Goal: Task Accomplishment & Management: Manage account settings

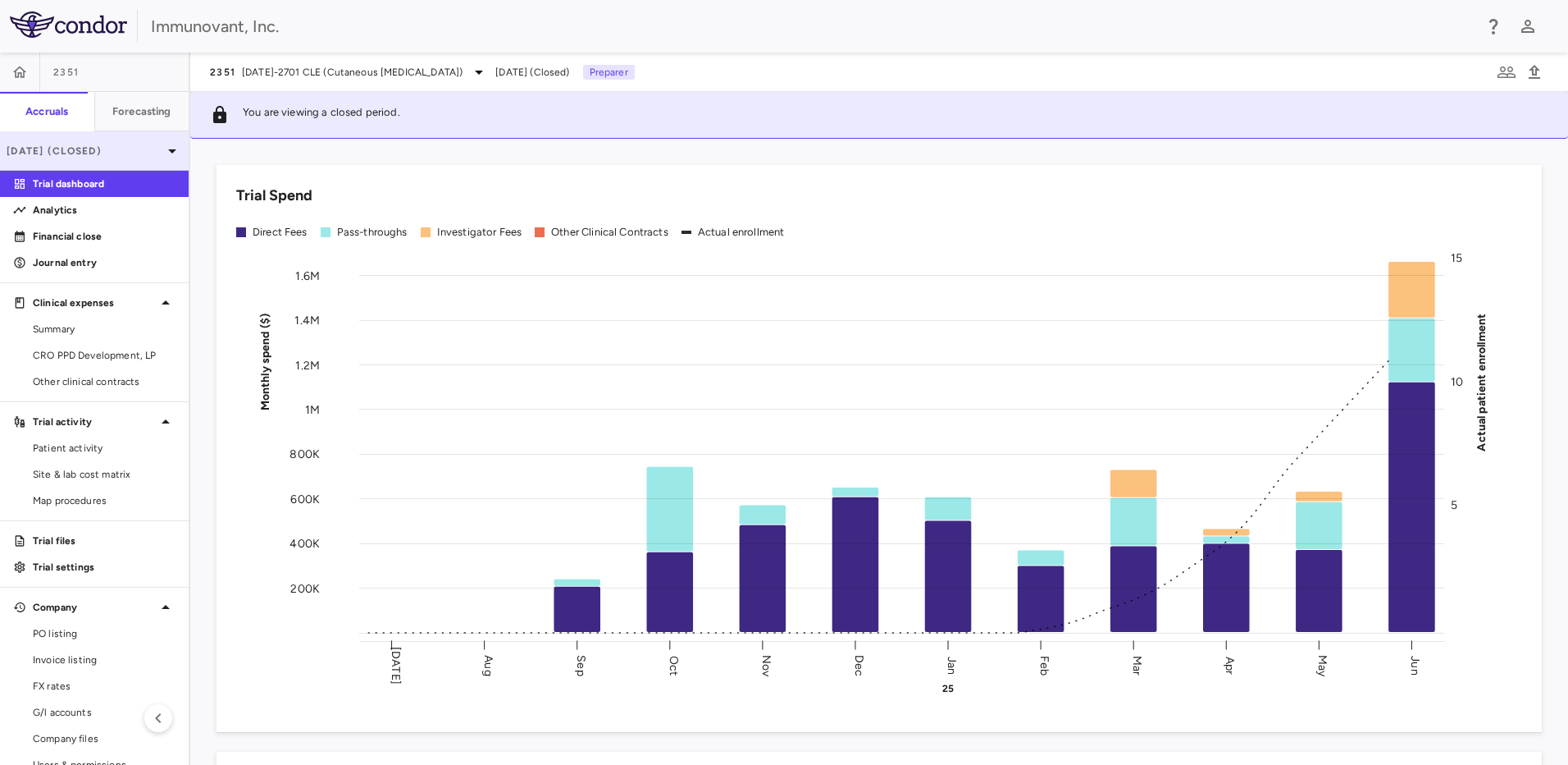
click at [104, 143] on p "[DATE] (Closed)" at bounding box center [85, 150] width 156 height 15
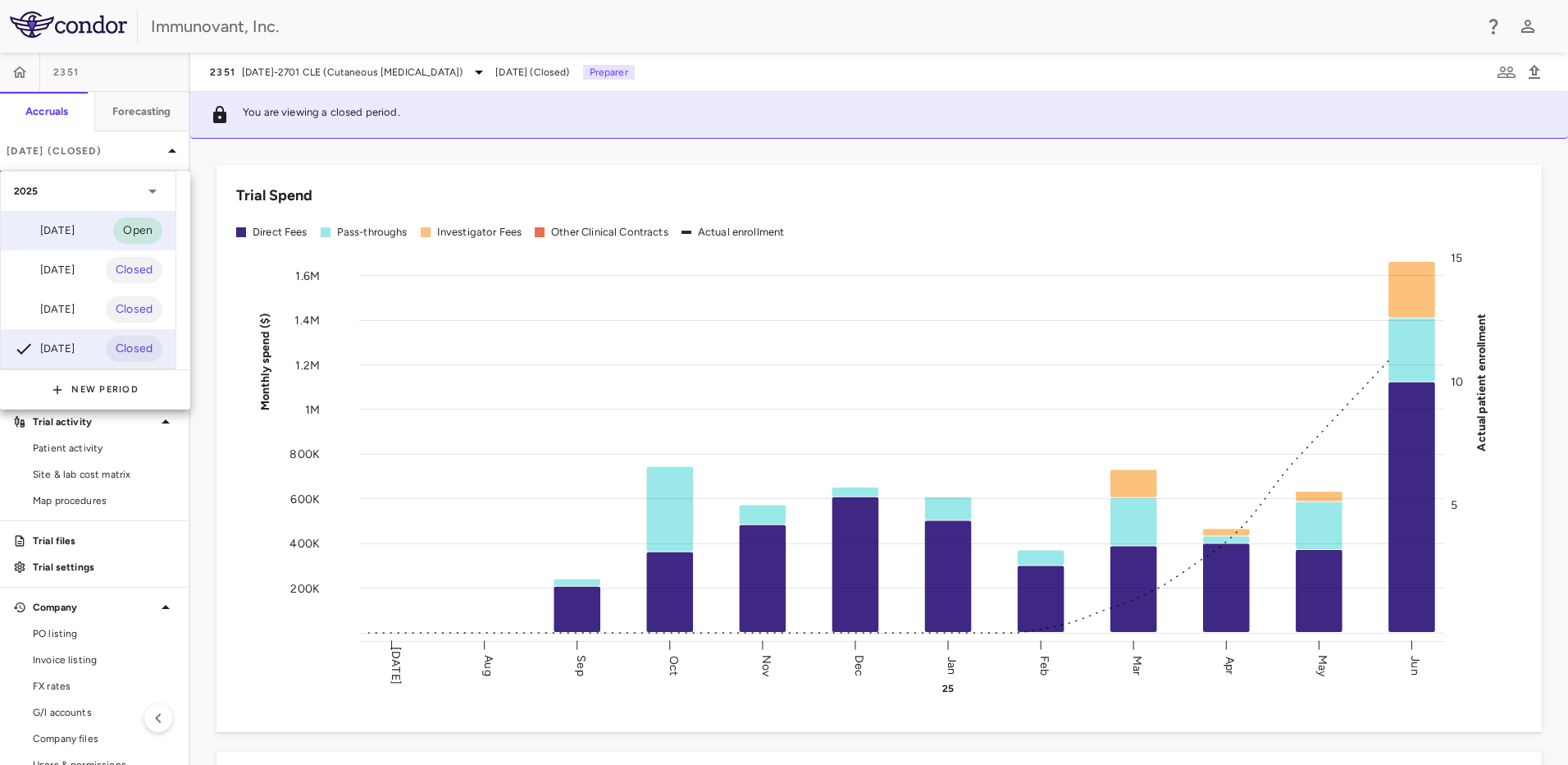
click at [75, 226] on div "[DATE]" at bounding box center [43, 231] width 60 height 20
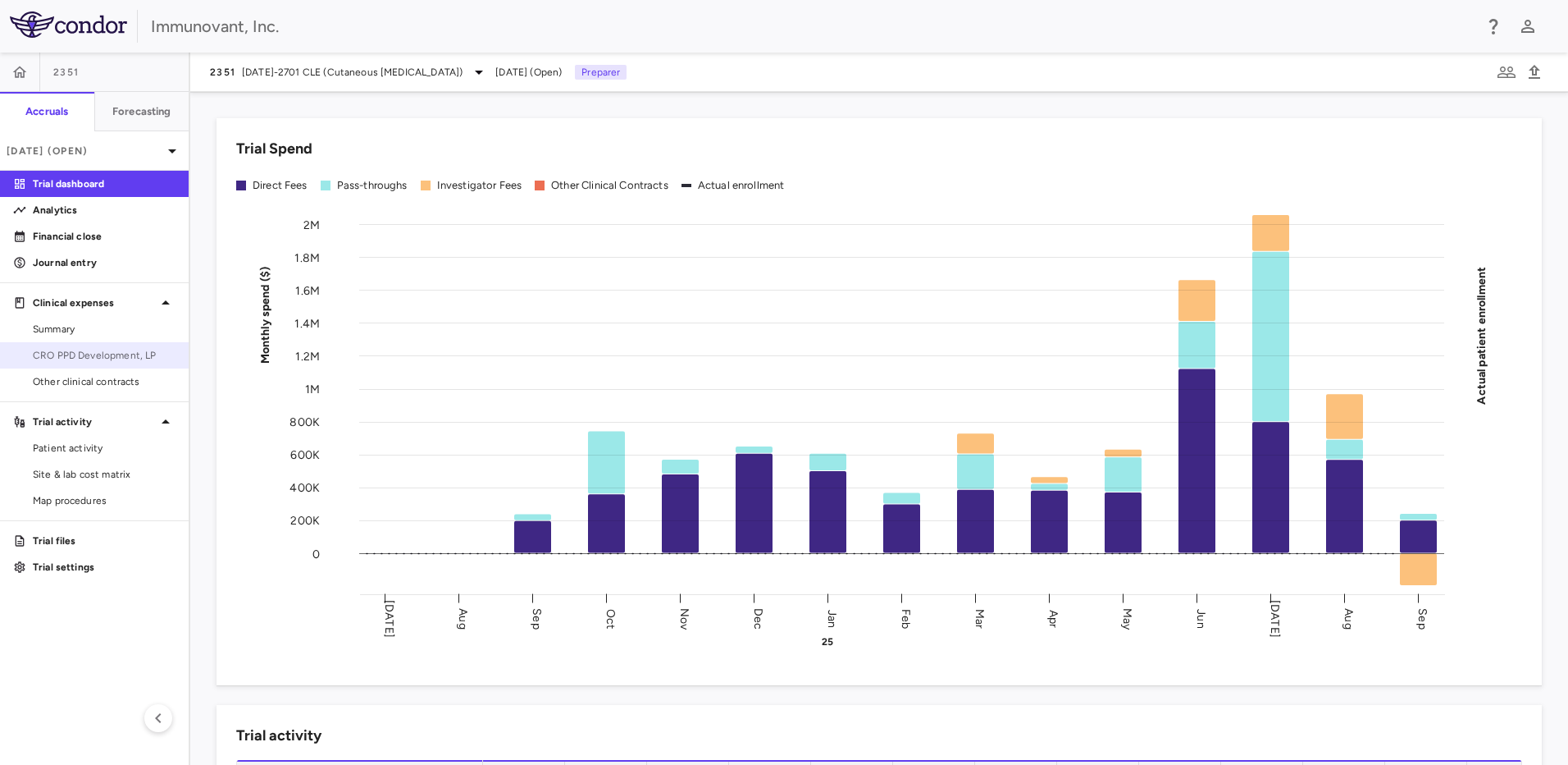
click at [128, 358] on span "CRO PPD Development, LP" at bounding box center [104, 354] width 143 height 15
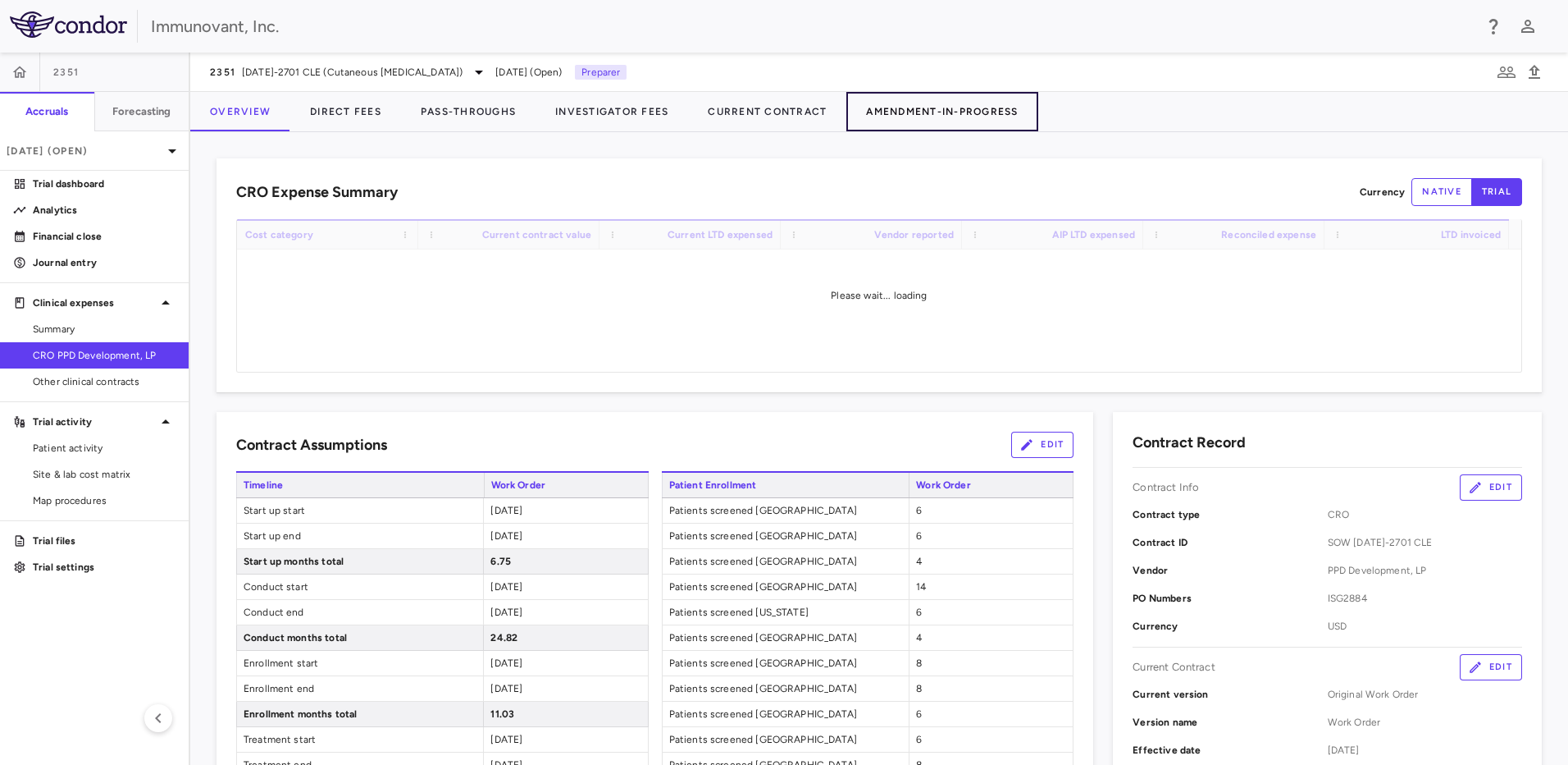
click at [959, 109] on button "Amendment-In-Progress" at bounding box center [942, 112] width 191 height 39
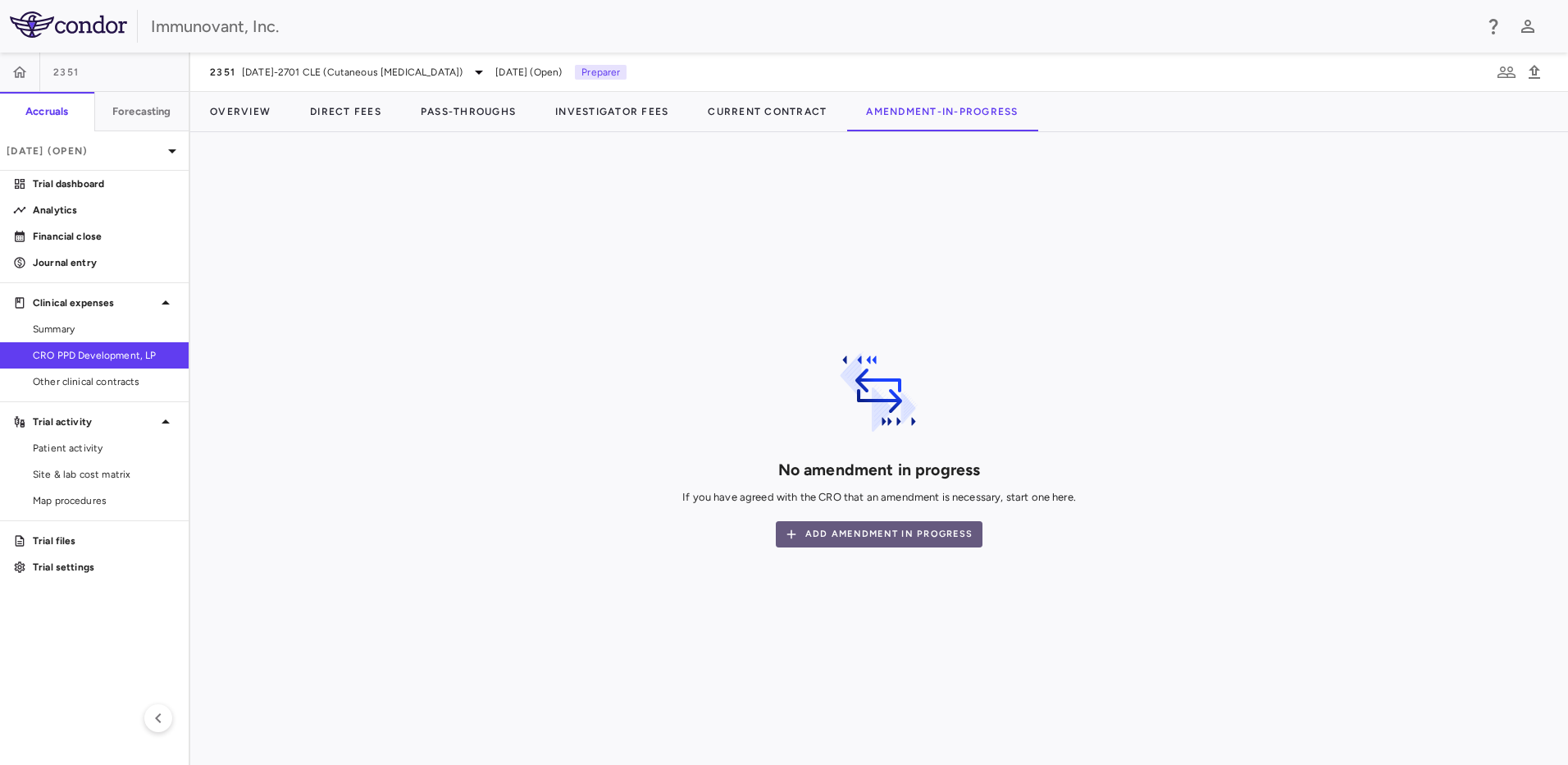
click at [896, 539] on button "Add Amendment In Progress" at bounding box center [878, 534] width 206 height 27
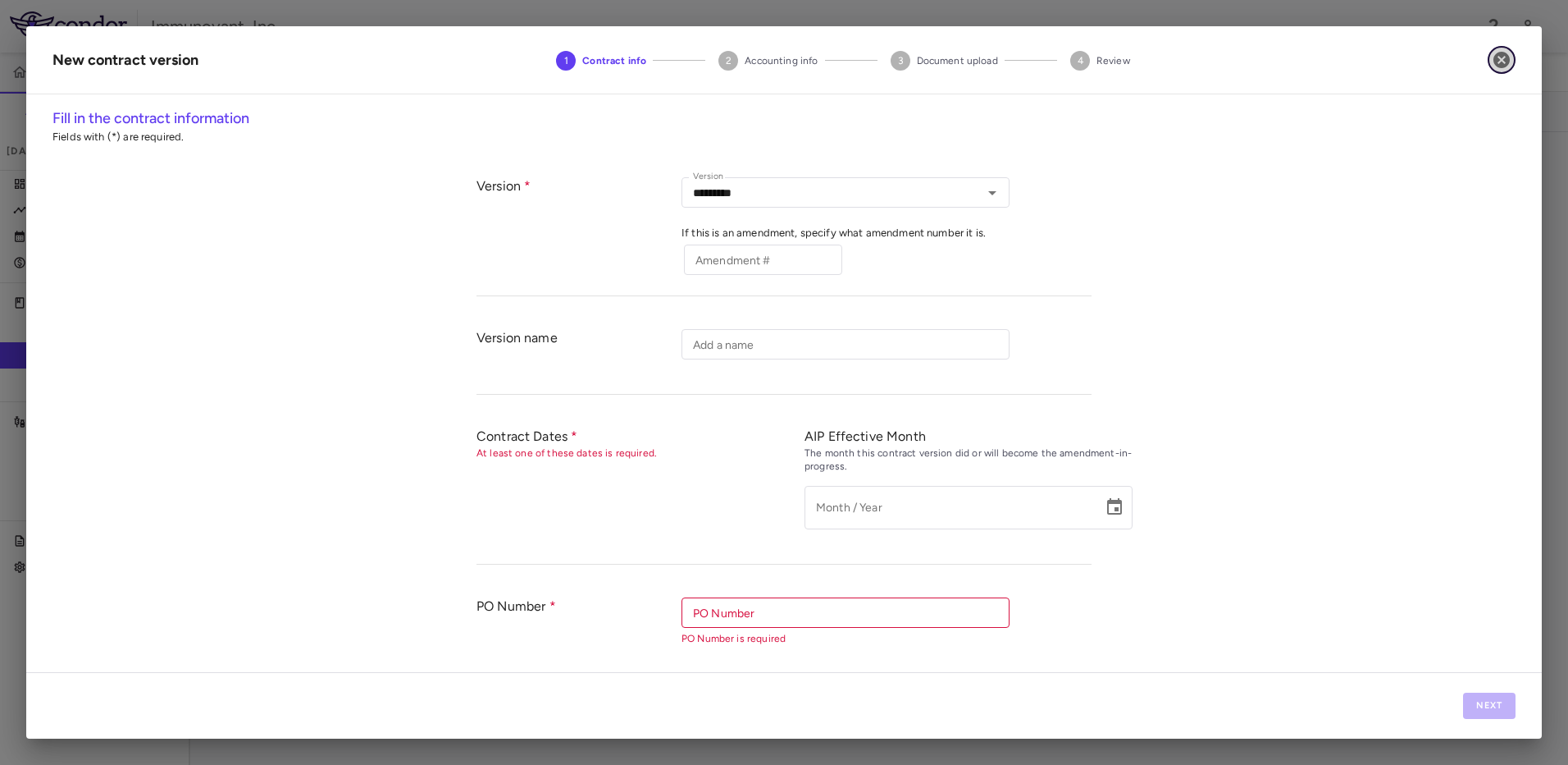
click at [1510, 65] on button "button" at bounding box center [1502, 60] width 28 height 28
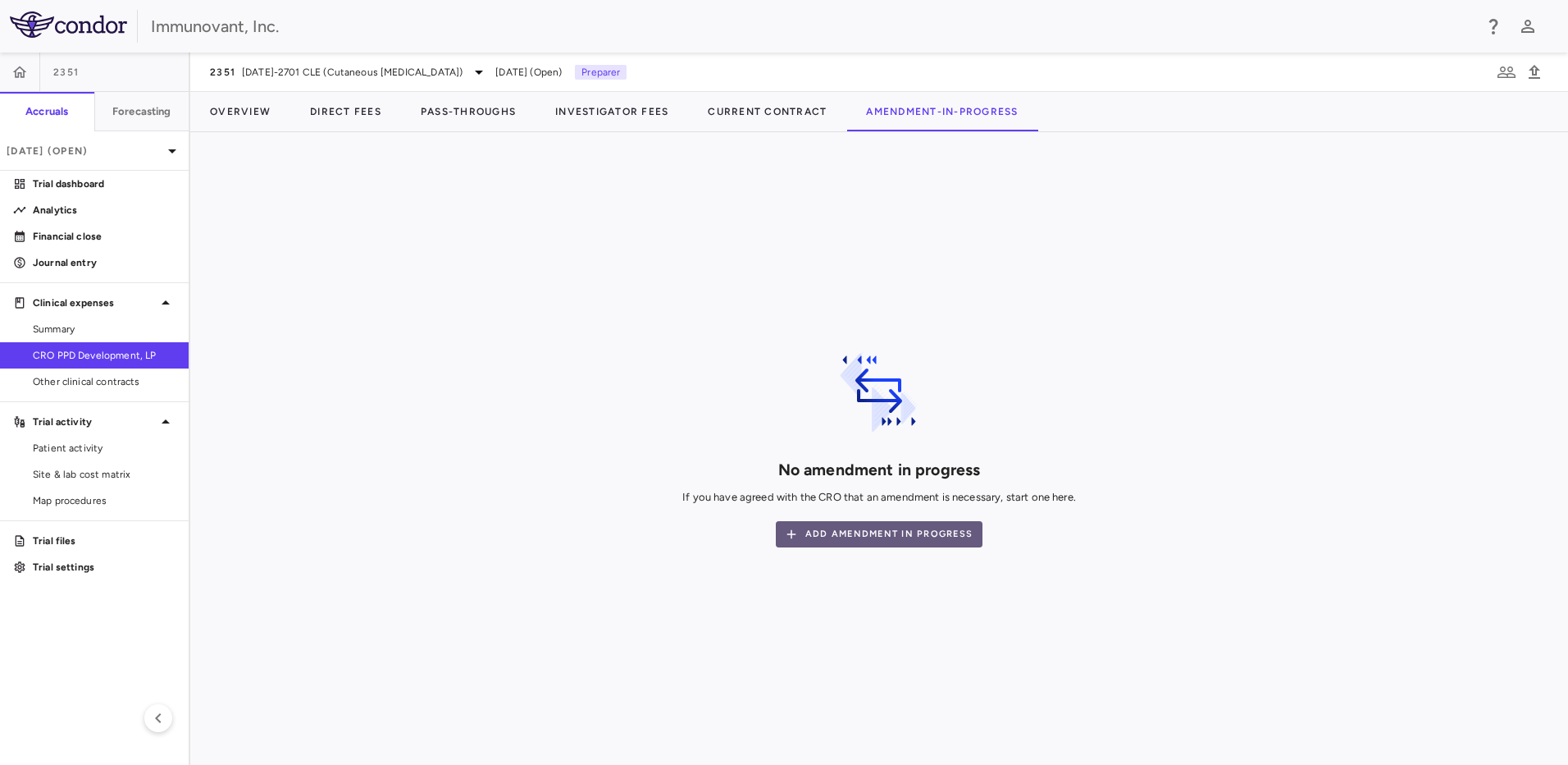
click at [925, 539] on button "Add Amendment In Progress" at bounding box center [878, 534] width 206 height 27
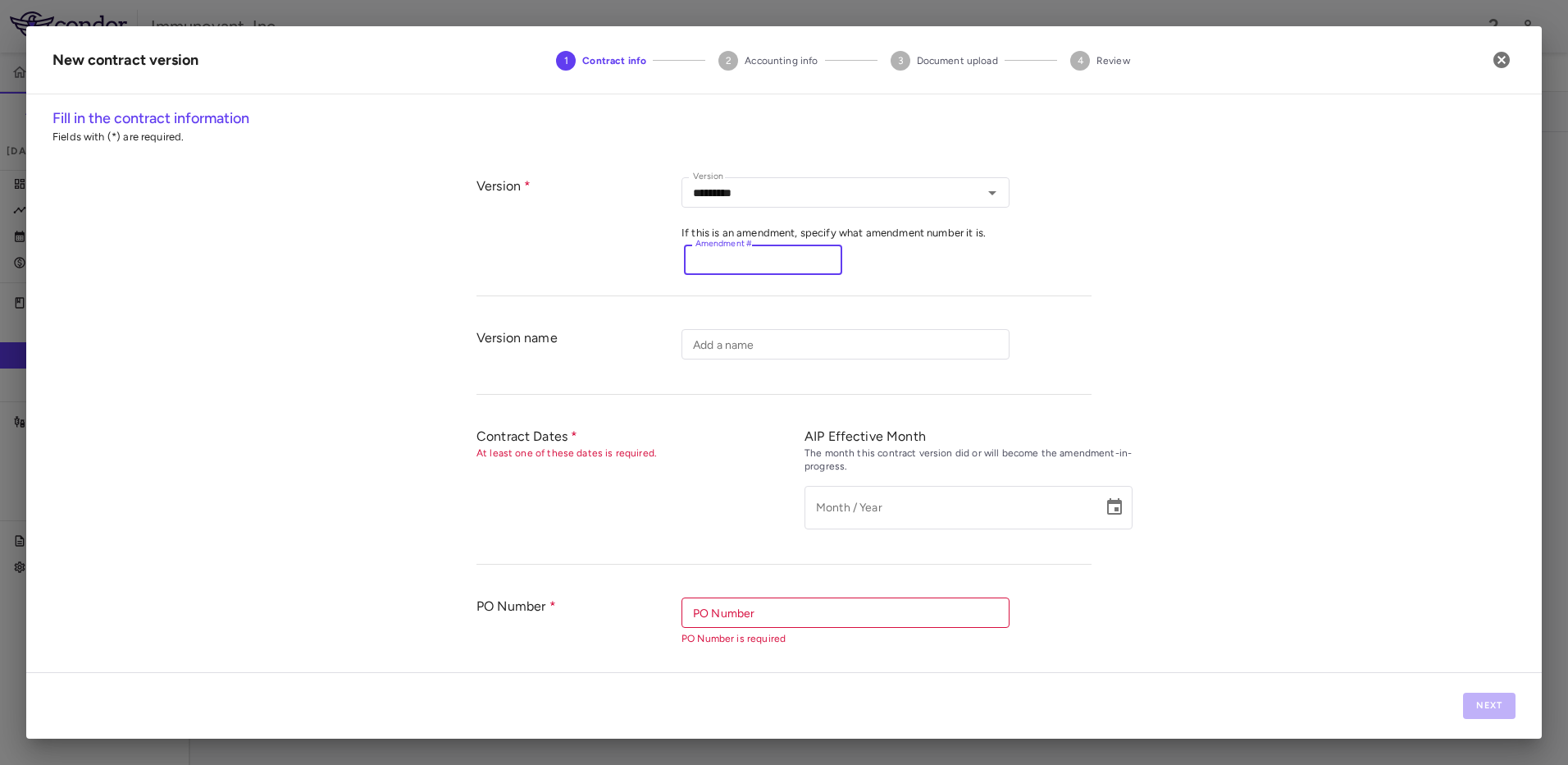
click at [763, 261] on input "Amendment #" at bounding box center [763, 260] width 158 height 31
type input "*"
click at [856, 353] on input "Add a name" at bounding box center [846, 344] width 328 height 31
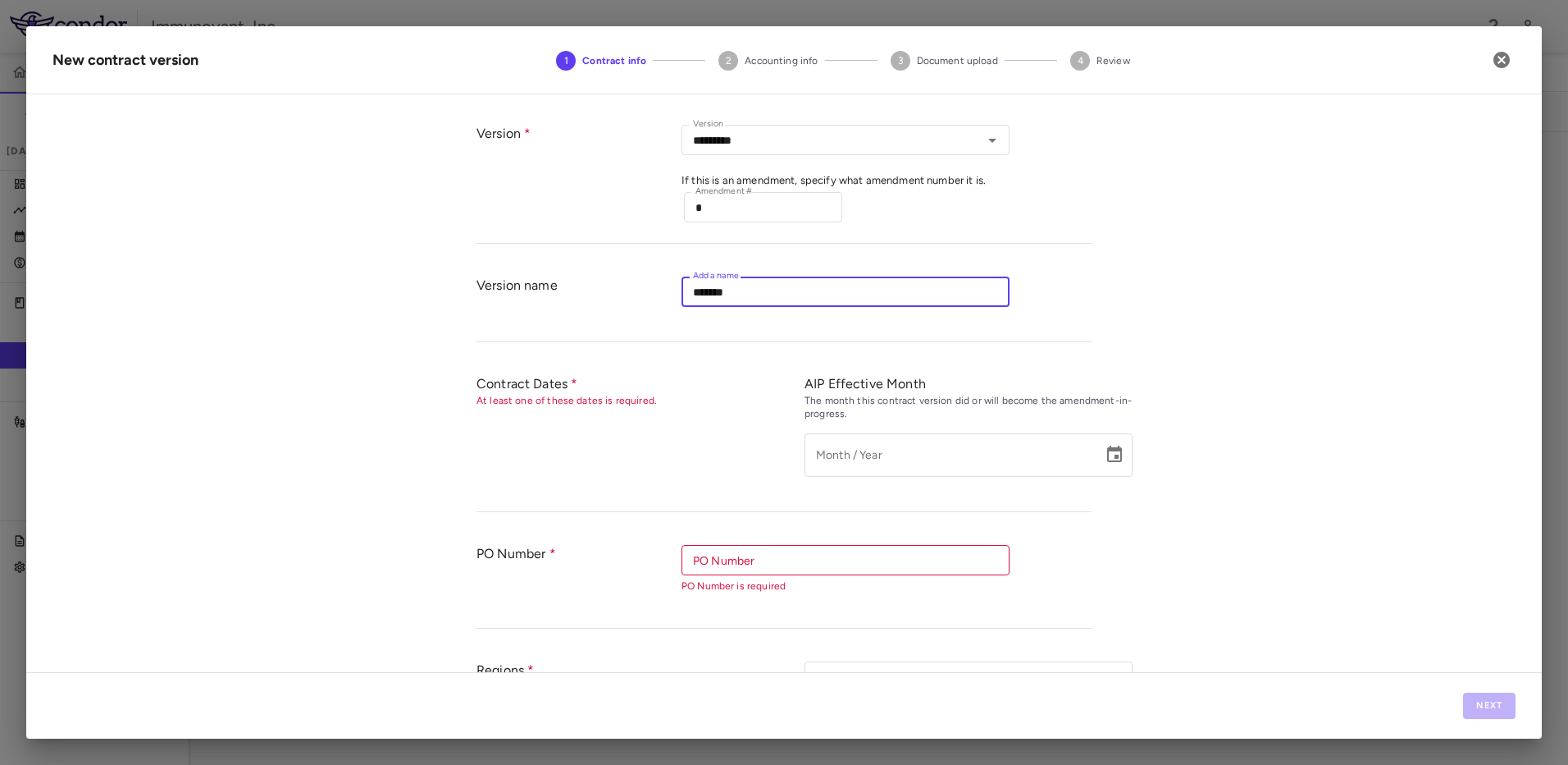
scroll to position [82, 0]
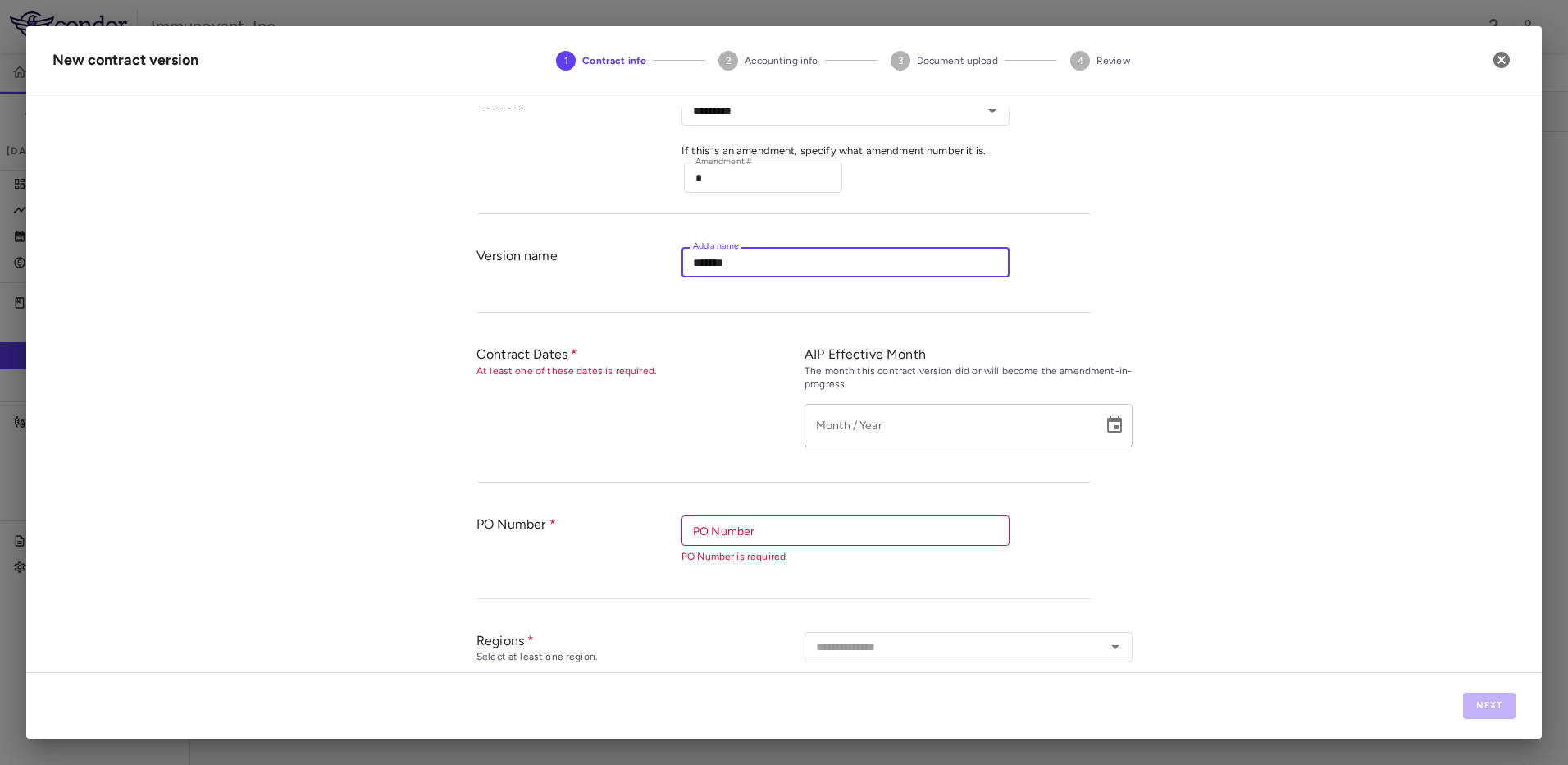
type input "*******"
click at [1115, 424] on icon "Choose date" at bounding box center [1114, 423] width 15 height 17
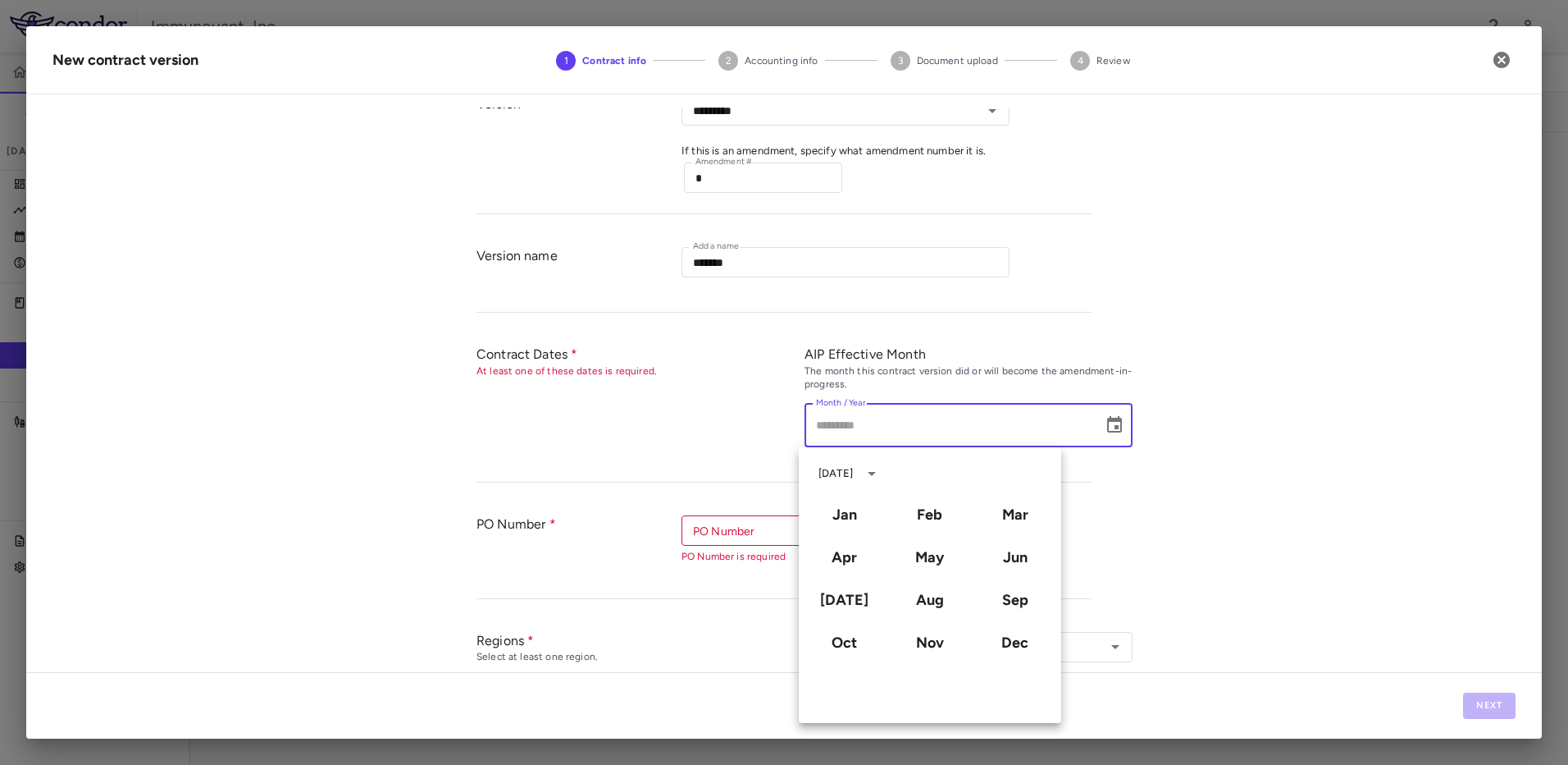
click at [1250, 401] on div "**********" at bounding box center [784, 390] width 1516 height 565
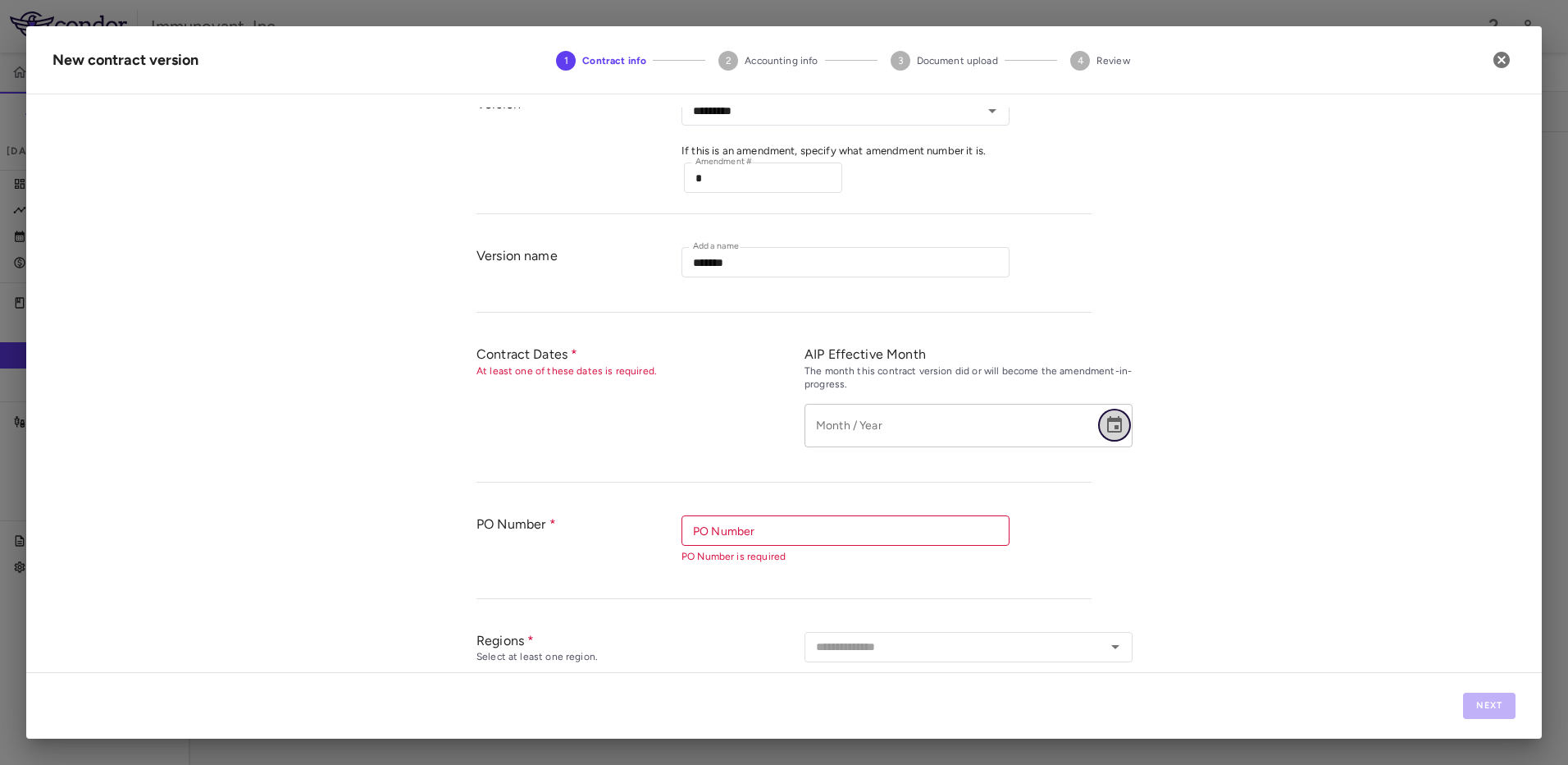
click at [1107, 424] on icon "Choose date" at bounding box center [1114, 425] width 20 height 20
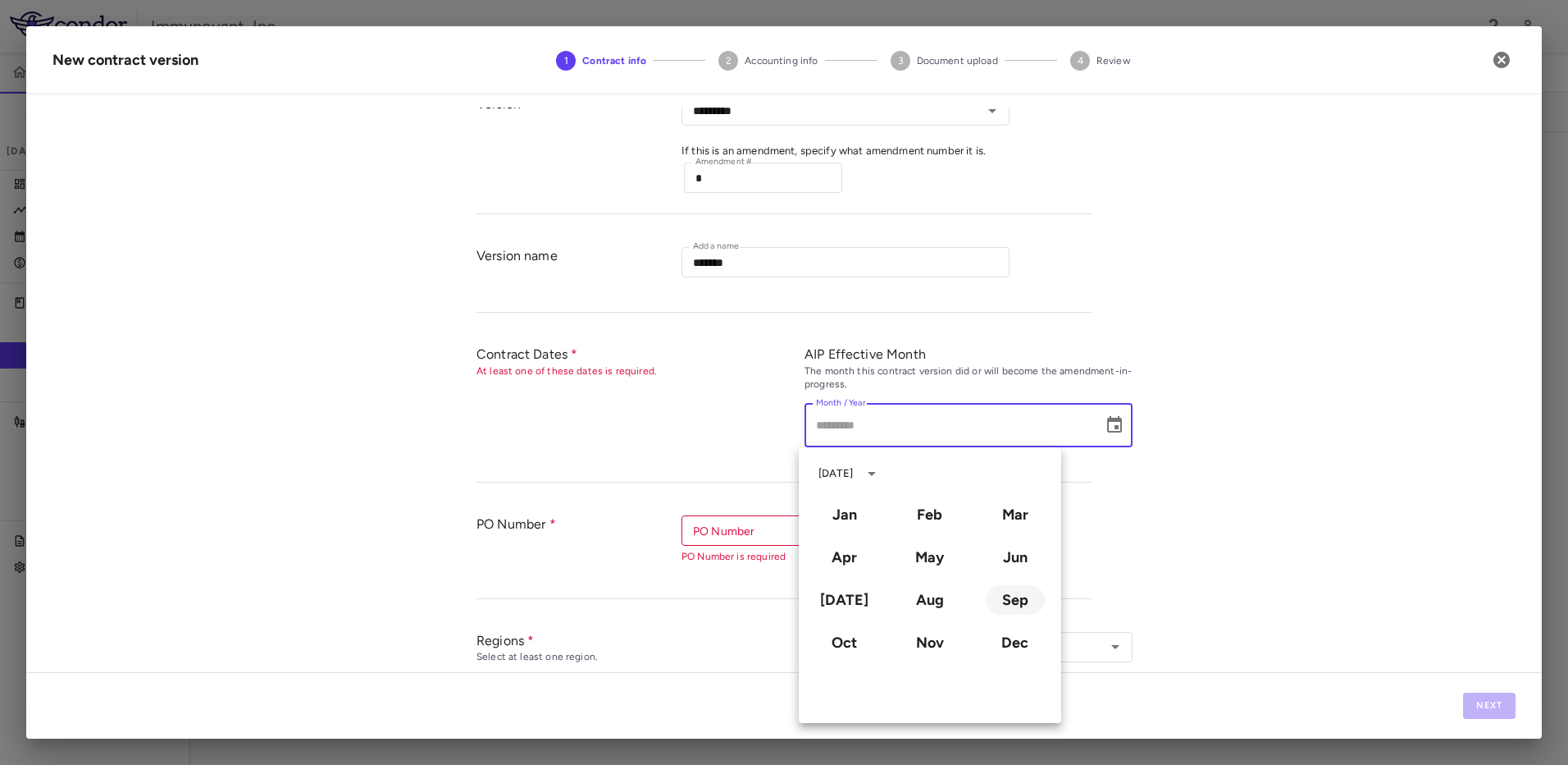
click at [999, 591] on button "Sep" at bounding box center [1015, 600] width 59 height 30
type input "**********"
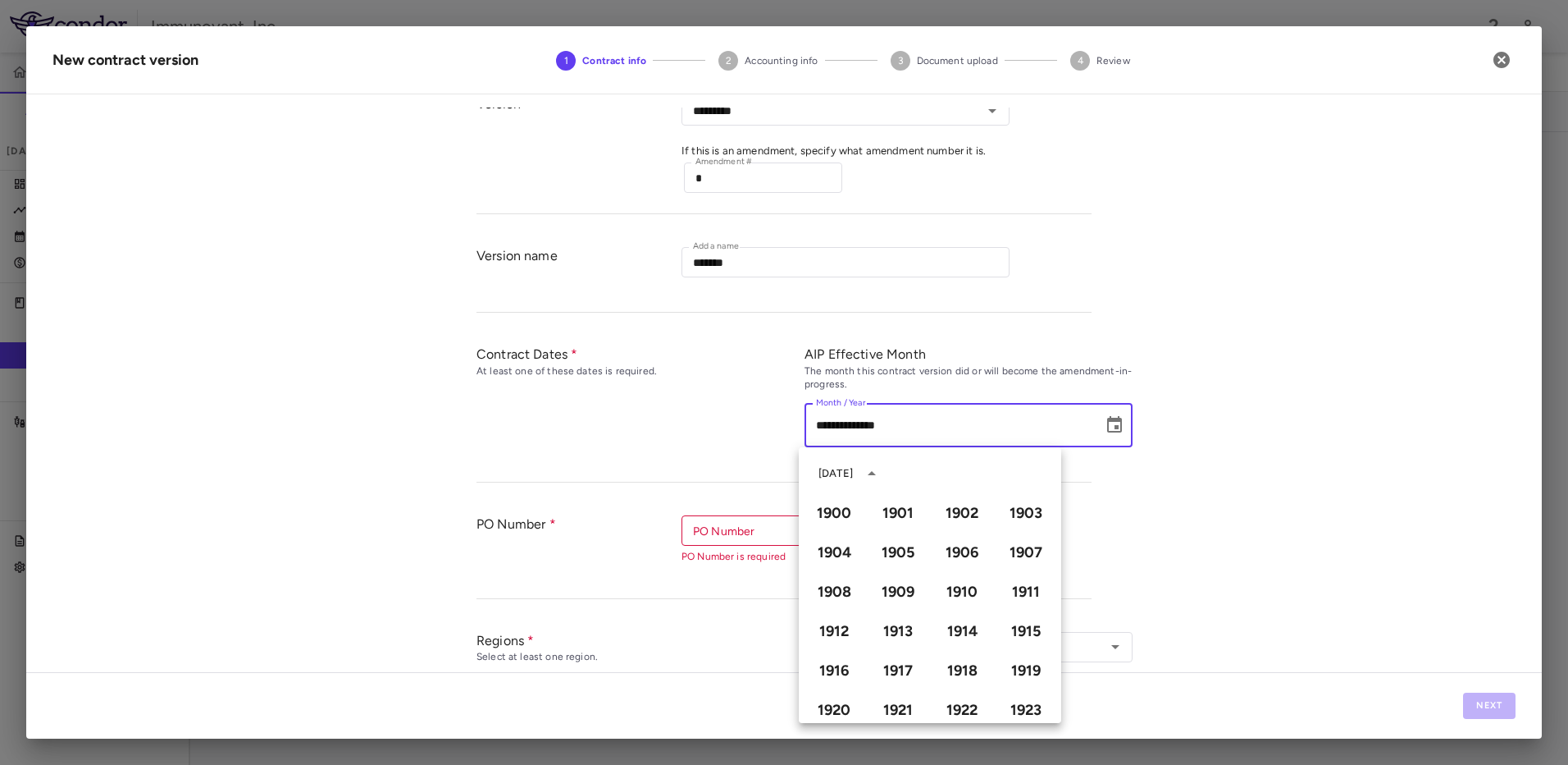
scroll to position [1125, 0]
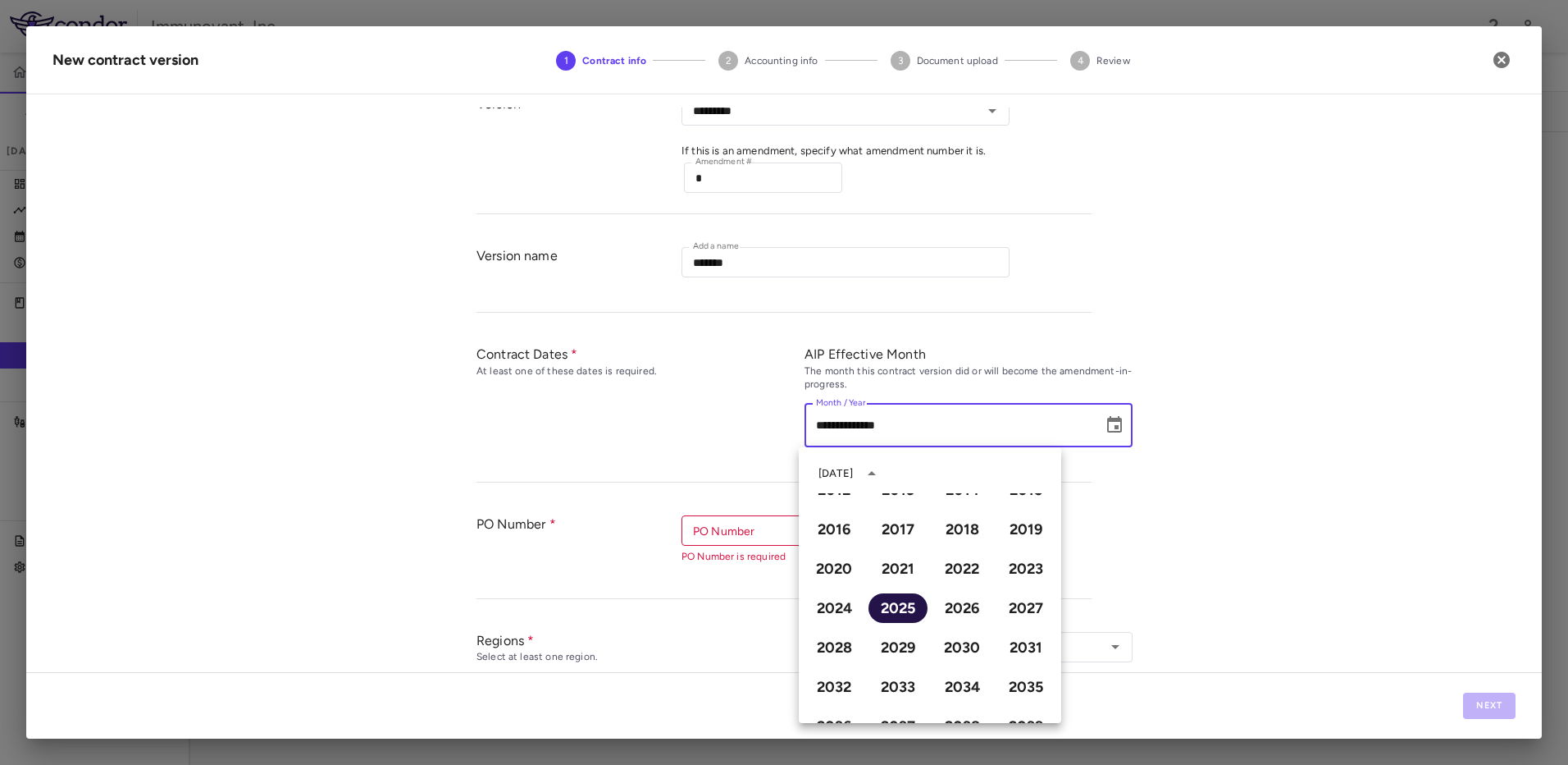
click at [913, 606] on button "2025" at bounding box center [898, 608] width 59 height 30
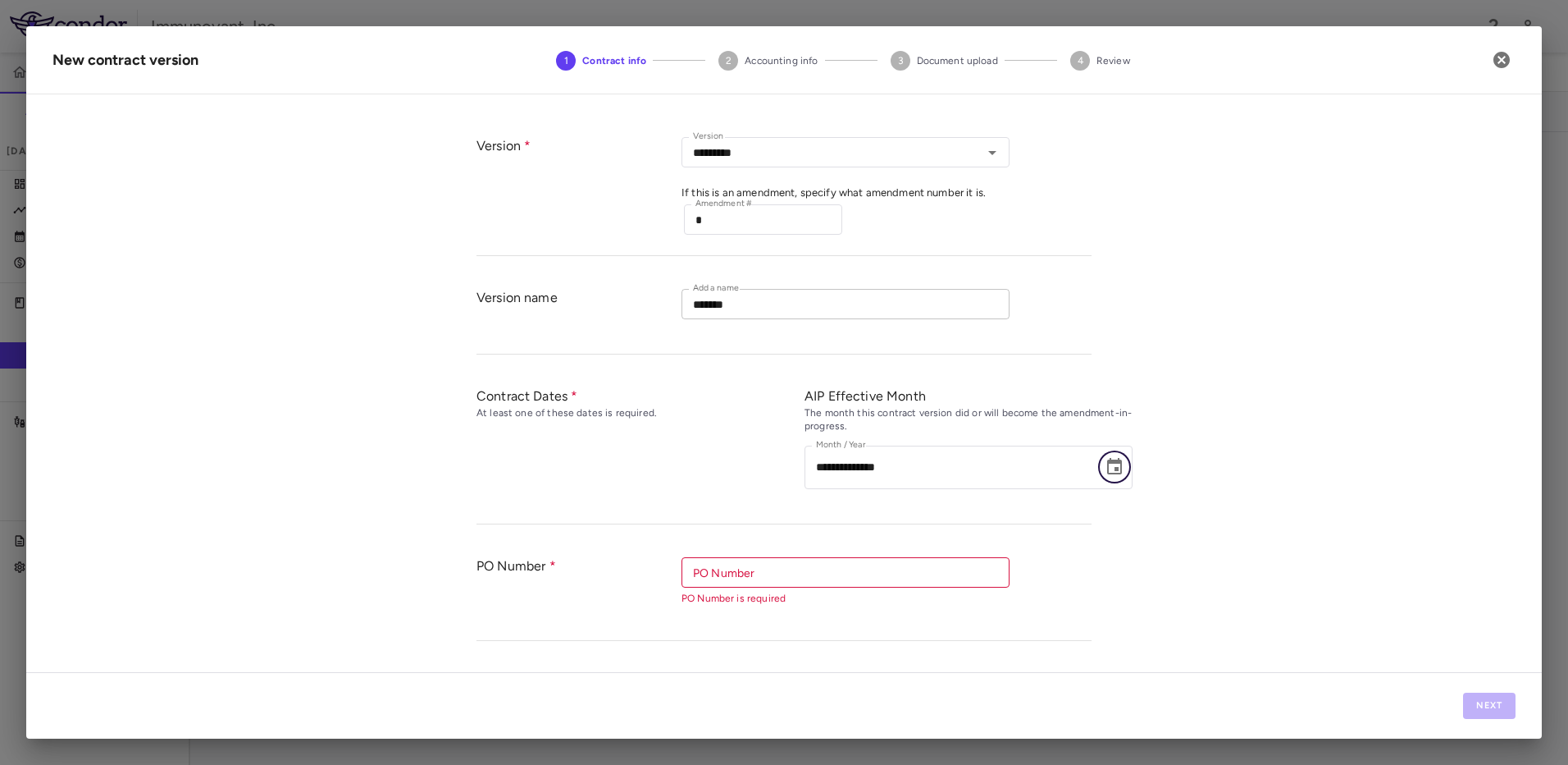
scroll to position [0, 0]
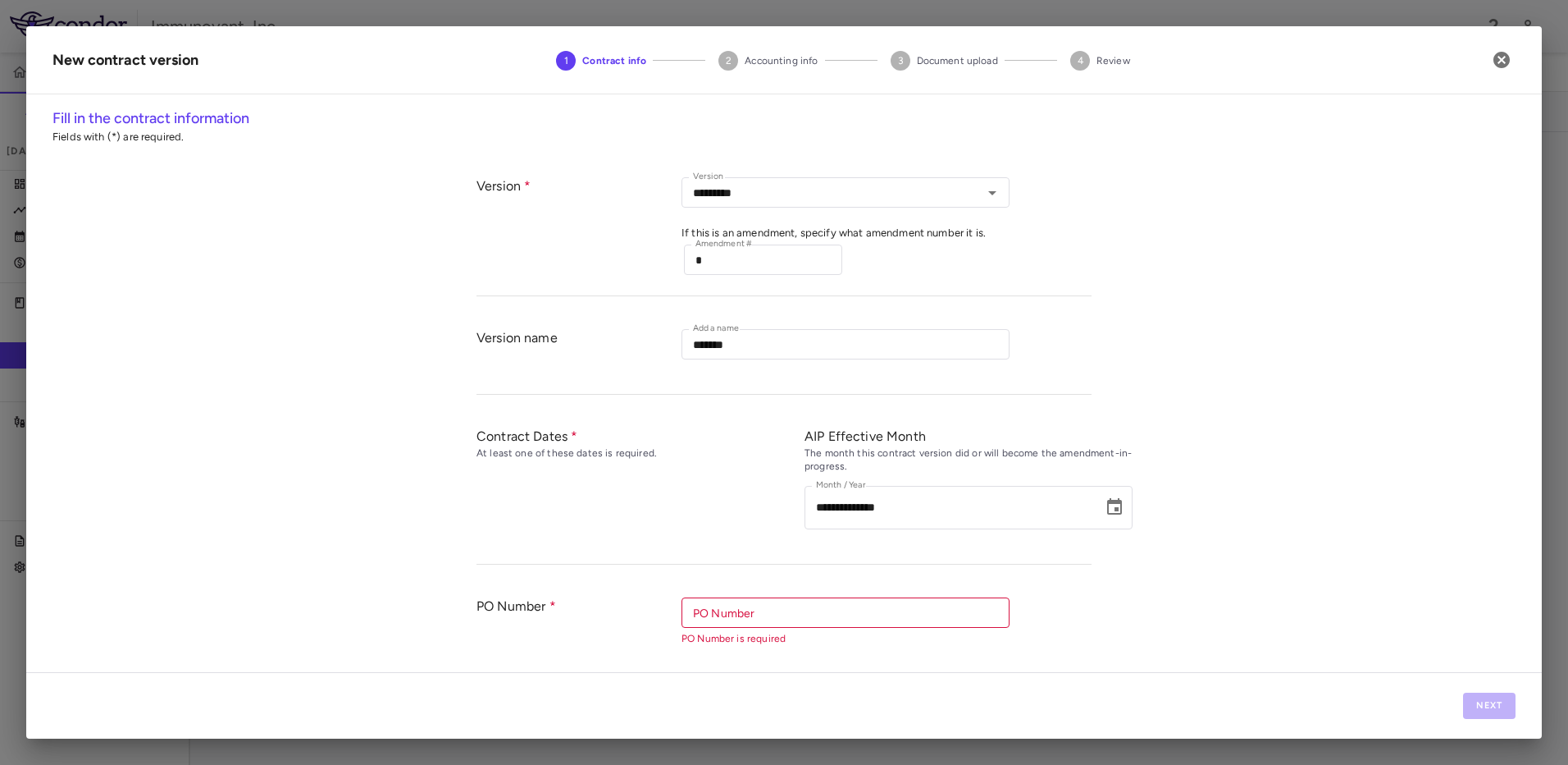
click at [1225, 430] on div "**********" at bounding box center [784, 390] width 1516 height 565
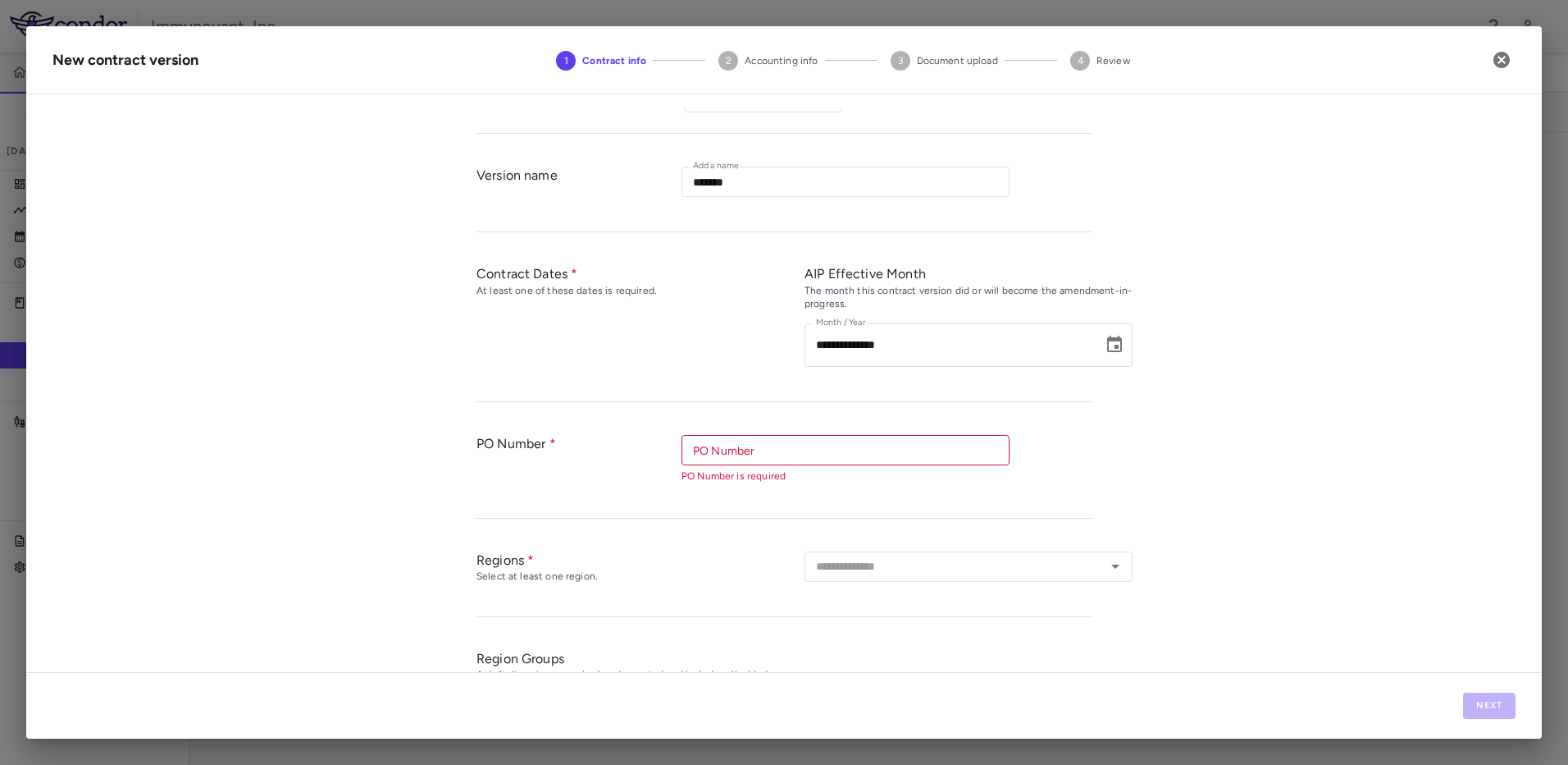
scroll to position [164, 0]
click at [732, 442] on input "PO Number" at bounding box center [845, 448] width 316 height 21
click at [735, 486] on li "ISG2884" at bounding box center [846, 482] width 328 height 25
type input "*******"
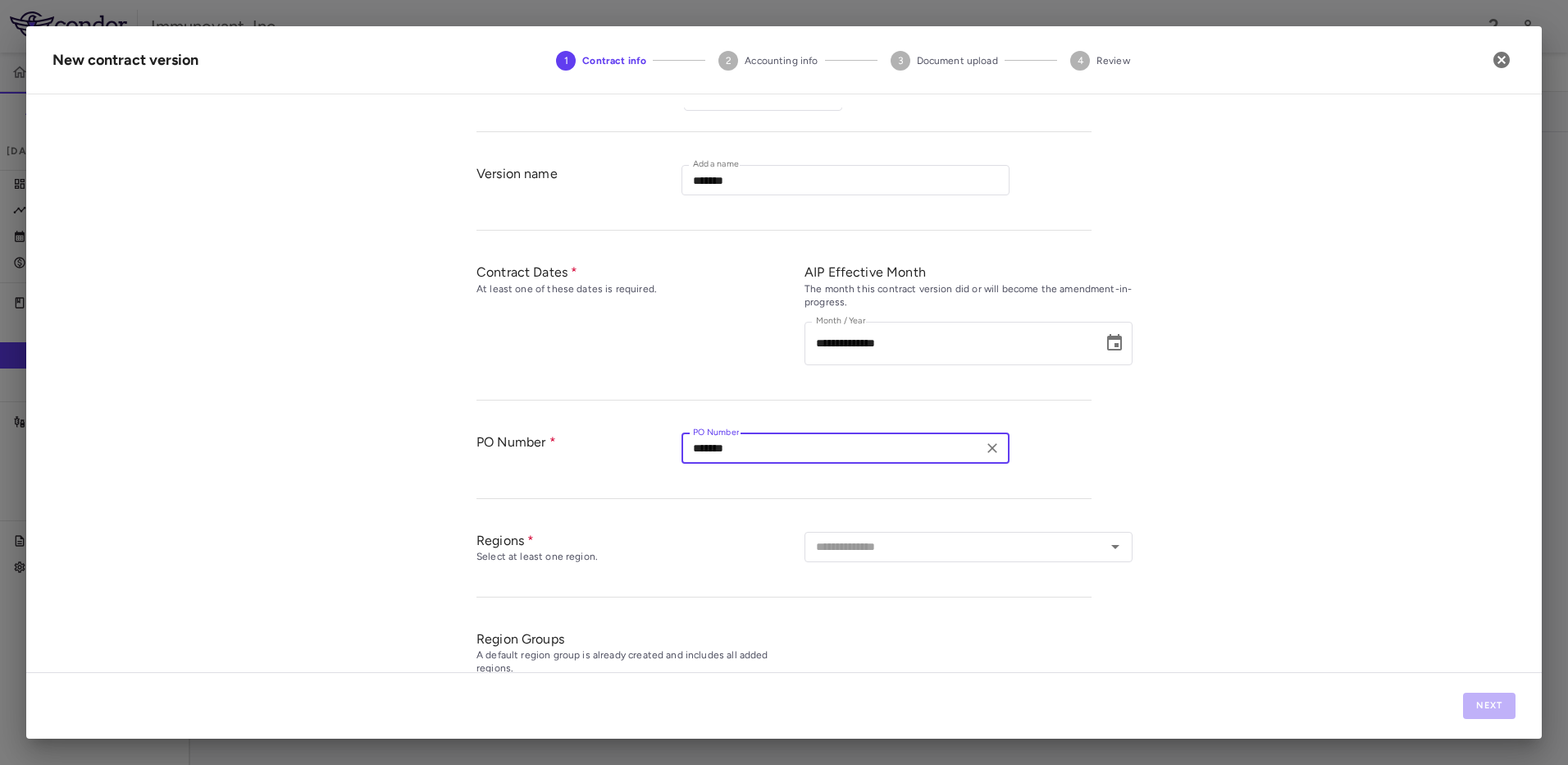
click at [1187, 437] on div "**********" at bounding box center [784, 390] width 1516 height 565
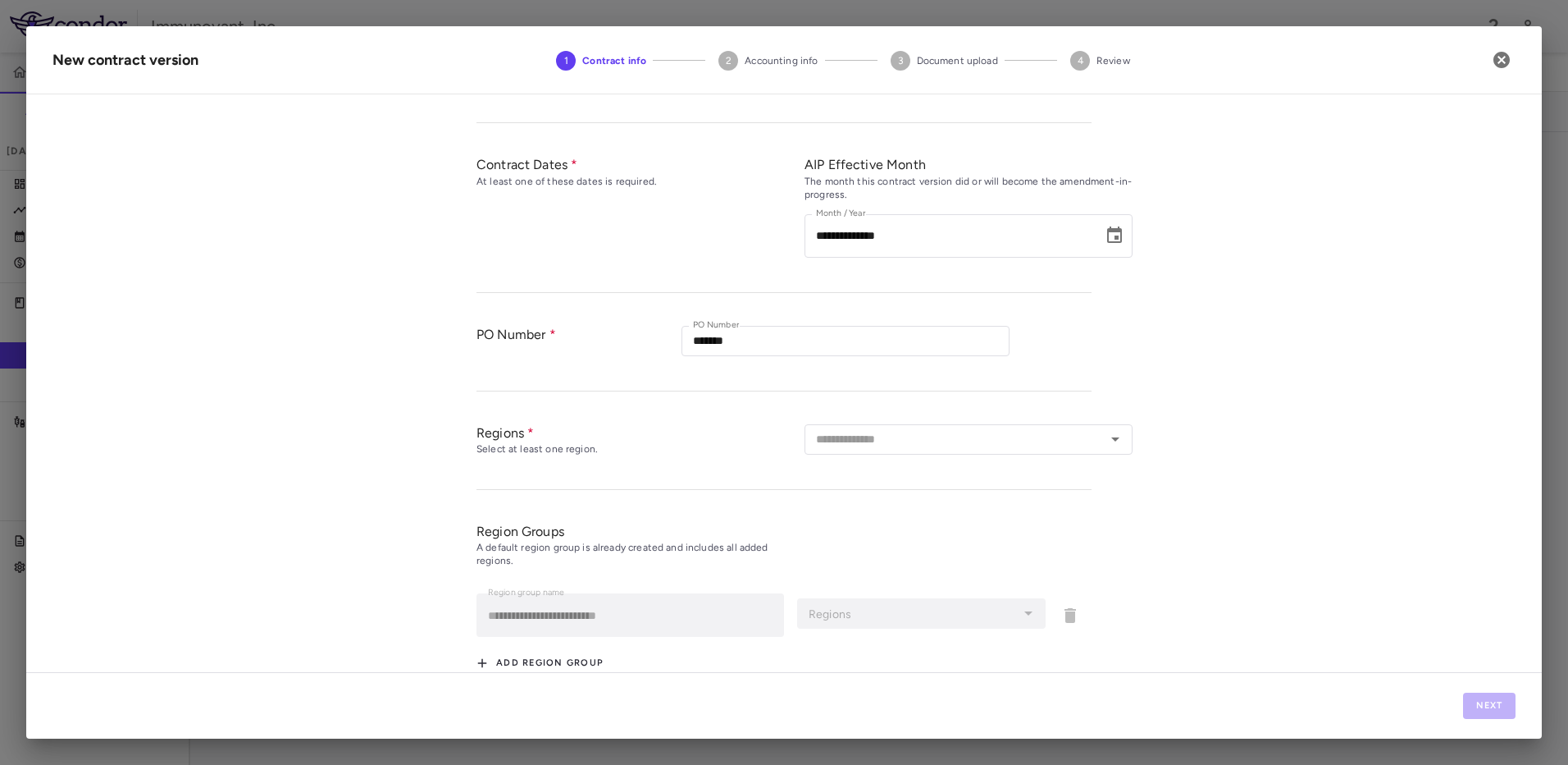
scroll to position [316, 0]
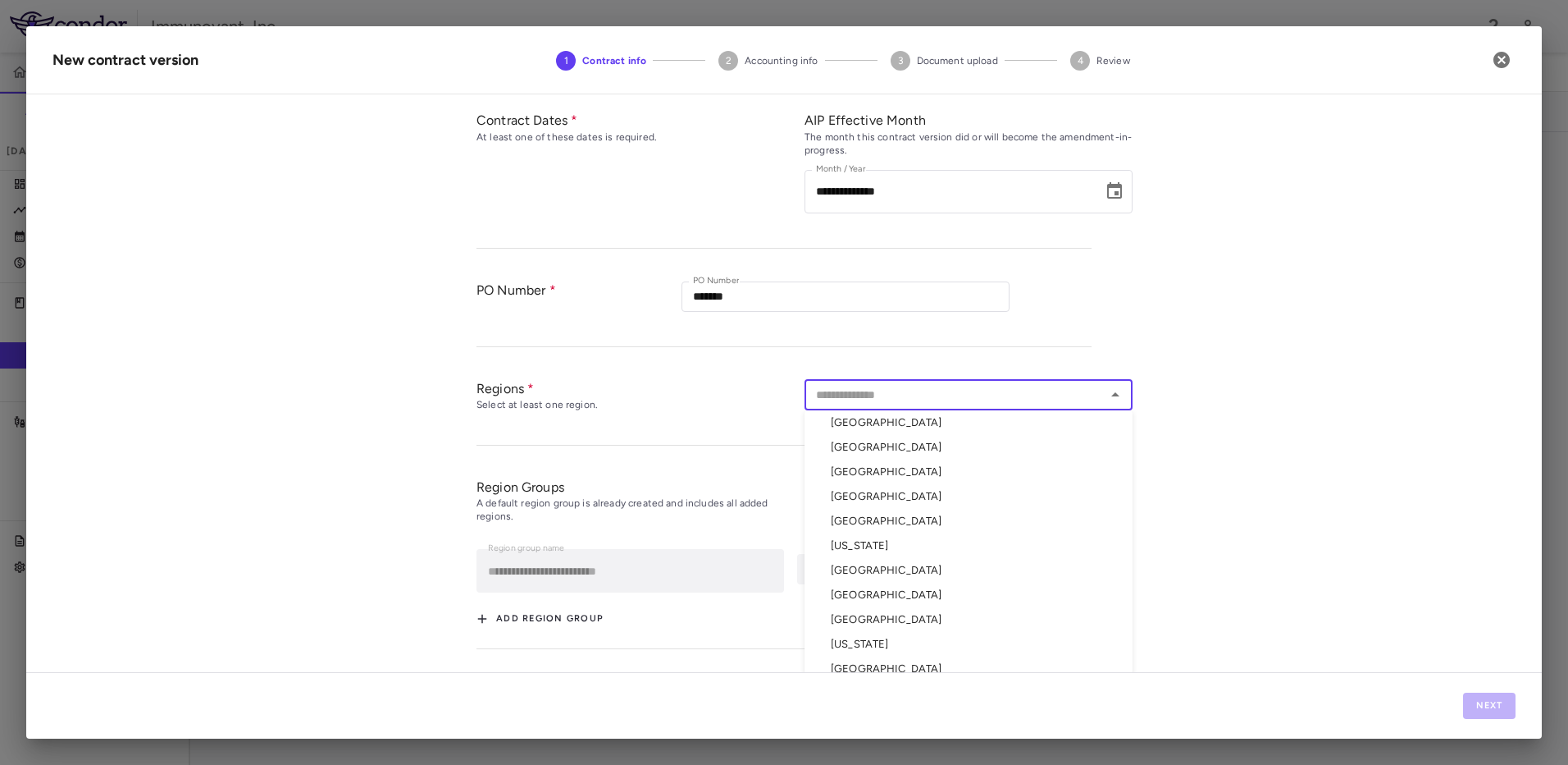
click at [1079, 385] on input "text" at bounding box center [954, 395] width 291 height 21
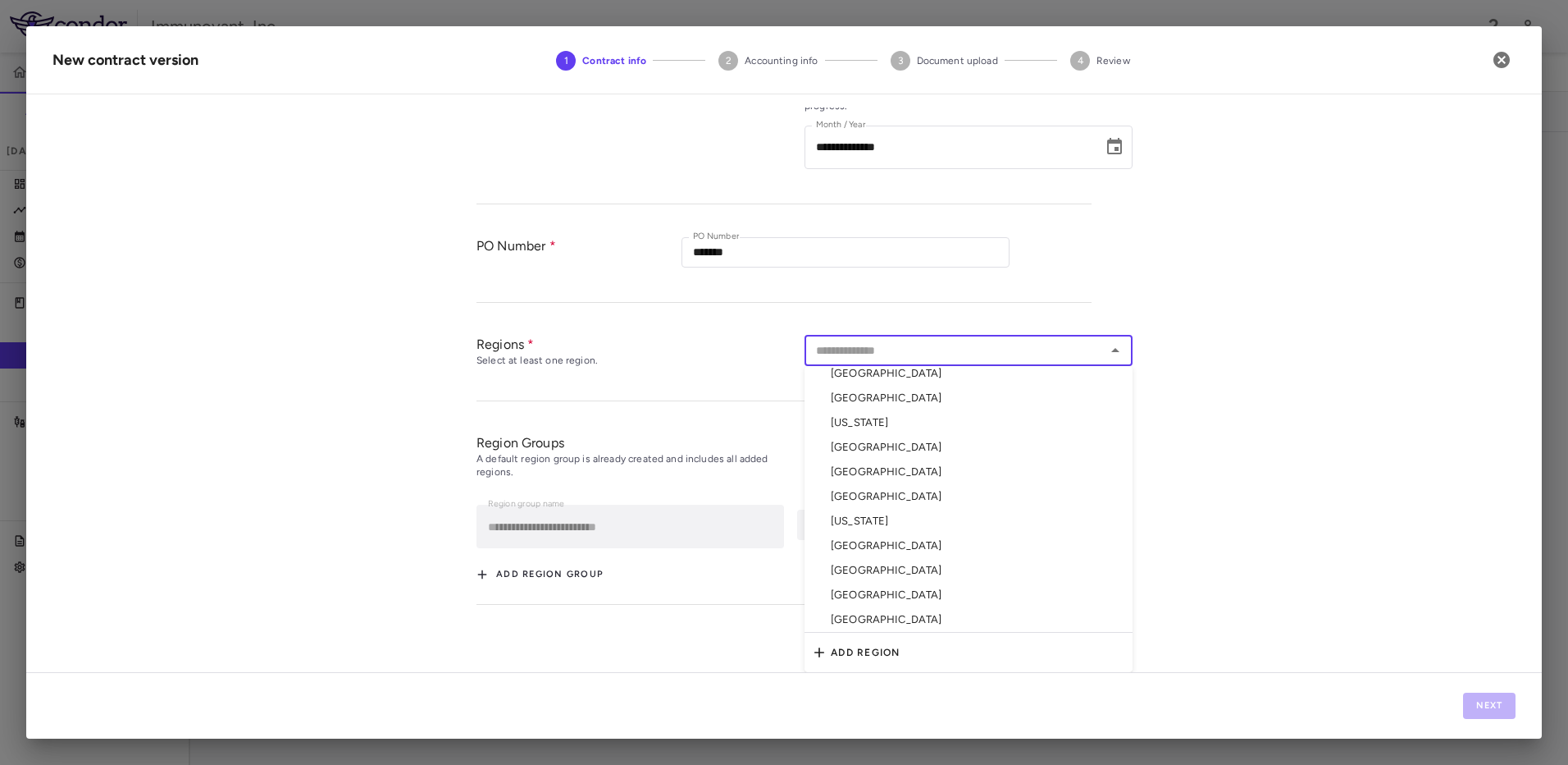
scroll to position [0, 0]
click at [888, 381] on li "[GEOGRAPHIC_DATA]" at bounding box center [968, 378] width 328 height 25
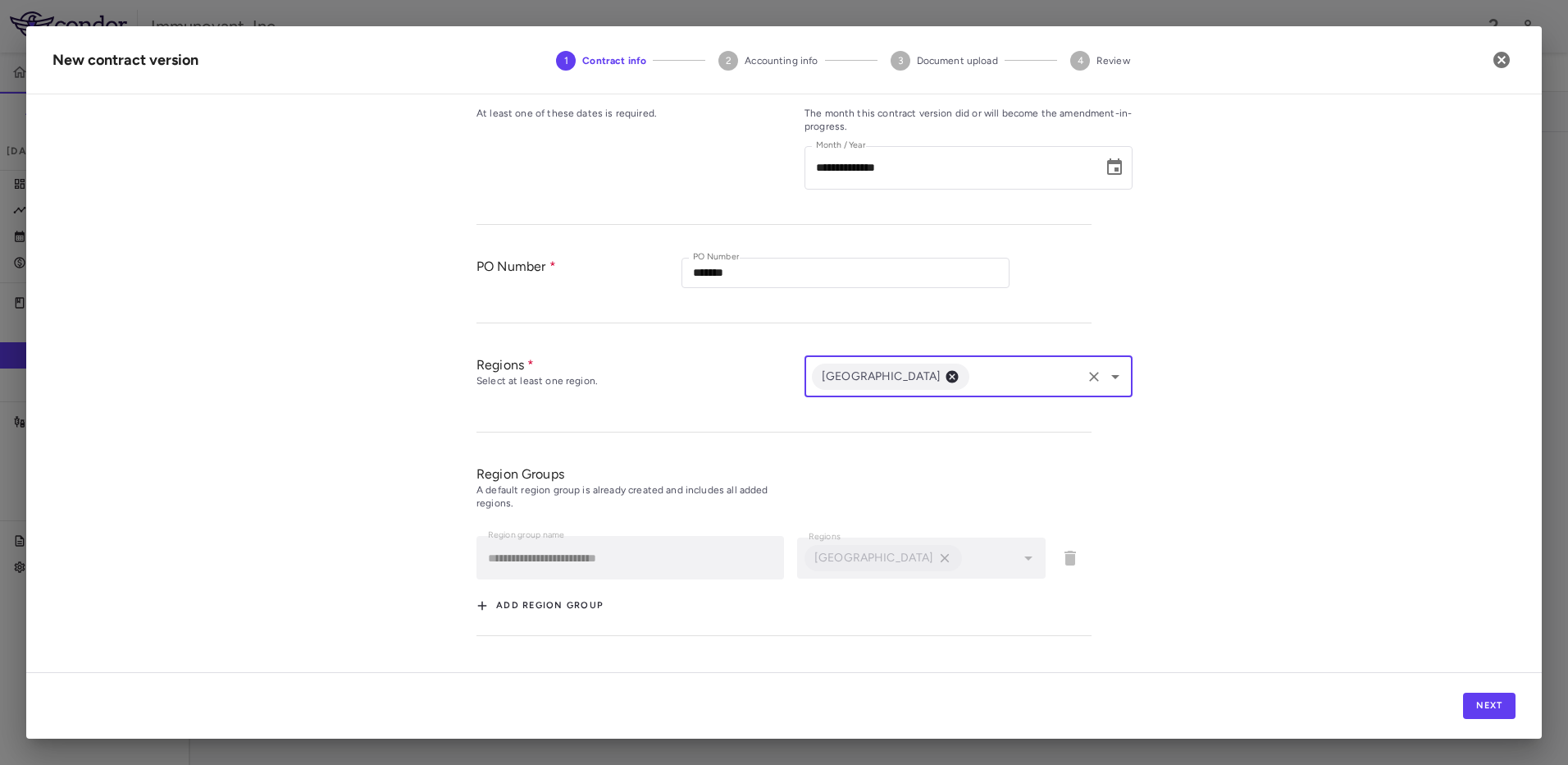
scroll to position [327, 0]
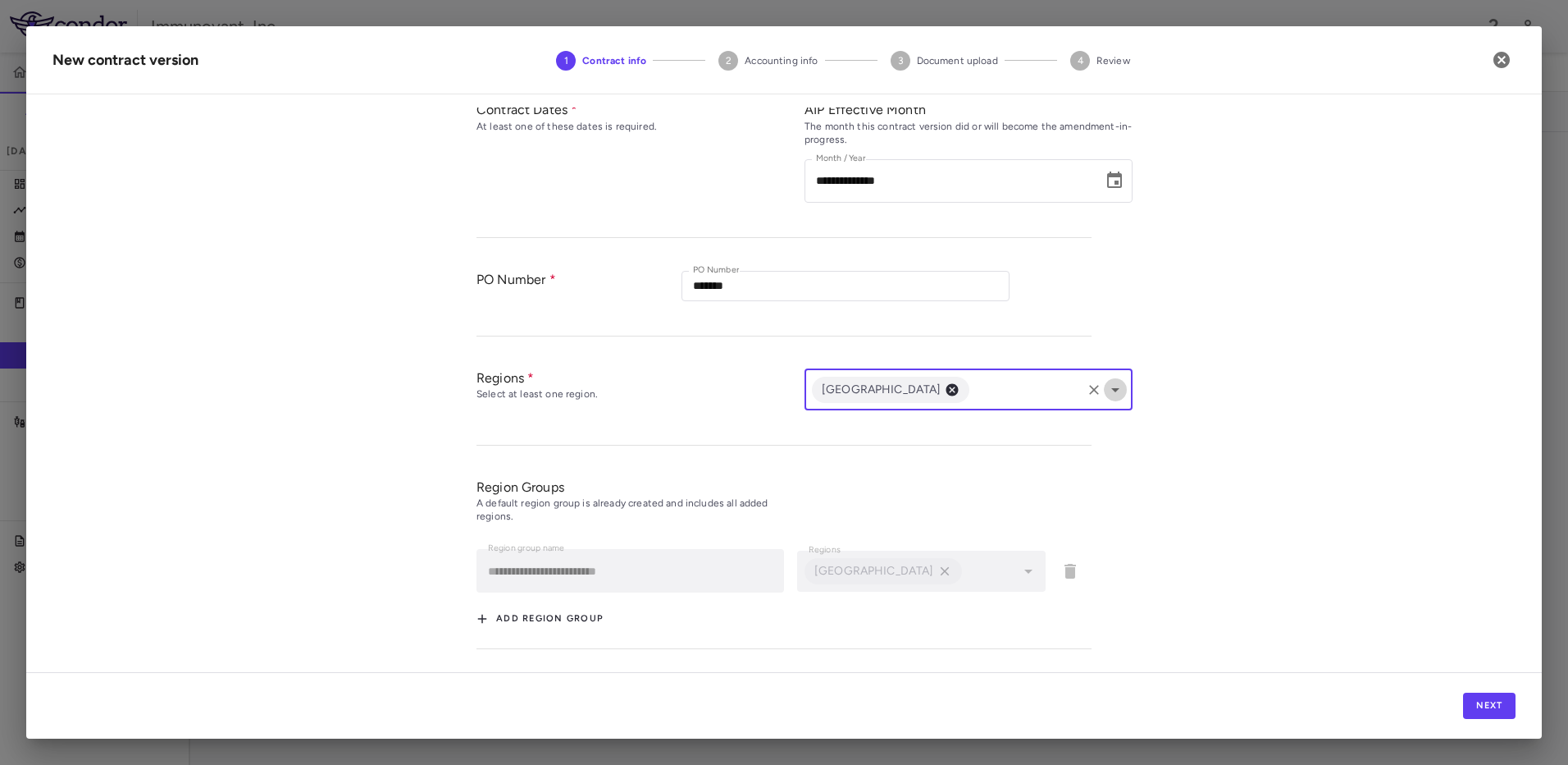
click at [1105, 392] on icon "Open" at bounding box center [1115, 390] width 20 height 20
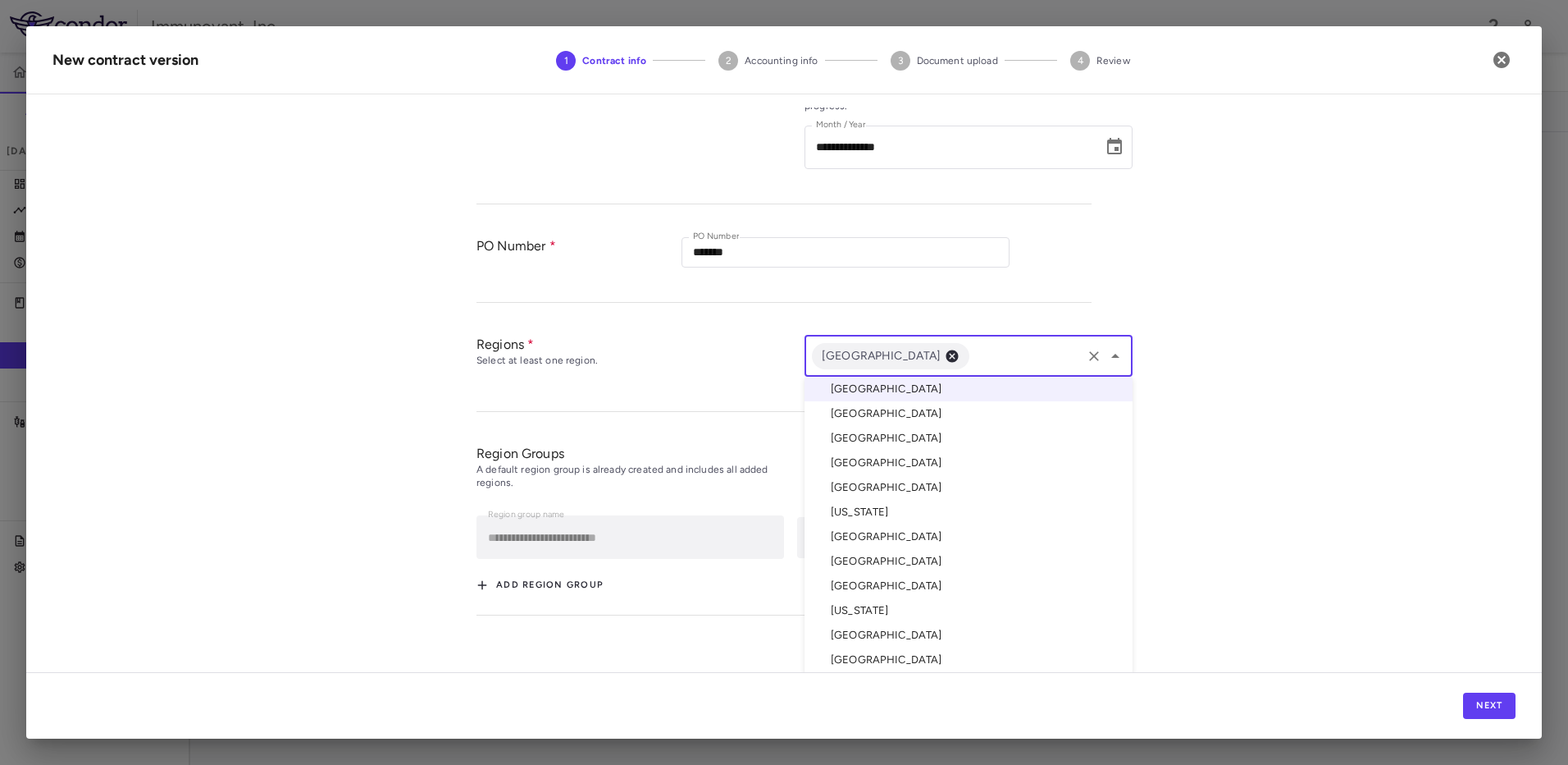
click at [921, 441] on li "[GEOGRAPHIC_DATA]" at bounding box center [968, 437] width 328 height 25
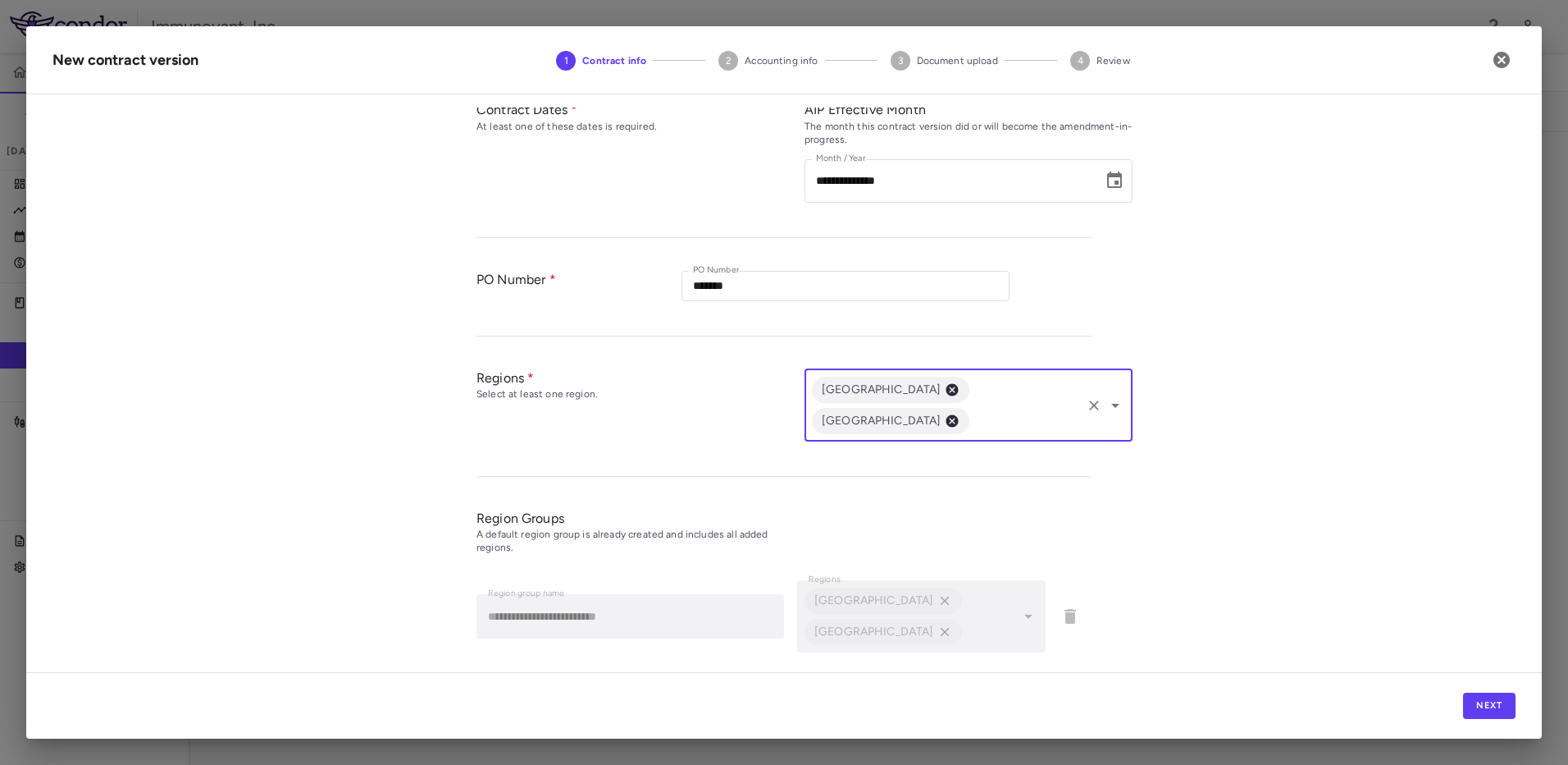
click at [1126, 387] on div "[GEOGRAPHIC_DATA] [GEOGRAPHIC_DATA] ​" at bounding box center [968, 405] width 328 height 72
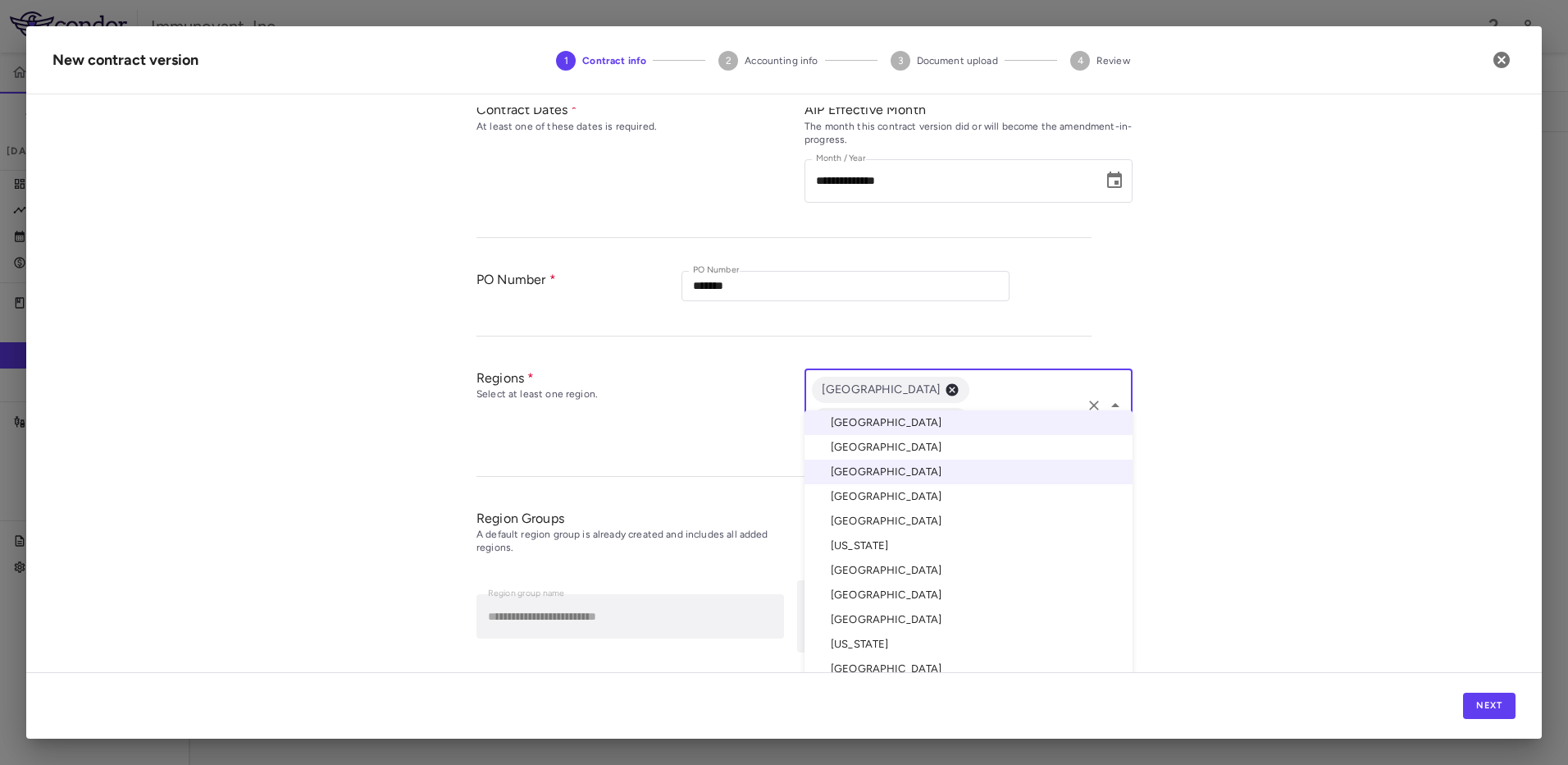
scroll to position [330, 0]
click at [898, 439] on li "[GEOGRAPHIC_DATA]" at bounding box center [968, 443] width 328 height 25
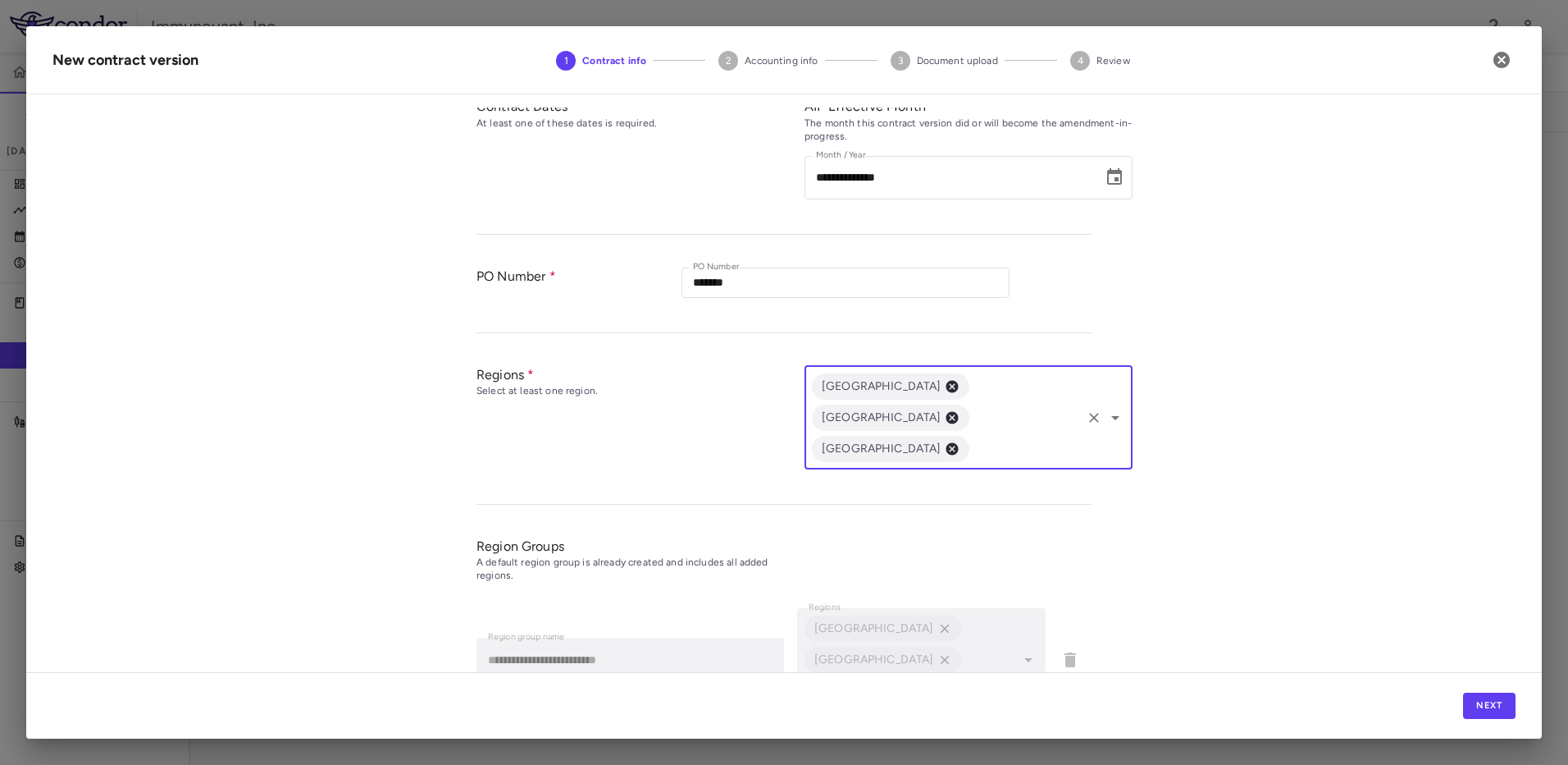
scroll to position [360, 0]
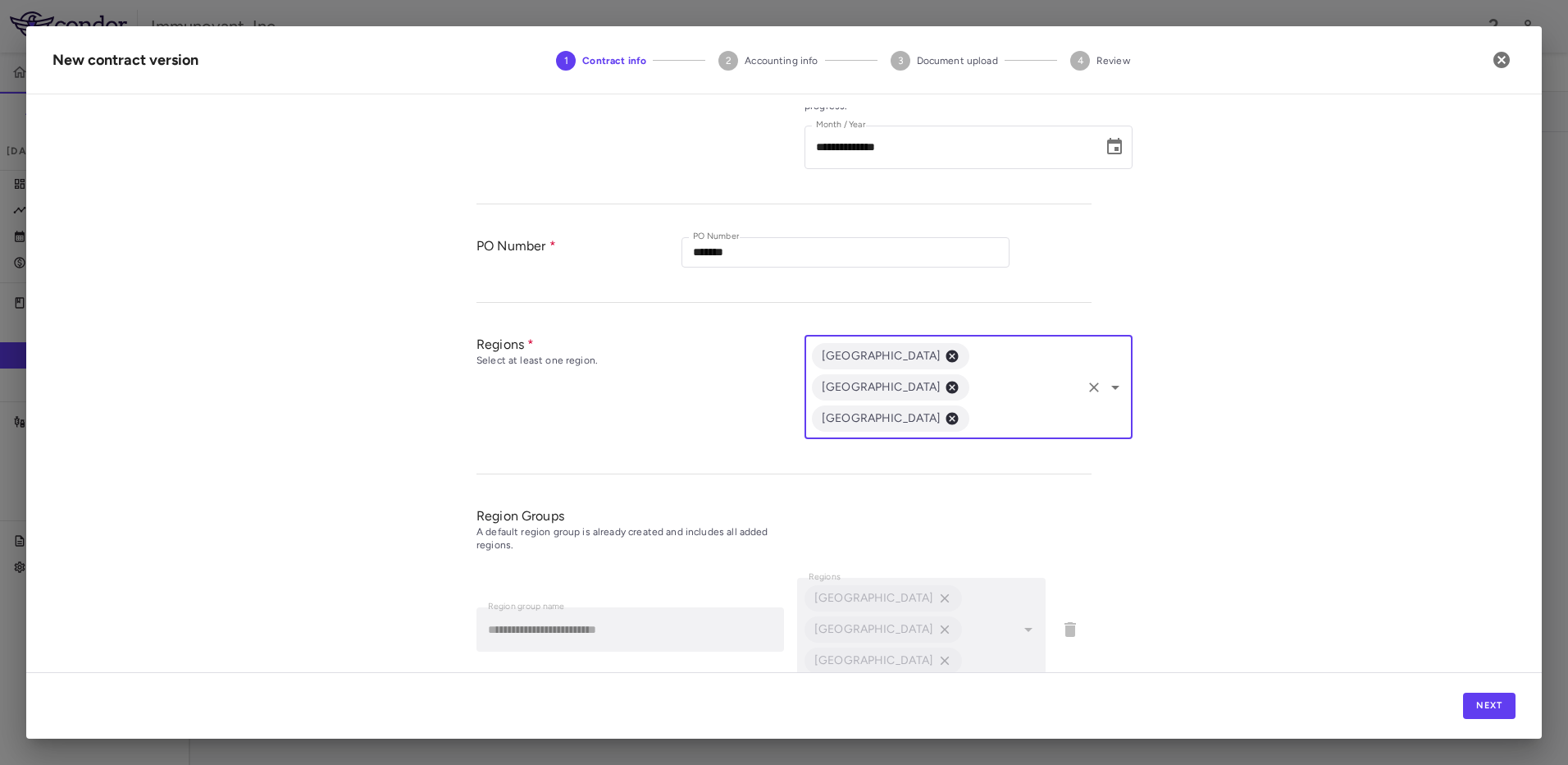
click at [1106, 377] on icon "Open" at bounding box center [1115, 387] width 20 height 20
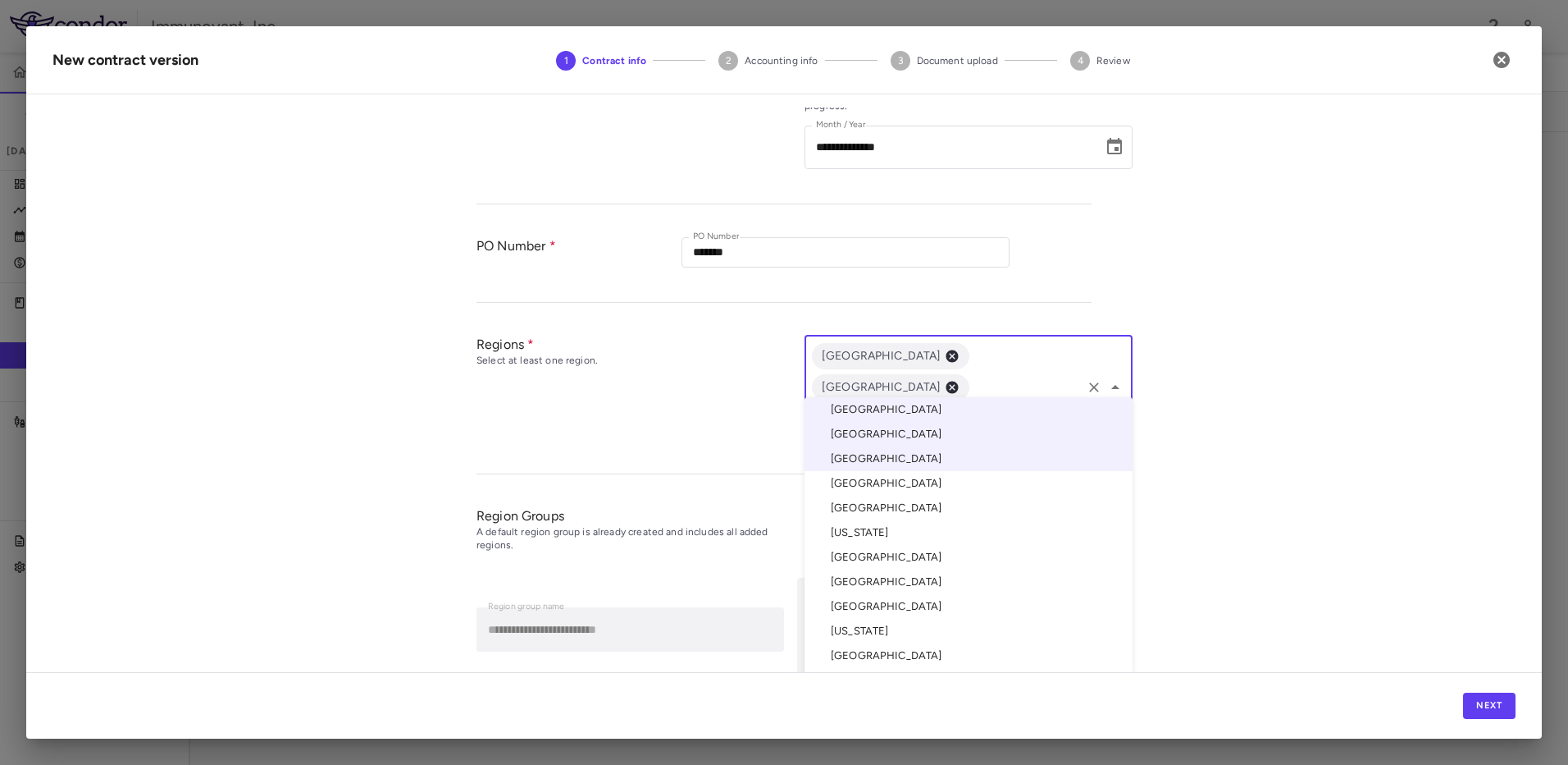
click at [863, 484] on li "[GEOGRAPHIC_DATA]" at bounding box center [968, 483] width 328 height 25
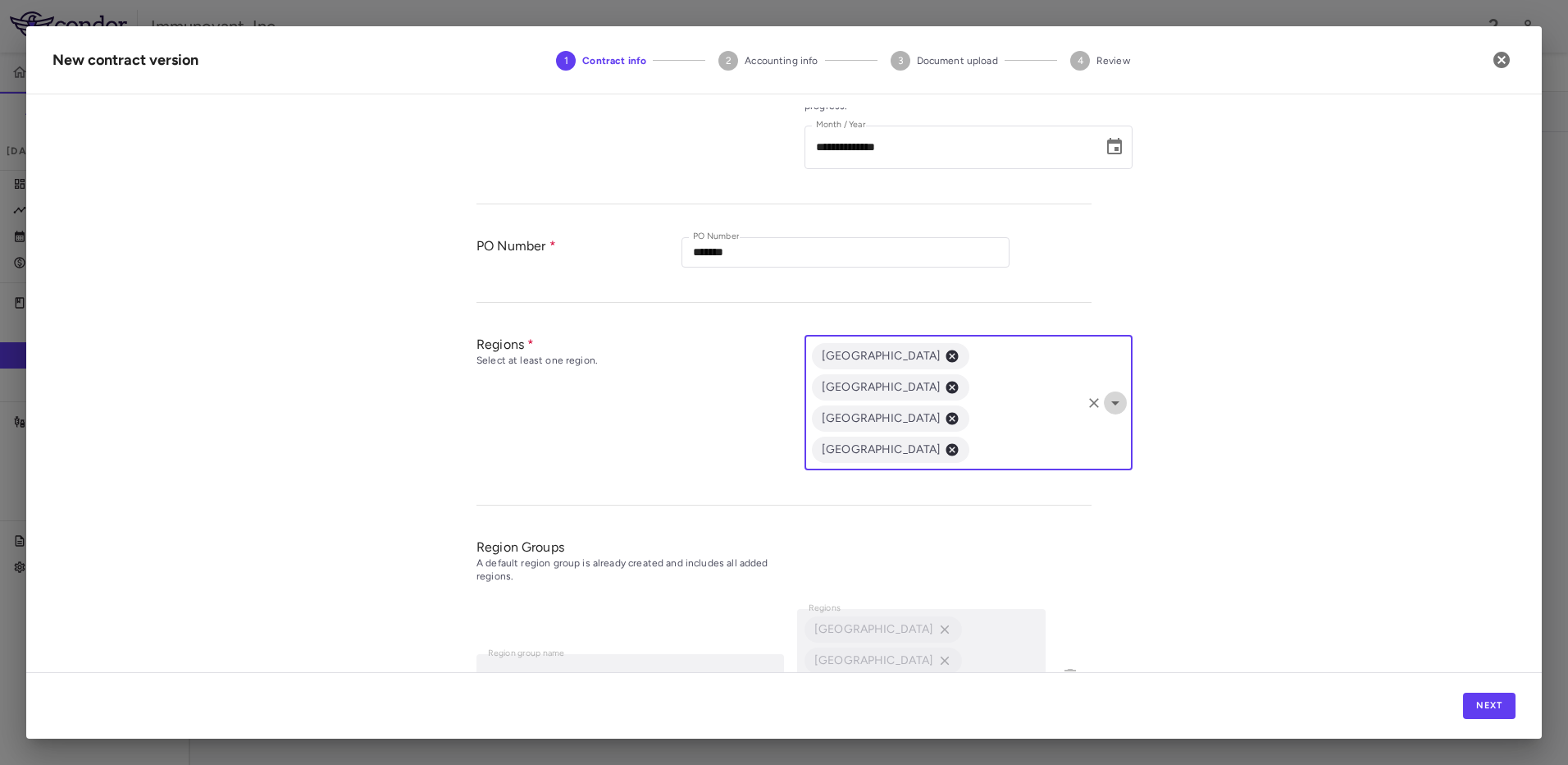
click at [1116, 393] on icon "Open" at bounding box center [1115, 403] width 20 height 20
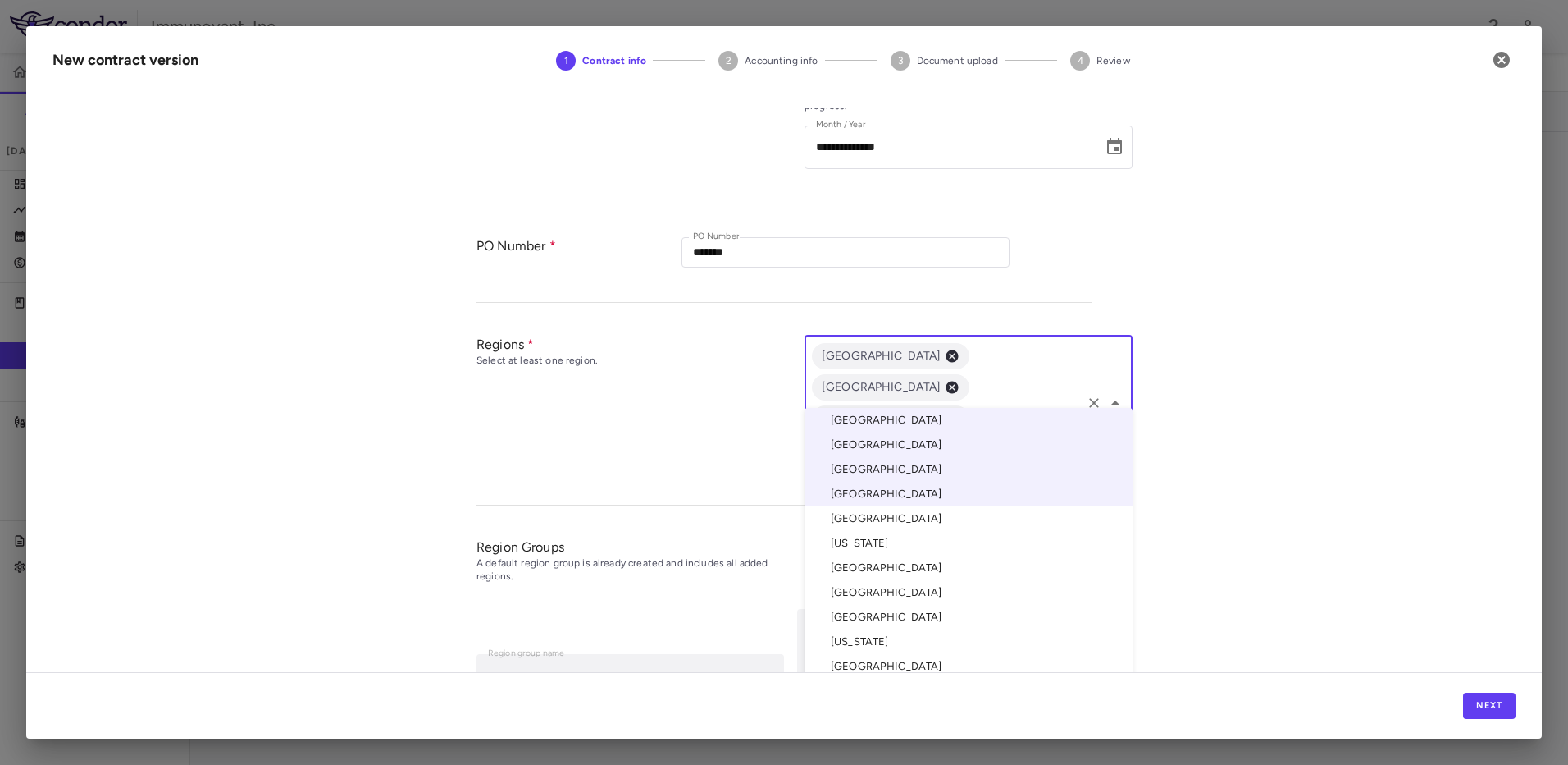
click at [880, 516] on li "[GEOGRAPHIC_DATA]" at bounding box center [968, 518] width 328 height 25
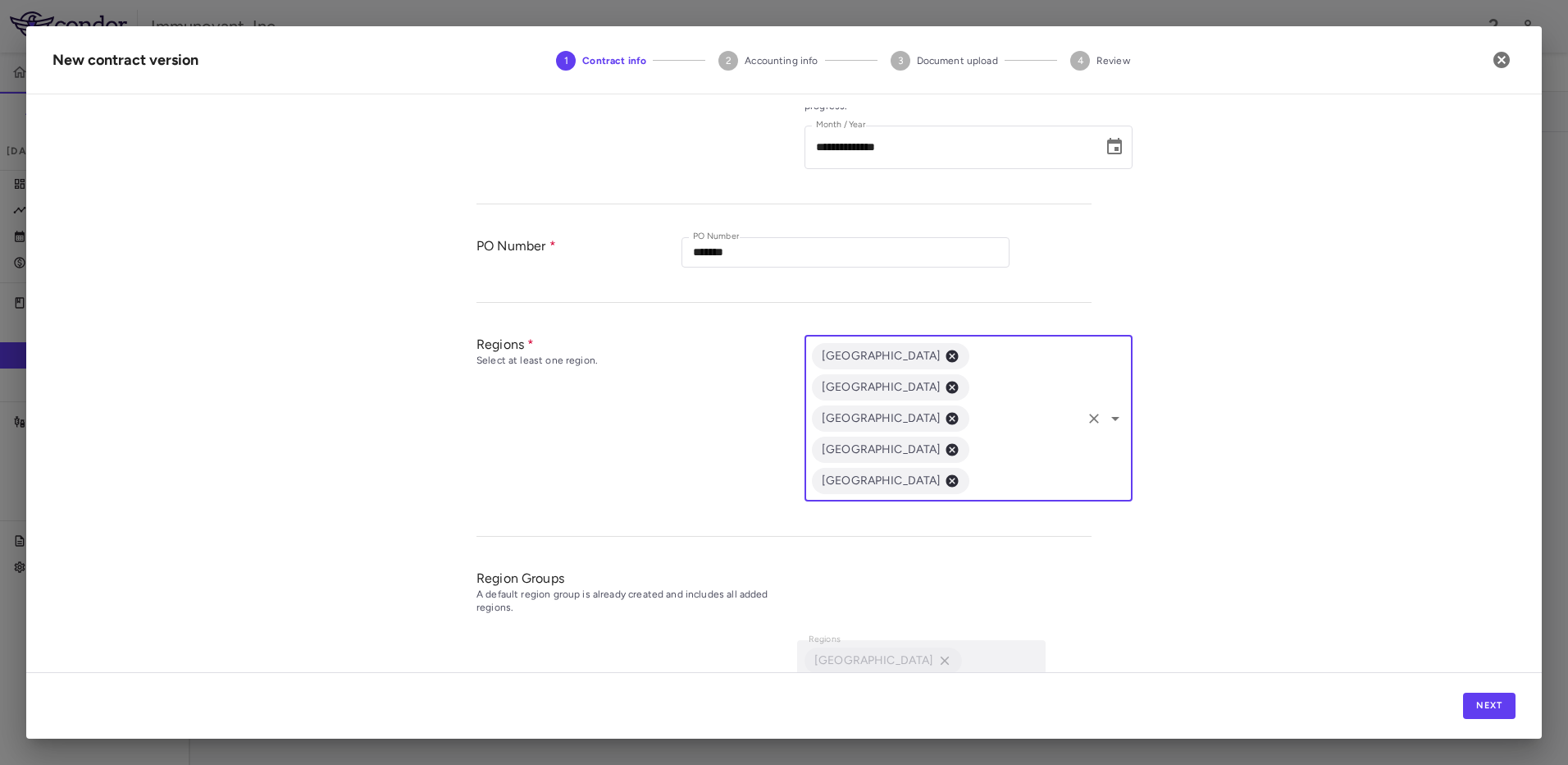
click at [1107, 409] on icon "Open" at bounding box center [1115, 419] width 20 height 20
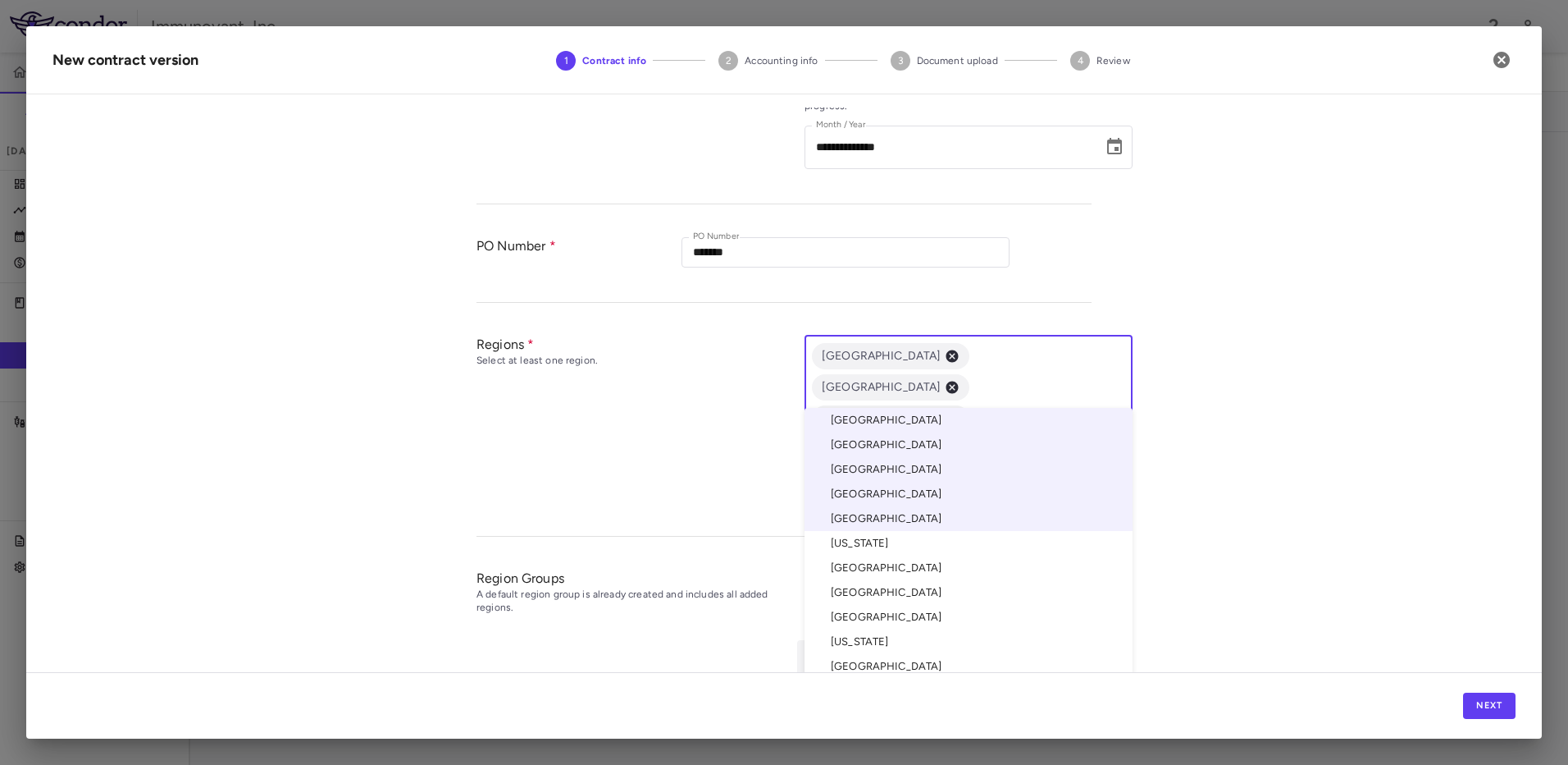
click at [901, 542] on li "[US_STATE]" at bounding box center [968, 543] width 328 height 25
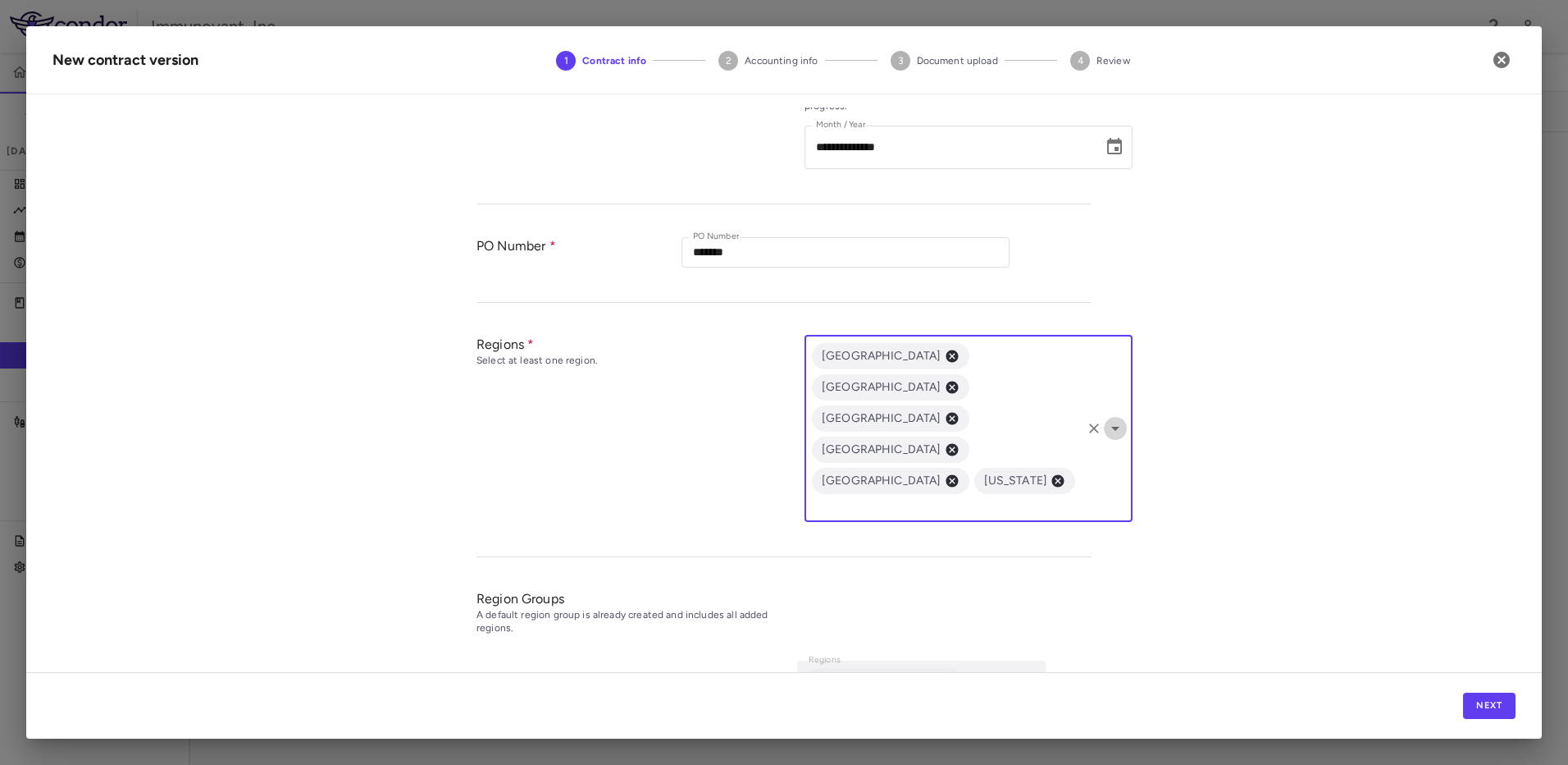
click at [1114, 419] on icon "Open" at bounding box center [1115, 428] width 20 height 20
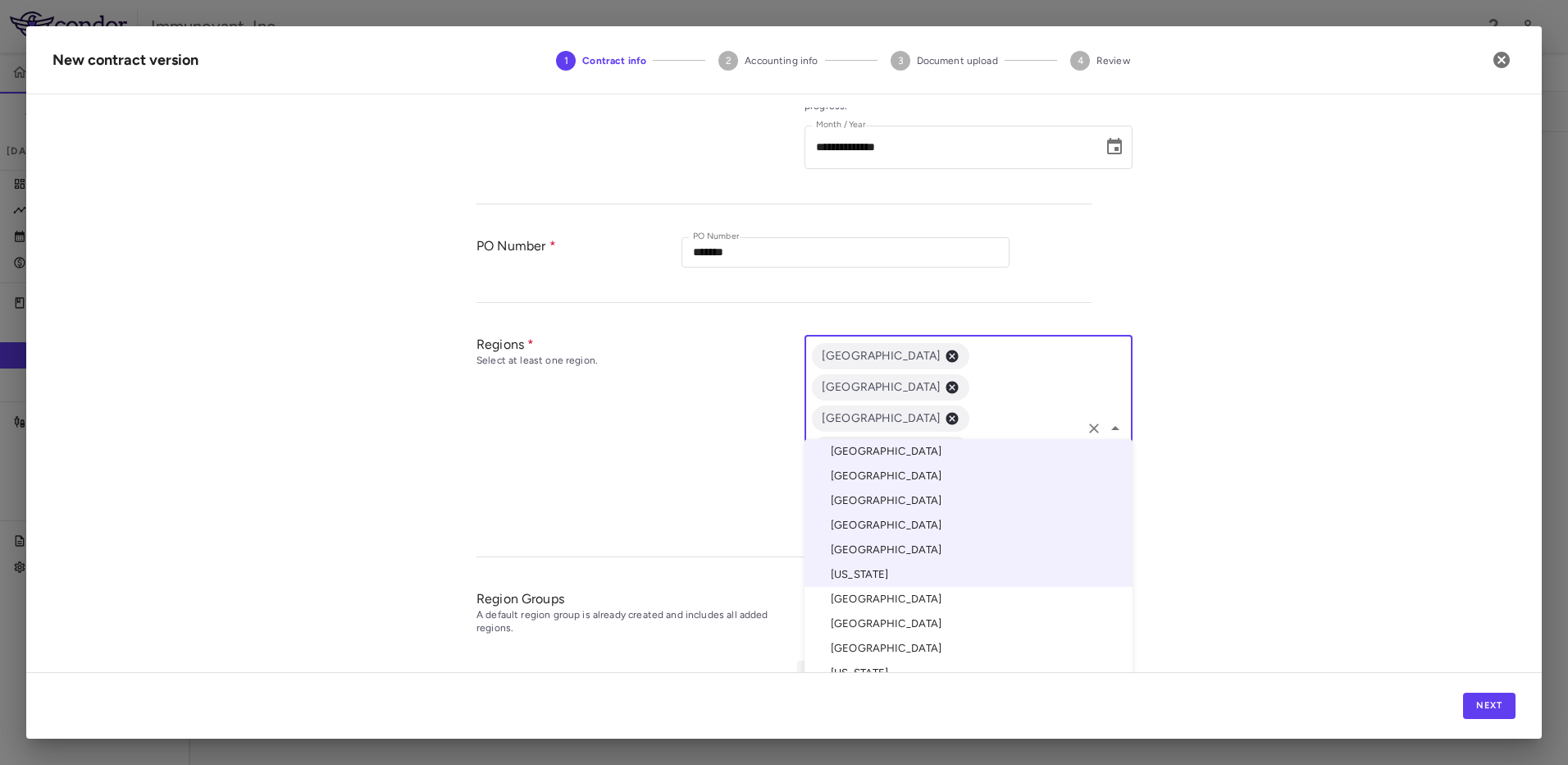
click at [869, 591] on li "[GEOGRAPHIC_DATA]" at bounding box center [968, 598] width 328 height 25
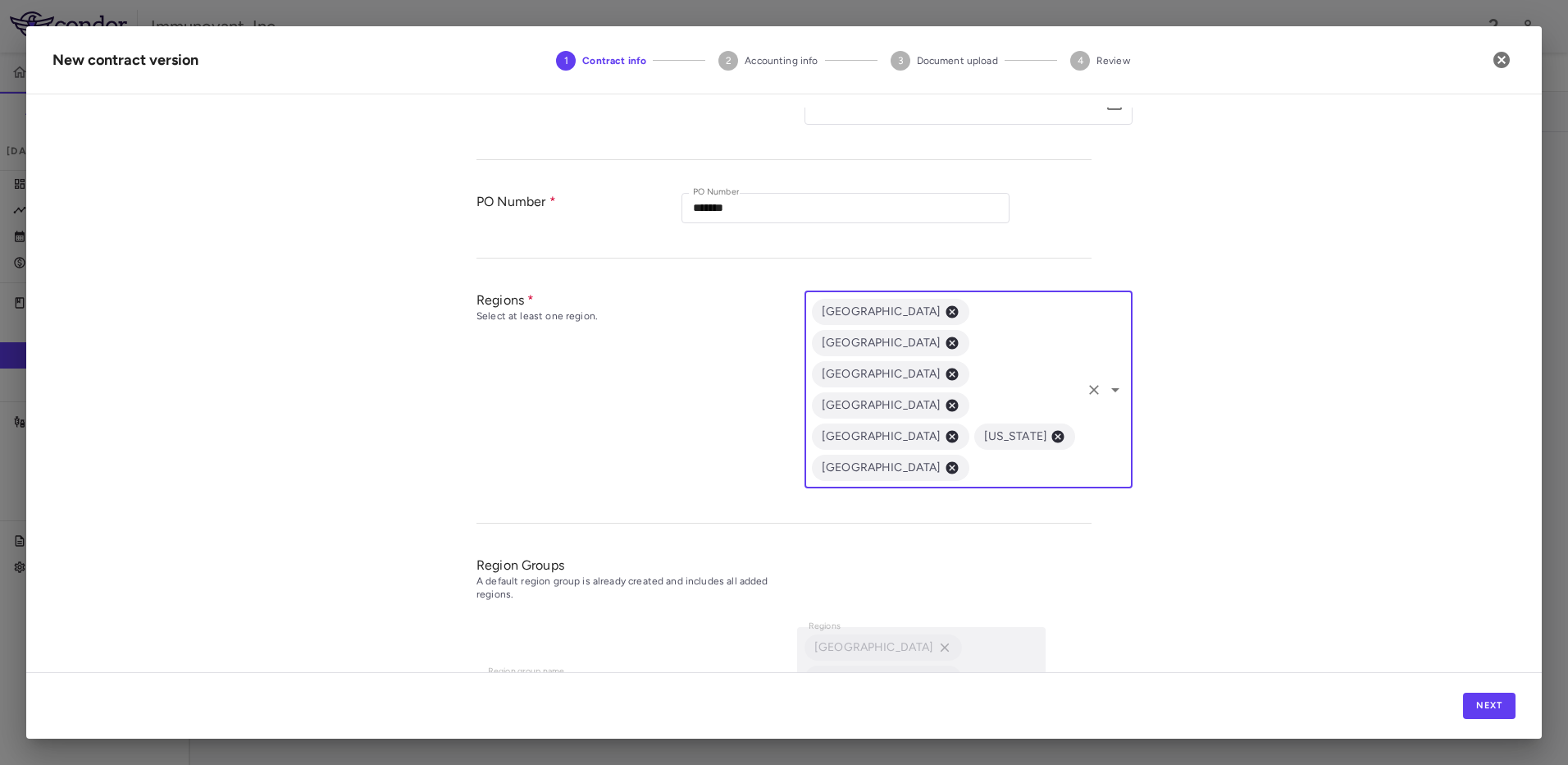
scroll to position [438, 0]
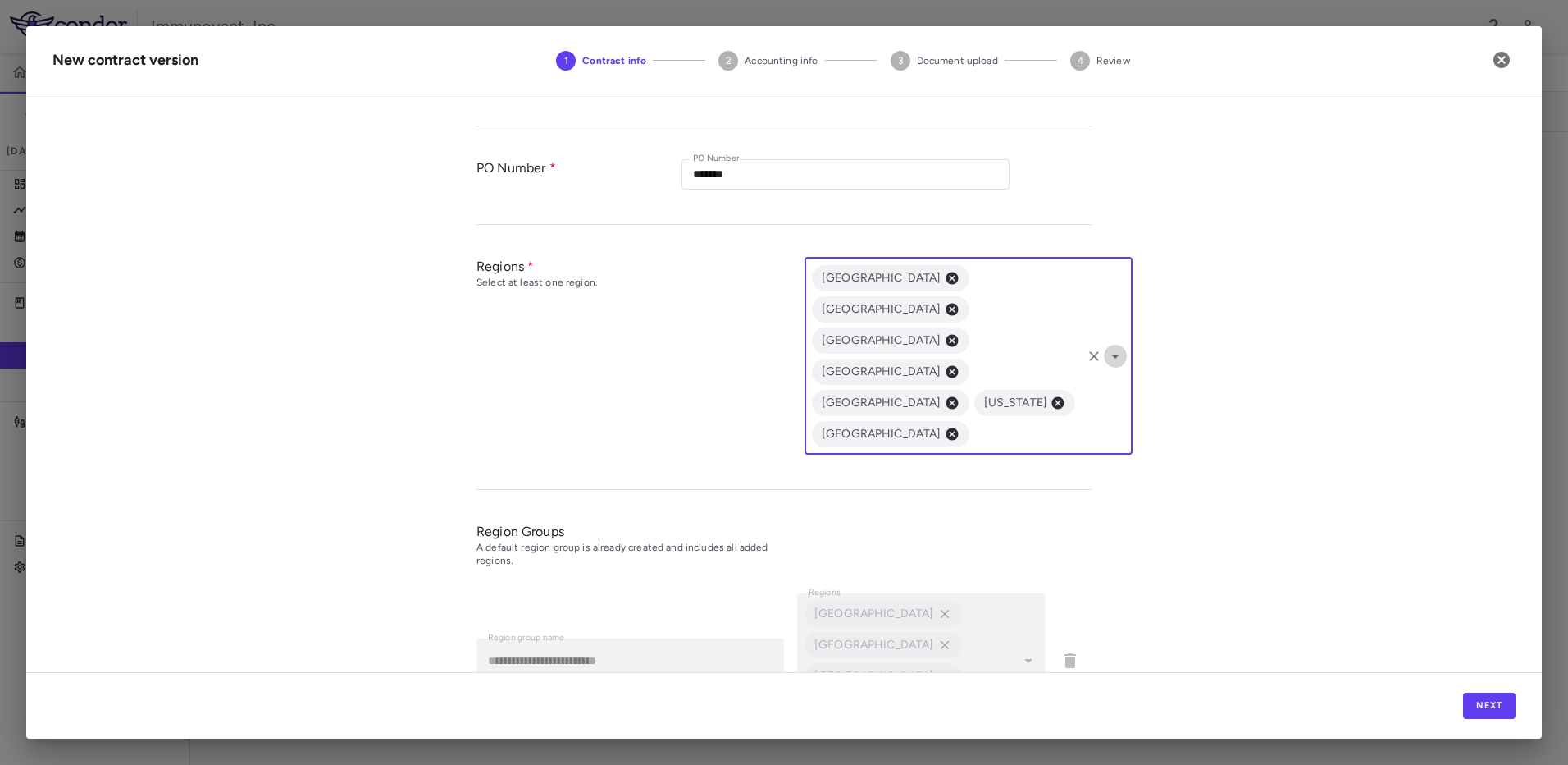
click at [1111, 354] on icon "Open" at bounding box center [1115, 356] width 8 height 4
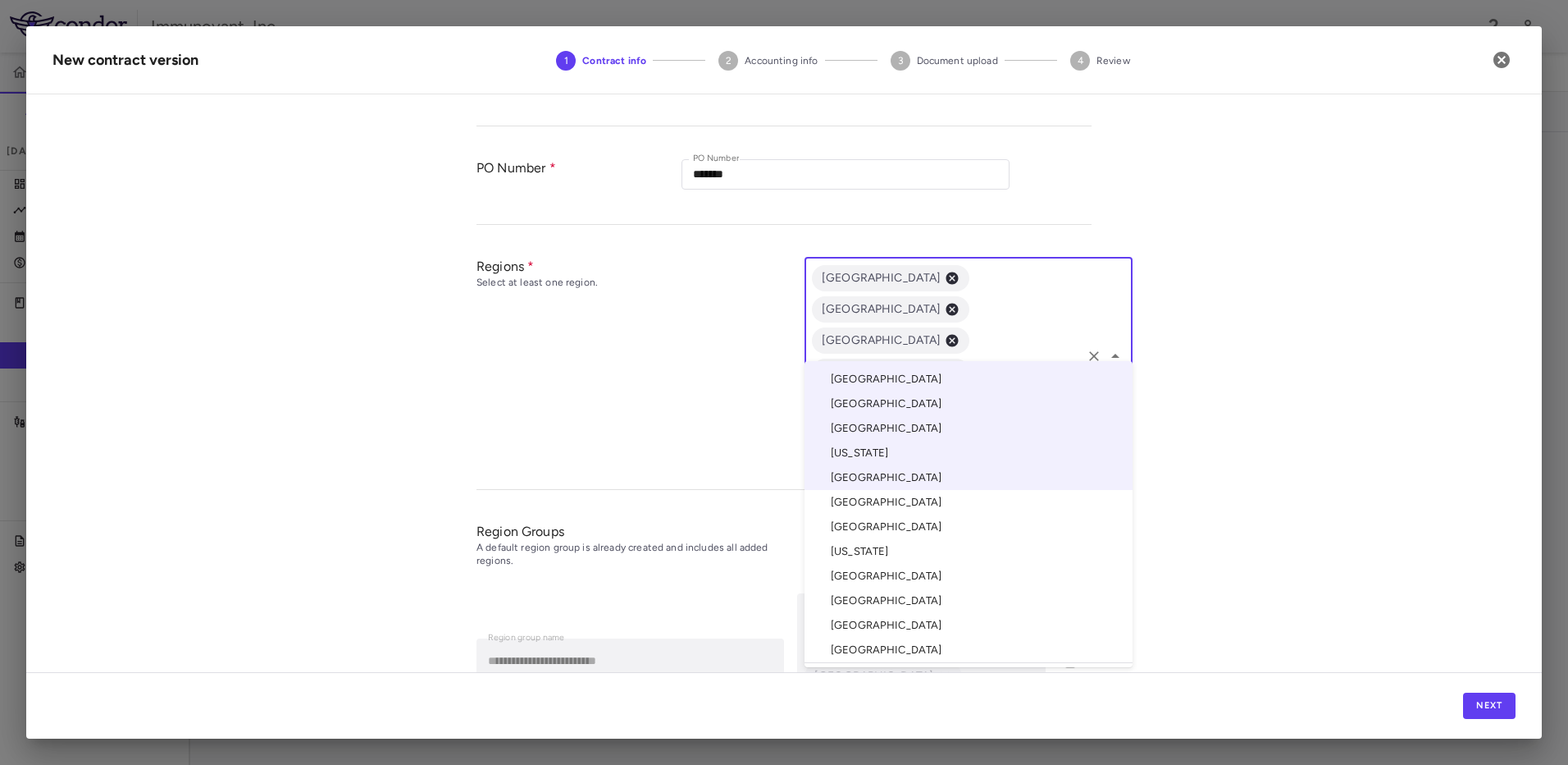
scroll to position [79, 0]
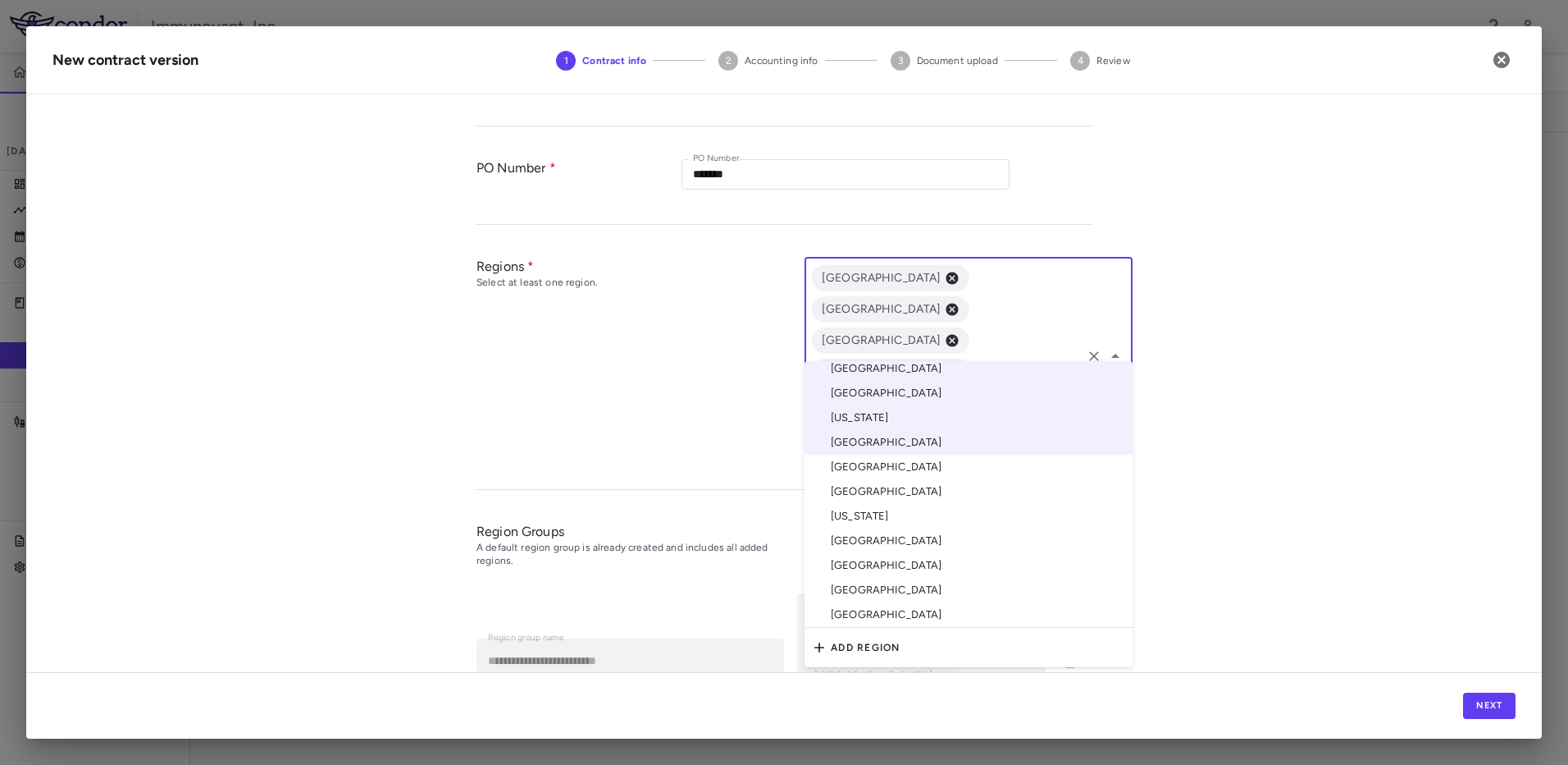
click at [889, 474] on li "[GEOGRAPHIC_DATA]" at bounding box center [968, 466] width 328 height 25
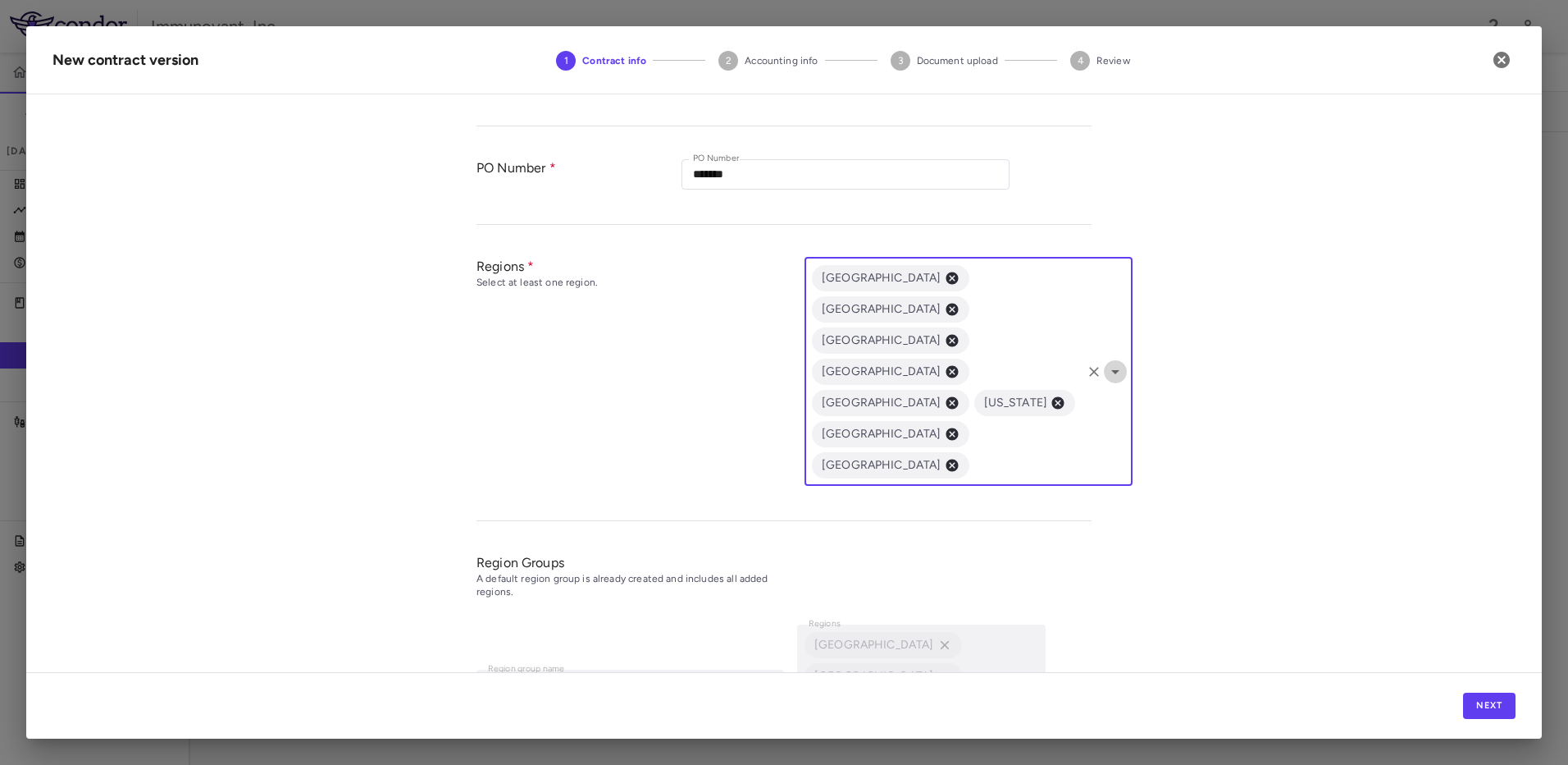
click at [1107, 362] on icon "Open" at bounding box center [1115, 372] width 20 height 20
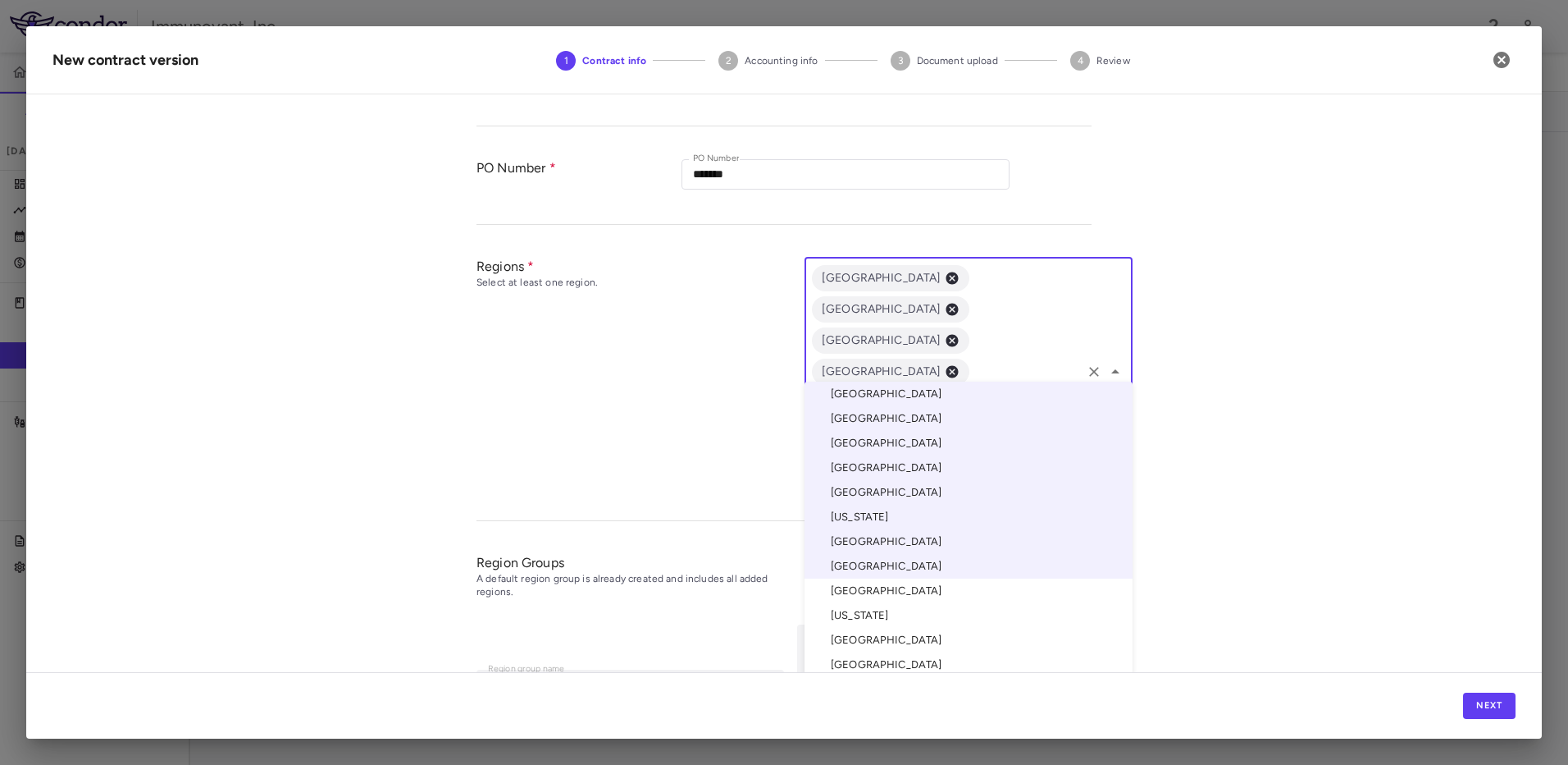
click at [843, 594] on li "[GEOGRAPHIC_DATA]" at bounding box center [968, 590] width 328 height 25
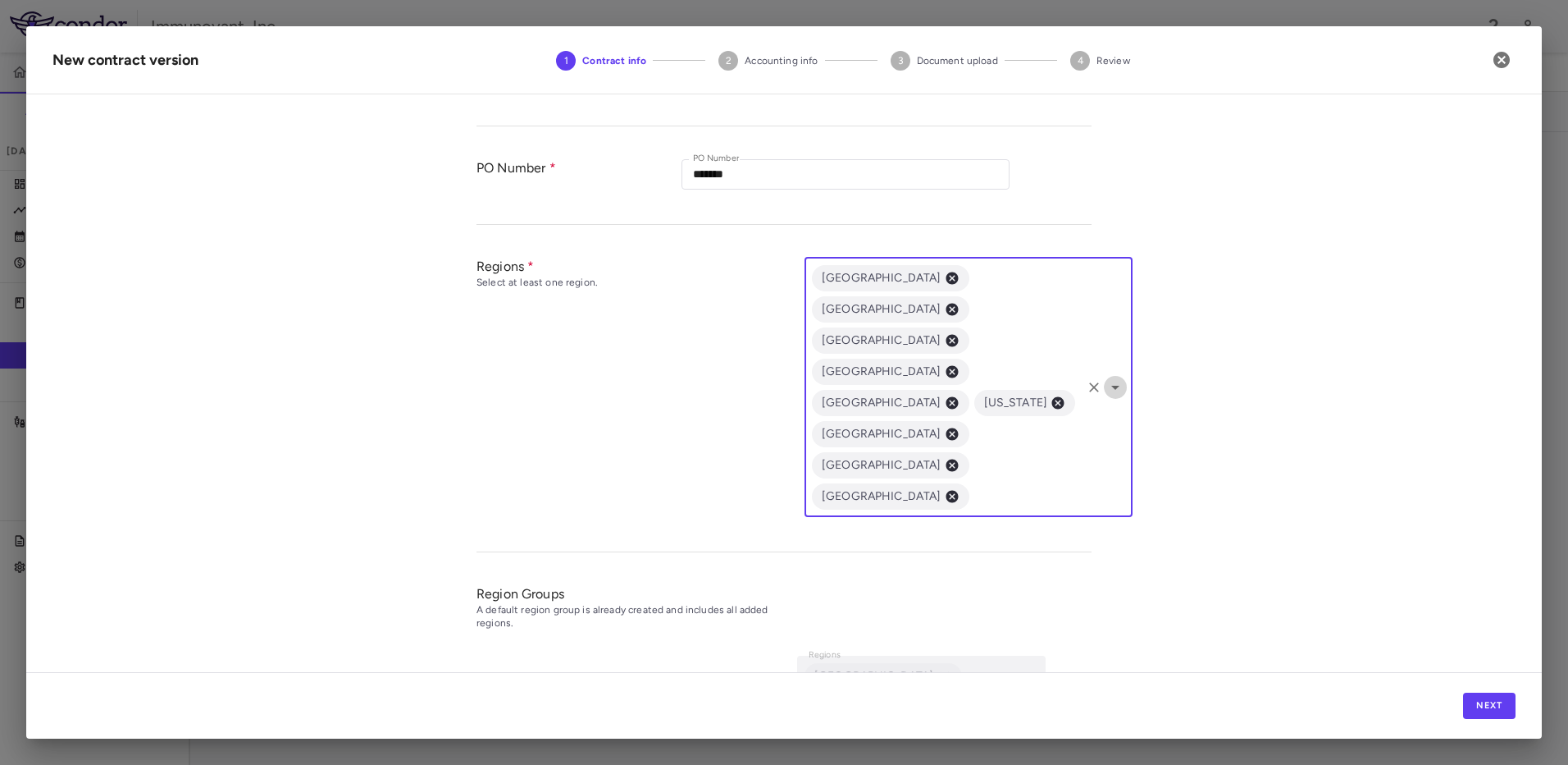
click at [1114, 377] on icon "Open" at bounding box center [1115, 387] width 20 height 20
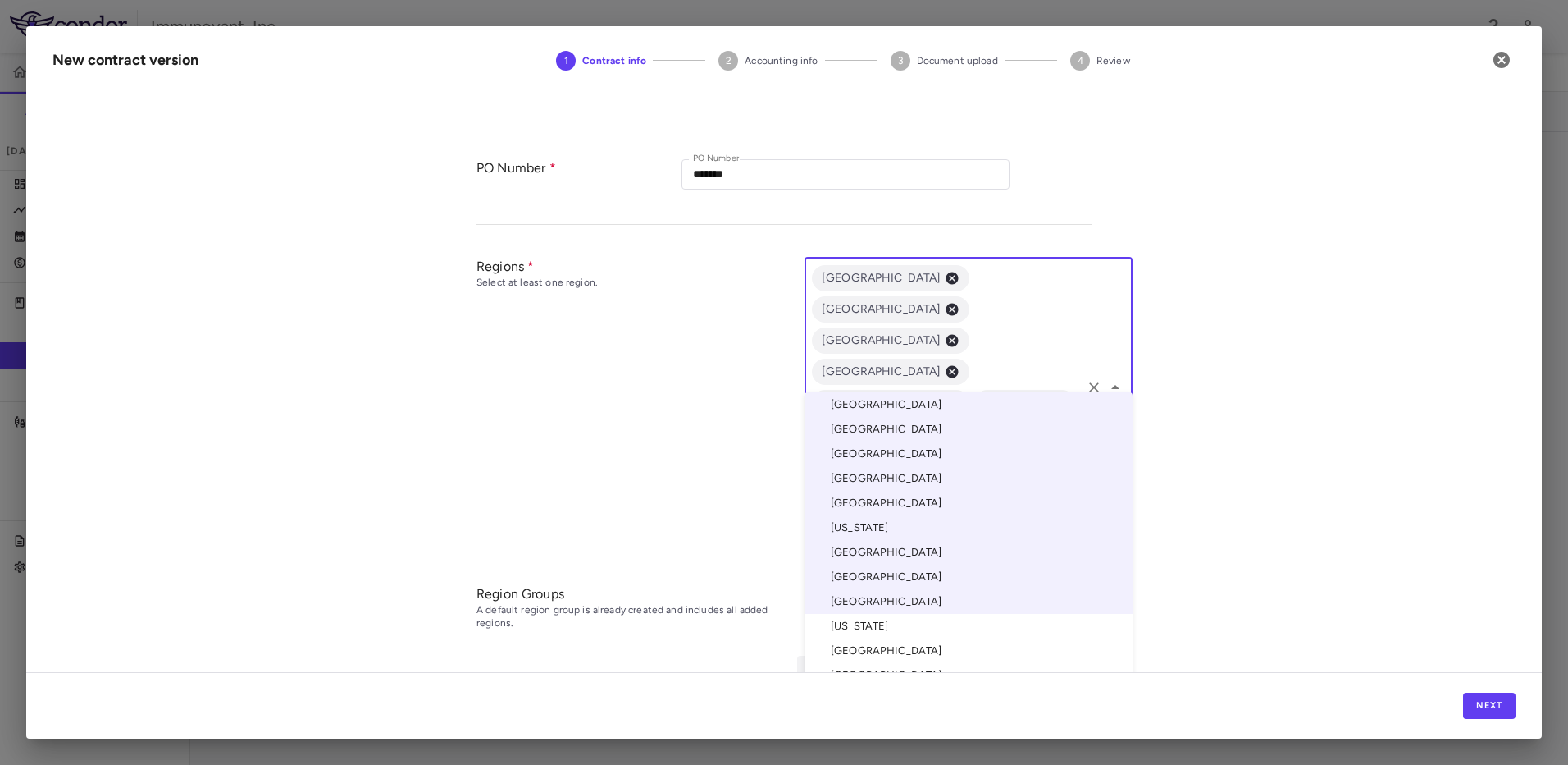
click at [871, 632] on li "[US_STATE]" at bounding box center [968, 626] width 328 height 25
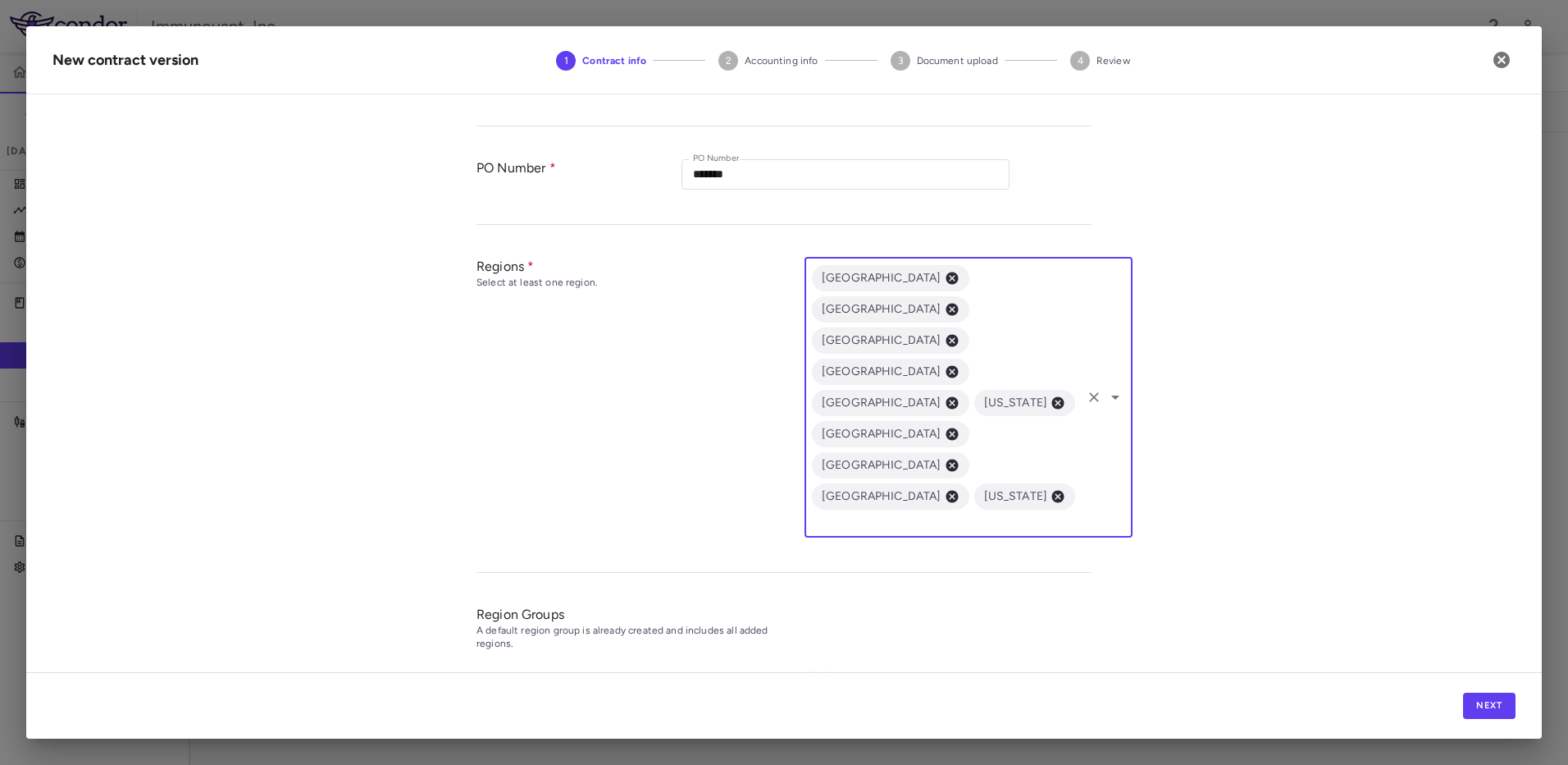
click at [1111, 396] on icon "Open" at bounding box center [1115, 398] width 8 height 4
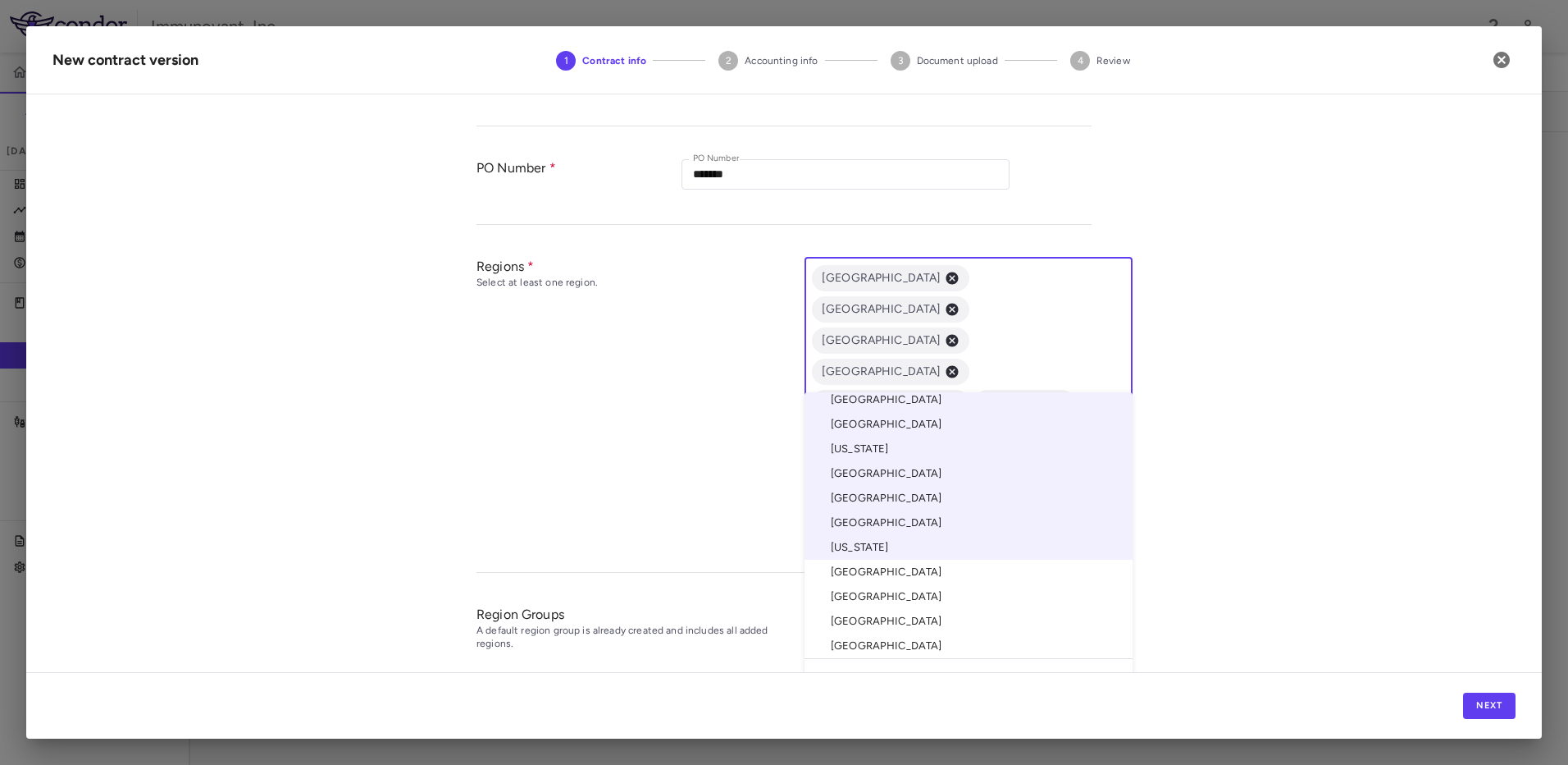
click at [825, 571] on li "[GEOGRAPHIC_DATA]" at bounding box center [968, 572] width 328 height 25
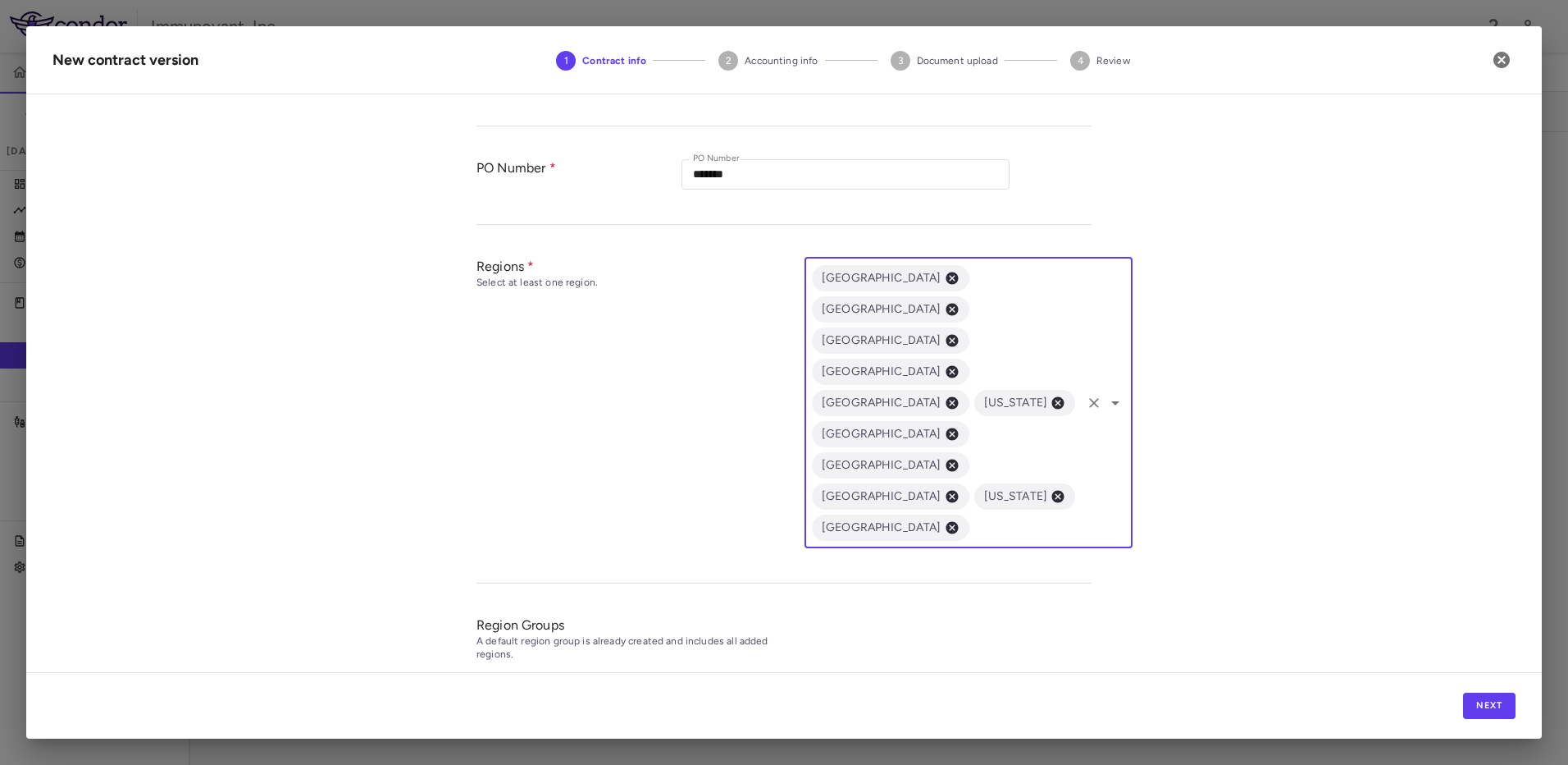
click at [1113, 393] on icon "Open" at bounding box center [1115, 403] width 20 height 20
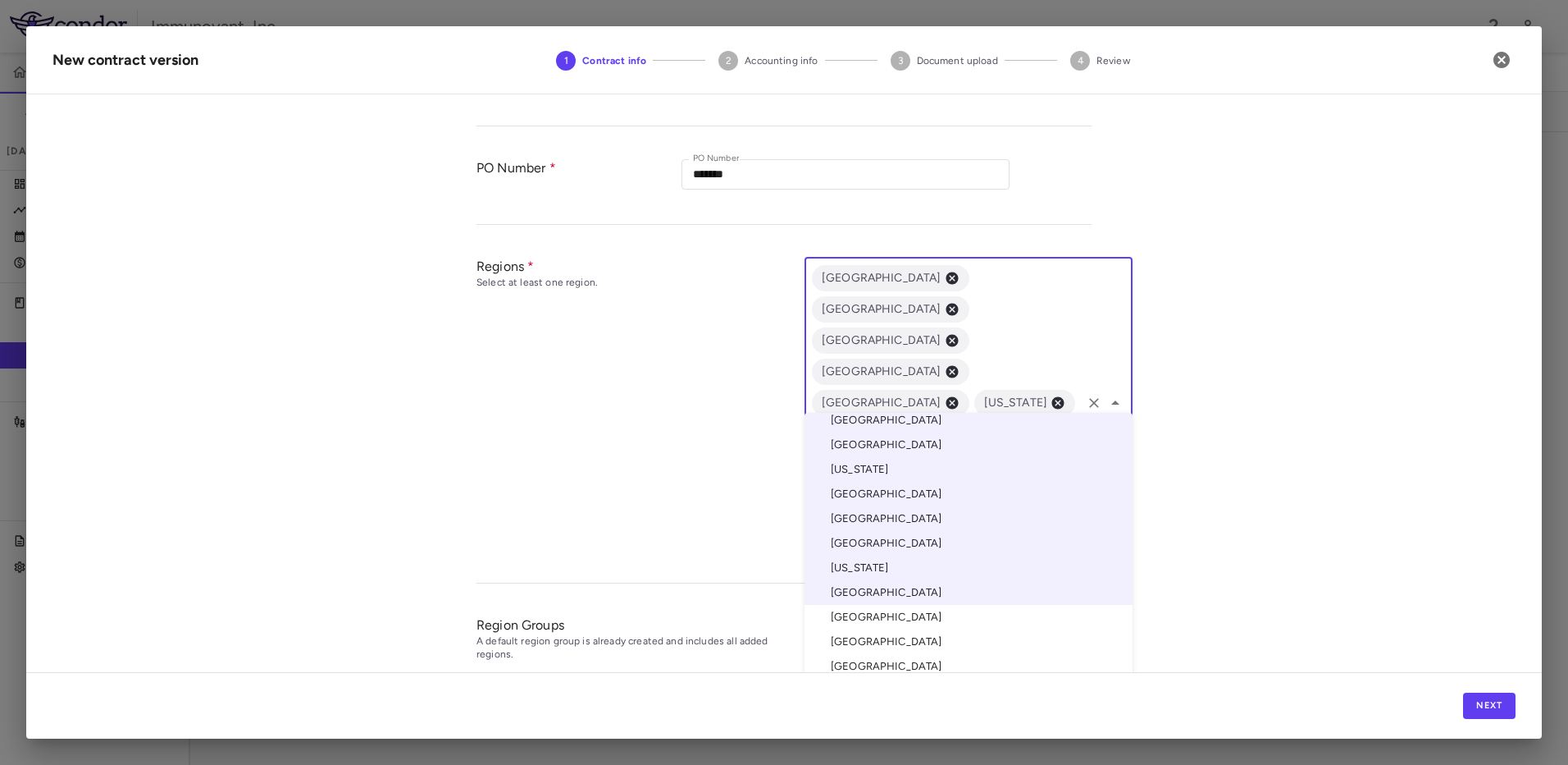
click at [876, 609] on li "[GEOGRAPHIC_DATA]" at bounding box center [968, 616] width 328 height 25
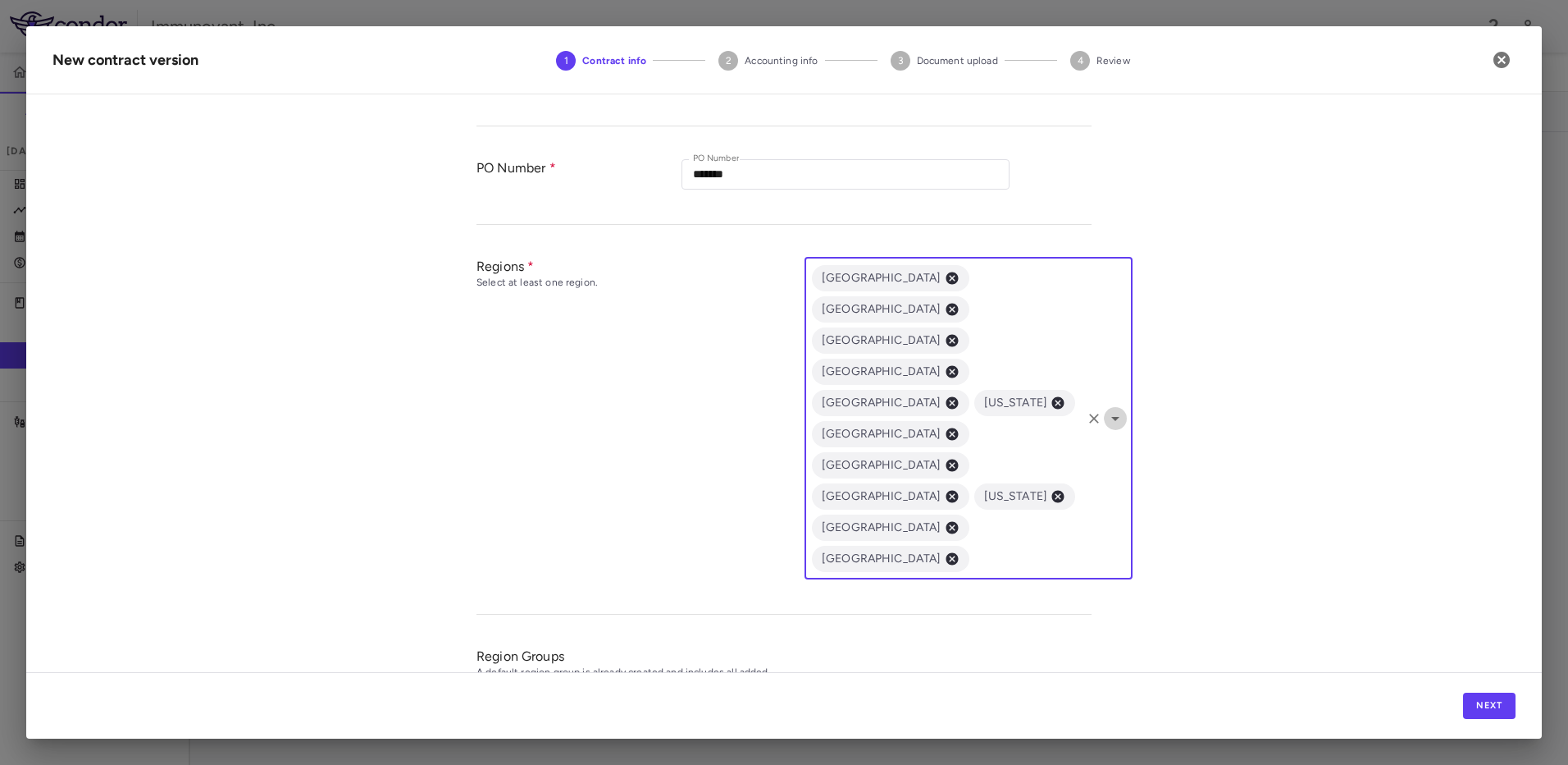
click at [1111, 417] on icon "Open" at bounding box center [1115, 419] width 8 height 4
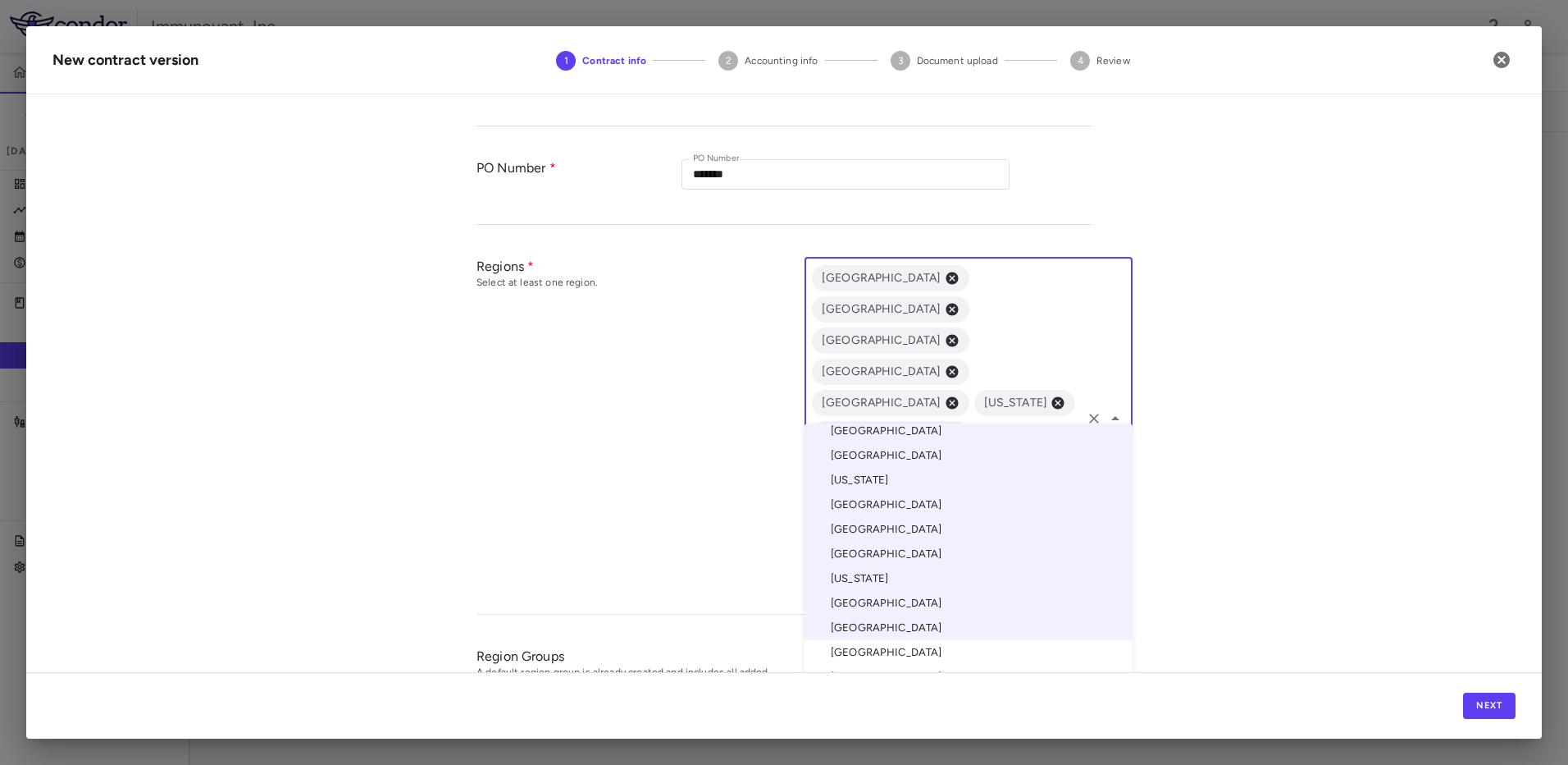
click at [868, 654] on li "[GEOGRAPHIC_DATA]" at bounding box center [968, 651] width 328 height 25
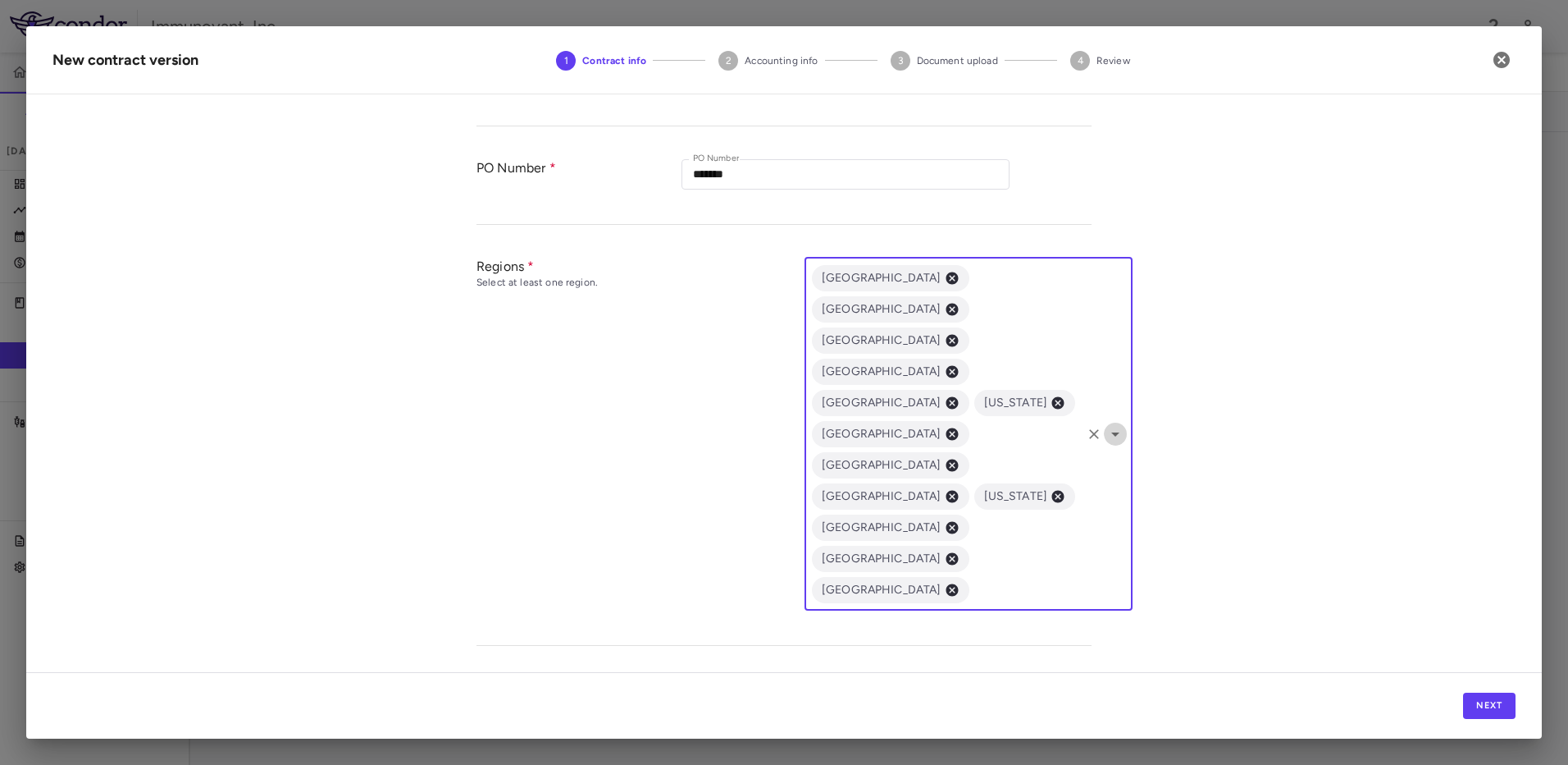
click at [1108, 424] on icon "Open" at bounding box center [1115, 434] width 20 height 20
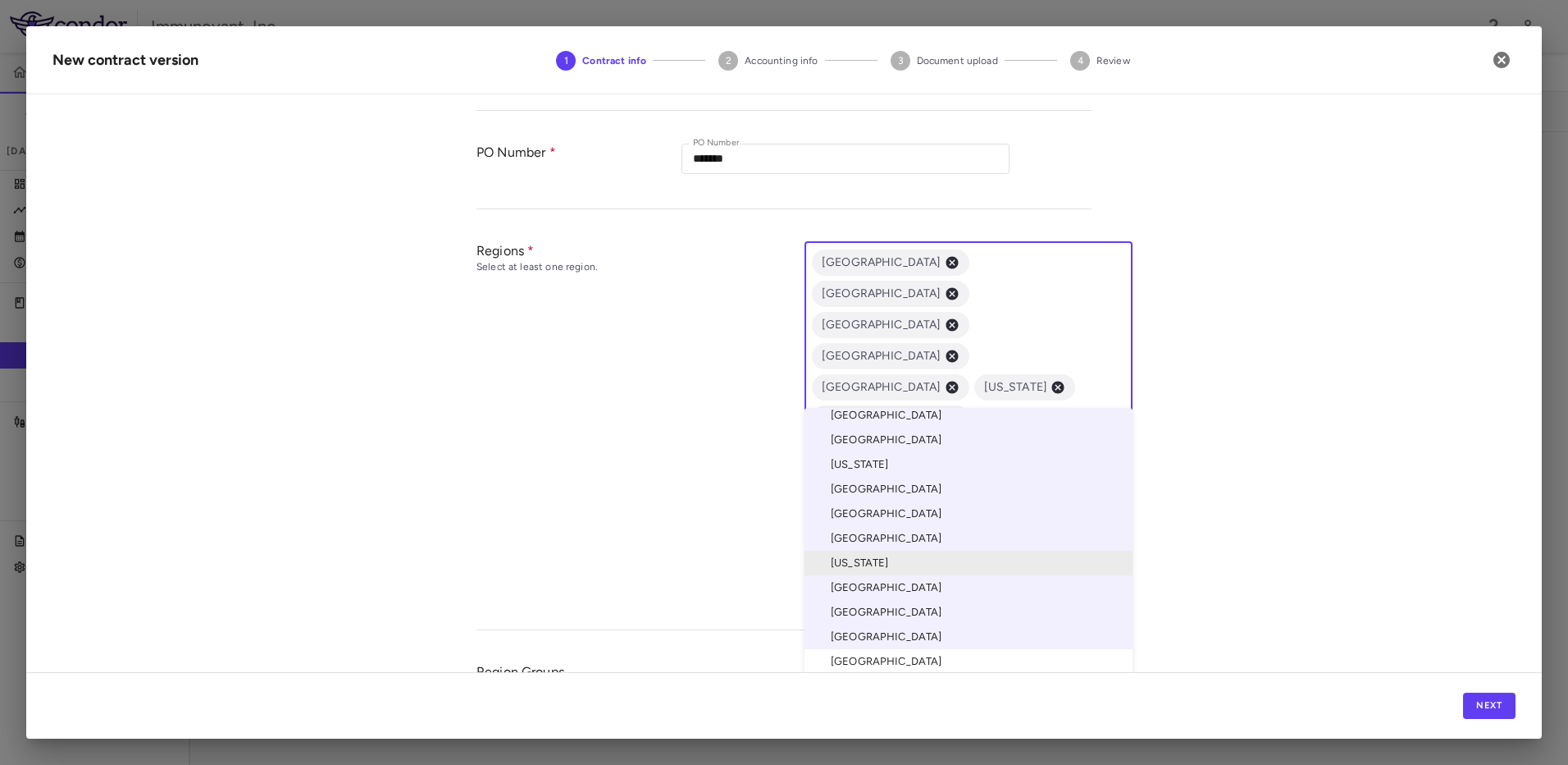
scroll to position [500, 0]
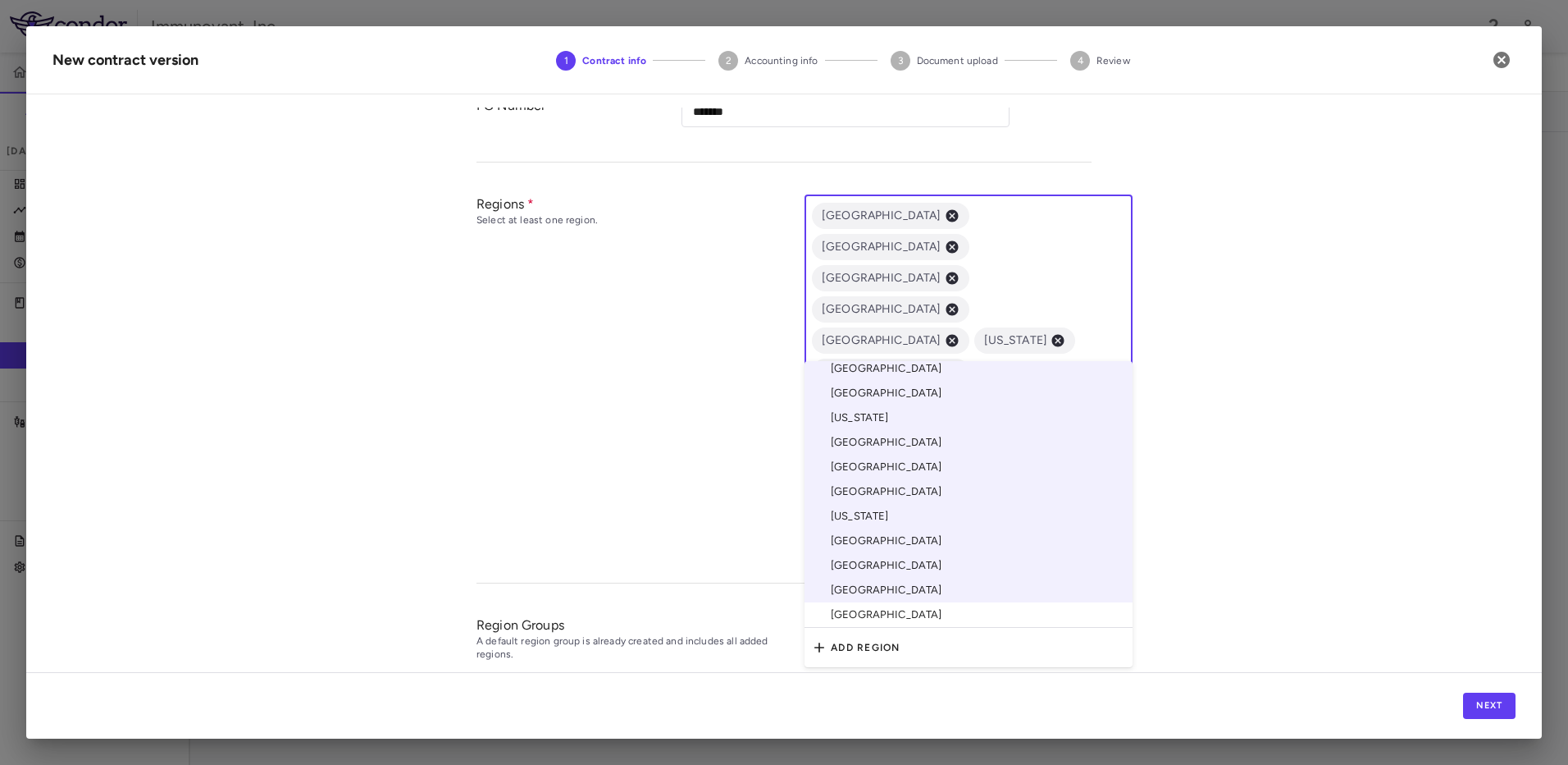
click at [905, 623] on li "[GEOGRAPHIC_DATA]" at bounding box center [968, 615] width 328 height 26
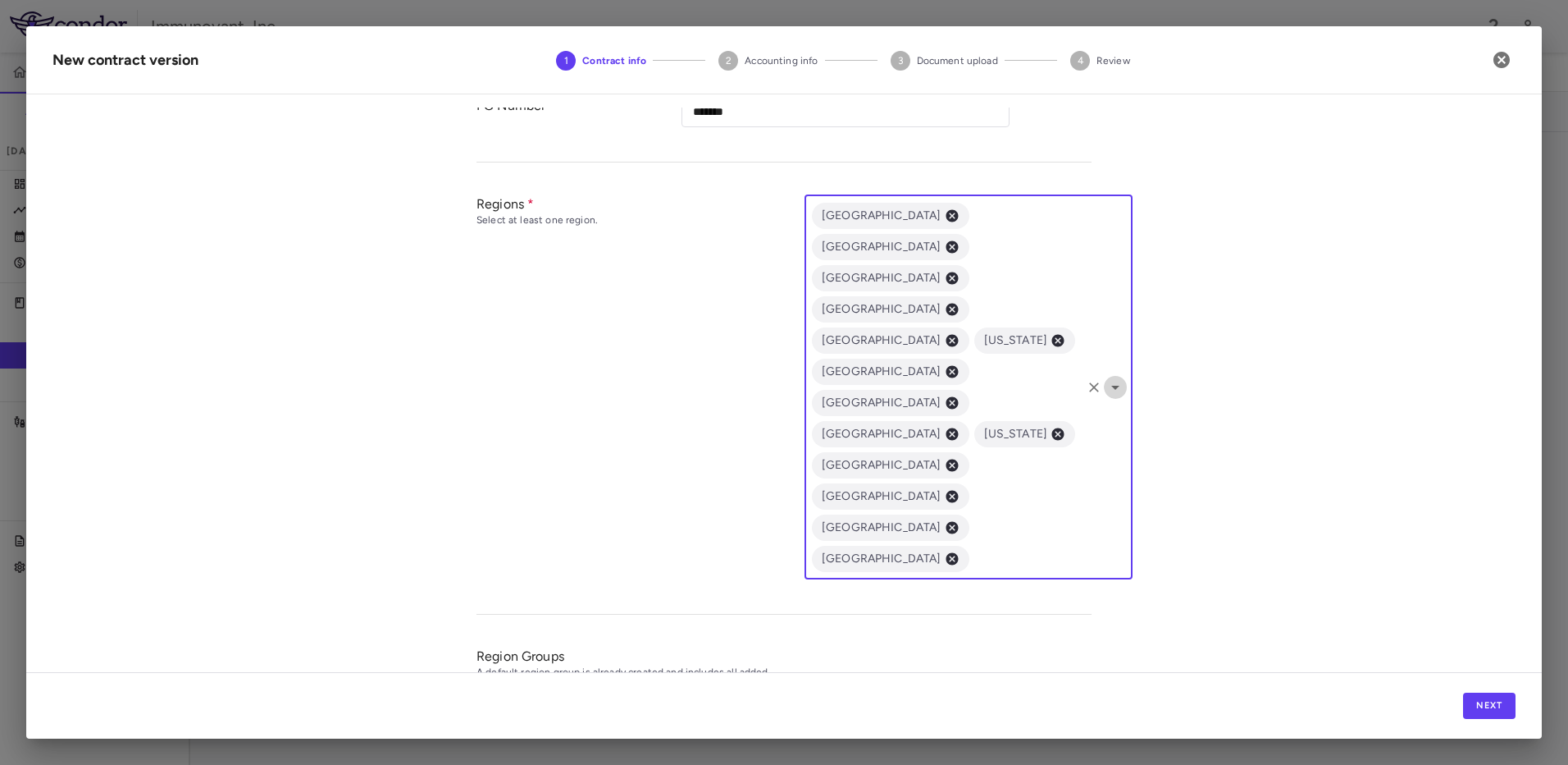
click at [1111, 386] on icon "Open" at bounding box center [1115, 388] width 8 height 4
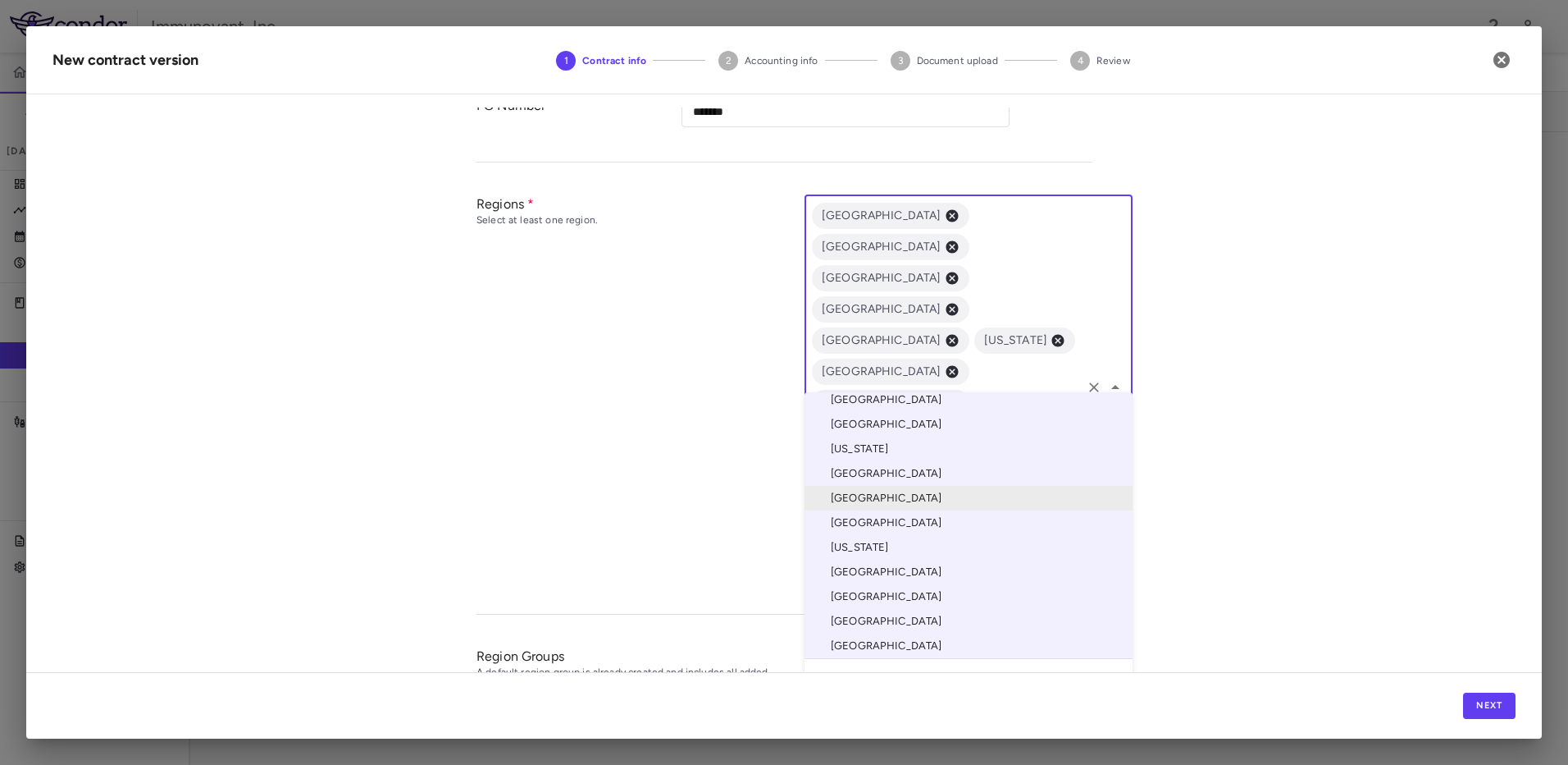
scroll to position [407, 0]
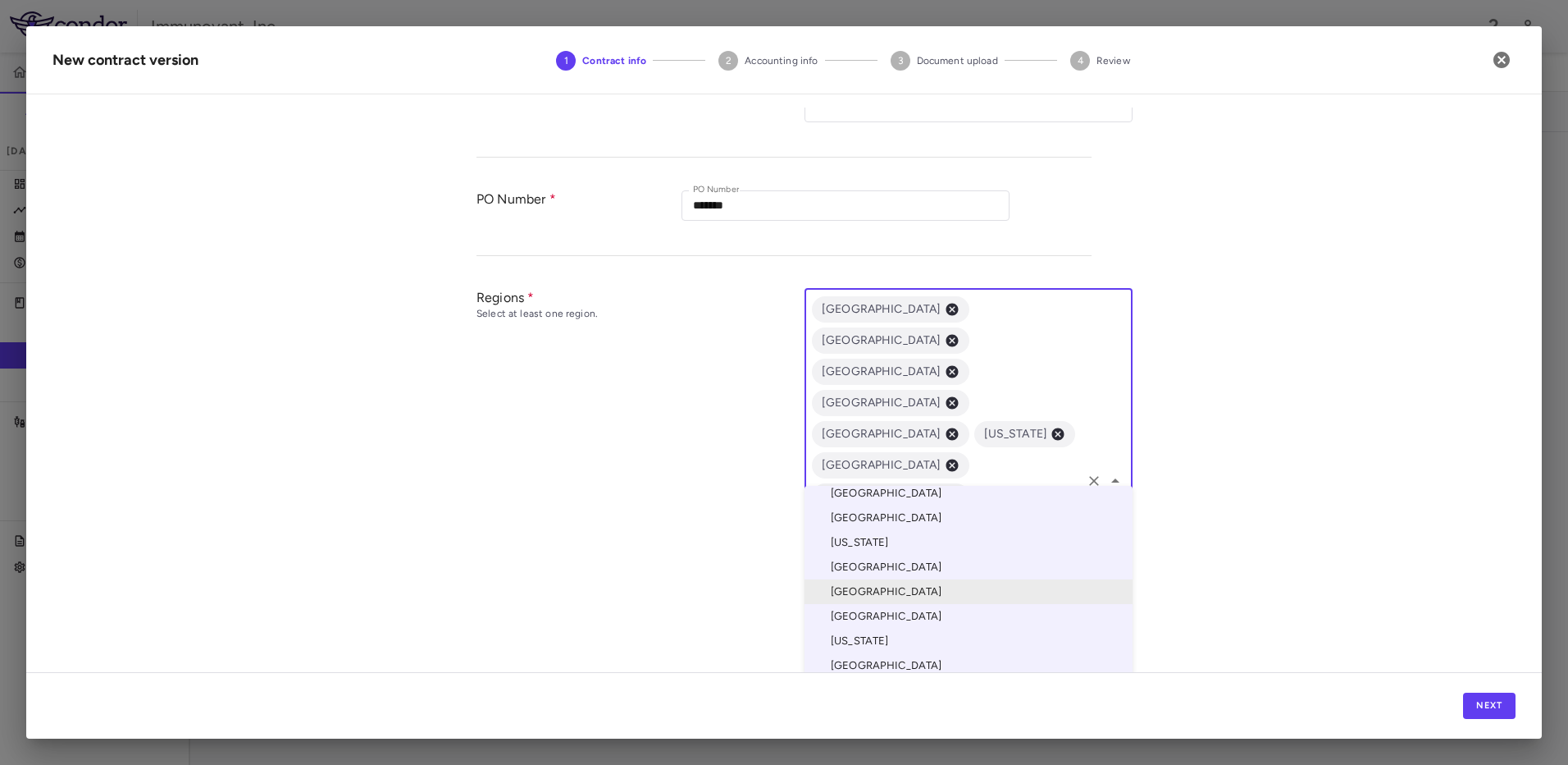
click at [1306, 372] on div "**********" at bounding box center [784, 390] width 1516 height 565
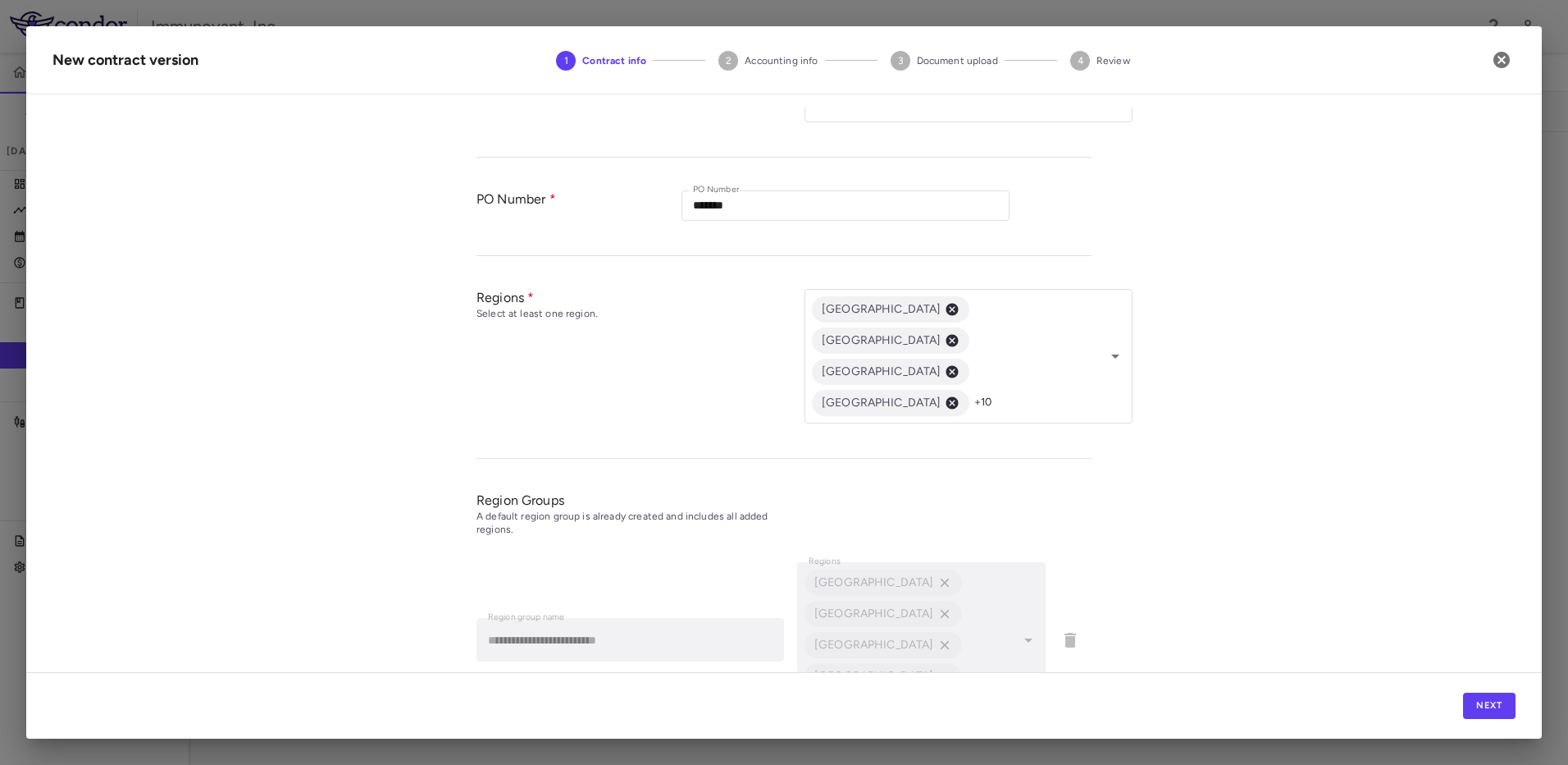
click at [533, 730] on button "Add Region Group" at bounding box center [540, 743] width 127 height 27
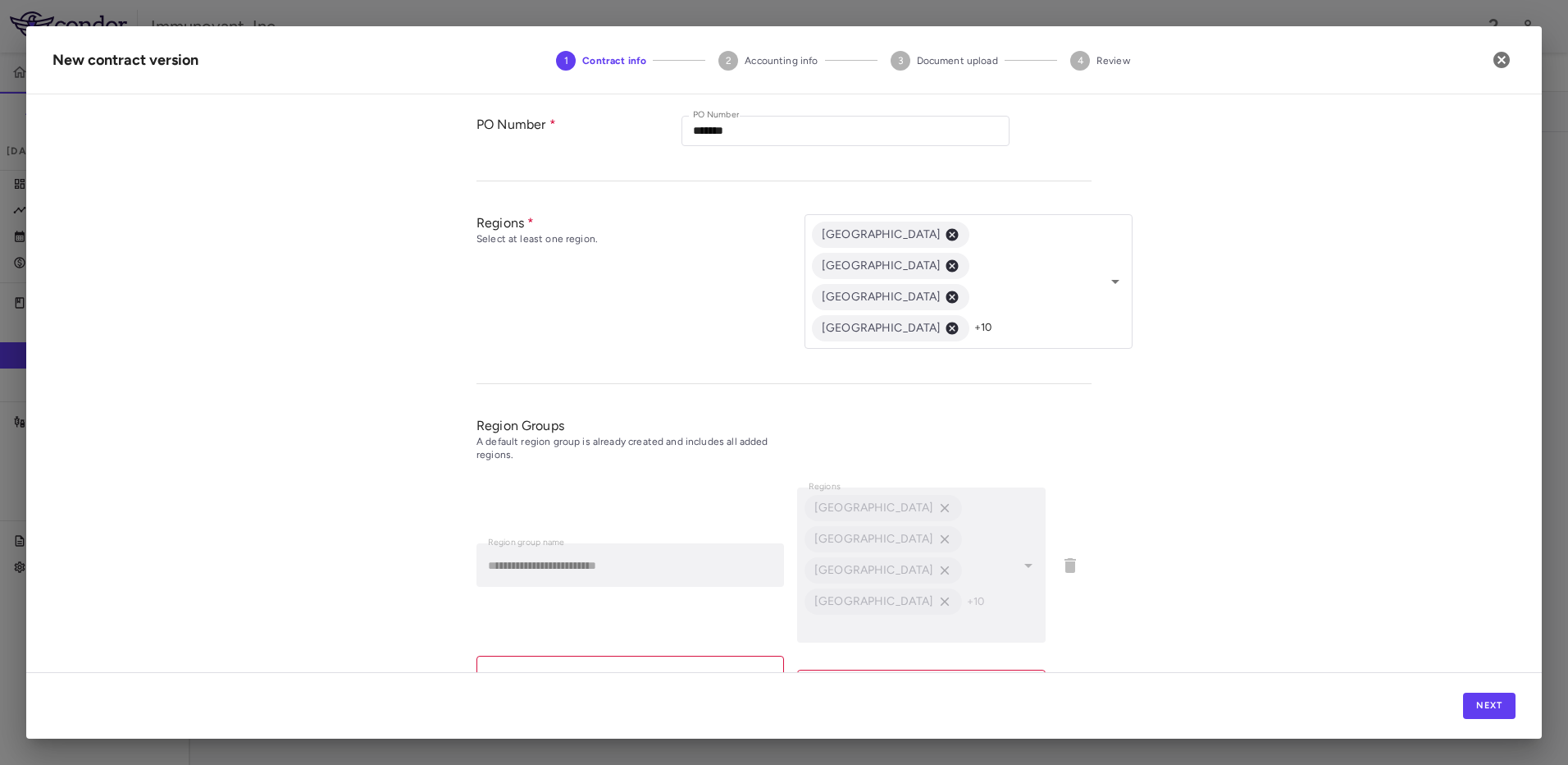
click at [1027, 675] on icon "Open" at bounding box center [1028, 685] width 20 height 20
click at [1214, 390] on div "**********" at bounding box center [784, 390] width 1516 height 565
click at [605, 702] on p "Name is invalid or duplicate name found in regions or region groups." at bounding box center [631, 717] width 308 height 30
click at [616, 655] on input "Region group name" at bounding box center [631, 677] width 308 height 43
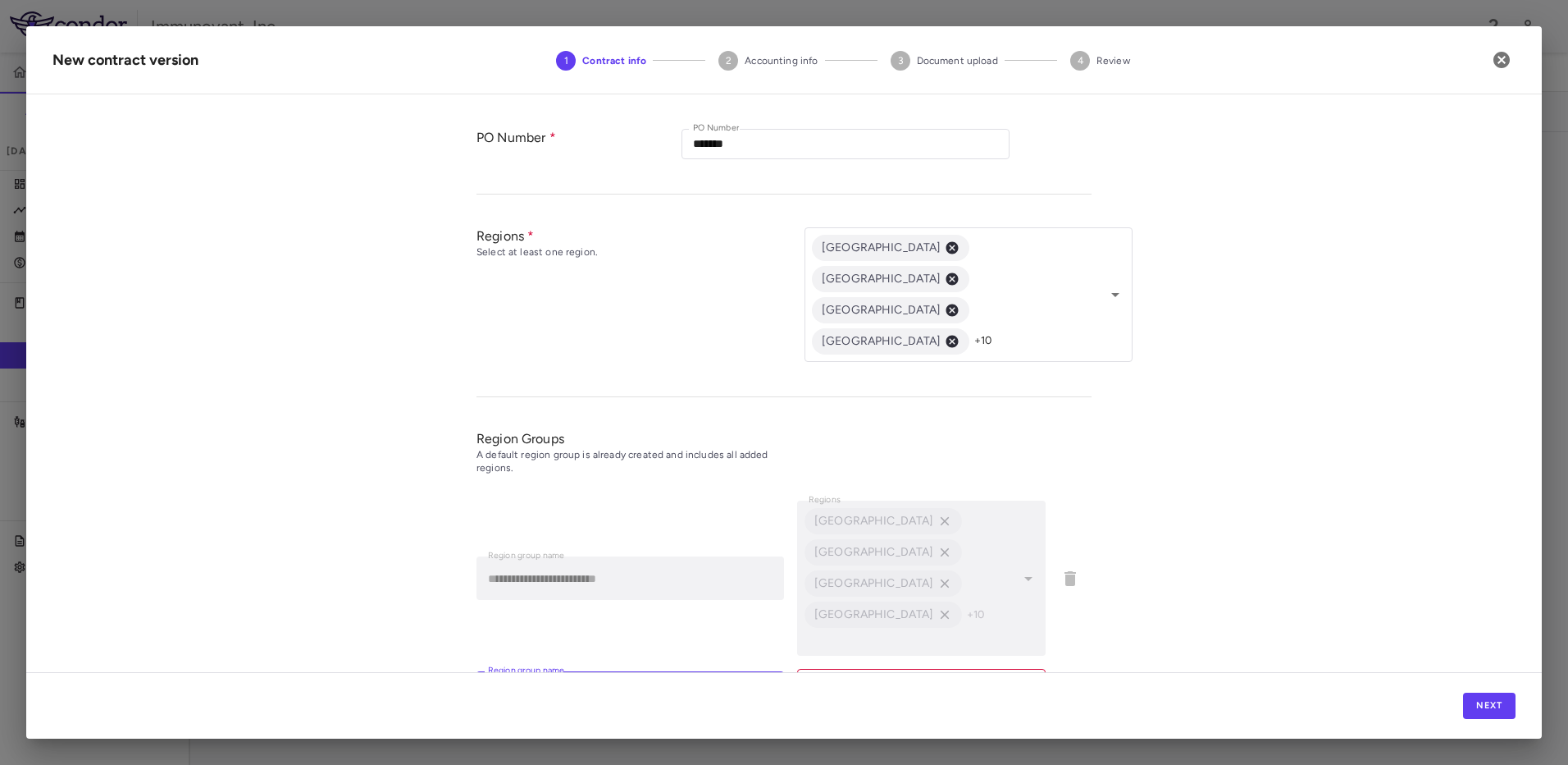
click at [1024, 674] on icon "Open" at bounding box center [1028, 684] width 20 height 20
type input "**"
click at [1021, 674] on icon "Open" at bounding box center [1028, 684] width 20 height 20
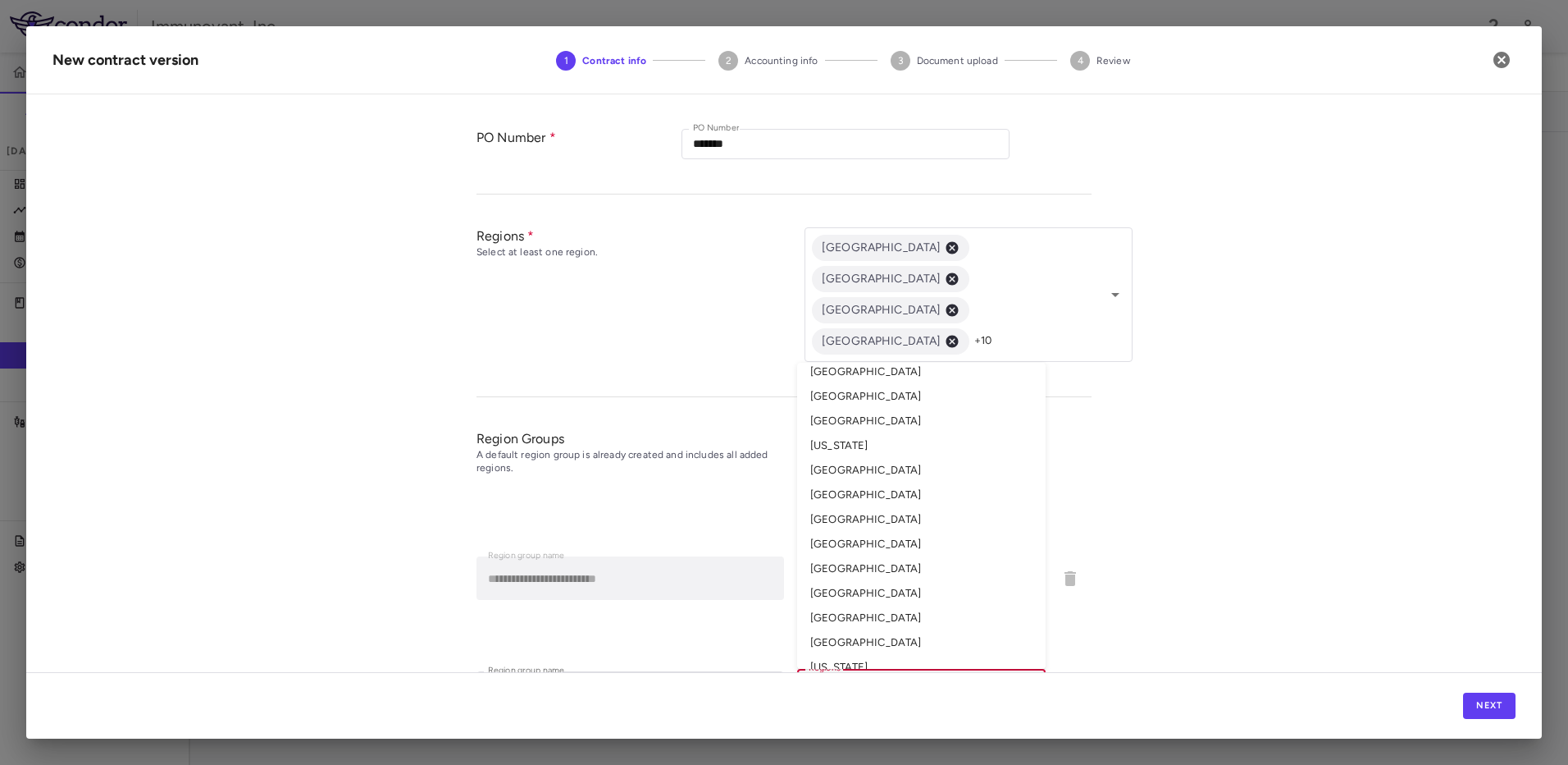
scroll to position [51, 0]
click at [866, 638] on li "[US_STATE]" at bounding box center [922, 650] width 249 height 25
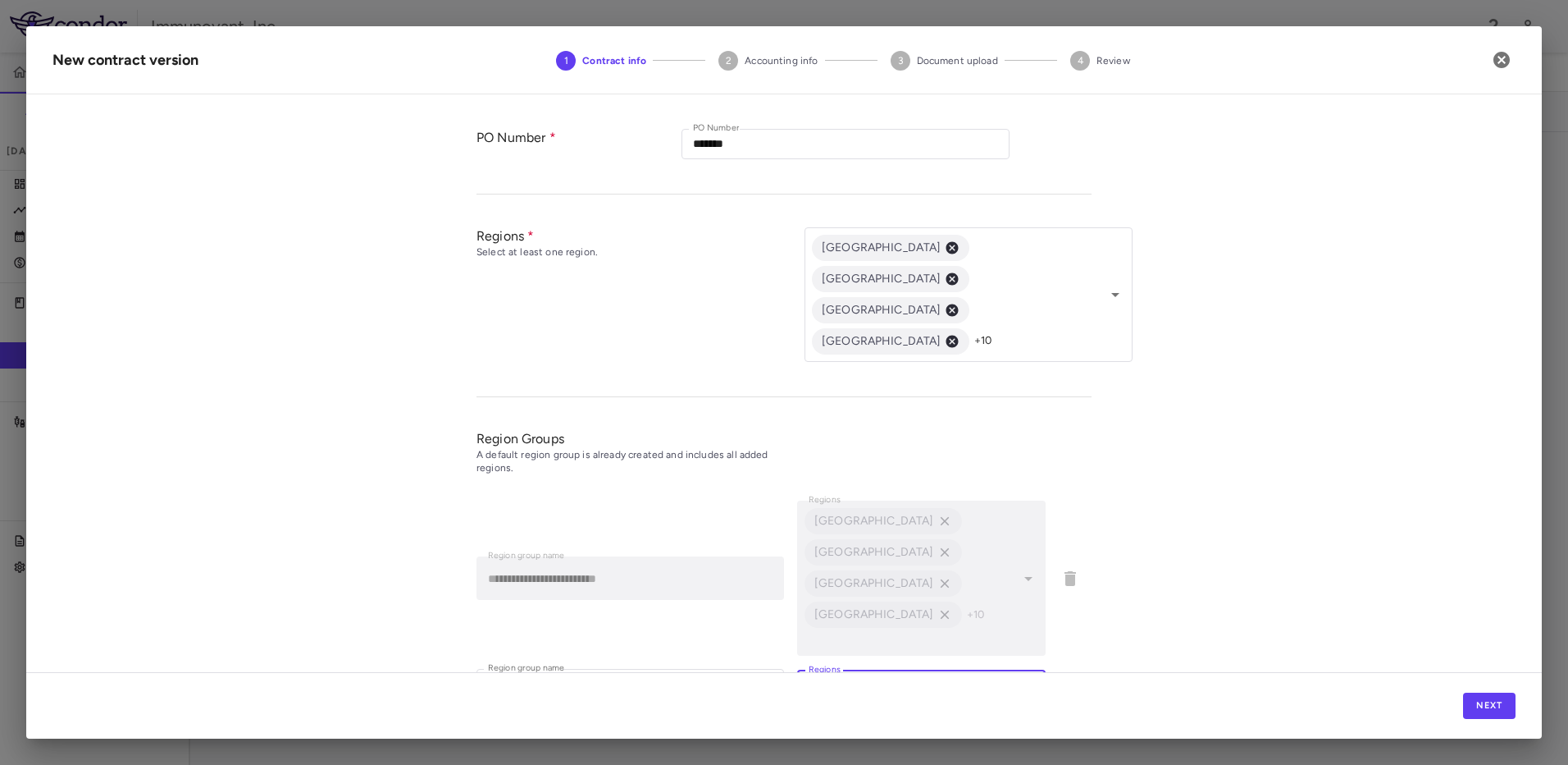
scroll to position [464, 0]
click at [1024, 694] on icon "Open" at bounding box center [1028, 696] width 8 height 4
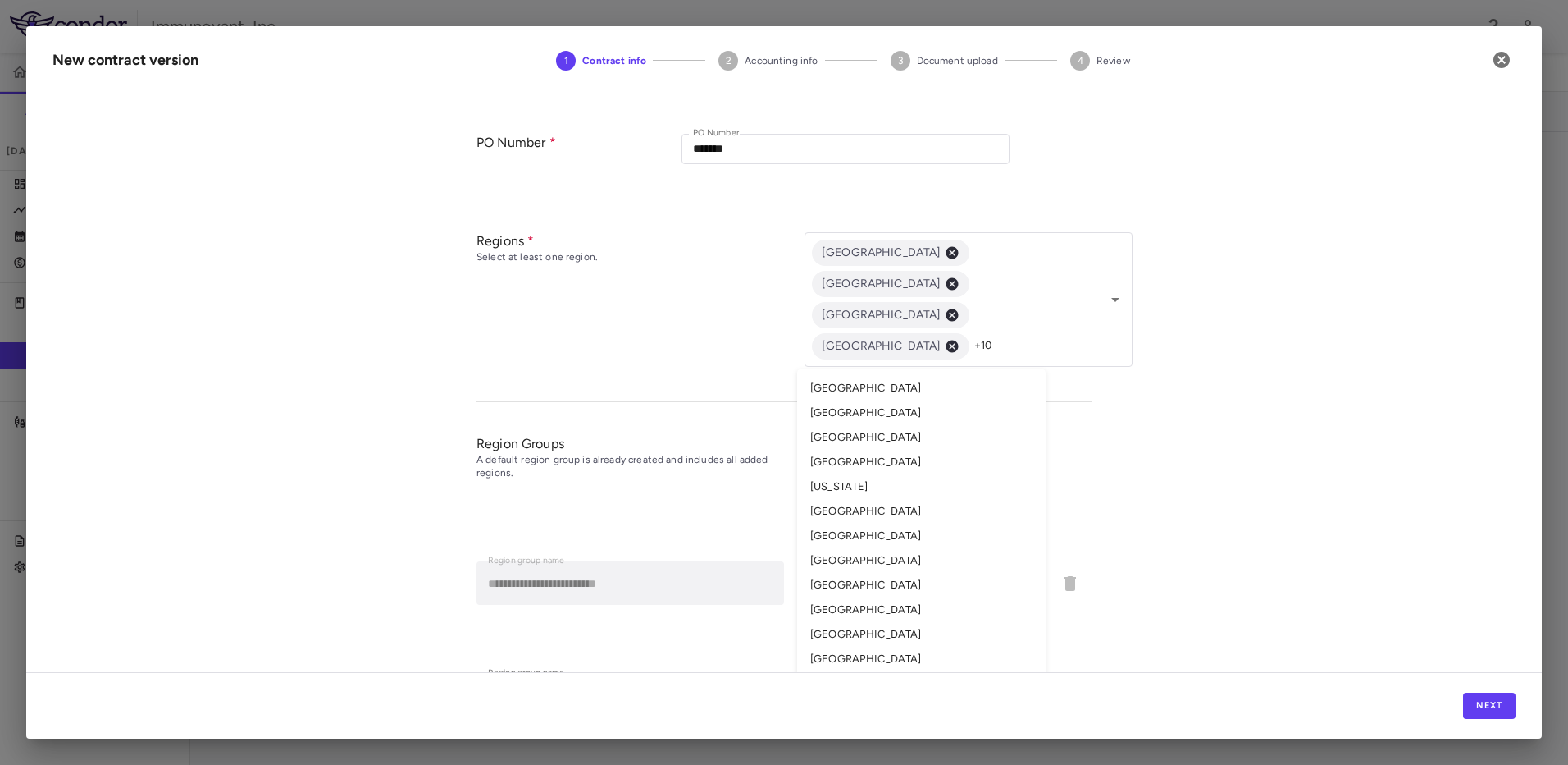
click at [876, 401] on li "[GEOGRAPHIC_DATA]" at bounding box center [922, 413] width 249 height 25
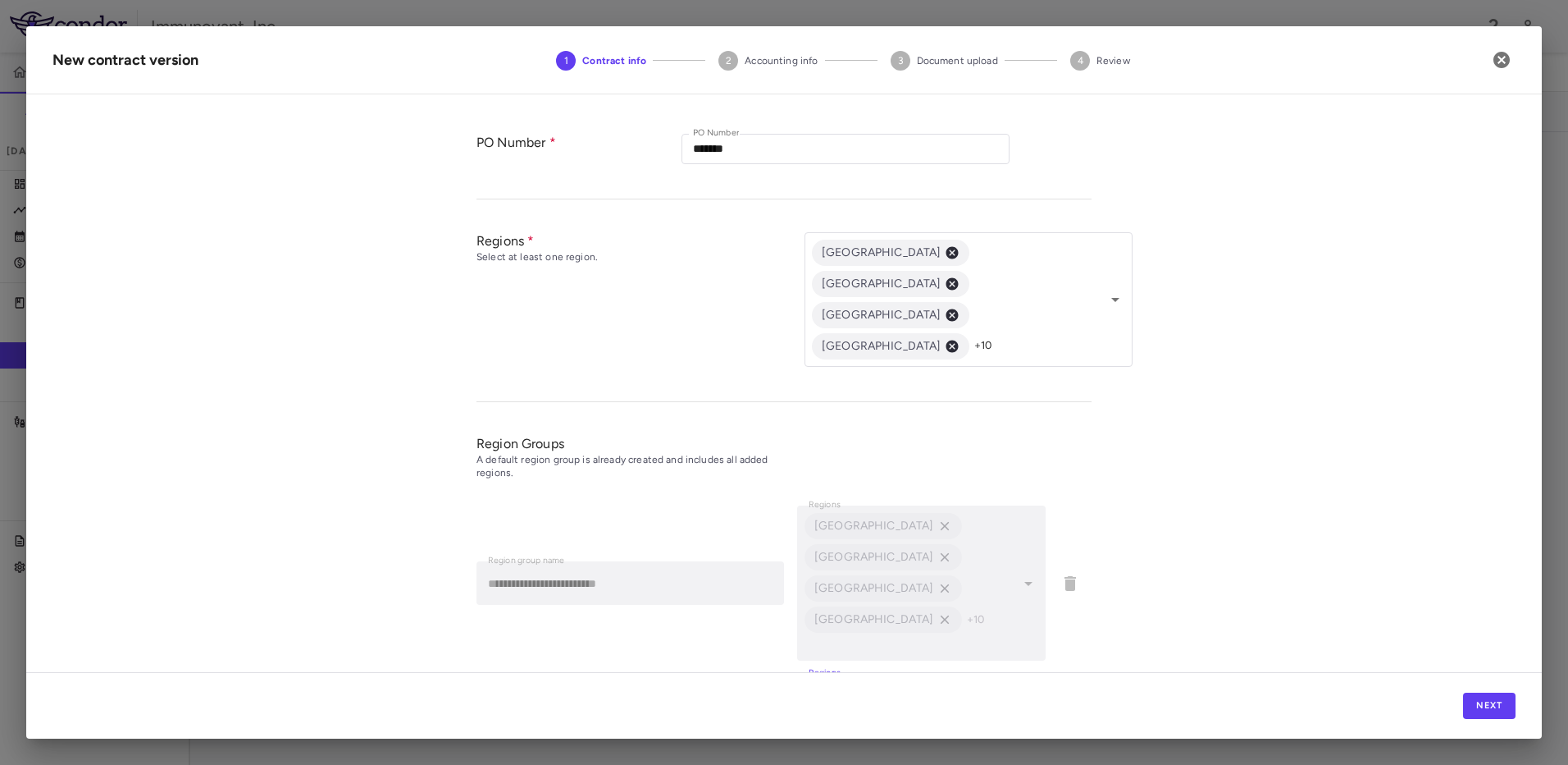
scroll to position [469, 0]
click at [1027, 706] on icon "Open" at bounding box center [1028, 716] width 20 height 20
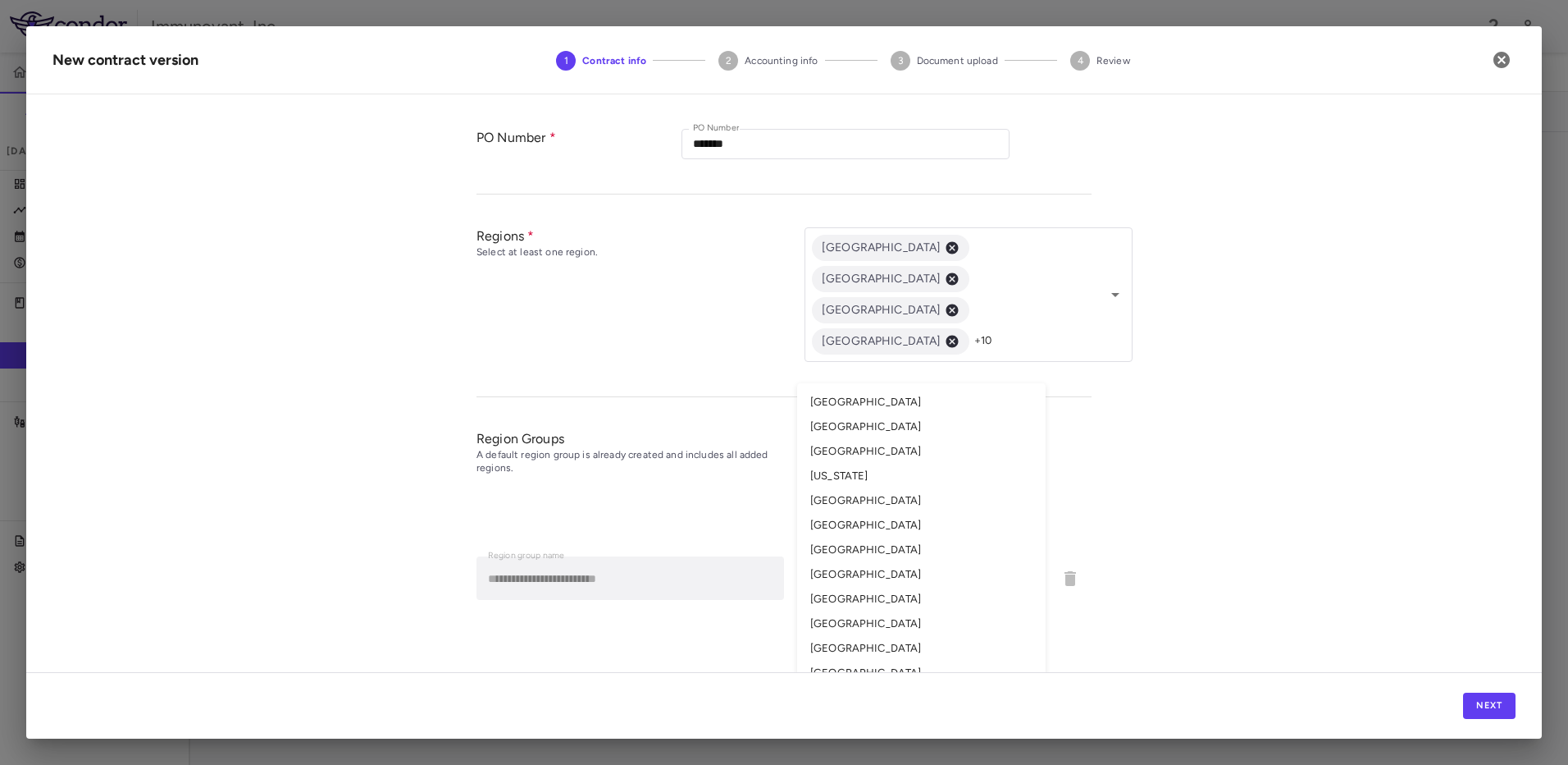
click at [860, 390] on li "[GEOGRAPHIC_DATA]" at bounding box center [922, 402] width 249 height 25
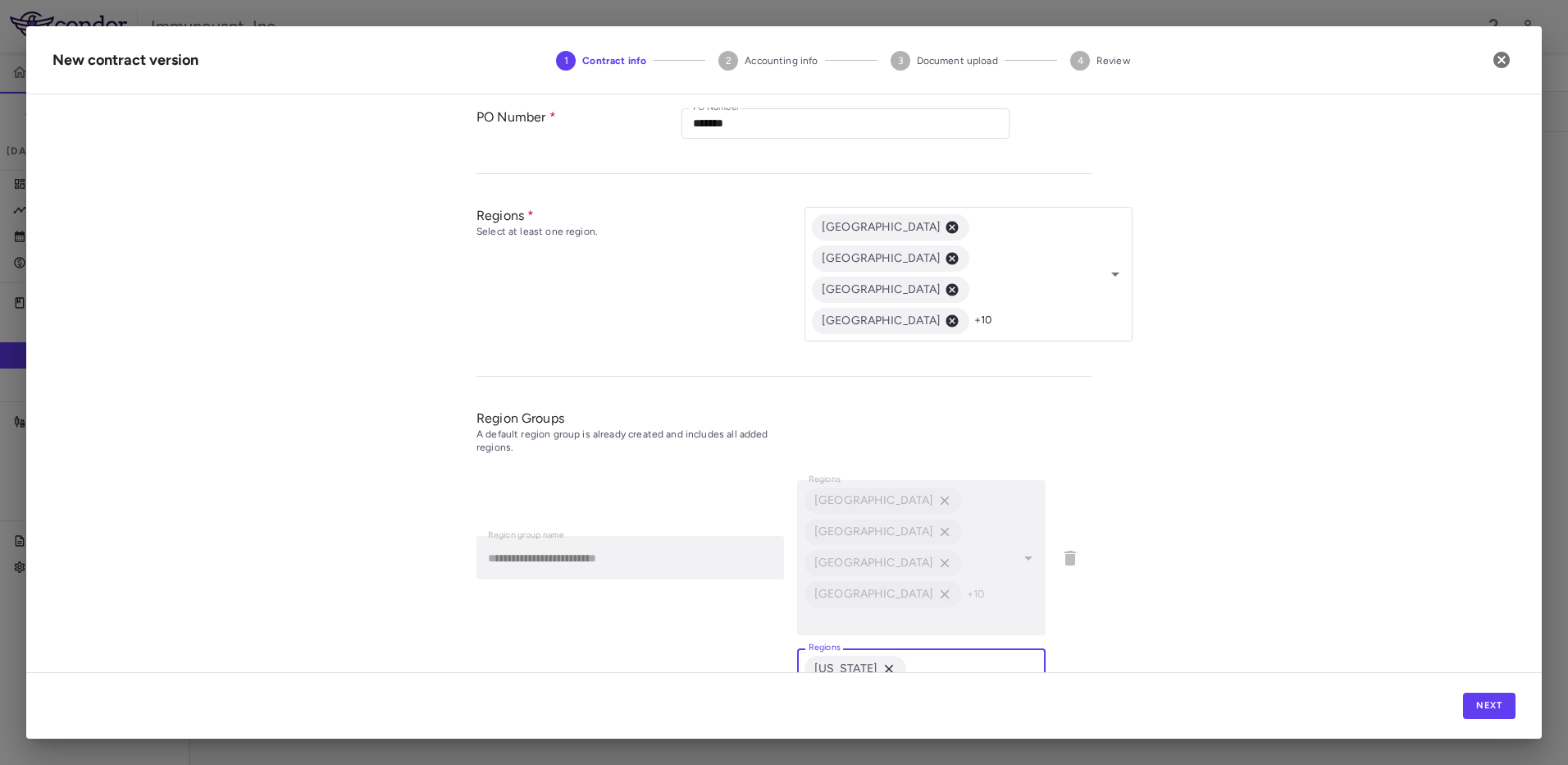
scroll to position [523, 0]
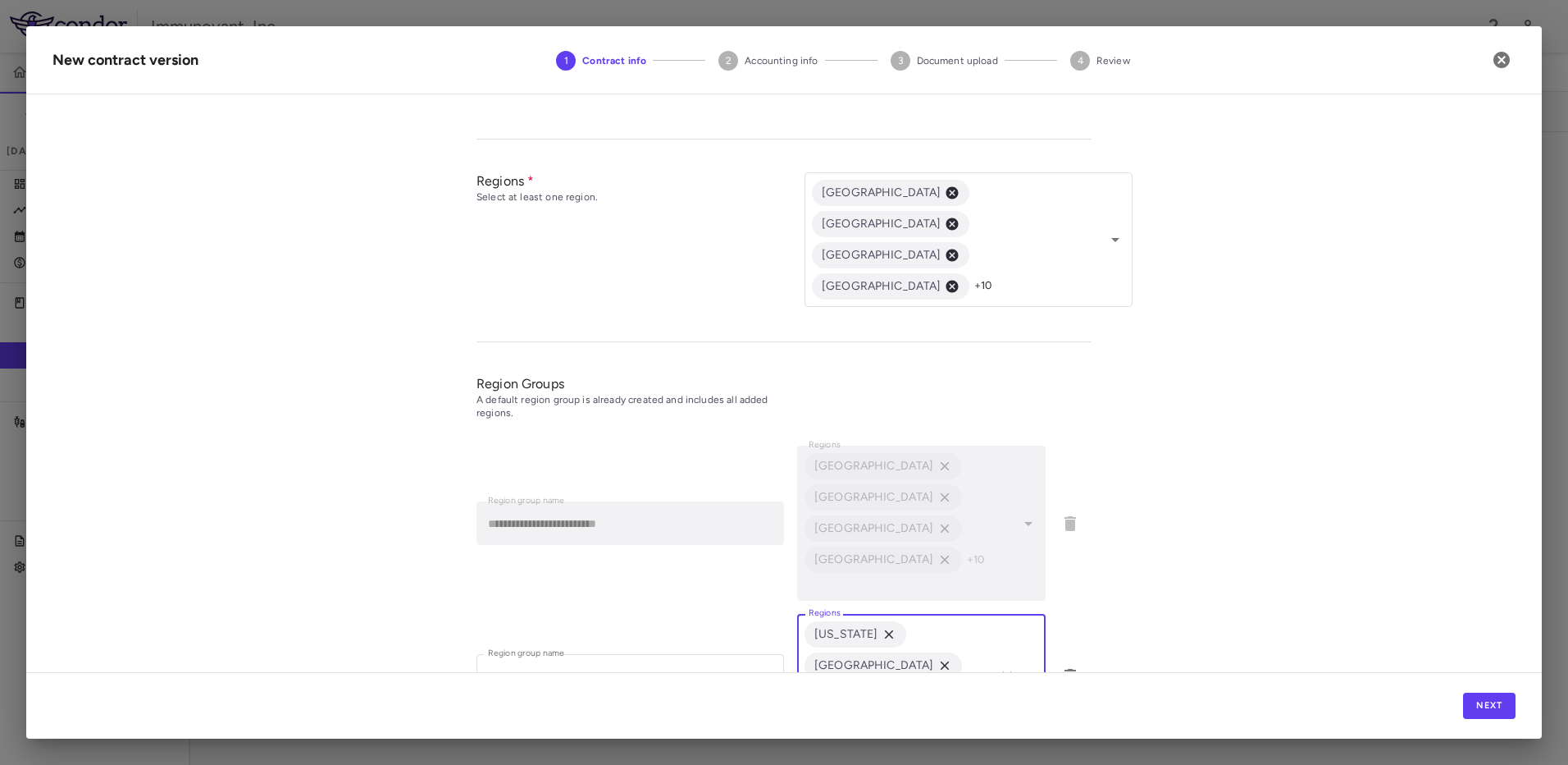
click at [551, 750] on button "Add Region Group" at bounding box center [540, 763] width 127 height 27
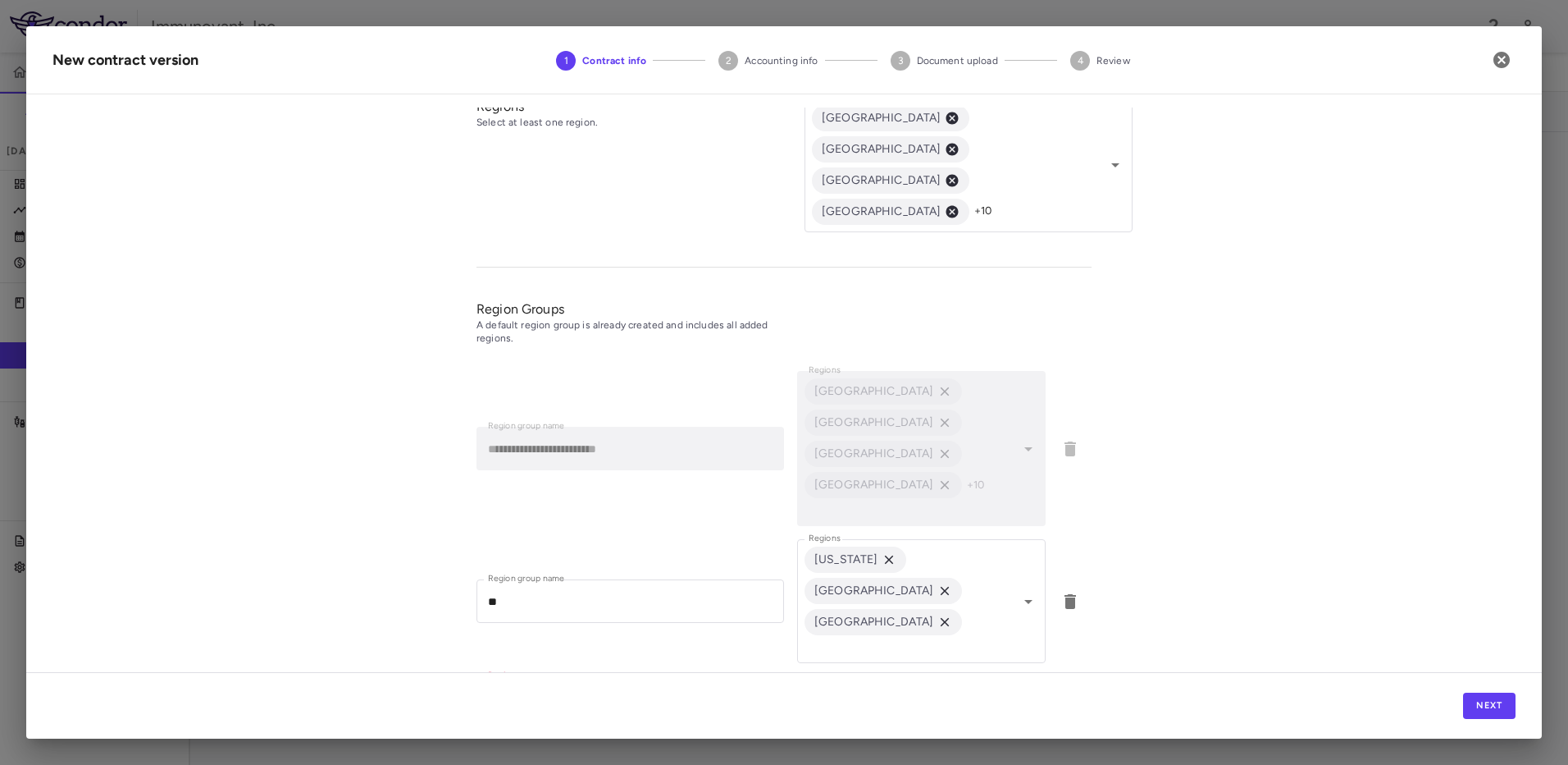
click at [676, 676] on input "Region group name" at bounding box center [631, 698] width 308 height 43
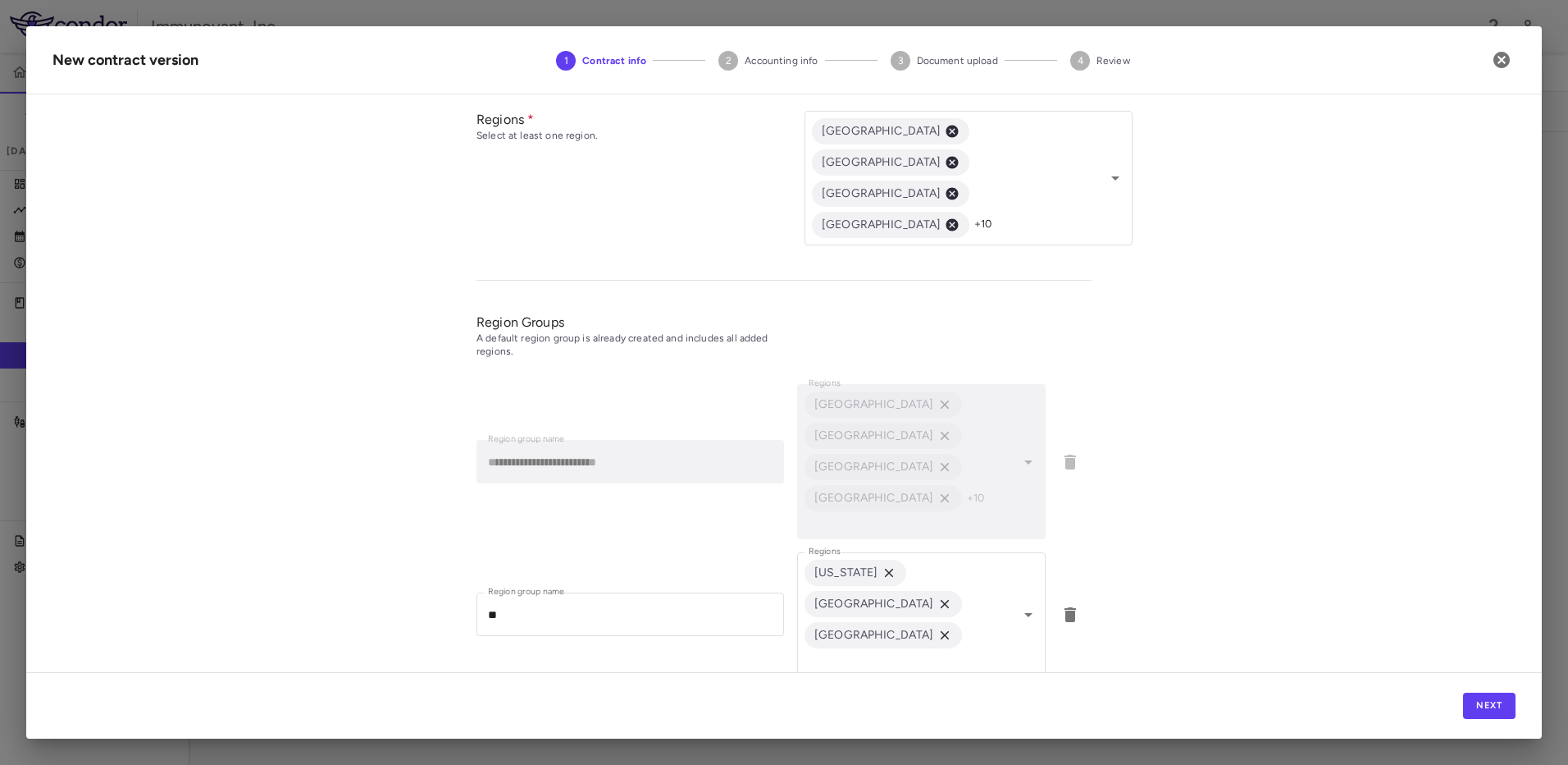
type input "**"
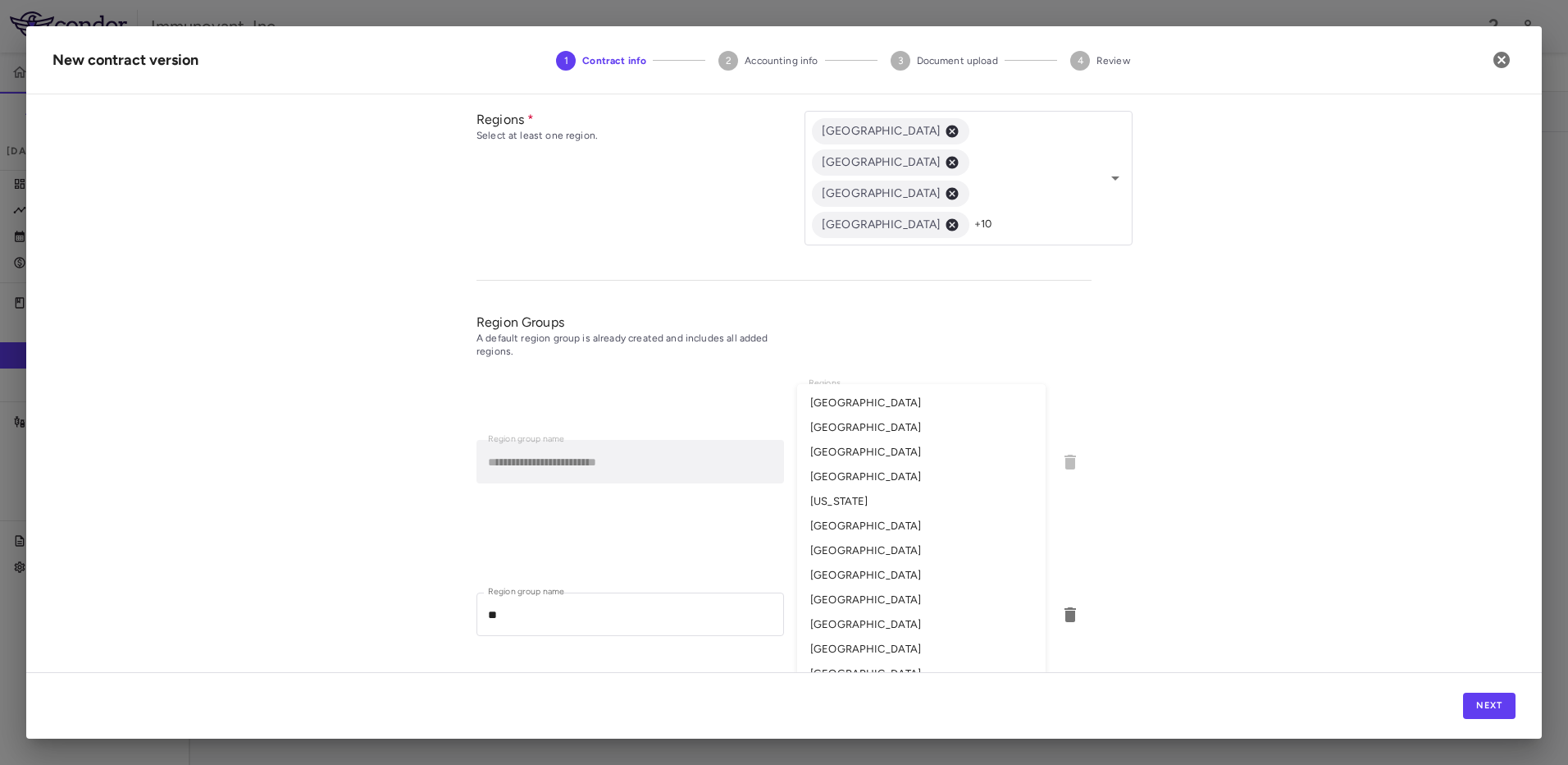
click at [820, 694] on input "Regions" at bounding box center [908, 704] width 211 height 21
click at [881, 609] on li "[GEOGRAPHIC_DATA]" at bounding box center [922, 621] width 249 height 25
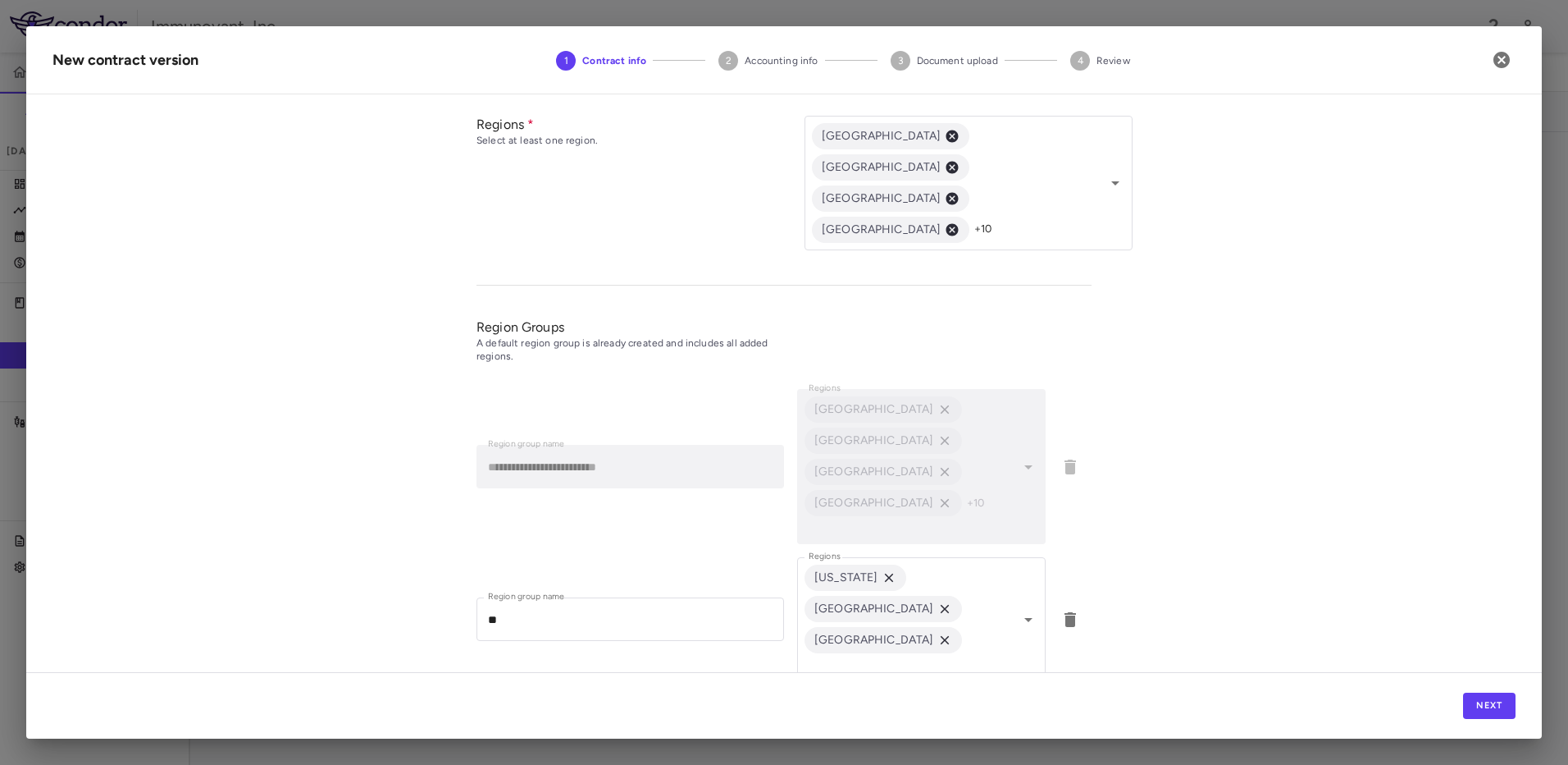
click at [1024, 724] on icon "Open" at bounding box center [1028, 726] width 8 height 4
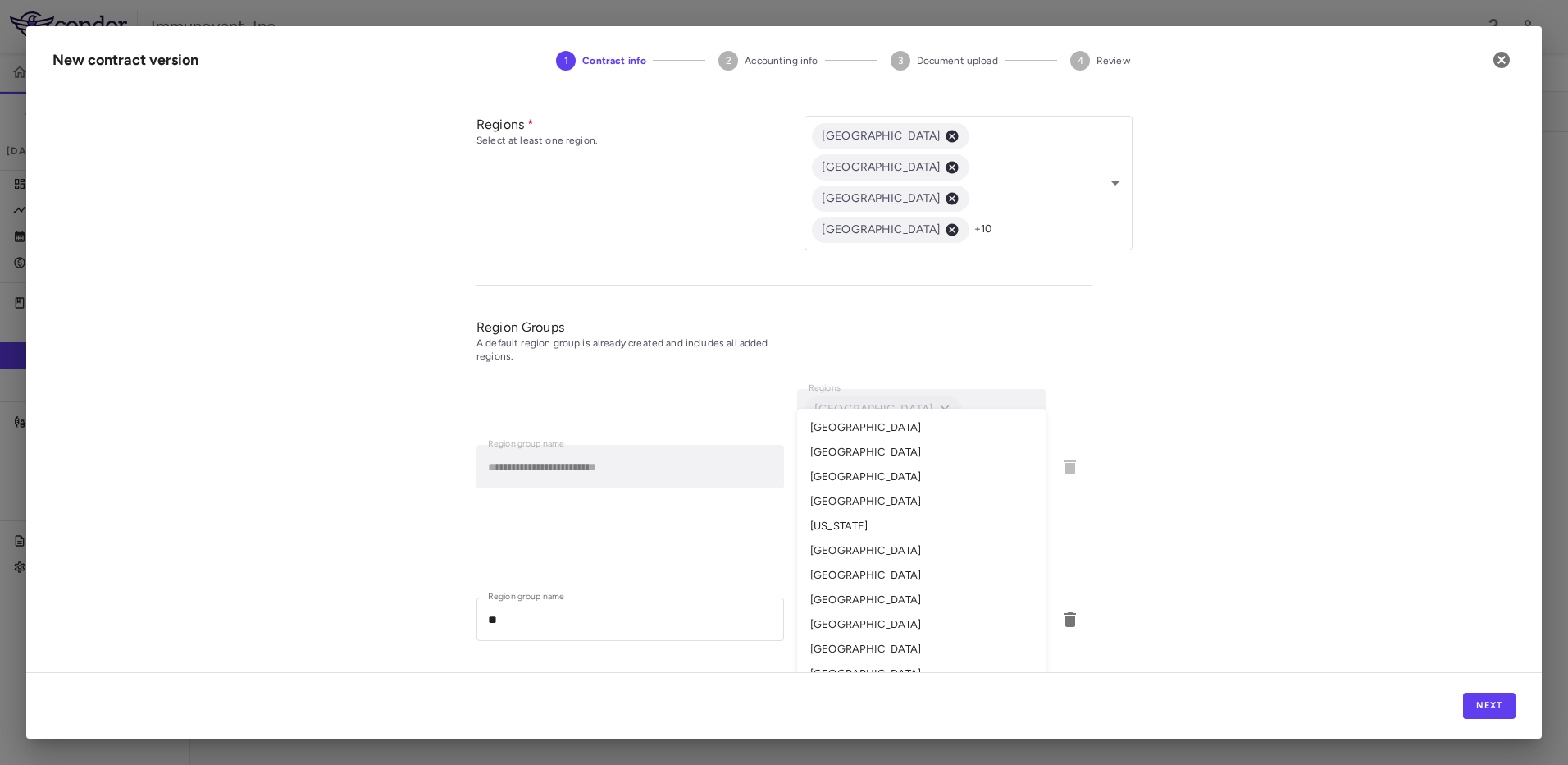
click at [861, 686] on li "[GEOGRAPHIC_DATA]" at bounding box center [922, 698] width 249 height 25
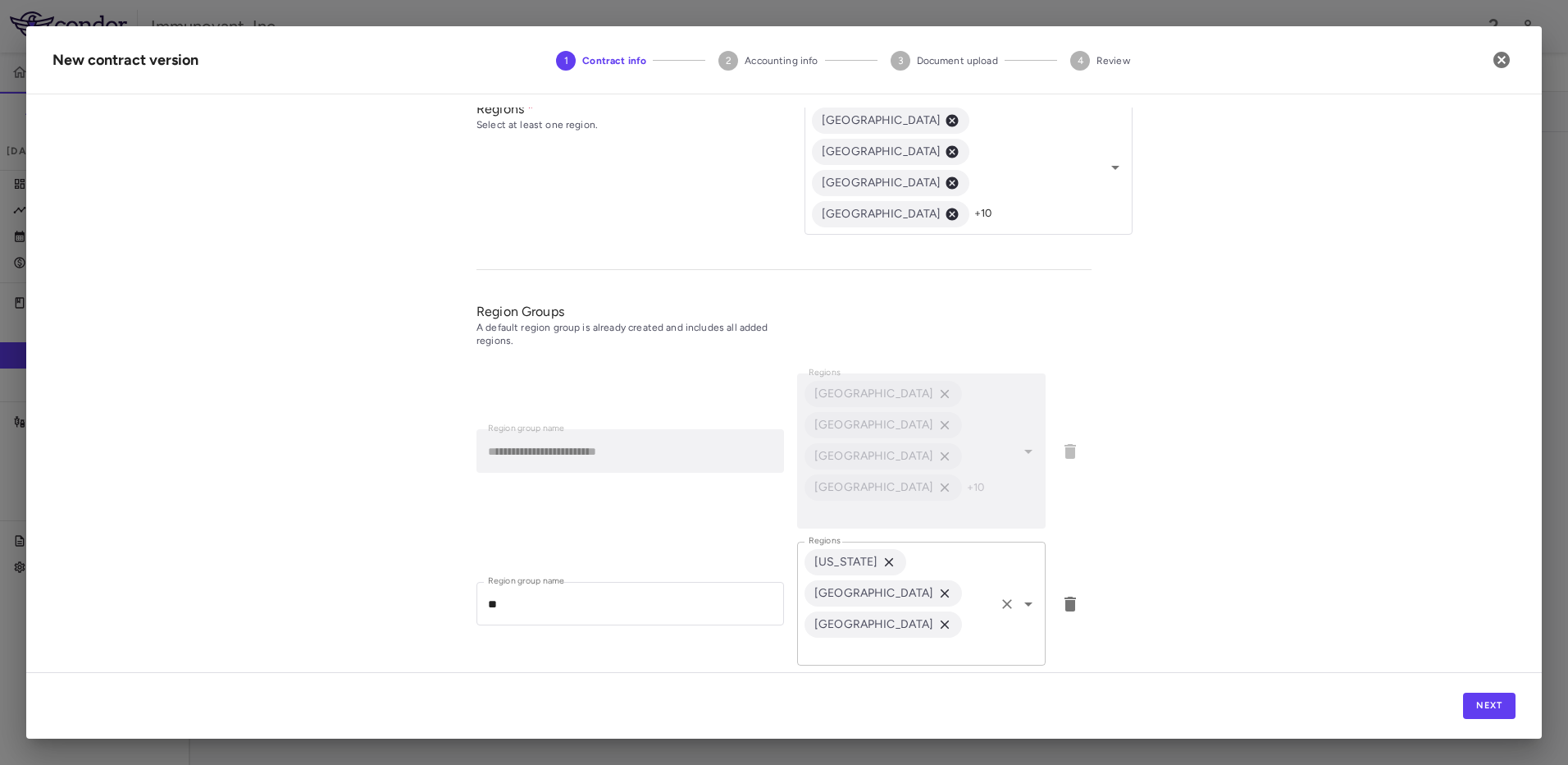
scroll to position [598, 0]
click at [1018, 713] on icon "Open" at bounding box center [1028, 723] width 20 height 20
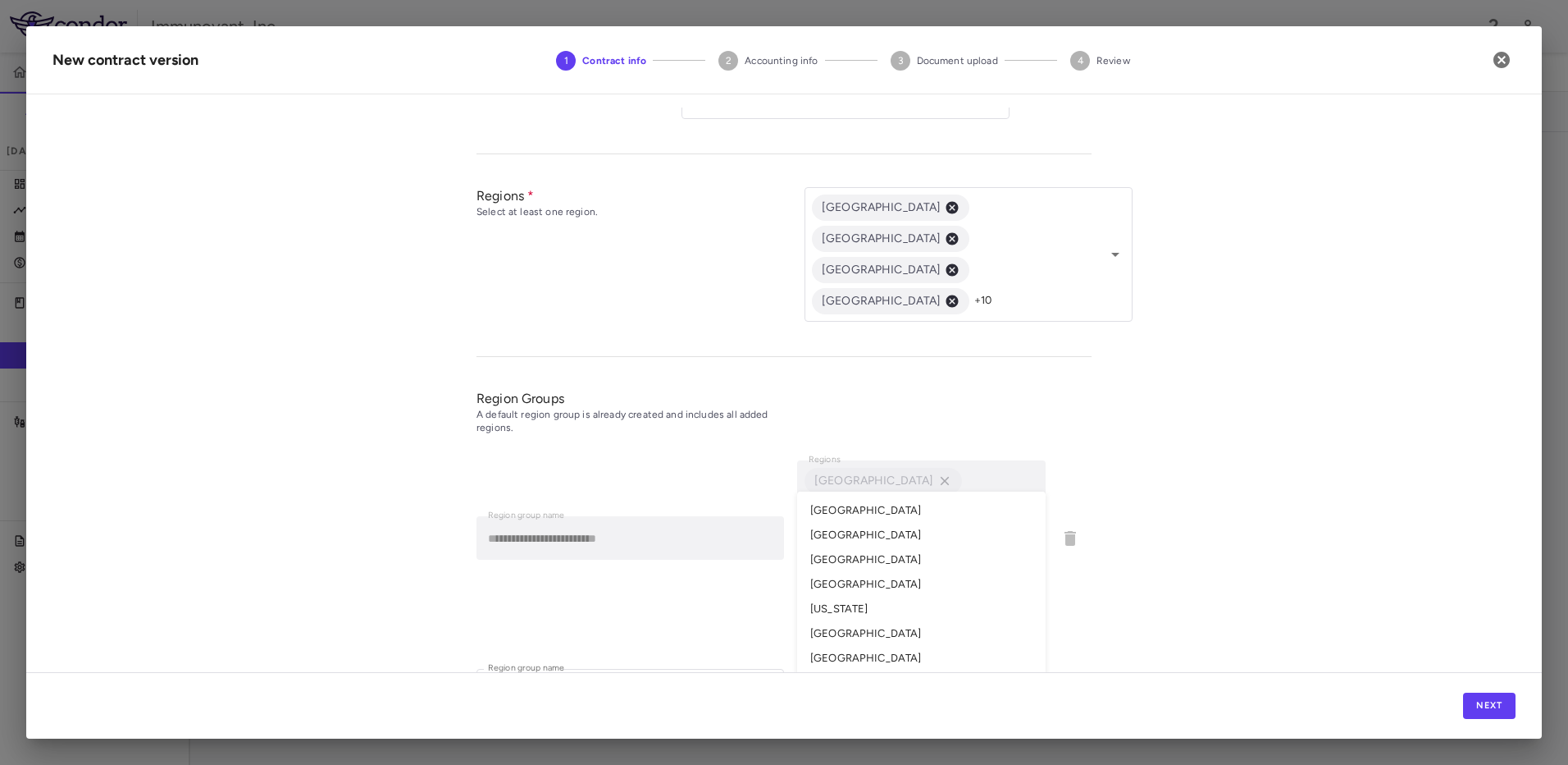
scroll to position [516, 0]
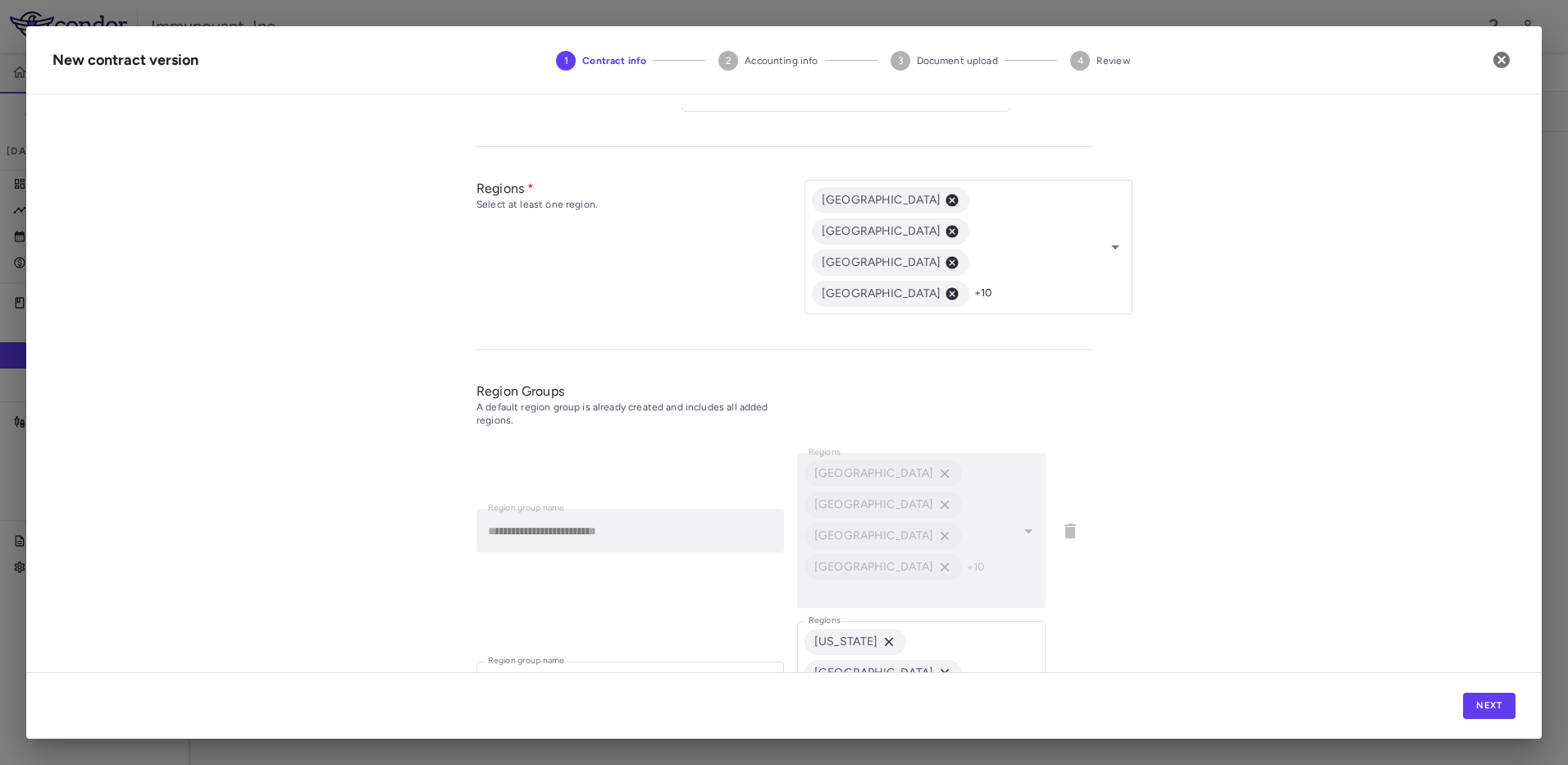
click at [1273, 405] on div "**********" at bounding box center [784, 390] width 1516 height 565
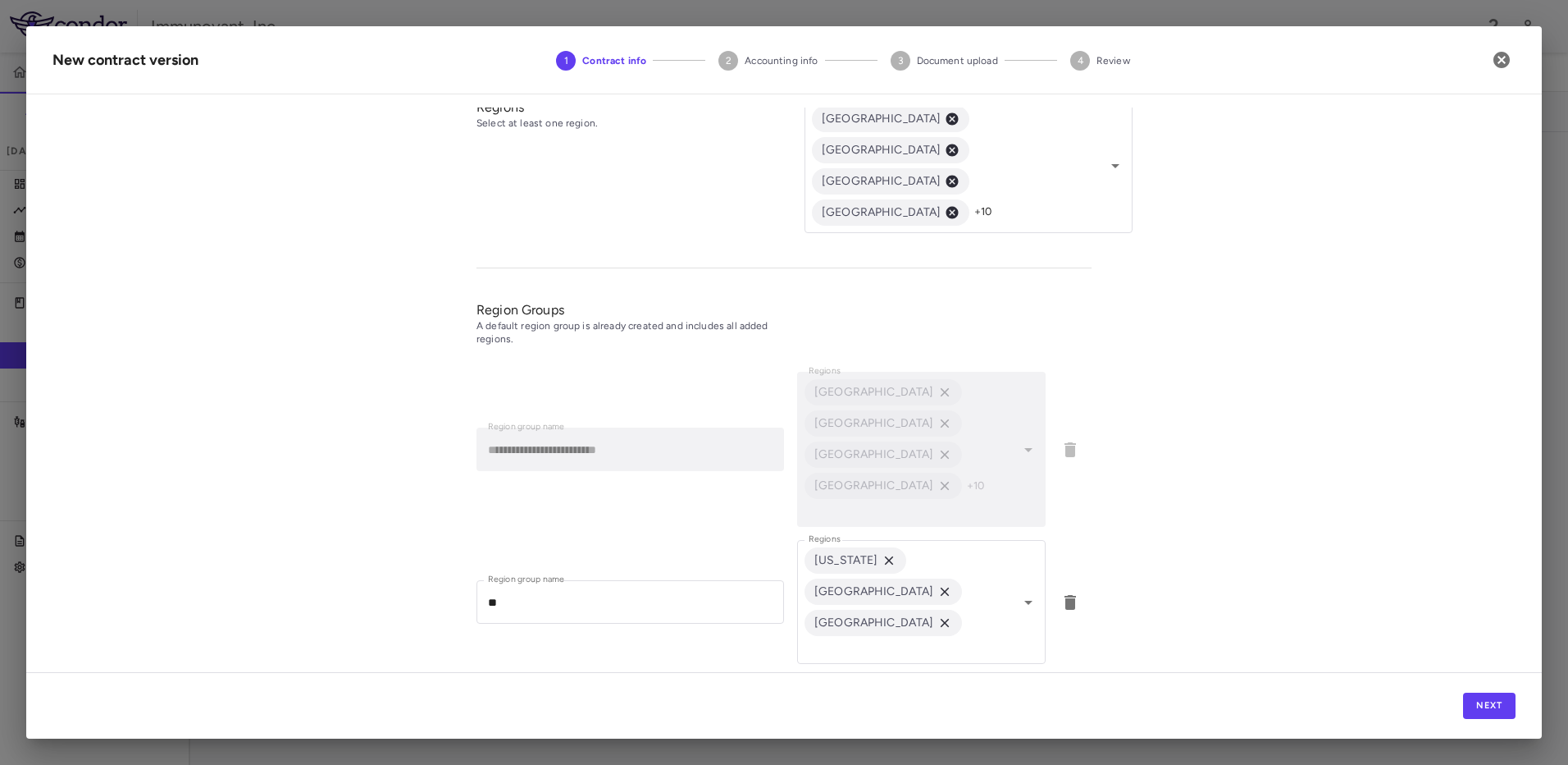
scroll to position [598, 0]
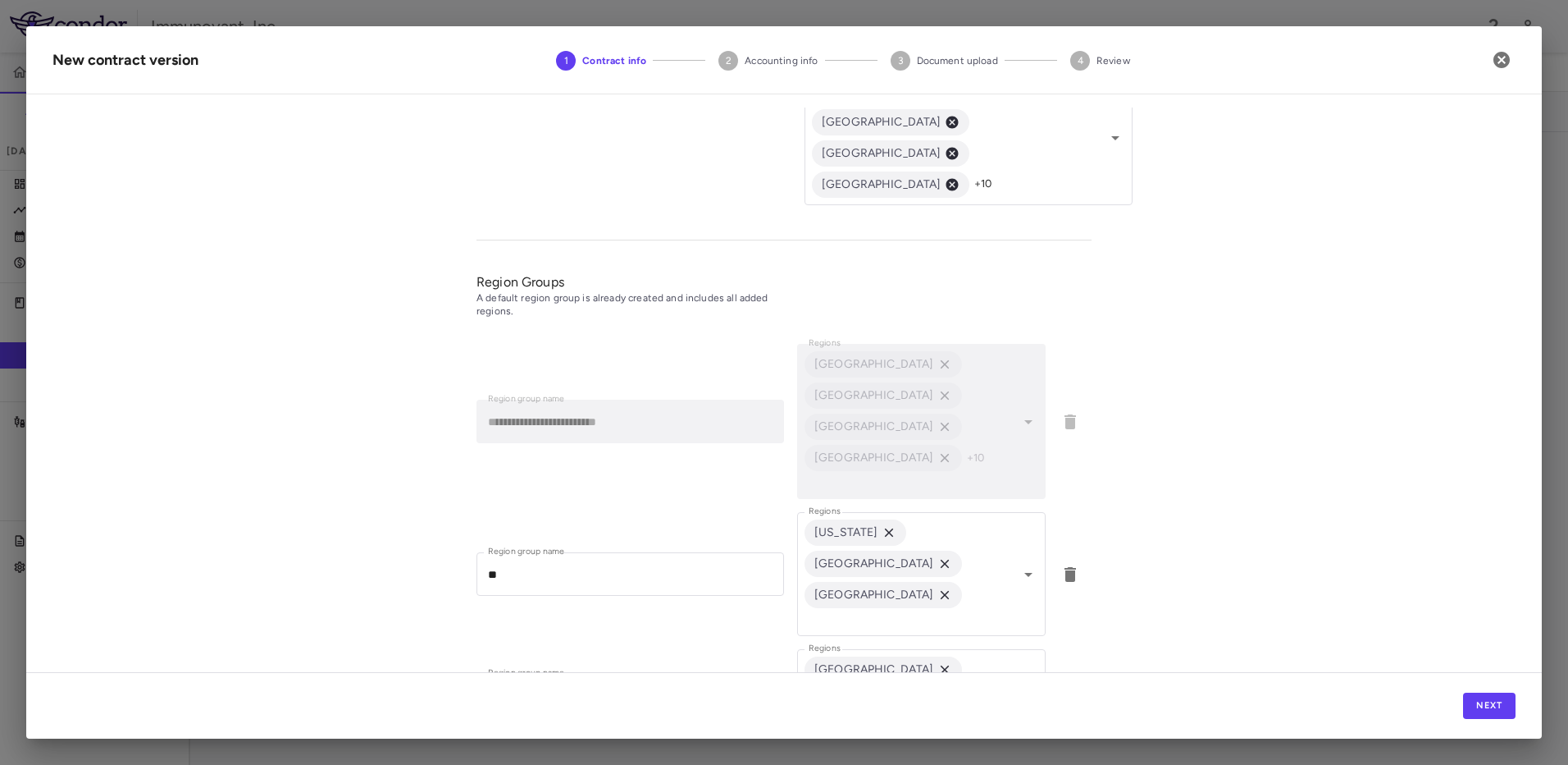
scroll to position [672, 0]
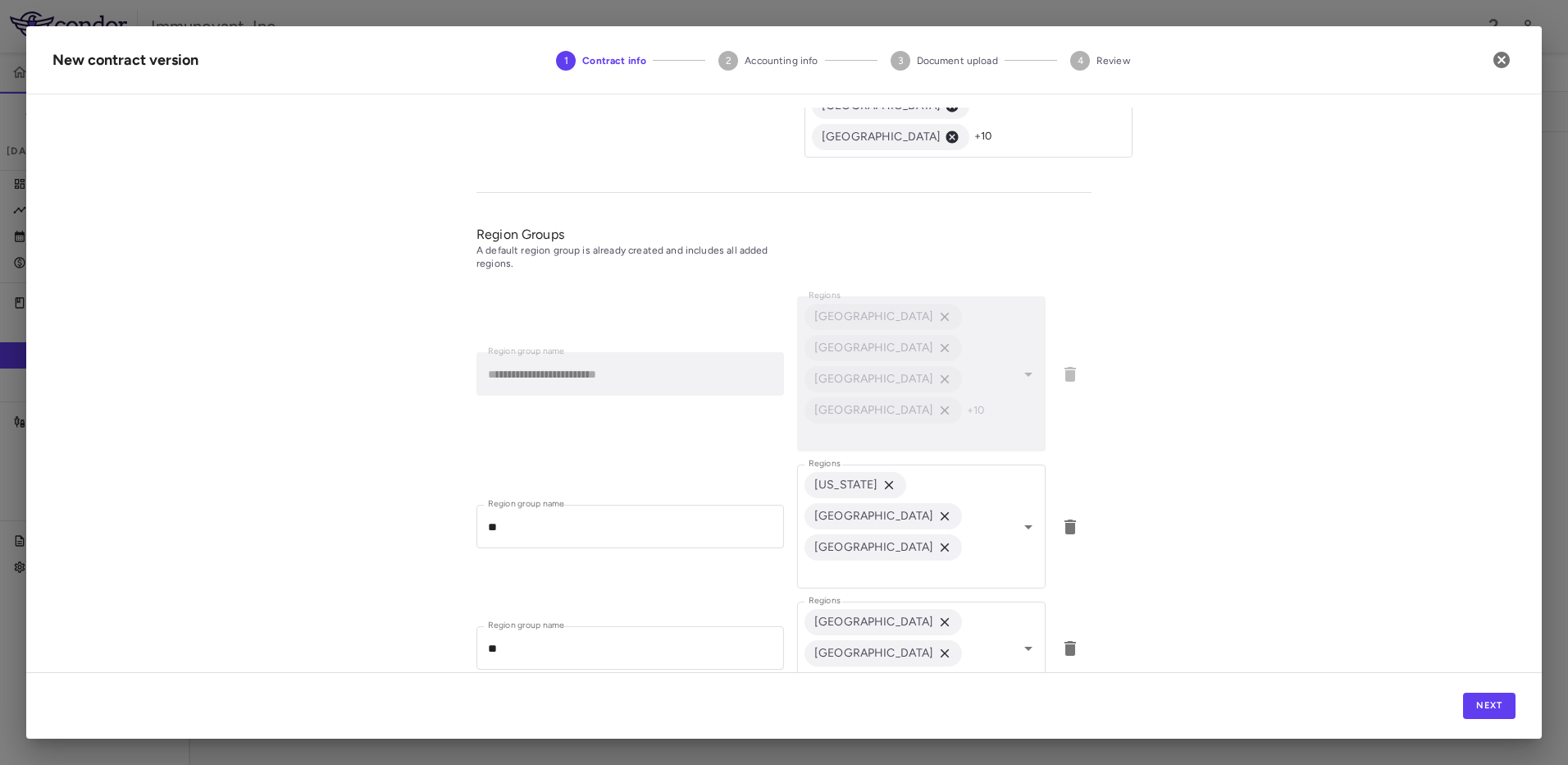
click at [585, 707] on input "Region group name" at bounding box center [631, 728] width 308 height 43
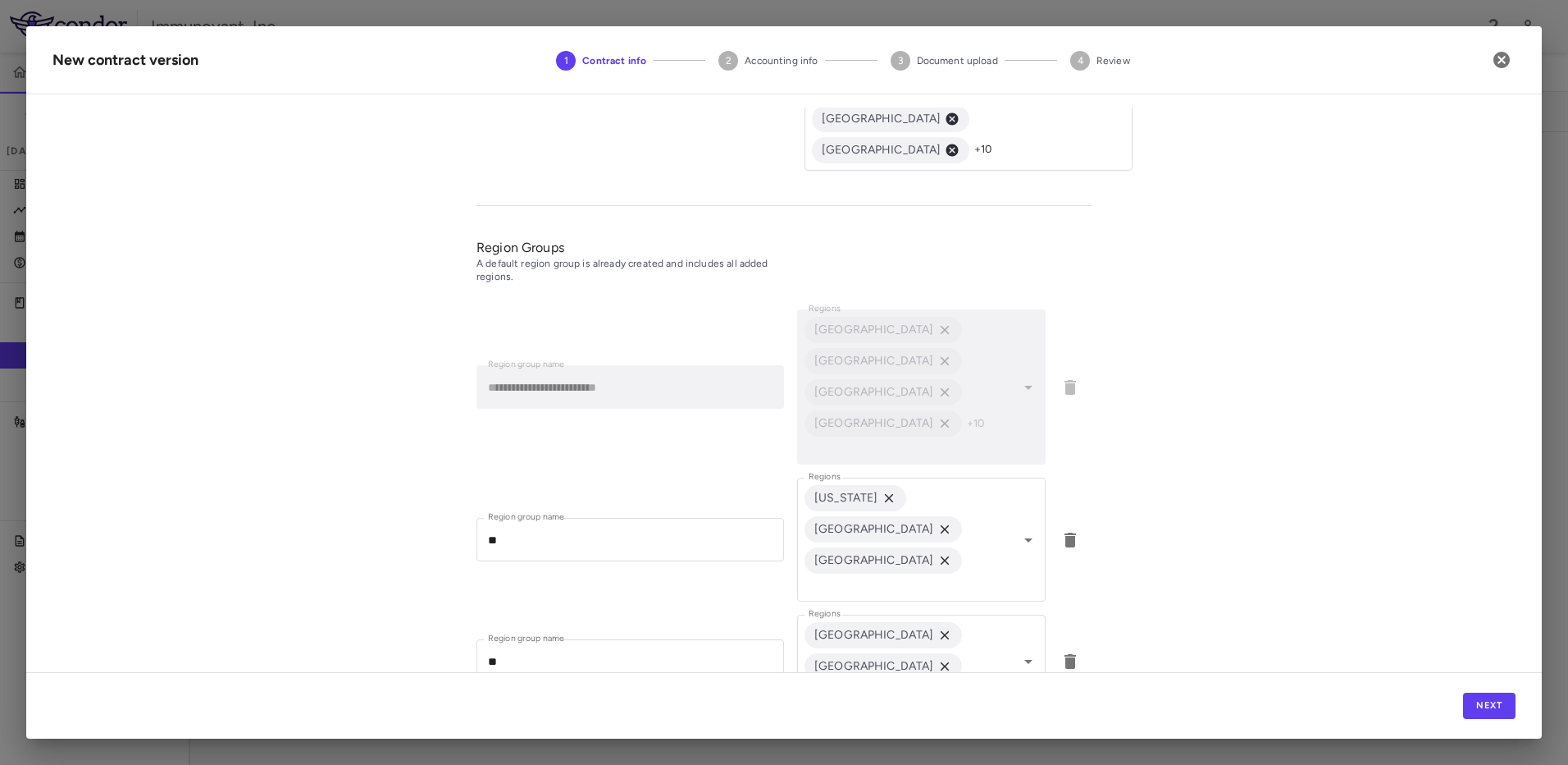
click at [1027, 726] on icon "Open" at bounding box center [1028, 735] width 20 height 20
type input "****"
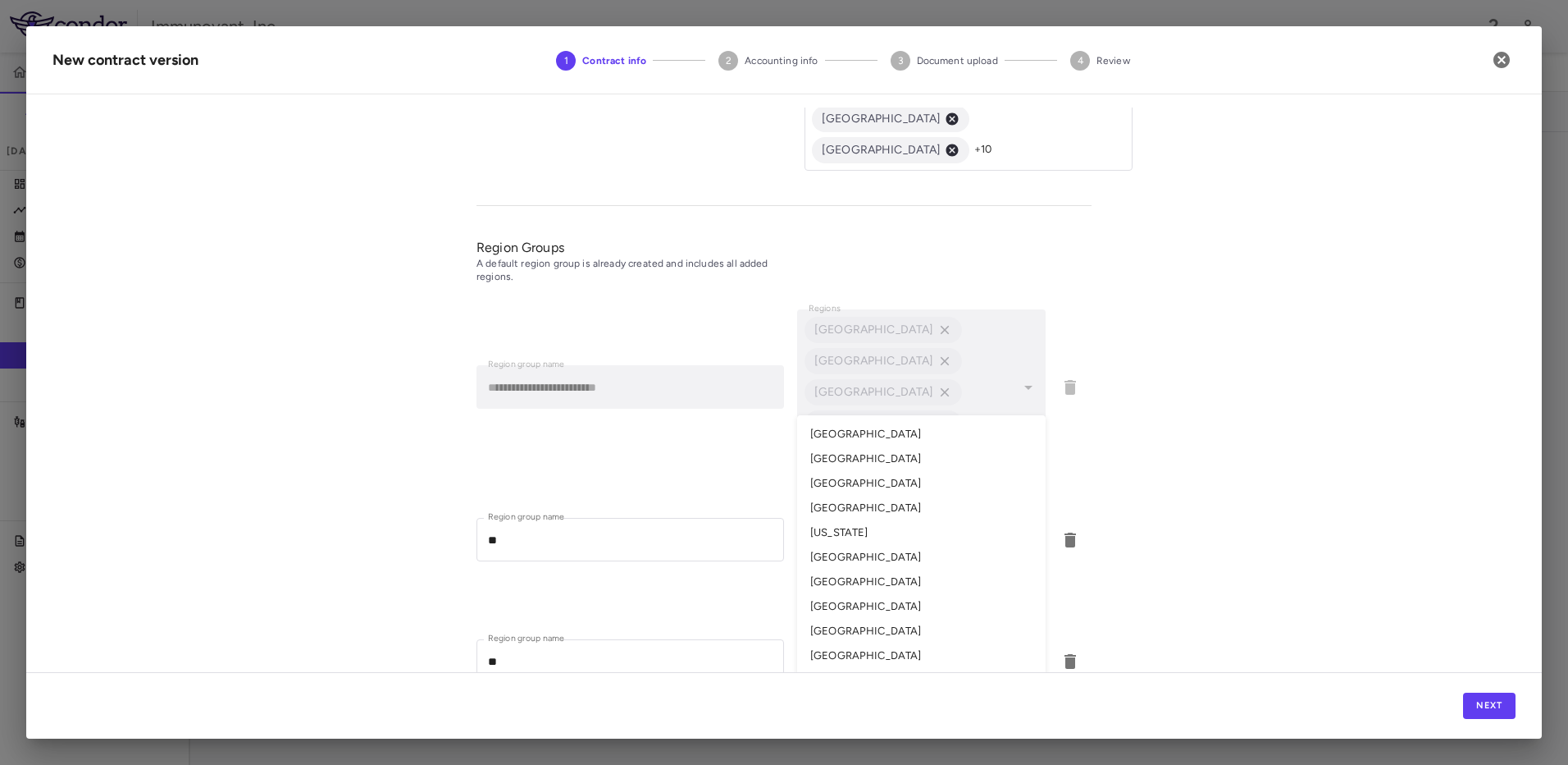
click at [889, 471] on li "[GEOGRAPHIC_DATA]" at bounding box center [922, 483] width 249 height 25
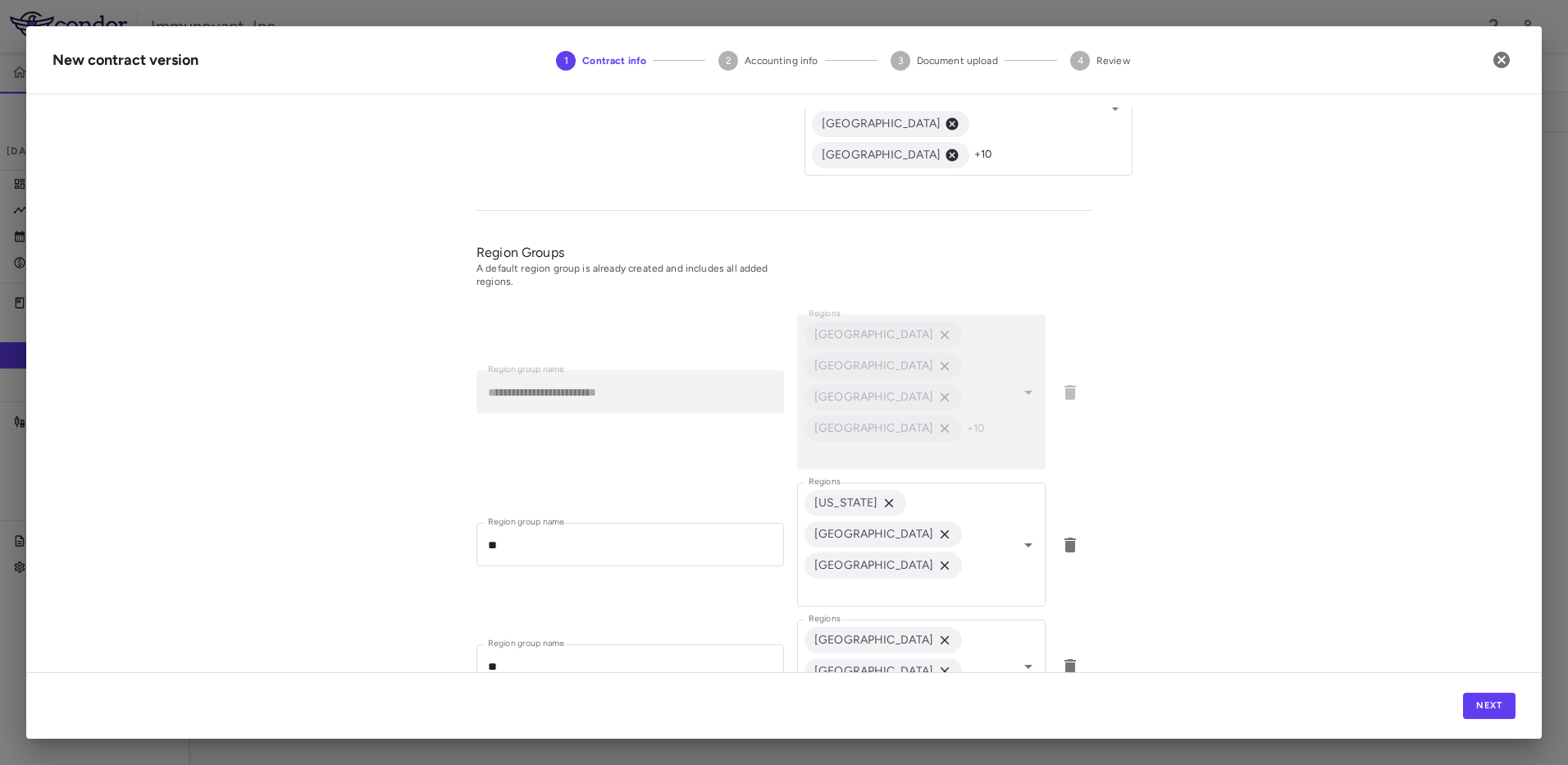
click at [1029, 746] on icon "Open" at bounding box center [1028, 756] width 20 height 20
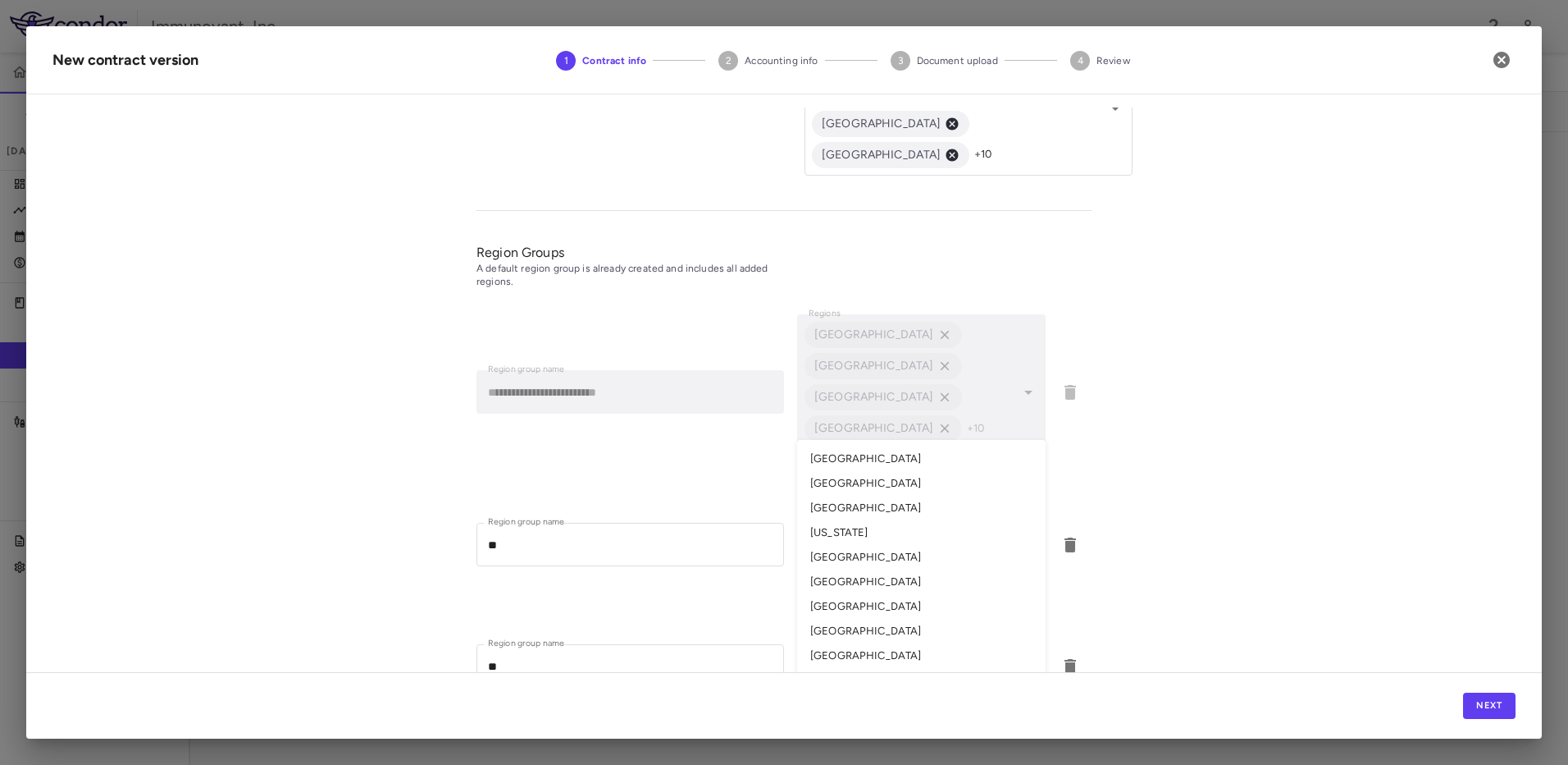
click at [891, 496] on li "[GEOGRAPHIC_DATA]" at bounding box center [922, 507] width 249 height 25
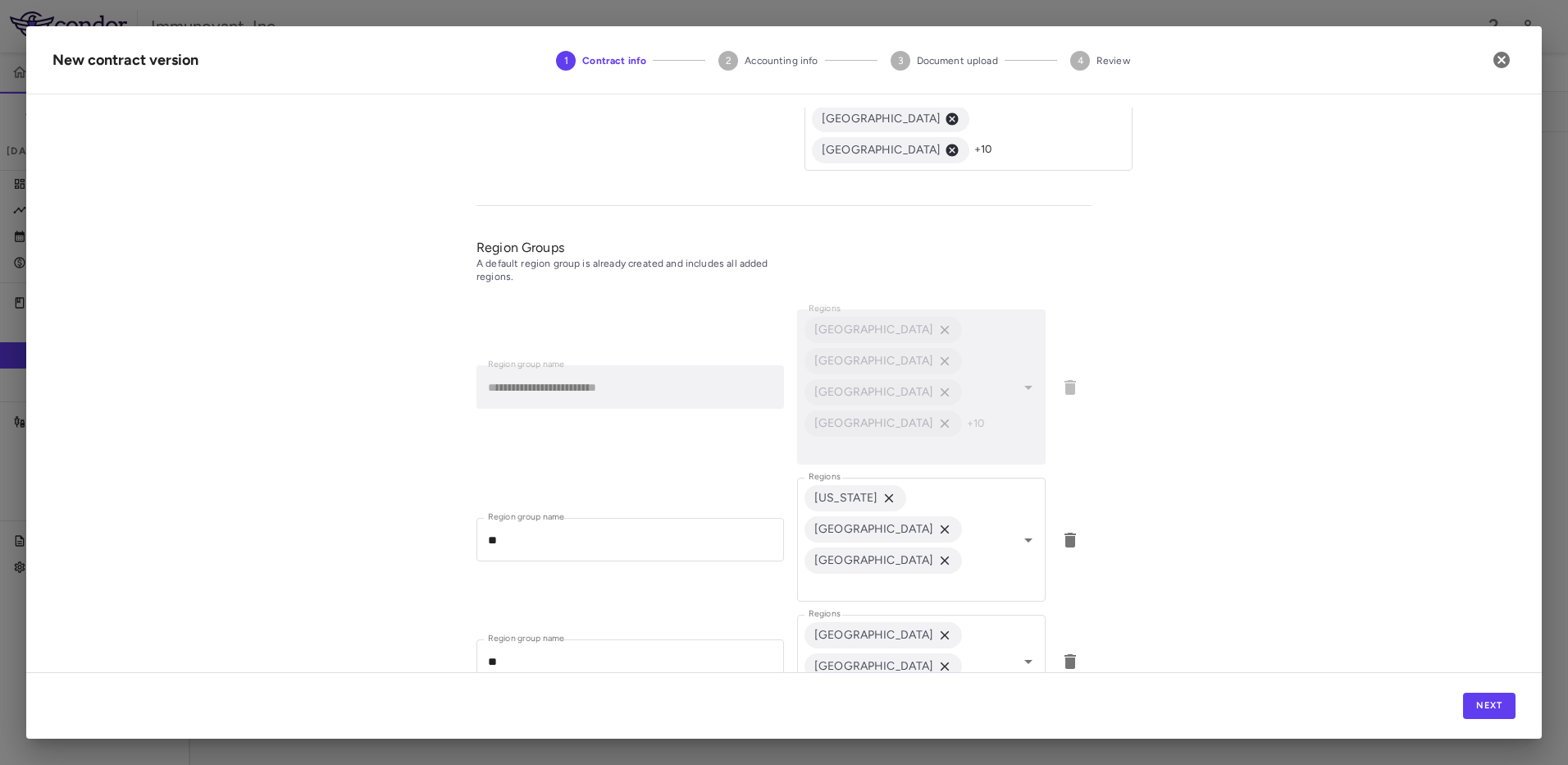
click at [1026, 757] on icon "Open" at bounding box center [1028, 767] width 20 height 20
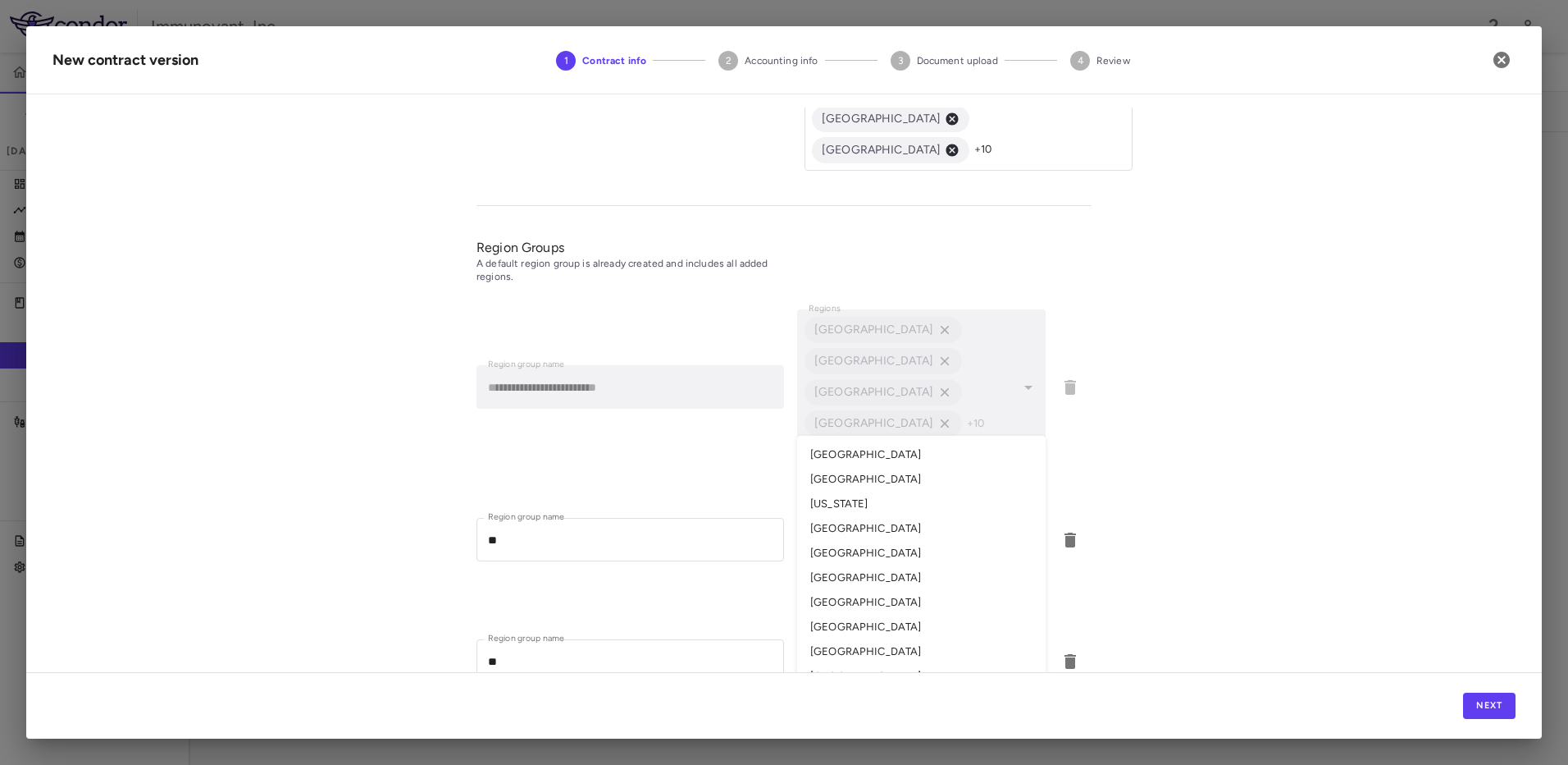
click at [859, 492] on li "[US_STATE]" at bounding box center [922, 503] width 249 height 25
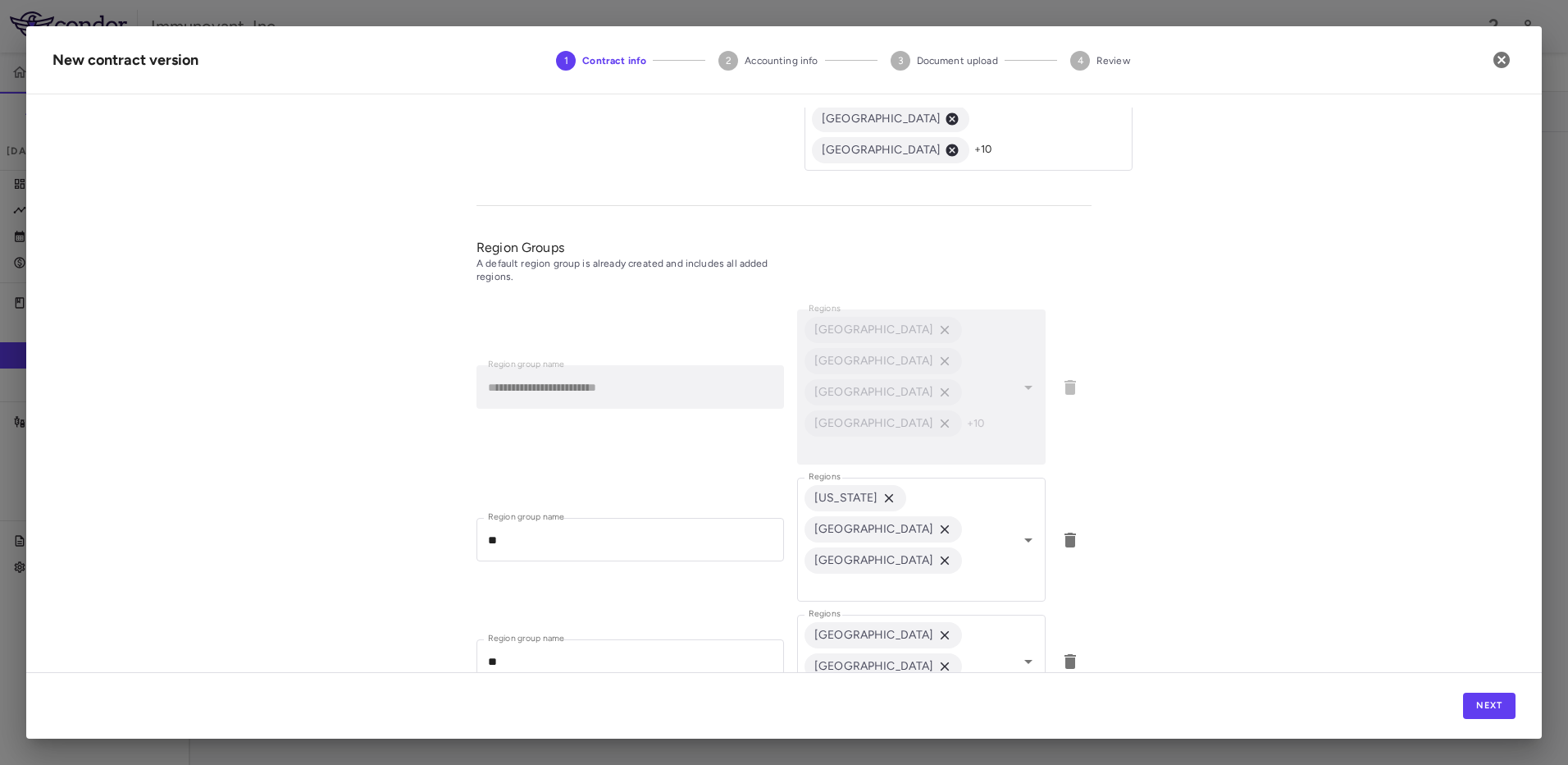
click at [1024, 764] on icon "Open" at bounding box center [1028, 772] width 8 height 4
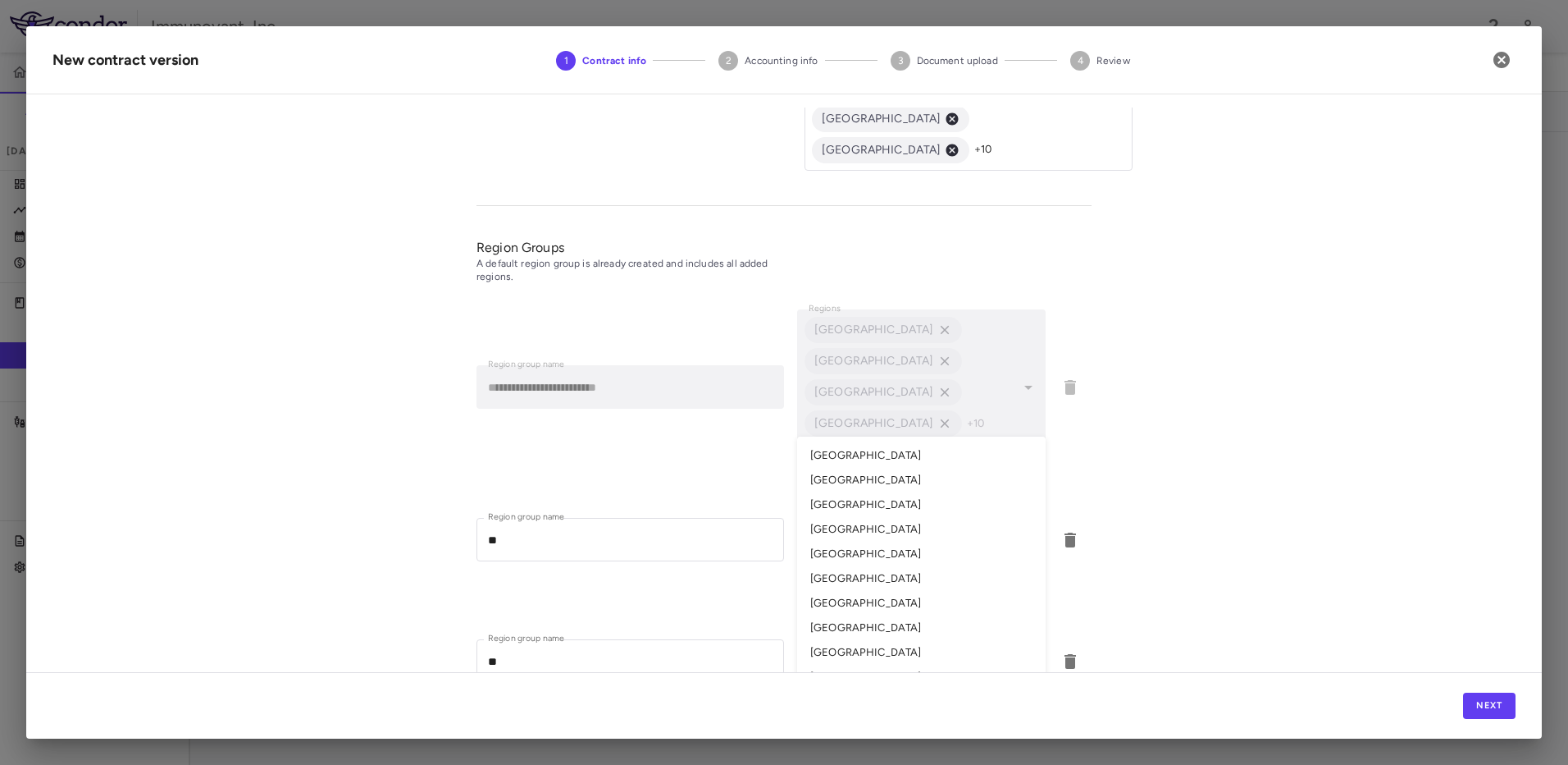
click at [841, 493] on li "[GEOGRAPHIC_DATA]" at bounding box center [922, 504] width 249 height 25
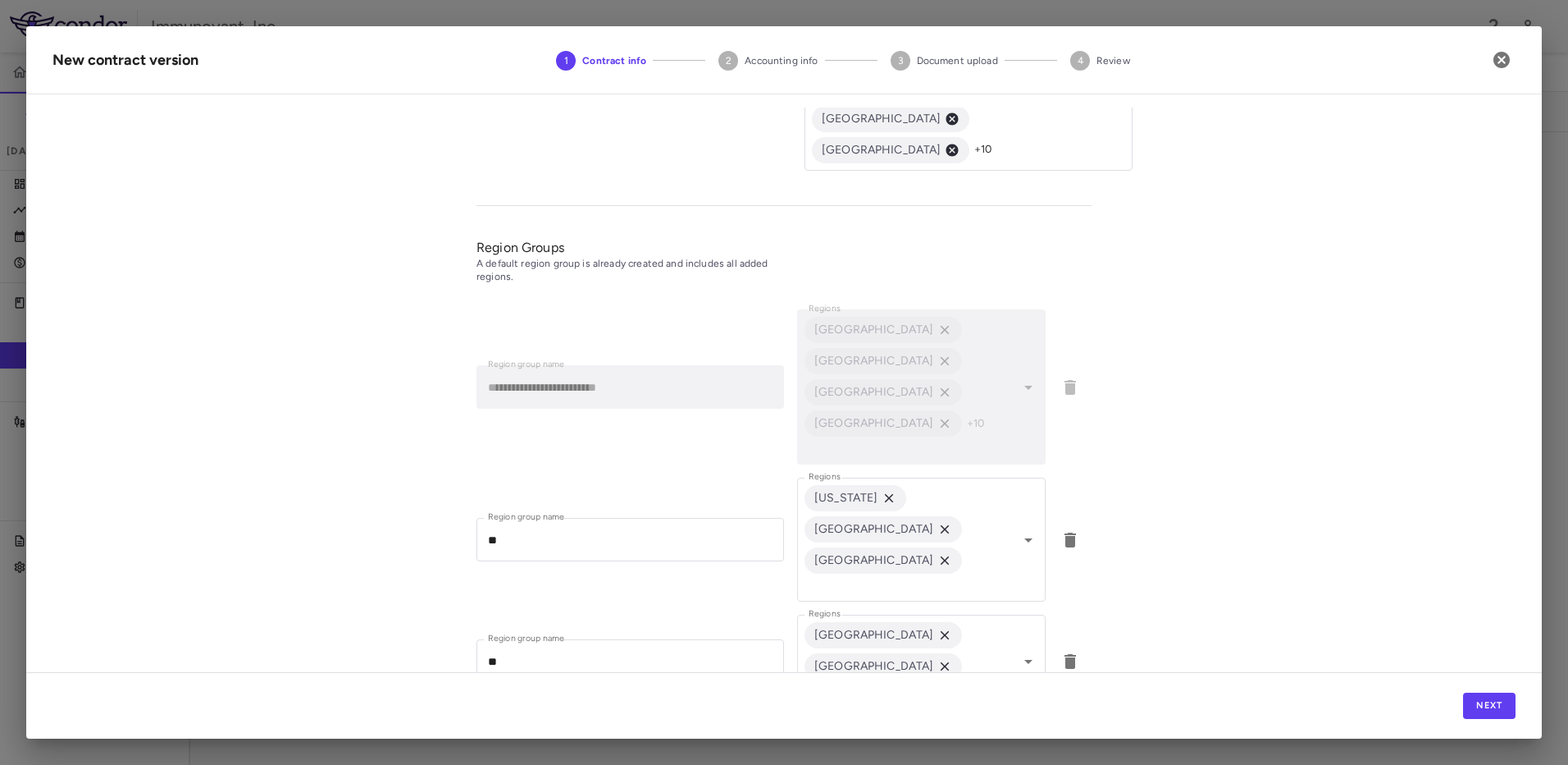
click at [855, 549] on li "[GEOGRAPHIC_DATA]" at bounding box center [922, 561] width 249 height 25
click at [852, 594] on li "[GEOGRAPHIC_DATA]" at bounding box center [922, 606] width 249 height 25
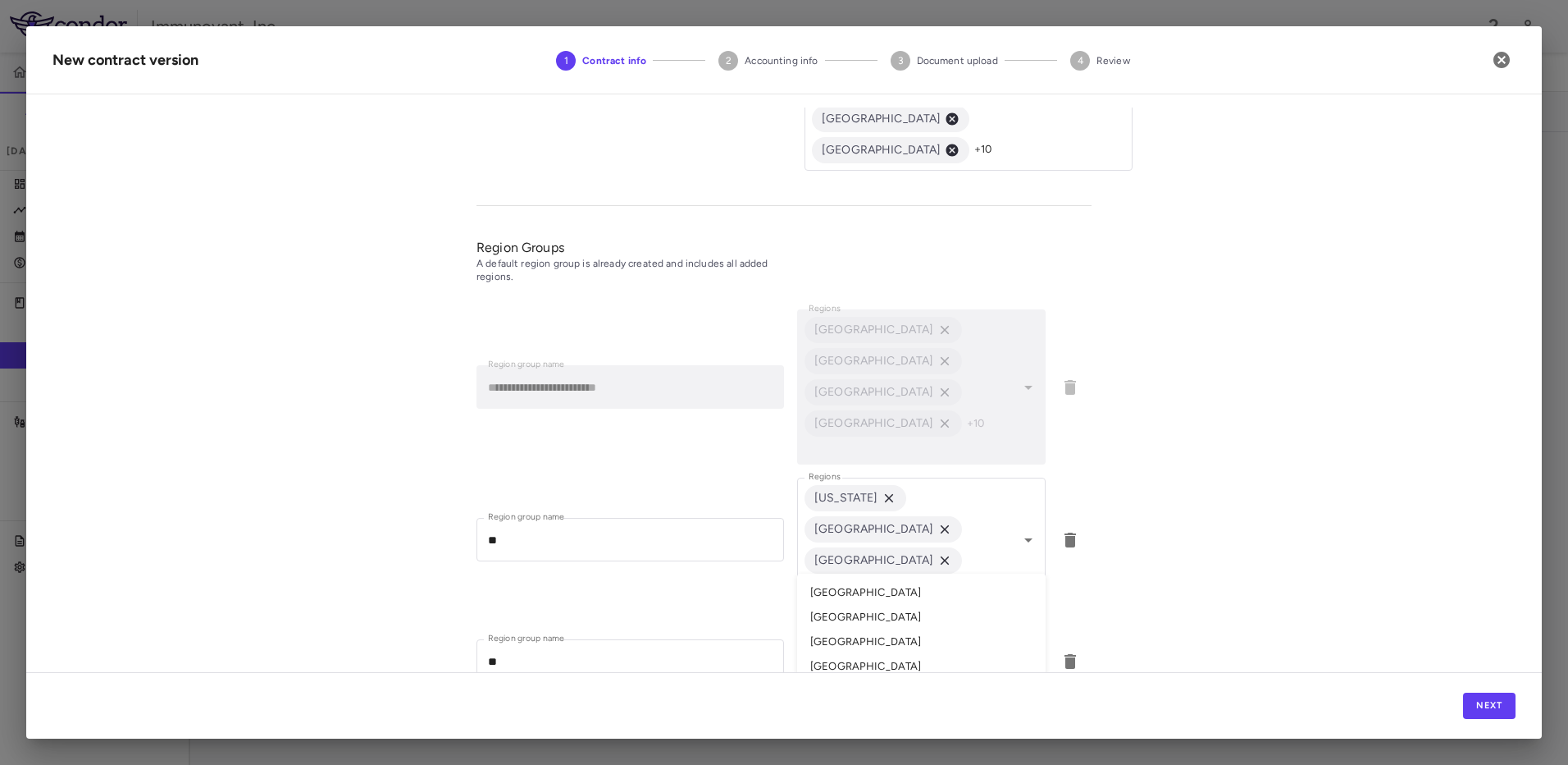
click at [857, 629] on li "[GEOGRAPHIC_DATA]" at bounding box center [922, 641] width 249 height 25
click at [875, 674] on li "[GEOGRAPHIC_DATA]" at bounding box center [922, 686] width 249 height 25
click at [882, 730] on li "[GEOGRAPHIC_DATA]" at bounding box center [922, 742] width 249 height 25
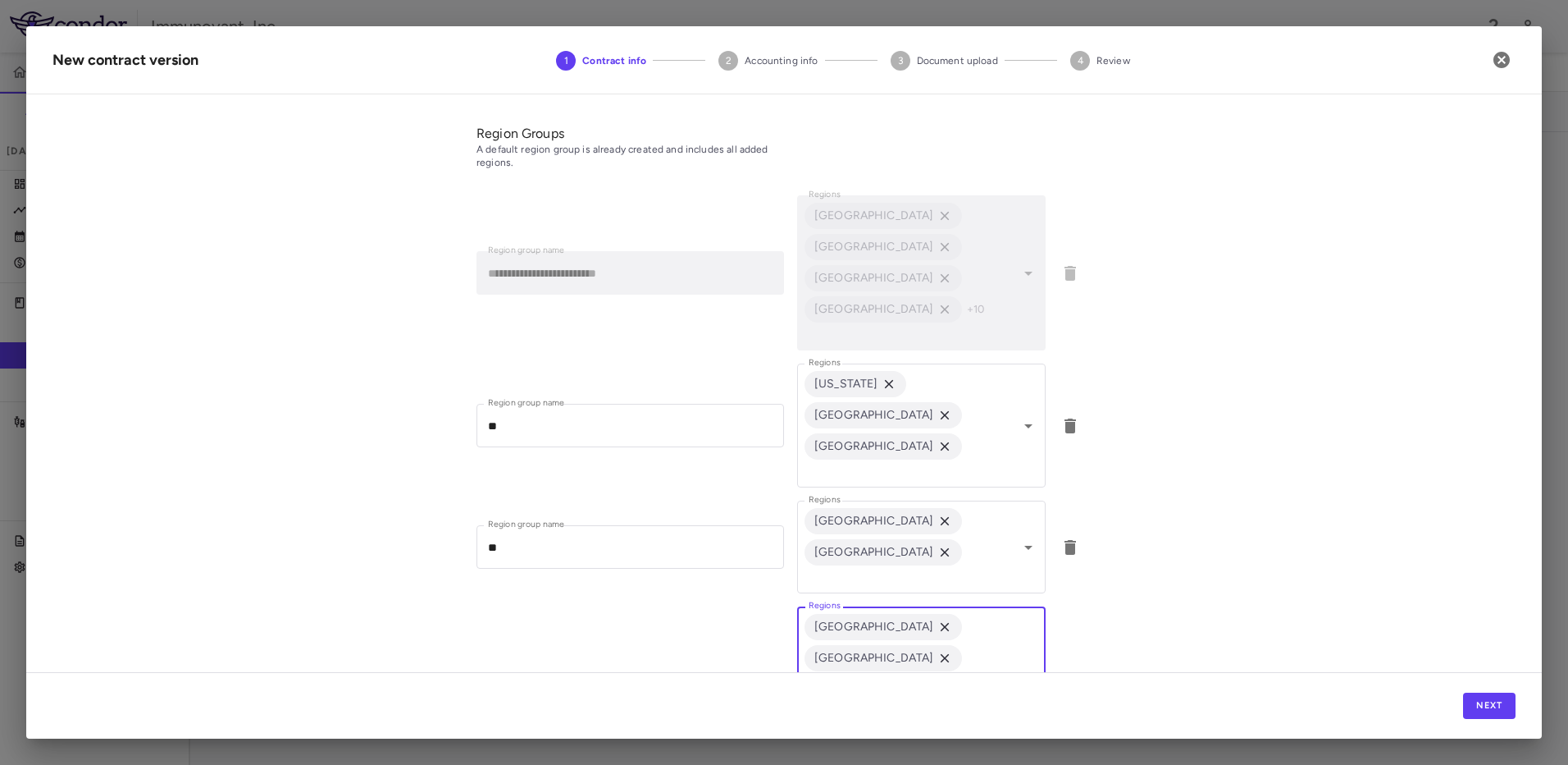
scroll to position [808, 0]
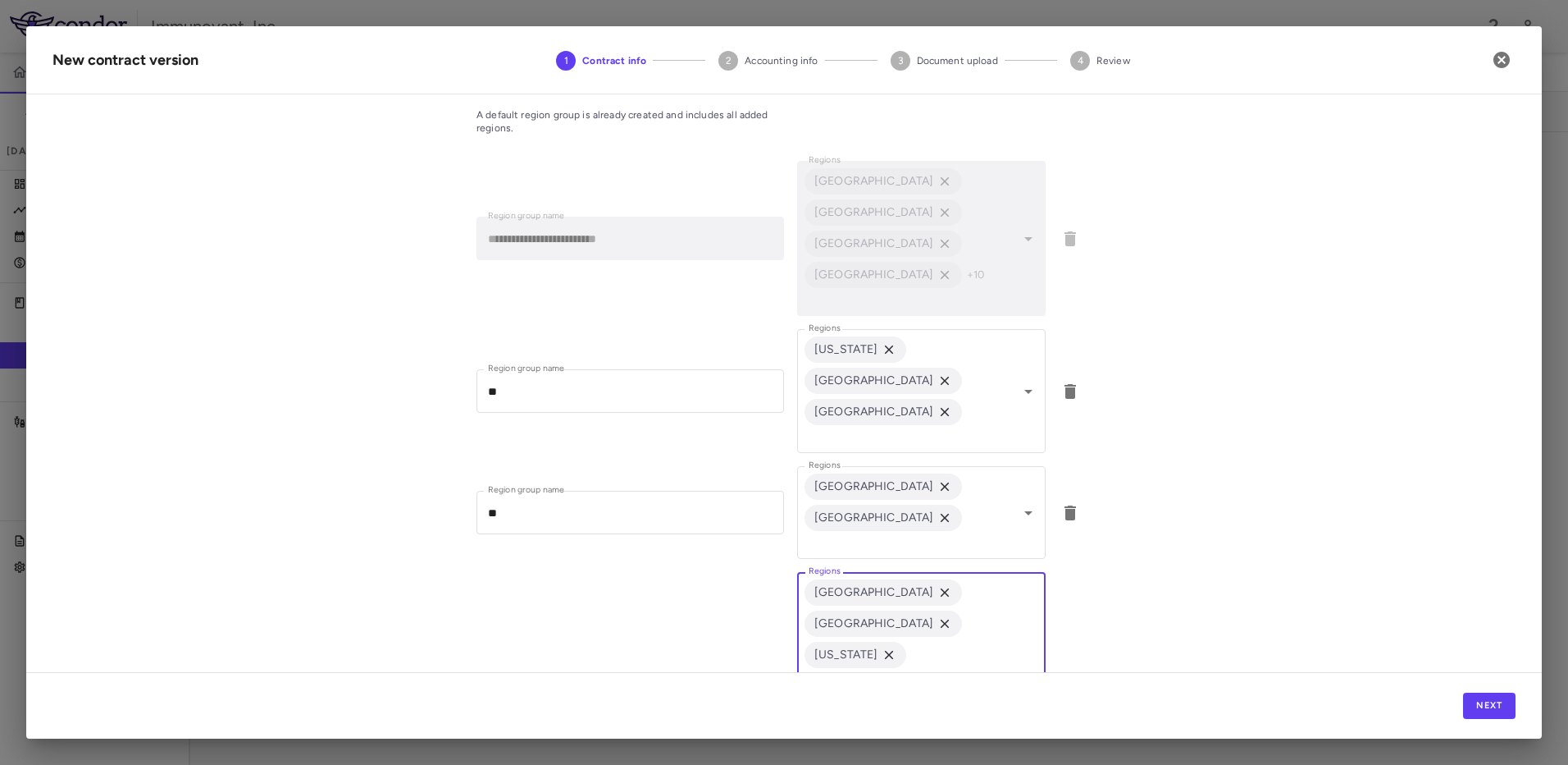
click at [1020, 718] on icon "Open" at bounding box center [1028, 727] width 20 height 20
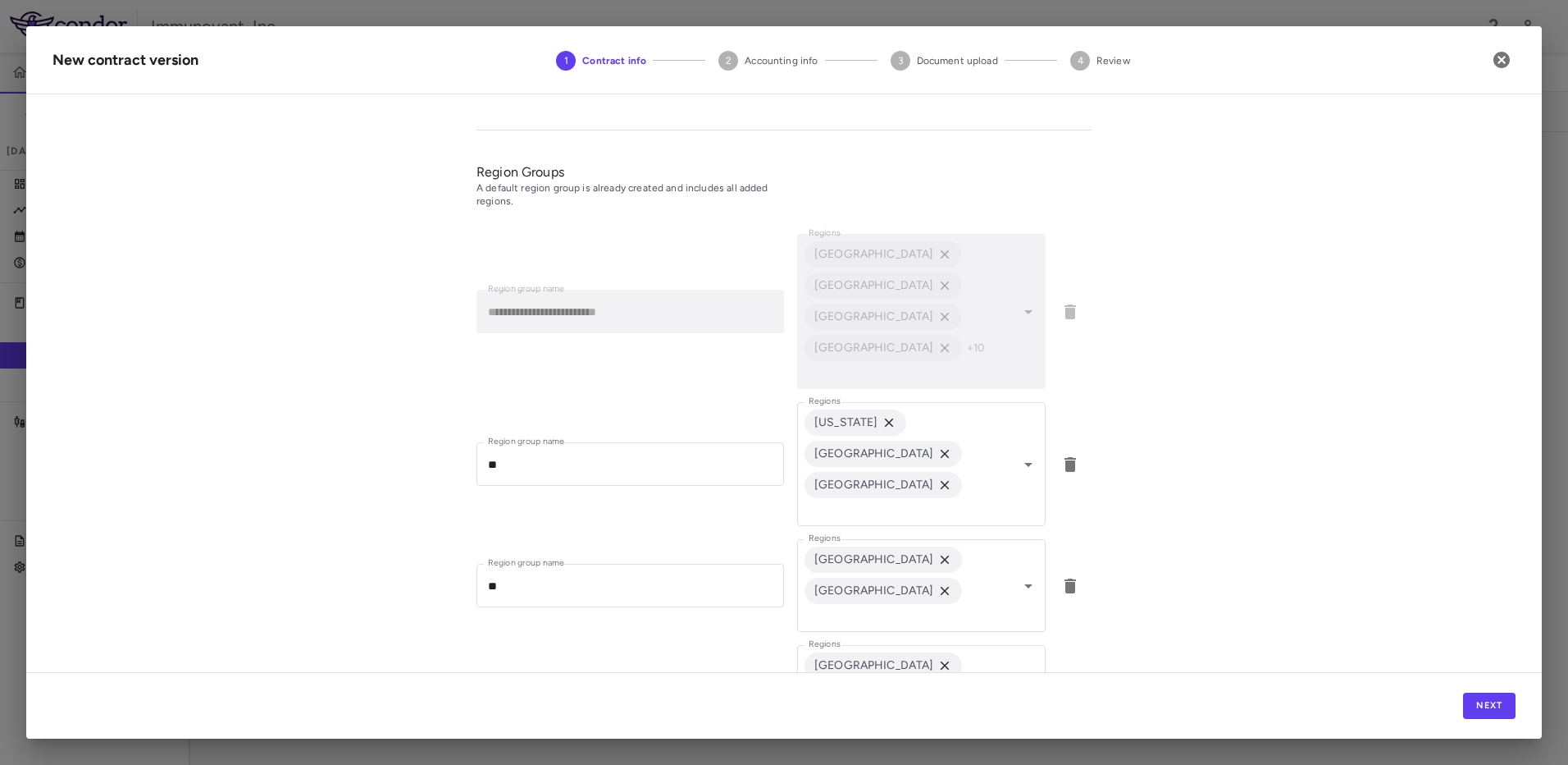
click at [1254, 335] on div "**********" at bounding box center [784, 390] width 1516 height 565
type input "****"
click at [1293, 503] on div "**********" at bounding box center [784, 390] width 1516 height 565
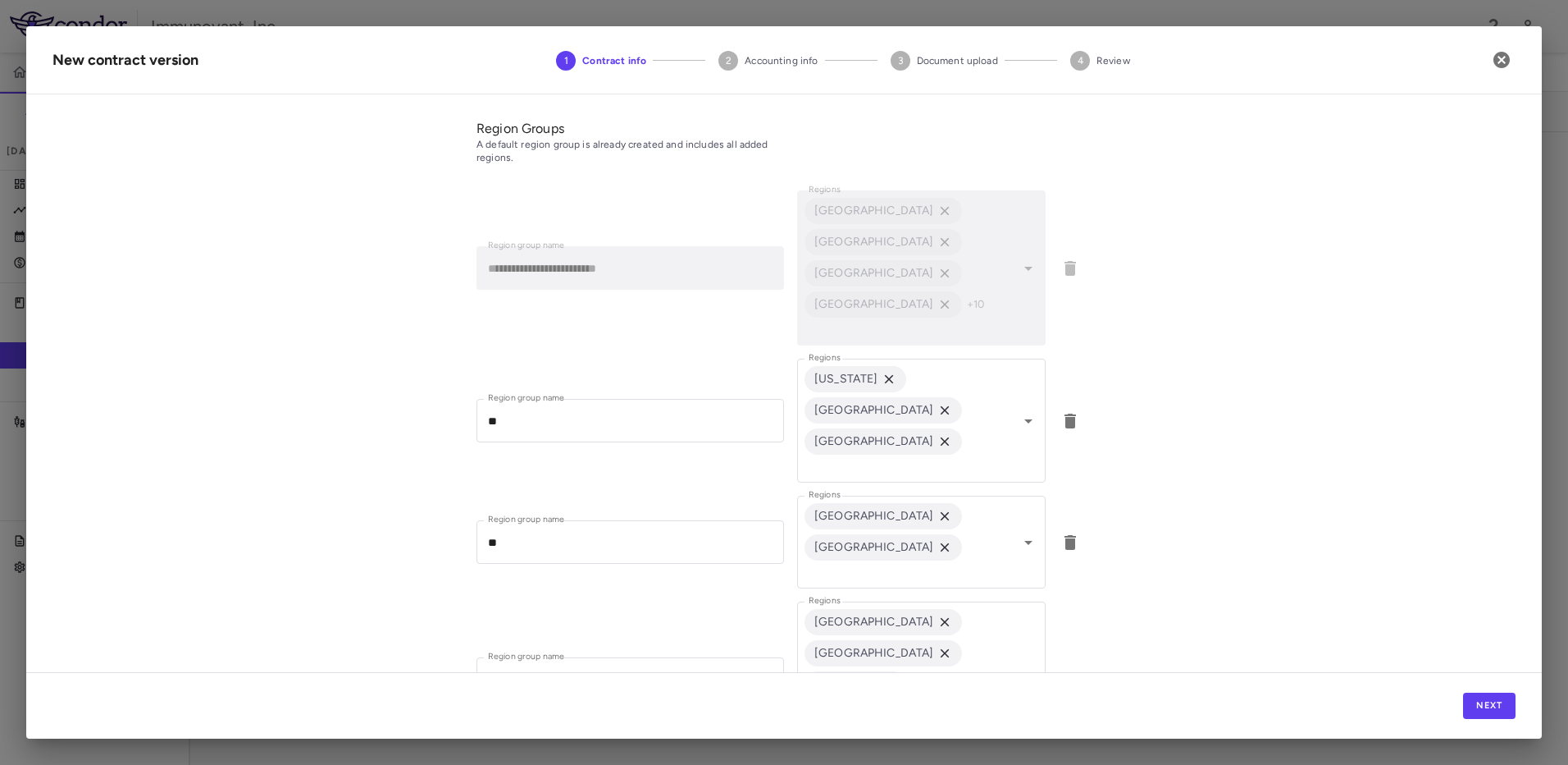
scroll to position [798, 0]
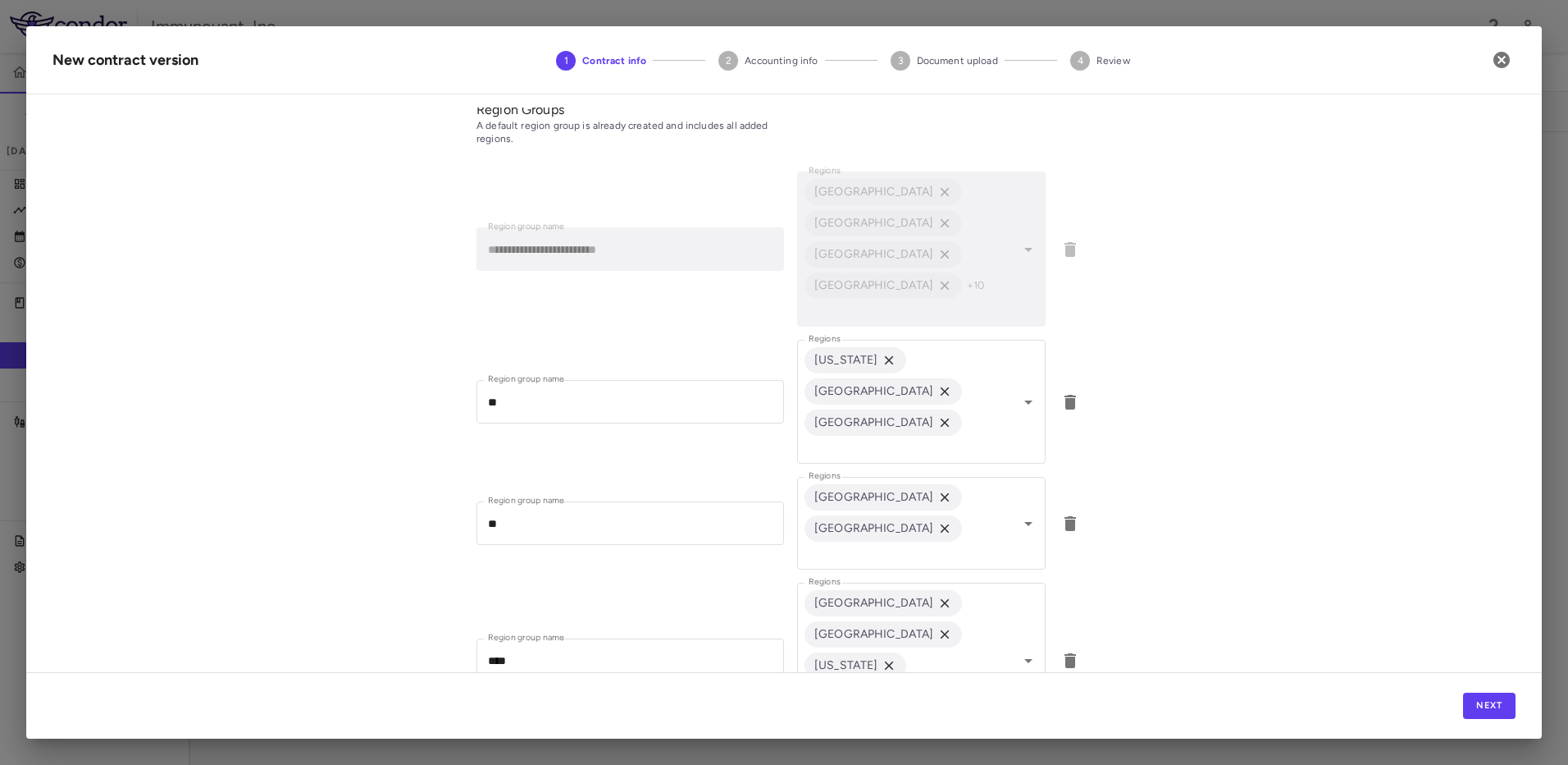
click at [1031, 756] on icon "Open" at bounding box center [1028, 766] width 20 height 20
click at [1138, 392] on div "**********" at bounding box center [784, 390] width 1516 height 565
click at [1065, 764] on icon "button" at bounding box center [1071, 775] width 12 height 15
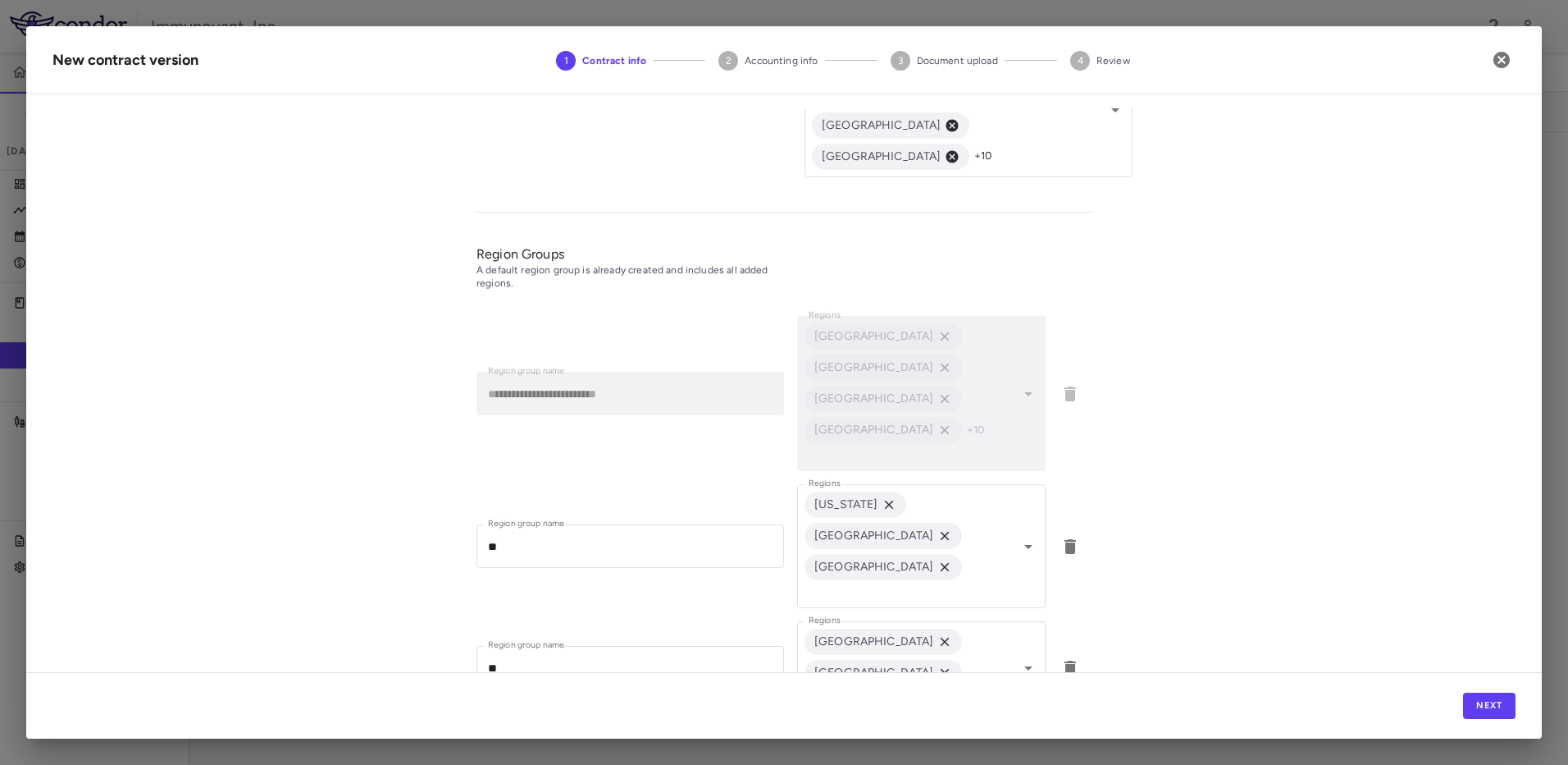
scroll to position [735, 0]
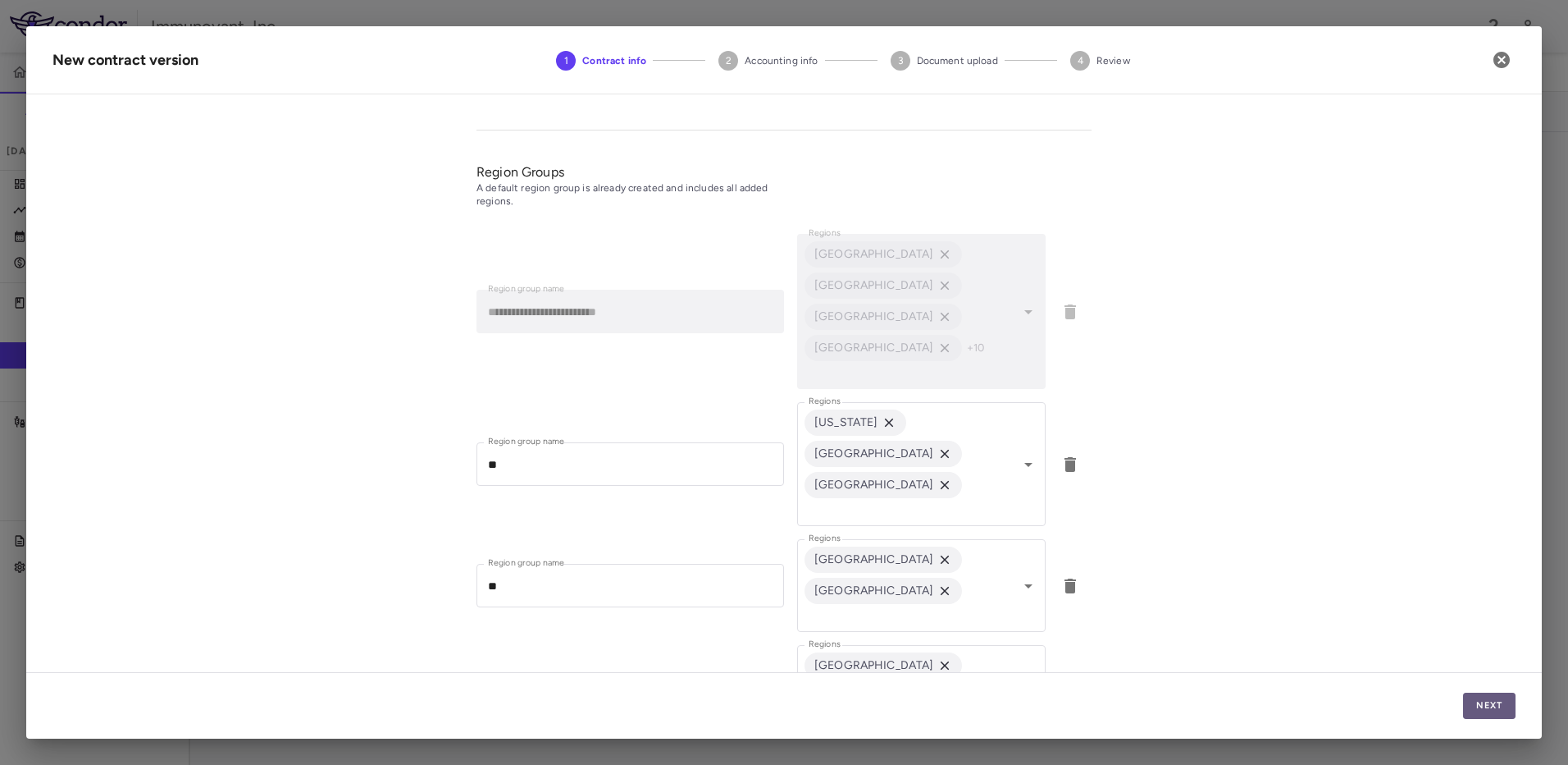
click at [1473, 705] on button "Next" at bounding box center [1489, 705] width 52 height 27
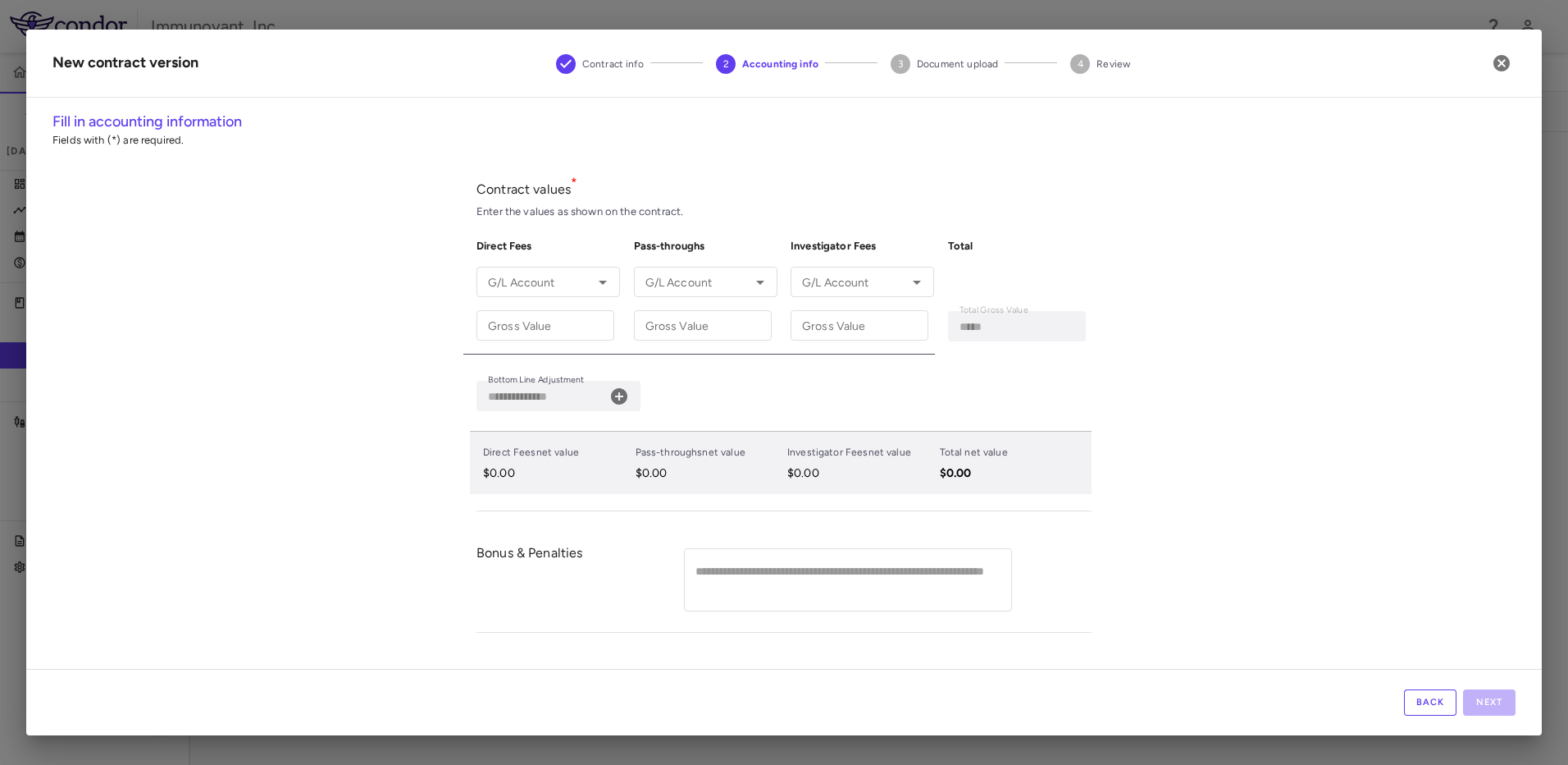
click at [1250, 239] on div "**********" at bounding box center [784, 390] width 1516 height 559
click at [553, 279] on input "G/L Account" at bounding box center [535, 281] width 107 height 21
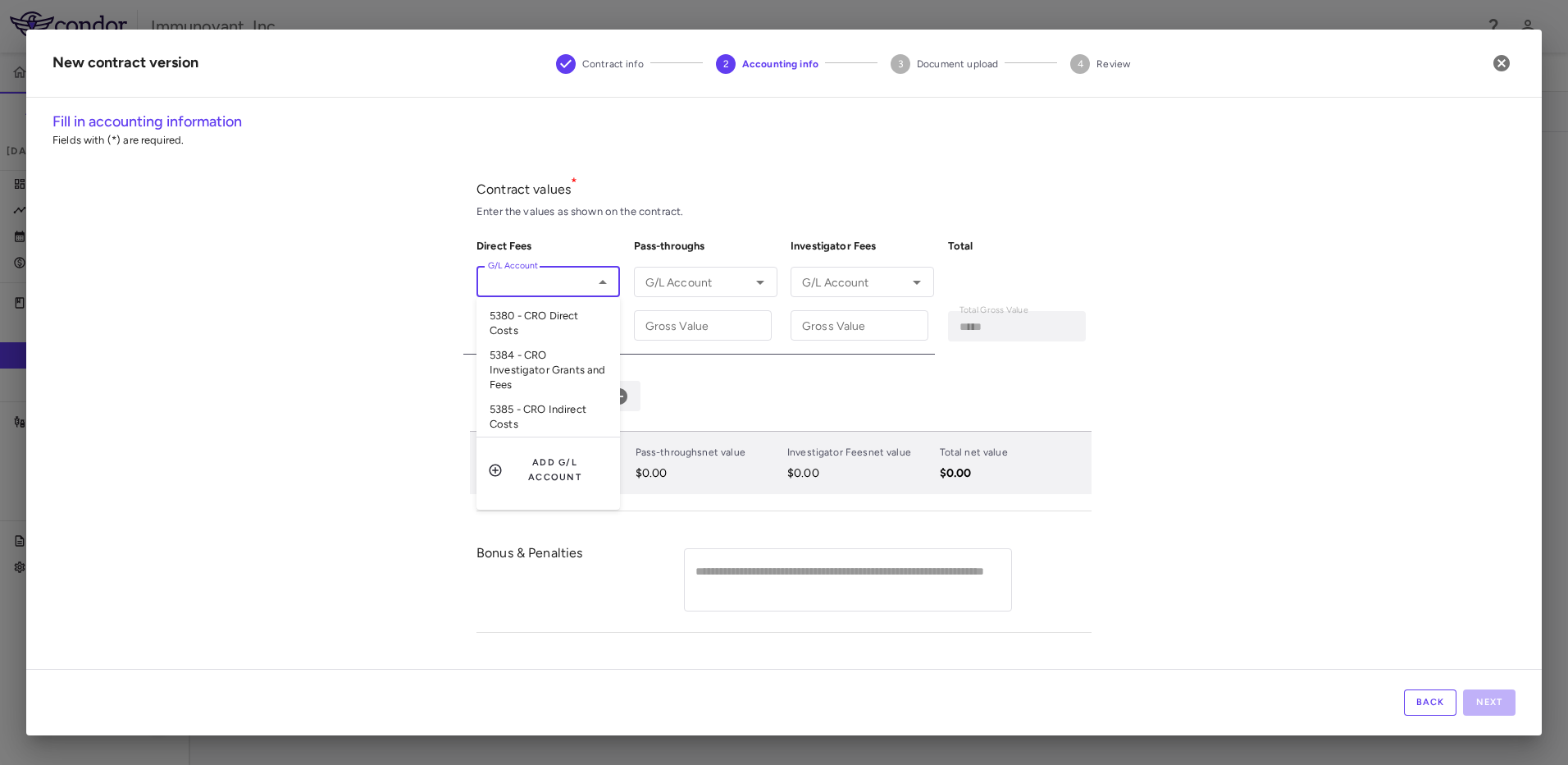
click at [556, 328] on li "5380 - CRO Direct Costs" at bounding box center [548, 323] width 143 height 39
type input "**********"
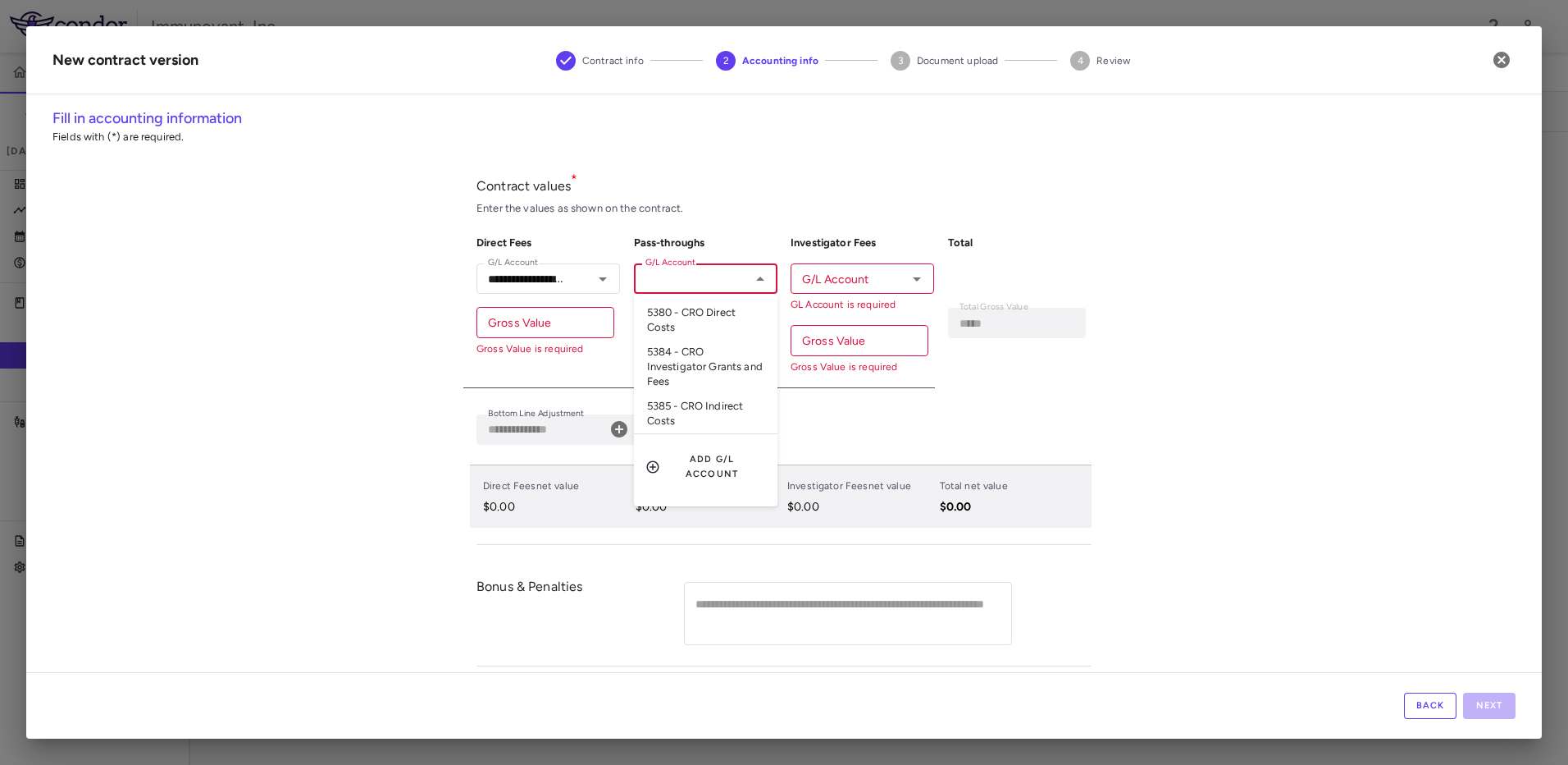
click at [724, 273] on input "G/L Account" at bounding box center [692, 278] width 107 height 21
click at [743, 404] on li "5385 - CRO Indirect Costs" at bounding box center [705, 414] width 143 height 40
type input "**********"
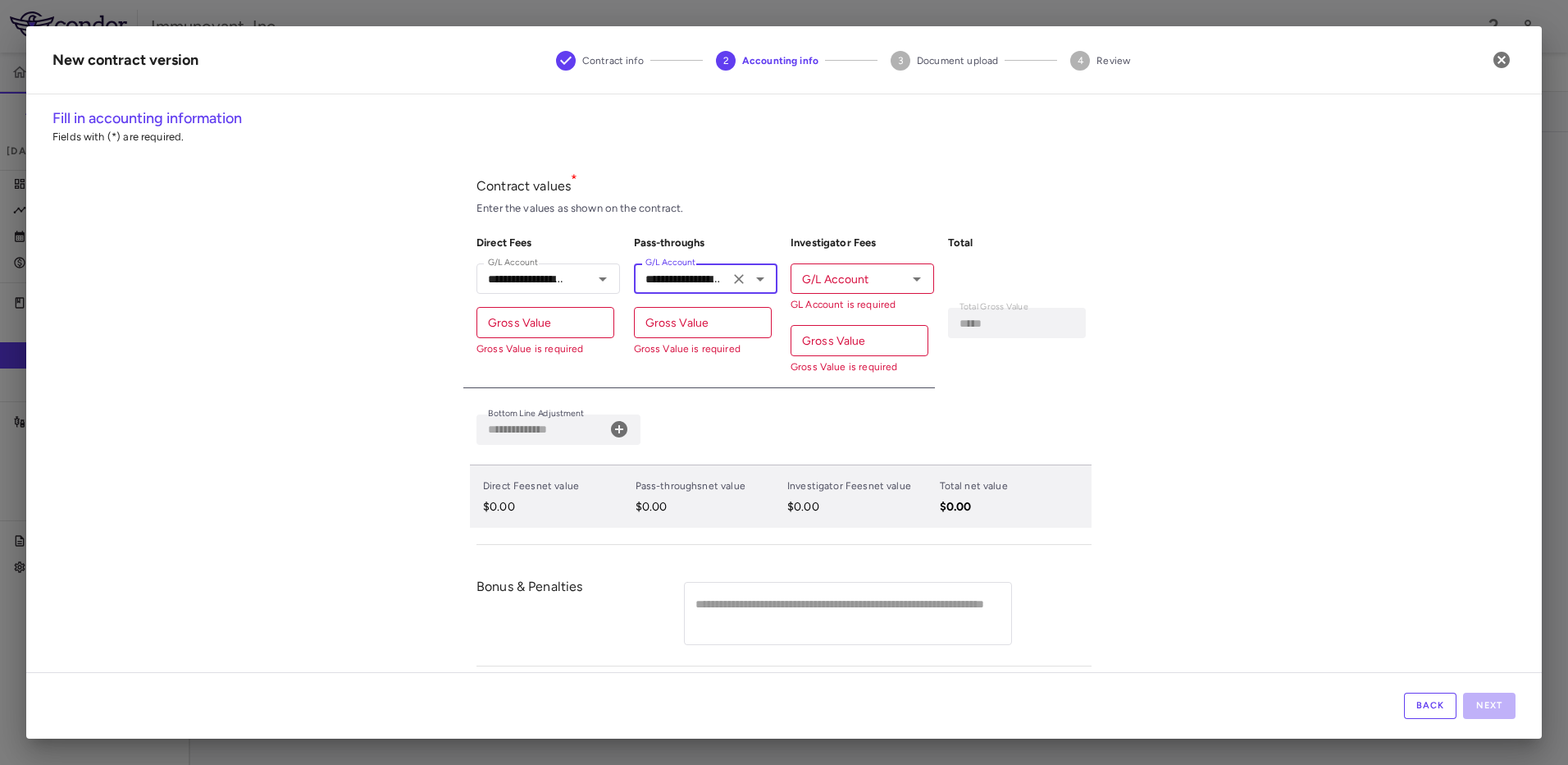
click at [848, 277] on input "G/L Account" at bounding box center [849, 278] width 107 height 21
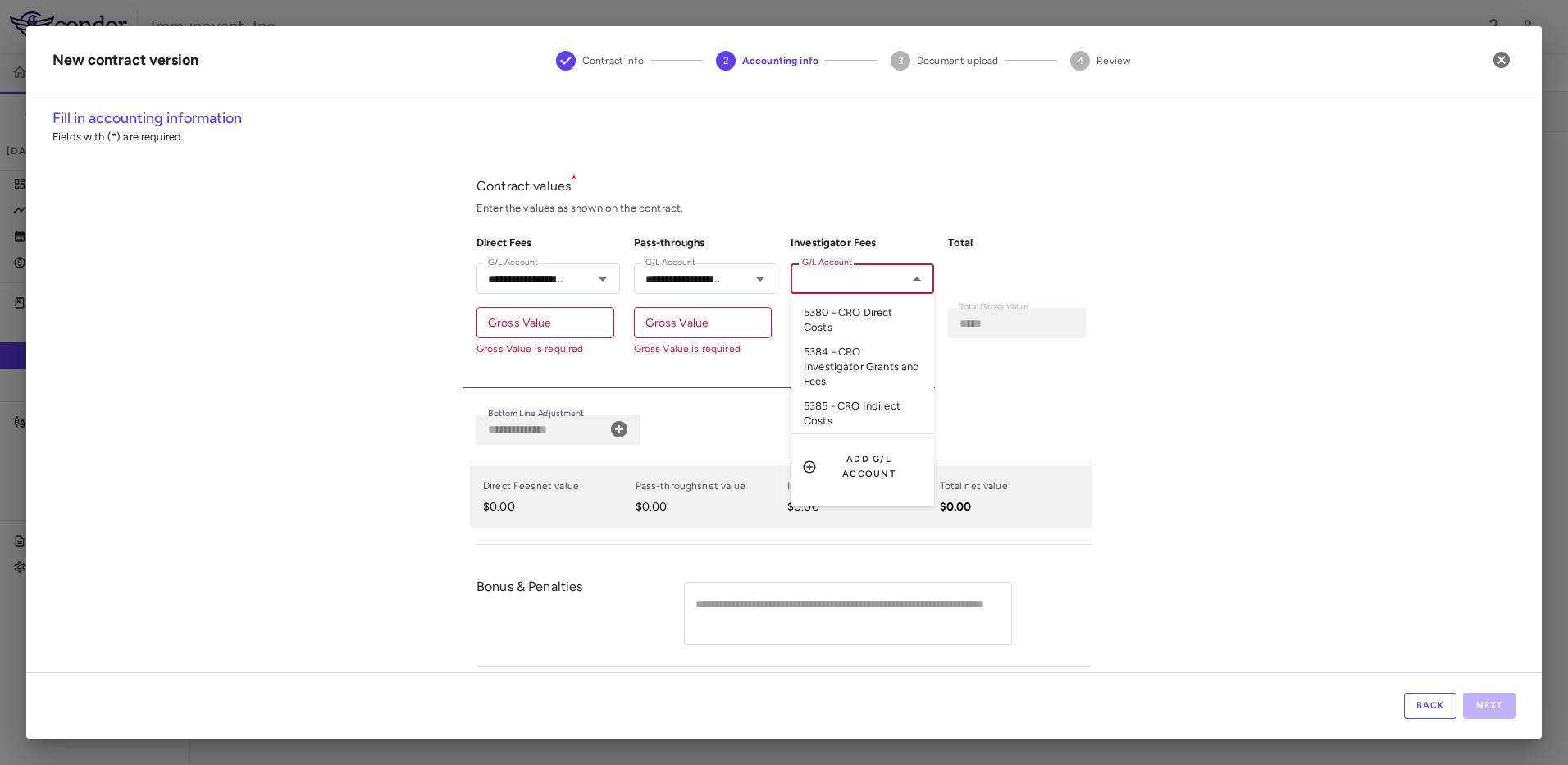
click at [861, 362] on li "5384 - CRO Investigator Grants and Fees" at bounding box center [861, 366] width 143 height 54
type input "**********"
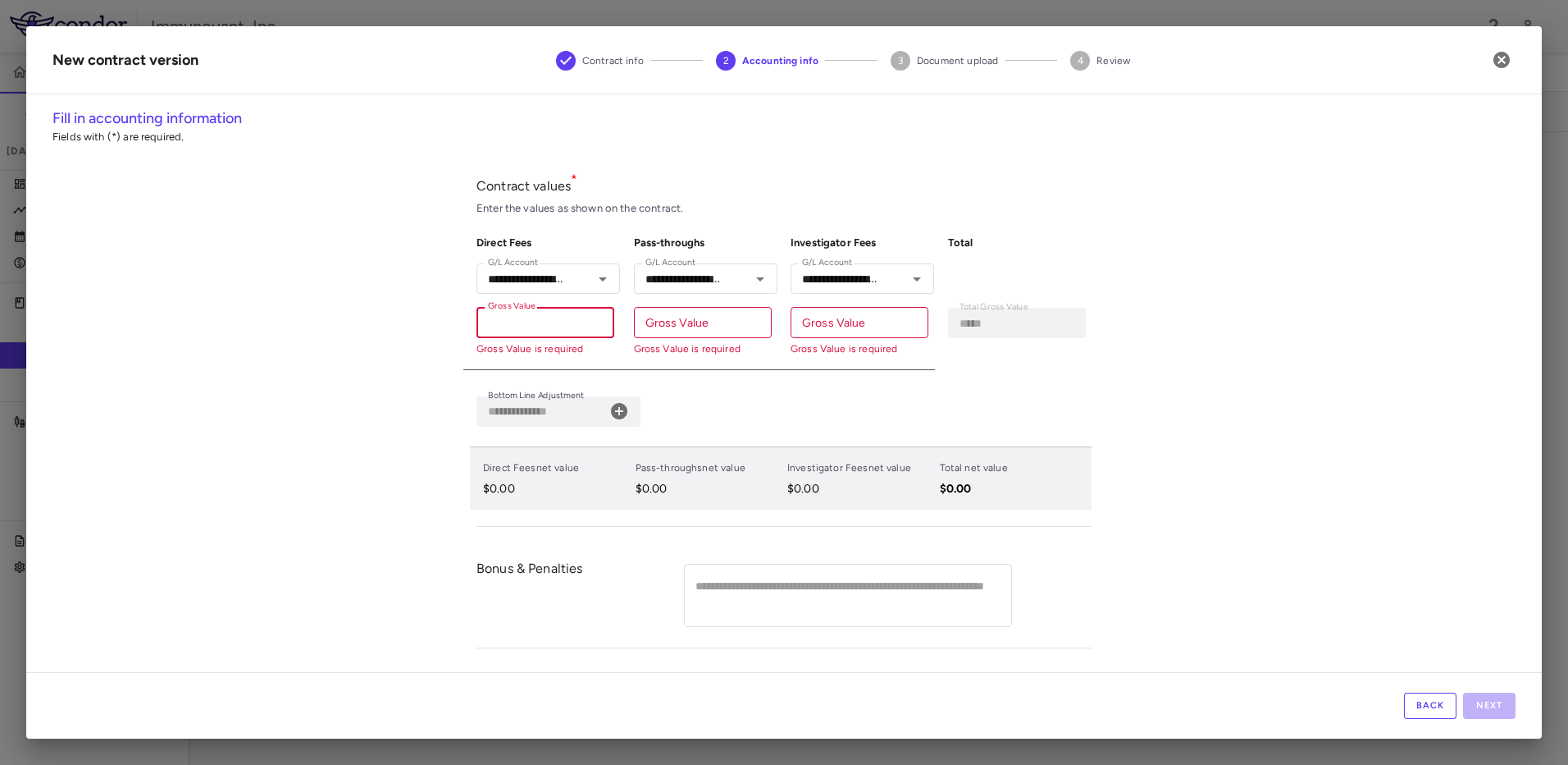
click at [570, 327] on input "Gross Value" at bounding box center [546, 322] width 138 height 31
paste input "**********"
type input "**********"
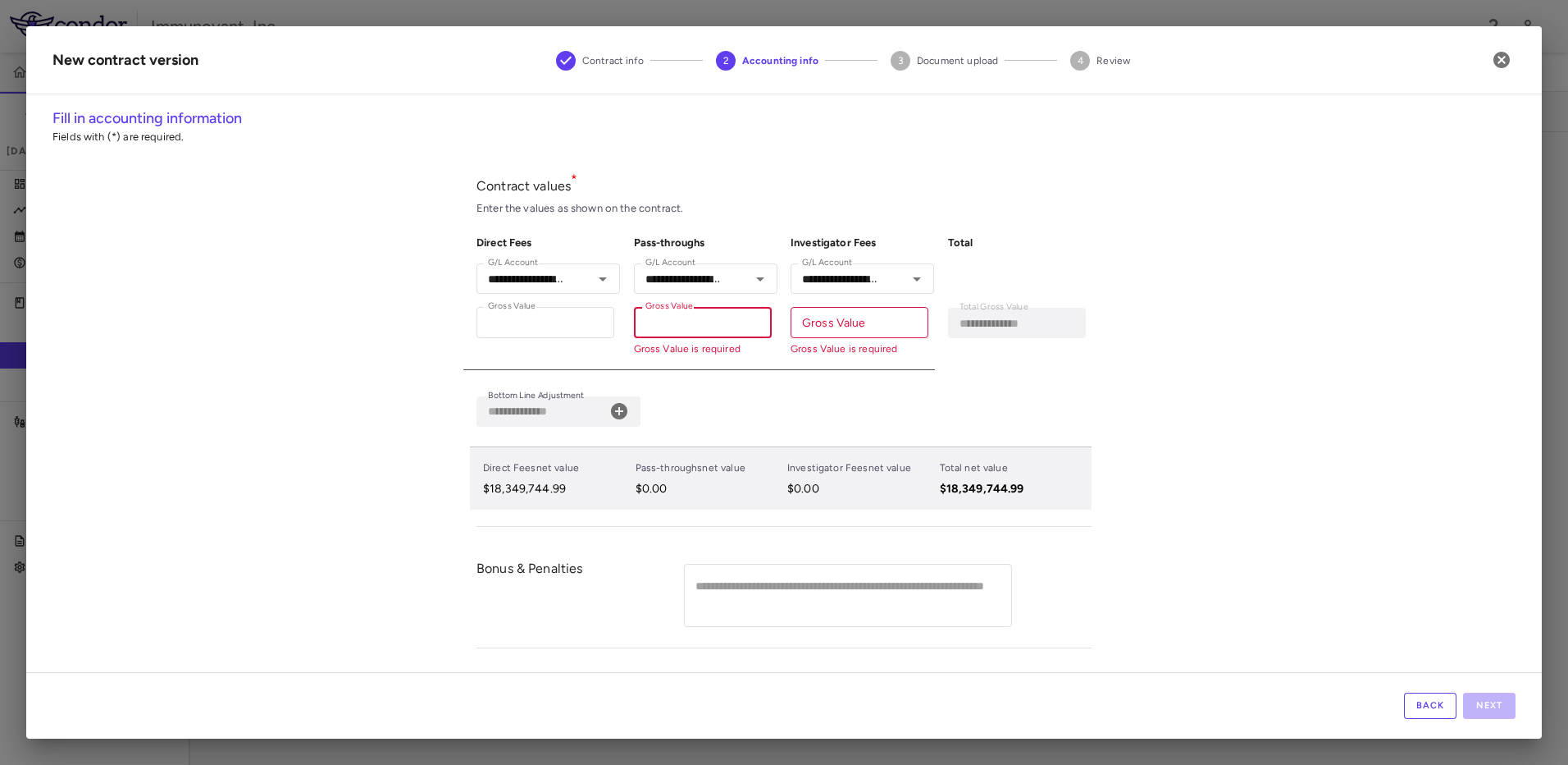
click at [714, 333] on input "Gross Value" at bounding box center [703, 322] width 138 height 31
paste input "**********"
type input "**********"
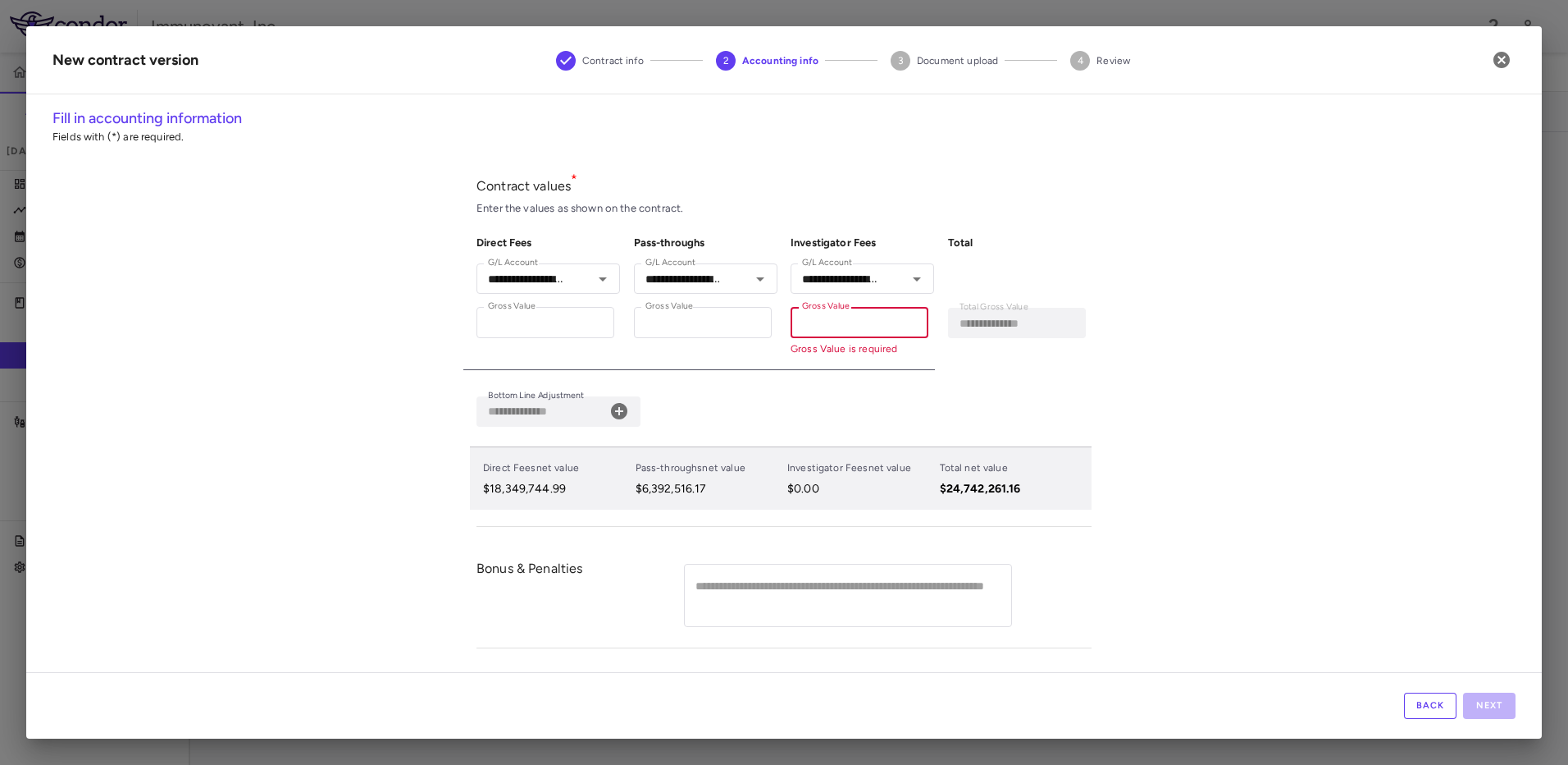
click at [878, 318] on input "Gross Value" at bounding box center [859, 322] width 138 height 31
click at [860, 320] on input "Gross Value" at bounding box center [859, 322] width 138 height 31
paste input "**********"
type input "**********"
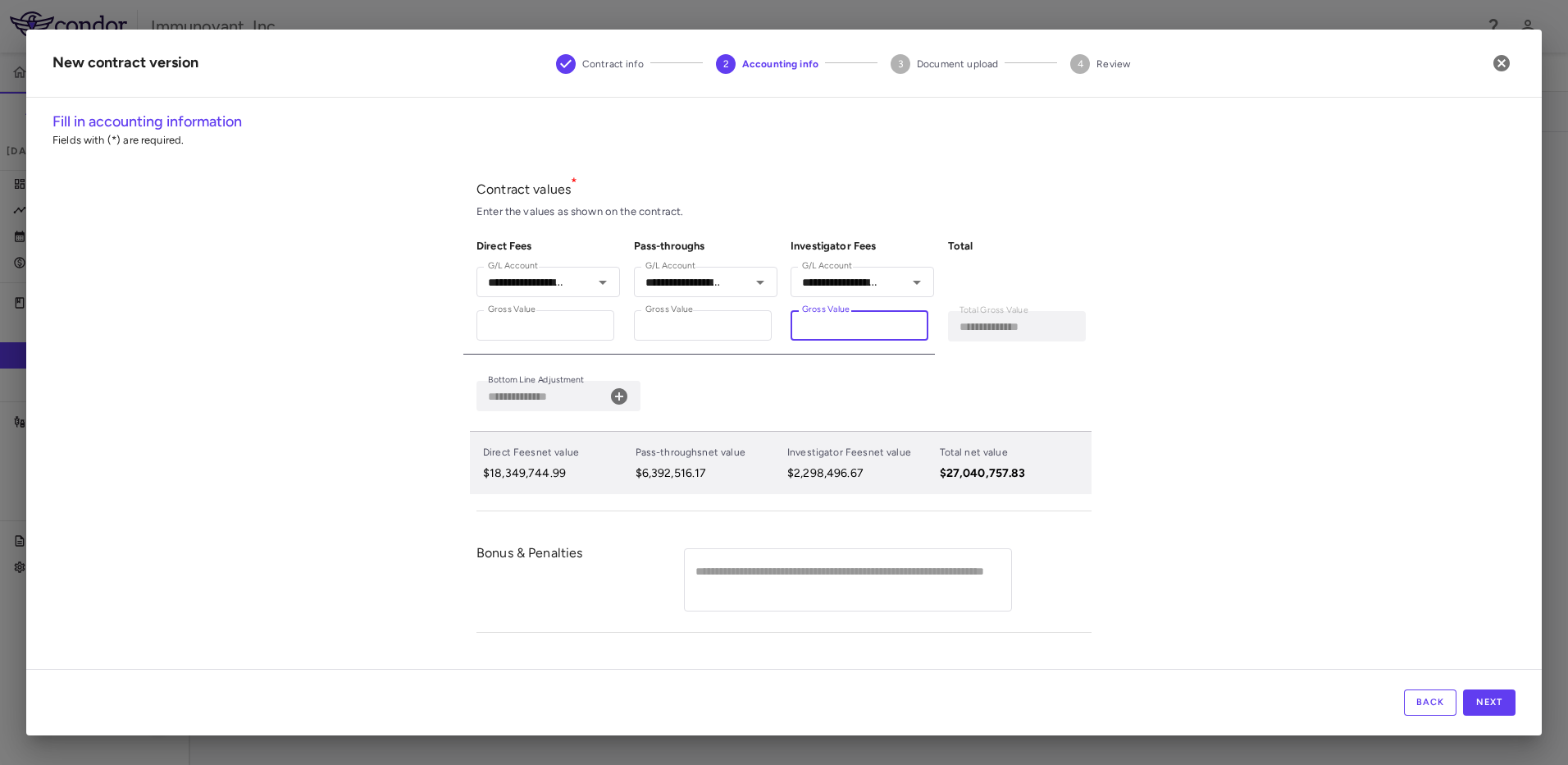
type input "**********"
click at [1172, 293] on div "**********" at bounding box center [784, 390] width 1516 height 559
click at [628, 394] on icon at bounding box center [619, 396] width 17 height 17
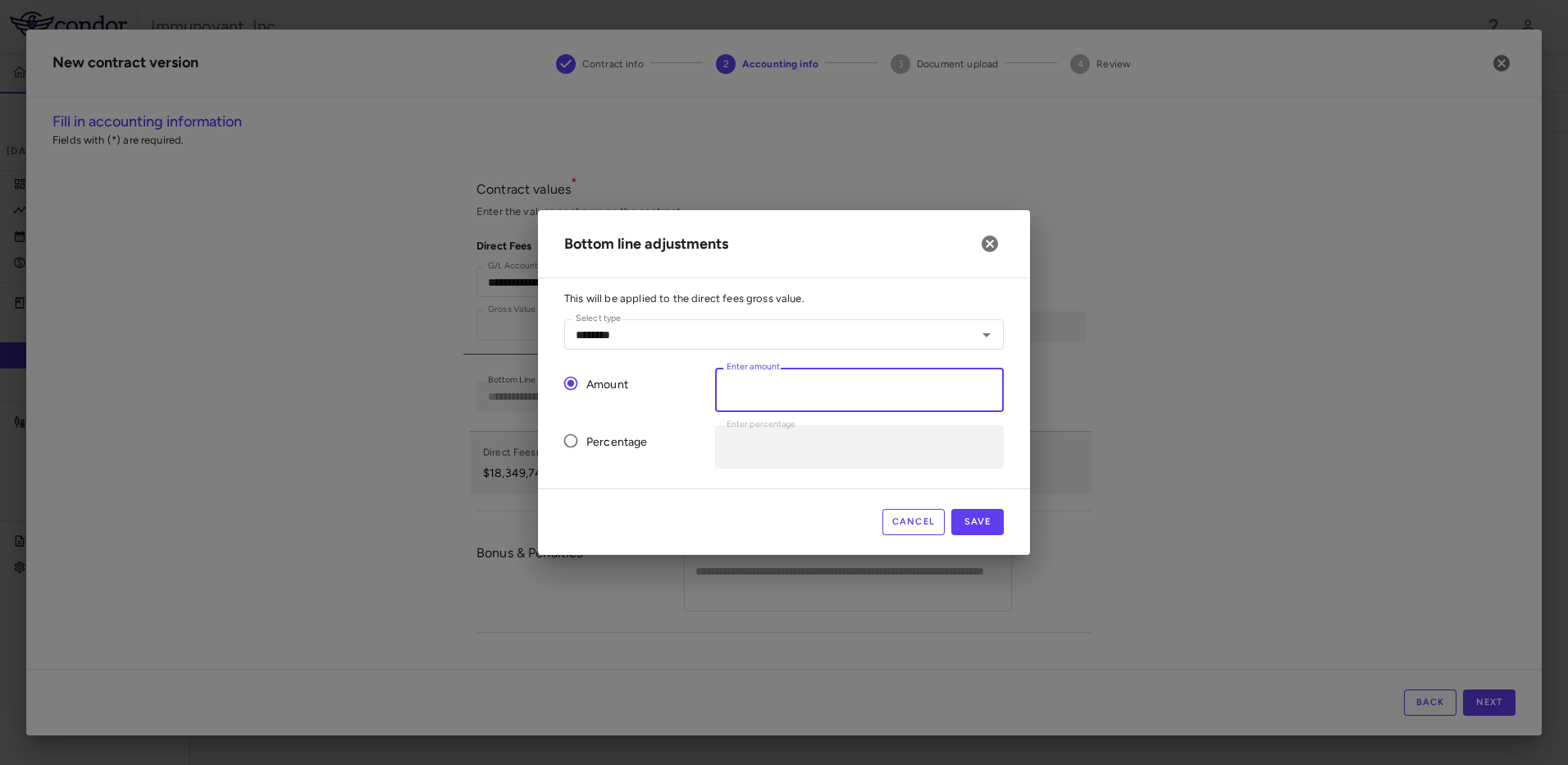
click at [747, 392] on input "*" at bounding box center [859, 389] width 289 height 43
paste input "**********"
click at [725, 386] on input "**********" at bounding box center [859, 389] width 289 height 43
click at [992, 510] on button "Save" at bounding box center [977, 521] width 52 height 27
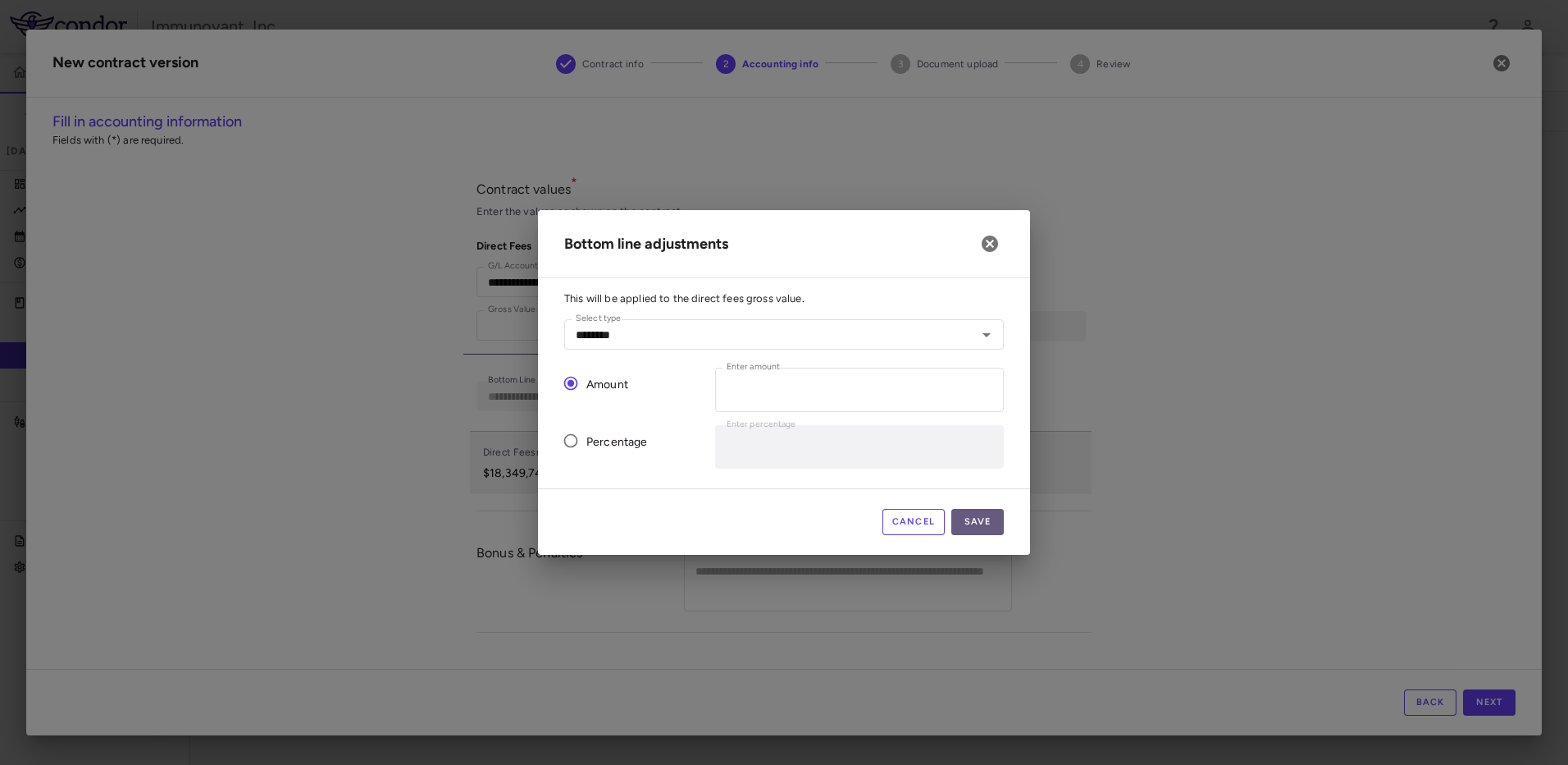
type input "*"
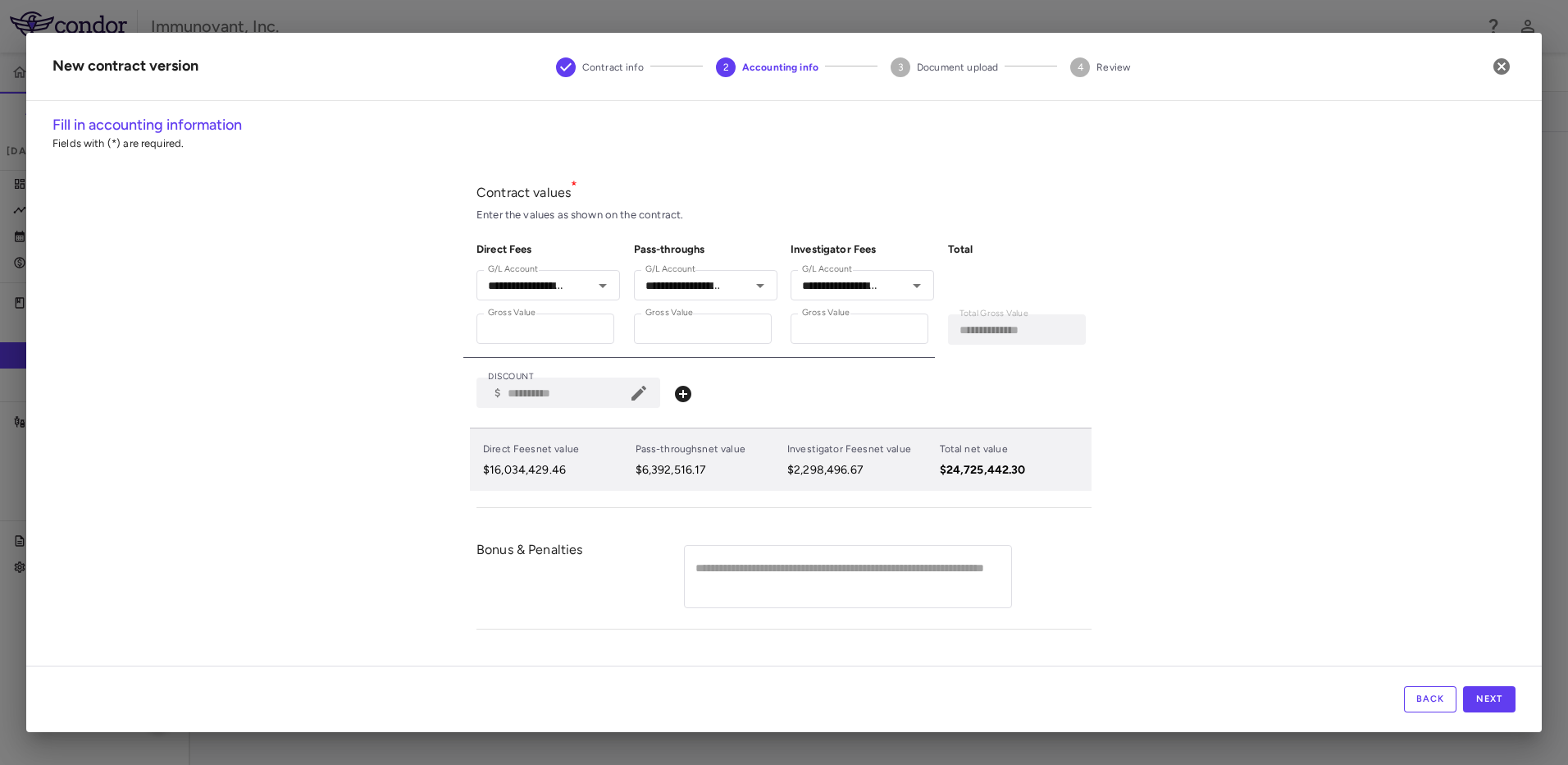
click at [1410, 321] on div "**********" at bounding box center [784, 390] width 1516 height 552
click at [1493, 704] on button "Next" at bounding box center [1489, 699] width 52 height 27
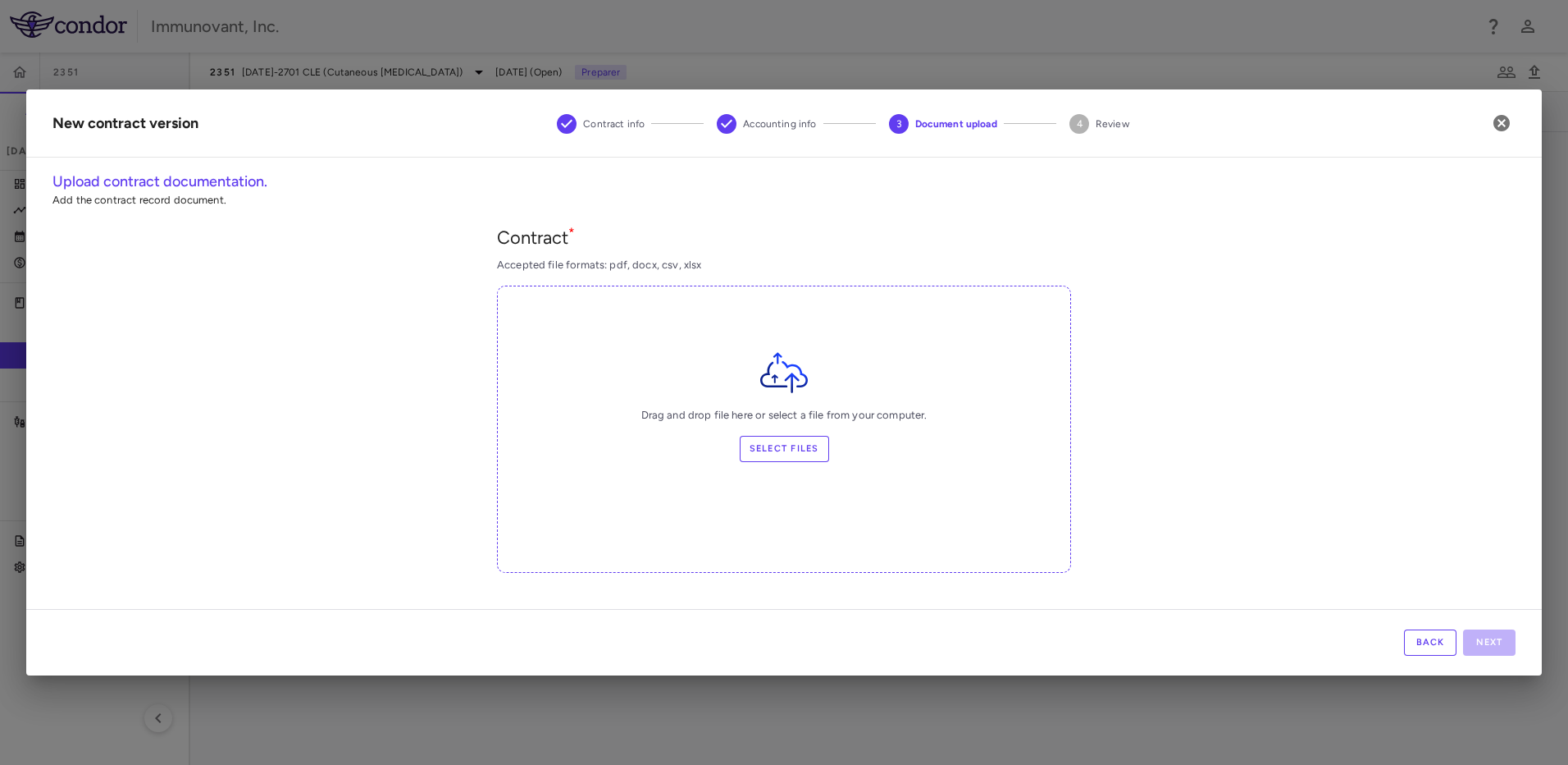
click at [767, 450] on label "Select files" at bounding box center [784, 448] width 90 height 27
click at [0, 0] on input "Select files" at bounding box center [0, 0] width 0 height 0
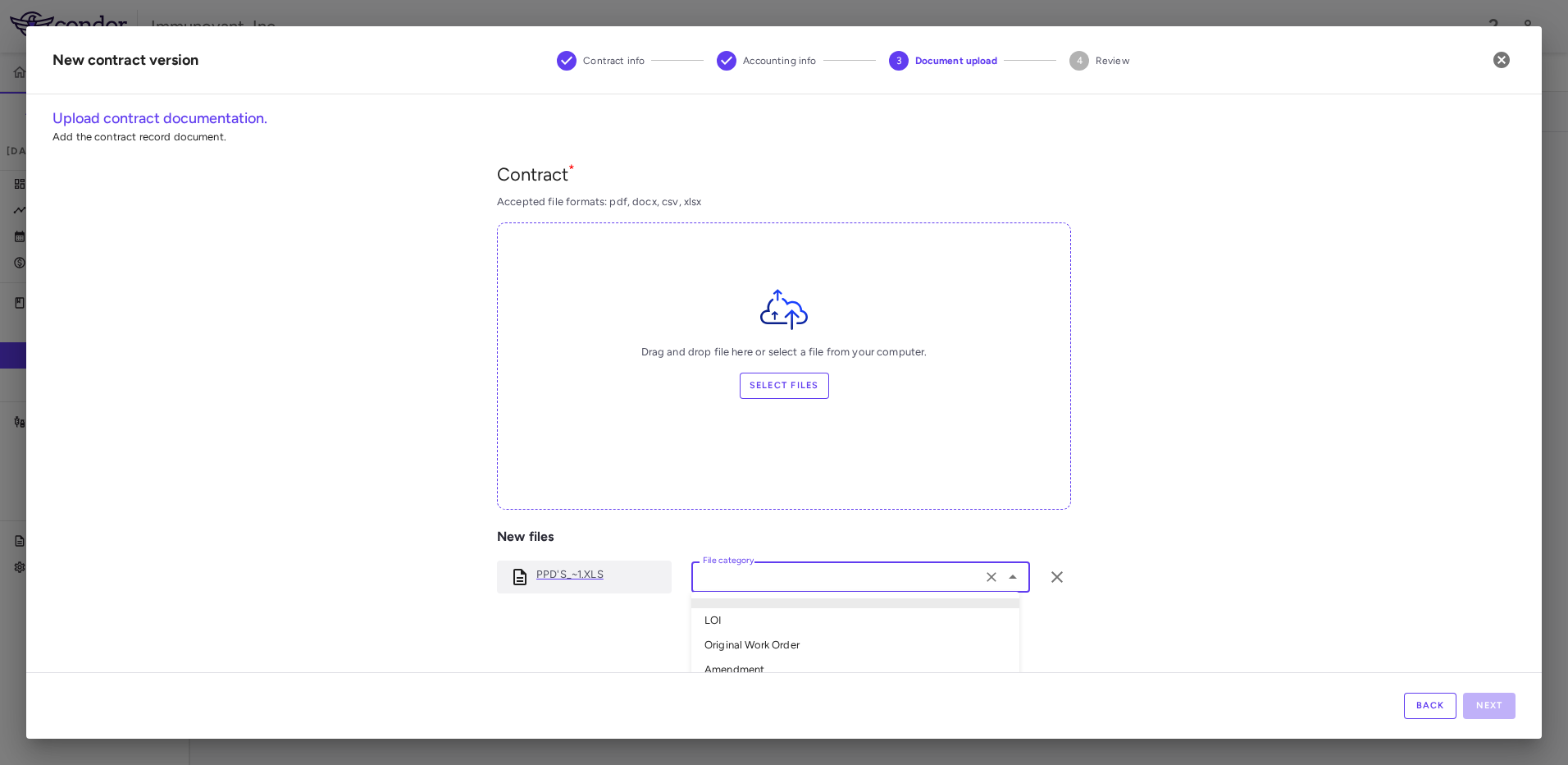
click at [859, 584] on input "File category" at bounding box center [837, 575] width 280 height 21
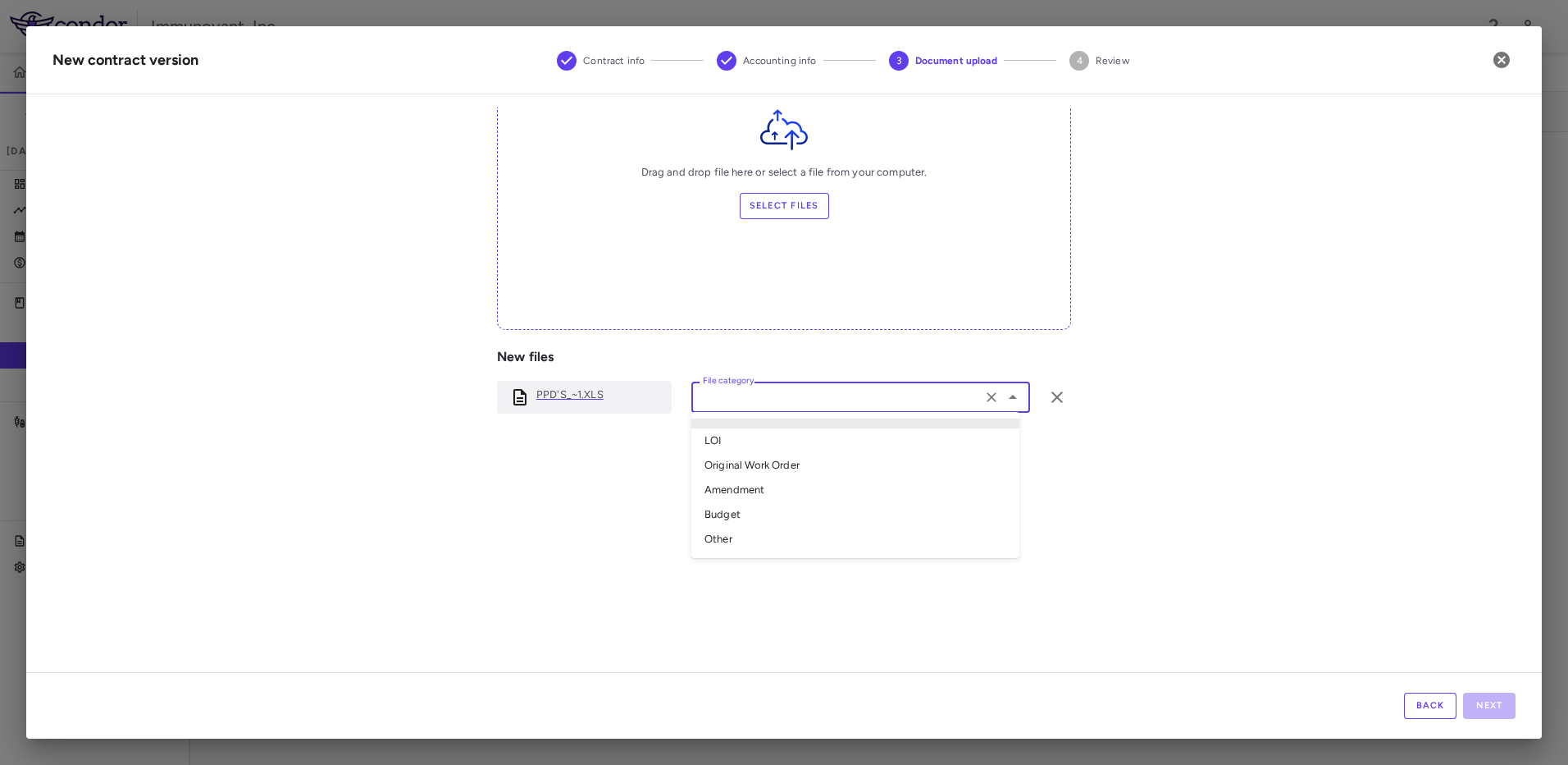
scroll to position [200, 0]
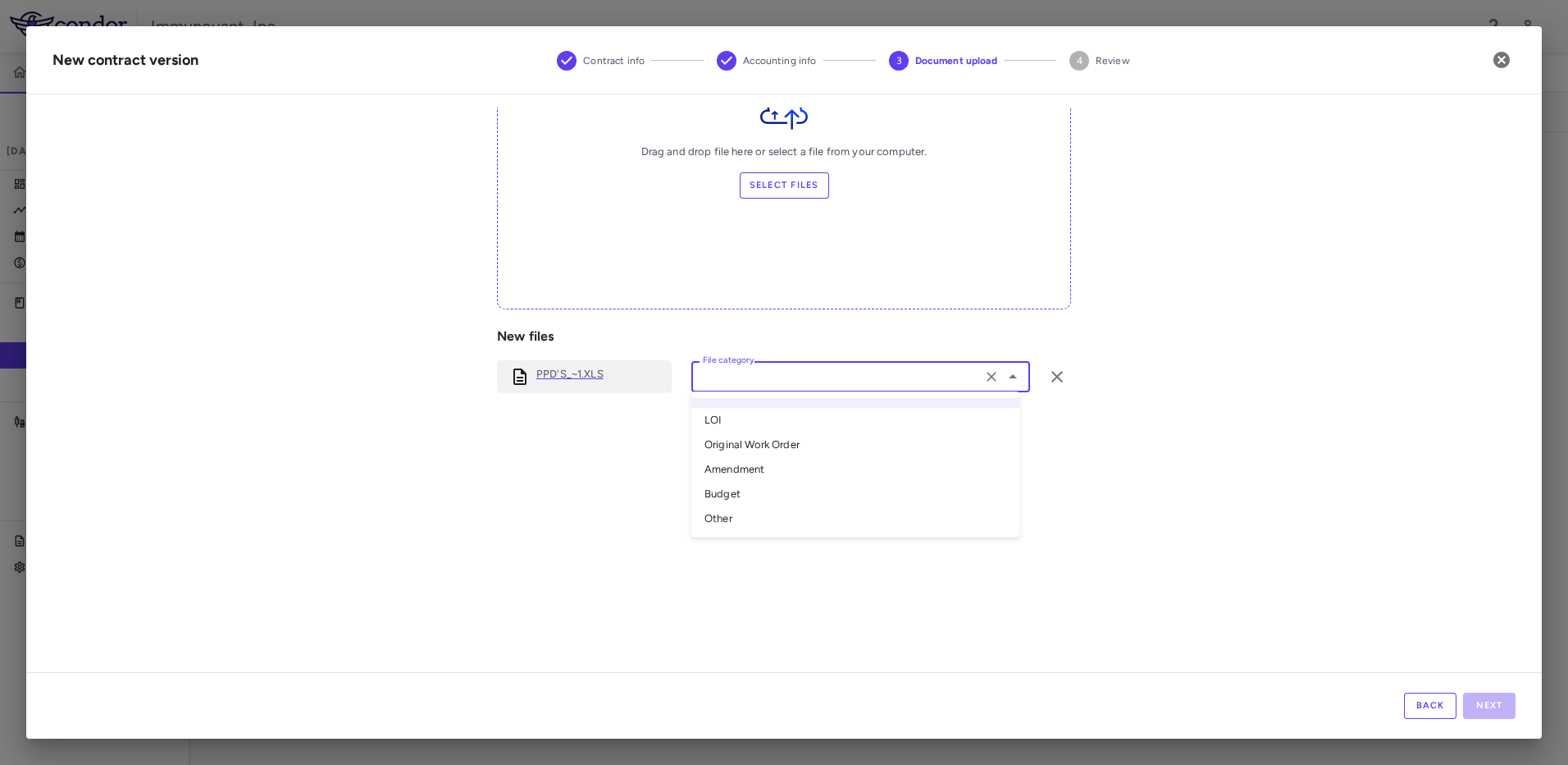
click at [772, 504] on li "Budget" at bounding box center [856, 494] width 328 height 25
type input "******"
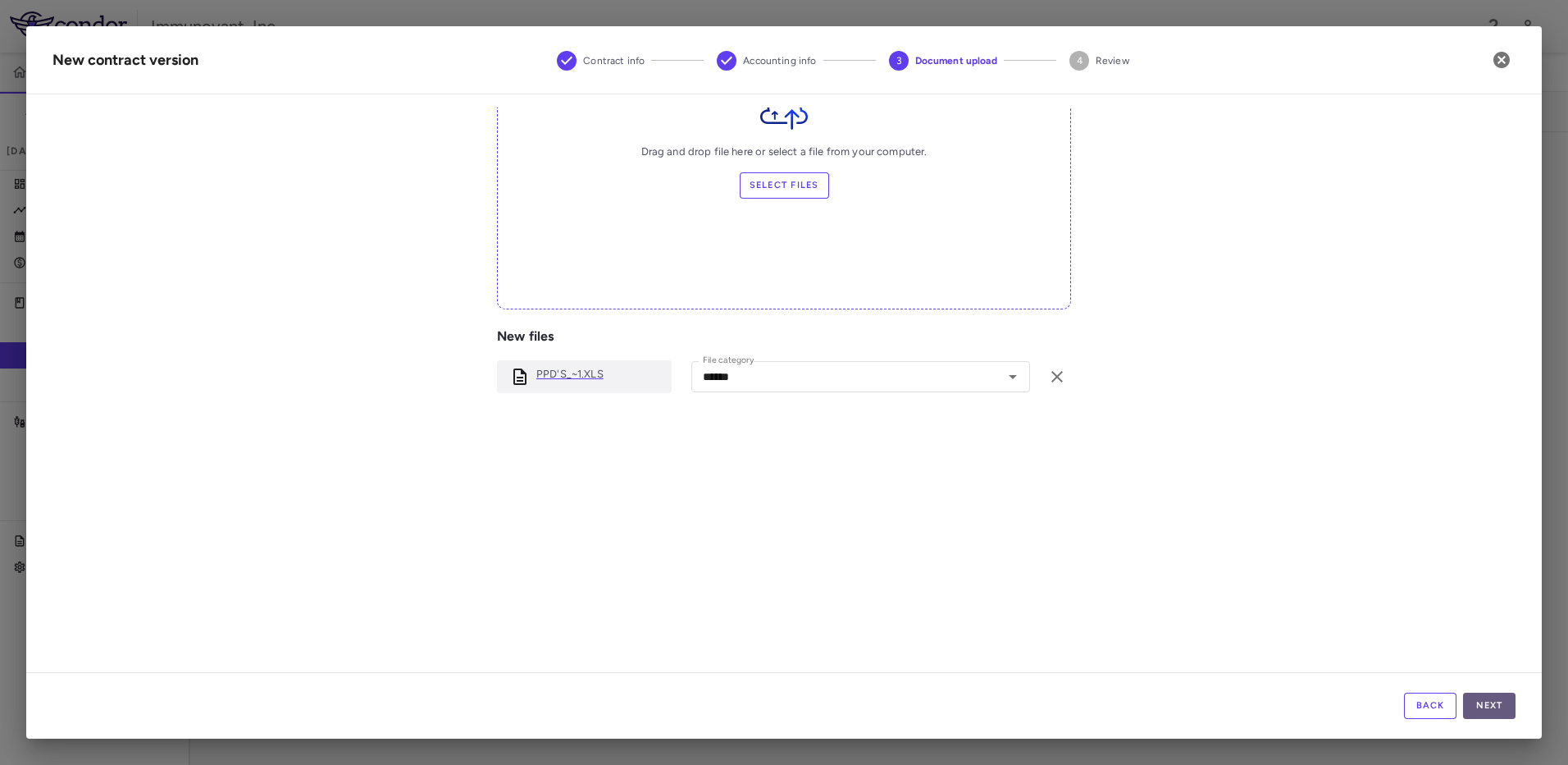
click at [1496, 707] on button "Next" at bounding box center [1489, 705] width 52 height 27
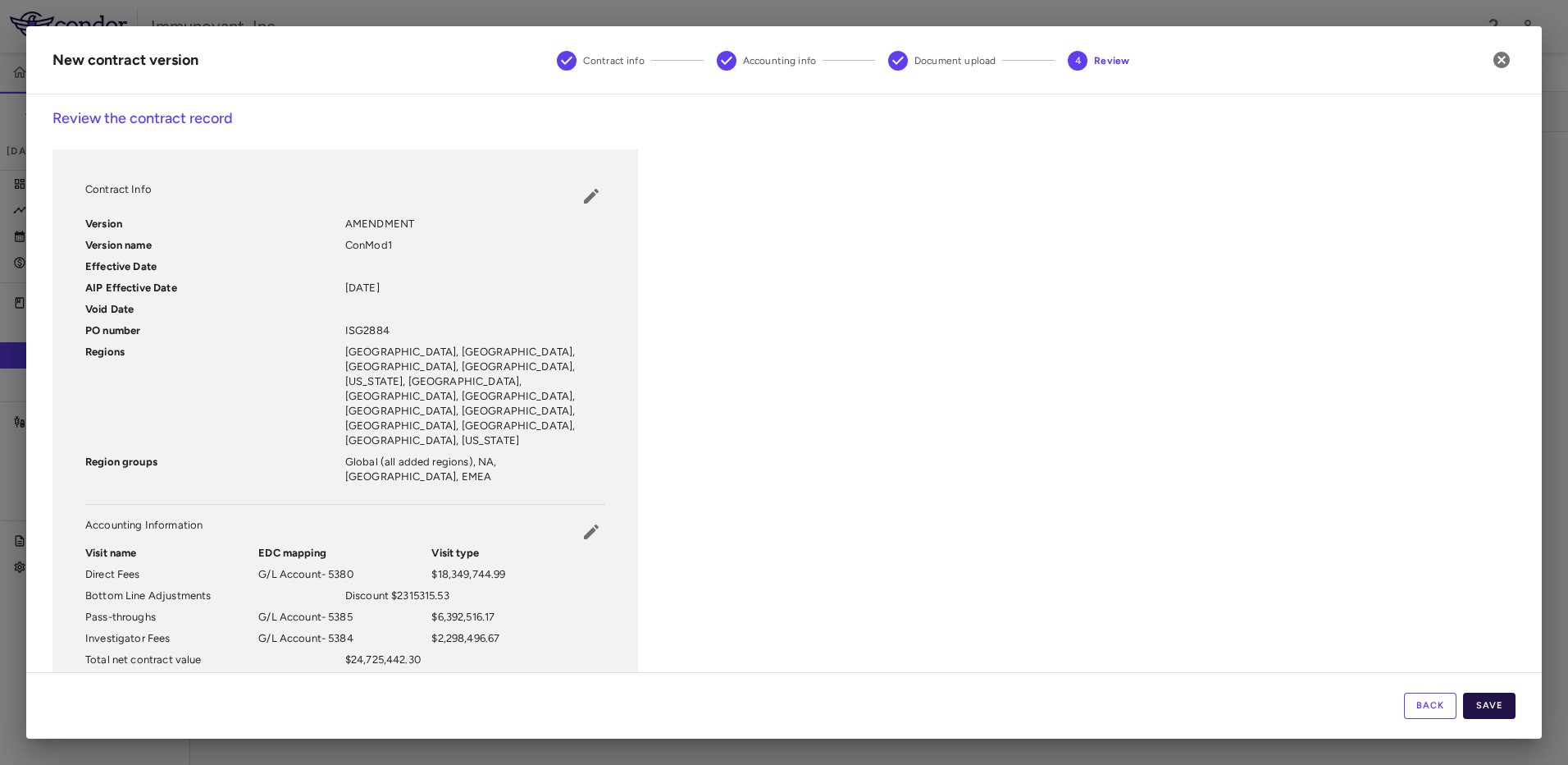
click at [1492, 702] on button "Save" at bounding box center [1489, 705] width 52 height 27
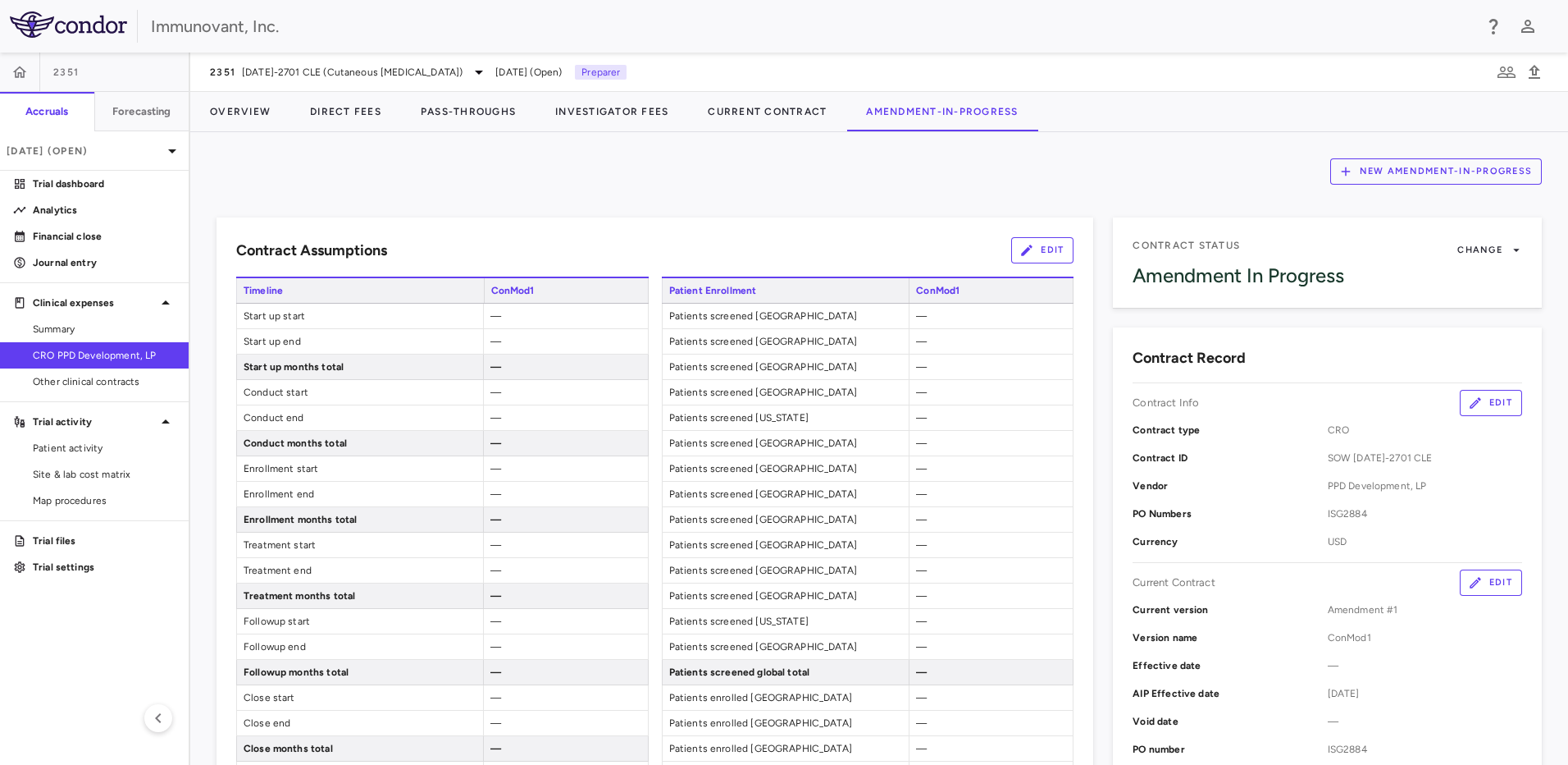
click at [1036, 251] on button "Edit" at bounding box center [1042, 250] width 62 height 27
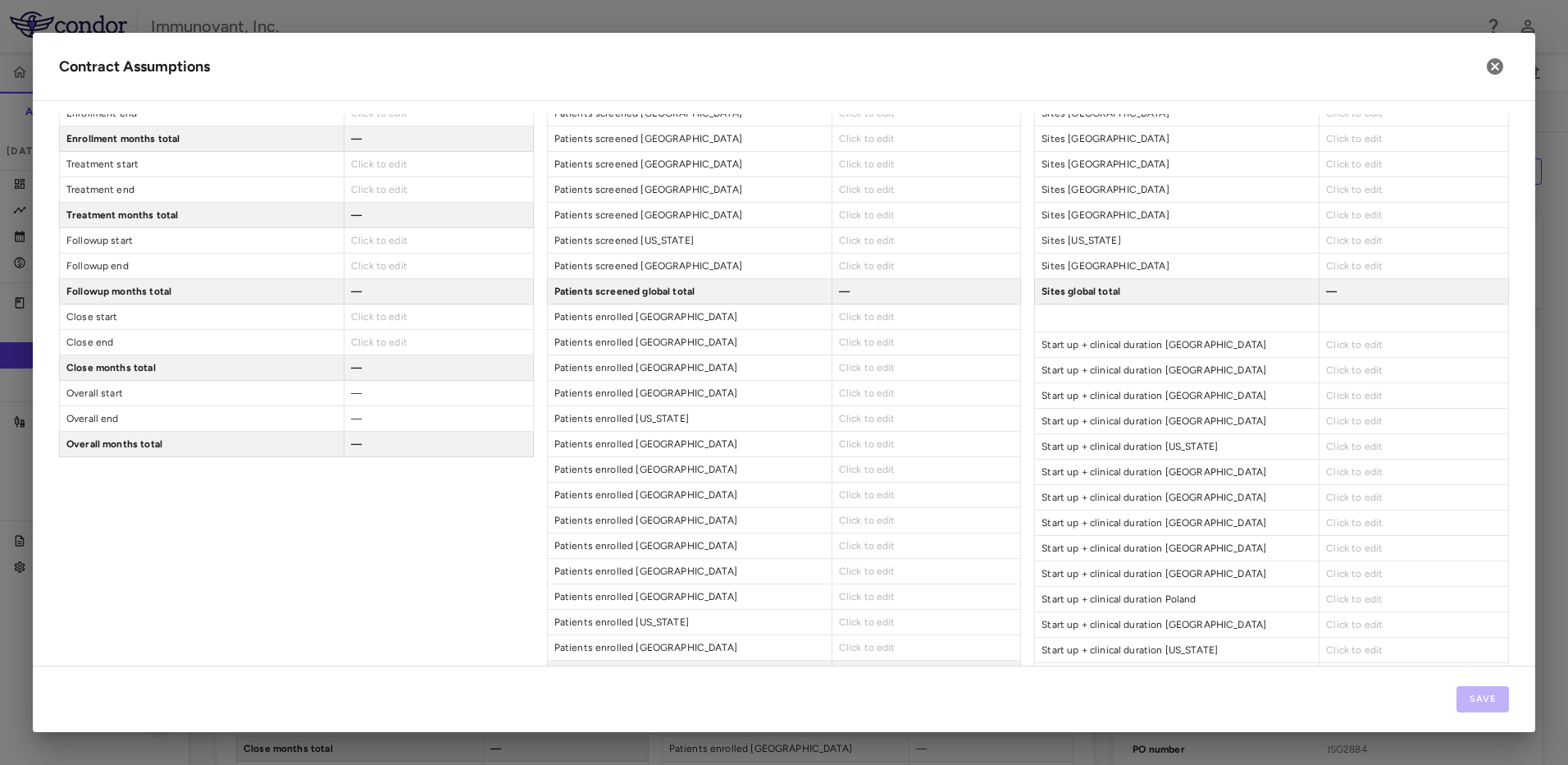
scroll to position [0, 0]
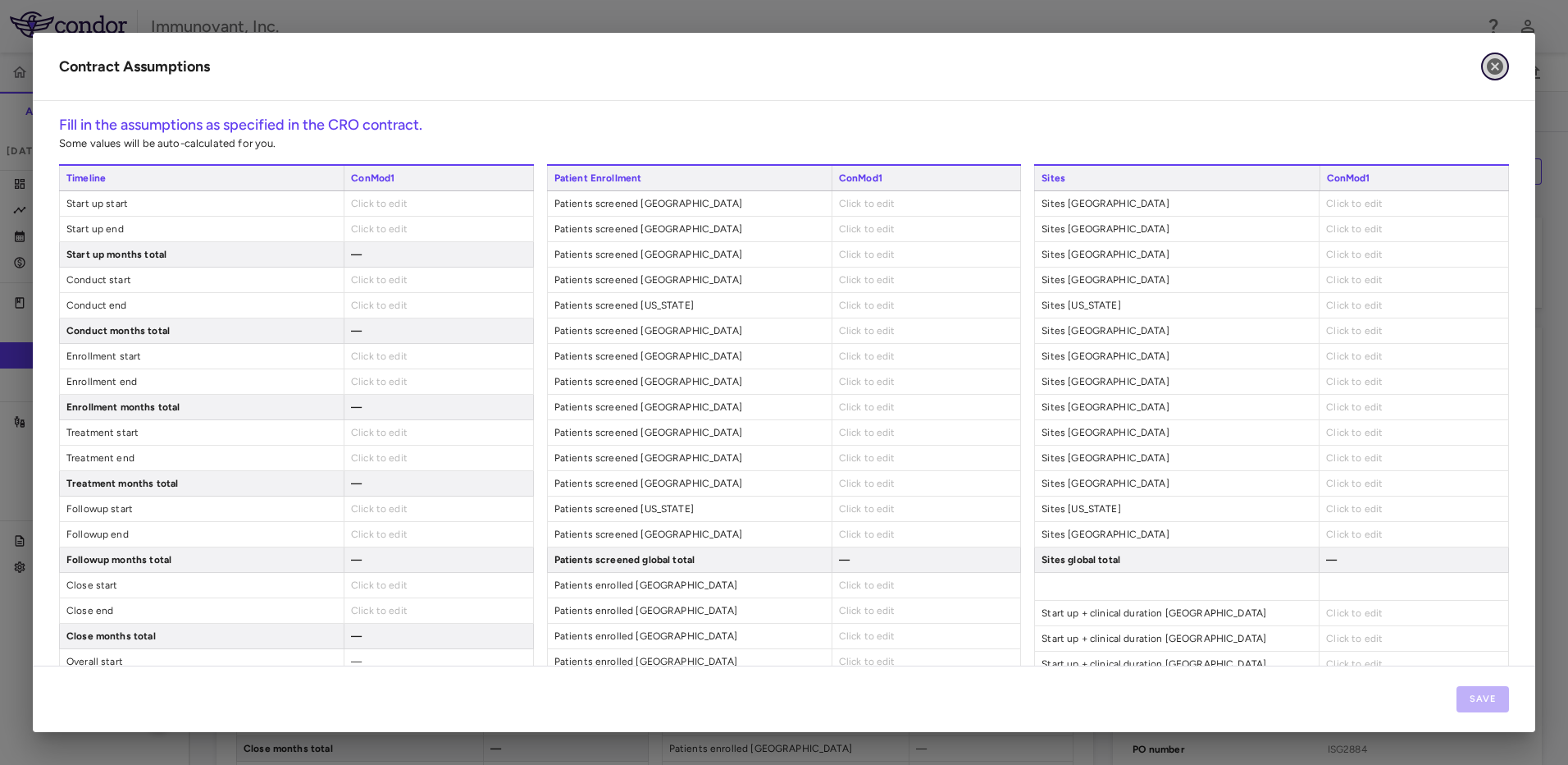
click at [1493, 73] on icon "button" at bounding box center [1495, 66] width 17 height 17
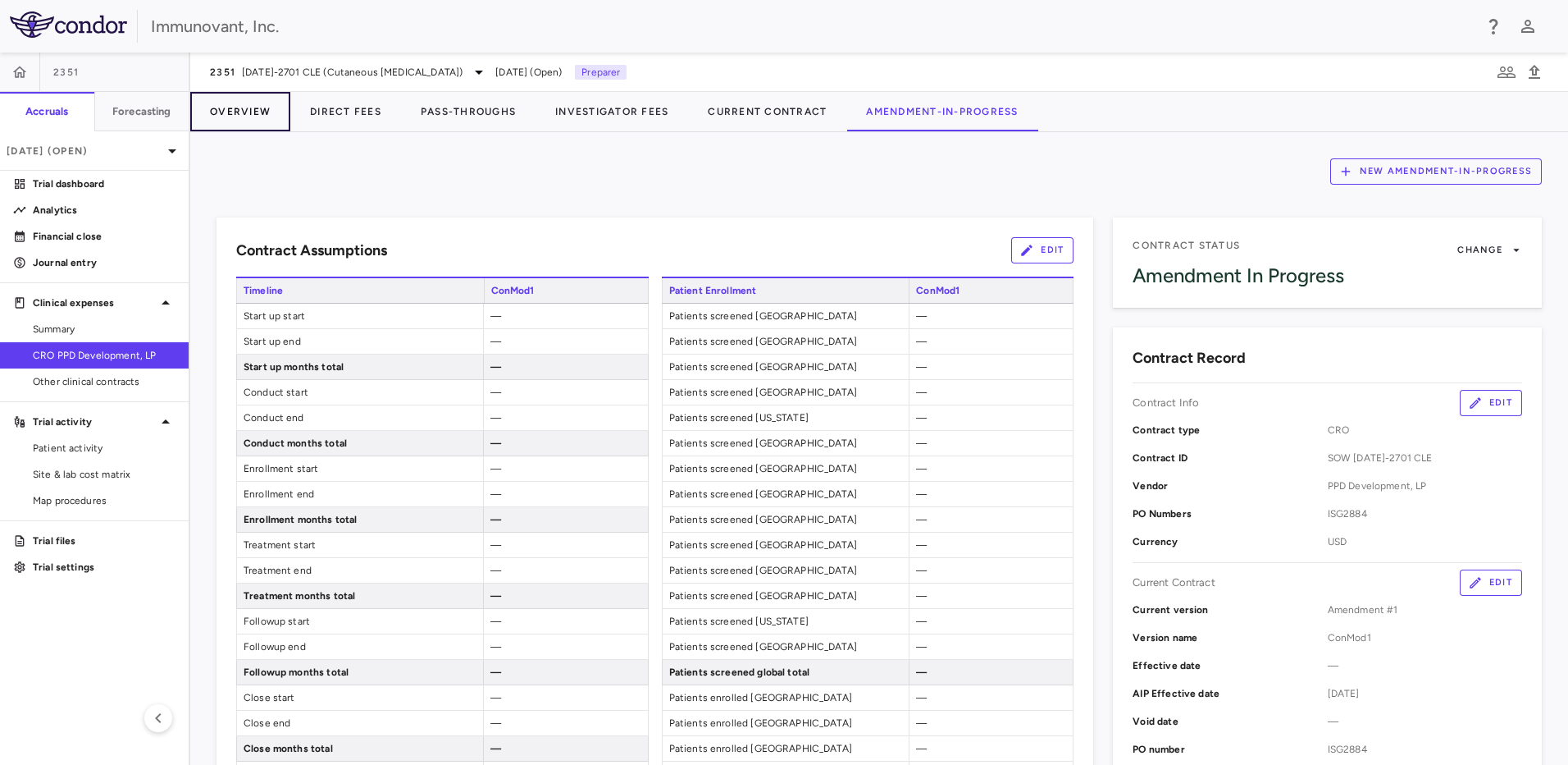
click at [248, 110] on button "Overview" at bounding box center [240, 112] width 100 height 39
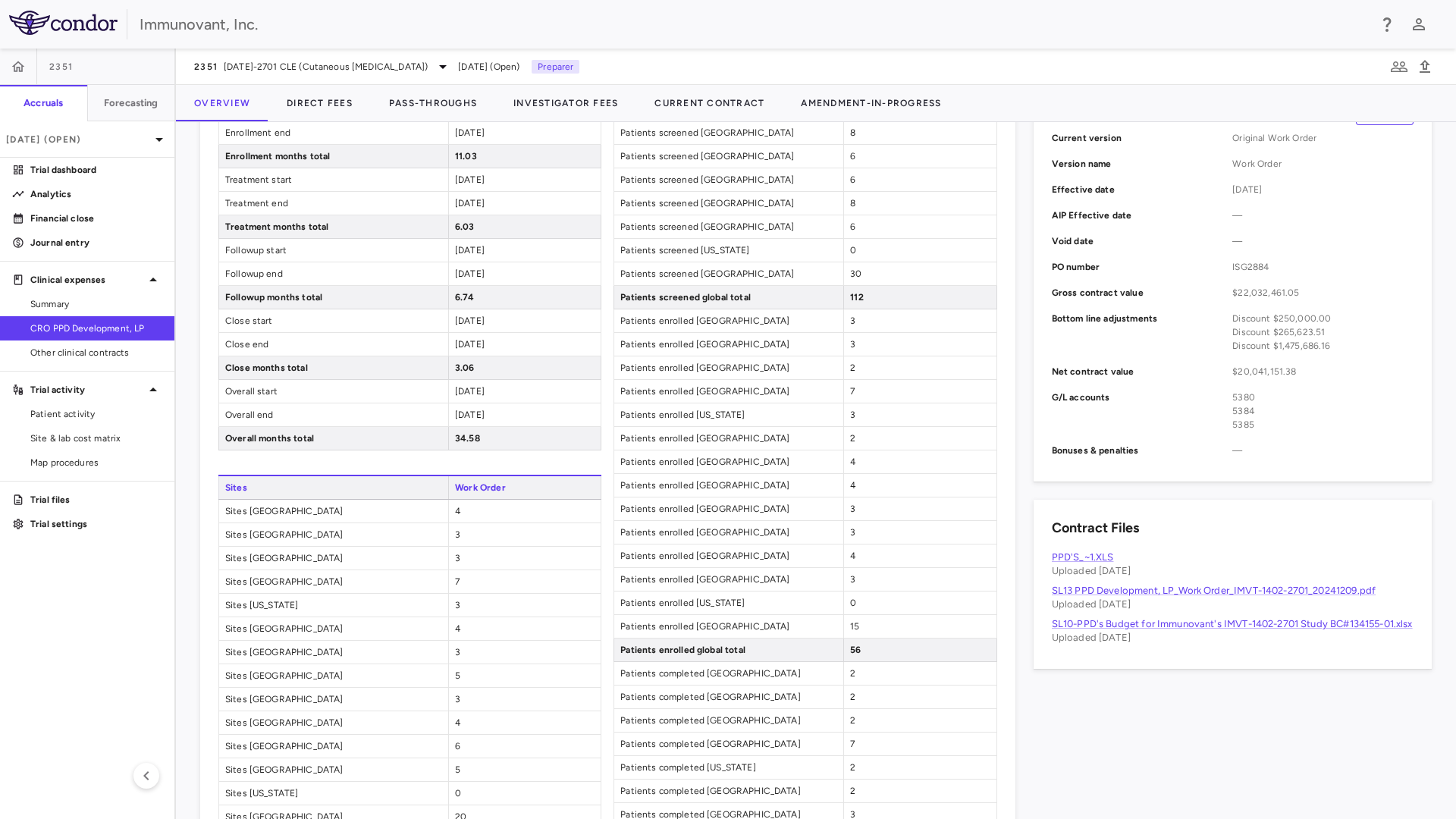
scroll to position [484, 0]
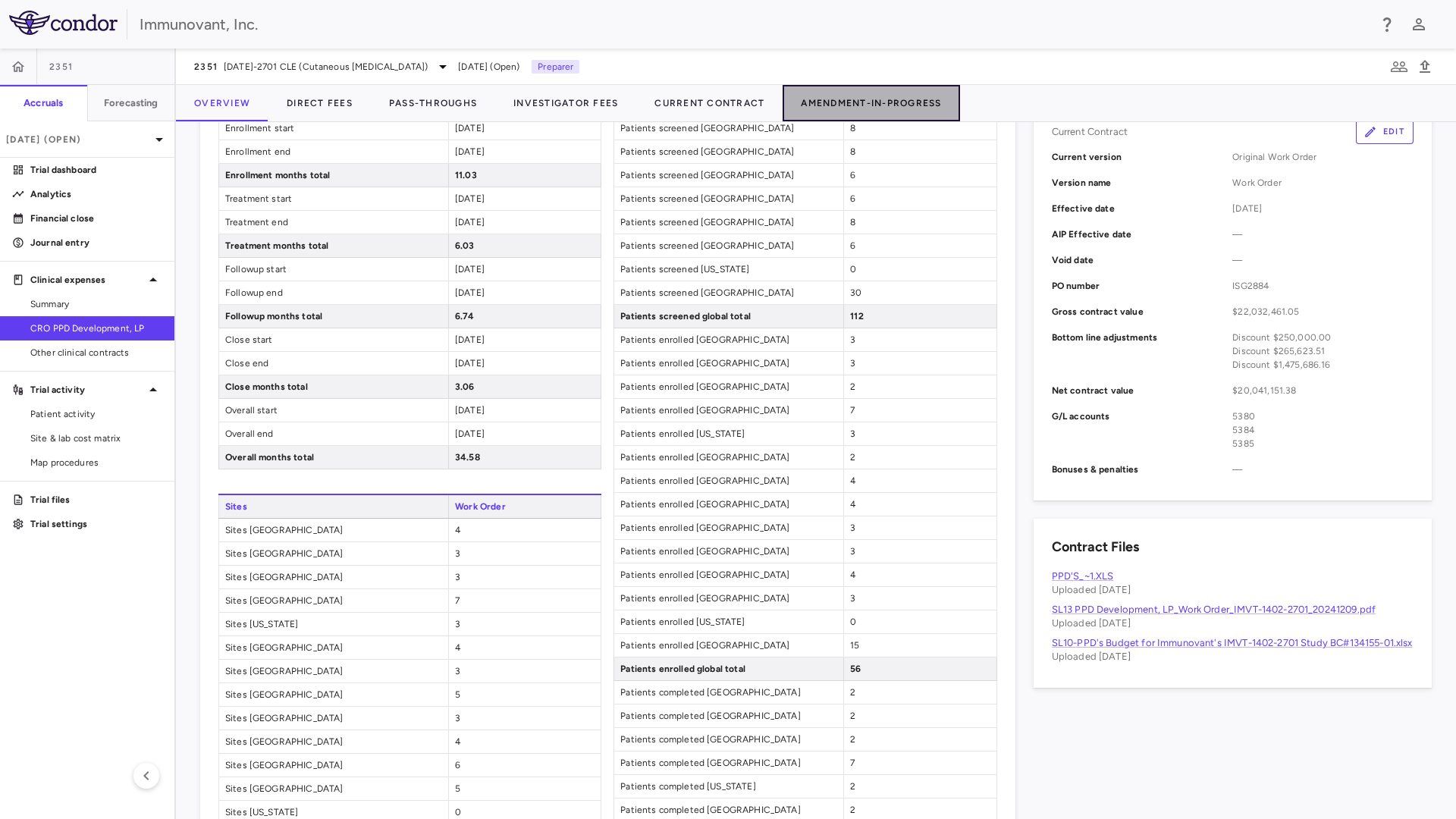
click at [872, 103] on button "Amendment-In-Progress" at bounding box center [871, 103] width 177 height 36
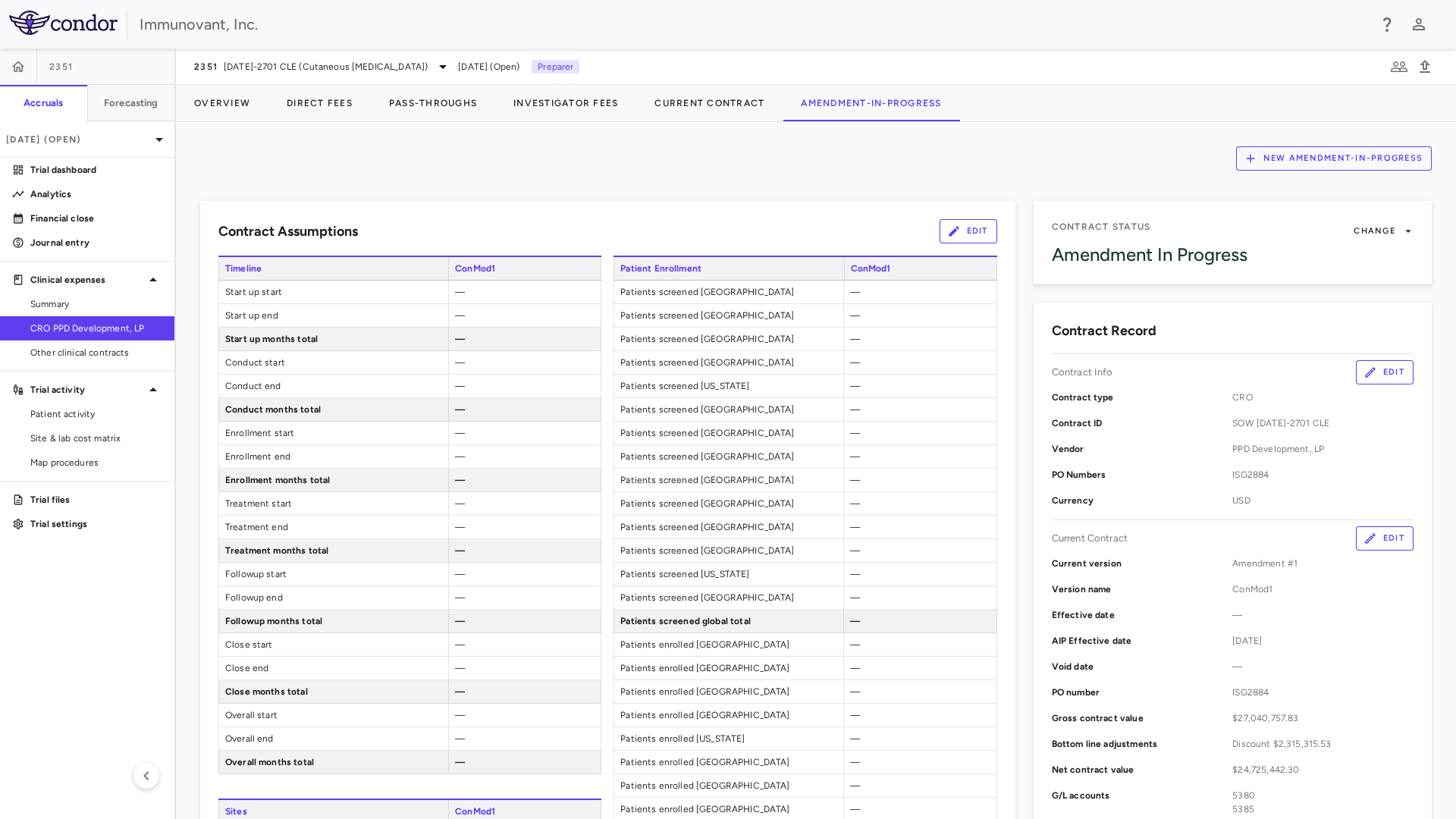
click at [985, 233] on button "Edit" at bounding box center [968, 231] width 57 height 25
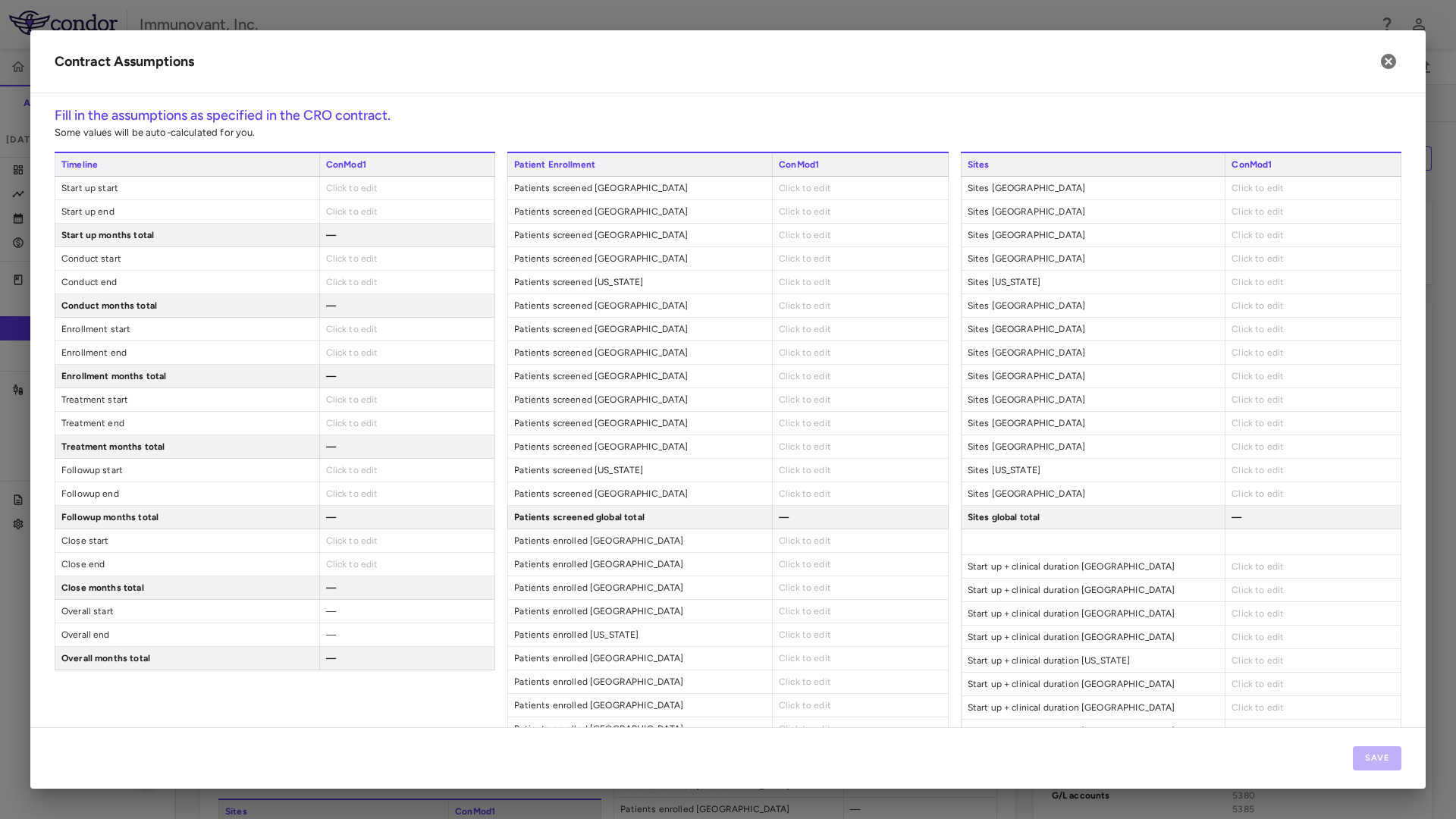
click at [402, 184] on div "Click to edit" at bounding box center [407, 188] width 176 height 23
click at [398, 187] on div "Click to edit" at bounding box center [407, 188] width 176 height 23
click at [348, 191] on span "Click to edit" at bounding box center [351, 188] width 52 height 11
type input "**********"
click at [361, 218] on div "Click to edit" at bounding box center [407, 211] width 176 height 23
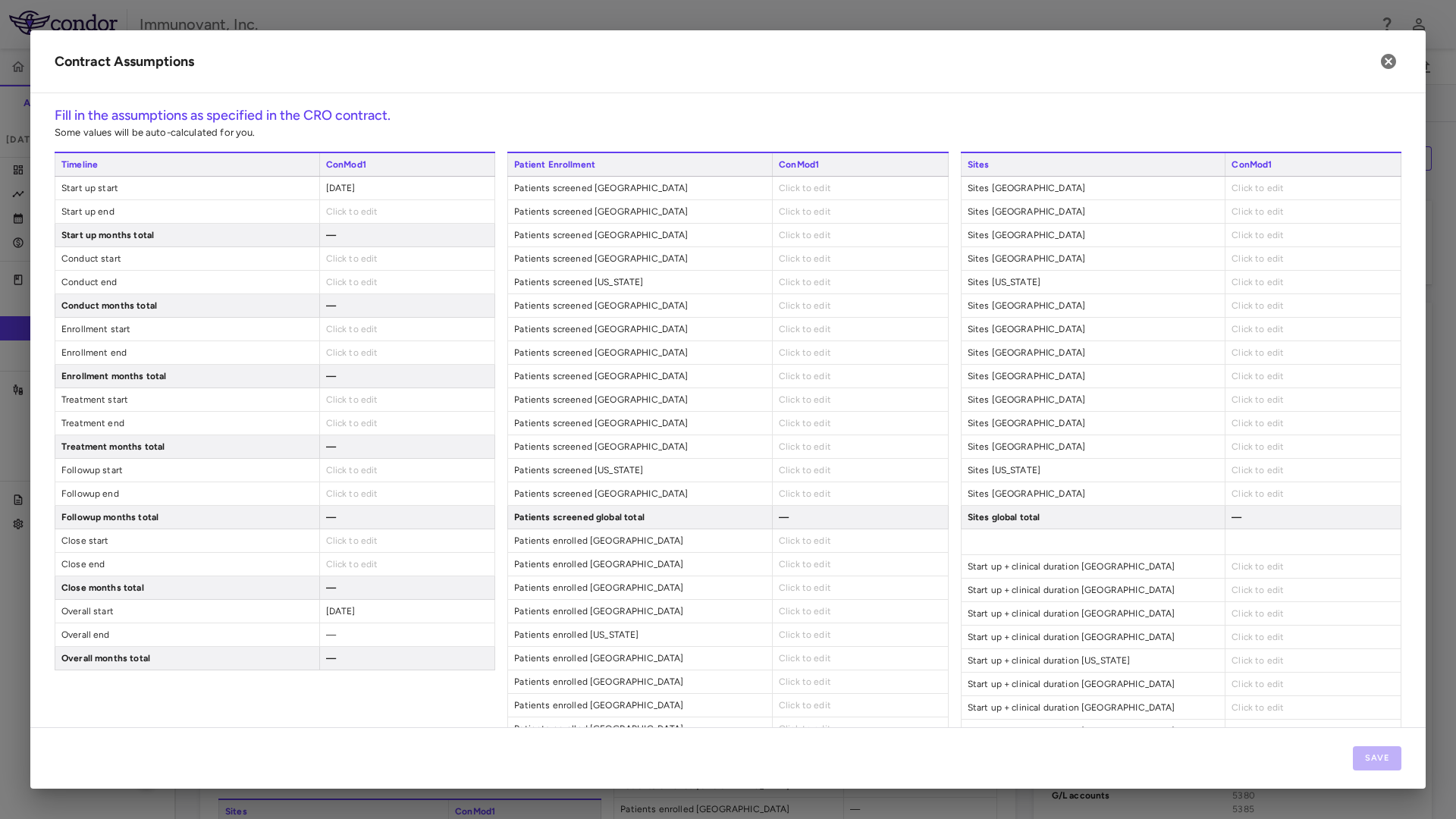
click at [364, 213] on span "Click to edit" at bounding box center [351, 212] width 52 height 11
type input "**********"
click at [381, 264] on div "Click to edit" at bounding box center [407, 258] width 176 height 23
click at [385, 256] on div "Click to edit" at bounding box center [407, 258] width 176 height 23
click at [352, 253] on div "Click to edit" at bounding box center [407, 258] width 176 height 23
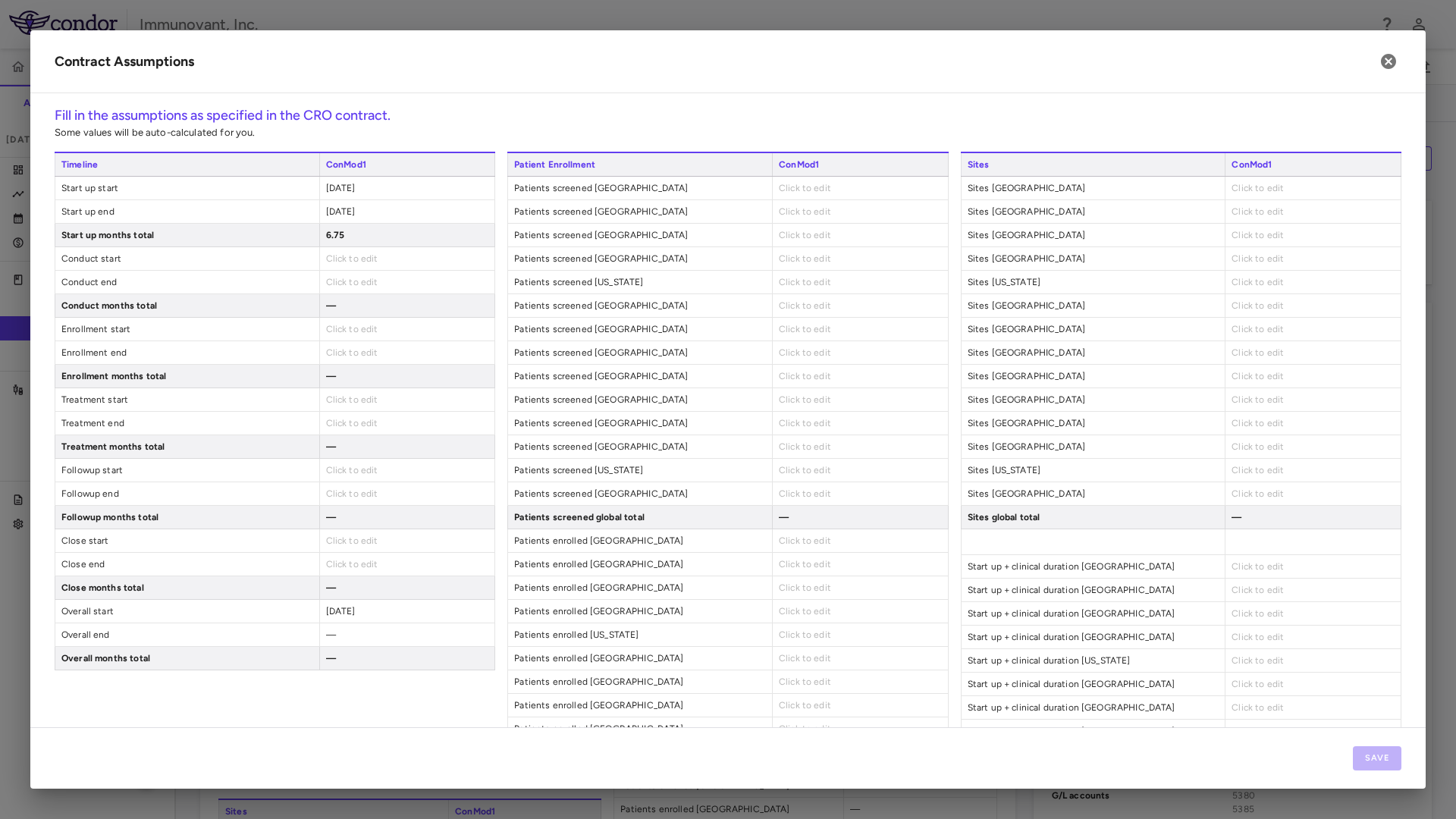
click at [353, 262] on span "Click to edit" at bounding box center [351, 259] width 52 height 11
type input "**********"
click at [362, 285] on span "Click to edit" at bounding box center [351, 282] width 52 height 11
type input "**********"
click at [413, 330] on div "Click to edit" at bounding box center [407, 328] width 176 height 23
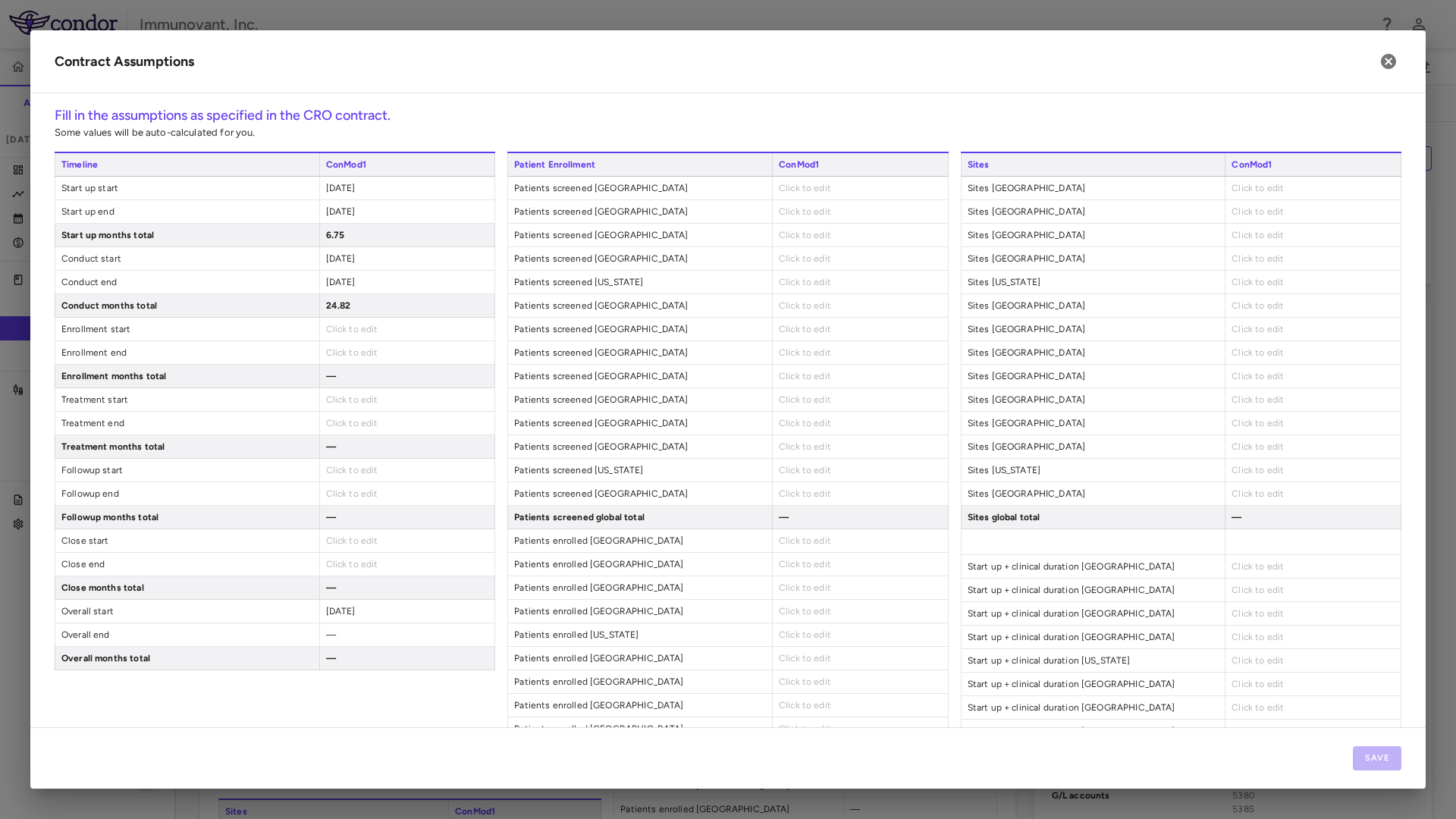
click at [361, 332] on span "Click to edit" at bounding box center [351, 329] width 52 height 11
type input "**********"
click at [349, 353] on span "Click to edit" at bounding box center [351, 353] width 52 height 11
type input "**********"
click at [340, 401] on span "Click to edit" at bounding box center [351, 399] width 52 height 11
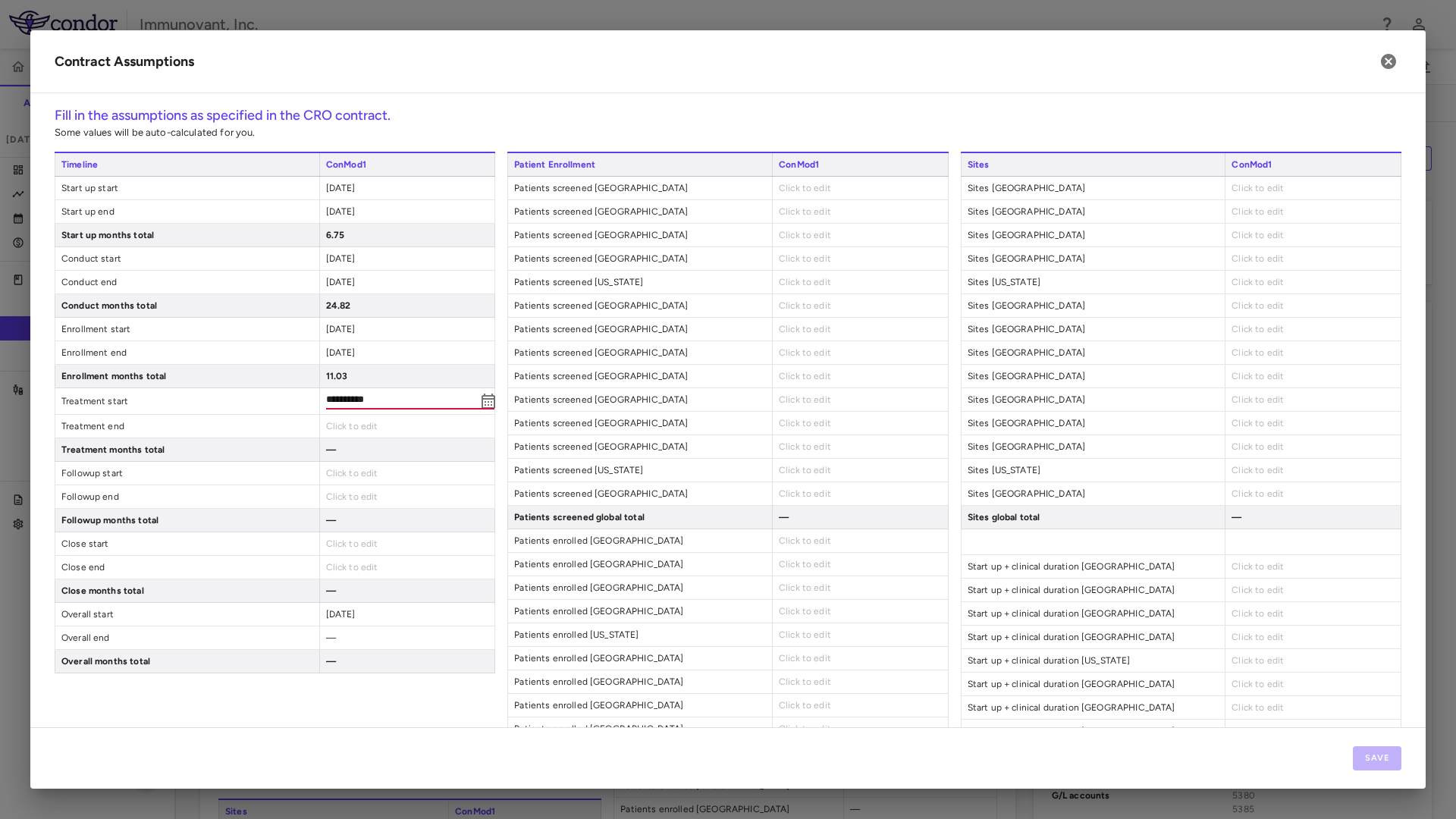
type input "**********"
click at [376, 425] on div "Click to edit" at bounding box center [407, 422] width 176 height 23
click at [373, 423] on span "Click to edit" at bounding box center [351, 423] width 52 height 11
click at [330, 420] on input "**********" at bounding box center [400, 424] width 151 height 16
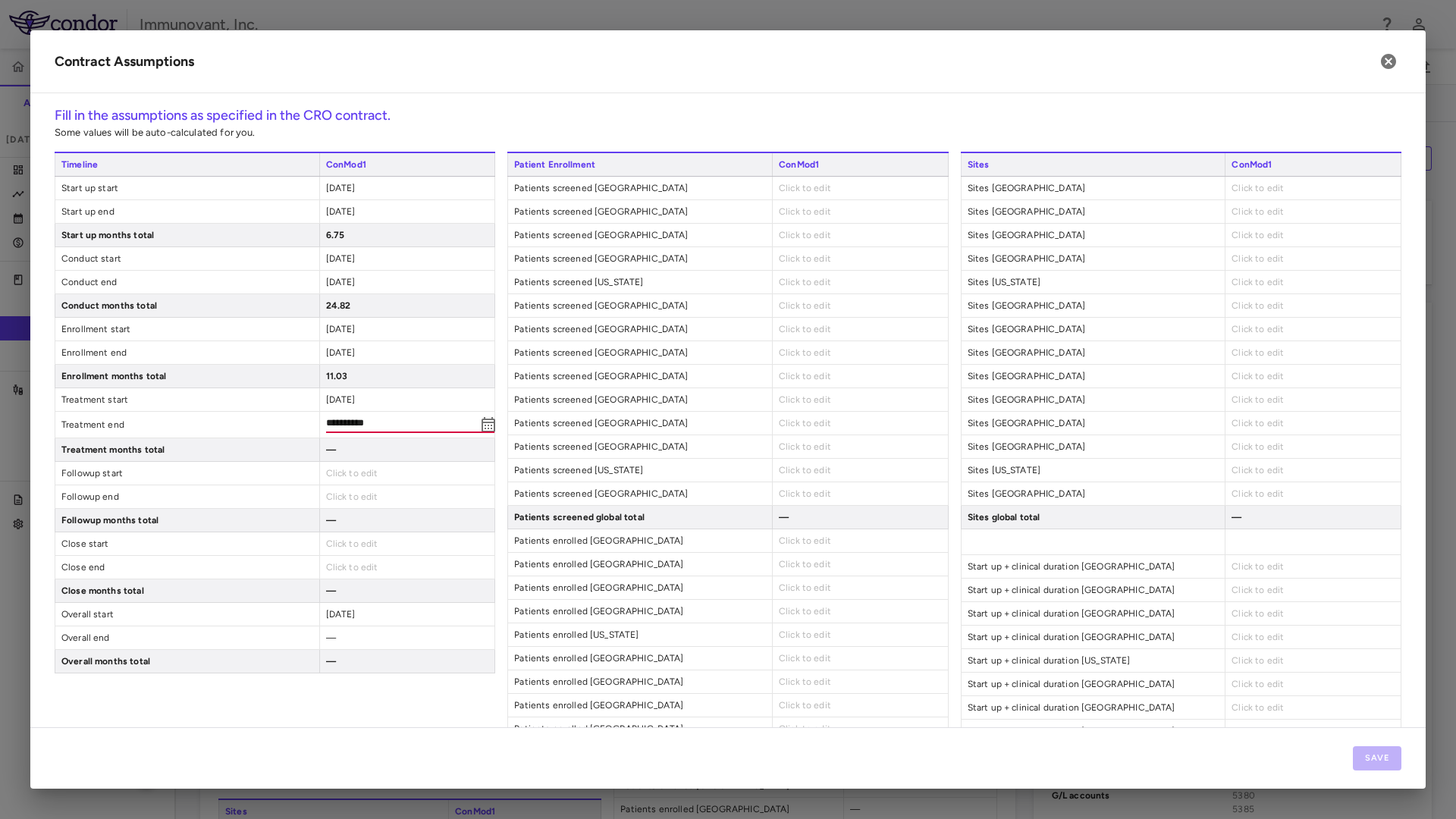
type input "**********"
click at [395, 479] on div "Click to edit" at bounding box center [407, 470] width 176 height 23
click at [395, 472] on div "Click to edit" at bounding box center [407, 470] width 176 height 23
click at [366, 472] on span "Click to edit" at bounding box center [351, 470] width 52 height 11
type input "**********"
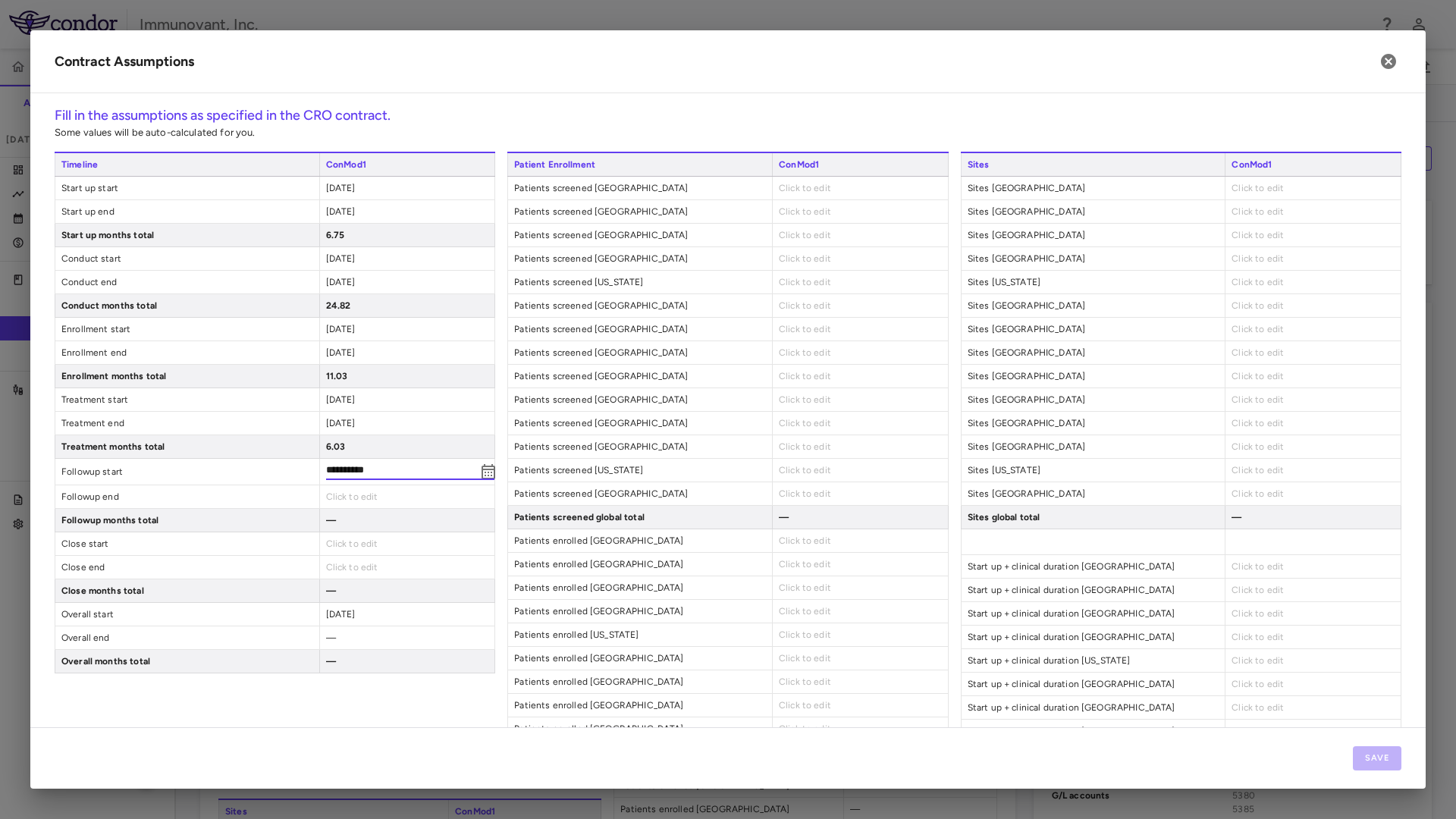
click at [383, 492] on div "Click to edit" at bounding box center [407, 496] width 176 height 23
click at [357, 493] on span "Click to edit" at bounding box center [351, 493] width 52 height 11
type input "**********"
click at [415, 540] on div "Click to edit" at bounding box center [407, 543] width 176 height 23
click at [377, 545] on div "Click to edit" at bounding box center [407, 540] width 176 height 23
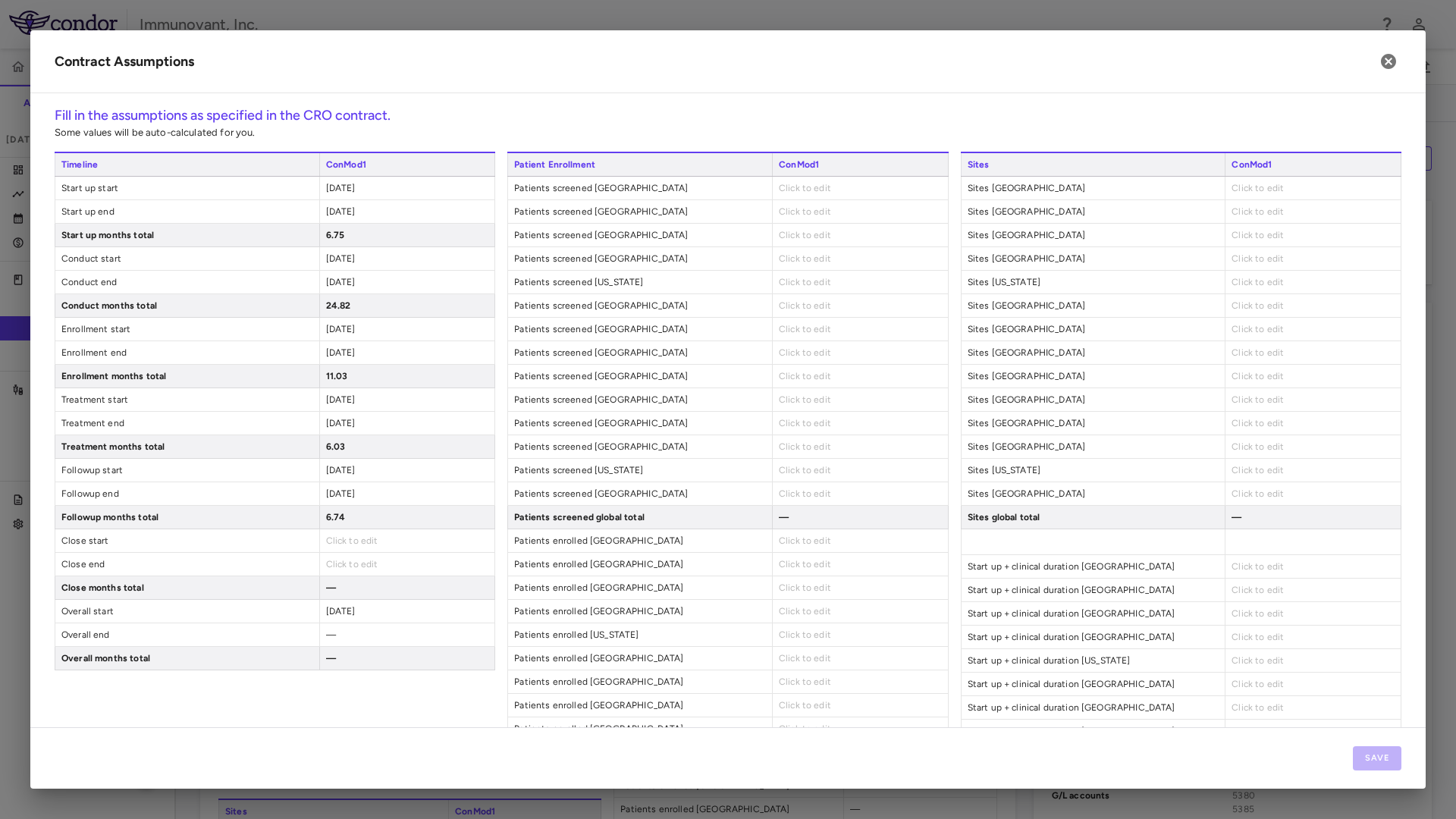
click at [377, 538] on div "Click to edit" at bounding box center [407, 540] width 176 height 23
click at [353, 544] on span "Click to edit" at bounding box center [351, 541] width 52 height 11
type input "**********"
click at [369, 575] on div "Click to edit" at bounding box center [407, 566] width 176 height 23
click at [370, 568] on span "Click to edit" at bounding box center [351, 564] width 52 height 11
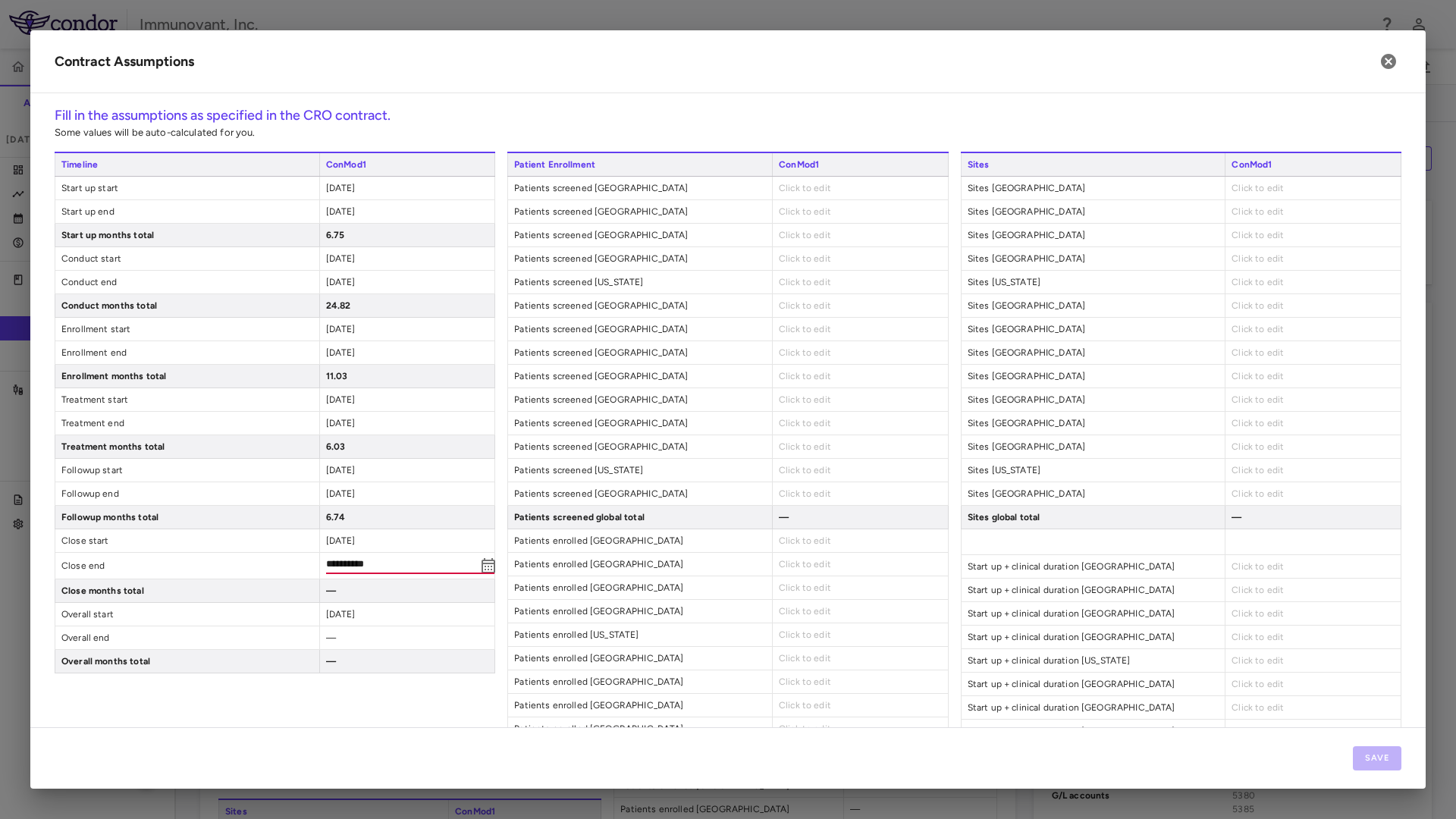
click at [358, 568] on input "**********" at bounding box center [400, 565] width 151 height 16
type input "**********"
click at [837, 192] on div "Click to edit" at bounding box center [859, 188] width 176 height 23
click at [836, 190] on div "Click to edit" at bounding box center [859, 188] width 176 height 23
click at [788, 192] on span "Click to edit" at bounding box center [805, 188] width 52 height 11
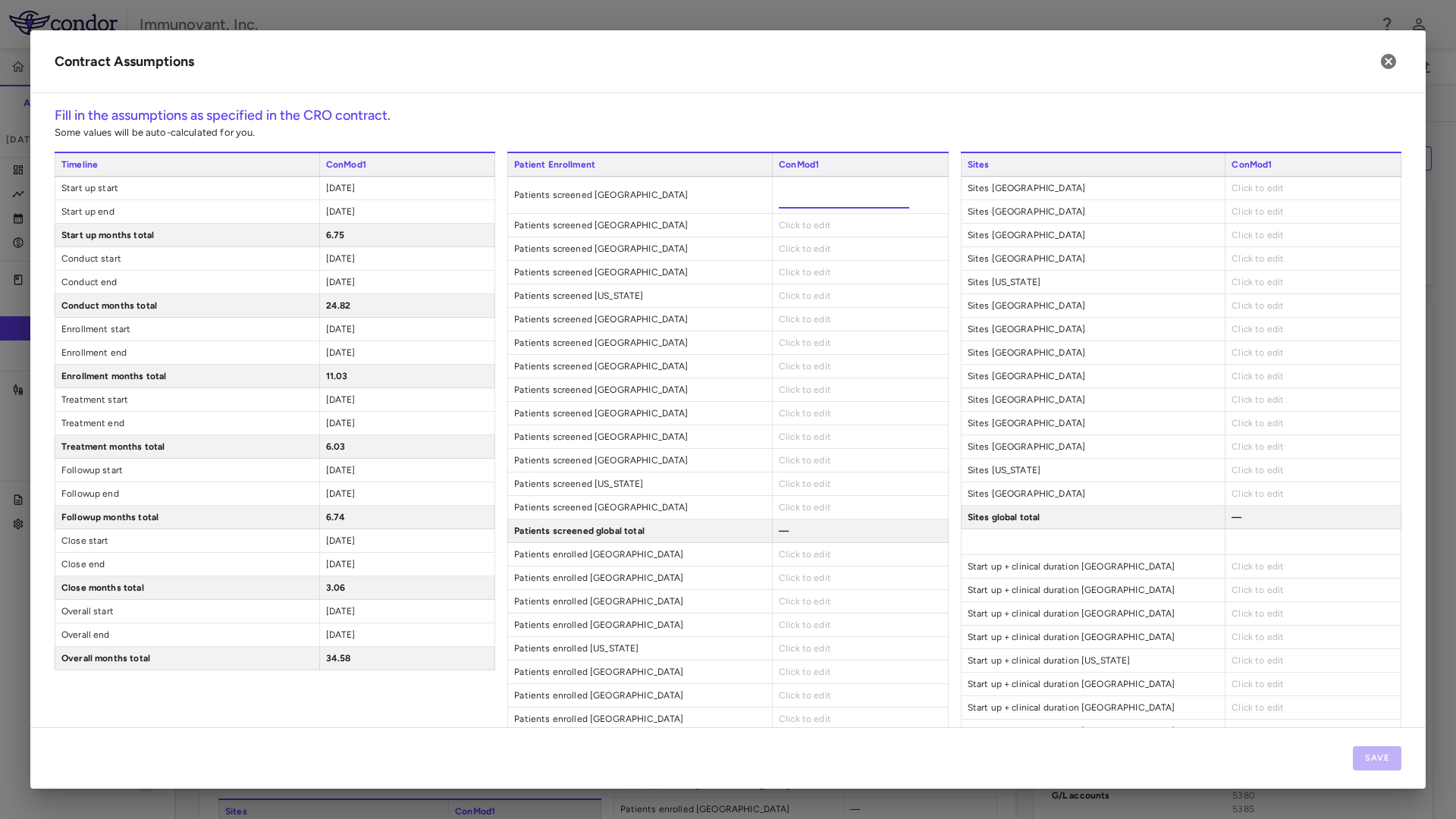
type input "*"
click at [824, 222] on div "Click to edit" at bounding box center [859, 211] width 176 height 23
click at [821, 212] on span "Click to edit" at bounding box center [805, 212] width 52 height 11
type input "*"
click at [808, 243] on div "Click to edit" at bounding box center [859, 234] width 176 height 23
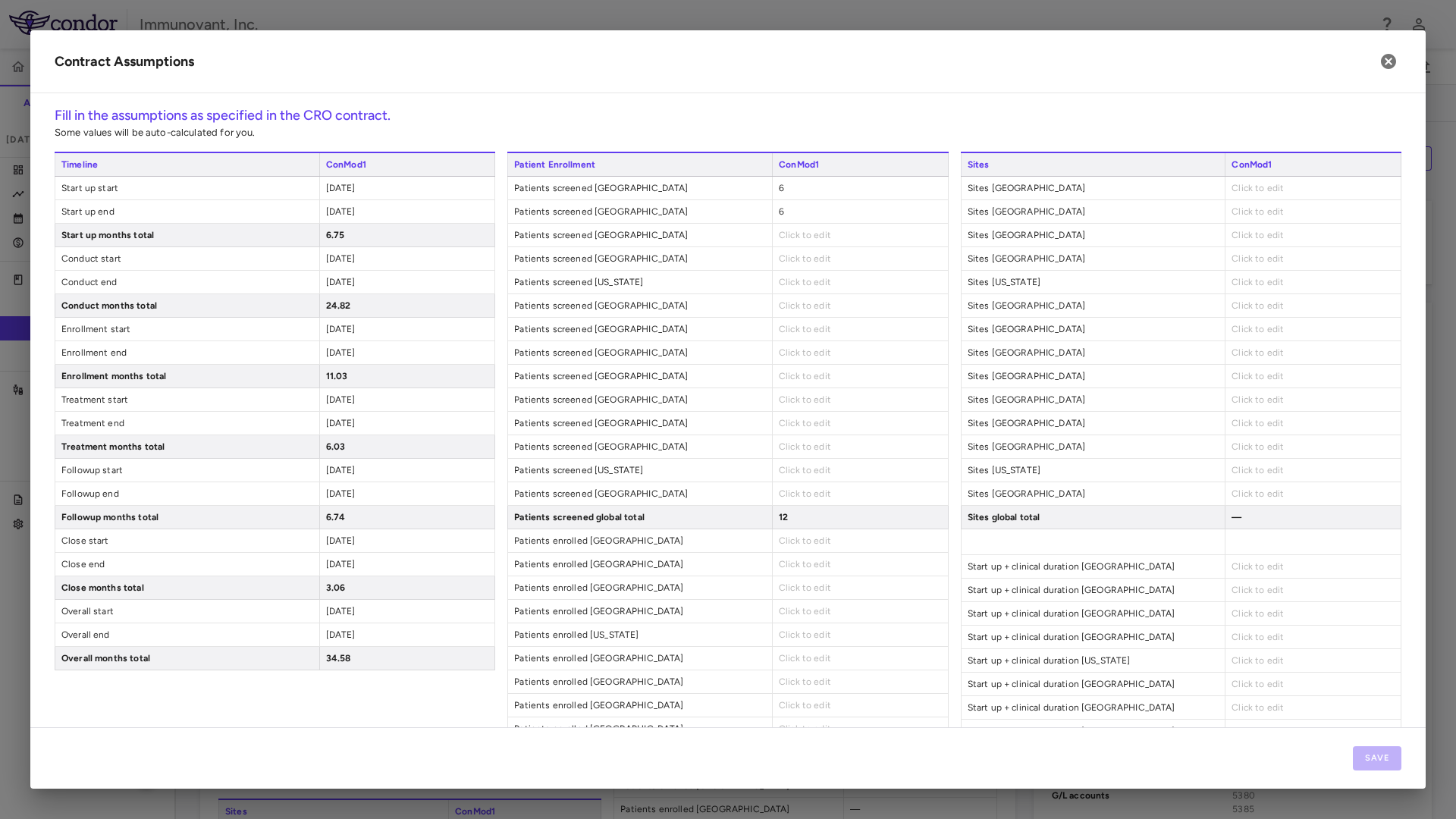
click at [806, 236] on span "Click to edit" at bounding box center [805, 235] width 52 height 11
type input "*"
click at [837, 267] on div "Click to edit" at bounding box center [859, 258] width 176 height 23
click at [814, 263] on span "Click to edit" at bounding box center [805, 259] width 52 height 11
type input "**"
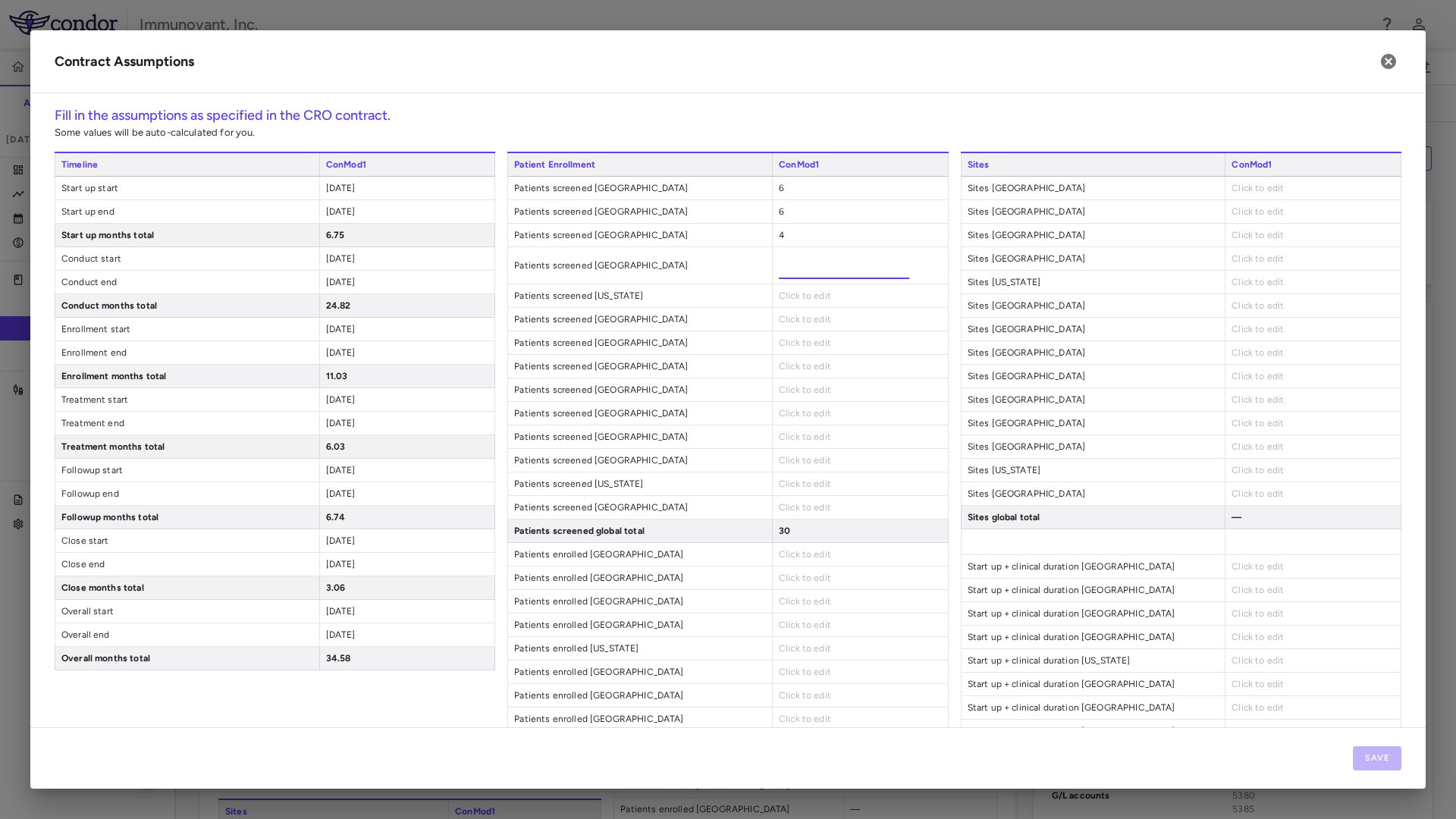
click at [808, 294] on div "Patients screened [US_STATE] Click to edit" at bounding box center [727, 296] width 441 height 24
click at [808, 289] on div "Click to edit" at bounding box center [859, 282] width 176 height 23
click at [806, 284] on span "Click to edit" at bounding box center [805, 282] width 52 height 11
type input "*"
click at [781, 326] on div "Patient Enrollment ConMod1 Patients screened [GEOGRAPHIC_DATA] 6 Patients scree…" at bounding box center [727, 700] width 441 height 1096
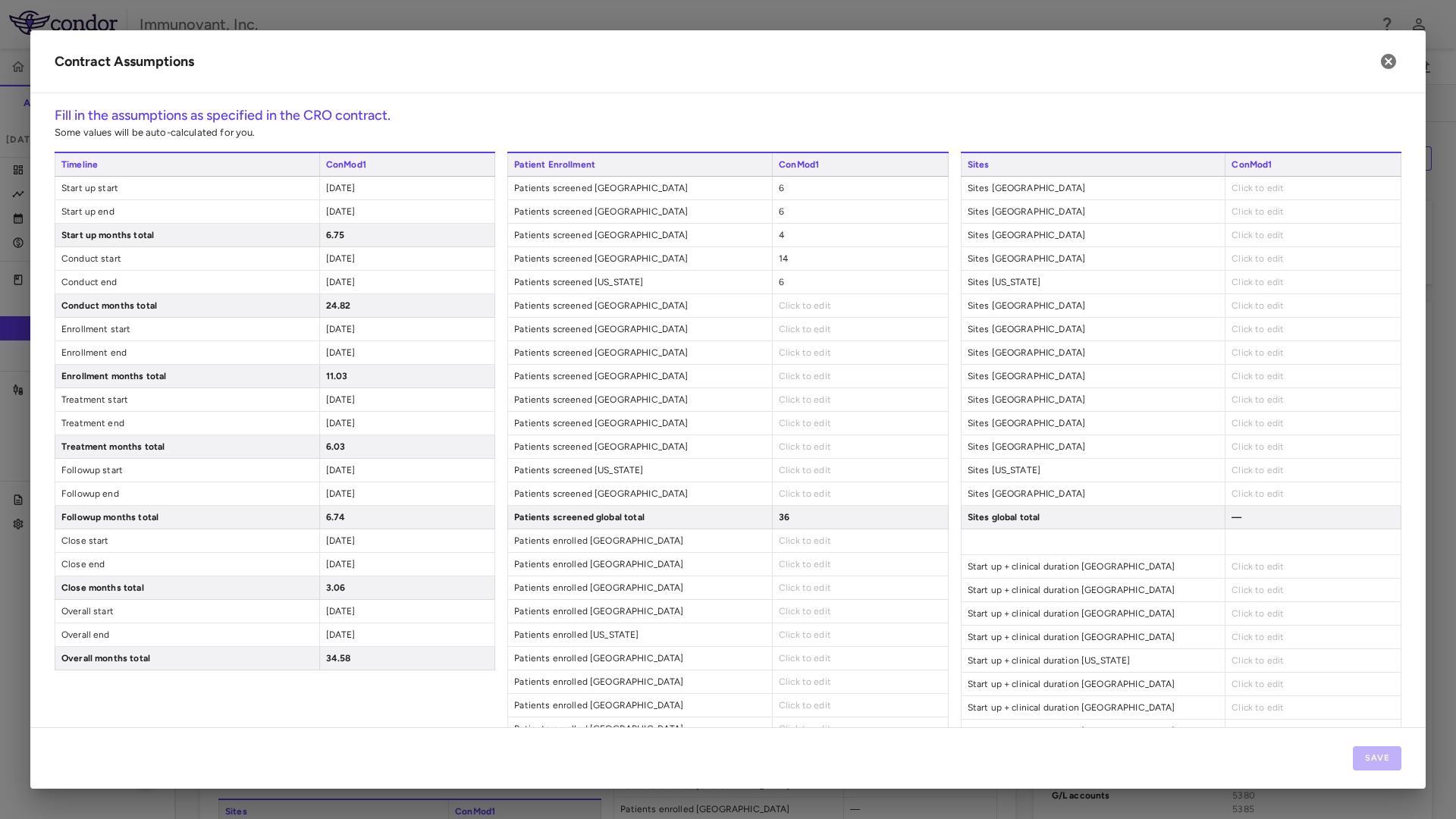
click at [790, 311] on div "Click to edit" at bounding box center [859, 305] width 176 height 23
click at [792, 300] on span "Click to edit" at bounding box center [805, 306] width 52 height 11
click at [806, 318] on input "*" at bounding box center [844, 312] width 130 height 27
click at [805, 318] on input "*" at bounding box center [844, 312] width 130 height 27
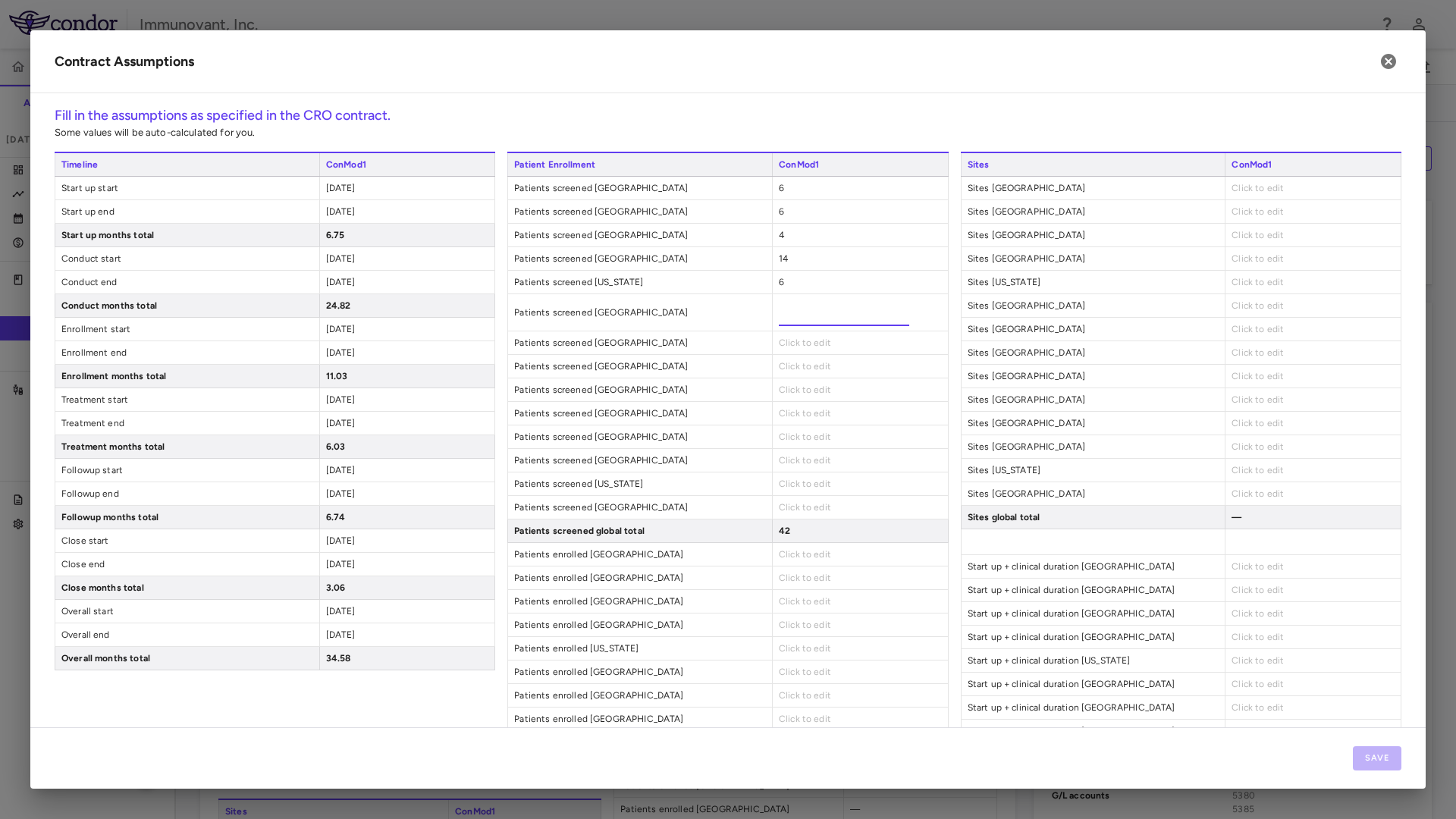
type input "*"
click at [822, 344] on div "Patient Enrollment ConMod1 Patients screened [GEOGRAPHIC_DATA] 6 Patients scree…" at bounding box center [727, 700] width 441 height 1096
click at [824, 327] on div "Click to edit" at bounding box center [859, 328] width 176 height 23
click at [785, 327] on span "Click to edit" at bounding box center [805, 329] width 52 height 11
type input "*"
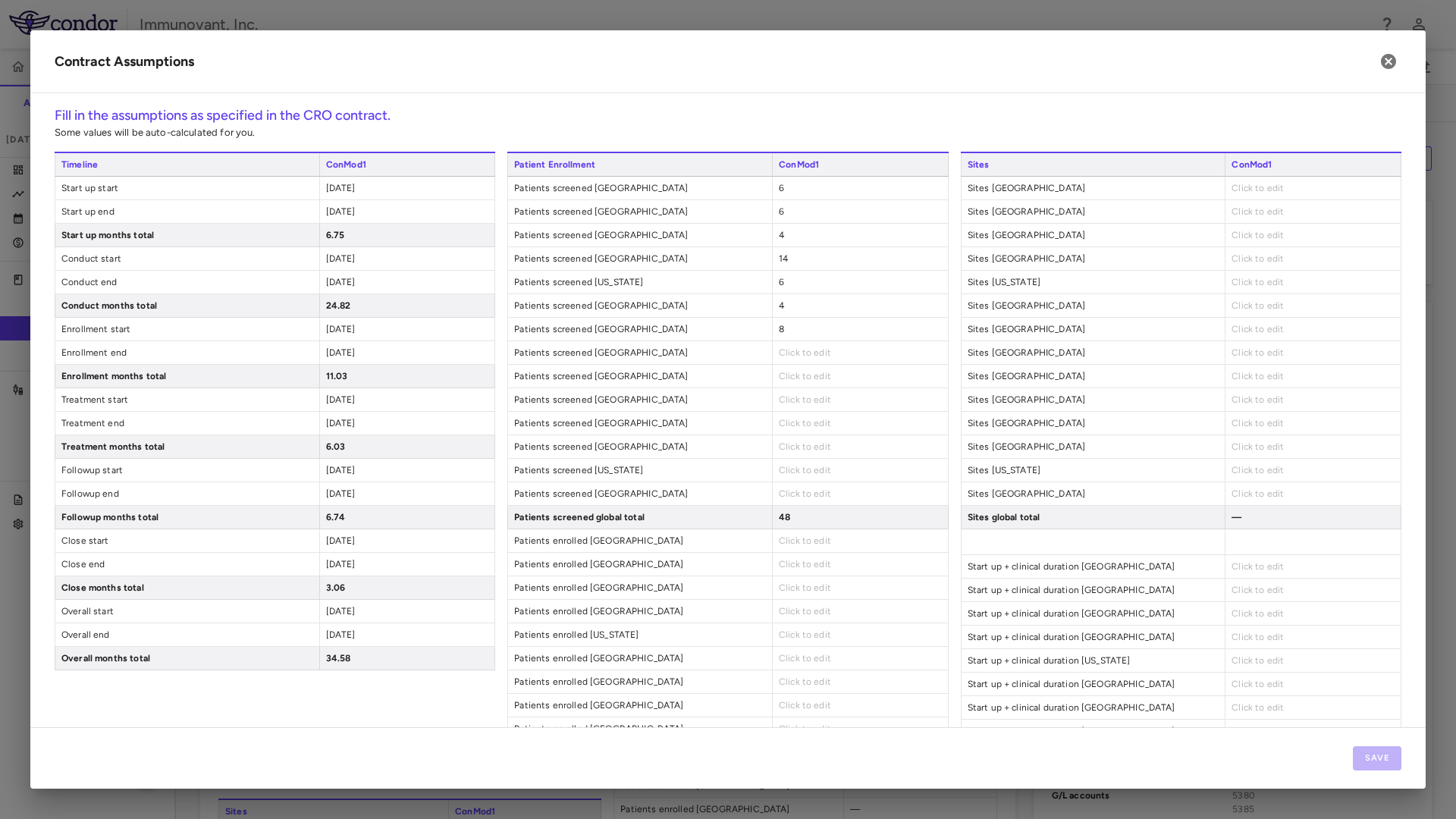
click at [779, 357] on div "Click to edit" at bounding box center [859, 352] width 176 height 23
click at [783, 357] on span "Click to edit" at bounding box center [805, 353] width 52 height 11
type input "*"
click at [776, 384] on div "Click to edit" at bounding box center [859, 376] width 176 height 23
click at [792, 375] on span "Click to edit" at bounding box center [805, 376] width 52 height 11
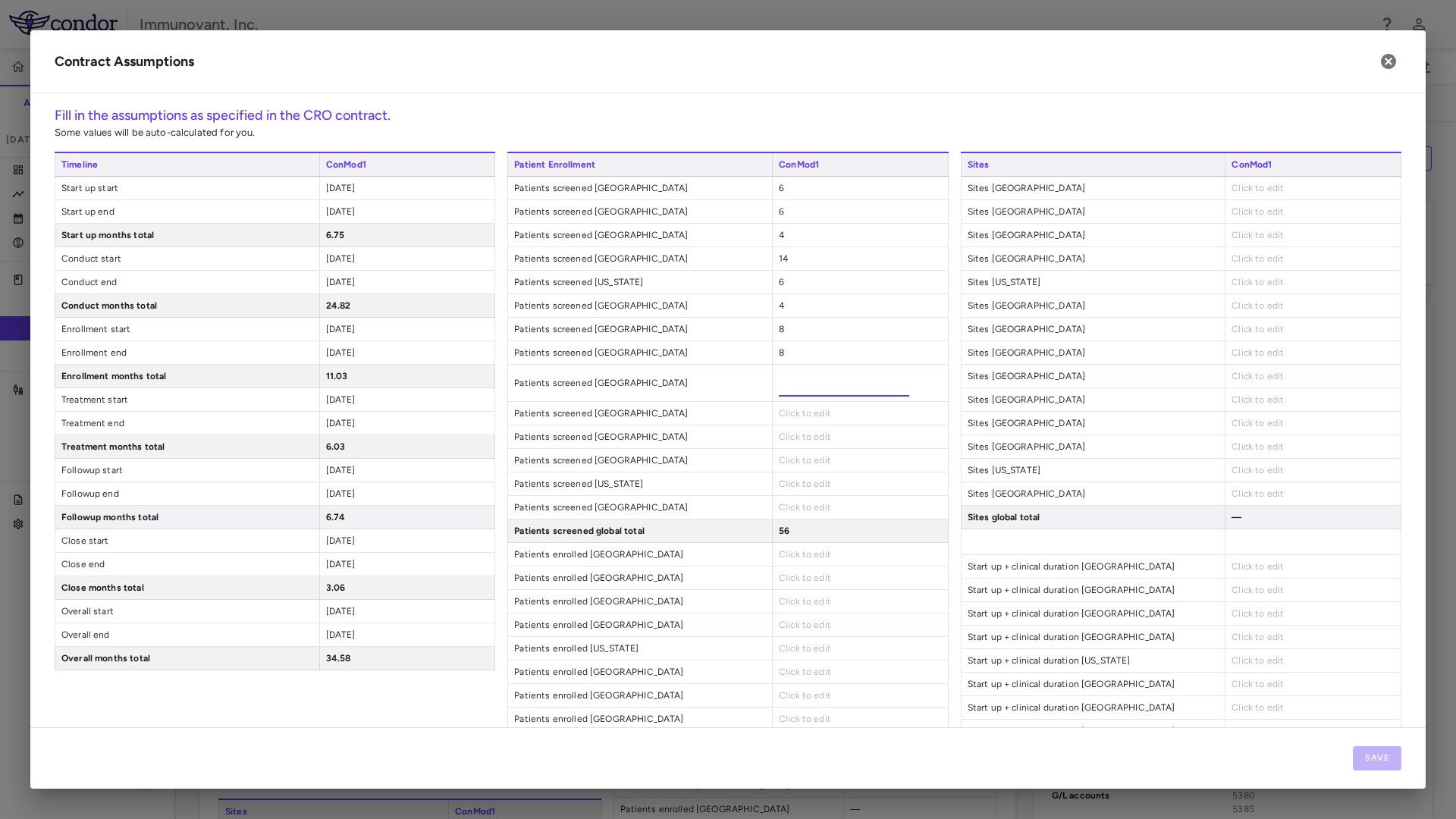
type input "*"
click at [797, 415] on div "Patient Enrollment ConMod1 Patients screened [GEOGRAPHIC_DATA] 6 Patients scree…" at bounding box center [727, 700] width 441 height 1096
click at [797, 402] on span "Click to edit" at bounding box center [805, 399] width 52 height 11
type input "*"
click at [791, 438] on div "Patient Enrollment ConMod1 Patients screened [GEOGRAPHIC_DATA] 6 Patients scree…" at bounding box center [727, 700] width 441 height 1096
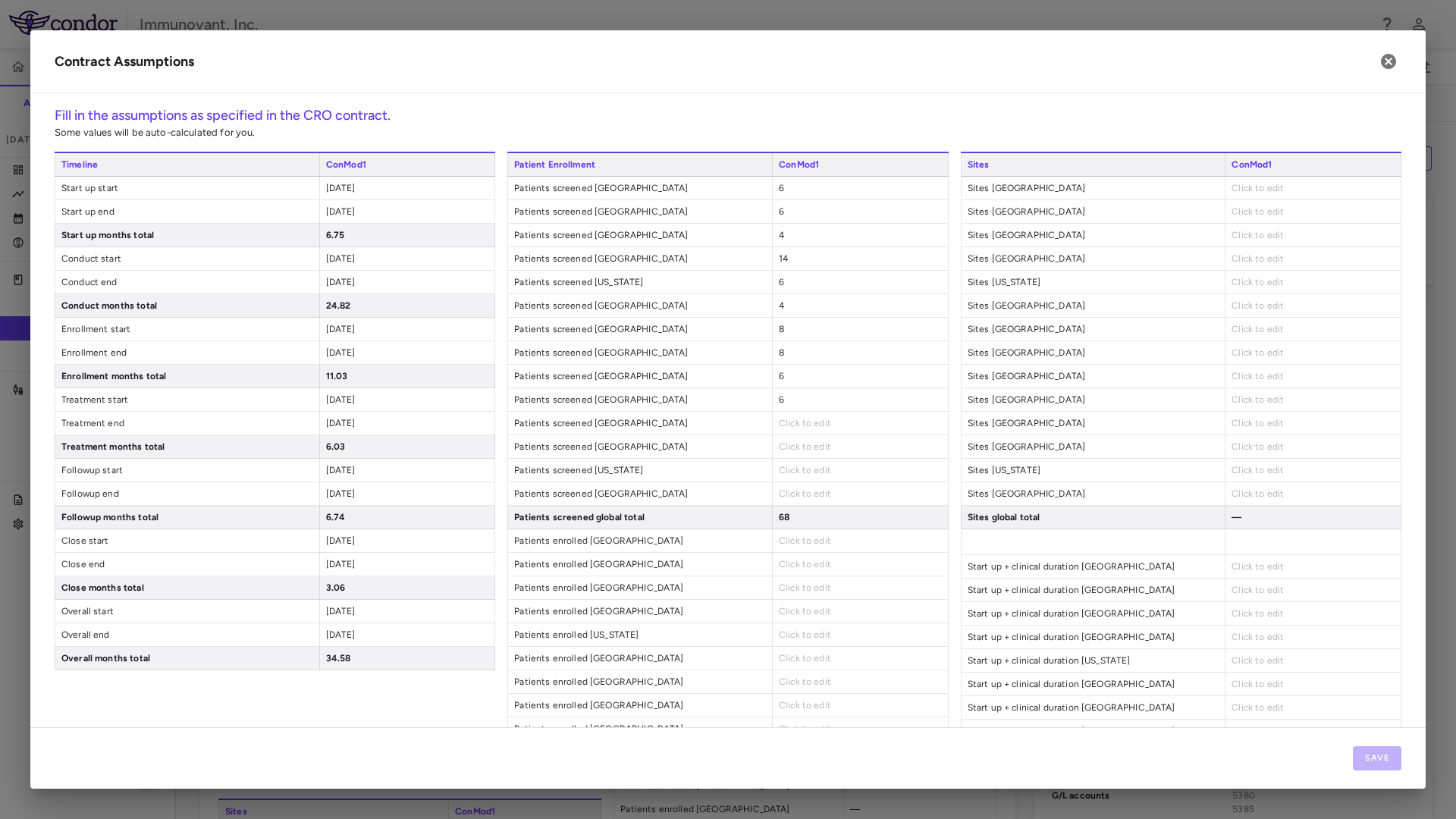
click at [802, 421] on span "Click to edit" at bounding box center [805, 423] width 52 height 11
type input "*"
click at [775, 464] on div "Patient Enrollment ConMod1 Patients screened [GEOGRAPHIC_DATA] 6 Patients scree…" at bounding box center [727, 692] width 441 height 1083
click at [786, 448] on span "Click to edit" at bounding box center [805, 447] width 52 height 11
type input "*"
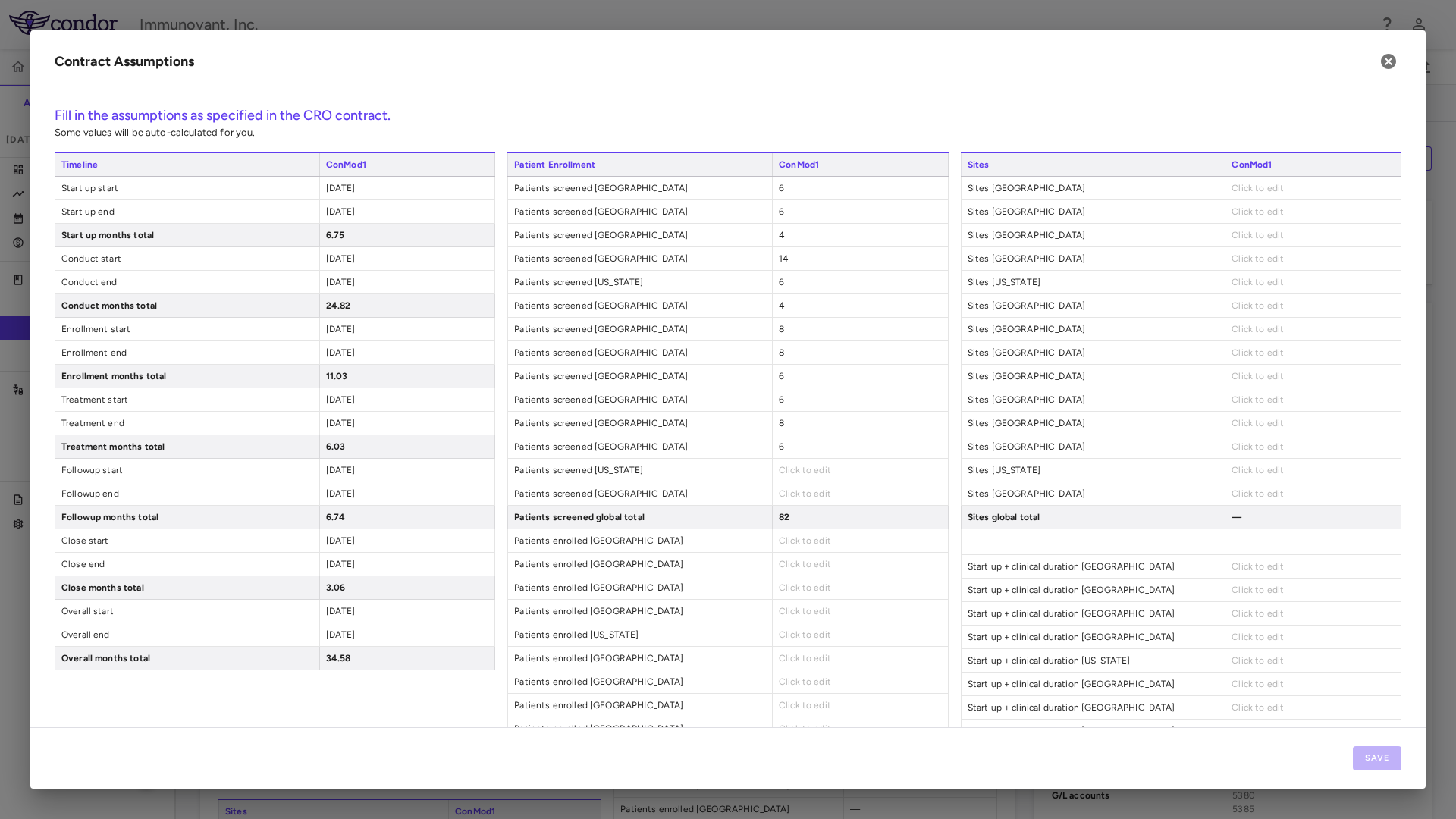
click at [792, 478] on div "Click to edit" at bounding box center [859, 470] width 176 height 23
click at [802, 471] on span "Click to edit" at bounding box center [805, 470] width 52 height 11
type input "*"
click at [787, 505] on div "Patient Enrollment ConMod1 Patients screened [GEOGRAPHIC_DATA] 6 Patients scree…" at bounding box center [727, 700] width 441 height 1096
click at [804, 491] on span "Click to edit" at bounding box center [805, 493] width 52 height 11
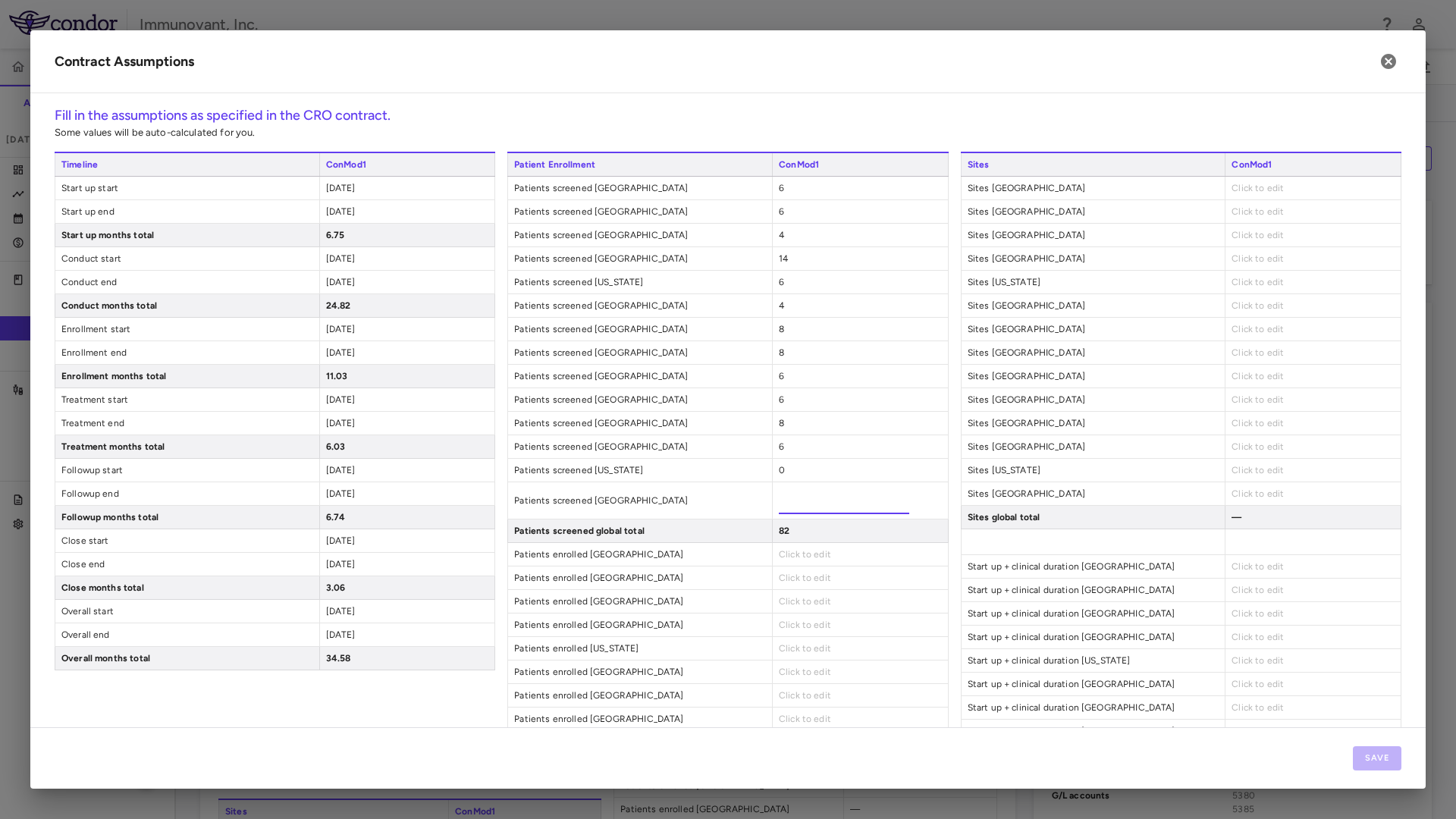
type input "*"
click at [802, 549] on div "Click to edit" at bounding box center [859, 554] width 176 height 23
click at [796, 483] on div "Patient Enrollment ConMod1 Patients screened [GEOGRAPHIC_DATA] 6 Patients scree…" at bounding box center [727, 692] width 441 height 1083
drag, startPoint x: 796, startPoint y: 483, endPoint x: 795, endPoint y: 494, distance: 11.0
click at [795, 494] on div "0" at bounding box center [859, 493] width 176 height 23
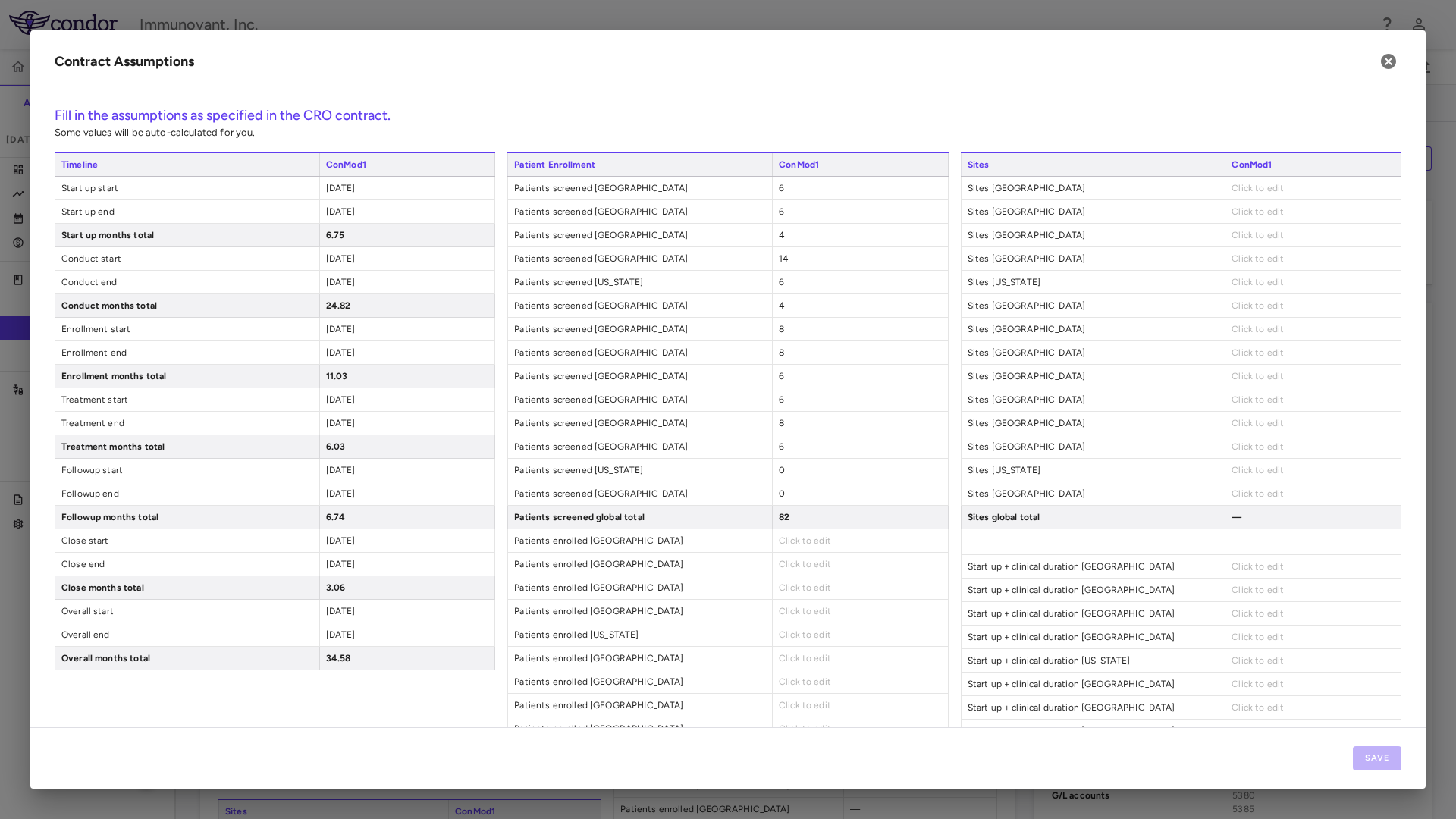
click at [795, 494] on div "0" at bounding box center [859, 493] width 176 height 23
drag, startPoint x: 795, startPoint y: 494, endPoint x: 787, endPoint y: 498, distance: 8.9
click at [787, 498] on div "0" at bounding box center [859, 493] width 176 height 23
click at [779, 493] on span "0" at bounding box center [782, 493] width 6 height 11
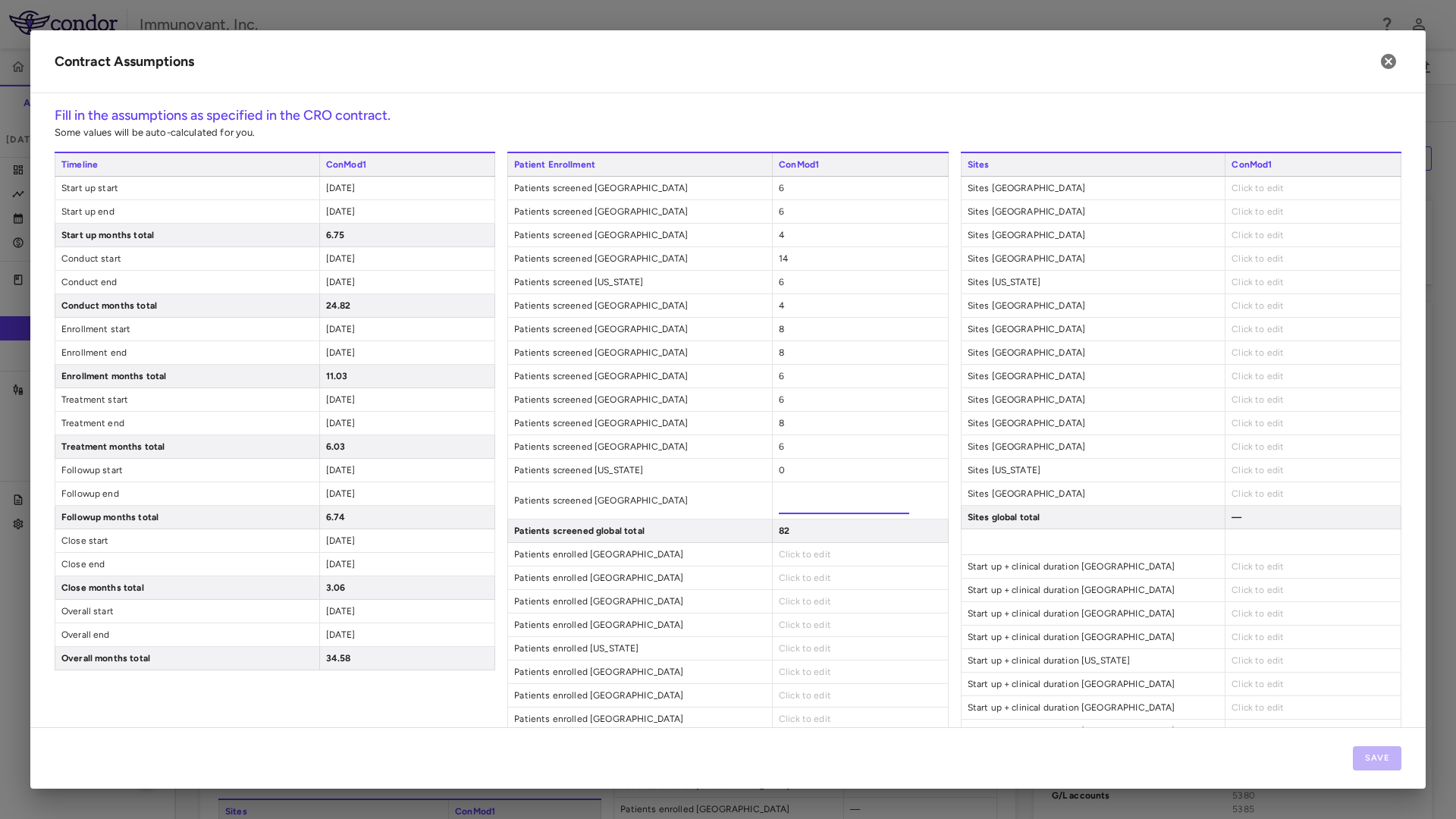
type input "**"
click at [833, 569] on div "Click to edit" at bounding box center [859, 577] width 176 height 23
click at [808, 482] on div "32" at bounding box center [859, 493] width 176 height 23
click at [804, 489] on div "32" at bounding box center [859, 493] width 176 height 23
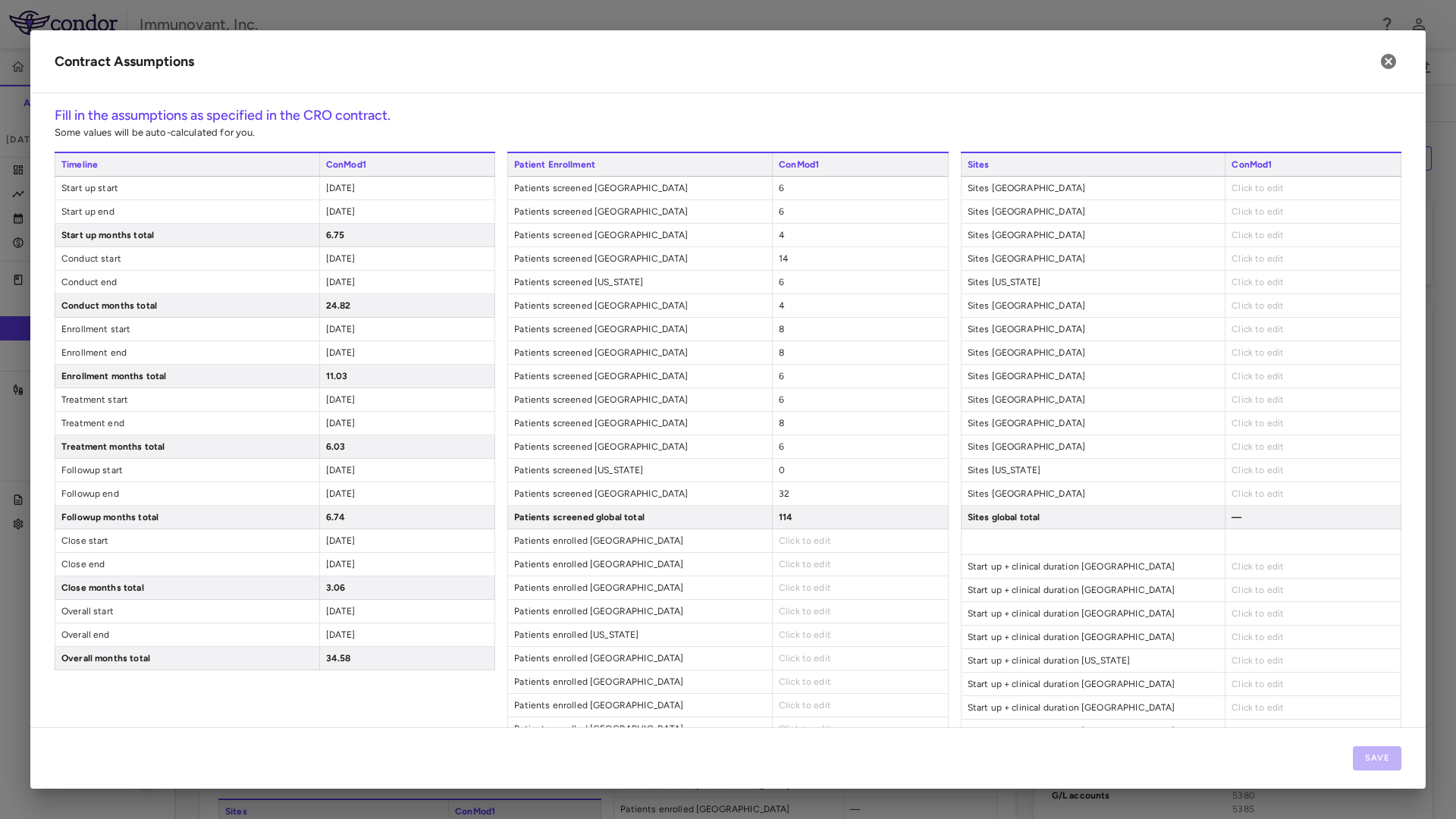
click at [779, 490] on span "32" at bounding box center [785, 493] width 11 height 11
type input "**"
click at [860, 534] on div "Patient Enrollment ConMod1 Patients screened [GEOGRAPHIC_DATA] 6 Patients scree…" at bounding box center [727, 692] width 441 height 1083
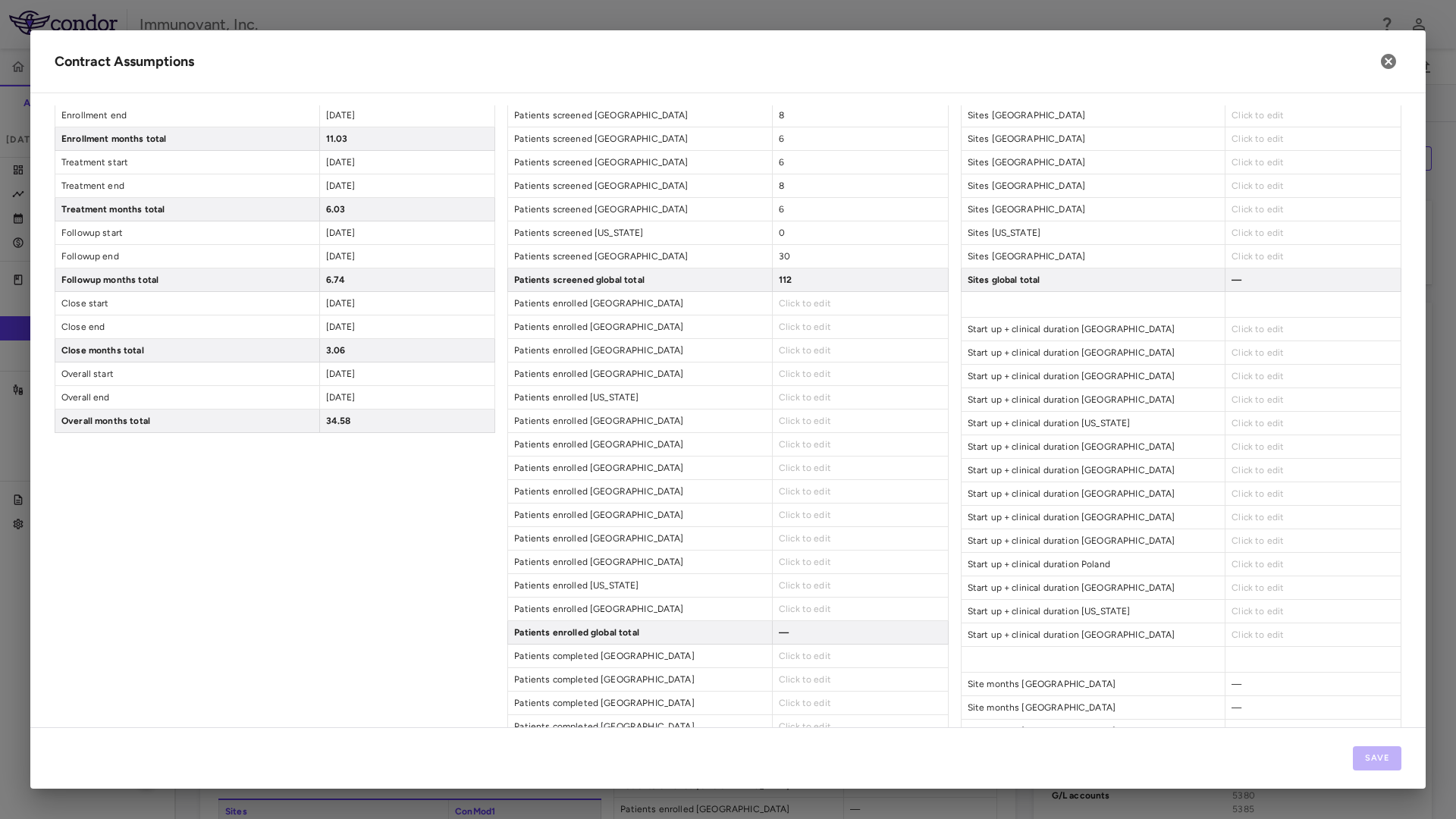
scroll to position [303, 0]
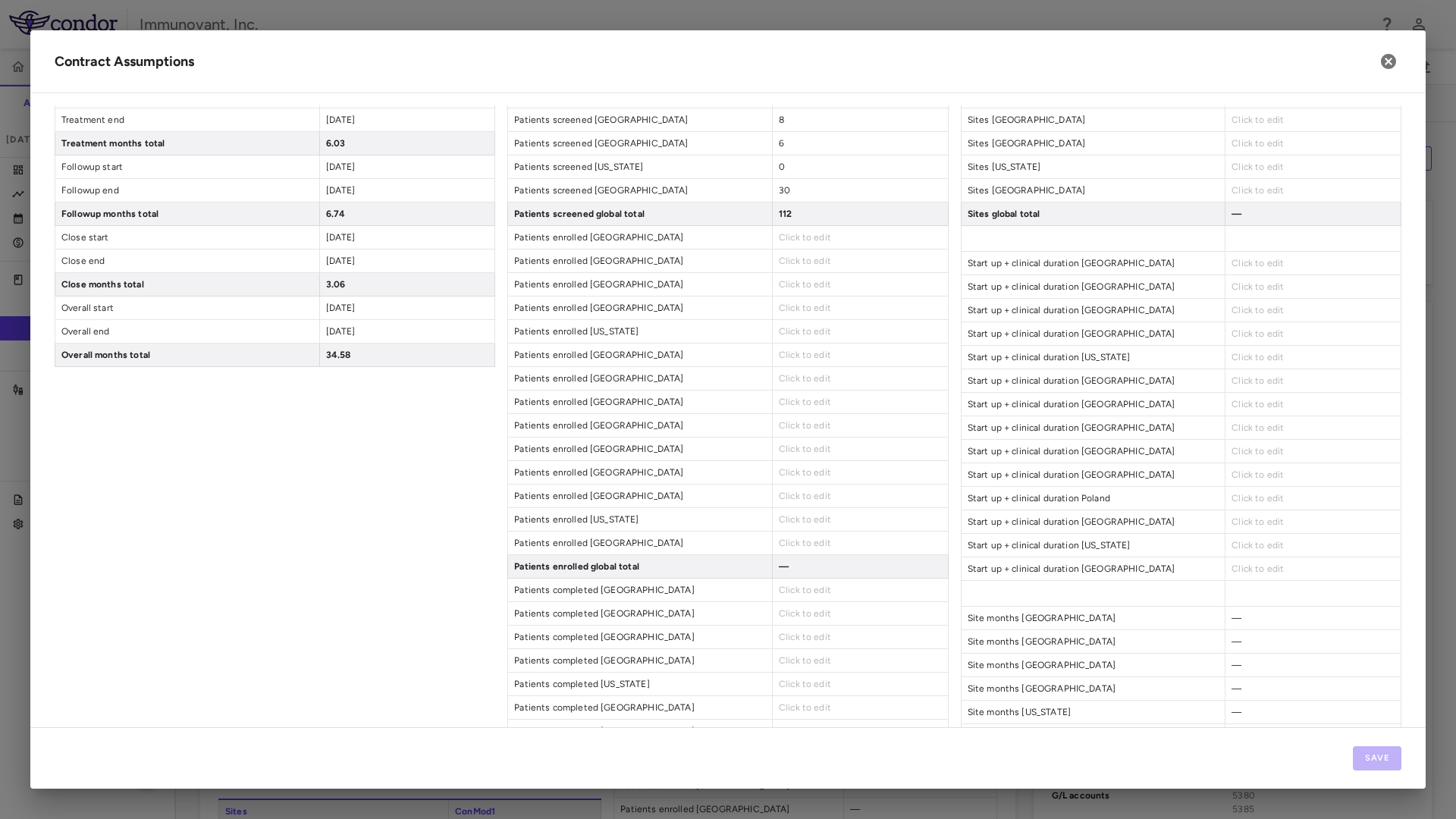
click at [808, 244] on div "Click to edit" at bounding box center [859, 237] width 176 height 23
click at [806, 235] on span "Click to edit" at bounding box center [805, 237] width 52 height 11
type input "*"
click at [792, 266] on div "Click to edit" at bounding box center [859, 260] width 176 height 23
click at [792, 262] on span "Click to edit" at bounding box center [805, 261] width 52 height 11
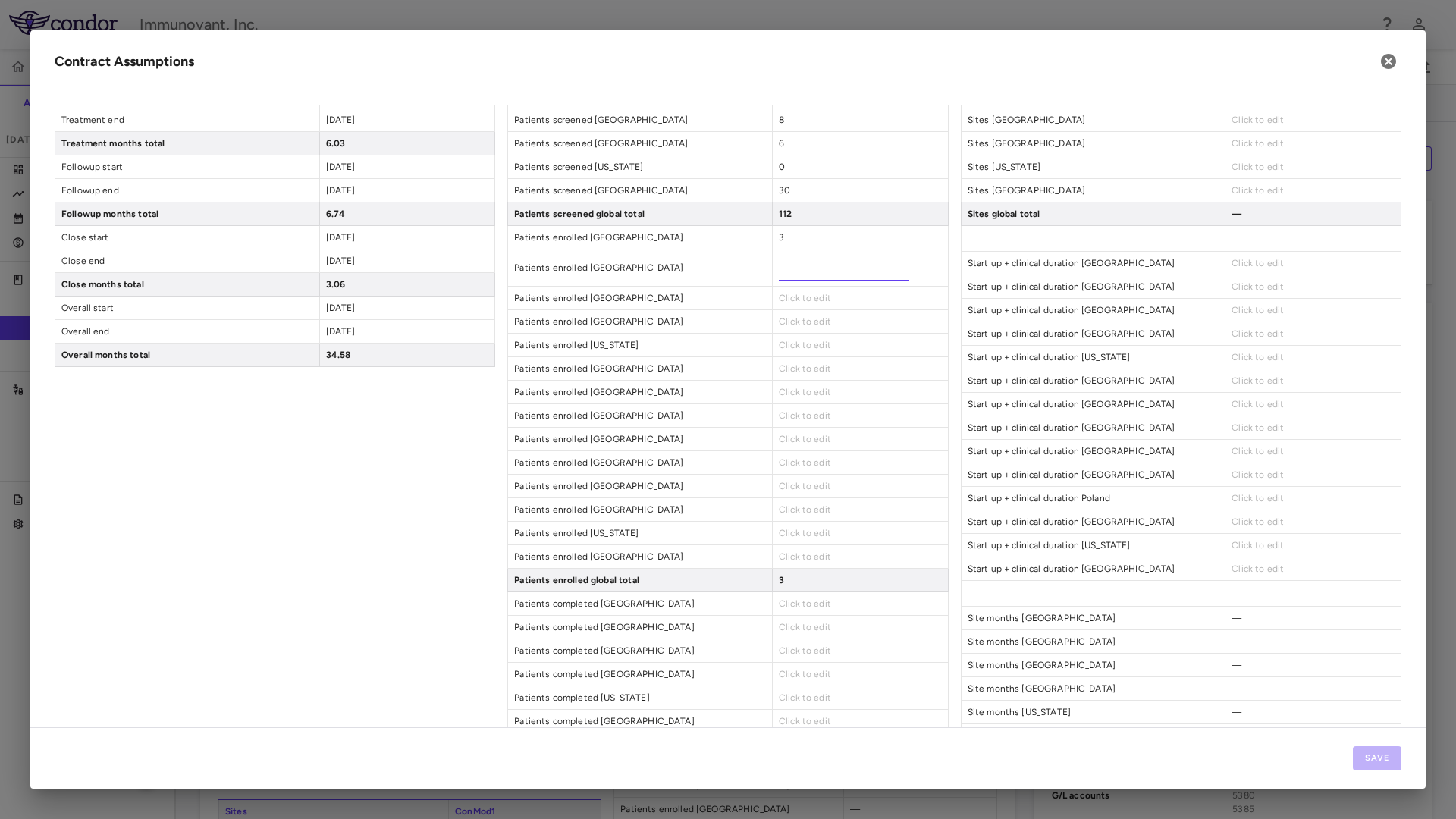
type input "*"
click at [790, 303] on div "Patient Enrollment ConMod1 Patients screened [GEOGRAPHIC_DATA] 6 Patients scree…" at bounding box center [727, 397] width 441 height 1096
click at [788, 291] on div "Click to edit" at bounding box center [859, 284] width 176 height 23
click at [788, 286] on span "Click to edit" at bounding box center [805, 285] width 52 height 11
type input "*"
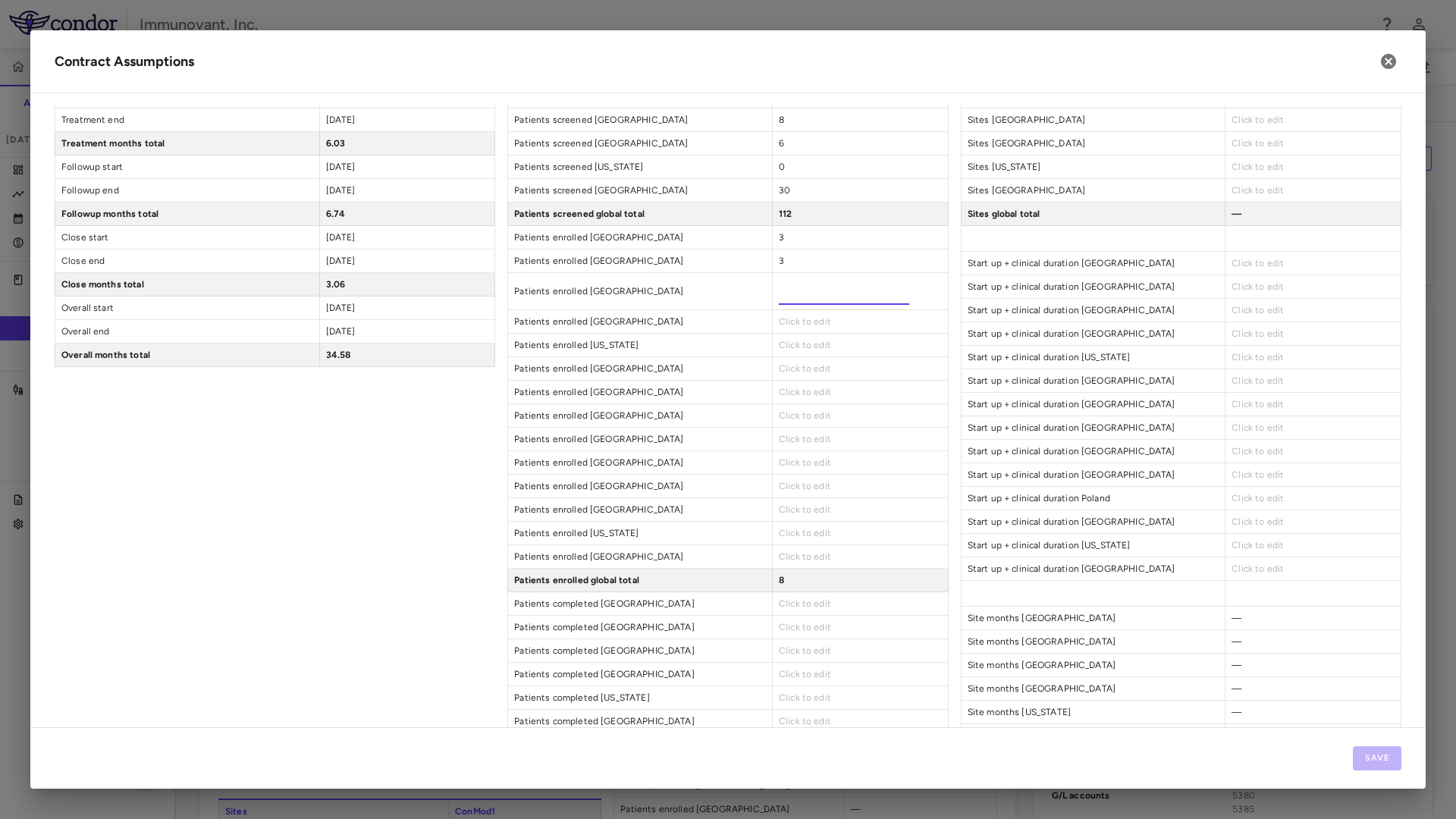
click at [776, 325] on div "Patient Enrollment ConMod1 Patients screened [GEOGRAPHIC_DATA] 6 Patients scree…" at bounding box center [727, 397] width 441 height 1096
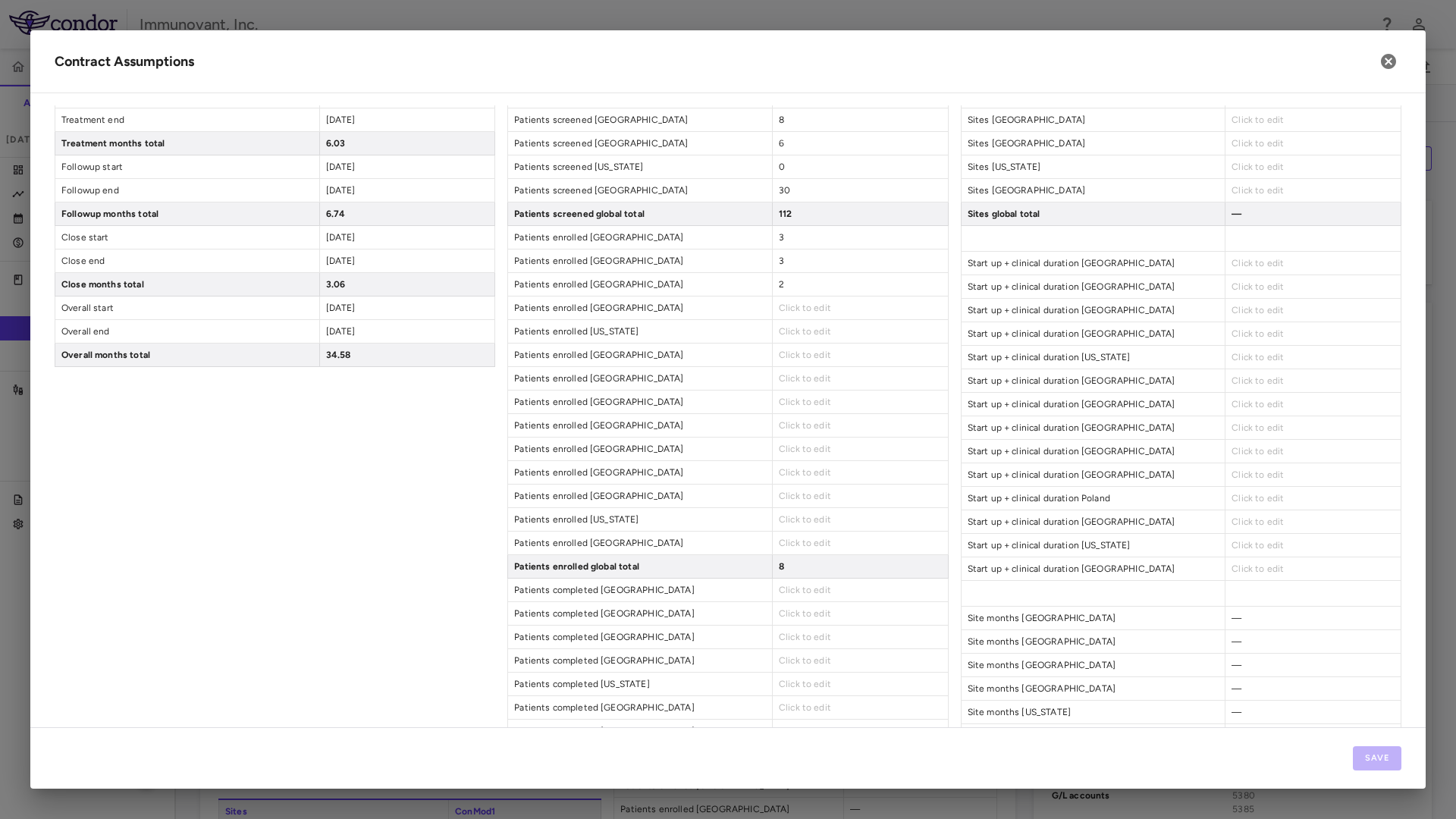
click at [779, 310] on span "Click to edit" at bounding box center [805, 308] width 52 height 11
type input "*"
click at [780, 339] on div "Click to edit" at bounding box center [859, 331] width 176 height 23
click at [780, 333] on span "Click to edit" at bounding box center [805, 331] width 52 height 11
type input "*"
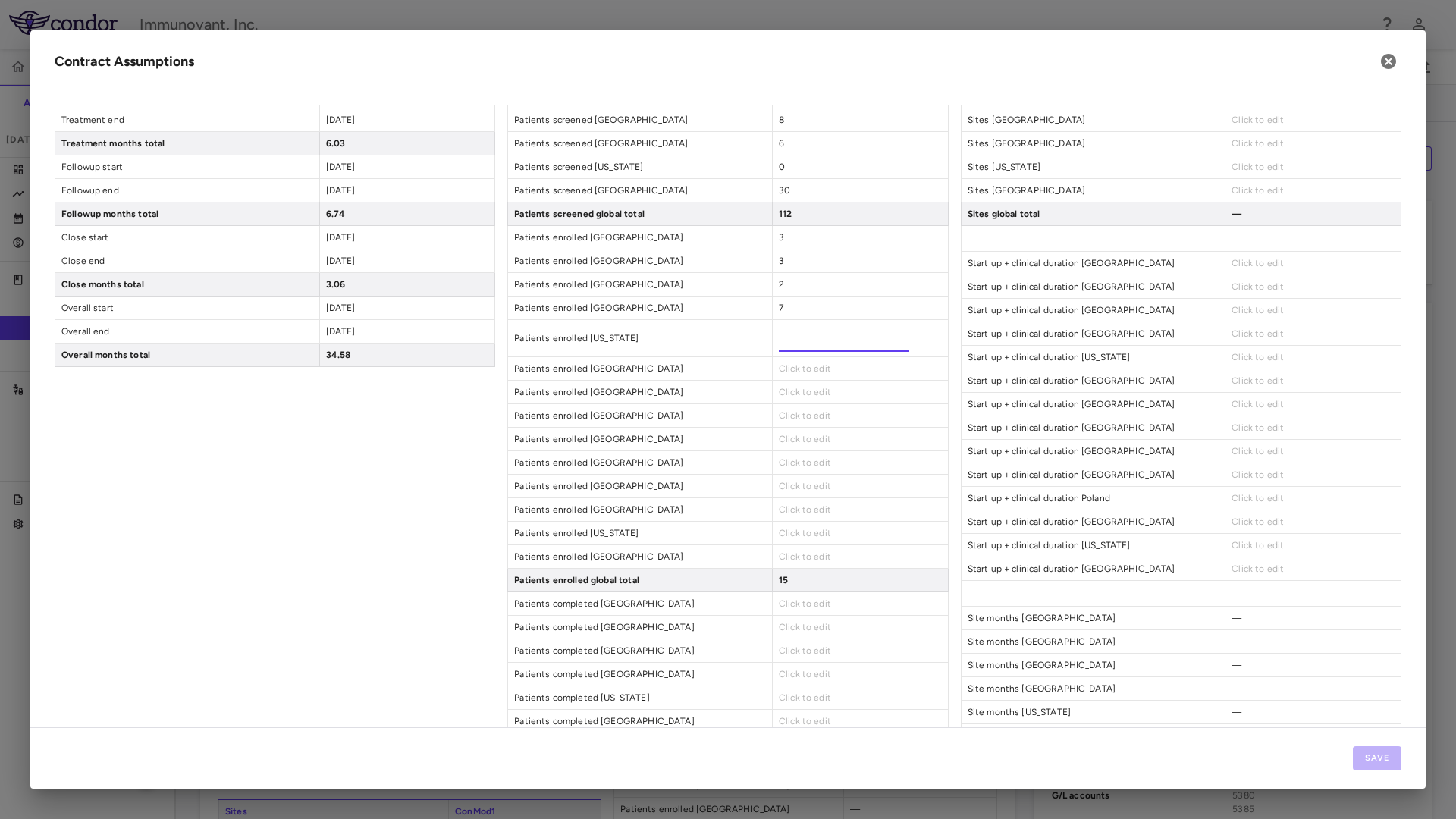
type input "*"
click at [798, 370] on div "Patient Enrollment ConMod1 Patients screened [GEOGRAPHIC_DATA] 6 Patients scree…" at bounding box center [727, 397] width 441 height 1096
click at [798, 358] on span "Click to edit" at bounding box center [805, 355] width 52 height 11
type input "*"
click at [795, 389] on div "Click to edit" at bounding box center [859, 391] width 176 height 23
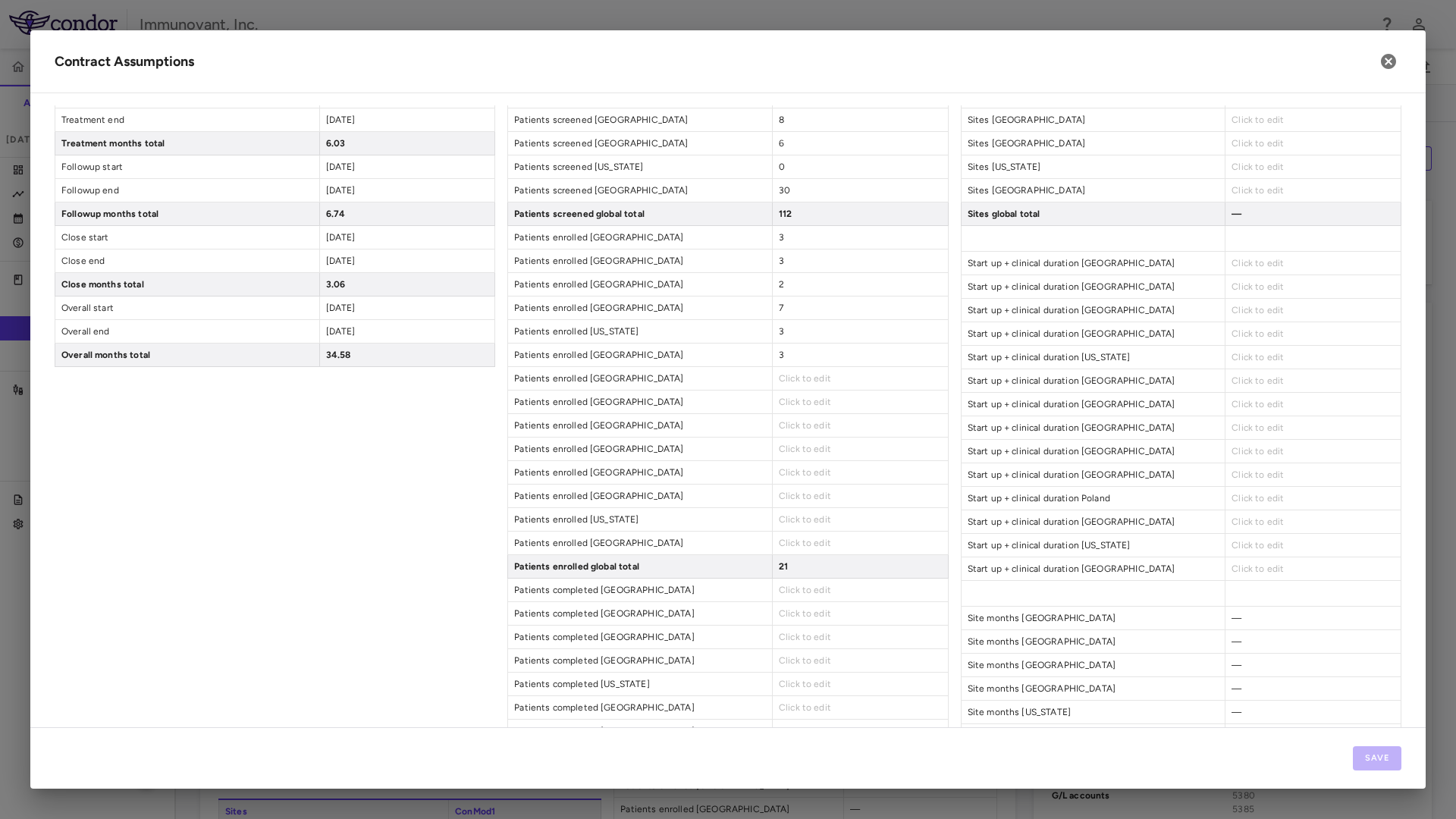
click at [795, 377] on span "Click to edit" at bounding box center [805, 378] width 52 height 11
type input "*"
click at [786, 410] on div "Click to edit" at bounding box center [859, 415] width 176 height 23
click at [786, 379] on div "3" at bounding box center [859, 378] width 176 height 23
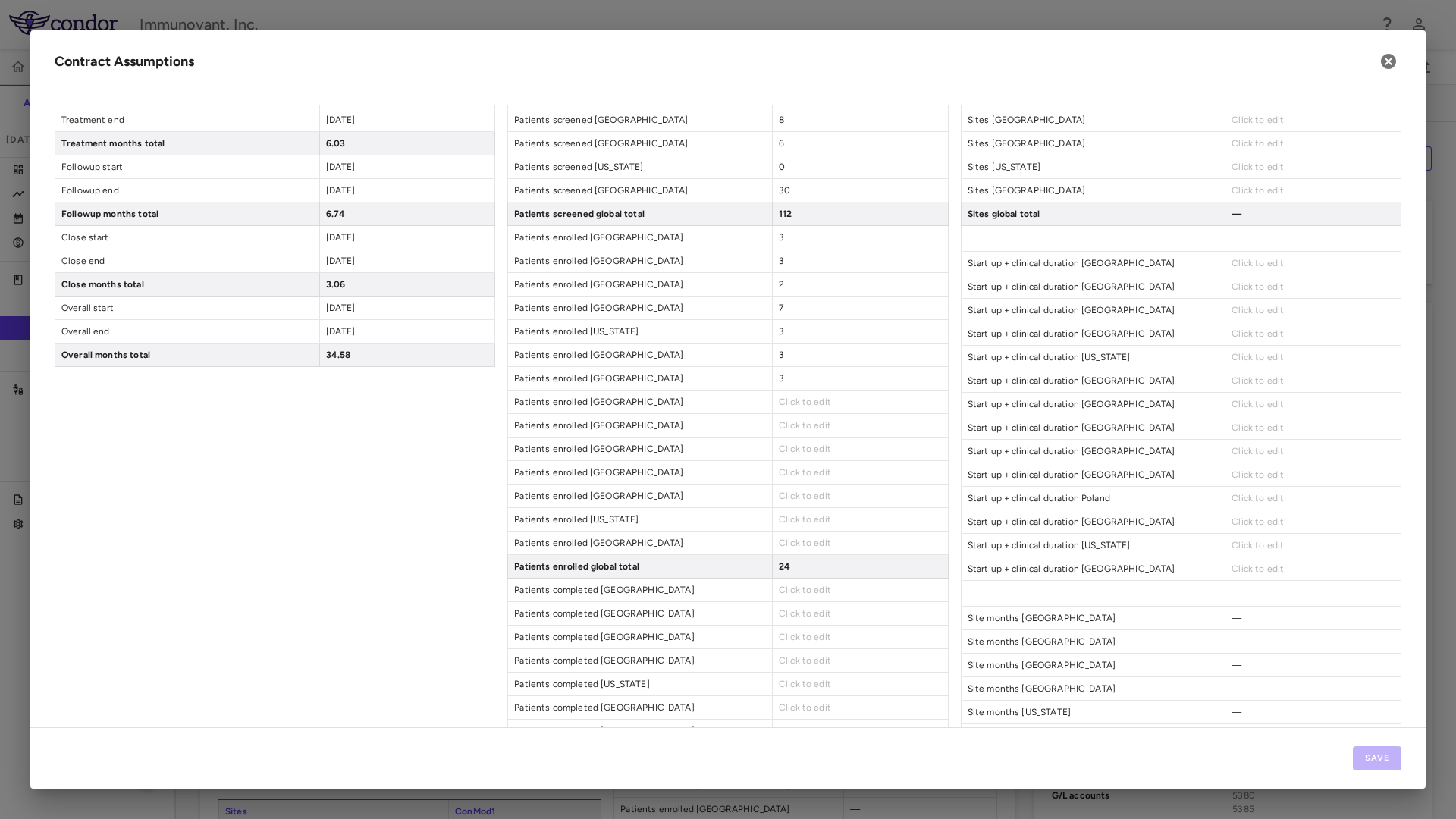
click at [779, 378] on span "3" at bounding box center [782, 378] width 5 height 11
click at [779, 378] on input "*" at bounding box center [844, 385] width 130 height 27
type input "*"
click at [778, 357] on div "3" at bounding box center [859, 354] width 176 height 23
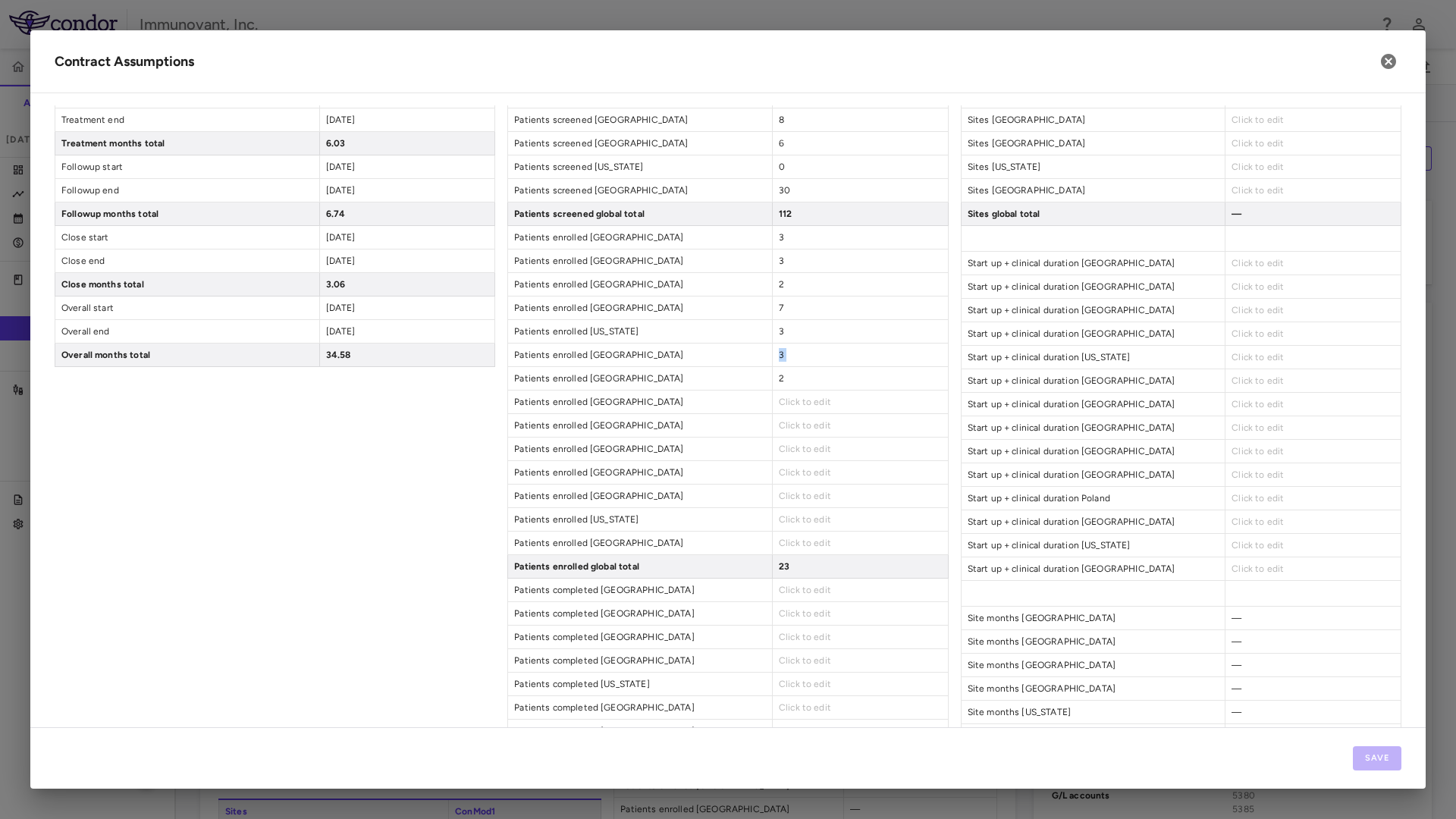
click at [778, 357] on div "3" at bounding box center [859, 354] width 176 height 23
drag, startPoint x: 778, startPoint y: 357, endPoint x: 785, endPoint y: 367, distance: 12.2
click at [785, 367] on div "2" at bounding box center [859, 378] width 176 height 23
click at [782, 357] on div "3" at bounding box center [859, 354] width 176 height 23
click at [772, 353] on div "3" at bounding box center [859, 354] width 176 height 23
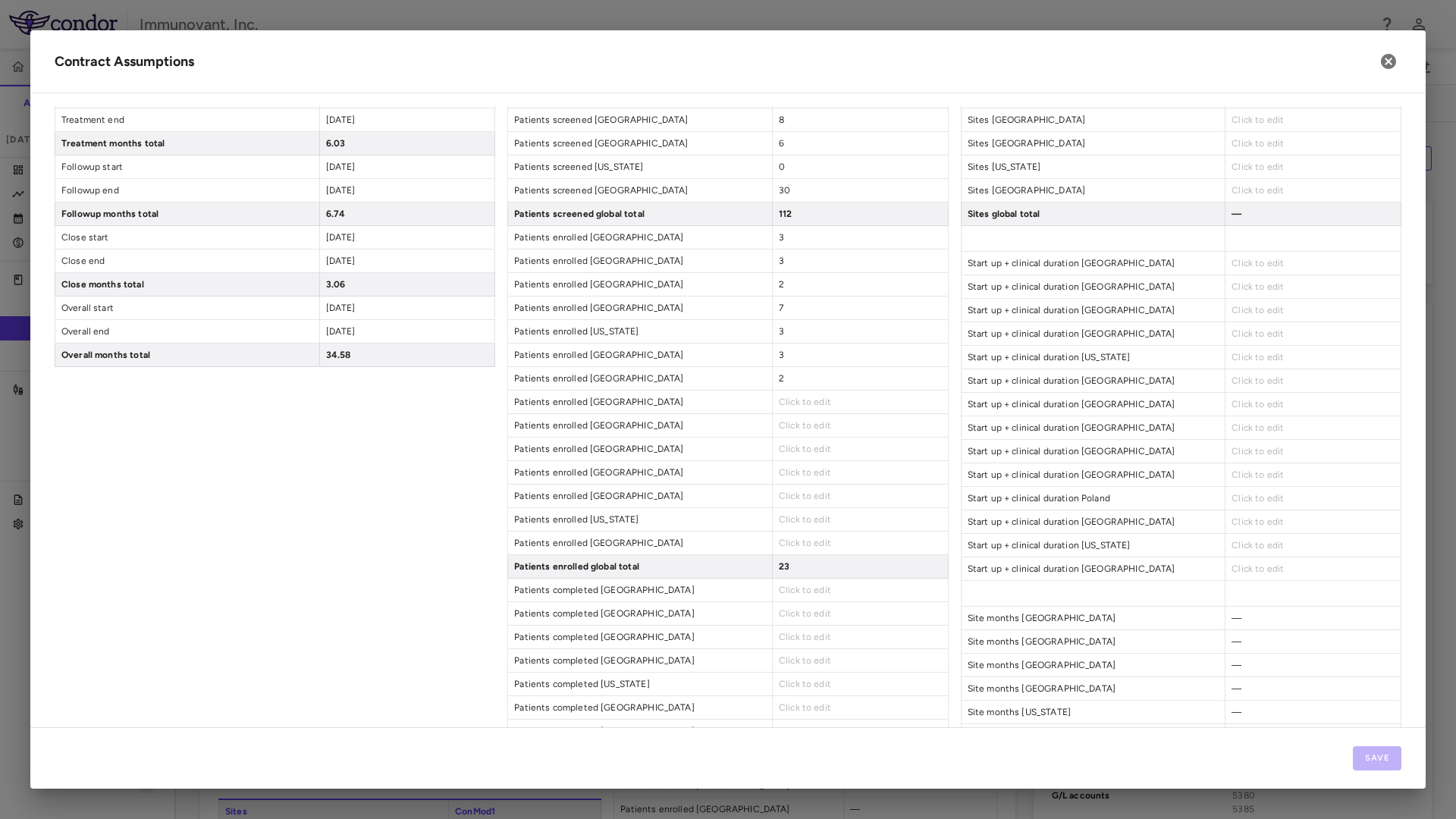
click at [772, 353] on div "3" at bounding box center [859, 354] width 176 height 23
click at [779, 355] on span "3" at bounding box center [782, 355] width 5 height 11
click at [779, 355] on input "*" at bounding box center [844, 361] width 130 height 27
type input "*"
click at [785, 383] on div "2" at bounding box center [859, 378] width 176 height 23
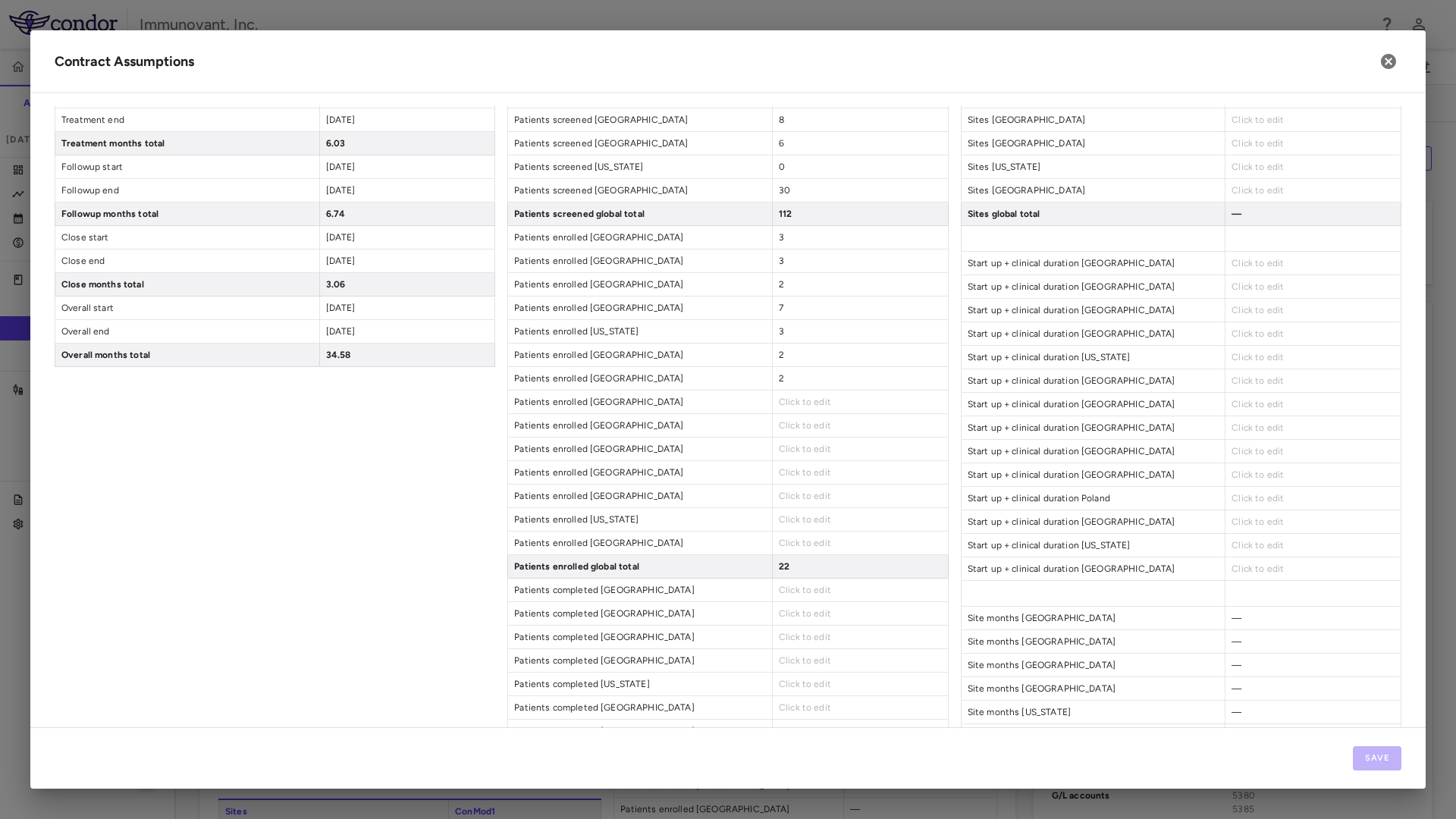
click at [778, 375] on div "2" at bounding box center [859, 378] width 176 height 23
click at [779, 379] on span "2" at bounding box center [782, 378] width 5 height 11
type input "*"
click at [789, 403] on span "Click to edit" at bounding box center [805, 402] width 52 height 11
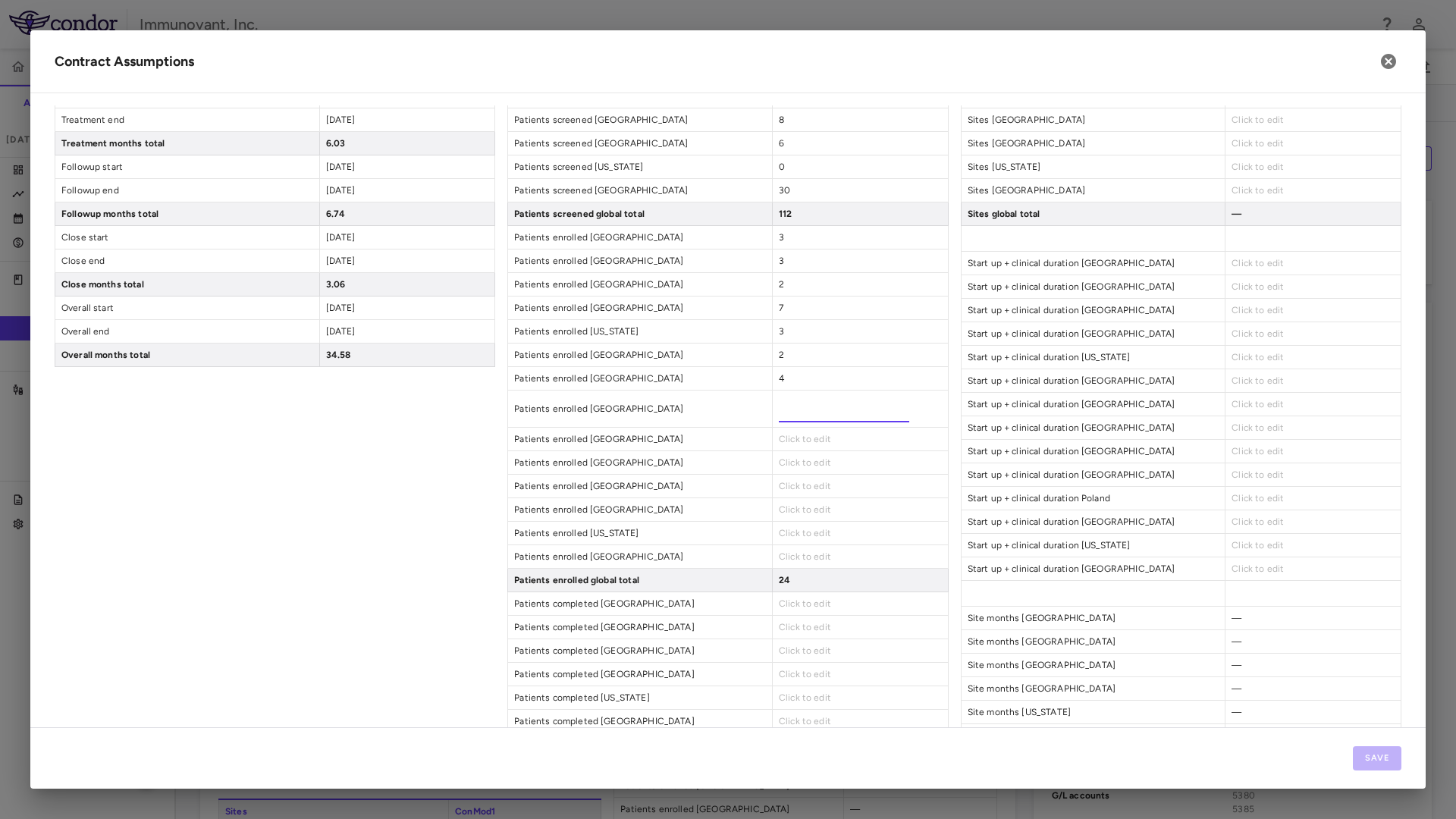
type input "*"
click at [807, 438] on div "Patient Enrollment ConMod1 Patients screened [GEOGRAPHIC_DATA] 6 Patients scree…" at bounding box center [727, 397] width 441 height 1096
click at [800, 427] on span "Click to edit" at bounding box center [805, 425] width 52 height 11
click at [800, 427] on input "number" at bounding box center [844, 432] width 130 height 27
type input "*"
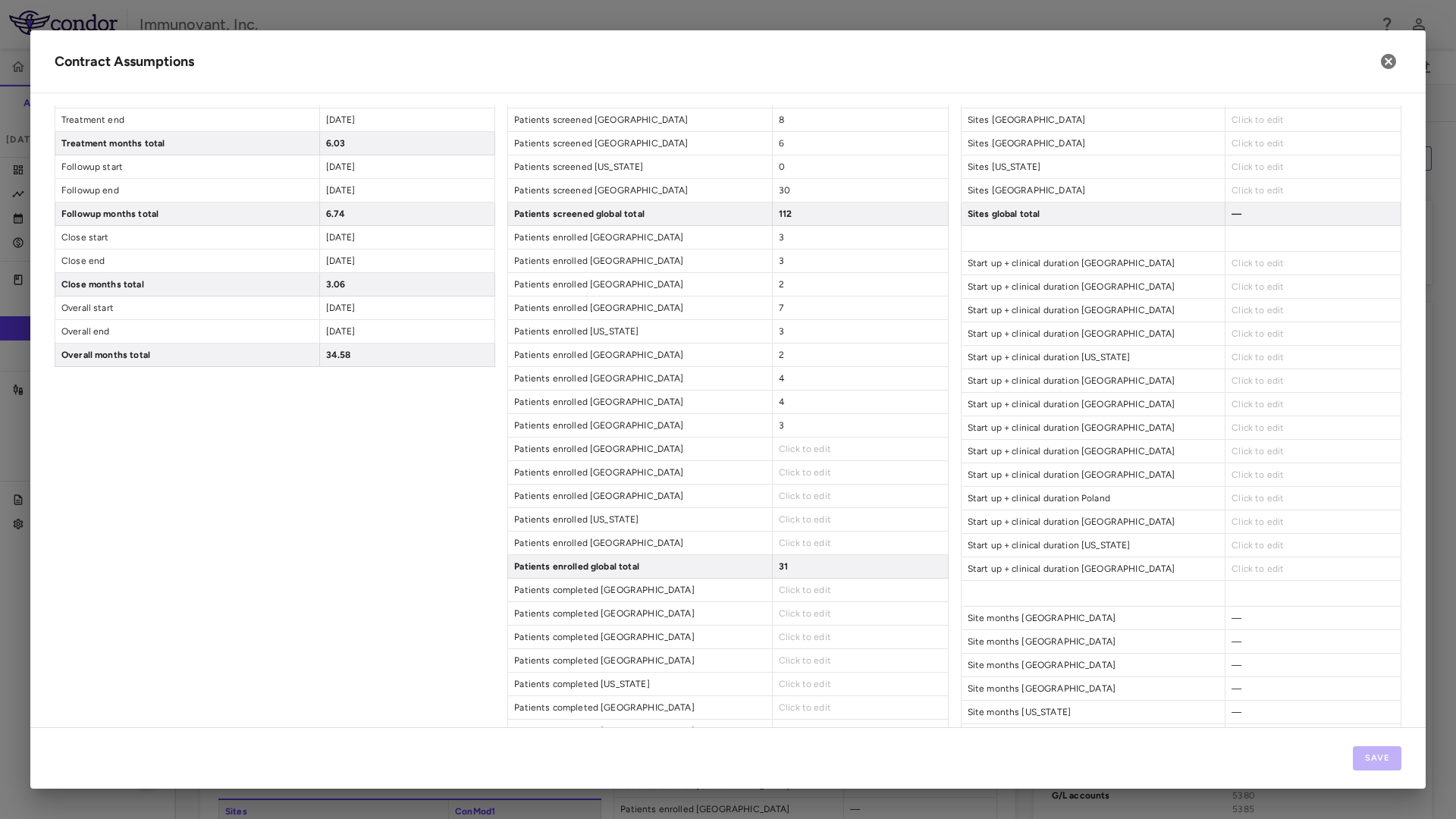
click at [816, 445] on span "Click to edit" at bounding box center [805, 449] width 52 height 11
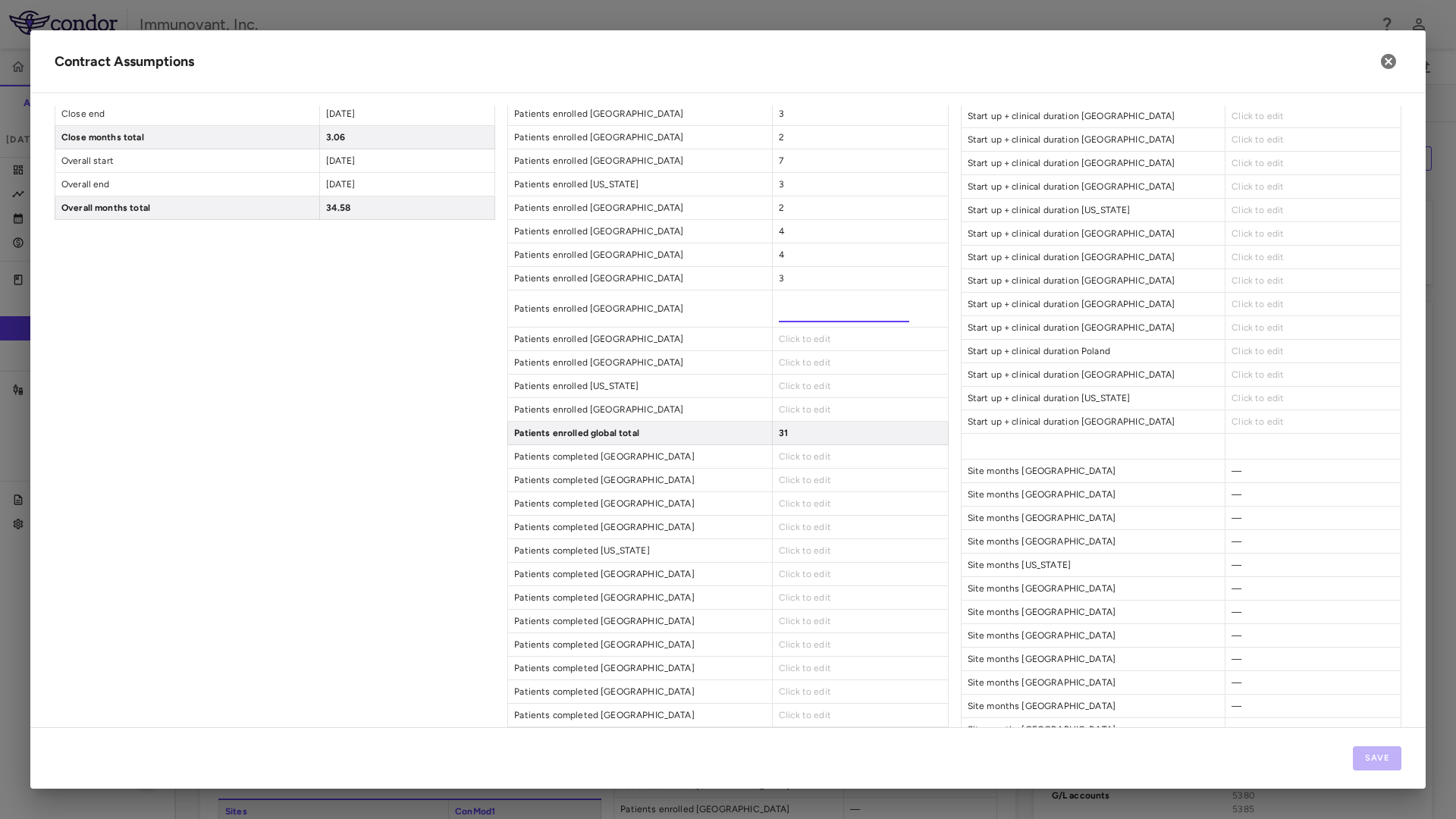
scroll to position [455, 0]
type input "*"
click at [813, 328] on div "Click to edit" at bounding box center [859, 334] width 176 height 23
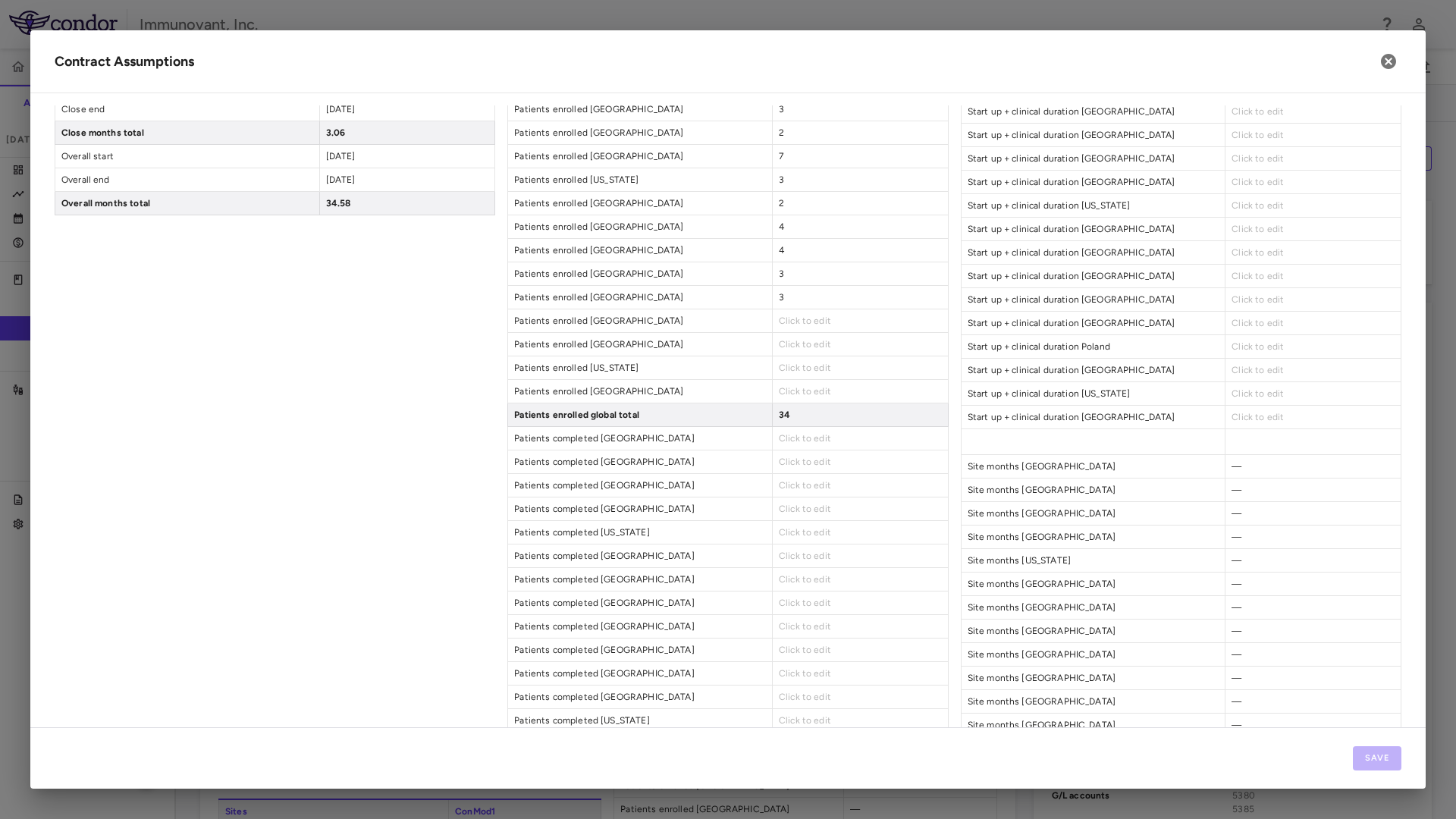
click at [800, 320] on span "Click to edit" at bounding box center [805, 321] width 52 height 11
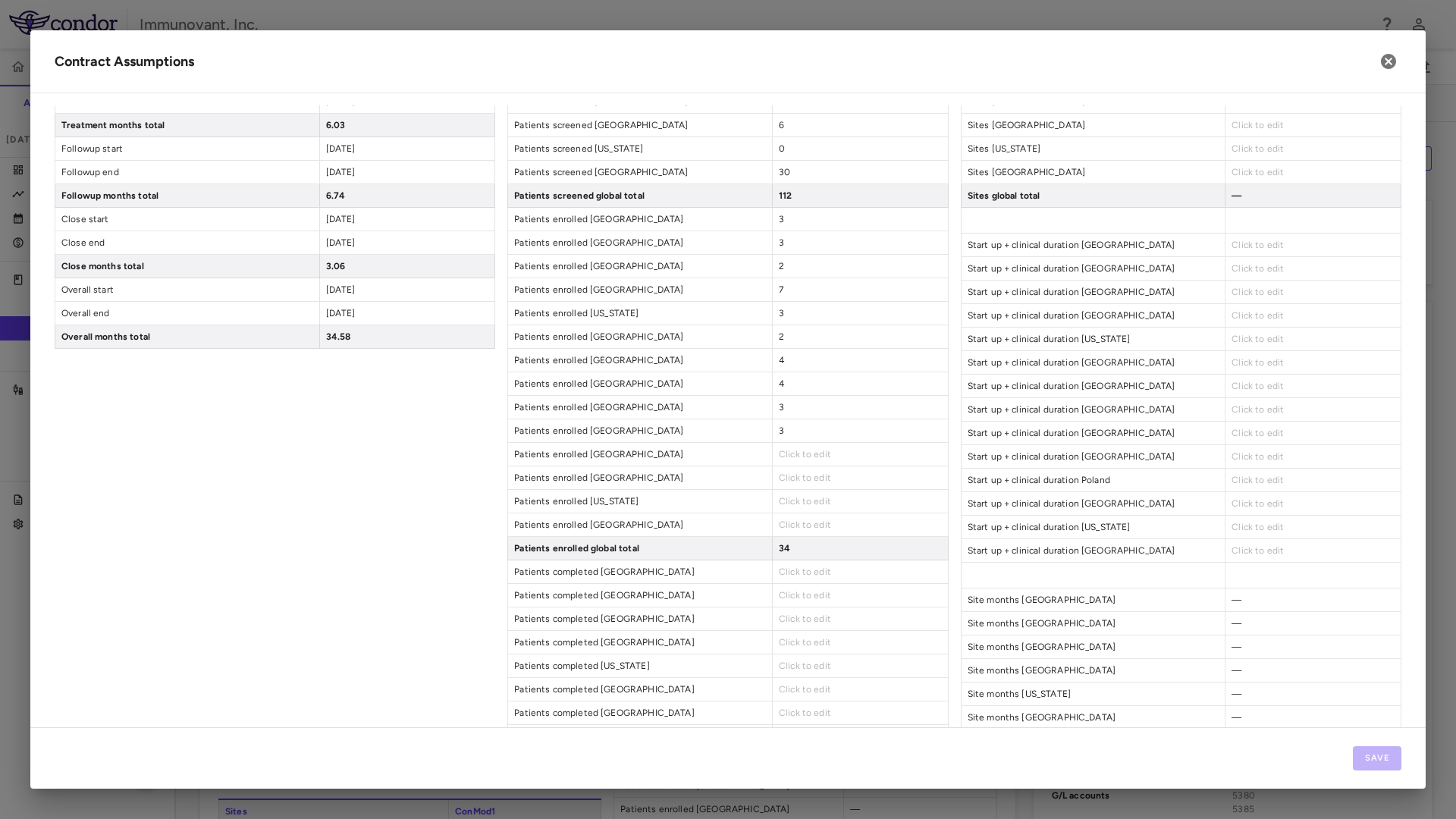
scroll to position [303, 0]
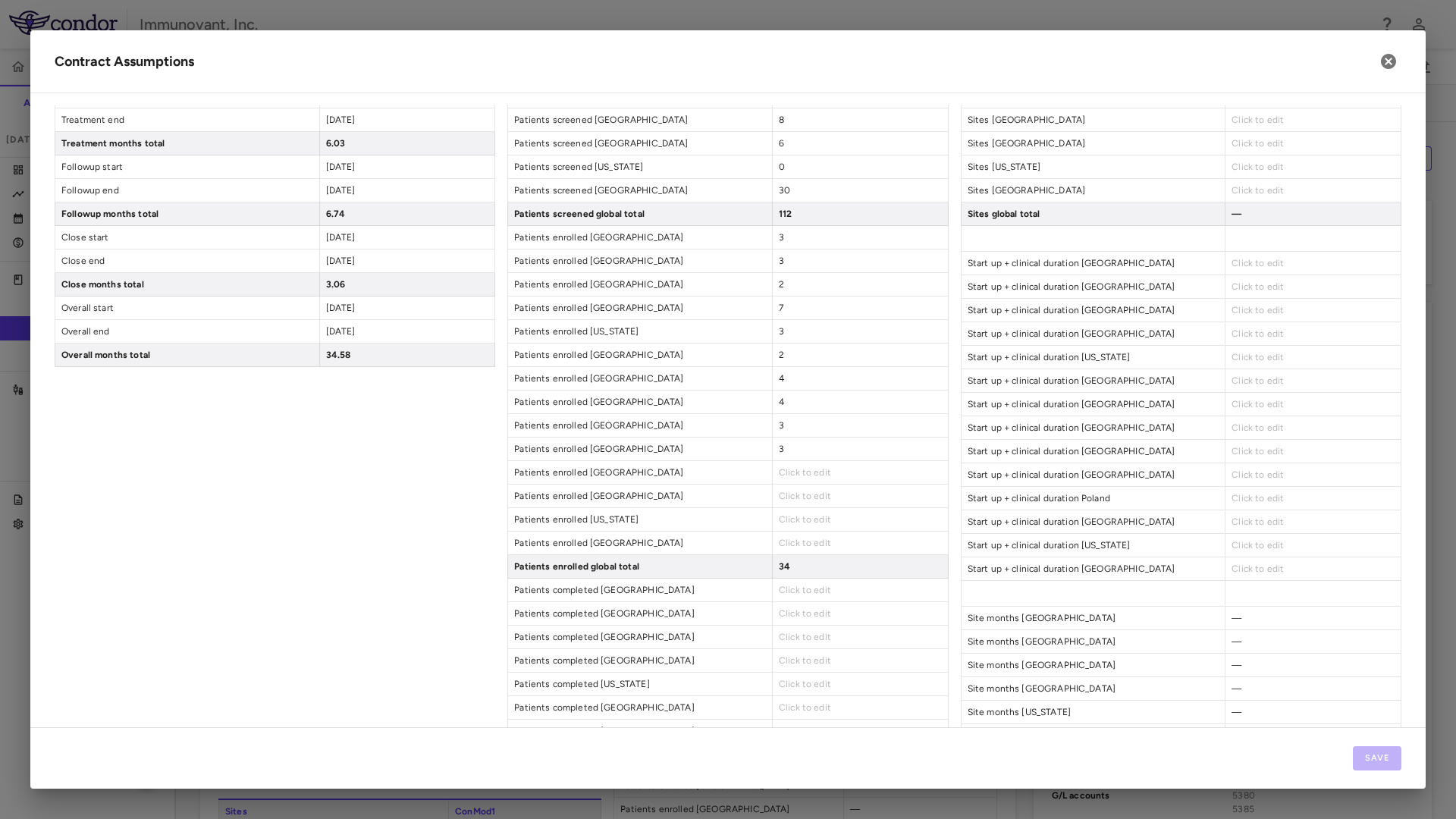
click at [832, 469] on div "Click to edit" at bounding box center [859, 472] width 176 height 23
click at [809, 472] on span "Click to edit" at bounding box center [805, 472] width 52 height 11
type input "*"
click at [801, 507] on div "Patients enrolled Spain Click to edit" at bounding box center [727, 510] width 441 height 24
click at [801, 494] on span "Click to edit" at bounding box center [805, 496] width 52 height 11
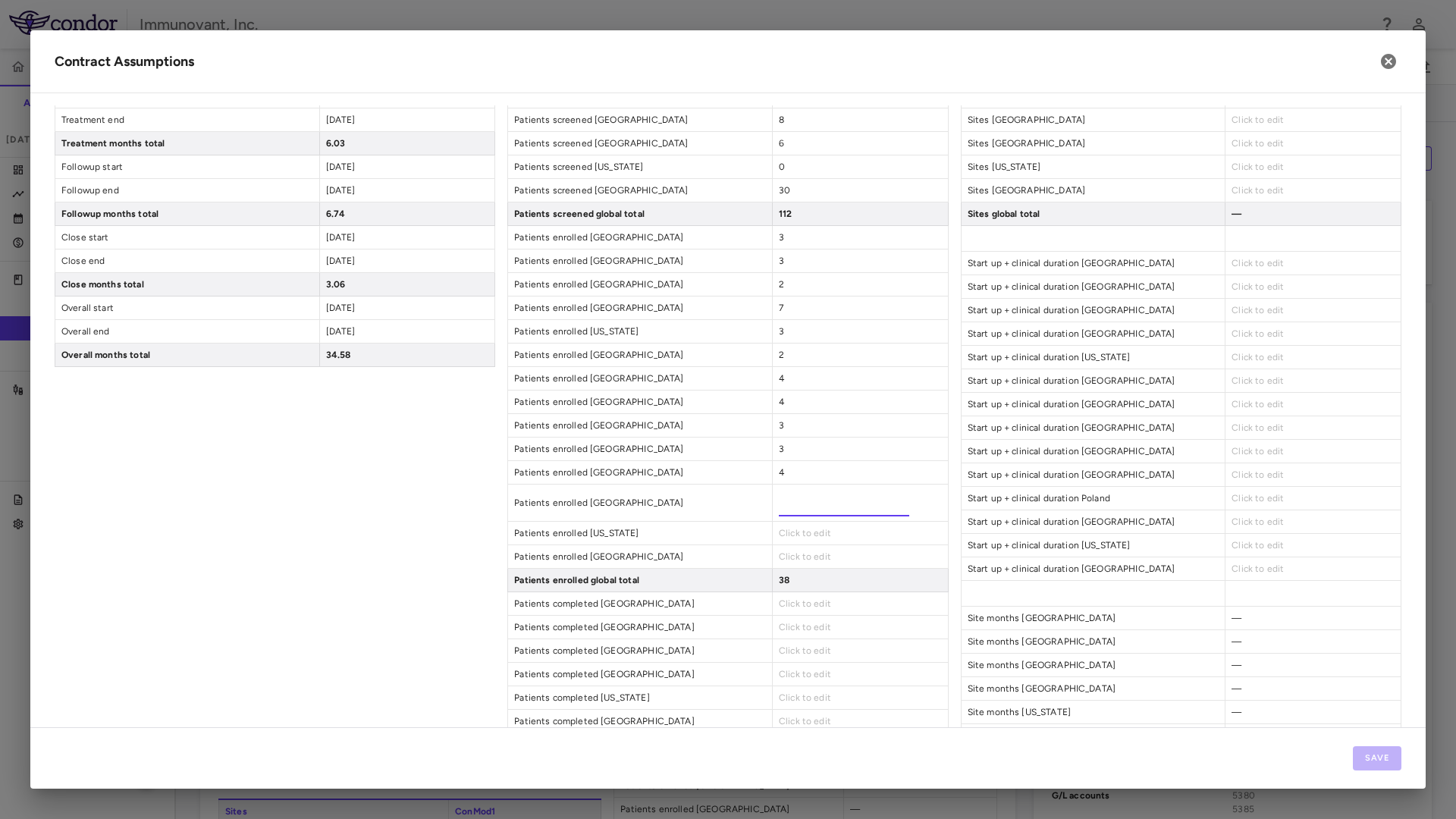
type input "*"
click at [828, 532] on div "Patient Enrollment ConMod1 Patients screened [GEOGRAPHIC_DATA] 6 Patients scree…" at bounding box center [727, 389] width 441 height 1083
click at [809, 522] on span "Click to edit" at bounding box center [805, 519] width 52 height 11
type input "*"
click at [804, 544] on div "Patient Enrollment ConMod1 Patients screened [GEOGRAPHIC_DATA] 6 Patients scree…" at bounding box center [727, 397] width 441 height 1096
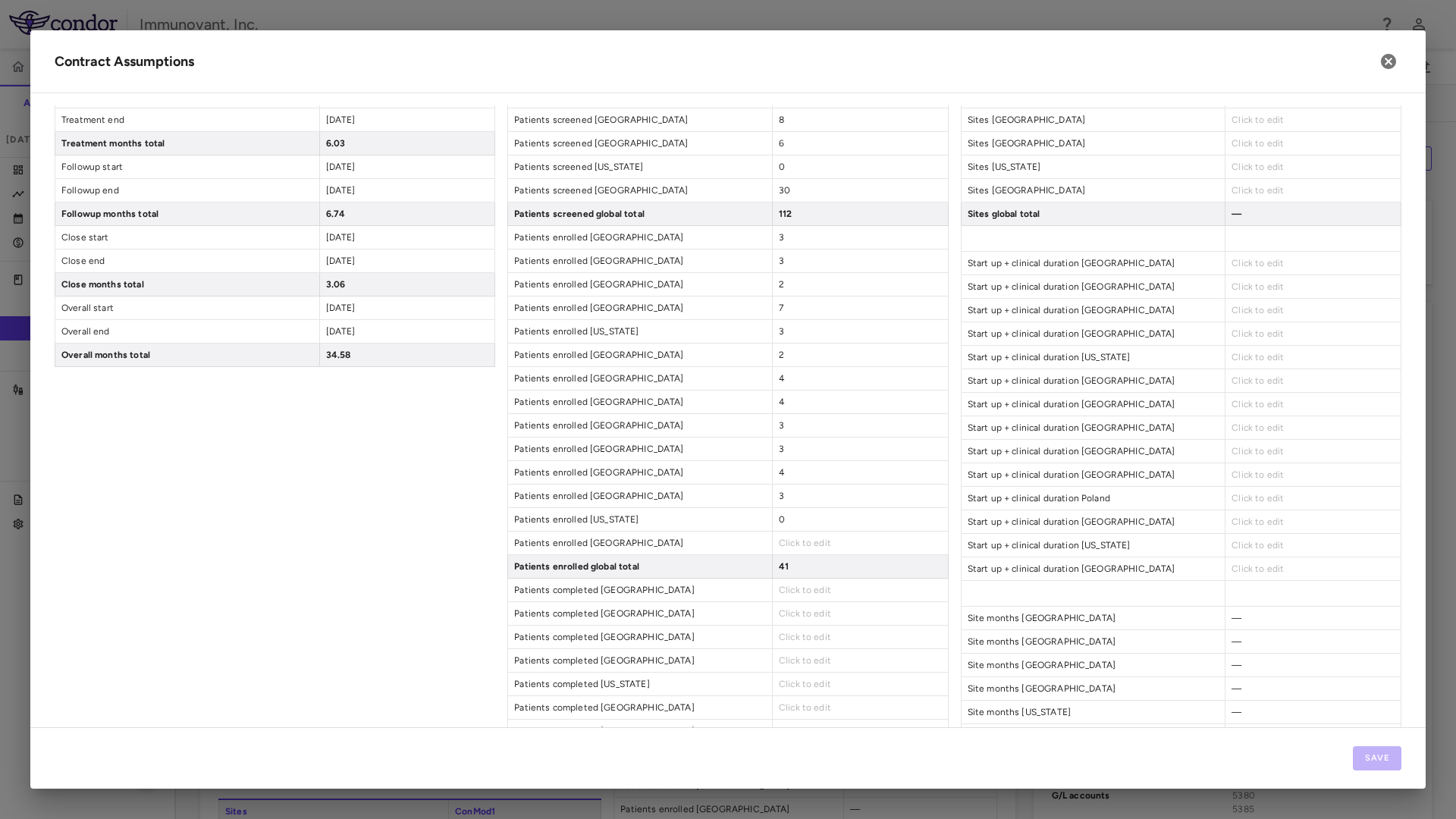
click at [804, 544] on span "Click to edit" at bounding box center [805, 543] width 52 height 11
type input "**"
click at [811, 601] on div "Patients completed Bulgaria Click to edit" at bounding box center [727, 604] width 441 height 24
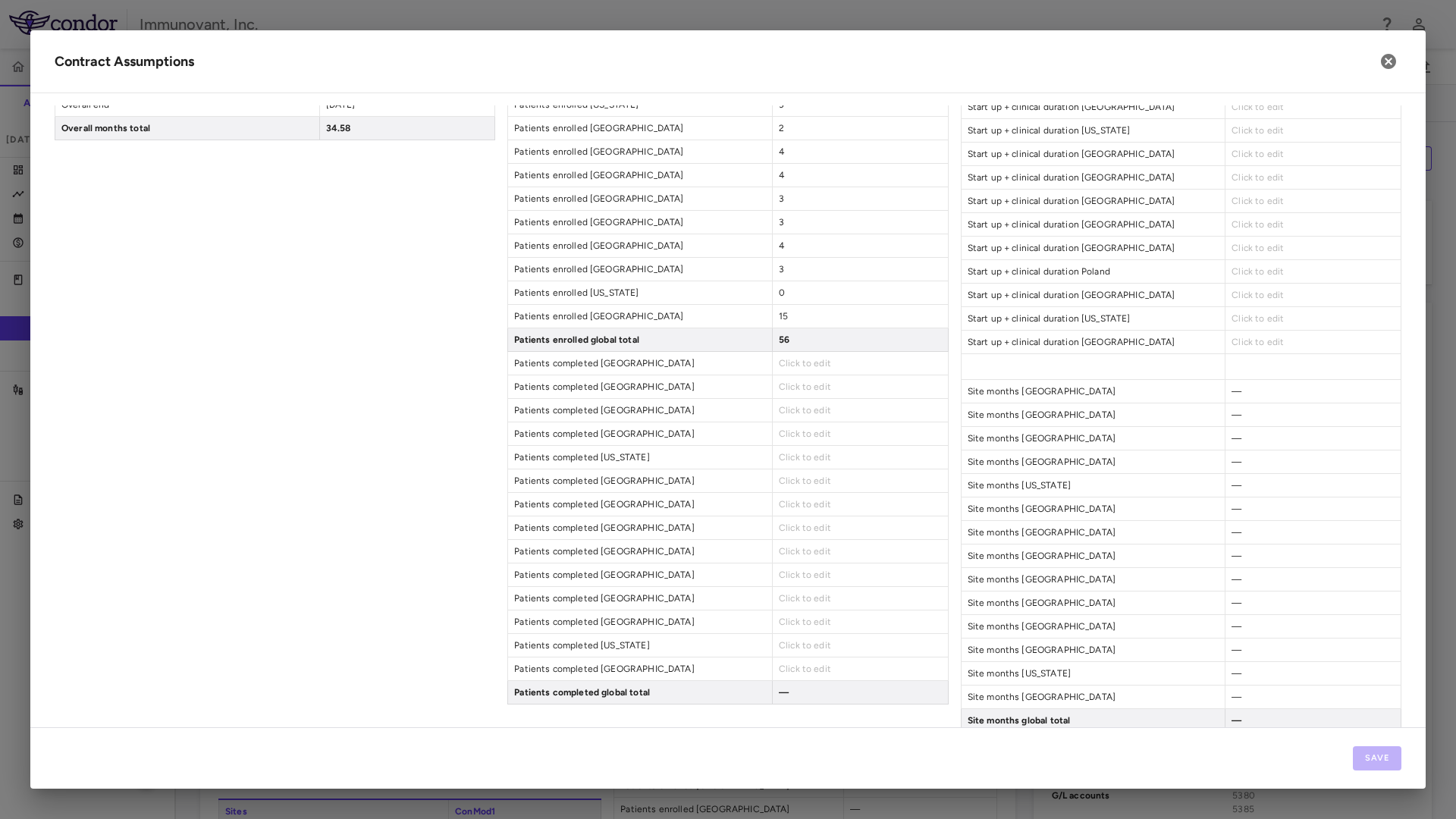
scroll to position [531, 0]
click at [809, 364] on span "Click to edit" at bounding box center [805, 362] width 52 height 11
click at [784, 368] on input "number" at bounding box center [844, 369] width 130 height 27
type input "*"
click at [796, 401] on div "Patient Enrollment ConMod1 Patients screened [GEOGRAPHIC_DATA] 6 Patients scree…" at bounding box center [727, 161] width 441 height 1083
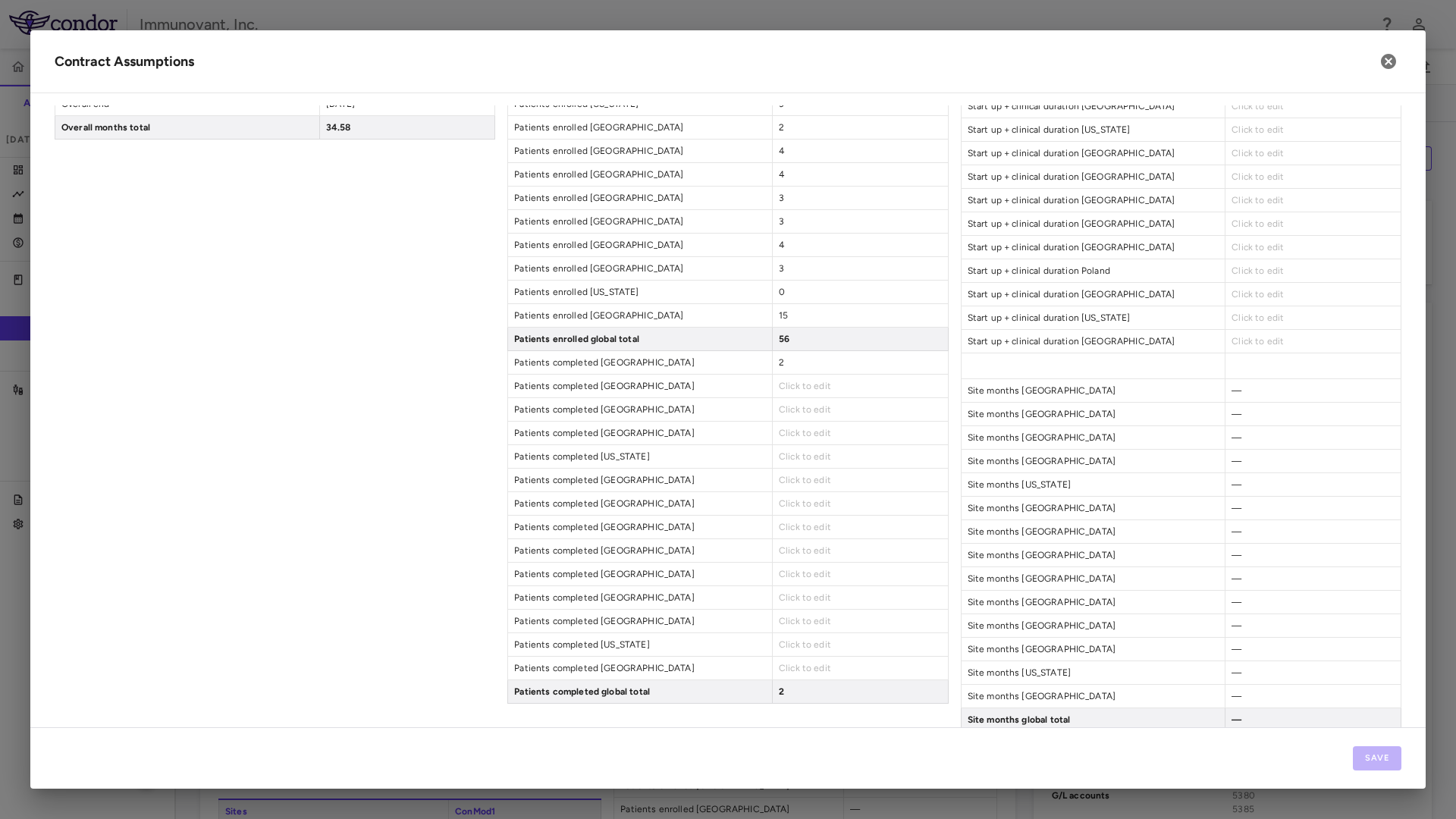
click at [791, 387] on span "Click to edit" at bounding box center [805, 386] width 52 height 11
type input "*"
click at [776, 425] on div "Patient Enrollment ConMod1 Patients screened [GEOGRAPHIC_DATA] 6 Patients scree…" at bounding box center [727, 161] width 441 height 1083
click at [785, 410] on span "Click to edit" at bounding box center [805, 410] width 52 height 11
type input "*"
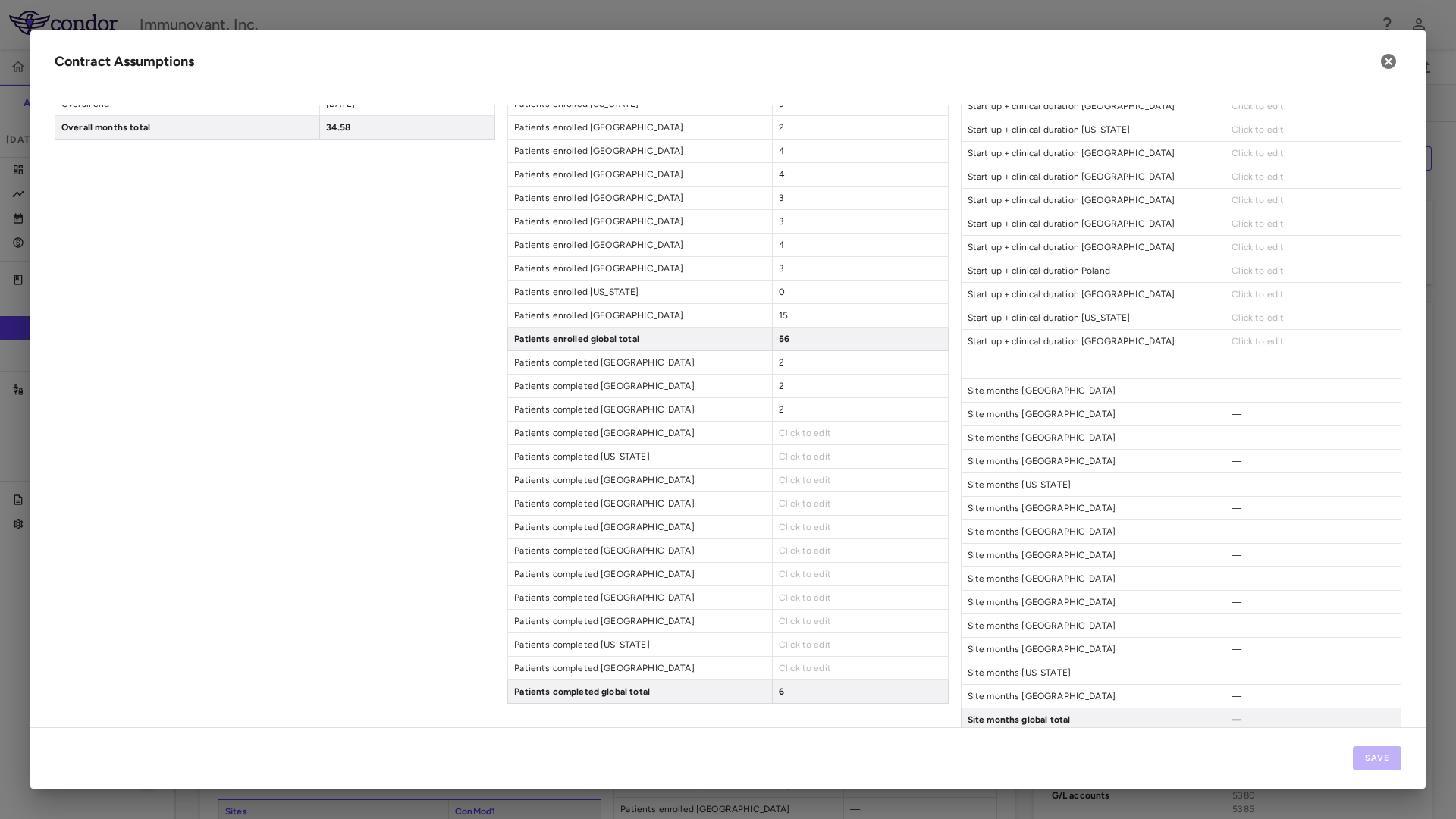
click at [780, 444] on div "Patients completed Canada Click to edit" at bounding box center [727, 433] width 441 height 24
click at [783, 434] on span "Click to edit" at bounding box center [805, 433] width 52 height 11
type input "*"
click at [785, 467] on div "Click to edit" at bounding box center [859, 470] width 176 height 23
click at [788, 457] on span "Click to edit" at bounding box center [805, 456] width 52 height 11
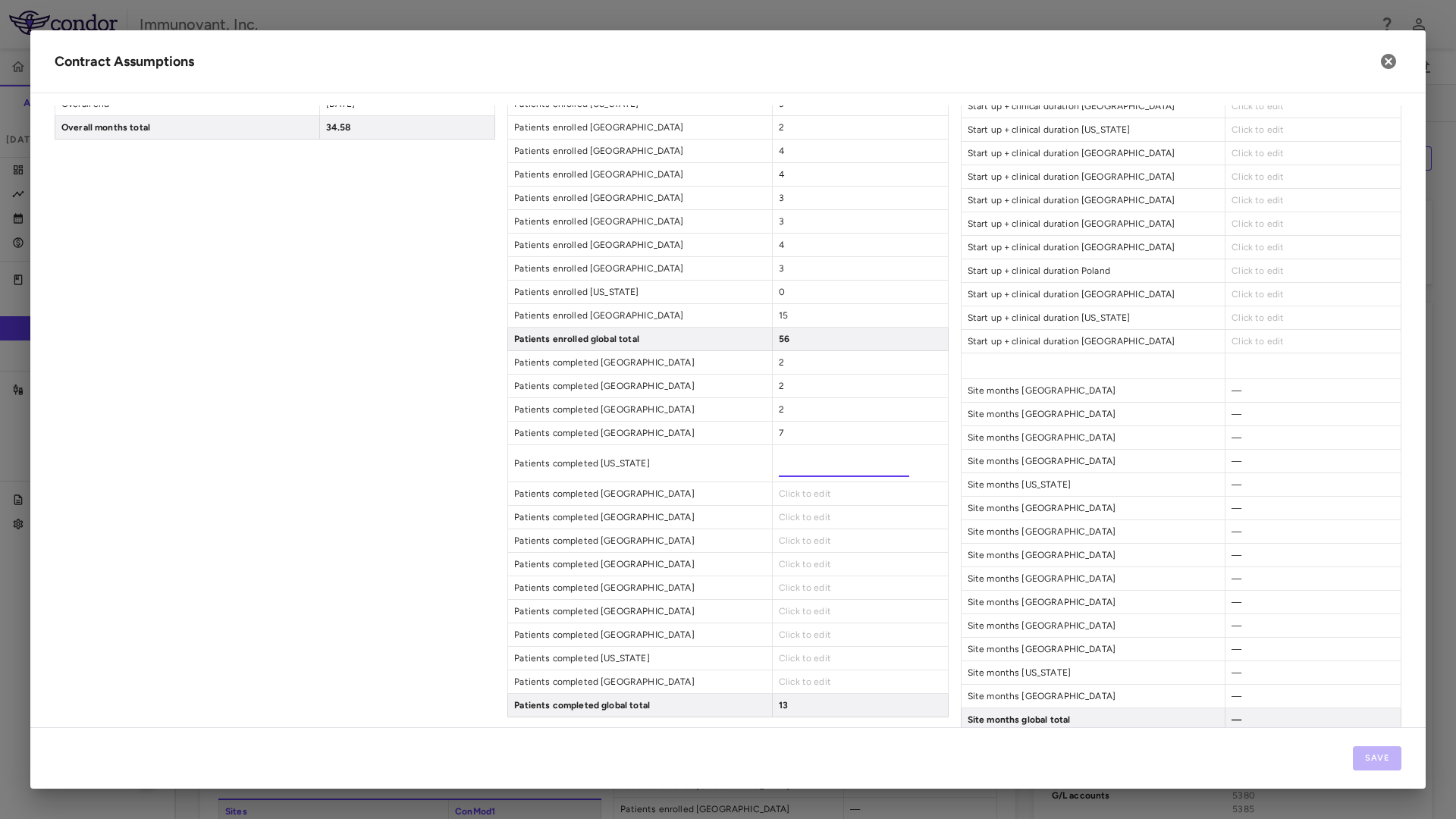
type input "*"
click at [790, 489] on div "Click to edit" at bounding box center [859, 480] width 176 height 23
click at [792, 474] on span "Click to edit" at bounding box center [805, 480] width 52 height 11
click at [790, 522] on div "Patient Enrollment ConMod1 Patients screened [GEOGRAPHIC_DATA] 6 Patients scree…" at bounding box center [727, 161] width 441 height 1083
click at [789, 507] on span "Click to edit" at bounding box center [805, 503] width 52 height 11
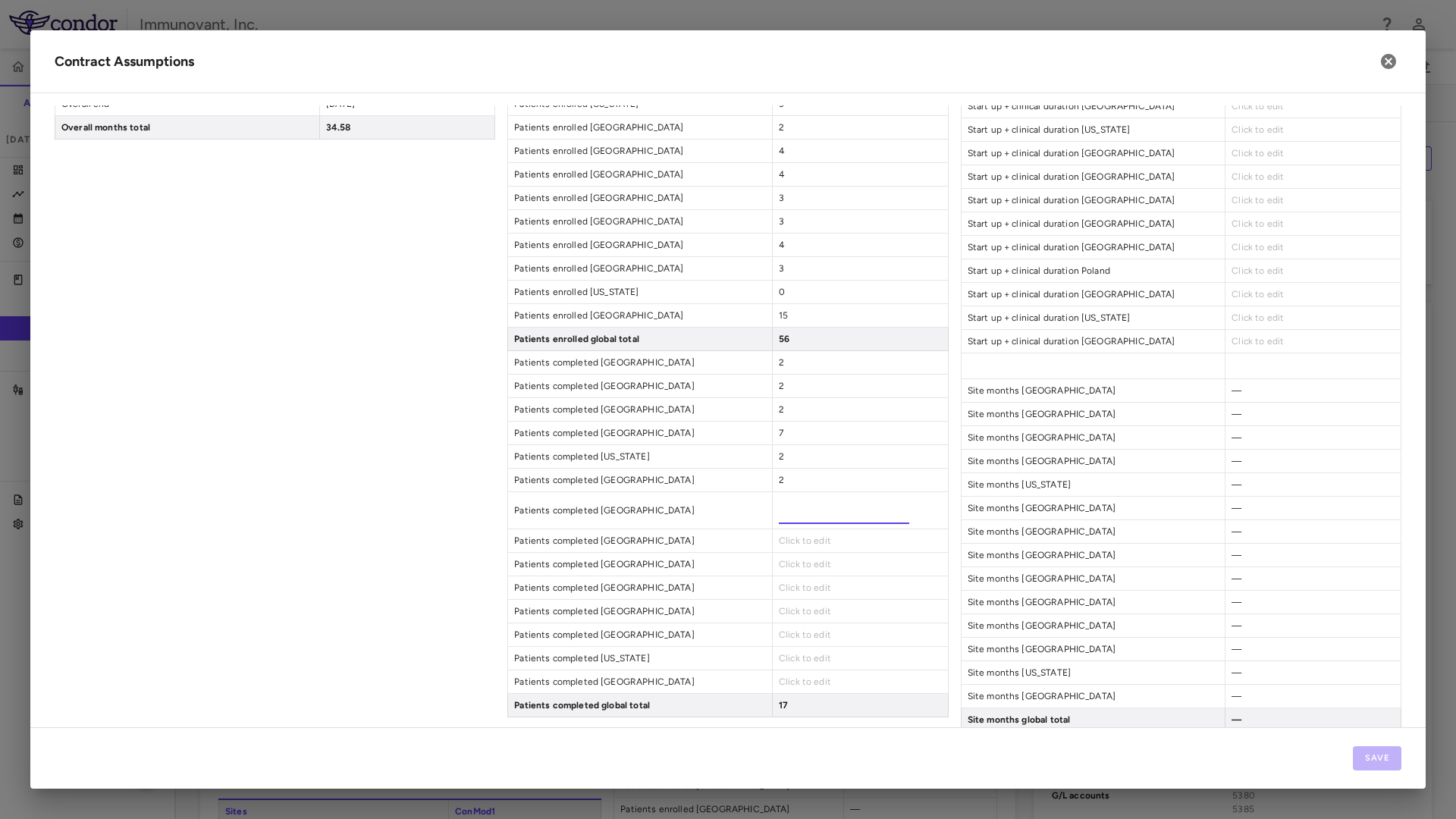
type input "*"
click at [783, 534] on div "Click to edit" at bounding box center [859, 526] width 176 height 23
click at [784, 524] on span "Click to edit" at bounding box center [805, 527] width 52 height 11
type input "*"
click at [781, 558] on div "Click to edit" at bounding box center [859, 550] width 176 height 23
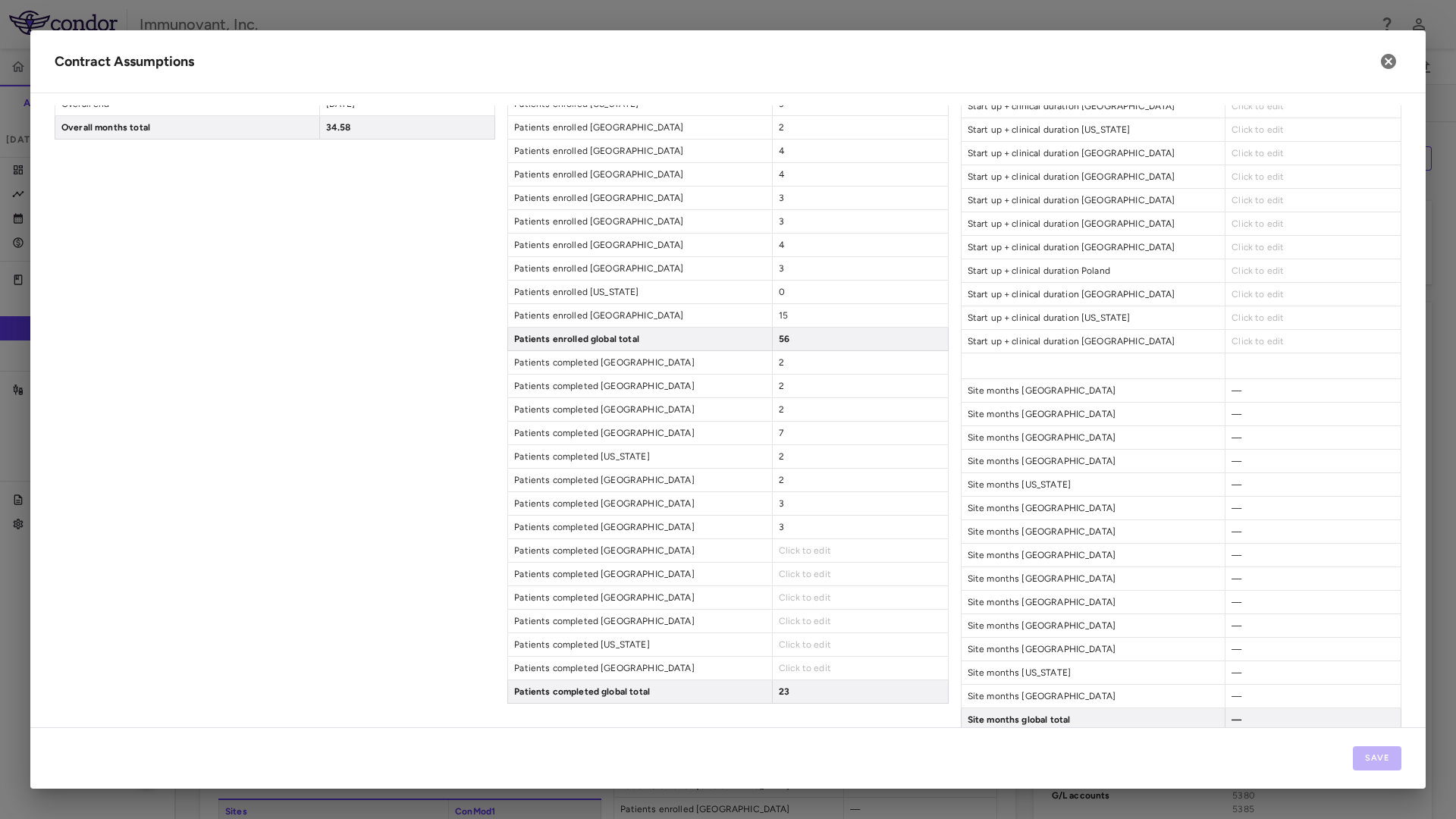
click at [782, 549] on span "Click to edit" at bounding box center [805, 551] width 52 height 11
type input "*"
click at [791, 585] on div "Click to edit" at bounding box center [859, 574] width 176 height 23
click at [796, 567] on div "Click to edit" at bounding box center [859, 574] width 176 height 23
click at [793, 575] on span "Click to edit" at bounding box center [805, 574] width 52 height 11
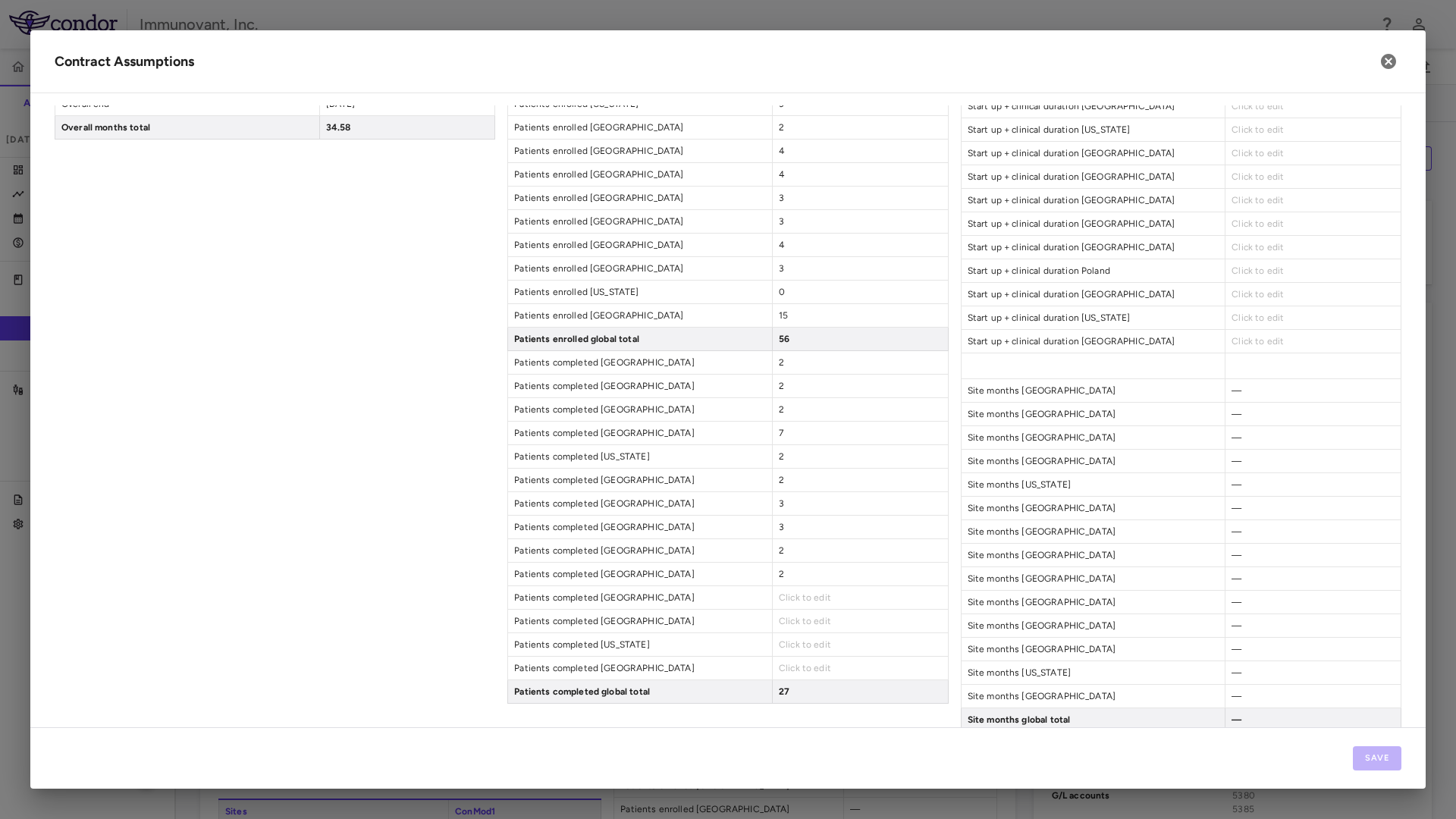
click at [826, 617] on div "Patient Enrollment ConMod1 Patients screened [GEOGRAPHIC_DATA] 6 Patients scree…" at bounding box center [727, 161] width 441 height 1083
click at [827, 597] on div "Click to edit" at bounding box center [859, 596] width 176 height 23
click at [784, 595] on span "Click to edit" at bounding box center [805, 597] width 52 height 11
type input "*"
click at [827, 631] on div "Click to edit" at bounding box center [859, 620] width 176 height 23
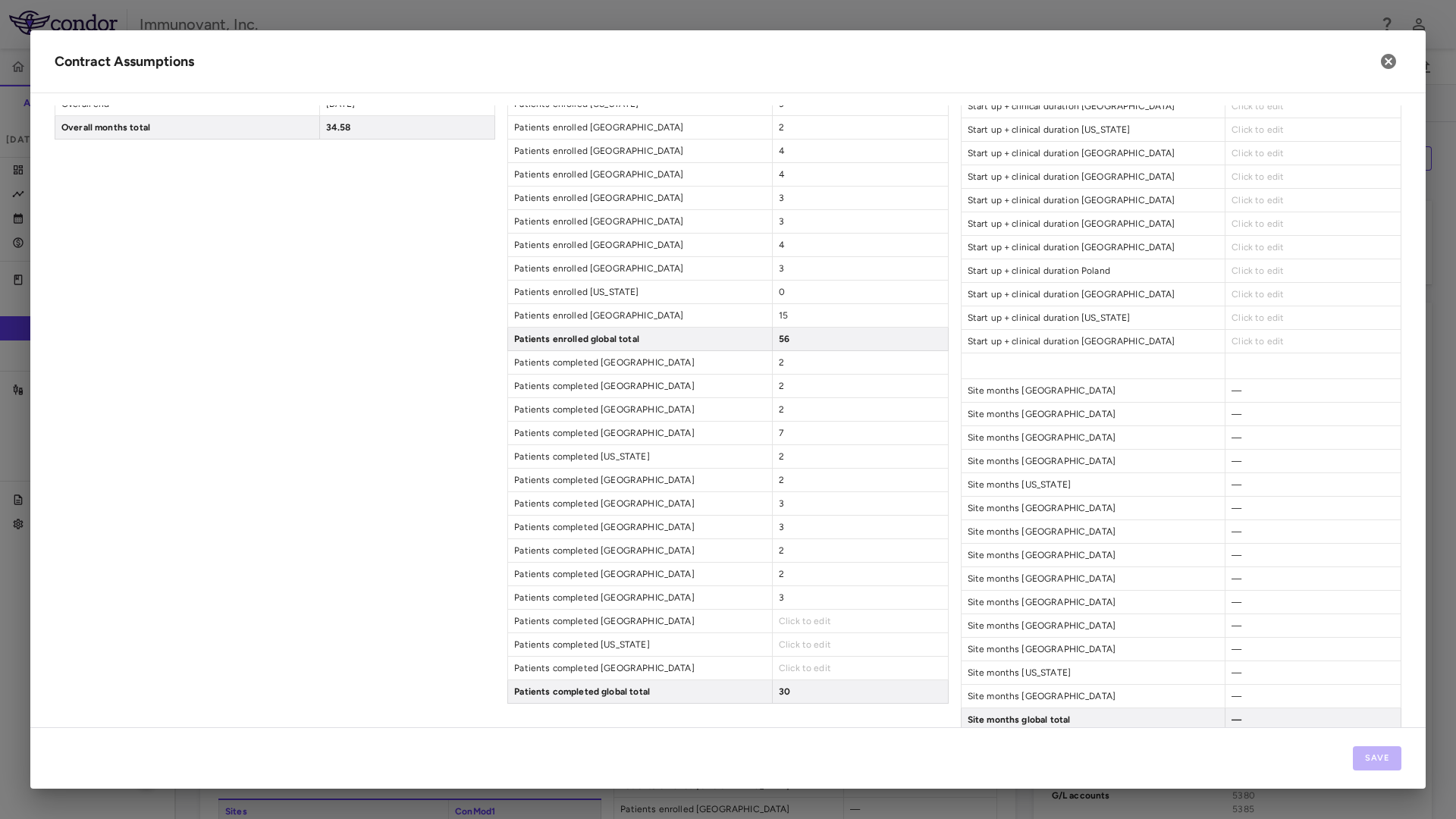
click at [792, 609] on div "Click to edit" at bounding box center [859, 620] width 176 height 23
click at [787, 619] on span "Click to edit" at bounding box center [805, 621] width 52 height 11
type input "*"
click at [816, 648] on div "Click to edit" at bounding box center [859, 658] width 176 height 23
click at [789, 644] on span "Click to edit" at bounding box center [805, 645] width 52 height 11
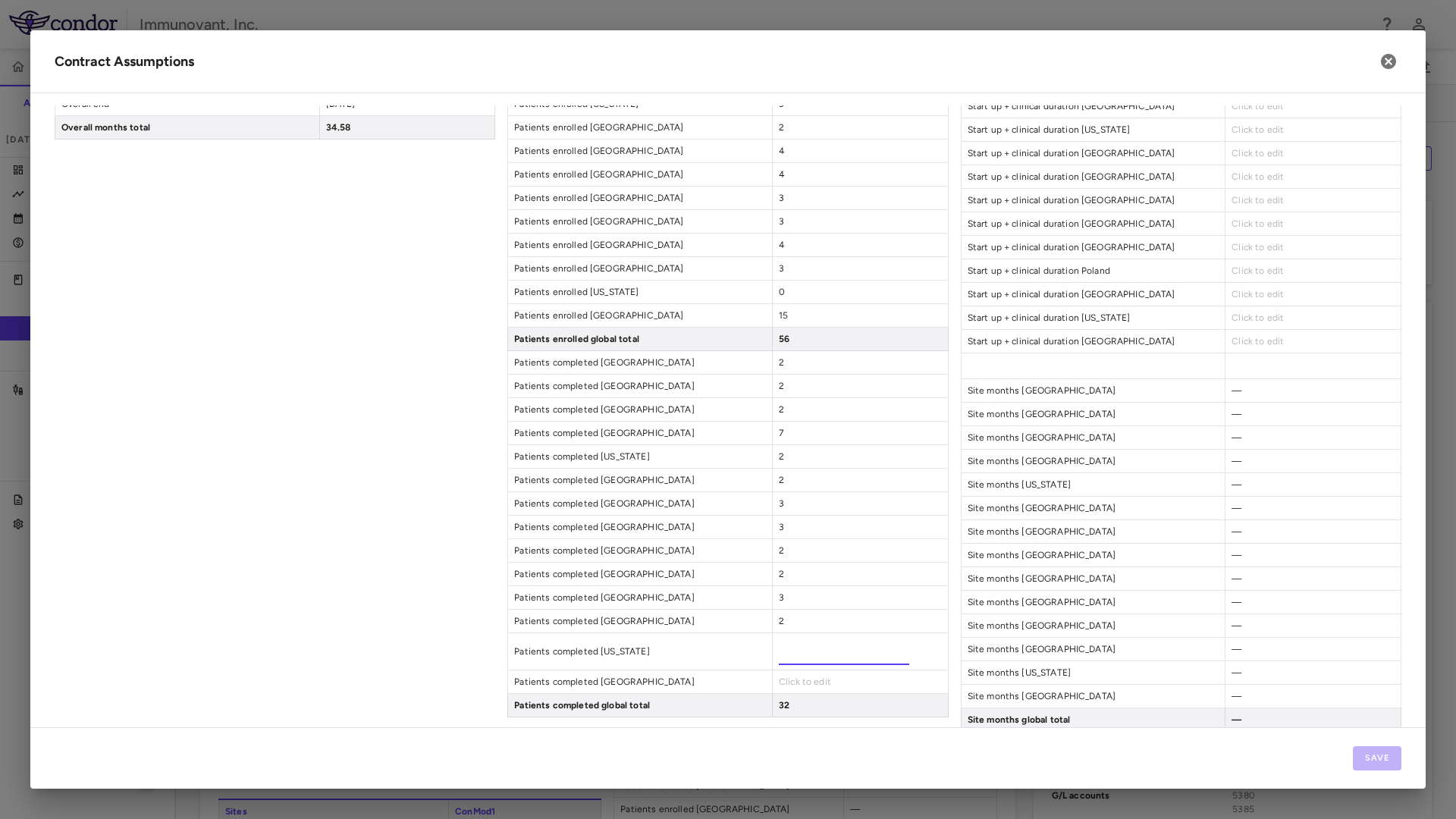
type input "*"
click at [796, 671] on div "Click to edit" at bounding box center [859, 668] width 176 height 23
click at [796, 669] on span "Click to edit" at bounding box center [805, 668] width 52 height 11
type input "**"
click at [868, 590] on div "3" at bounding box center [859, 596] width 176 height 23
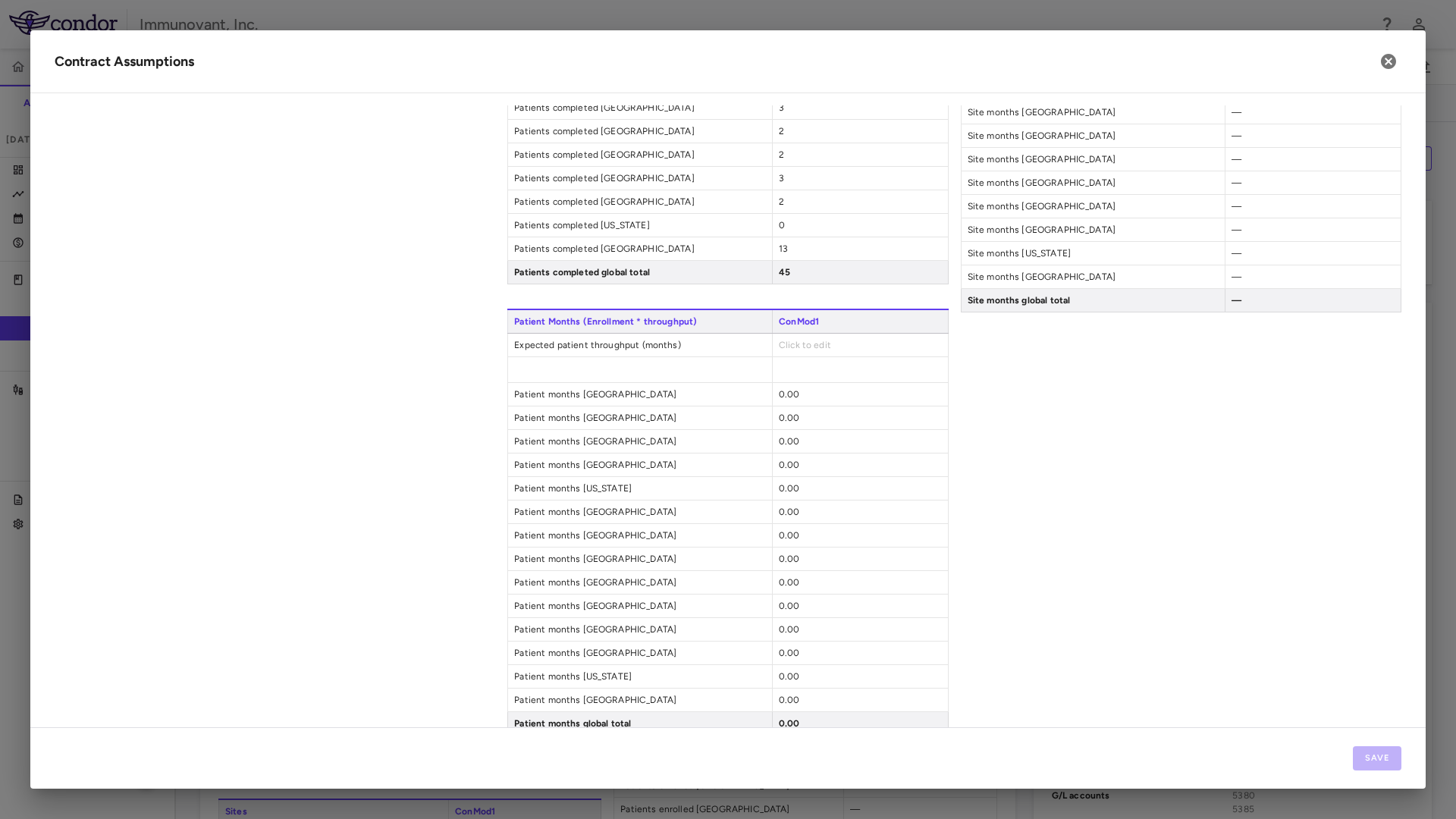
scroll to position [976, 0]
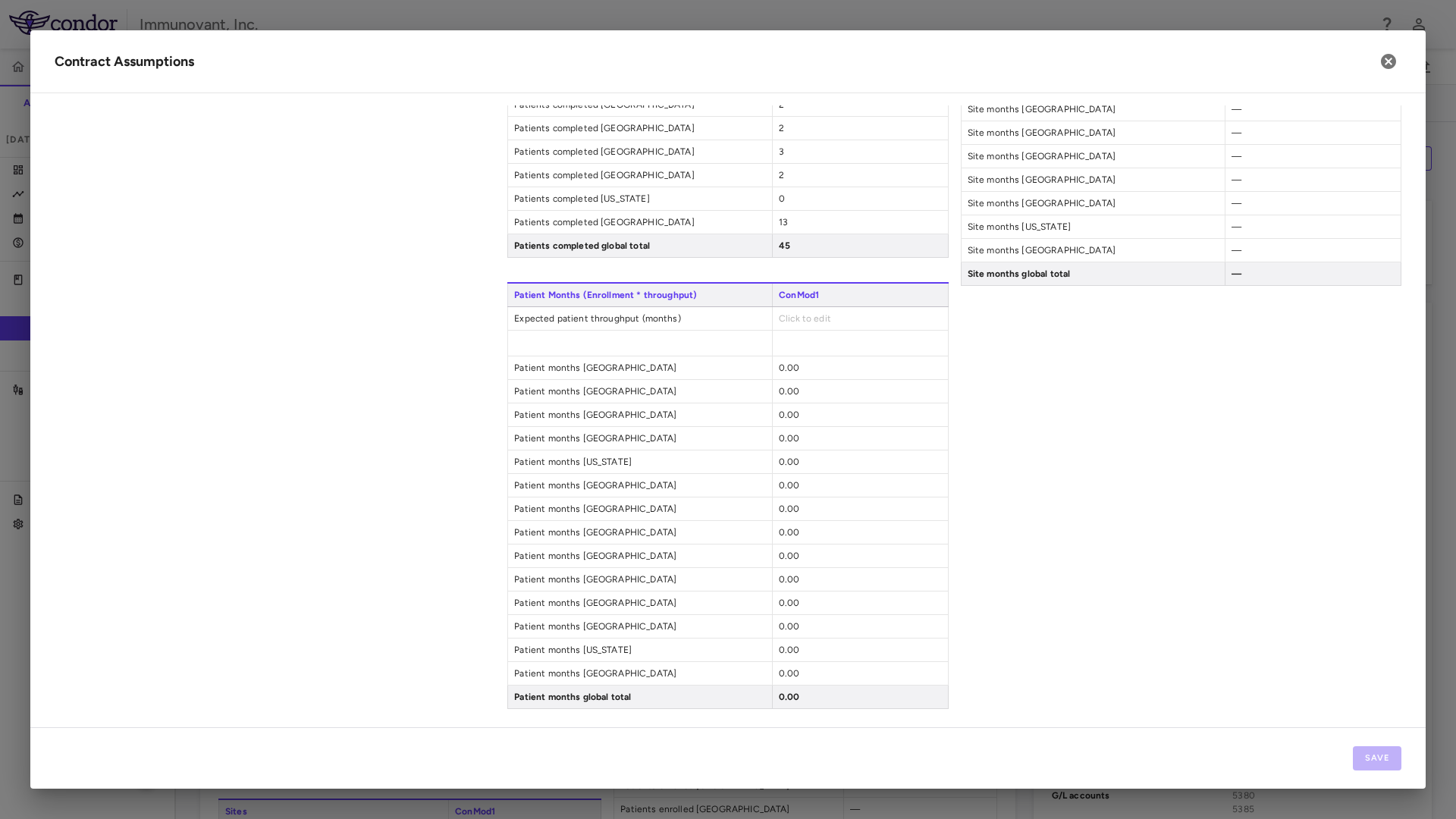
click at [812, 321] on span "Click to edit" at bounding box center [805, 318] width 52 height 11
click at [793, 319] on span "Click to edit" at bounding box center [805, 318] width 52 height 11
type input "**"
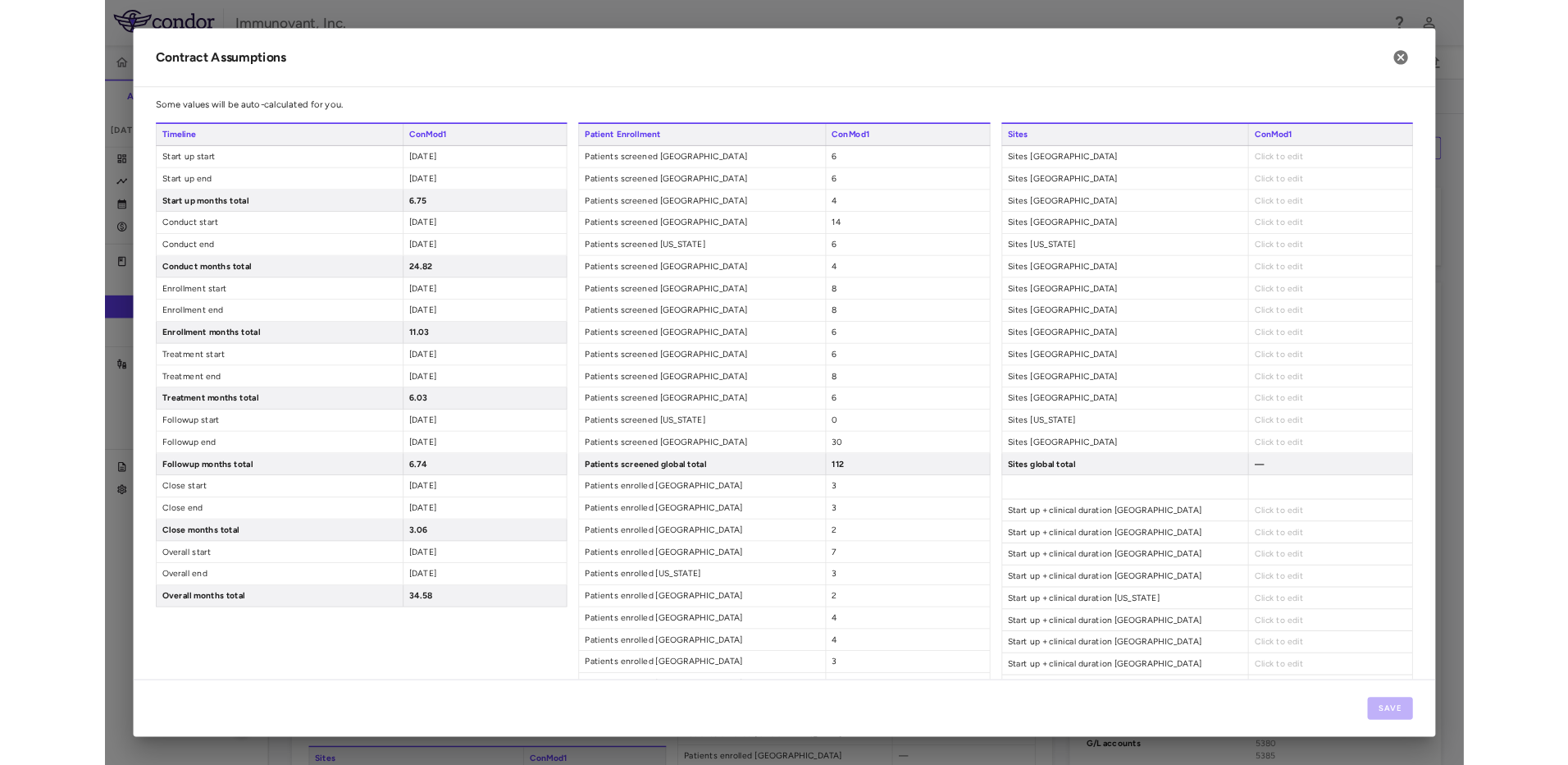
scroll to position [0, 0]
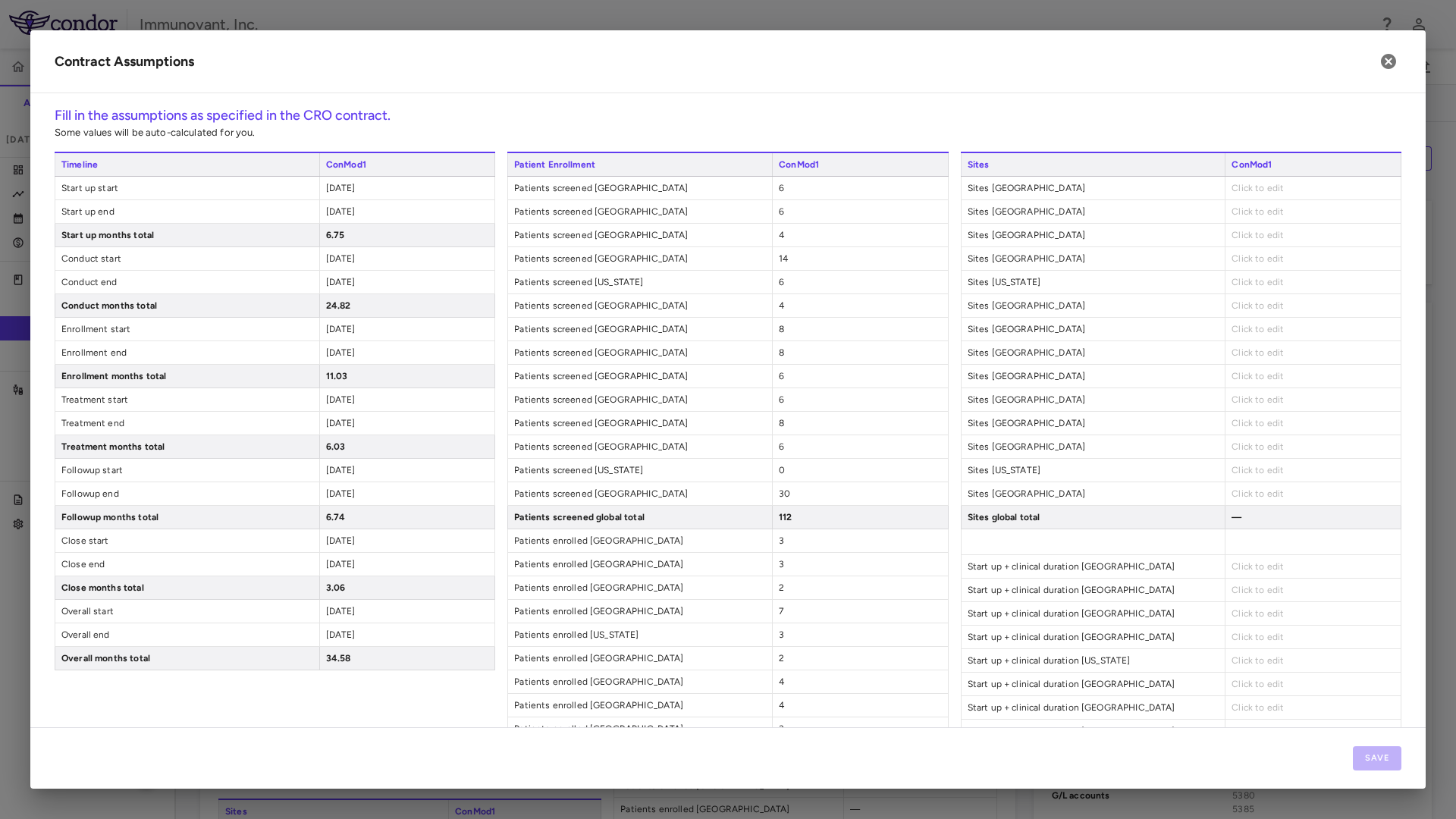
click at [1264, 192] on span "Click to edit" at bounding box center [1257, 188] width 52 height 11
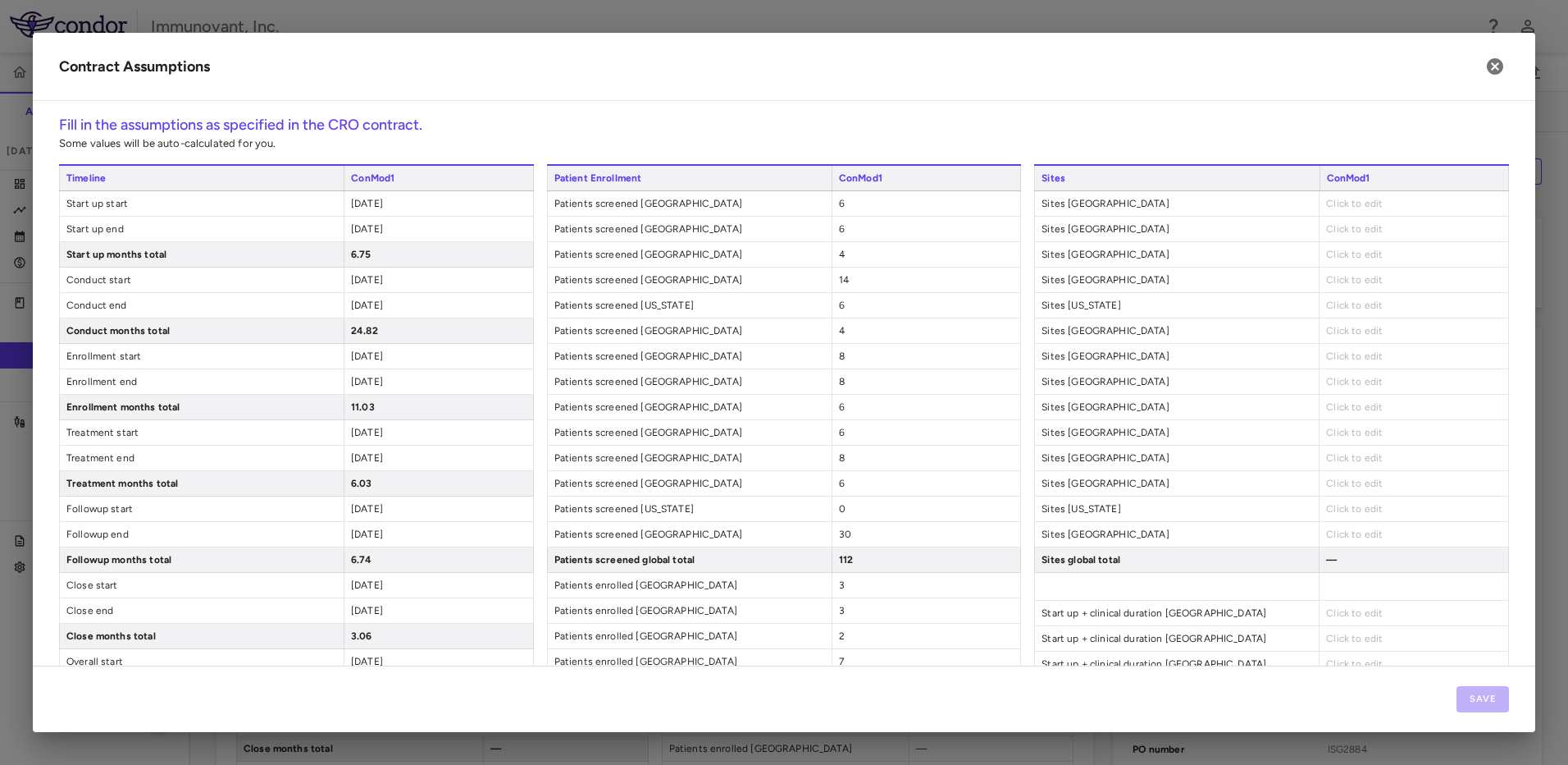
click at [1369, 206] on span "Click to edit" at bounding box center [1354, 203] width 56 height 12
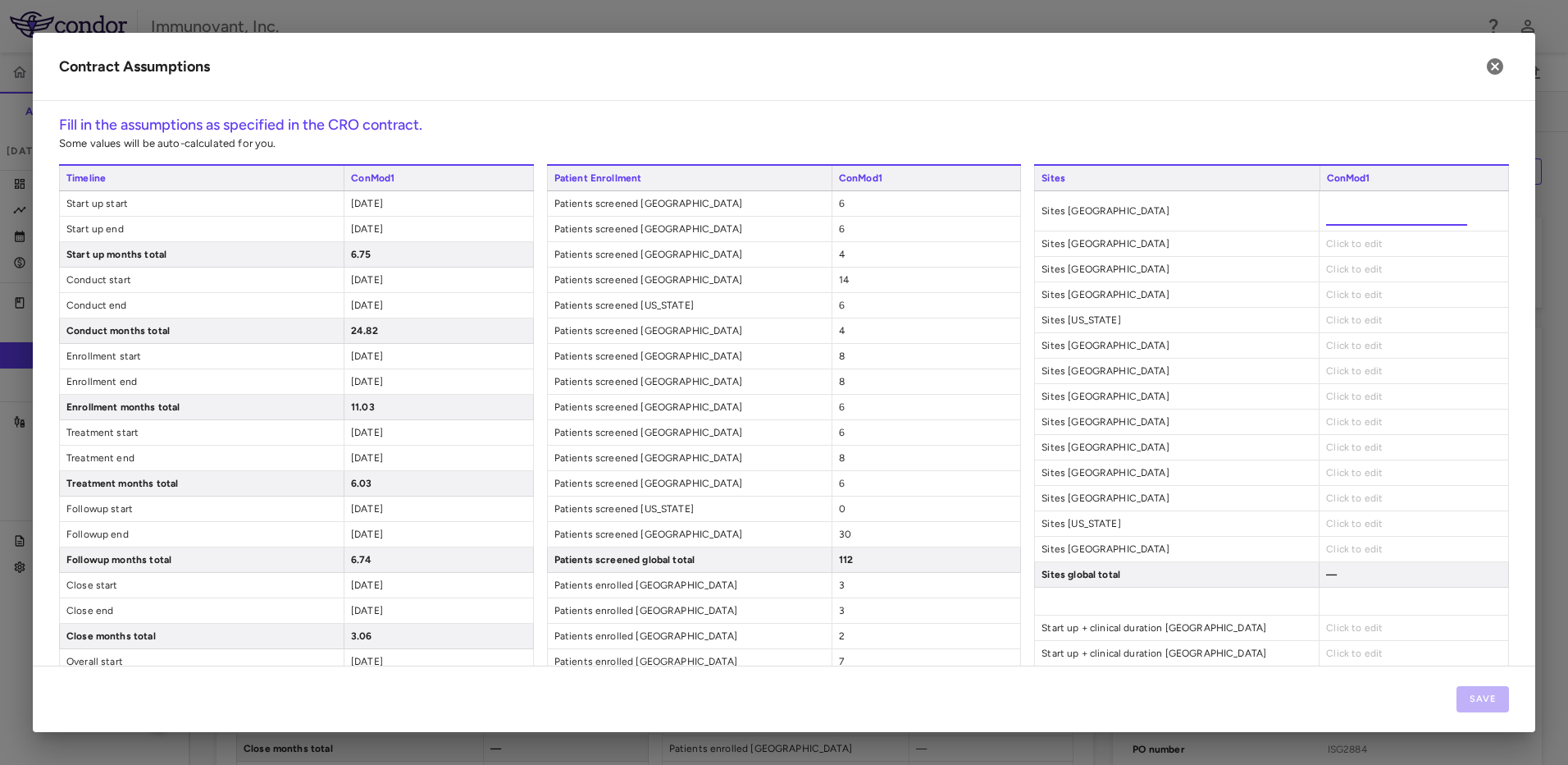
type input "*"
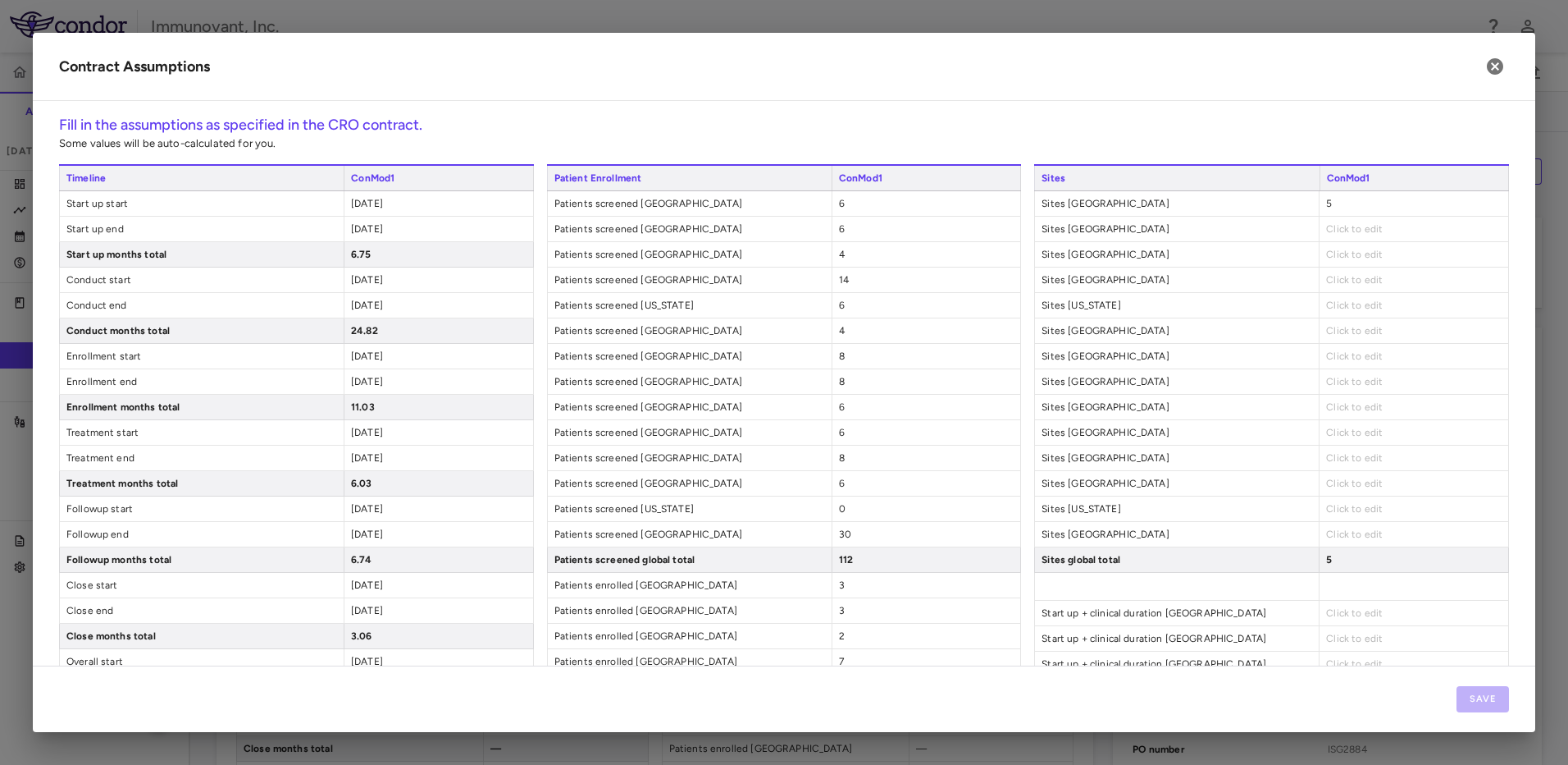
click at [1346, 226] on span "Click to edit" at bounding box center [1354, 229] width 56 height 12
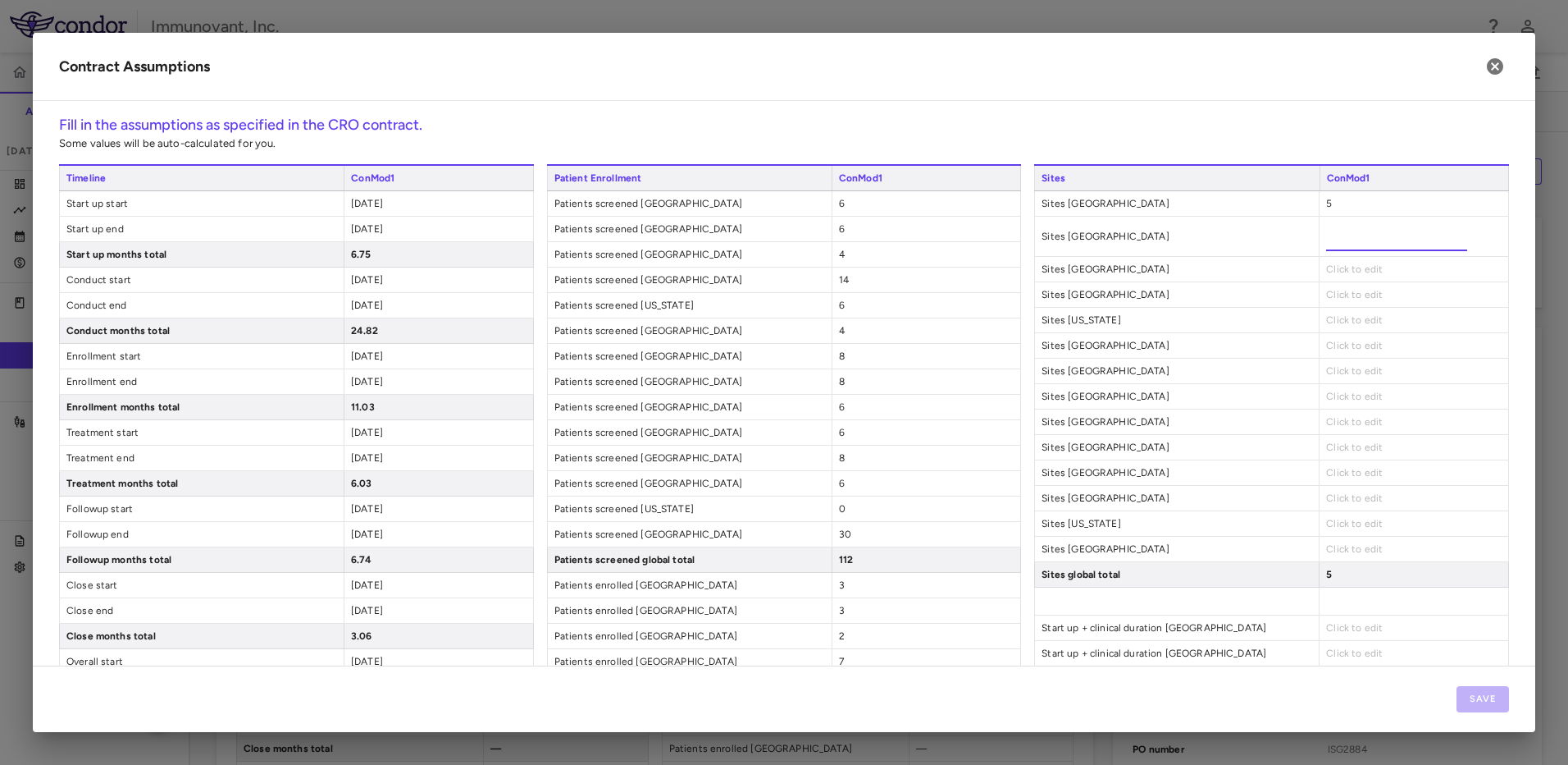
type input "*"
click at [1363, 263] on div "Click to edit" at bounding box center [1413, 268] width 189 height 25
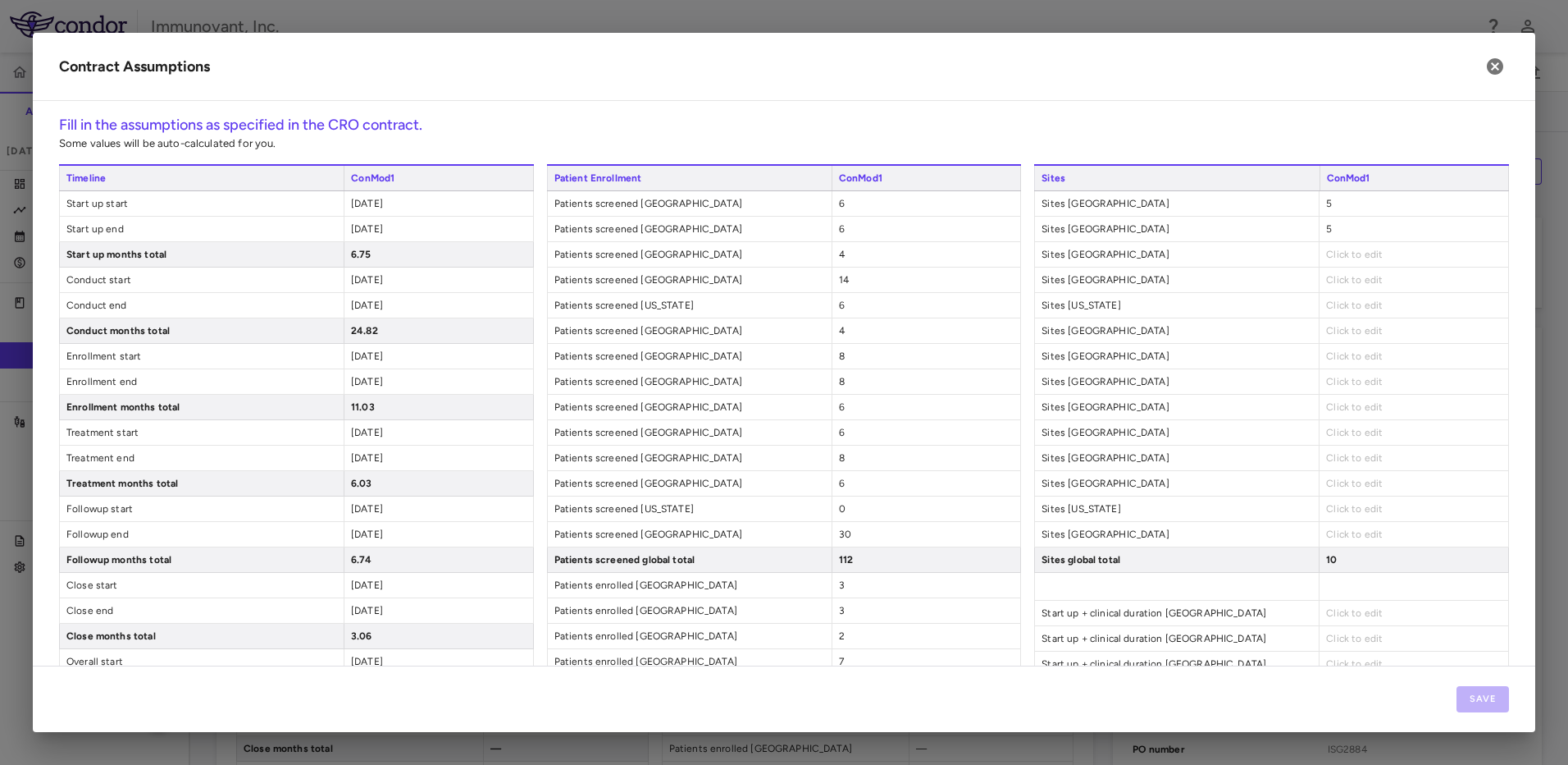
click at [1361, 255] on span "Click to edit" at bounding box center [1354, 255] width 56 height 12
click at [1357, 250] on span "Click to edit" at bounding box center [1354, 255] width 56 height 12
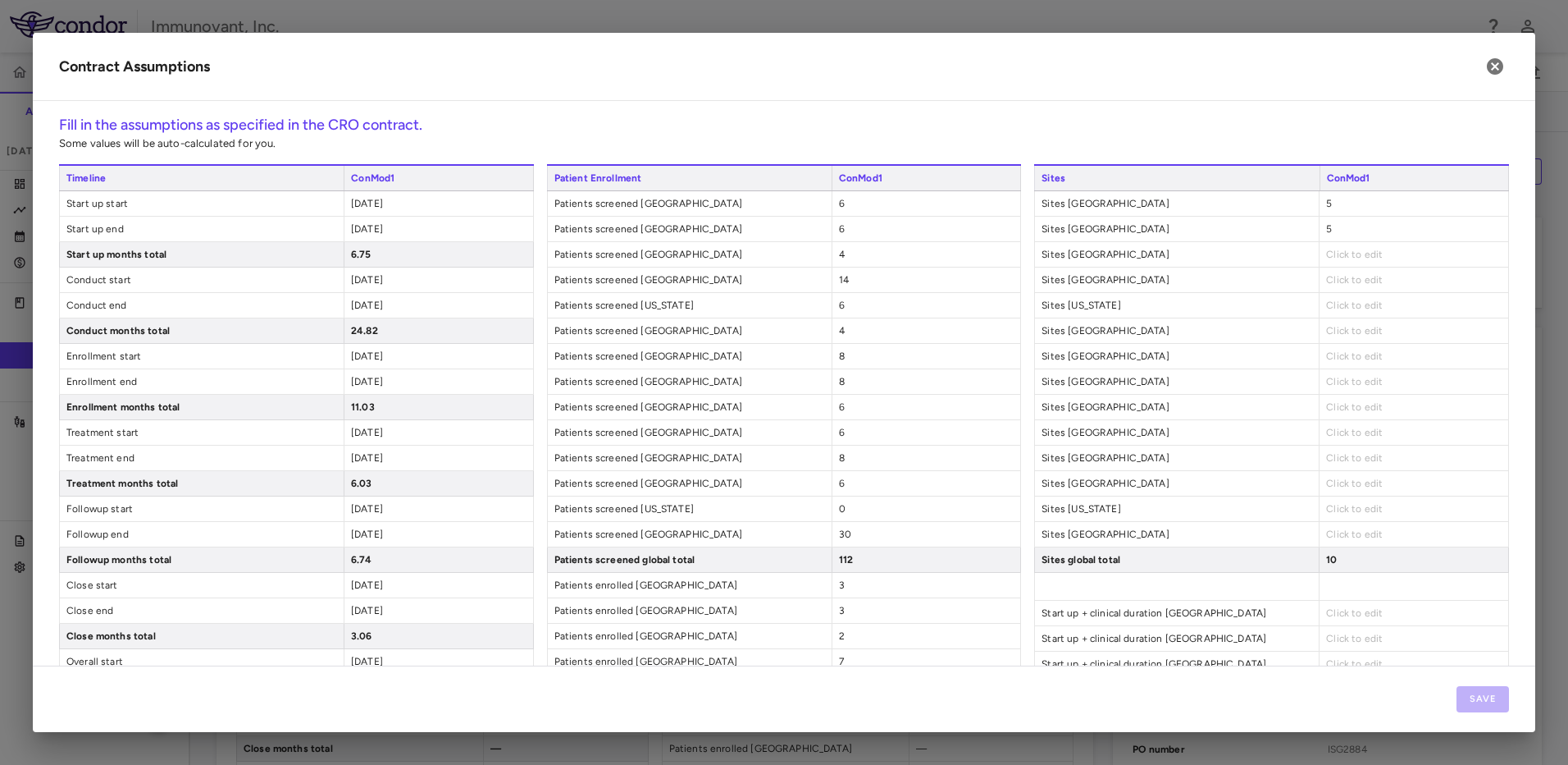
click at [1352, 286] on div "Click to edit" at bounding box center [1413, 279] width 189 height 25
click at [1350, 276] on span "Click to edit" at bounding box center [1354, 280] width 56 height 12
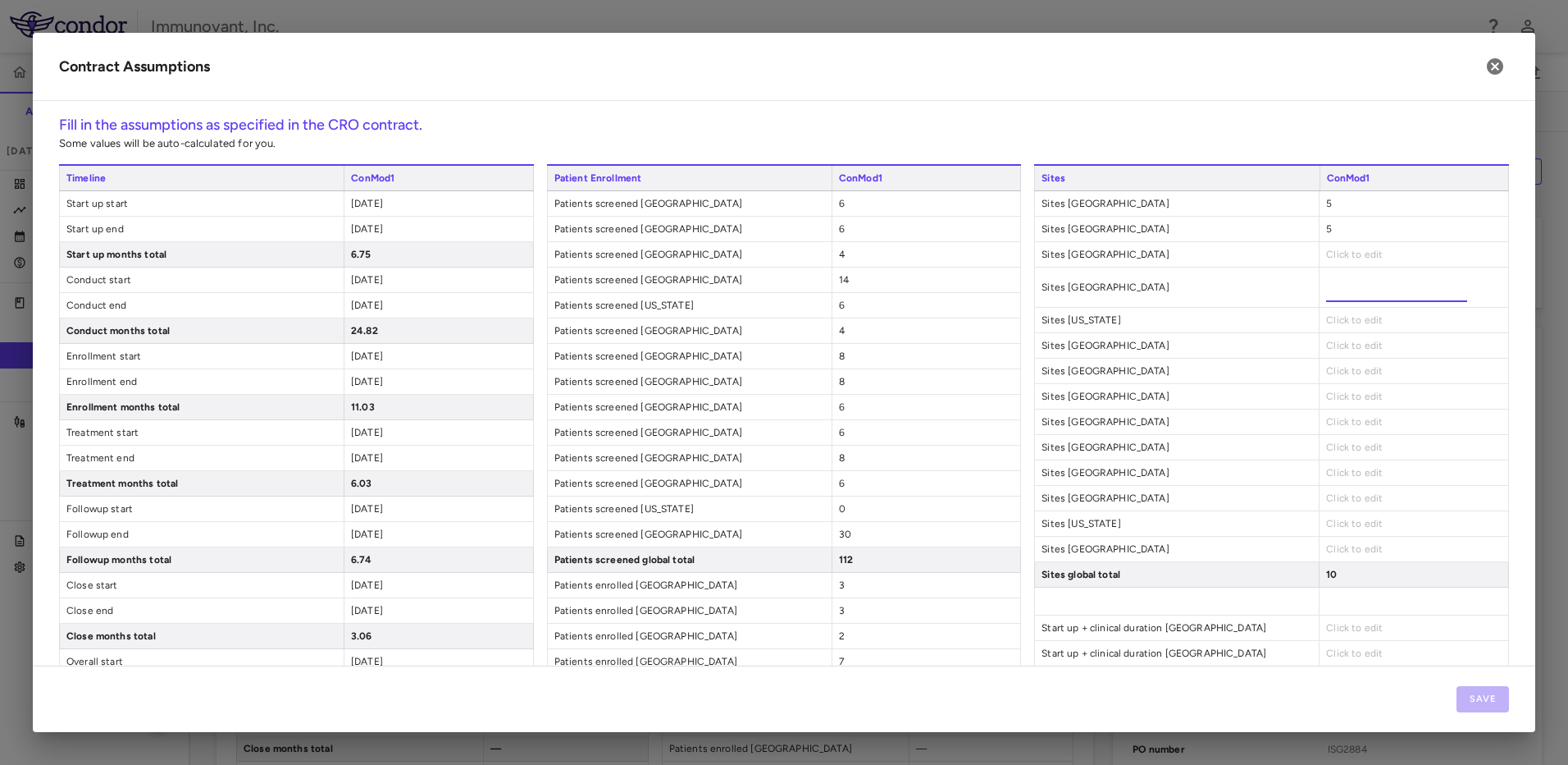
type input "*"
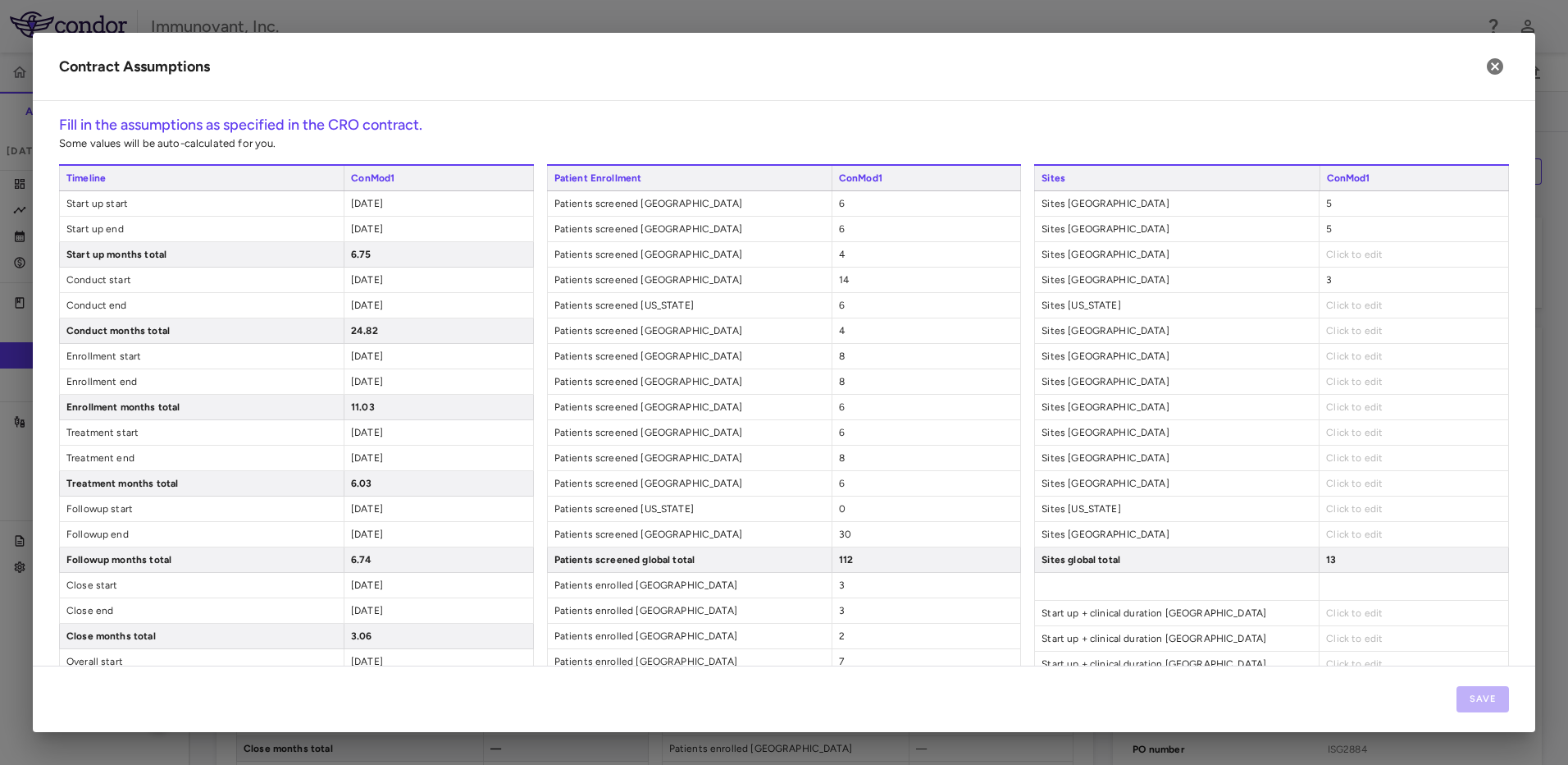
click at [1338, 303] on span "Click to edit" at bounding box center [1354, 305] width 56 height 12
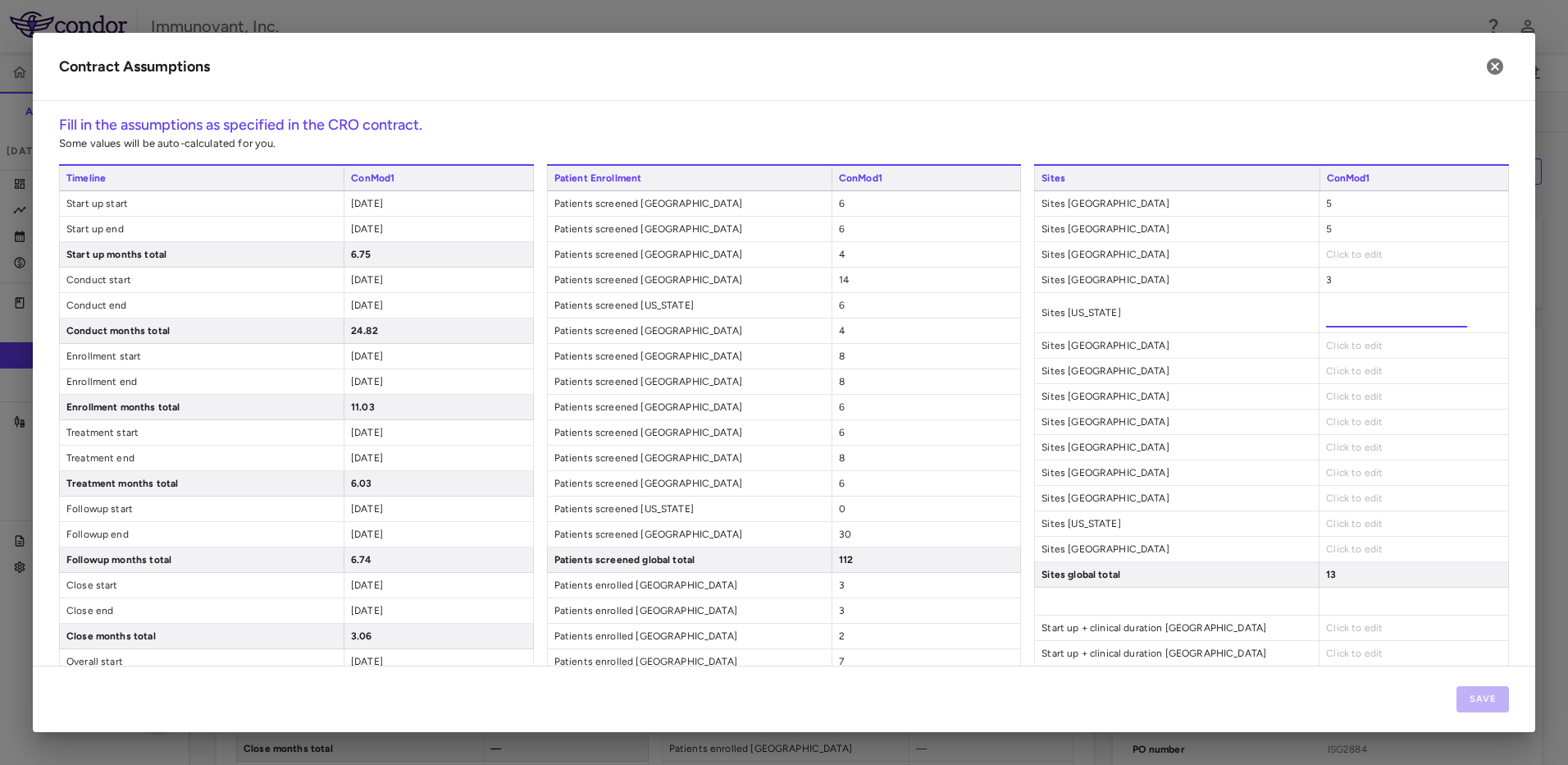
type input "*"
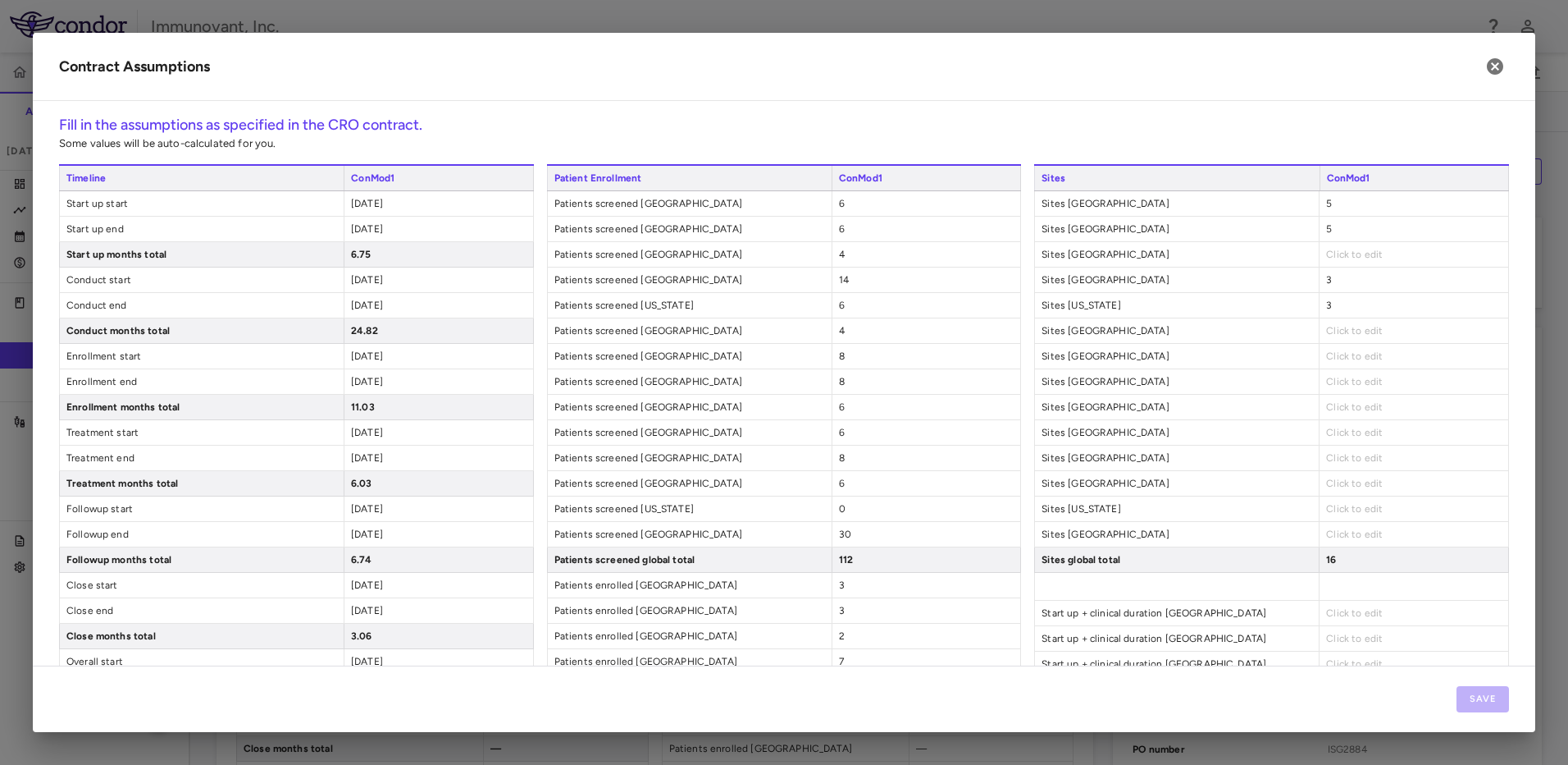
click at [1381, 336] on div "Click to edit" at bounding box center [1413, 330] width 189 height 25
click at [1377, 332] on div "Click to edit" at bounding box center [1413, 330] width 189 height 25
click at [1337, 331] on span "Click to edit" at bounding box center [1354, 331] width 56 height 12
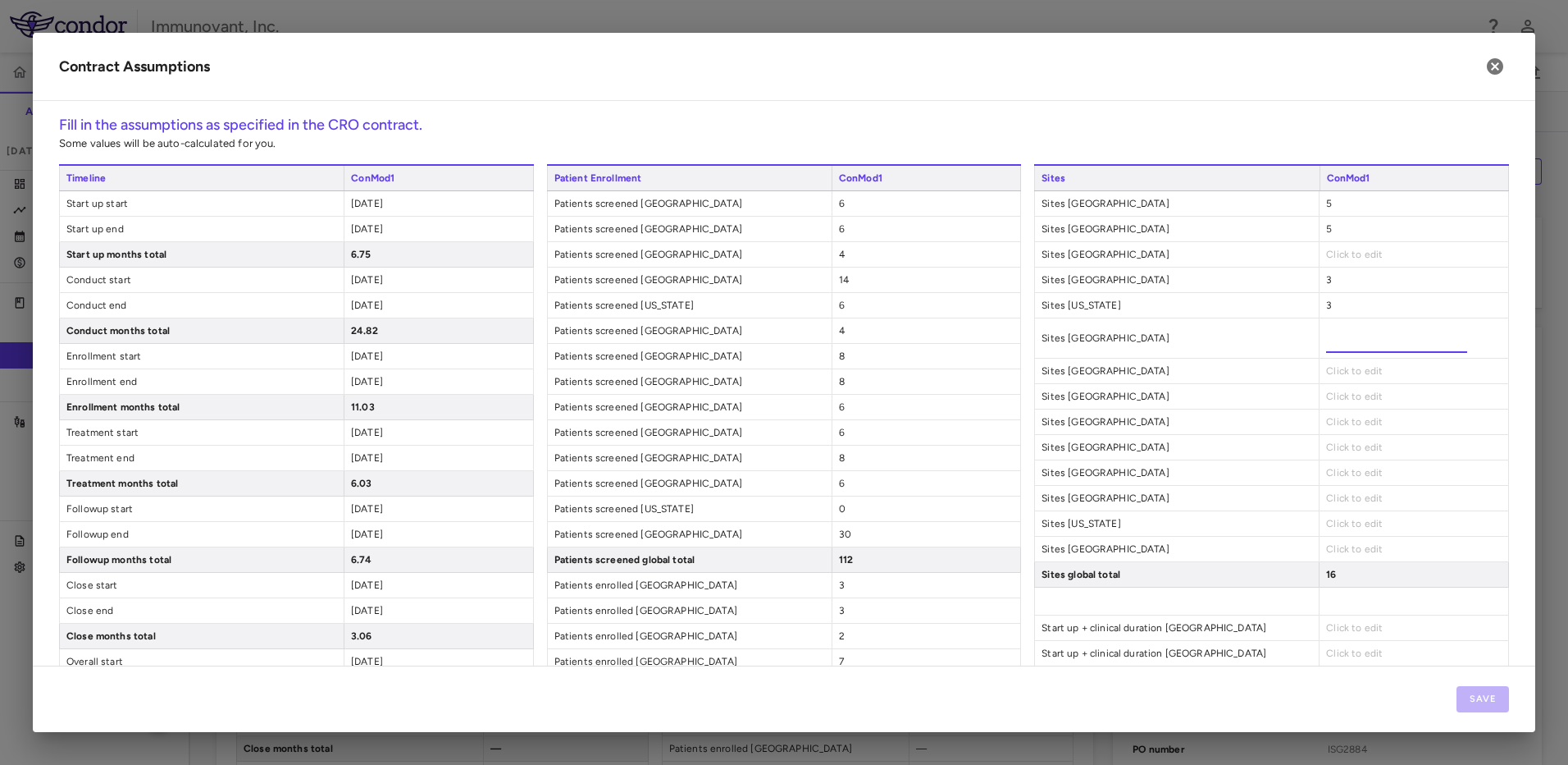
type input "*"
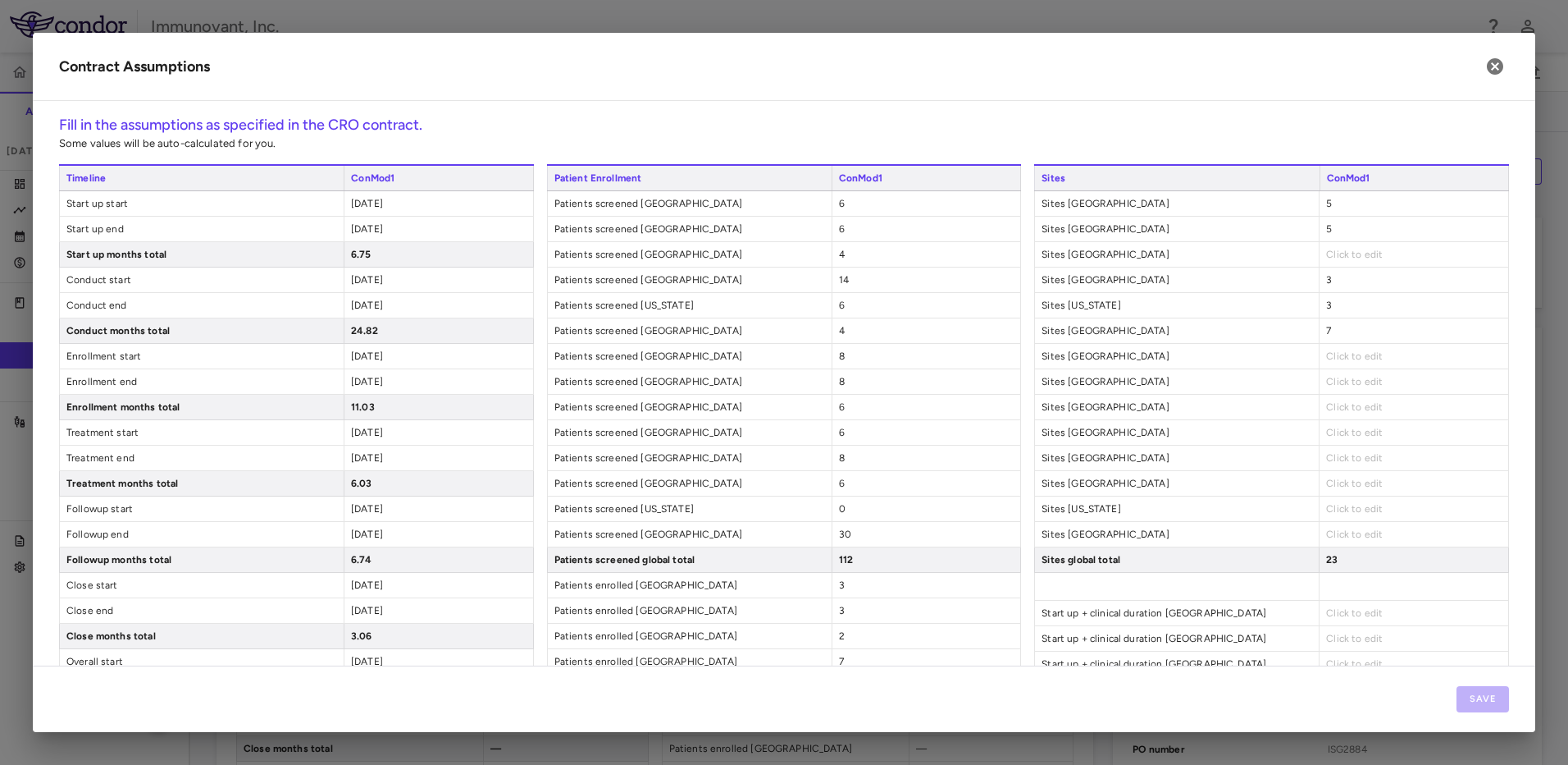
click at [1352, 466] on div "Click to edit" at bounding box center [1413, 457] width 189 height 25
click at [1353, 461] on span "Click to edit" at bounding box center [1354, 458] width 56 height 12
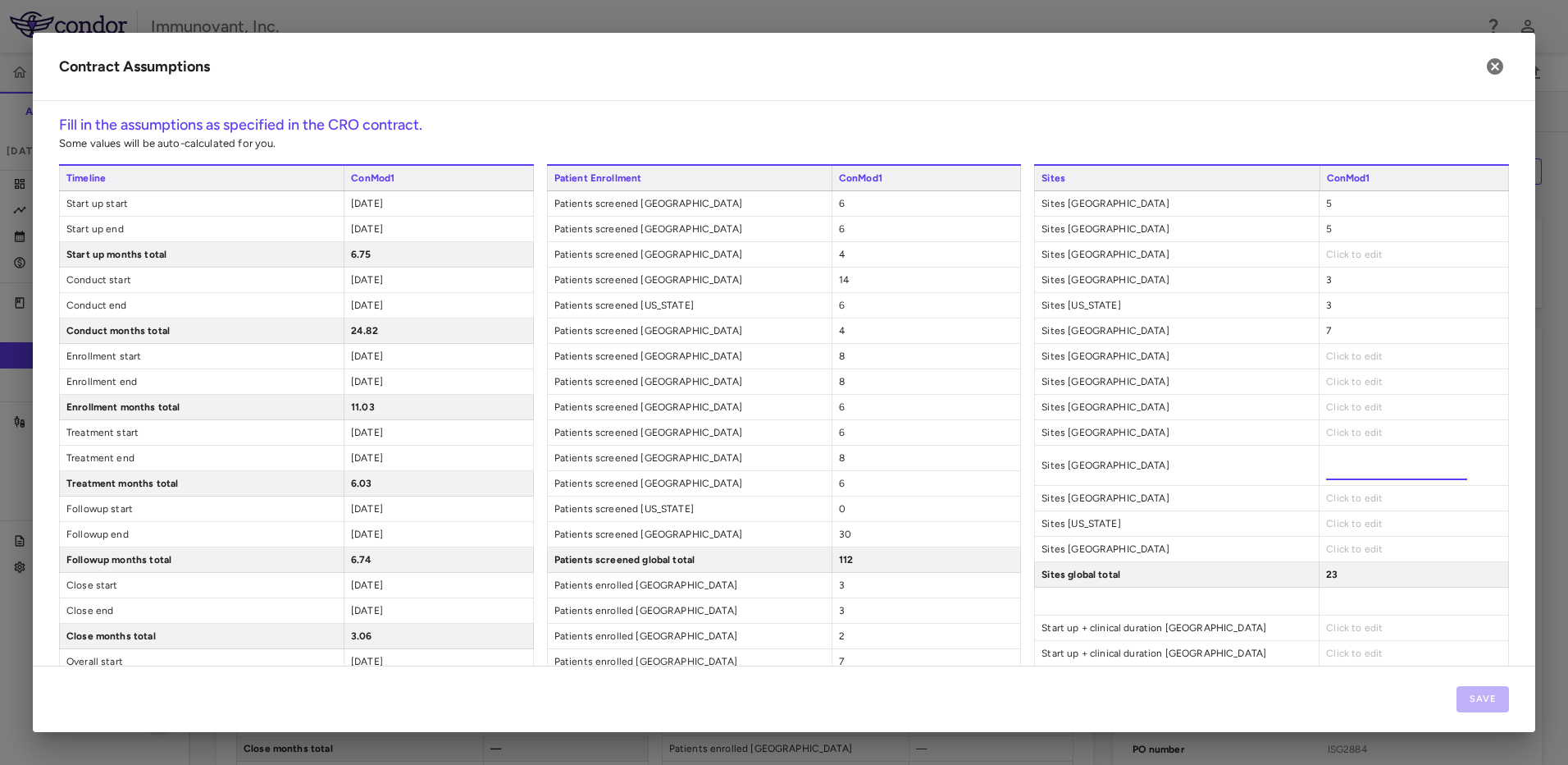
type input "*"
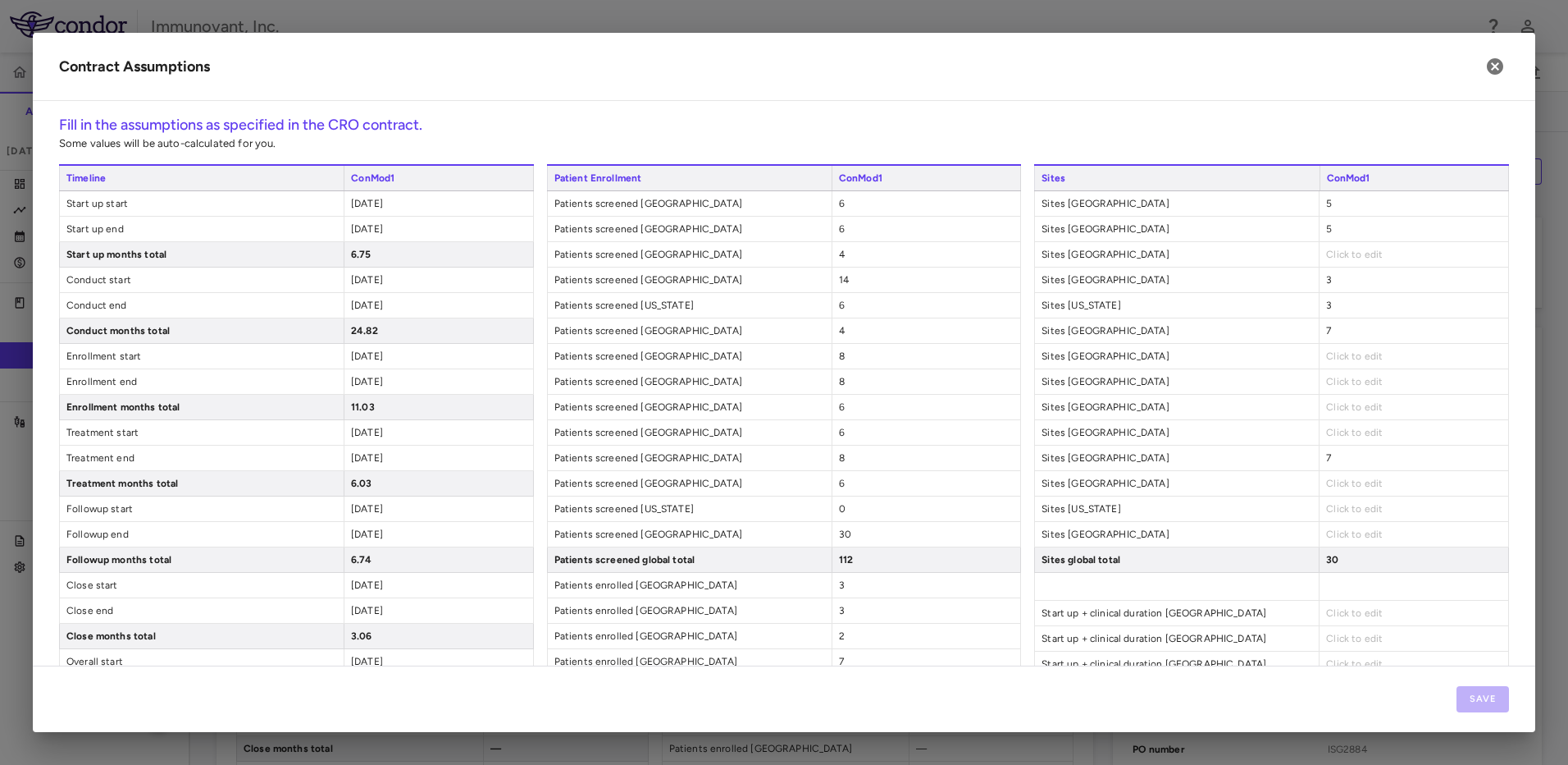
click at [1350, 342] on div "7" at bounding box center [1413, 330] width 189 height 25
click at [1350, 353] on span "Click to edit" at bounding box center [1354, 356] width 56 height 12
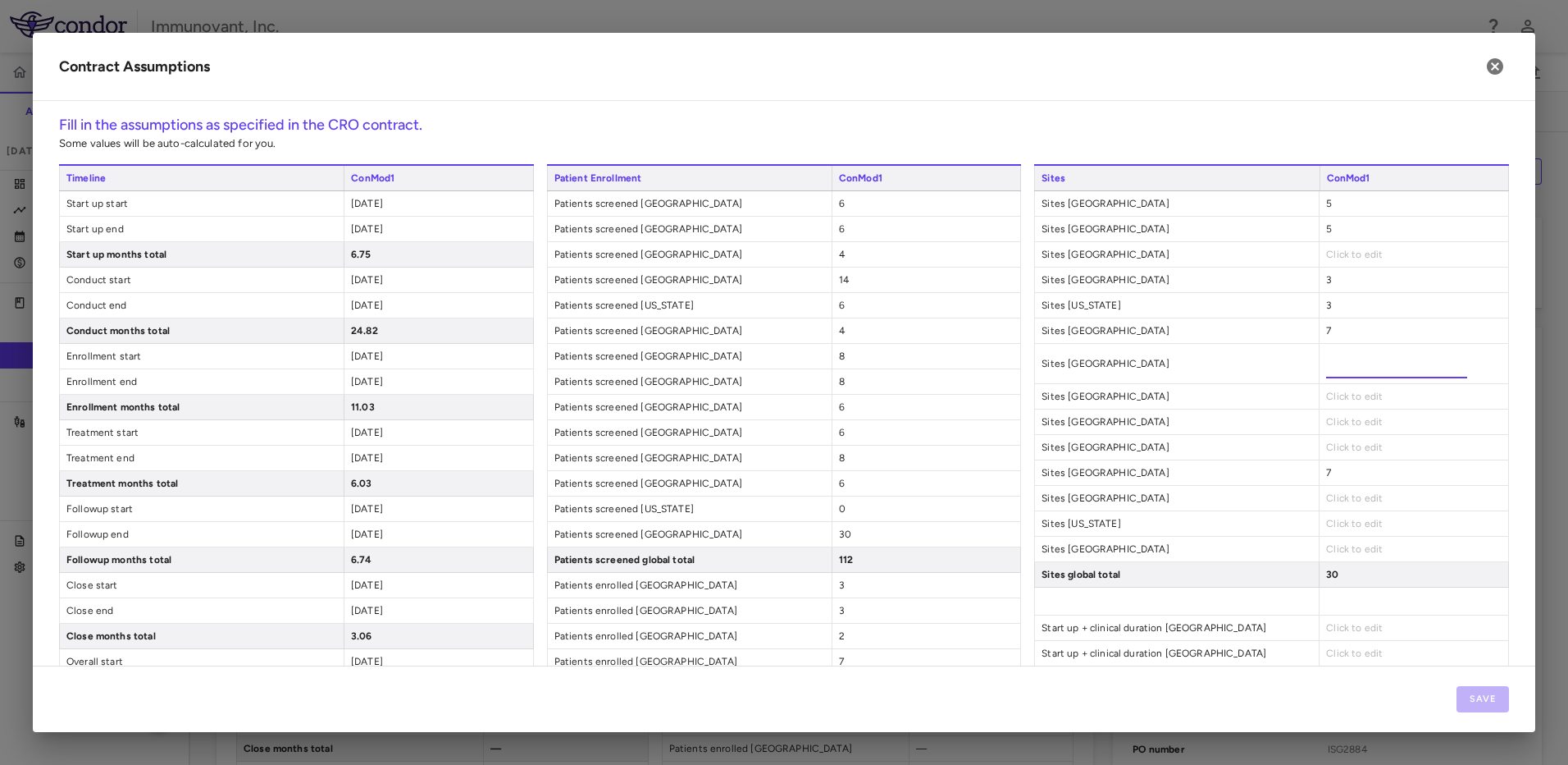
type input "*"
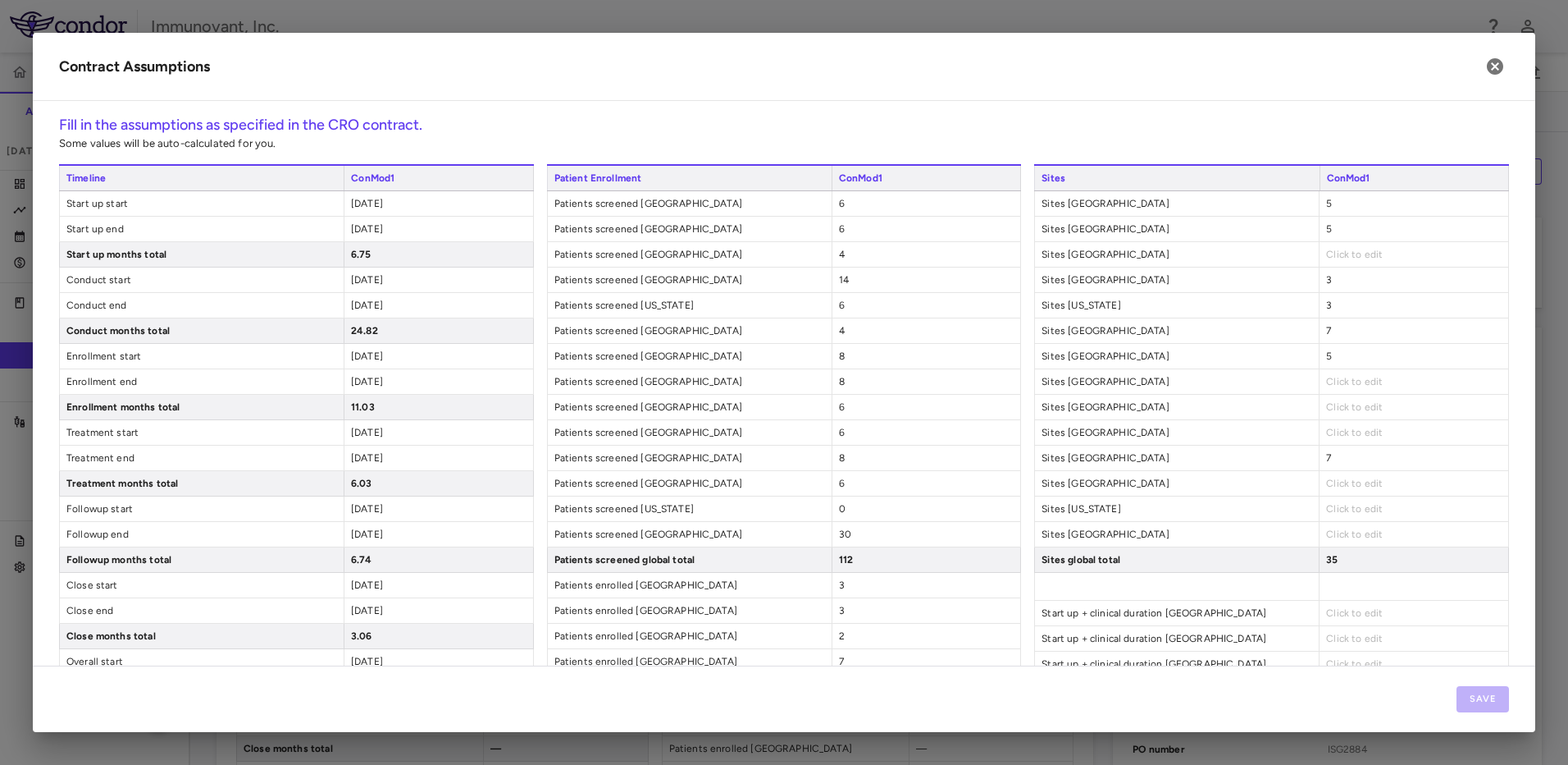
click at [1340, 395] on div "Click to edit" at bounding box center [1413, 407] width 189 height 25
click at [1342, 384] on span "Click to edit" at bounding box center [1354, 382] width 56 height 12
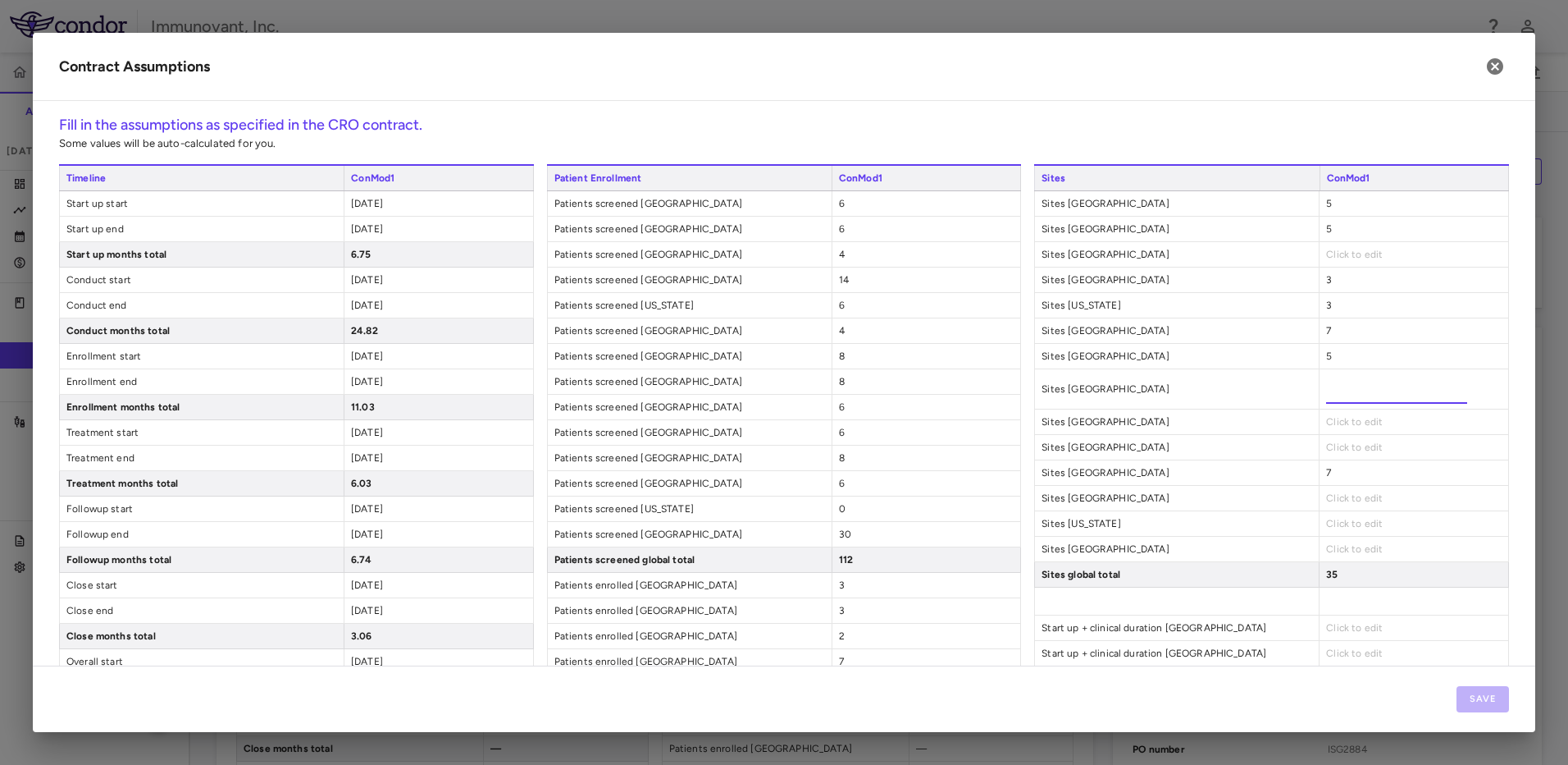
type input "*"
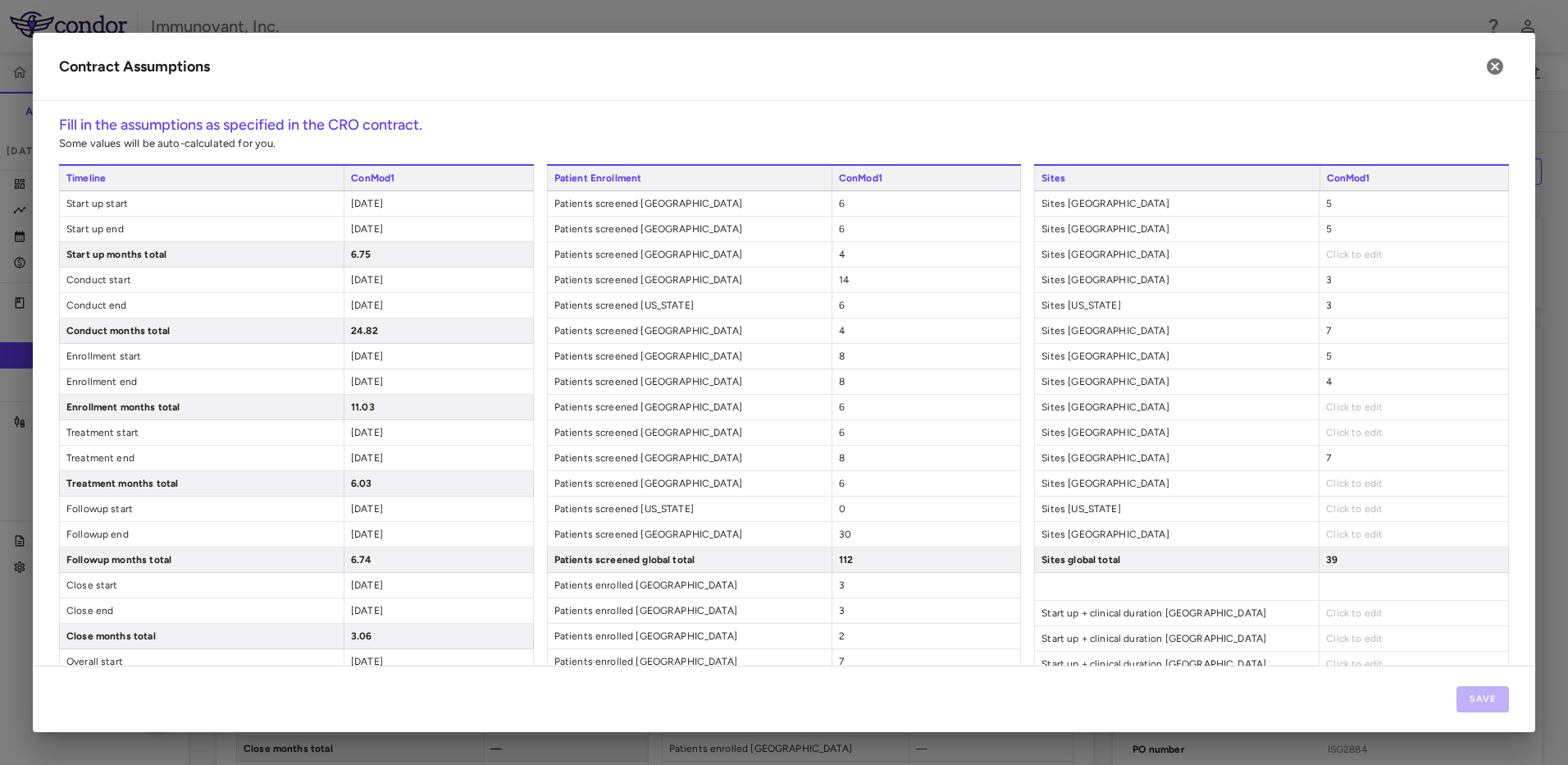
click at [1328, 411] on span "Click to edit" at bounding box center [1354, 407] width 56 height 12
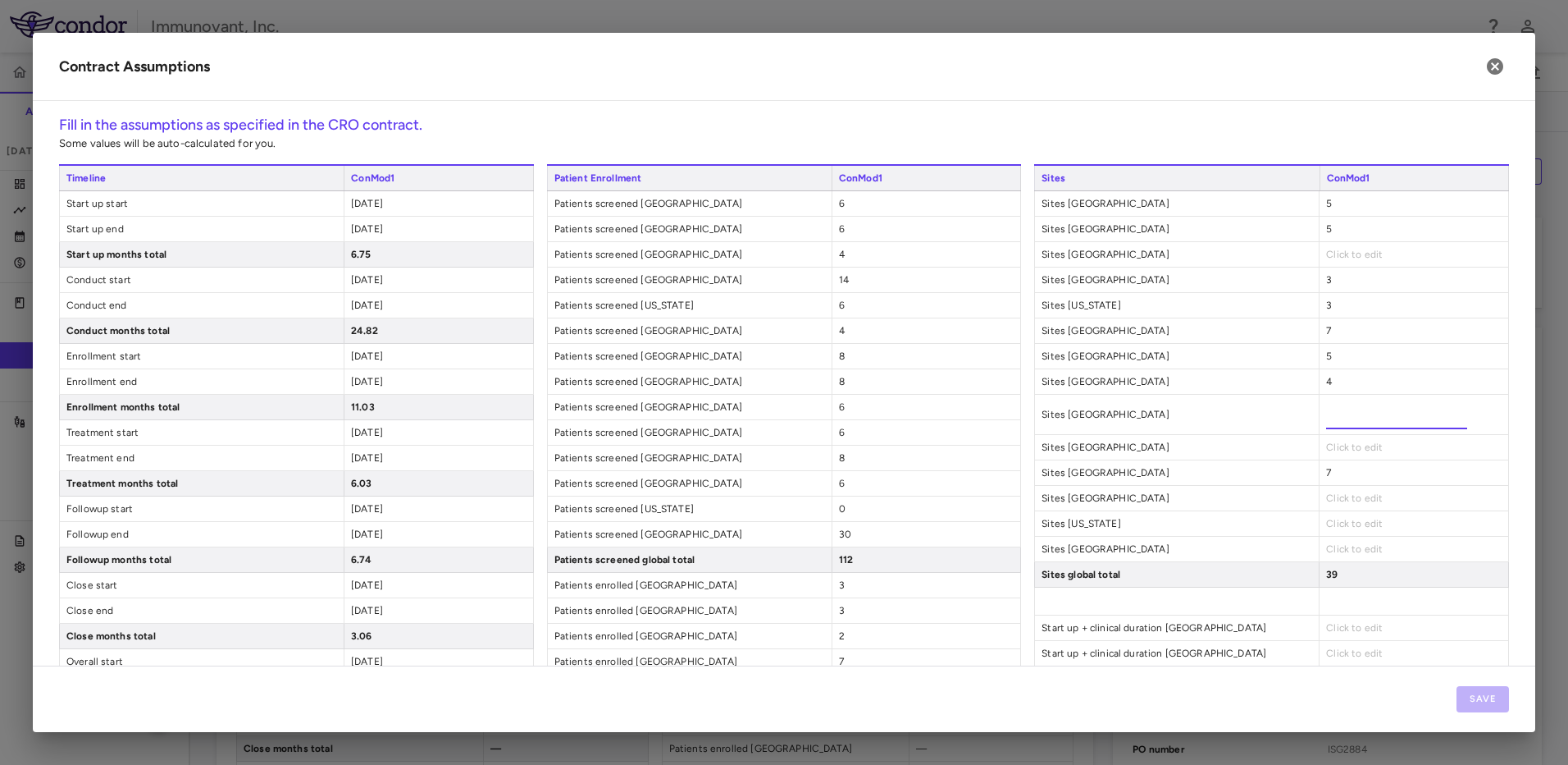
type input "*"
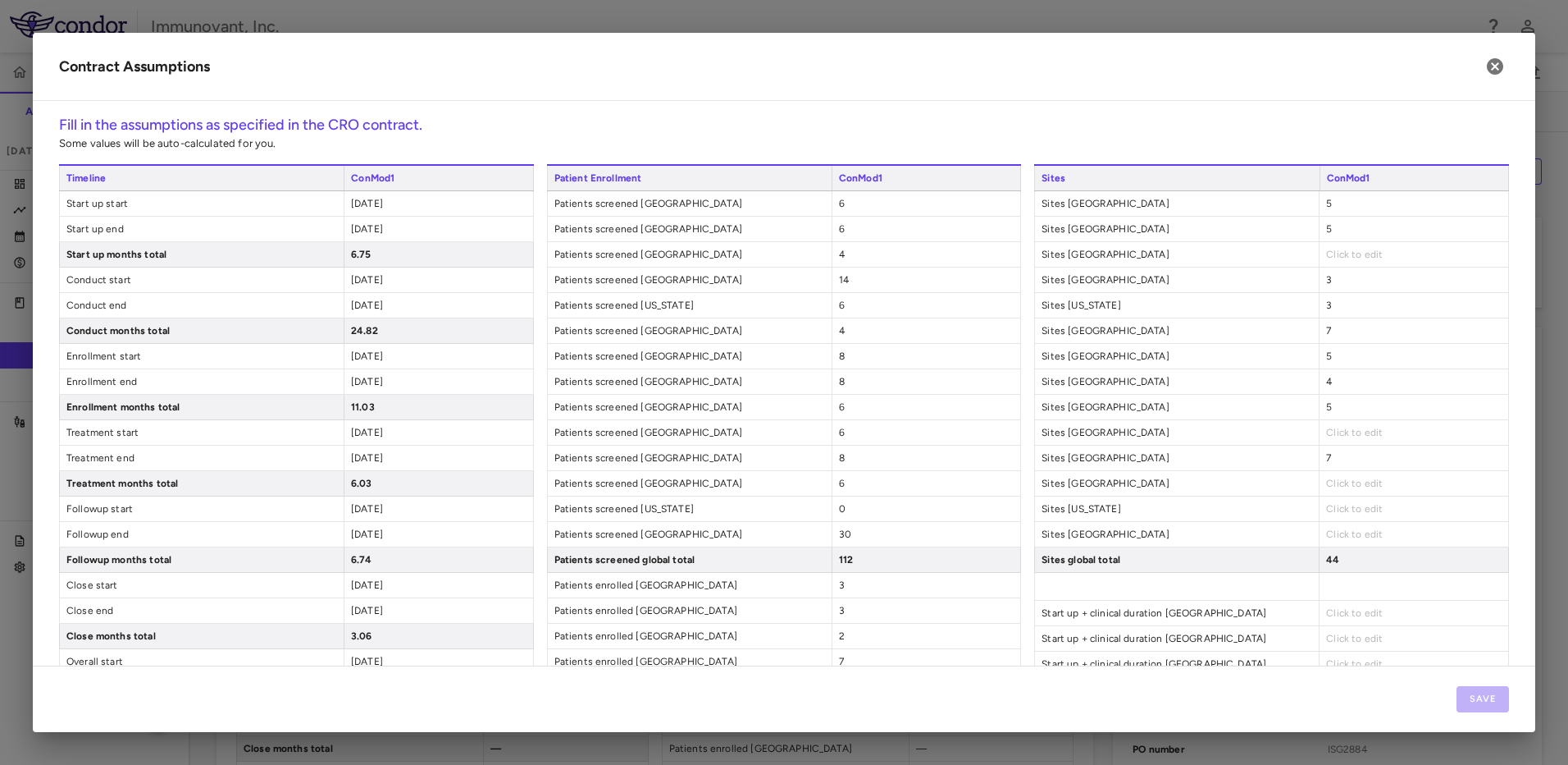
click at [1348, 439] on div "Click to edit" at bounding box center [1413, 432] width 189 height 25
click at [1348, 433] on span "Click to edit" at bounding box center [1354, 432] width 56 height 12
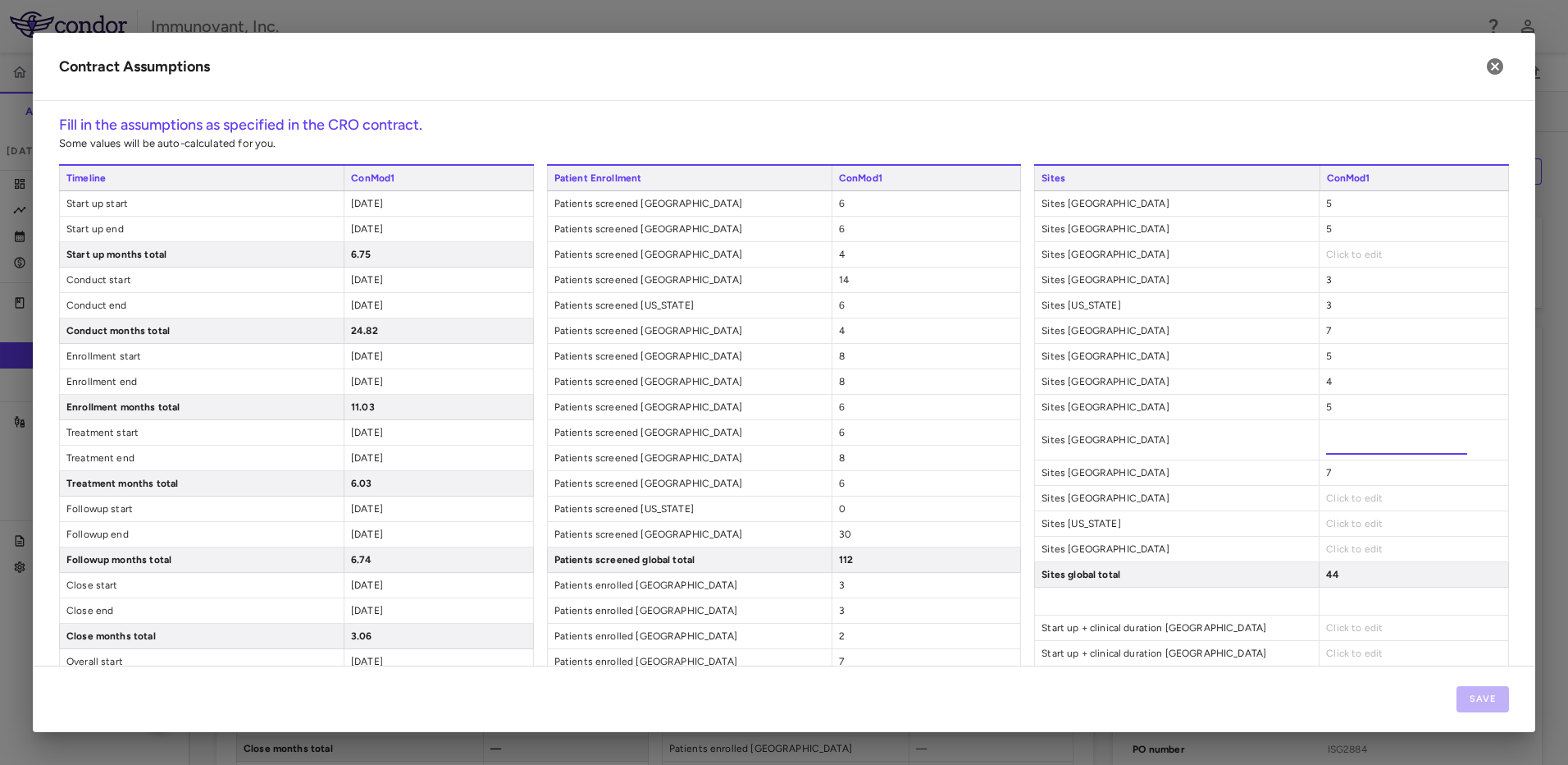
type input "*"
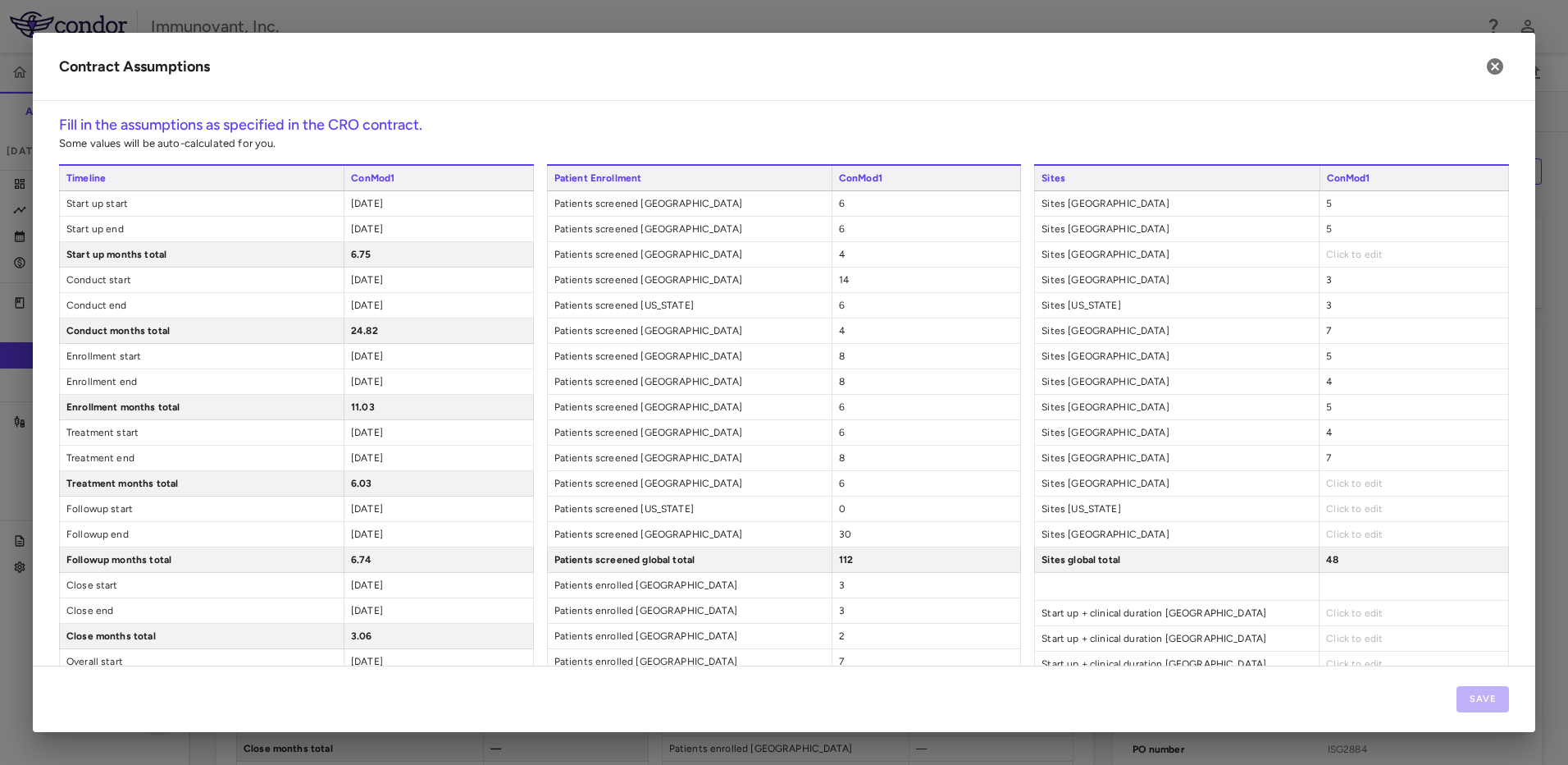
click at [1334, 479] on span "Click to edit" at bounding box center [1354, 484] width 56 height 12
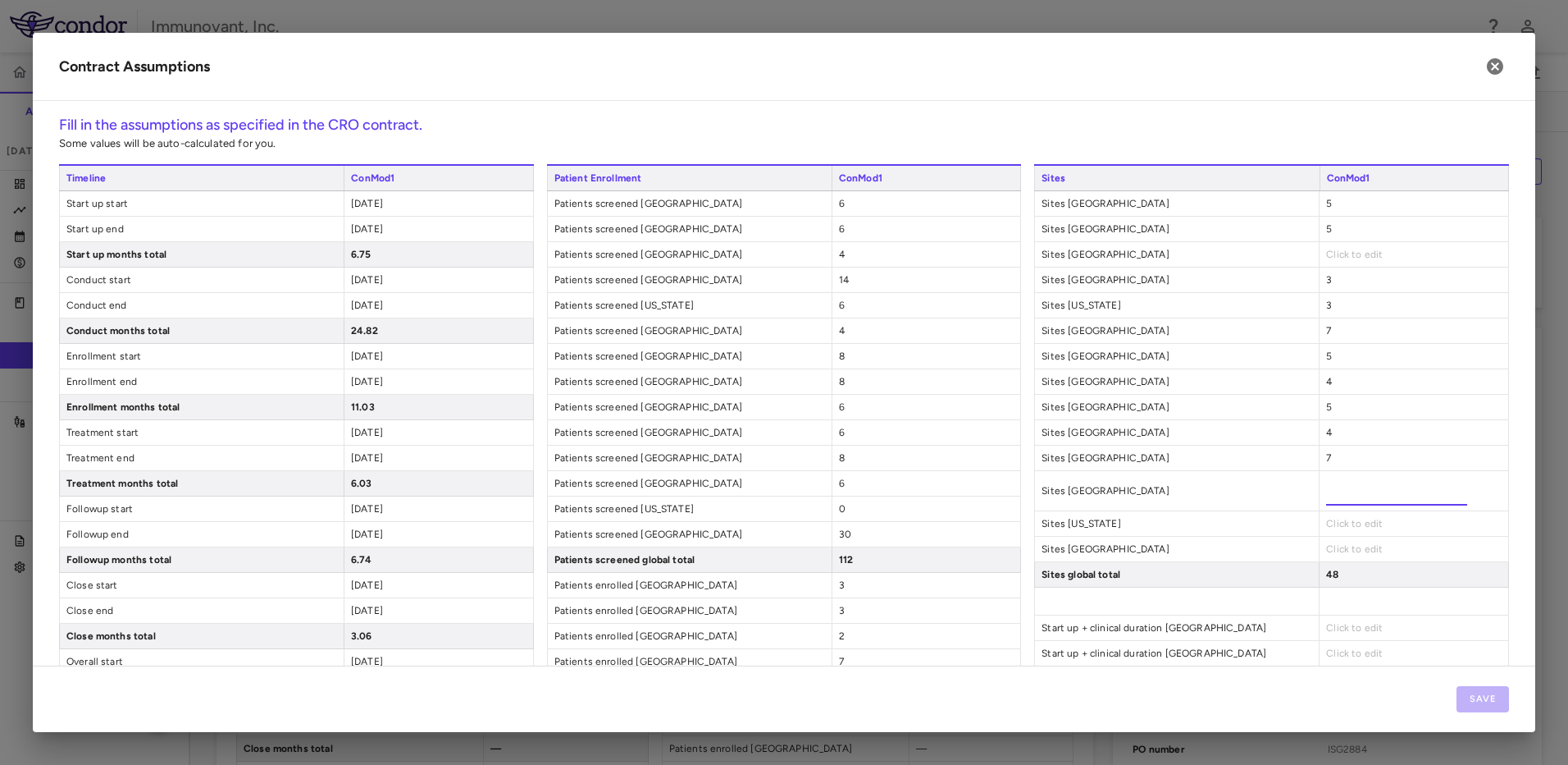
type input "*"
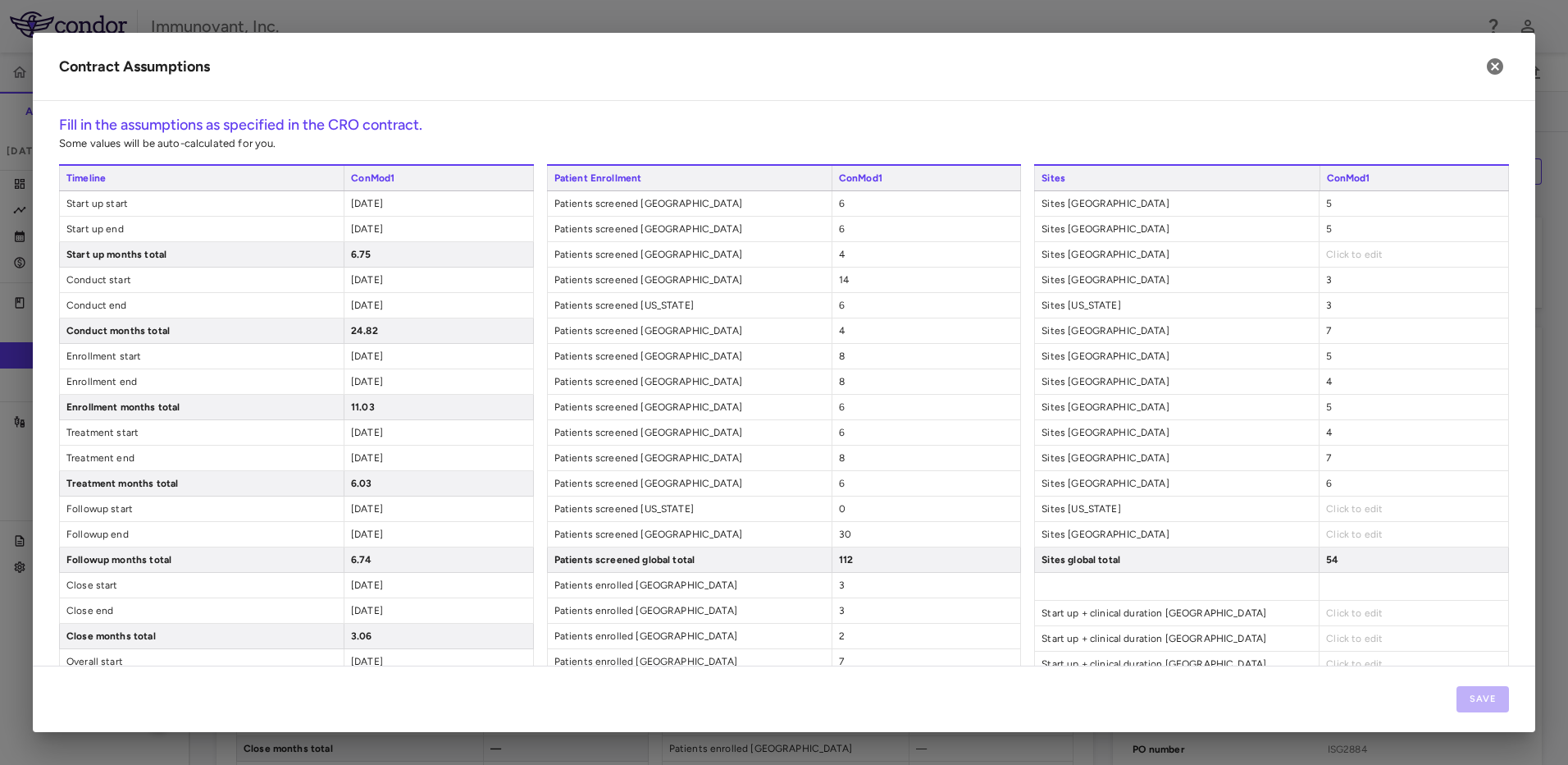
click at [1377, 508] on div "Click to edit" at bounding box center [1413, 508] width 189 height 25
click at [1347, 507] on span "Click to edit" at bounding box center [1354, 508] width 56 height 12
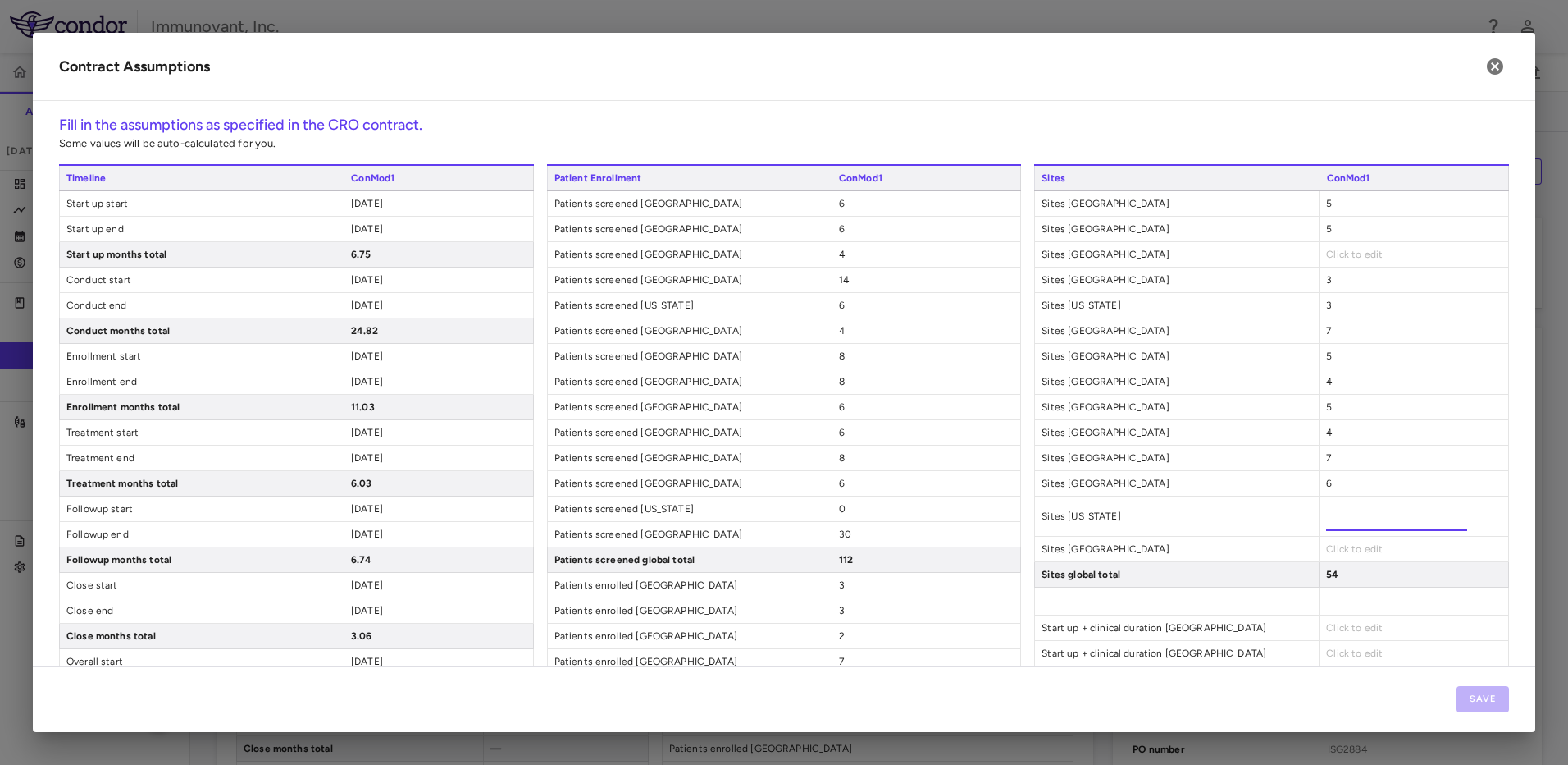
type input "*"
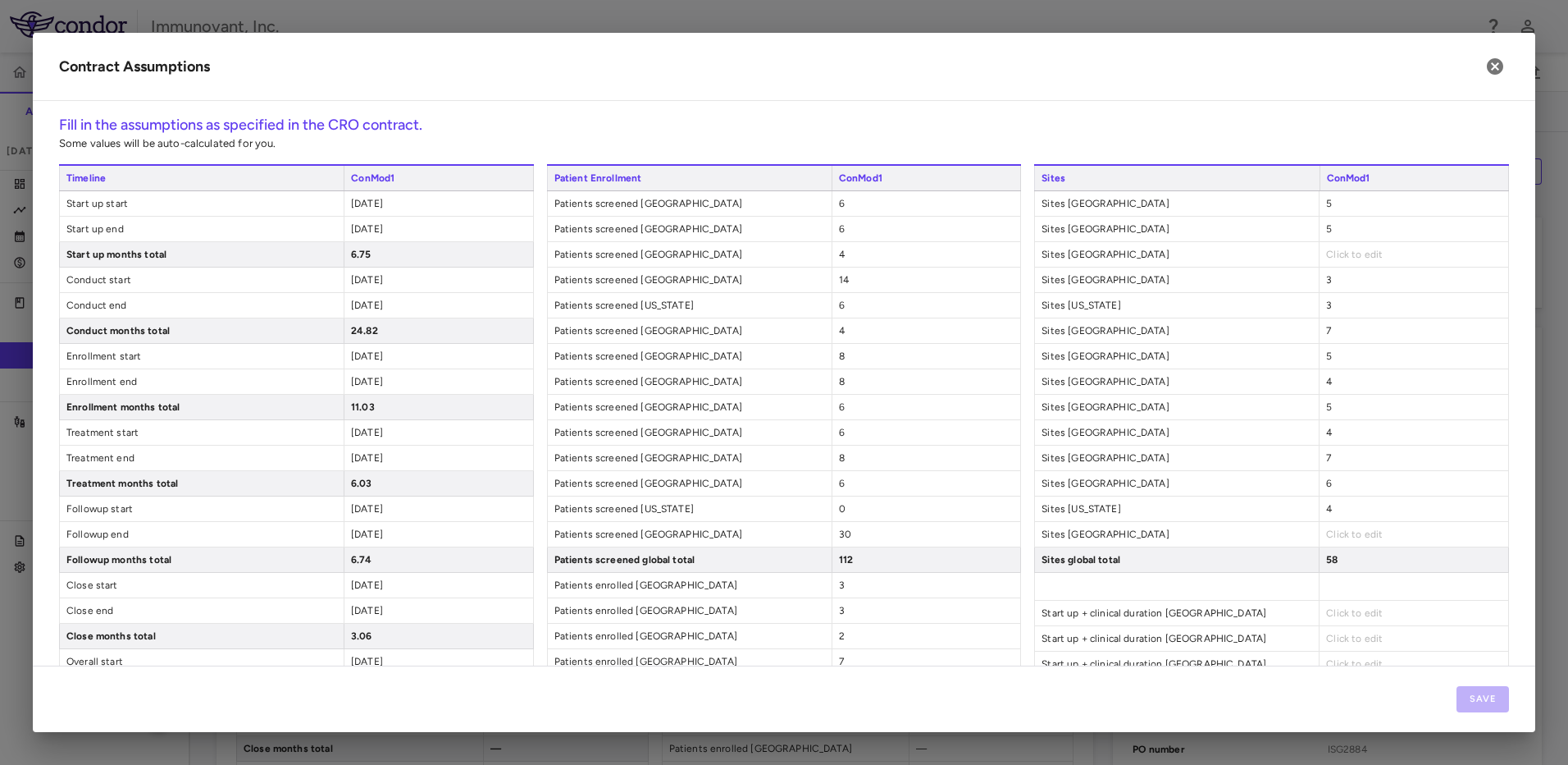
click at [1342, 532] on span "Click to edit" at bounding box center [1354, 534] width 56 height 12
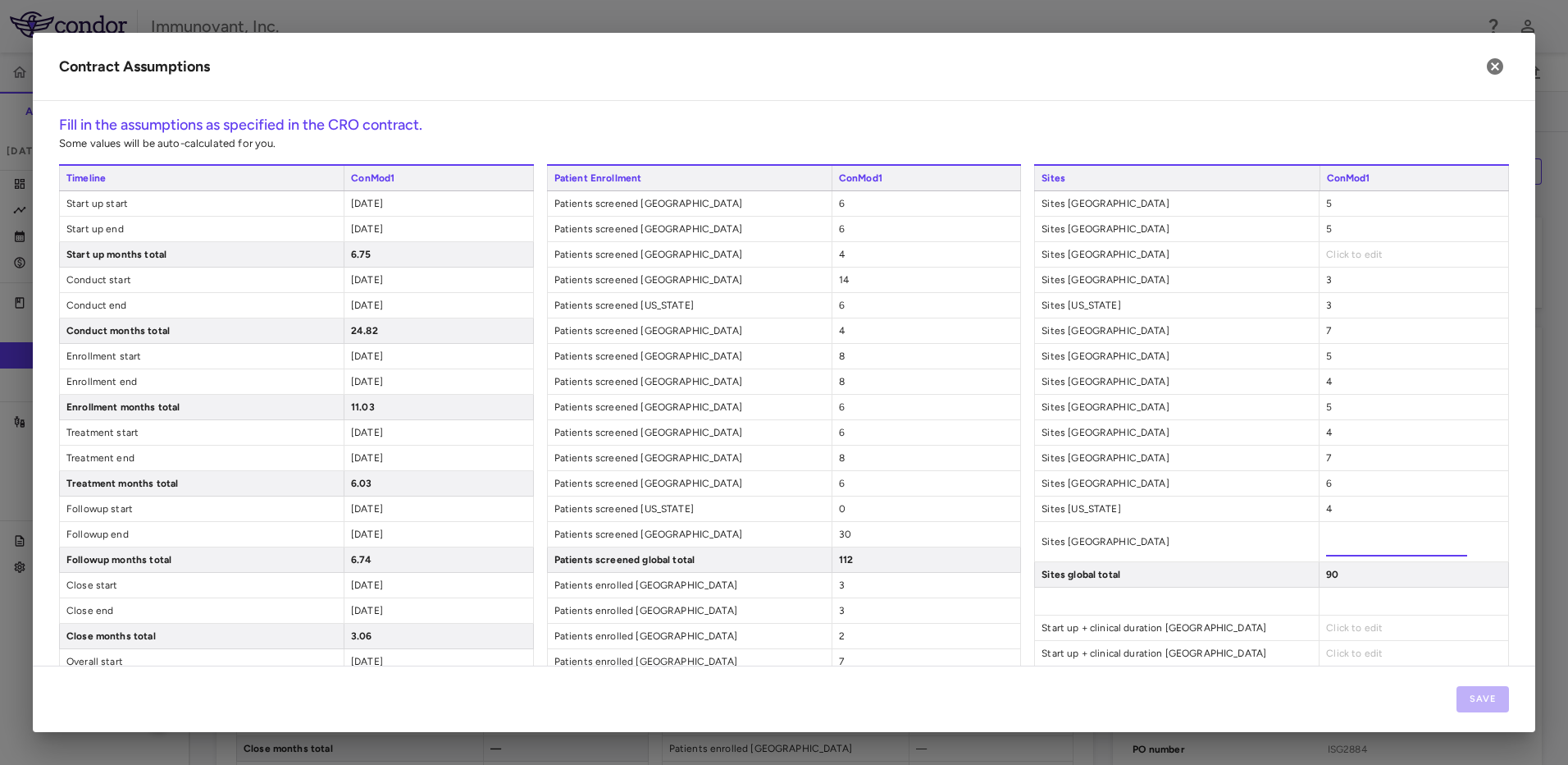
type input "**"
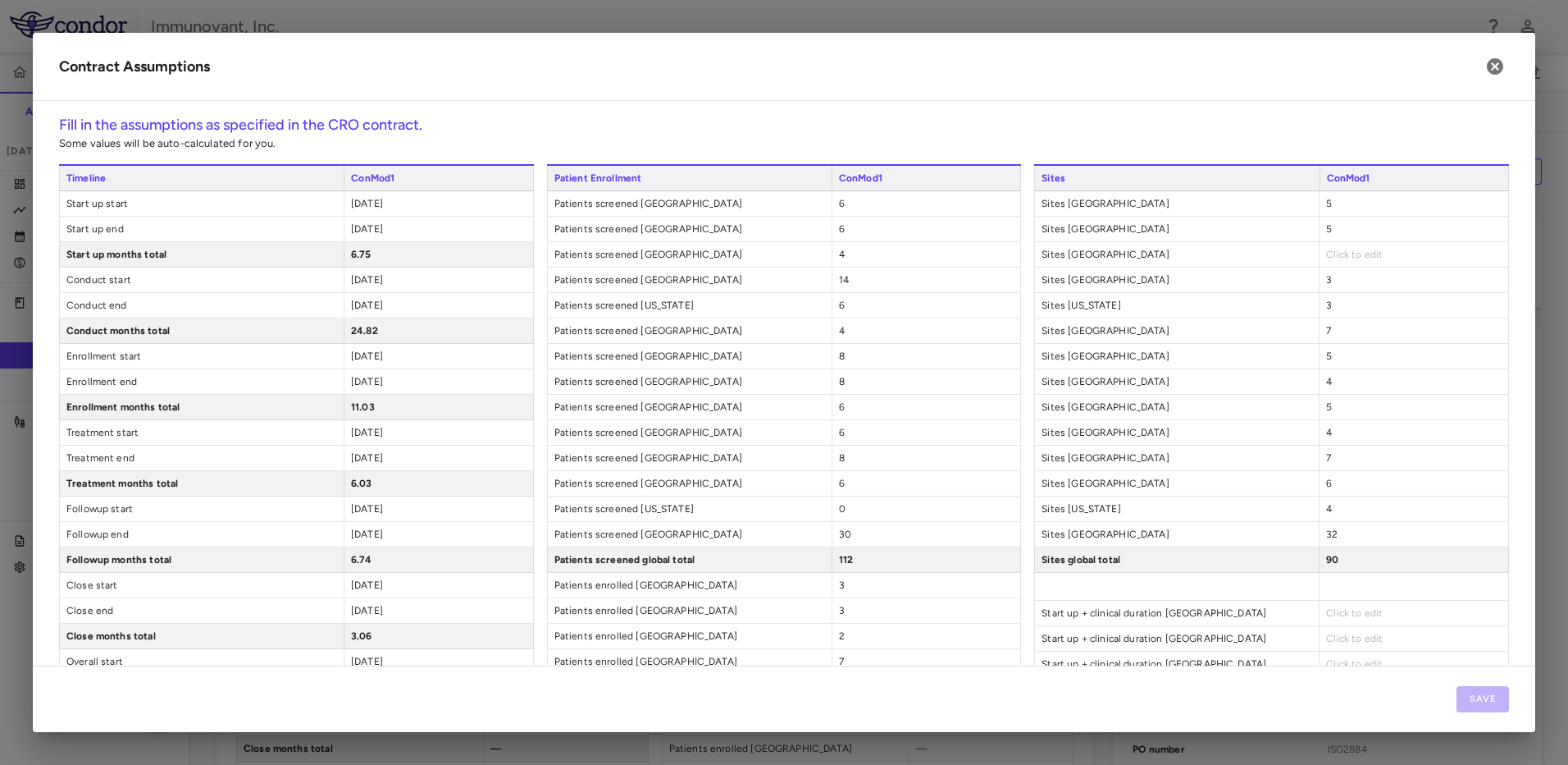
click at [1172, 366] on span "Sites [GEOGRAPHIC_DATA]" at bounding box center [1177, 355] width 284 height 25
click at [1346, 434] on div "4" at bounding box center [1413, 432] width 189 height 25
click at [1335, 433] on div "4" at bounding box center [1413, 432] width 189 height 25
click at [1322, 428] on div "4" at bounding box center [1413, 432] width 189 height 25
click at [1326, 428] on span "4" at bounding box center [1329, 432] width 6 height 12
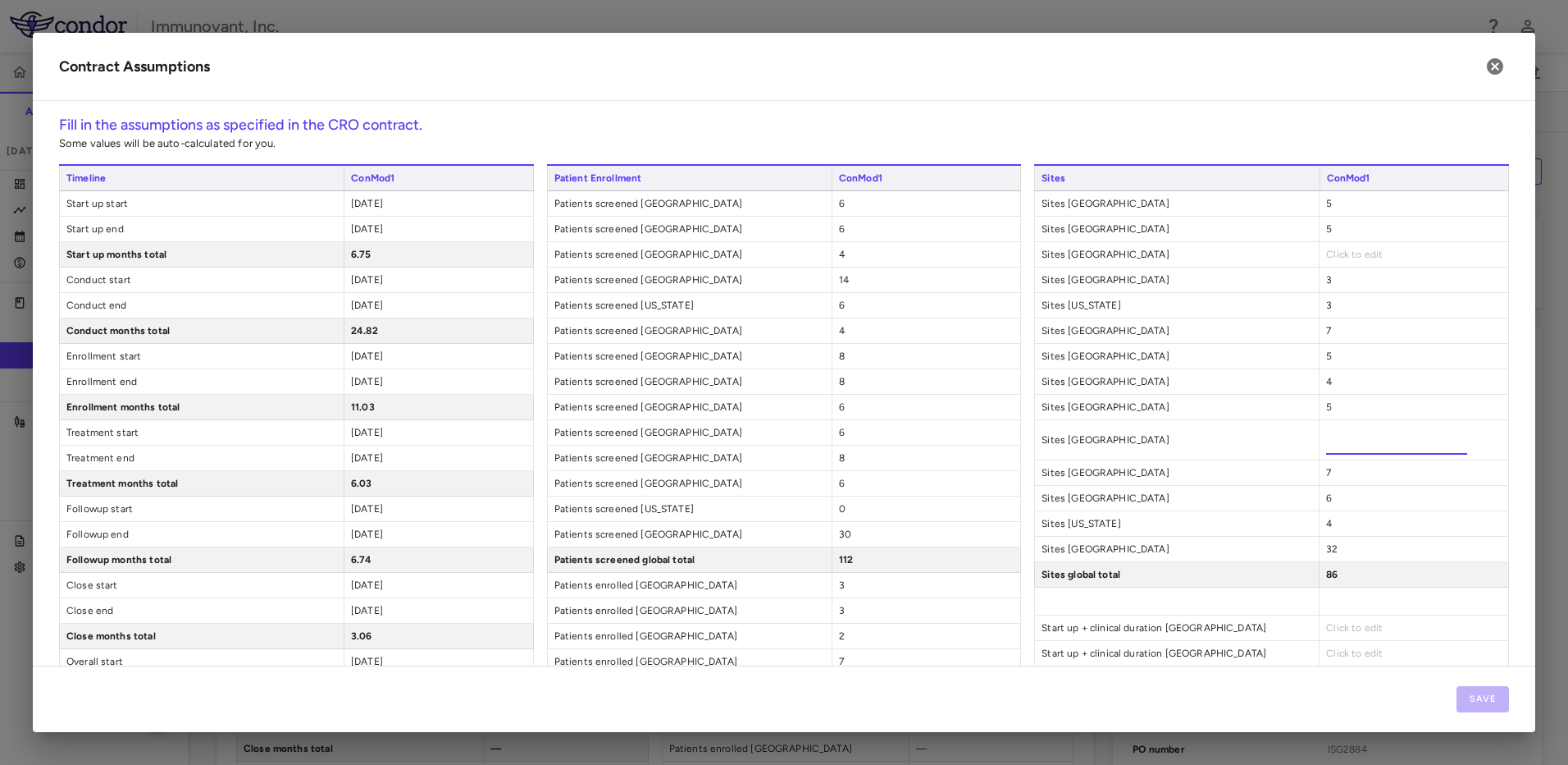
type input "*"
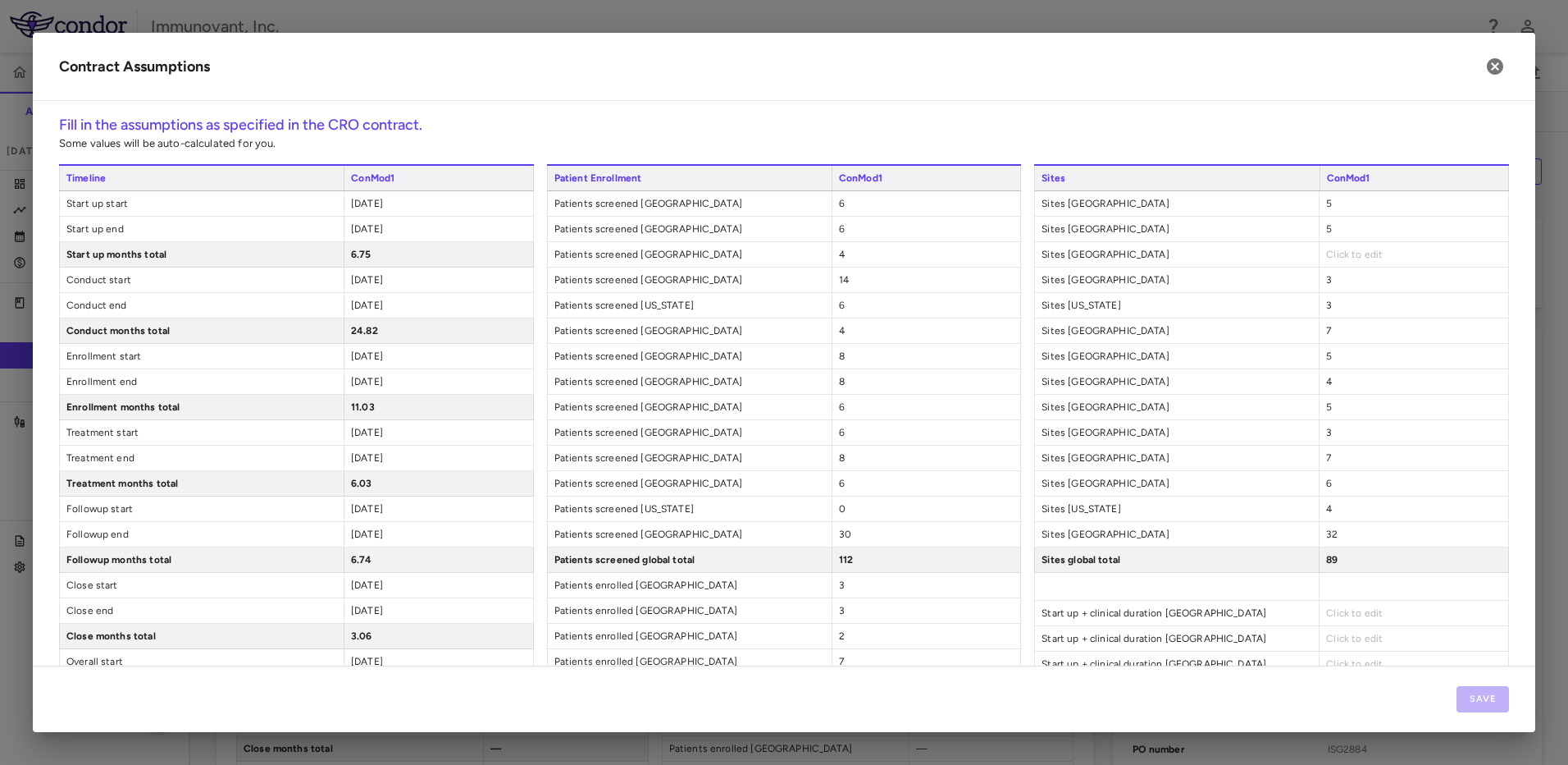
click at [1332, 354] on div "5" at bounding box center [1413, 355] width 189 height 25
click at [1331, 354] on div "5" at bounding box center [1413, 355] width 189 height 25
click at [1326, 353] on span "5" at bounding box center [1329, 356] width 6 height 12
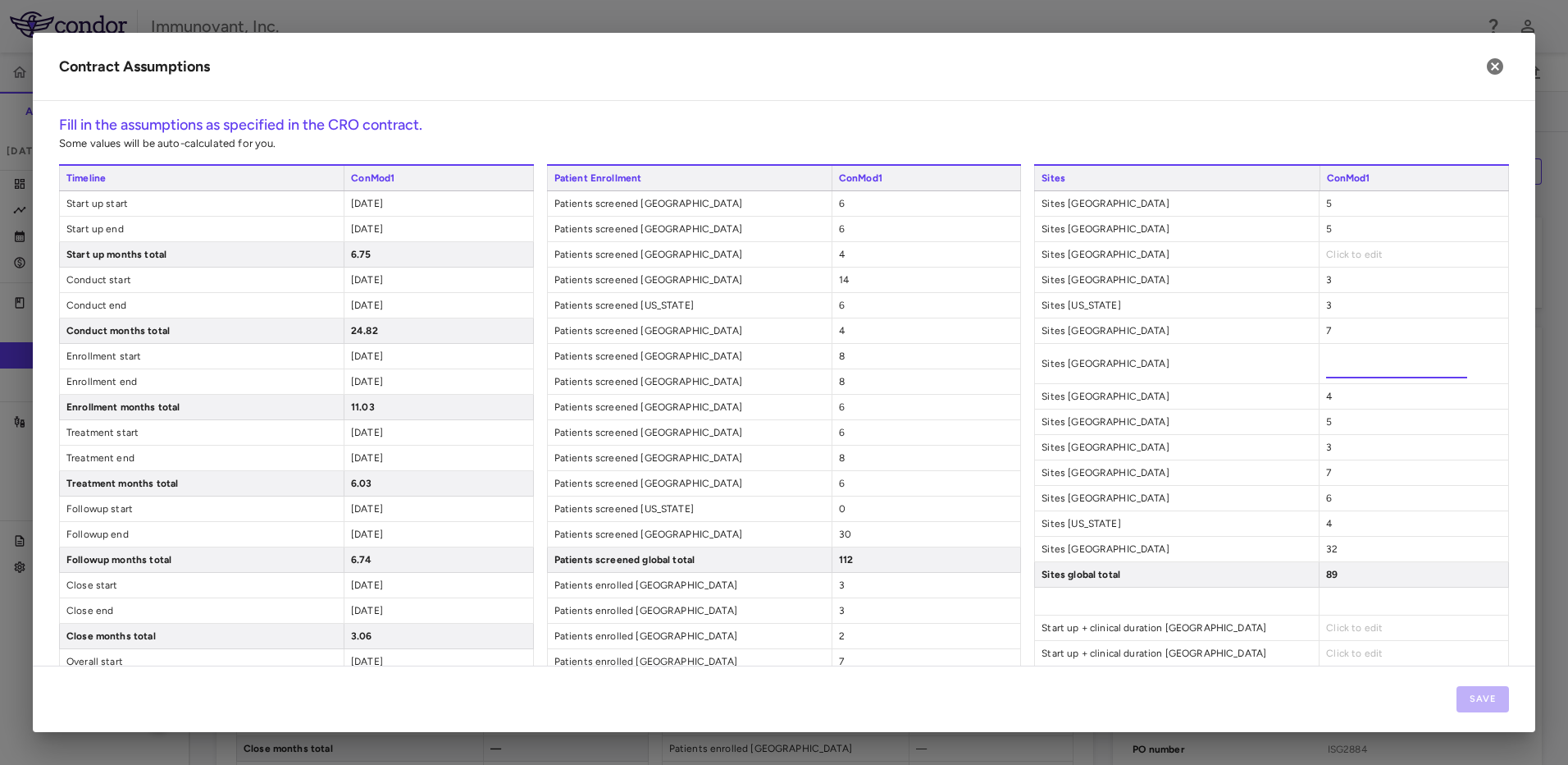
click at [1326, 353] on input "*" at bounding box center [1396, 363] width 141 height 30
type input "*"
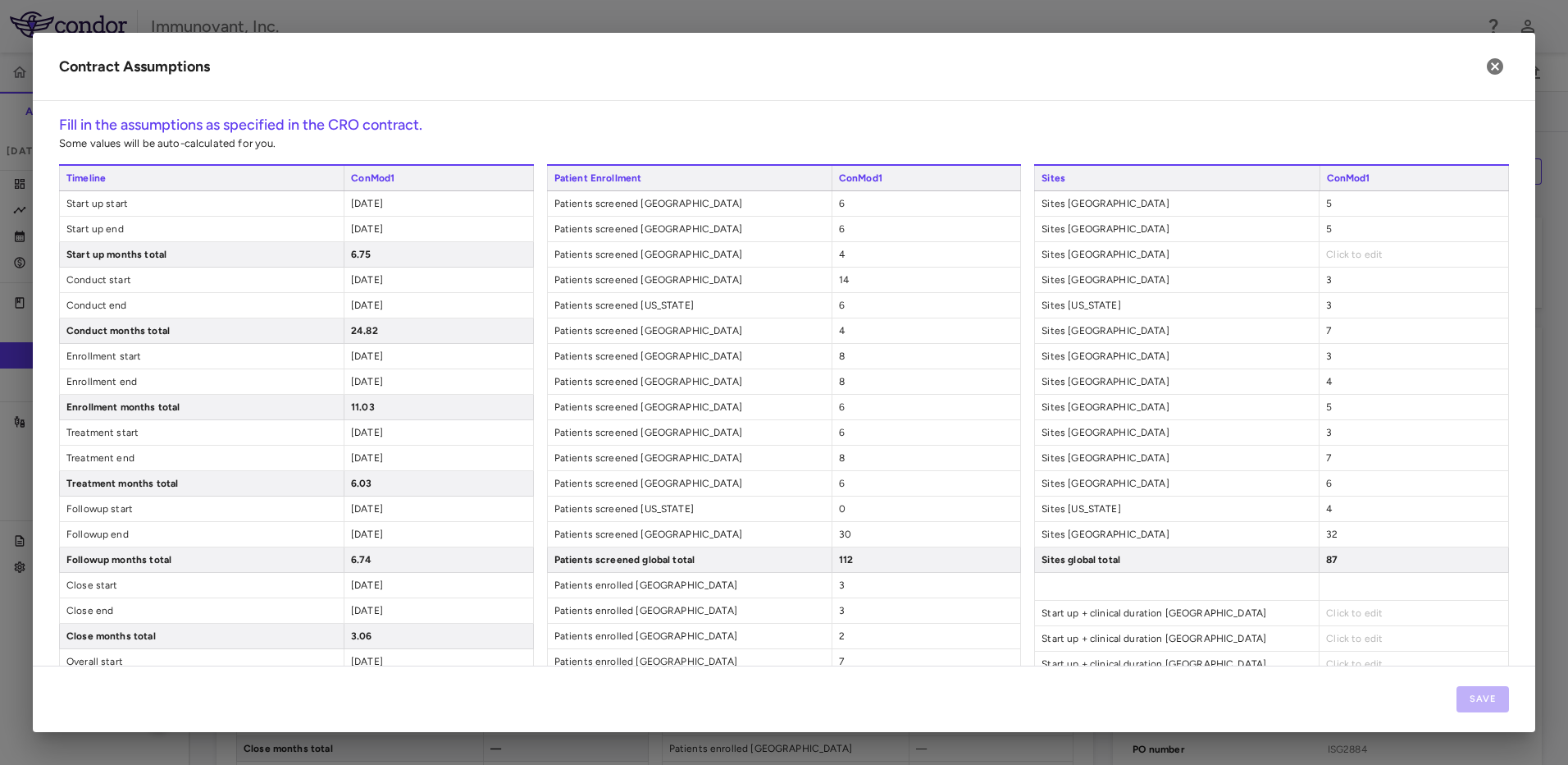
click at [1338, 294] on div "3" at bounding box center [1413, 305] width 189 height 25
click at [1329, 303] on div "3" at bounding box center [1413, 305] width 189 height 25
click at [1326, 306] on span "3" at bounding box center [1329, 305] width 6 height 12
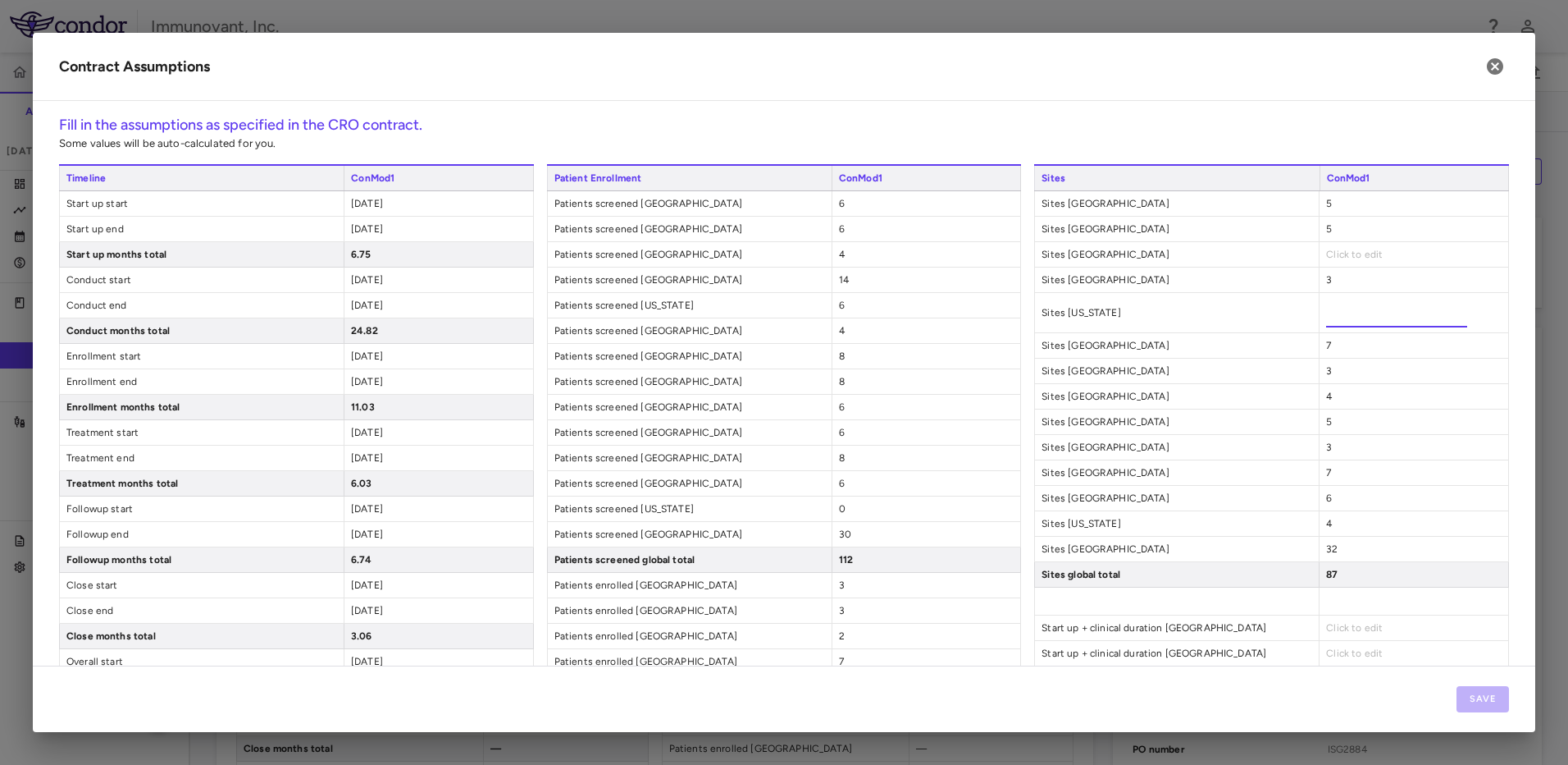
click at [1326, 306] on input "*" at bounding box center [1396, 313] width 141 height 30
type input "*"
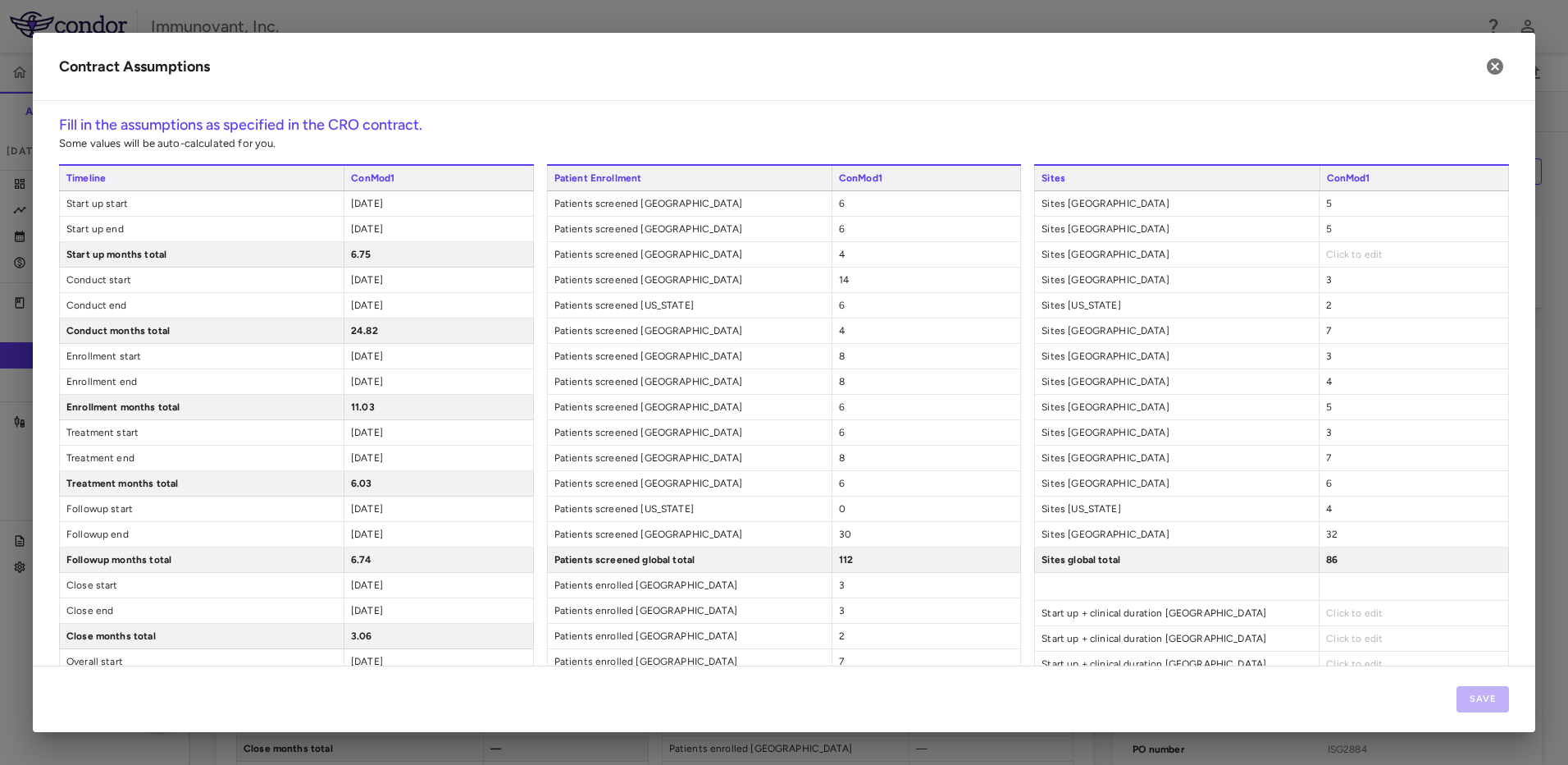
click at [1373, 125] on h6 "Fill in the assumptions as specified in the CRO contract." at bounding box center [784, 125] width 1450 height 22
click at [1382, 265] on div "Click to edit" at bounding box center [1413, 254] width 189 height 25
click at [1380, 257] on div "Click to edit" at bounding box center [1413, 254] width 189 height 25
click at [1360, 255] on span "Click to edit" at bounding box center [1354, 255] width 56 height 12
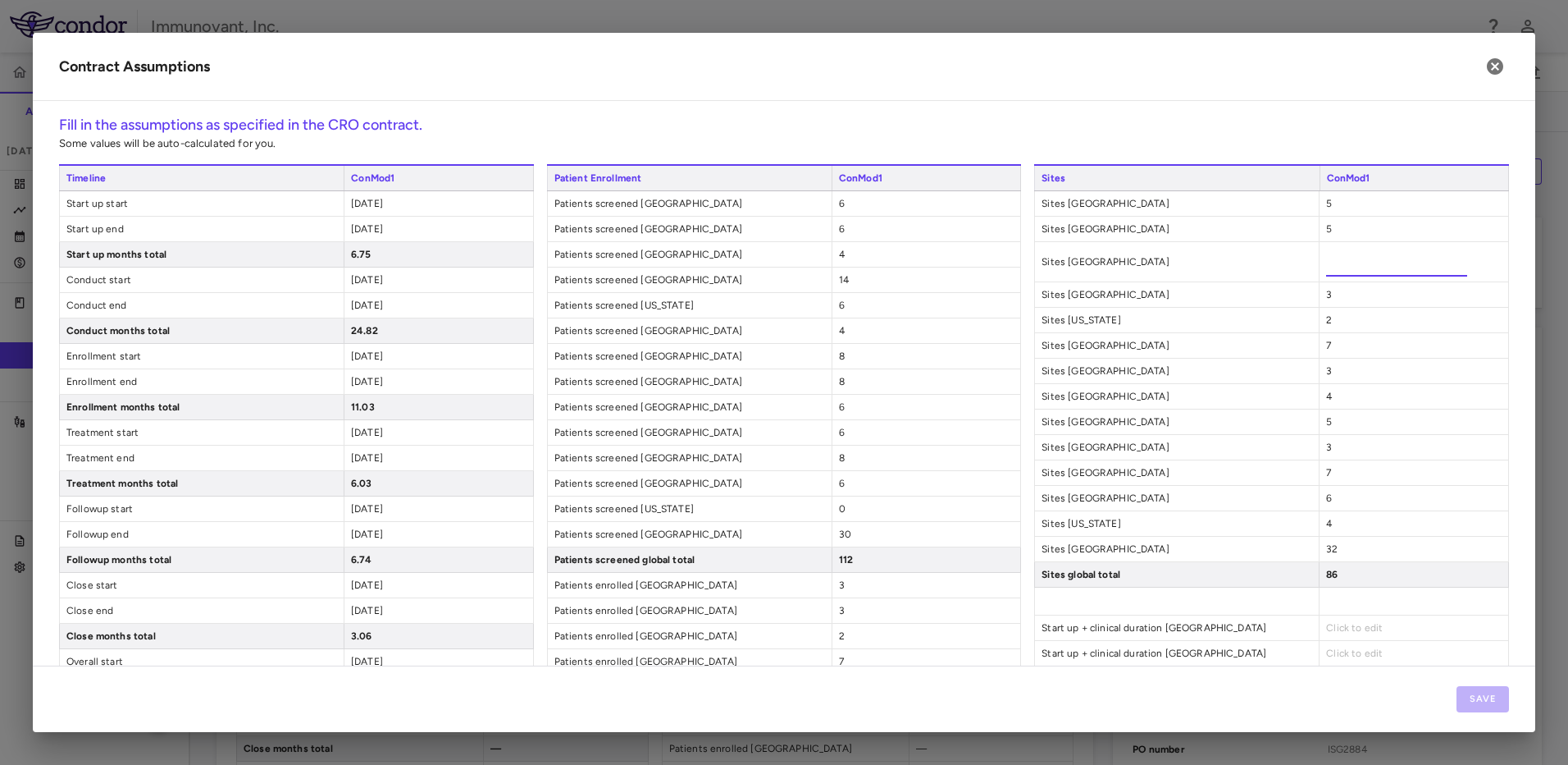
type input "*"
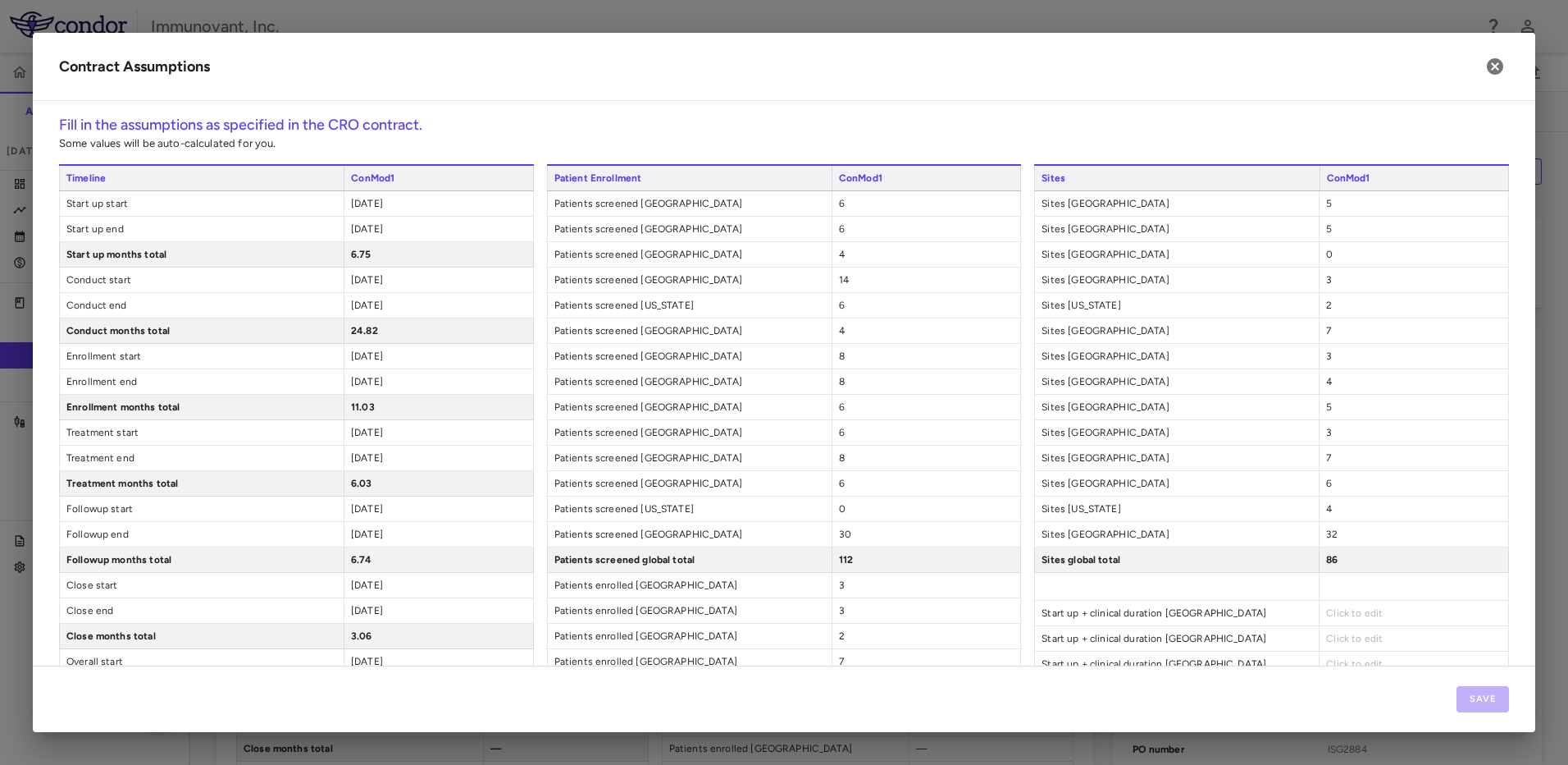
click at [1334, 138] on p "Some values will be auto-calculated for you." at bounding box center [784, 143] width 1450 height 15
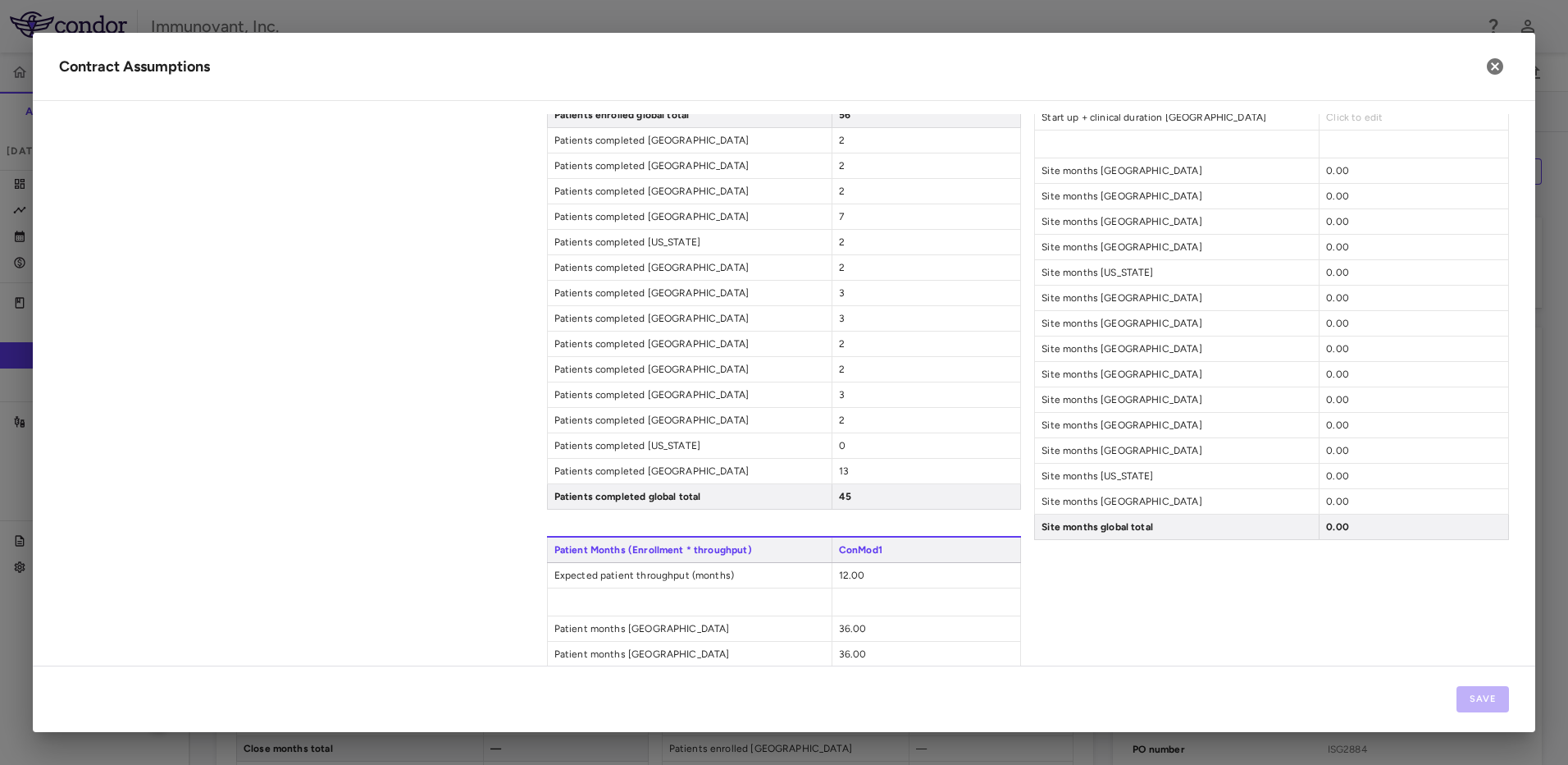
scroll to position [902, 0]
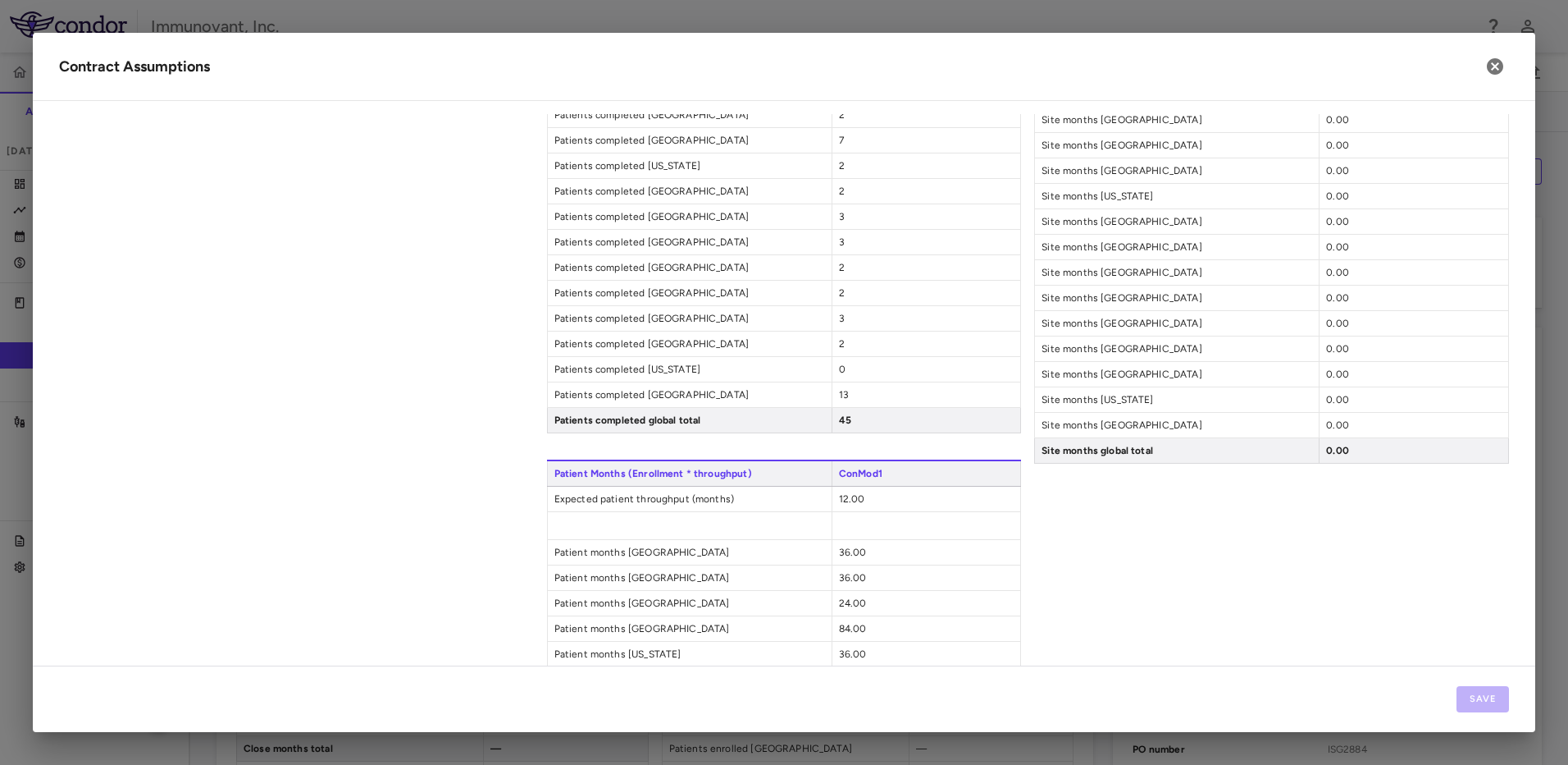
click at [1347, 241] on div "0.00" at bounding box center [1413, 247] width 189 height 25
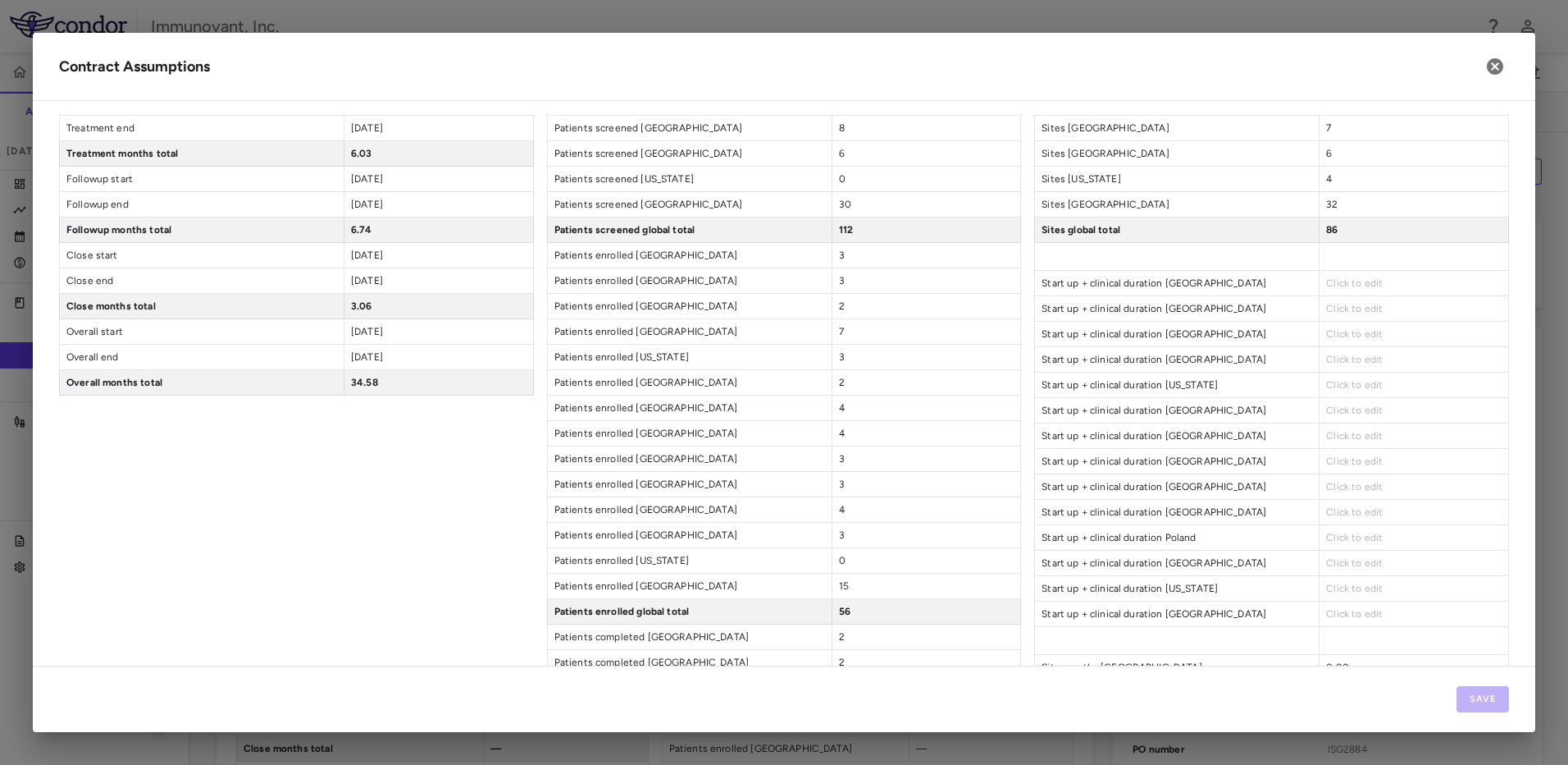
scroll to position [328, 0]
click at [1354, 284] on span "Click to edit" at bounding box center [1354, 285] width 56 height 12
drag, startPoint x: 1374, startPoint y: 289, endPoint x: 1365, endPoint y: 290, distance: 9.1
click at [1374, 289] on div "Click to edit" at bounding box center [1413, 284] width 189 height 25
click at [1351, 287] on span "Click to edit" at bounding box center [1354, 285] width 56 height 12
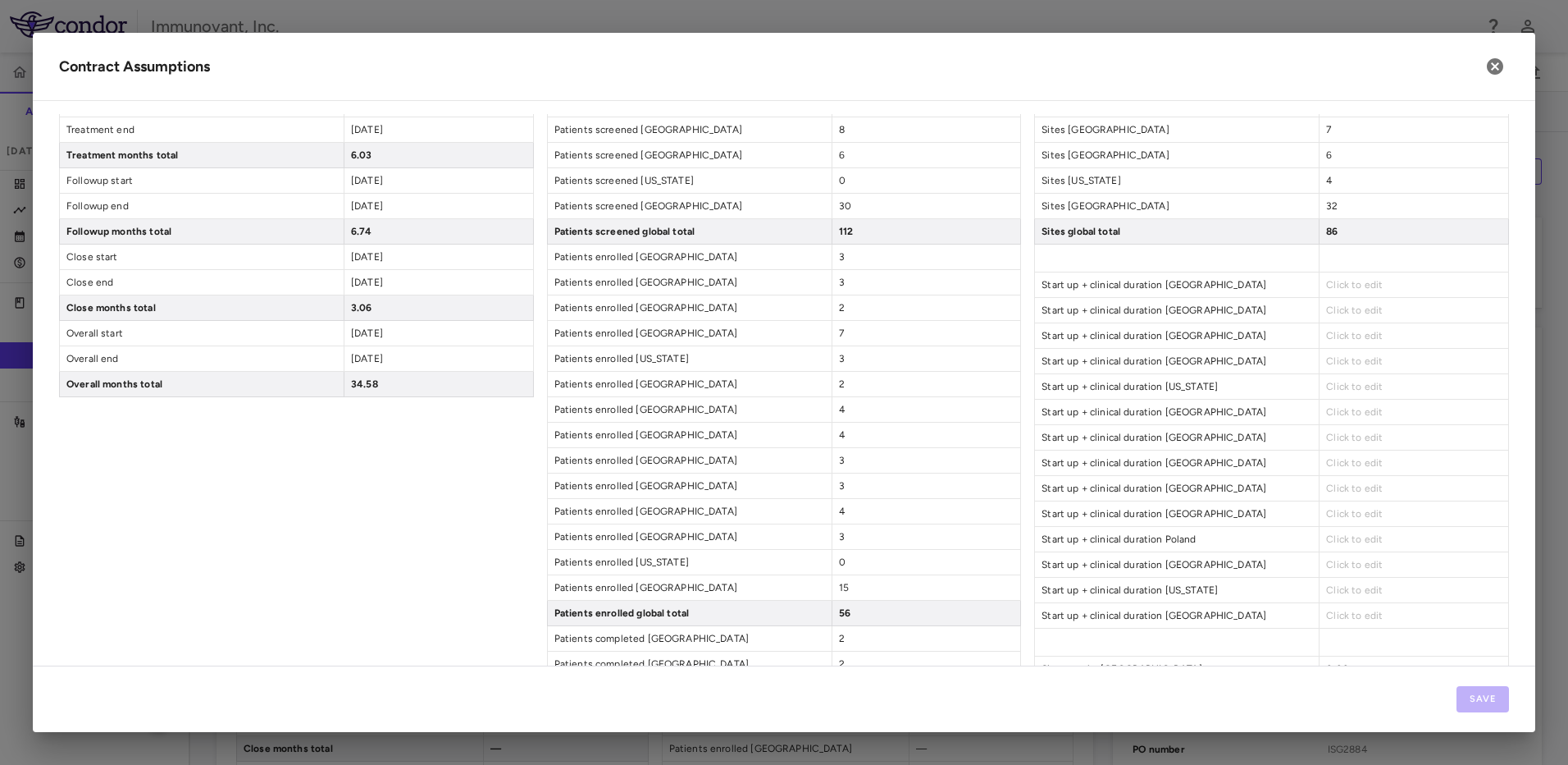
click at [1351, 294] on div "Click to edit" at bounding box center [1413, 284] width 189 height 25
click at [1352, 284] on span "Click to edit" at bounding box center [1354, 285] width 56 height 12
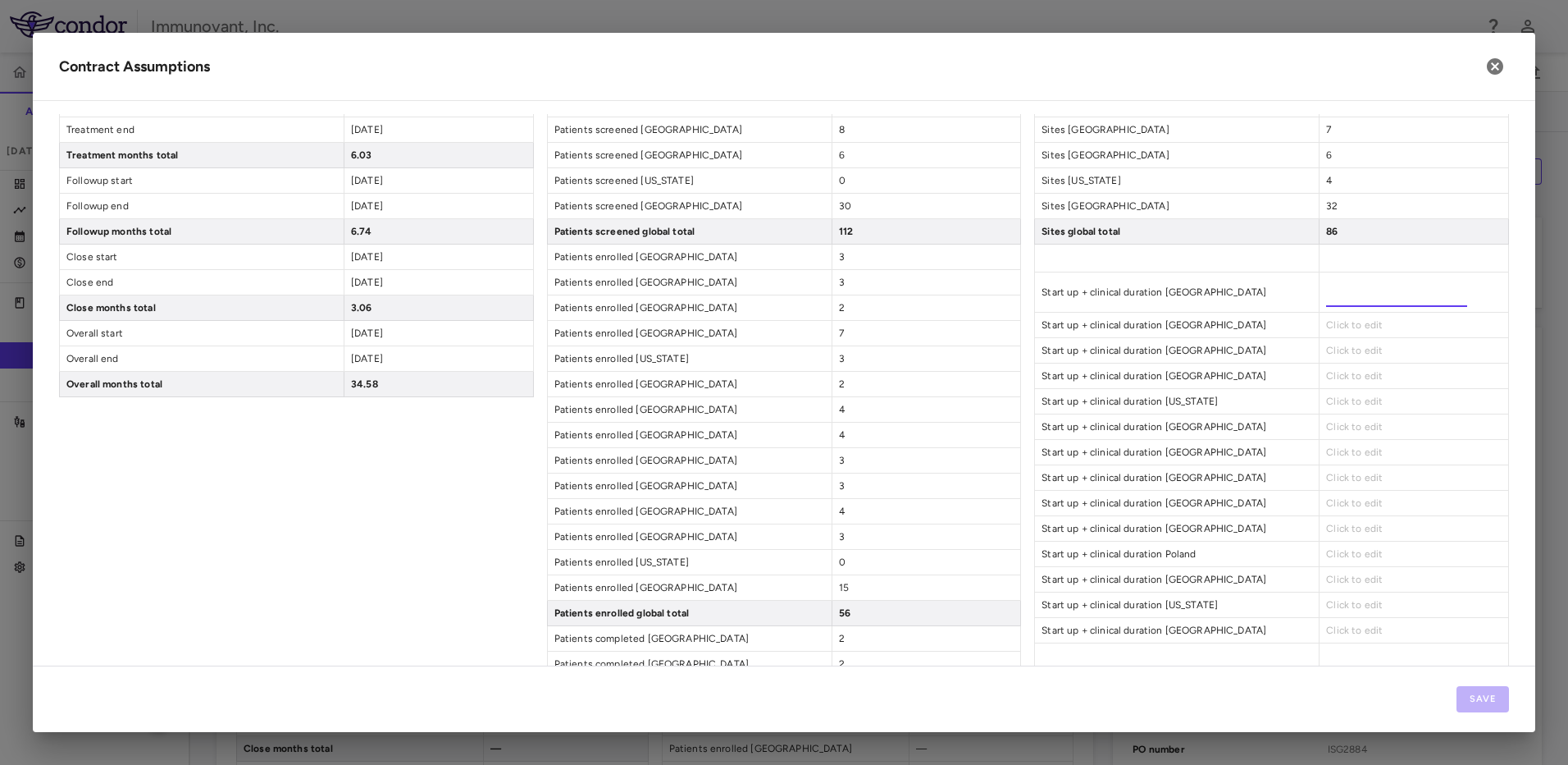
type input "*****"
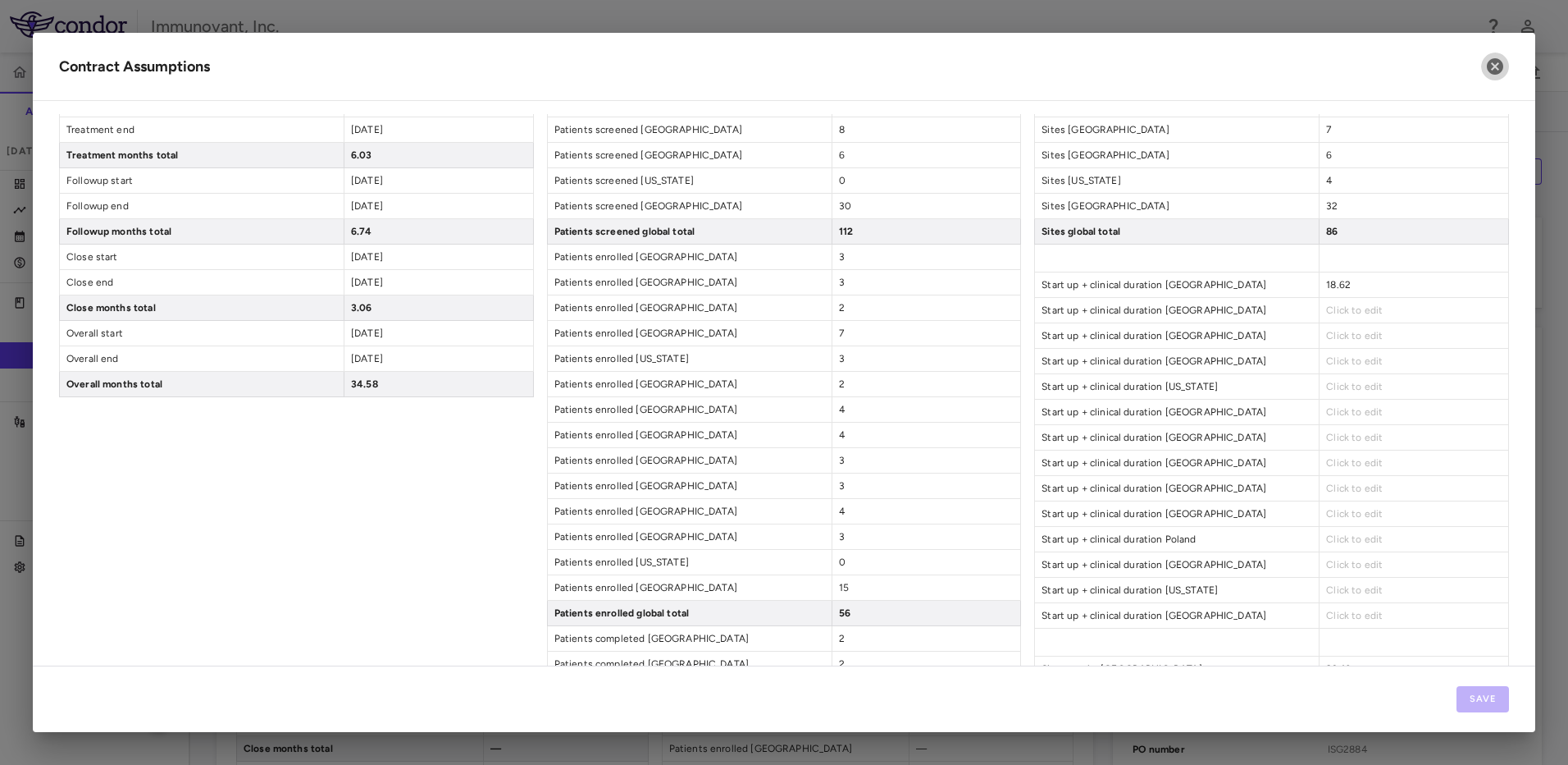
click at [1383, 304] on div "Click to edit" at bounding box center [1413, 310] width 189 height 25
click at [1362, 313] on span "Click to edit" at bounding box center [1354, 310] width 56 height 12
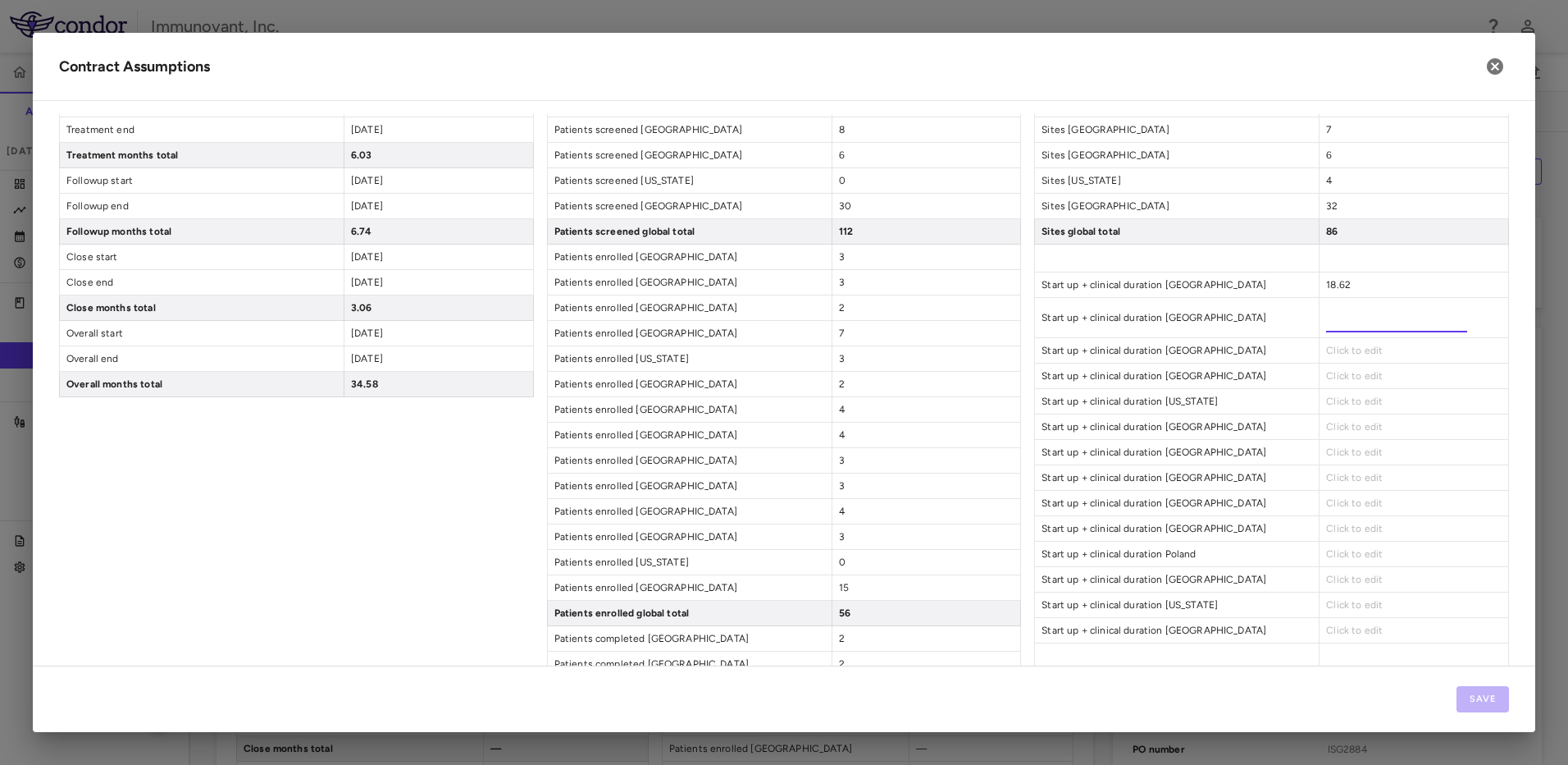
type input "*****"
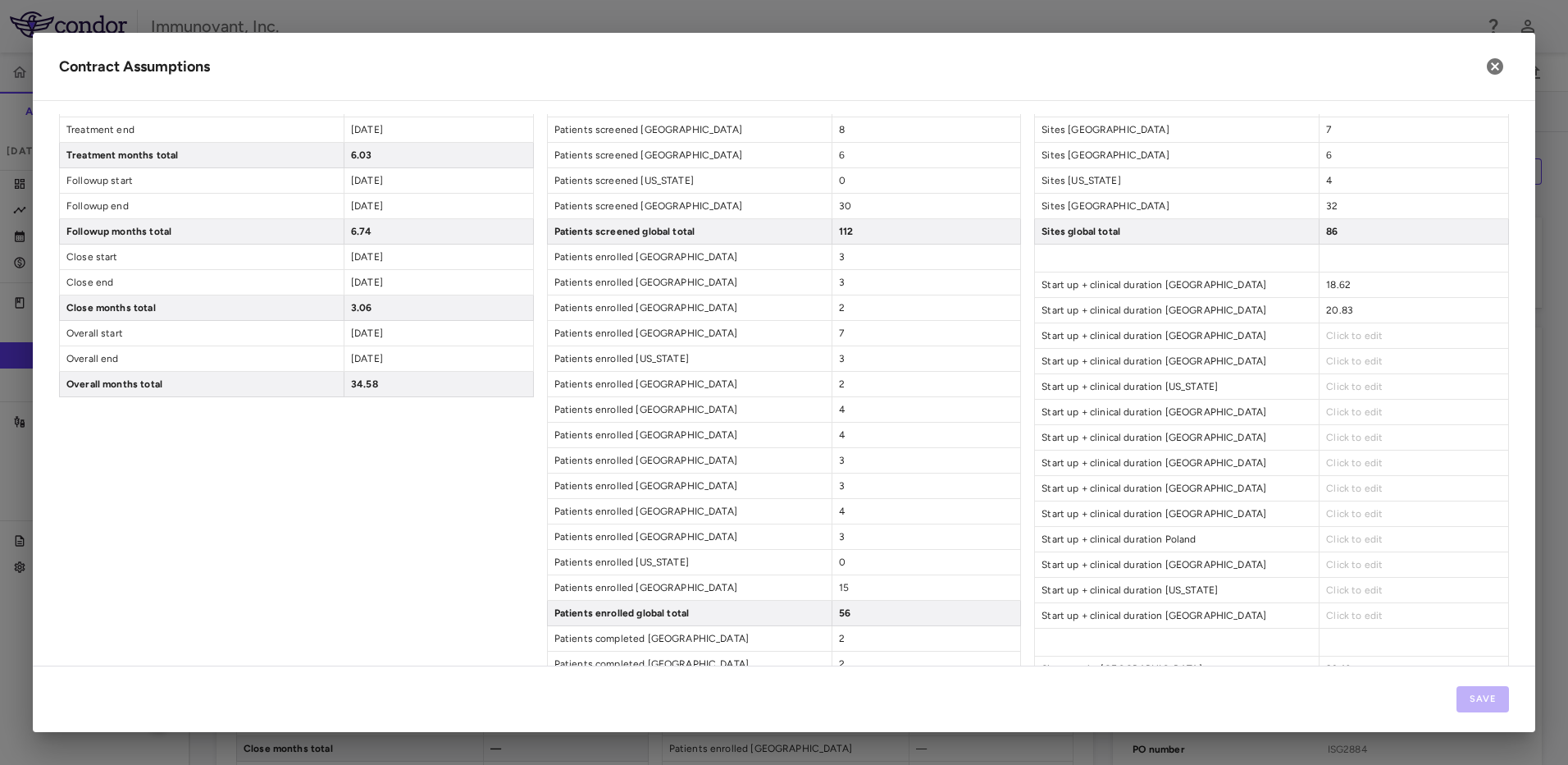
click at [1321, 342] on div "Click to edit" at bounding box center [1413, 335] width 189 height 25
click at [1331, 336] on span "Click to edit" at bounding box center [1354, 336] width 56 height 12
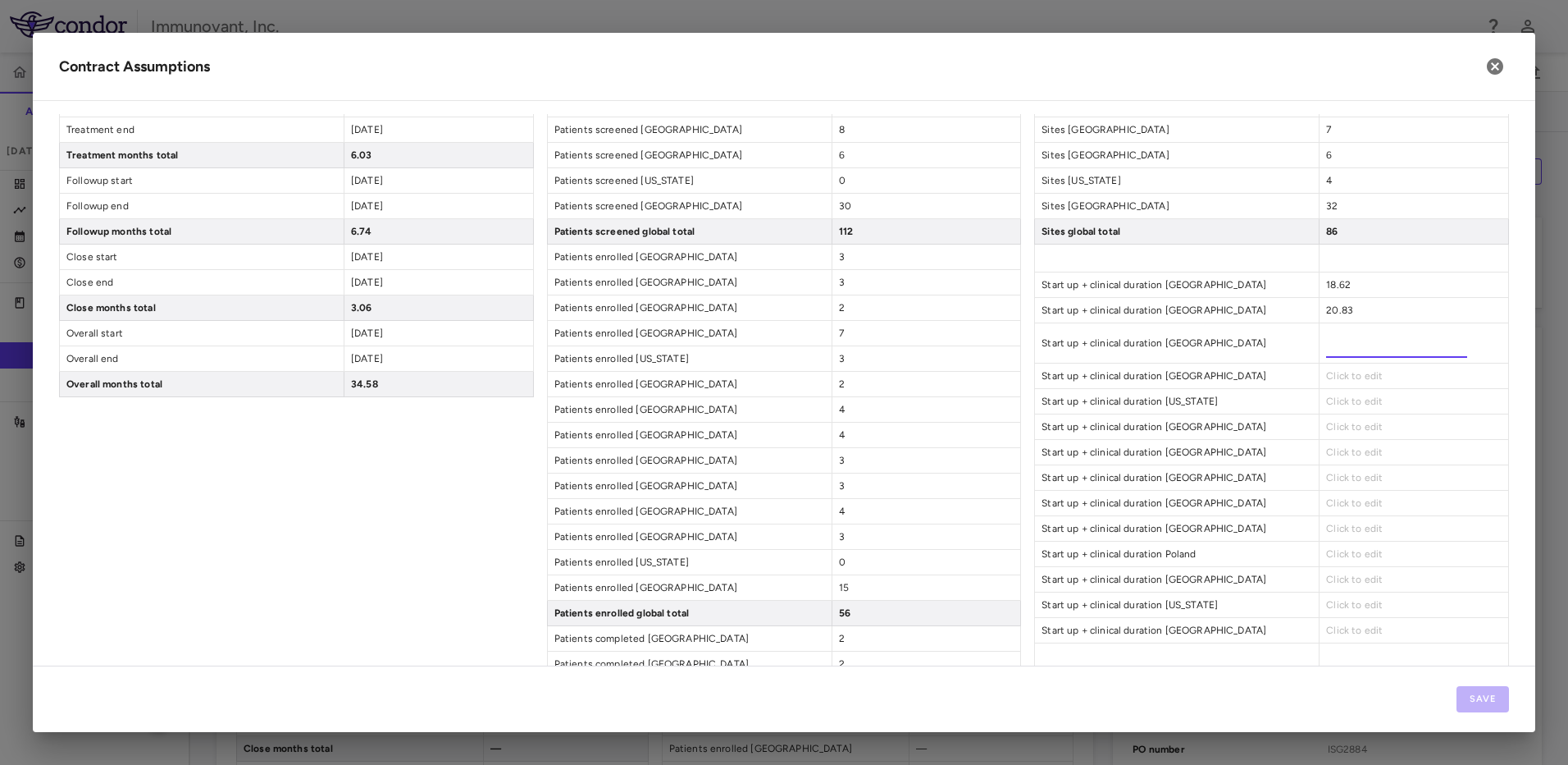
type input "*****"
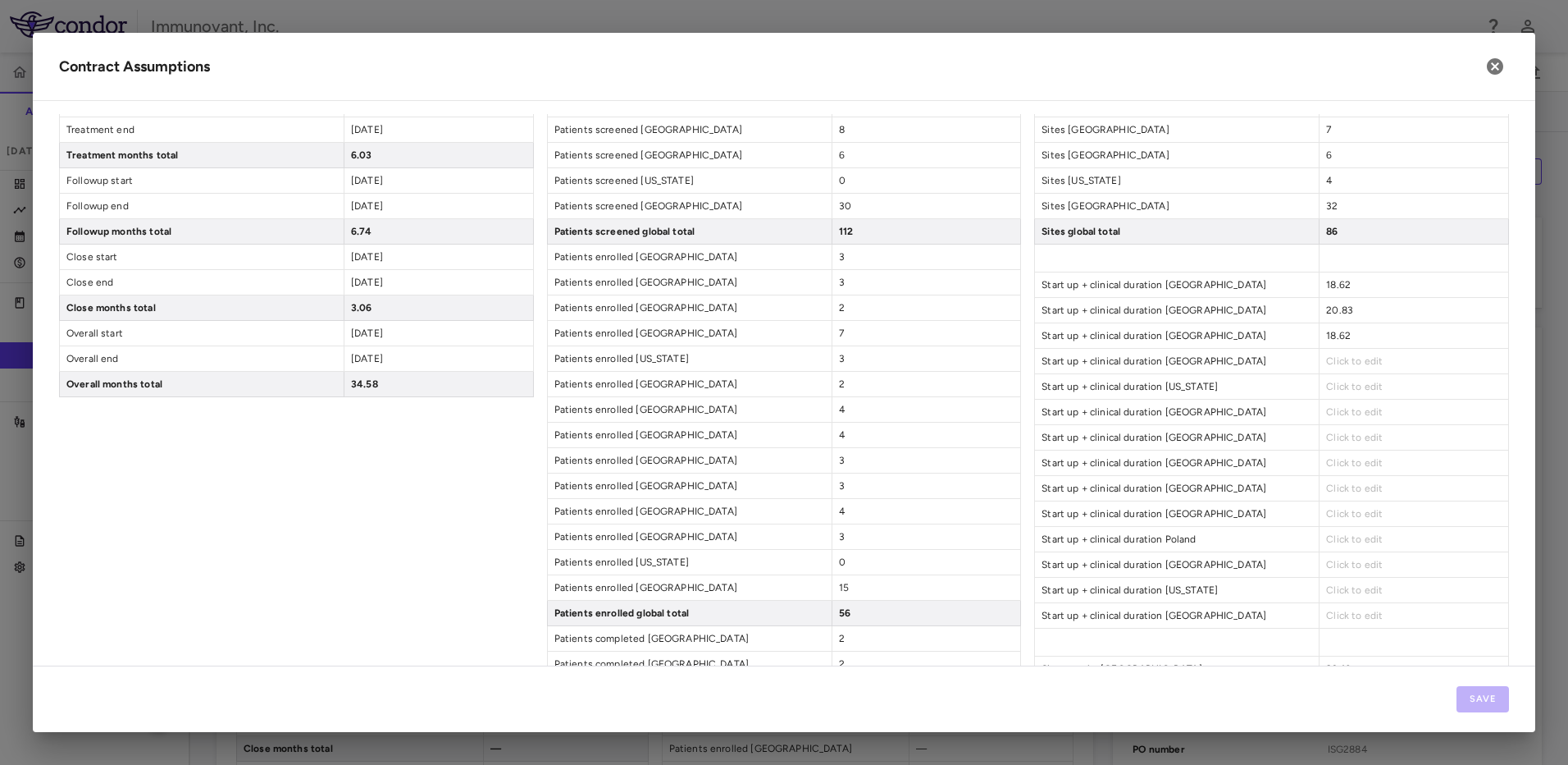
click at [1348, 377] on div "Sites ConMod1 Sites [GEOGRAPHIC_DATA] 5 Sites [GEOGRAPHIC_DATA] 5 Sites [GEOGRA…" at bounding box center [1271, 665] width 475 height 1659
click at [1353, 357] on span "Click to edit" at bounding box center [1354, 361] width 56 height 12
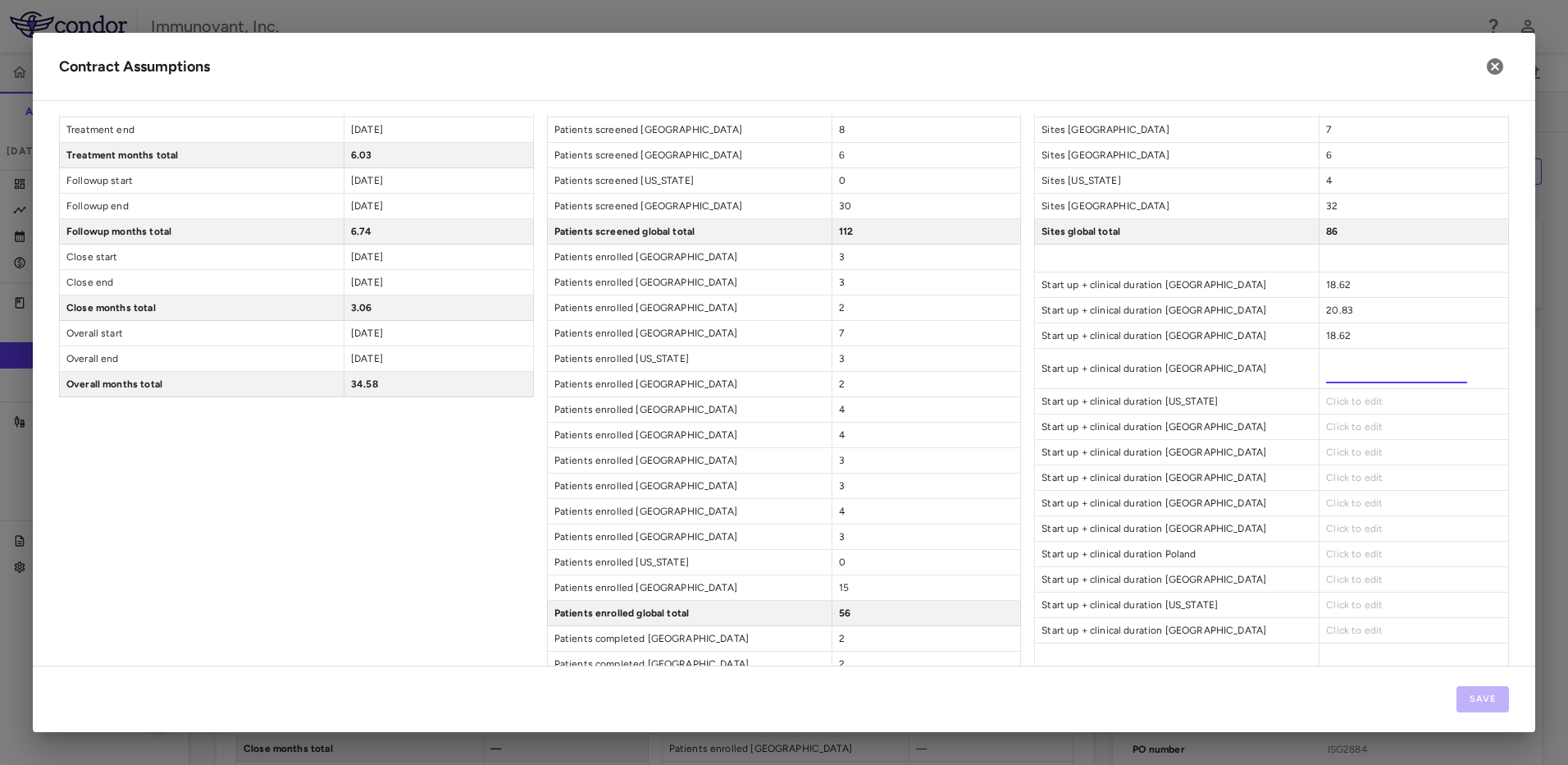
type input "*****"
click at [1354, 395] on div "Click to edit" at bounding box center [1413, 401] width 189 height 25
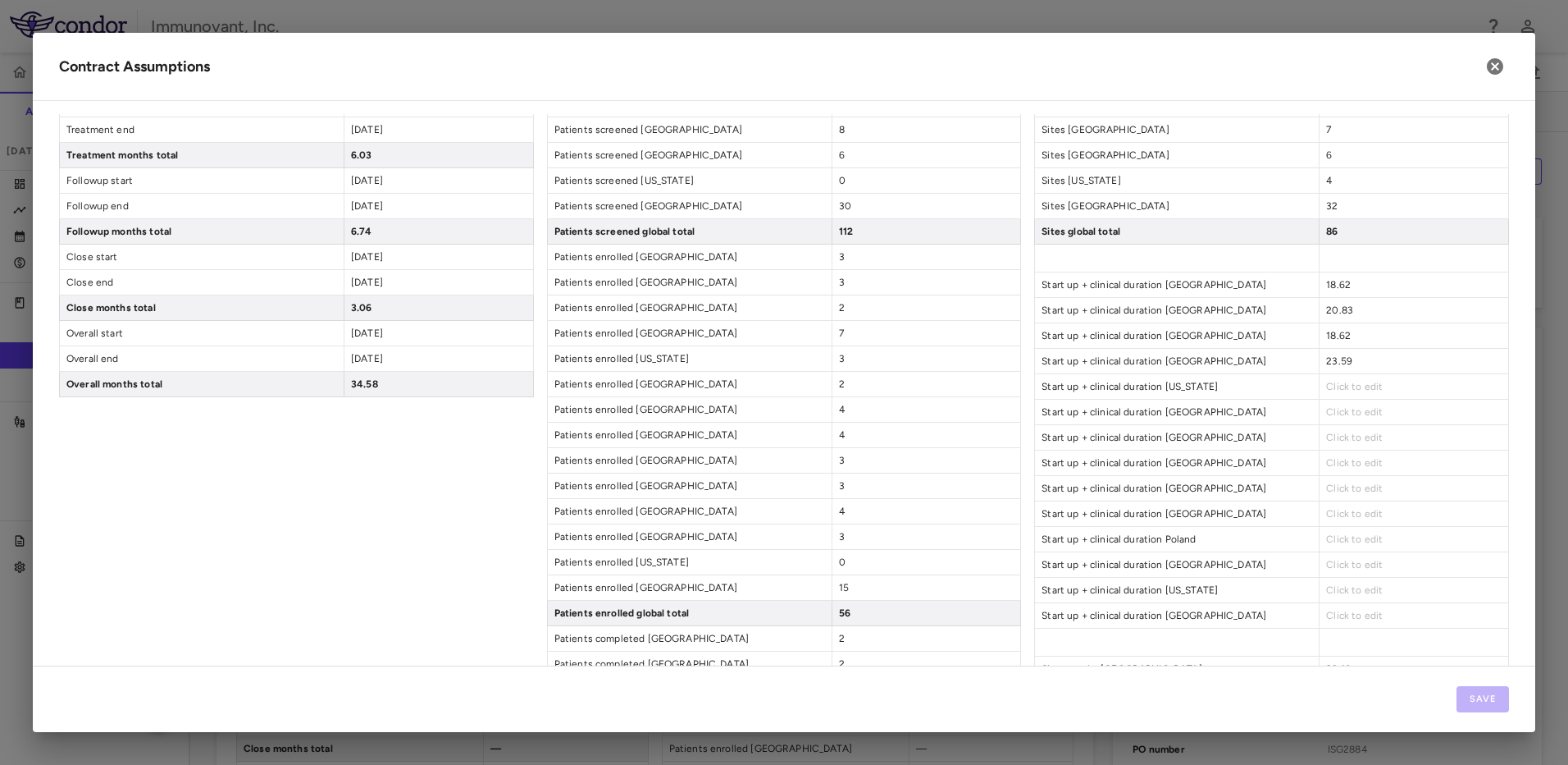
click at [1352, 383] on span "Click to edit" at bounding box center [1354, 387] width 56 height 12
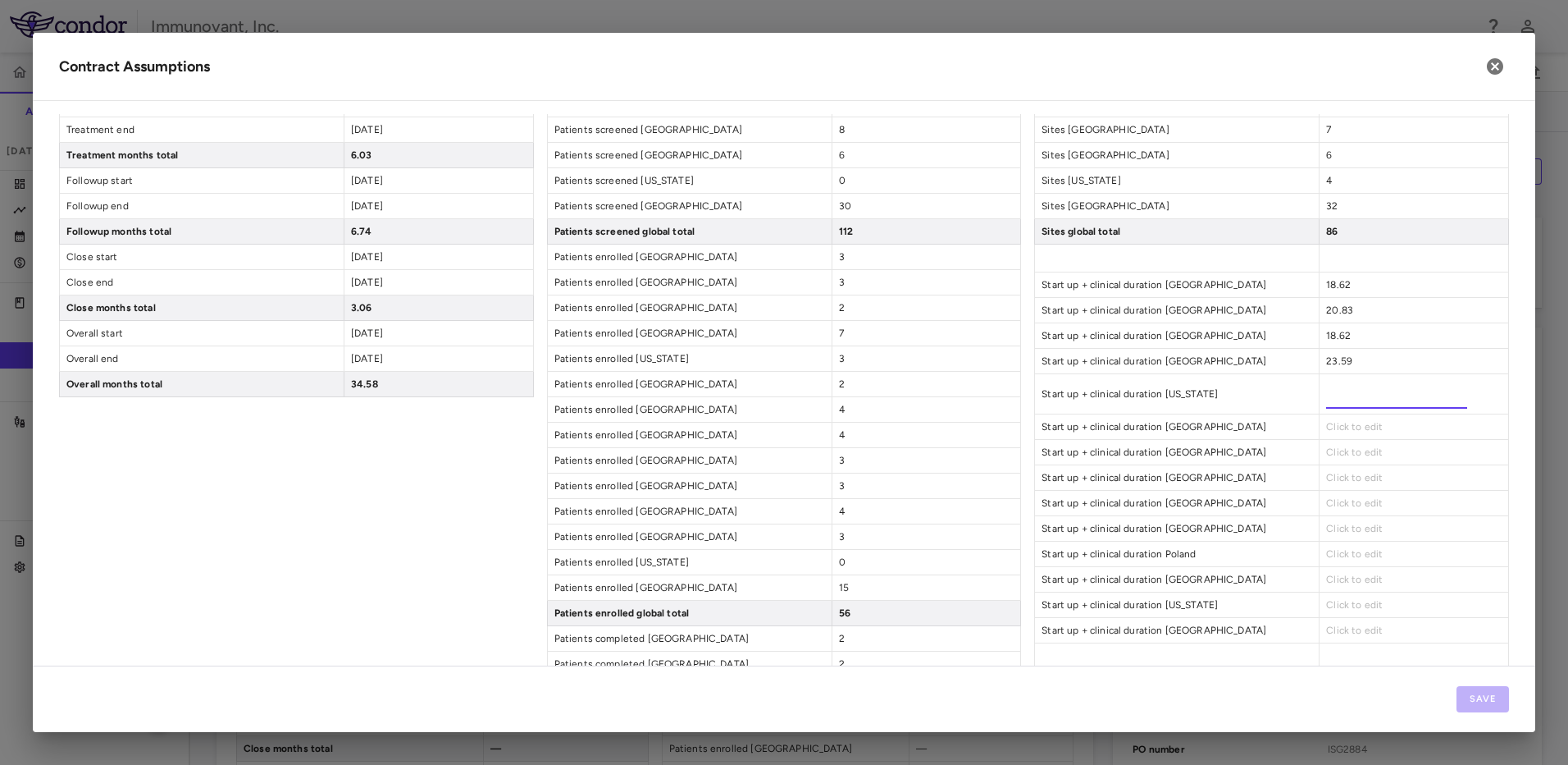
type input "*****"
click at [1352, 424] on div "Sites ConMod1 Sites [GEOGRAPHIC_DATA] 5 Sites [GEOGRAPHIC_DATA] 5 Sites [GEOGRA…" at bounding box center [1271, 665] width 475 height 1659
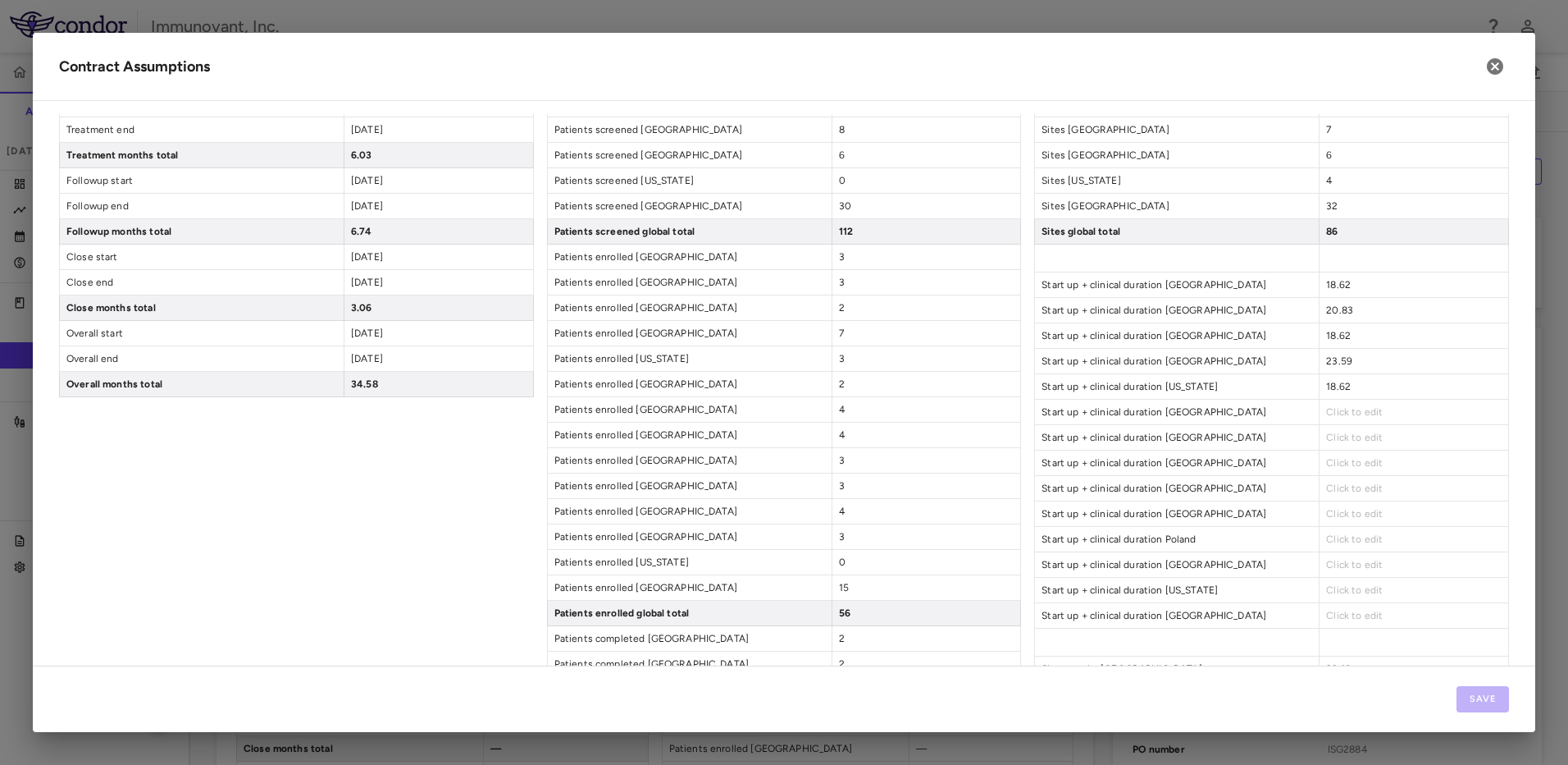
click at [1350, 411] on span "Click to edit" at bounding box center [1354, 412] width 56 height 12
type input "*****"
click at [1352, 459] on div "Sites ConMod1 Sites [GEOGRAPHIC_DATA] 5 Sites [GEOGRAPHIC_DATA] 5 Sites [GEOGRA…" at bounding box center [1271, 665] width 475 height 1659
click at [1358, 442] on span "Click to edit" at bounding box center [1354, 437] width 56 height 12
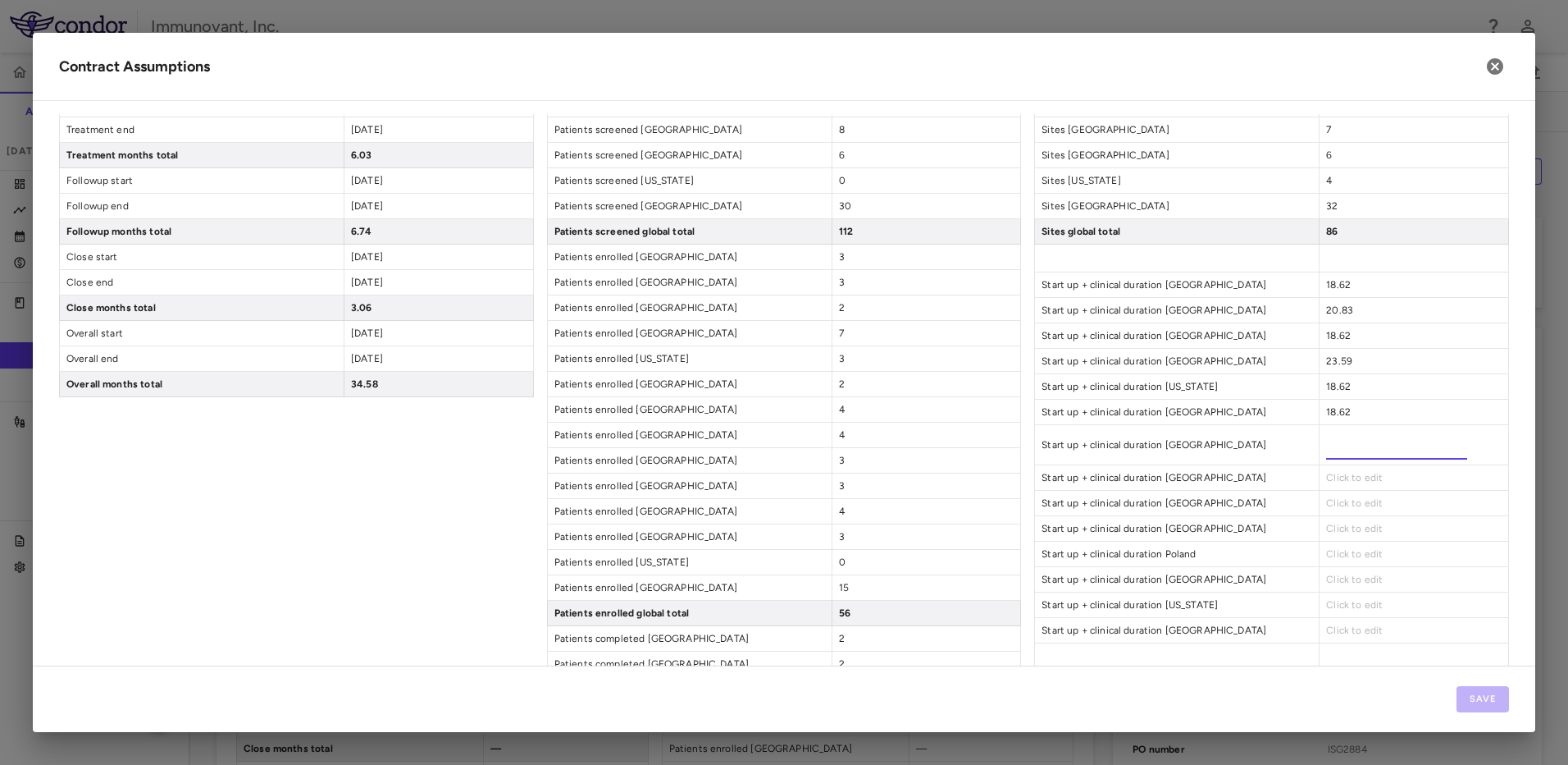
type input "*****"
click at [1357, 481] on div "Sites ConMod1 Sites [GEOGRAPHIC_DATA] 5 Sites [GEOGRAPHIC_DATA] 5 Sites [GEOGRA…" at bounding box center [1271, 665] width 475 height 1659
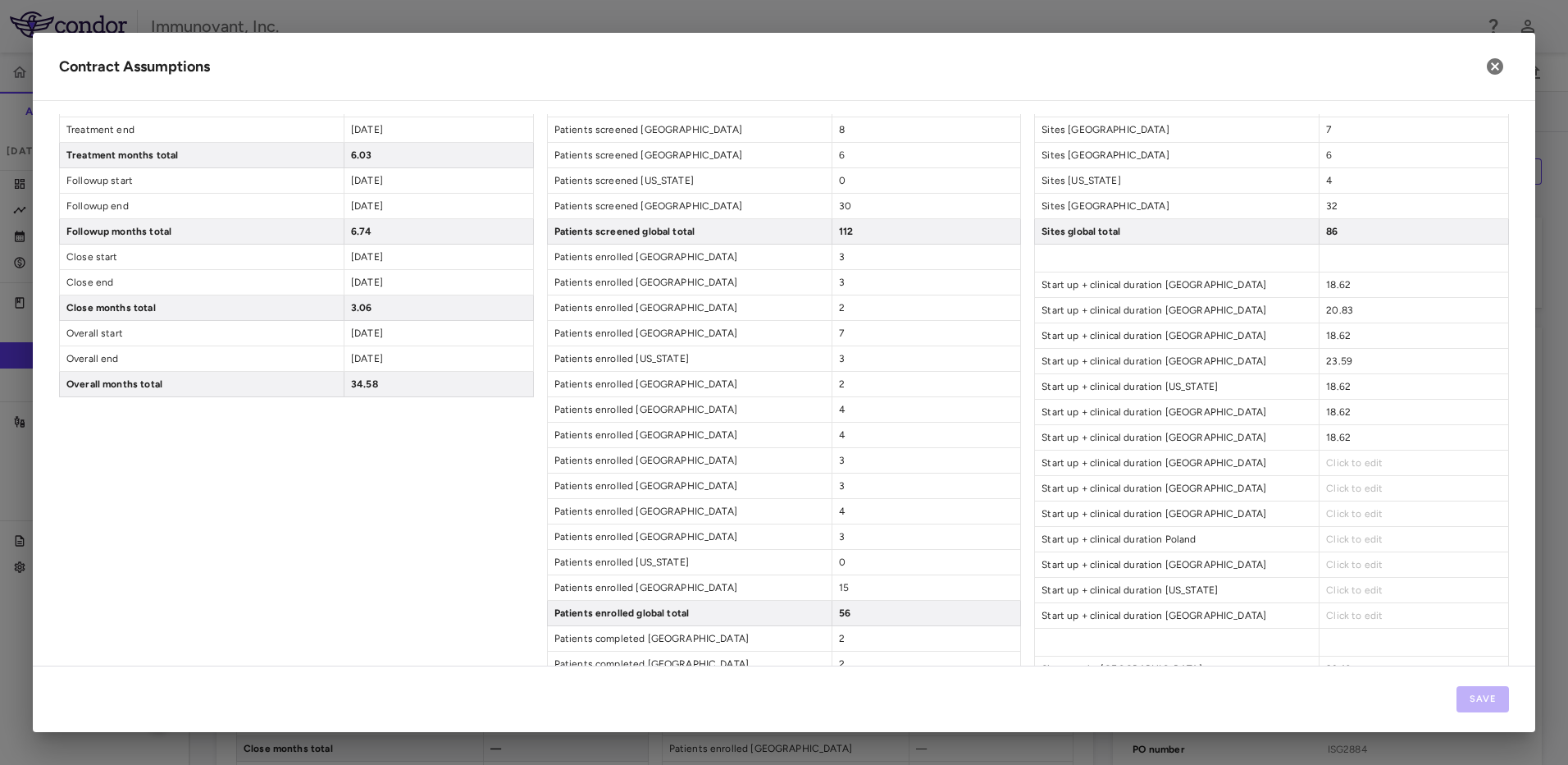
click at [1359, 459] on span "Click to edit" at bounding box center [1354, 463] width 56 height 12
type input "*****"
click at [1345, 502] on div "Sites ConMod1 Sites [GEOGRAPHIC_DATA] 5 Sites [GEOGRAPHIC_DATA] 5 Sites [GEOGRA…" at bounding box center [1271, 665] width 475 height 1659
click at [1351, 492] on span "Click to edit" at bounding box center [1354, 489] width 56 height 12
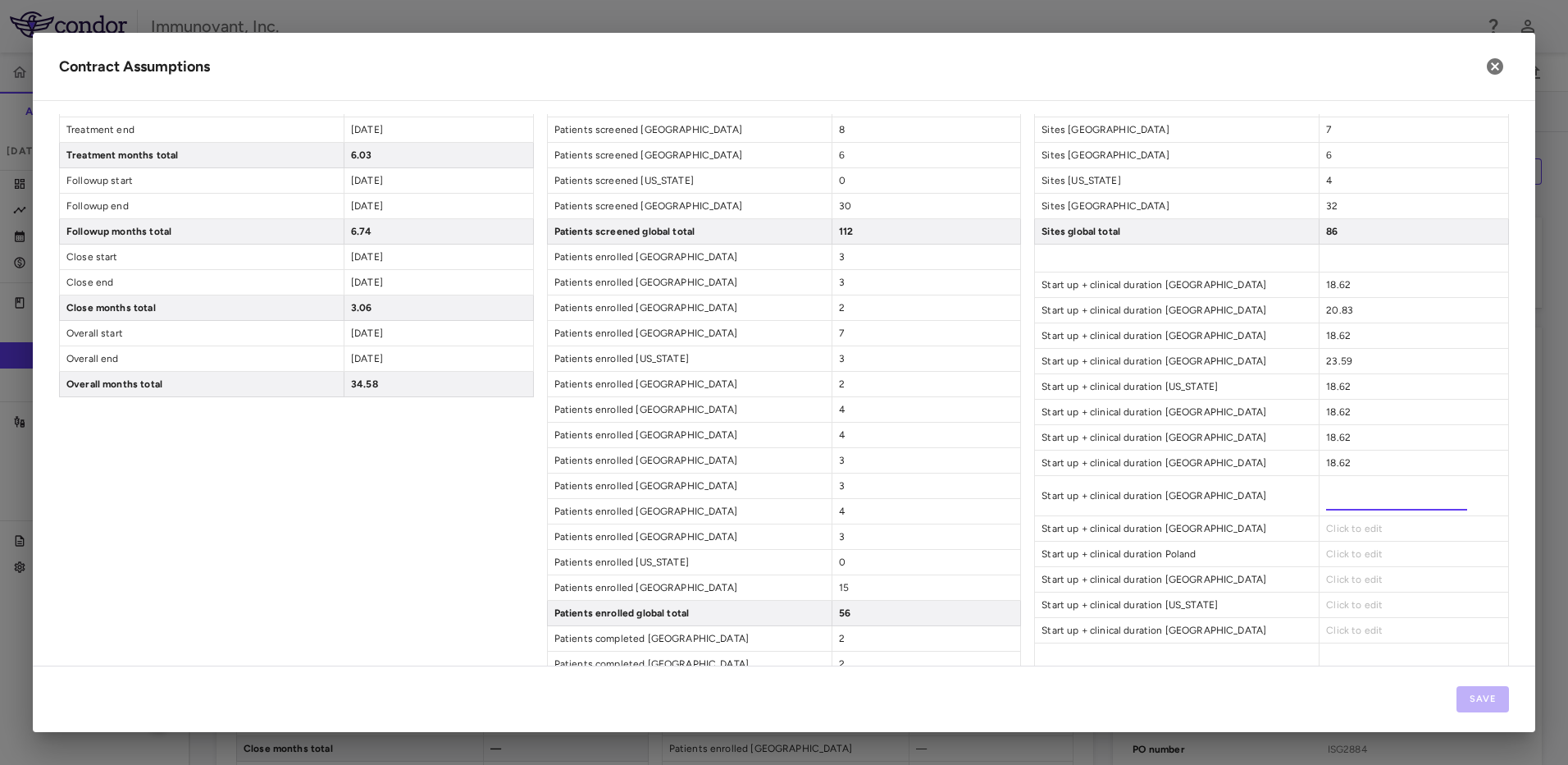
type input "*****"
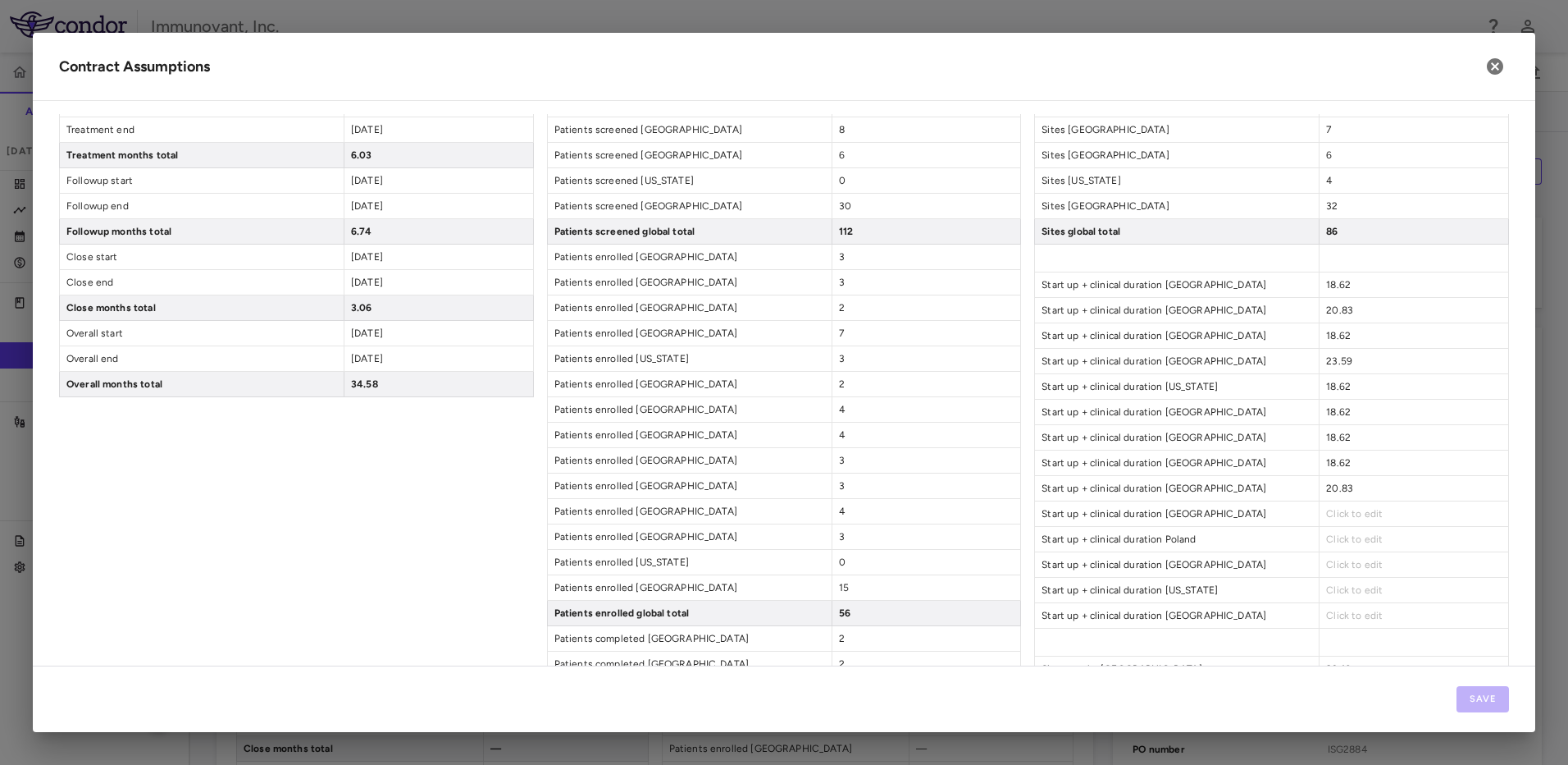
click at [1376, 530] on div "Sites ConMod1 Sites [GEOGRAPHIC_DATA] 5 Sites [GEOGRAPHIC_DATA] 5 Sites [GEOGRA…" at bounding box center [1271, 665] width 475 height 1659
click at [1362, 517] on span "Click to edit" at bounding box center [1354, 513] width 56 height 12
type input "*****"
click at [1350, 553] on div "Sites ConMod1 Sites [GEOGRAPHIC_DATA] 5 Sites [GEOGRAPHIC_DATA] 5 Sites [GEOGRA…" at bounding box center [1271, 665] width 475 height 1659
click at [1355, 532] on div "Click to edit" at bounding box center [1413, 539] width 189 height 25
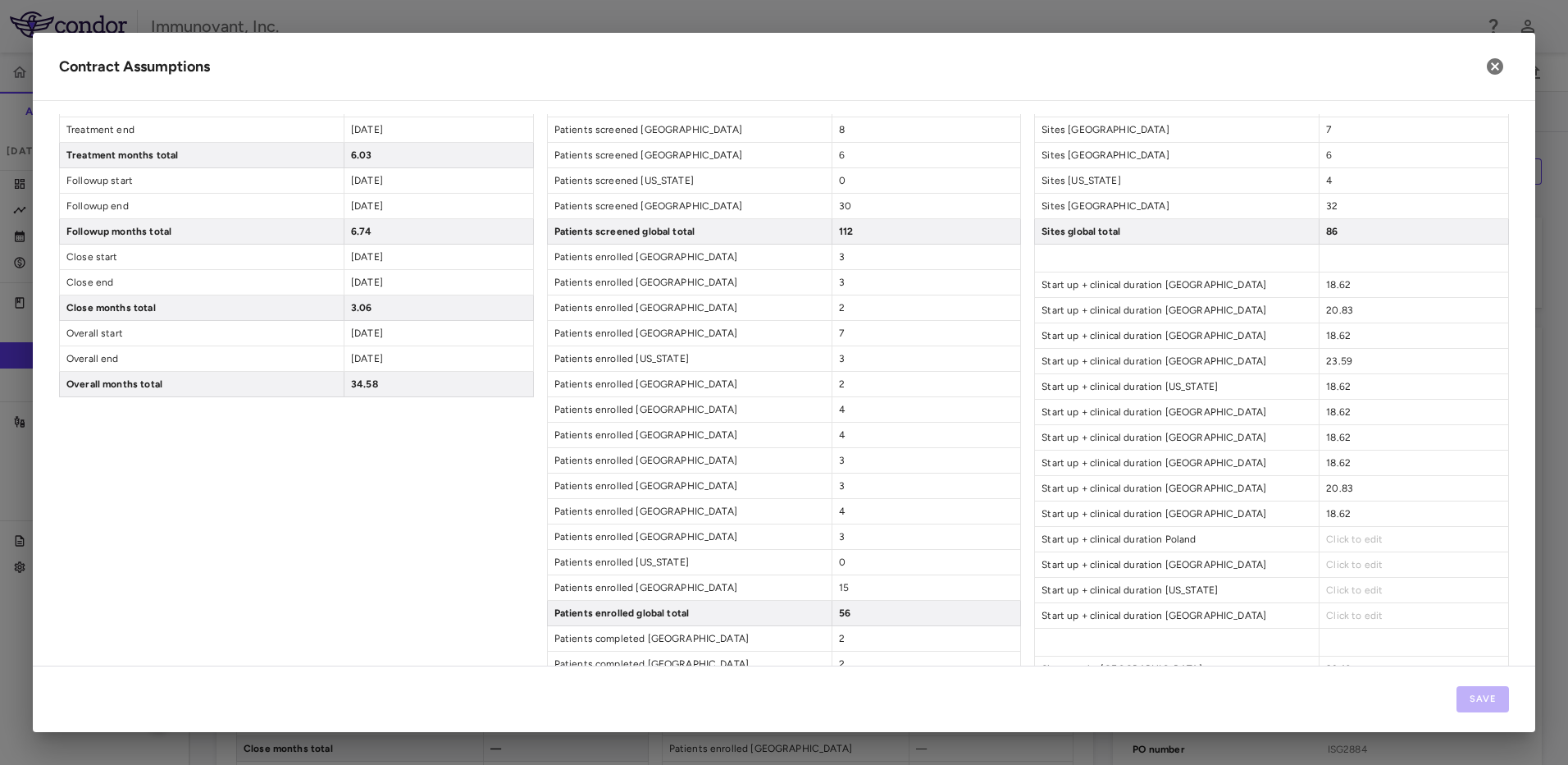
click at [1349, 538] on span "Click to edit" at bounding box center [1354, 539] width 56 height 12
type input "*****"
click at [1345, 571] on div "Click to edit" at bounding box center [1413, 578] width 189 height 25
click at [1346, 565] on span "Click to edit" at bounding box center [1354, 565] width 56 height 12
type input "*****"
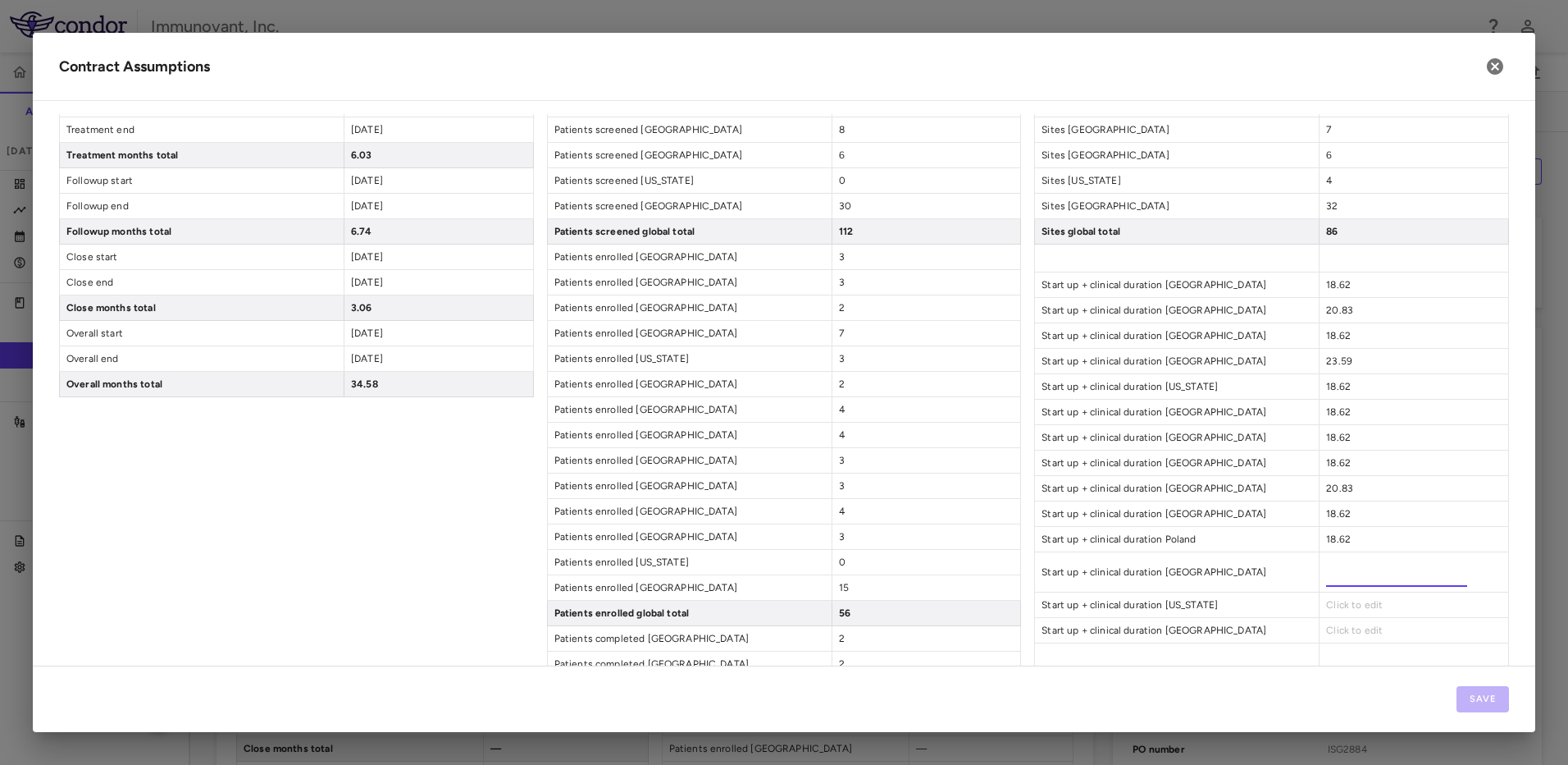
click at [1344, 595] on div "Click to edit" at bounding box center [1413, 604] width 189 height 25
click at [1343, 586] on span "Click to edit" at bounding box center [1354, 590] width 56 height 12
type input "*"
click at [1348, 628] on div "Start up + clinical duration [GEOGRAPHIC_DATA] Click to edit" at bounding box center [1271, 631] width 475 height 26
click at [1354, 617] on span "Click to edit" at bounding box center [1354, 615] width 56 height 12
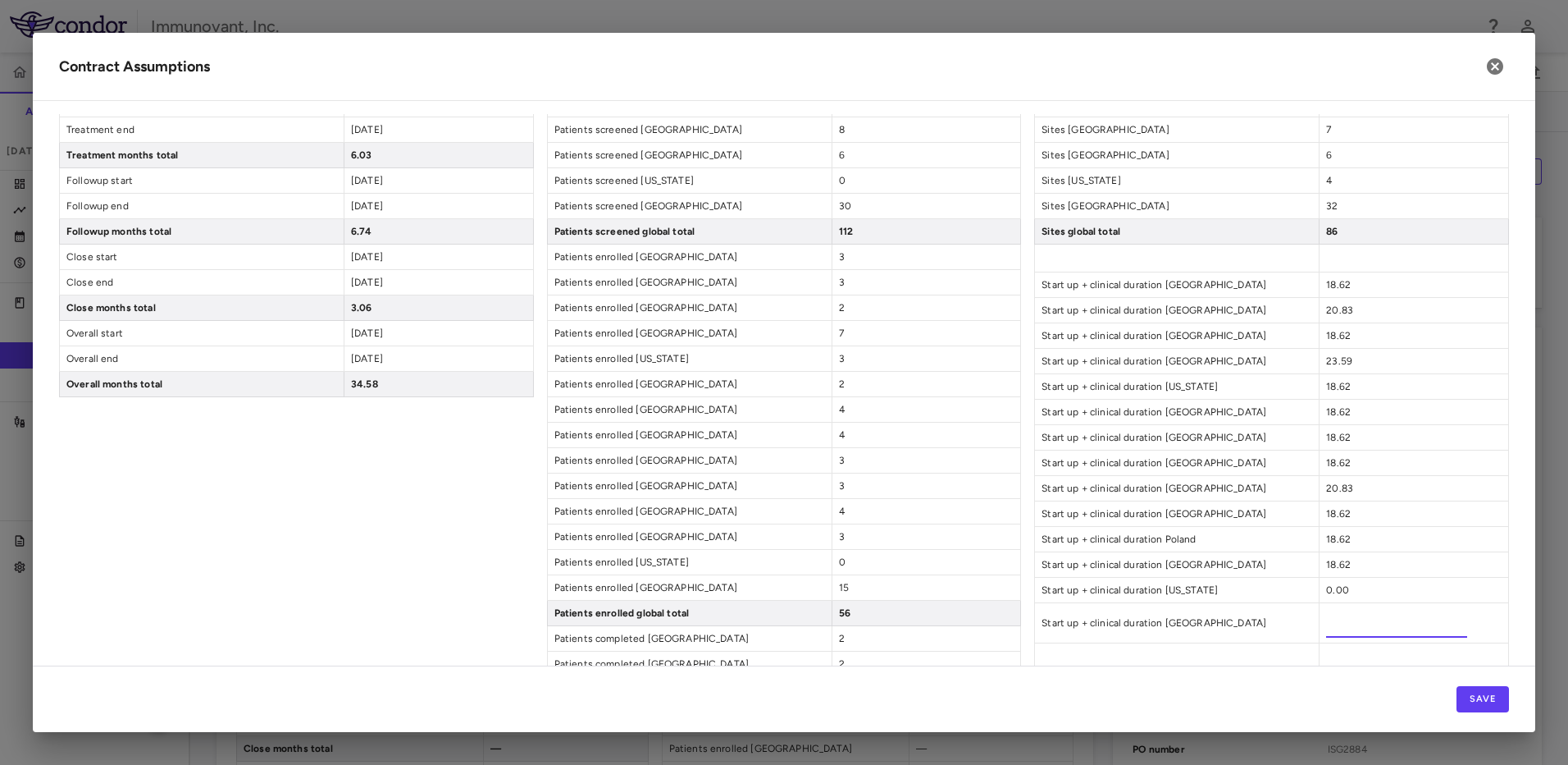
type input "*****"
click at [1312, 672] on div "Save" at bounding box center [784, 698] width 1503 height 66
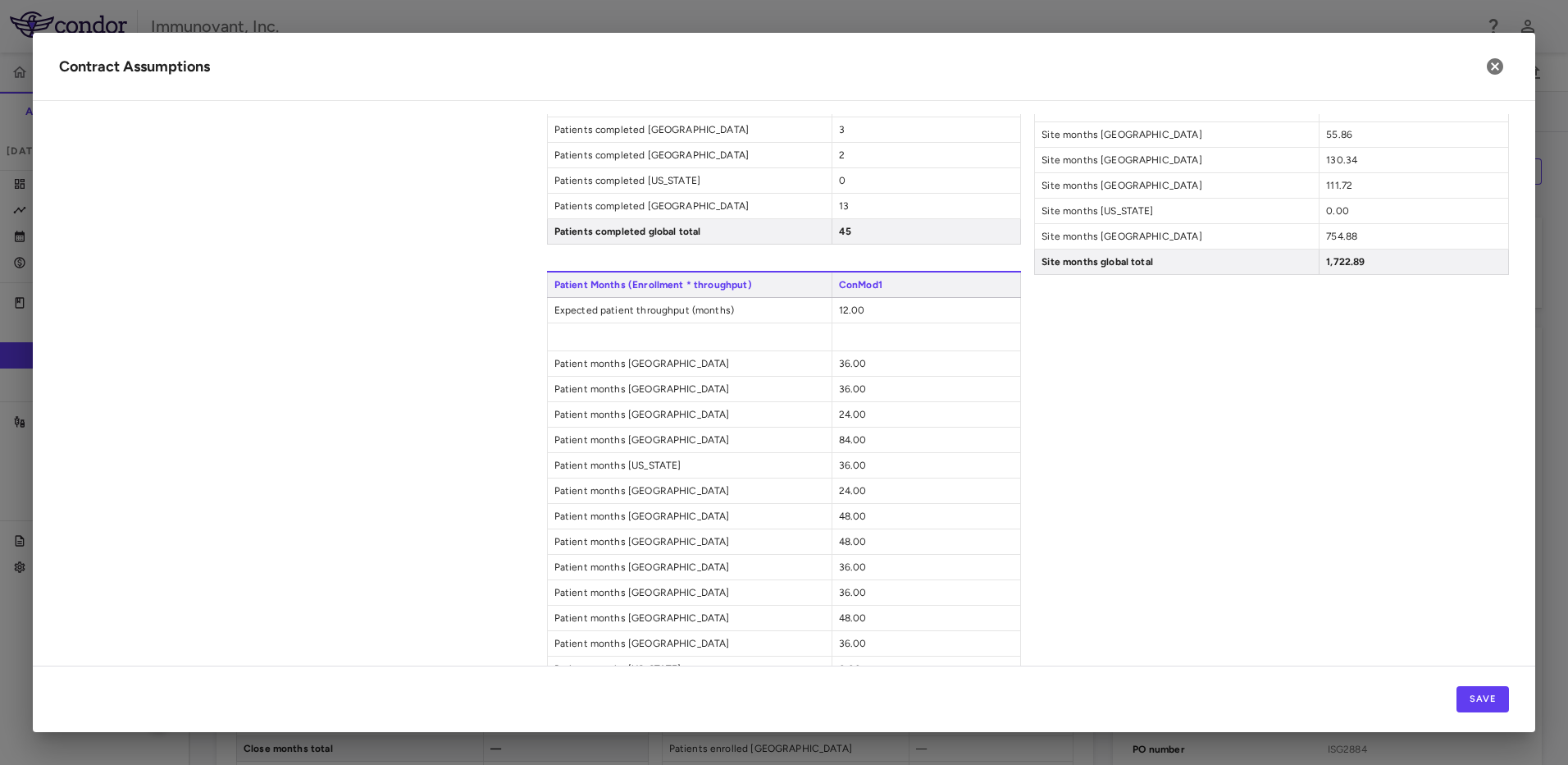
scroll to position [1178, 0]
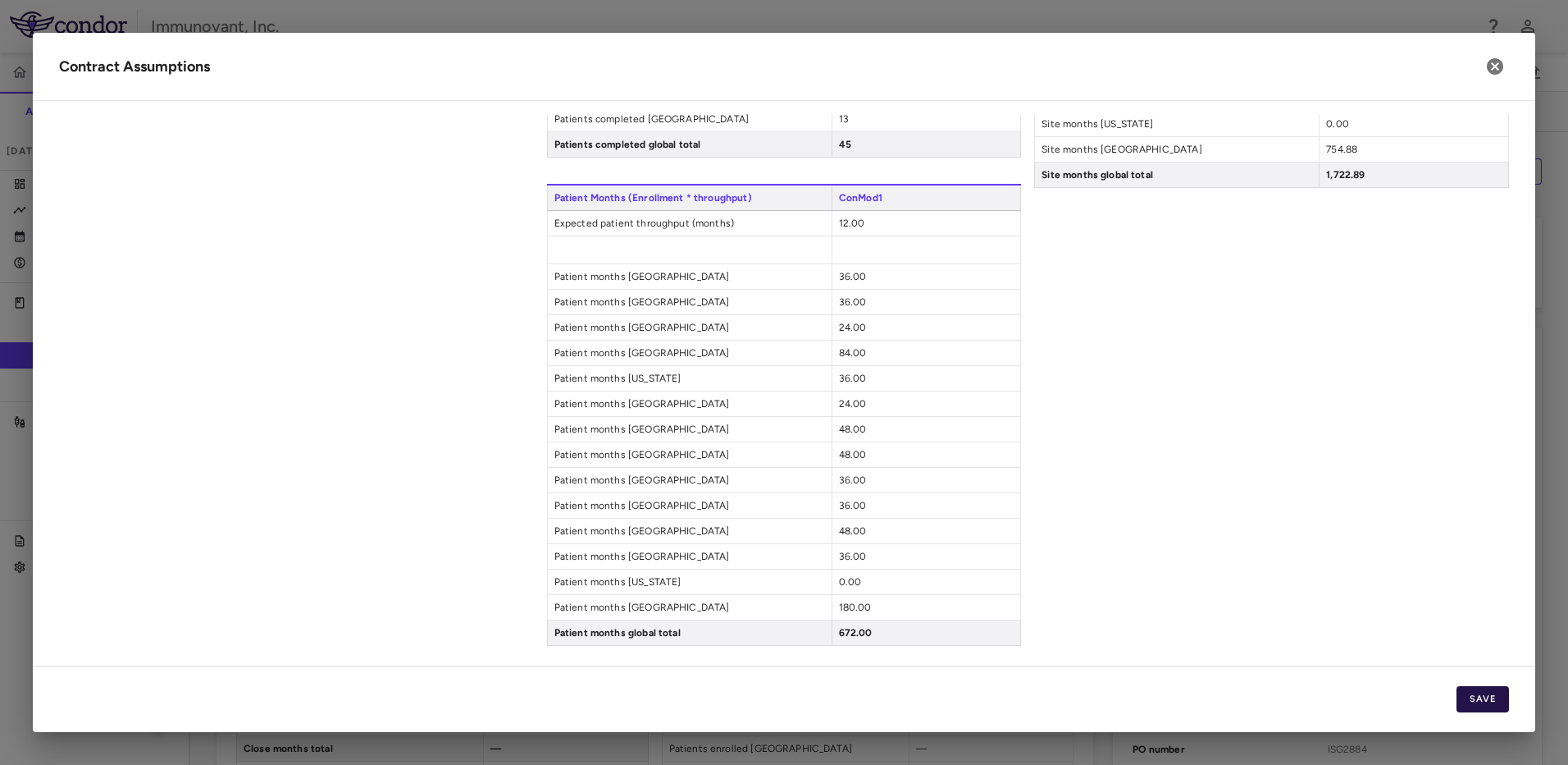
click at [1489, 696] on button "Save" at bounding box center [1482, 699] width 52 height 27
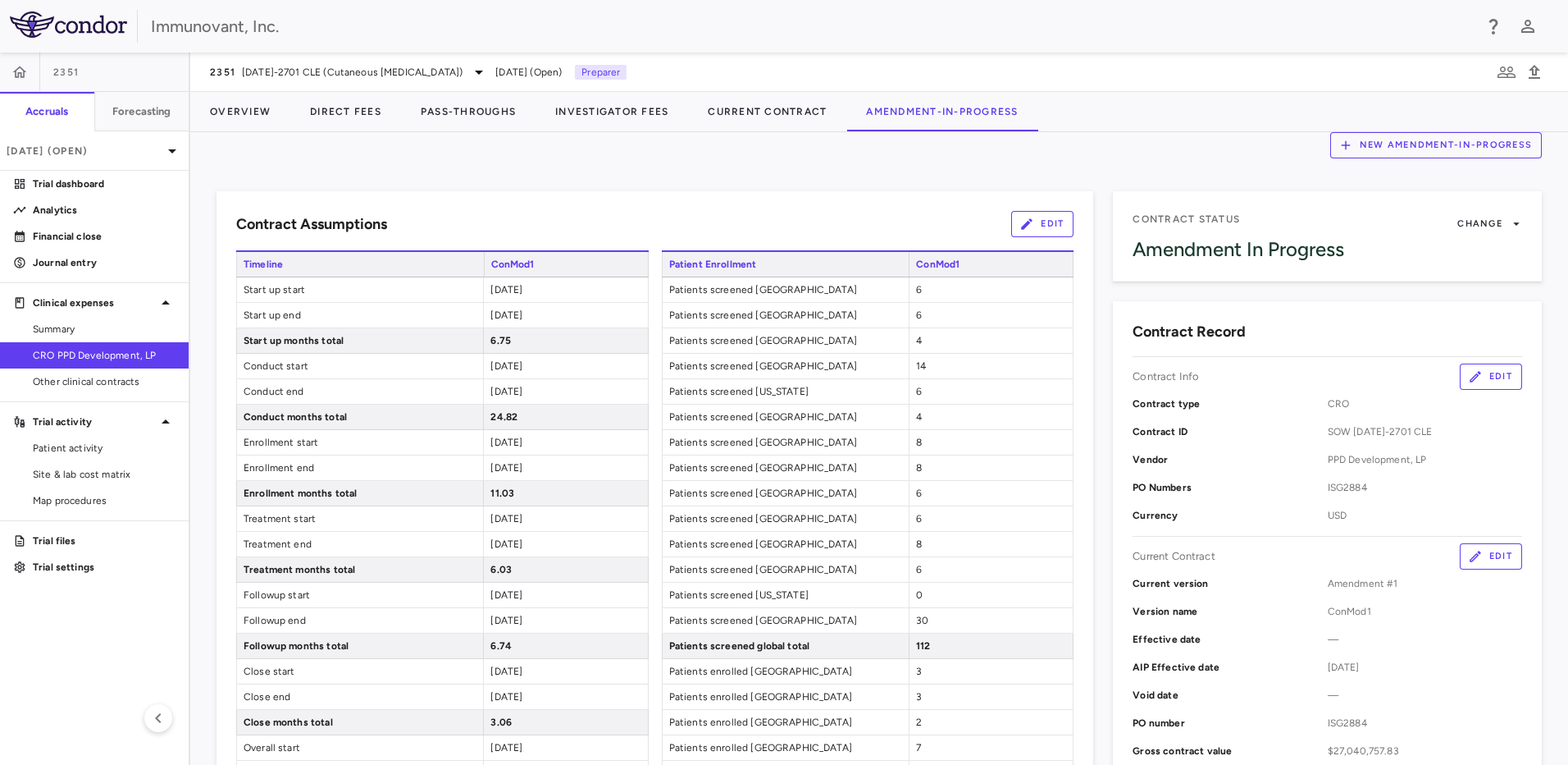
scroll to position [0, 0]
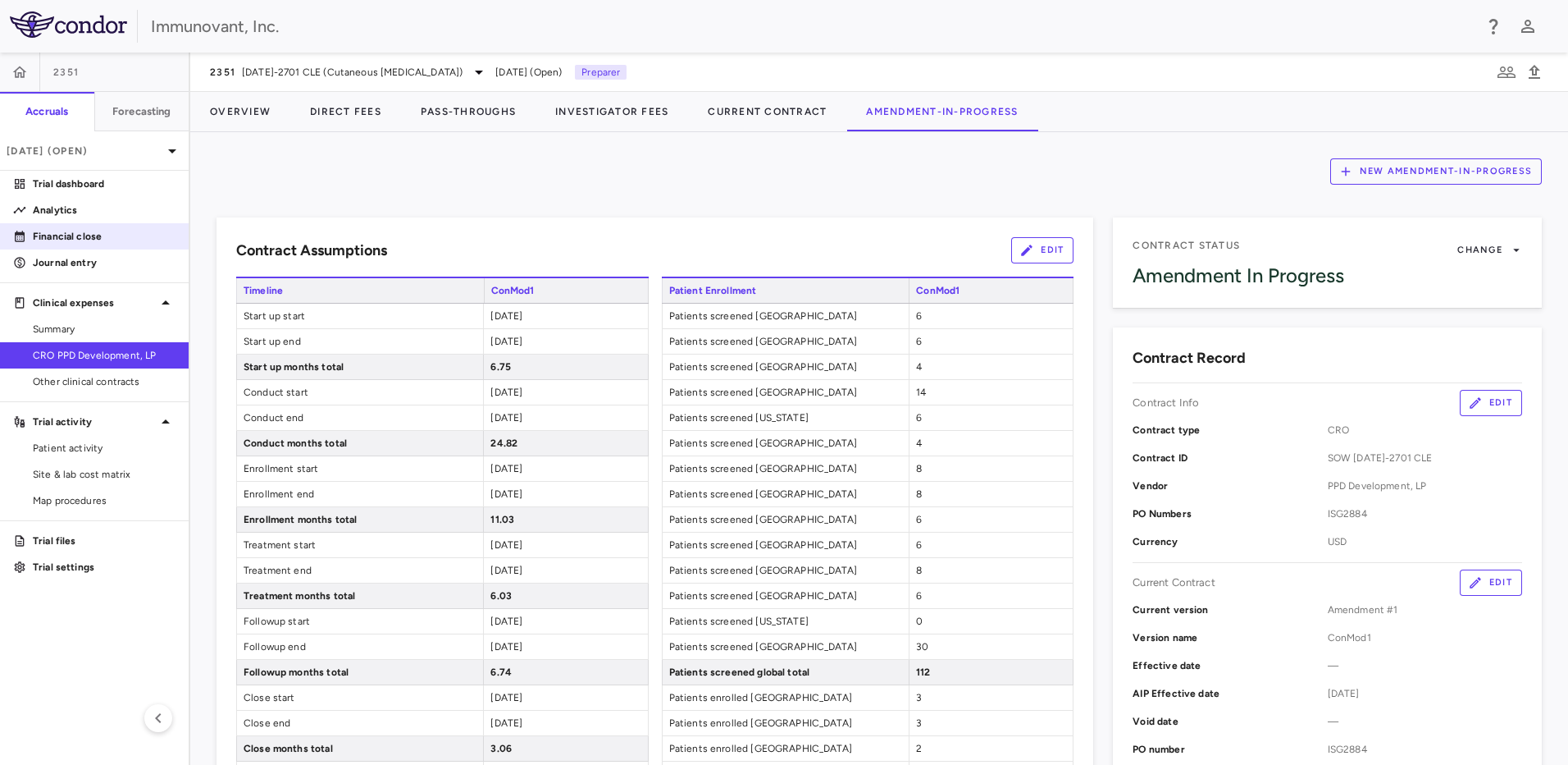
click at [71, 242] on p "Financial close" at bounding box center [104, 236] width 143 height 15
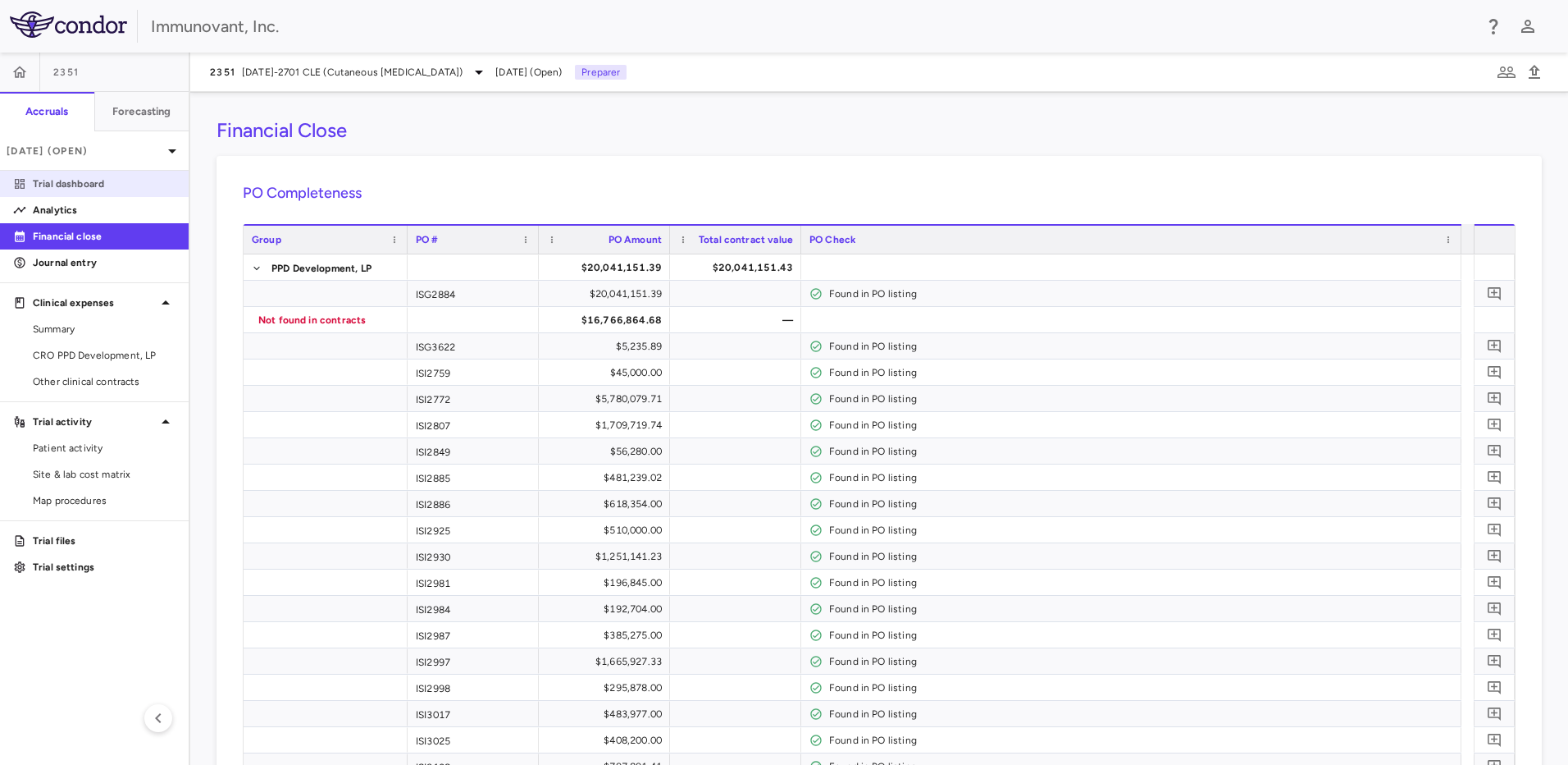
click at [80, 191] on link "Trial dashboard" at bounding box center [94, 184] width 188 height 25
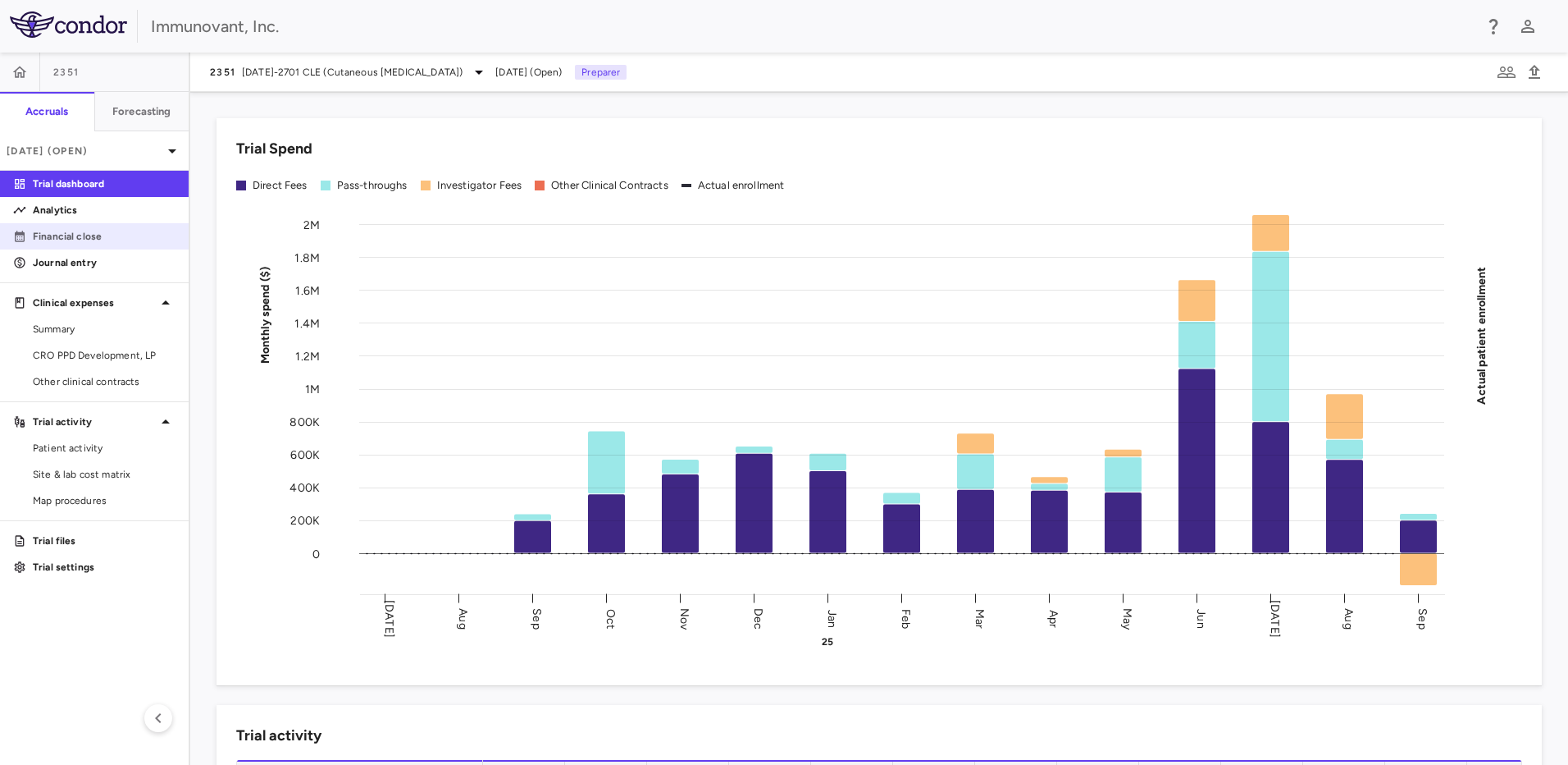
click at [23, 243] on link "Financial close" at bounding box center [94, 236] width 188 height 25
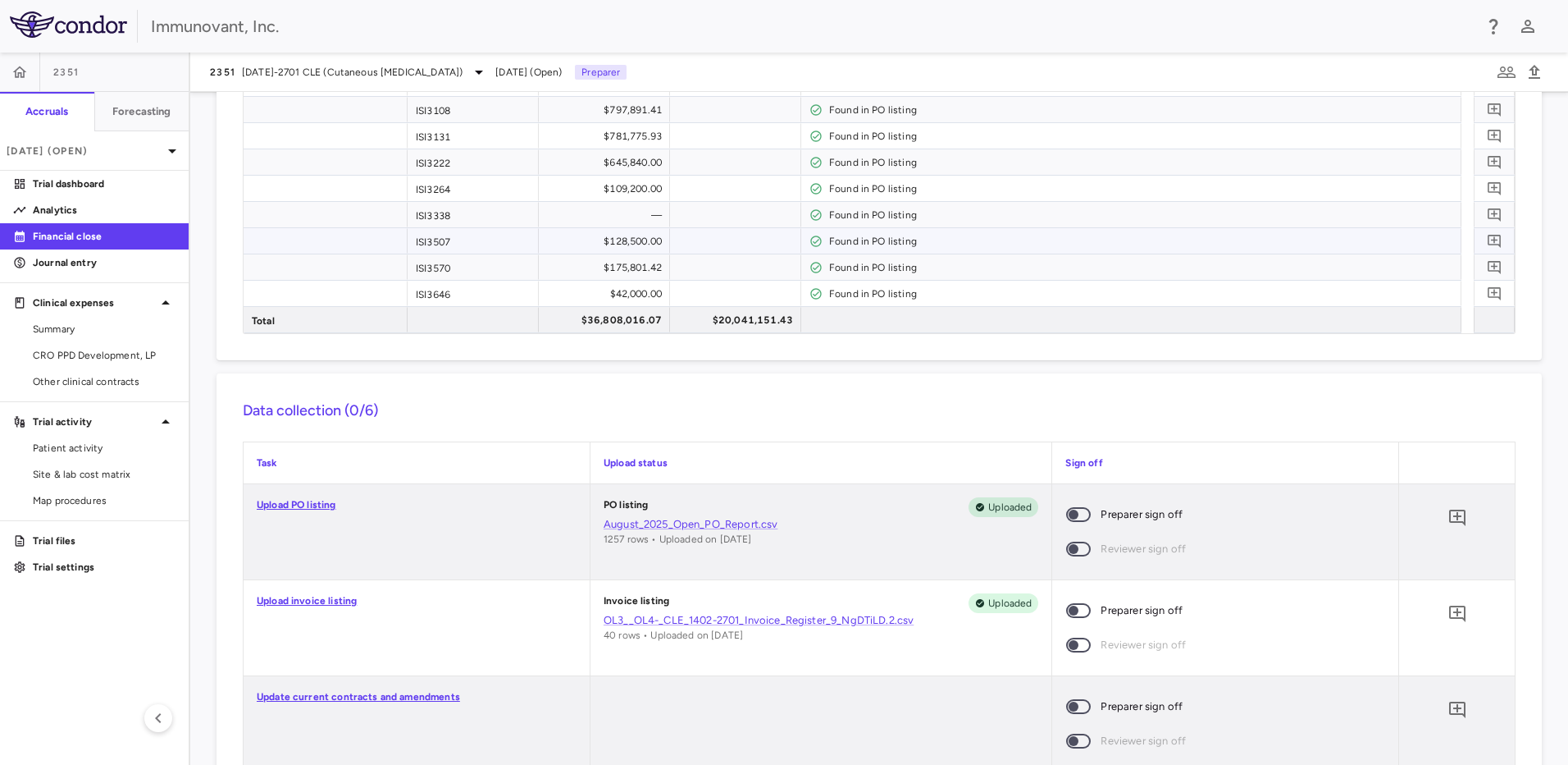
scroll to position [738, 0]
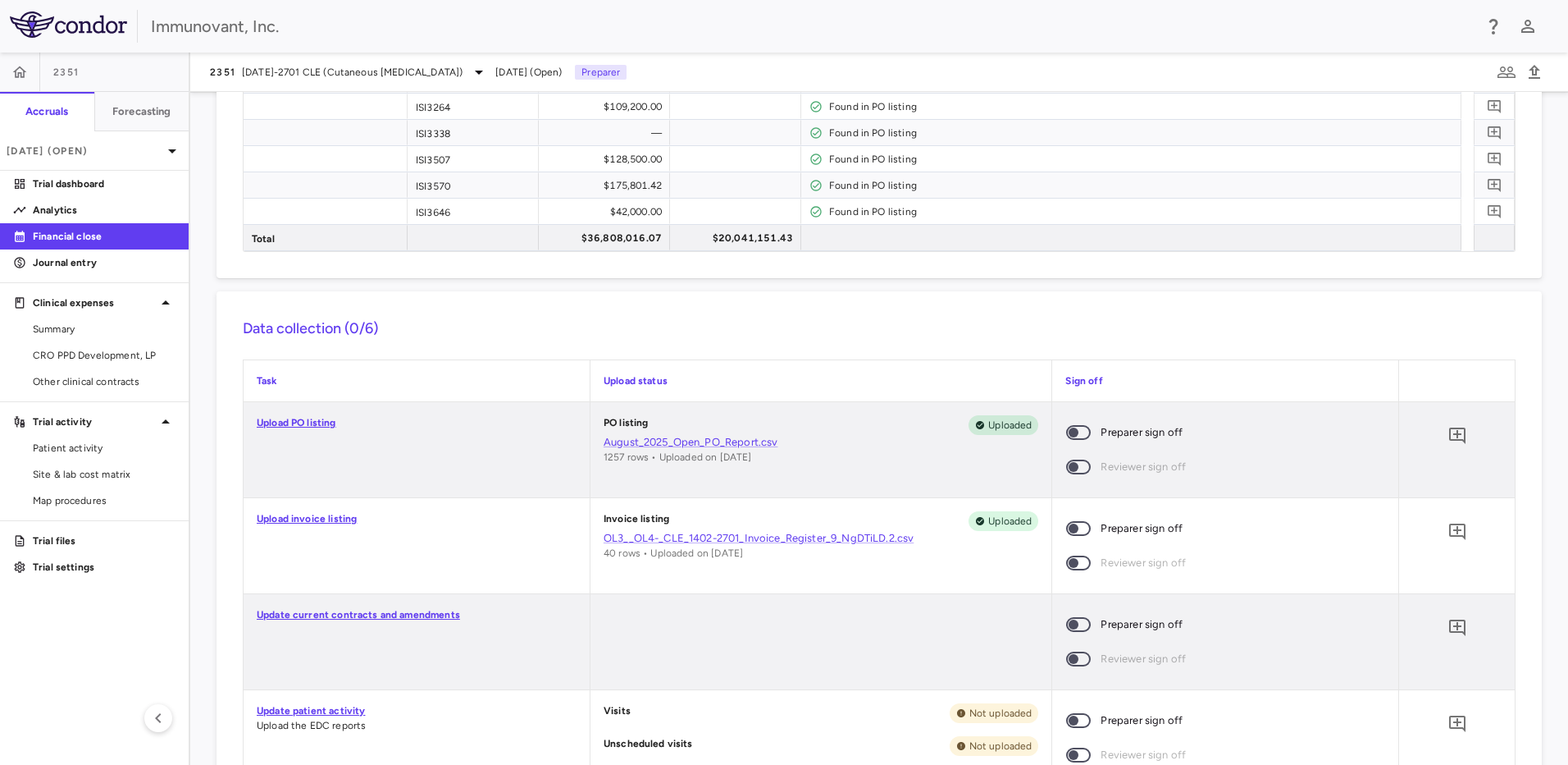
click at [299, 422] on link "Upload PO listing" at bounding box center [296, 422] width 80 height 12
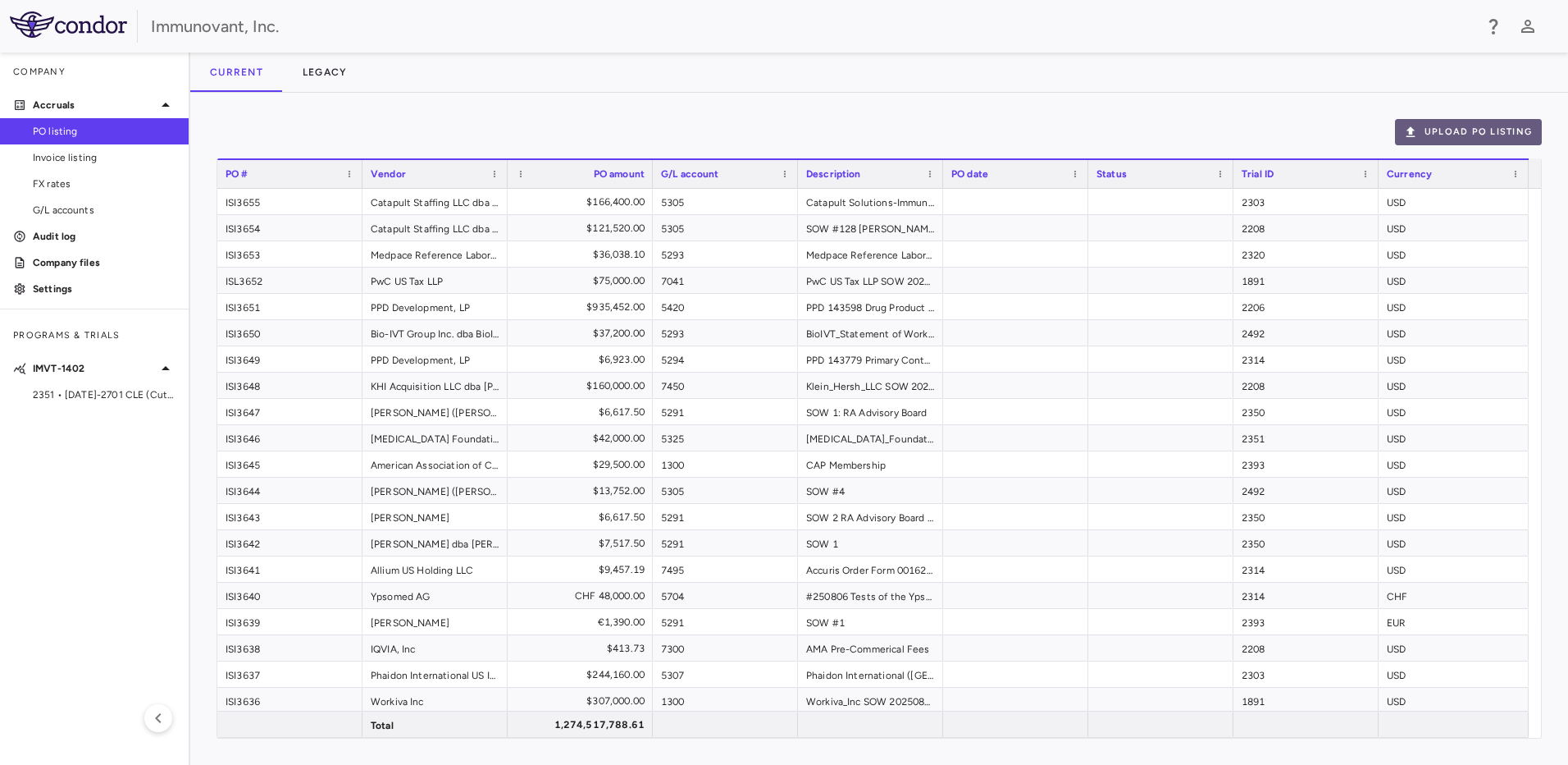
click at [1477, 123] on button "Upload PO Listing" at bounding box center [1468, 132] width 147 height 27
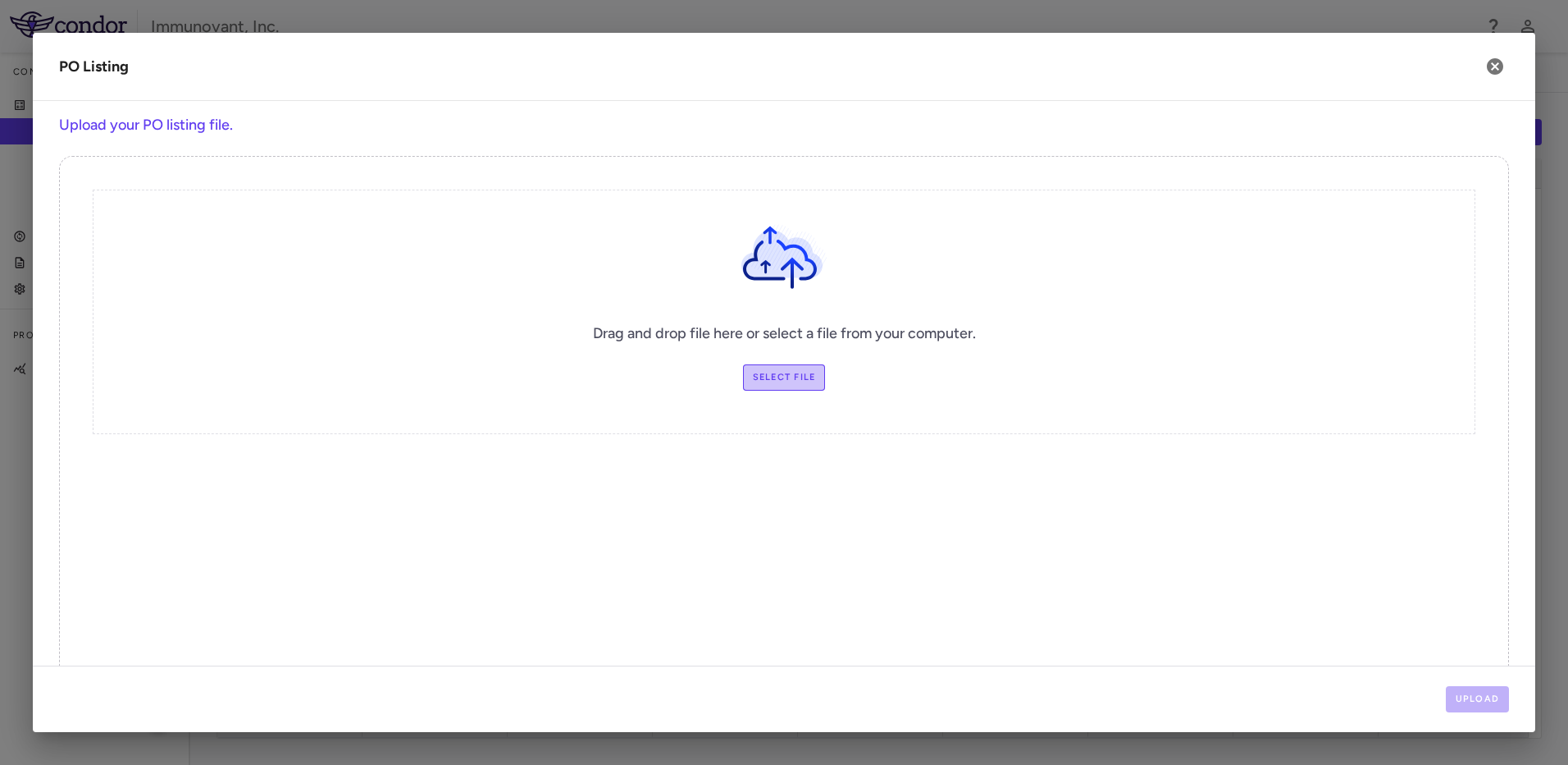
click at [808, 376] on label "Select file" at bounding box center [784, 377] width 83 height 27
click at [0, 0] on input "Select file" at bounding box center [0, 0] width 0 height 0
click at [1485, 701] on button "Upload" at bounding box center [1477, 699] width 64 height 27
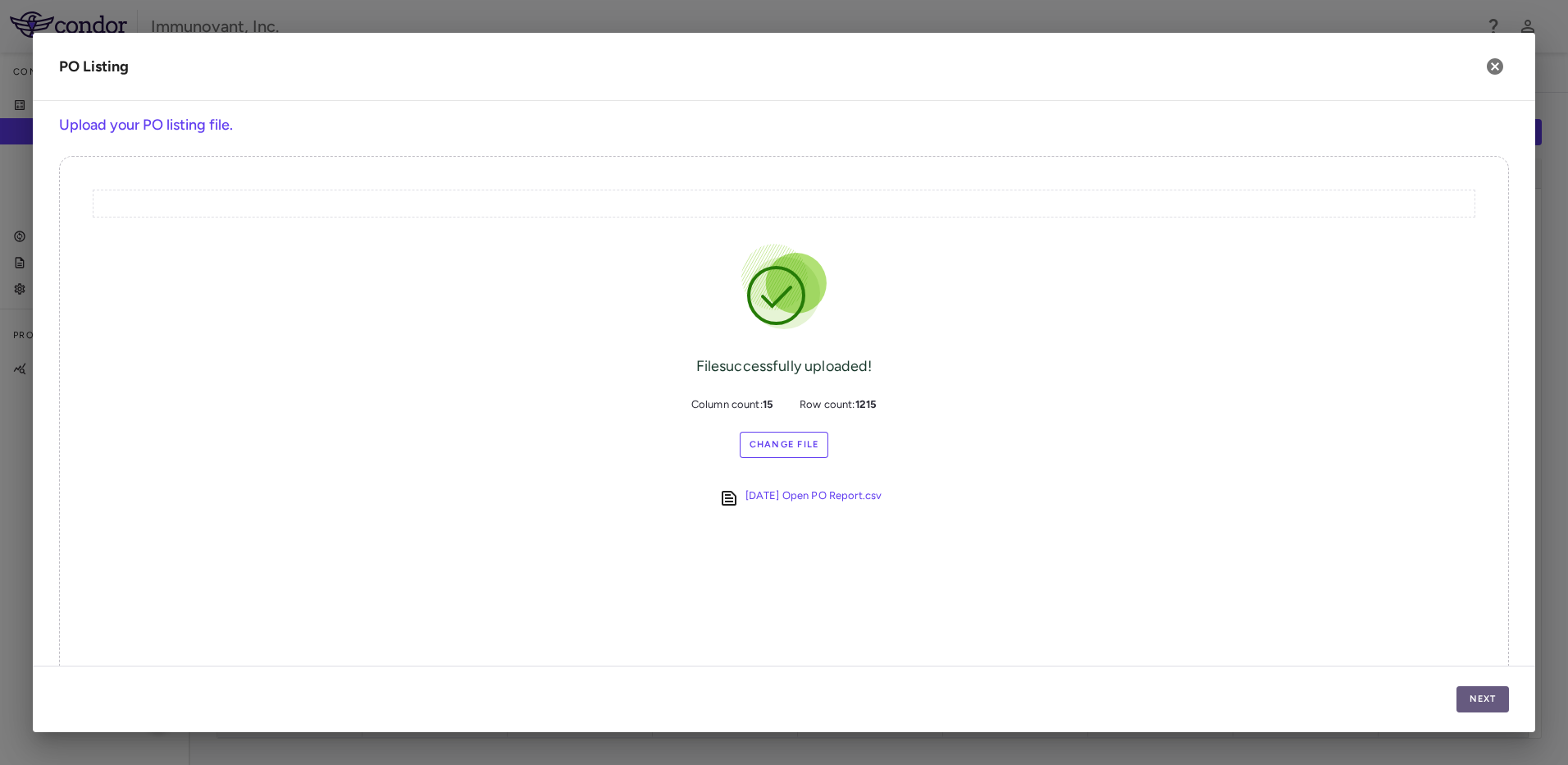
click at [1491, 708] on button "Next" at bounding box center [1482, 699] width 52 height 27
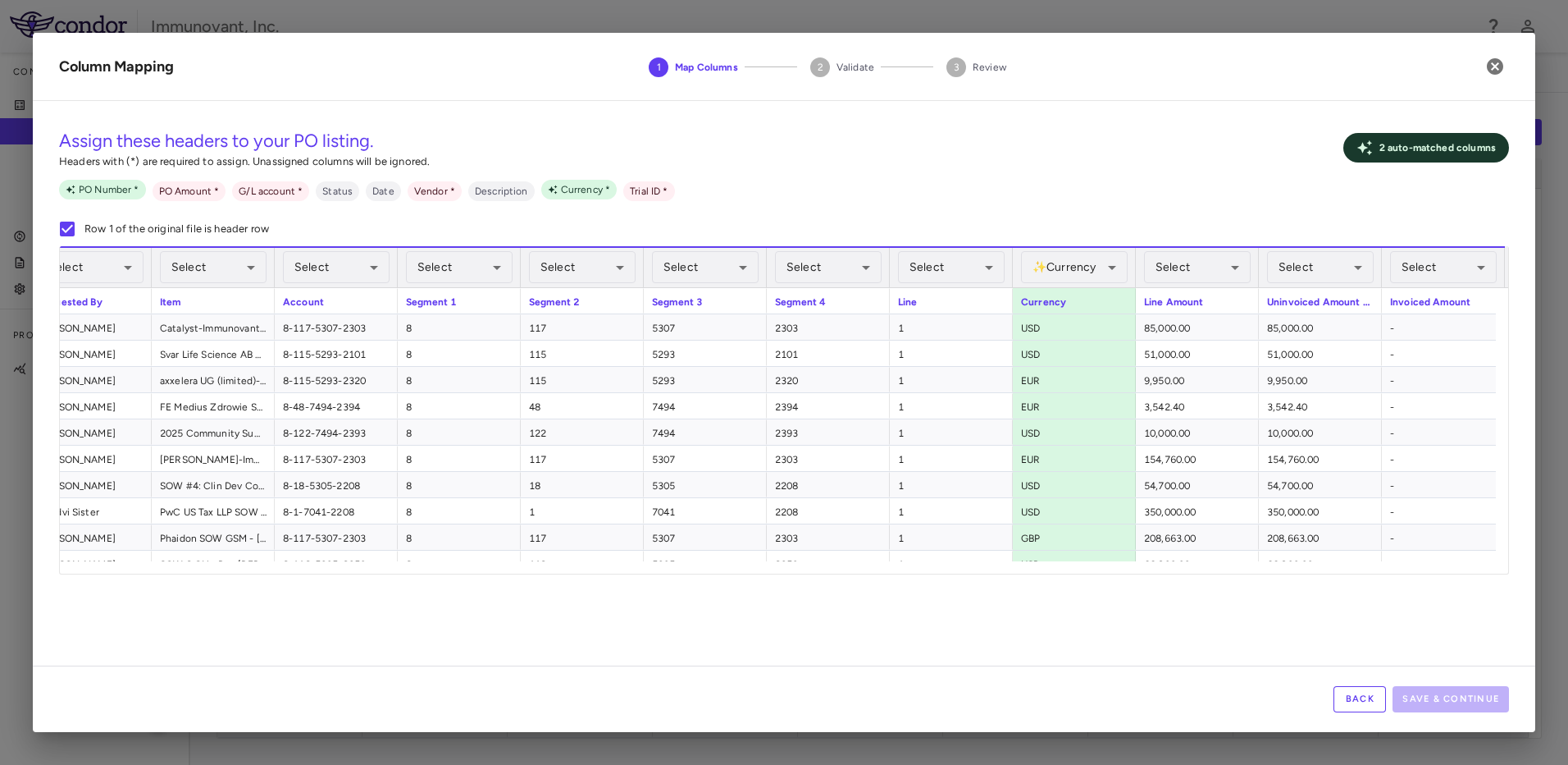
scroll to position [0, 459]
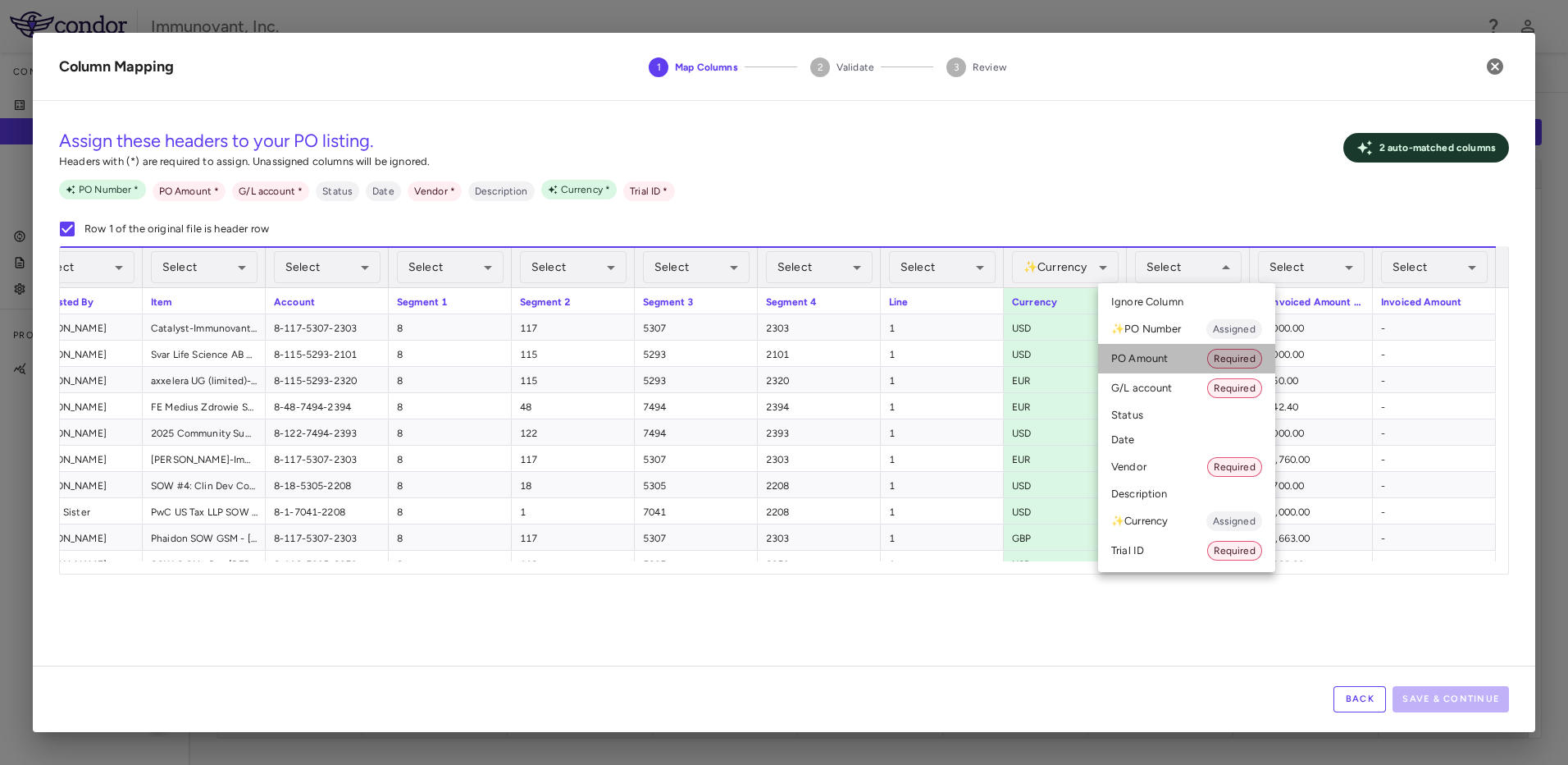
click at [1158, 361] on li "PO Amount Required" at bounding box center [1187, 358] width 178 height 30
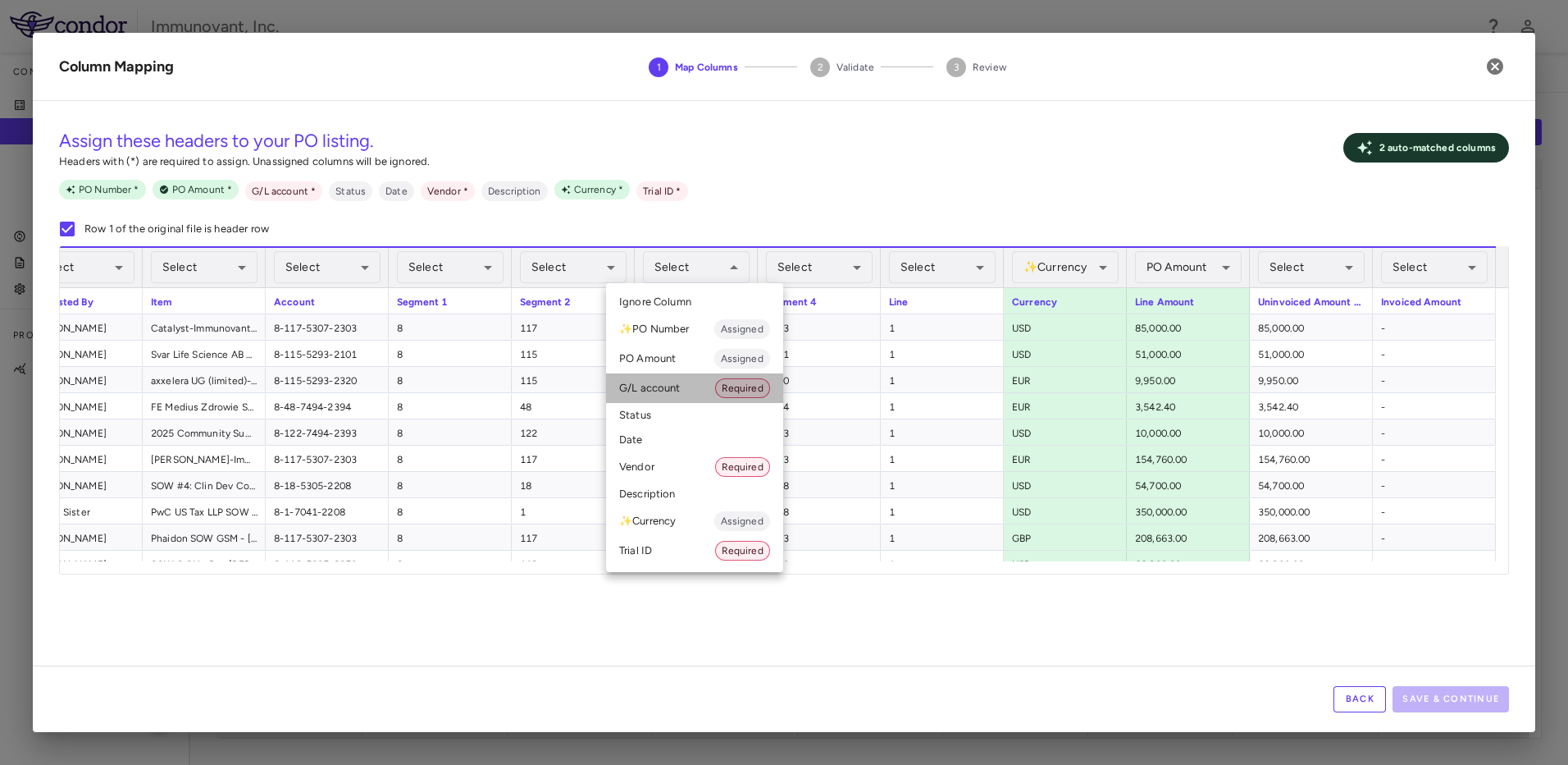
click at [682, 391] on li "G/L account Required" at bounding box center [695, 388] width 178 height 30
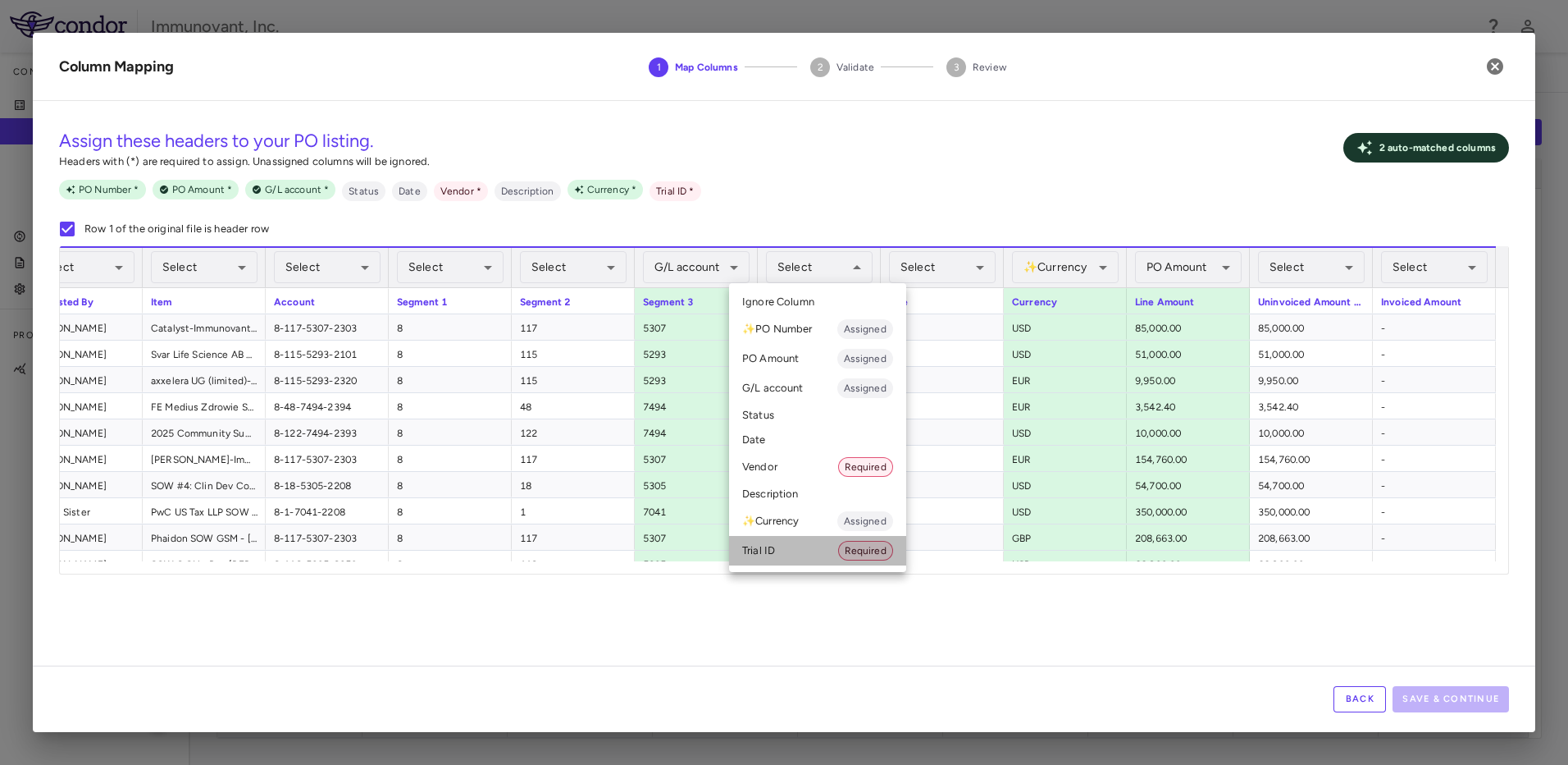
click at [813, 550] on li "Trial ID Required" at bounding box center [818, 551] width 178 height 30
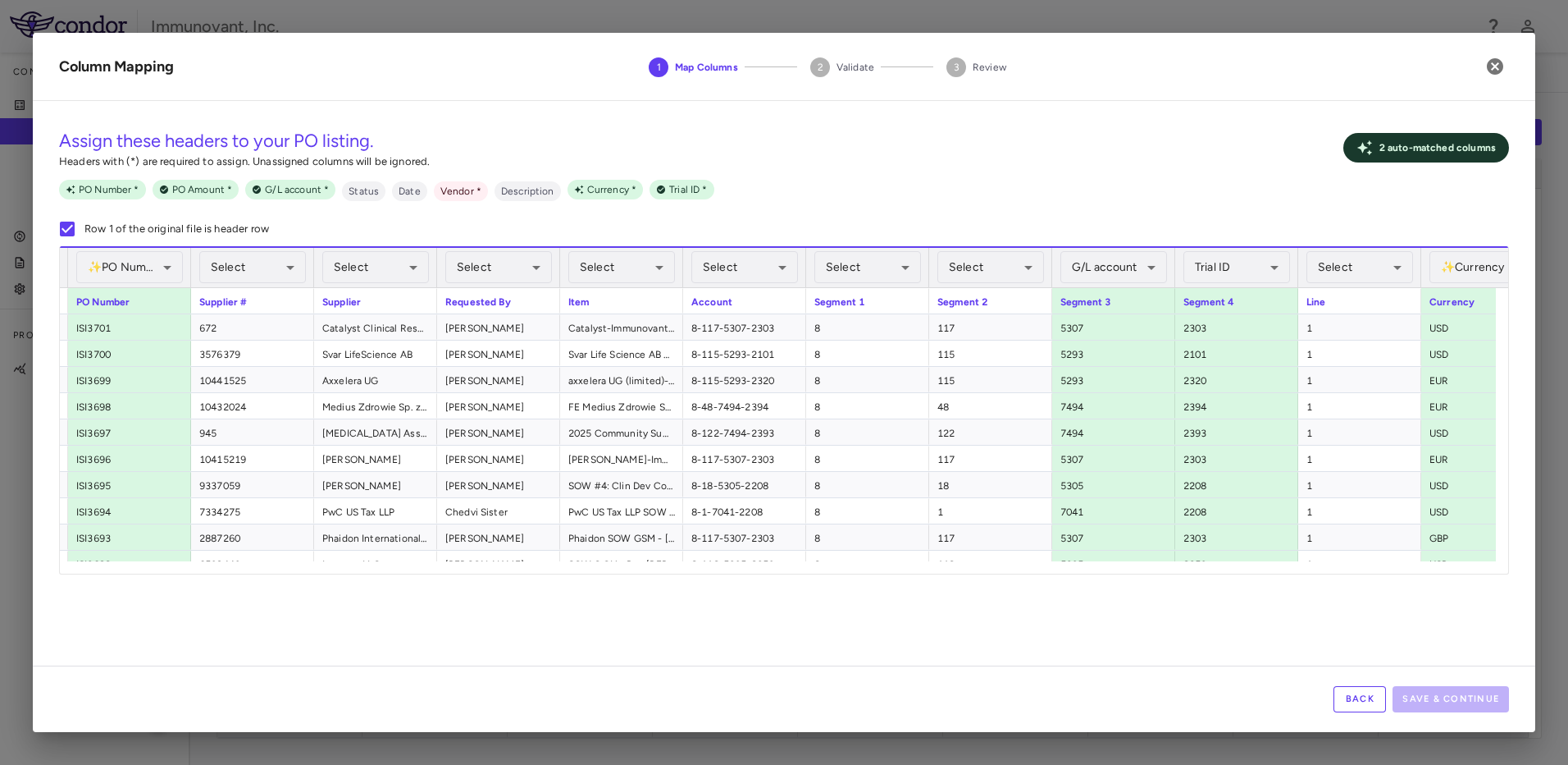
scroll to position [0, 0]
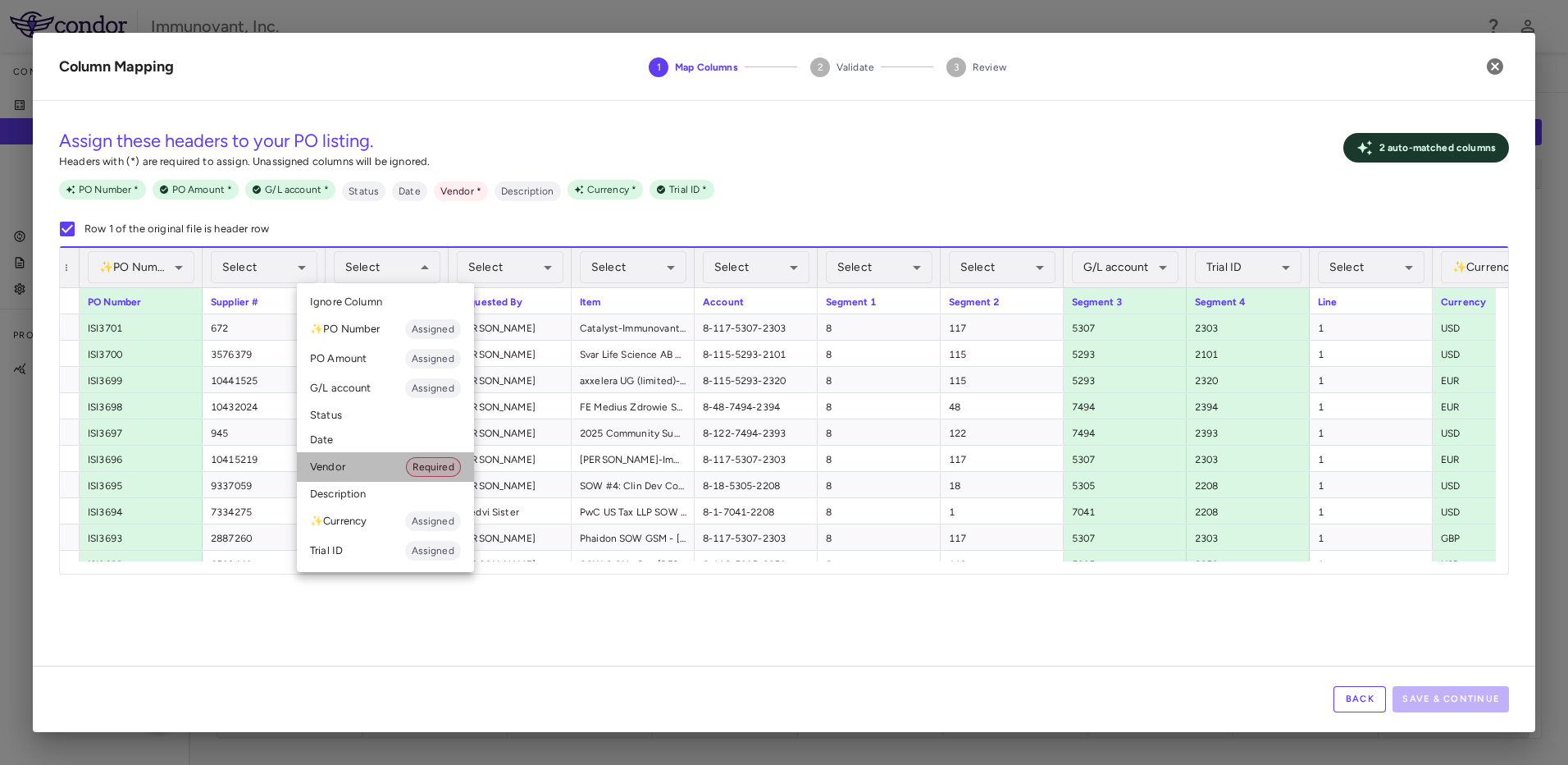
click at [398, 468] on li "Vendor Required" at bounding box center [386, 467] width 178 height 30
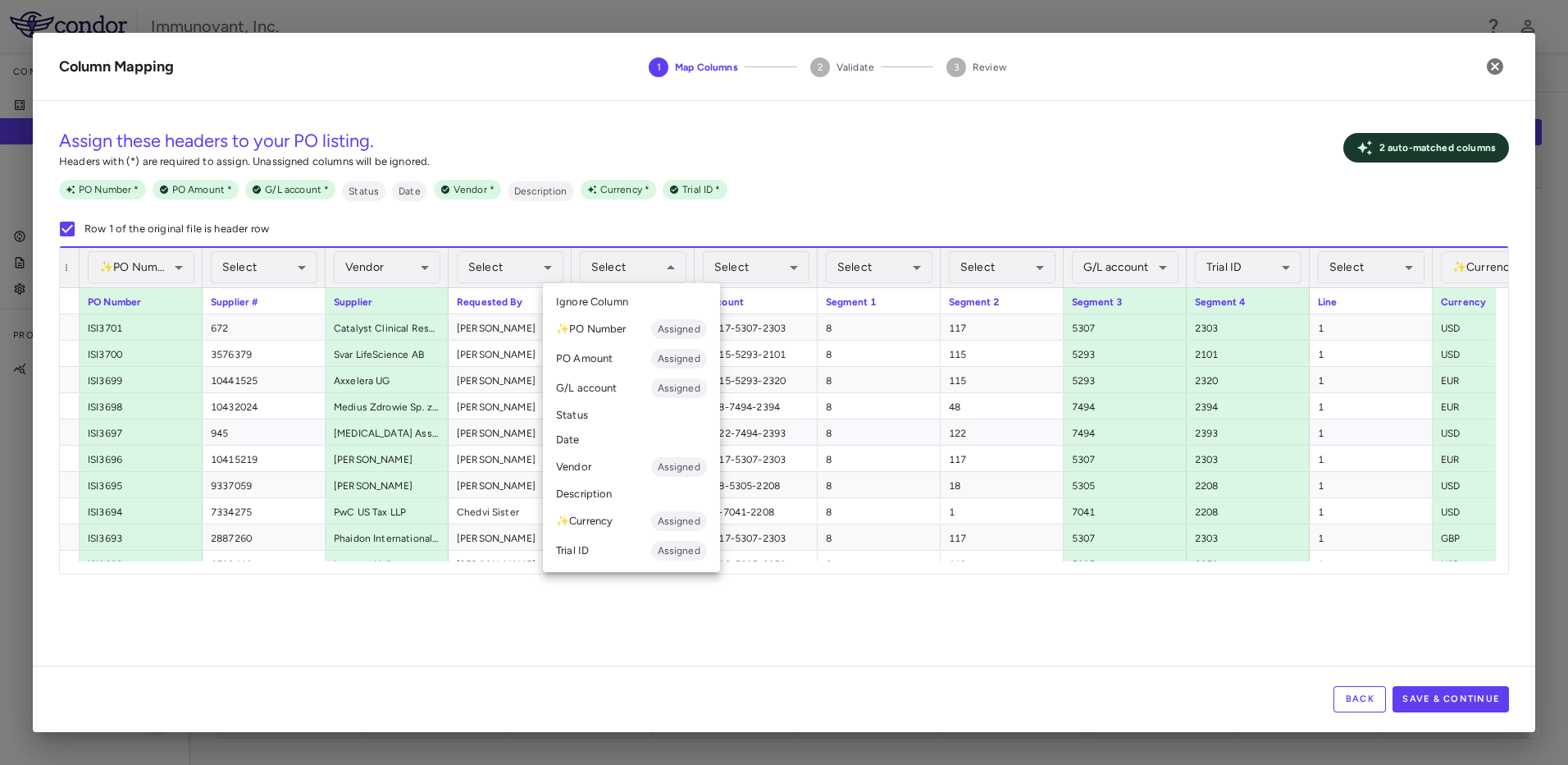
click at [901, 184] on div at bounding box center [784, 382] width 1568 height 765
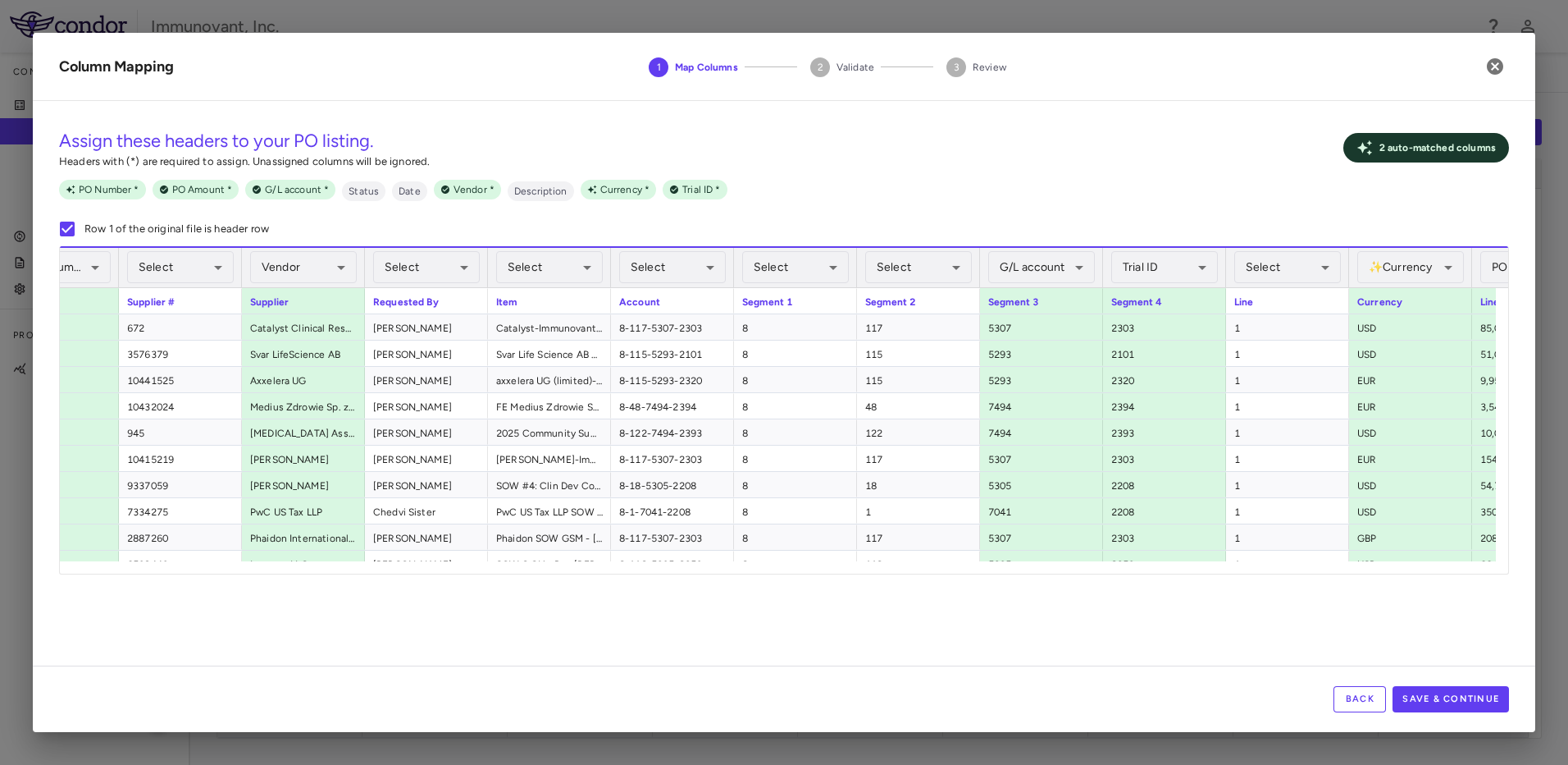
scroll to position [0, 137]
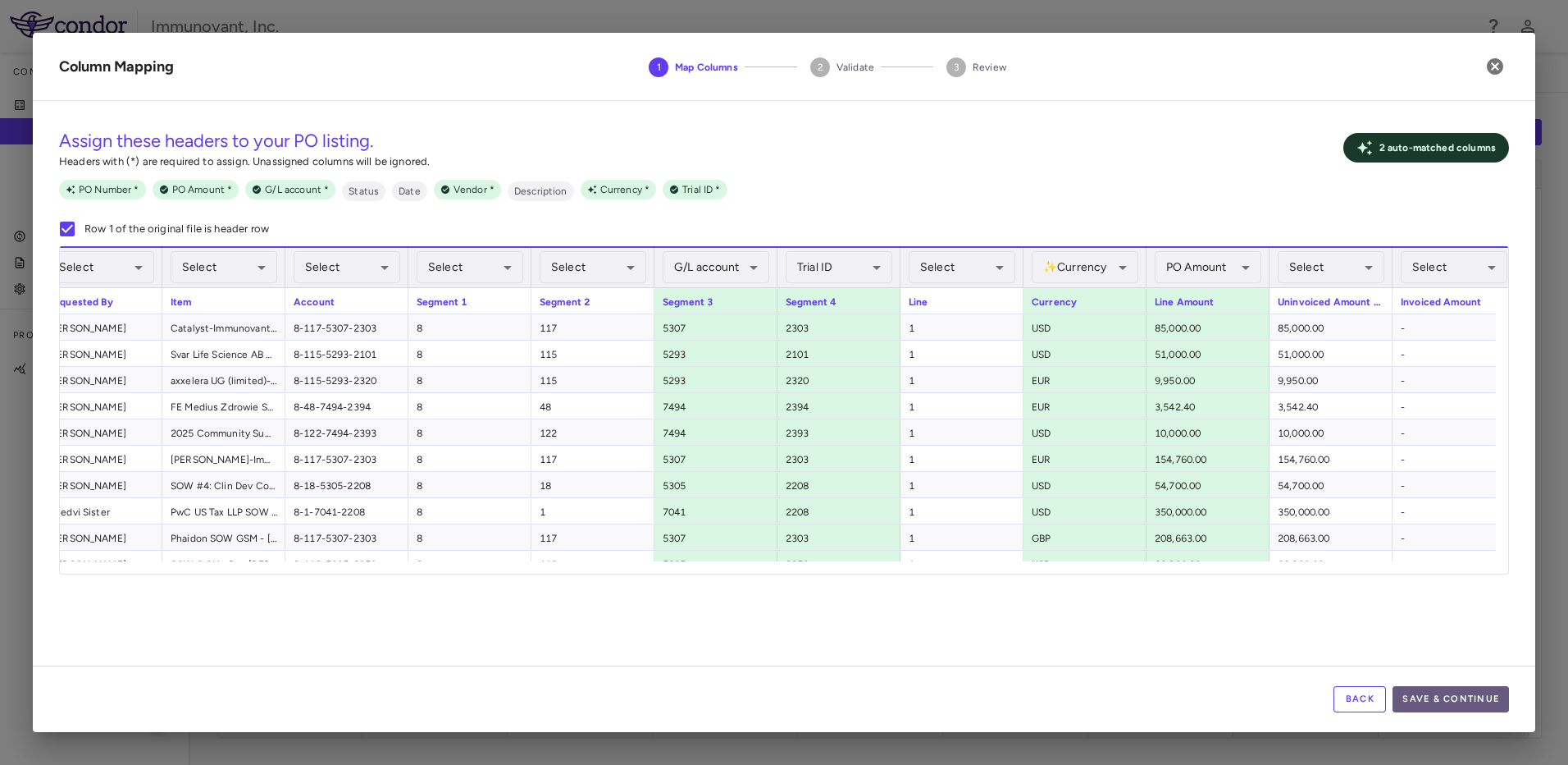
click at [1473, 701] on button "Save & Continue" at bounding box center [1451, 699] width 116 height 27
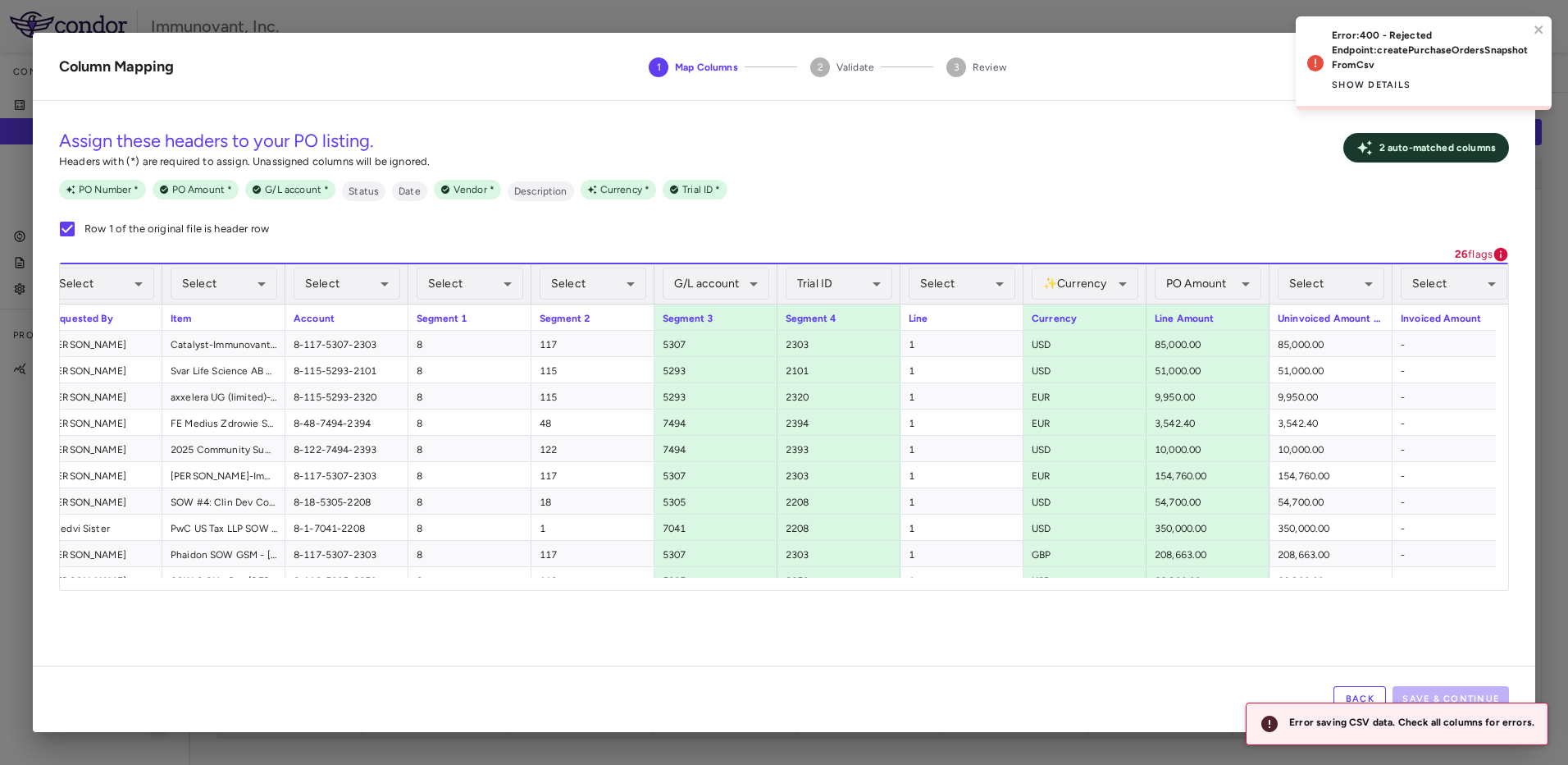
click at [1357, 692] on button "Back" at bounding box center [1359, 699] width 52 height 27
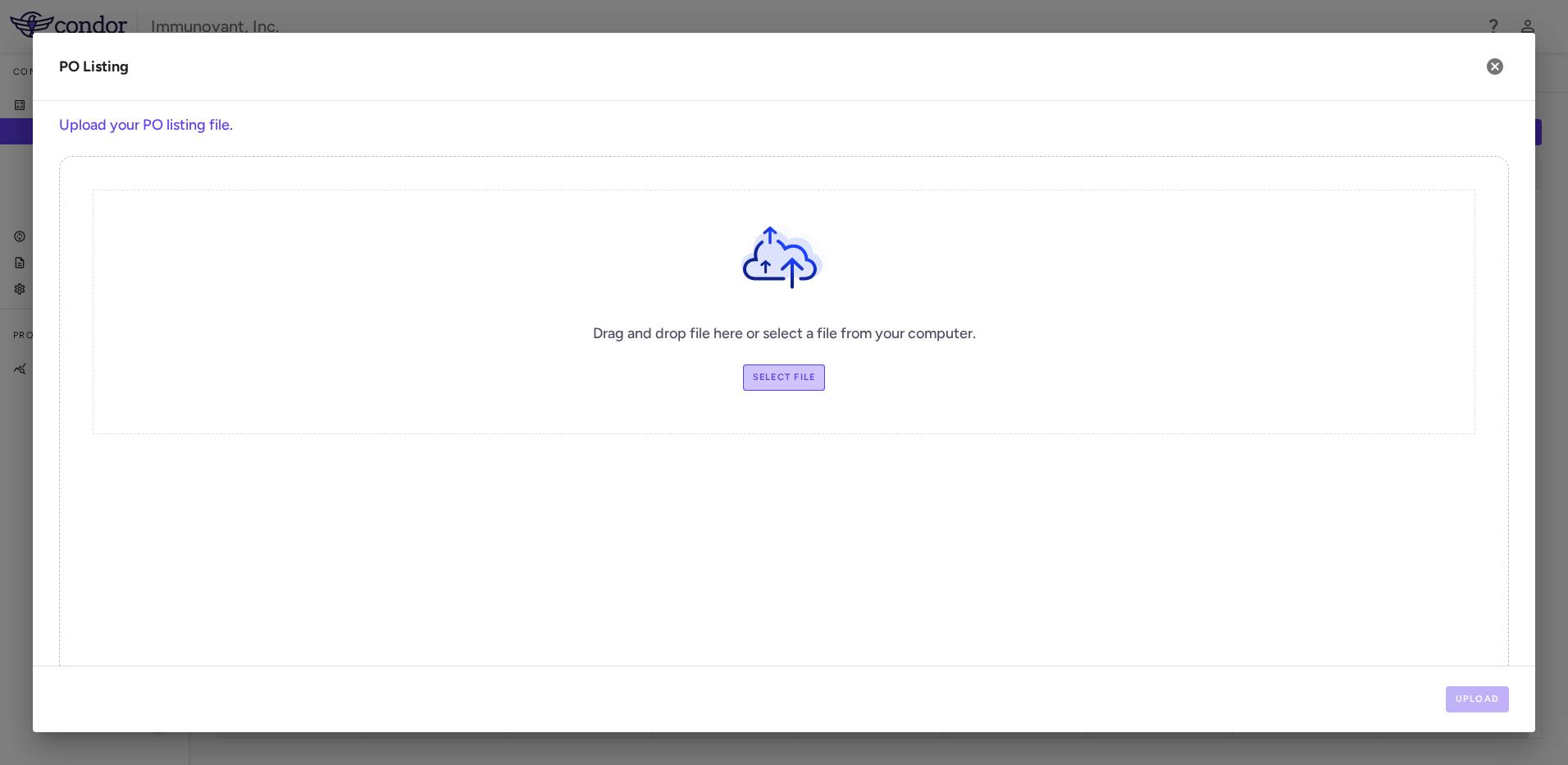
click at [788, 383] on label "Select file" at bounding box center [784, 377] width 83 height 27
click at [0, 0] on input "Select file" at bounding box center [0, 0] width 0 height 0
click at [1472, 687] on button "Upload" at bounding box center [1477, 699] width 64 height 27
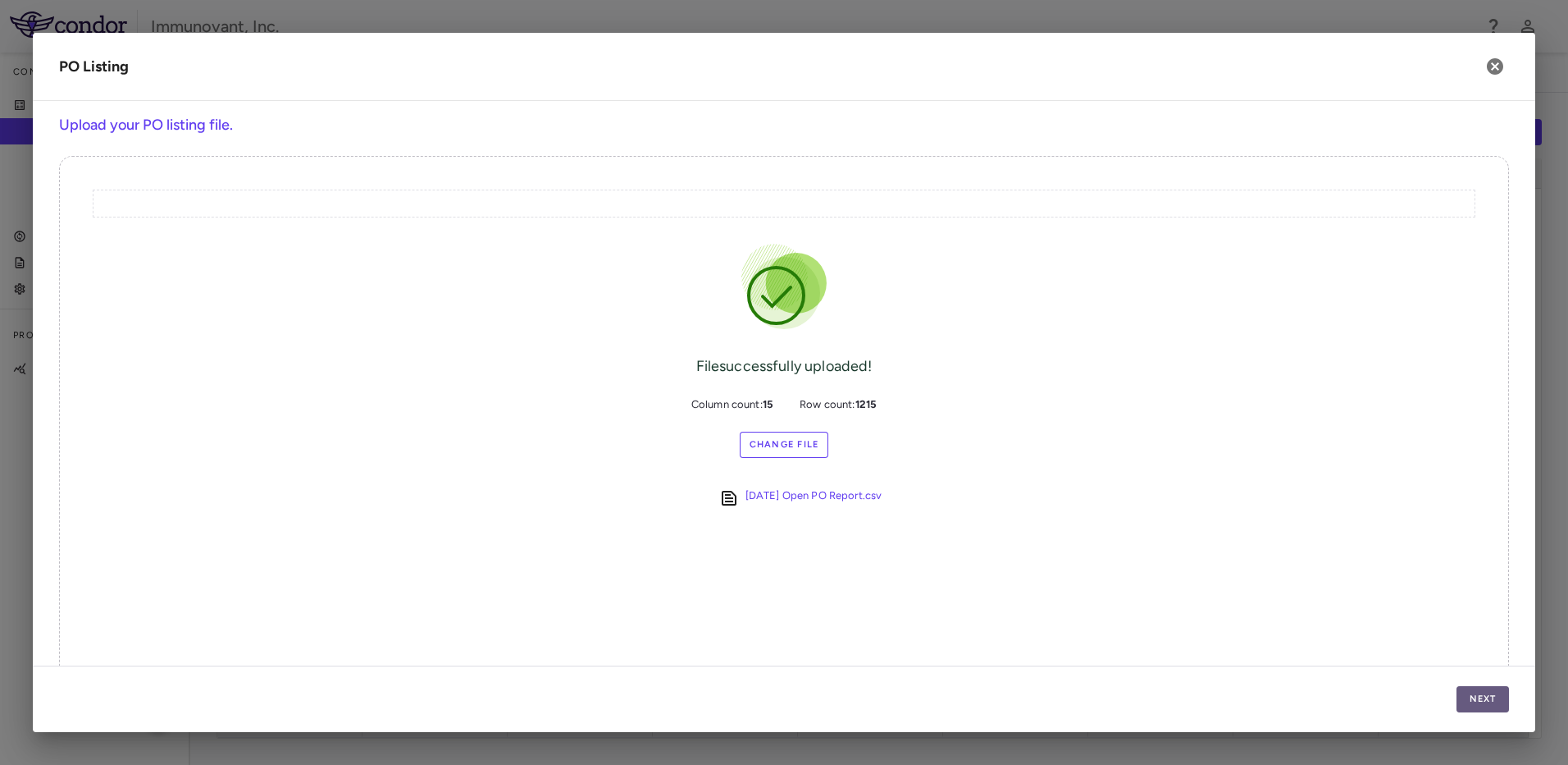
click at [1483, 697] on button "Next" at bounding box center [1482, 699] width 52 height 27
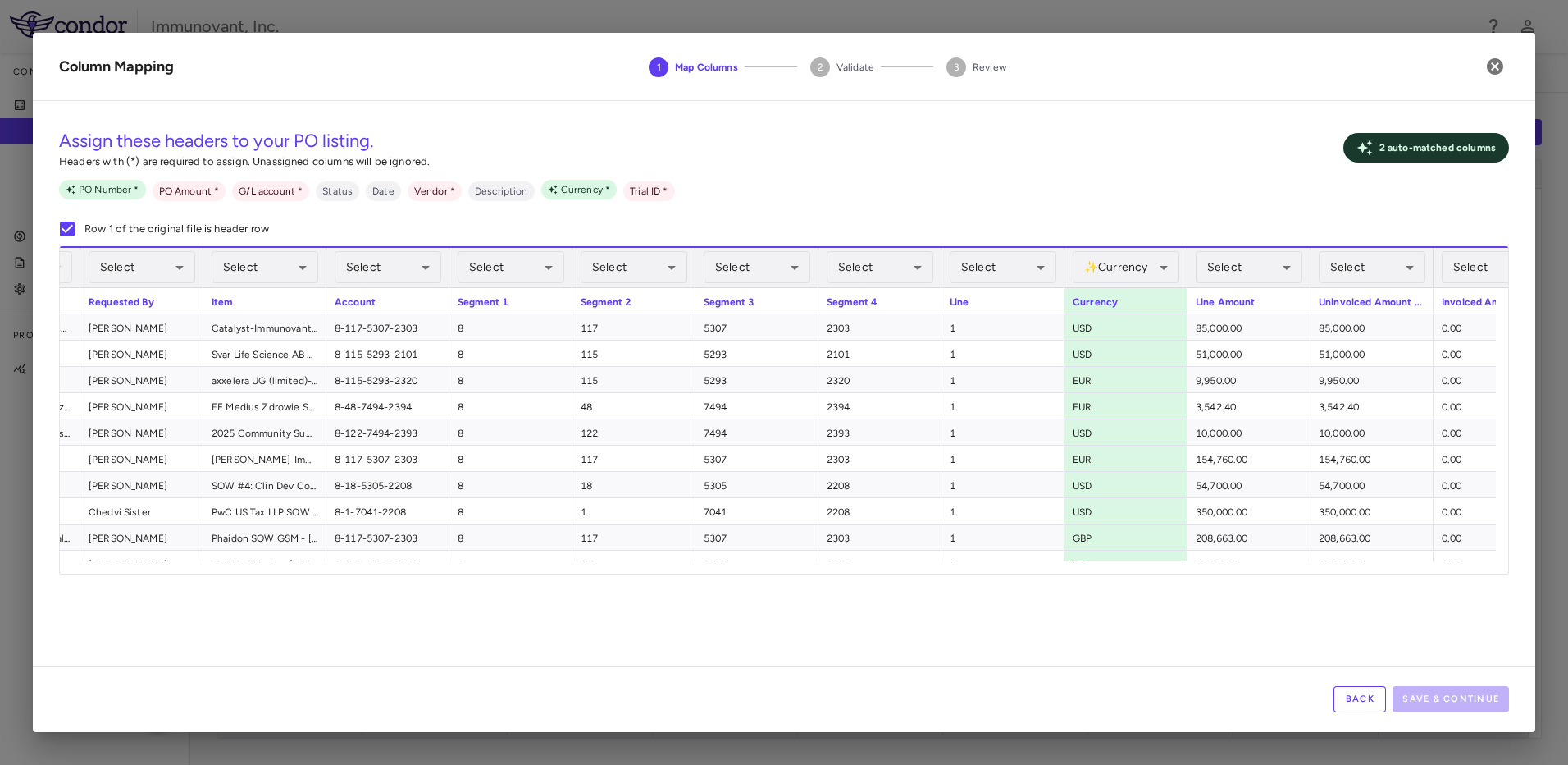
scroll to position [0, 436]
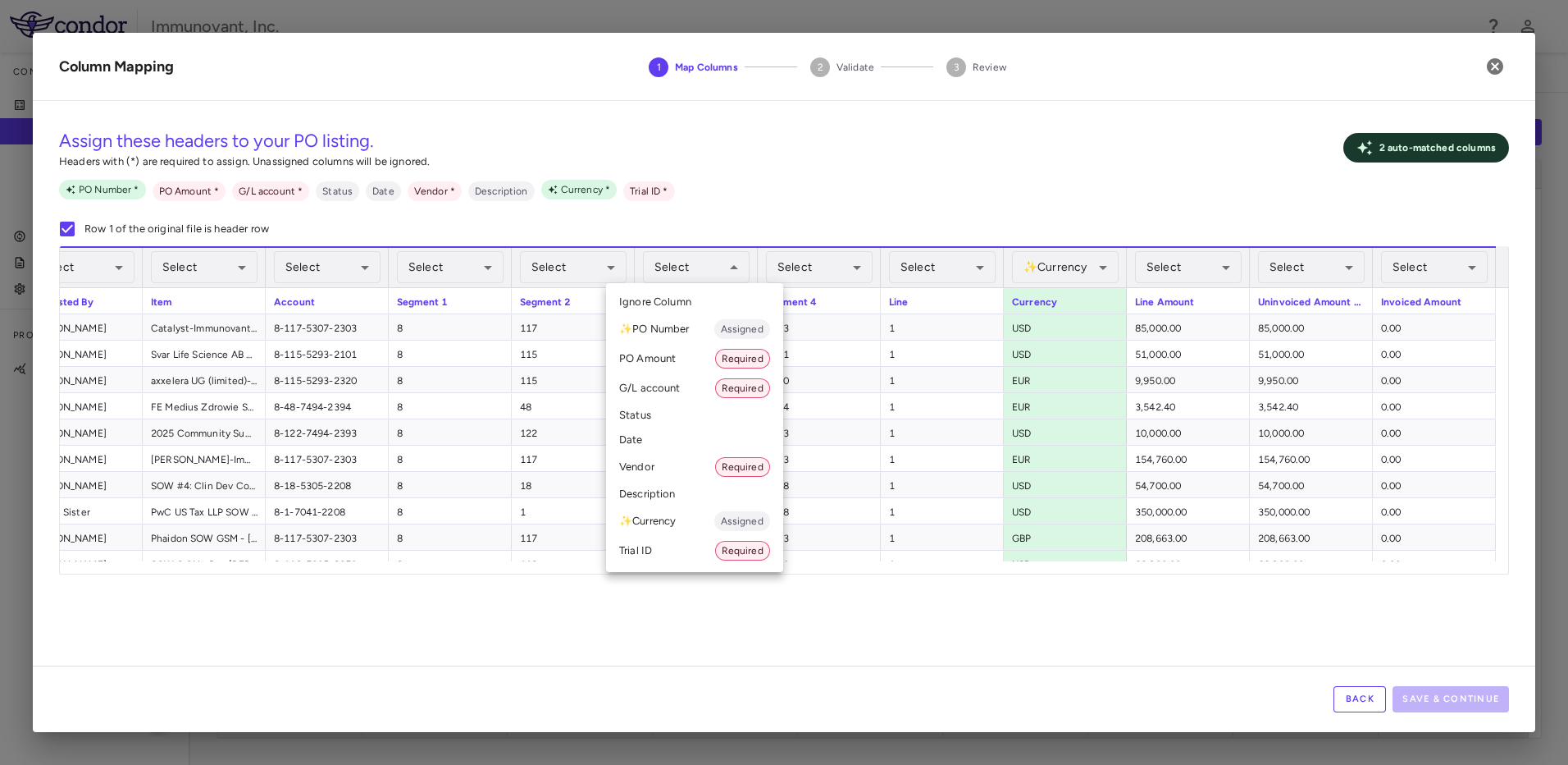
click at [683, 391] on li "G/L account Required" at bounding box center [695, 388] width 178 height 30
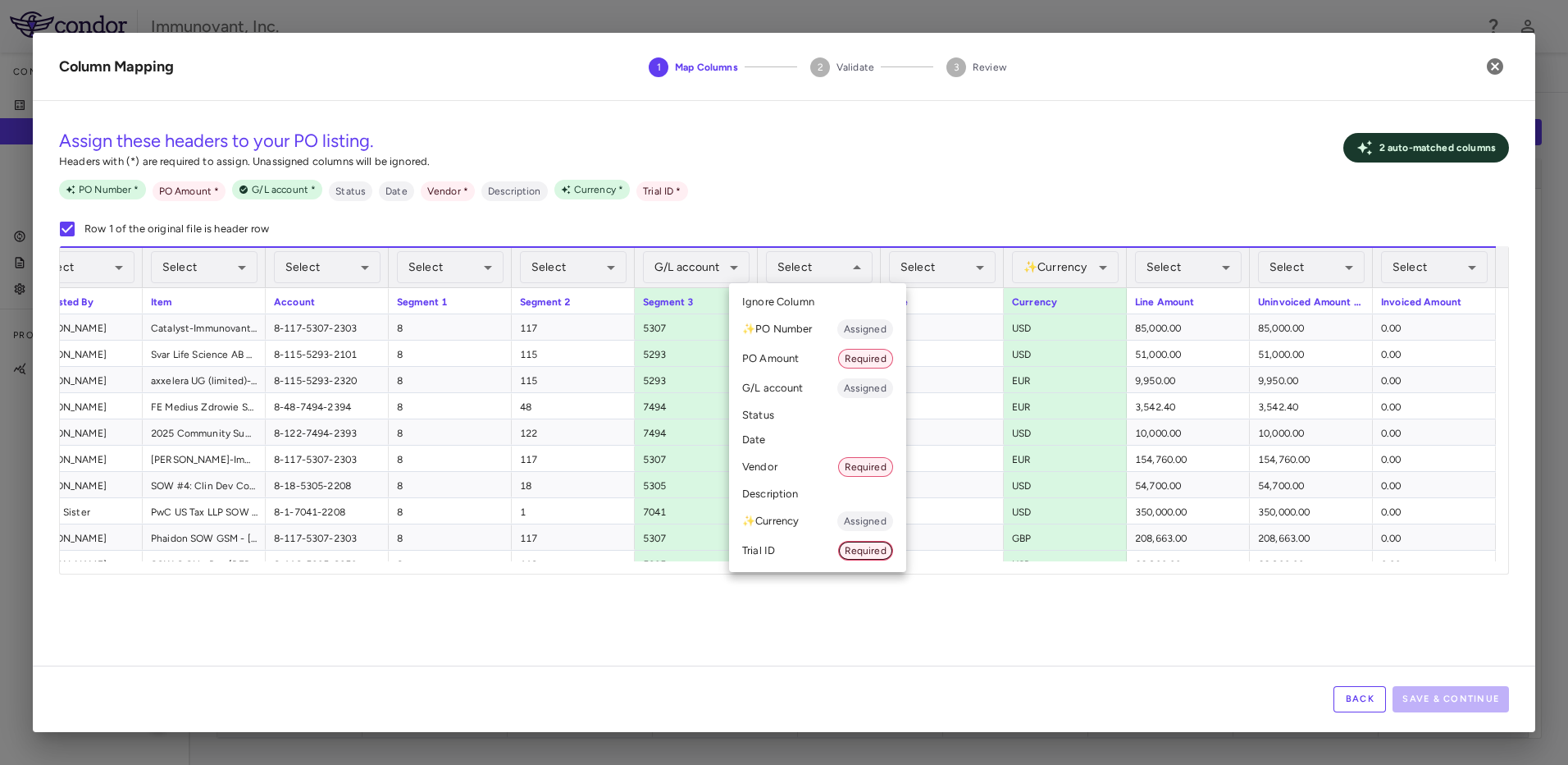
click at [855, 553] on span "Required" at bounding box center [865, 550] width 53 height 15
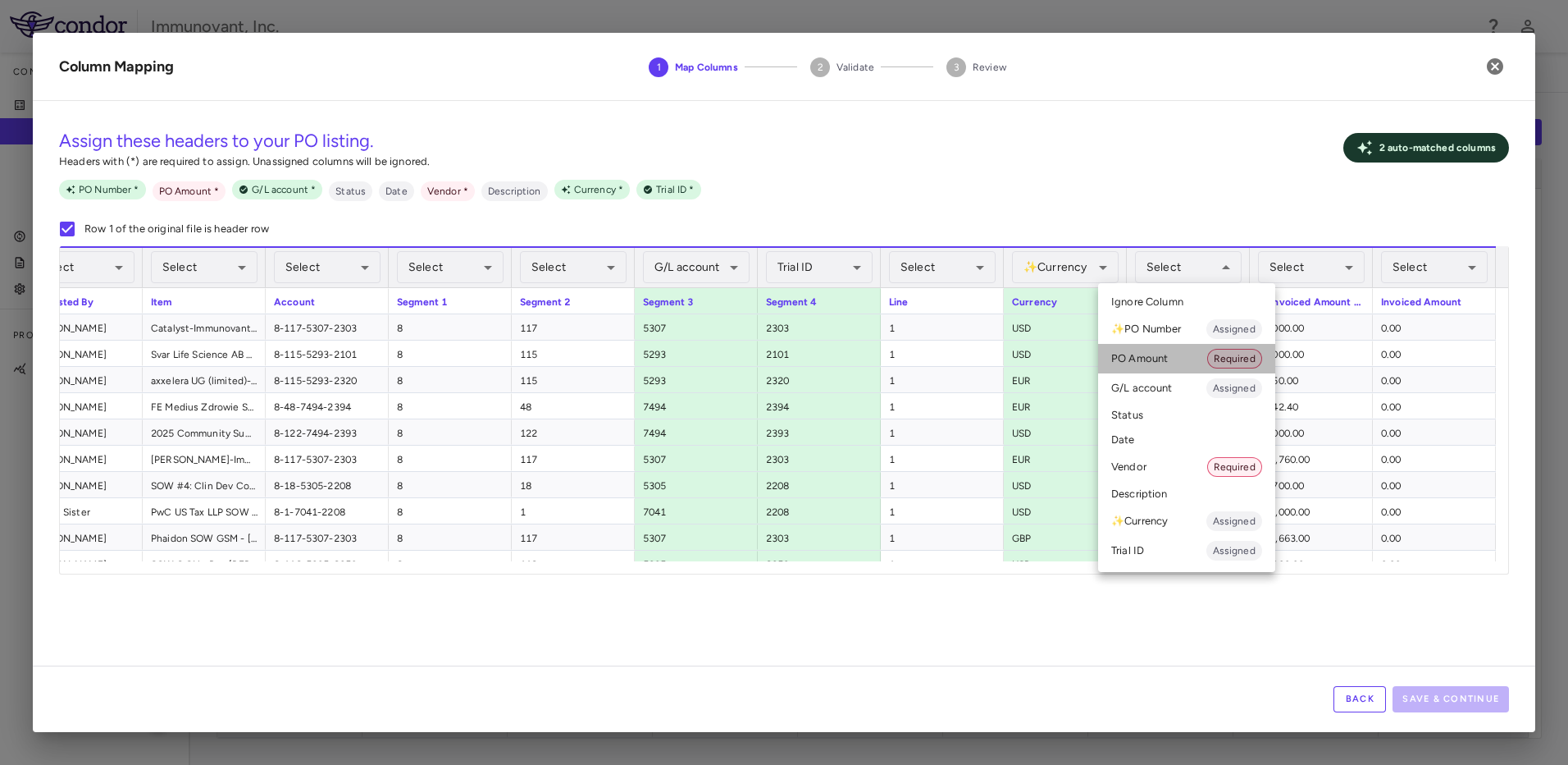
click at [1202, 355] on li "PO Amount Required" at bounding box center [1187, 358] width 178 height 30
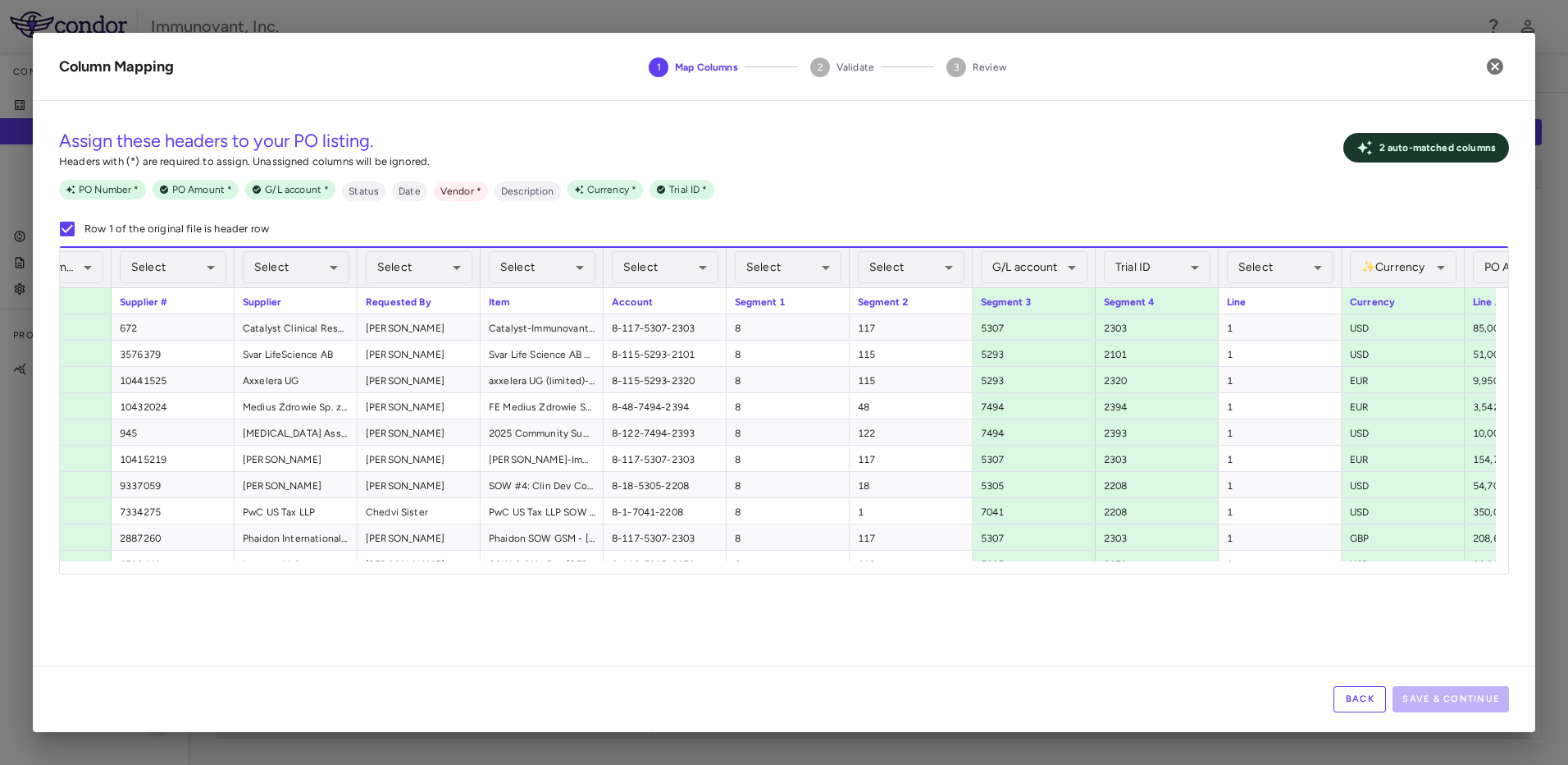
scroll to position [0, 115]
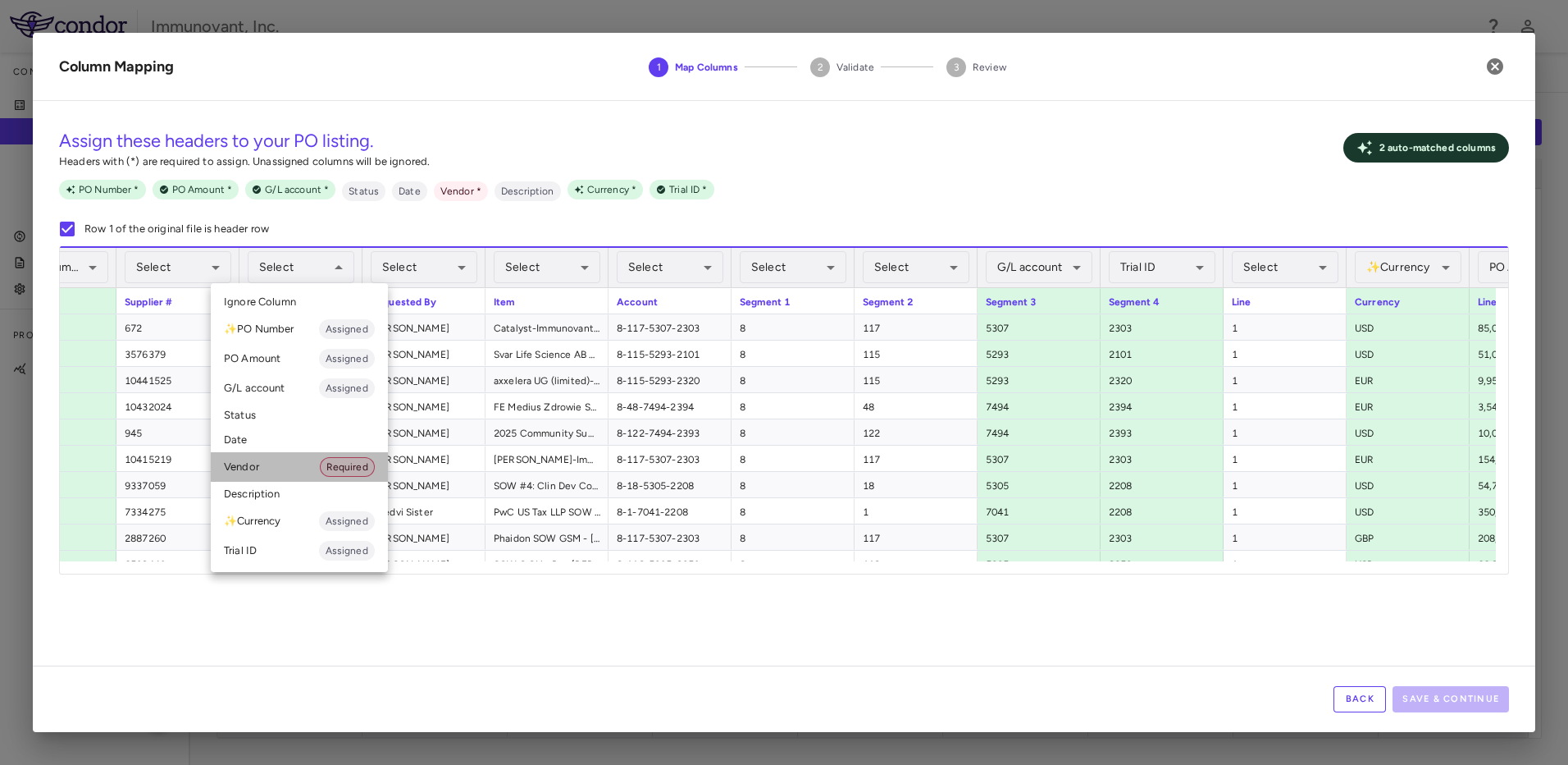
click at [318, 467] on li "Vendor Required" at bounding box center [300, 467] width 178 height 30
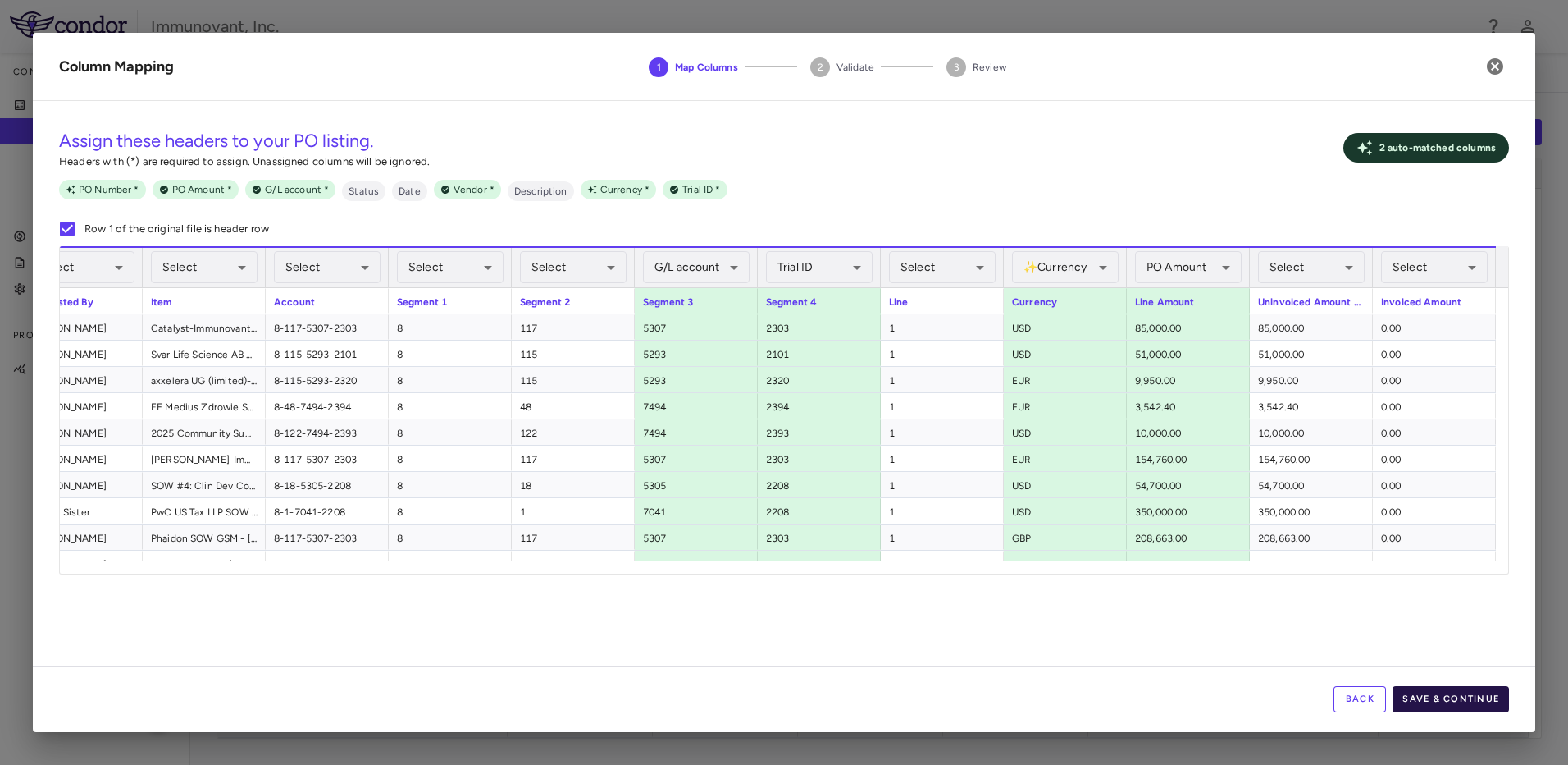
click at [1456, 699] on button "Save & Continue" at bounding box center [1451, 699] width 116 height 27
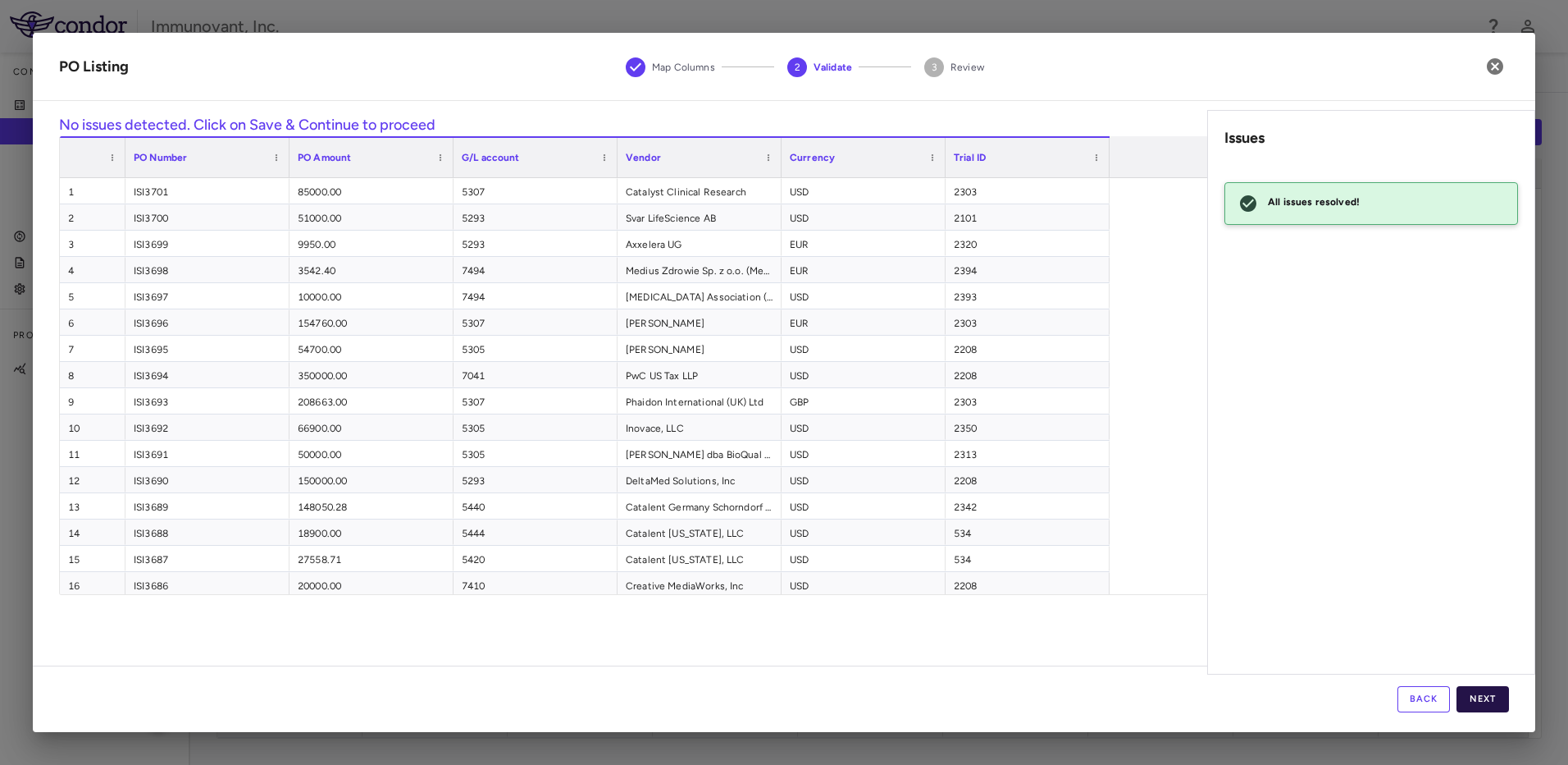
click at [1497, 701] on button "Next" at bounding box center [1482, 699] width 52 height 27
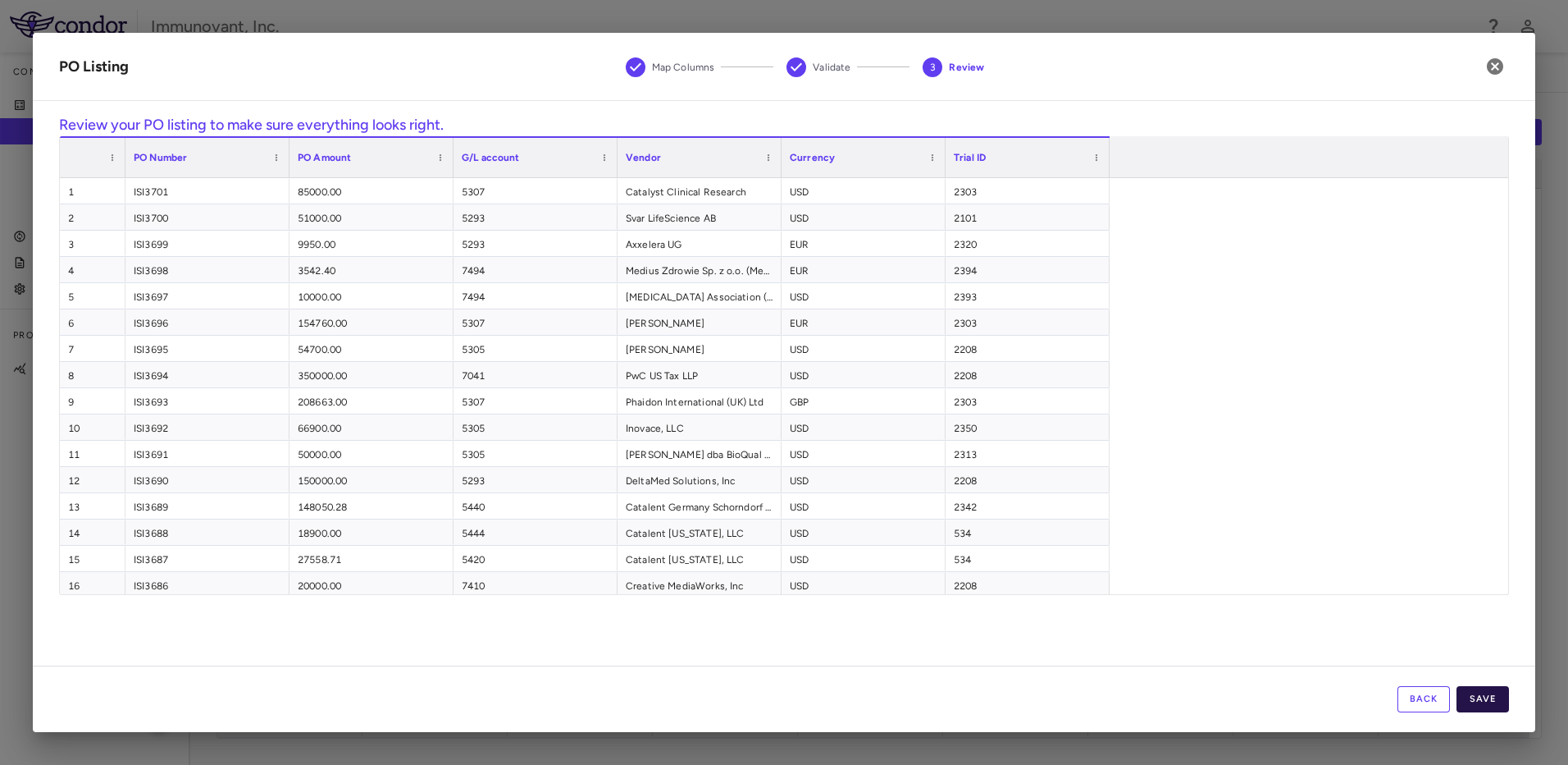
click at [1488, 699] on button "Save" at bounding box center [1482, 699] width 52 height 27
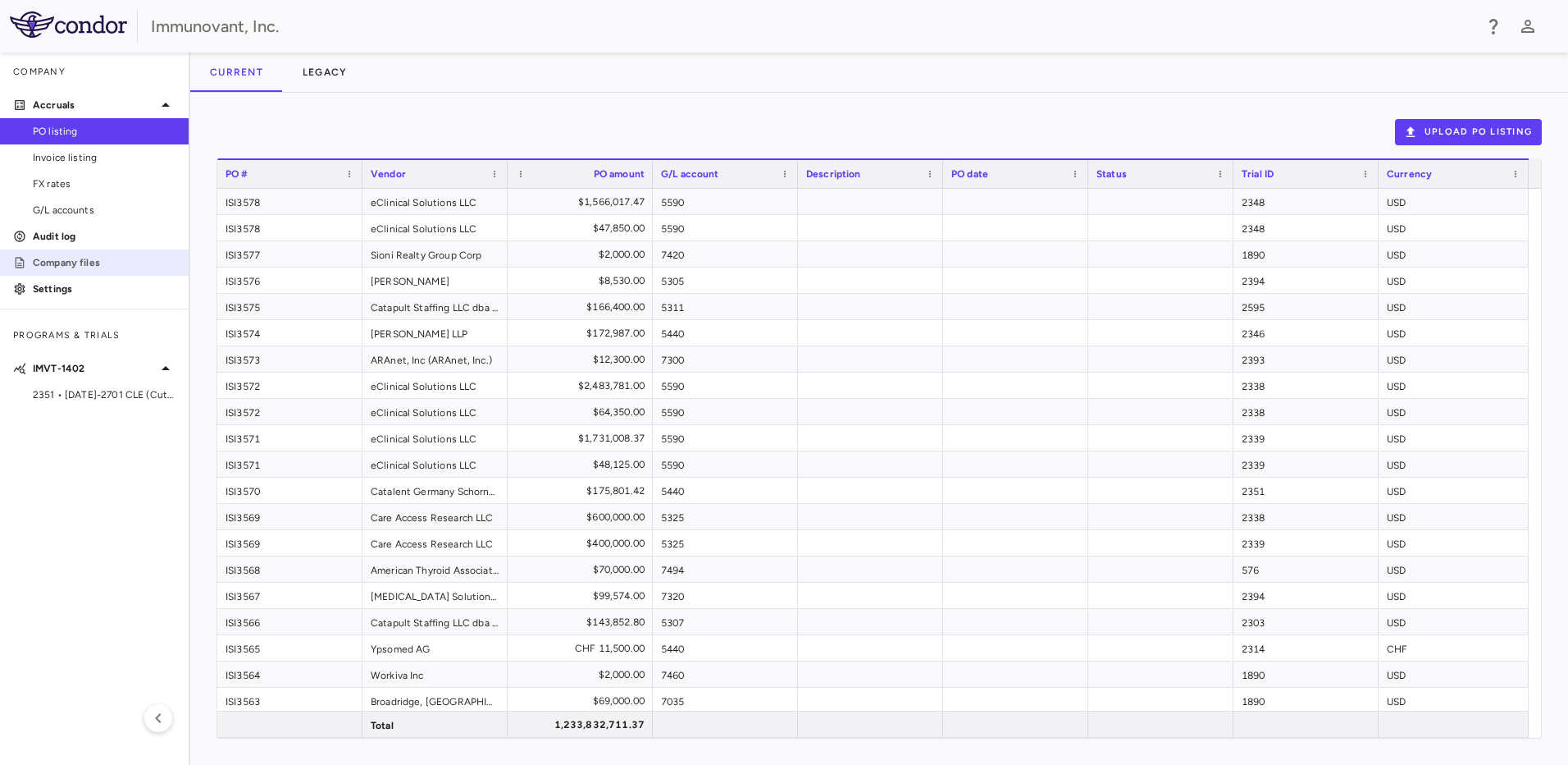
click at [104, 260] on p "Company files" at bounding box center [104, 262] width 143 height 15
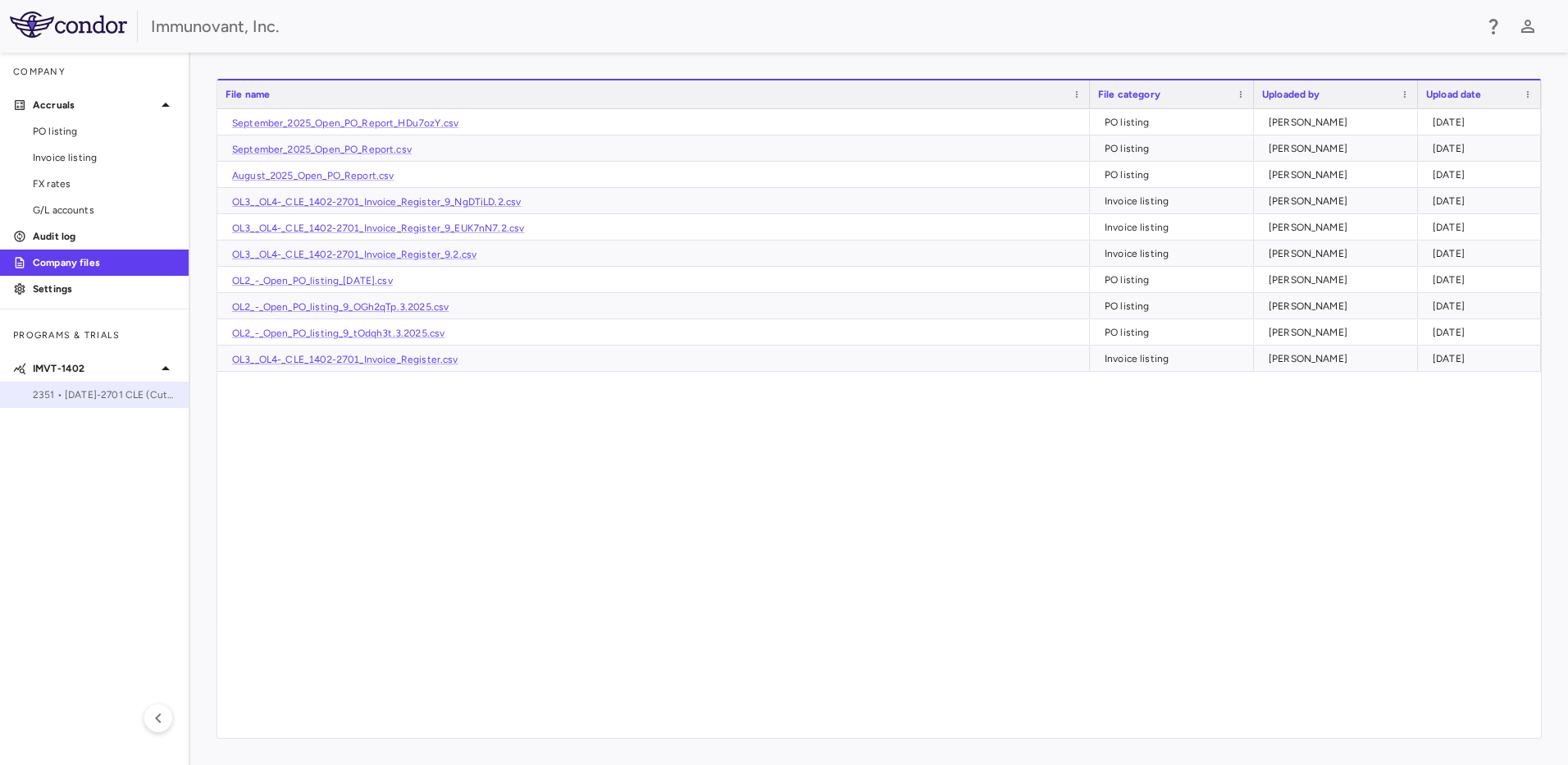
click at [70, 399] on span "2351 • [DATE]-2701 CLE (Cutaneous [MEDICAL_DATA])" at bounding box center [104, 394] width 143 height 15
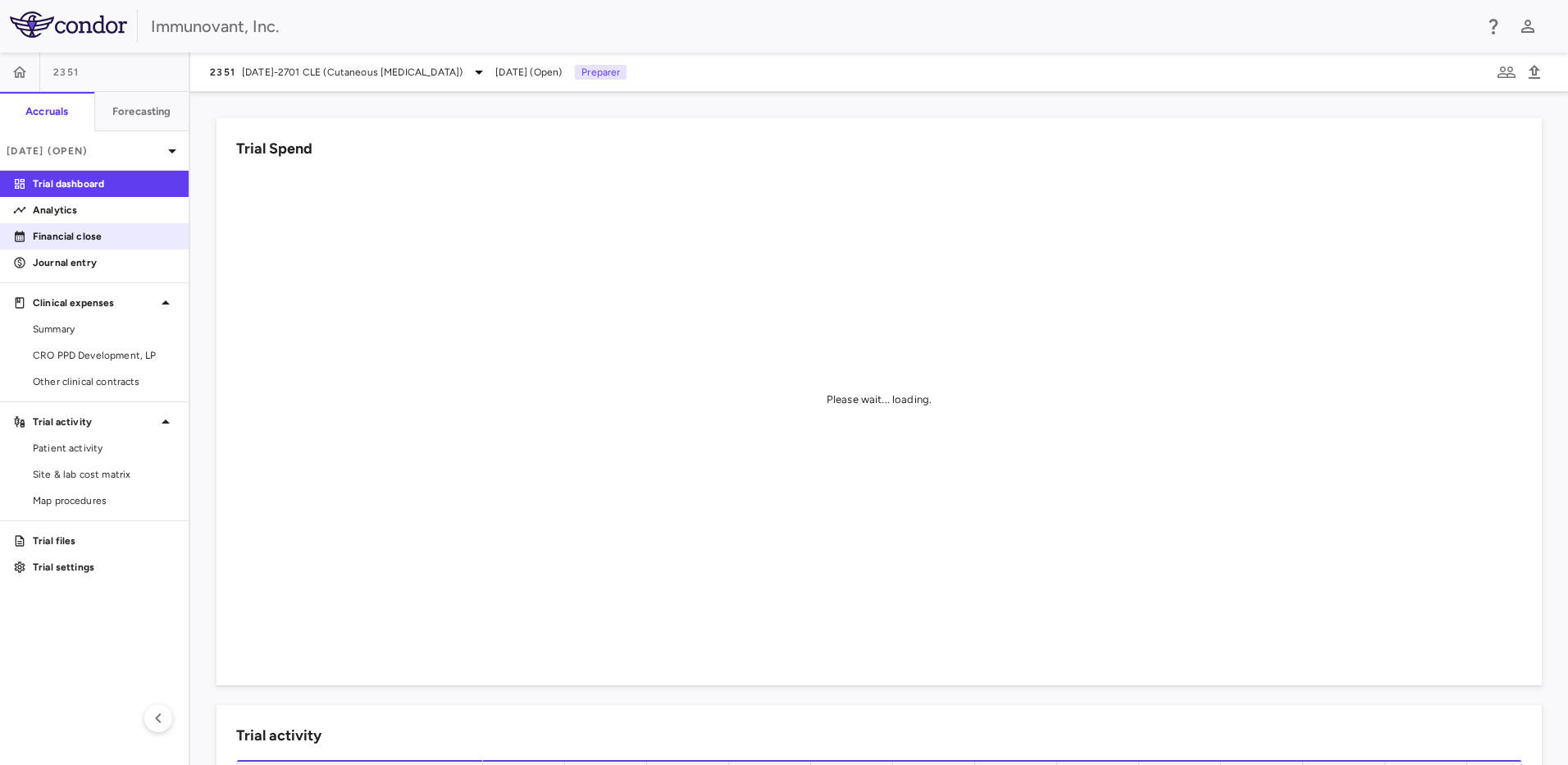
click at [50, 249] on div "Financial close" at bounding box center [94, 236] width 188 height 27
click at [93, 239] on p "Financial close" at bounding box center [104, 236] width 143 height 15
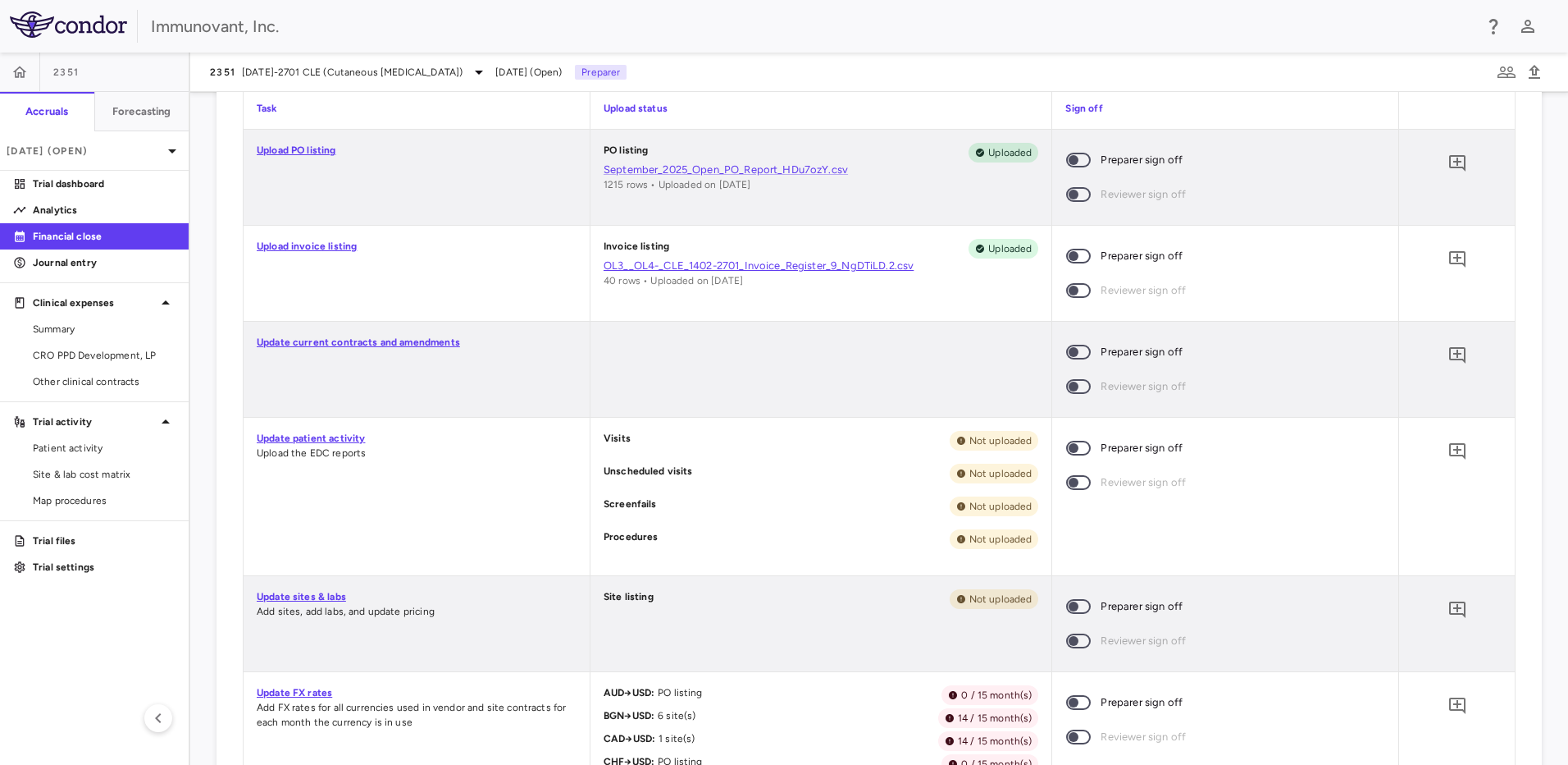
click at [759, 265] on link "OL3__OL4-_CLE_1402-2701_Invoice_Register_9_NgDTiLD.2.csv" at bounding box center [821, 266] width 435 height 15
click at [324, 241] on link "Upload invoice listing" at bounding box center [306, 247] width 100 height 12
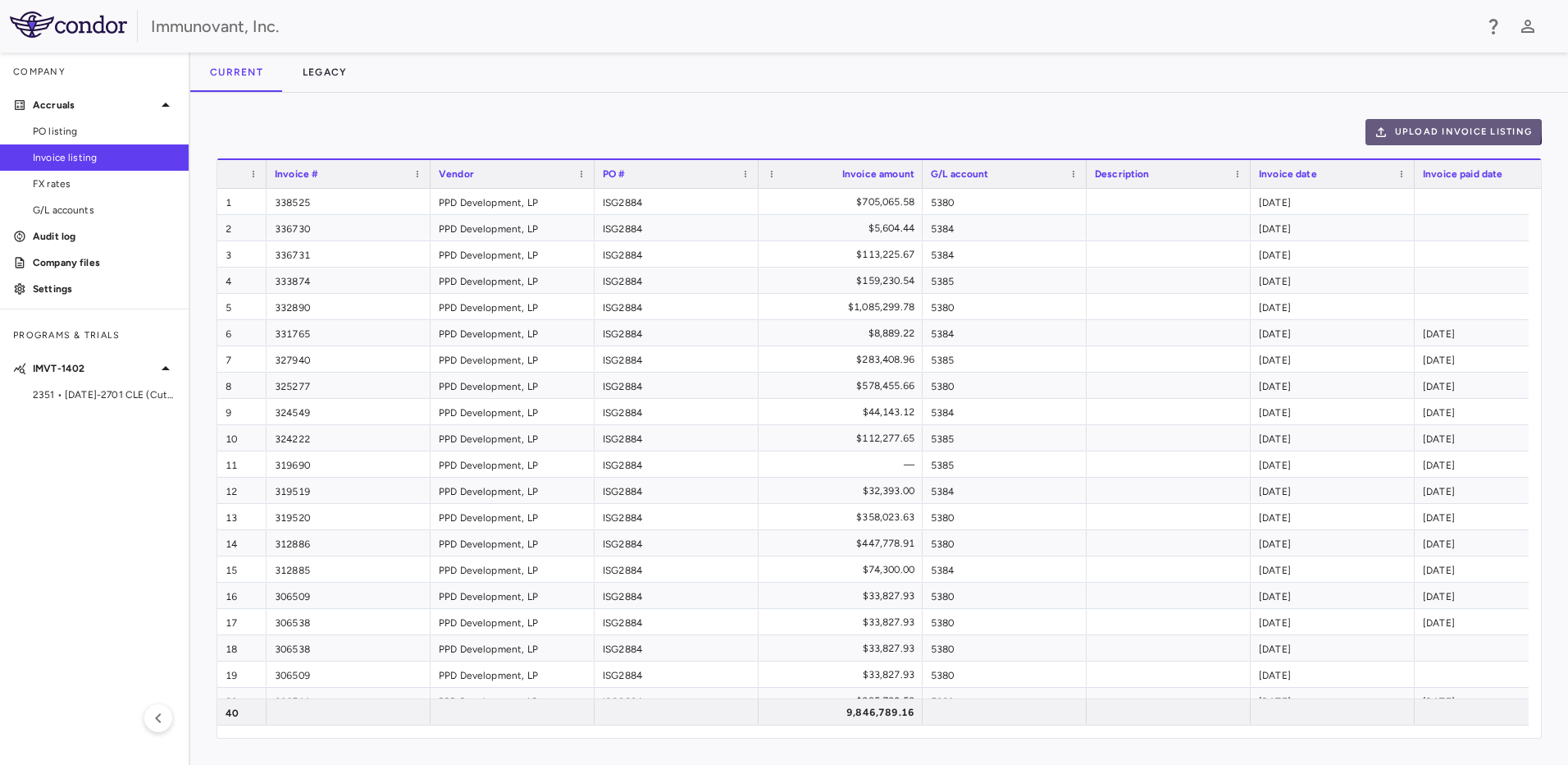
click at [1433, 126] on button "Upload invoice listing" at bounding box center [1455, 132] width 178 height 27
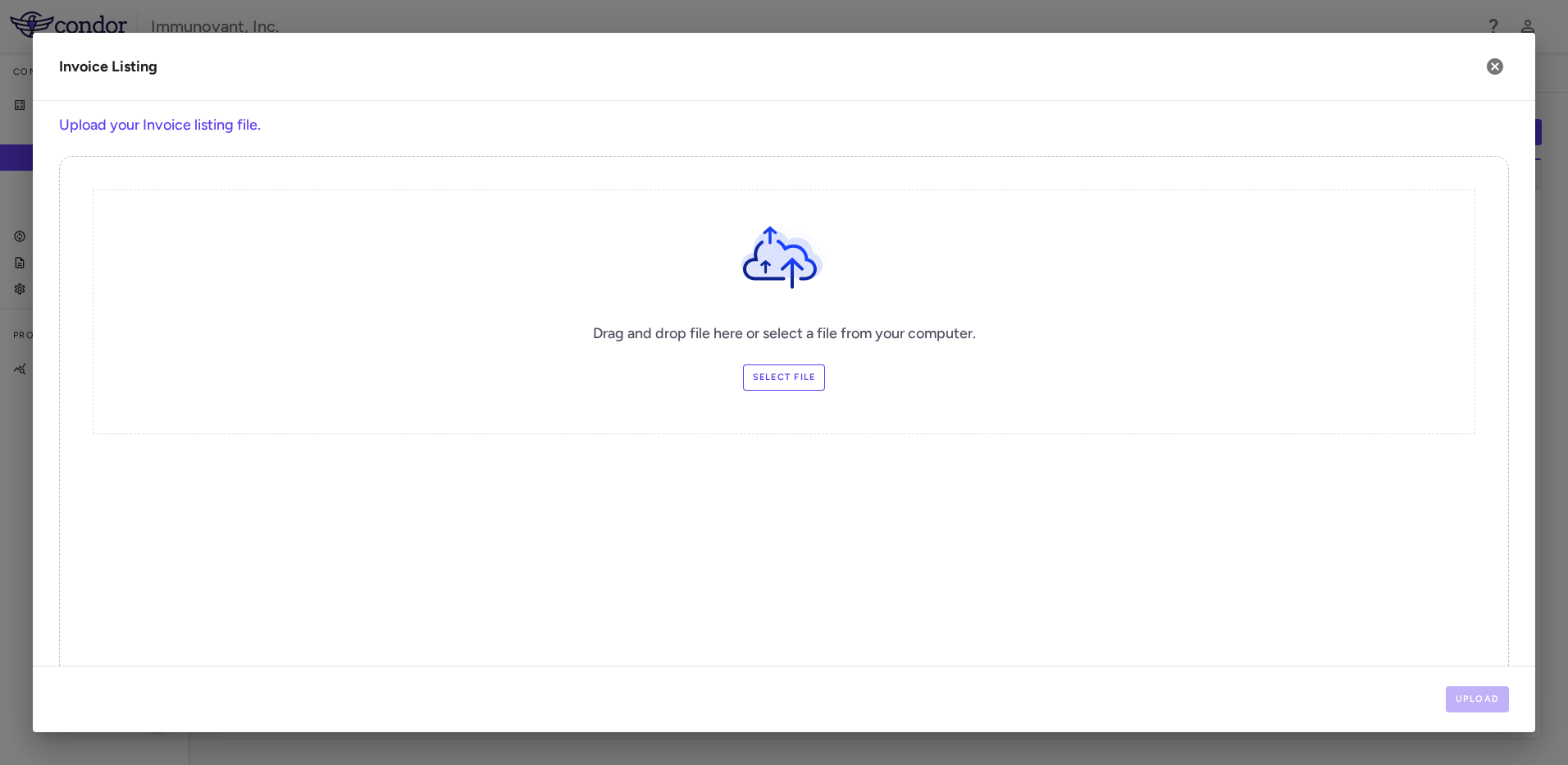
click at [765, 376] on label "Select file" at bounding box center [784, 377] width 83 height 27
click at [0, 0] on input "Select file" at bounding box center [0, 0] width 0 height 0
click at [1479, 698] on button "Upload" at bounding box center [1477, 699] width 64 height 27
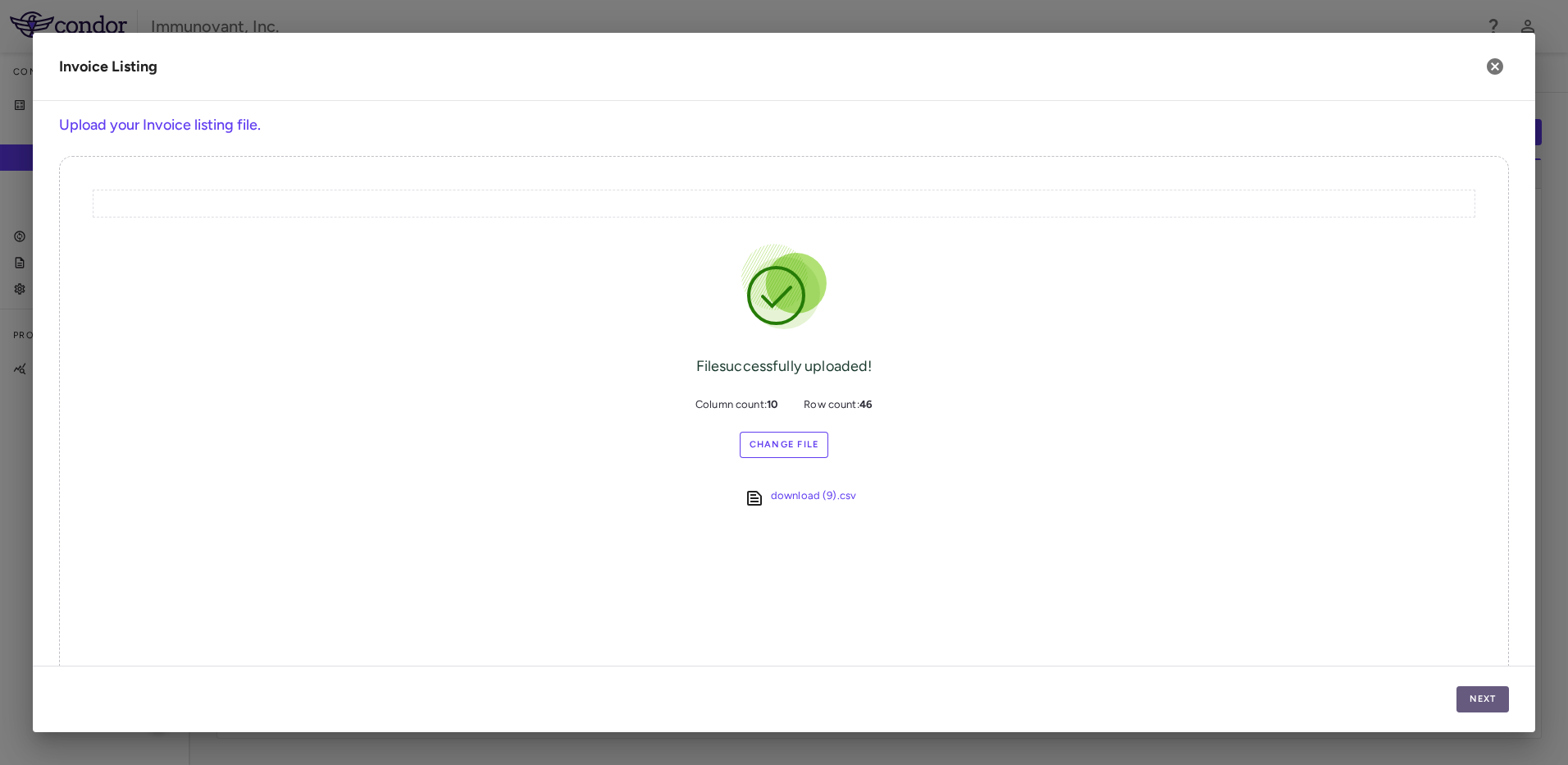
click at [1485, 701] on button "Next" at bounding box center [1482, 699] width 52 height 27
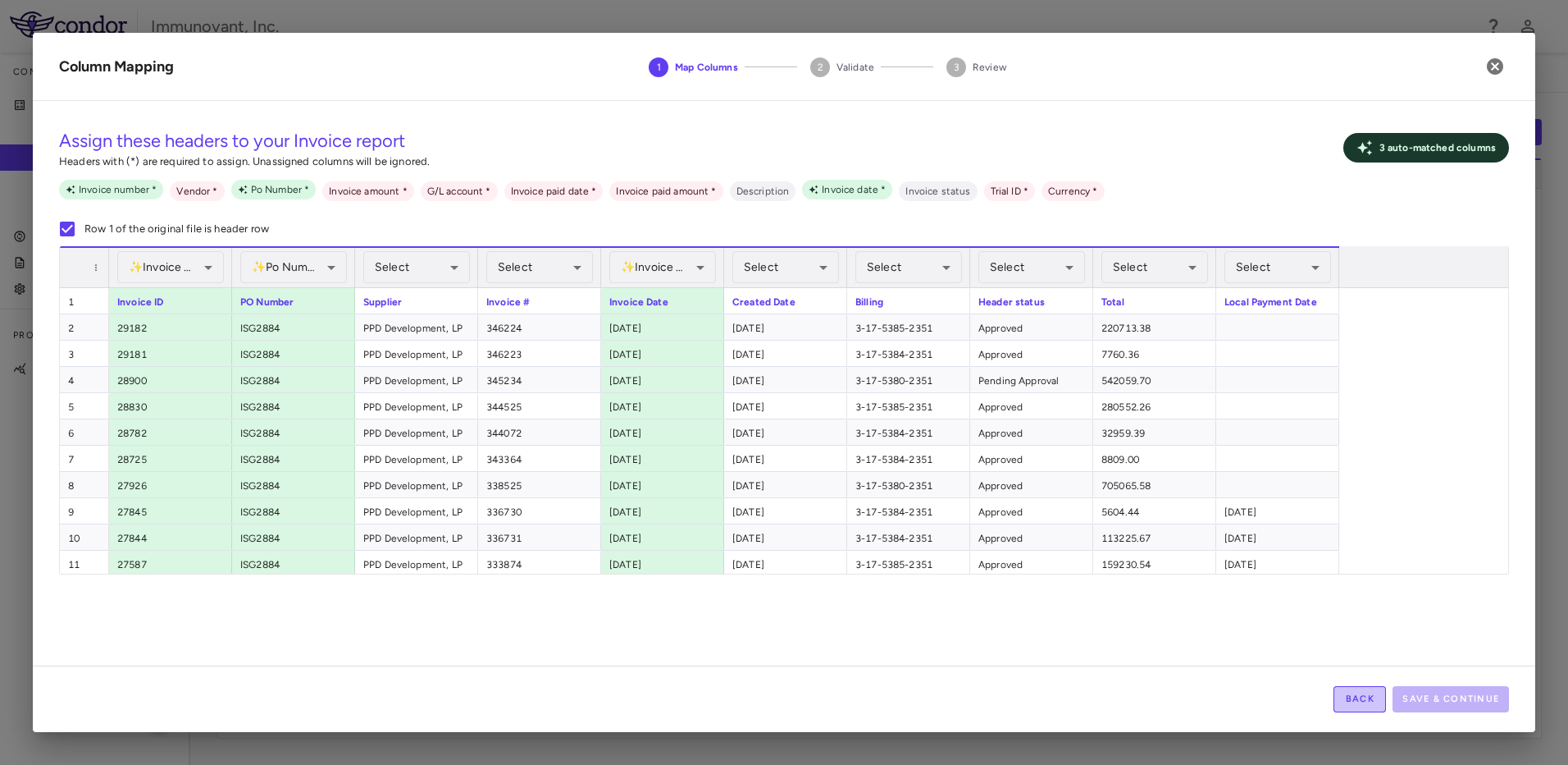
click at [1376, 707] on button "Back" at bounding box center [1359, 699] width 52 height 27
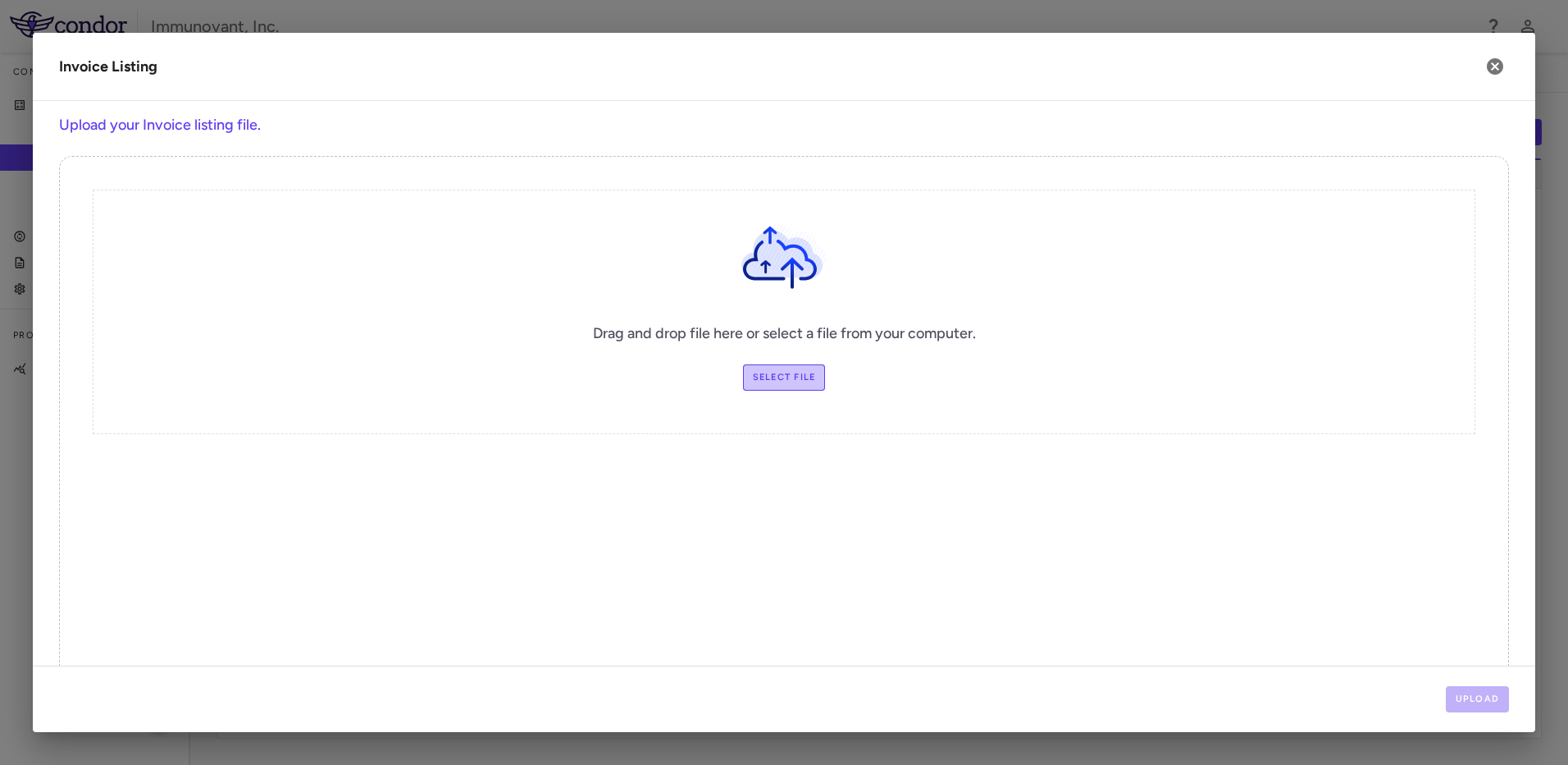
click at [783, 384] on label "Select file" at bounding box center [784, 377] width 83 height 27
click at [0, 0] on input "Select file" at bounding box center [0, 0] width 0 height 0
click at [819, 363] on div "Drag and drop file here or select a file from your computer. Select file" at bounding box center [784, 312] width 1382 height 245
click at [799, 378] on label "Select file" at bounding box center [784, 377] width 83 height 27
click at [0, 0] on input "Select file" at bounding box center [0, 0] width 0 height 0
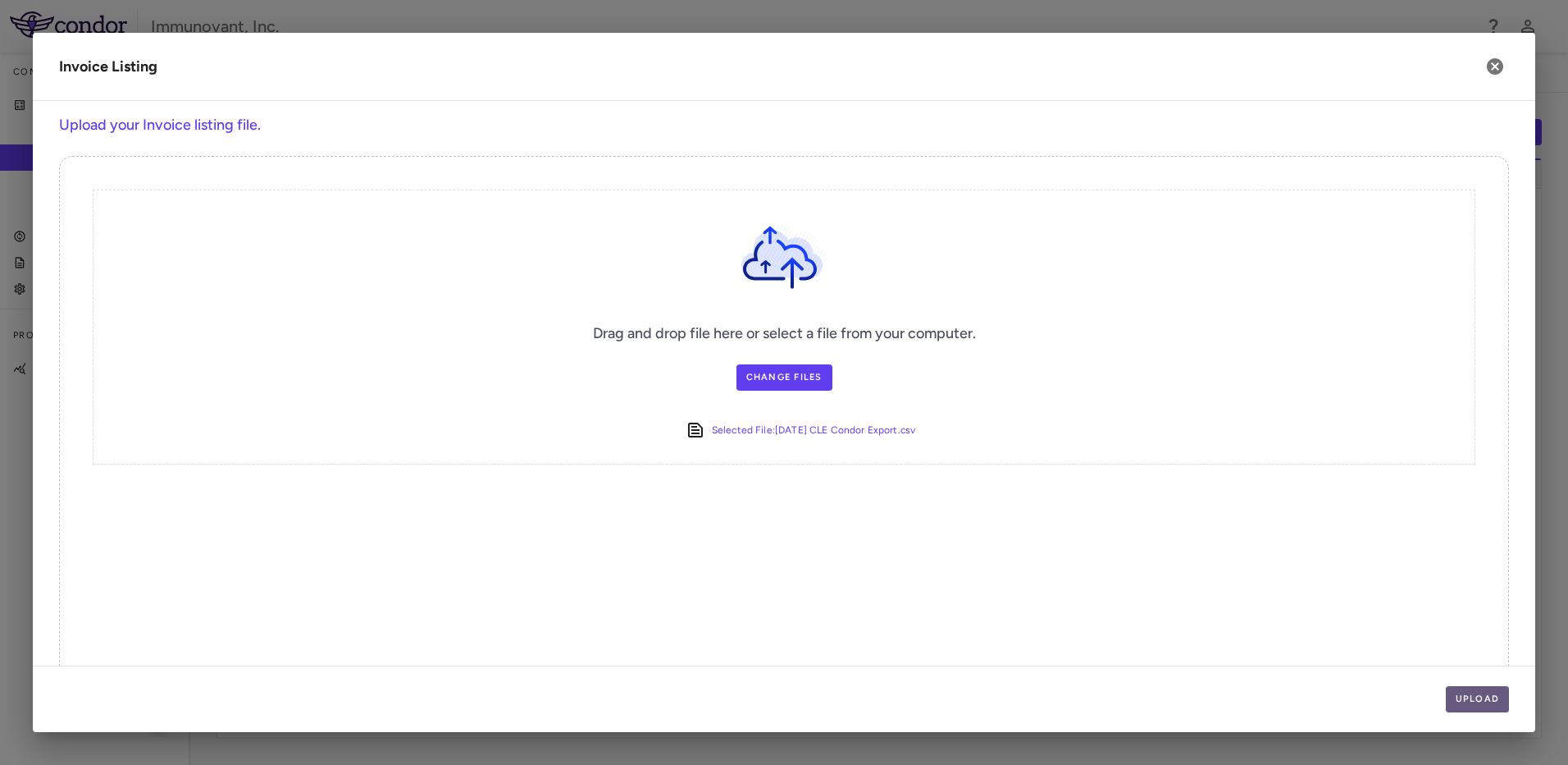
click at [1472, 697] on button "Upload" at bounding box center [1477, 699] width 64 height 27
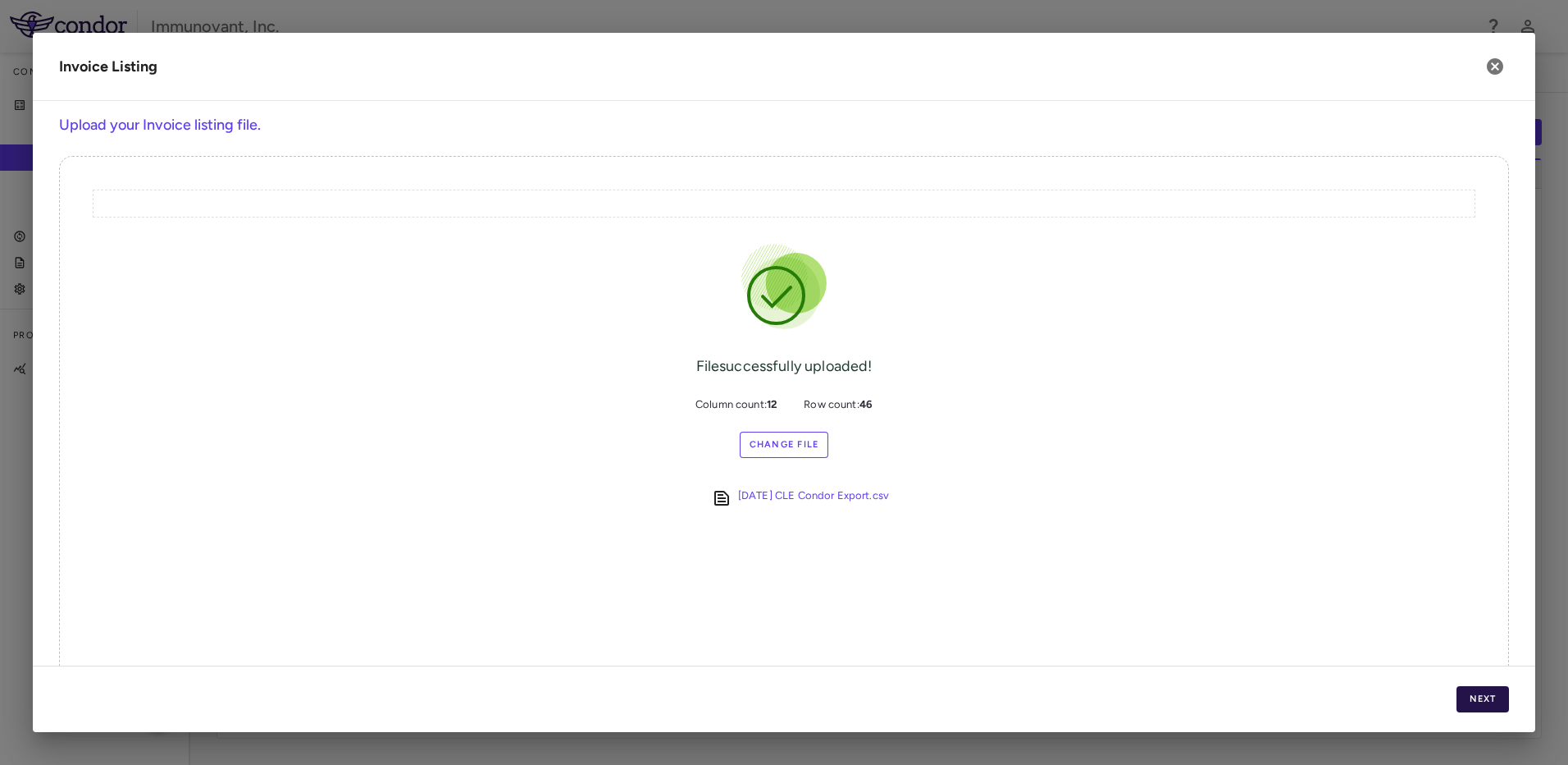
click at [1482, 692] on button "Next" at bounding box center [1482, 699] width 52 height 27
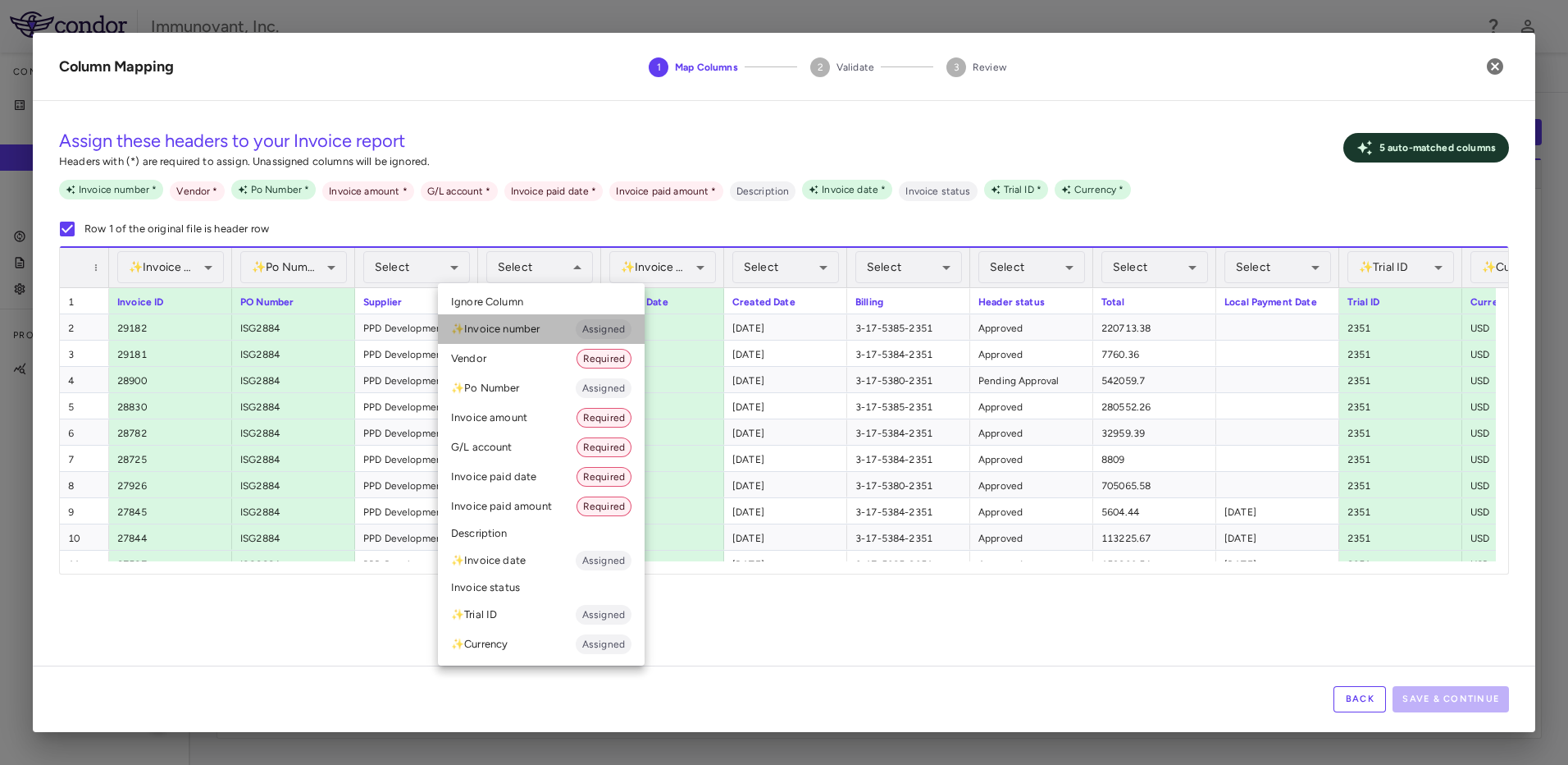
click at [548, 324] on li "✨ Invoice number Assigned" at bounding box center [541, 329] width 206 height 30
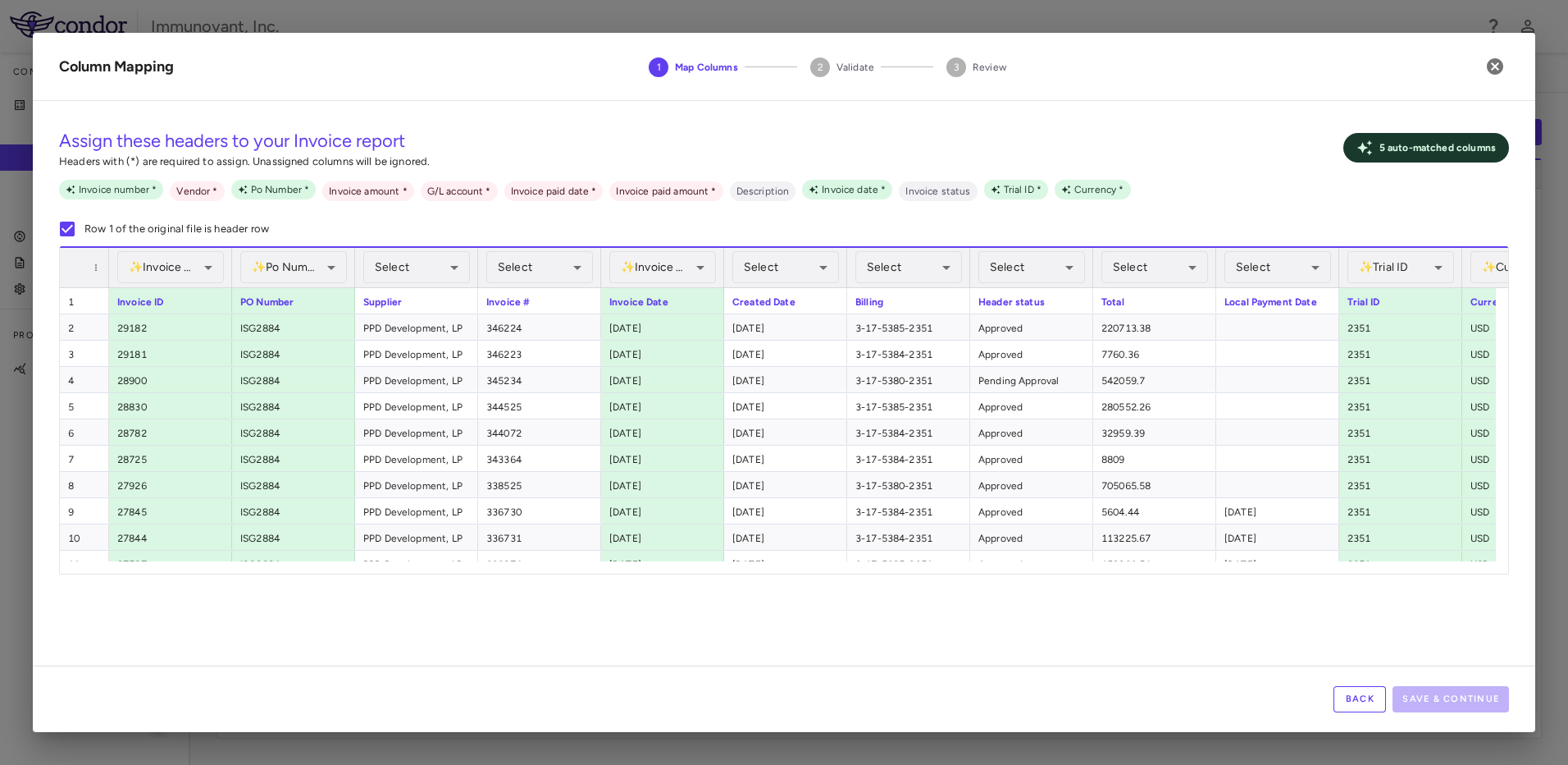
scroll to position [0, 90]
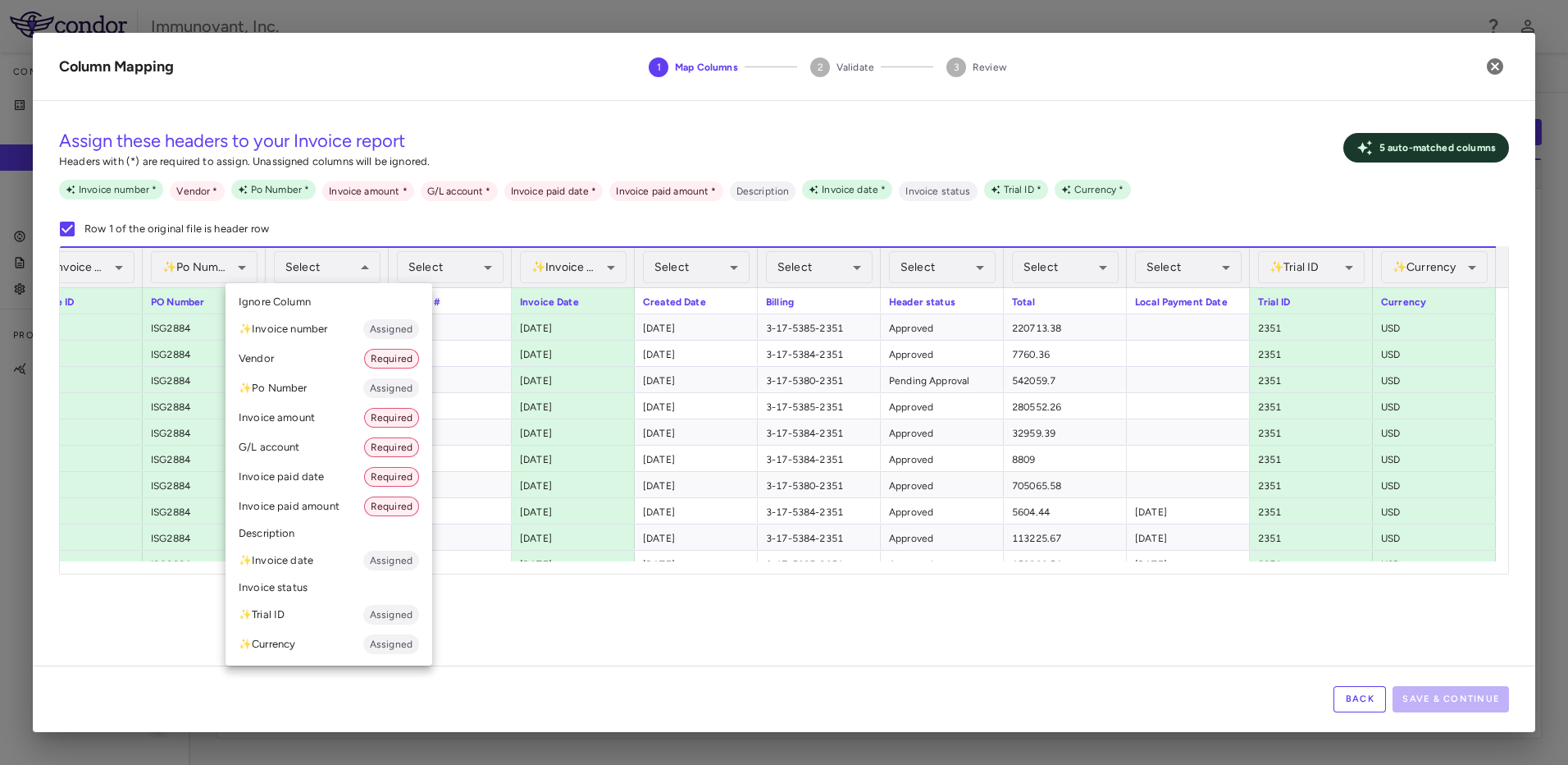
click at [256, 344] on li "Vendor Required" at bounding box center [329, 358] width 206 height 30
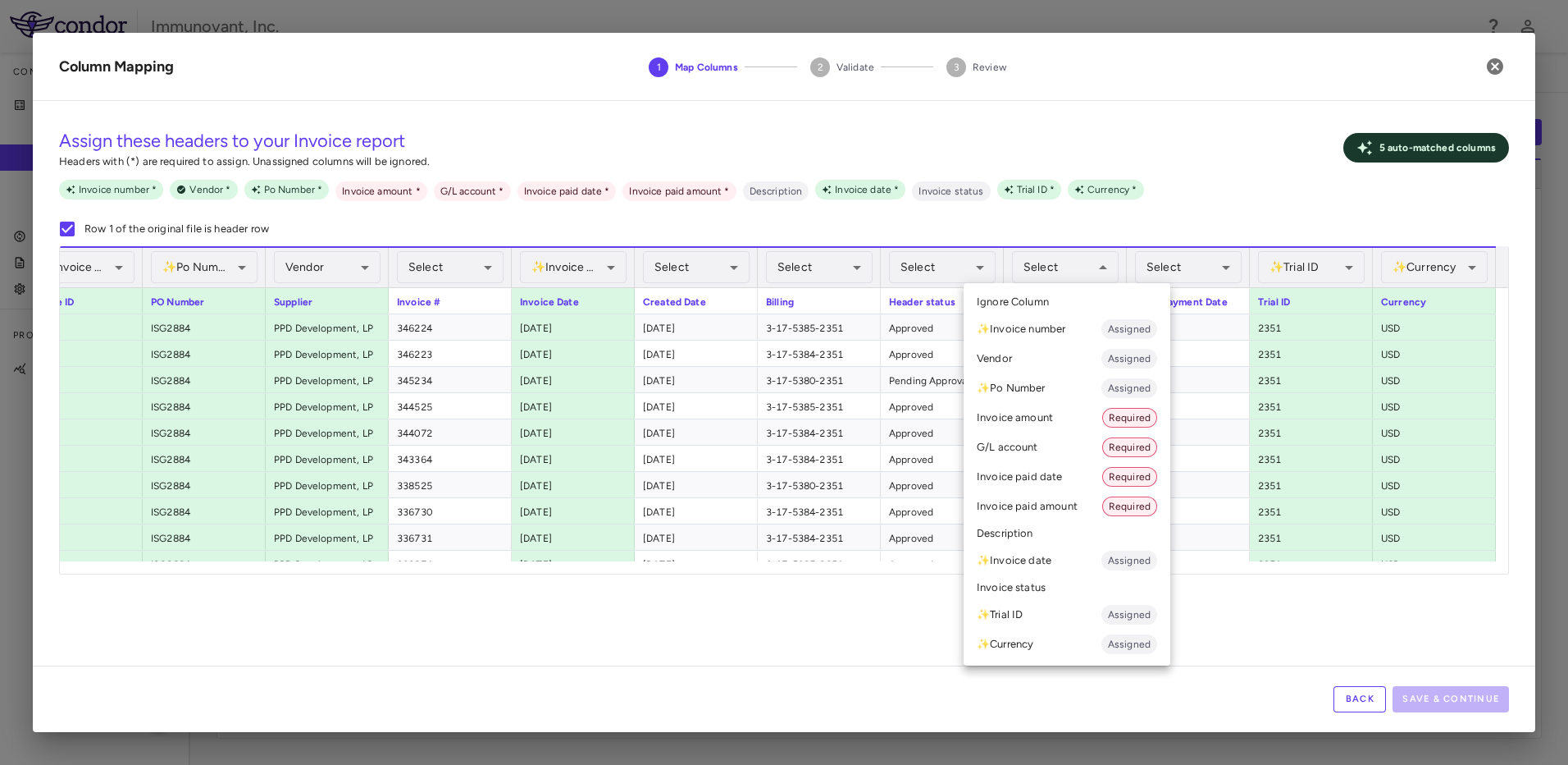
click at [1066, 428] on li "Invoice amount Required" at bounding box center [1067, 418] width 206 height 30
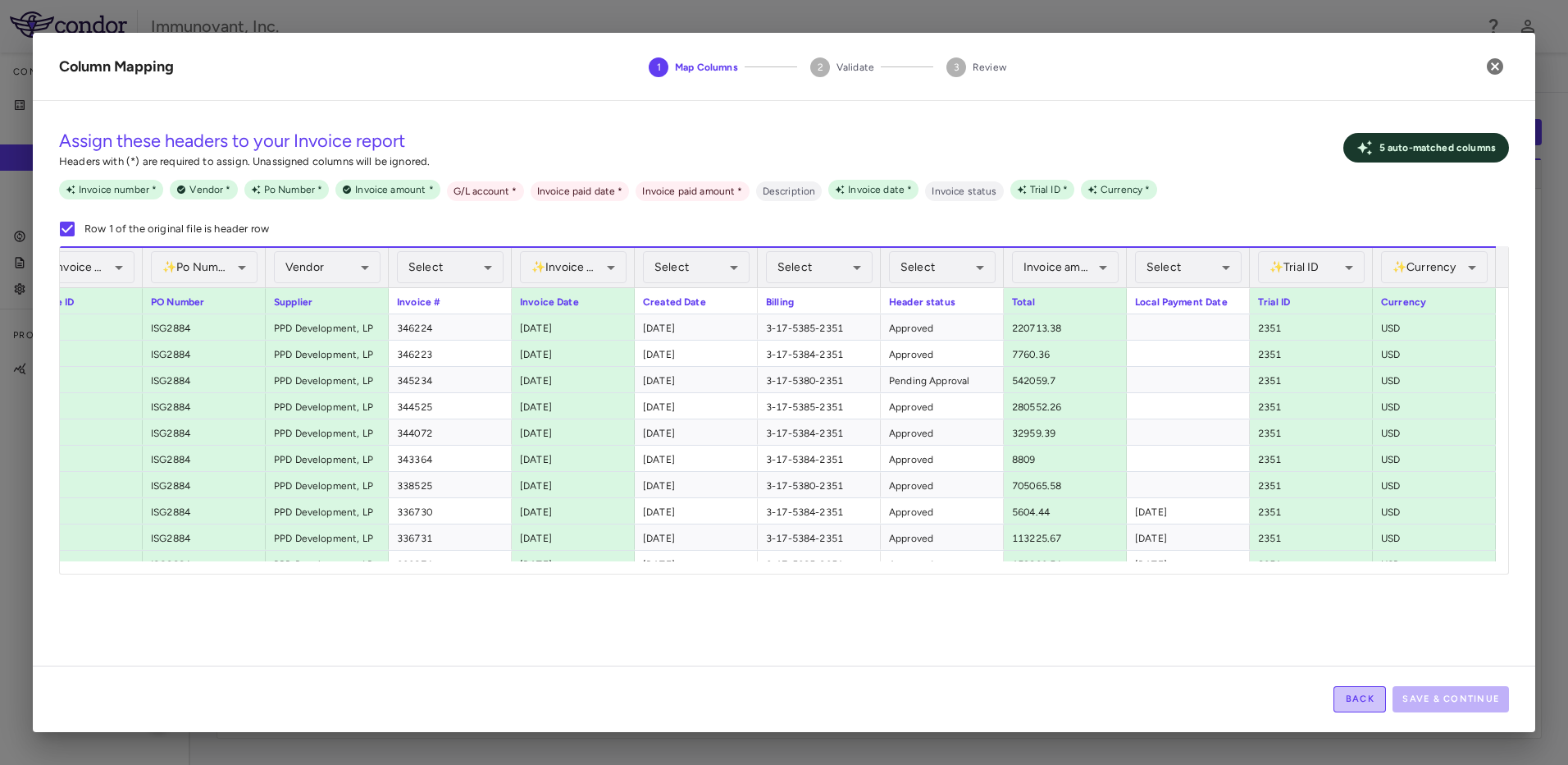
click at [1367, 702] on button "Back" at bounding box center [1359, 699] width 52 height 27
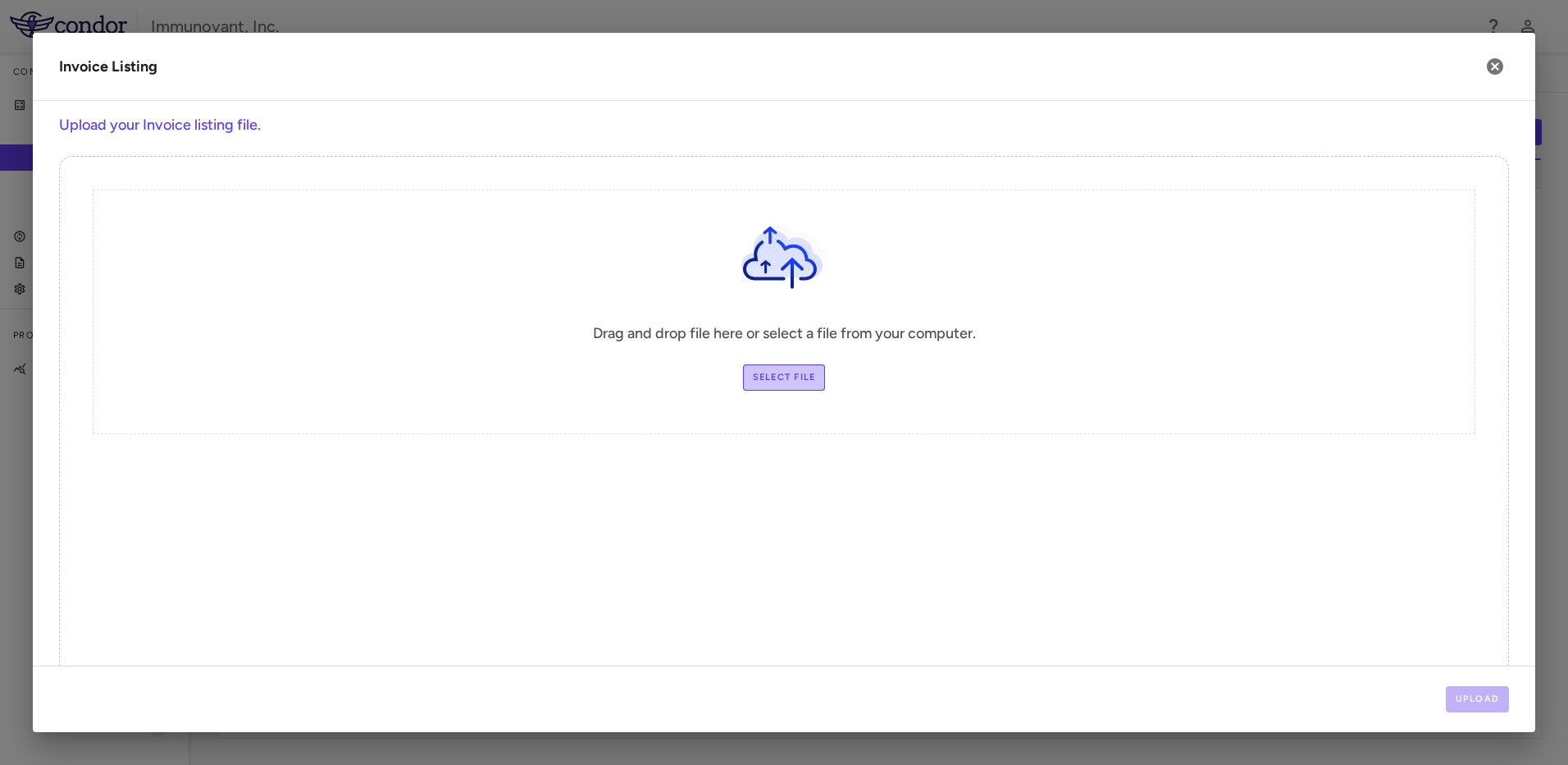
click at [784, 381] on label "Select file" at bounding box center [784, 377] width 83 height 27
click at [0, 0] on input "Select file" at bounding box center [0, 0] width 0 height 0
click at [1474, 697] on button "Upload" at bounding box center [1477, 699] width 64 height 27
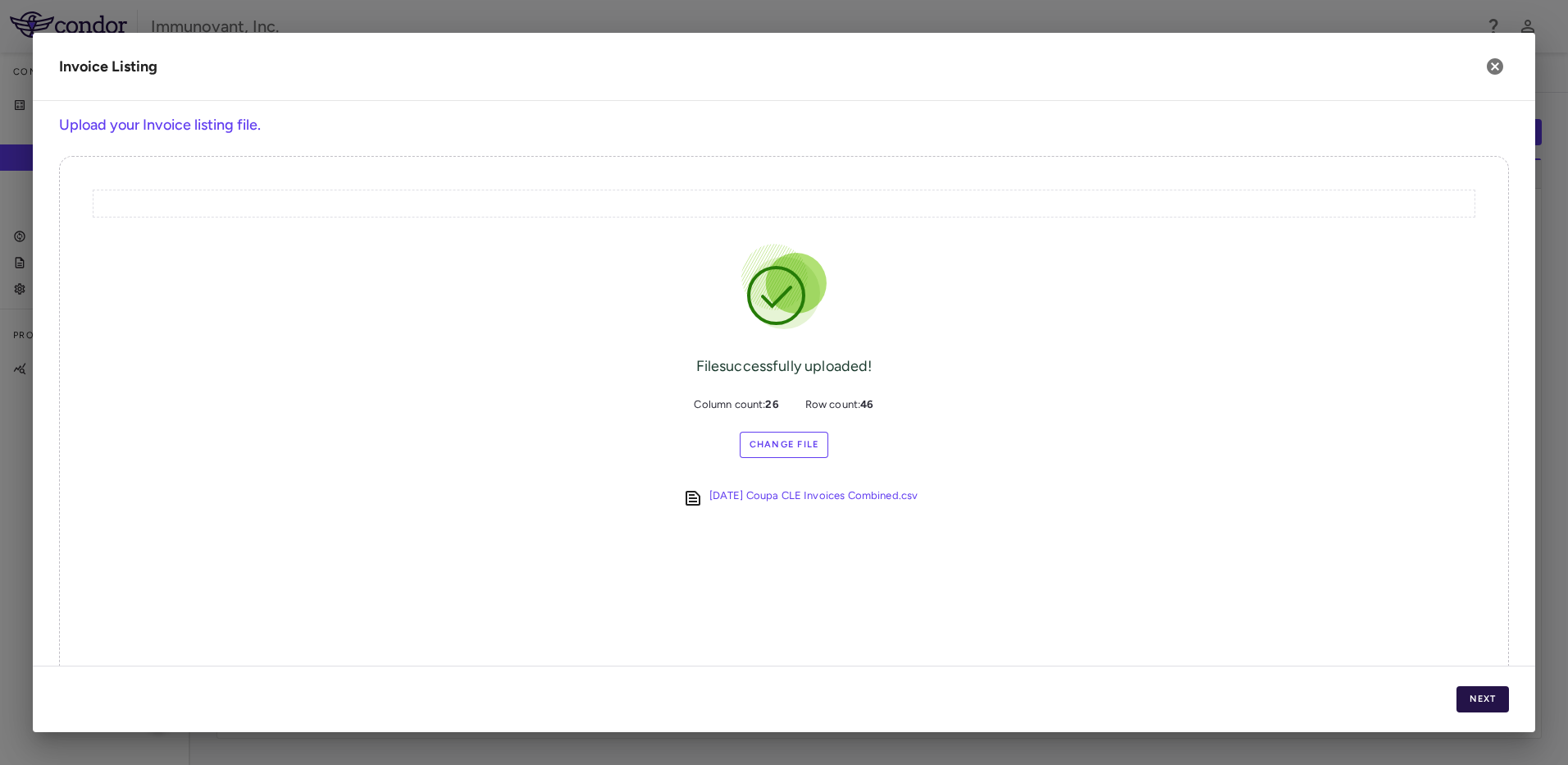
click at [1477, 697] on button "Next" at bounding box center [1482, 699] width 52 height 27
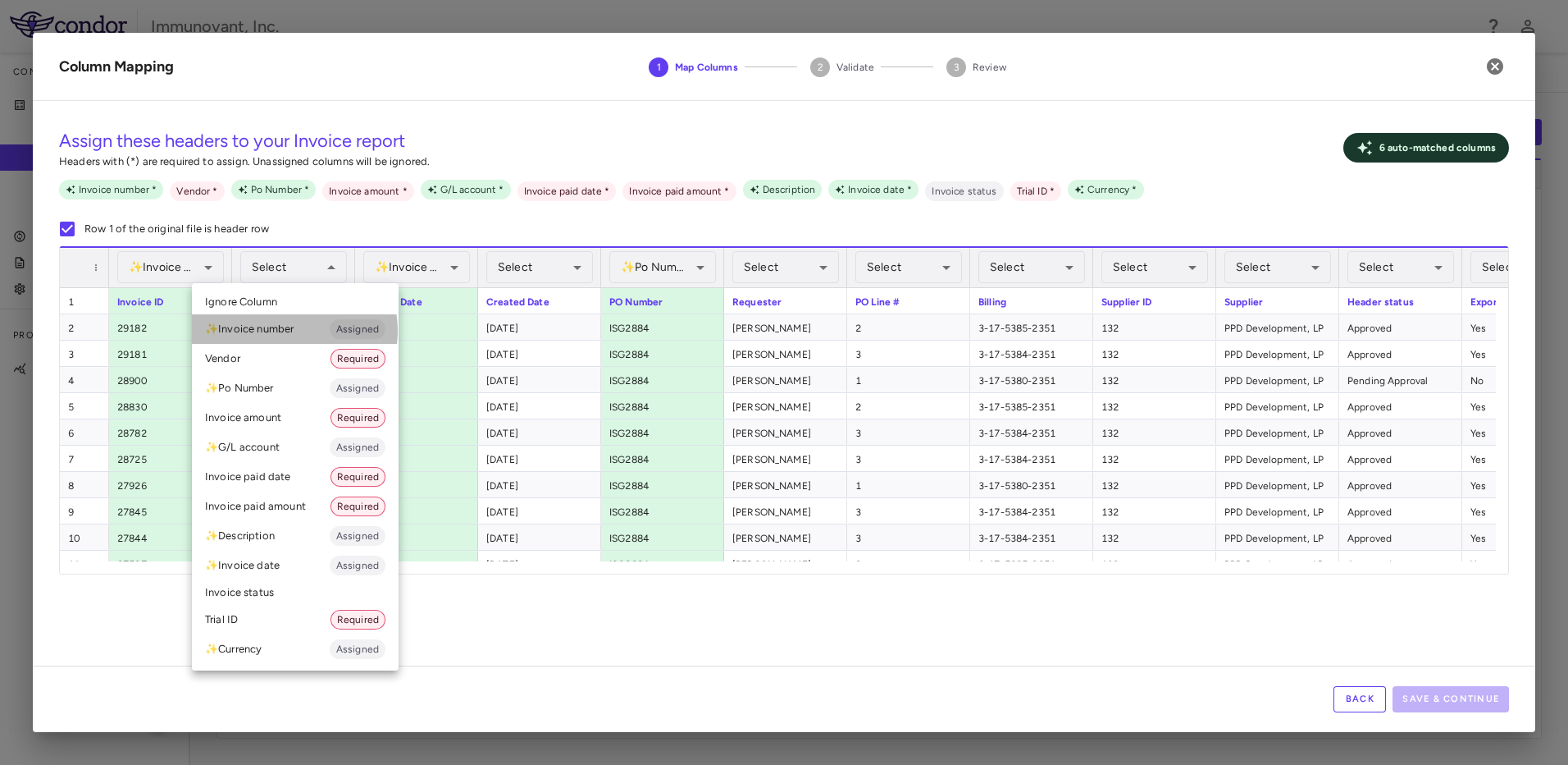
click at [289, 331] on li "✨ Invoice number Assigned" at bounding box center [294, 329] width 206 height 30
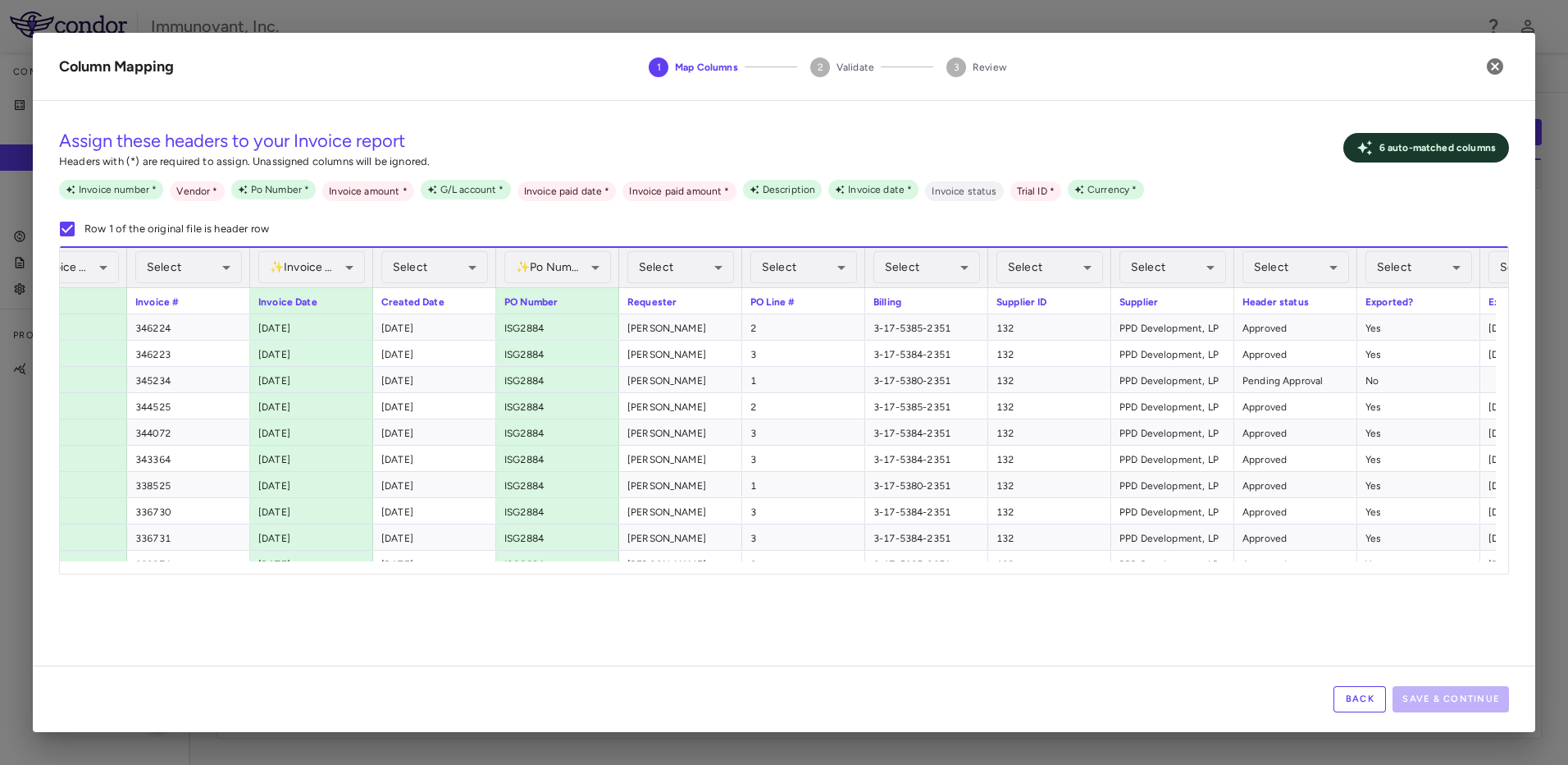
scroll to position [0, 111]
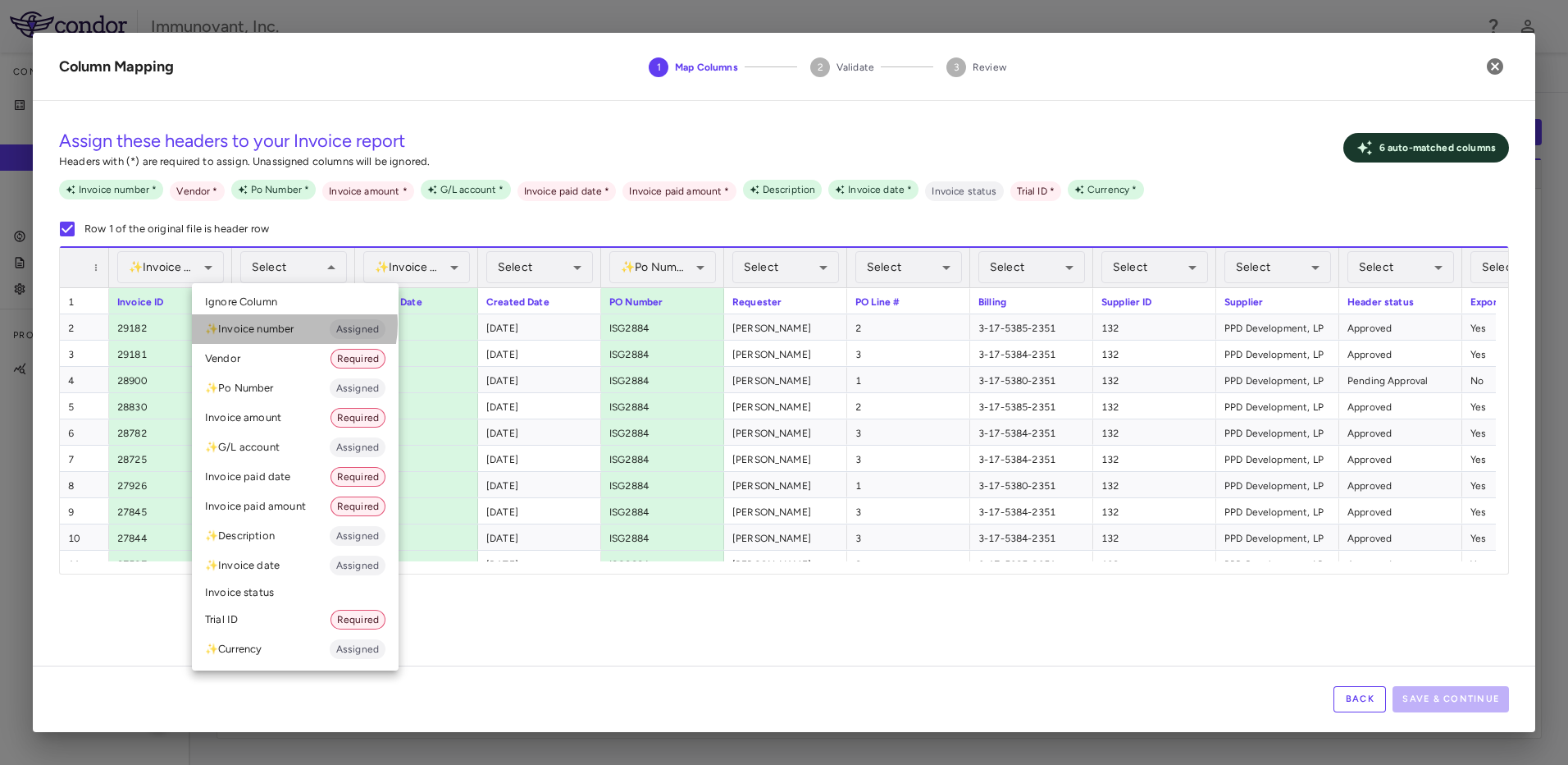
click at [281, 324] on li "✨ Invoice number Assigned" at bounding box center [294, 329] width 206 height 30
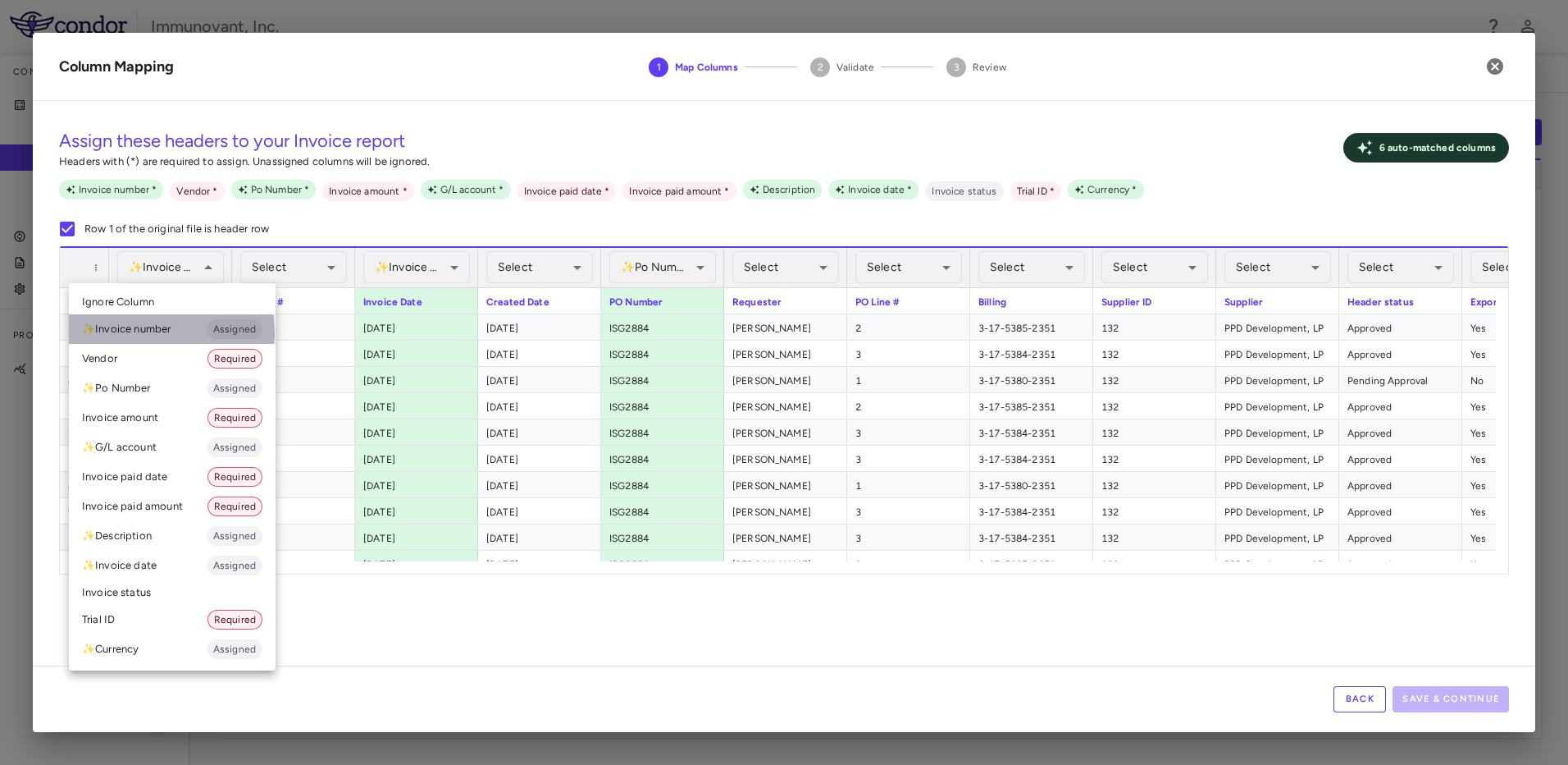
click at [133, 333] on li "✨ Invoice number Assigned" at bounding box center [172, 329] width 206 height 30
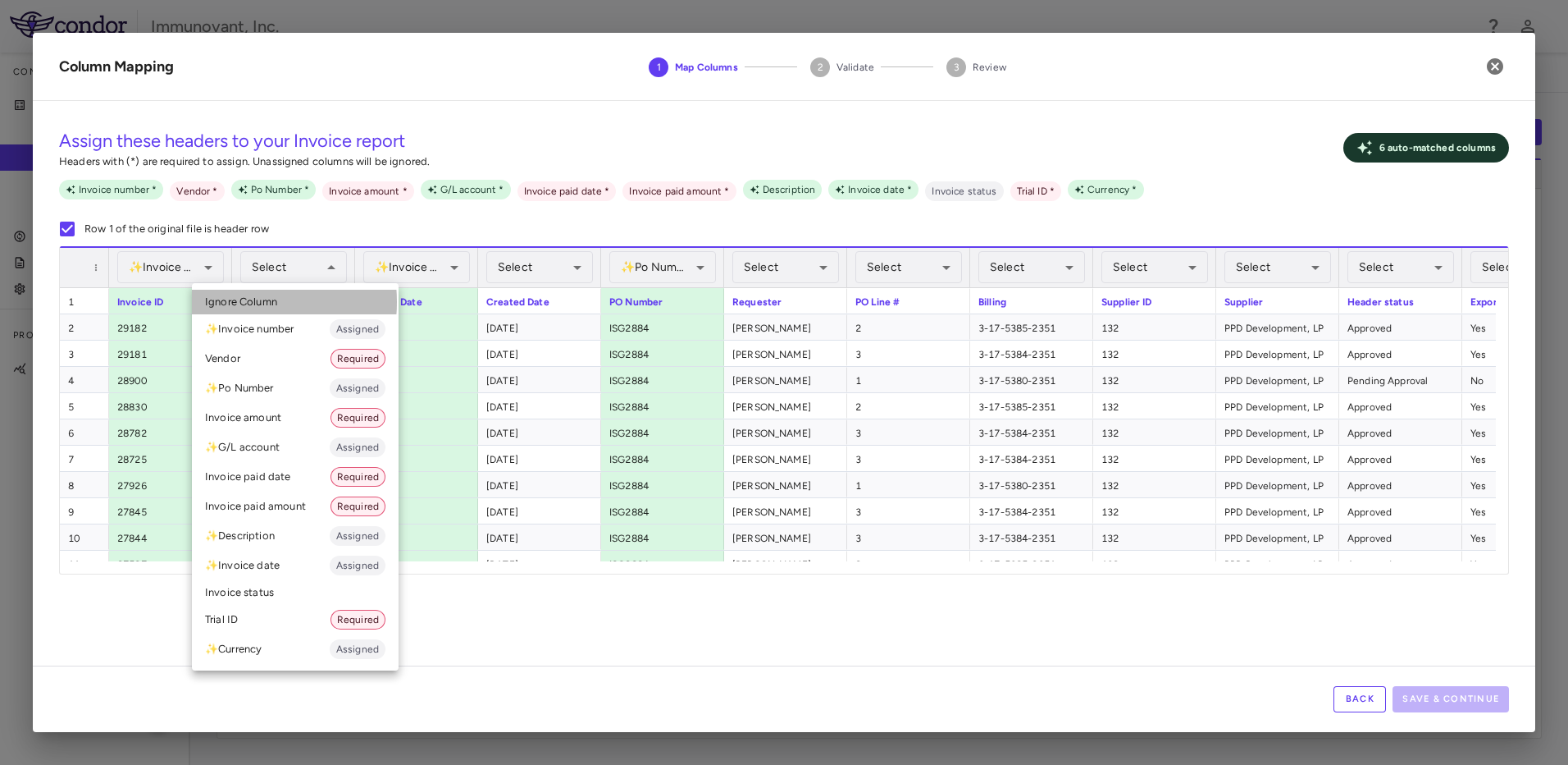
click at [240, 302] on span "Ignore Column" at bounding box center [241, 301] width 72 height 15
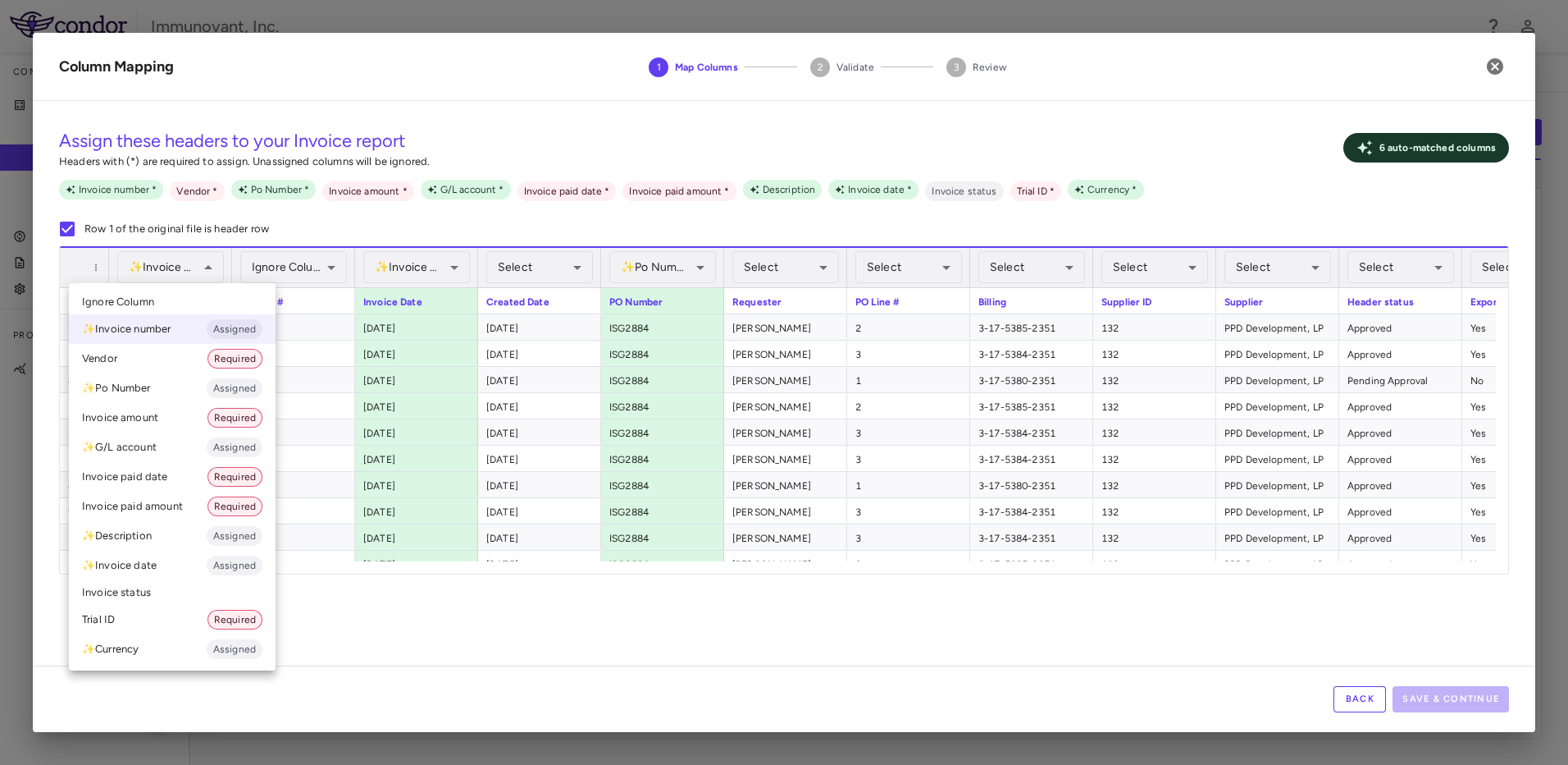
click at [187, 308] on li "Ignore Column" at bounding box center [172, 301] width 206 height 25
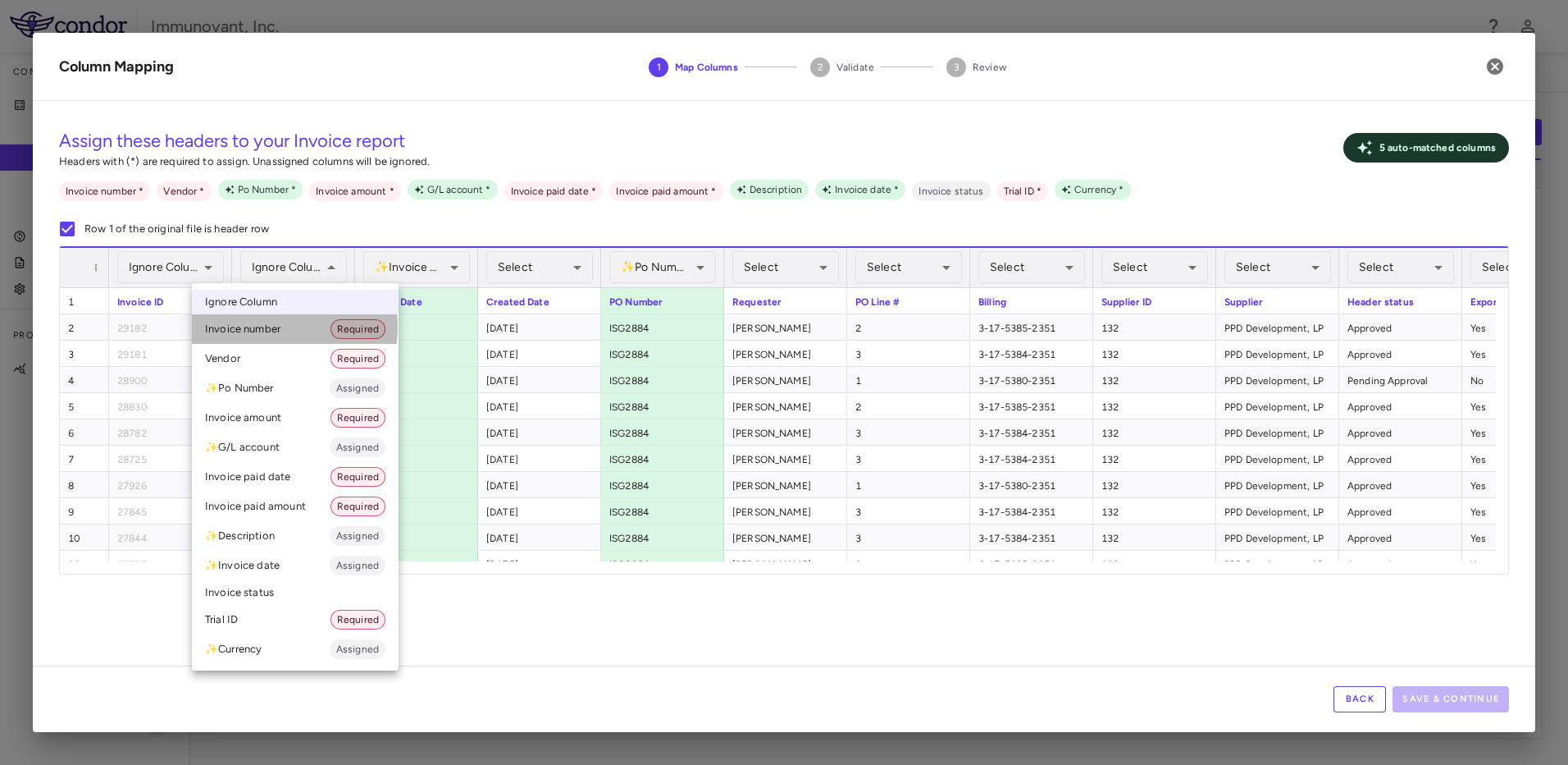
click at [283, 328] on li "Invoice number Required" at bounding box center [294, 329] width 206 height 30
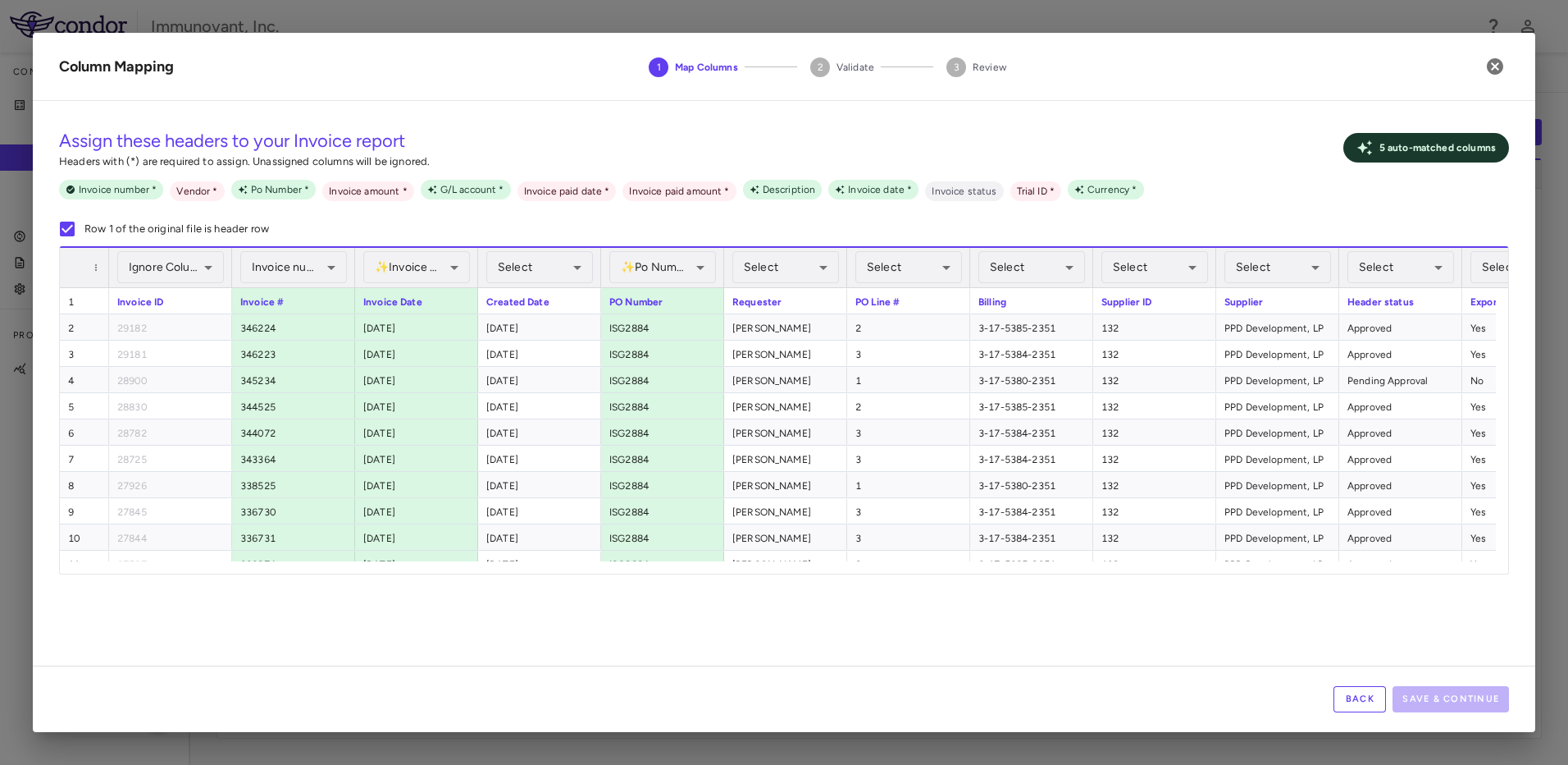
drag, startPoint x: 556, startPoint y: 561, endPoint x: 586, endPoint y: 561, distance: 30.0
click at [586, 561] on div at bounding box center [778, 567] width 1436 height 12
drag, startPoint x: 510, startPoint y: 560, endPoint x: 609, endPoint y: 571, distance: 99.6
click at [610, 571] on div "**********" at bounding box center [784, 410] width 1449 height 328
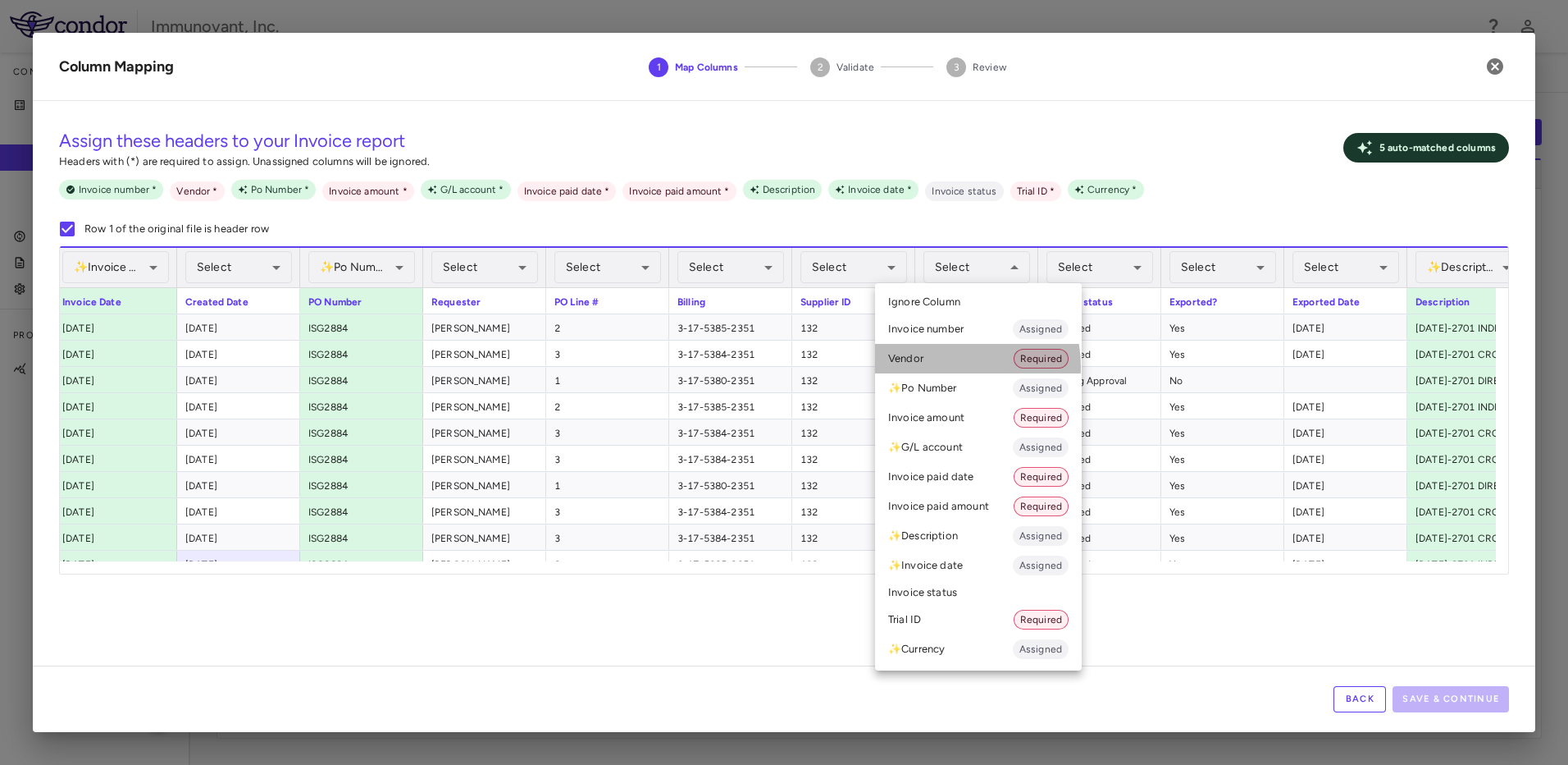
click at [939, 366] on li "Vendor Required" at bounding box center [978, 358] width 206 height 30
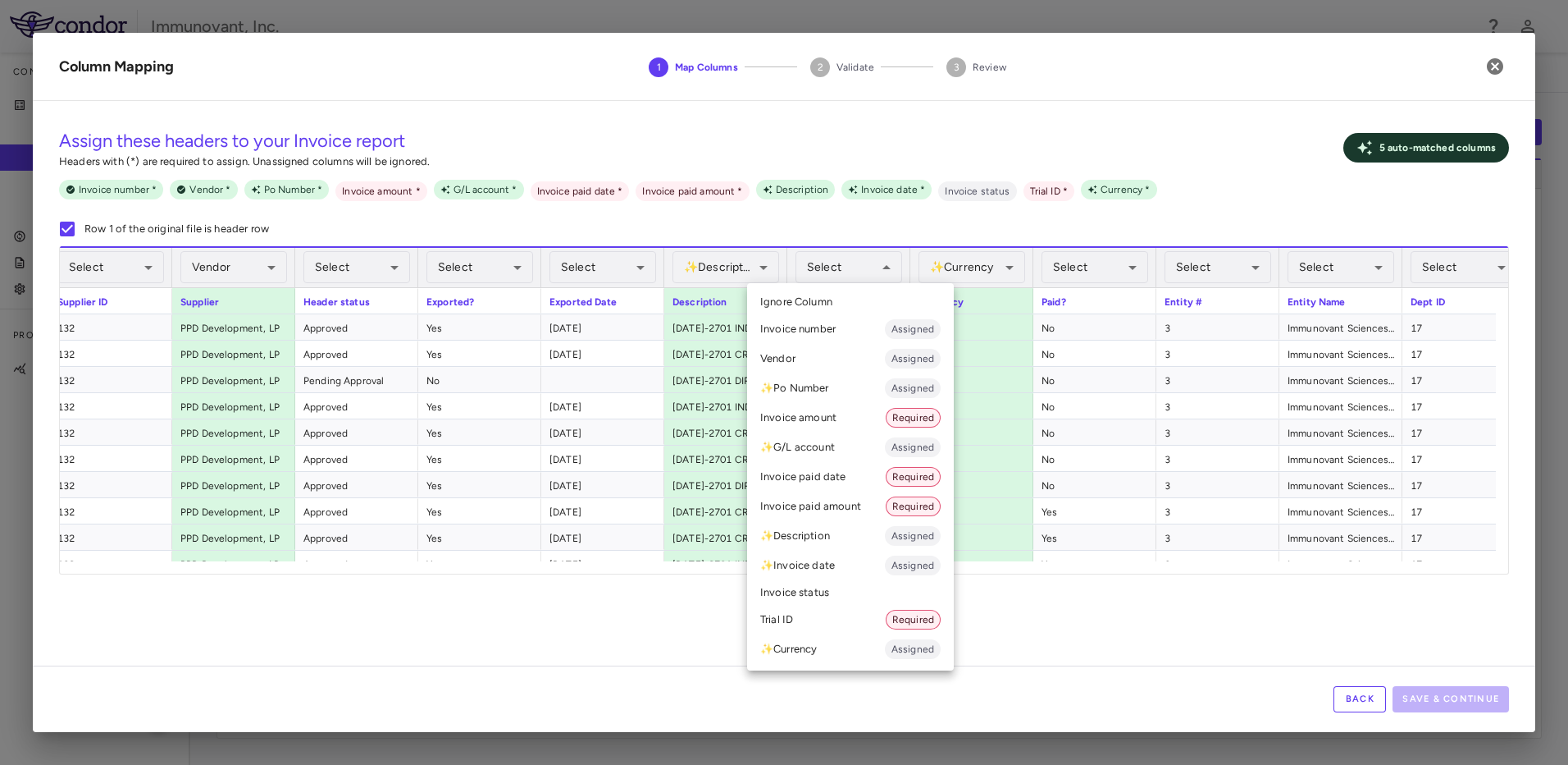
click at [833, 415] on li "Invoice amount Required" at bounding box center [850, 418] width 206 height 30
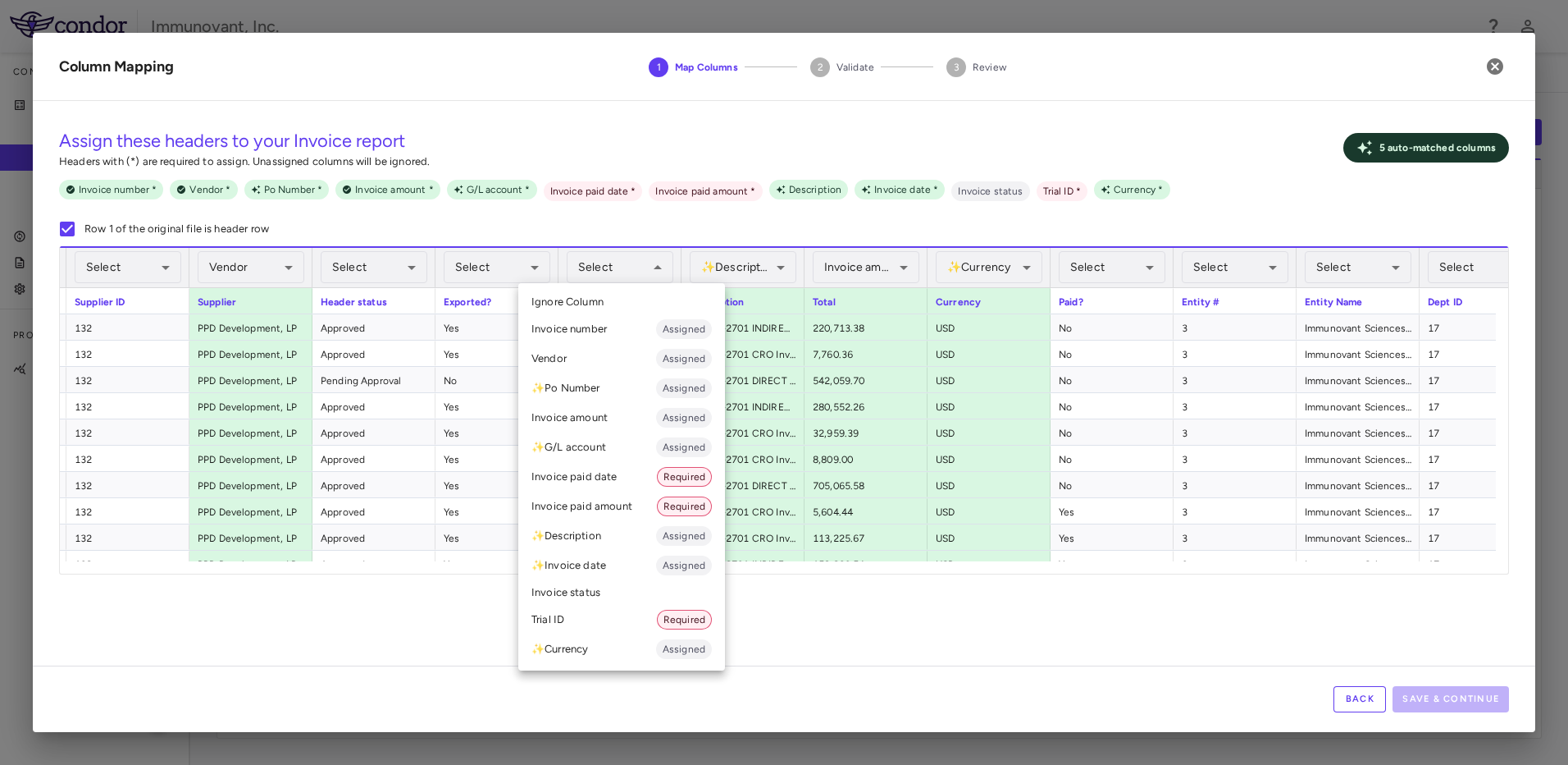
click at [610, 474] on li "Invoice paid date Required" at bounding box center [621, 477] width 206 height 30
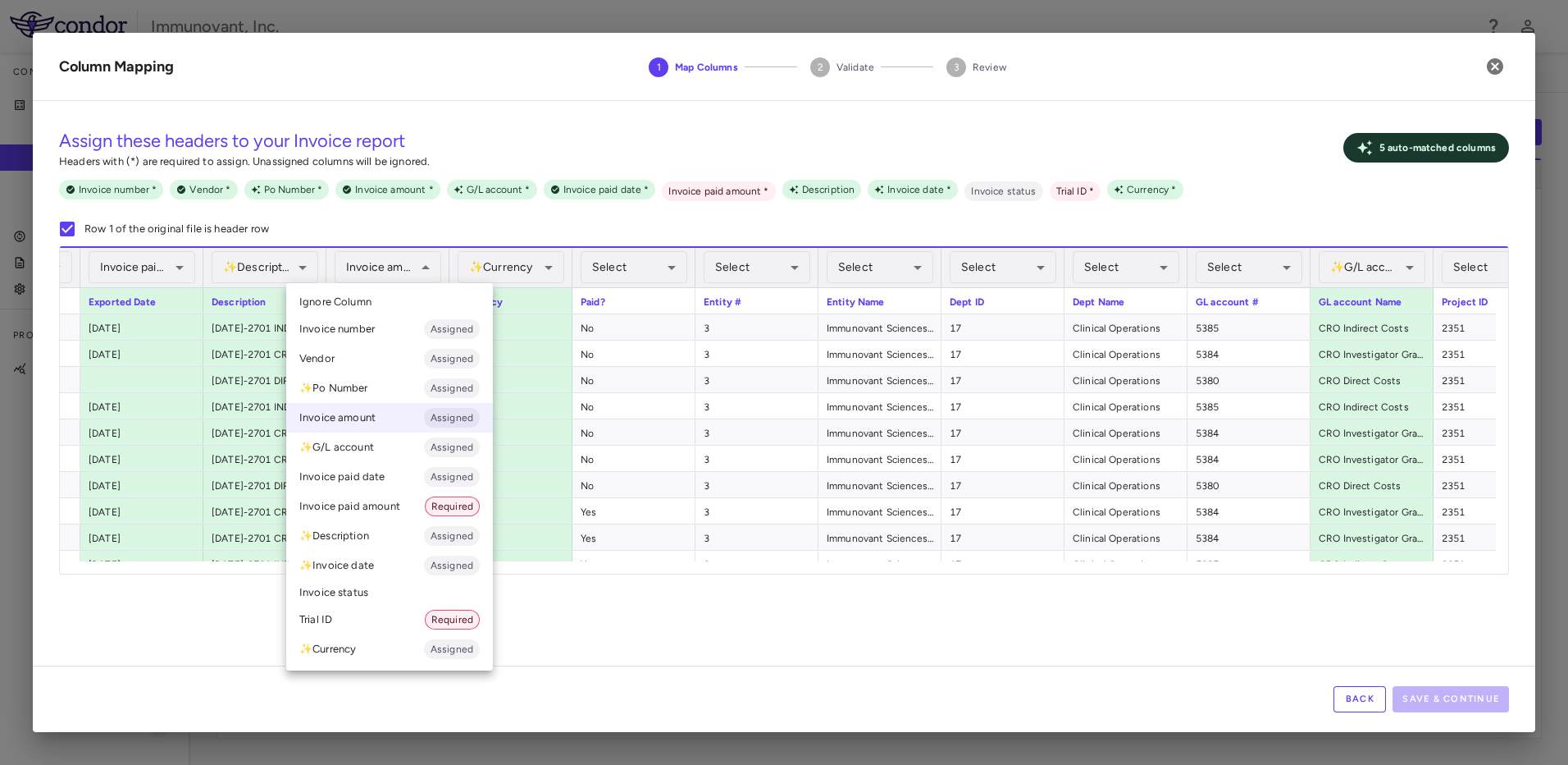
click at [1347, 697] on div at bounding box center [784, 382] width 1568 height 765
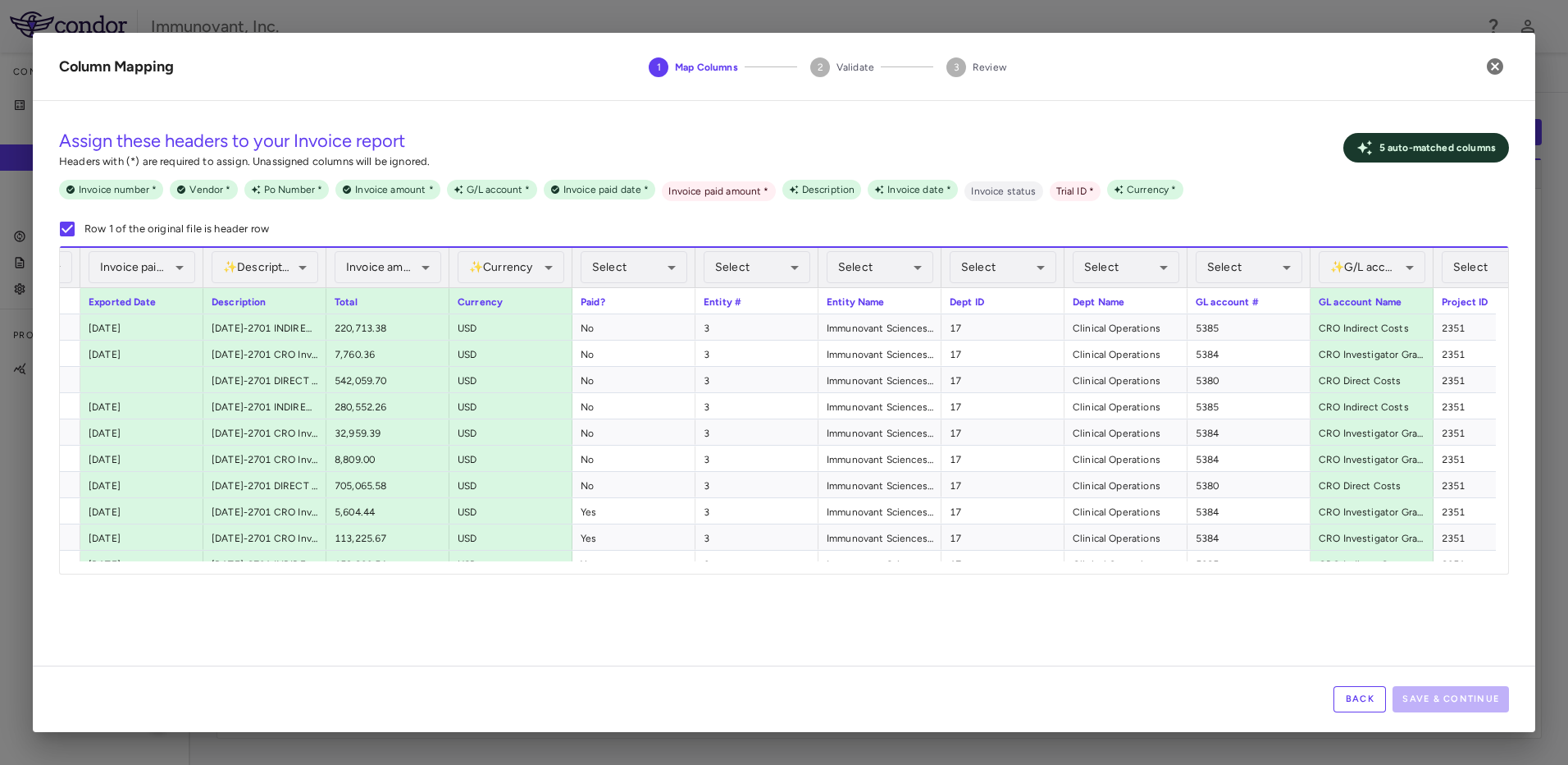
click at [1346, 697] on button "Back" at bounding box center [1359, 699] width 52 height 27
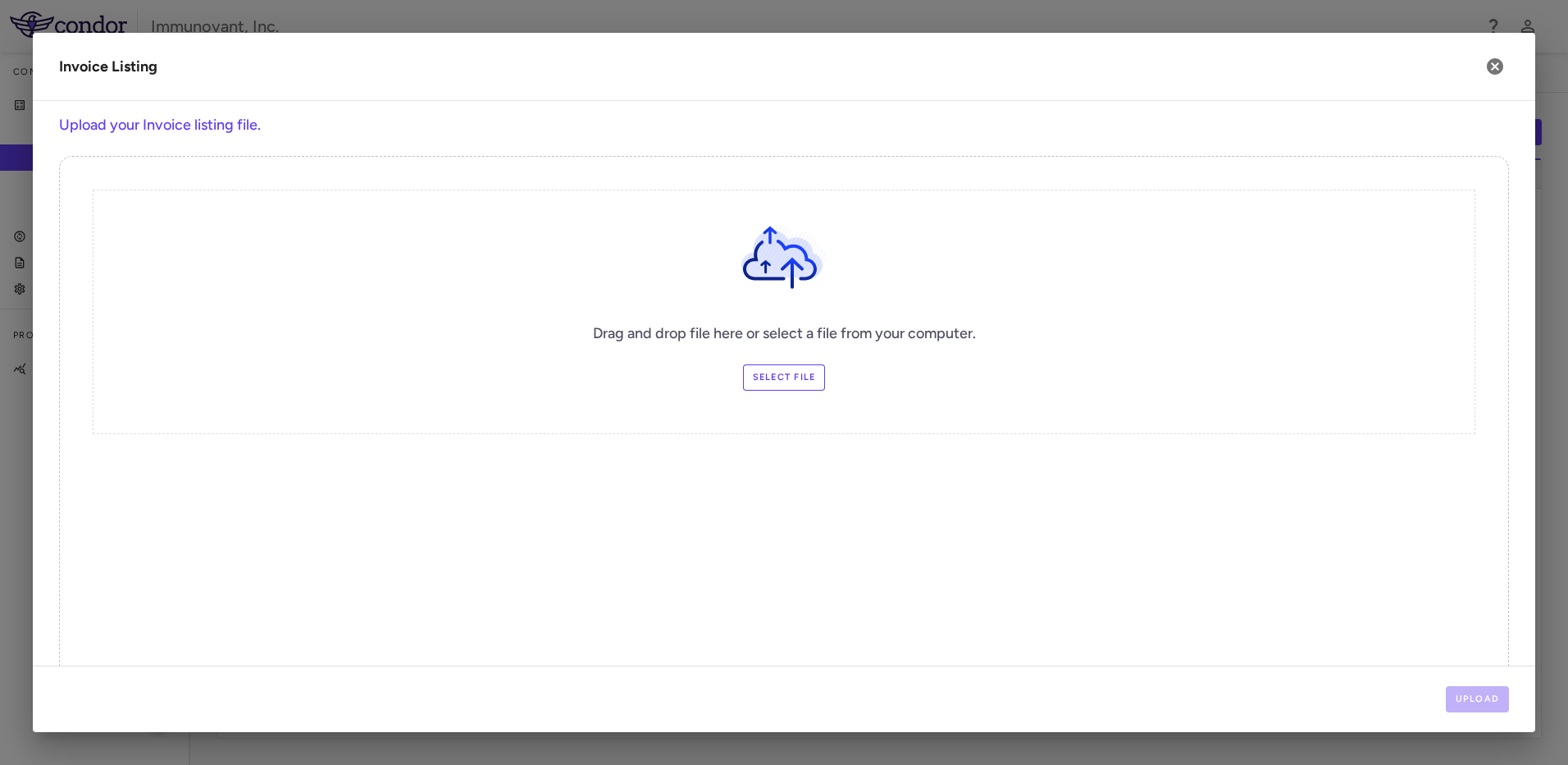
click at [768, 381] on label "Select file" at bounding box center [784, 377] width 83 height 27
click at [0, 0] on input "Select file" at bounding box center [0, 0] width 0 height 0
click at [1458, 692] on button "Upload" at bounding box center [1477, 699] width 64 height 27
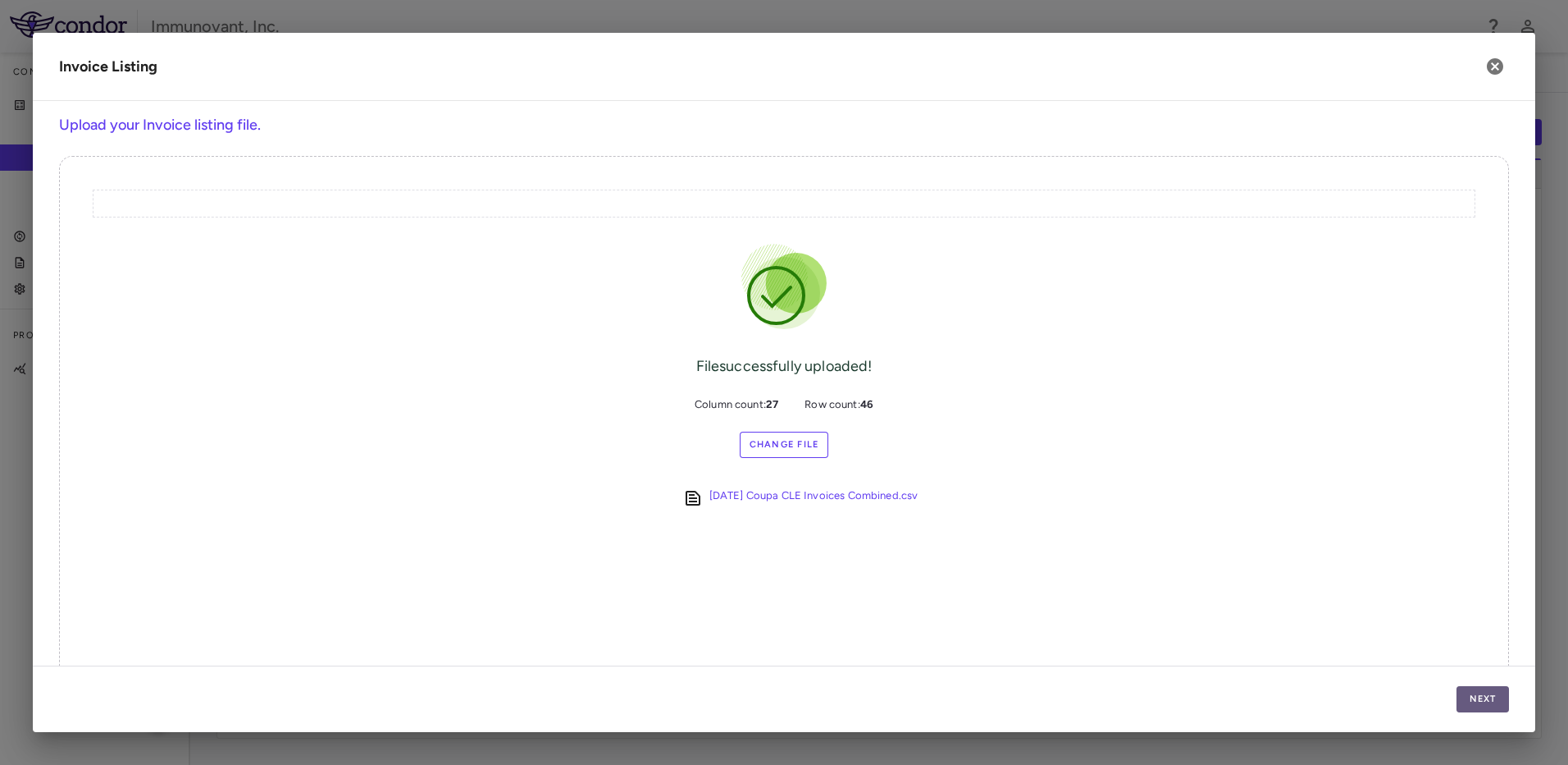
click at [1500, 692] on button "Next" at bounding box center [1482, 699] width 52 height 27
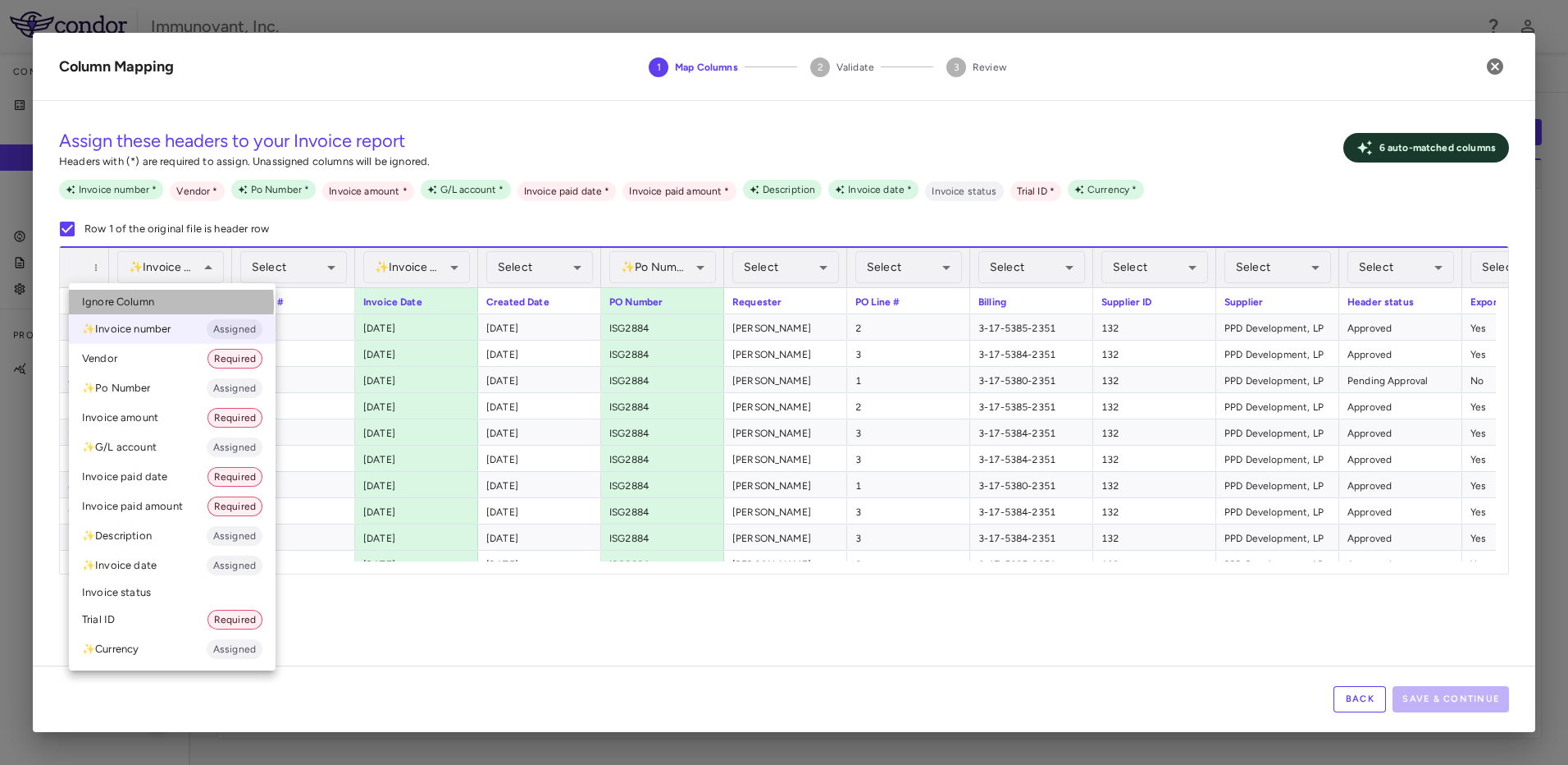
click at [131, 304] on span "Ignore Column" at bounding box center [117, 301] width 72 height 15
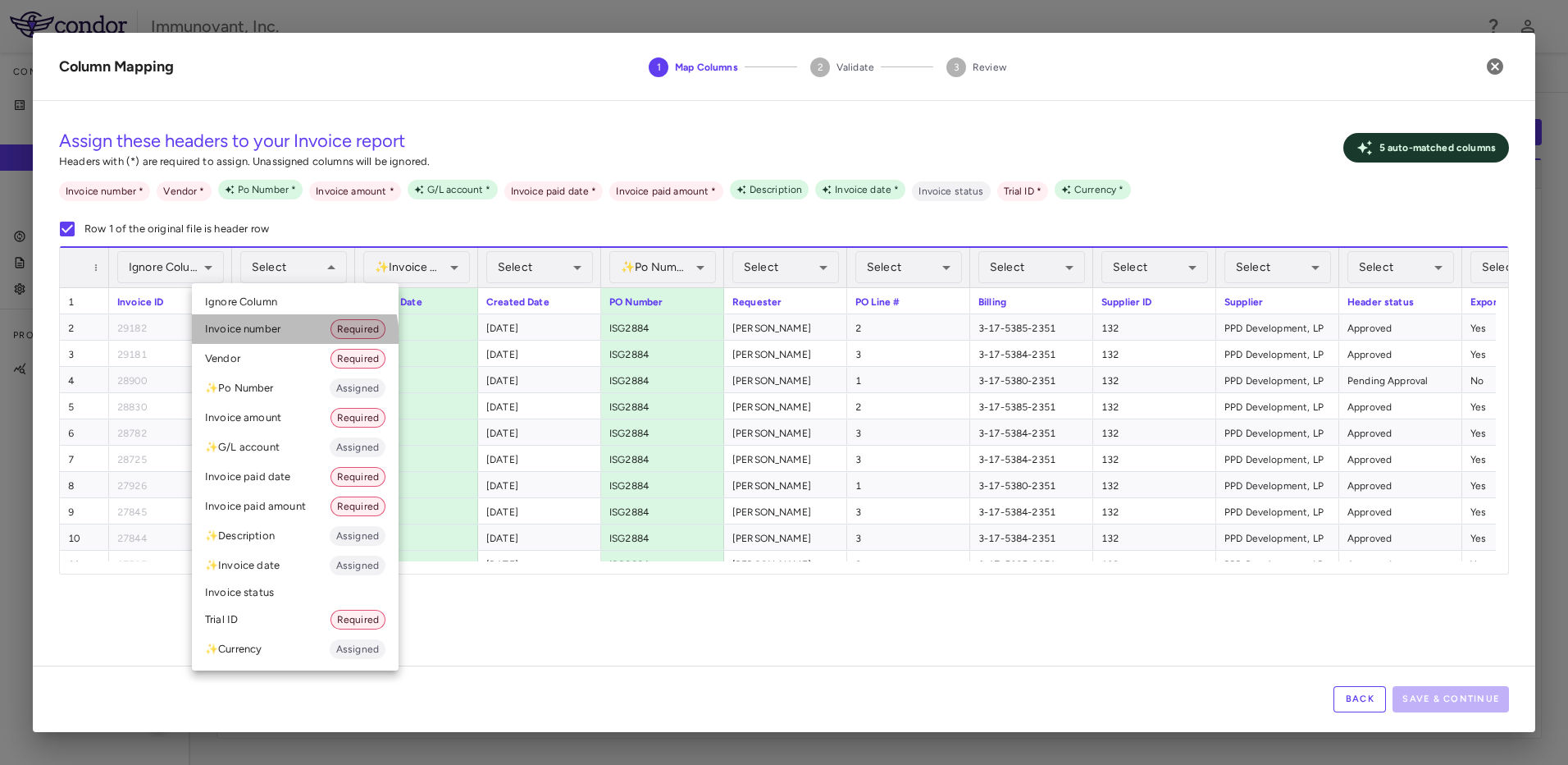
click at [274, 341] on li "Invoice number Required" at bounding box center [294, 329] width 206 height 30
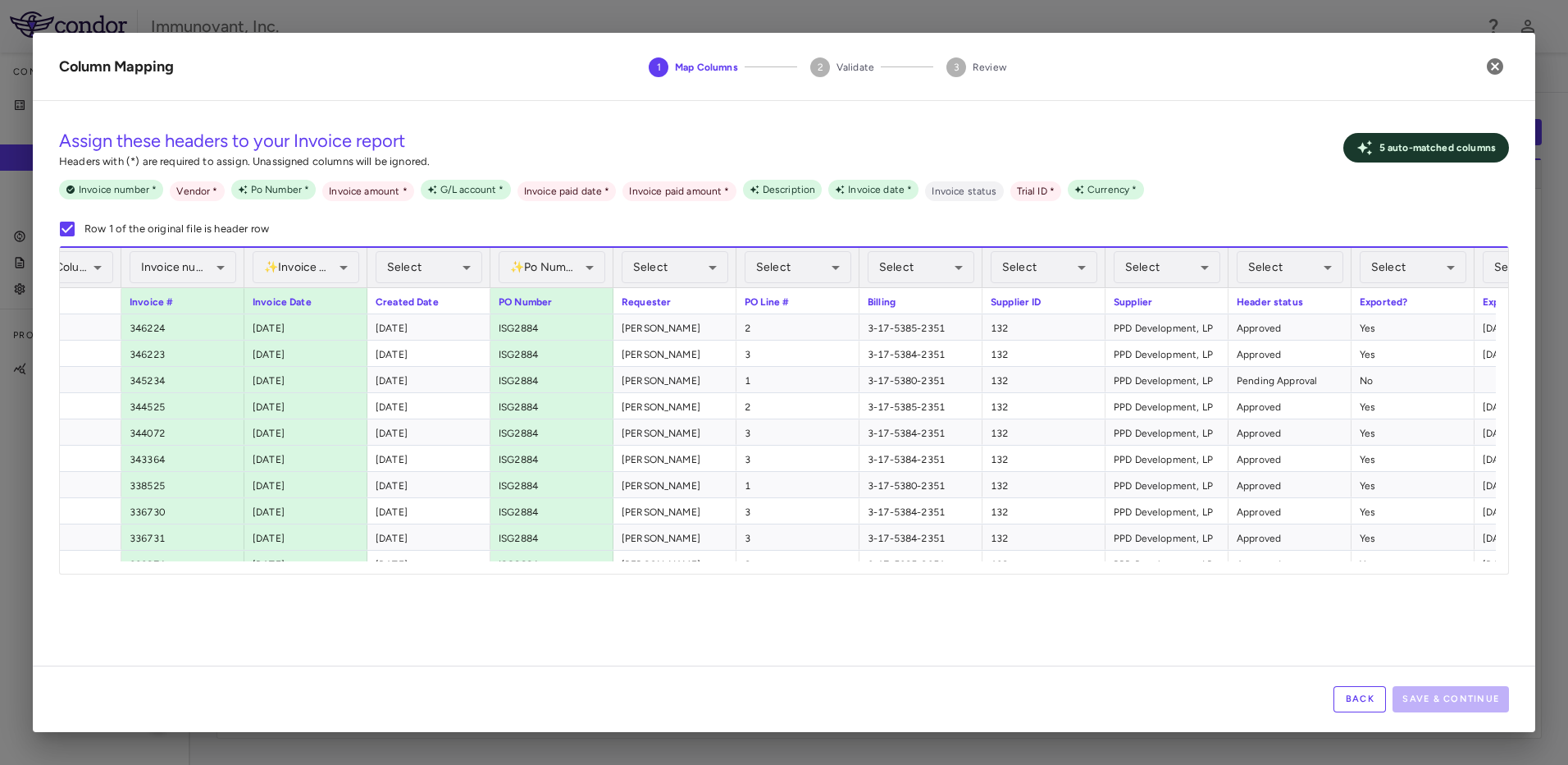
scroll to position [0, 299]
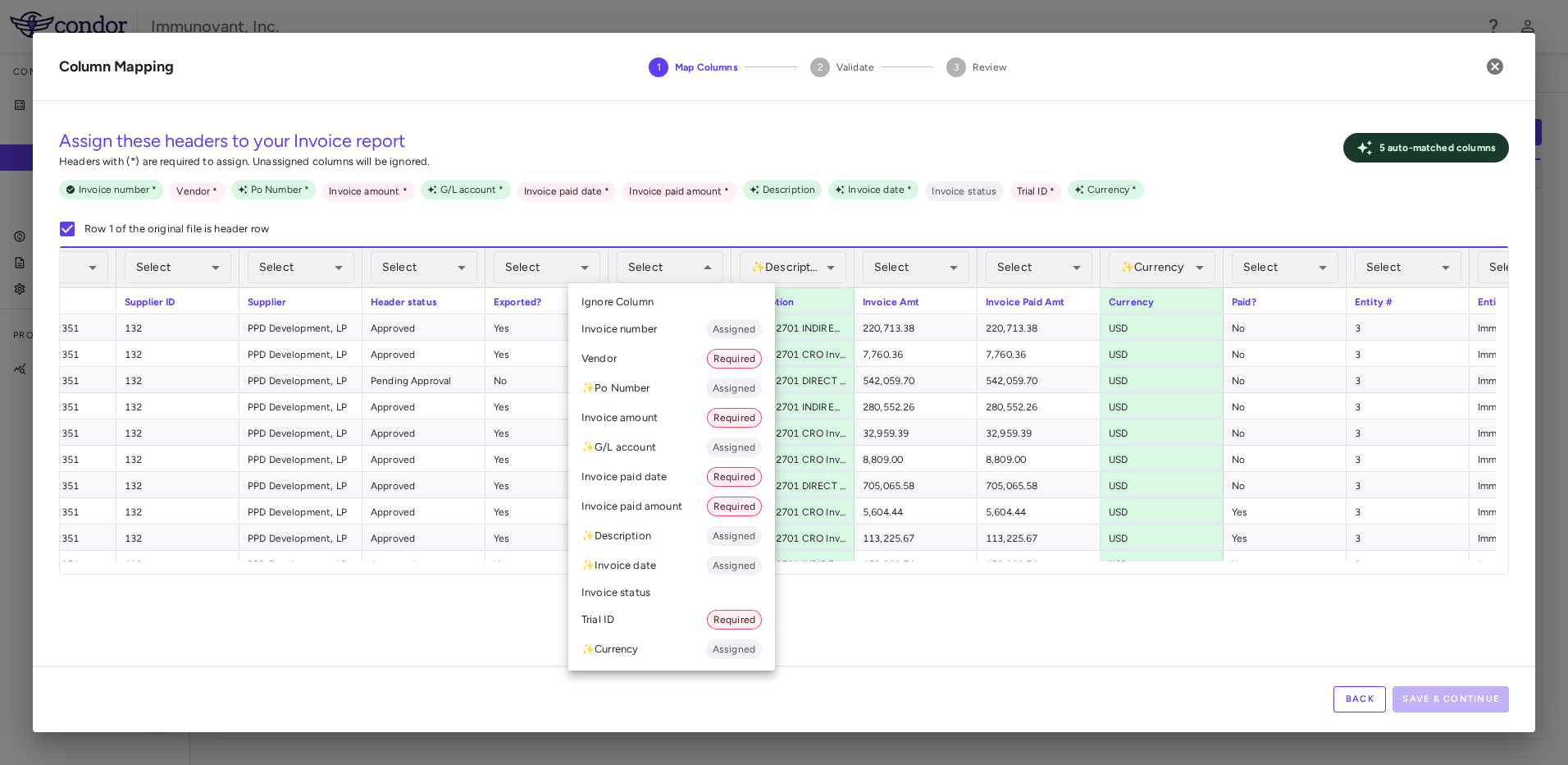
click at [672, 474] on li "Invoice paid date Required" at bounding box center [671, 477] width 206 height 30
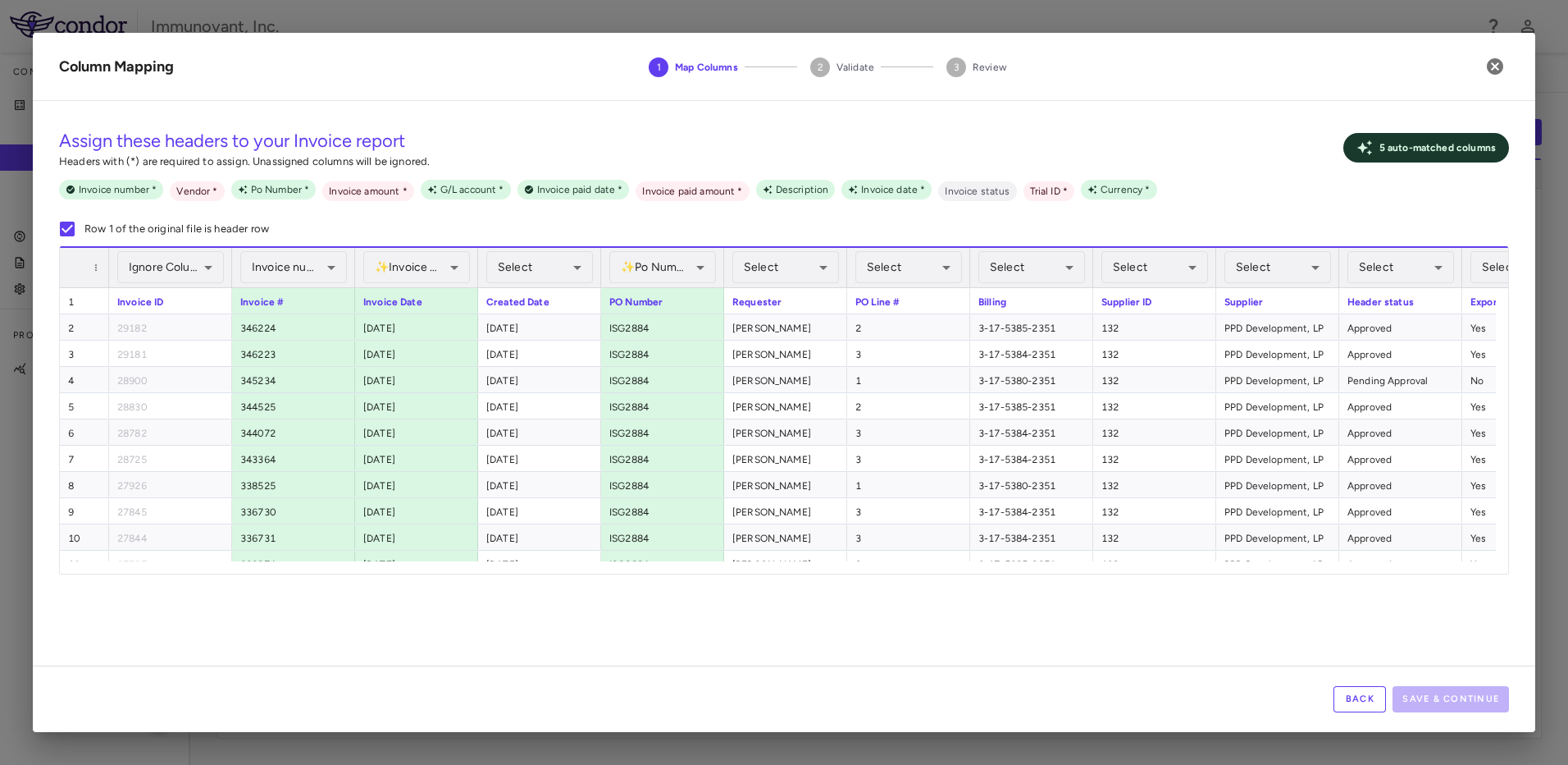
scroll to position [0, 59]
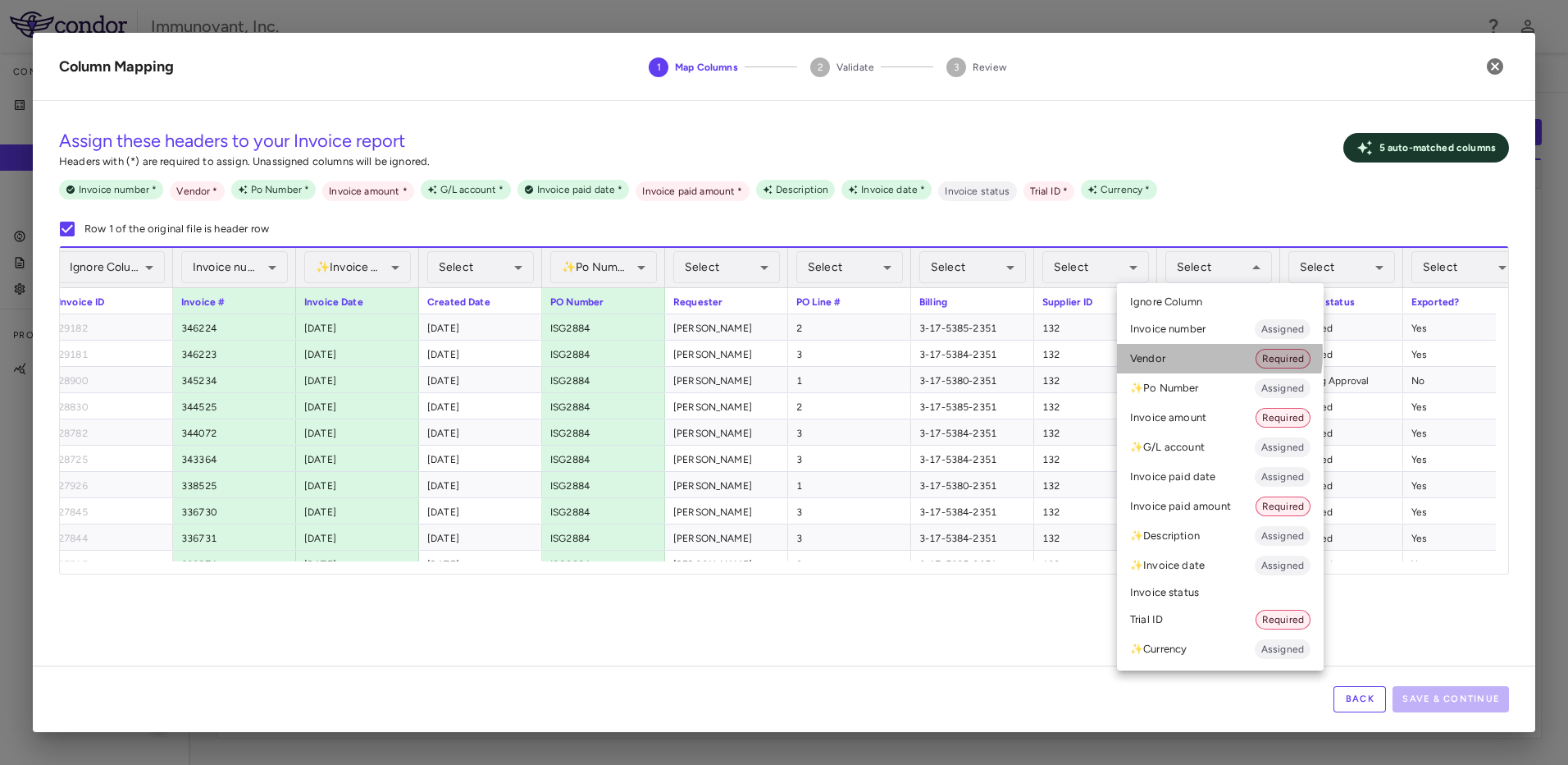
click at [1192, 353] on li "Vendor Required" at bounding box center [1220, 358] width 206 height 30
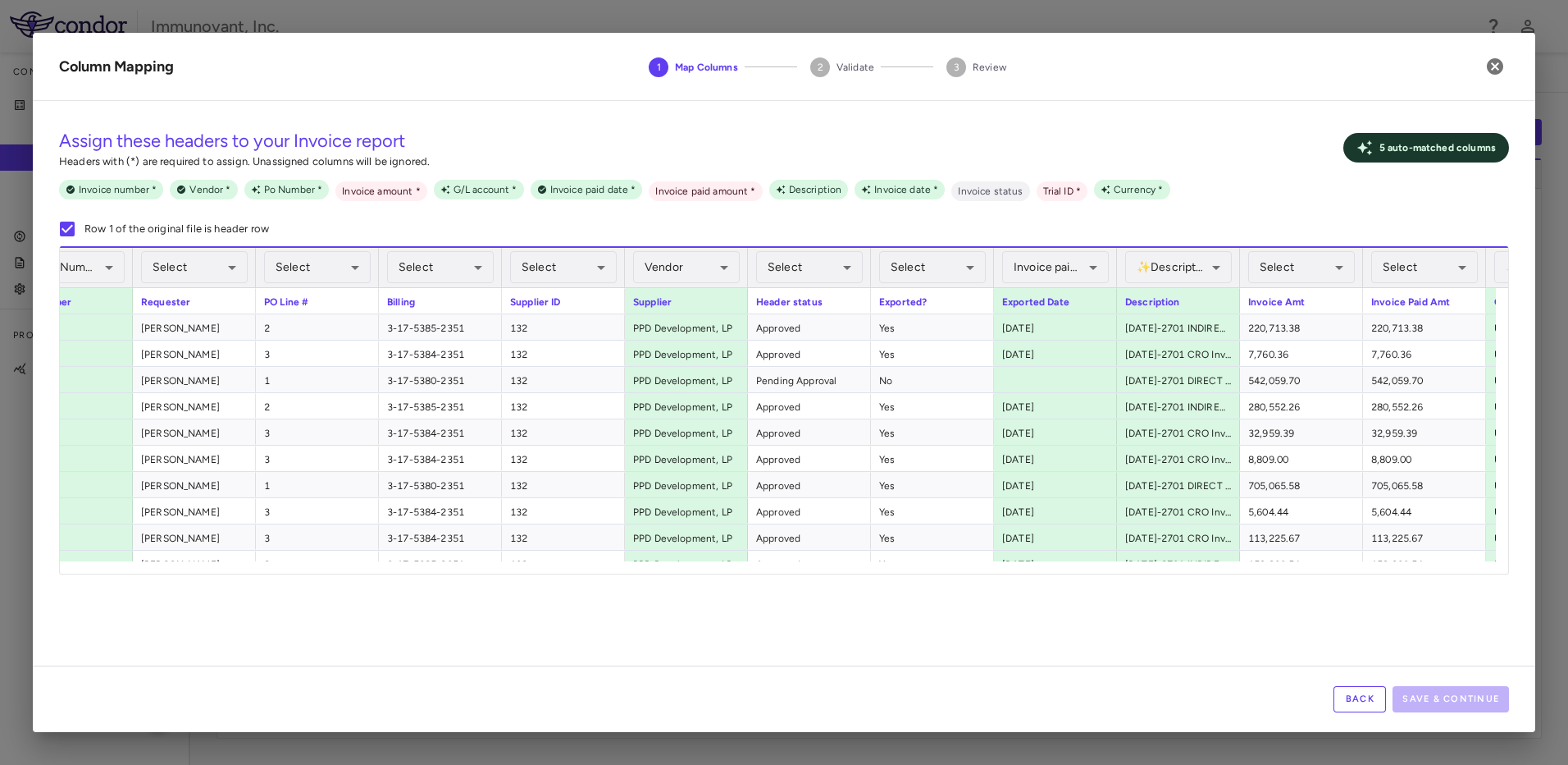
scroll to position [0, 0]
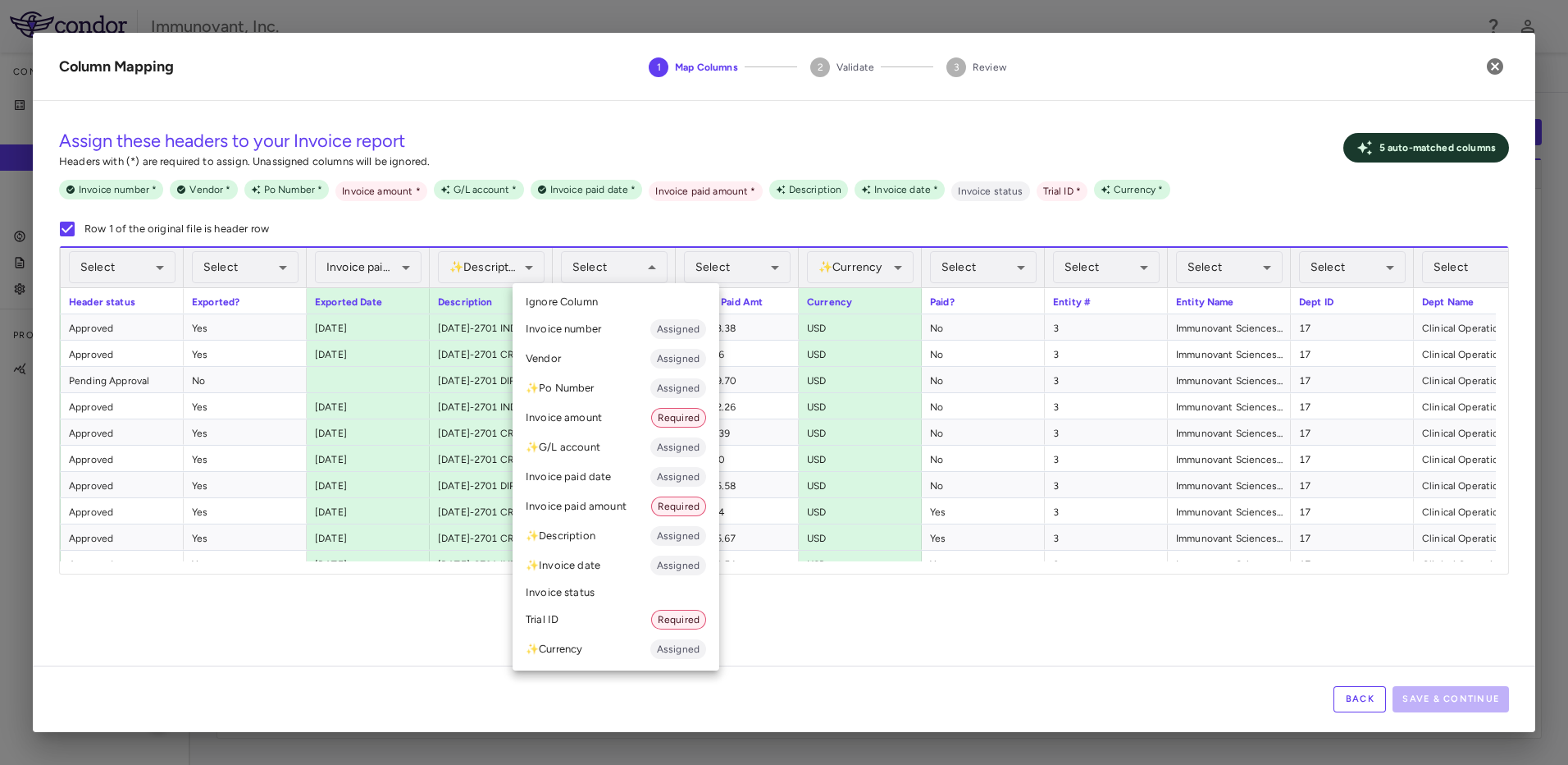
drag, startPoint x: 611, startPoint y: 511, endPoint x: 591, endPoint y: 416, distance: 97.1
click at [591, 416] on ul "Select Ignore Column Invoice number Assigned Vendor Assigned ✨ Po Number Assign…" at bounding box center [615, 477] width 206 height 387
click at [591, 416] on li "Invoice amount Required" at bounding box center [615, 418] width 206 height 30
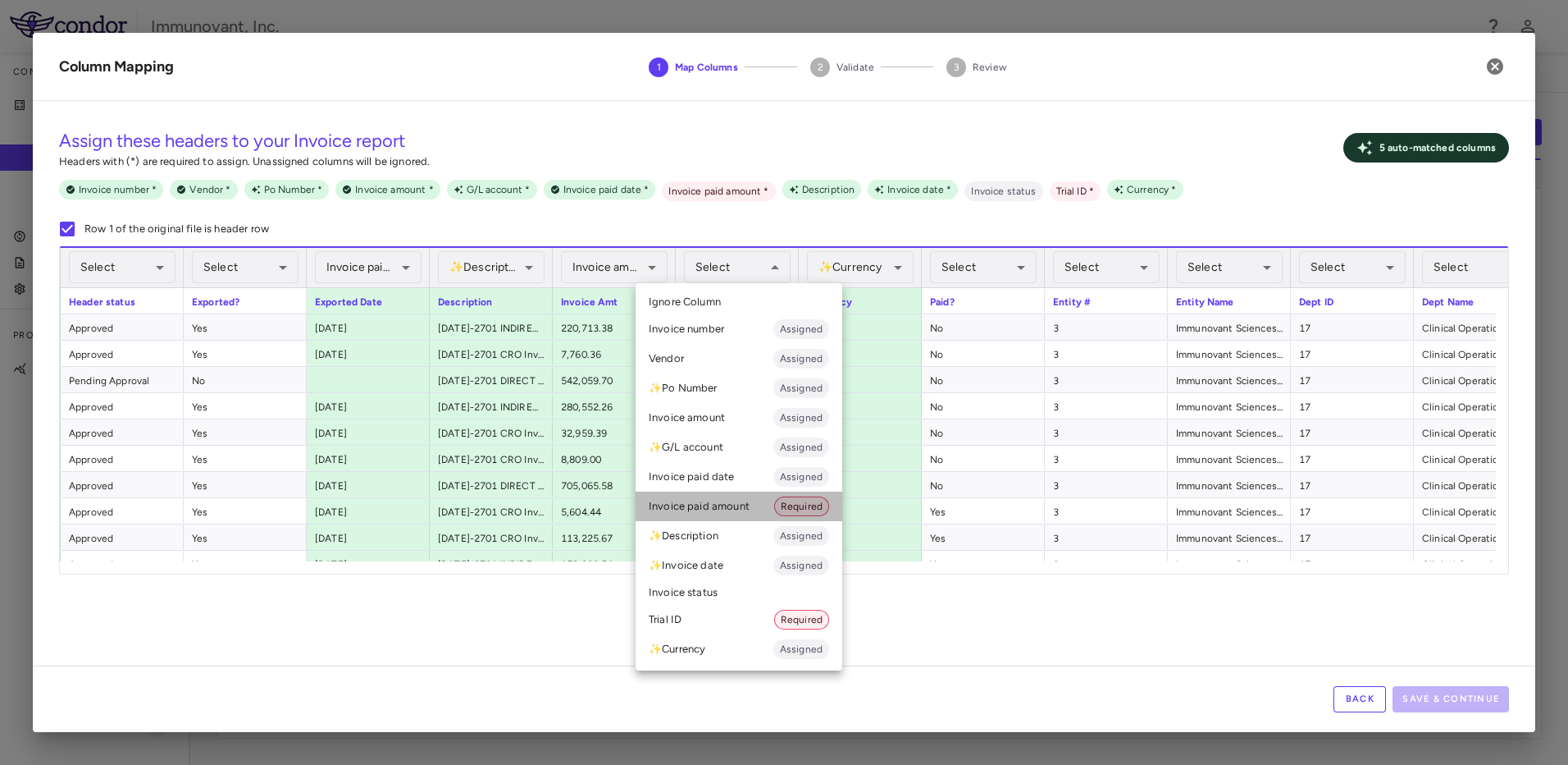
click at [753, 504] on li "Invoice paid amount Required" at bounding box center [738, 506] width 206 height 30
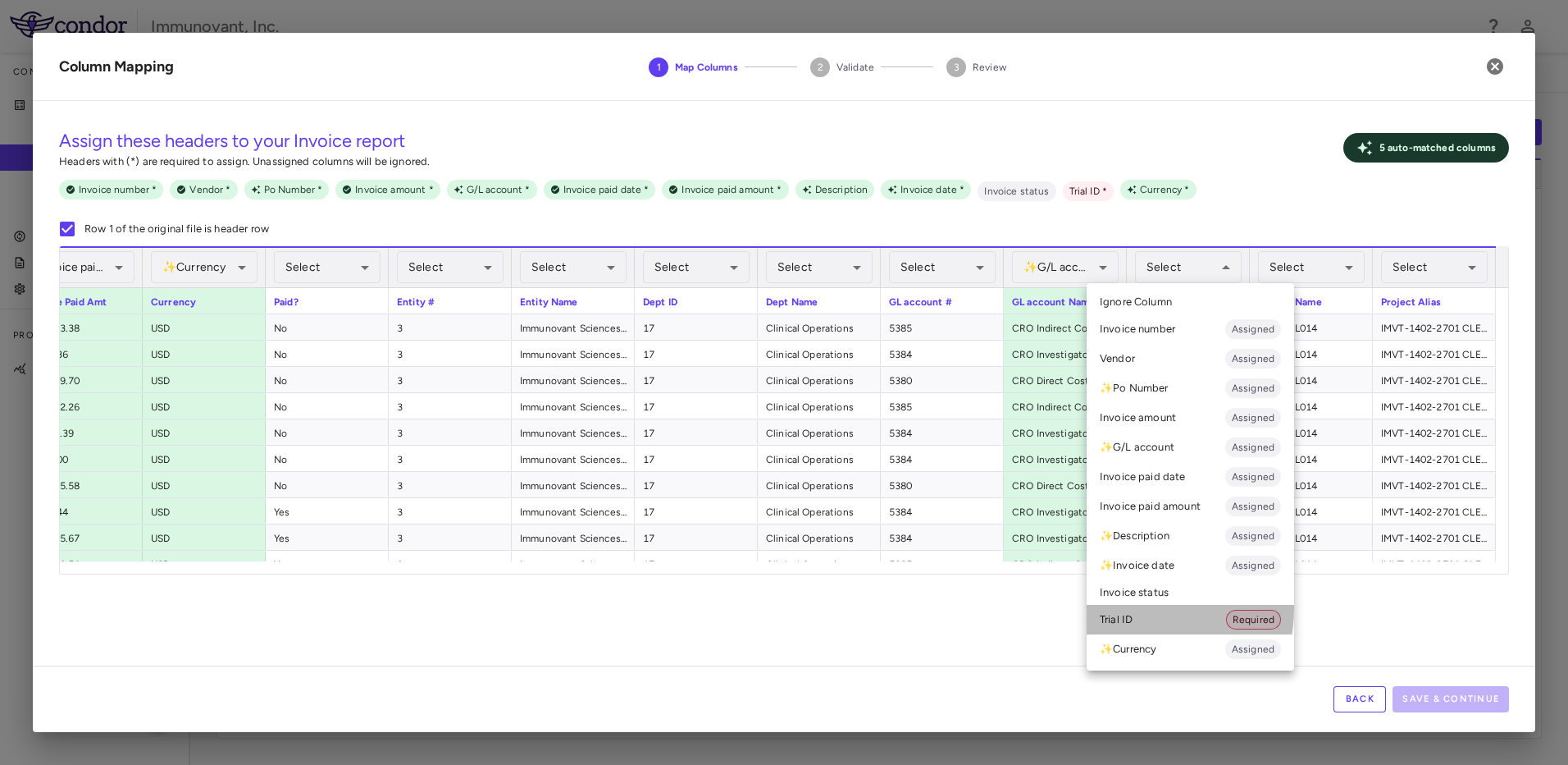
click at [1149, 609] on li "Trial ID Required" at bounding box center [1190, 619] width 207 height 30
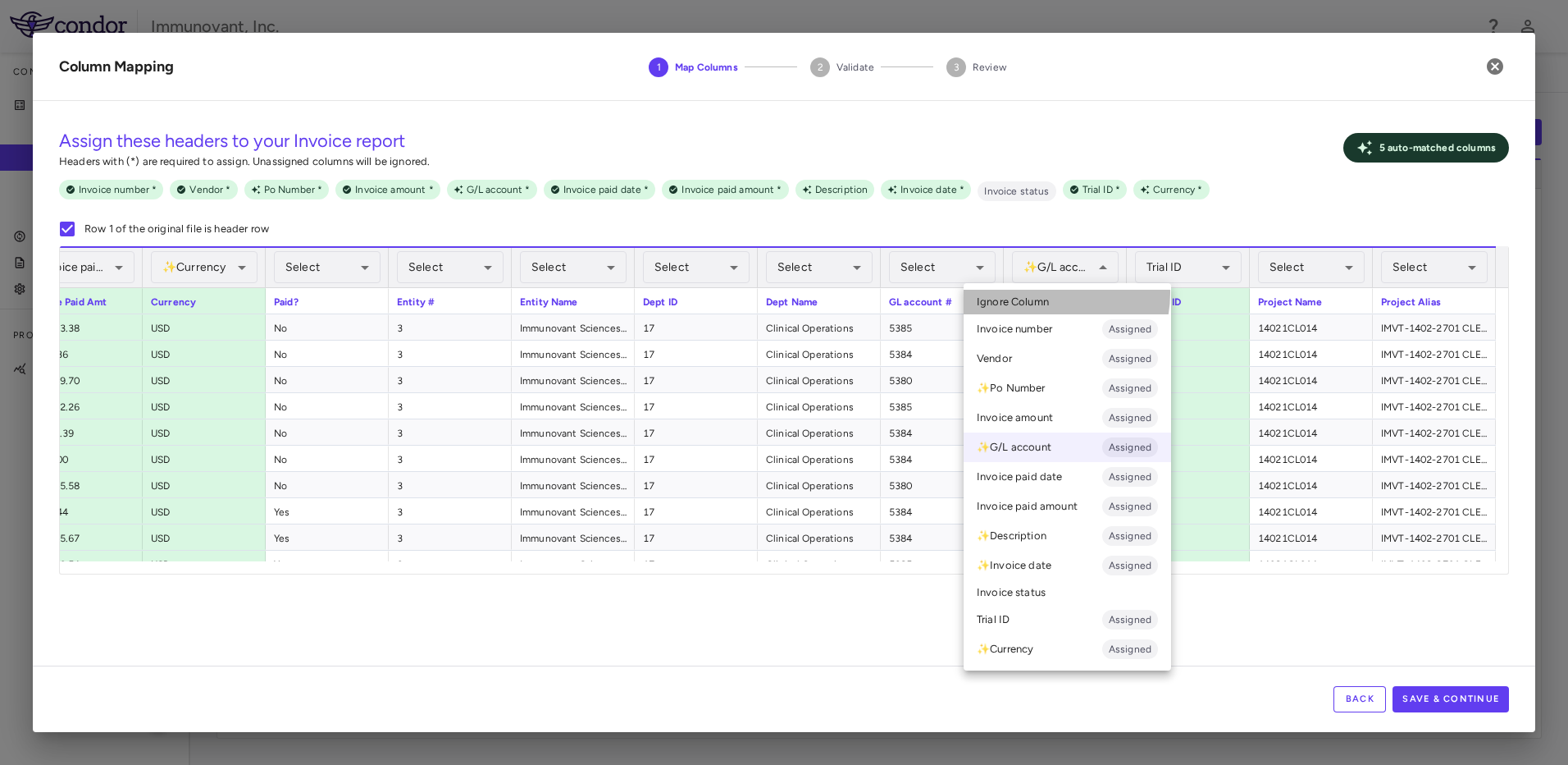
click at [1041, 293] on li "Ignore Column" at bounding box center [1068, 301] width 207 height 25
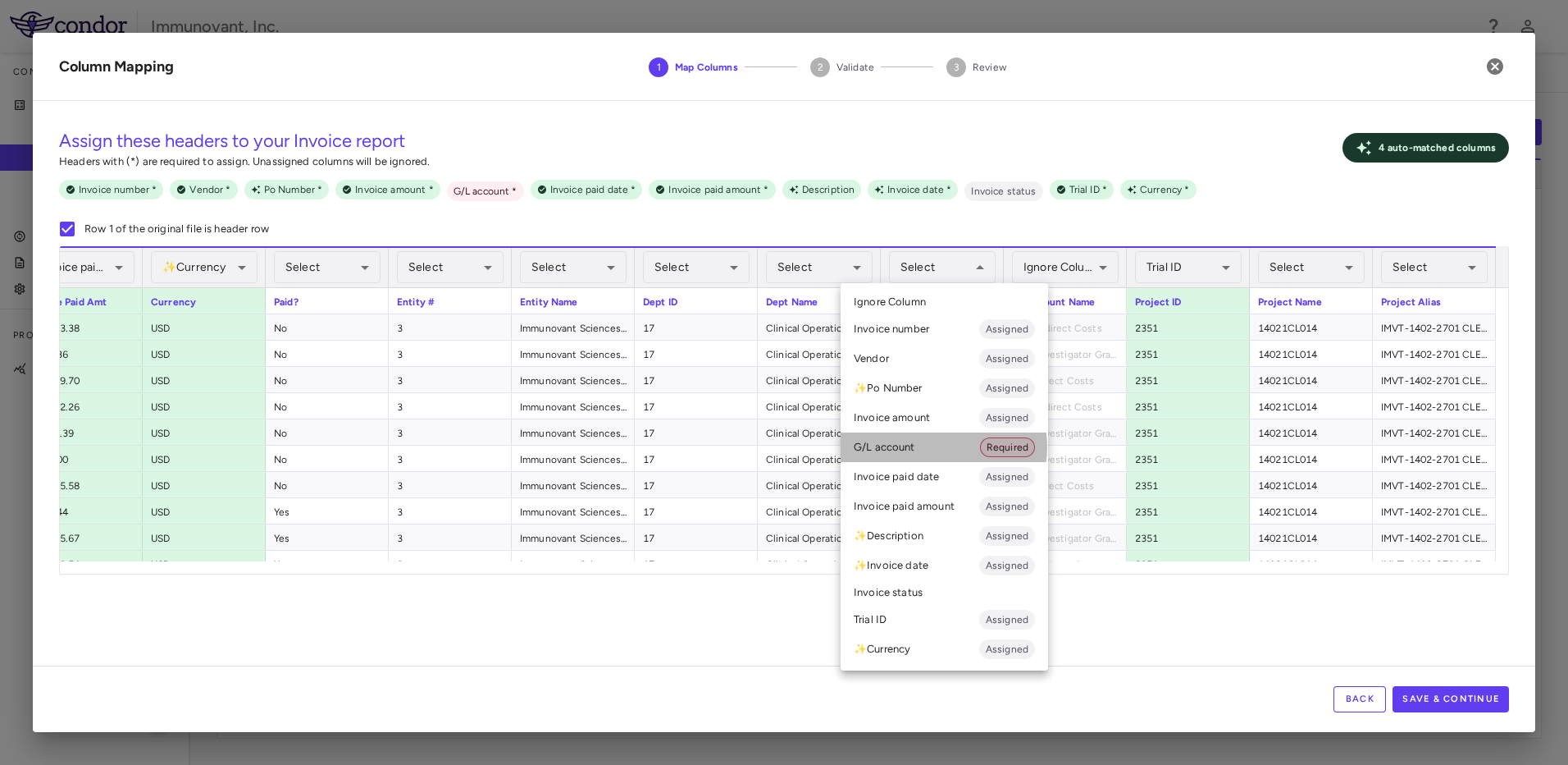
click at [936, 446] on li "G/L account Required" at bounding box center [944, 447] width 207 height 30
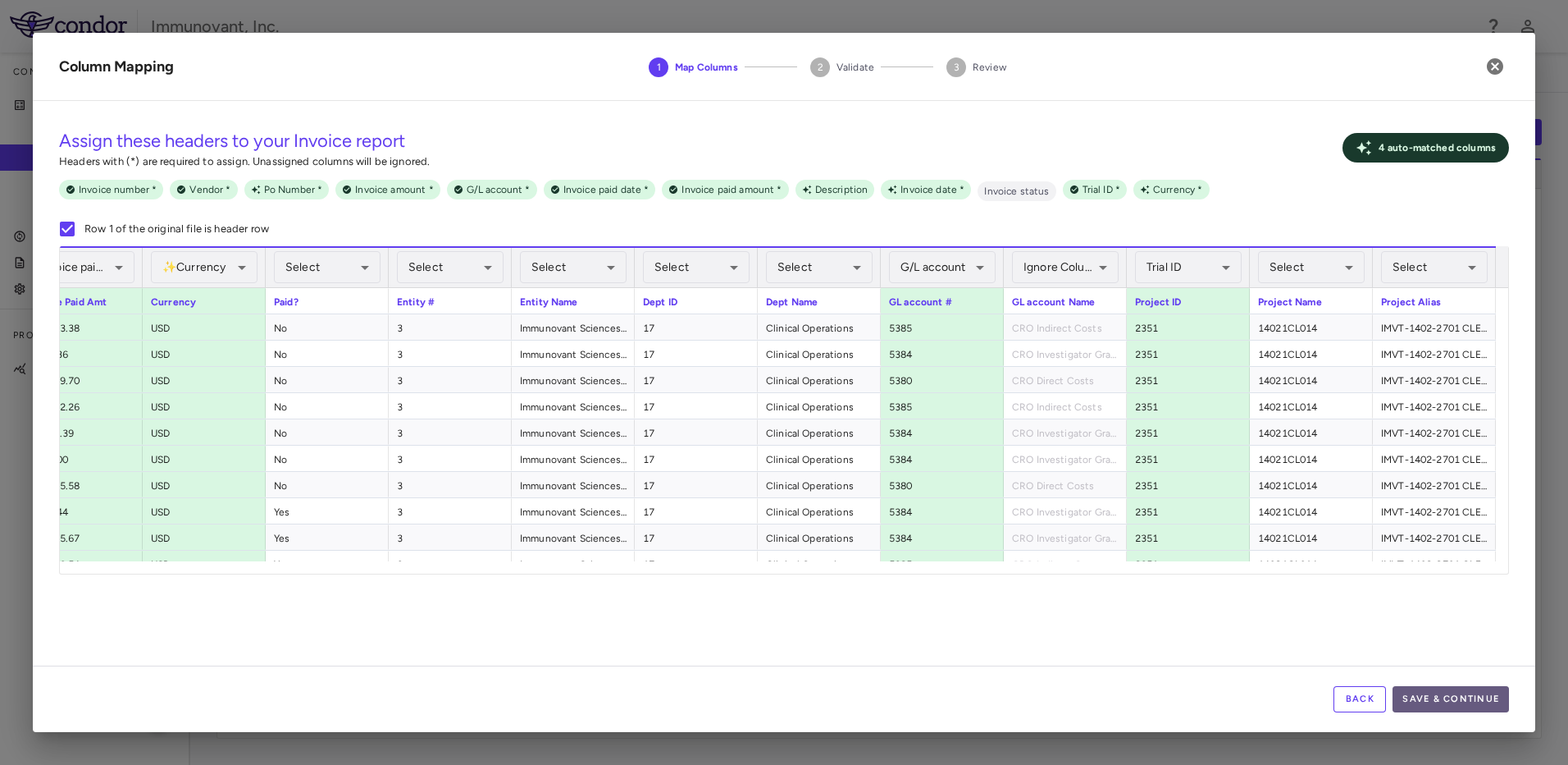
drag, startPoint x: 1463, startPoint y: 696, endPoint x: 1156, endPoint y: 564, distance: 334.2
click at [1461, 695] on button "Save & Continue" at bounding box center [1451, 699] width 116 height 27
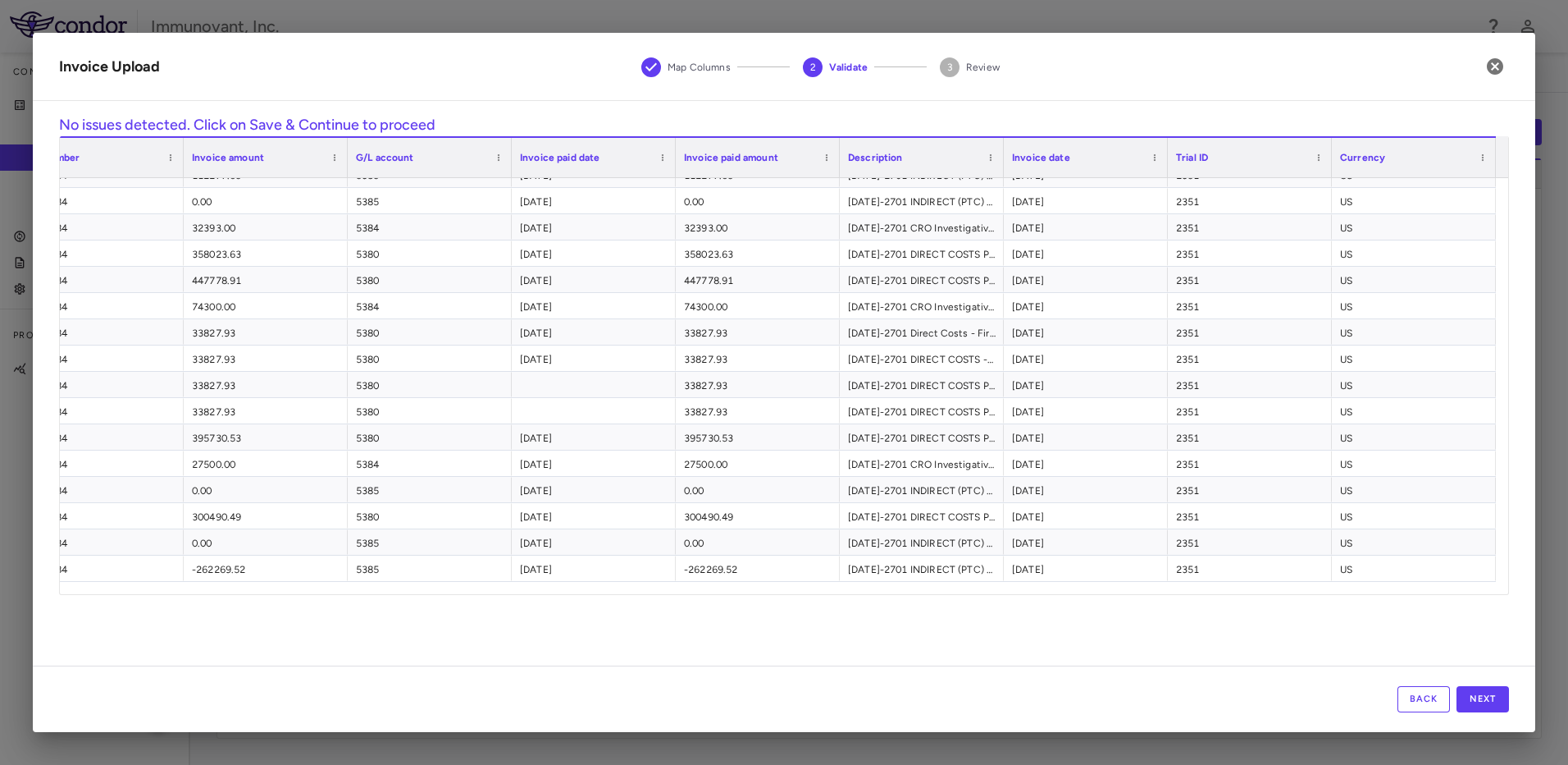
click at [1414, 697] on button "Back" at bounding box center [1423, 699] width 52 height 27
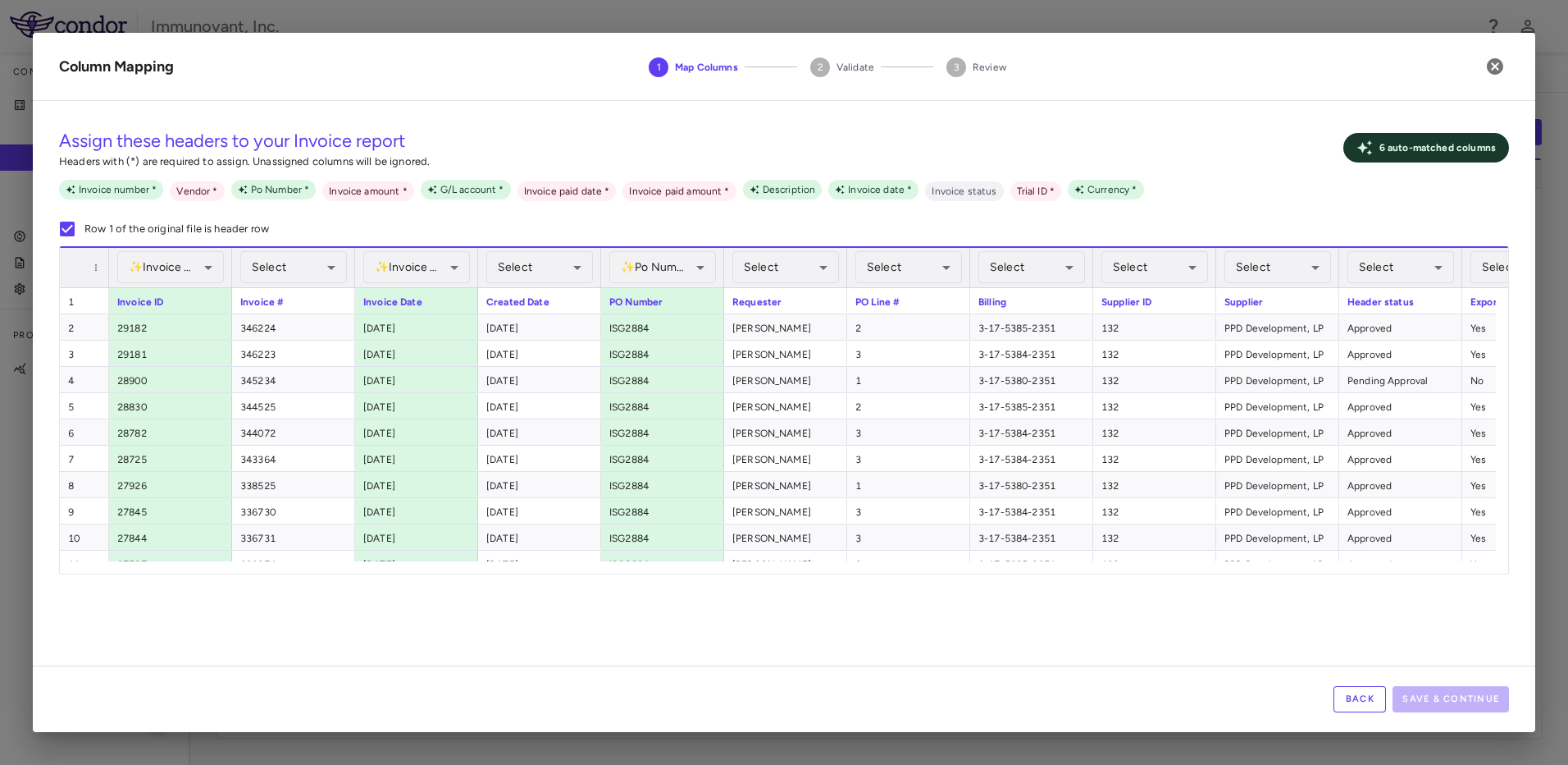
click at [1367, 686] on button "Back" at bounding box center [1359, 699] width 52 height 27
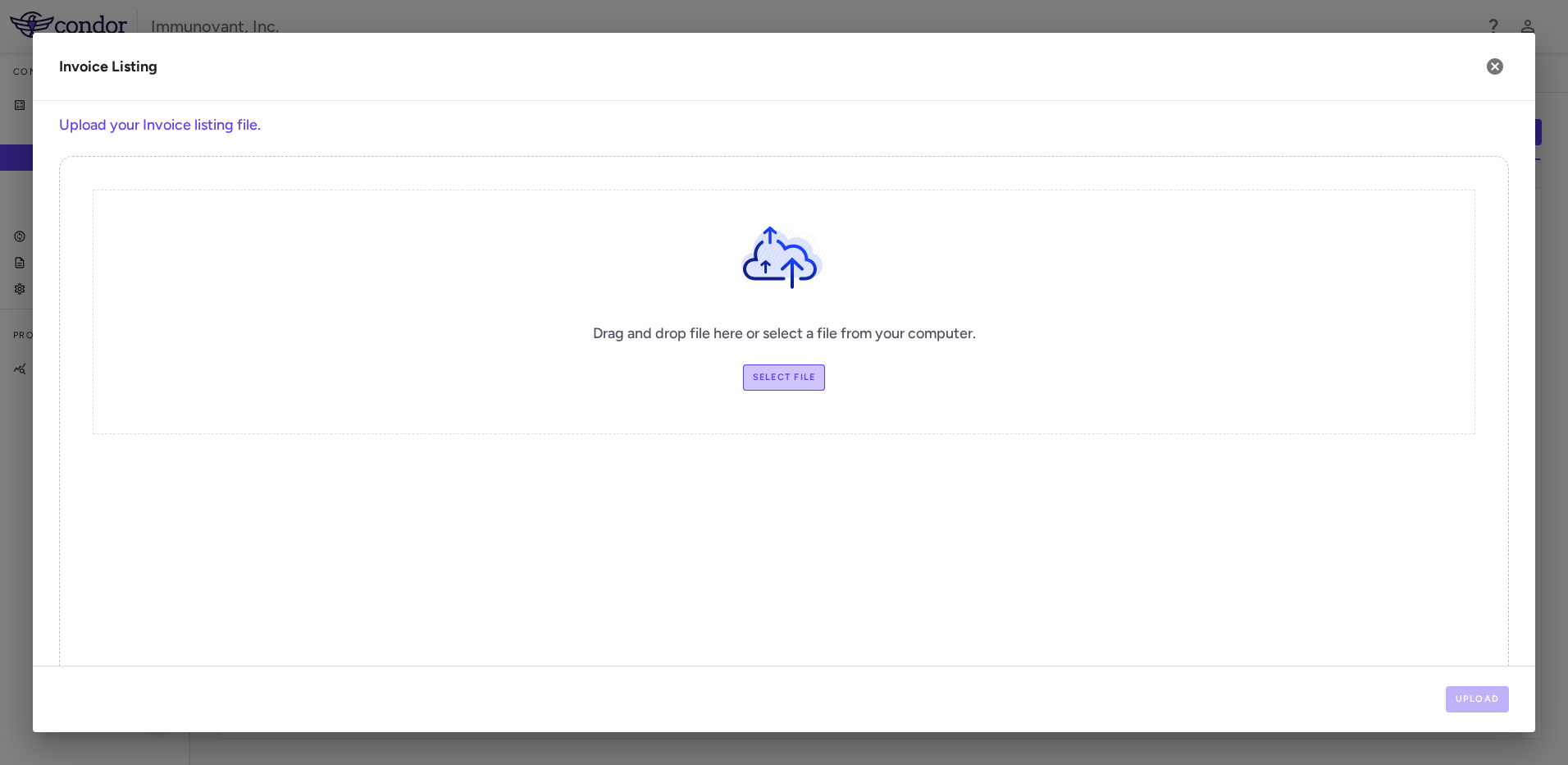
click at [754, 374] on label "Select file" at bounding box center [784, 377] width 83 height 27
click at [0, 0] on input "Select file" at bounding box center [0, 0] width 0 height 0
drag, startPoint x: 1477, startPoint y: 691, endPoint x: 1443, endPoint y: 679, distance: 36.1
click at [1450, 682] on div "Upload" at bounding box center [784, 698] width 1503 height 66
click at [1478, 702] on button "Upload" at bounding box center [1477, 699] width 64 height 27
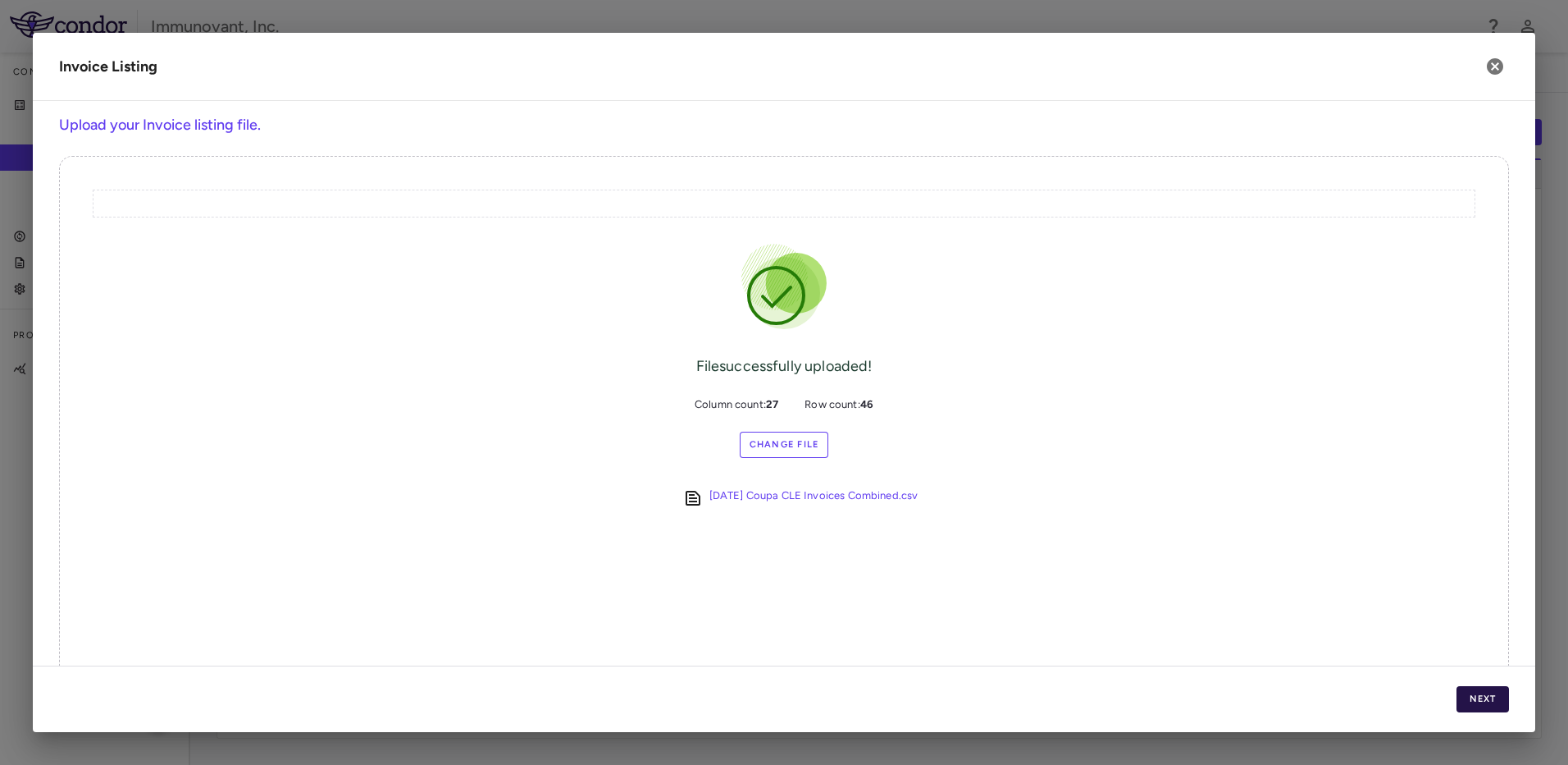
click at [1492, 693] on button "Next" at bounding box center [1482, 699] width 52 height 27
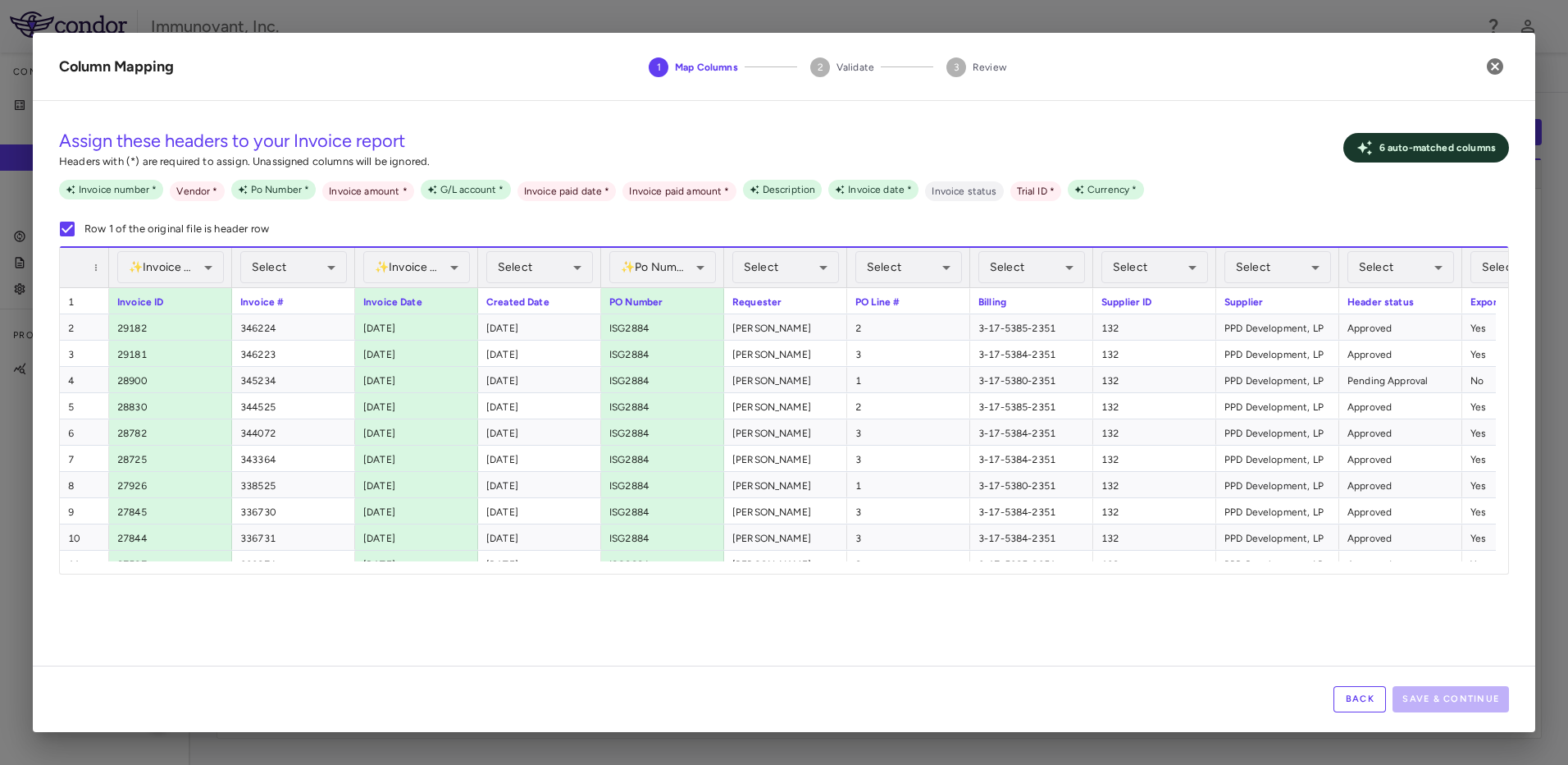
click at [173, 241] on label "Row 1 of the original file is header row" at bounding box center [160, 228] width 219 height 35
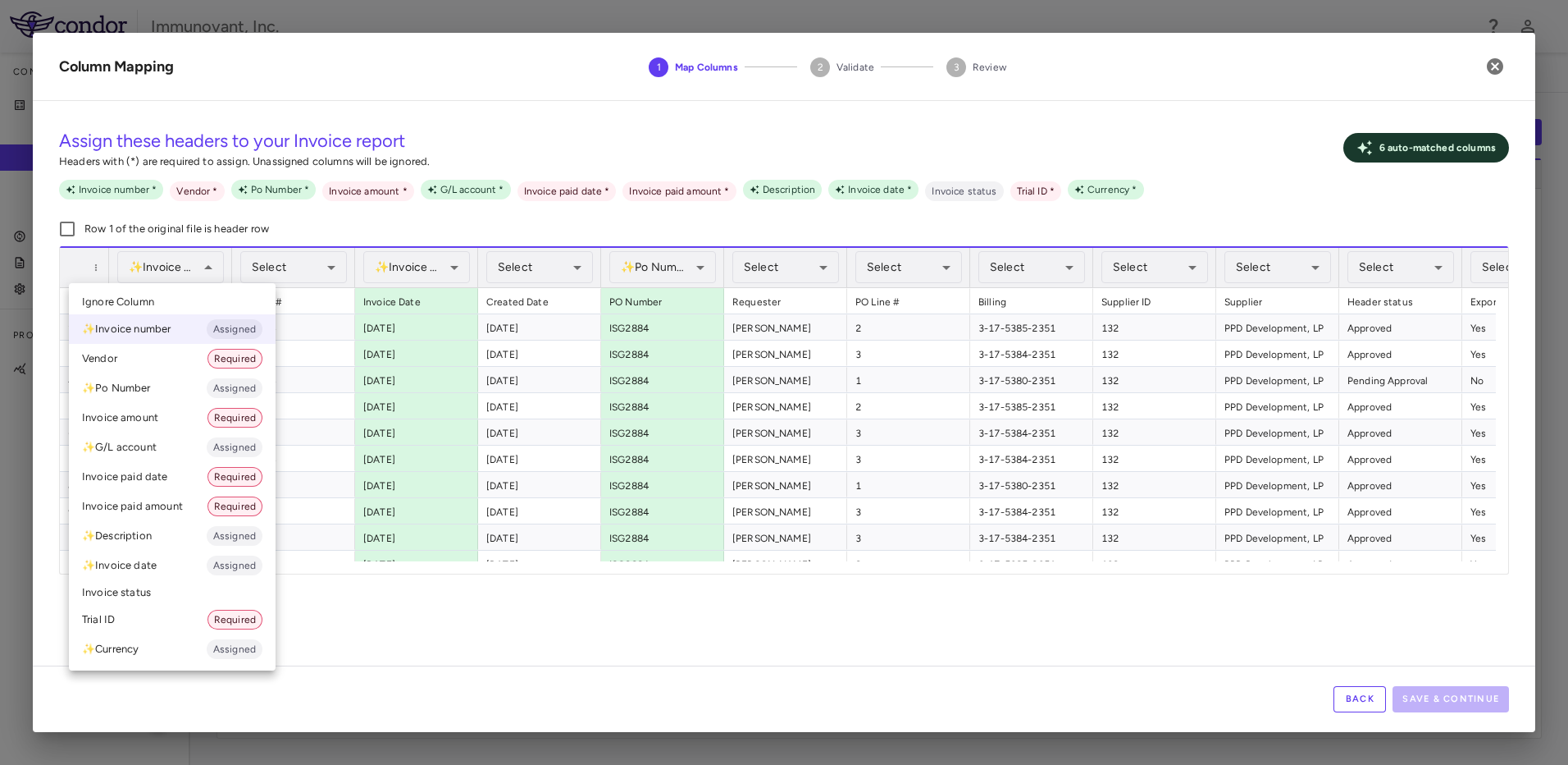
click at [163, 234] on div at bounding box center [784, 382] width 1568 height 765
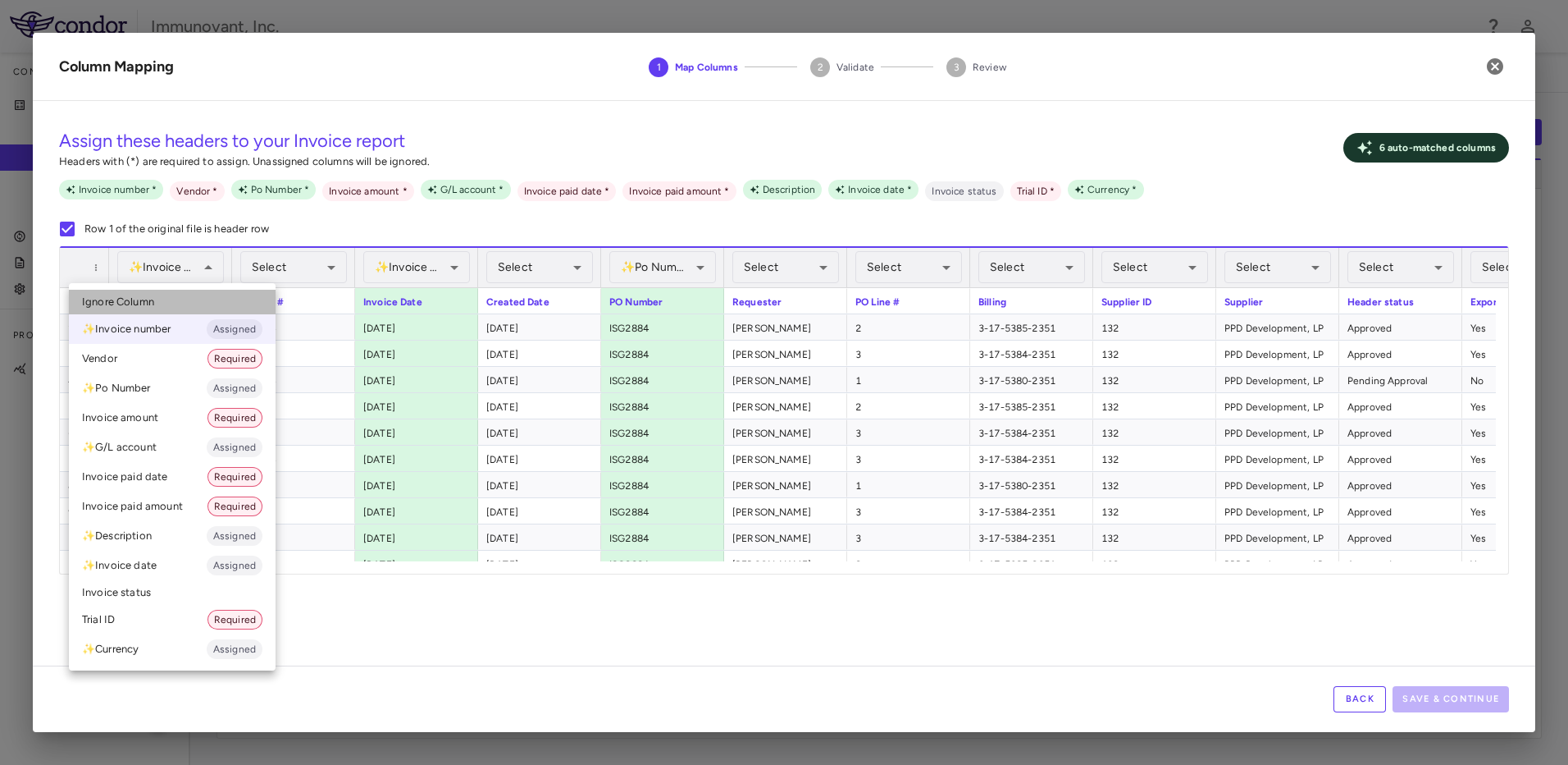
click at [173, 300] on li "Ignore Column" at bounding box center [172, 301] width 206 height 25
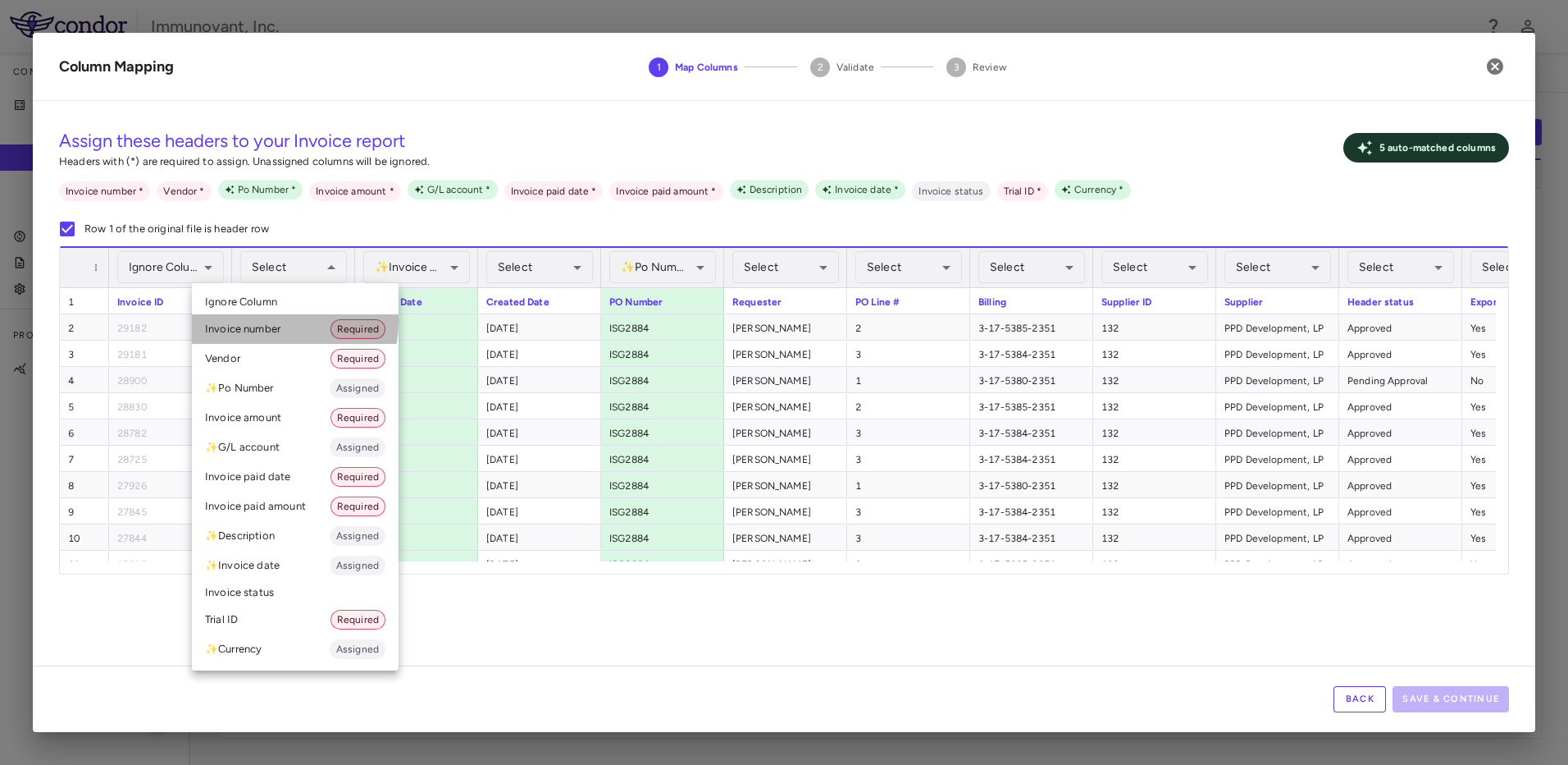
click at [274, 322] on li "Invoice number Required" at bounding box center [294, 329] width 206 height 30
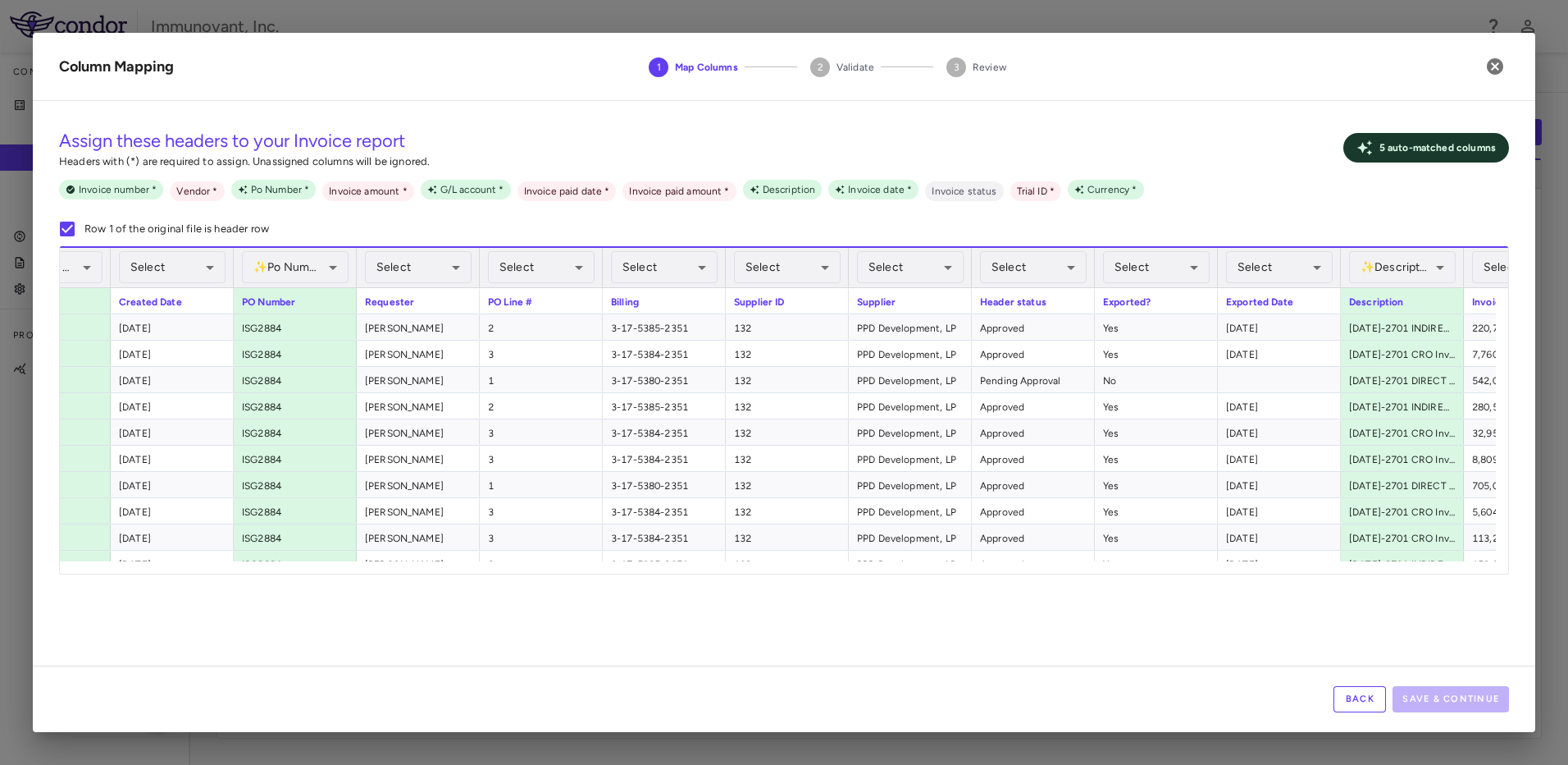
scroll to position [0, 429]
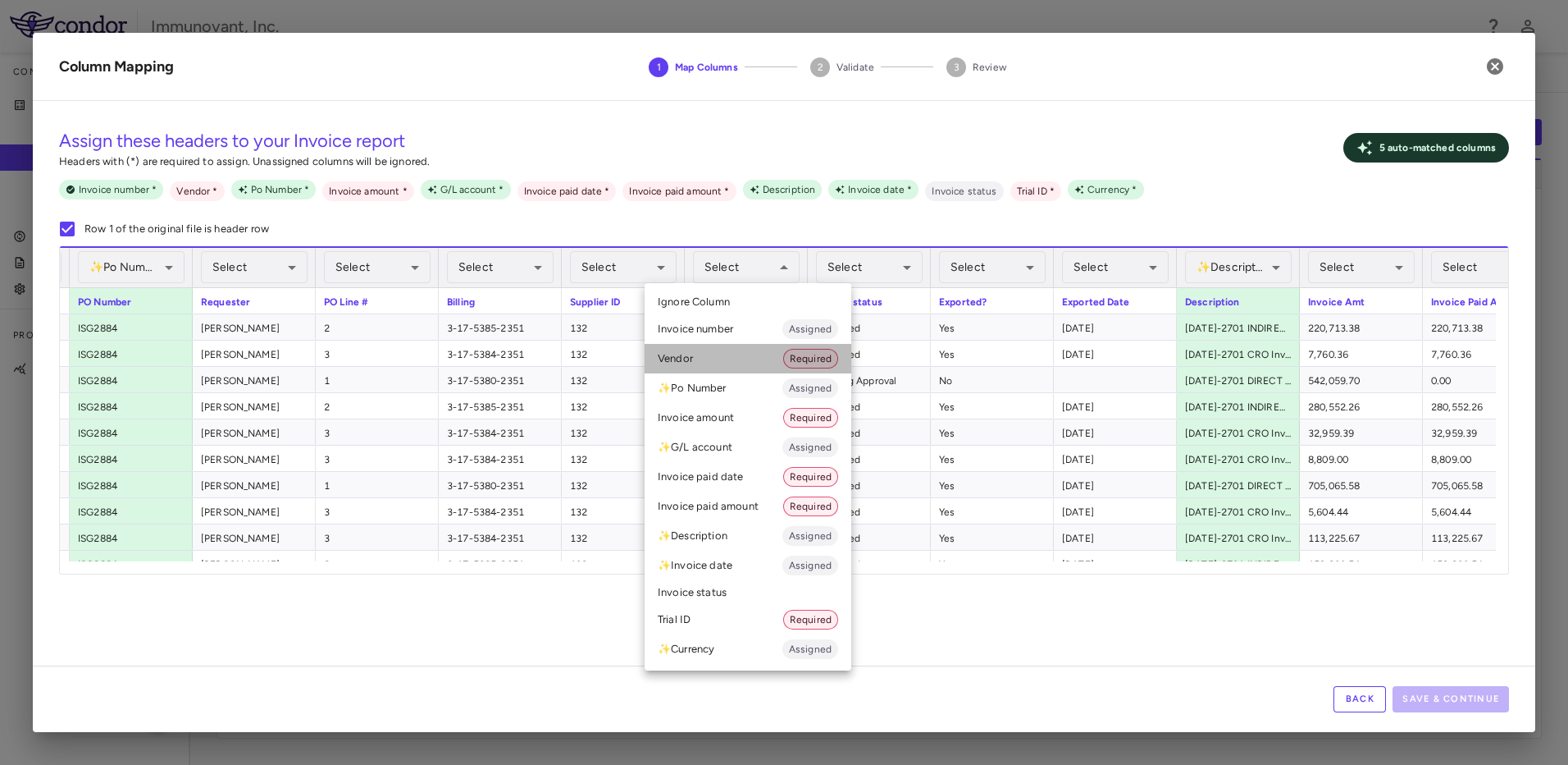
click at [758, 368] on li "Vendor Required" at bounding box center [747, 358] width 206 height 30
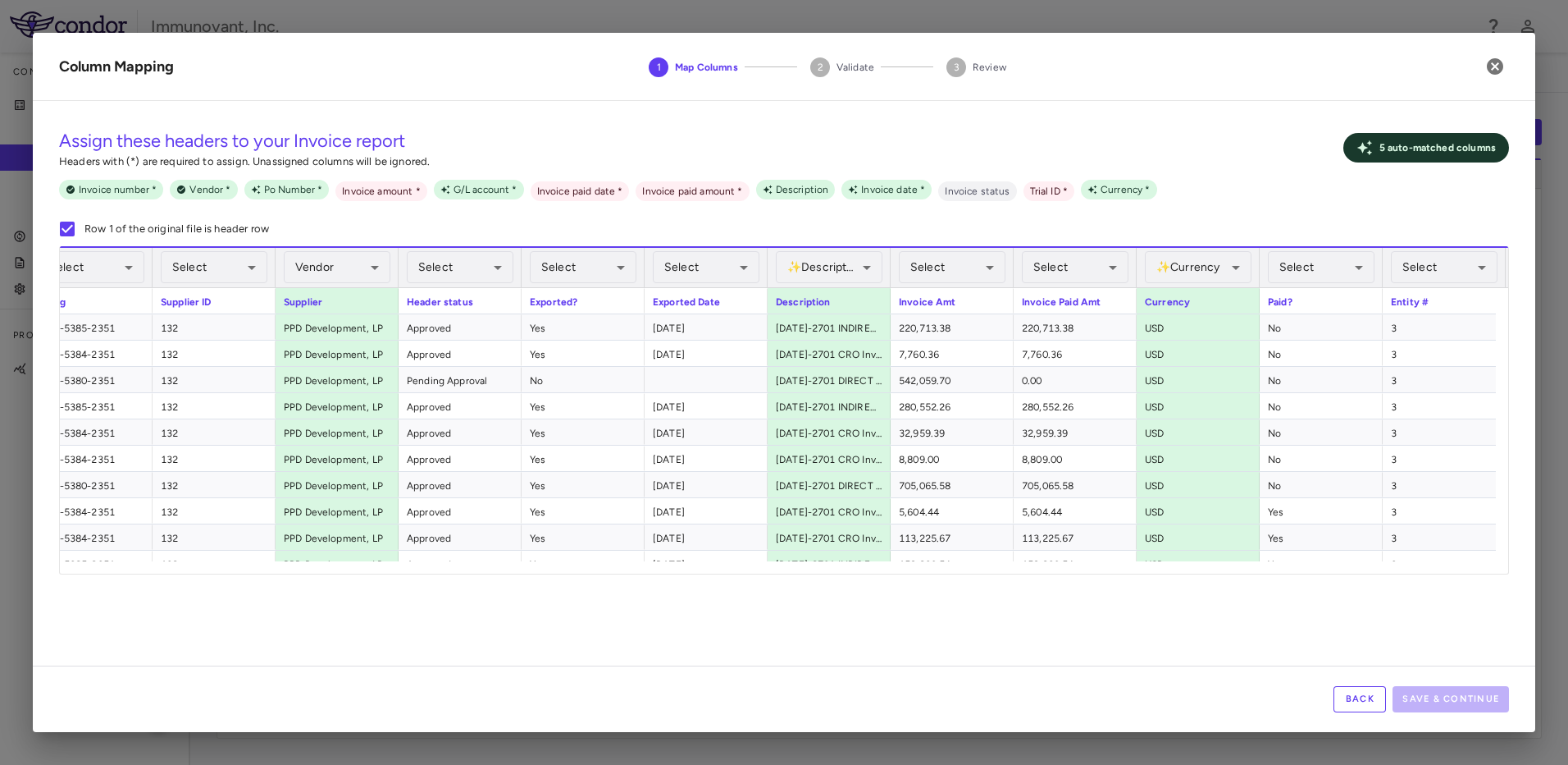
scroll to position [0, 954]
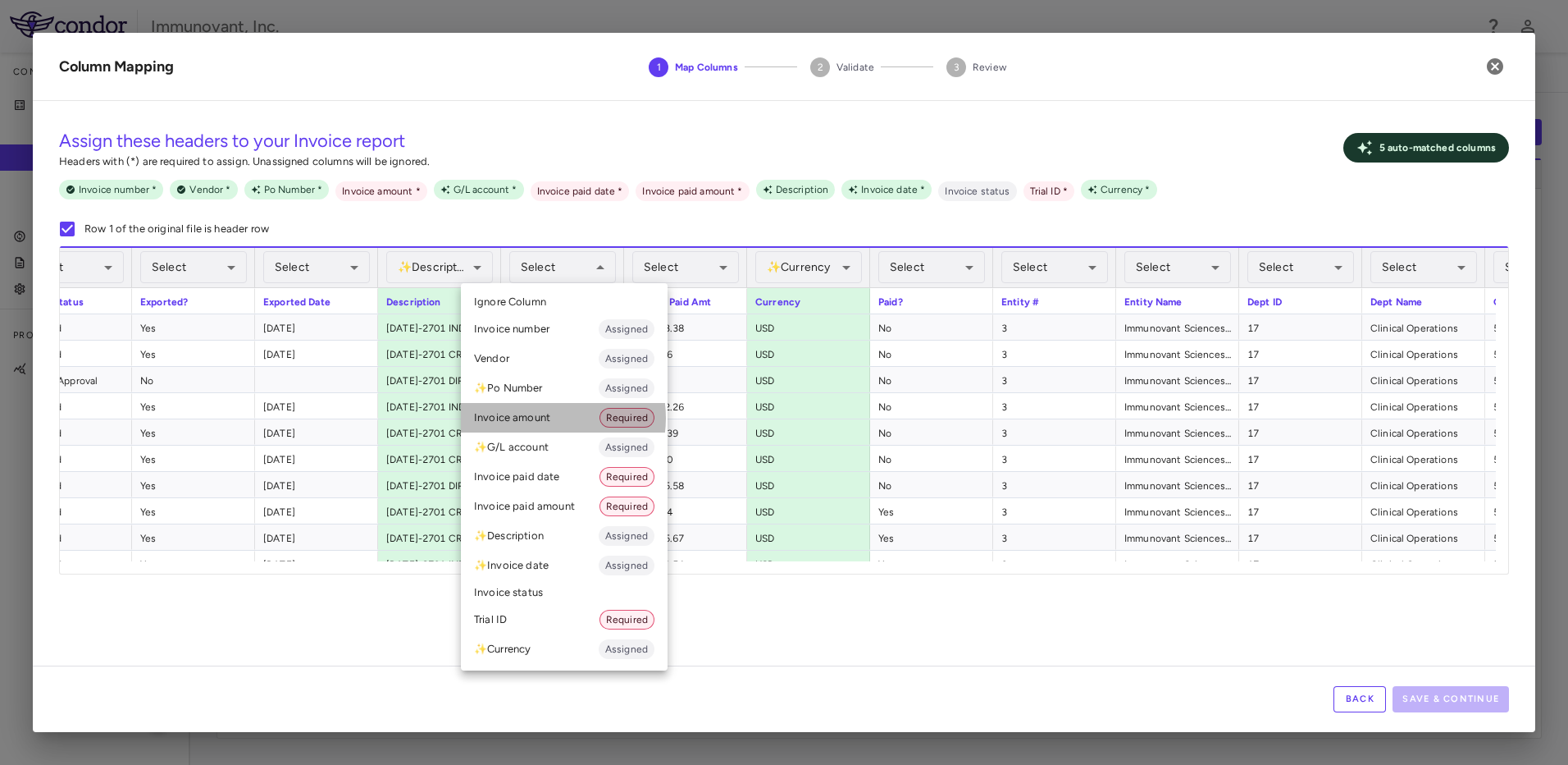
click at [547, 418] on li "Invoice amount Required" at bounding box center [563, 418] width 206 height 30
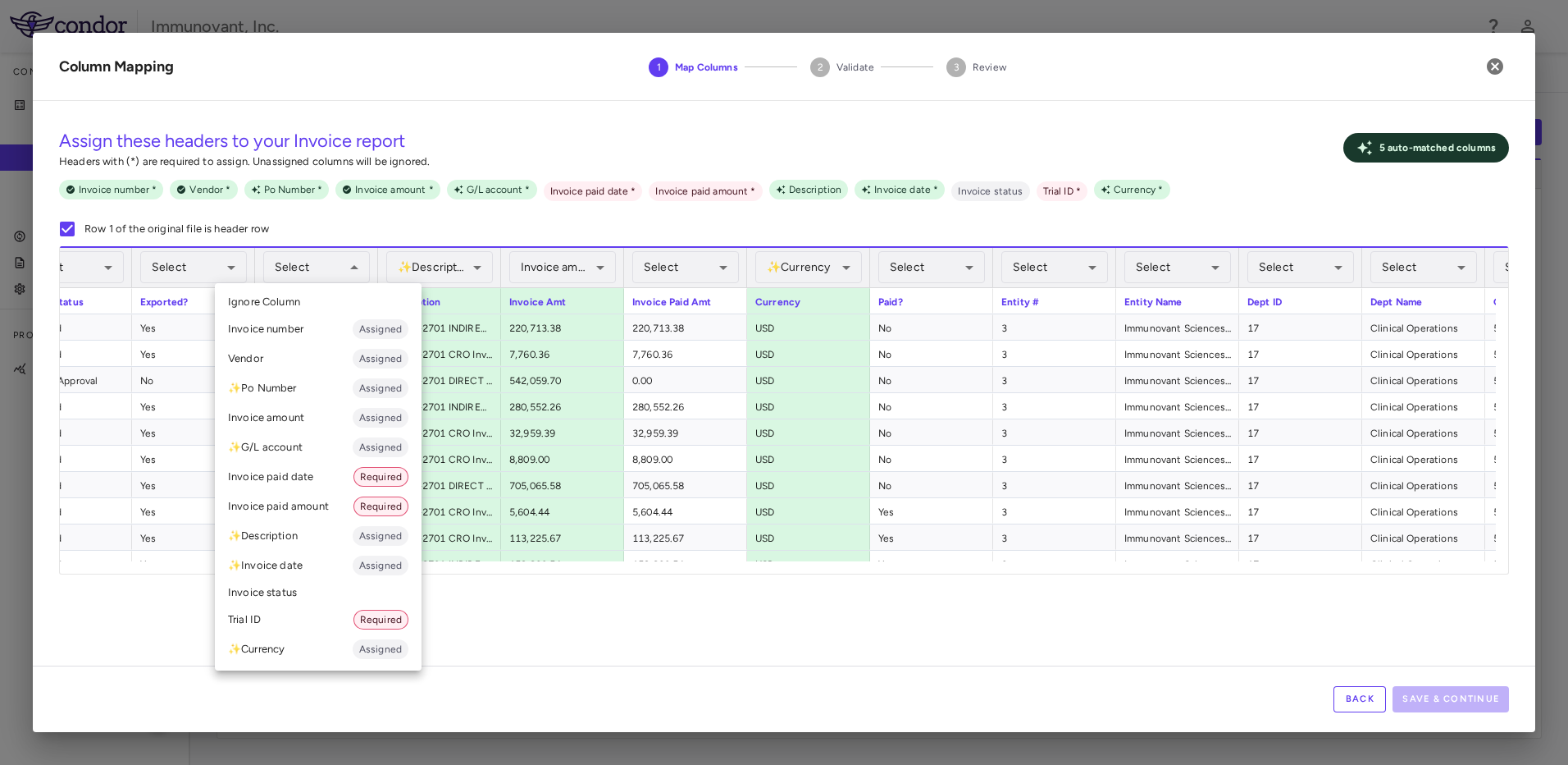
click at [308, 483] on li "Invoice paid date Required" at bounding box center [318, 477] width 206 height 30
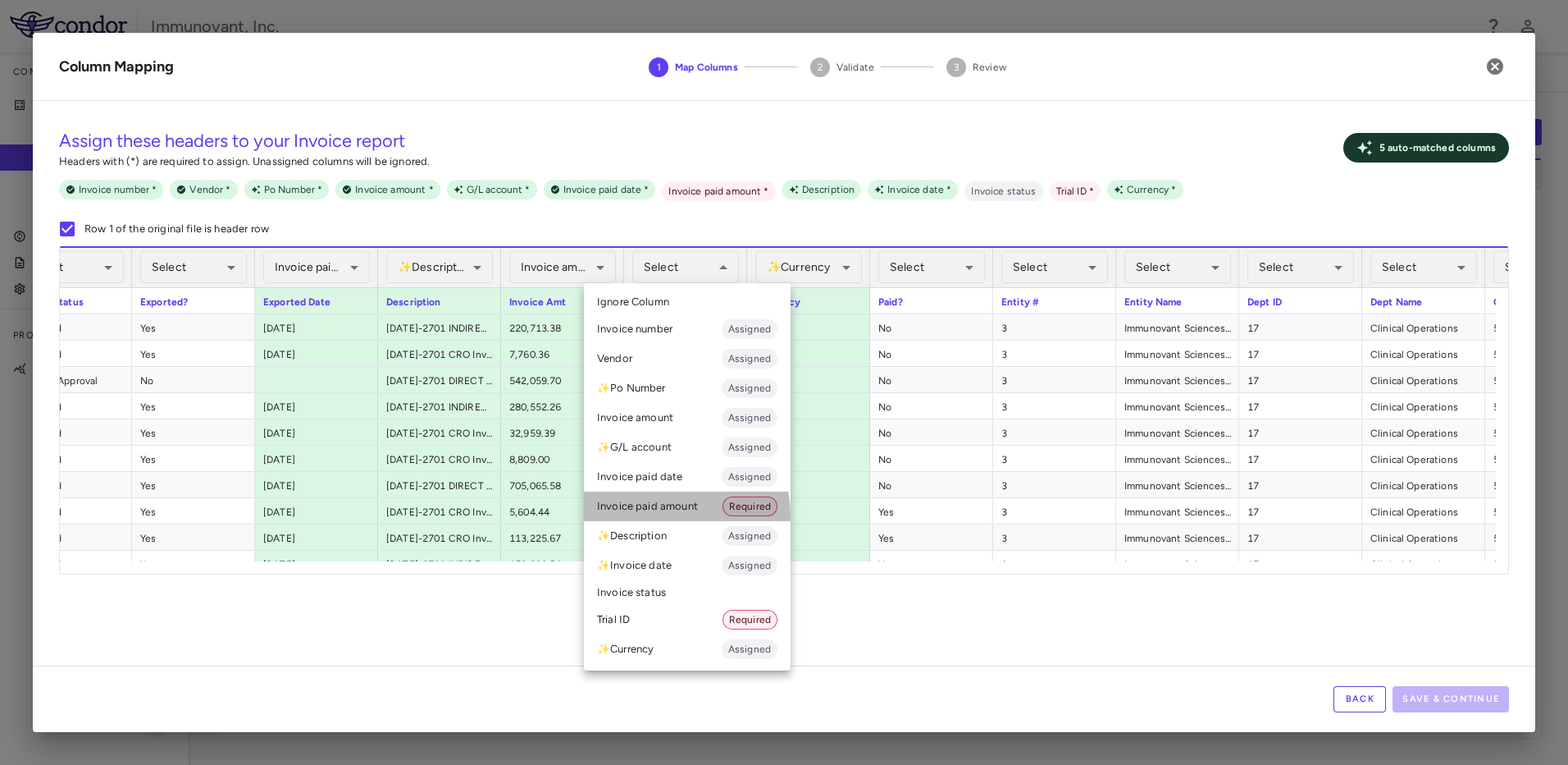
click at [681, 513] on li "Invoice paid amount Required" at bounding box center [687, 506] width 206 height 30
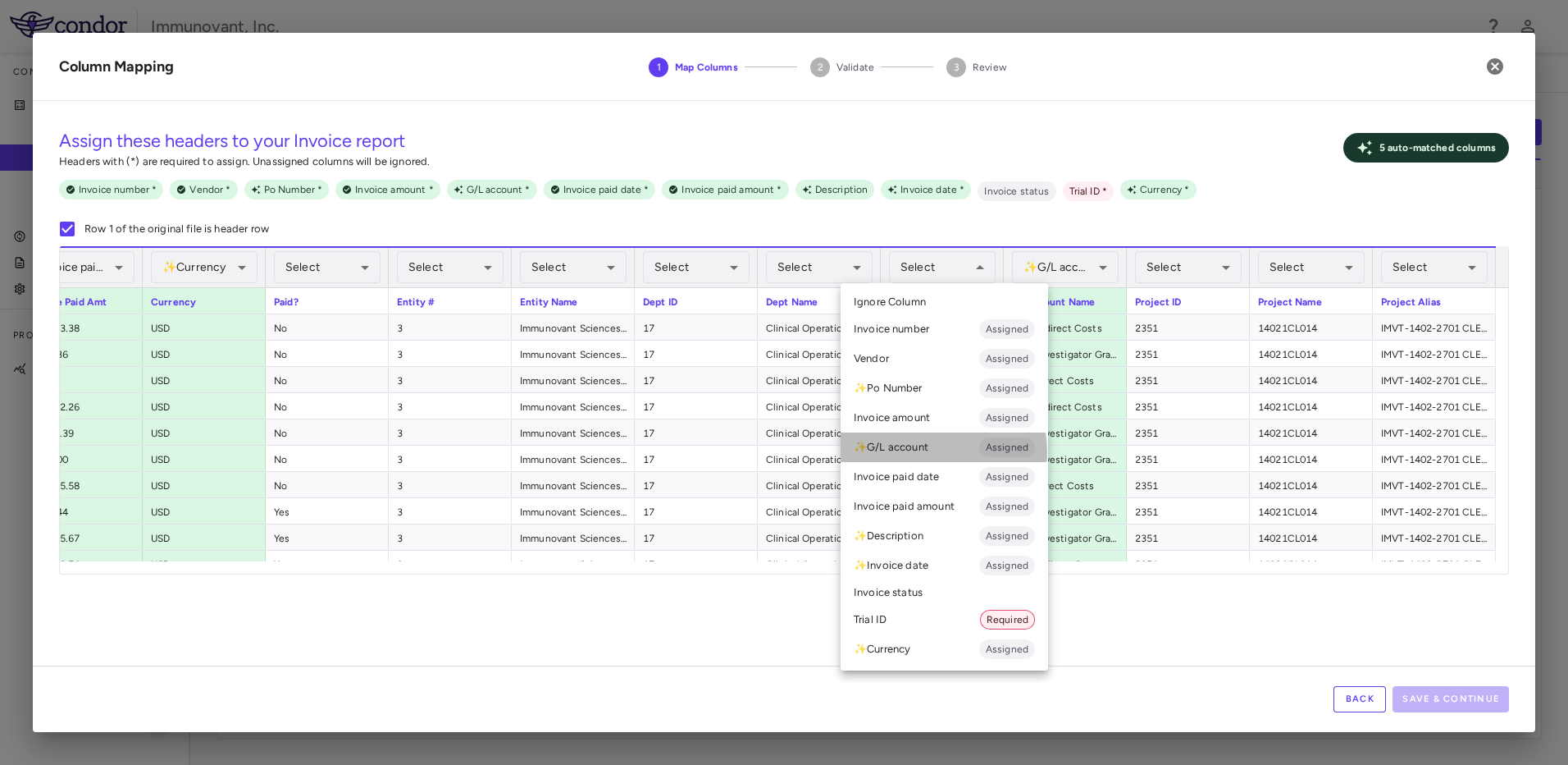
click at [929, 450] on li "✨ G/L account Assigned" at bounding box center [944, 447] width 207 height 30
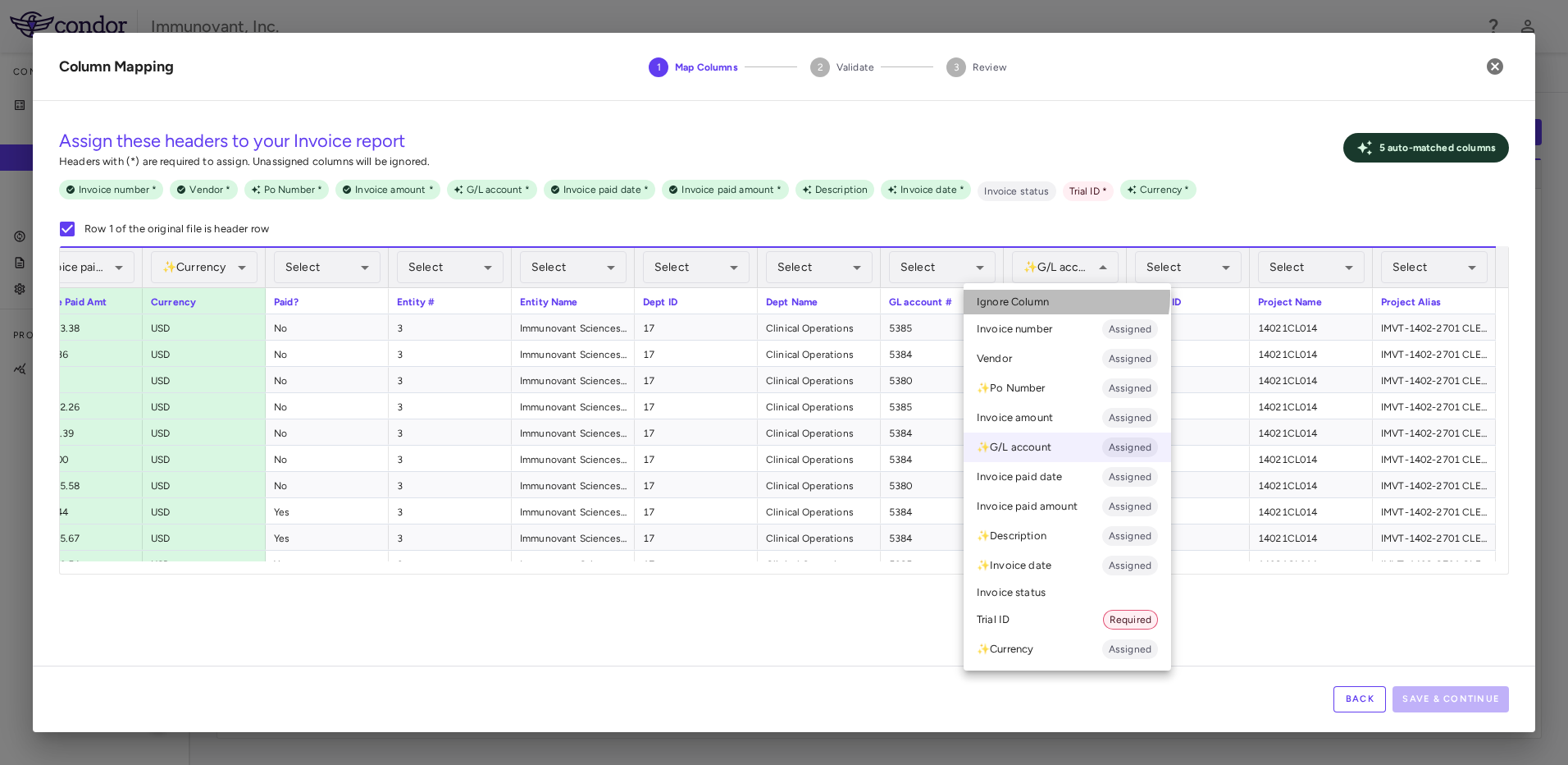
click at [1059, 295] on li "Ignore Column" at bounding box center [1068, 301] width 207 height 25
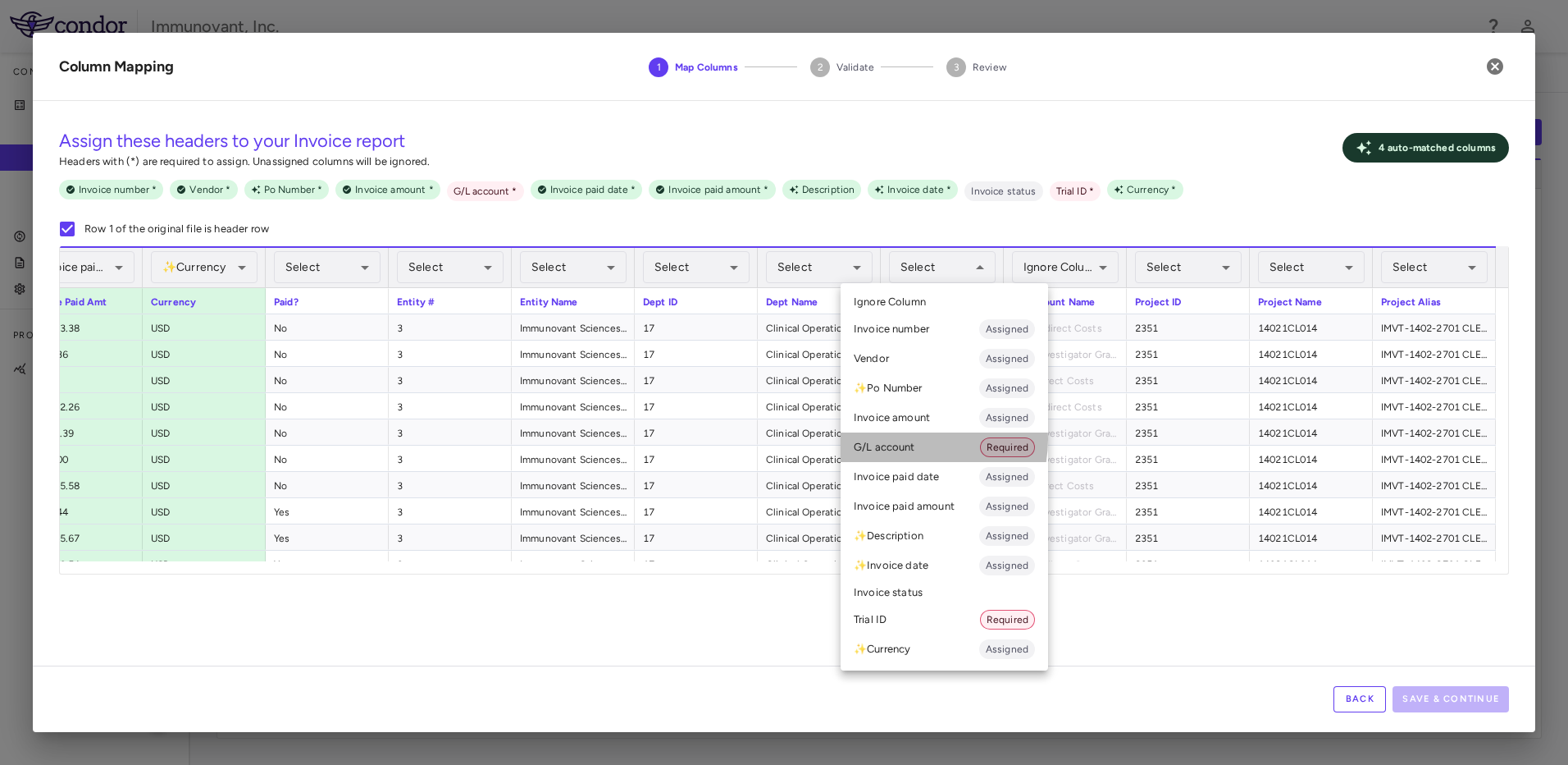
click at [910, 439] on li "G/L account Required" at bounding box center [944, 447] width 207 height 30
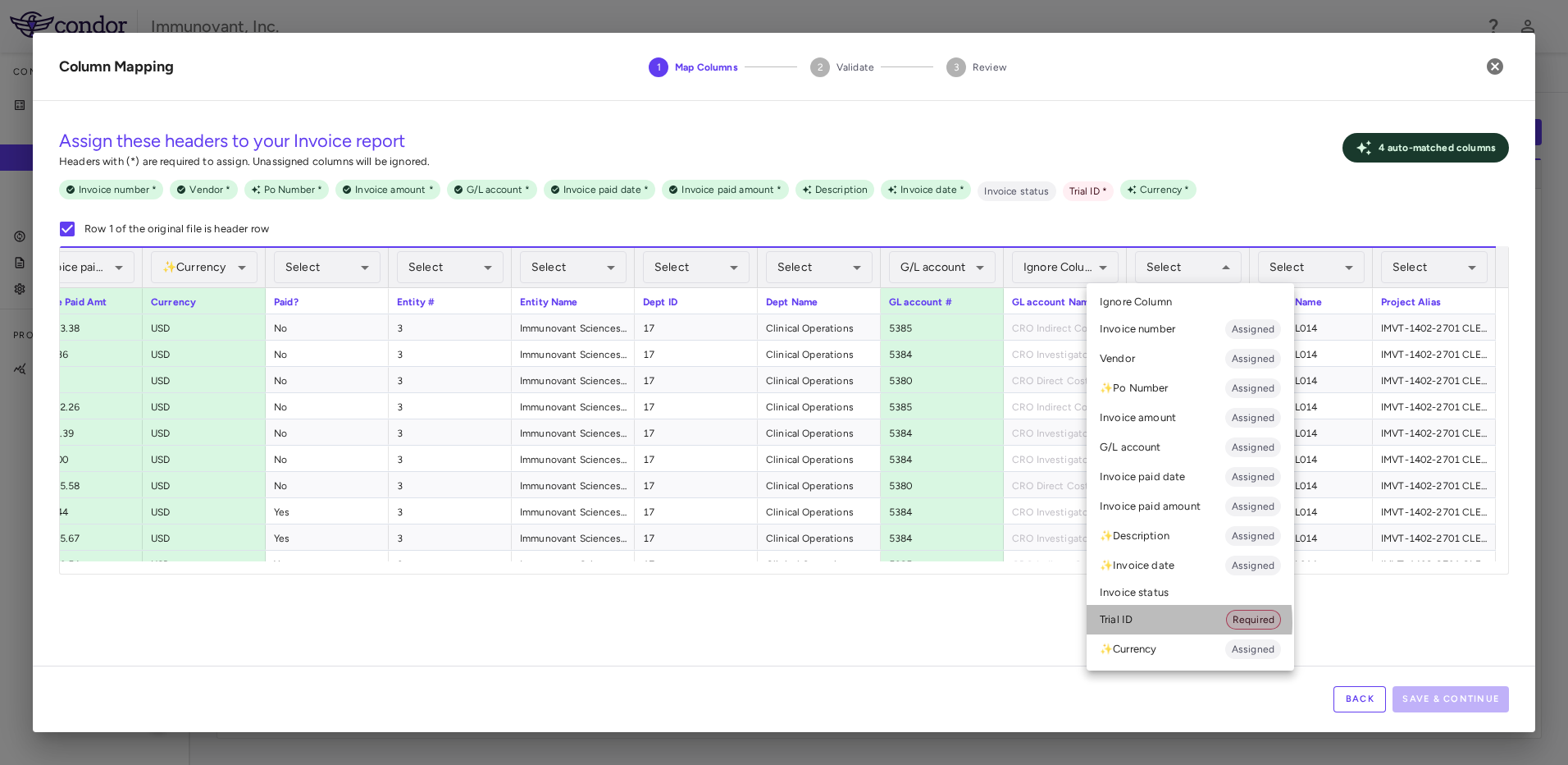
click at [1144, 622] on li "Trial ID Required" at bounding box center [1190, 619] width 207 height 30
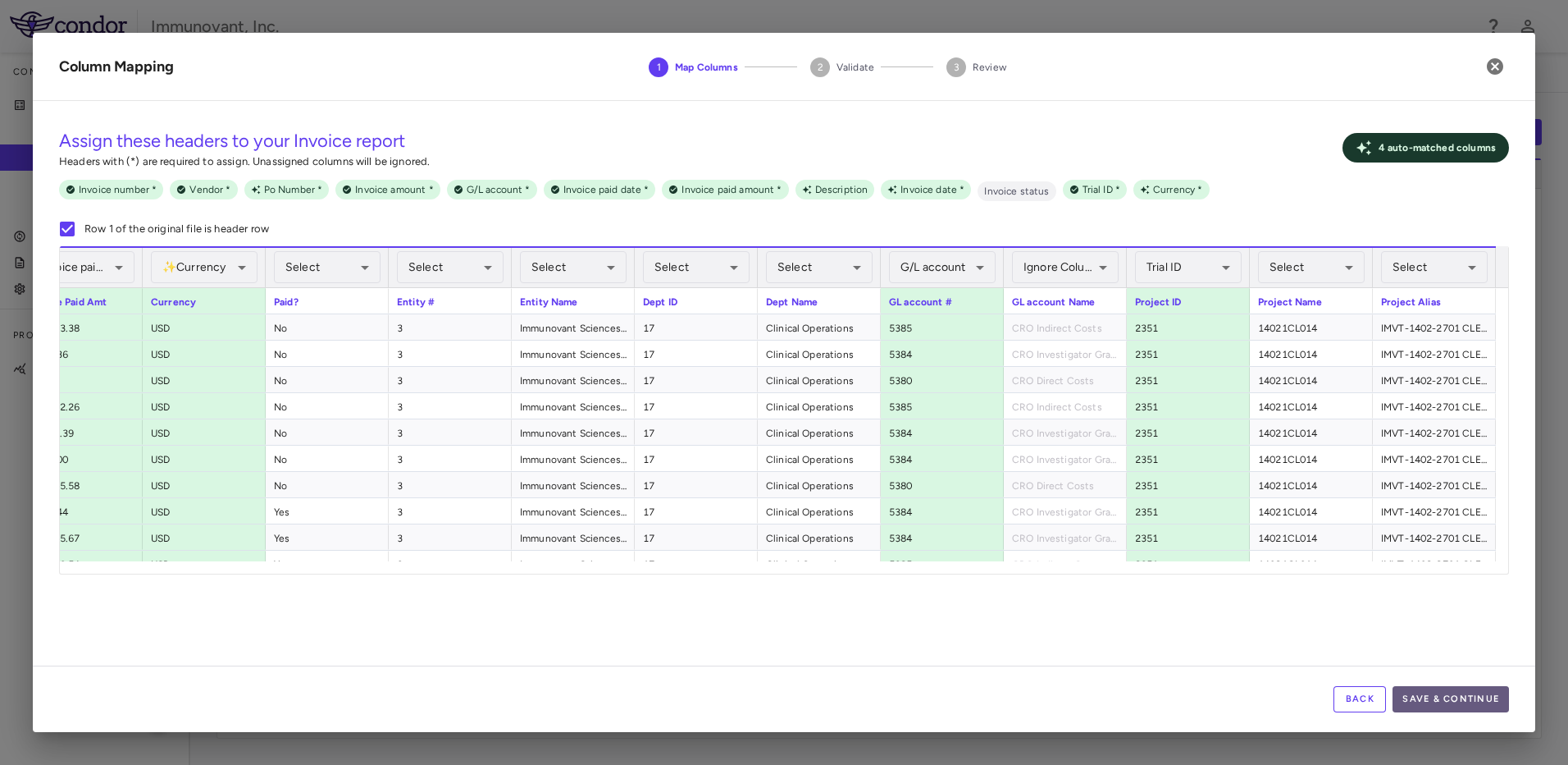
click at [1413, 705] on button "Save & Continue" at bounding box center [1451, 699] width 116 height 27
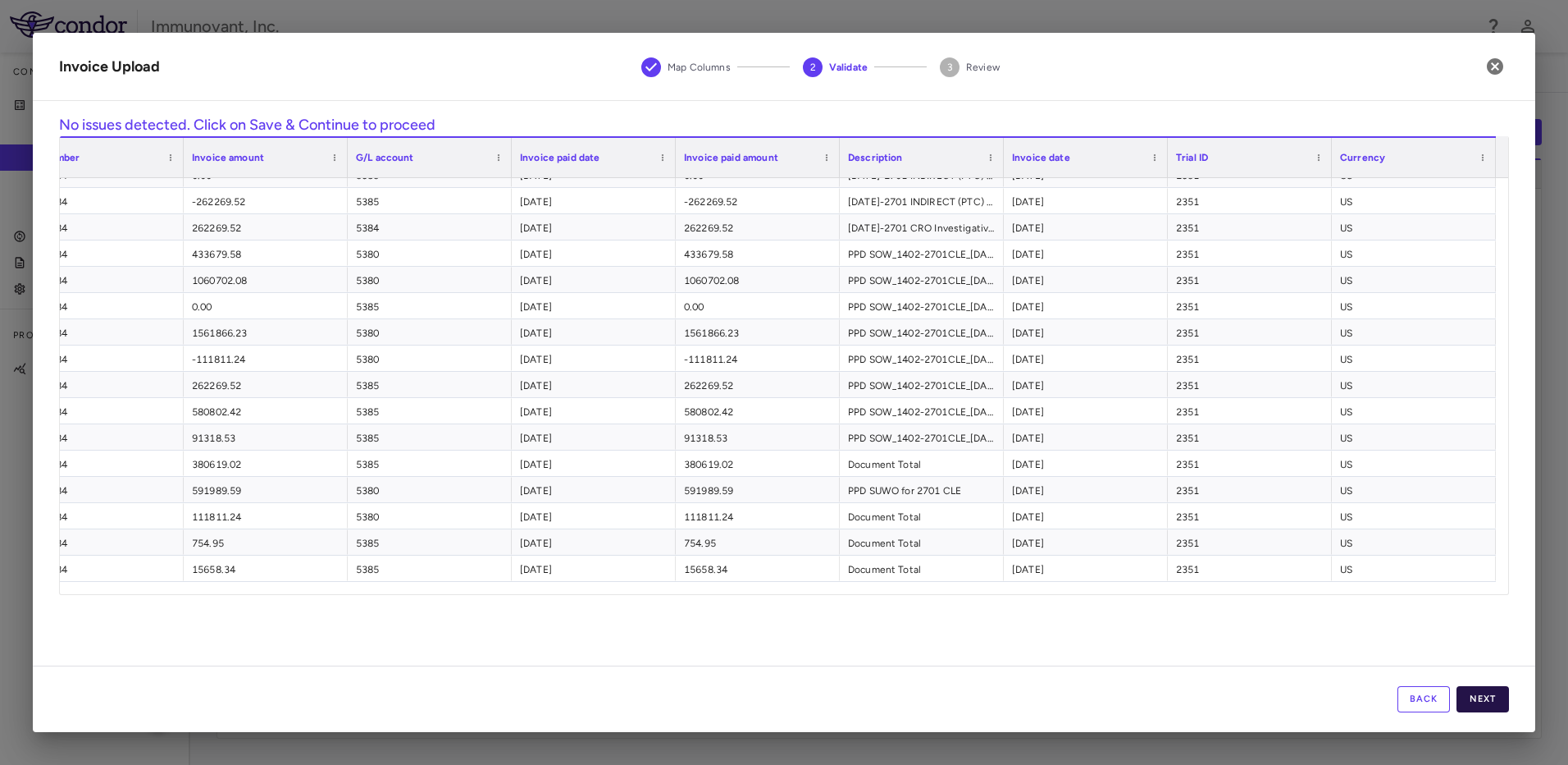
click at [1469, 702] on button "Next" at bounding box center [1482, 699] width 52 height 27
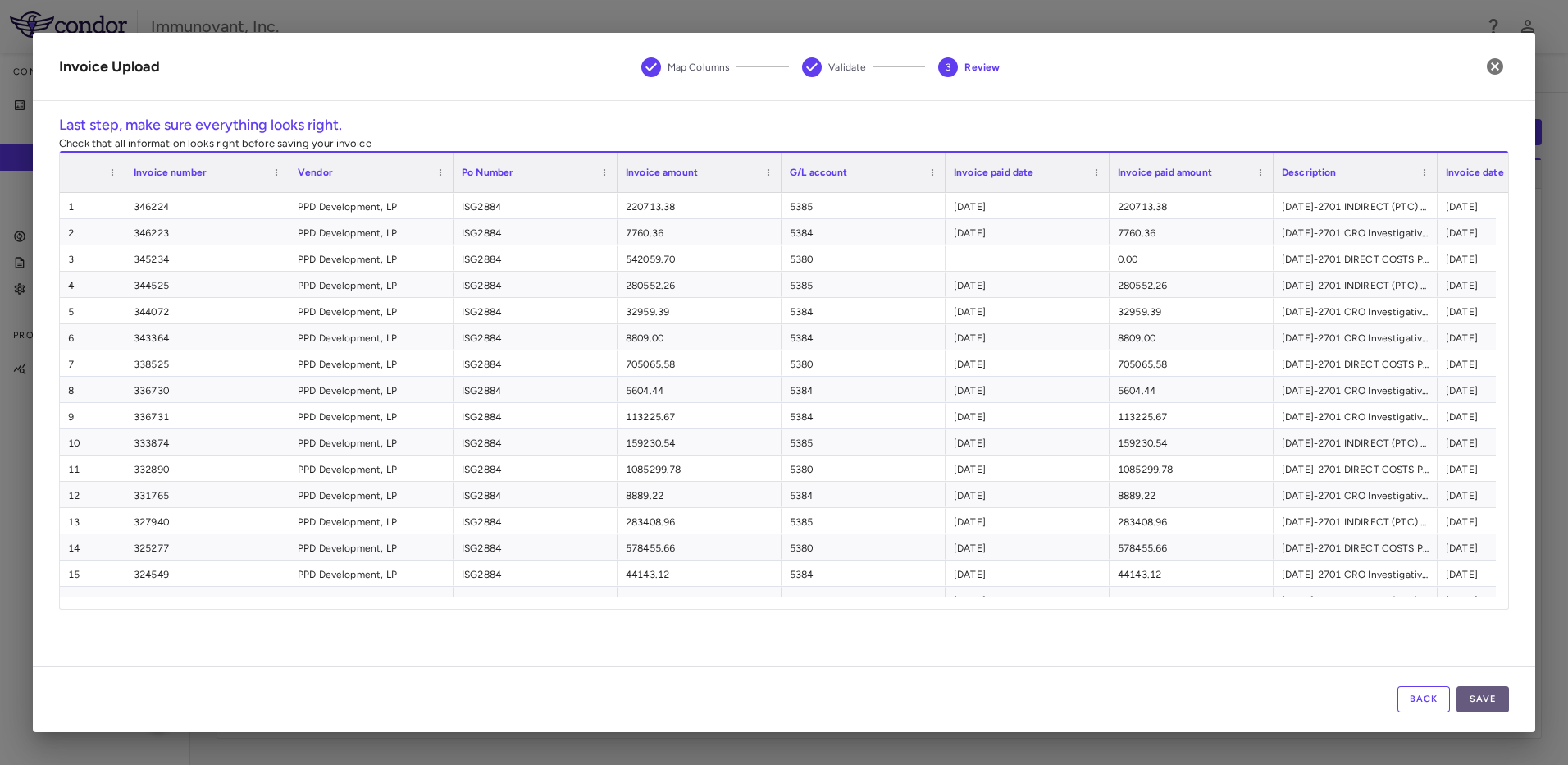
click at [1503, 701] on button "Save" at bounding box center [1482, 699] width 52 height 27
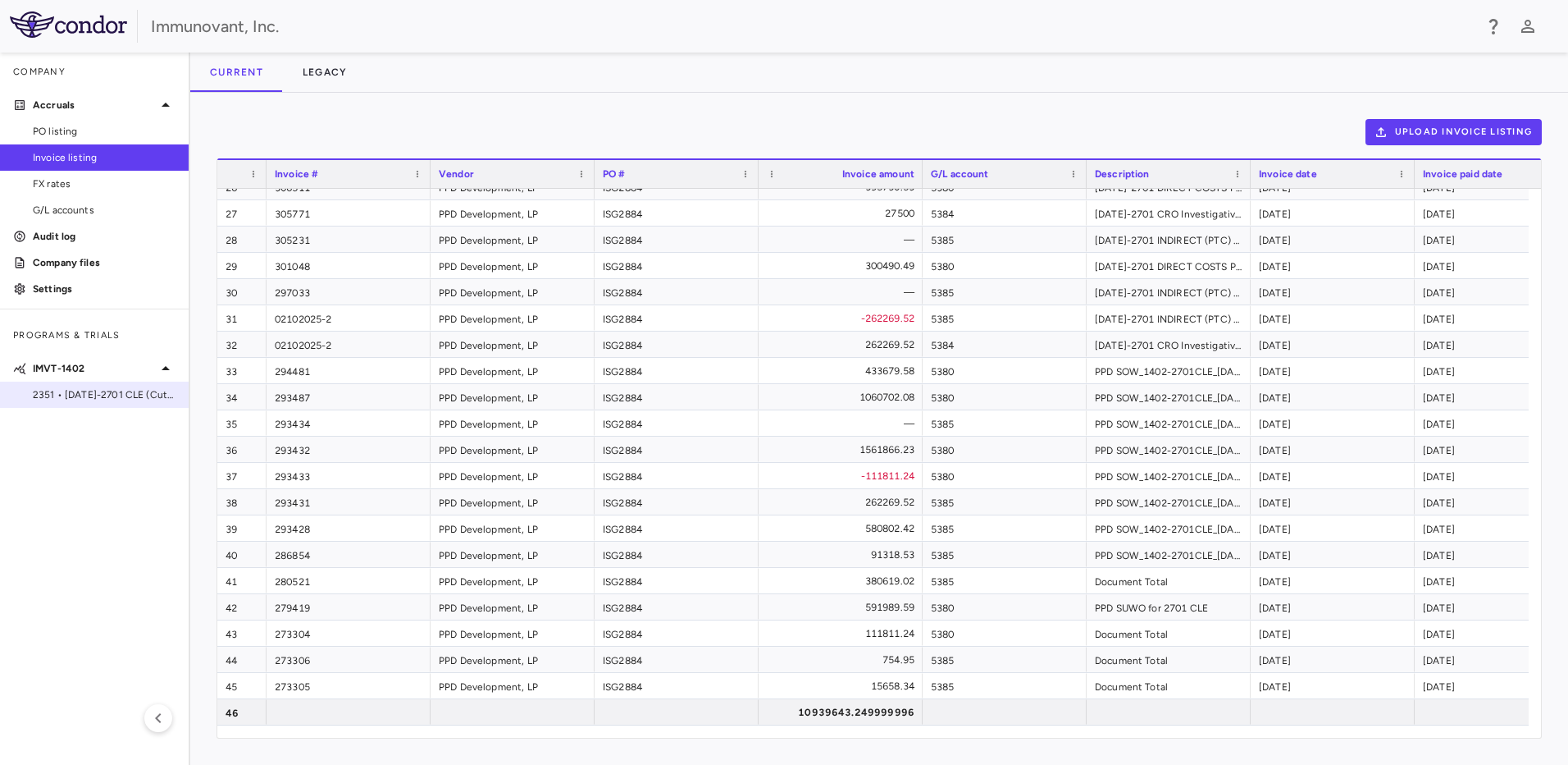
click at [66, 390] on span "2351 • [DATE]-2701 CLE (Cutaneous [MEDICAL_DATA])" at bounding box center [104, 394] width 143 height 15
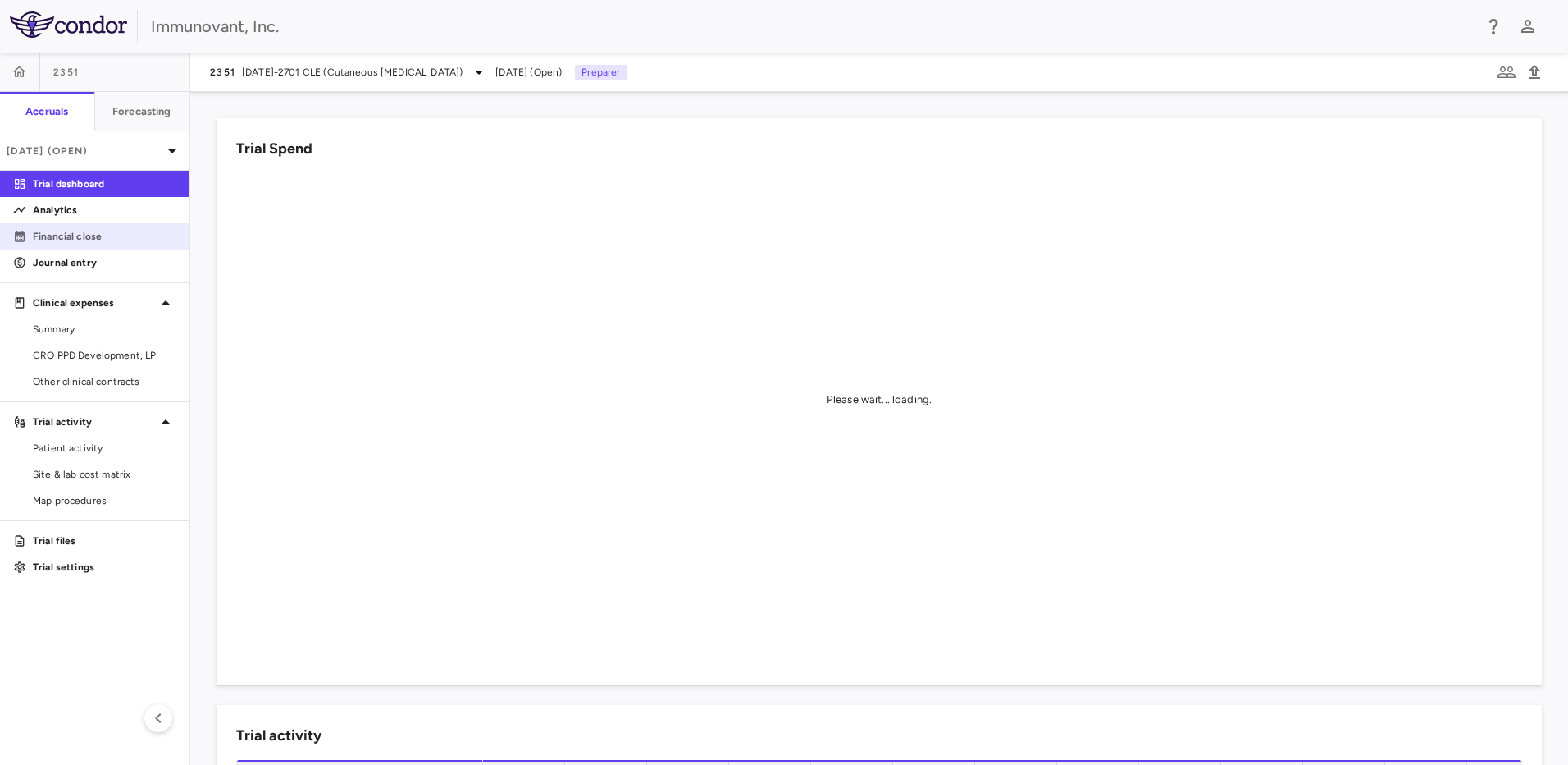
click at [89, 229] on p "Financial close" at bounding box center [104, 236] width 143 height 15
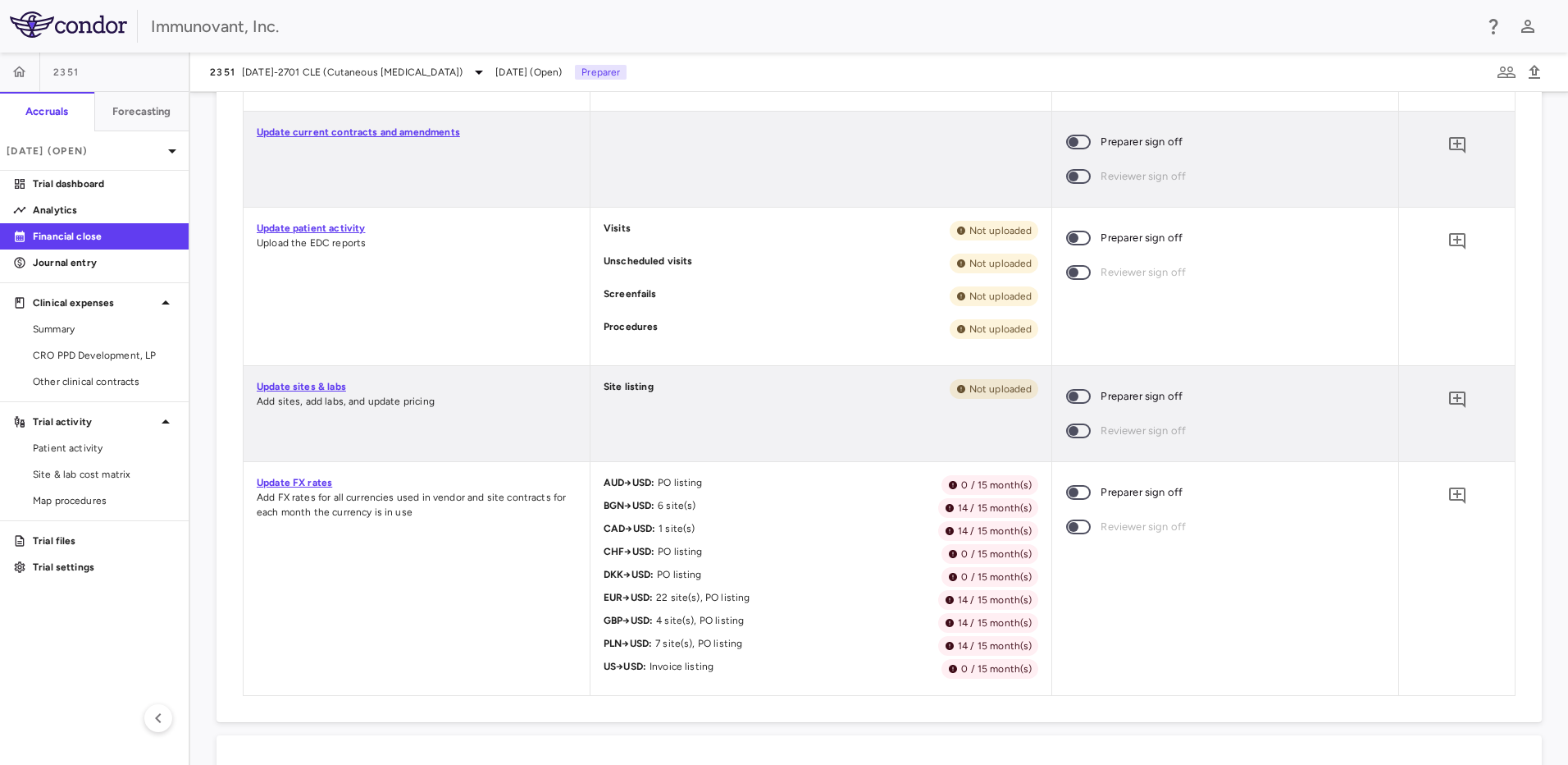
click at [315, 385] on link "Update sites & labs" at bounding box center [301, 387] width 90 height 12
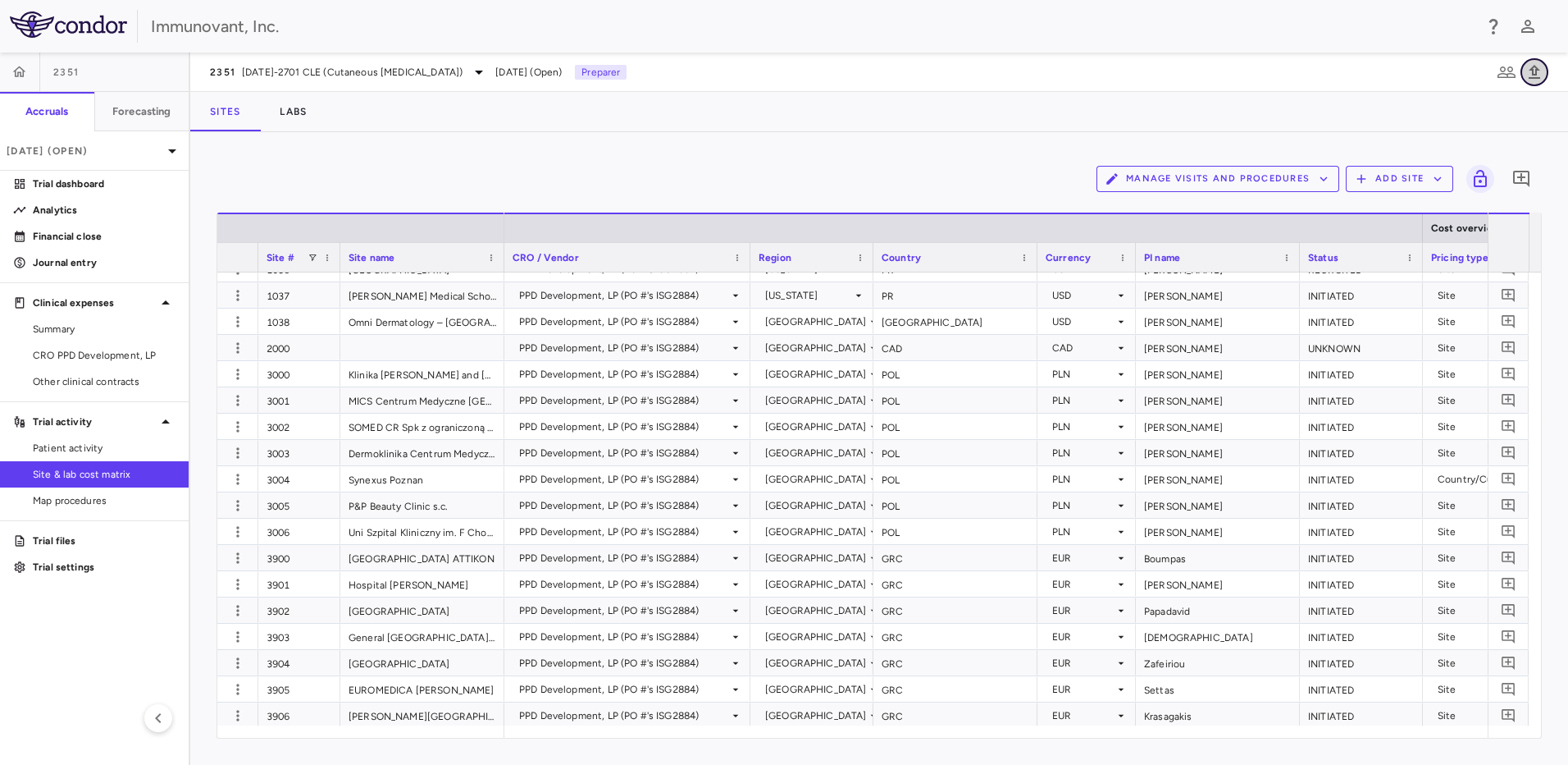
click at [1536, 66] on icon "button" at bounding box center [1534, 72] width 12 height 14
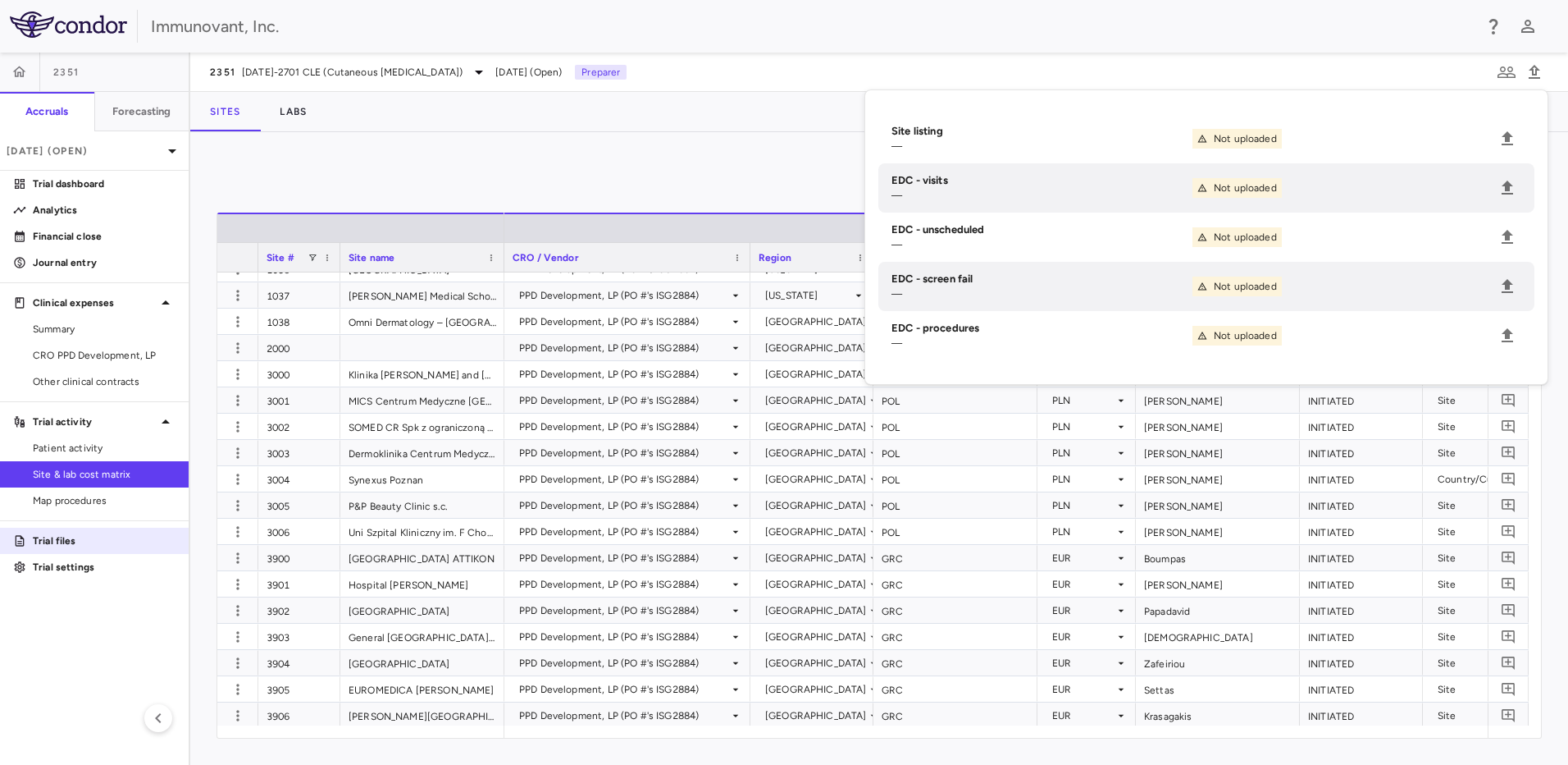
drag, startPoint x: 67, startPoint y: 545, endPoint x: 87, endPoint y: 540, distance: 20.6
click at [67, 545] on p "Trial files" at bounding box center [104, 540] width 143 height 15
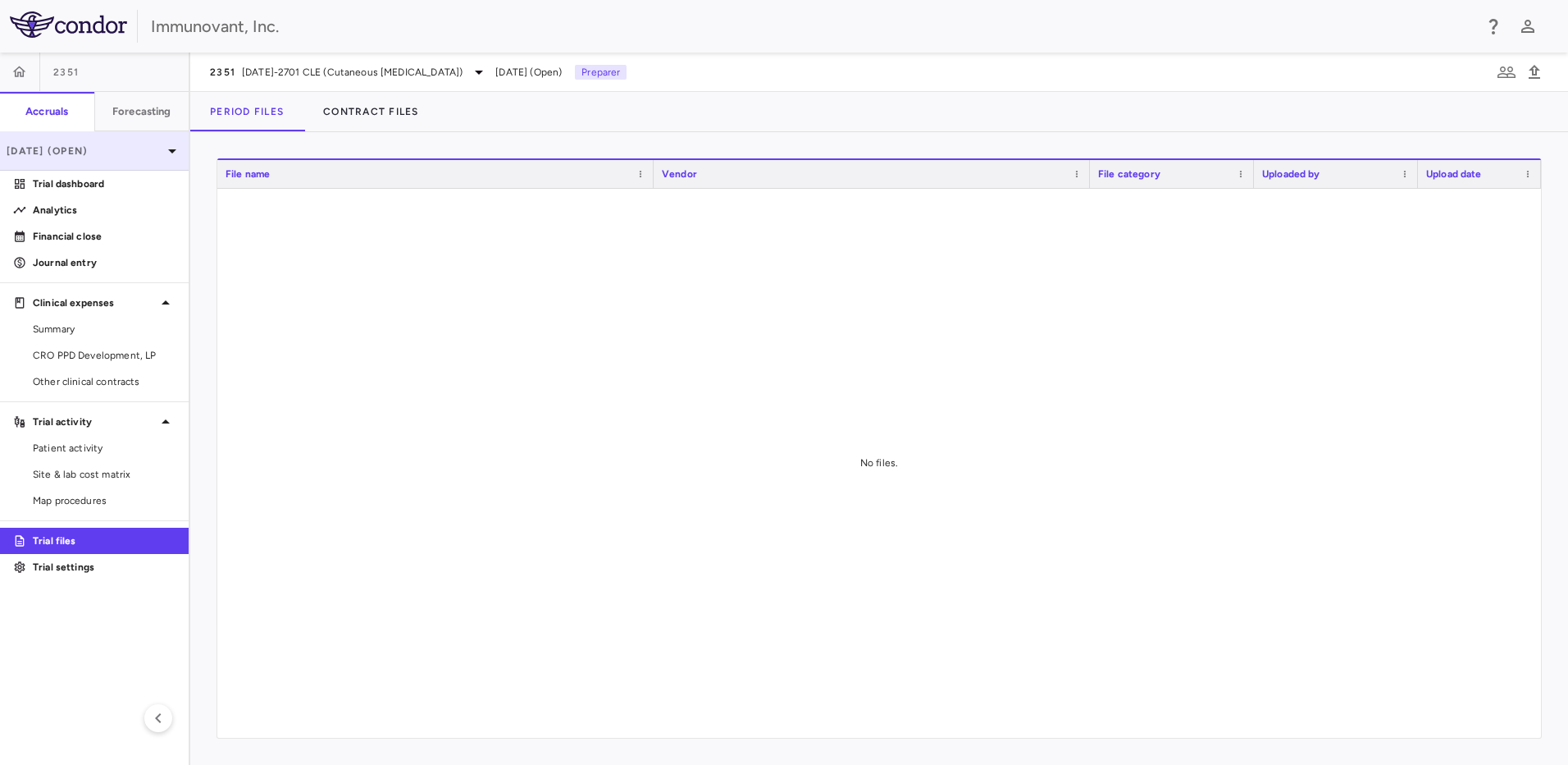
click at [124, 151] on p "[DATE] (Open)" at bounding box center [85, 150] width 156 height 15
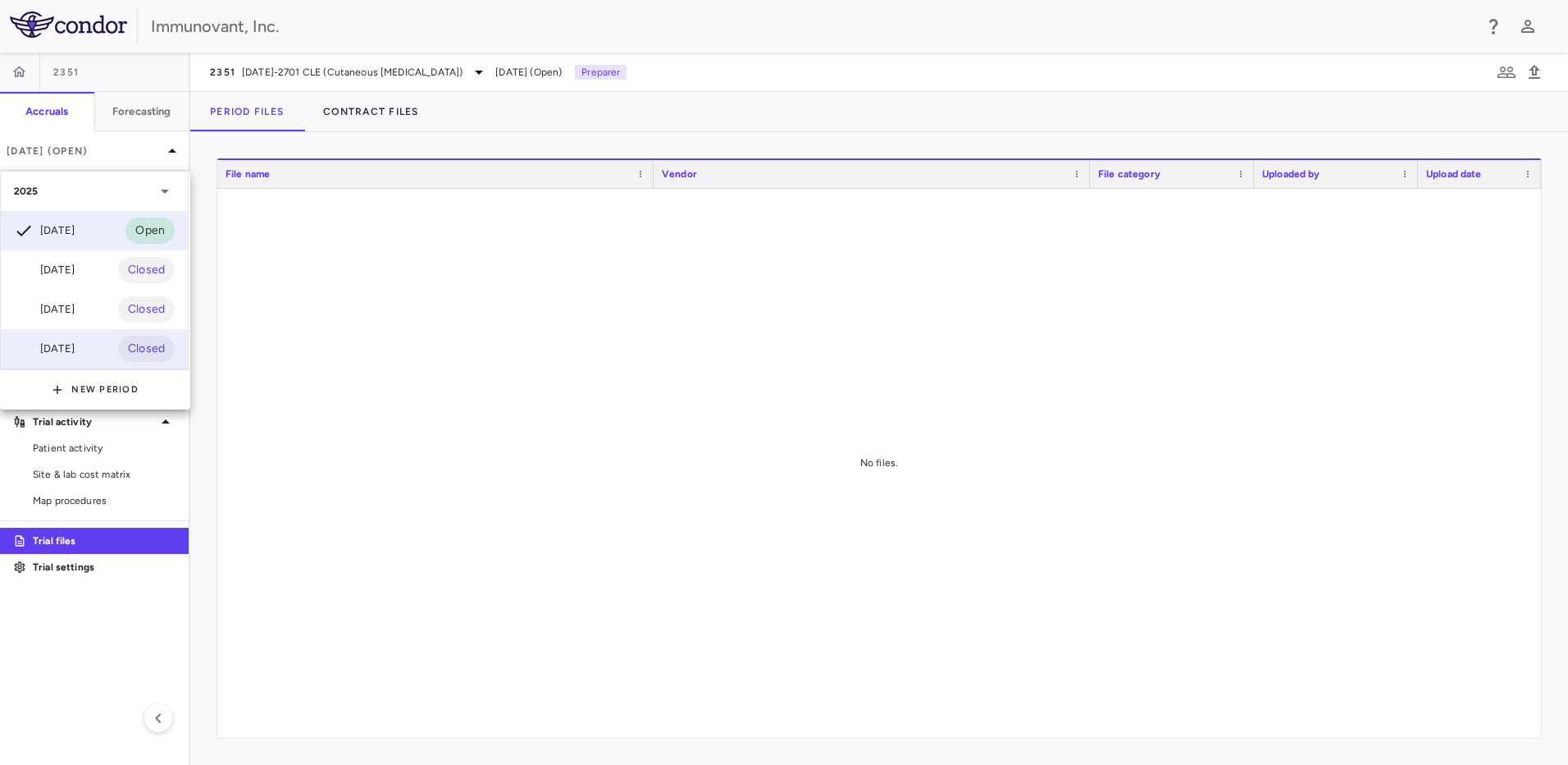
click at [99, 353] on div "Jun 2025 Closed" at bounding box center [94, 348] width 187 height 39
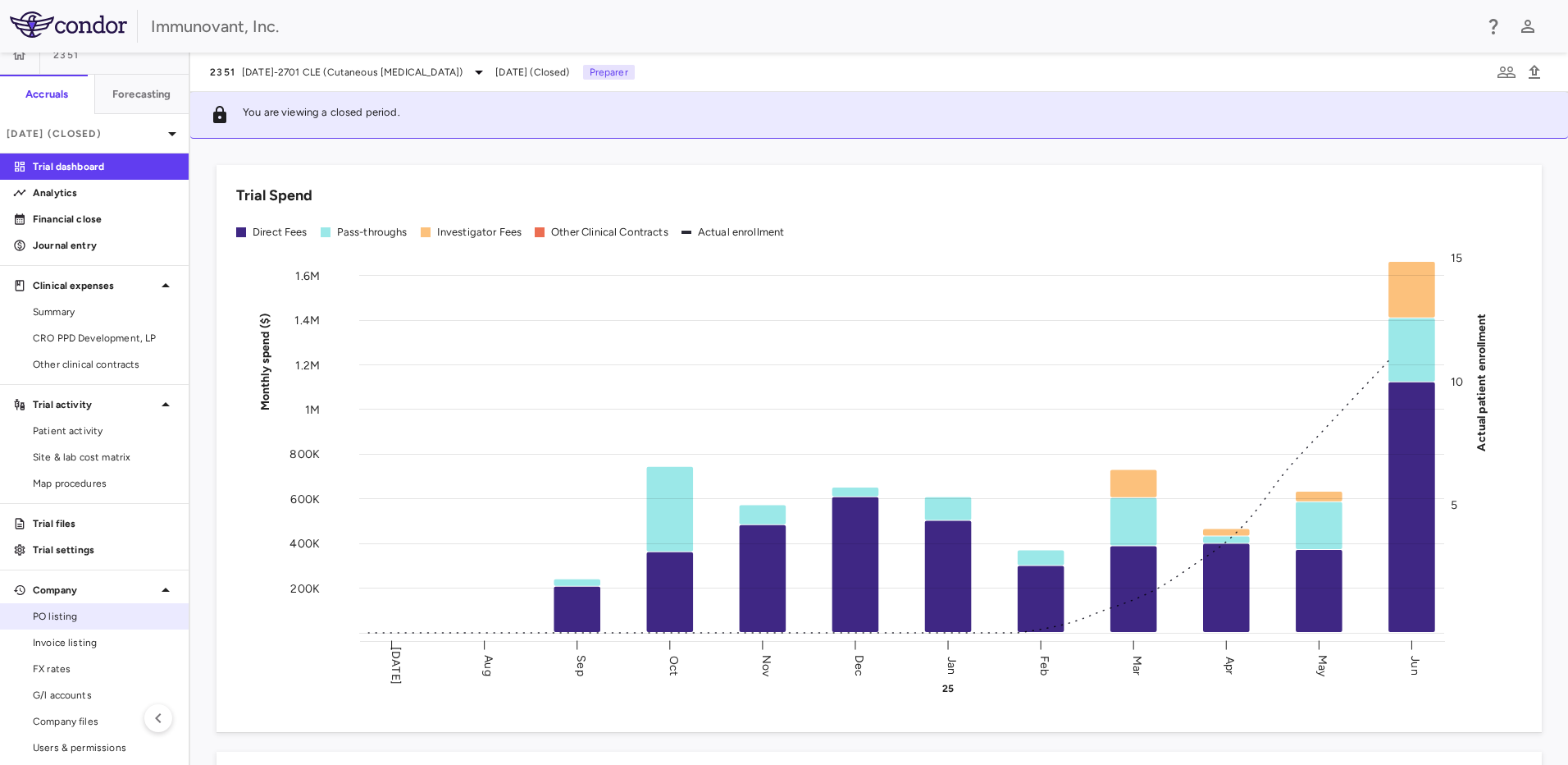
scroll to position [27, 0]
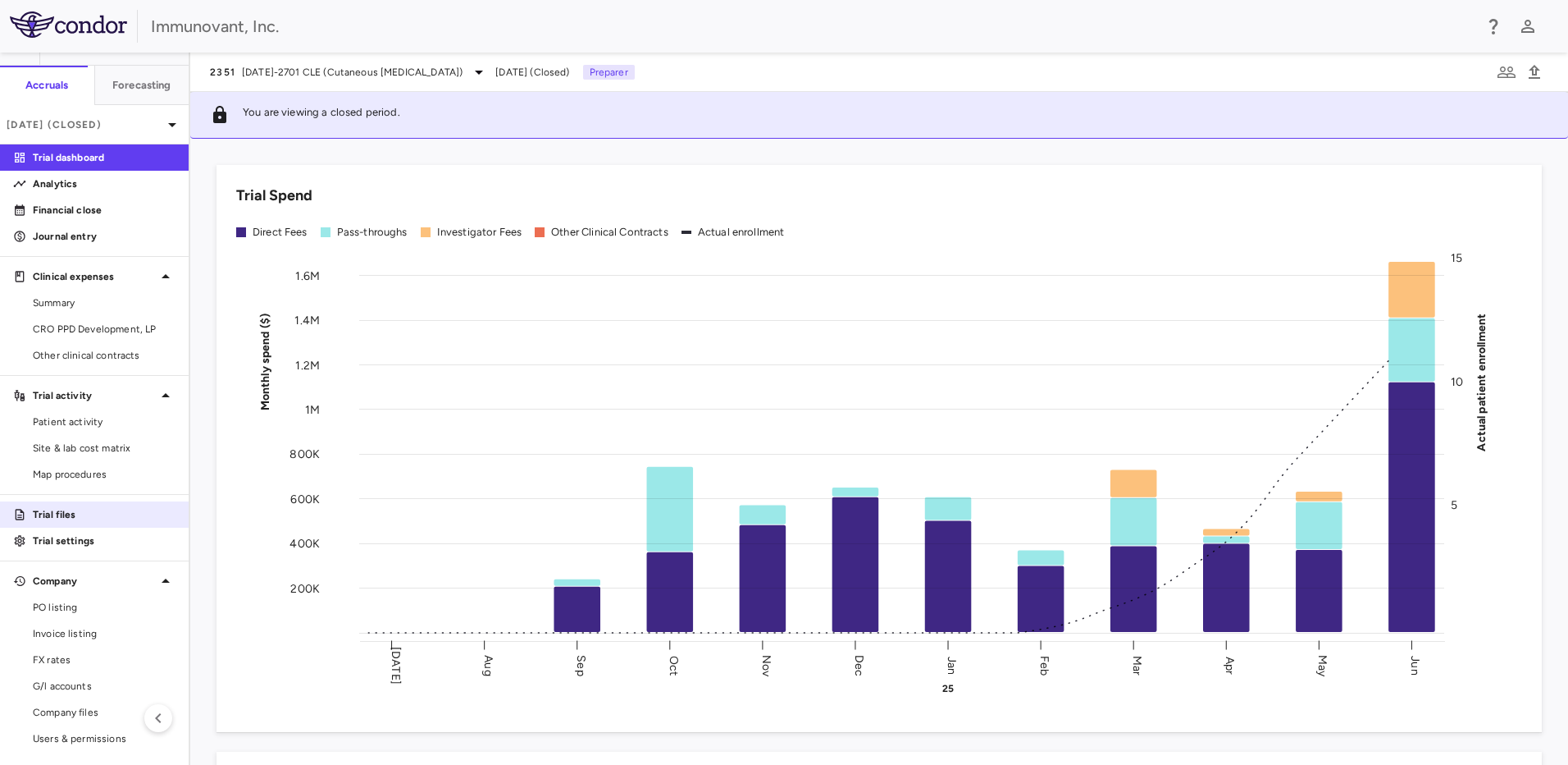
click at [68, 506] on link "Trial files" at bounding box center [94, 514] width 188 height 25
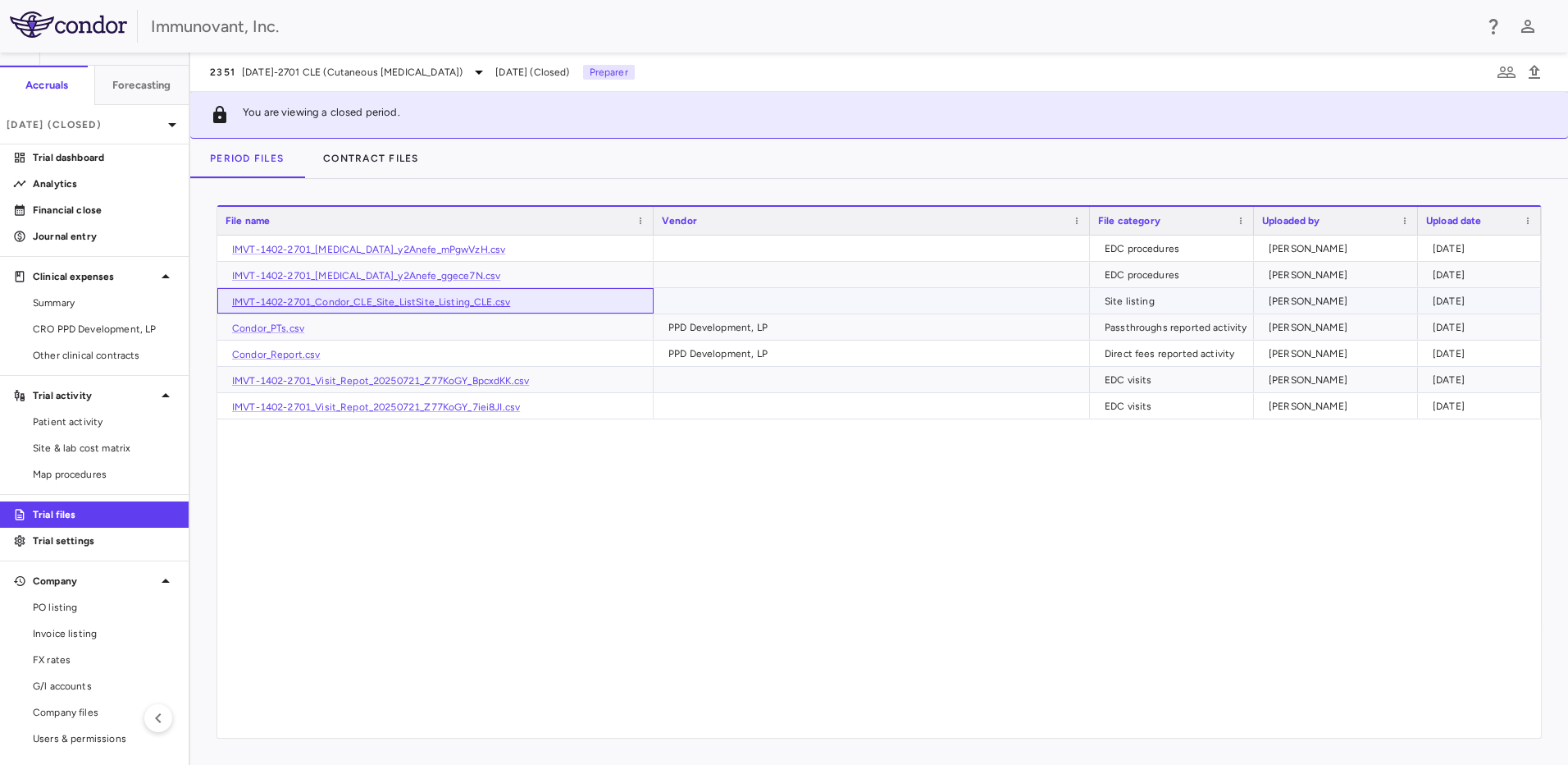
click at [430, 300] on link "IMVT-1402-2701_Condor_CLE_Site_ListSite_Listing_CLE.csv" at bounding box center [371, 302] width 278 height 12
click at [92, 122] on p "[DATE] (Closed)" at bounding box center [85, 124] width 156 height 15
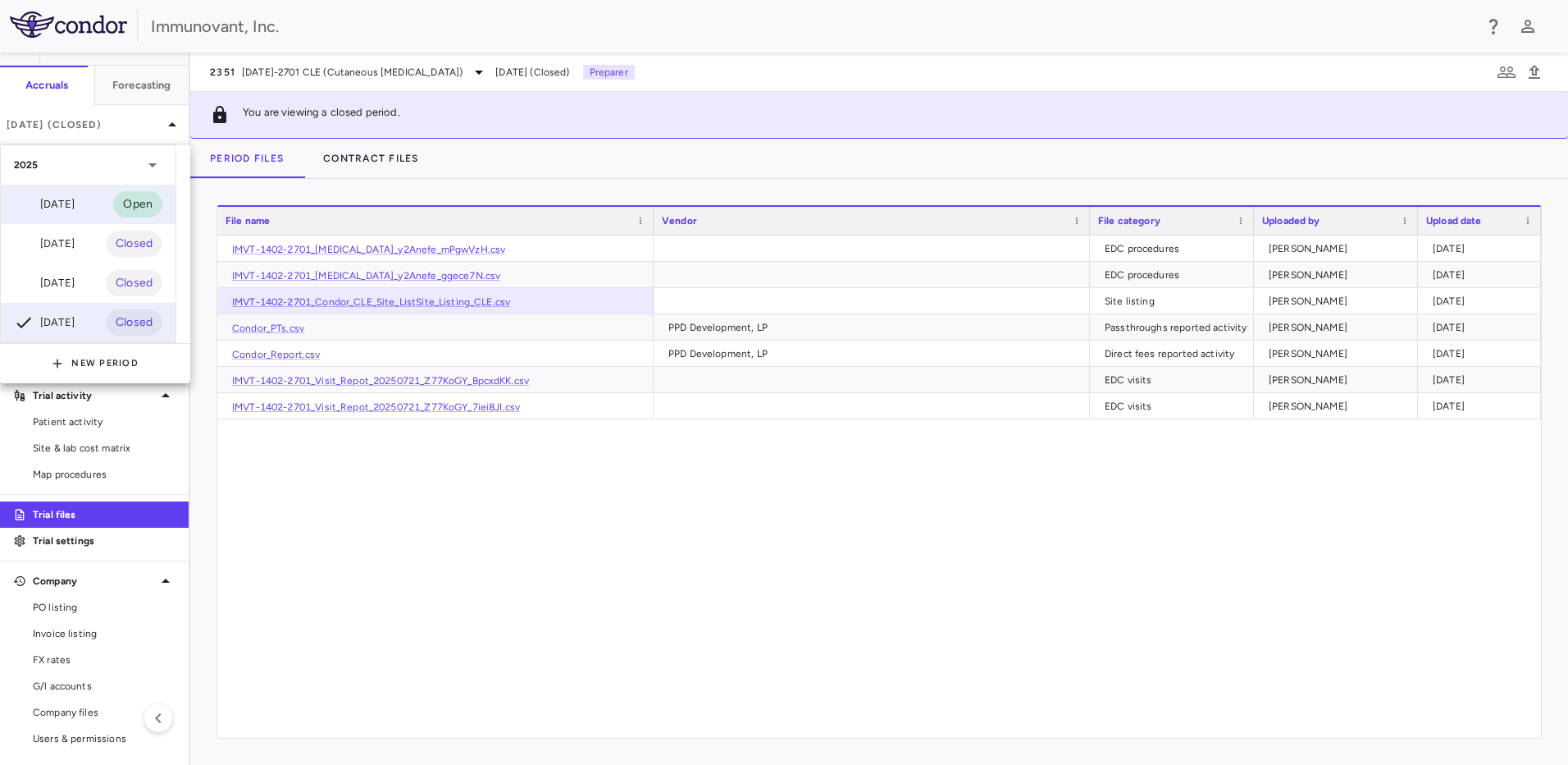
click at [70, 206] on div "[DATE]" at bounding box center [43, 204] width 60 height 20
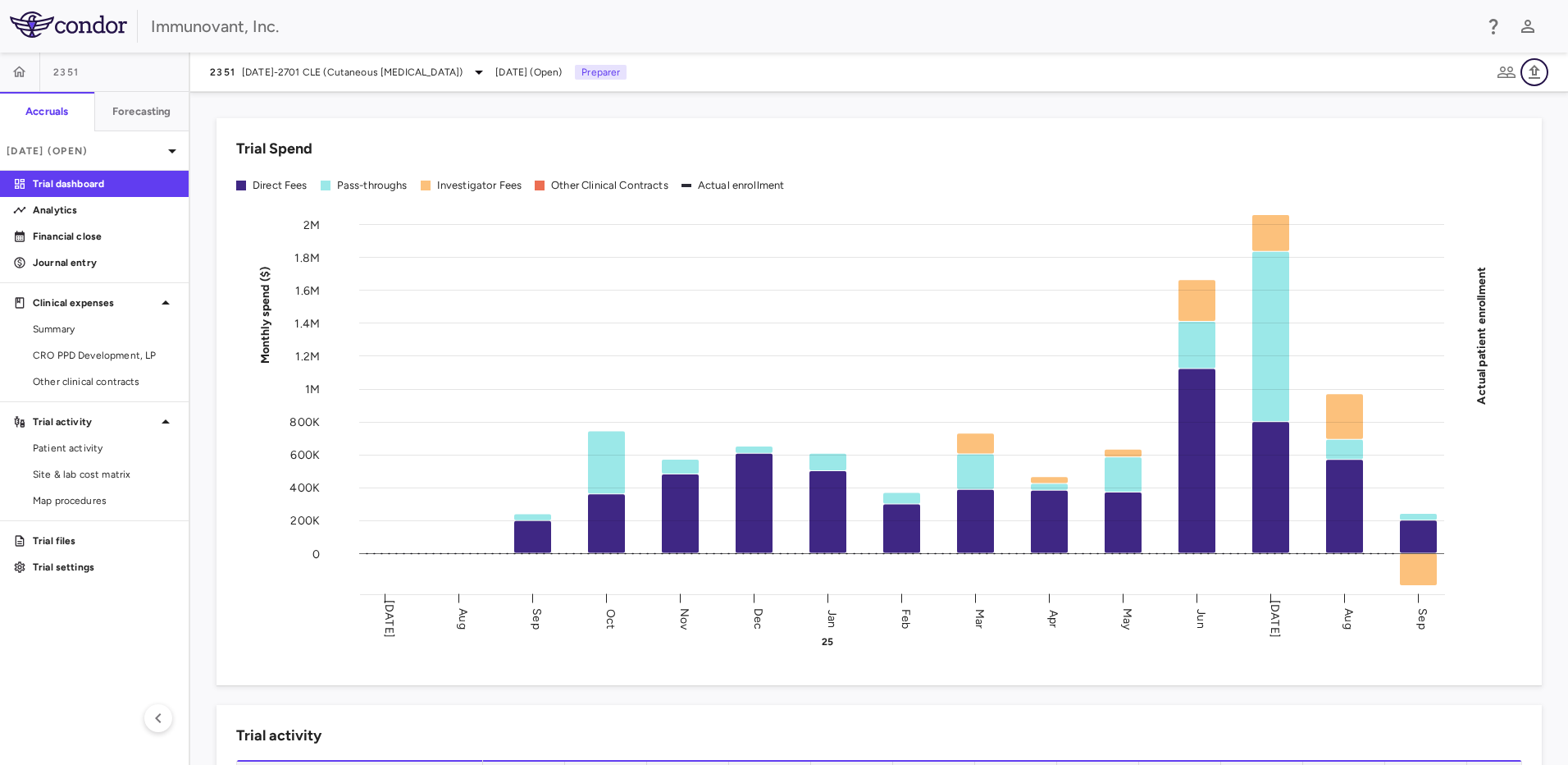
click at [1533, 72] on icon "button" at bounding box center [1534, 72] width 12 height 14
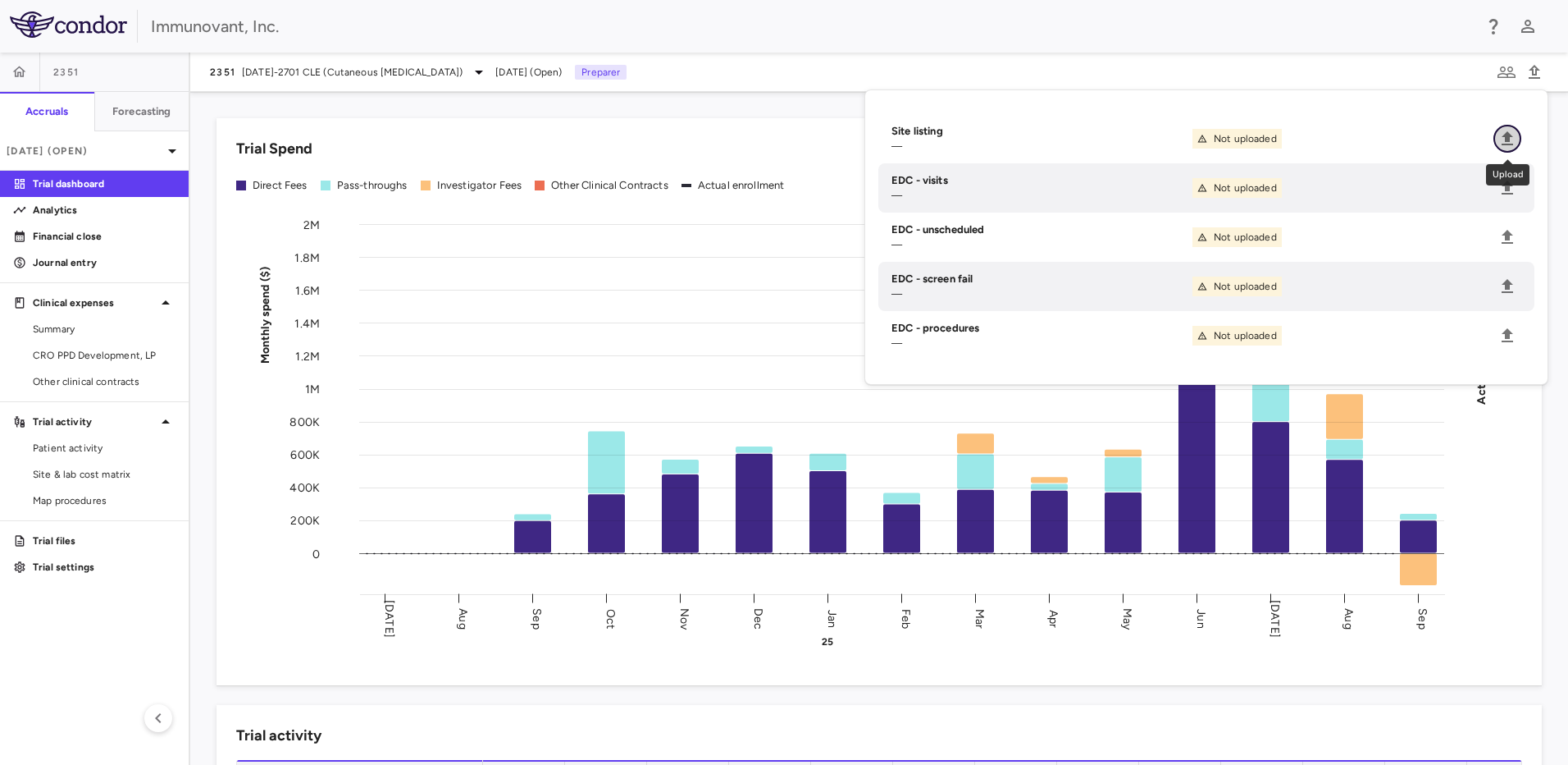
click at [1514, 133] on icon "Upload" at bounding box center [1508, 138] width 20 height 20
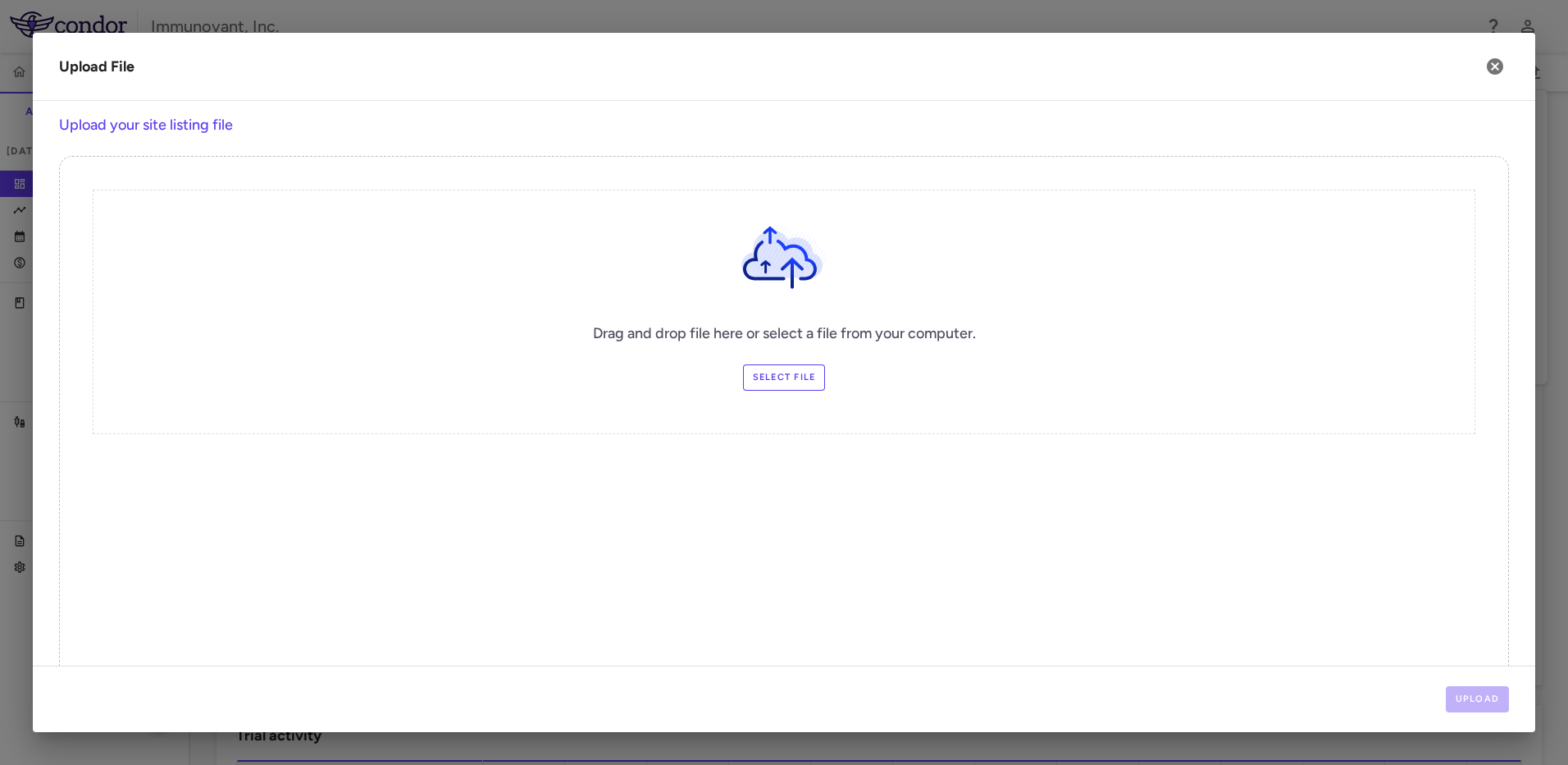
click at [798, 379] on label "Select file" at bounding box center [784, 377] width 83 height 27
click at [0, 0] on input "Select file" at bounding box center [0, 0] width 0 height 0
click at [1473, 691] on button "Upload" at bounding box center [1477, 699] width 64 height 27
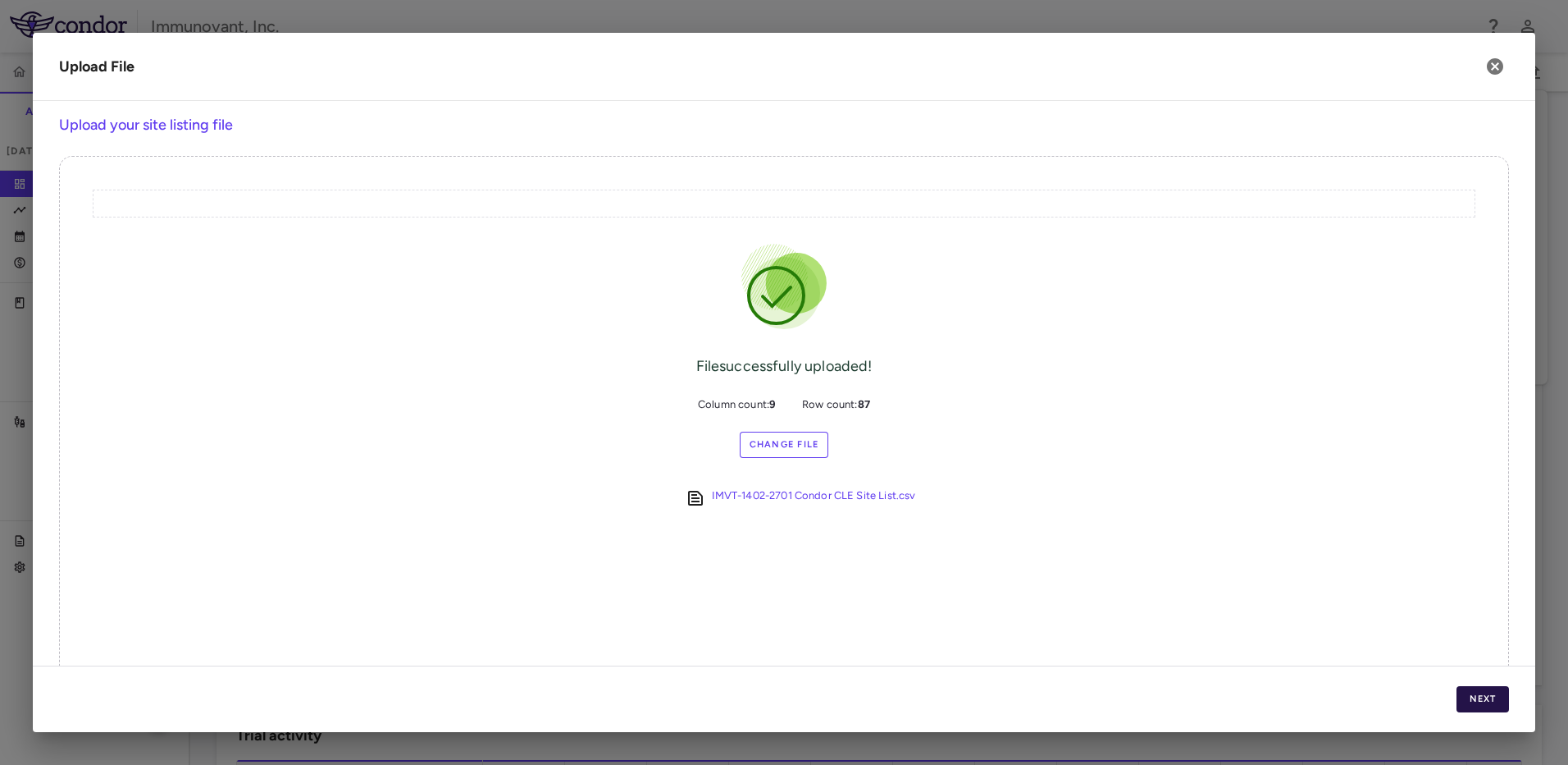
click at [1493, 703] on button "Next" at bounding box center [1482, 699] width 52 height 27
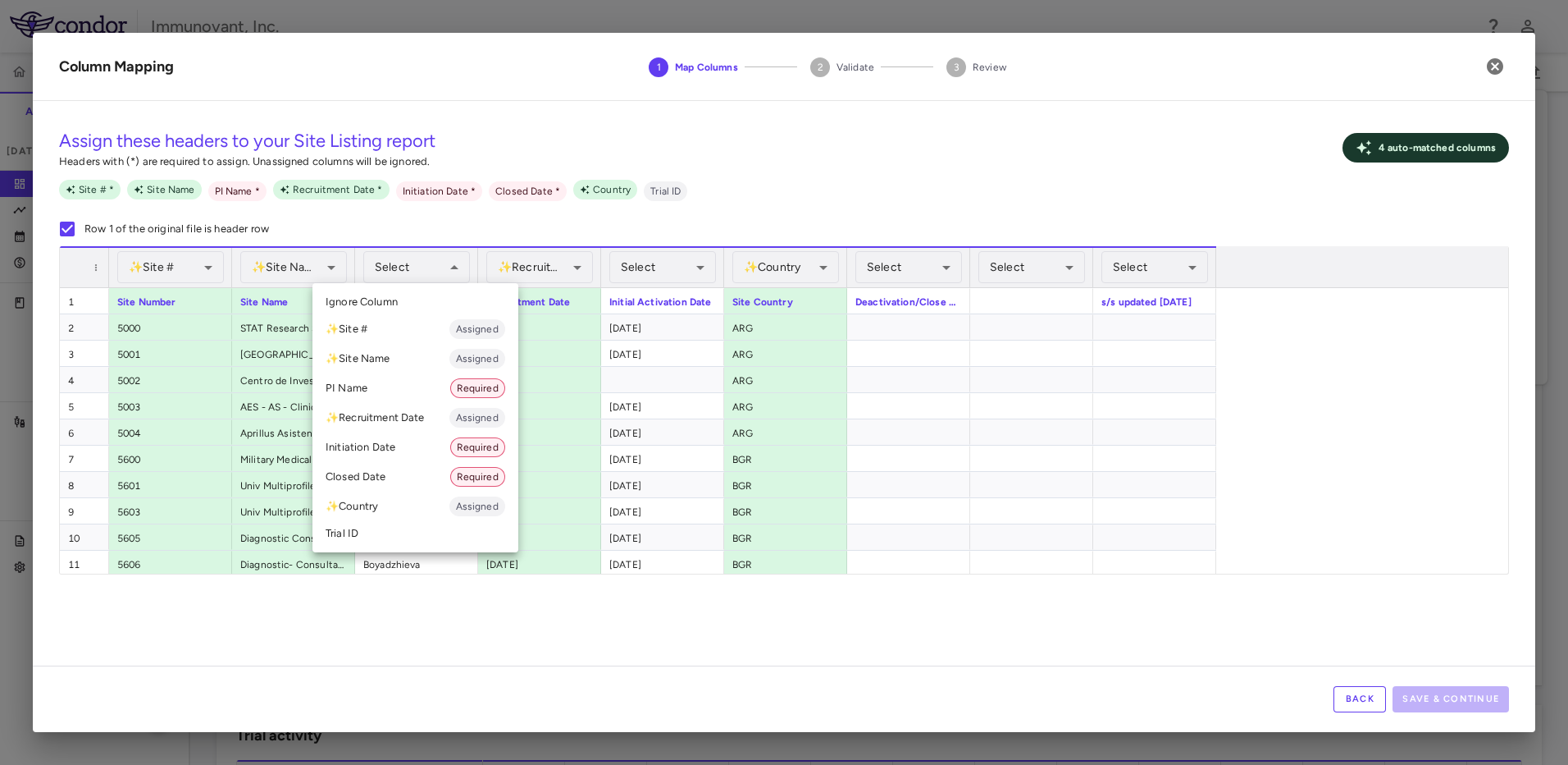
click at [381, 389] on li "PI Name Required" at bounding box center [415, 388] width 206 height 30
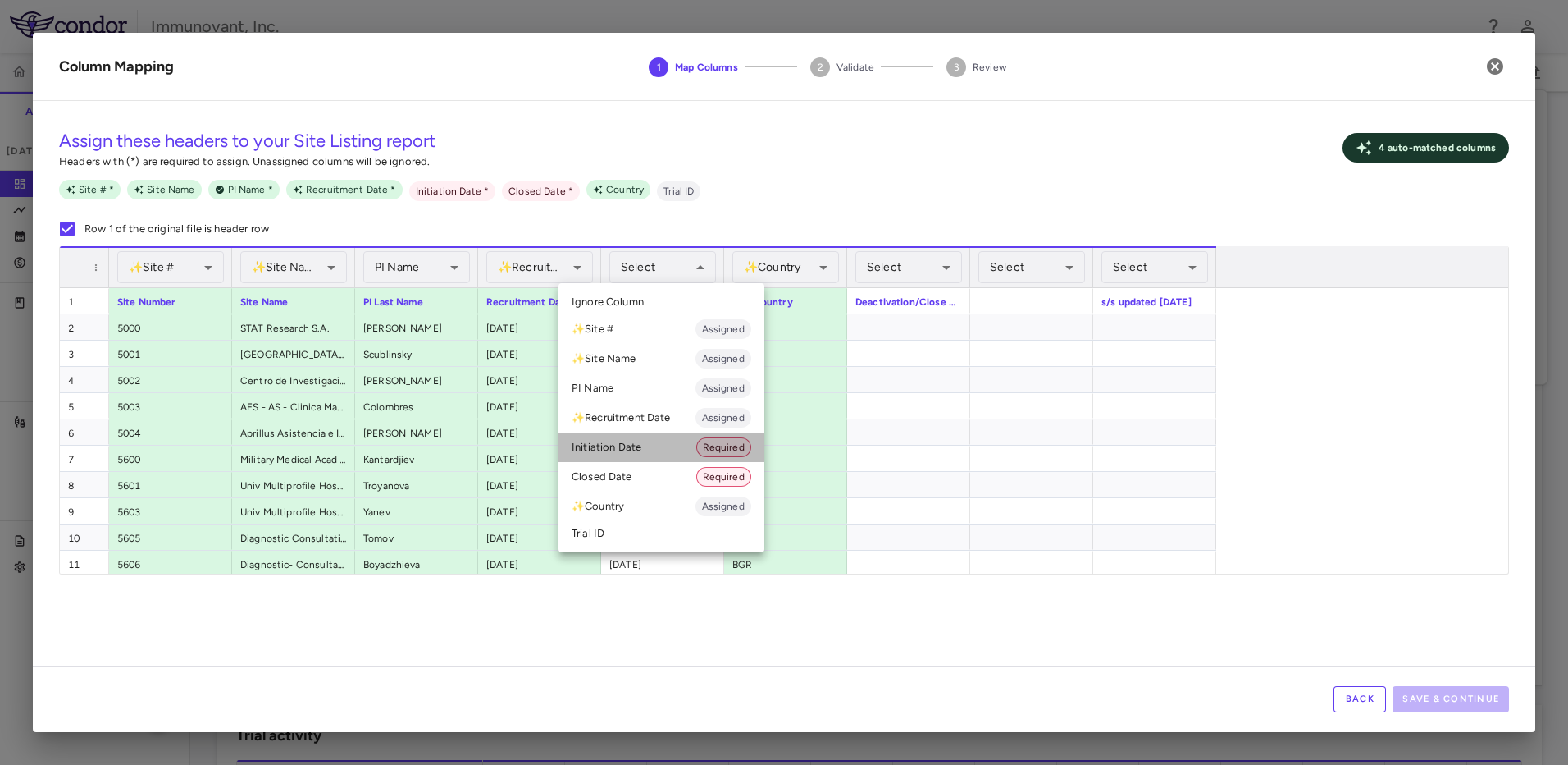
click at [683, 450] on li "Initiation Date Required" at bounding box center [661, 447] width 206 height 30
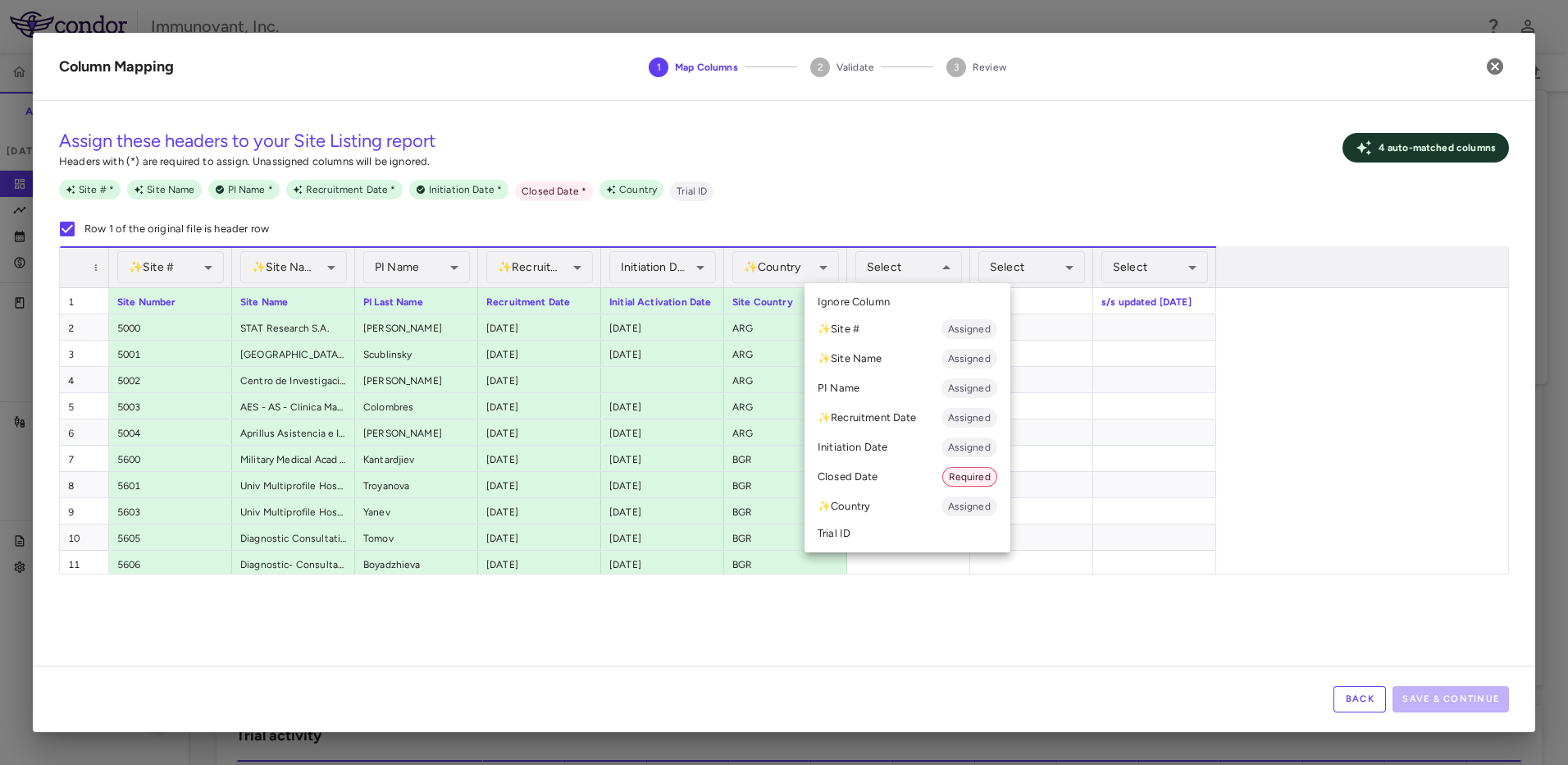
click at [890, 470] on li "Closed Date Required" at bounding box center [907, 477] width 206 height 30
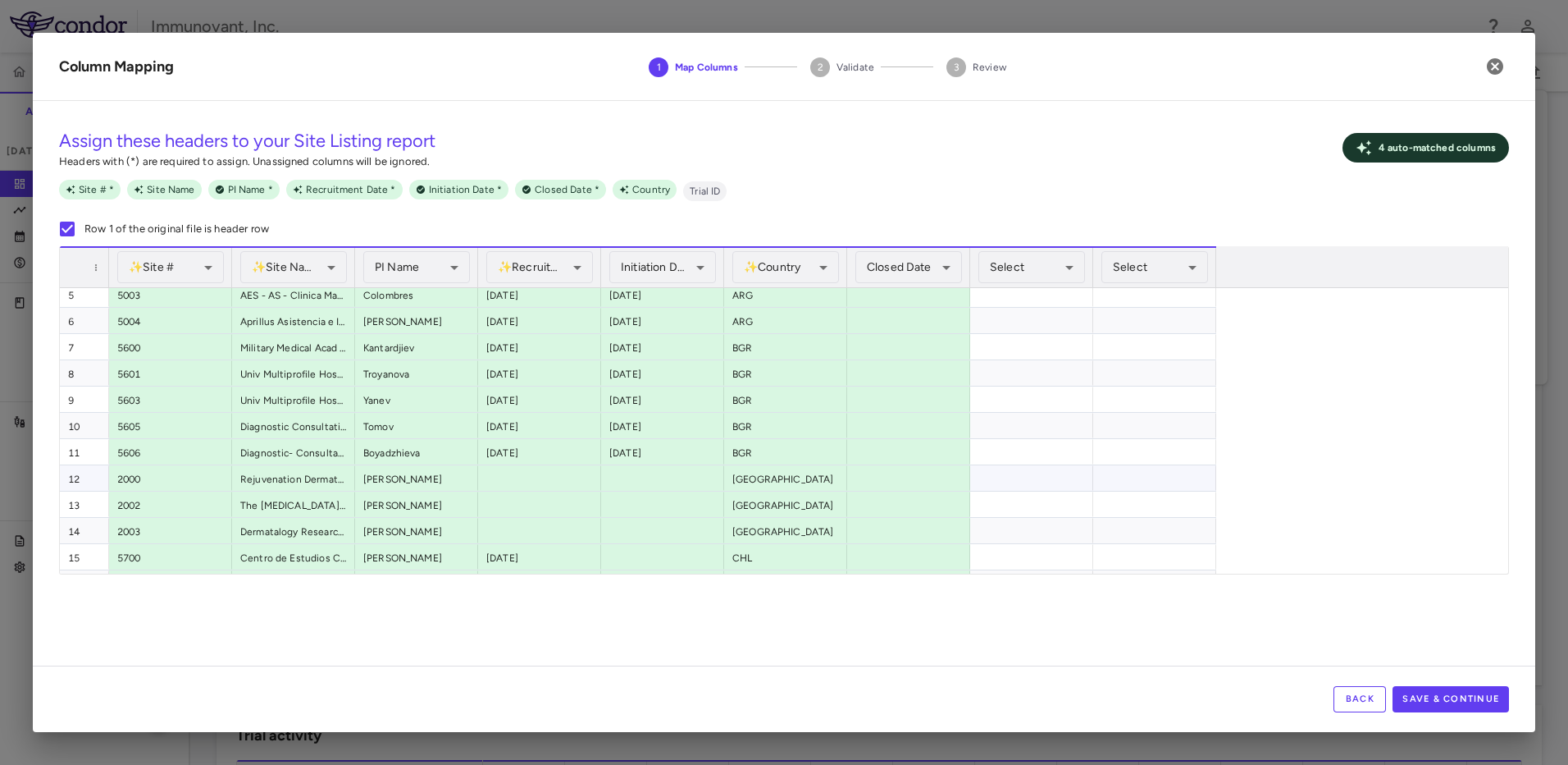
scroll to position [112, 0]
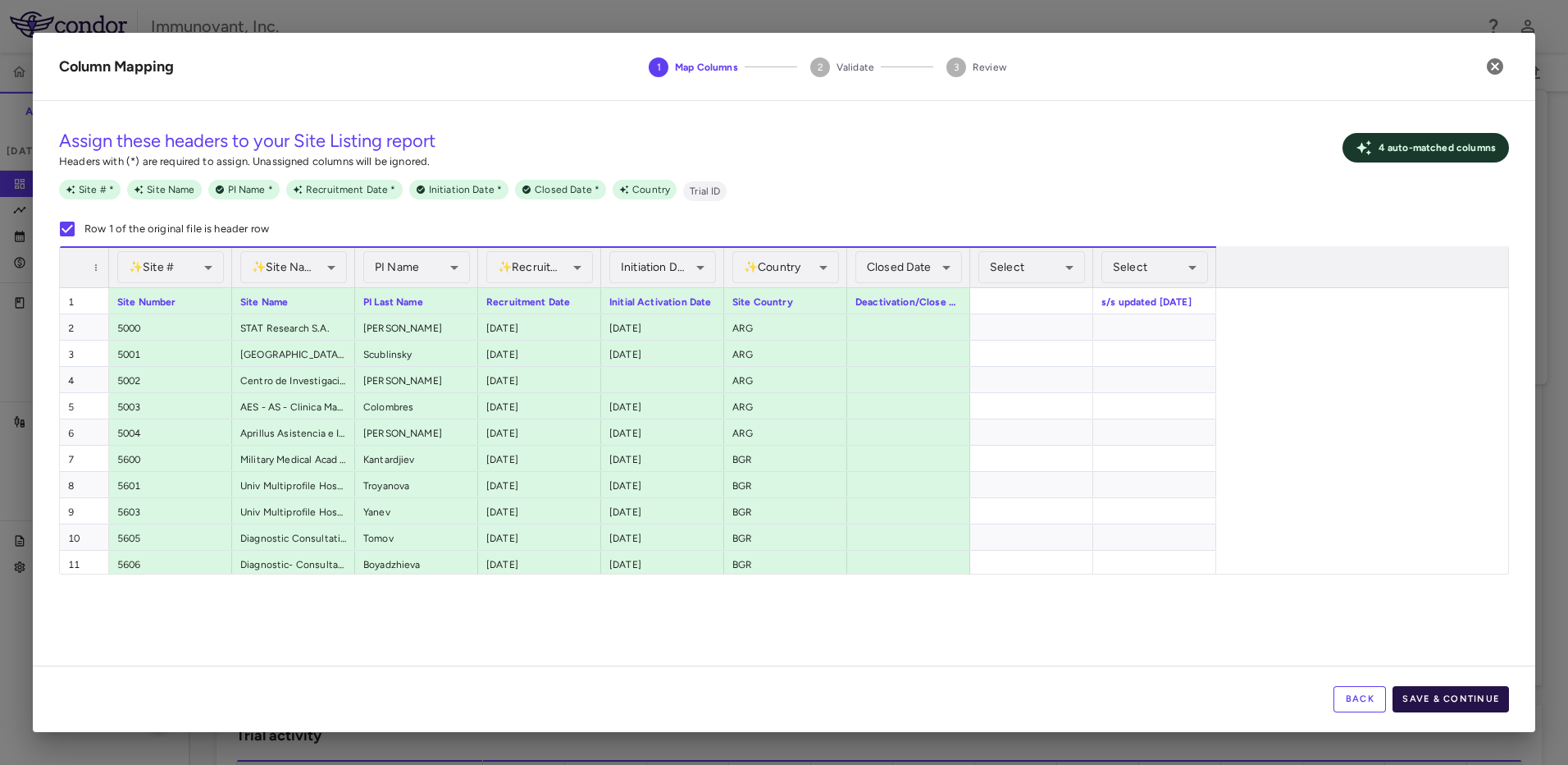
click at [1466, 693] on button "Save & Continue" at bounding box center [1451, 699] width 116 height 27
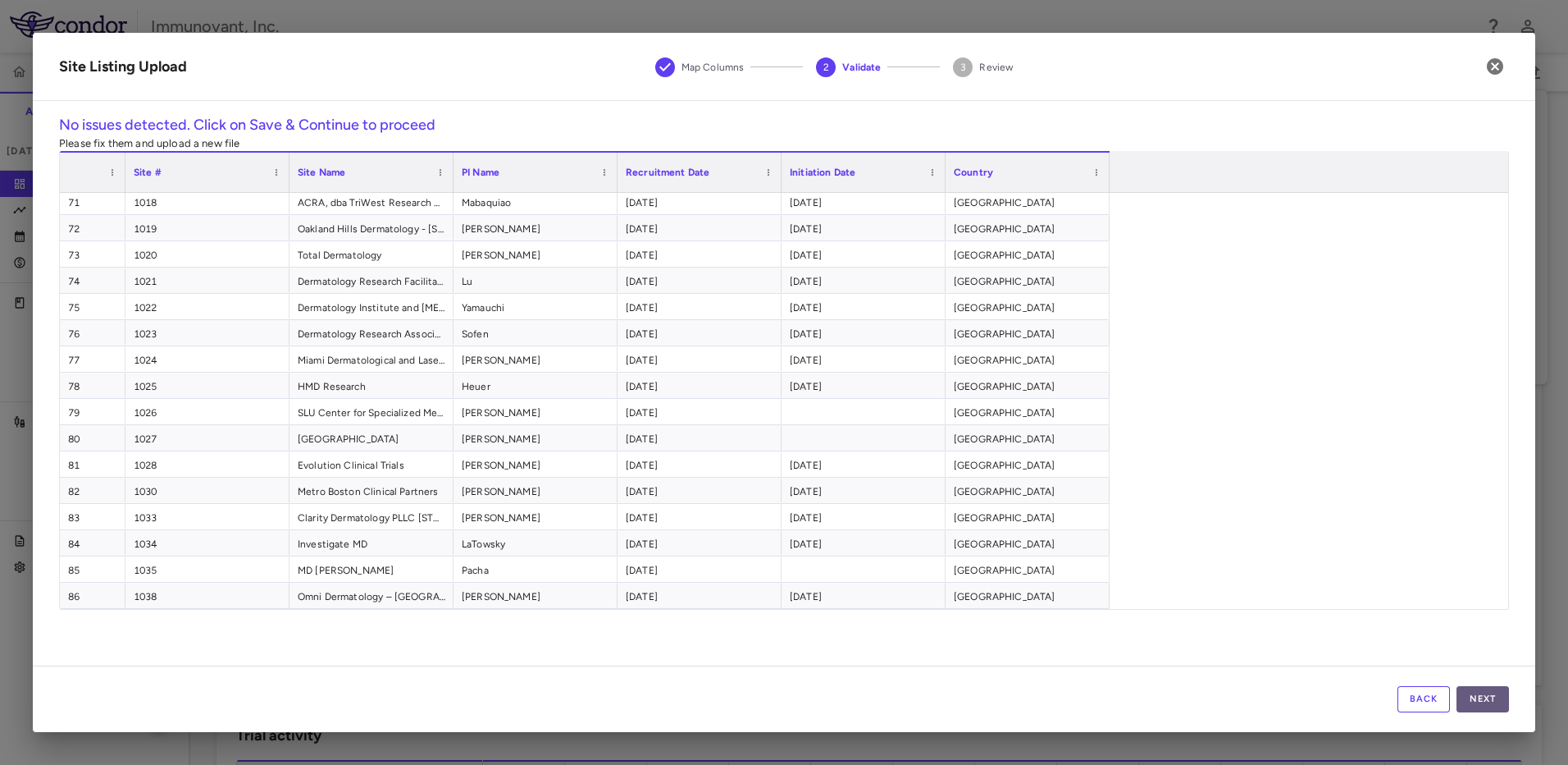
click at [1487, 695] on button "Next" at bounding box center [1482, 699] width 52 height 27
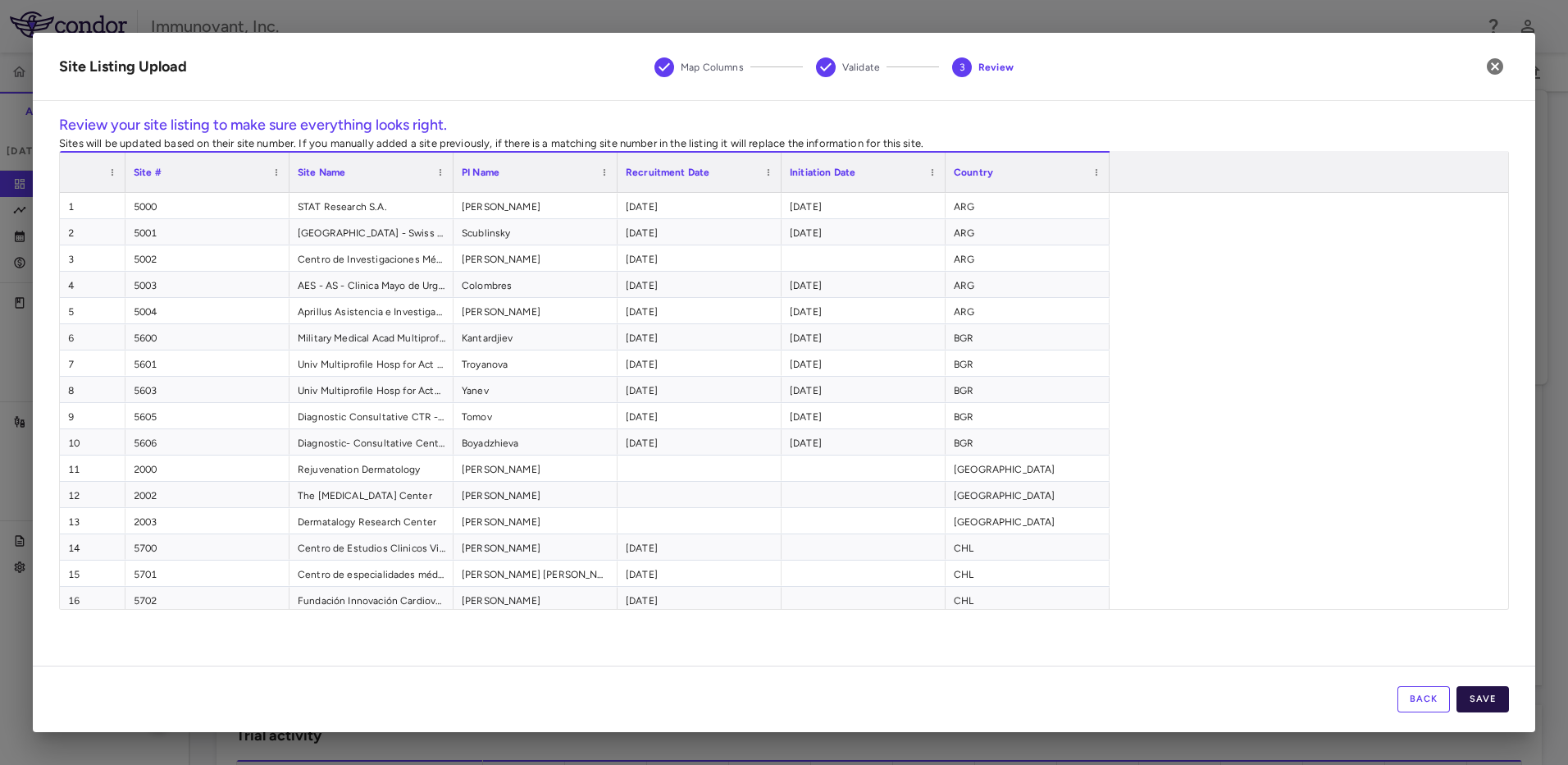
click at [1503, 696] on button "Save" at bounding box center [1482, 699] width 52 height 27
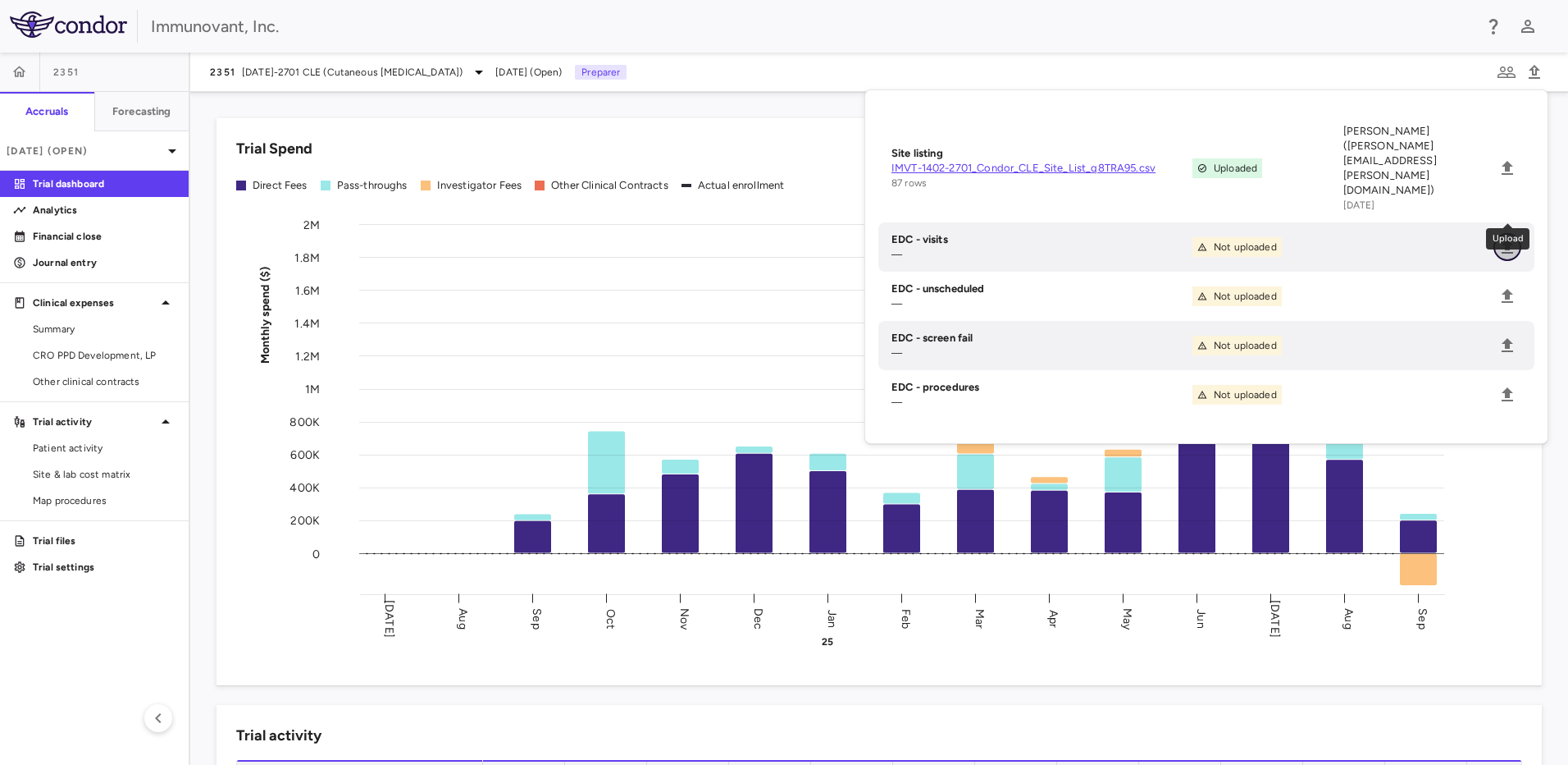
click at [1508, 240] on icon "Upload" at bounding box center [1508, 247] width 12 height 14
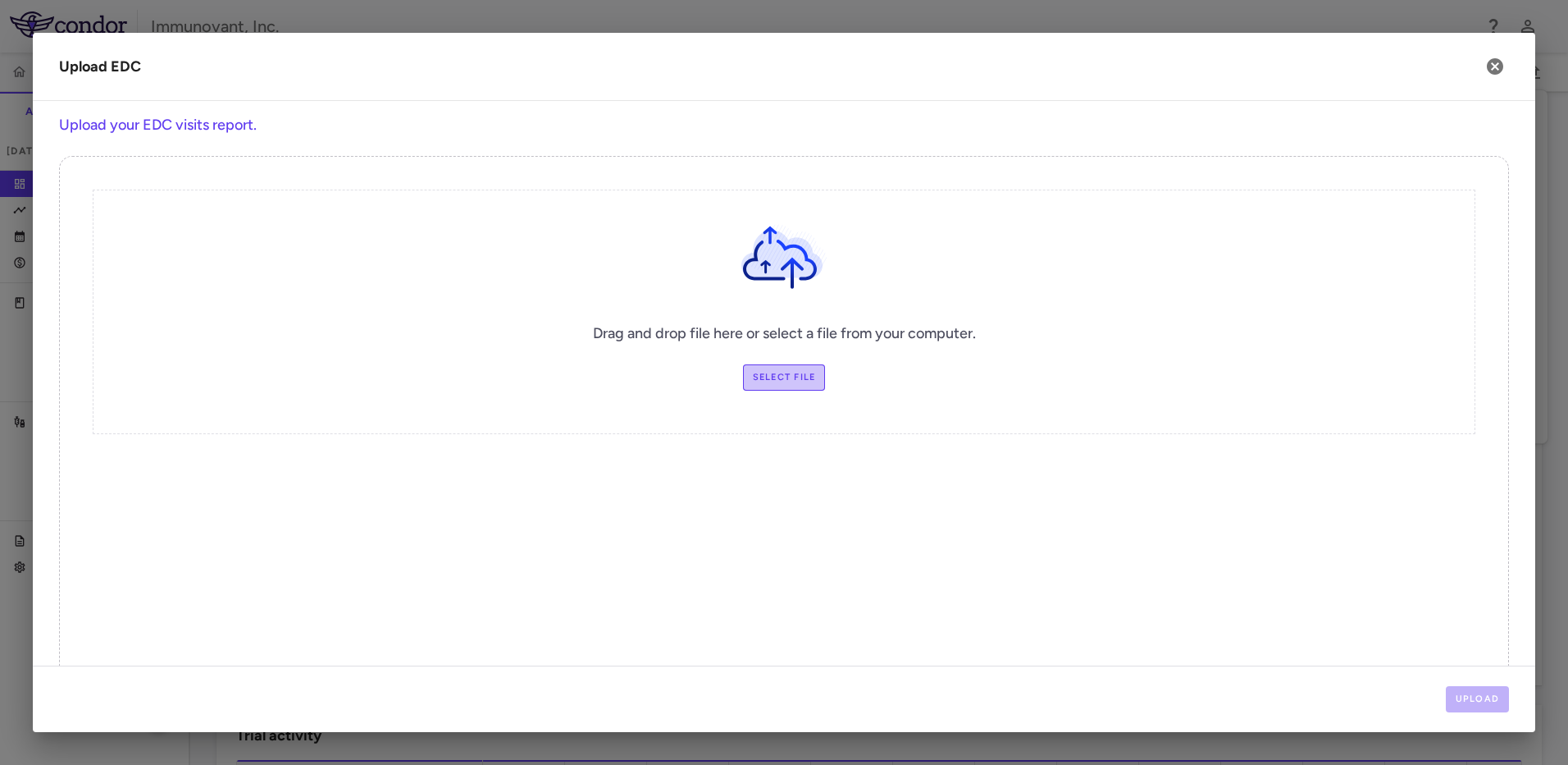
click at [769, 384] on label "Select file" at bounding box center [784, 377] width 83 height 27
click at [0, 0] on input "Select file" at bounding box center [0, 0] width 0 height 0
click at [1503, 697] on button "Upload" at bounding box center [1477, 699] width 64 height 27
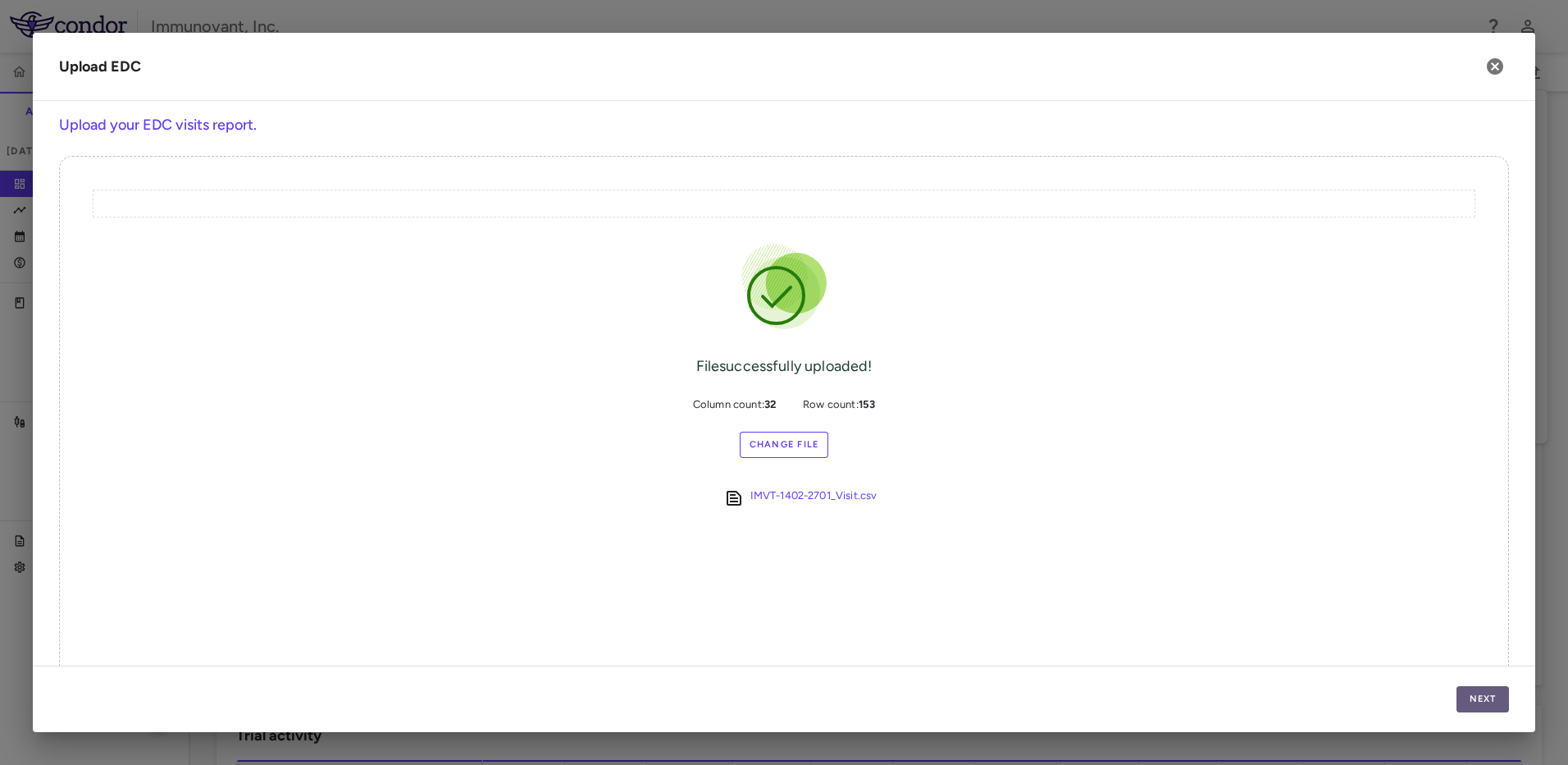
click at [1499, 707] on button "Next" at bounding box center [1482, 699] width 52 height 27
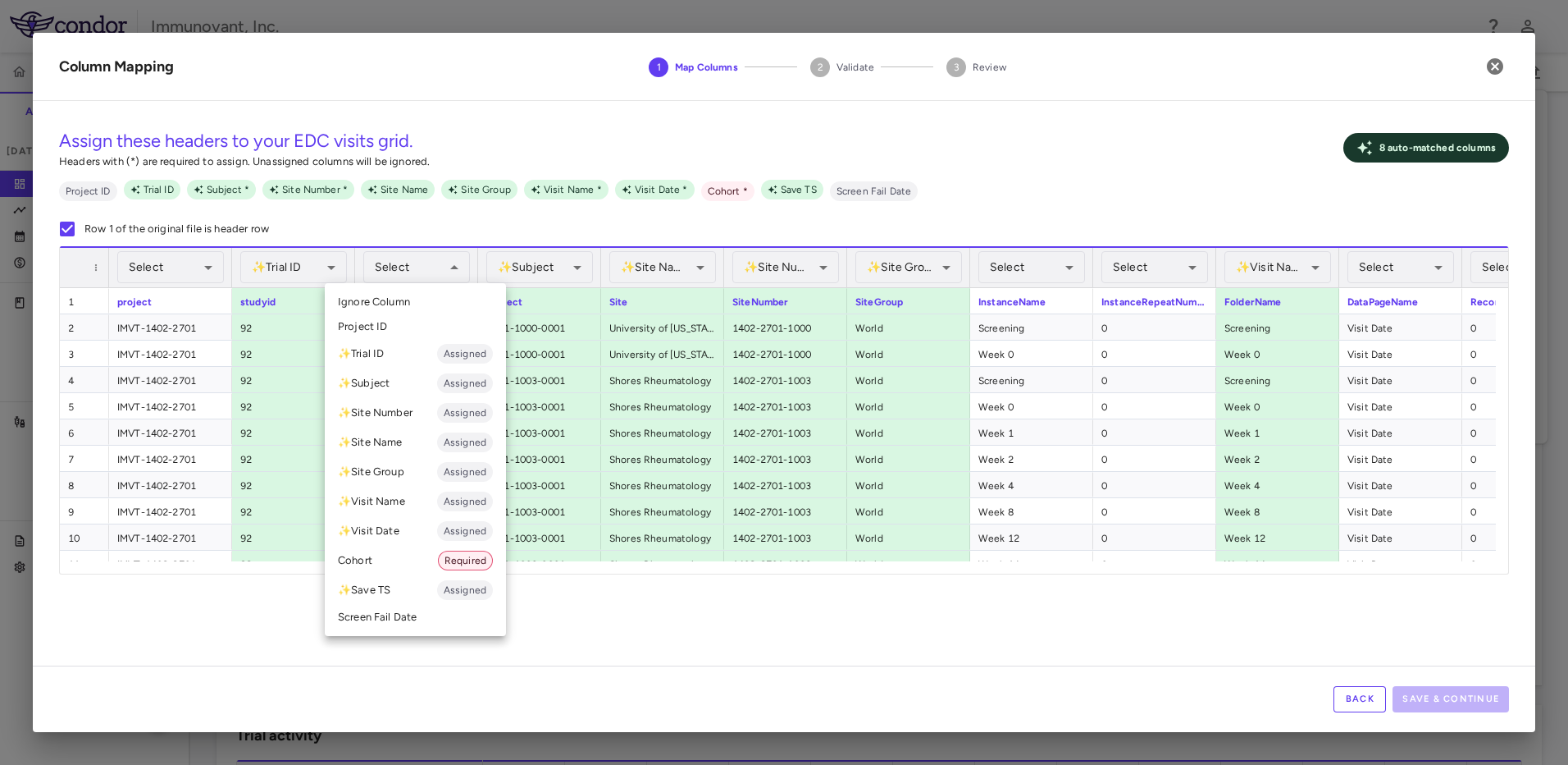
click at [394, 355] on li "✨ Trial ID Assigned" at bounding box center [415, 353] width 182 height 30
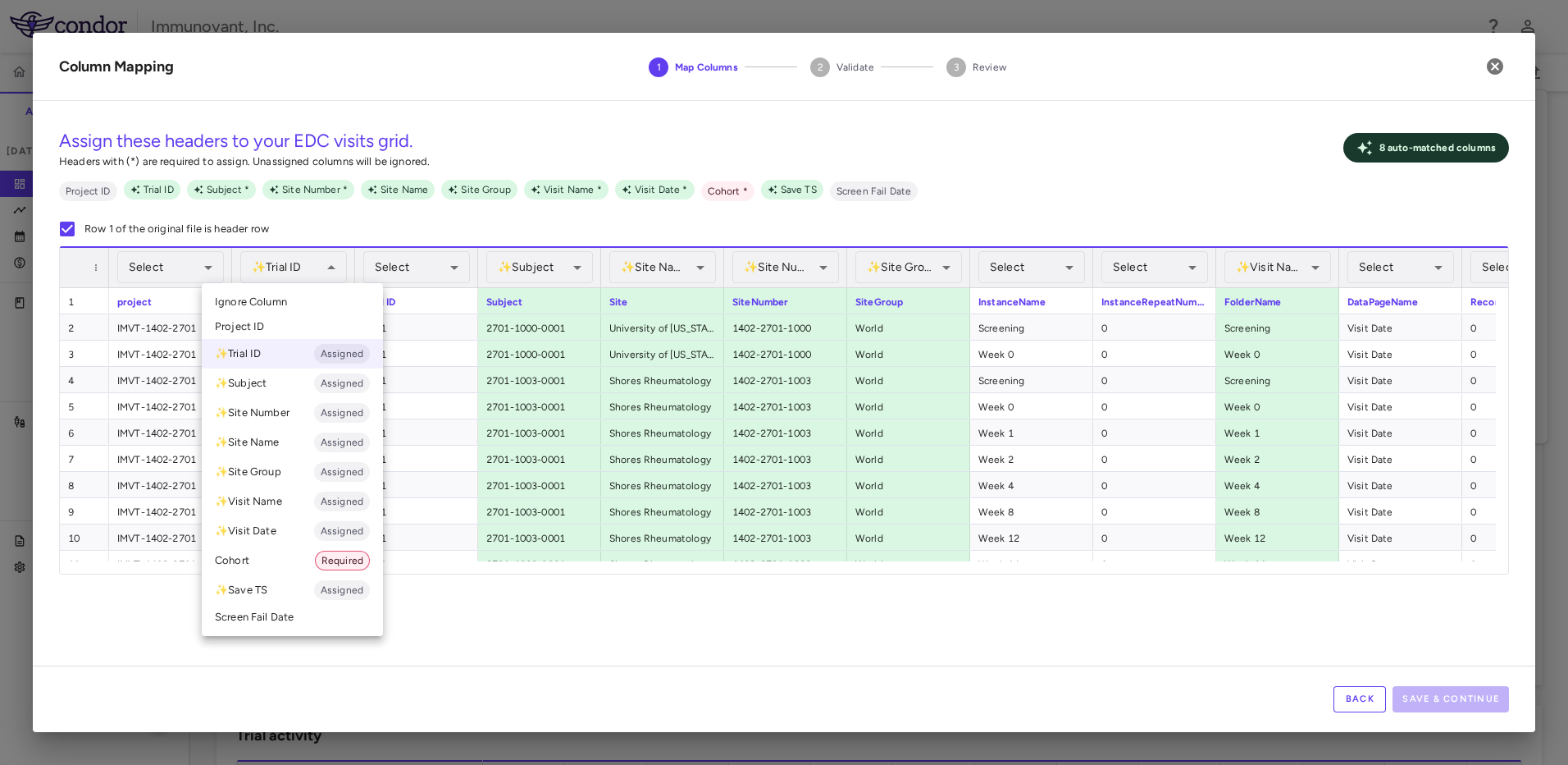
click at [299, 298] on li "Ignore Column" at bounding box center [292, 301] width 182 height 25
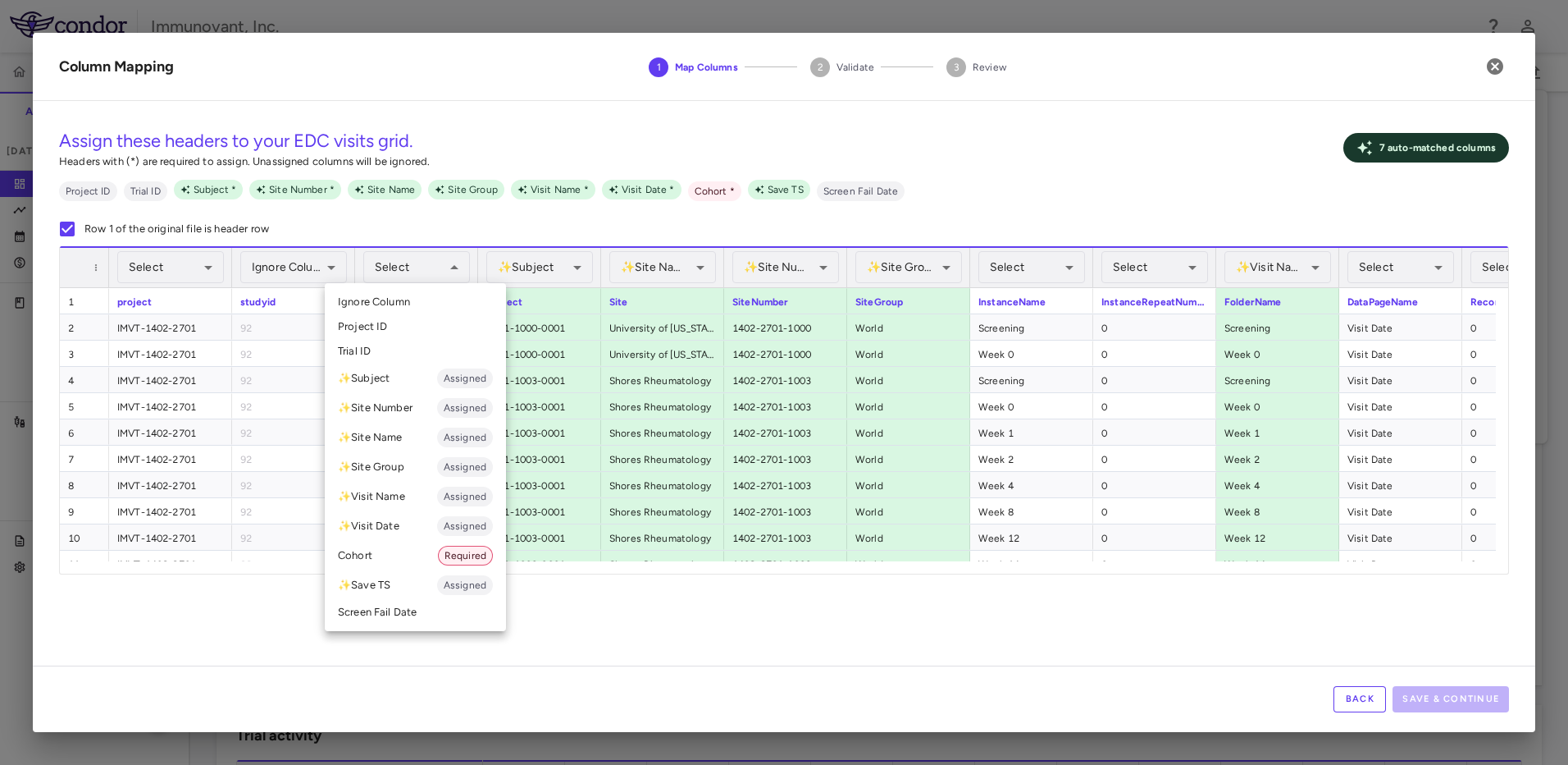
click at [424, 361] on li "Trial ID" at bounding box center [415, 350] width 182 height 25
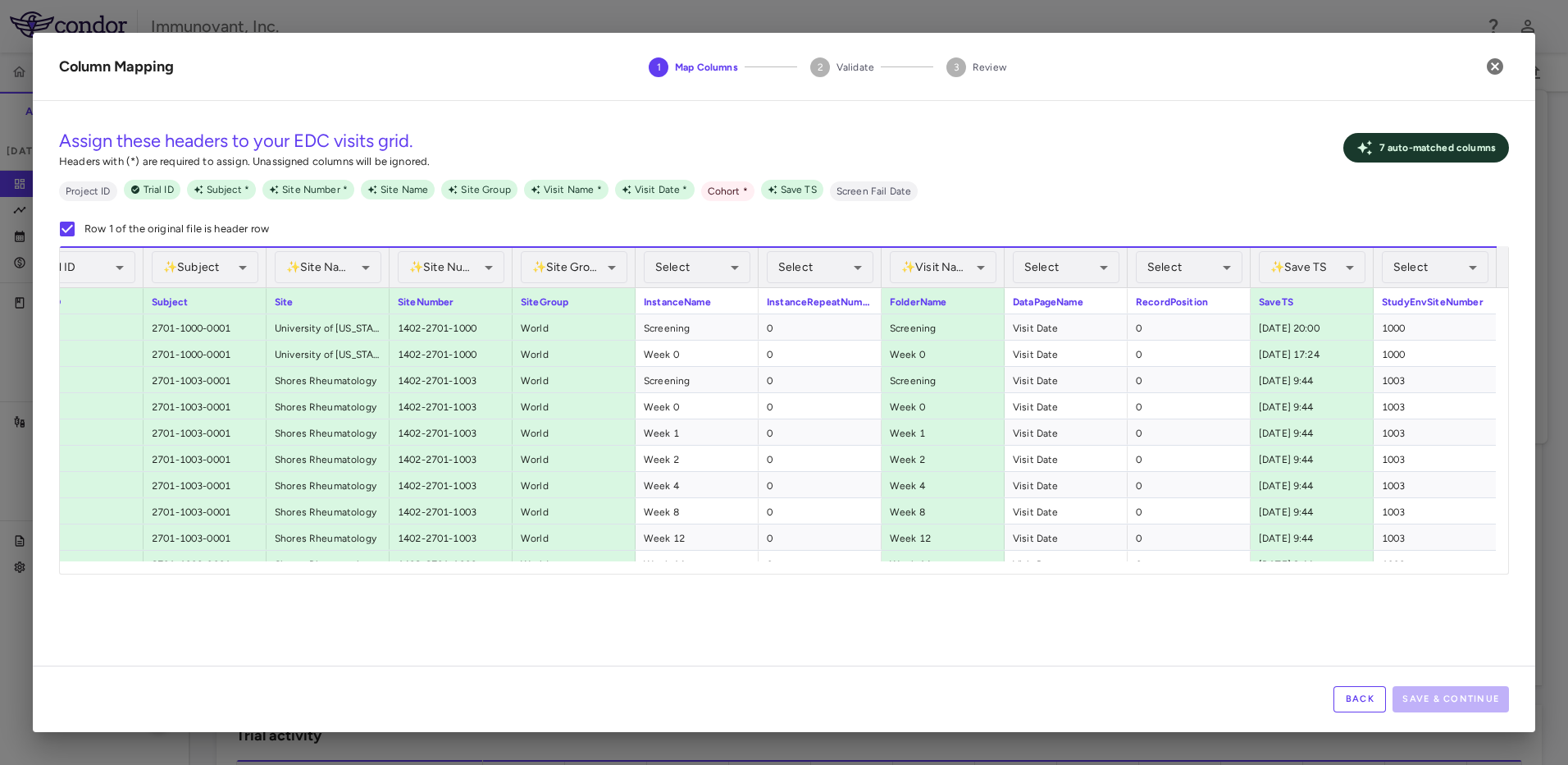
scroll to position [0, 0]
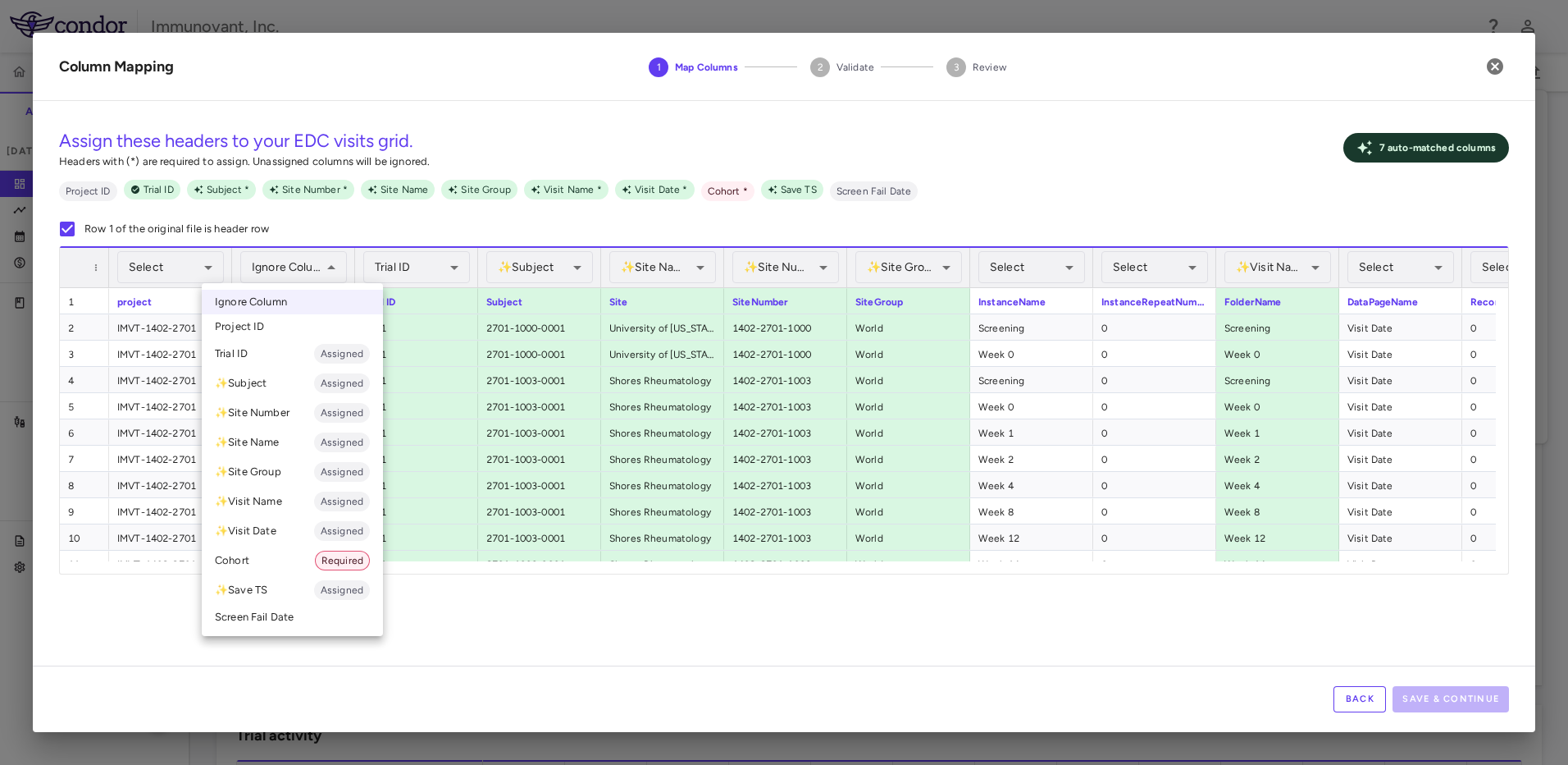
click at [274, 554] on li "Cohort Required" at bounding box center [292, 561] width 182 height 30
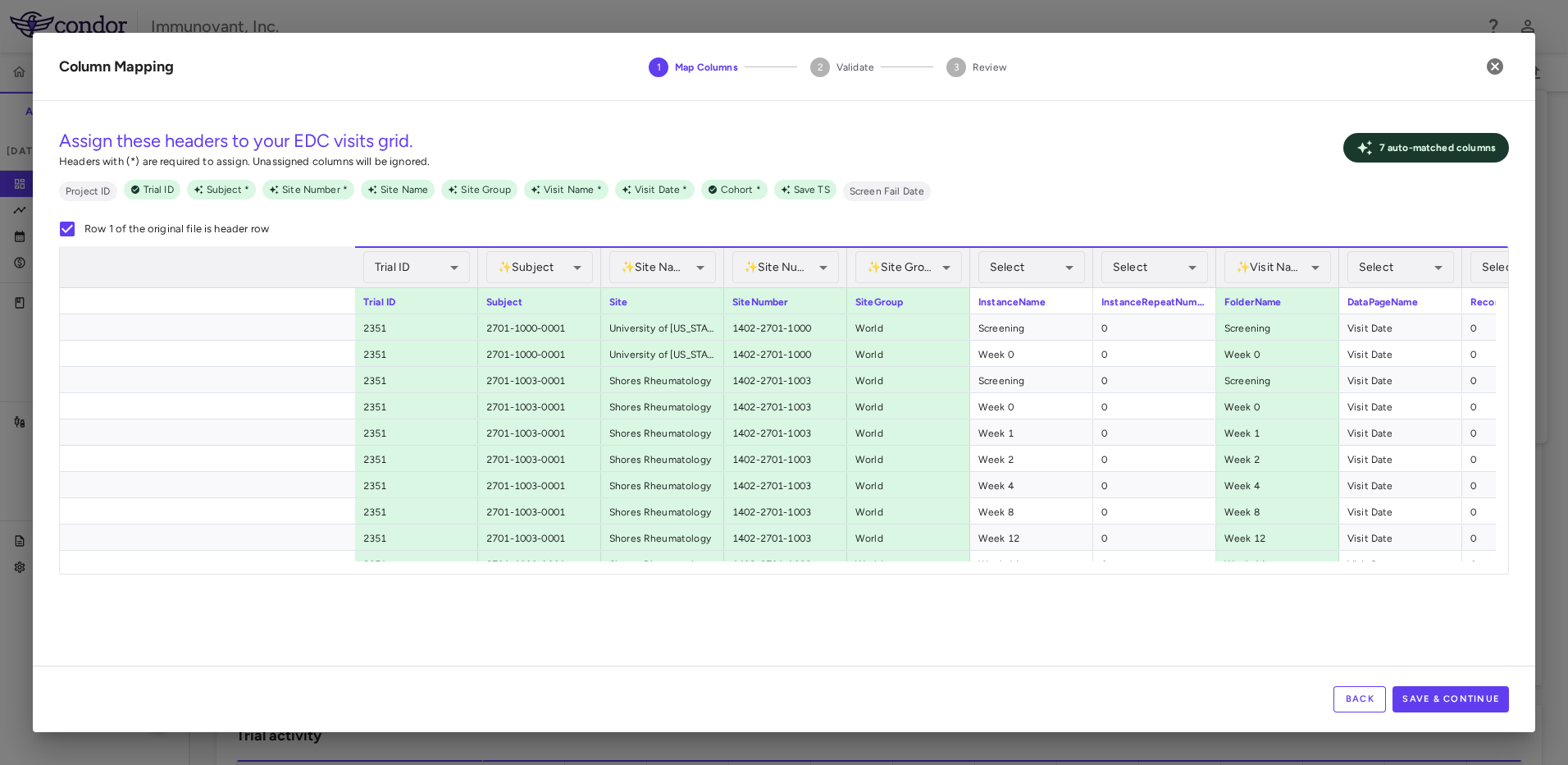
scroll to position [0, 671]
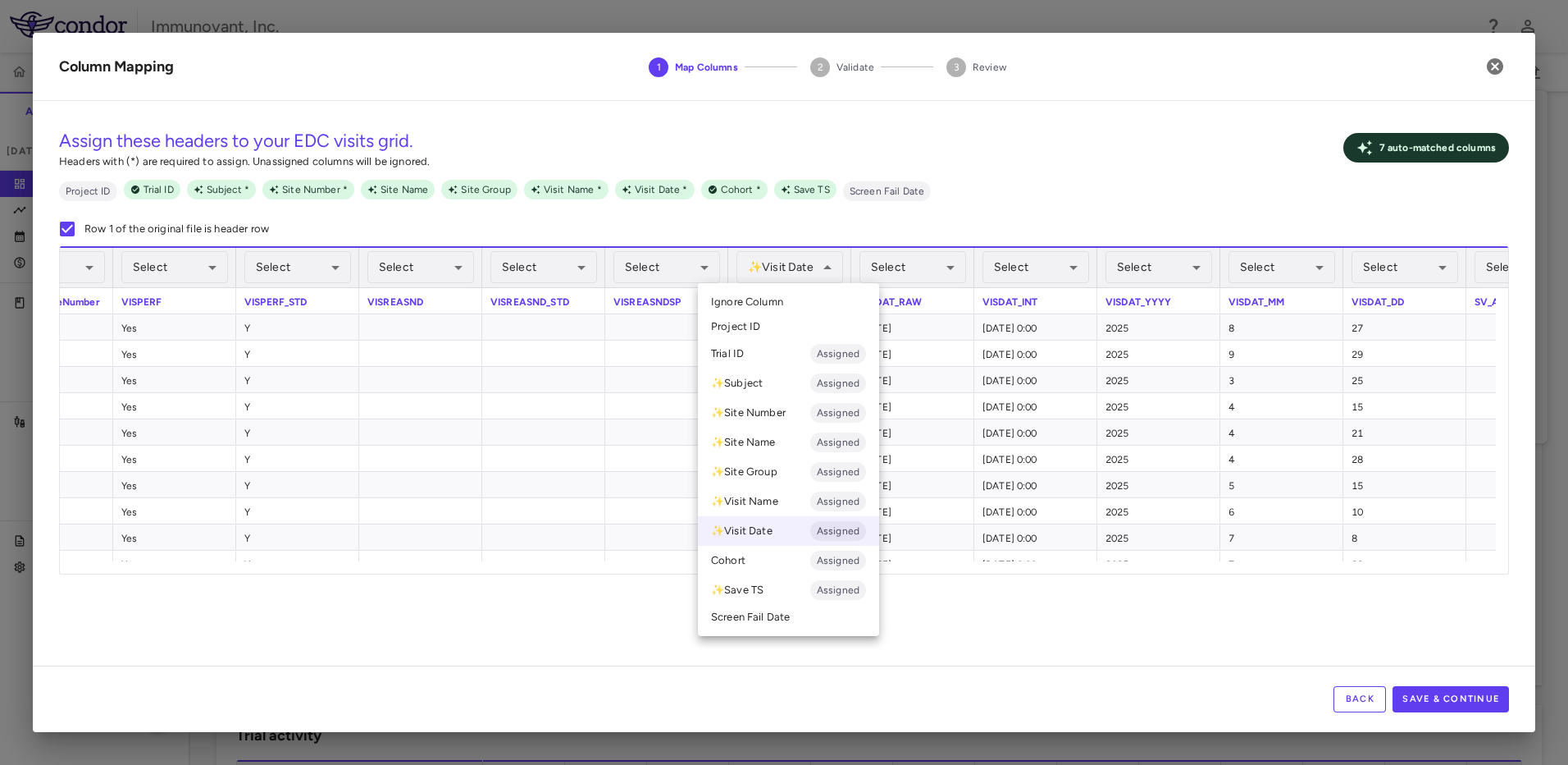
click at [775, 306] on span "Ignore Column" at bounding box center [747, 301] width 72 height 15
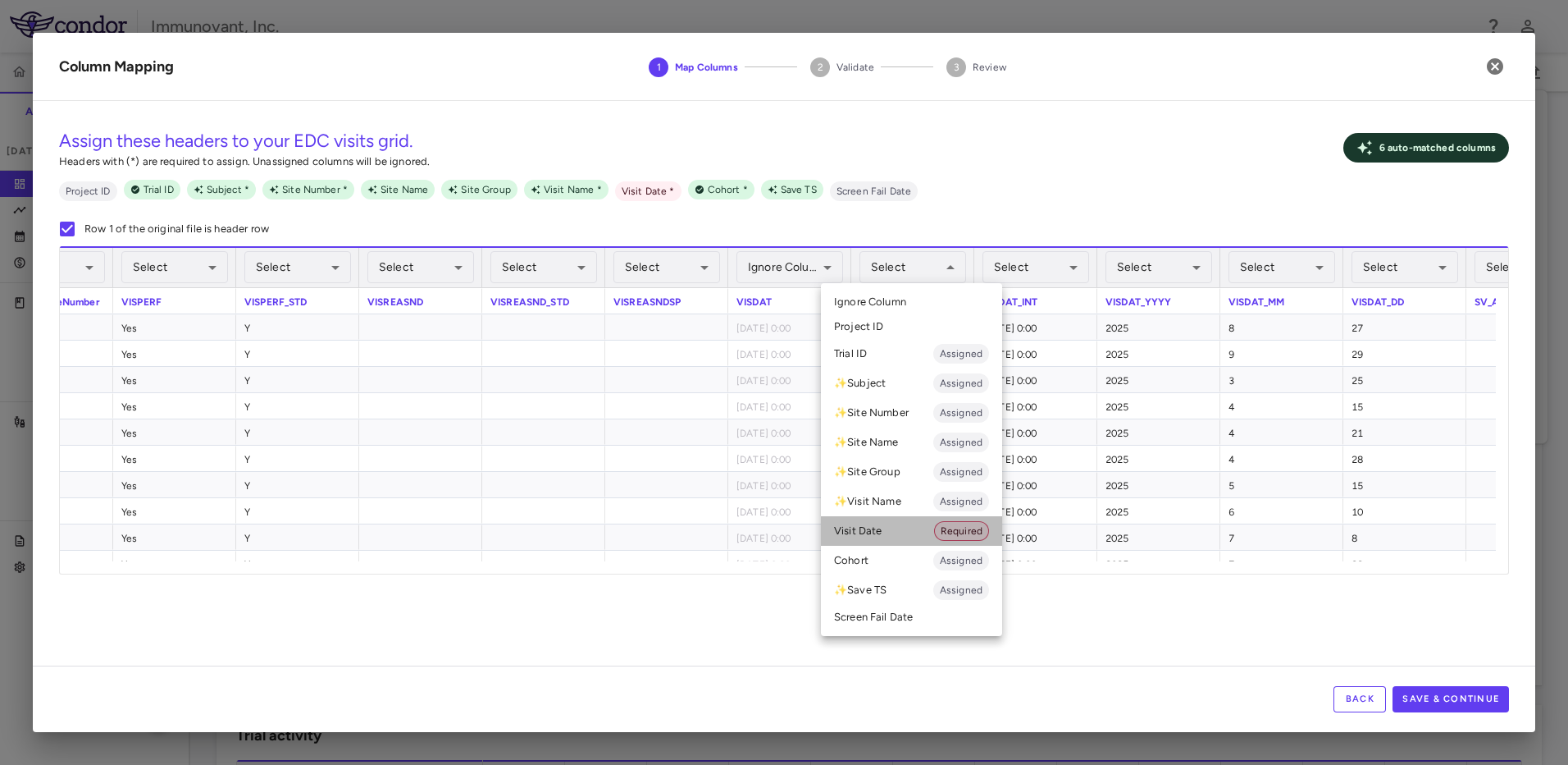
click at [896, 524] on li "Visit Date Required" at bounding box center [912, 531] width 182 height 30
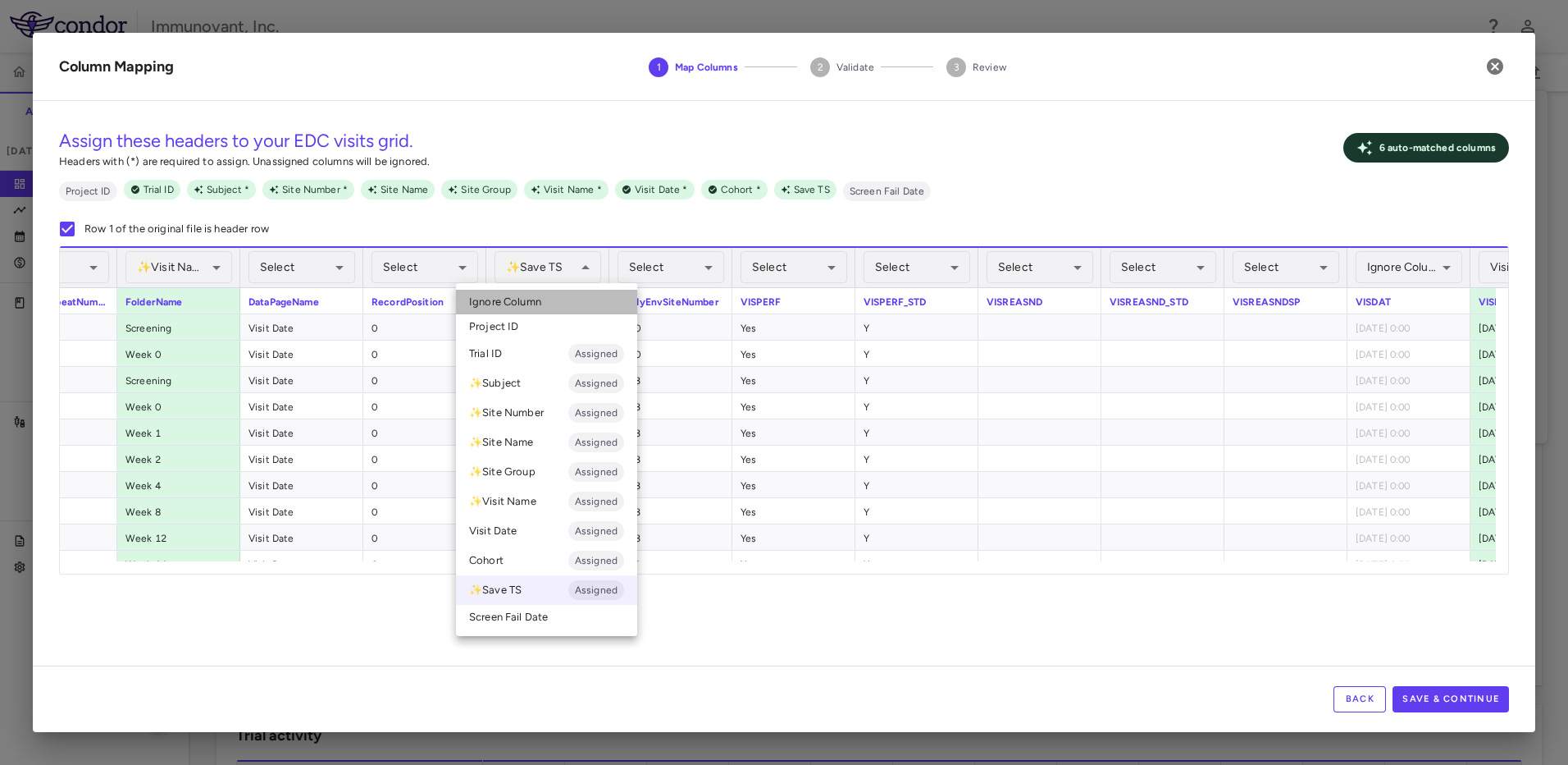
click at [553, 297] on li "Ignore Column" at bounding box center [547, 301] width 182 height 25
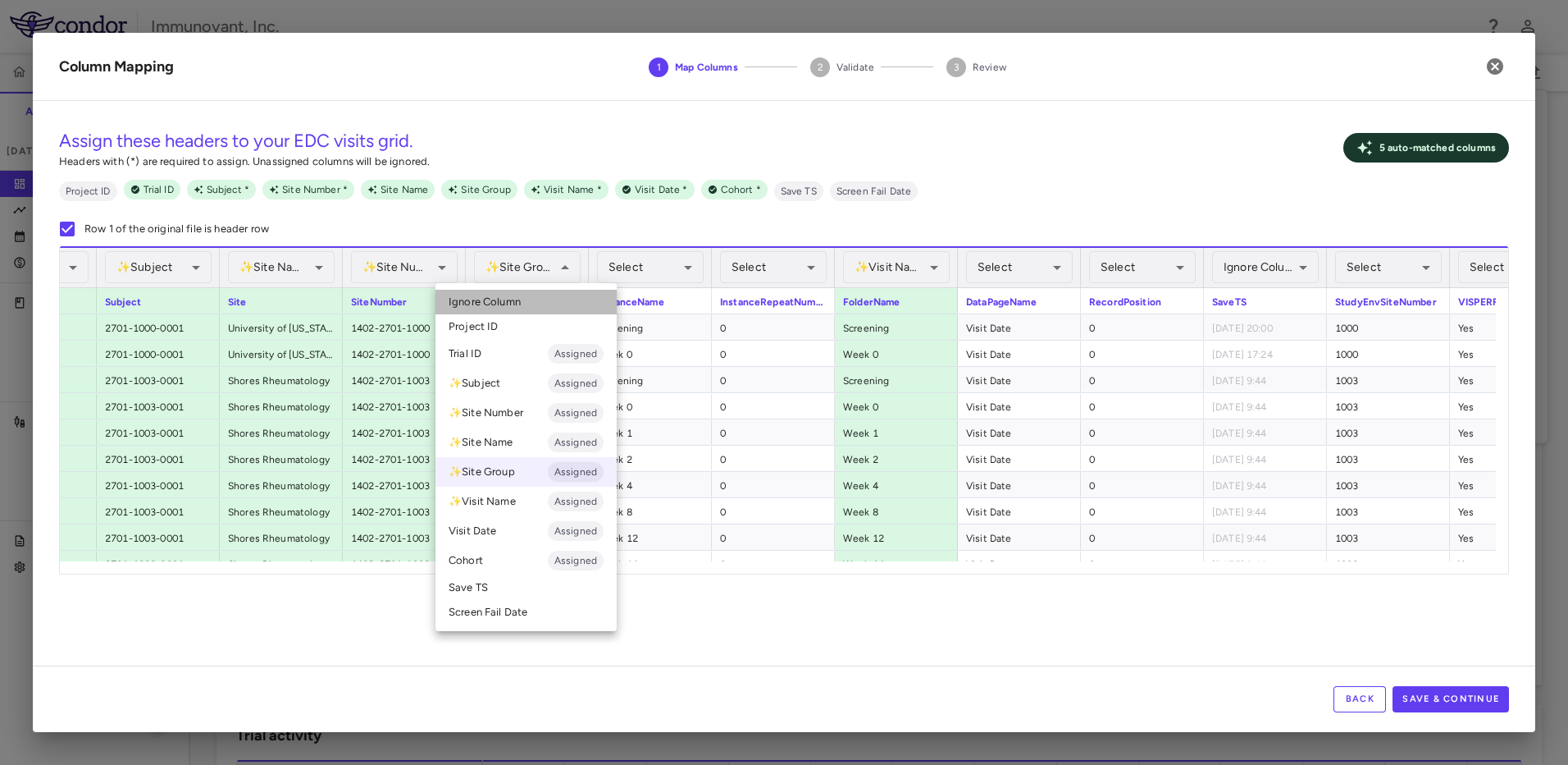
click at [523, 298] on li "Ignore Column" at bounding box center [526, 301] width 182 height 25
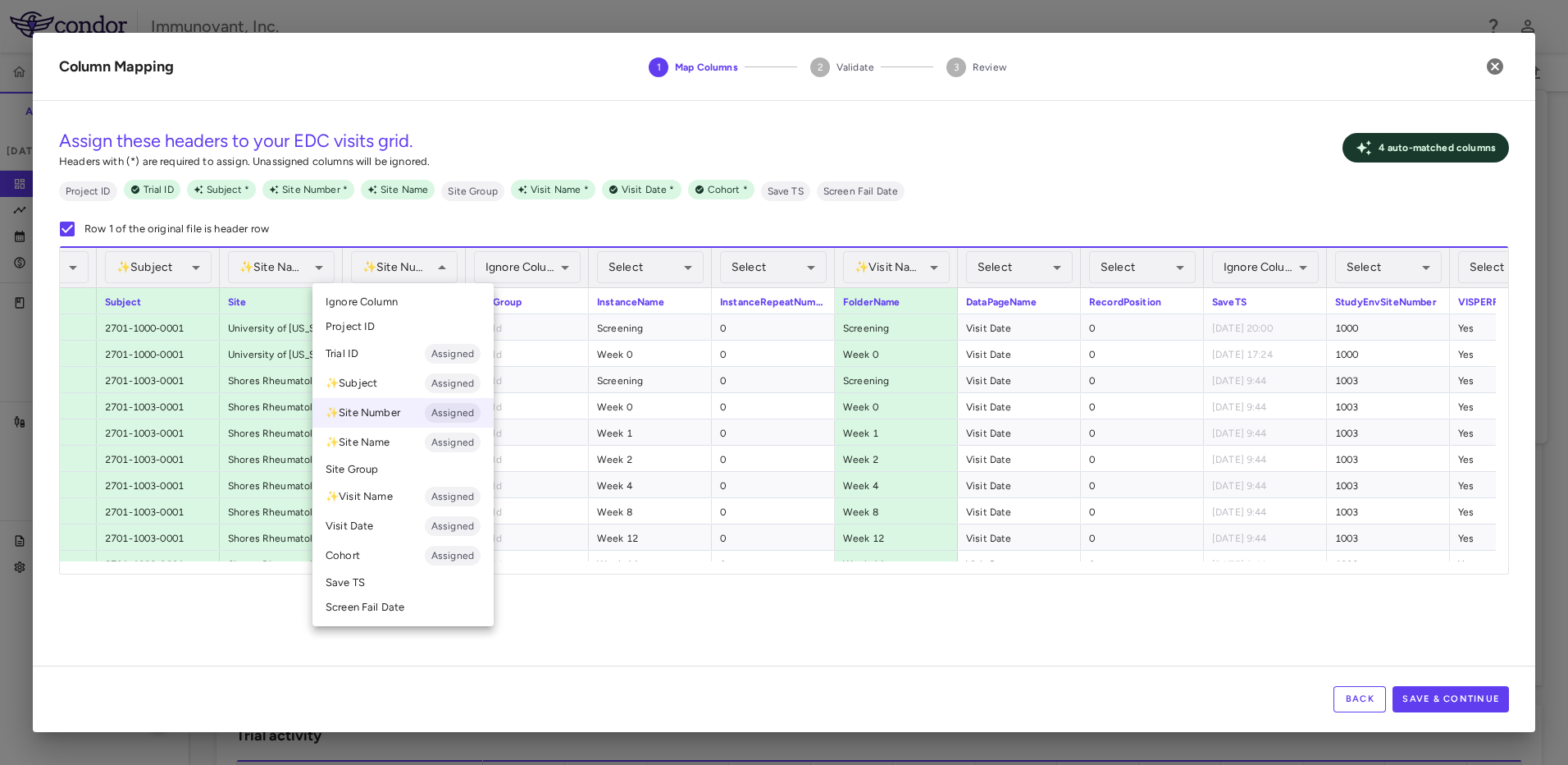
click at [429, 231] on div at bounding box center [784, 382] width 1568 height 765
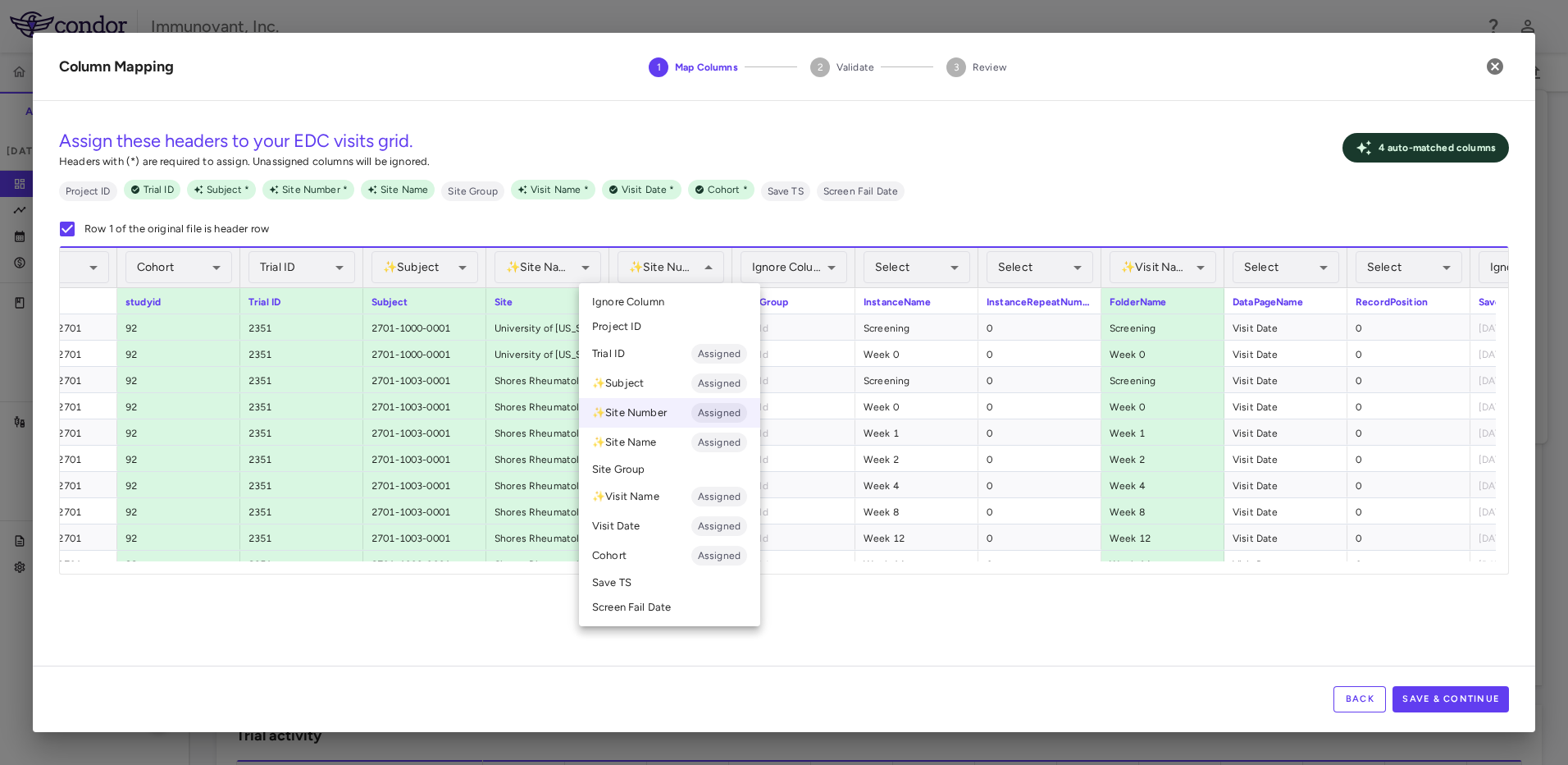
click at [663, 308] on span "Ignore Column" at bounding box center [628, 301] width 72 height 15
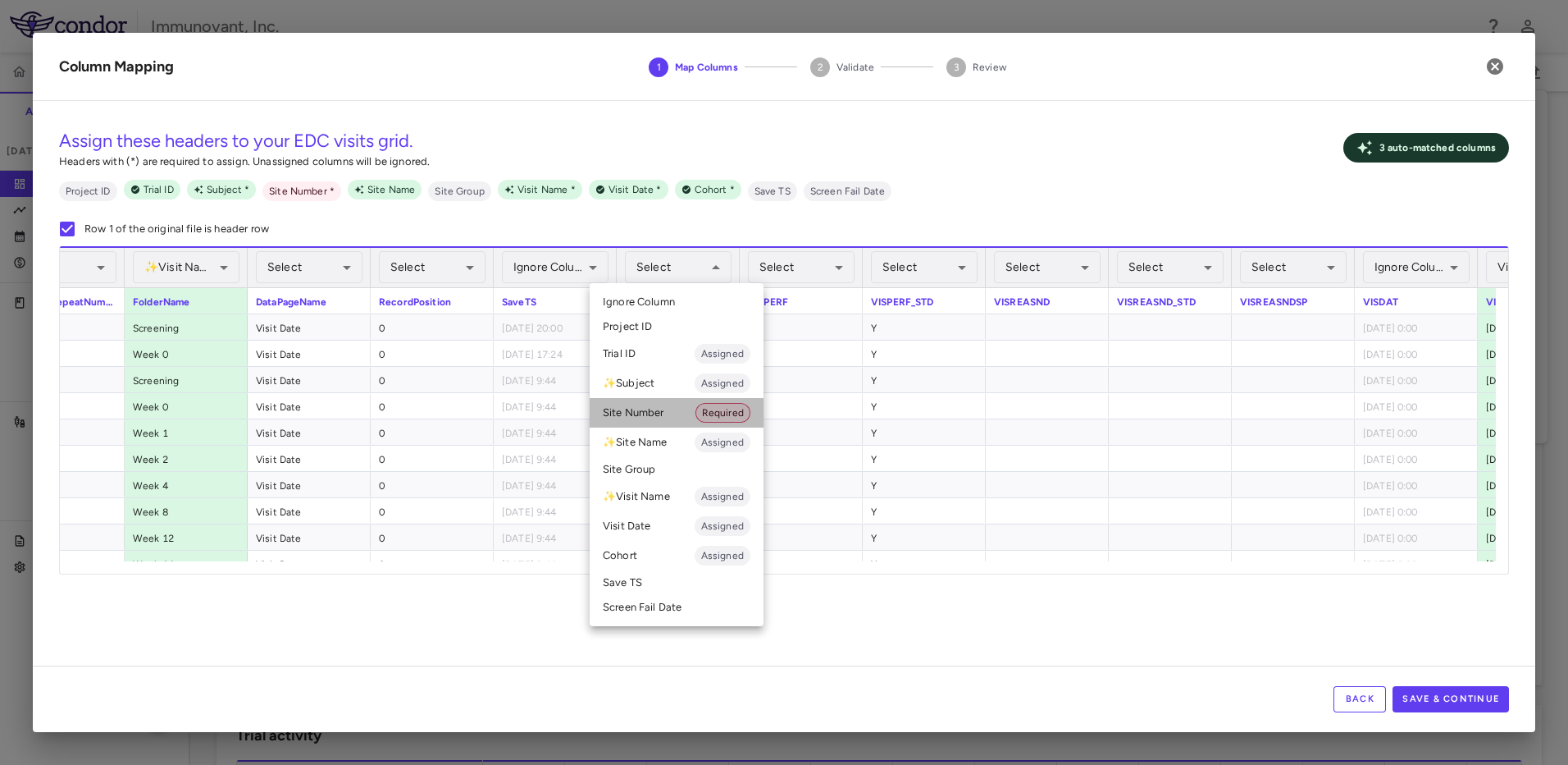
click at [686, 408] on li "Site Number Required" at bounding box center [677, 413] width 174 height 30
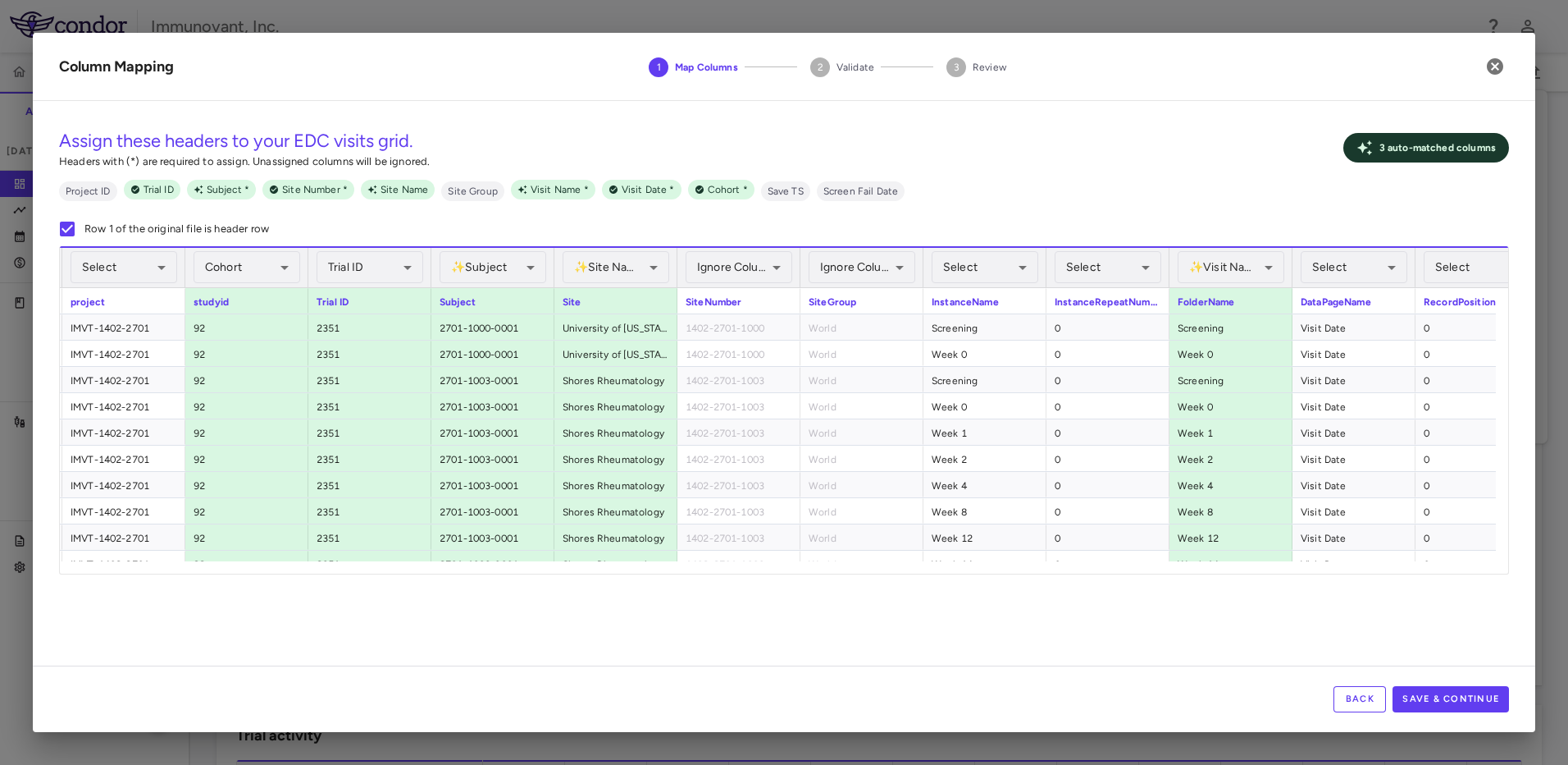
click at [672, 265] on div "✨ Site Name Assigned ********* ​" at bounding box center [616, 267] width 123 height 41
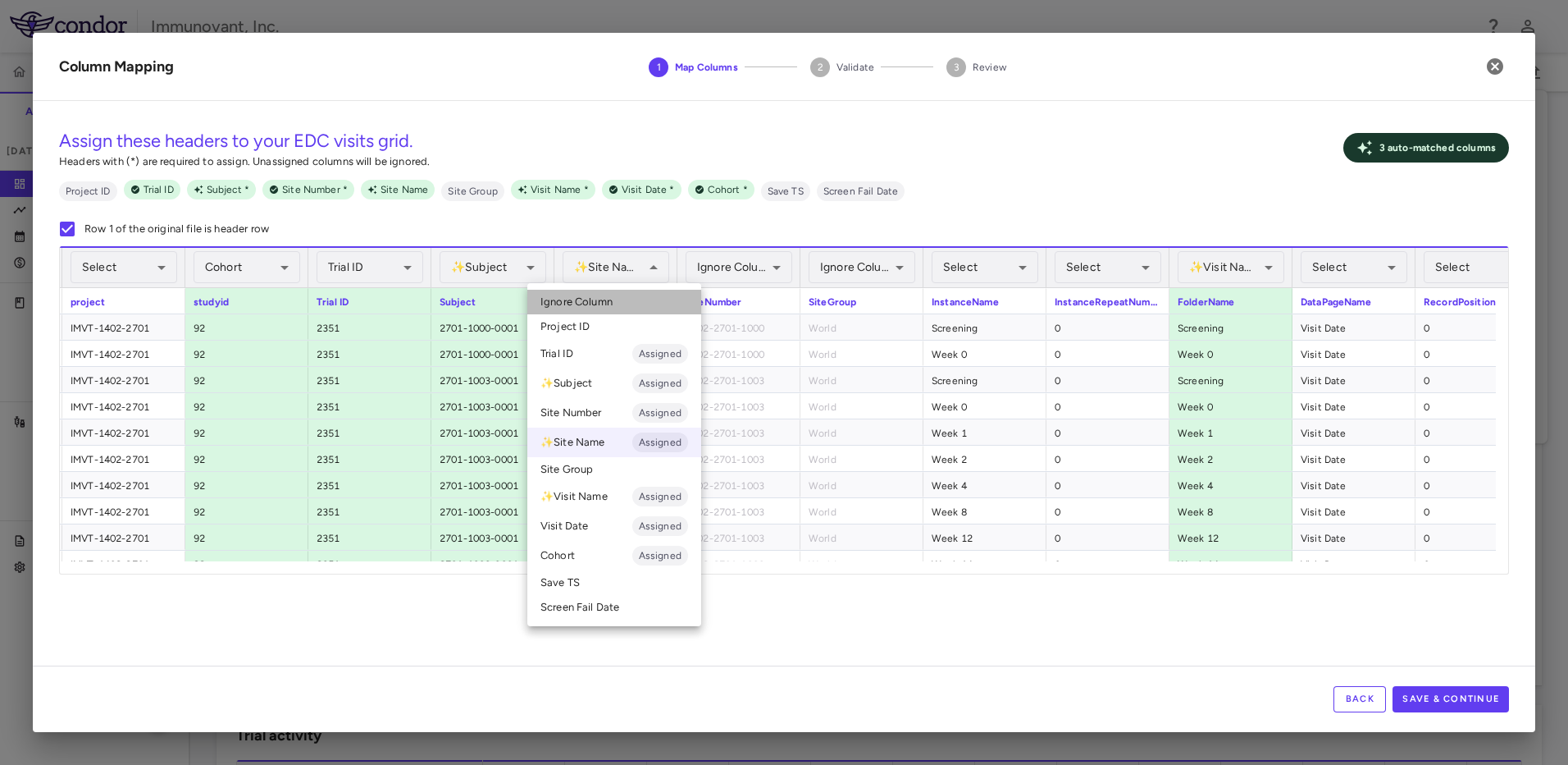
click at [624, 310] on li "Ignore Column" at bounding box center [614, 301] width 174 height 25
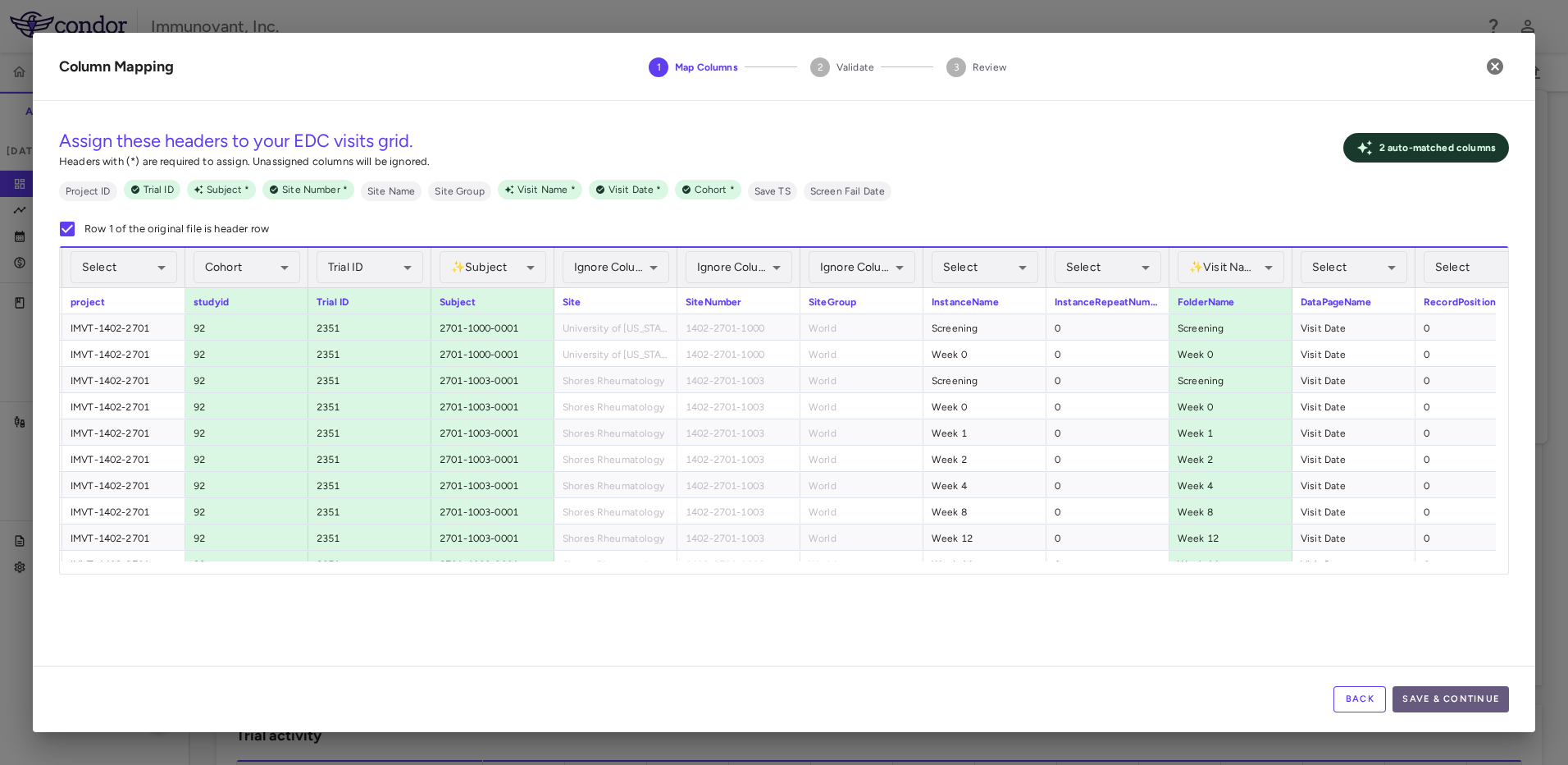
click at [1462, 702] on button "Save & Continue" at bounding box center [1451, 699] width 116 height 27
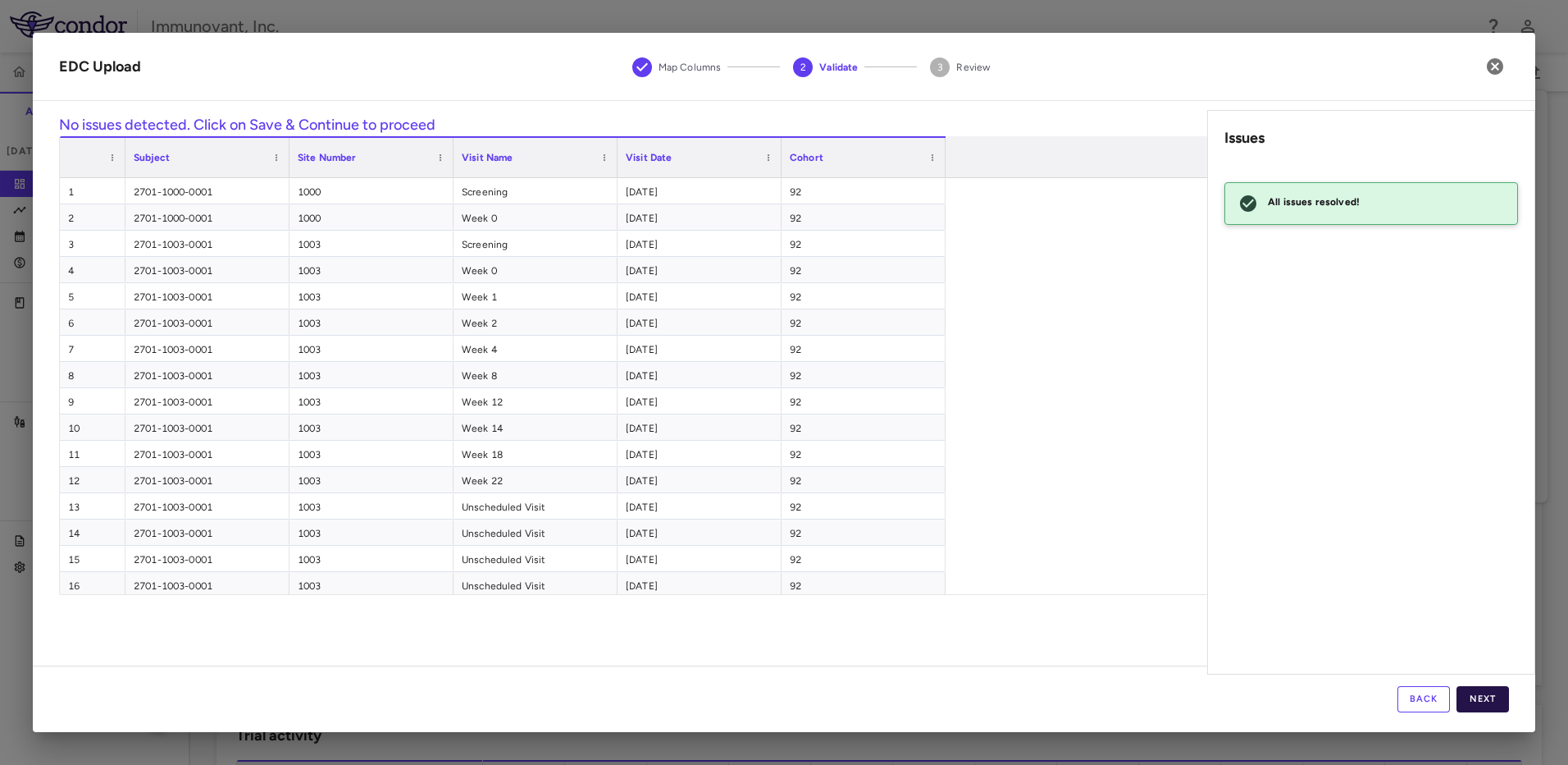
click at [1481, 696] on button "Next" at bounding box center [1482, 699] width 52 height 27
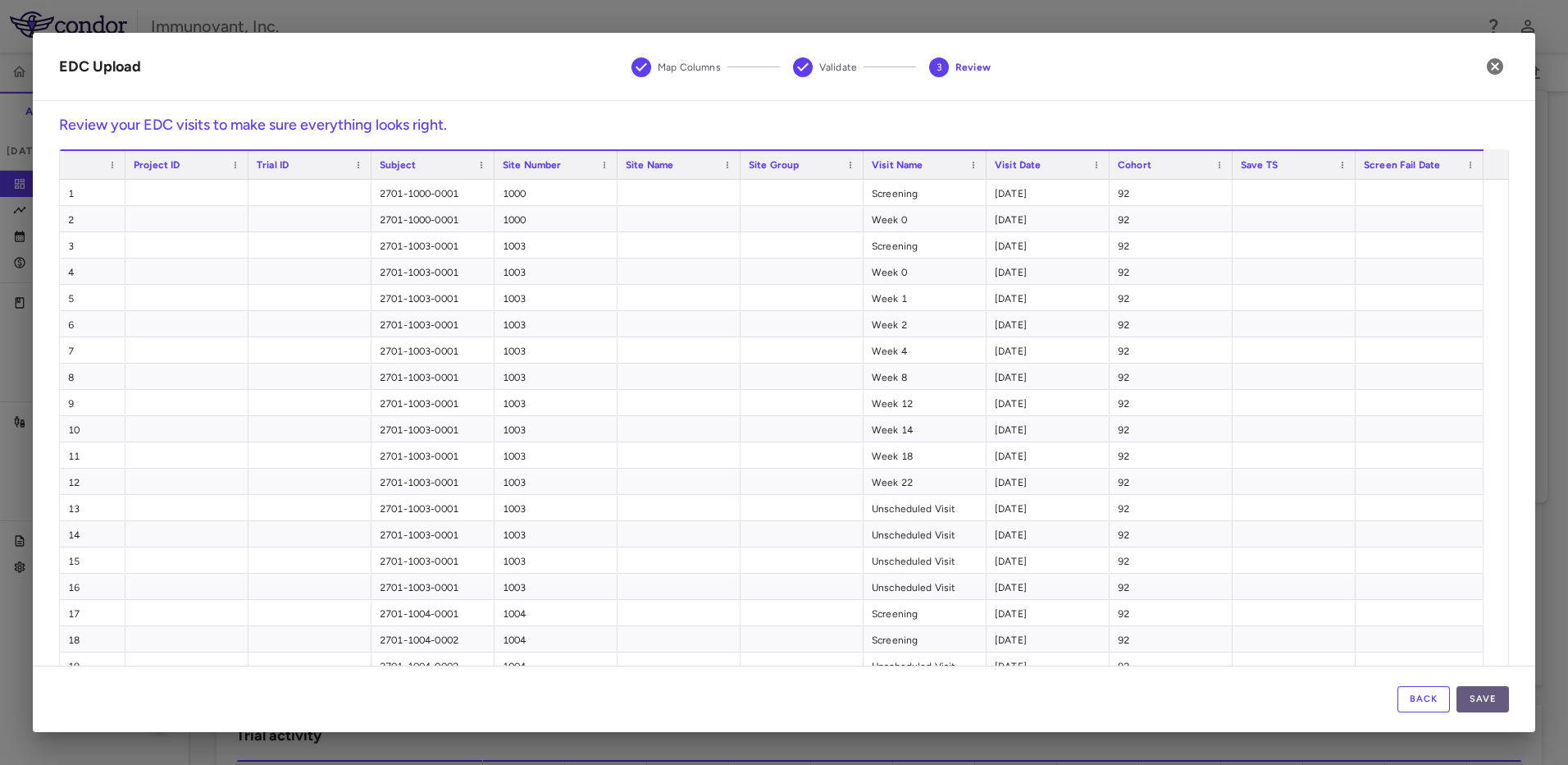
click at [1495, 694] on button "Save" at bounding box center [1482, 699] width 52 height 27
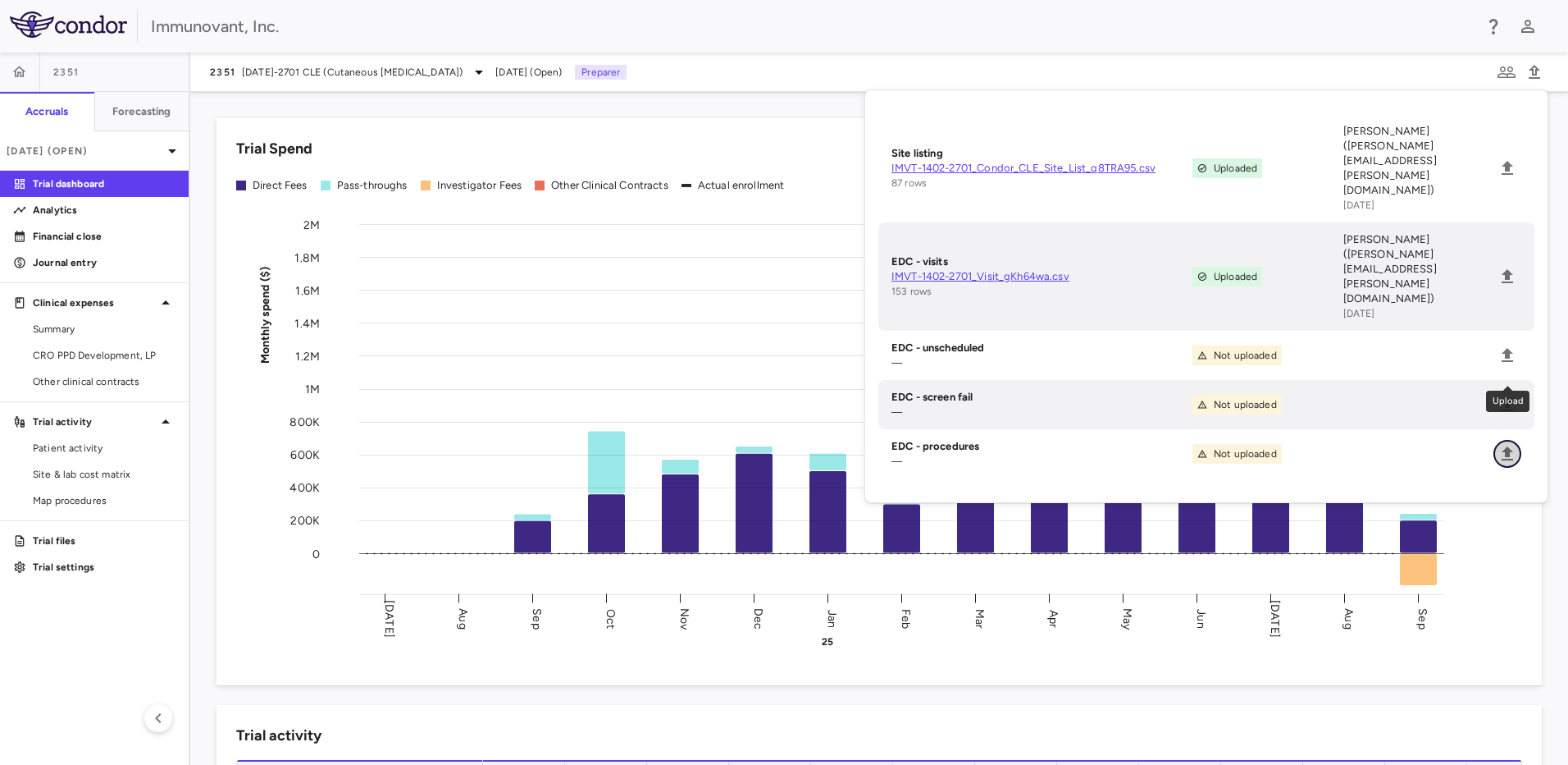
click at [1509, 446] on icon "Upload" at bounding box center [1508, 453] width 12 height 14
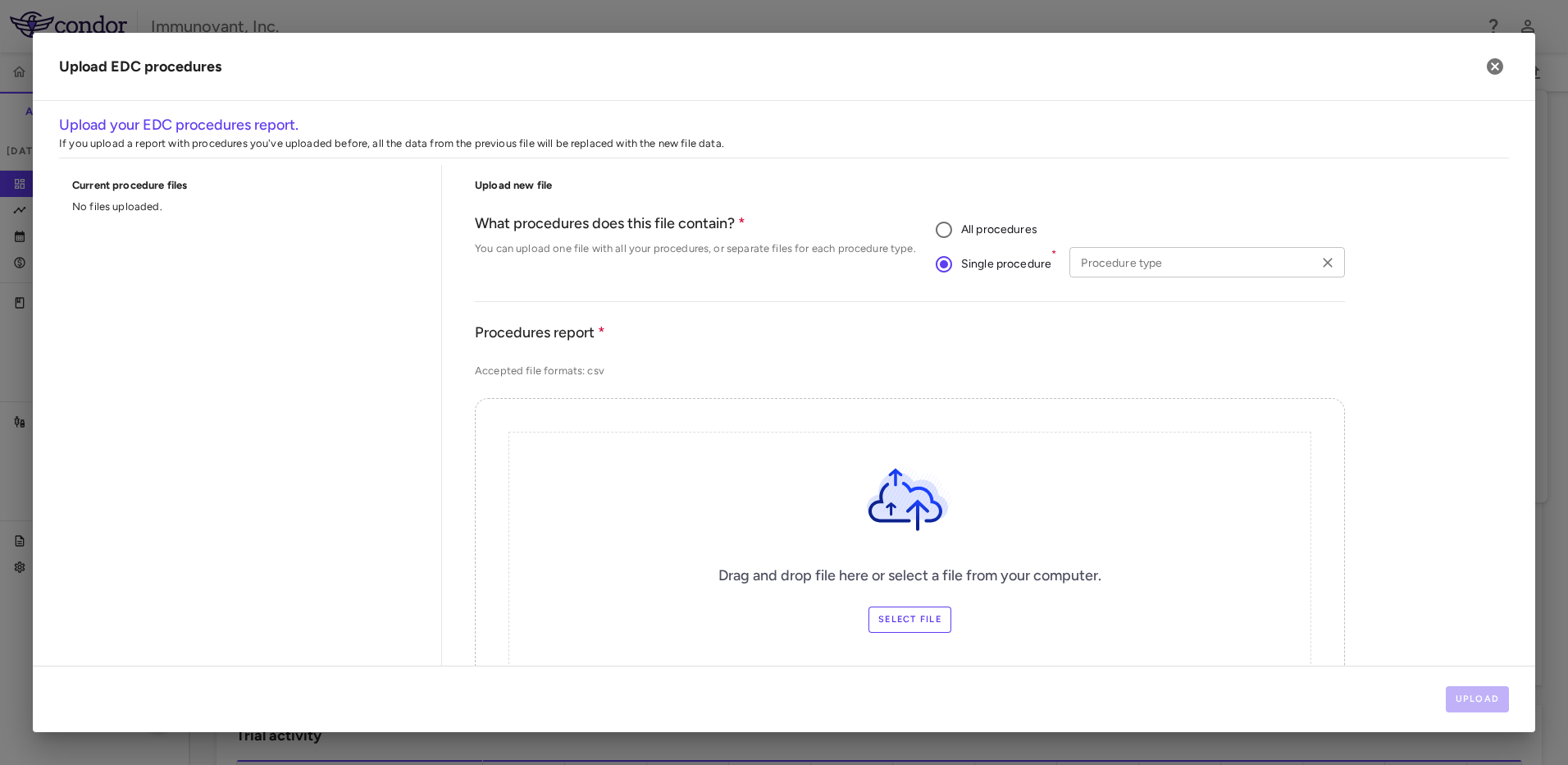
click at [1277, 268] on input "Procedure type" at bounding box center [1193, 262] width 238 height 21
click at [1173, 294] on li "Skin Biopsy" at bounding box center [1202, 296] width 269 height 25
click at [924, 612] on label "Select file" at bounding box center [910, 619] width 83 height 27
click at [0, 0] on input "Select file" at bounding box center [0, 0] width 0 height 0
click at [1459, 687] on button "Upload" at bounding box center [1477, 699] width 64 height 27
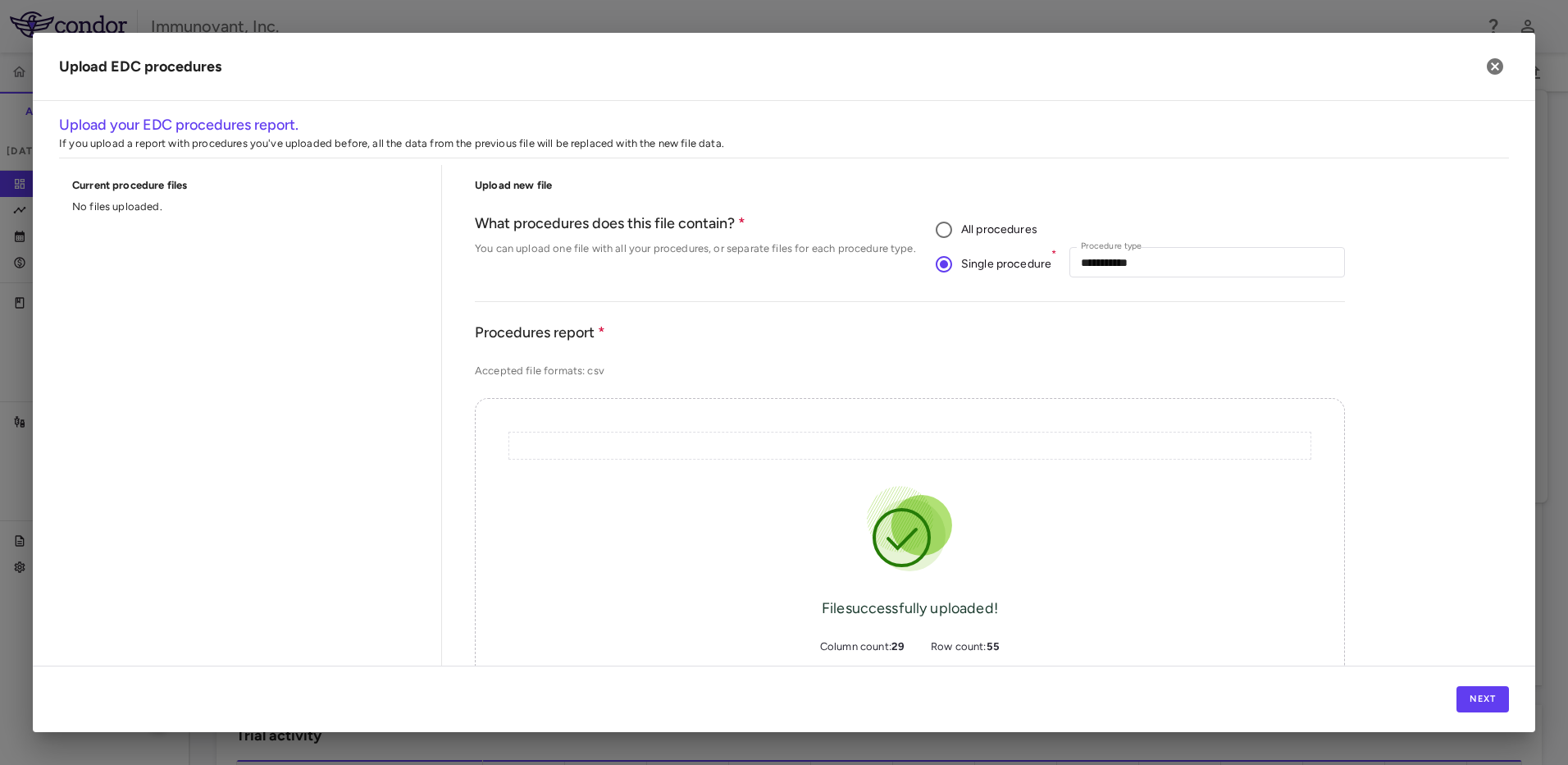
click at [1516, 689] on div "Next" at bounding box center [784, 698] width 1503 height 66
click at [1502, 687] on button "Next" at bounding box center [1482, 699] width 52 height 27
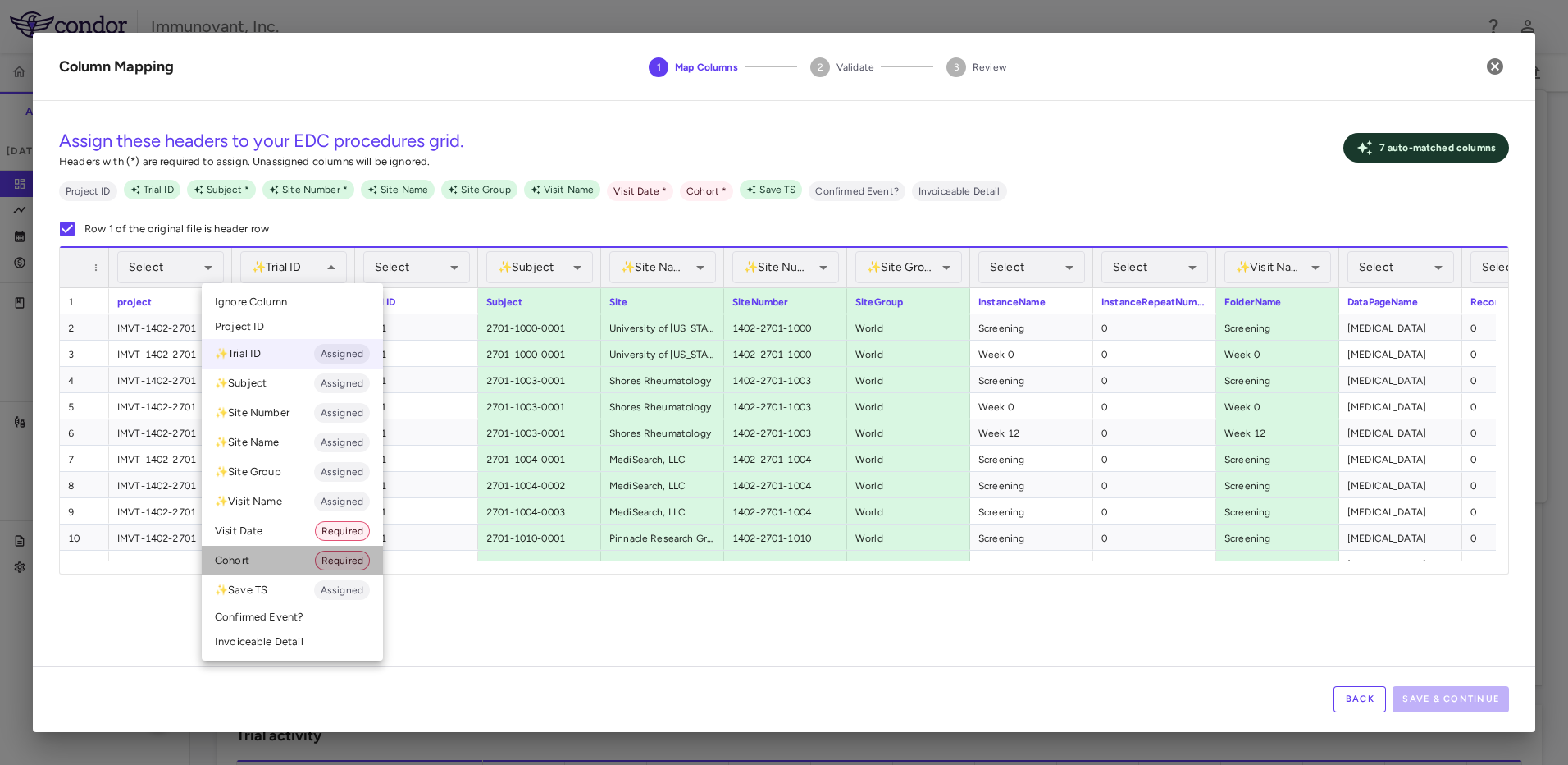
click at [279, 559] on li "Cohort Required" at bounding box center [292, 561] width 182 height 30
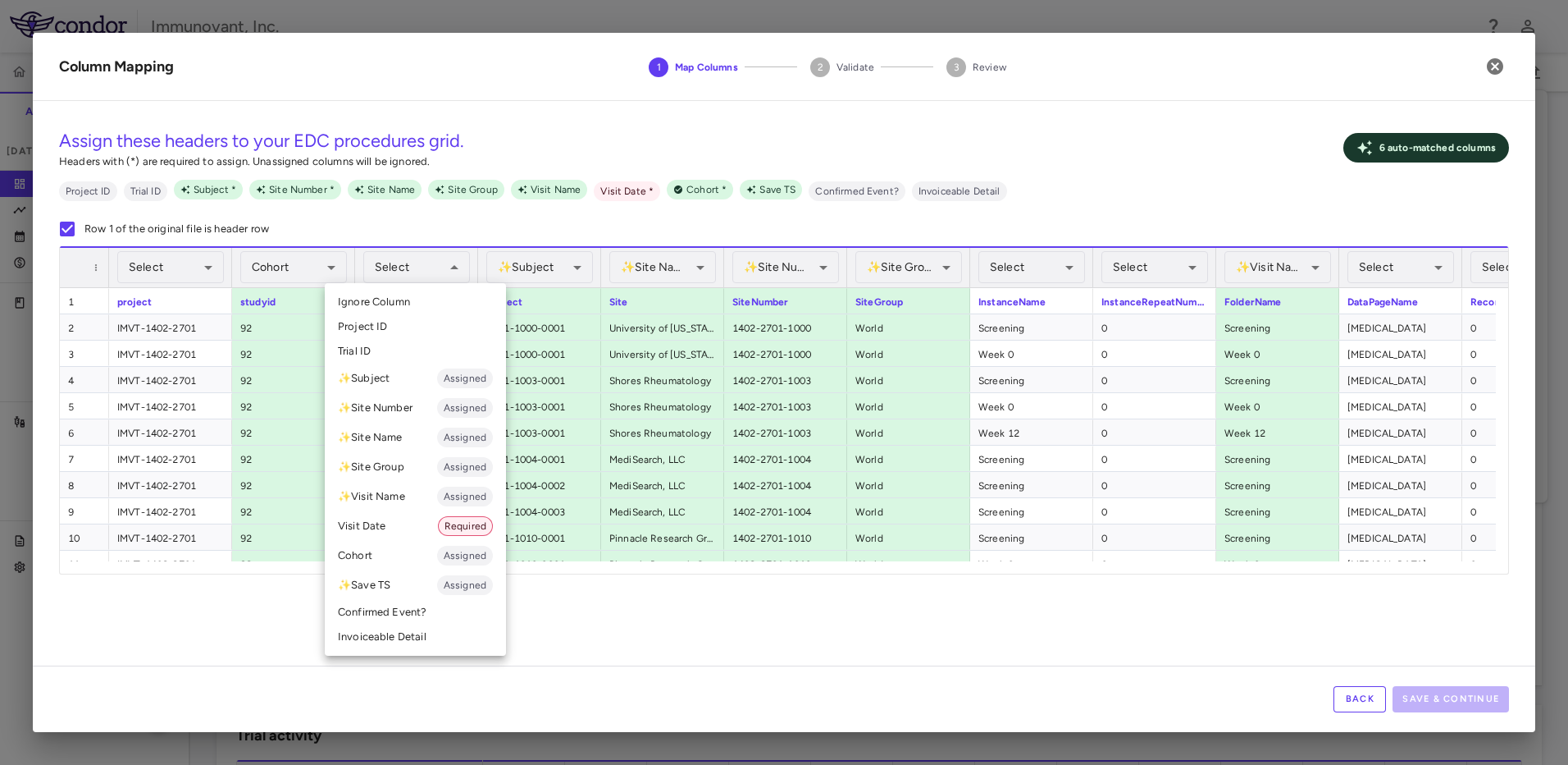
click at [394, 353] on li "Trial ID" at bounding box center [415, 350] width 182 height 25
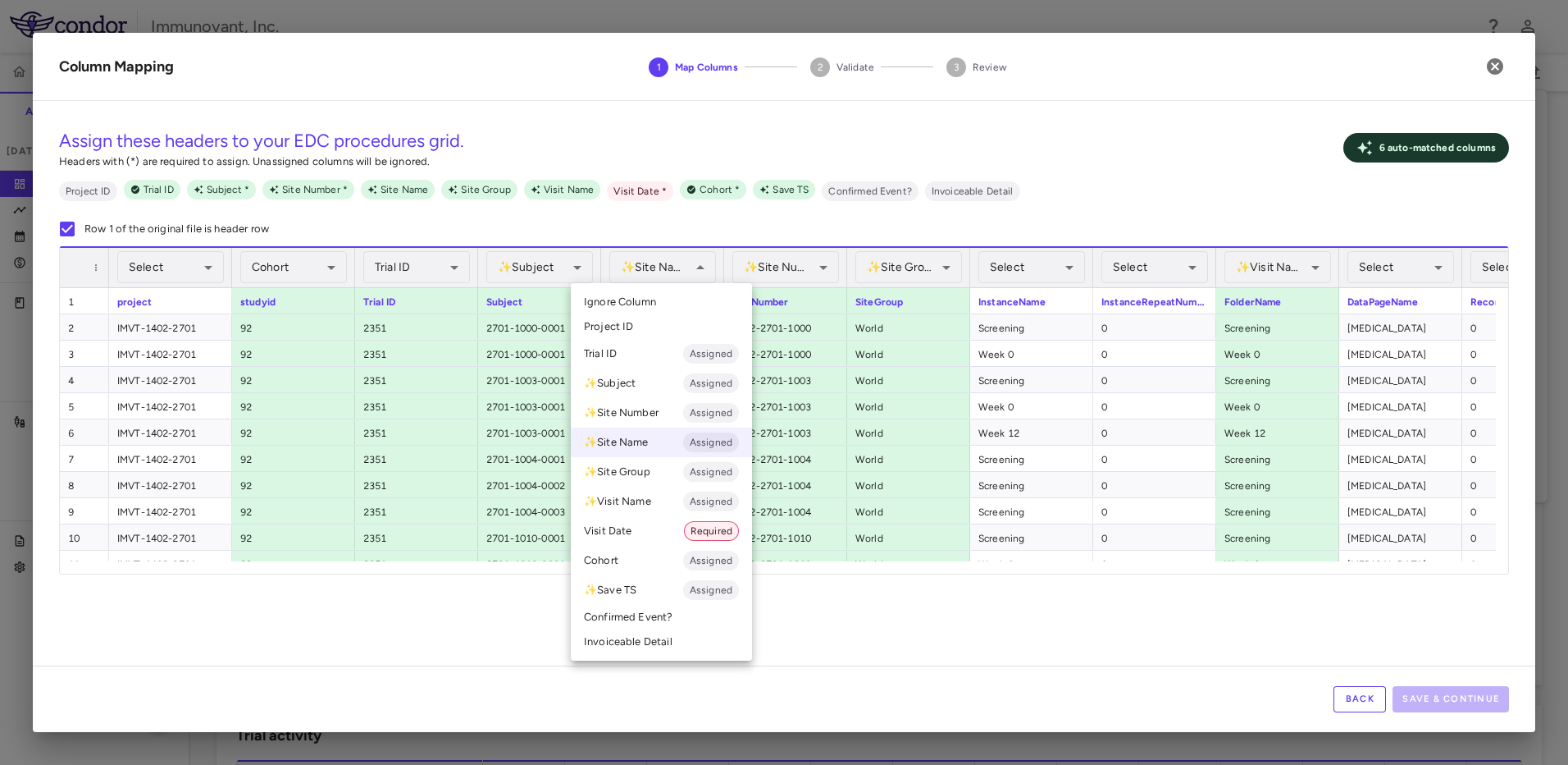
click at [661, 311] on li "Ignore Column" at bounding box center [661, 301] width 182 height 25
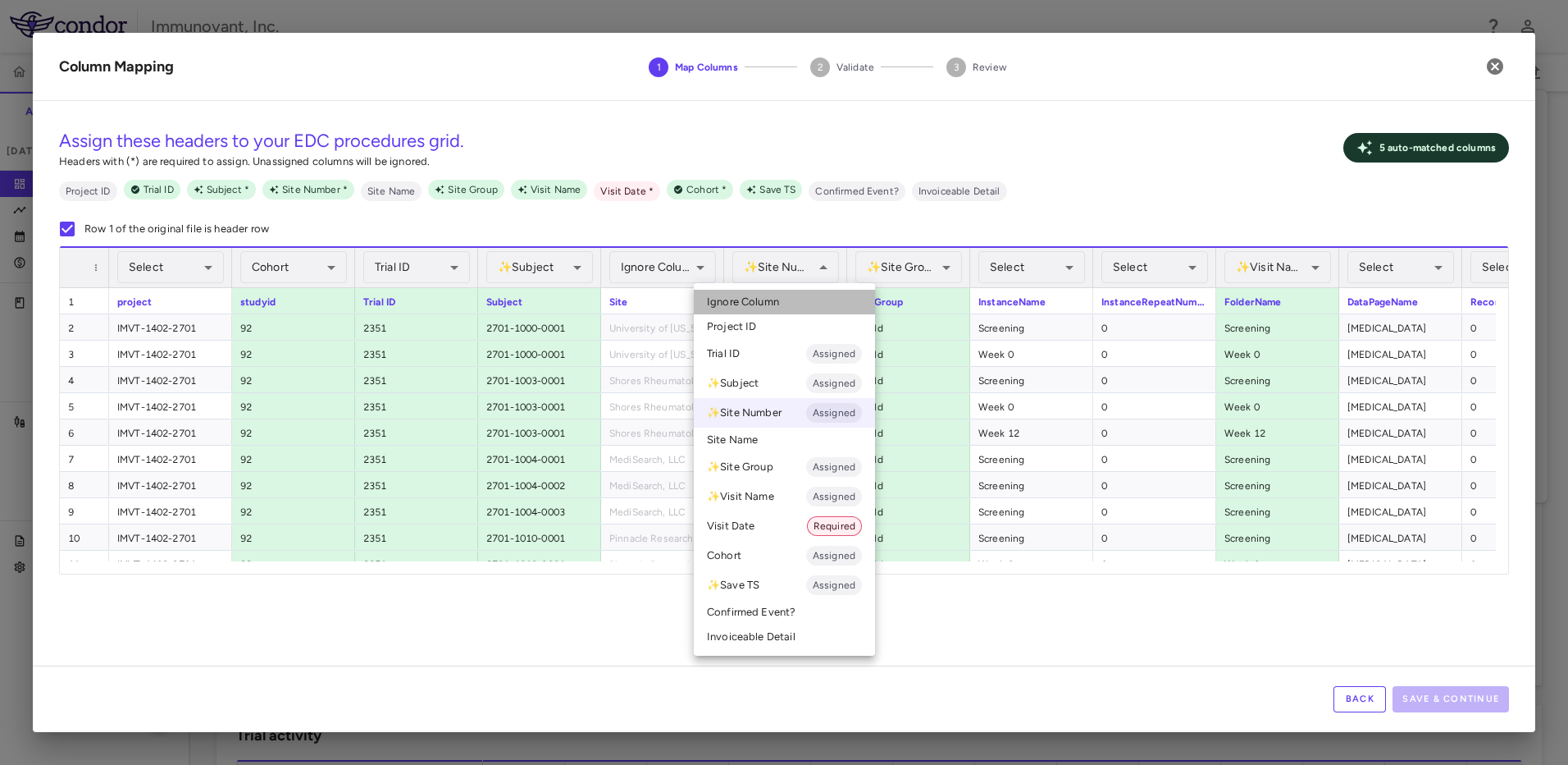
click at [797, 303] on li "Ignore Column" at bounding box center [784, 301] width 182 height 25
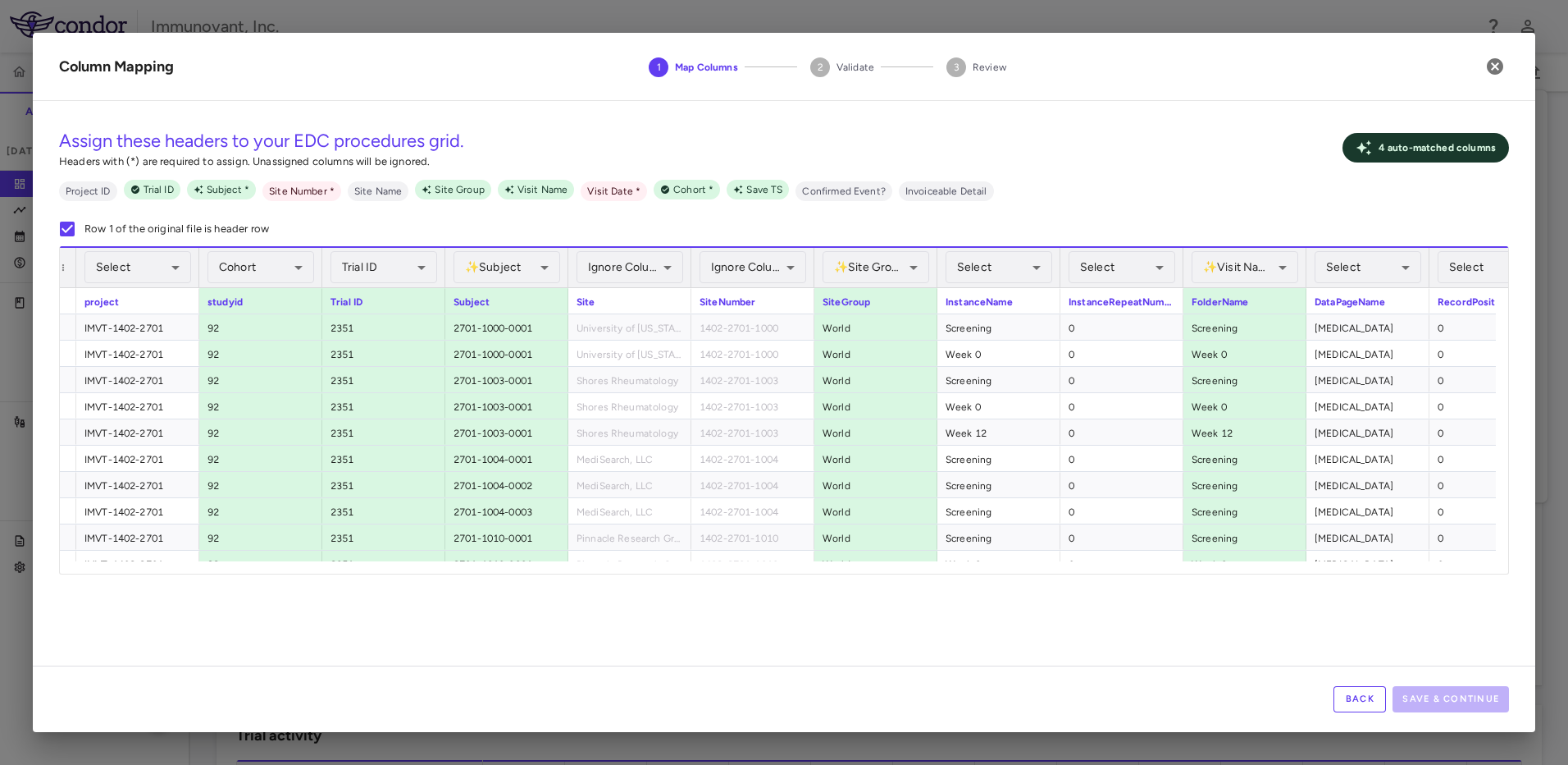
scroll to position [0, 45]
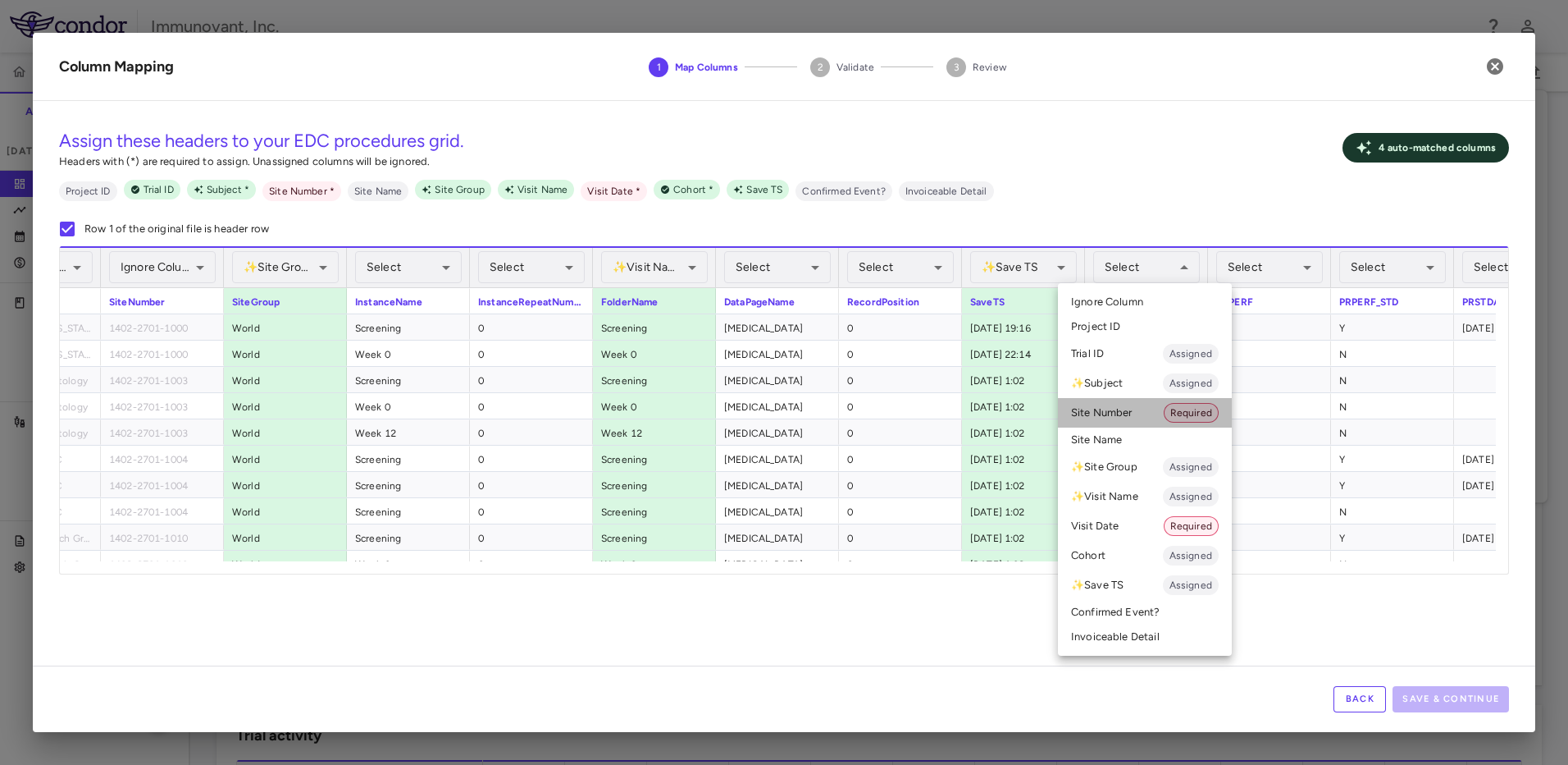
click at [1130, 420] on li "Site Number Required" at bounding box center [1145, 413] width 174 height 30
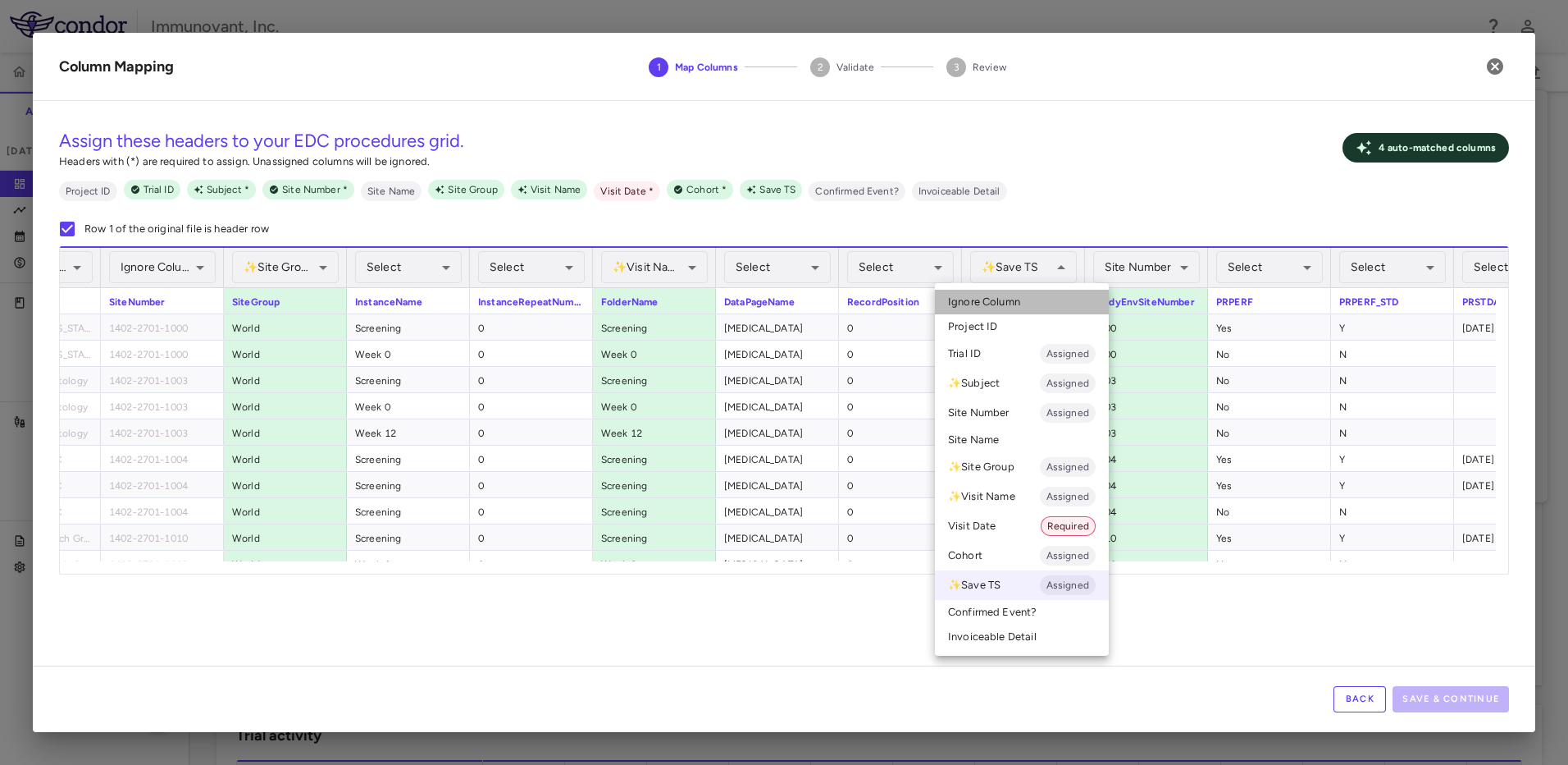
click at [1009, 309] on li "Ignore Column" at bounding box center [1021, 301] width 174 height 25
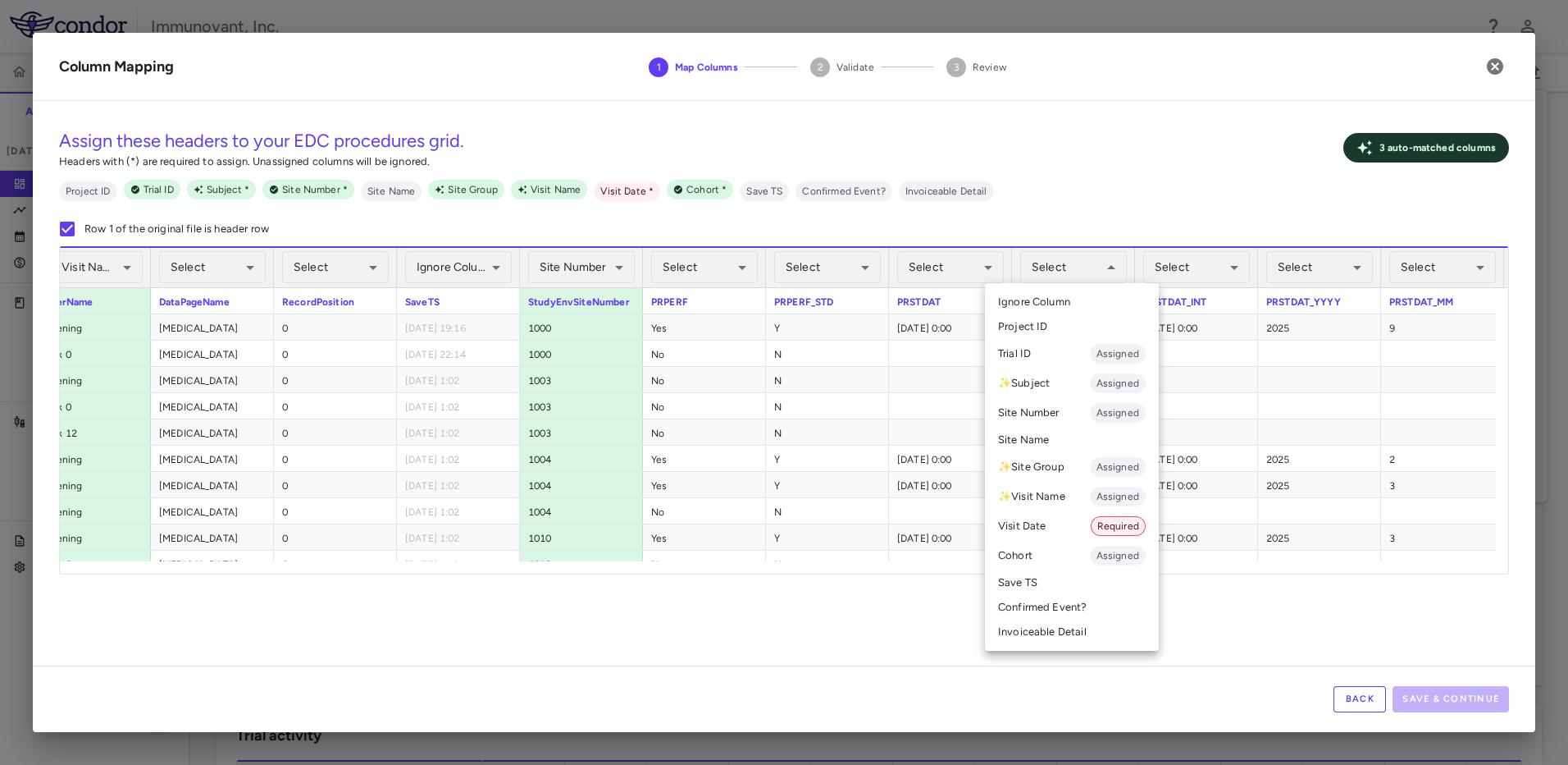
click at [1024, 525] on li "Visit Date Required" at bounding box center [1072, 526] width 174 height 30
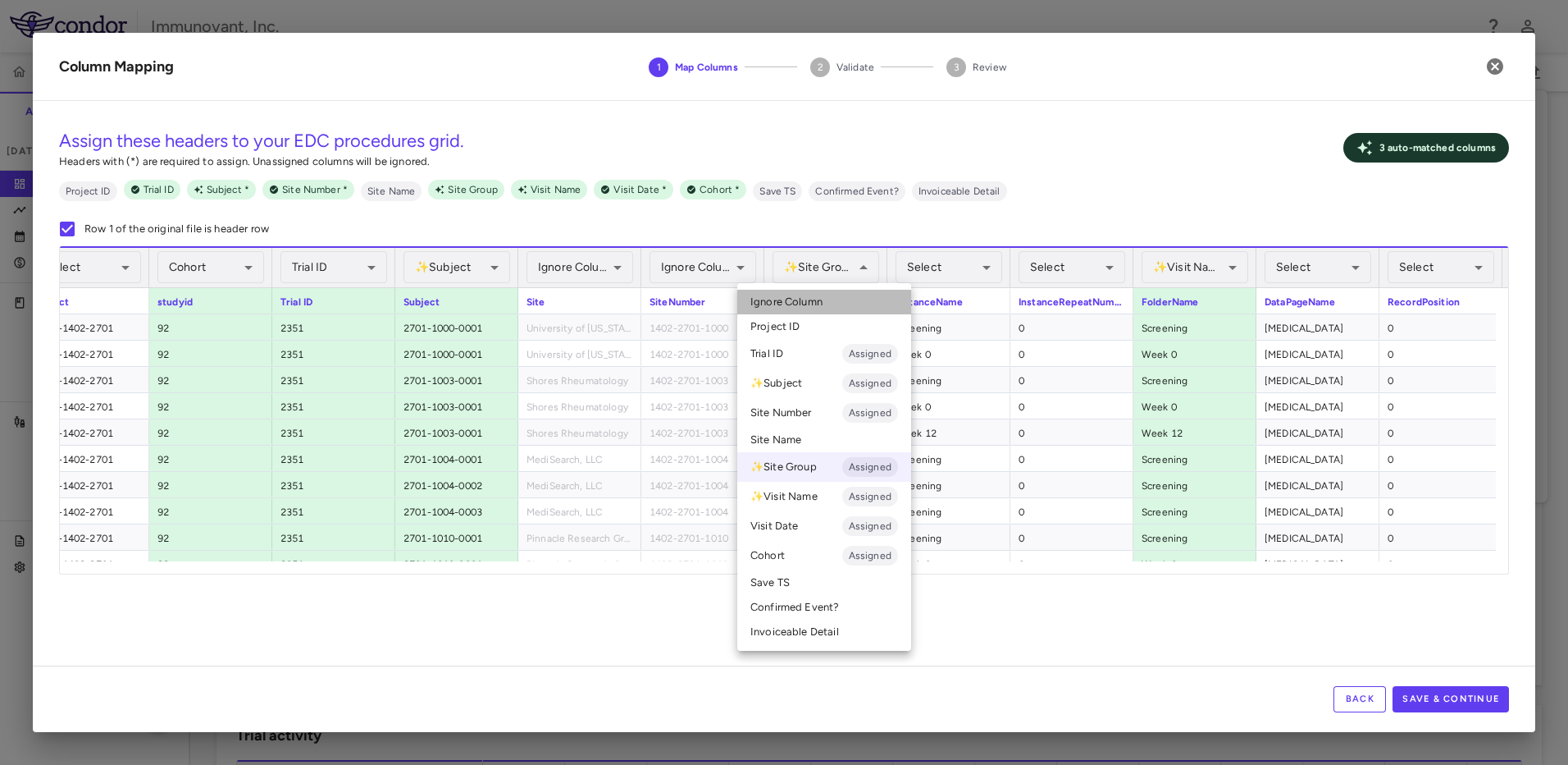
click at [850, 306] on li "Ignore Column" at bounding box center [824, 301] width 174 height 25
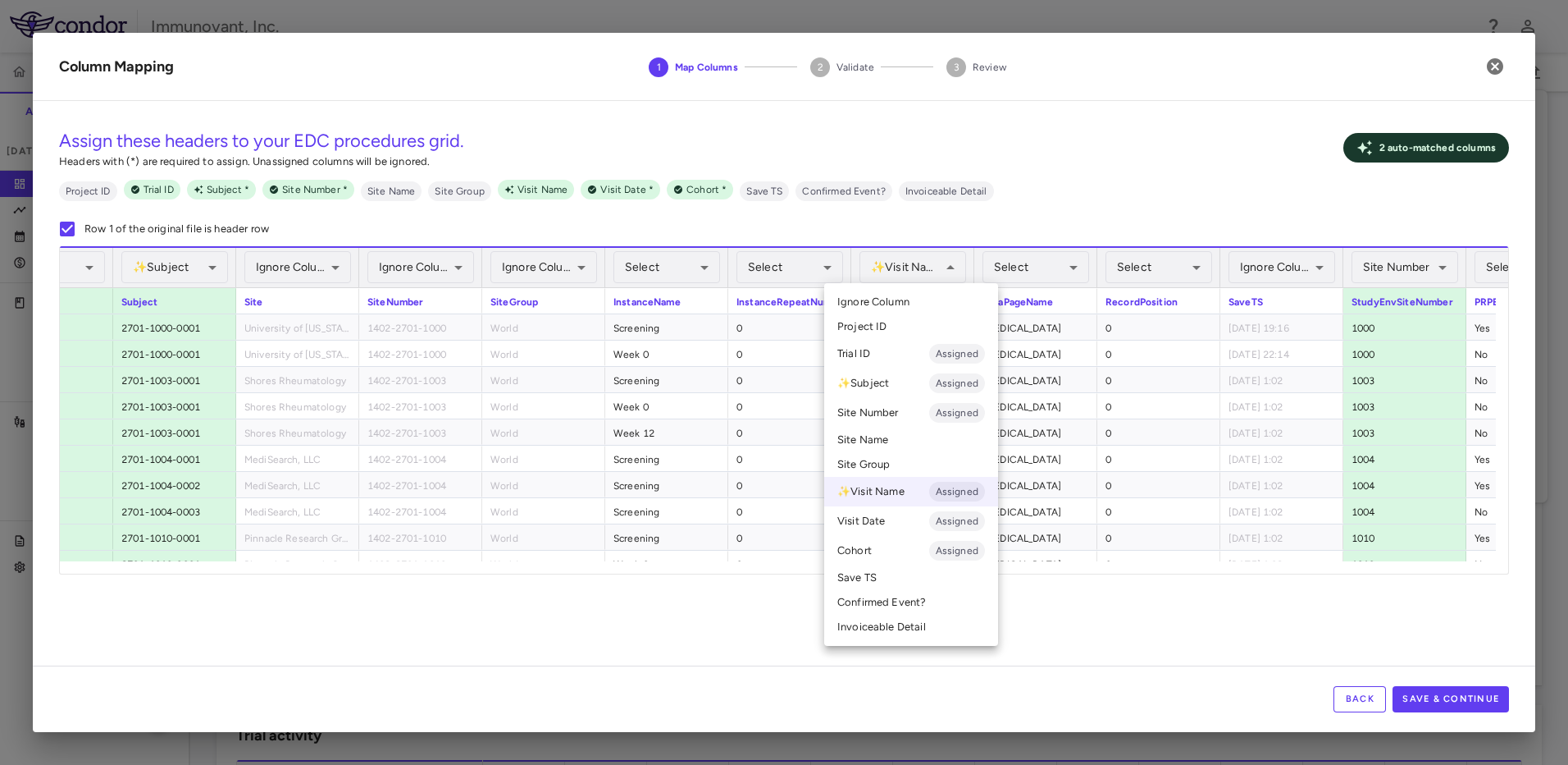
click at [927, 305] on li "Ignore Column" at bounding box center [911, 301] width 174 height 25
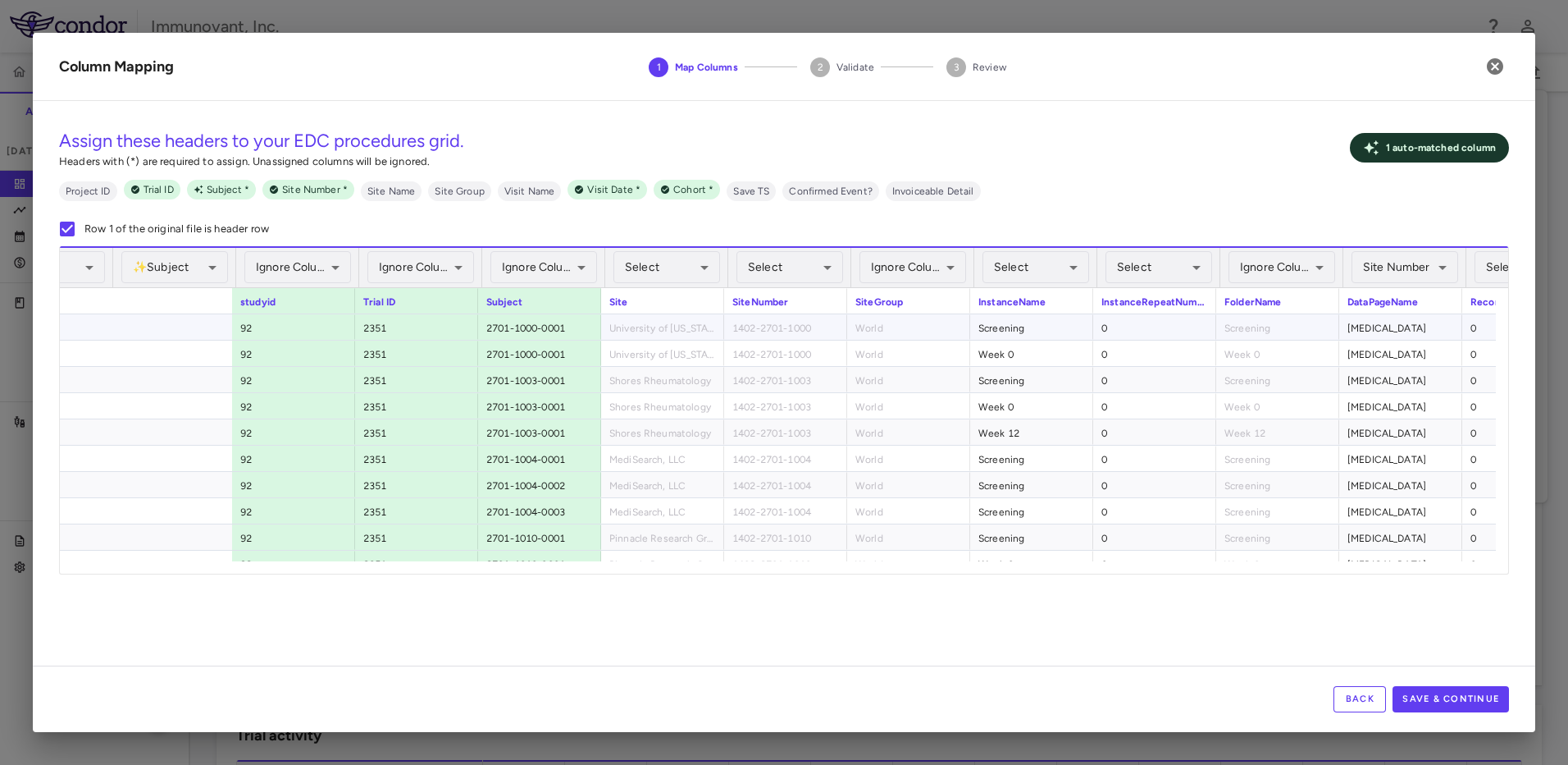
scroll to position [0, 365]
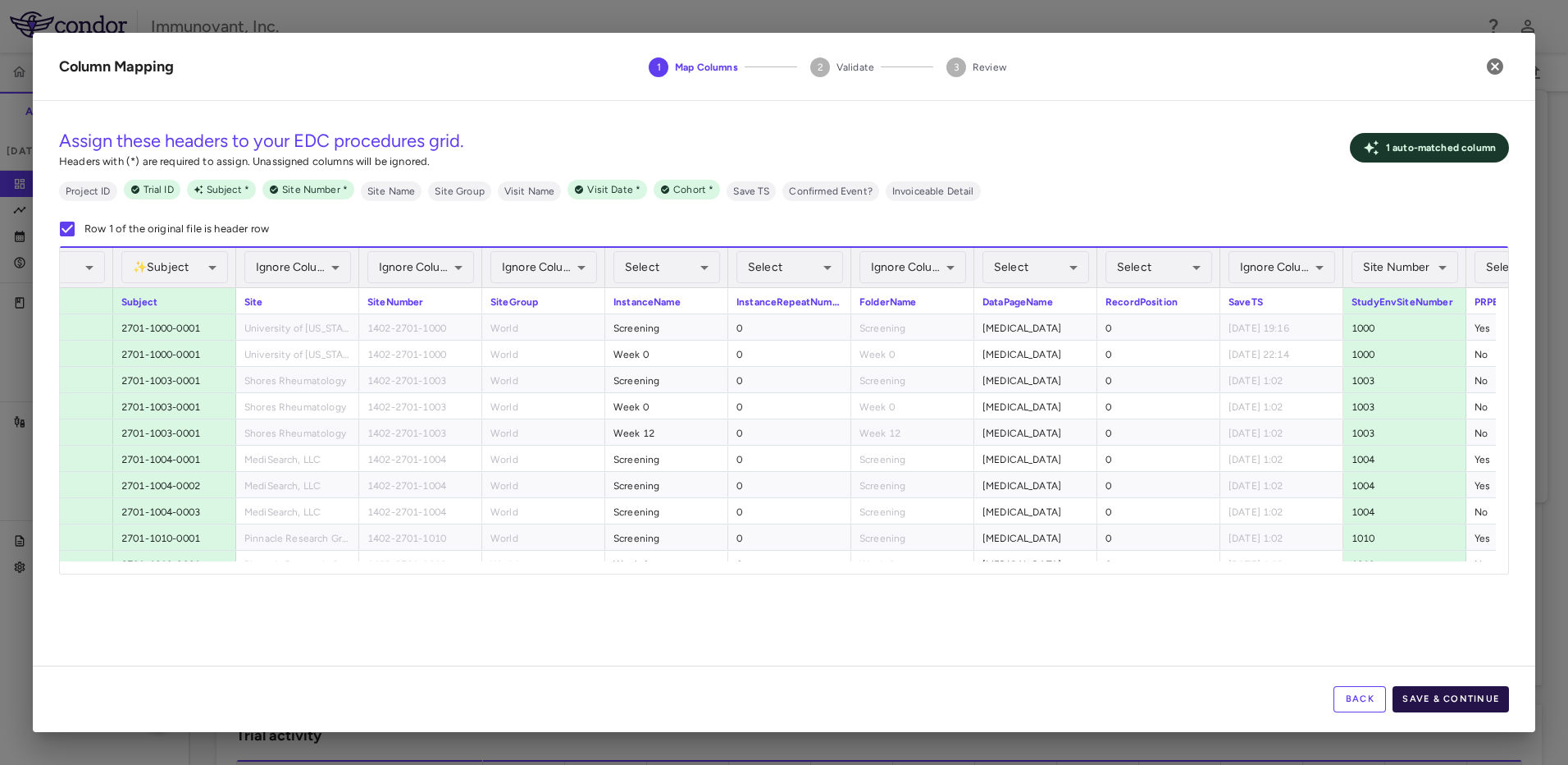
click at [1450, 693] on button "Save & Continue" at bounding box center [1451, 699] width 116 height 27
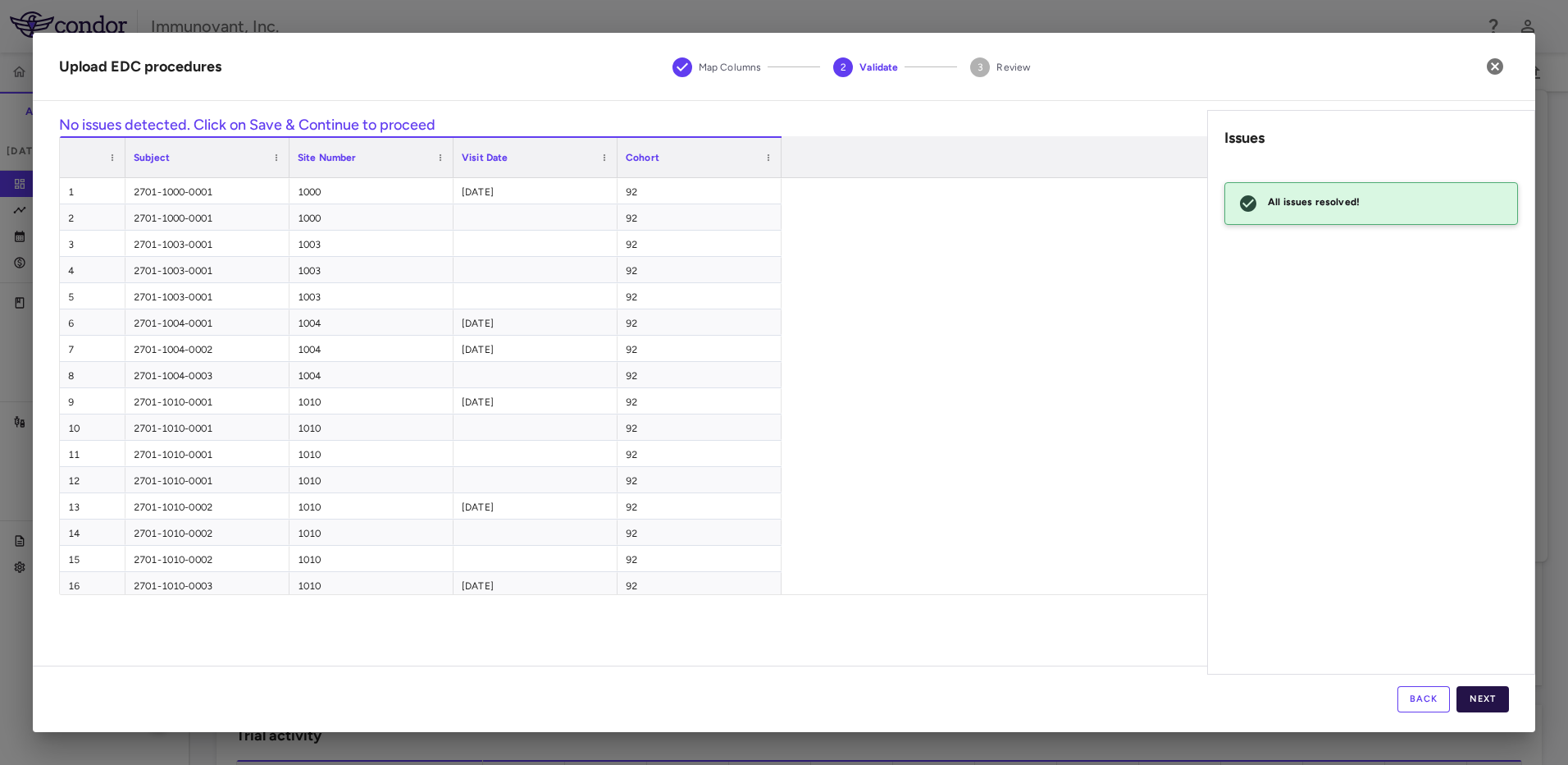
click at [1474, 697] on button "Next" at bounding box center [1482, 699] width 52 height 27
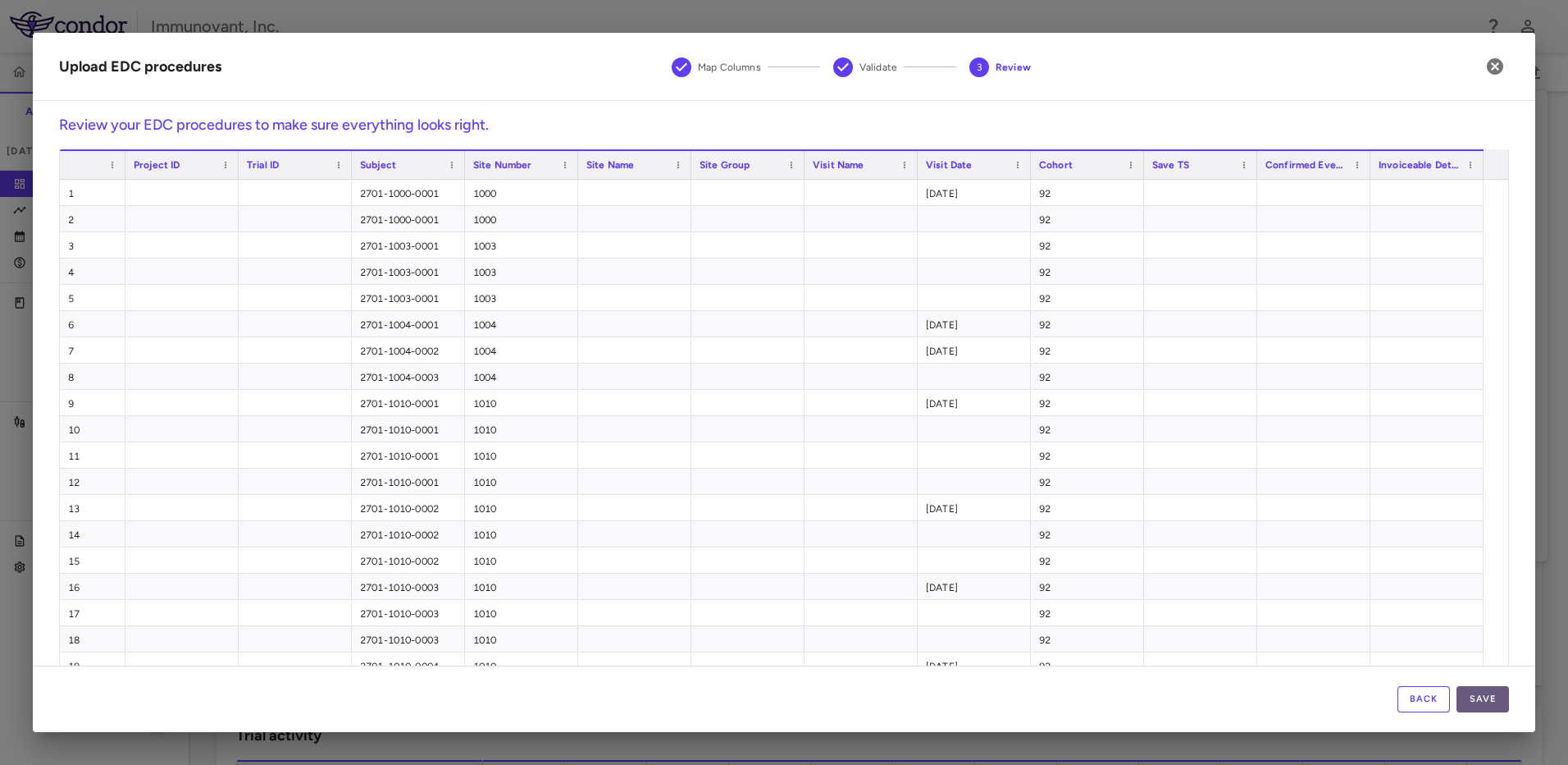
click at [1489, 698] on button "Save" at bounding box center [1482, 699] width 52 height 27
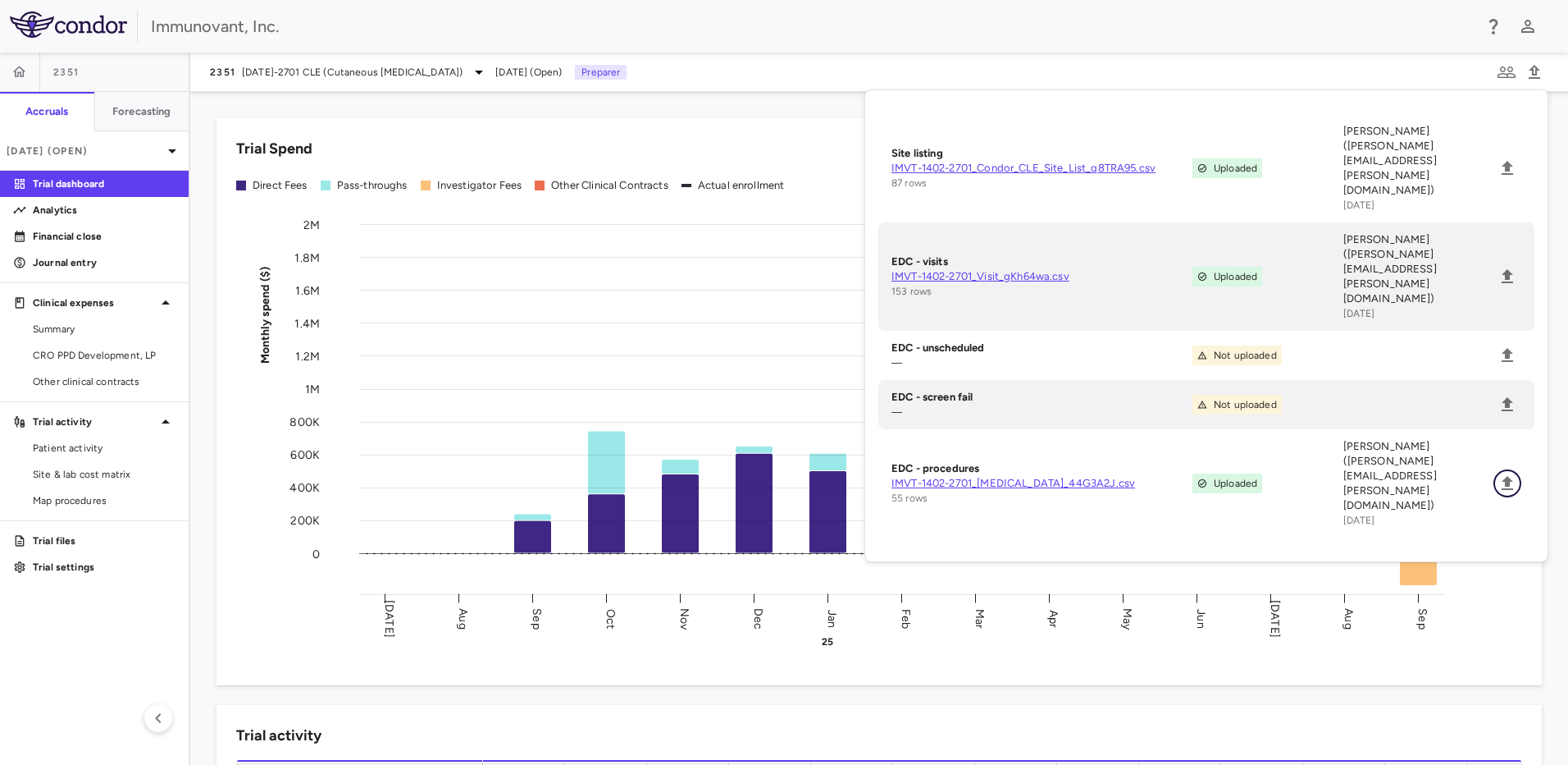
click at [1504, 469] on button "Upload" at bounding box center [1507, 483] width 28 height 28
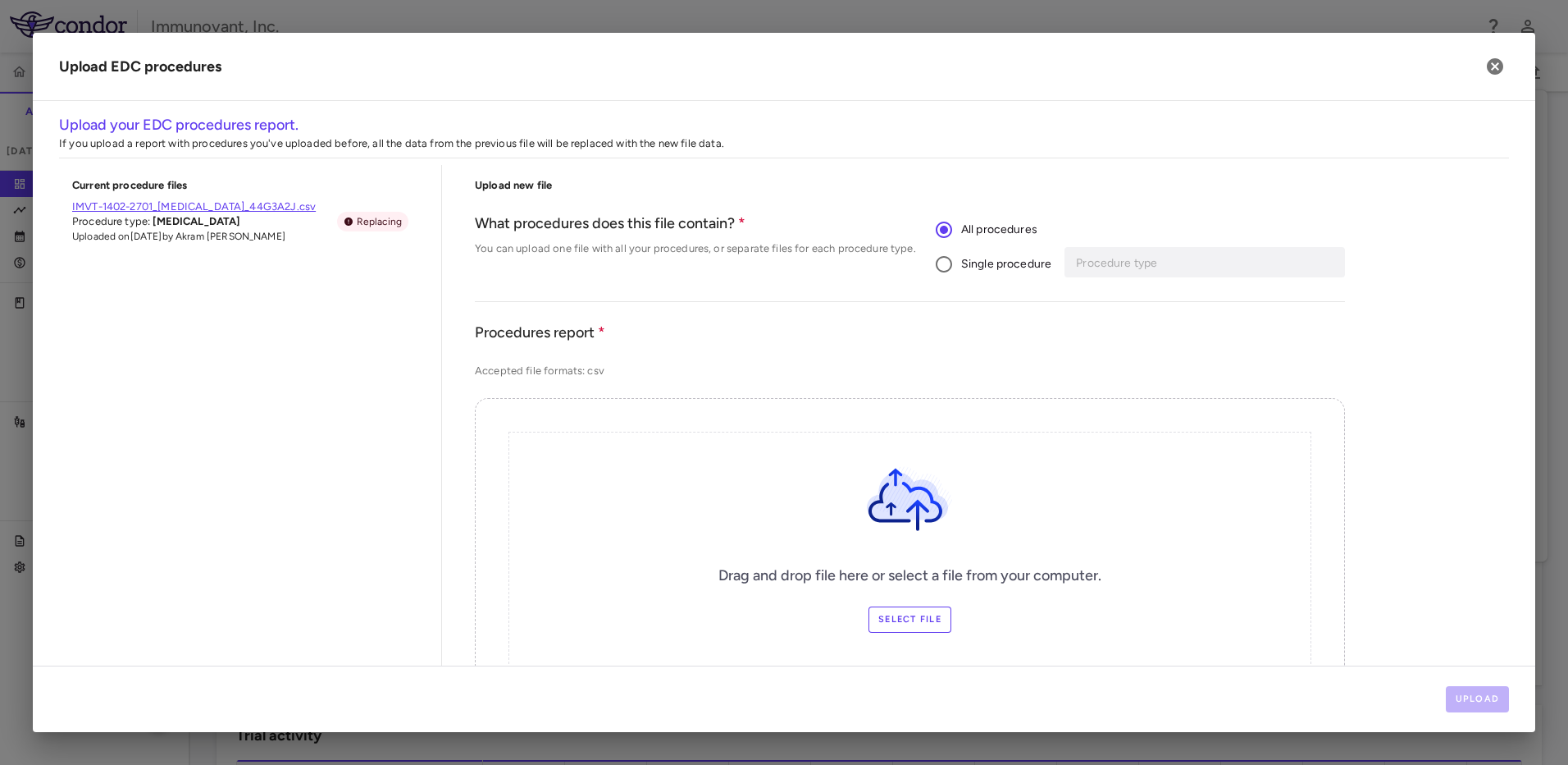
click at [979, 267] on span "Single procedure" at bounding box center [1006, 264] width 90 height 18
click at [1132, 270] on input "Procedure type" at bounding box center [1193, 262] width 238 height 21
click at [1138, 323] on li "Physical Examination" at bounding box center [1202, 320] width 269 height 25
click at [931, 619] on label "Select file" at bounding box center [910, 619] width 83 height 27
click at [0, 0] on input "Select file" at bounding box center [0, 0] width 0 height 0
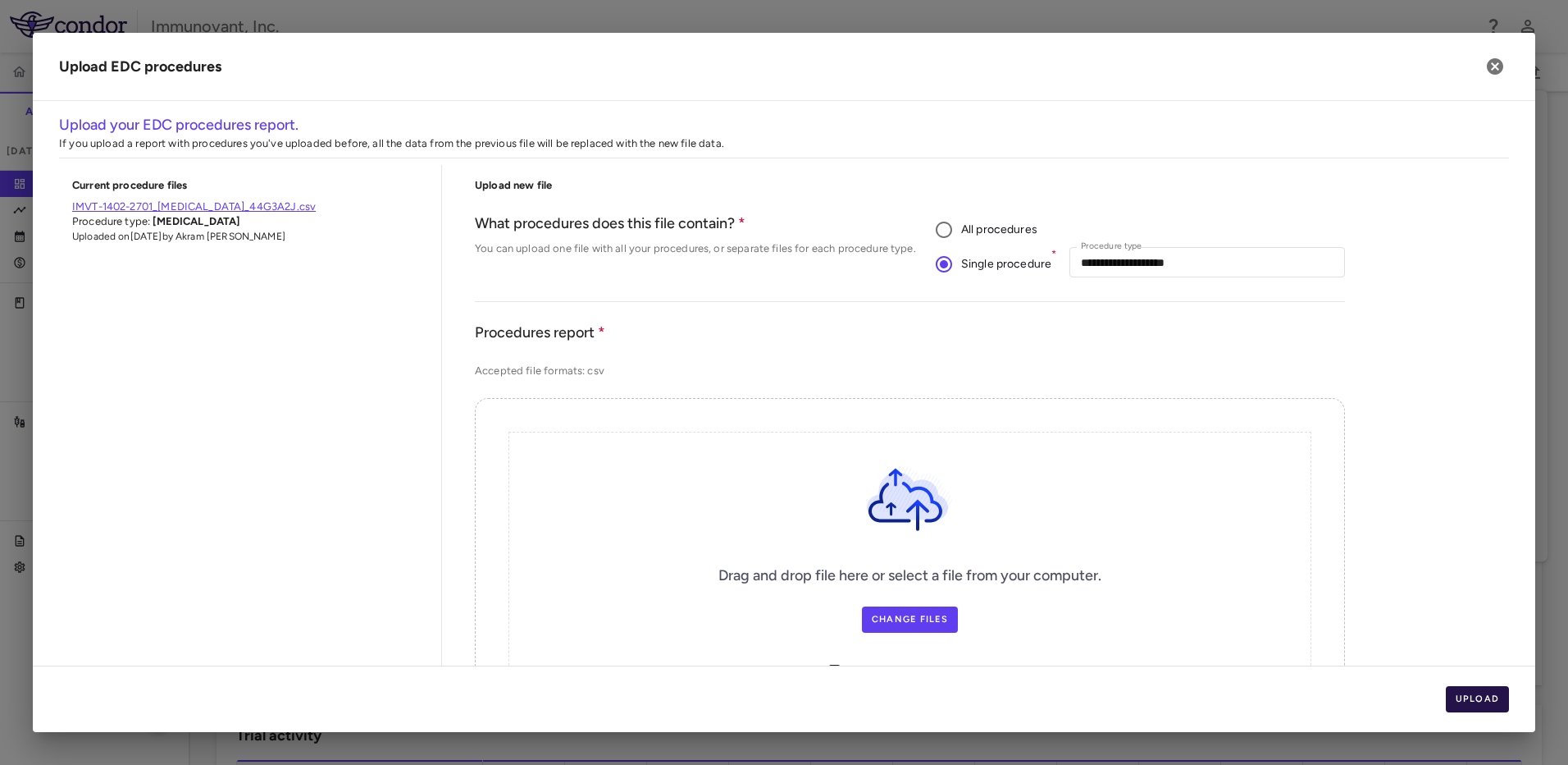
click at [1482, 694] on button "Upload" at bounding box center [1477, 699] width 64 height 27
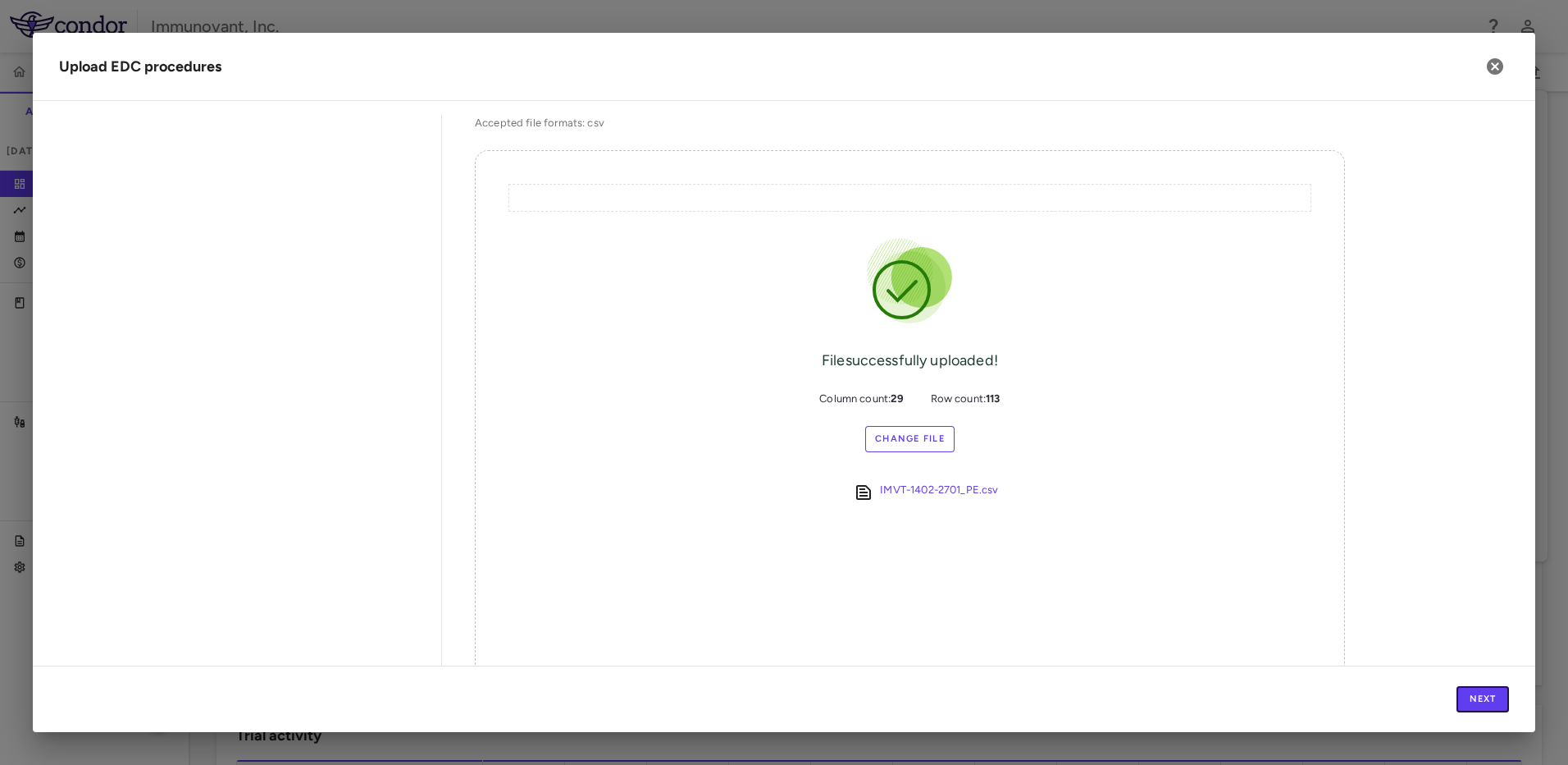
scroll to position [303, 0]
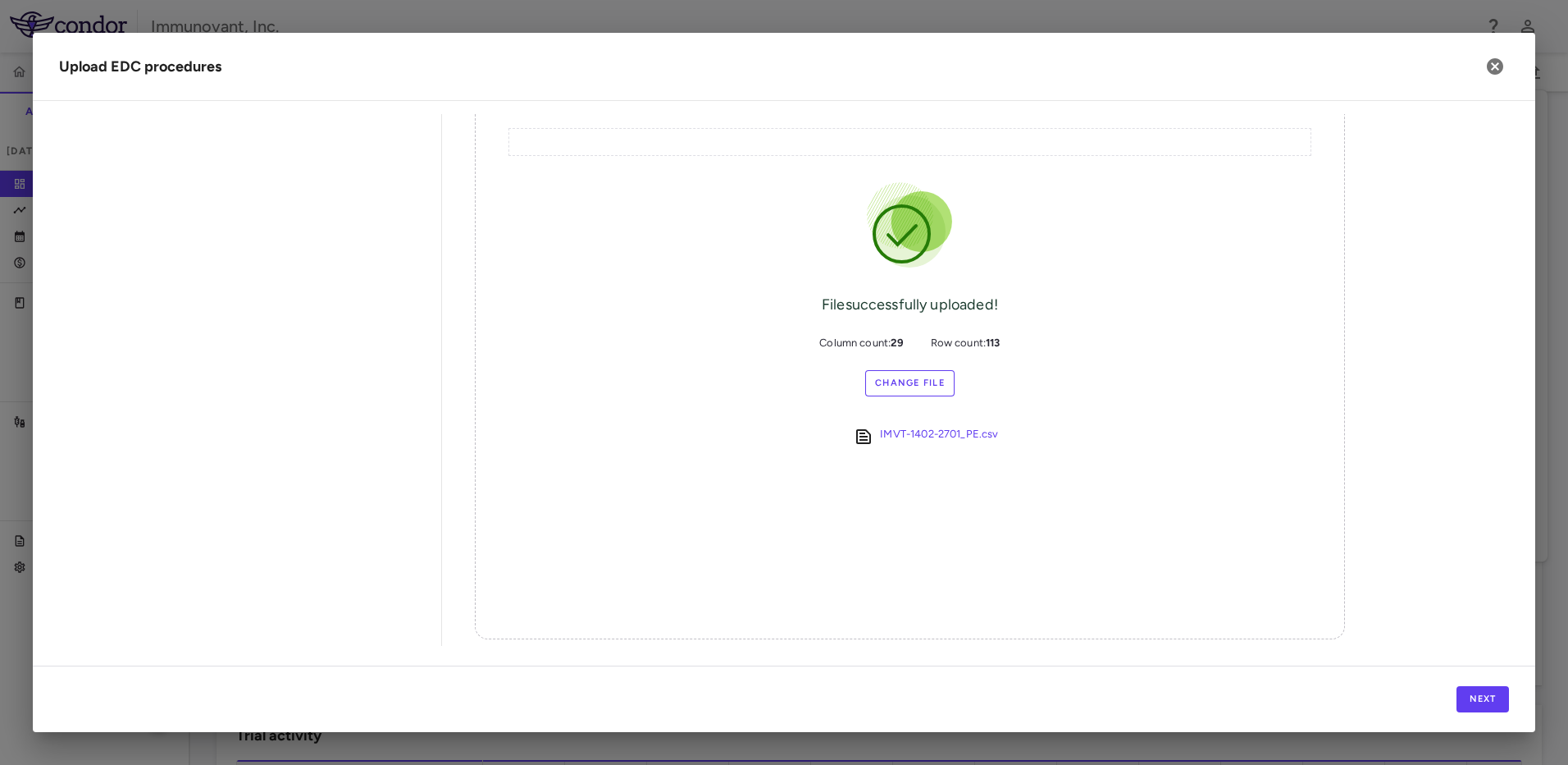
click at [1513, 702] on div "Next" at bounding box center [784, 698] width 1503 height 66
click at [1478, 697] on button "Next" at bounding box center [1482, 699] width 52 height 27
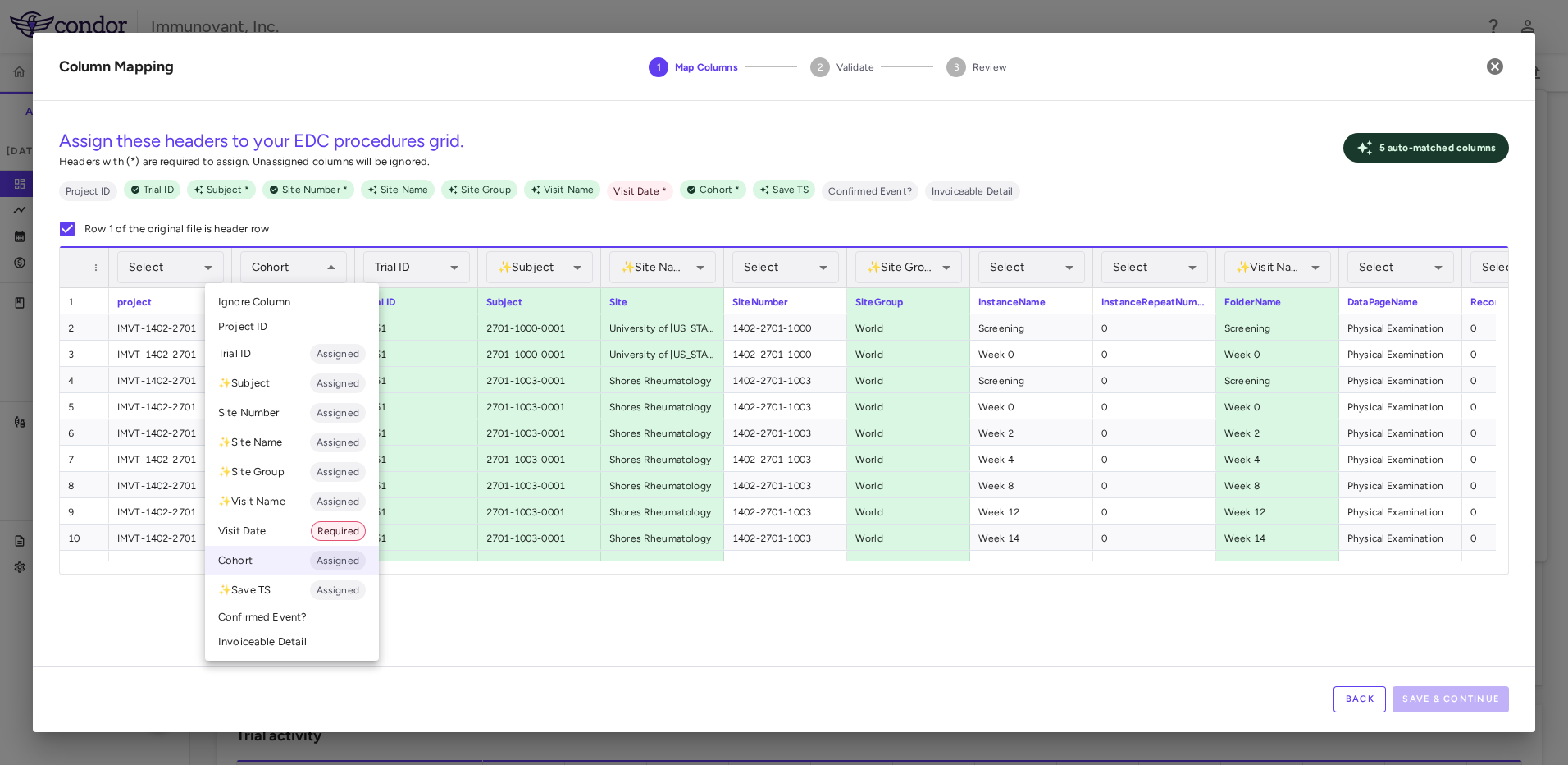
click at [372, 212] on div at bounding box center [784, 382] width 1568 height 765
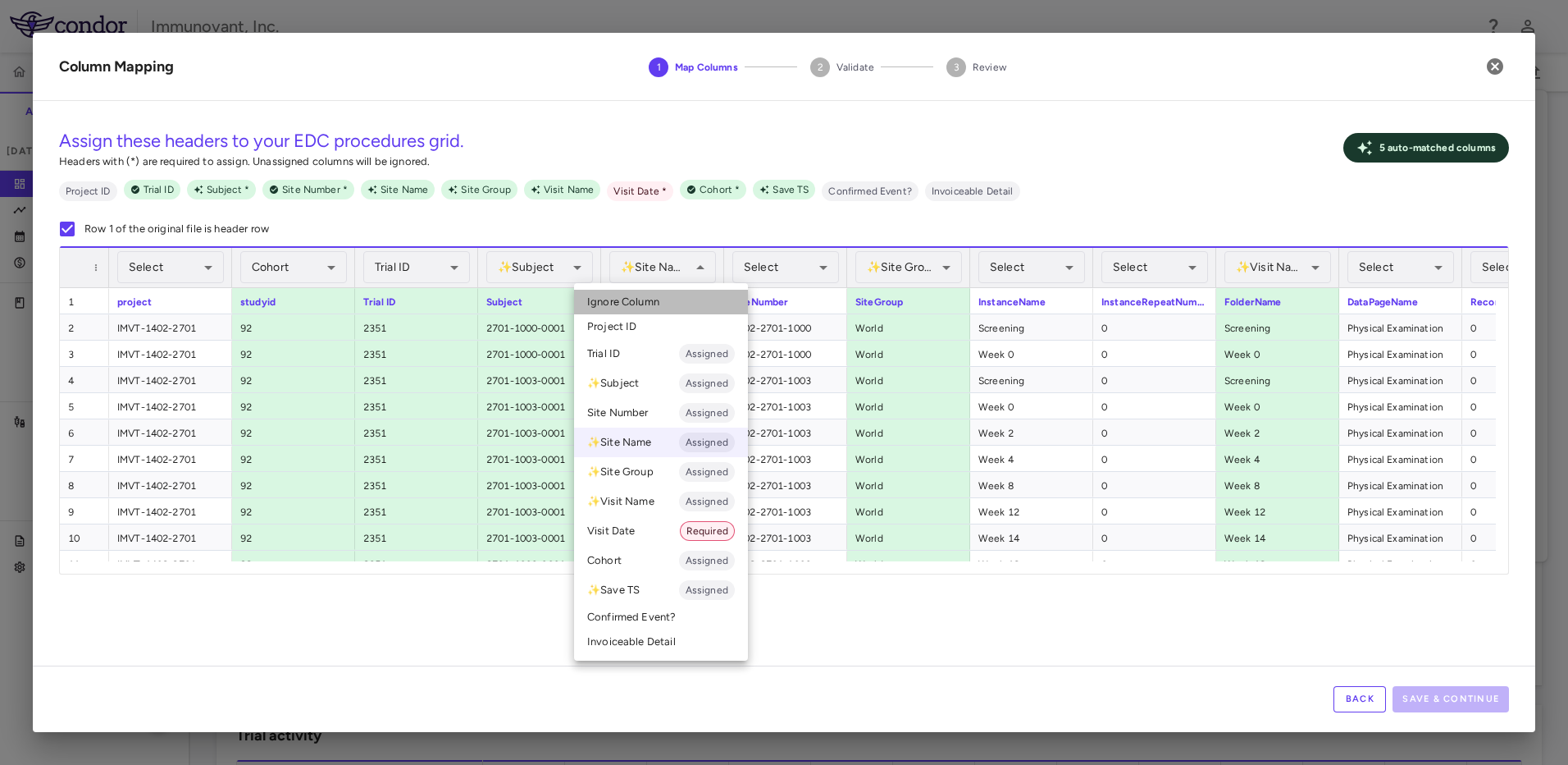
click at [670, 304] on li "Ignore Column" at bounding box center [661, 301] width 174 height 25
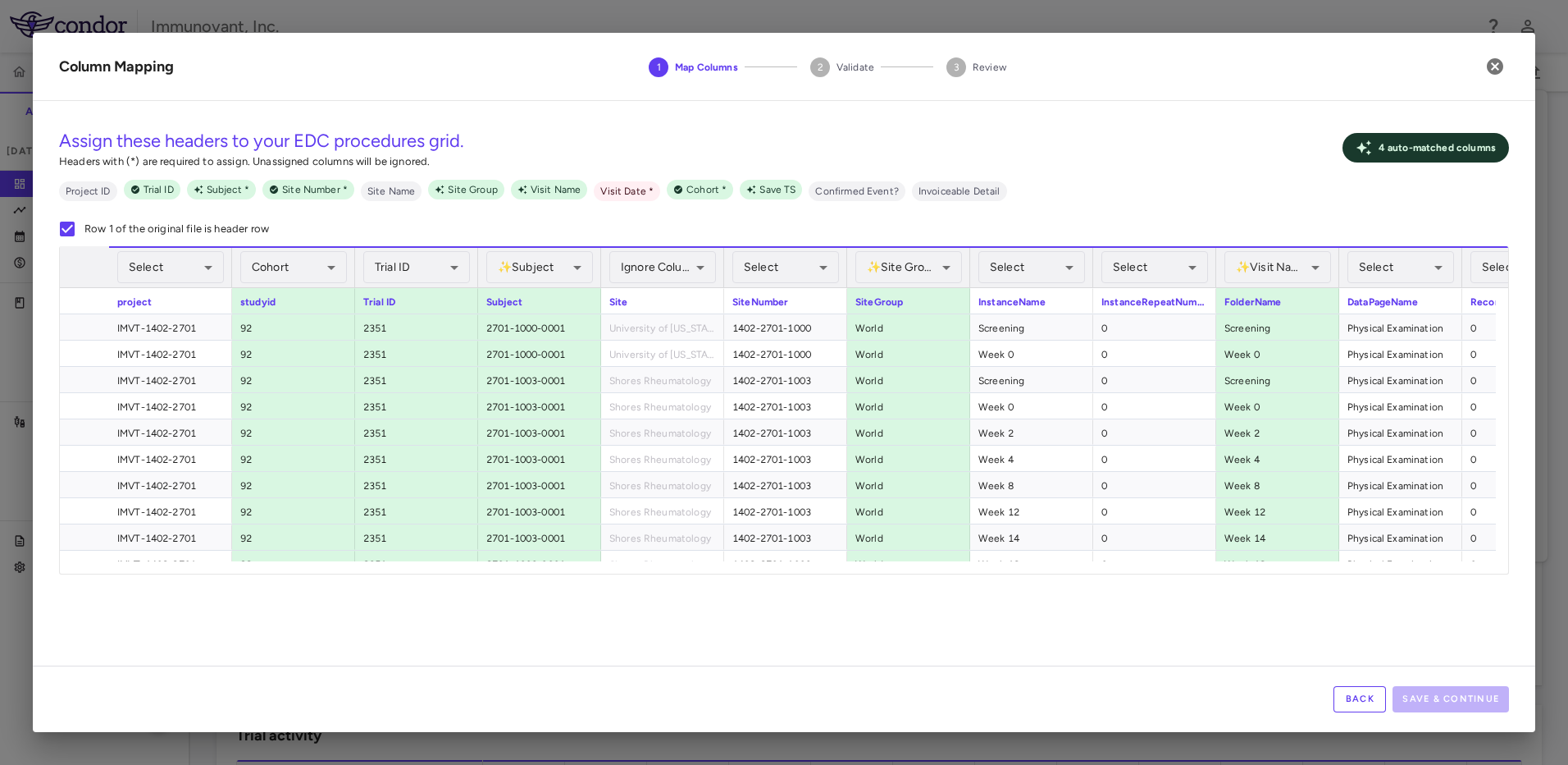
scroll to position [0, 255]
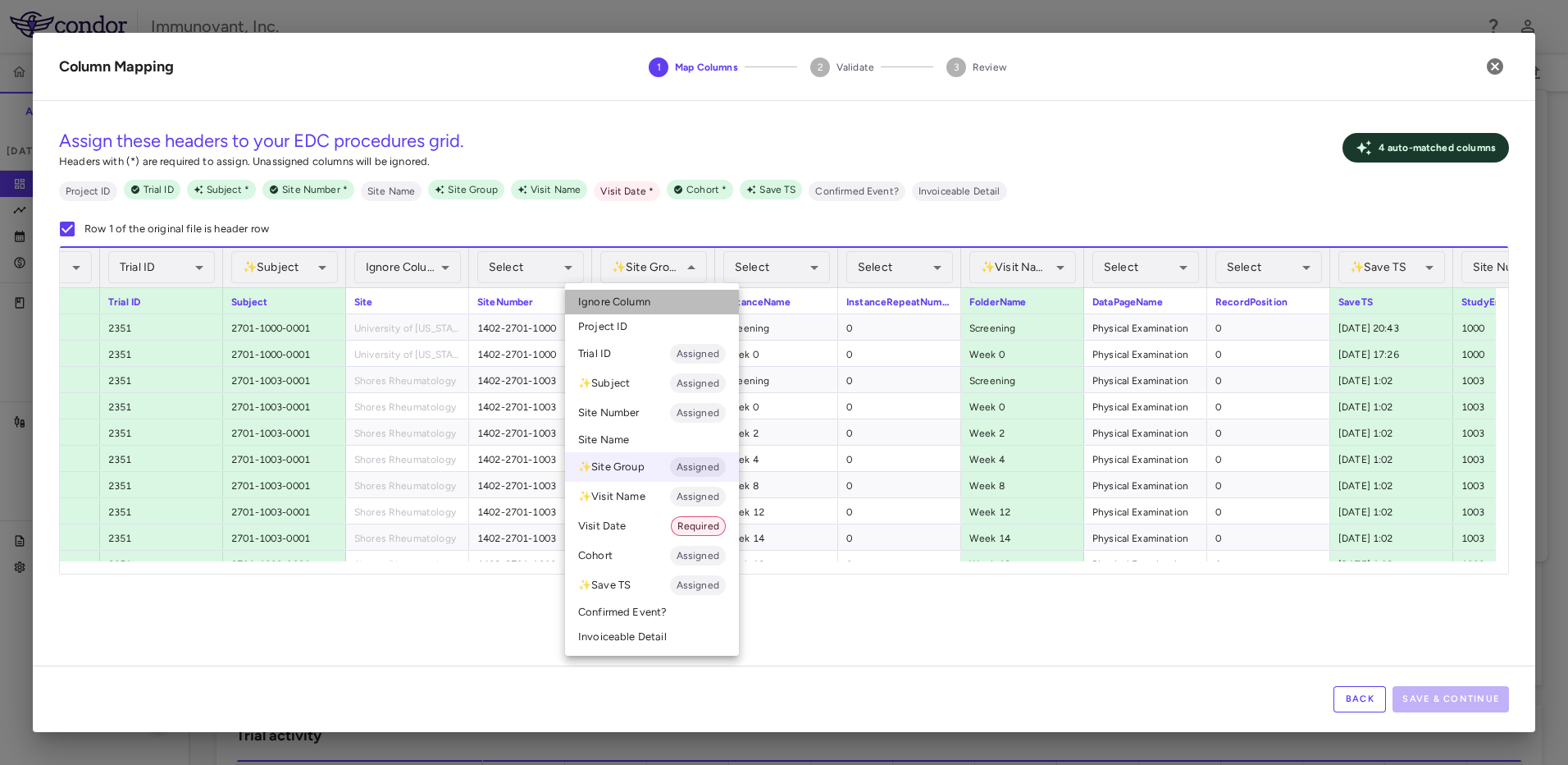
click at [676, 307] on li "Ignore Column" at bounding box center [652, 301] width 174 height 25
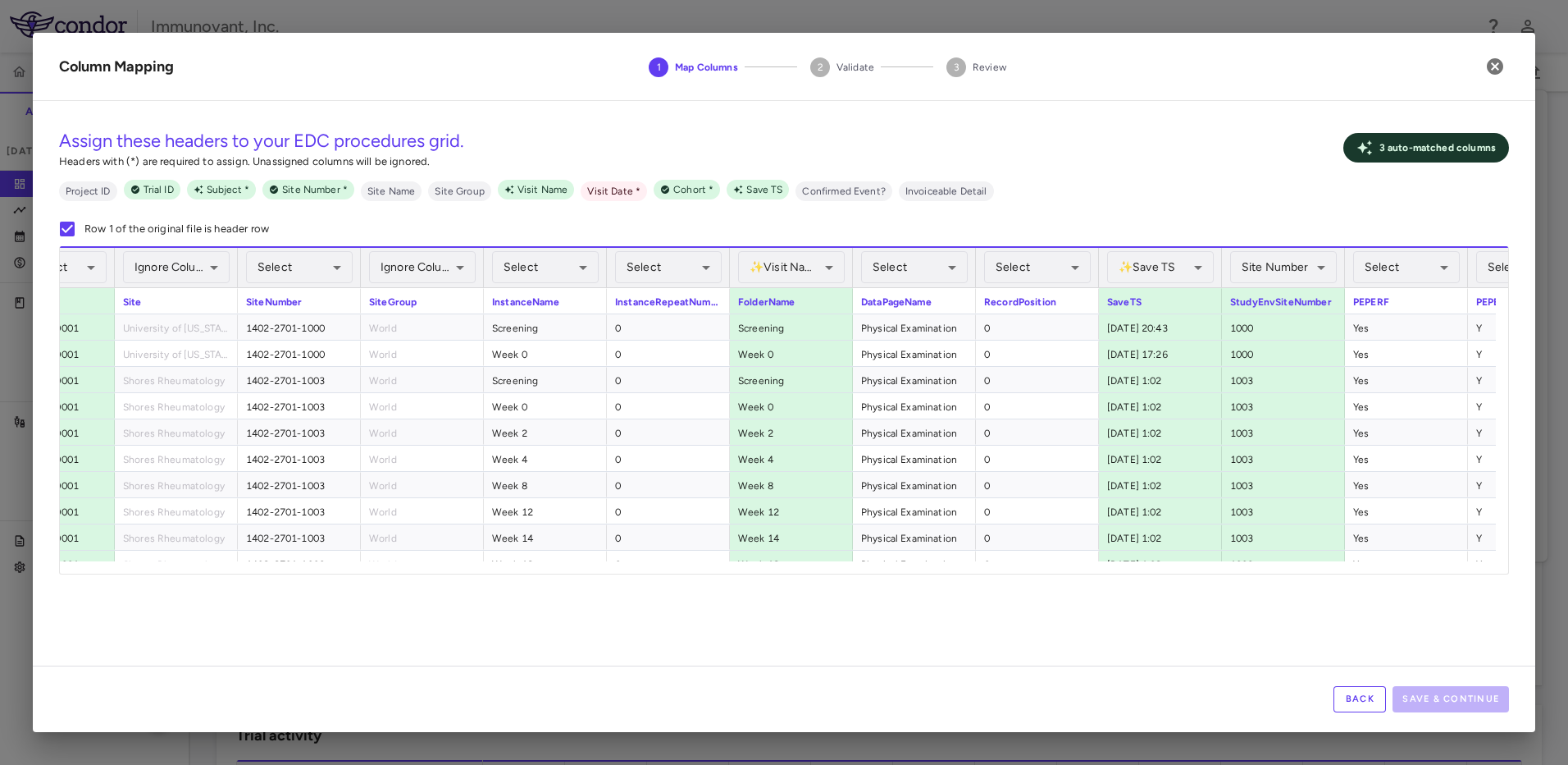
scroll to position [0, 513]
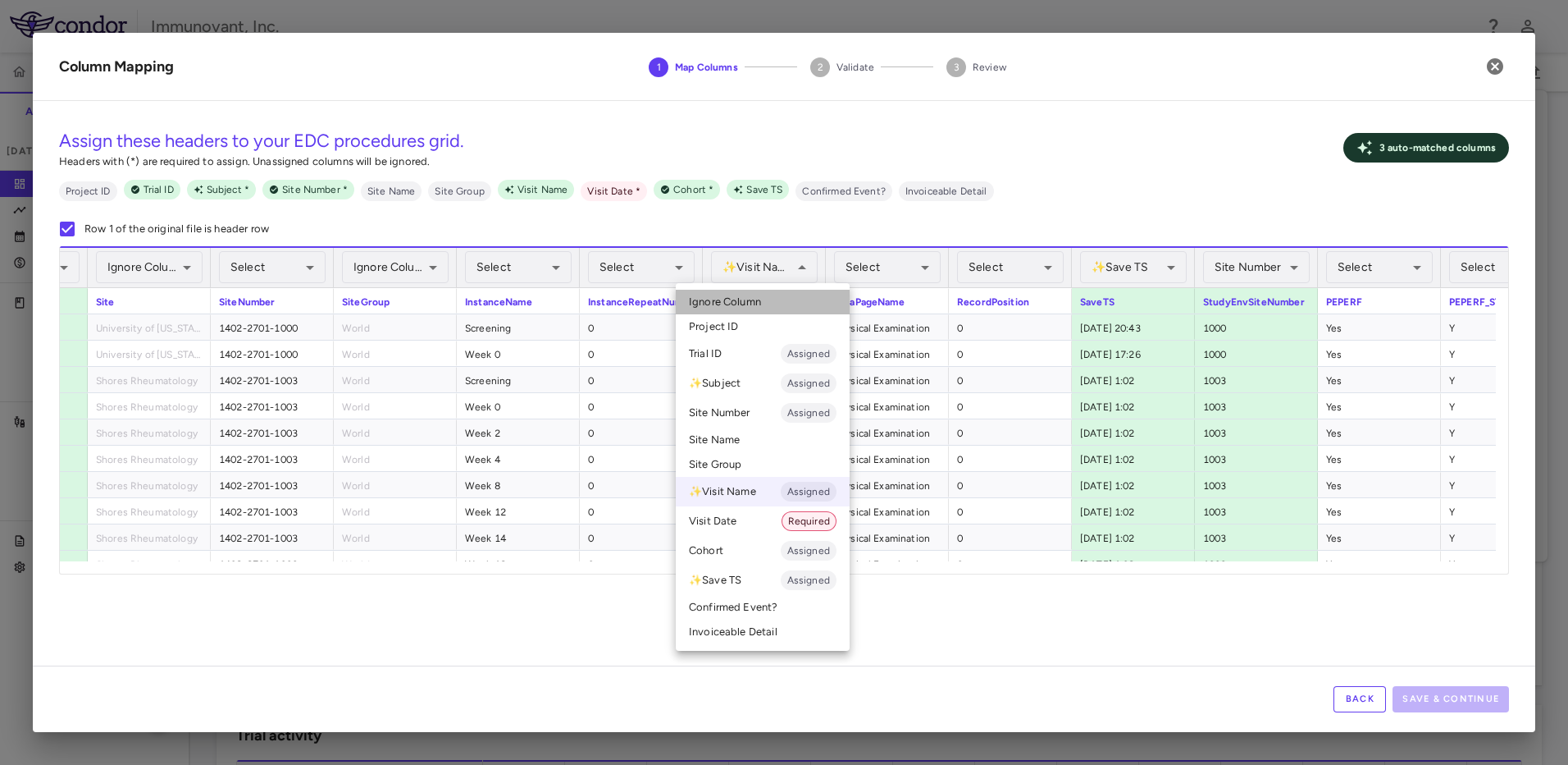
click at [781, 301] on li "Ignore Column" at bounding box center [763, 301] width 174 height 25
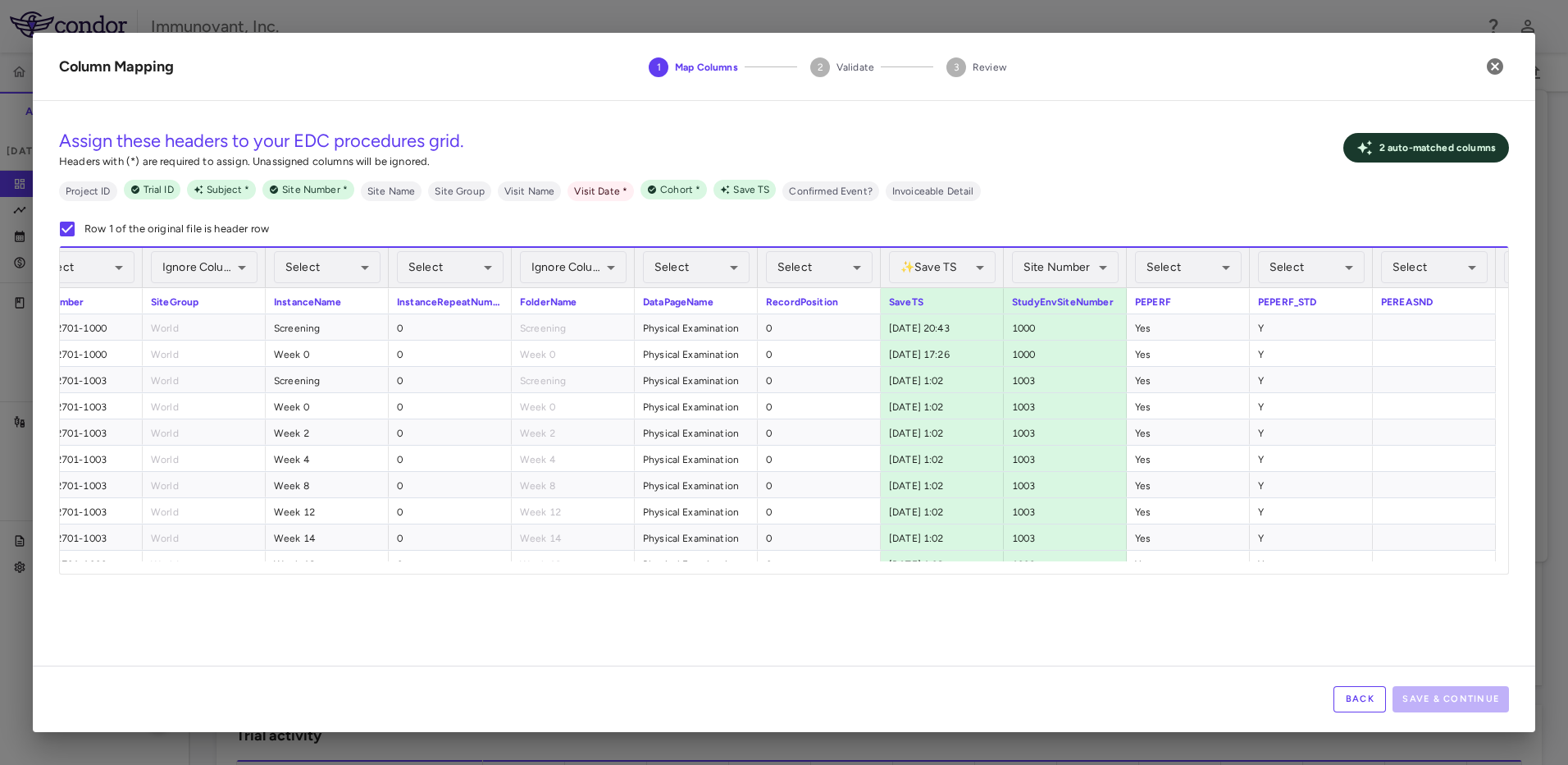
scroll to position [0, 749]
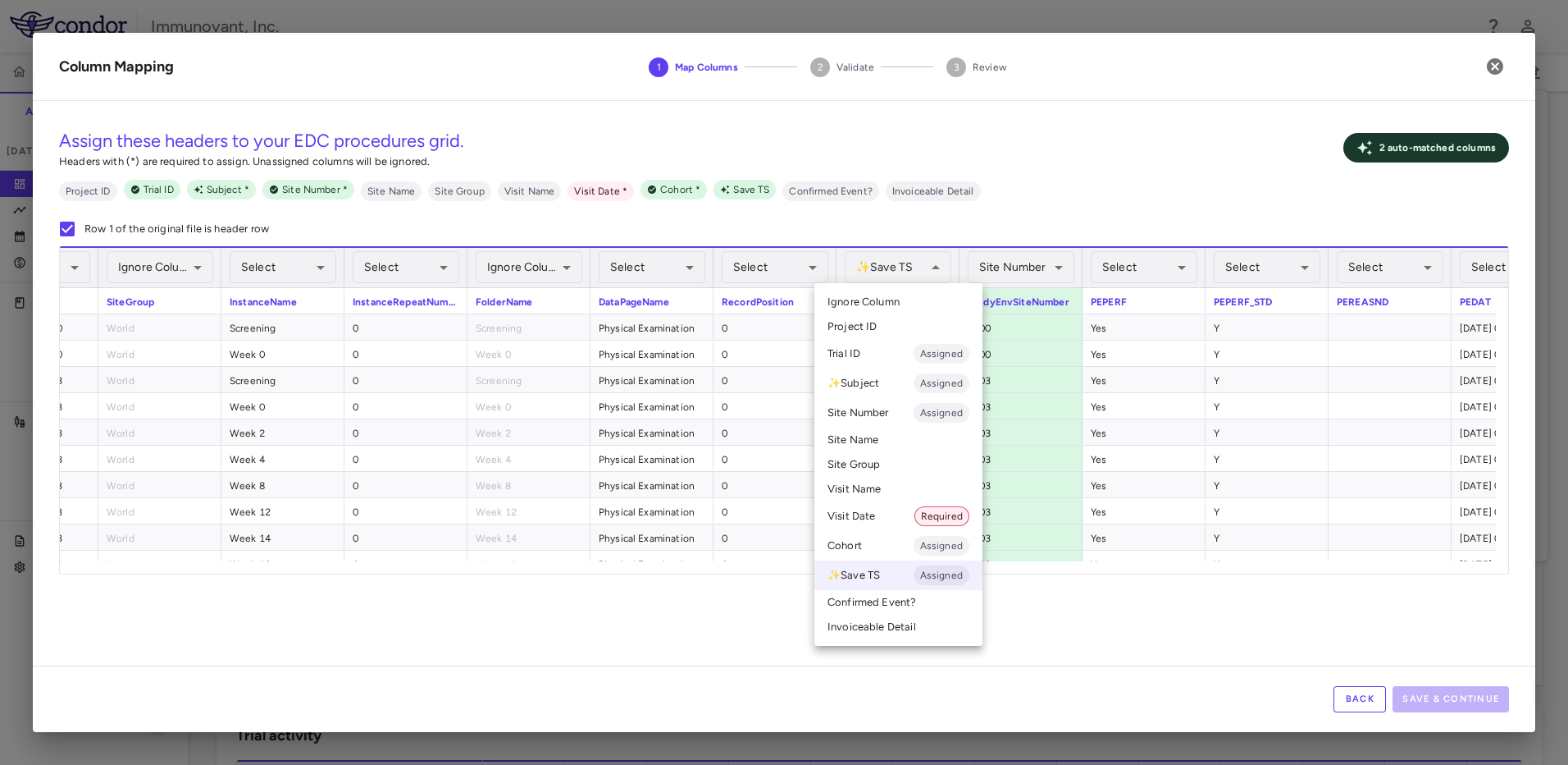
click at [889, 294] on span "Ignore Column" at bounding box center [863, 301] width 72 height 15
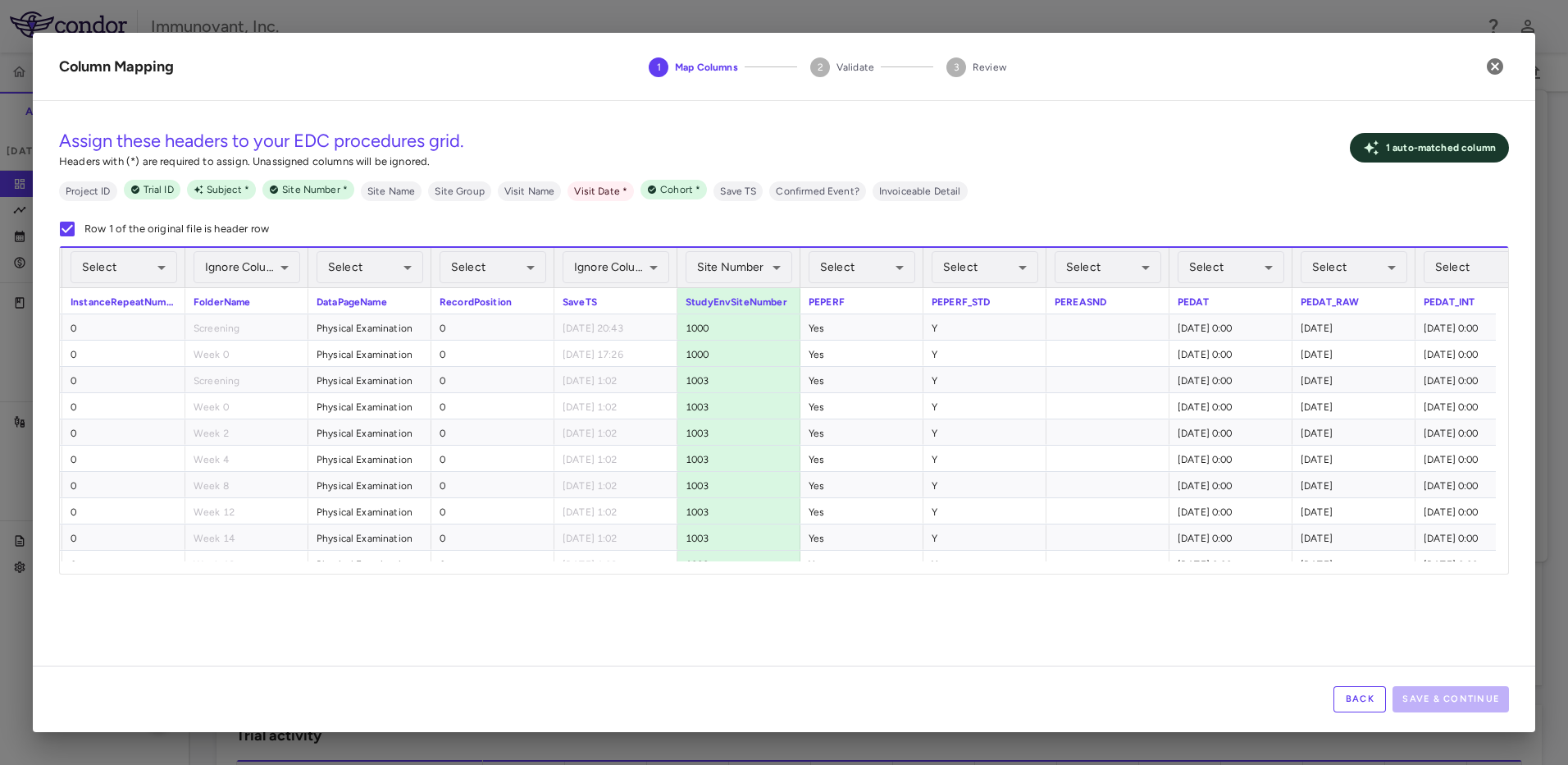
scroll to position [0, 0]
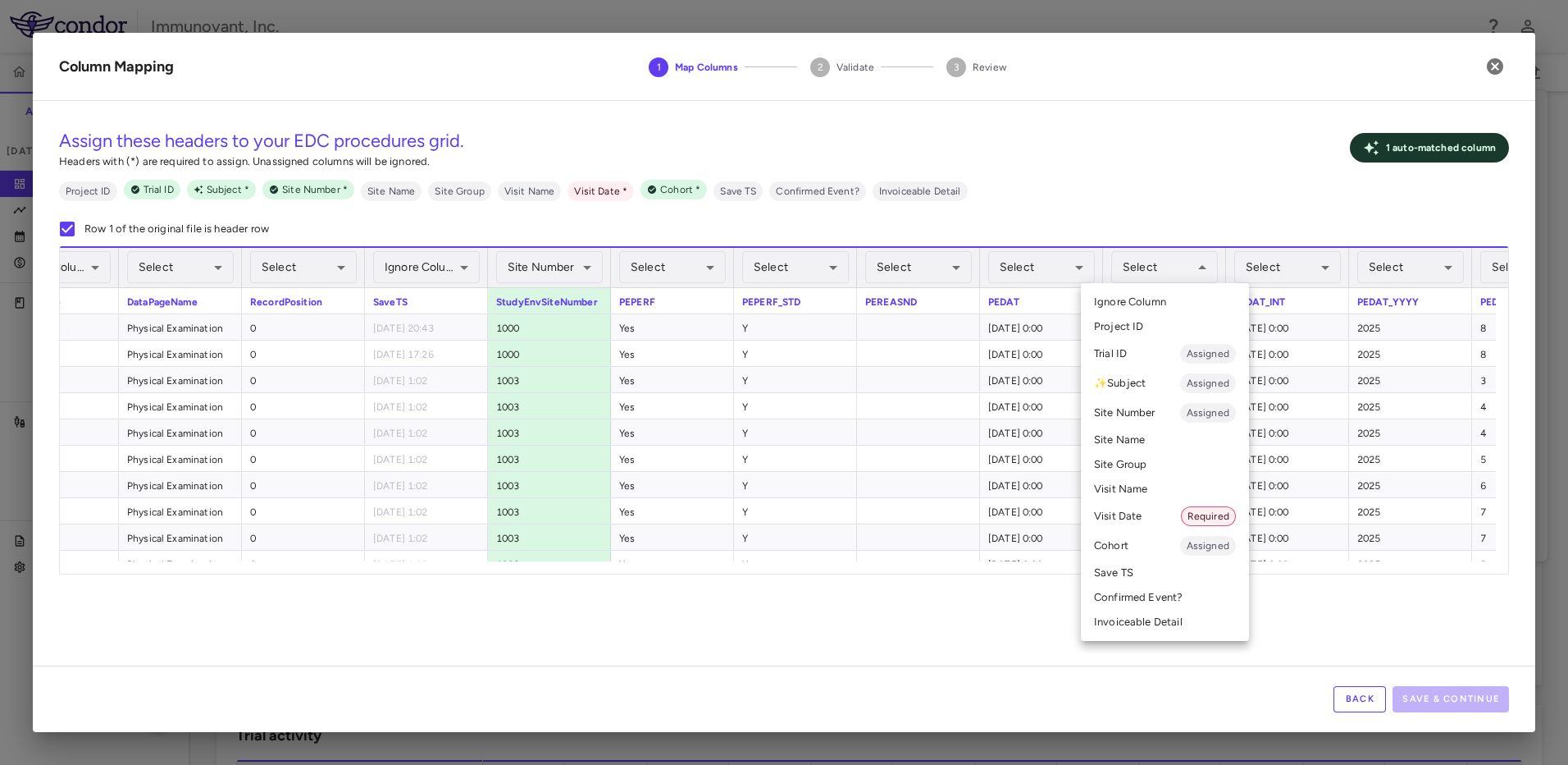
click at [1164, 507] on li "Visit Date Required" at bounding box center [1164, 516] width 168 height 30
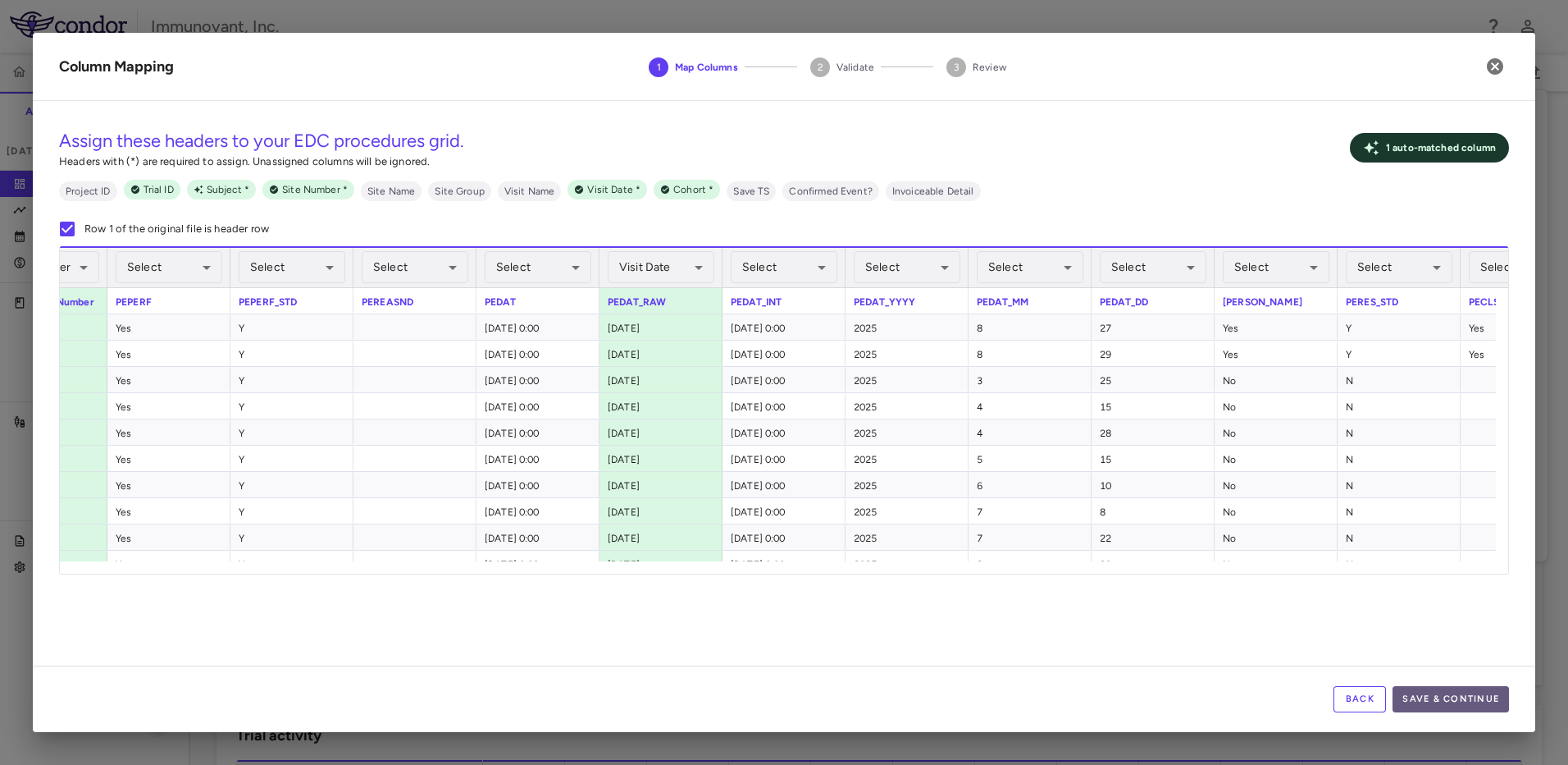
click at [1490, 700] on button "Save & Continue" at bounding box center [1451, 699] width 116 height 27
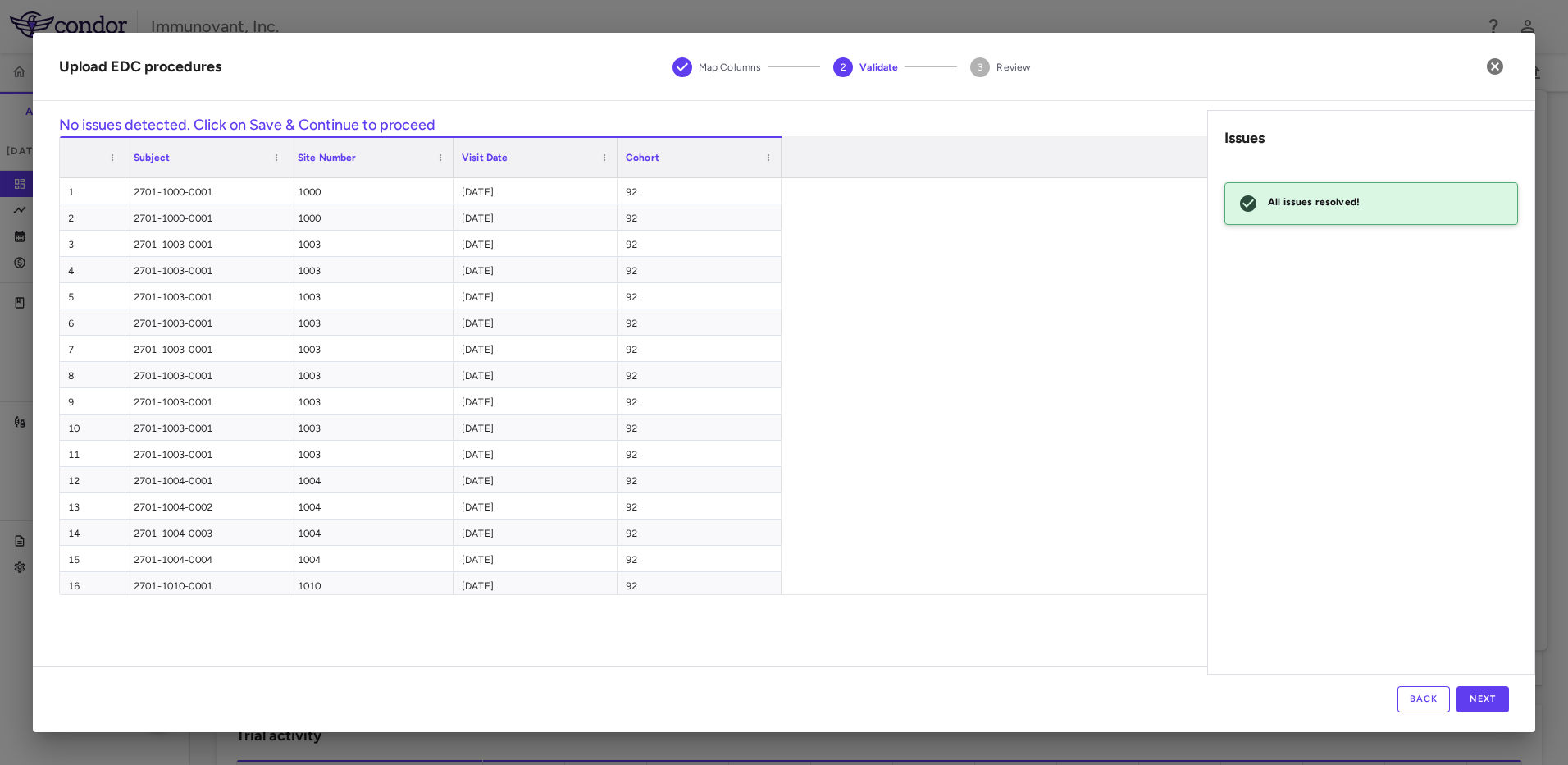
click at [1472, 680] on div "Back Next" at bounding box center [784, 698] width 1503 height 66
click at [1475, 691] on button "Next" at bounding box center [1482, 699] width 52 height 27
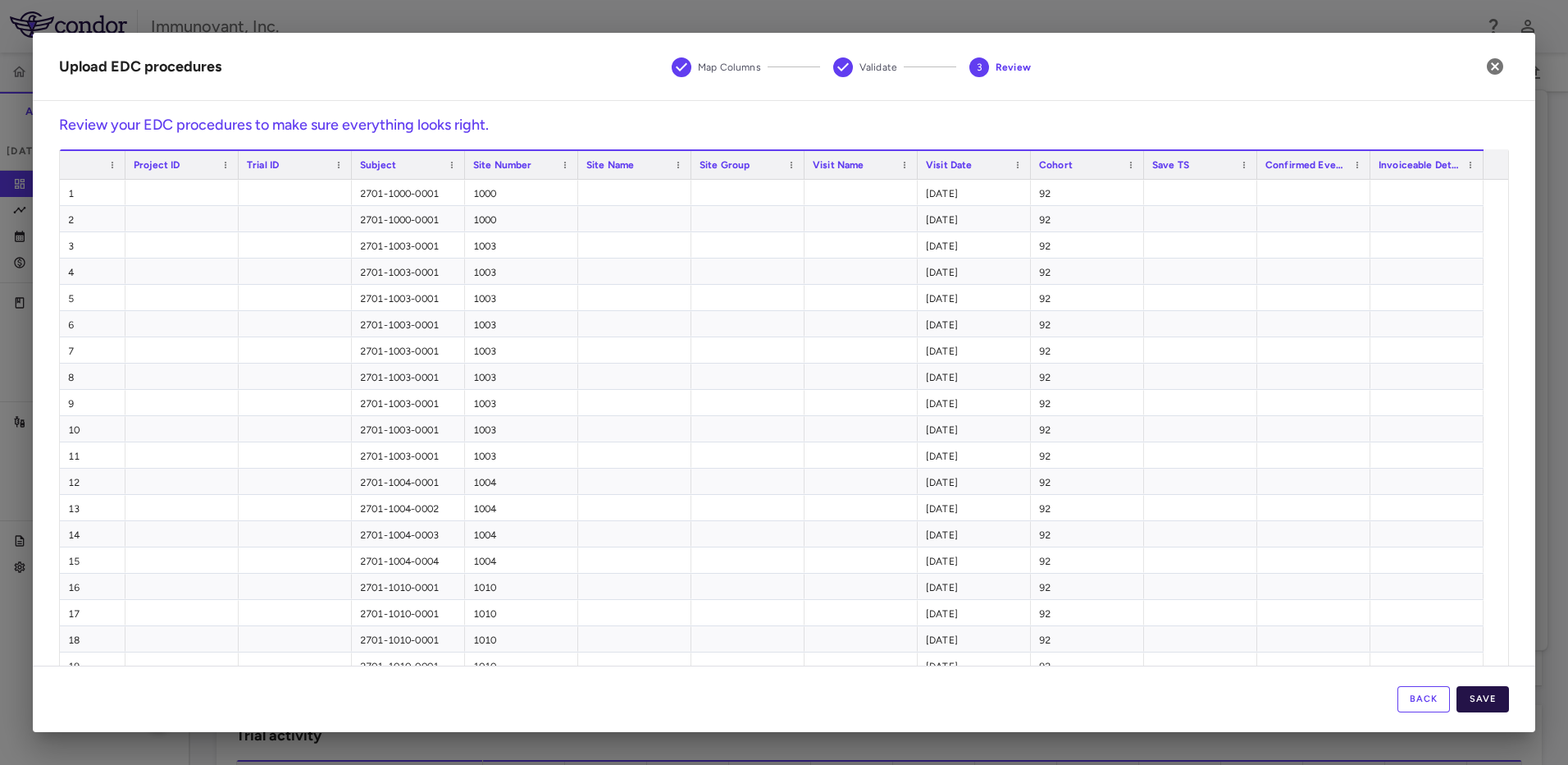
click at [1492, 697] on button "Save" at bounding box center [1482, 699] width 52 height 27
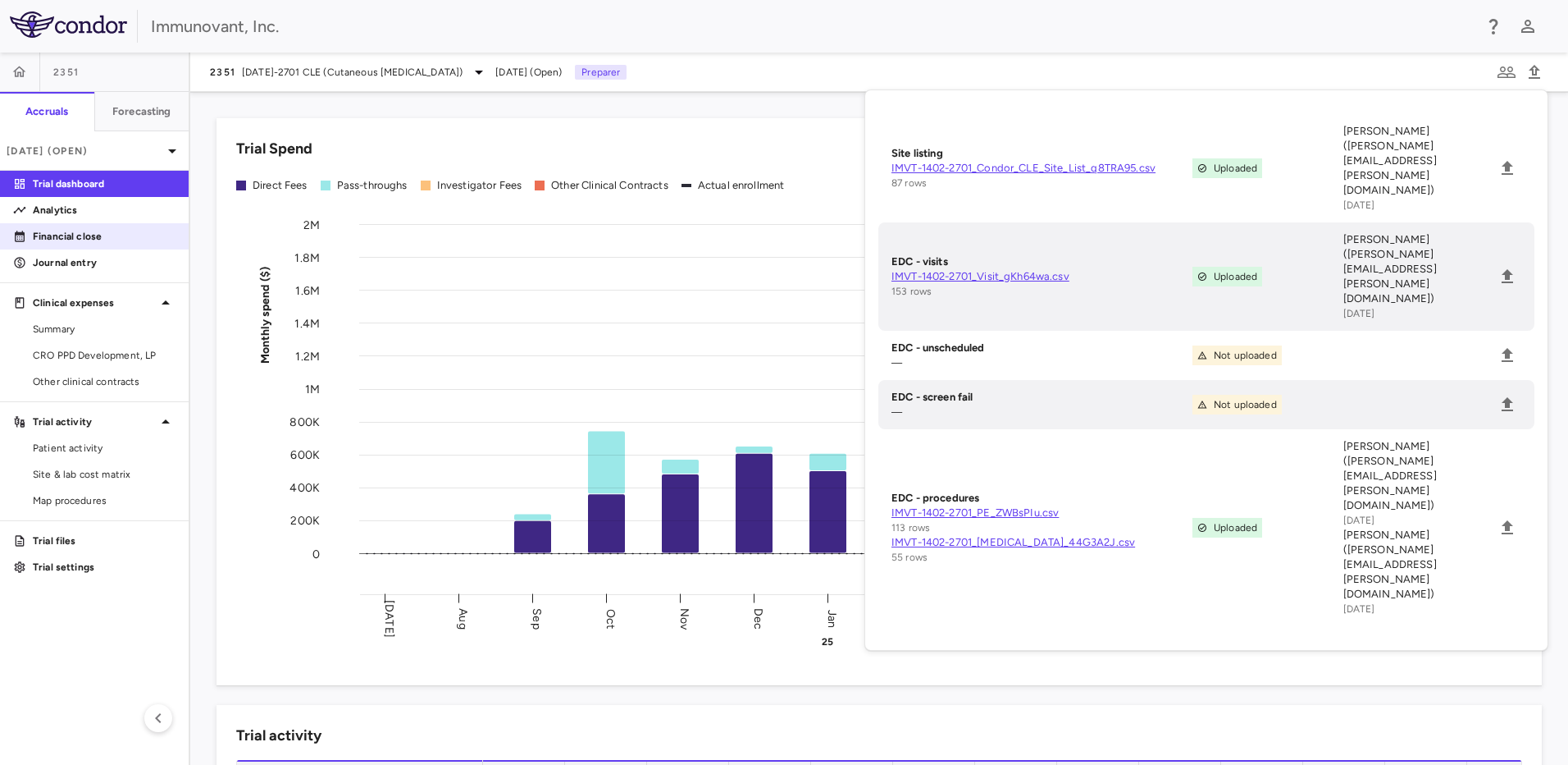
click at [79, 236] on p "Financial close" at bounding box center [104, 236] width 143 height 15
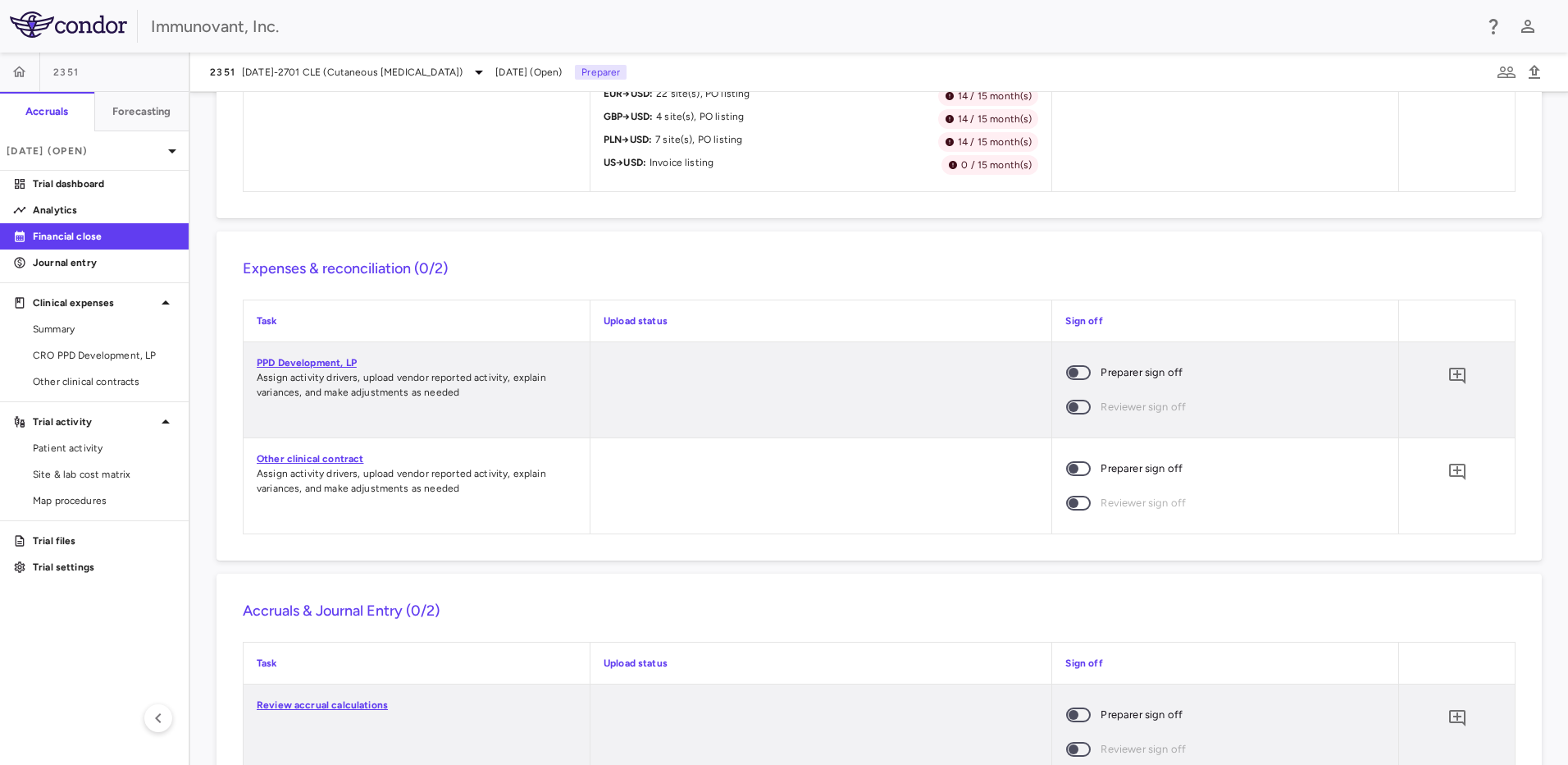
click at [323, 362] on link "PPD Development, LP" at bounding box center [306, 363] width 100 height 12
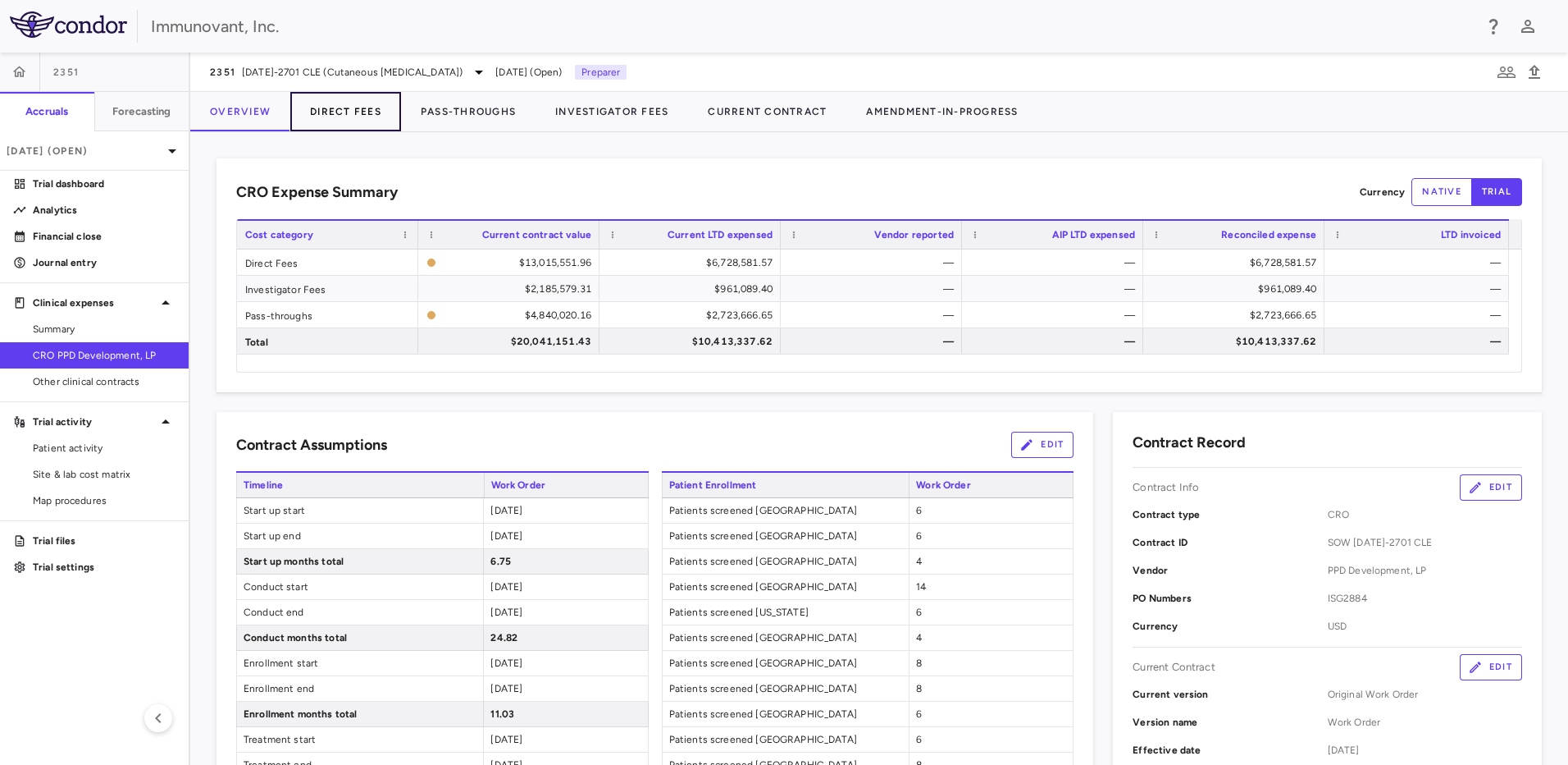
click at [367, 111] on button "Direct Fees" at bounding box center [345, 112] width 111 height 39
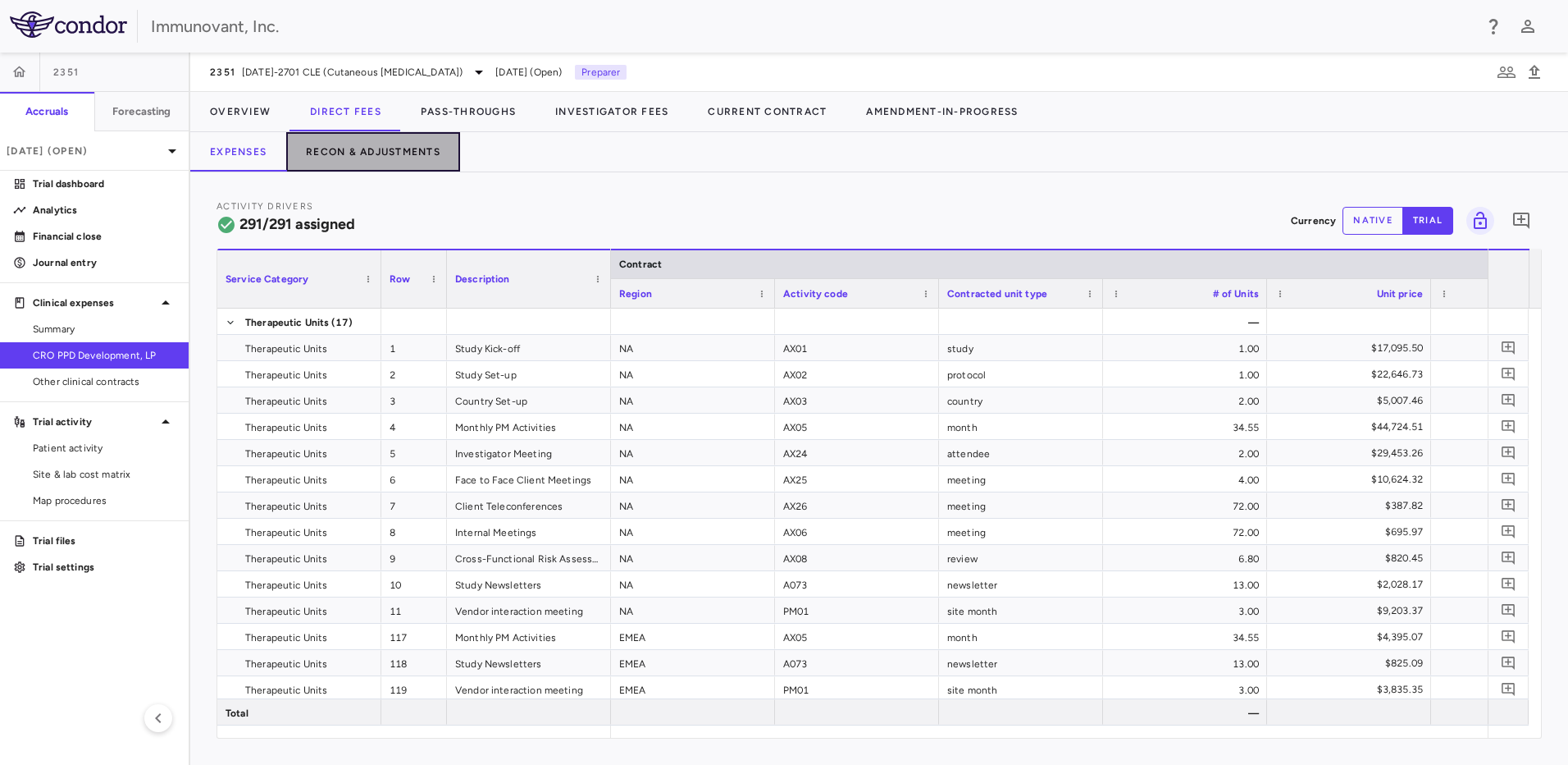
click at [420, 149] on button "Recon & Adjustments" at bounding box center [373, 152] width 174 height 39
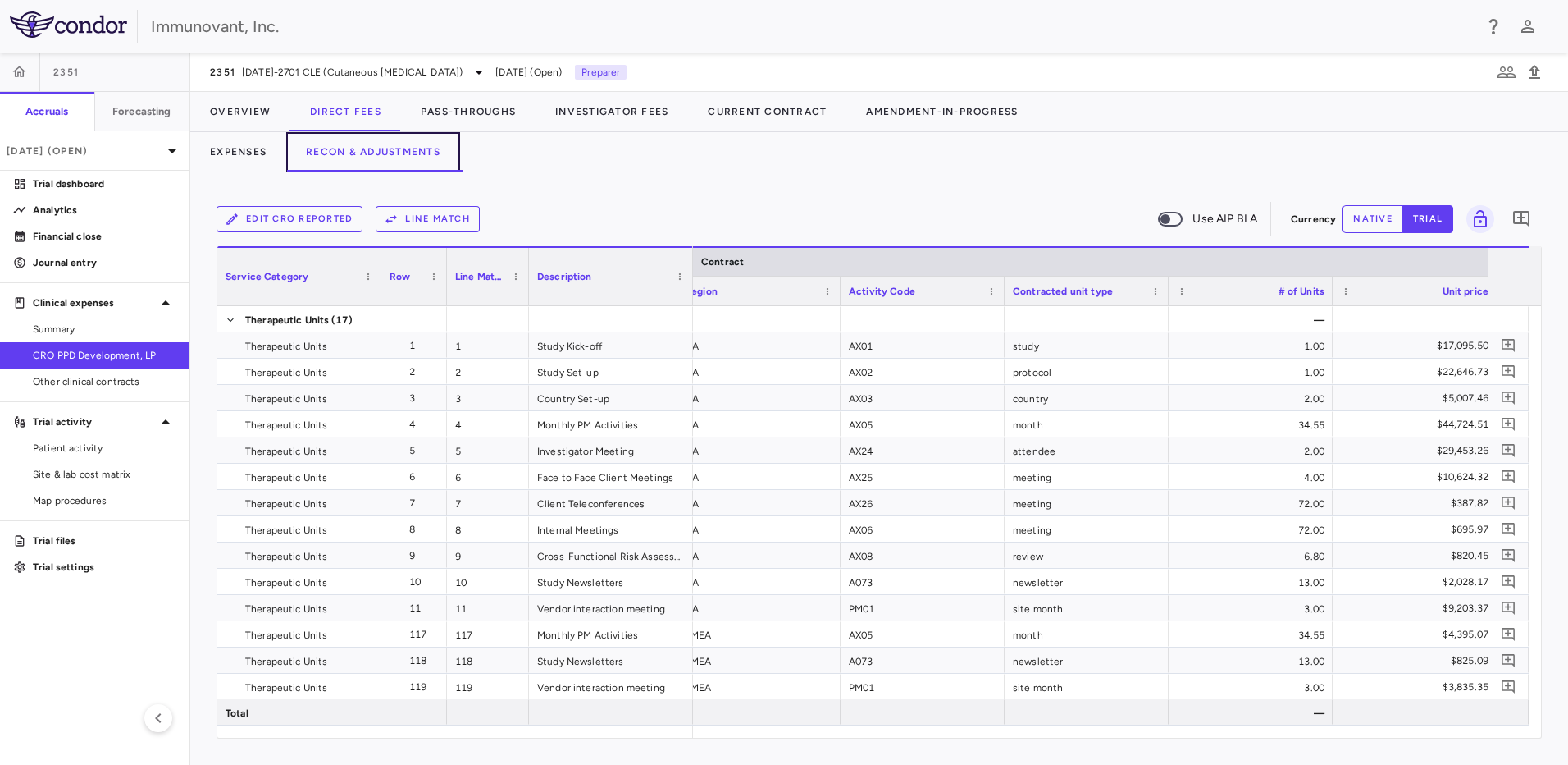
scroll to position [0, 12]
click at [1533, 68] on icon "button" at bounding box center [1534, 72] width 20 height 20
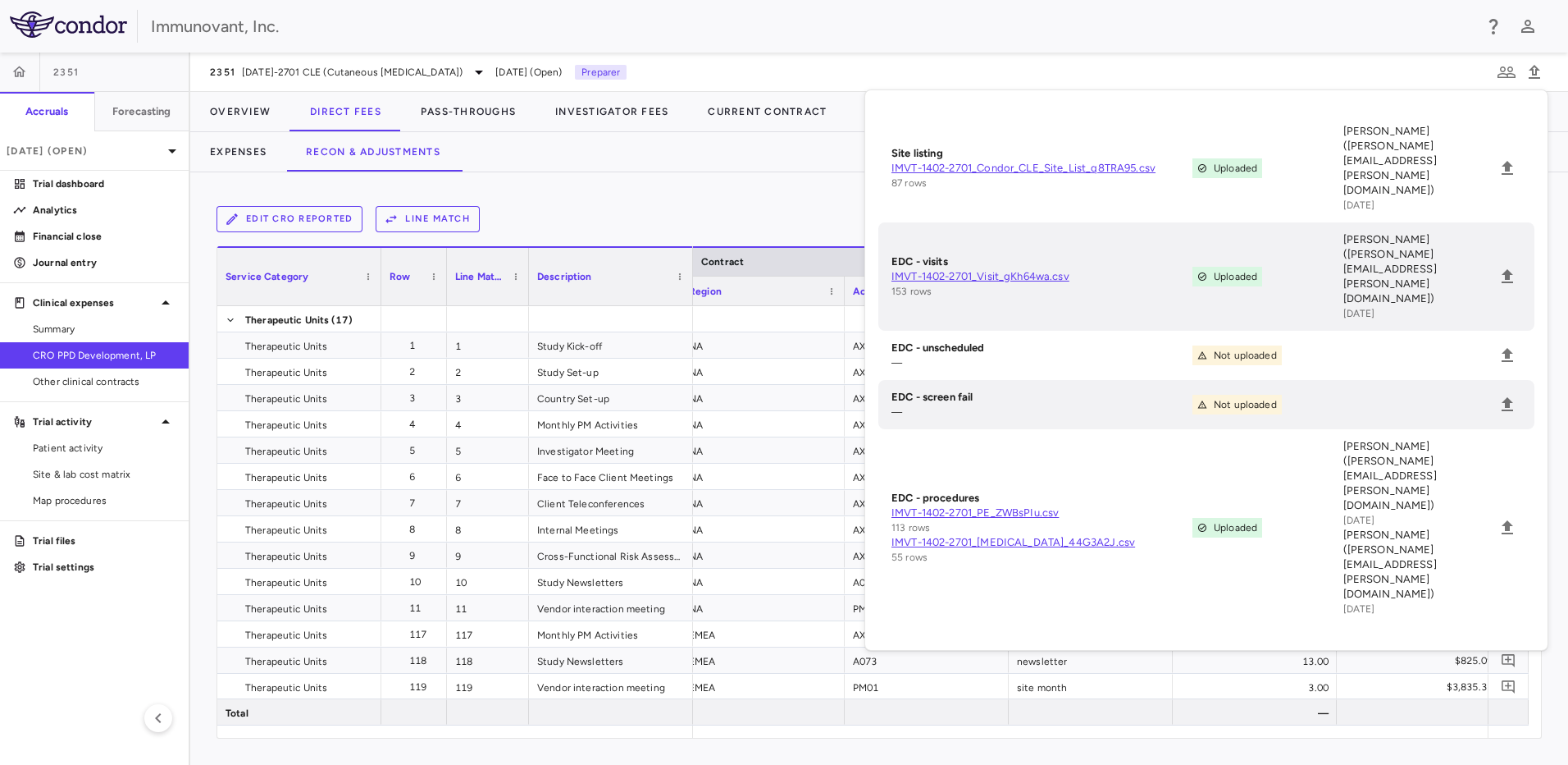
click at [749, 187] on div "Edit CRO reported Line Match Use AIP BLA Currency native trial 0 Service Catego…" at bounding box center [879, 469] width 1378 height 592
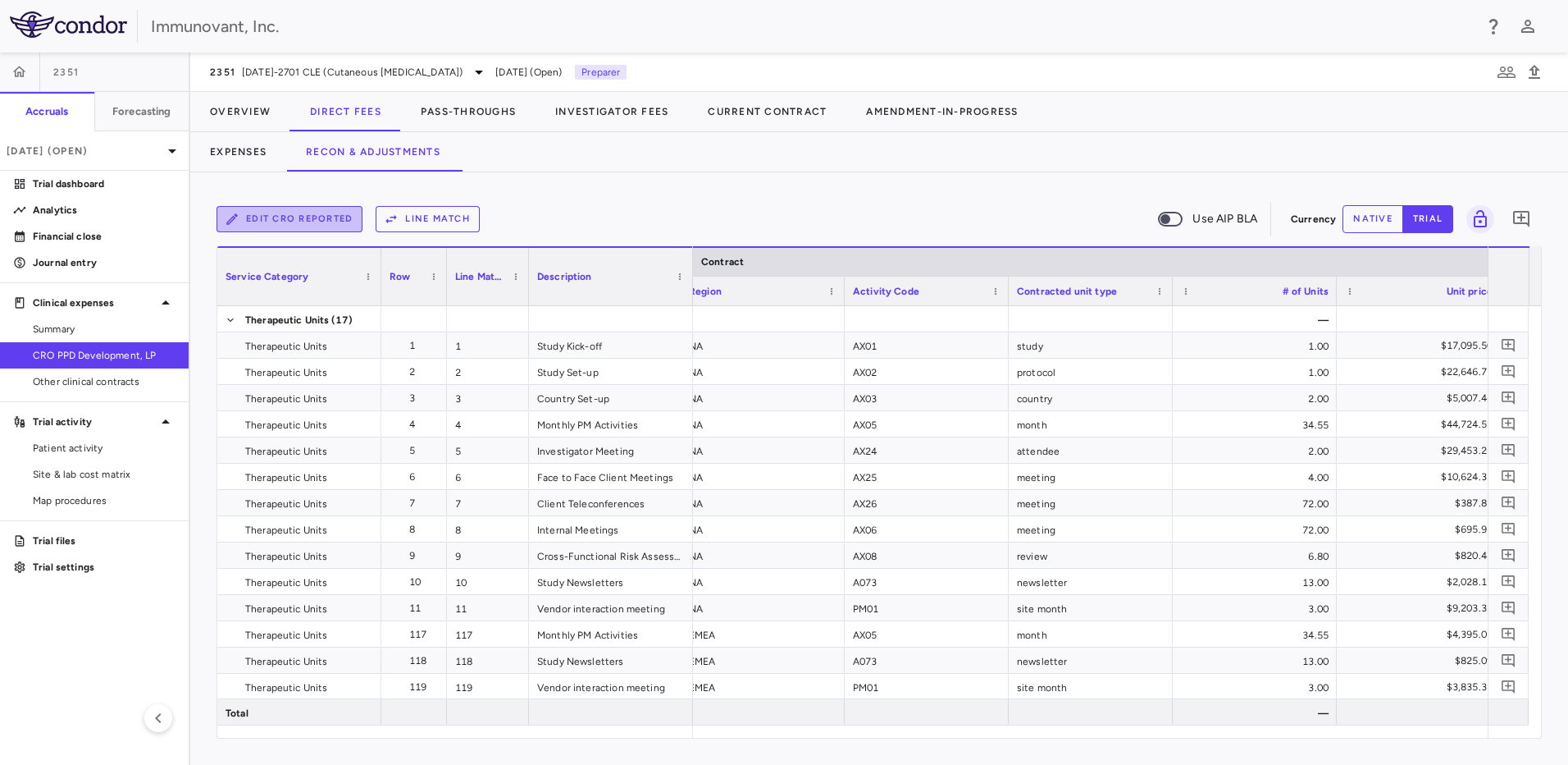
click at [234, 223] on icon "button" at bounding box center [232, 218] width 15 height 15
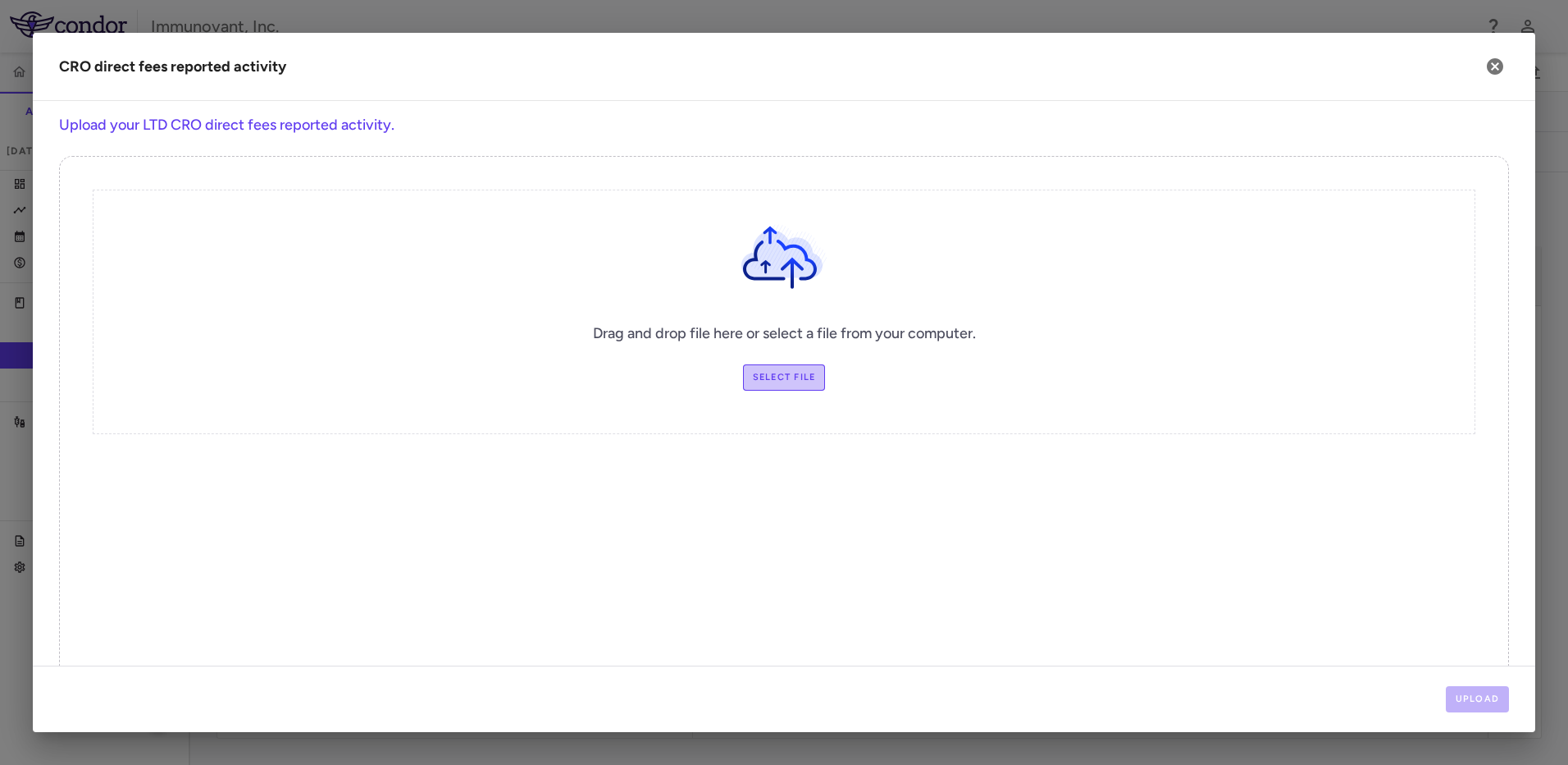
click at [785, 376] on label "Select file" at bounding box center [784, 377] width 83 height 27
click at [0, 0] on input "Select file" at bounding box center [0, 0] width 0 height 0
click at [1465, 689] on button "Upload" at bounding box center [1477, 699] width 64 height 27
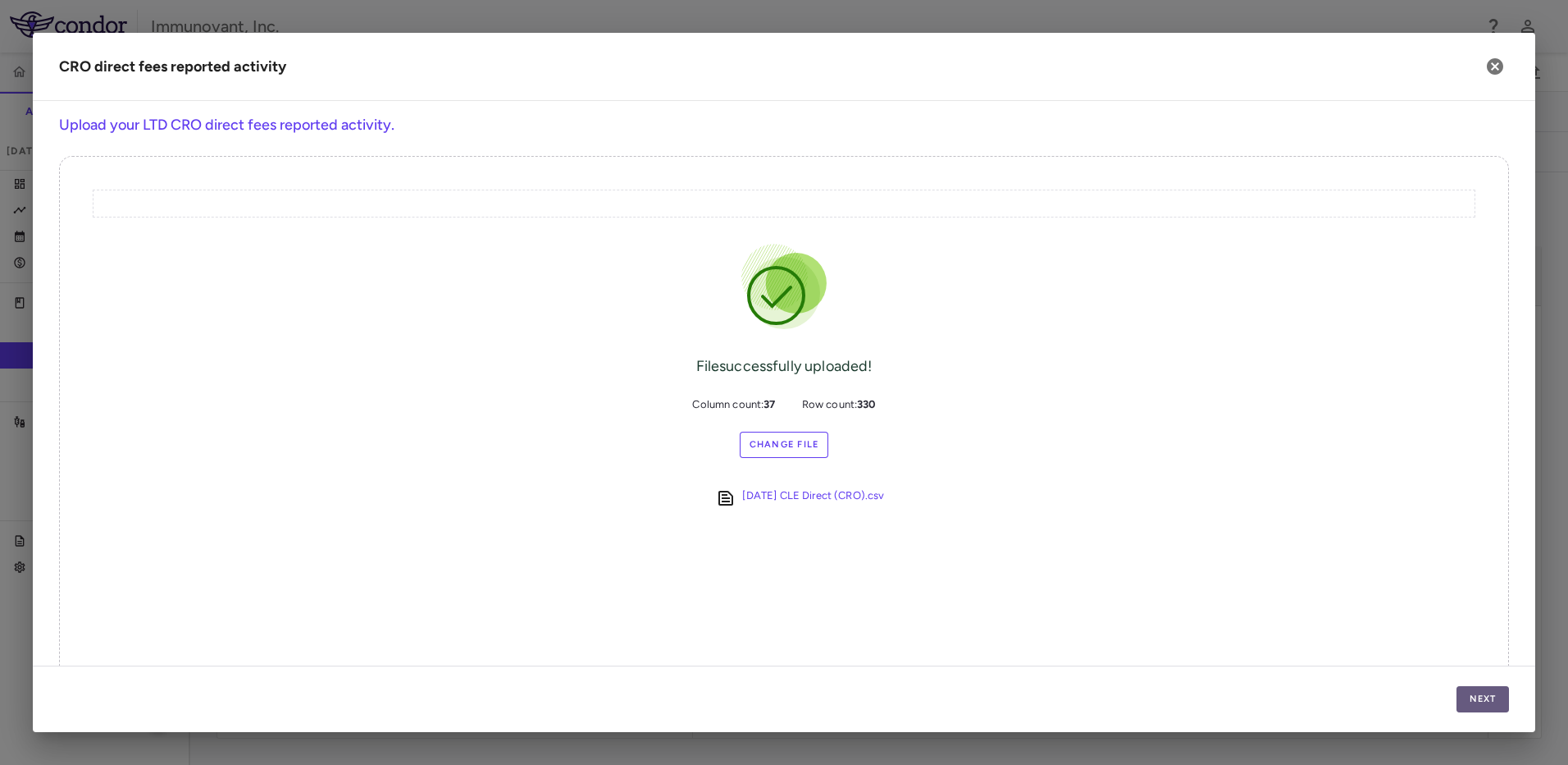
click at [1488, 687] on button "Next" at bounding box center [1482, 699] width 52 height 27
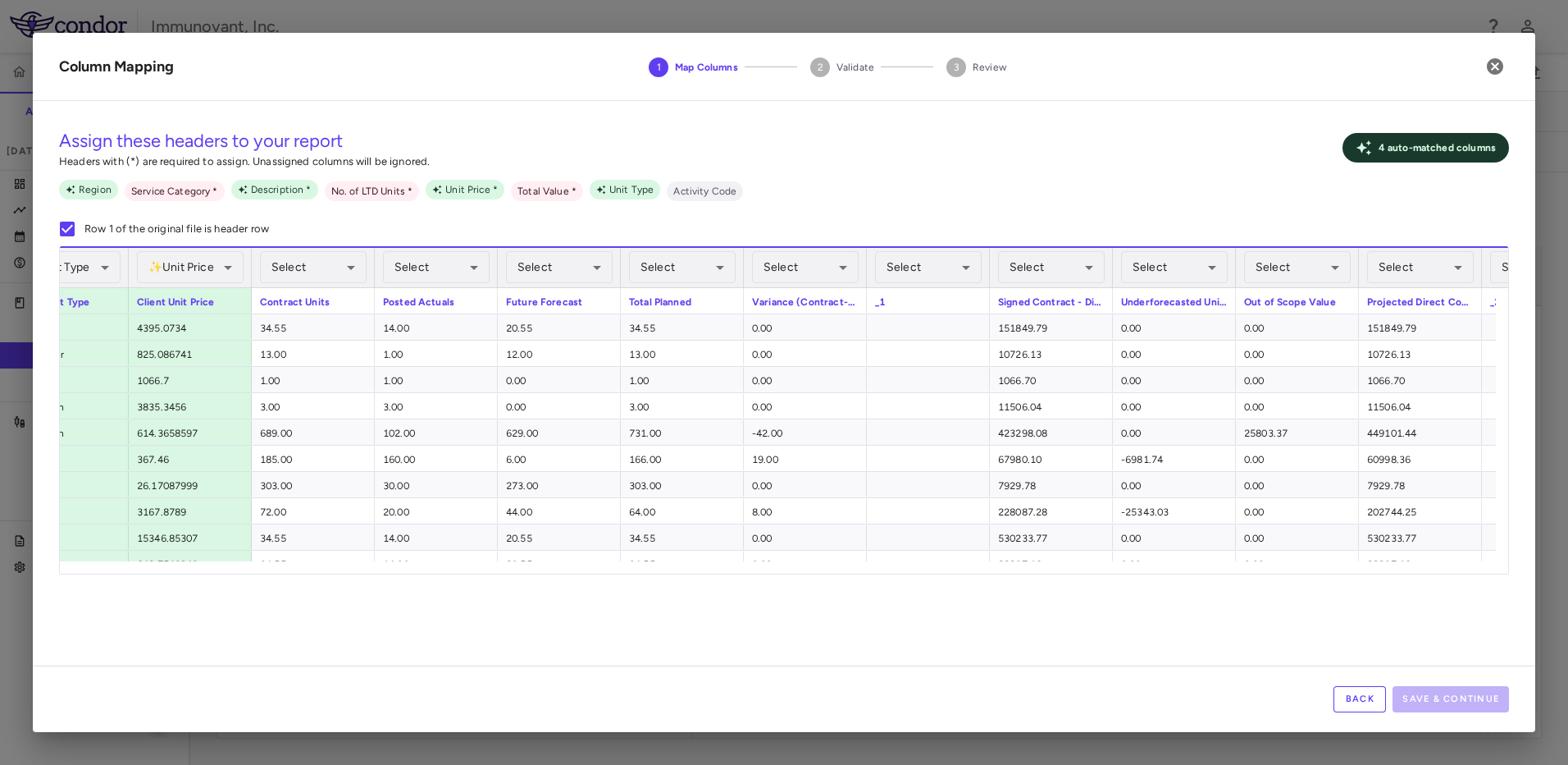
scroll to position [0, 845]
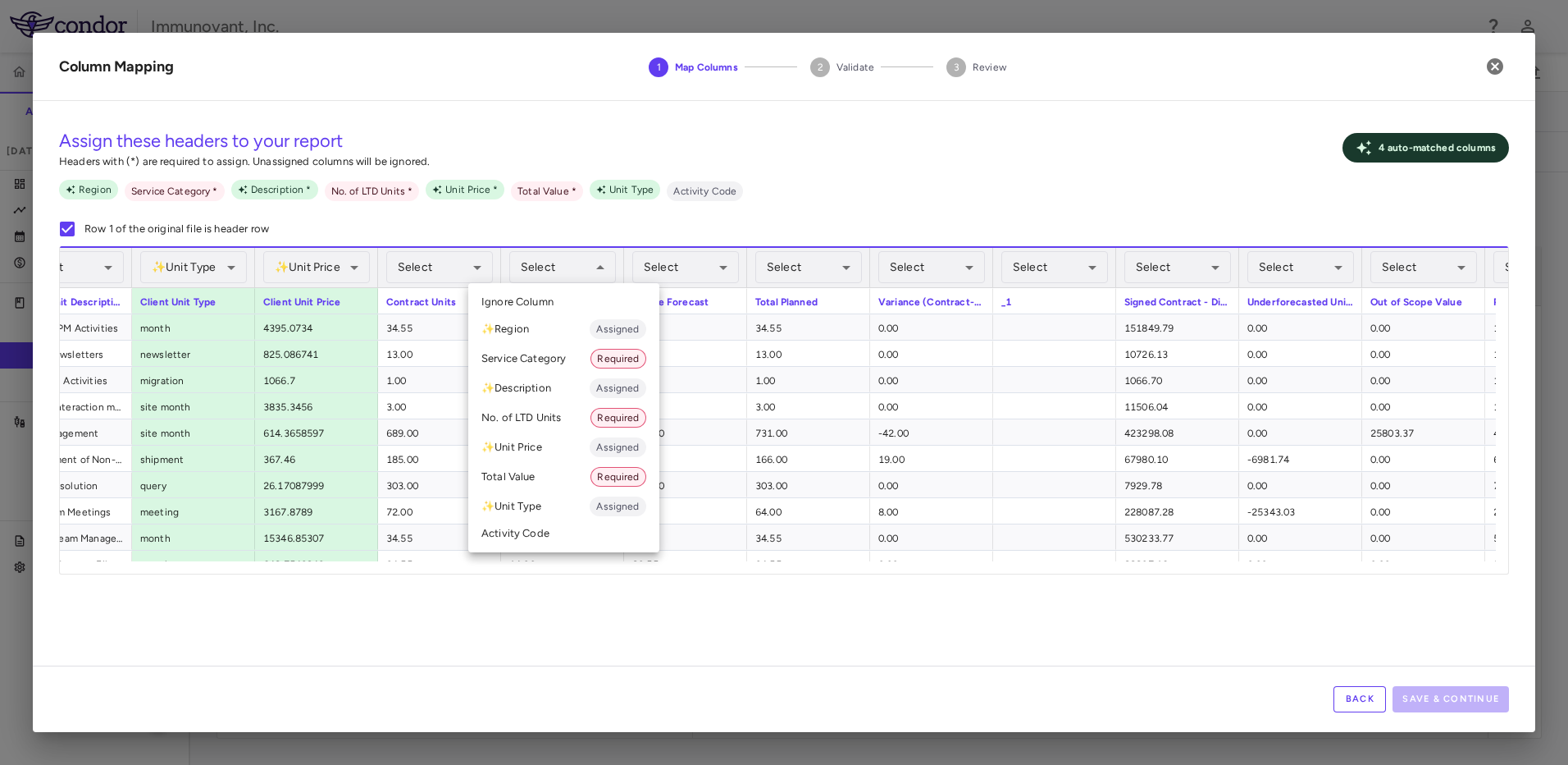
click at [574, 420] on li "No. of LTD Units Required" at bounding box center [564, 418] width 191 height 30
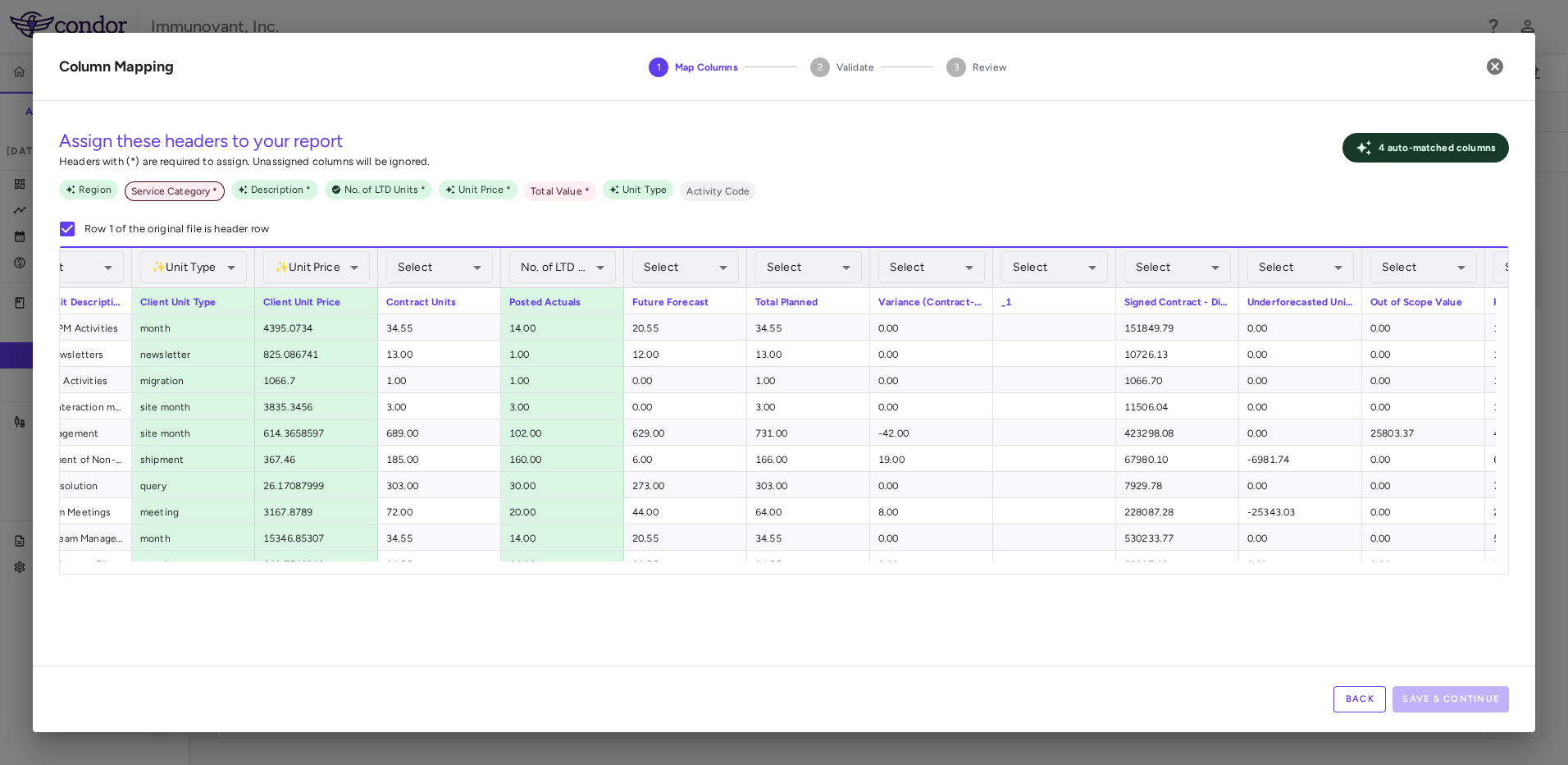
click at [193, 191] on span "Service Category *" at bounding box center [174, 191] width 100 height 15
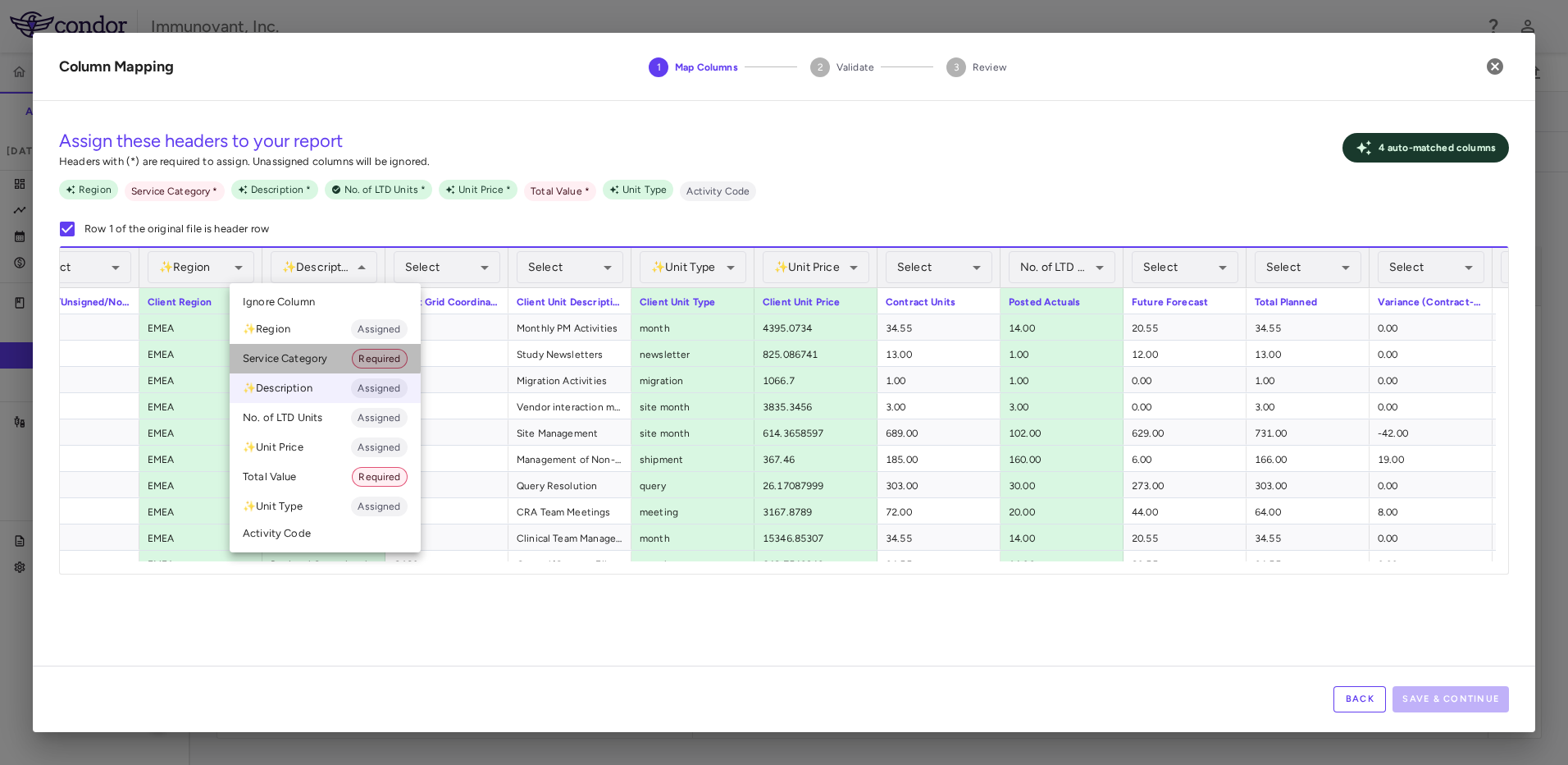
click at [284, 355] on li "Service Category Required" at bounding box center [326, 358] width 191 height 30
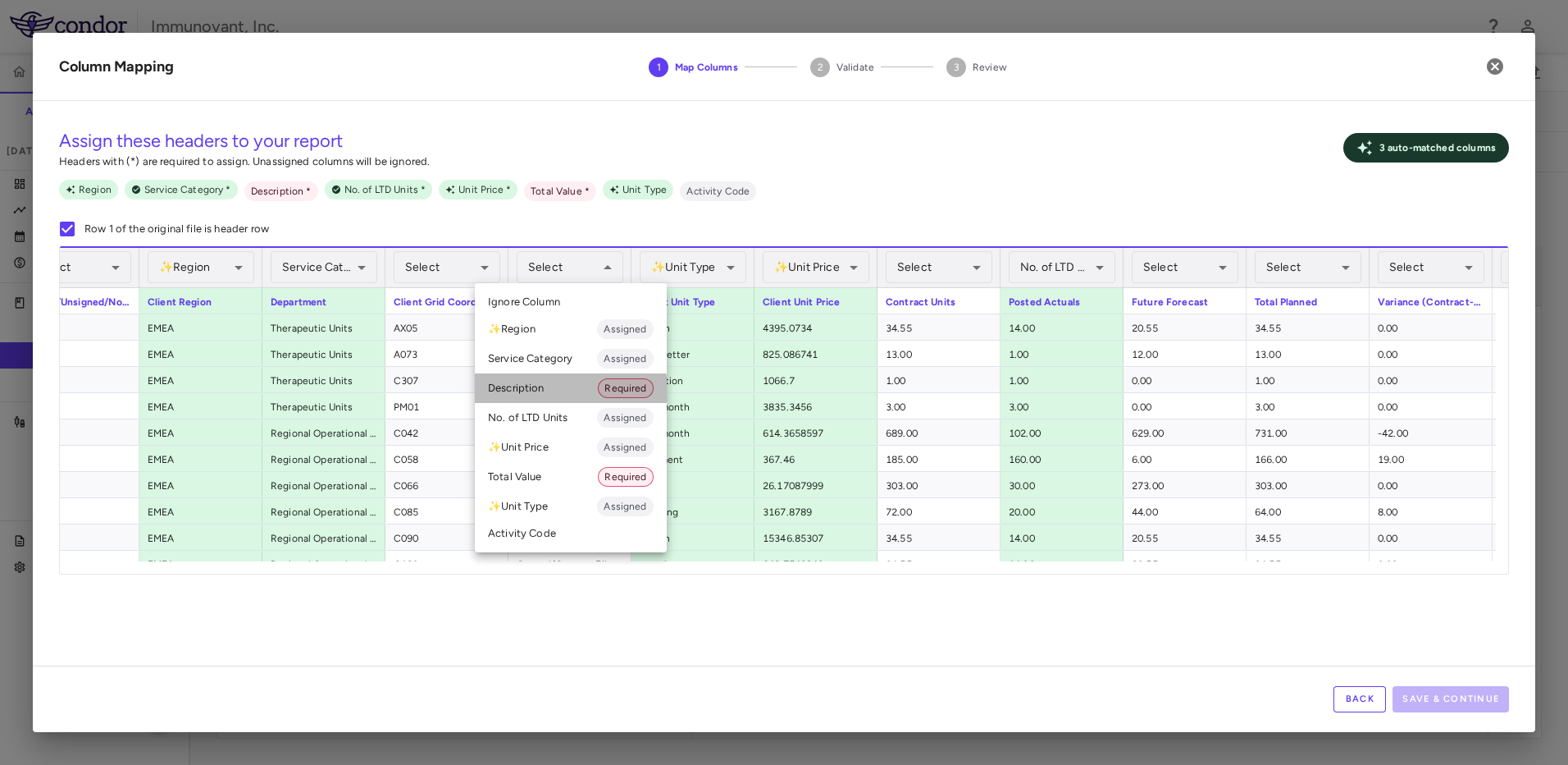
click at [551, 391] on li "Description Required" at bounding box center [570, 388] width 191 height 30
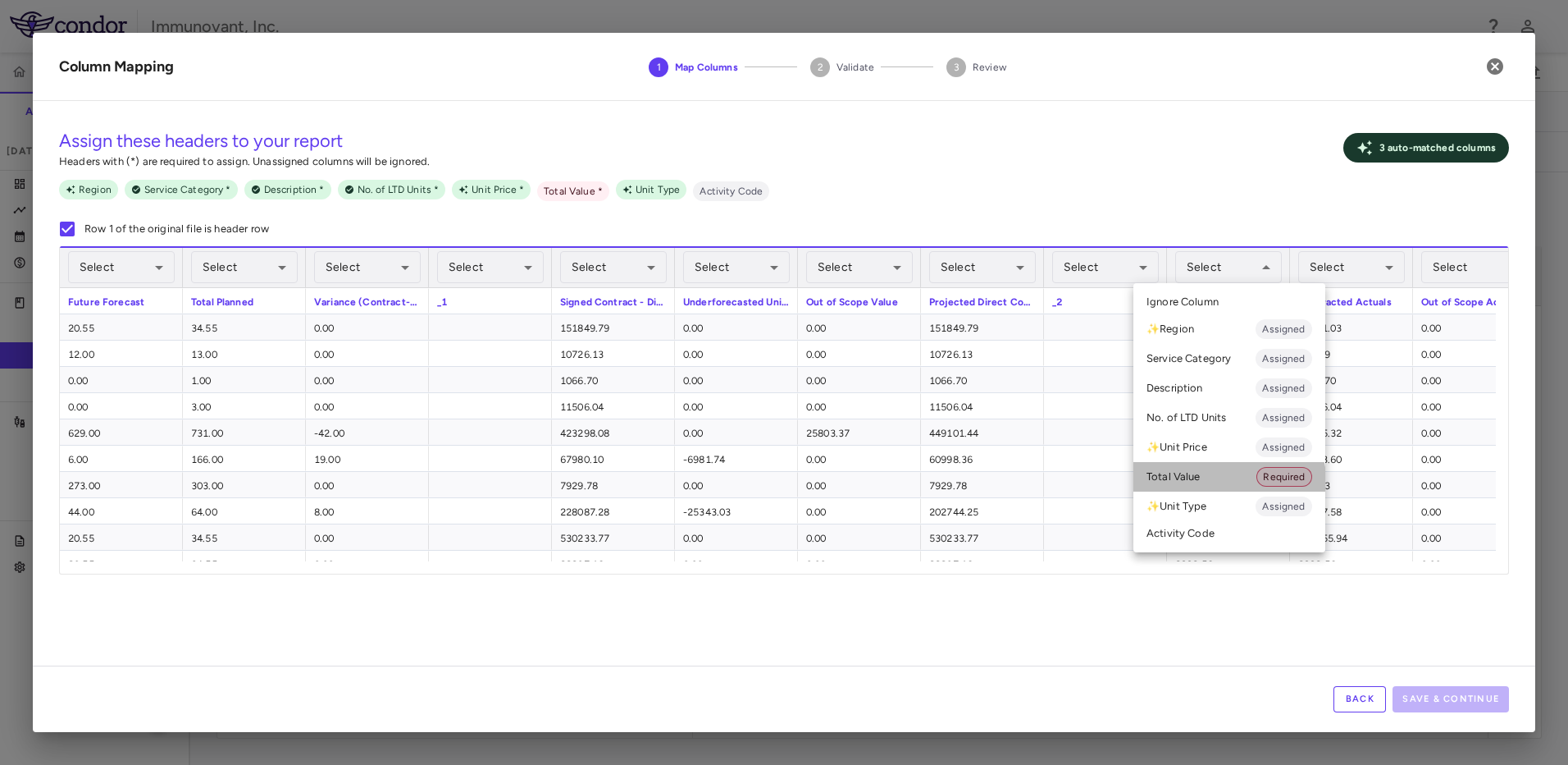
click at [1210, 487] on li "Total Value Required" at bounding box center [1230, 477] width 191 height 30
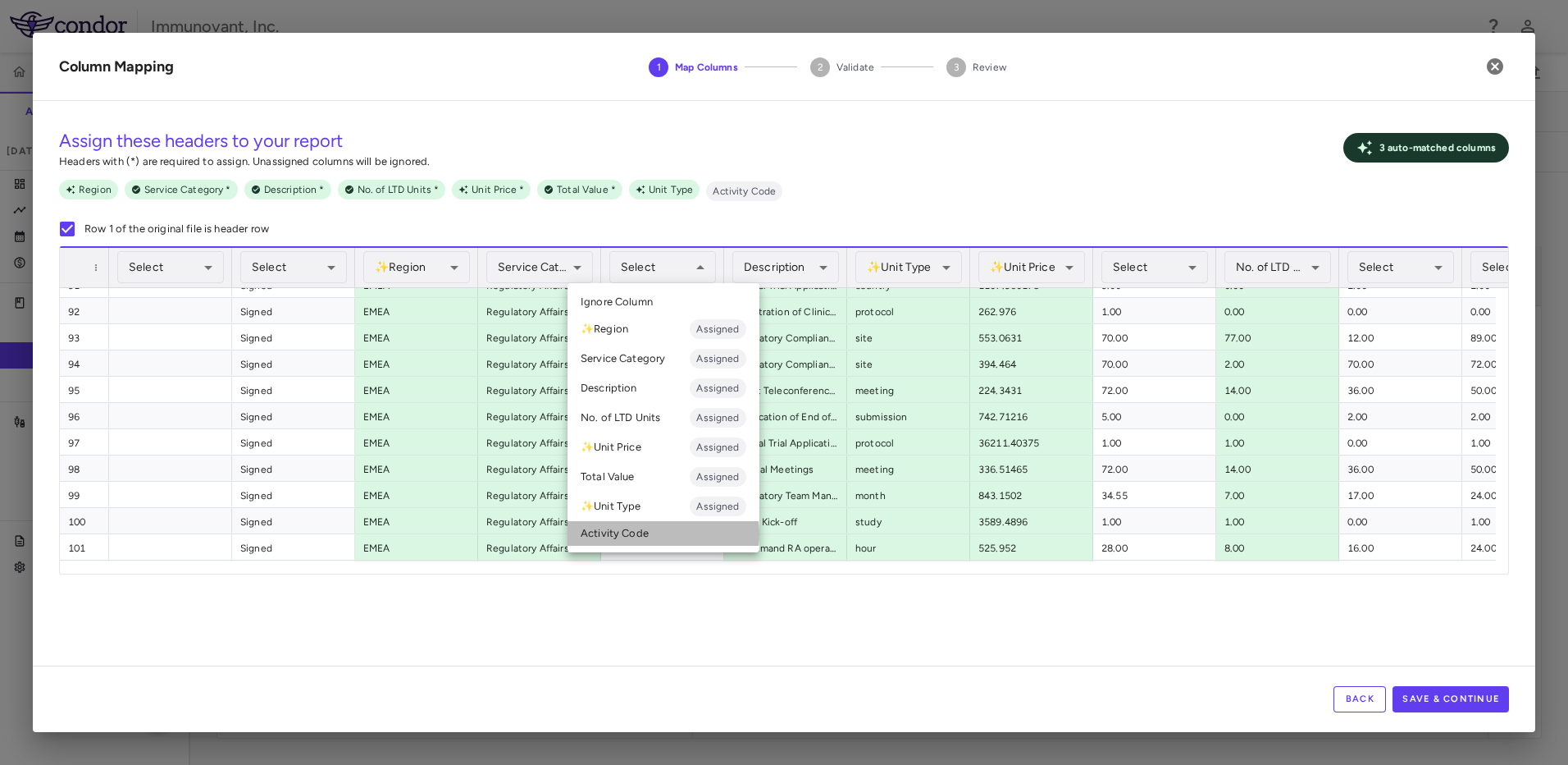
click at [644, 534] on li "Activity Code" at bounding box center [663, 533] width 191 height 25
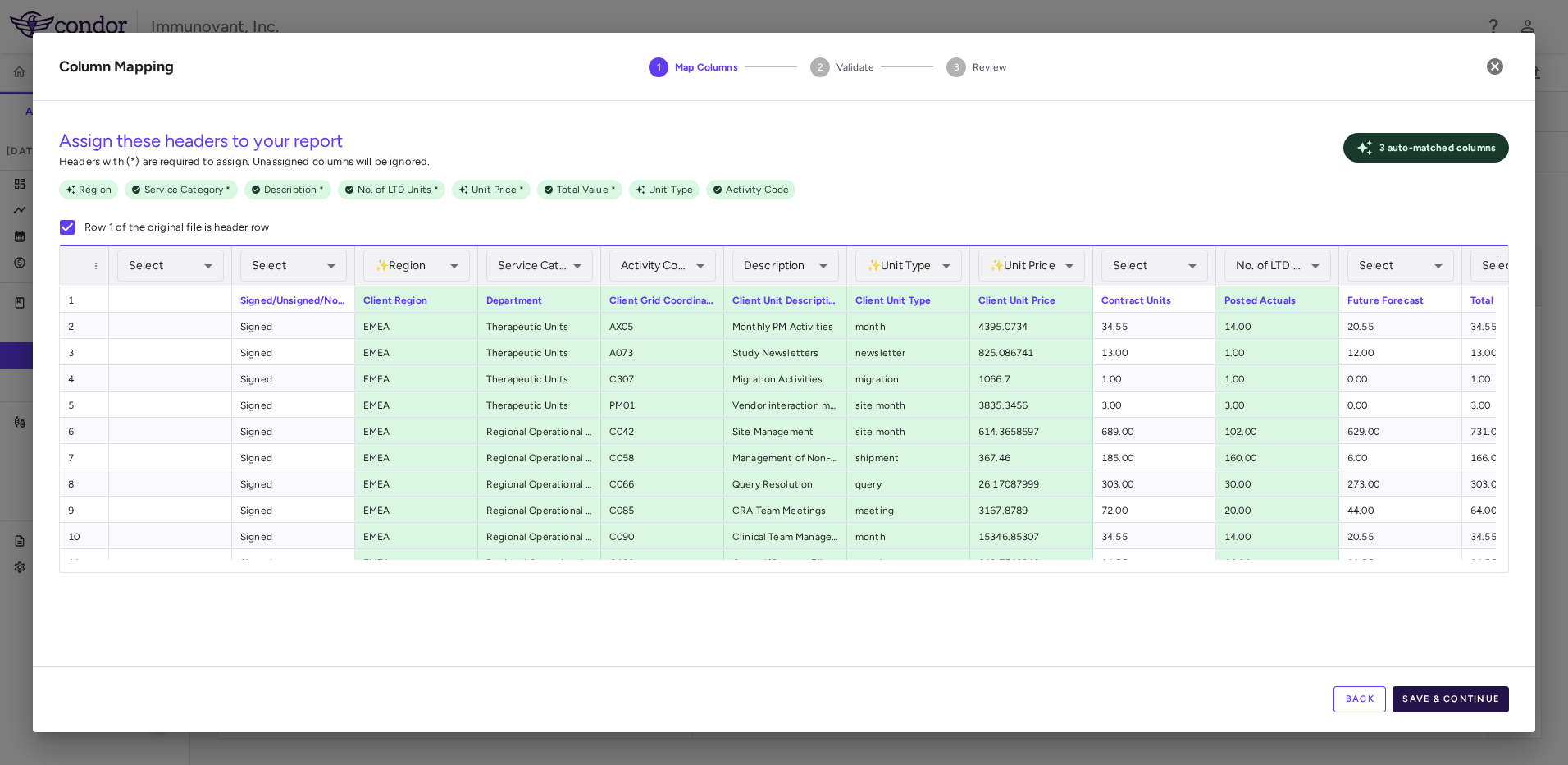
click at [1452, 700] on button "Save & Continue" at bounding box center [1451, 699] width 116 height 27
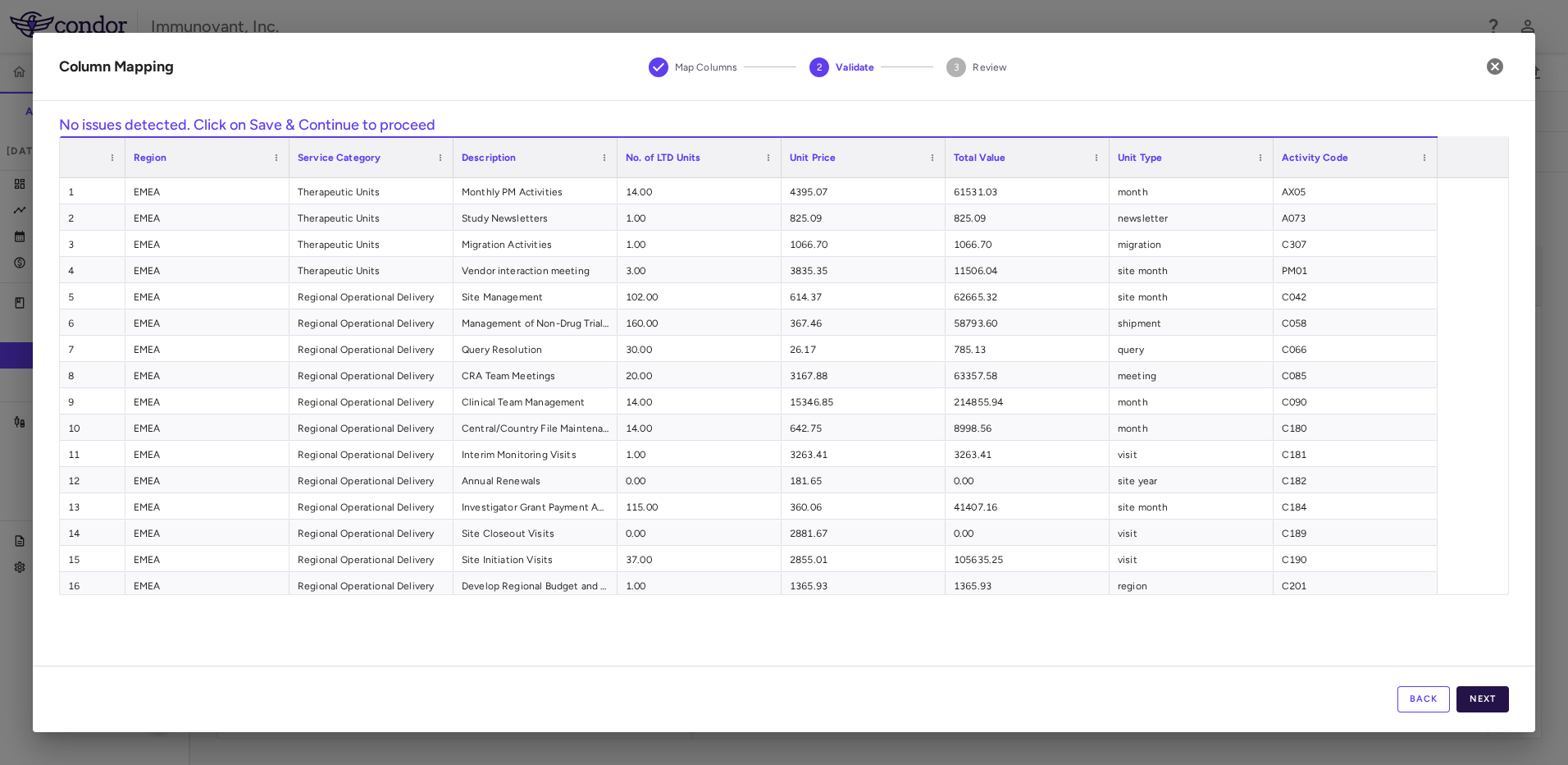
click at [1484, 697] on button "Next" at bounding box center [1482, 699] width 52 height 27
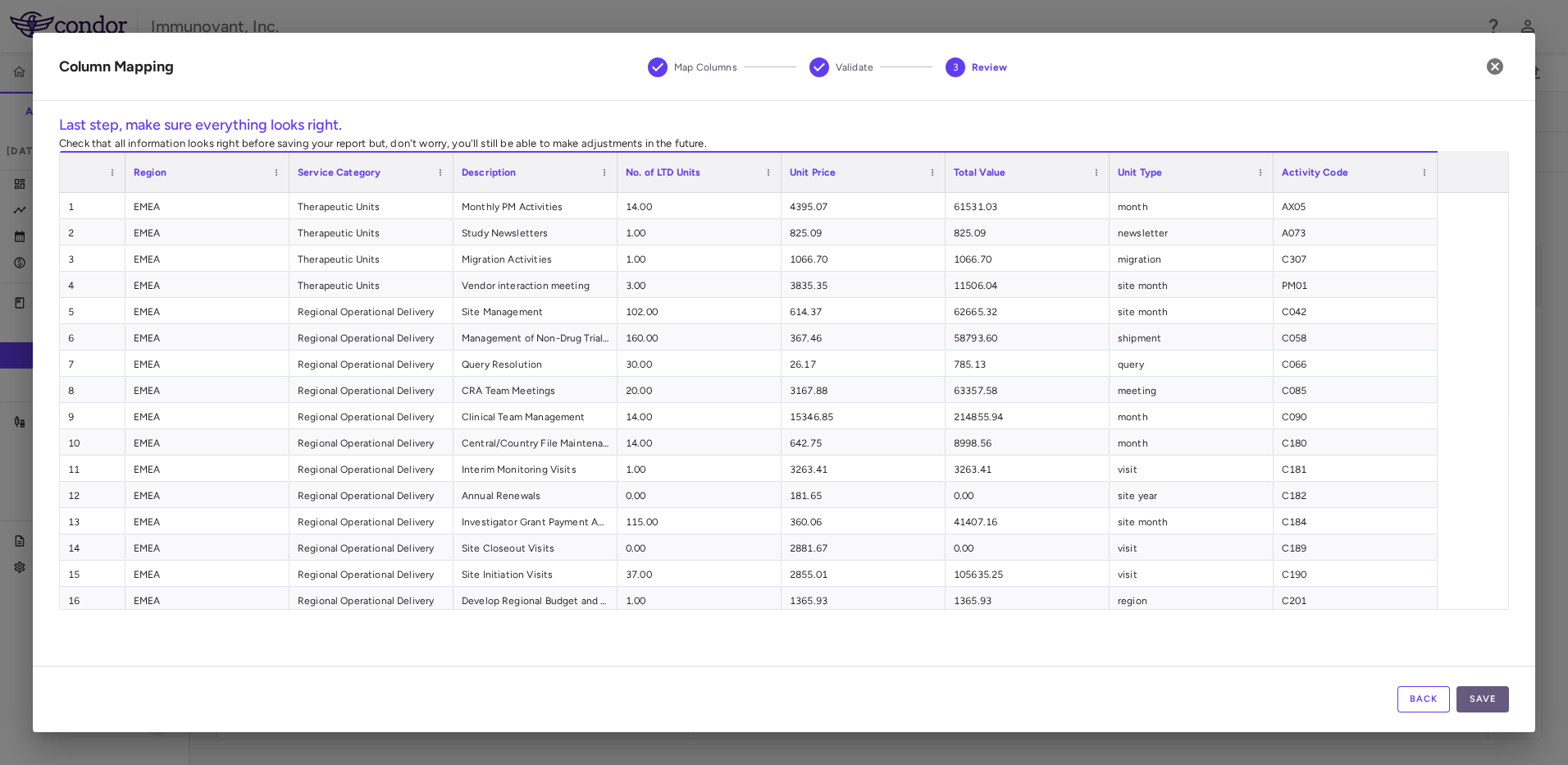
click at [1493, 692] on button "Save" at bounding box center [1482, 699] width 52 height 27
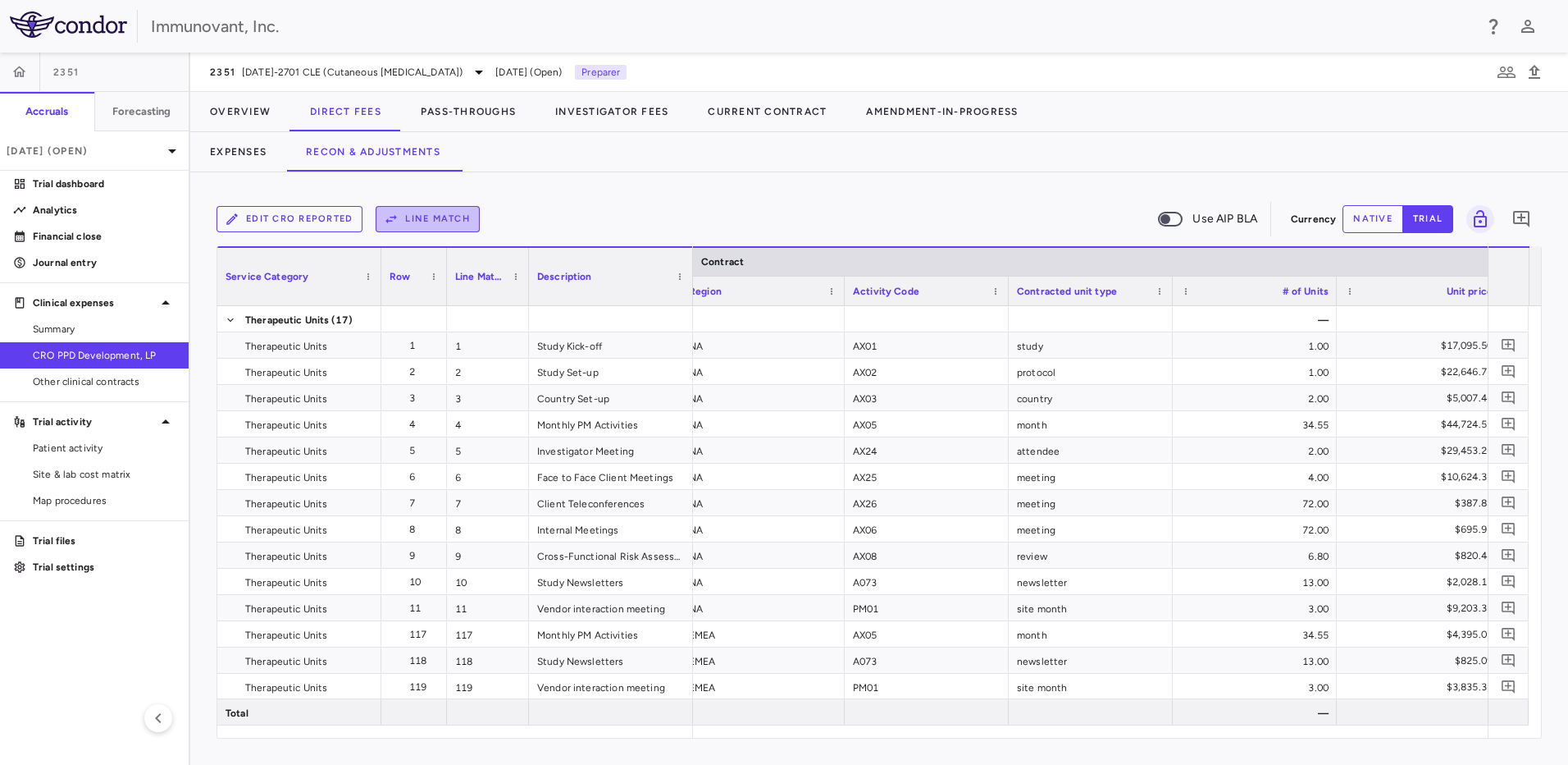
click at [464, 223] on button "Line Match" at bounding box center [428, 219] width 105 height 27
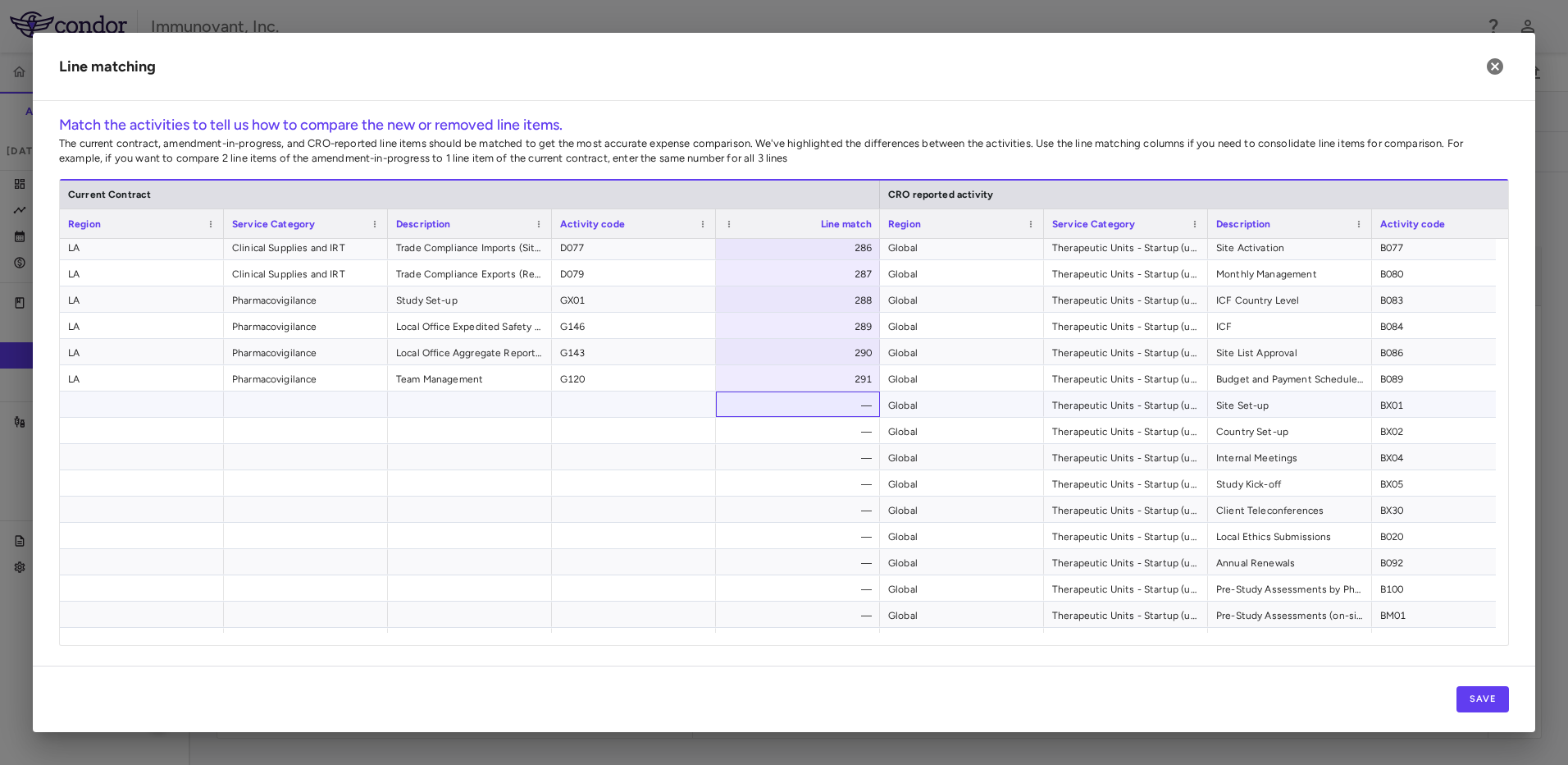
click at [803, 412] on div "—" at bounding box center [800, 405] width 141 height 27
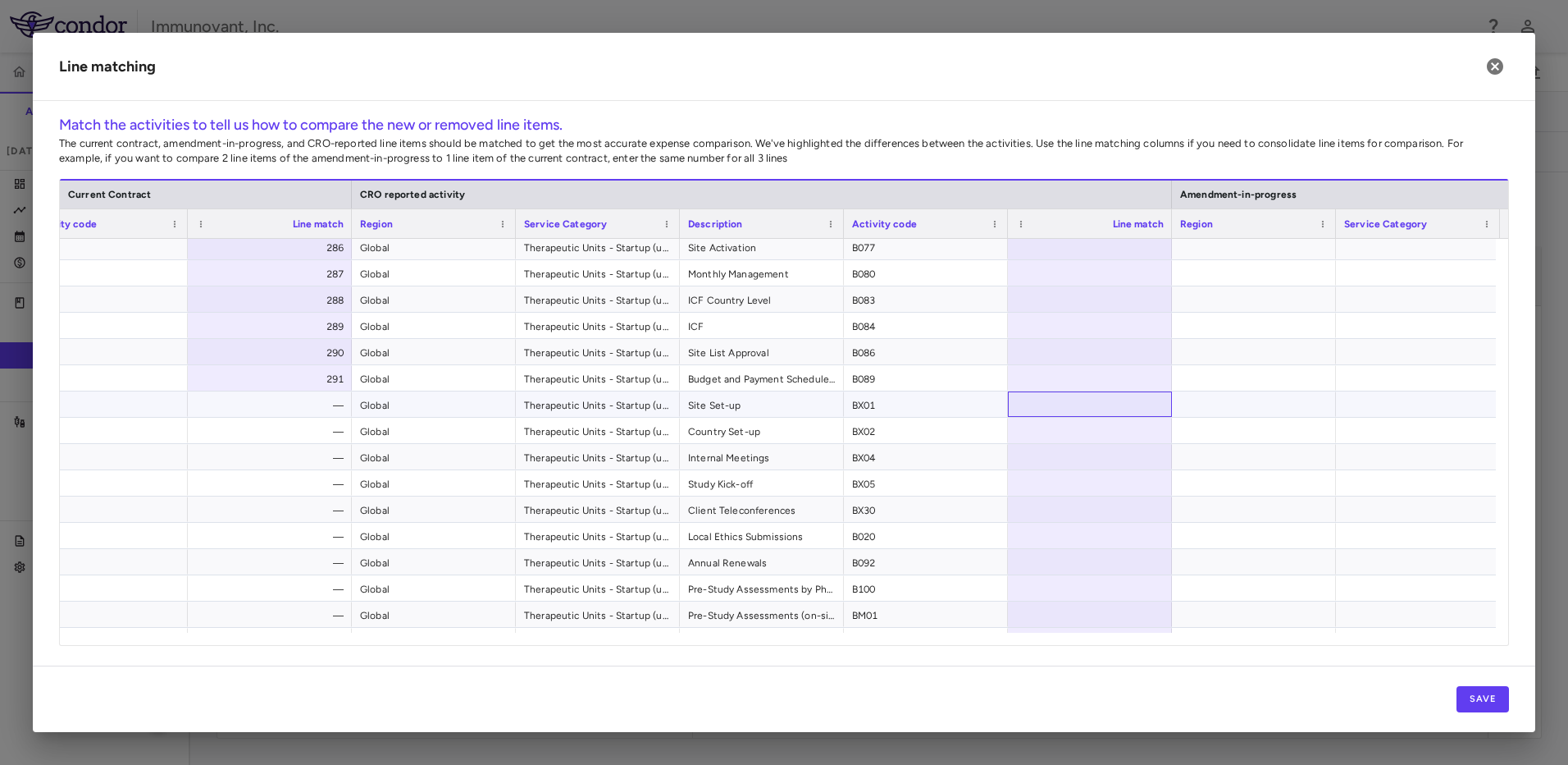
click at [1040, 411] on div at bounding box center [1089, 404] width 164 height 26
type input "***"
click at [1094, 441] on div at bounding box center [1089, 430] width 164 height 26
type input "***"
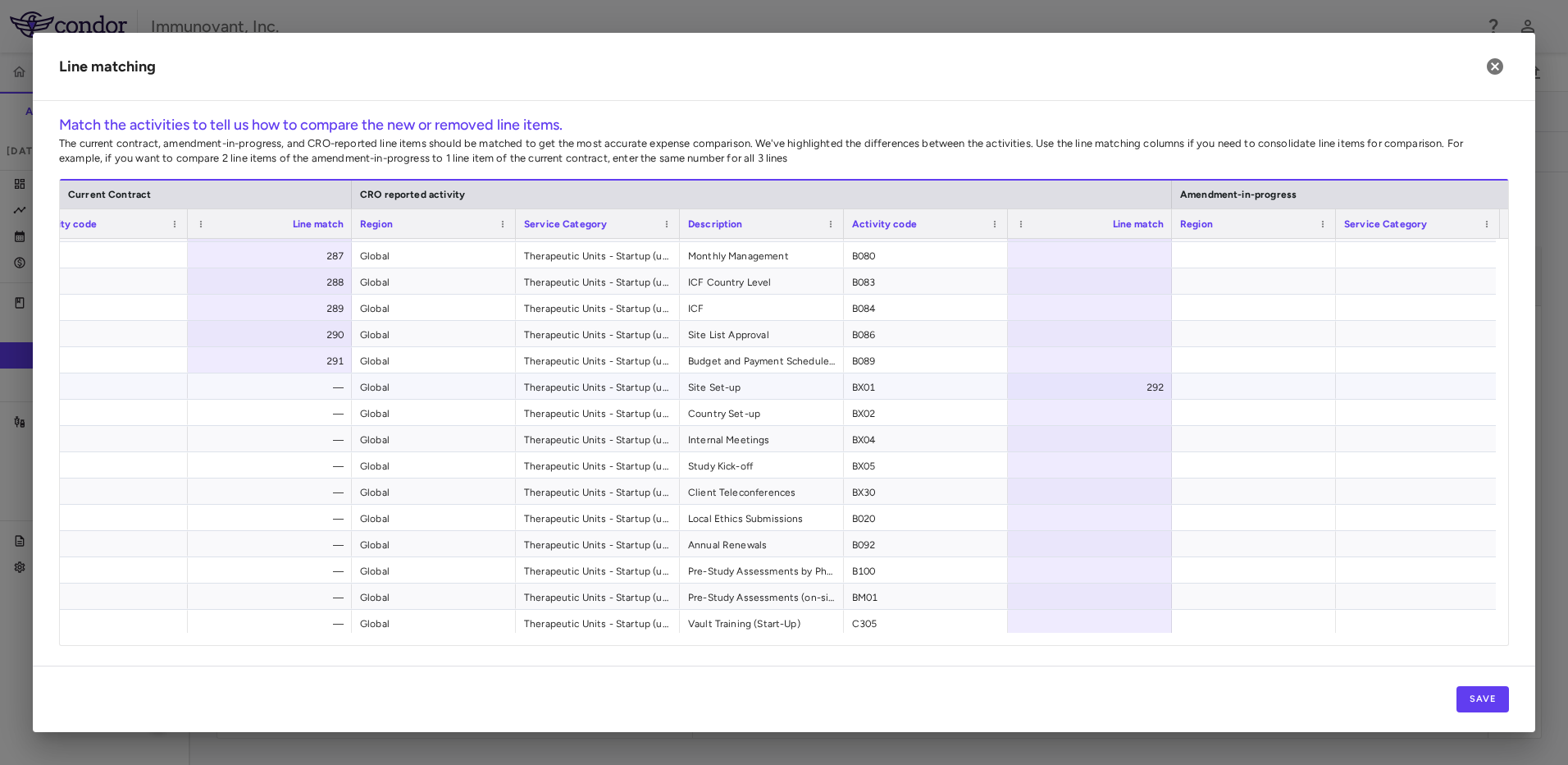
click at [1140, 382] on div "292" at bounding box center [1092, 387] width 141 height 27
click at [1140, 386] on div "292" at bounding box center [1092, 387] width 141 height 27
click at [1140, 386] on input "***" at bounding box center [1102, 386] width 138 height 27
click at [1148, 383] on input "*" at bounding box center [1102, 386] width 138 height 27
type input "*"
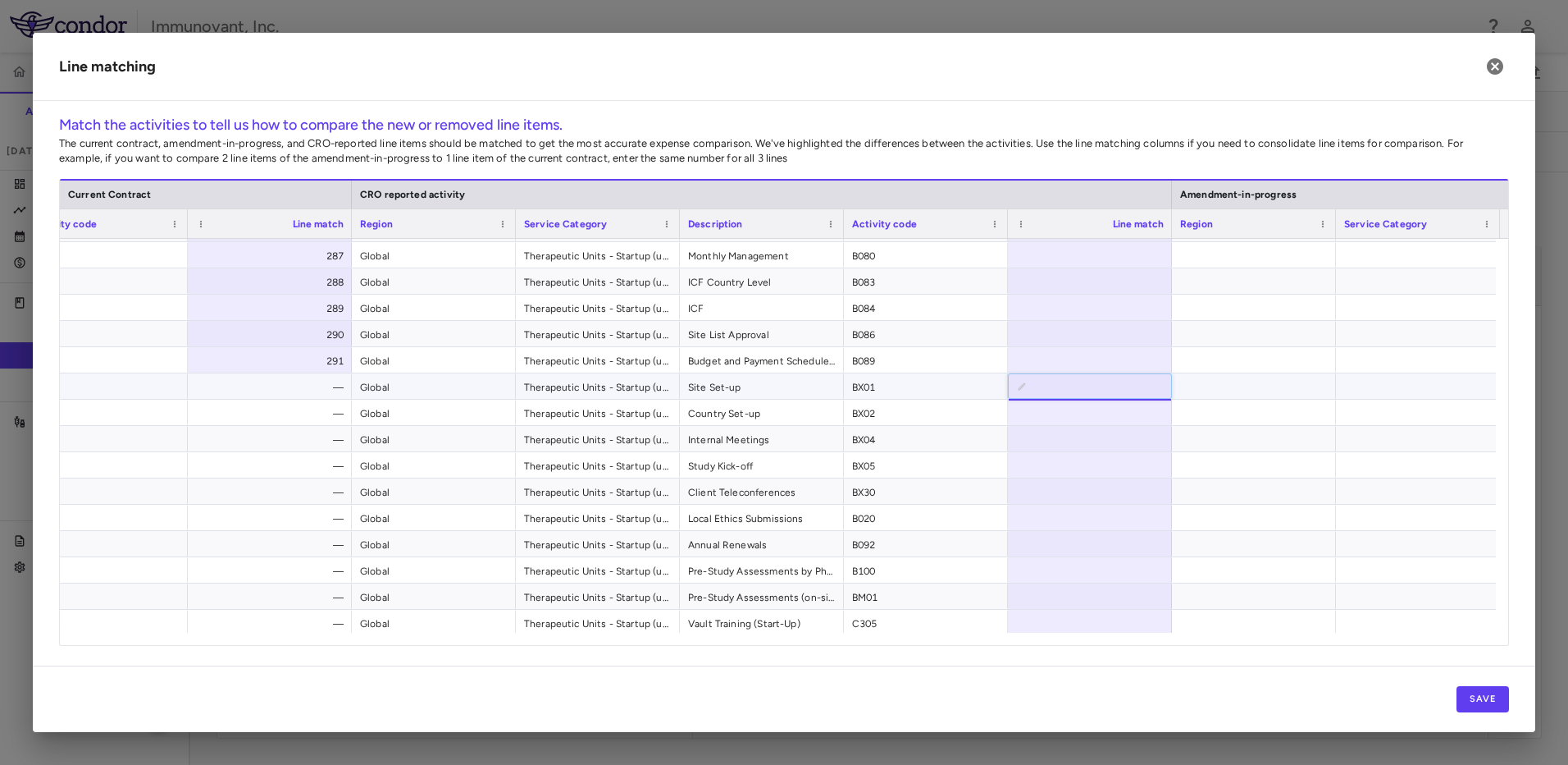
click at [1150, 388] on input "*" at bounding box center [1102, 386] width 138 height 27
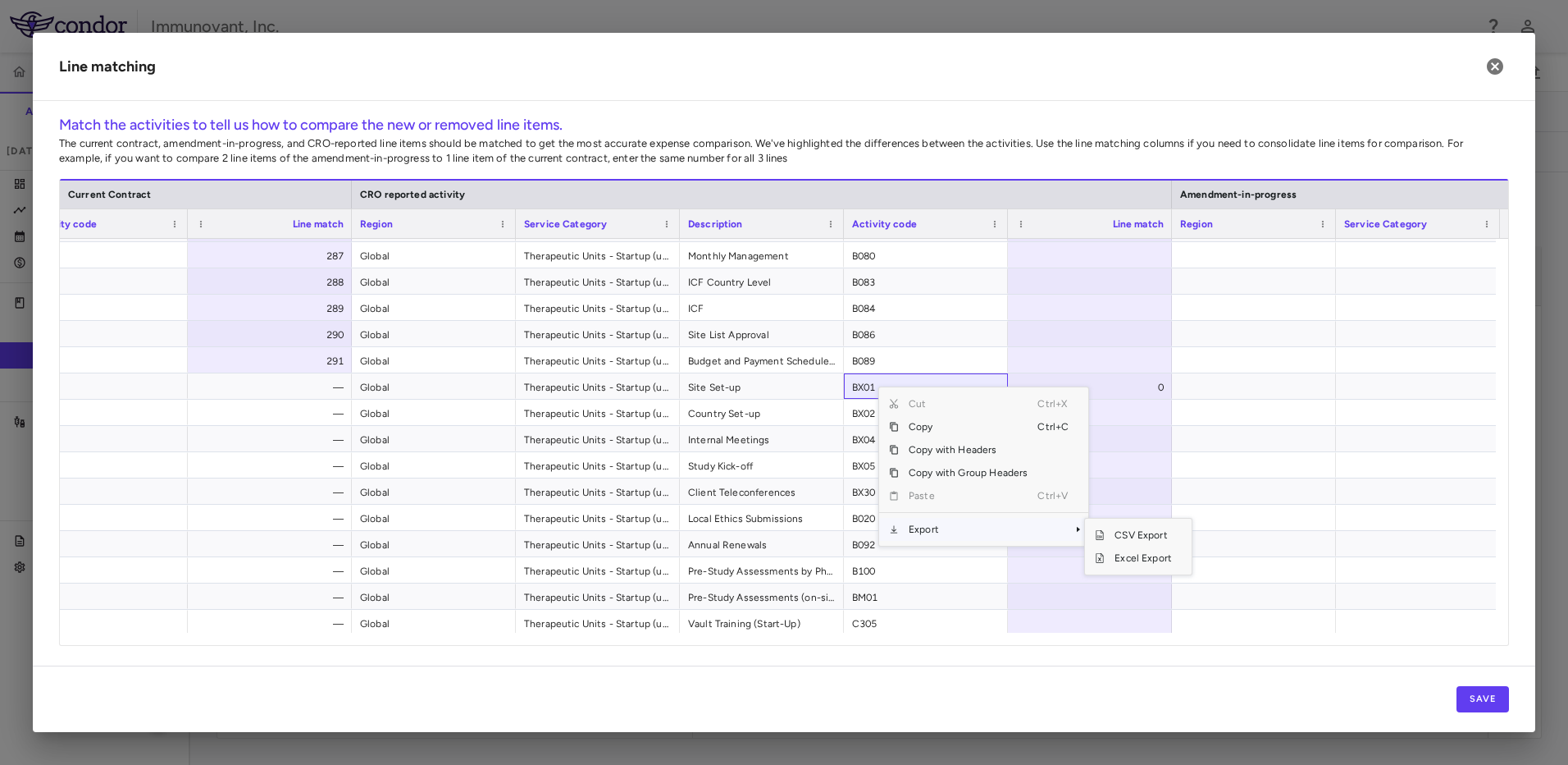
click at [949, 530] on span "Export" at bounding box center [968, 528] width 138 height 23
click at [1150, 564] on span "Excel Export" at bounding box center [1143, 557] width 77 height 23
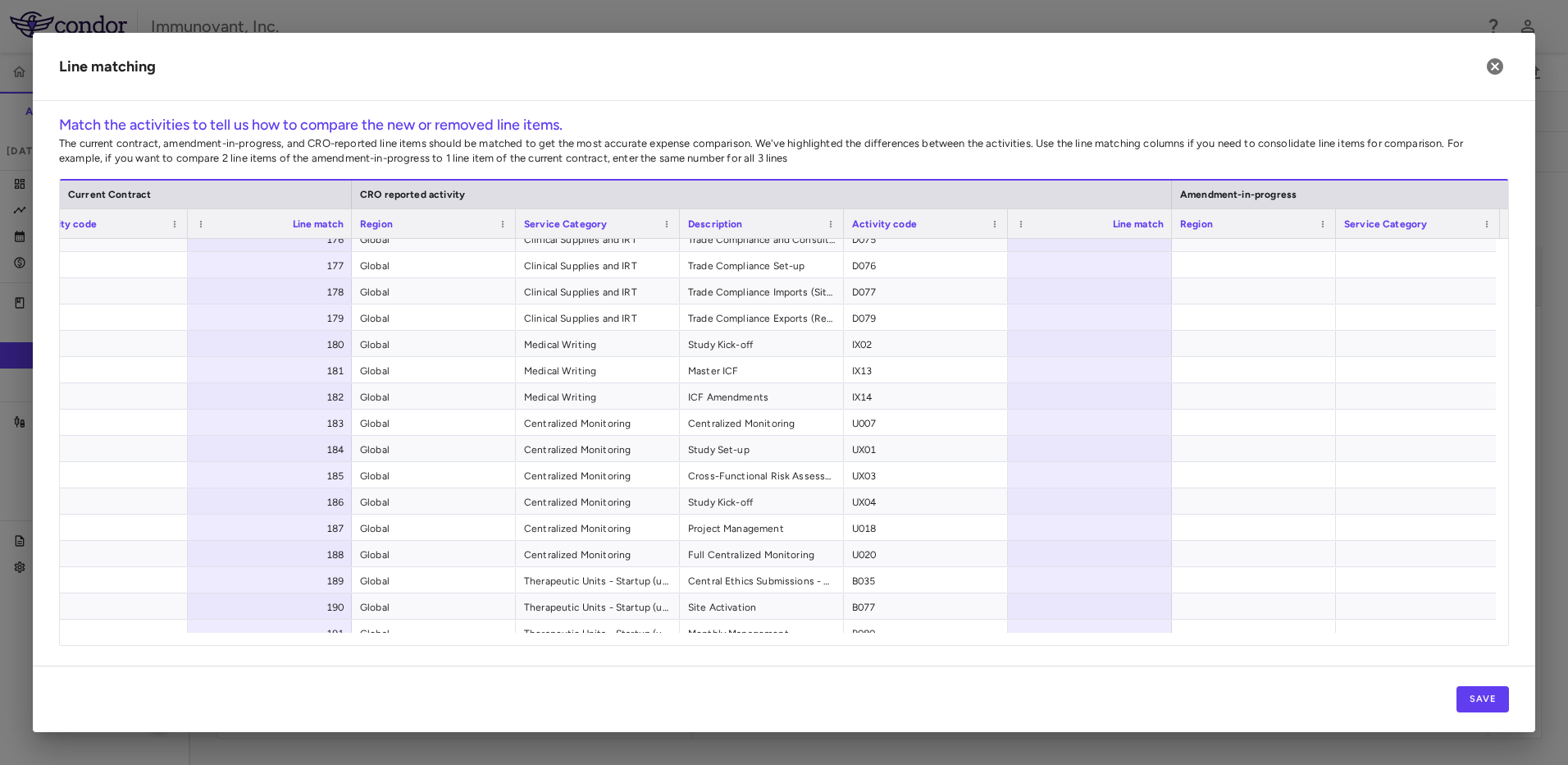
scroll to position [4552, 0]
click at [1101, 78] on h2 "Line matching" at bounding box center [784, 66] width 1503 height 68
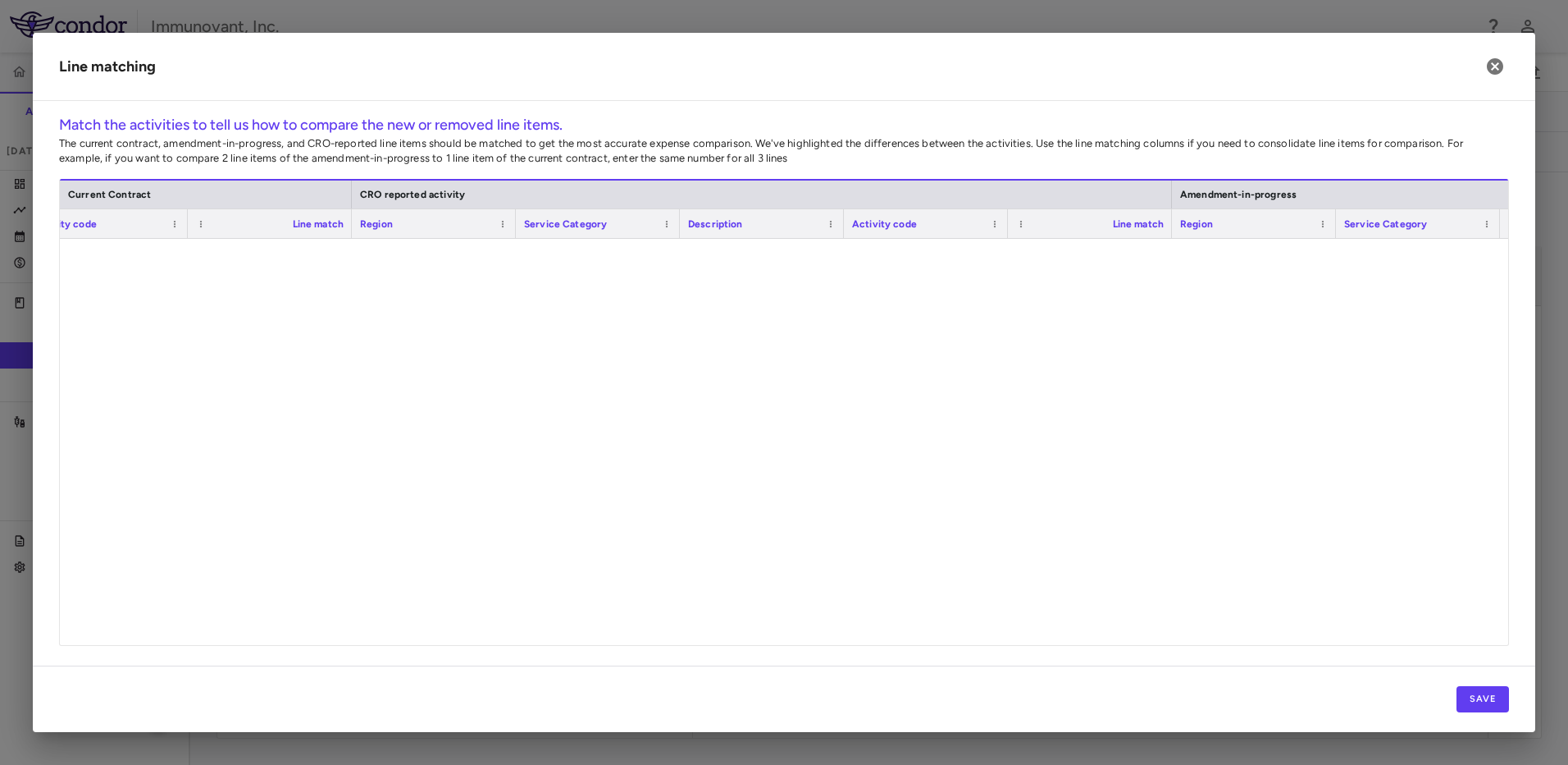
scroll to position [0, 0]
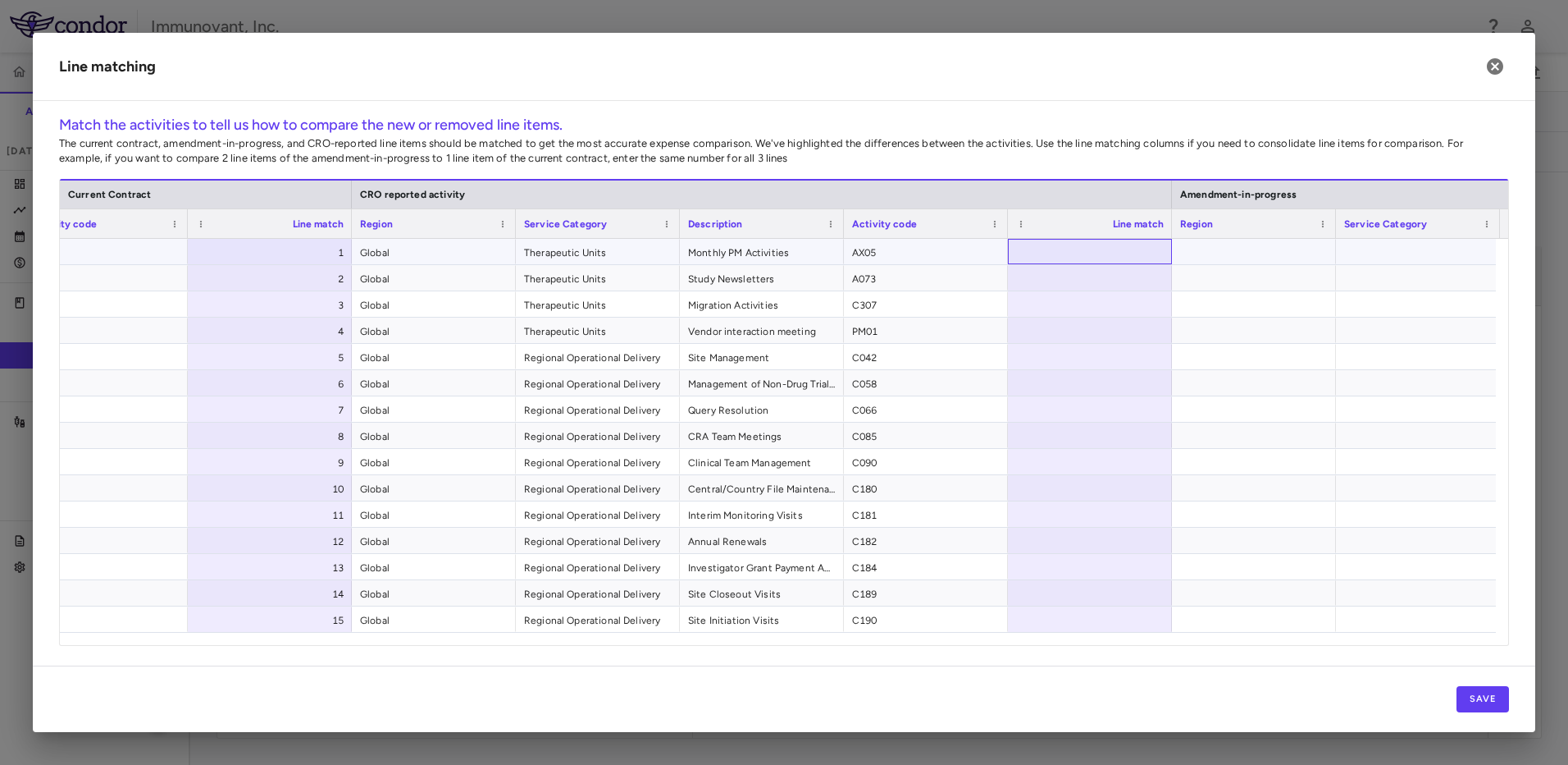
click at [1126, 253] on div at bounding box center [1089, 252] width 164 height 26
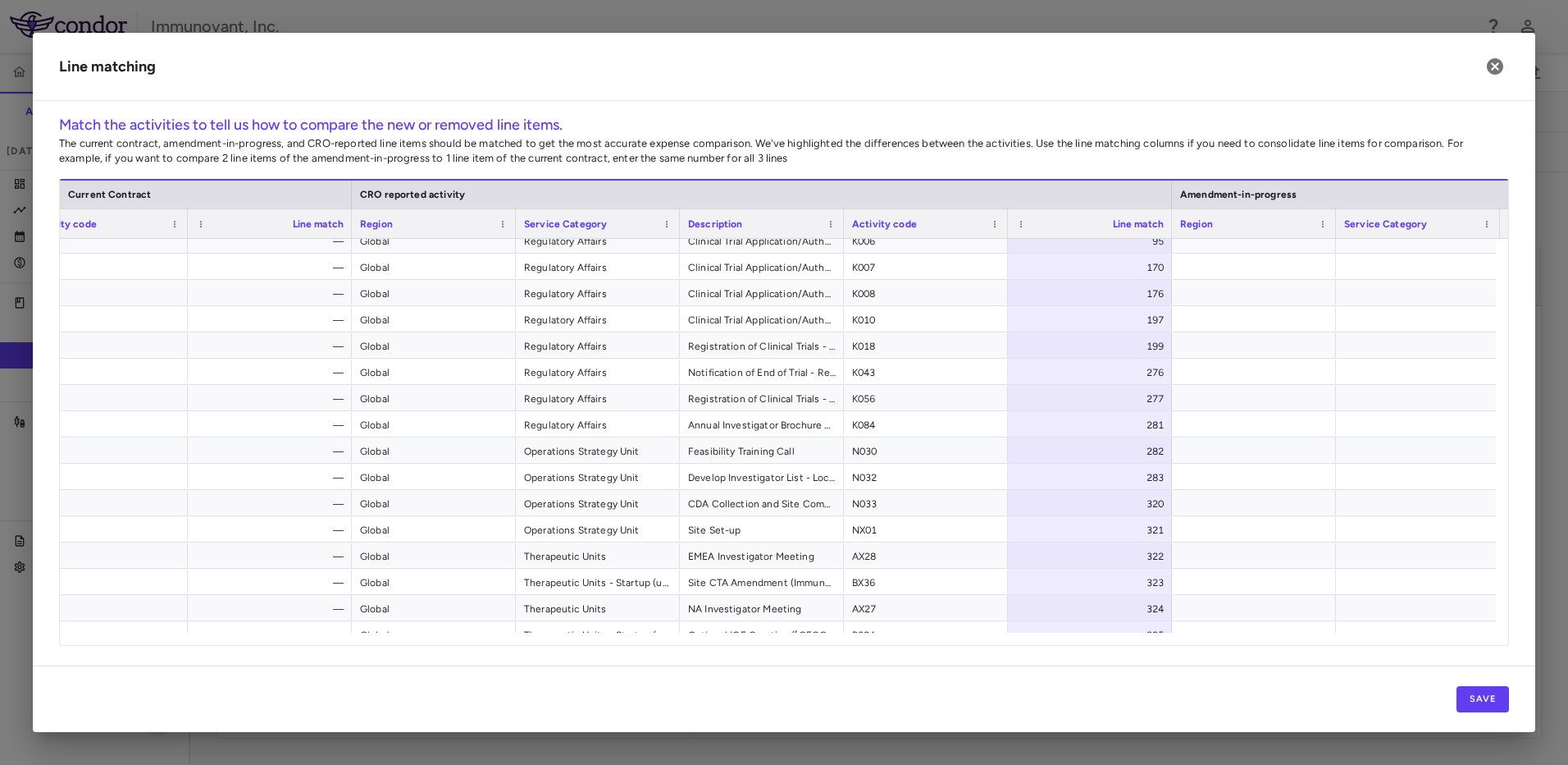
scroll to position [8243, 0]
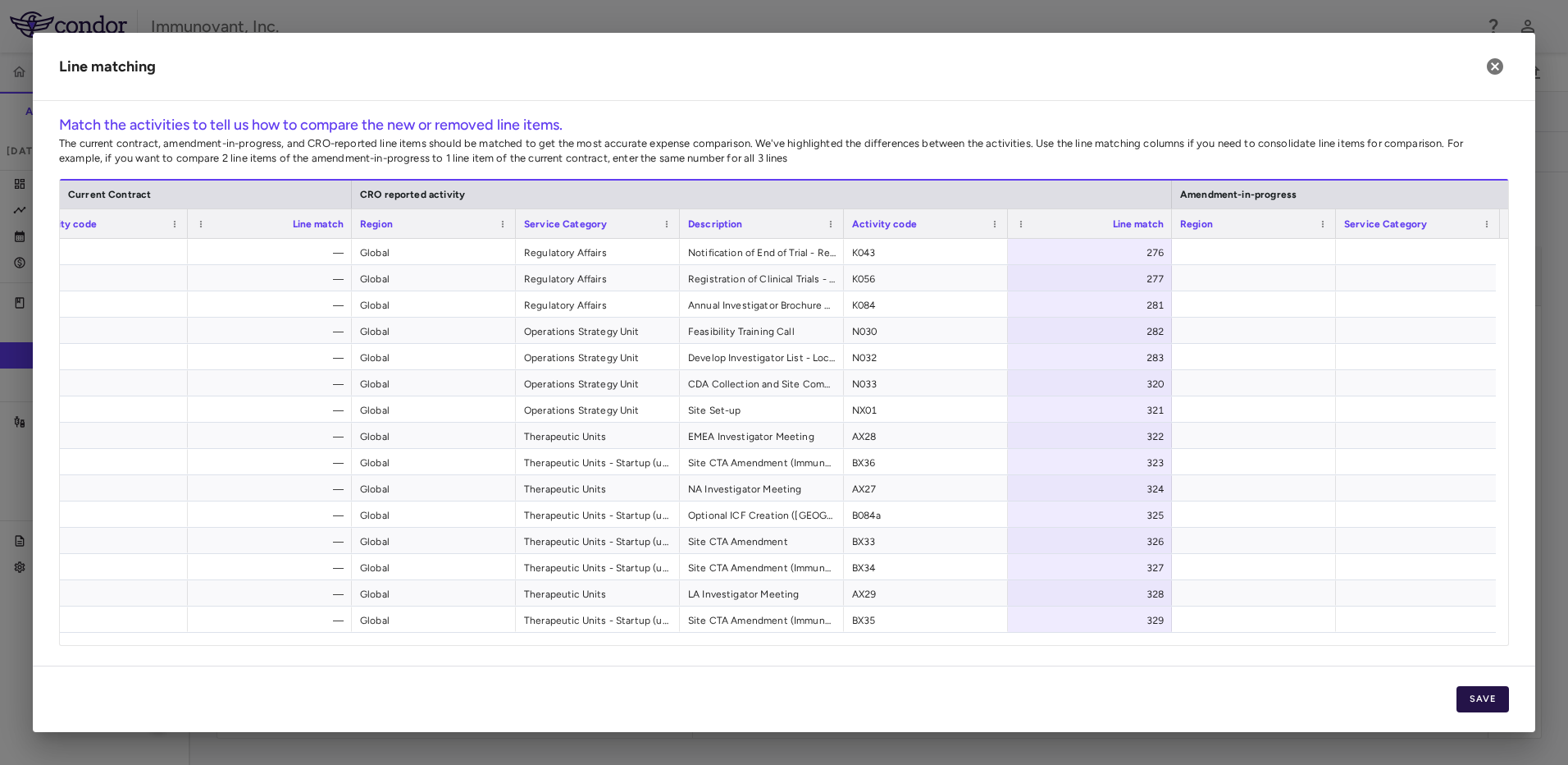
click at [1482, 701] on button "Save" at bounding box center [1482, 699] width 52 height 27
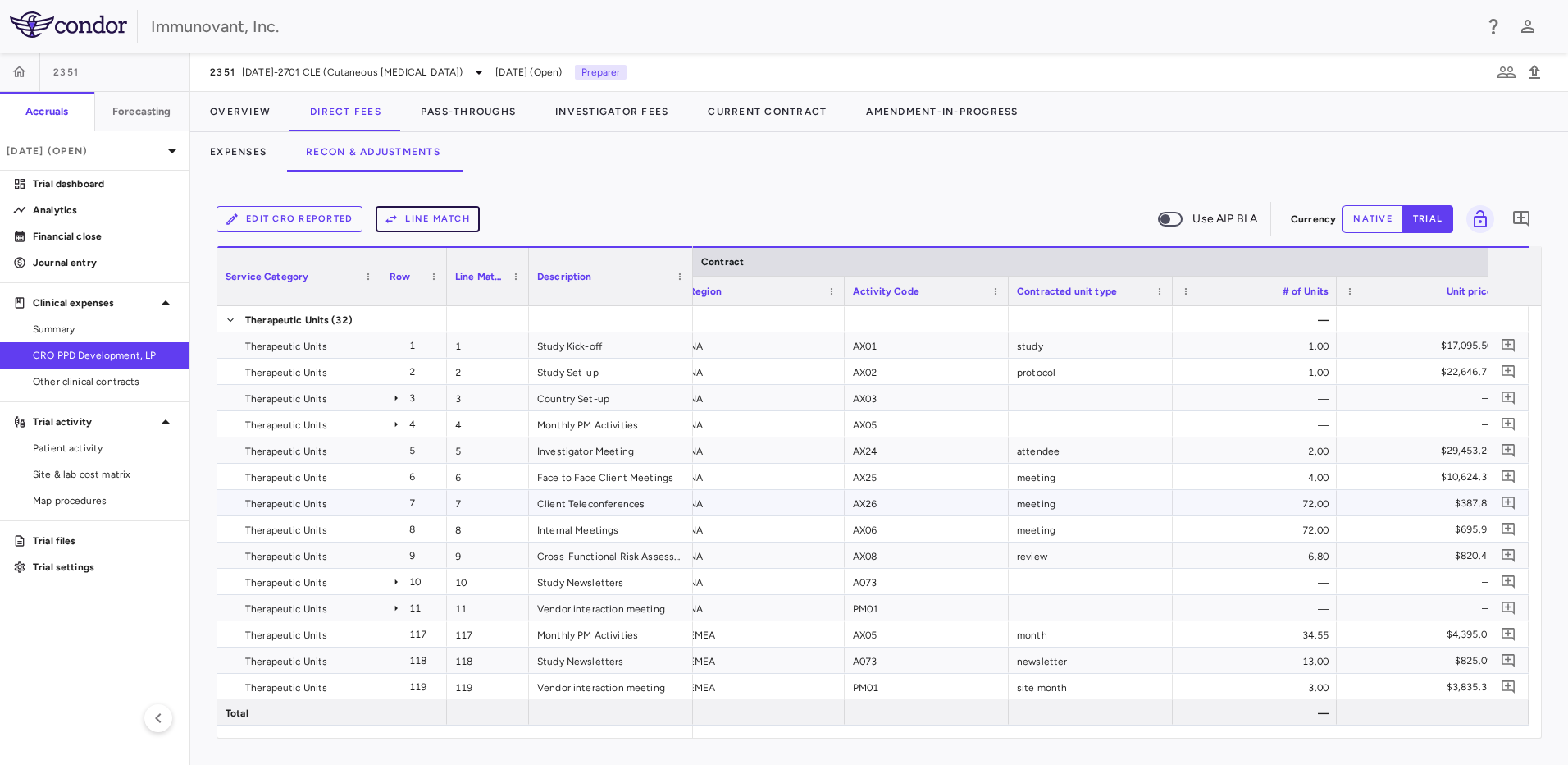
scroll to position [144, 0]
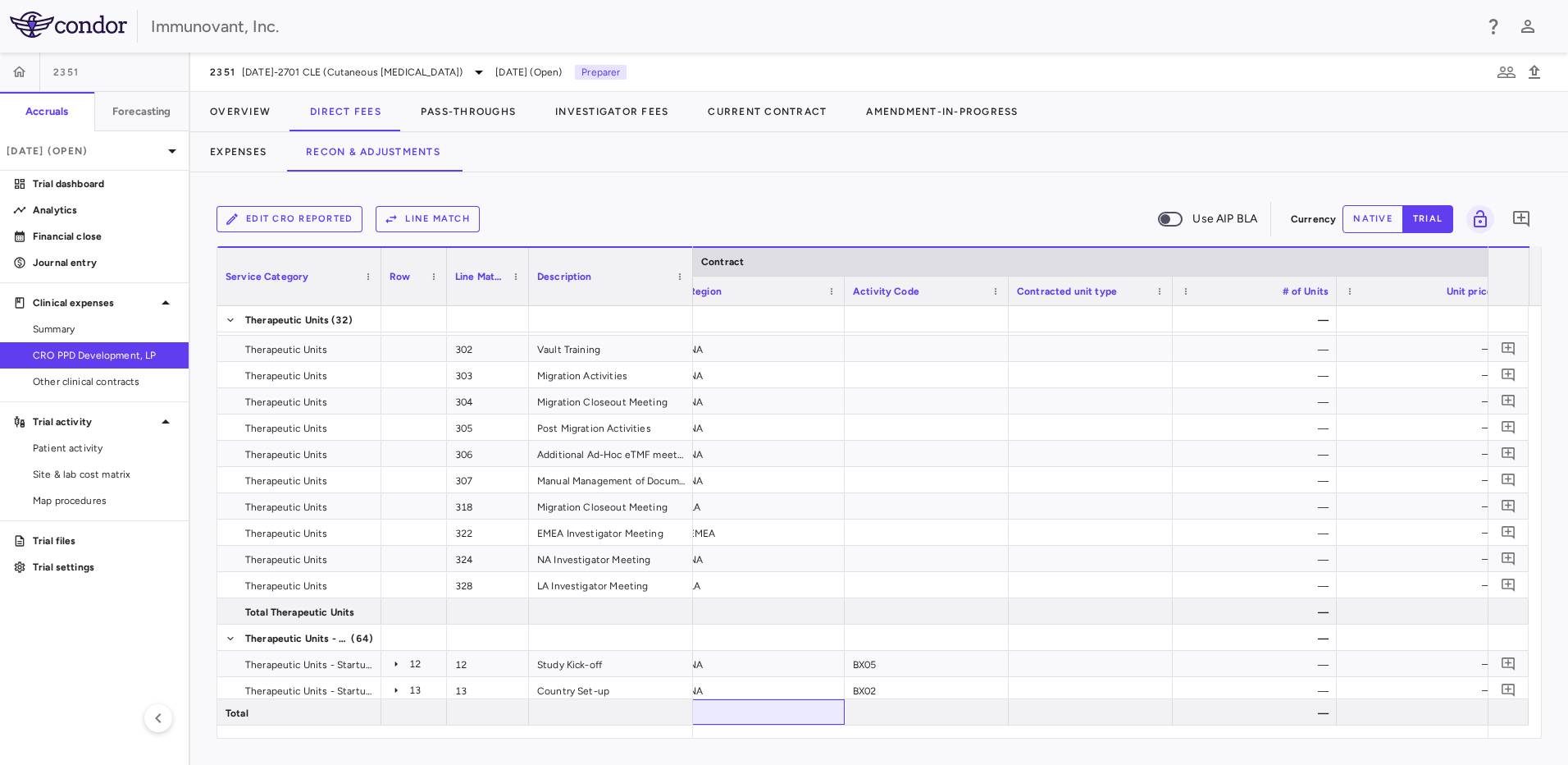
drag, startPoint x: 818, startPoint y: 722, endPoint x: 829, endPoint y: 733, distance: 15.6
click at [829, 733] on div "Service Category Row Line Match" at bounding box center [878, 492] width 1323 height 492
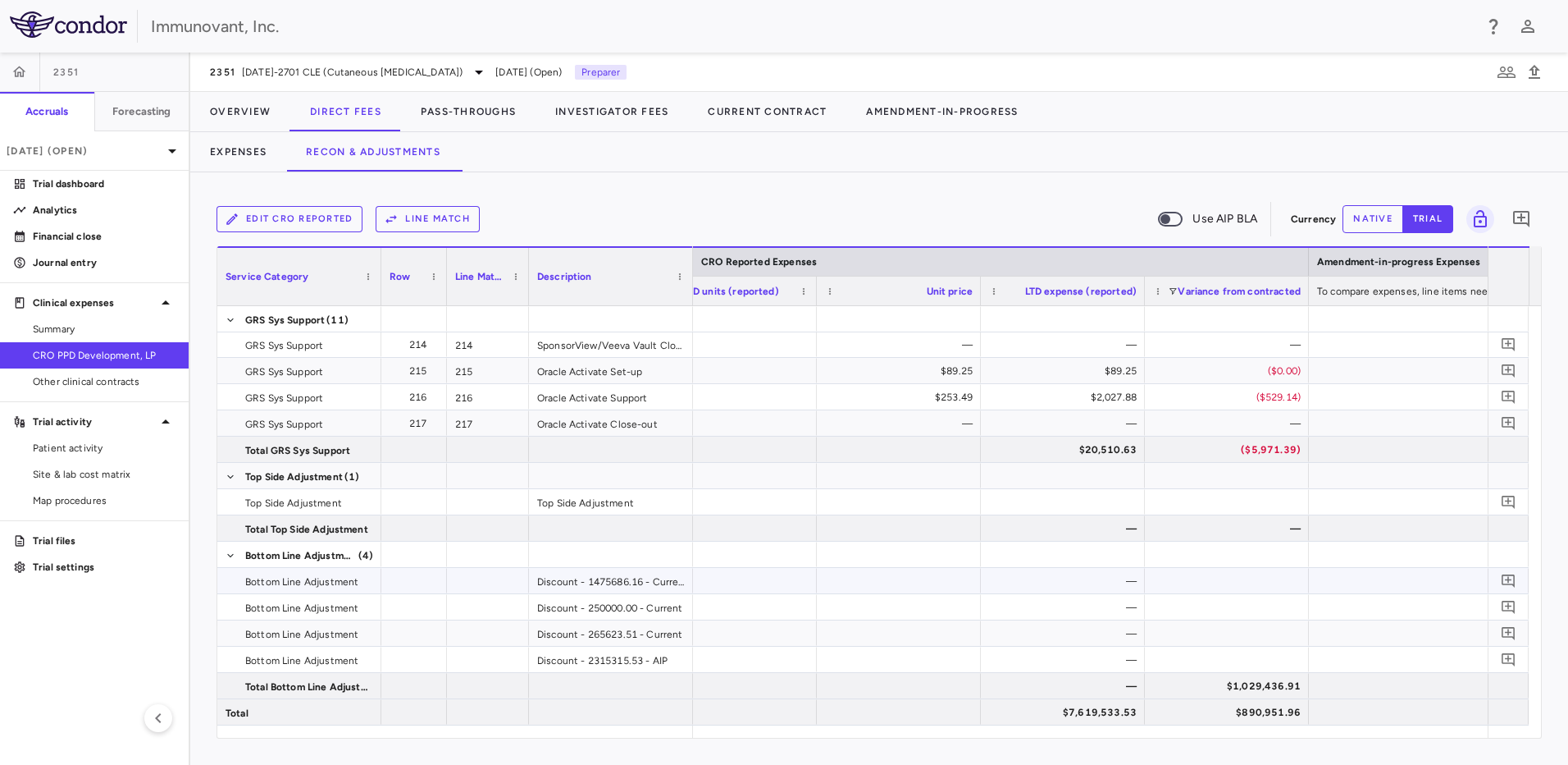
click at [1107, 579] on div "—" at bounding box center [1066, 580] width 141 height 27
click at [1107, 584] on div "—" at bounding box center [1066, 580] width 141 height 27
click at [1386, 212] on button "native" at bounding box center [1372, 219] width 60 height 28
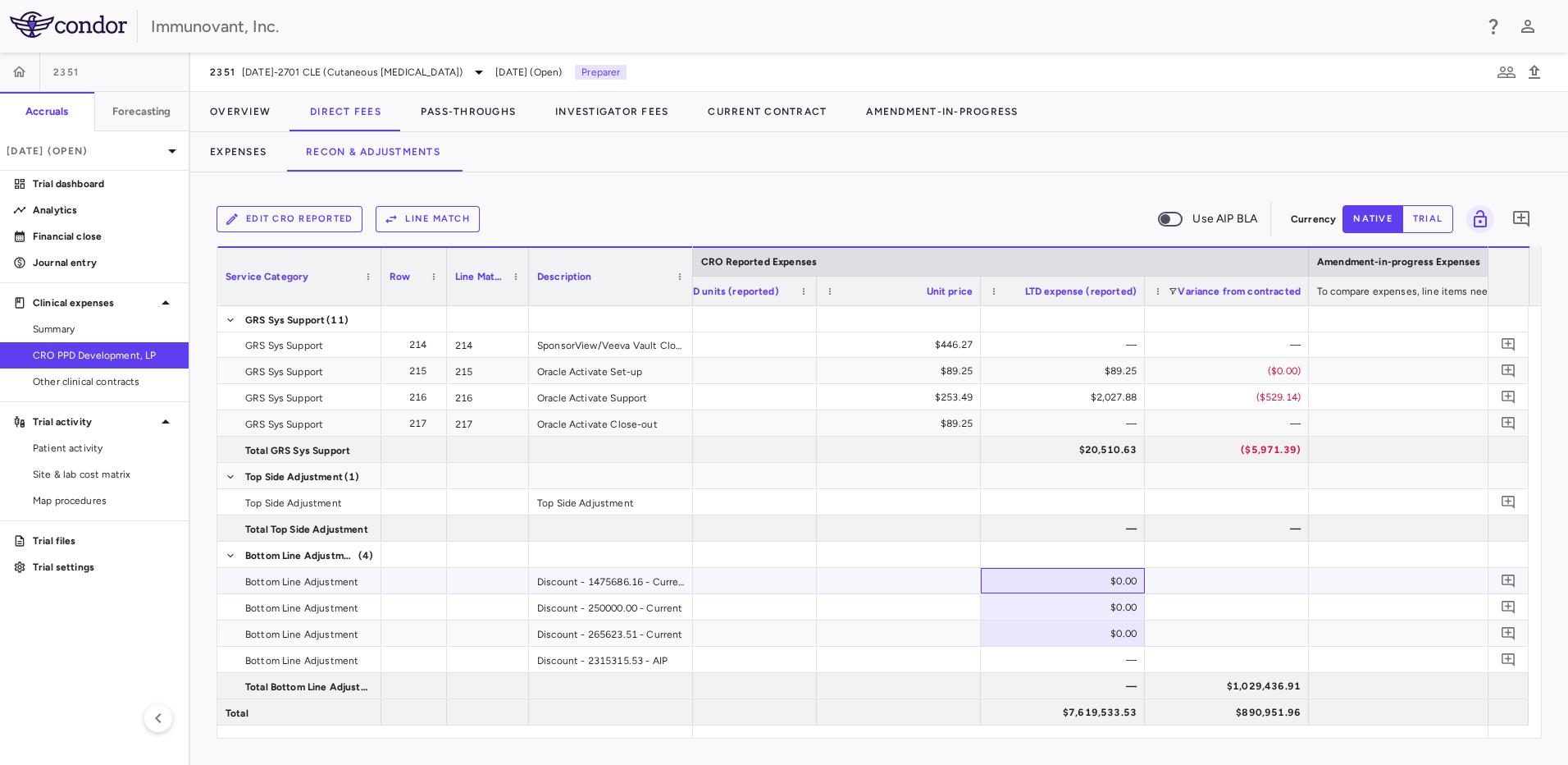
click at [1083, 580] on div "$0.00" at bounding box center [1066, 580] width 141 height 27
click at [1114, 581] on input "number" at bounding box center [1076, 581] width 138 height 27
paste input "*********"
type input "*********"
click at [1098, 665] on div "—" at bounding box center [1066, 659] width 141 height 27
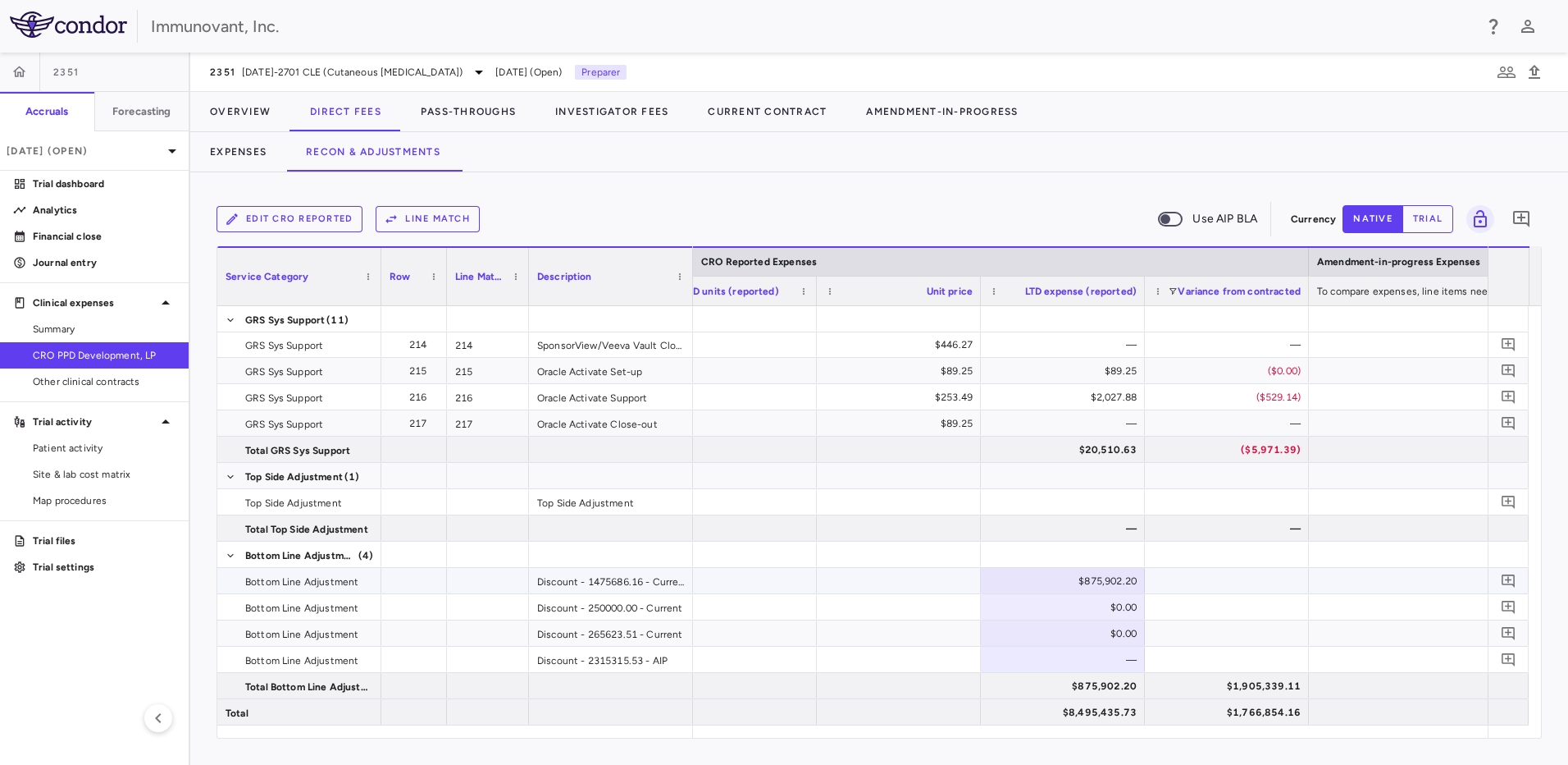
click at [1065, 577] on div "$875,902.20" at bounding box center [1066, 580] width 141 height 27
click at [1065, 577] on input "********" at bounding box center [1076, 581] width 138 height 27
type input "*********"
click at [1094, 690] on div "$875,902.20" at bounding box center [1066, 685] width 141 height 27
click at [1414, 216] on button "trial" at bounding box center [1428, 219] width 51 height 28
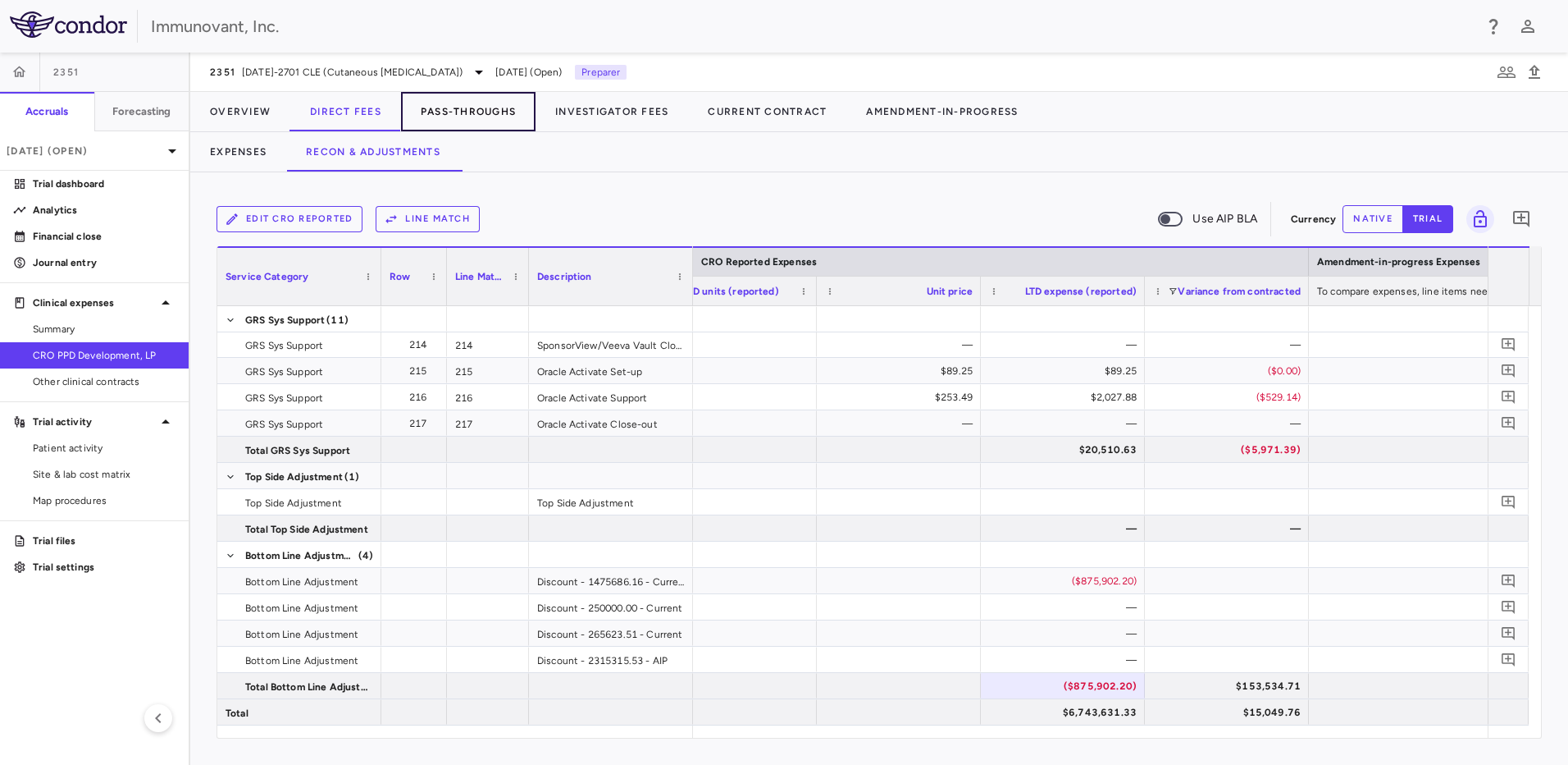
click at [460, 108] on button "Pass-Throughs" at bounding box center [468, 112] width 134 height 39
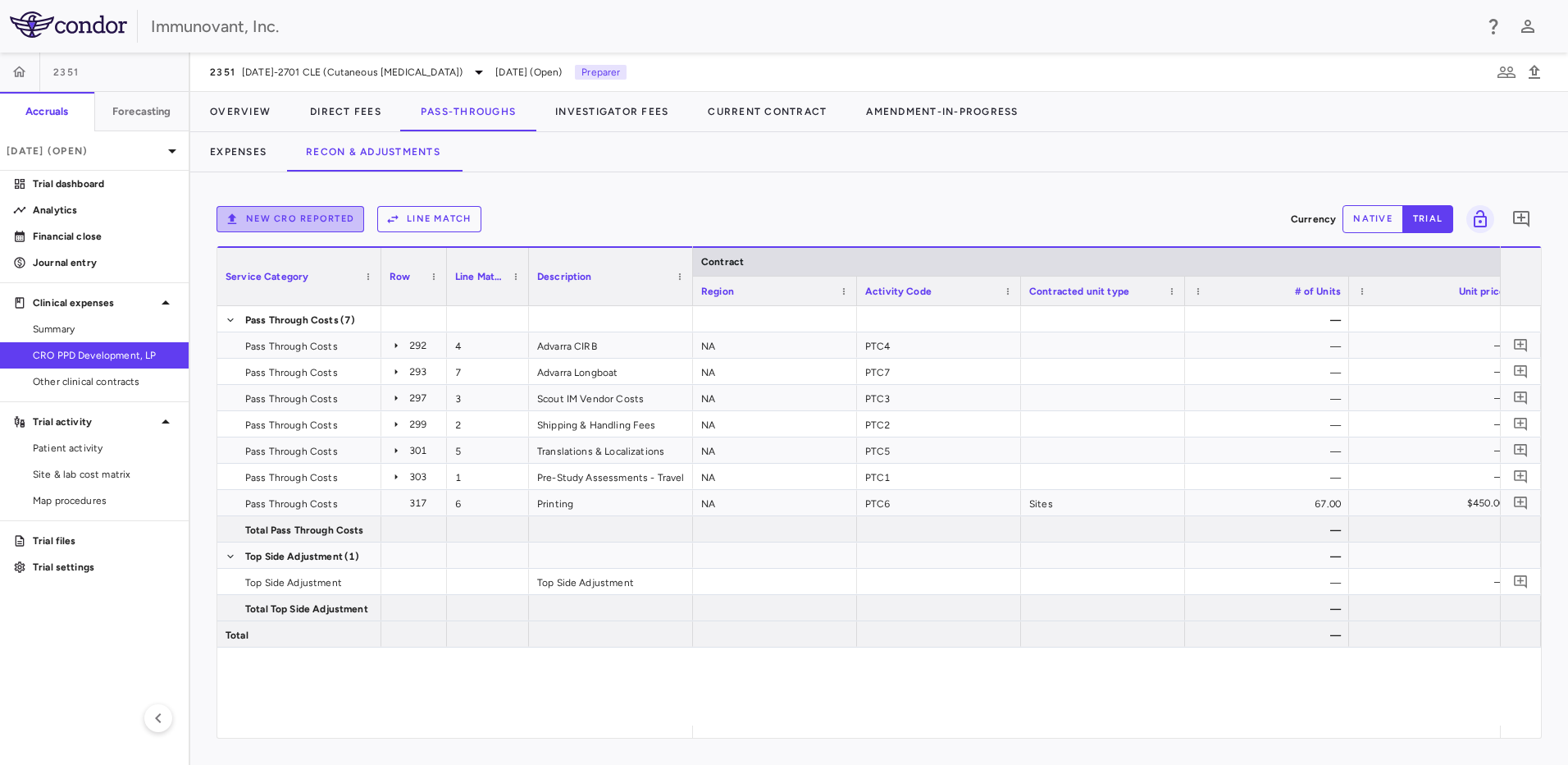
click at [289, 222] on button "New CRO reported" at bounding box center [290, 219] width 148 height 27
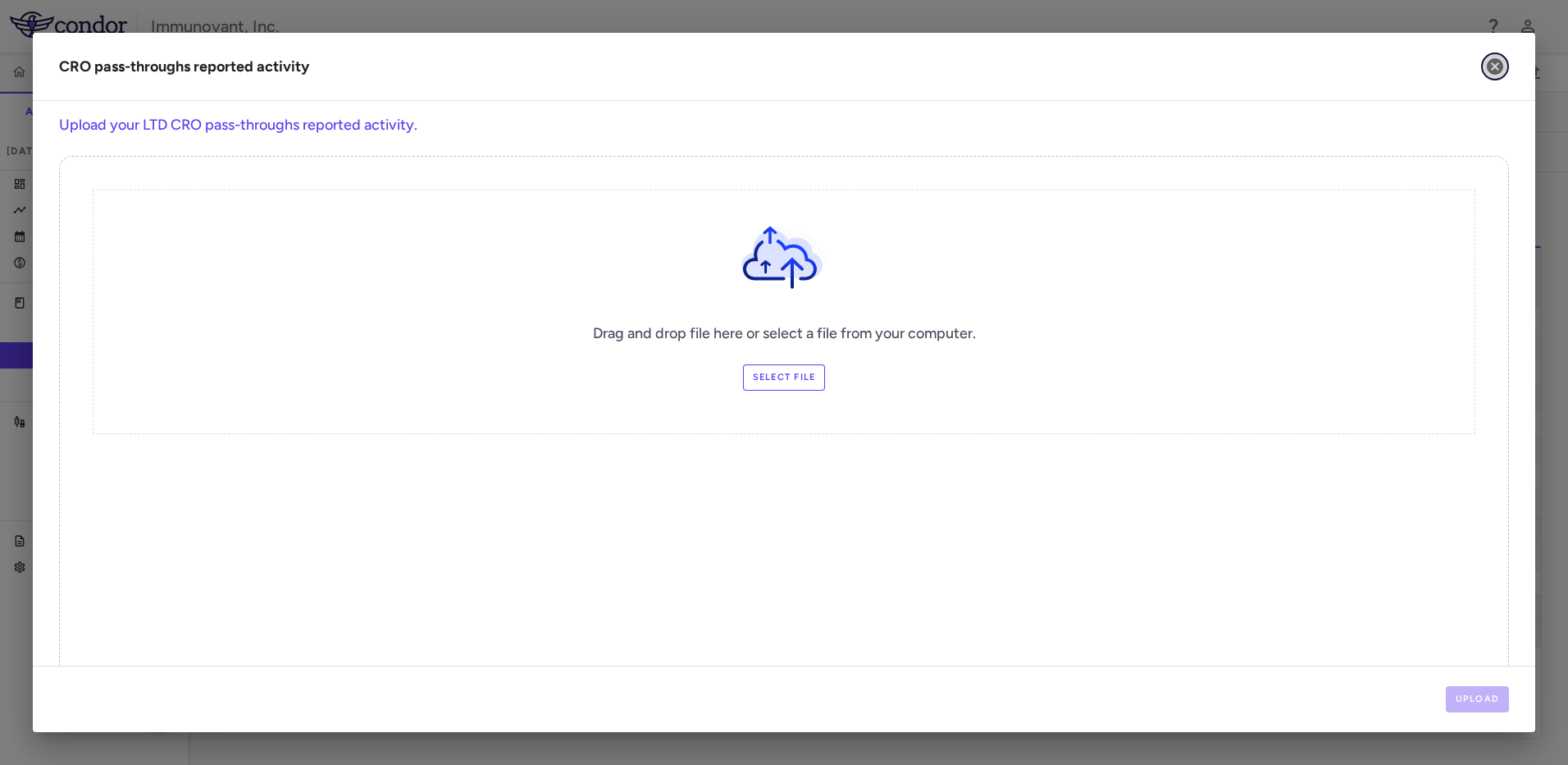
click at [1489, 67] on icon "button" at bounding box center [1495, 66] width 17 height 17
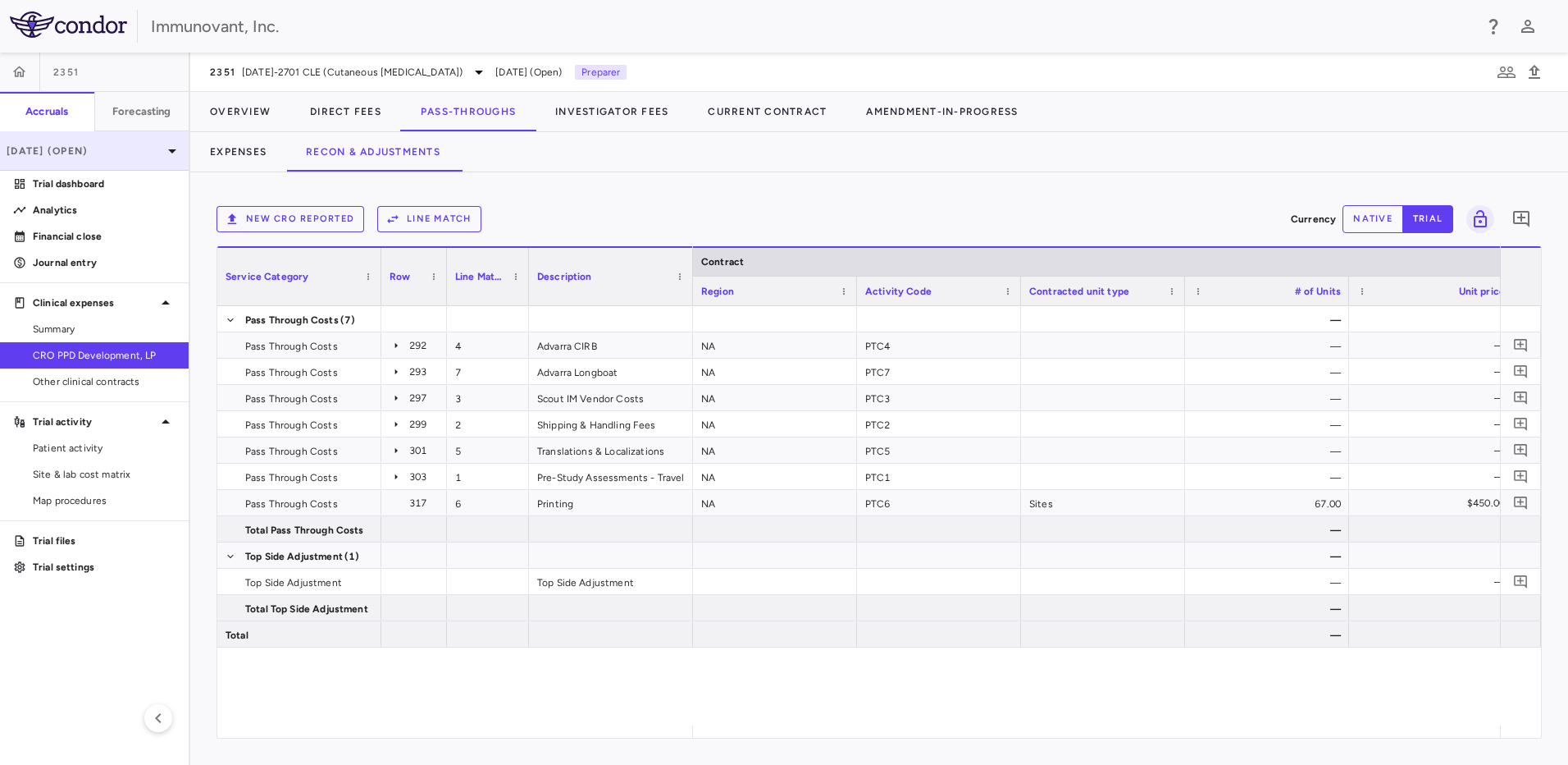
click at [132, 148] on p "[DATE] (Open)" at bounding box center [85, 150] width 156 height 15
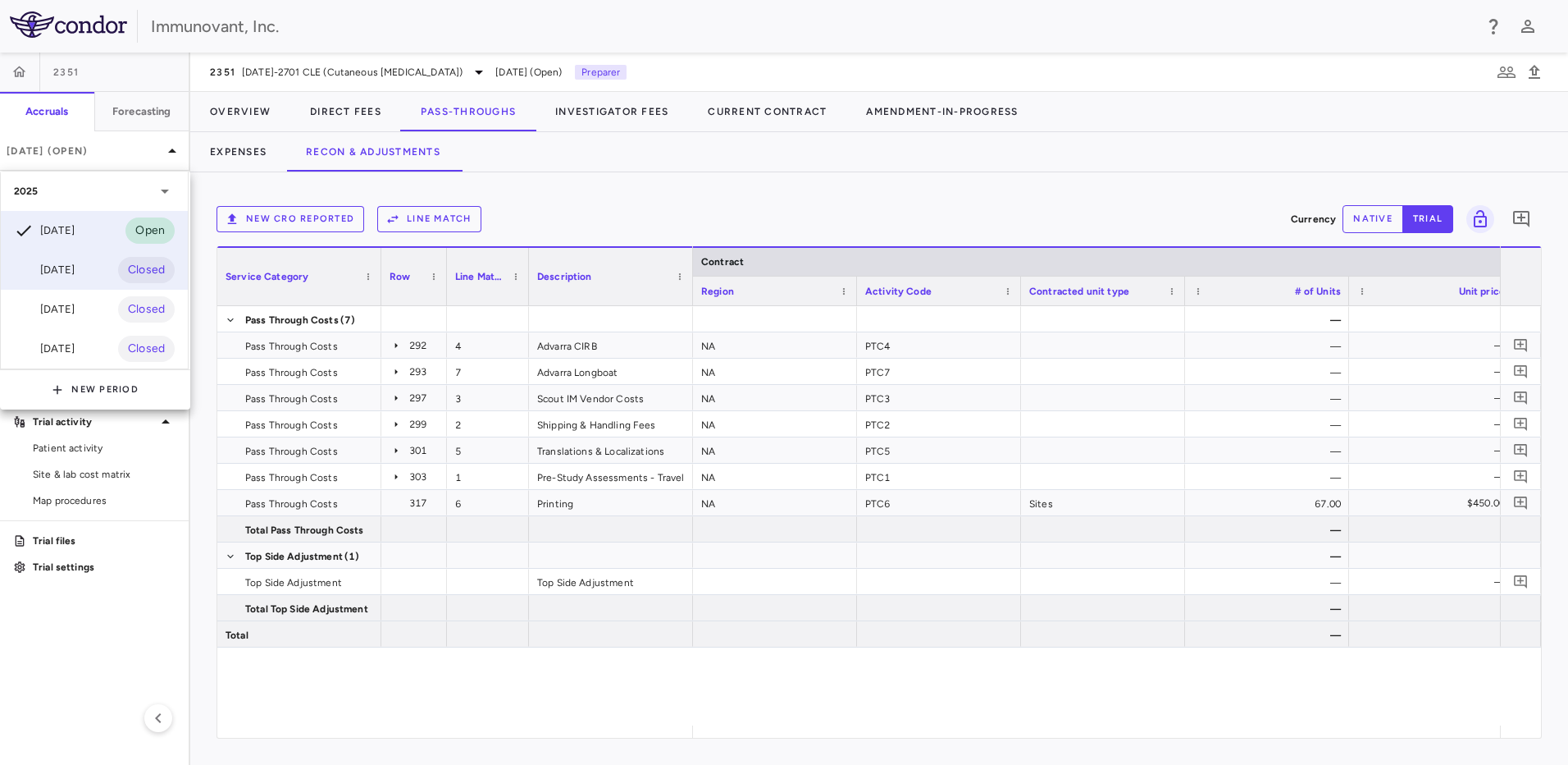
click at [104, 268] on div "Aug 2025 Closed" at bounding box center [94, 269] width 187 height 39
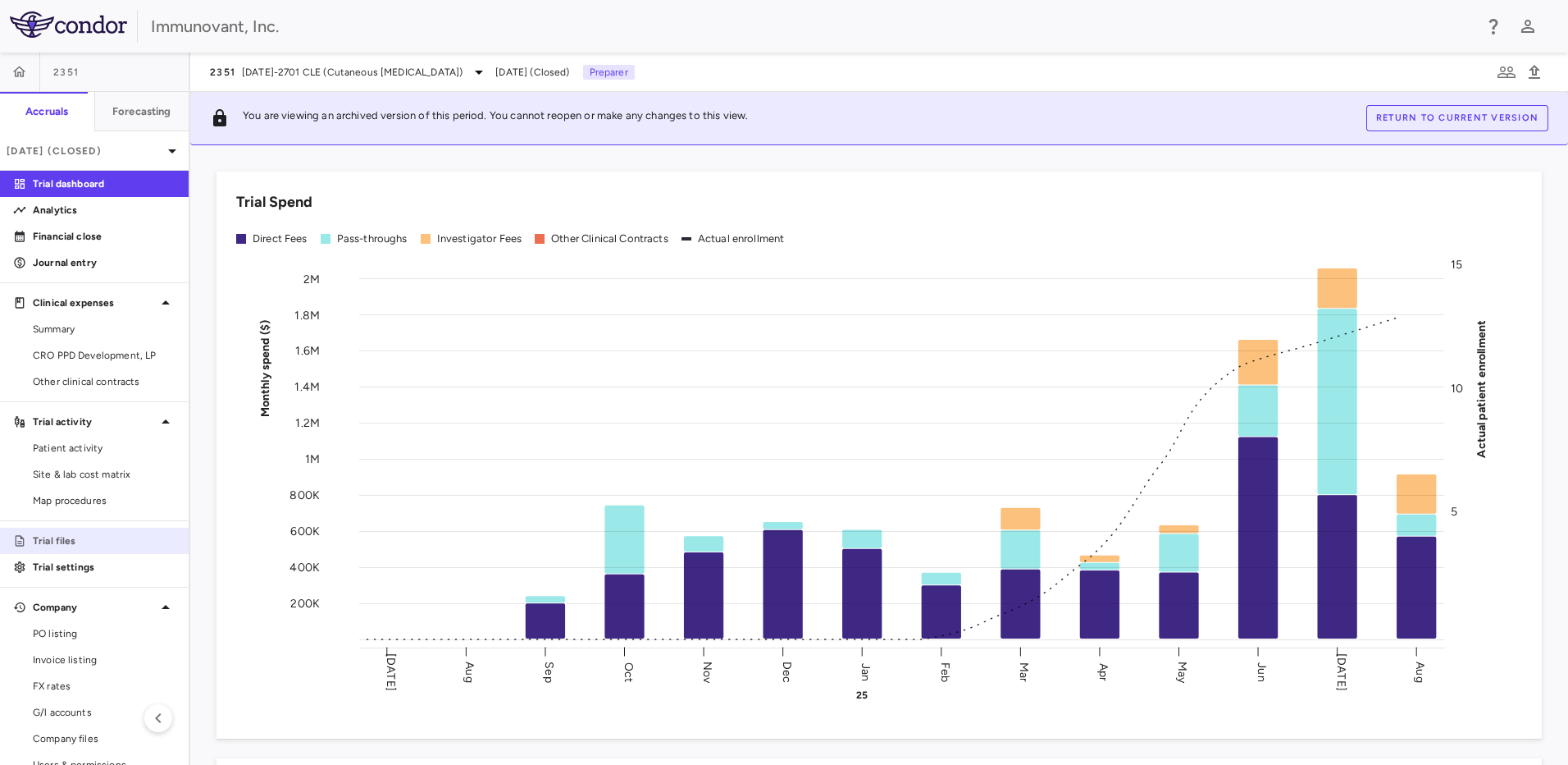
click at [55, 532] on link "Trial files" at bounding box center [94, 540] width 188 height 25
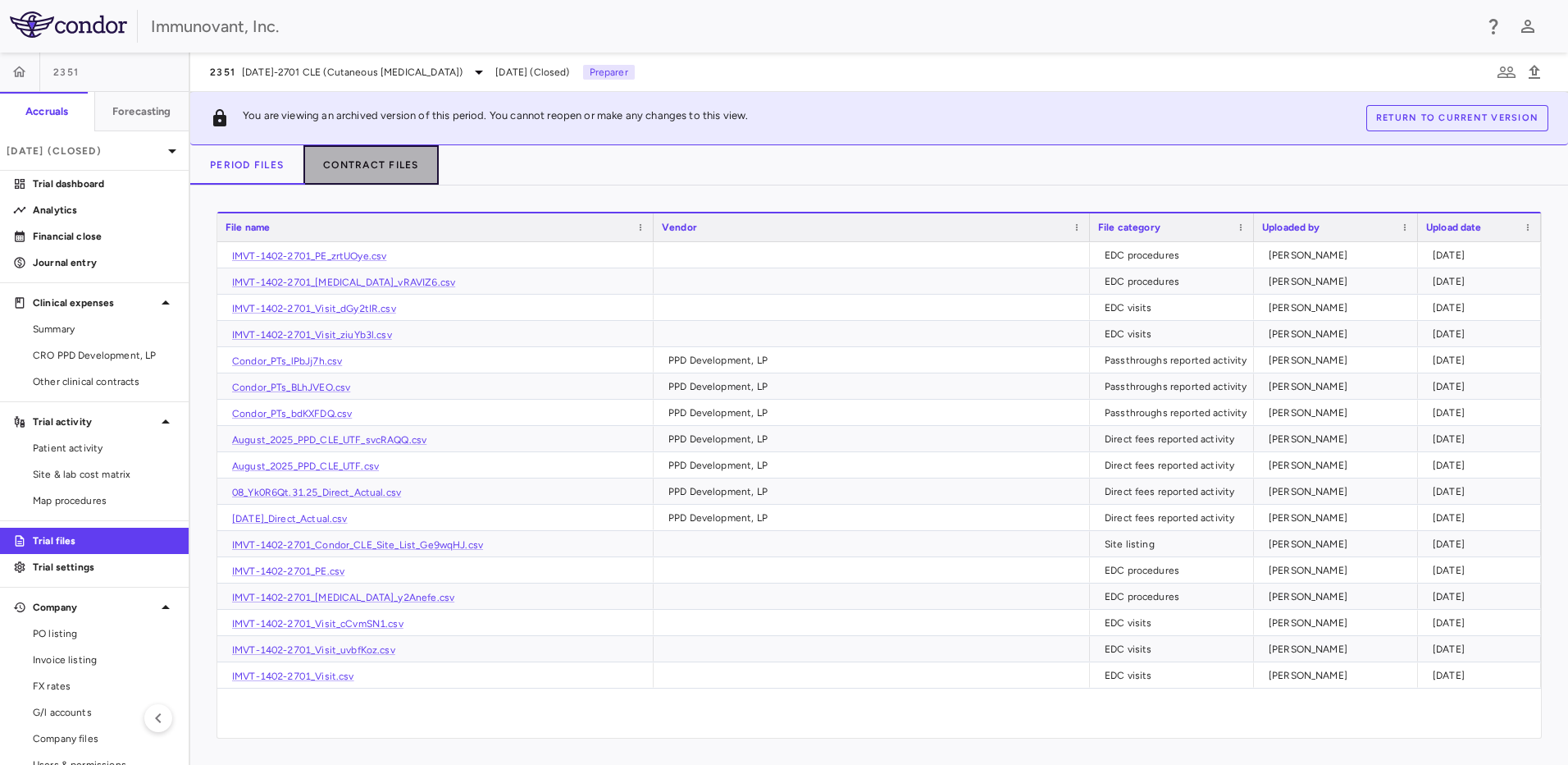
click at [378, 173] on button "Contract Files" at bounding box center [370, 165] width 135 height 39
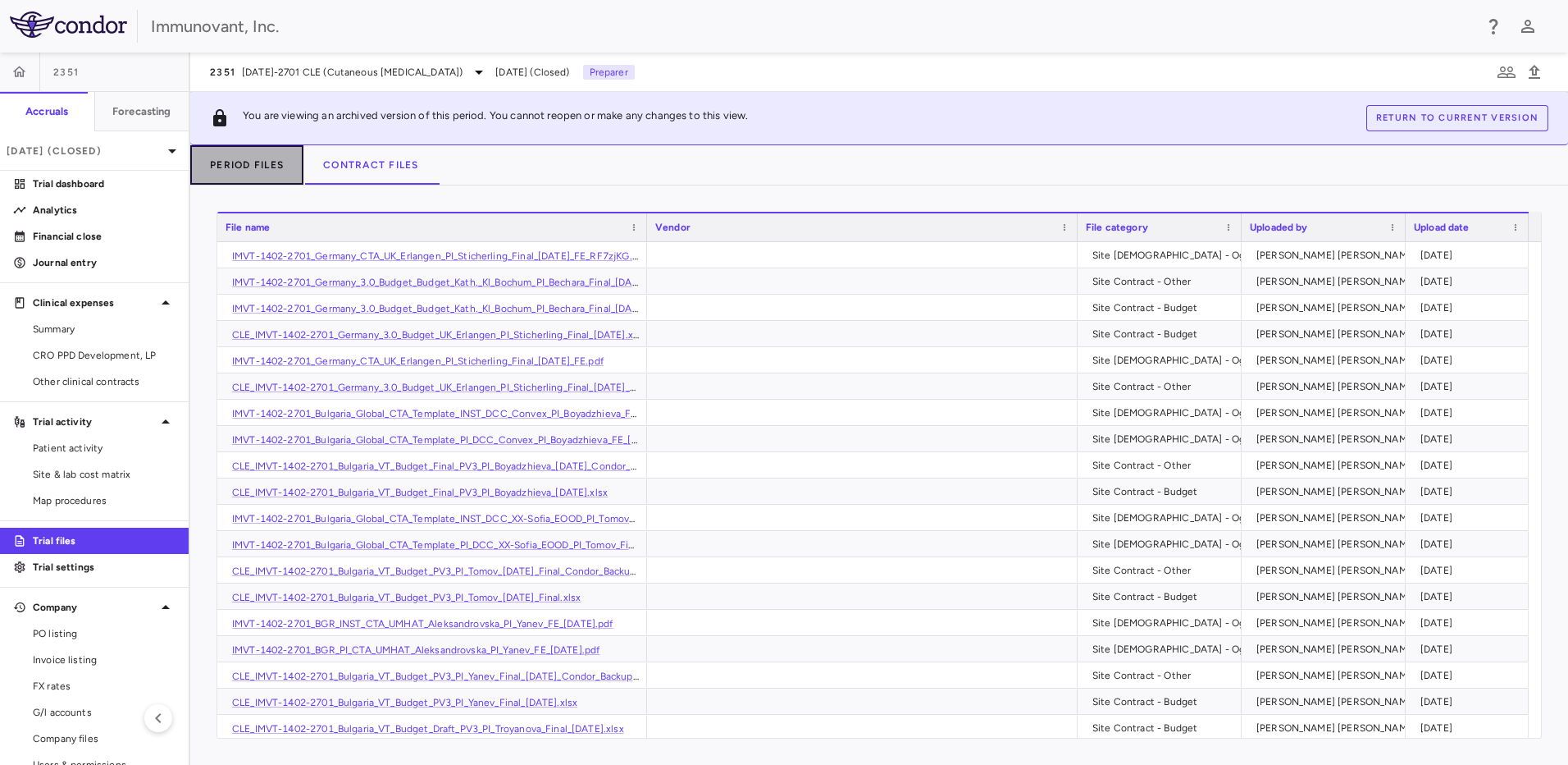
click at [249, 165] on button "Period Files" at bounding box center [247, 165] width 113 height 39
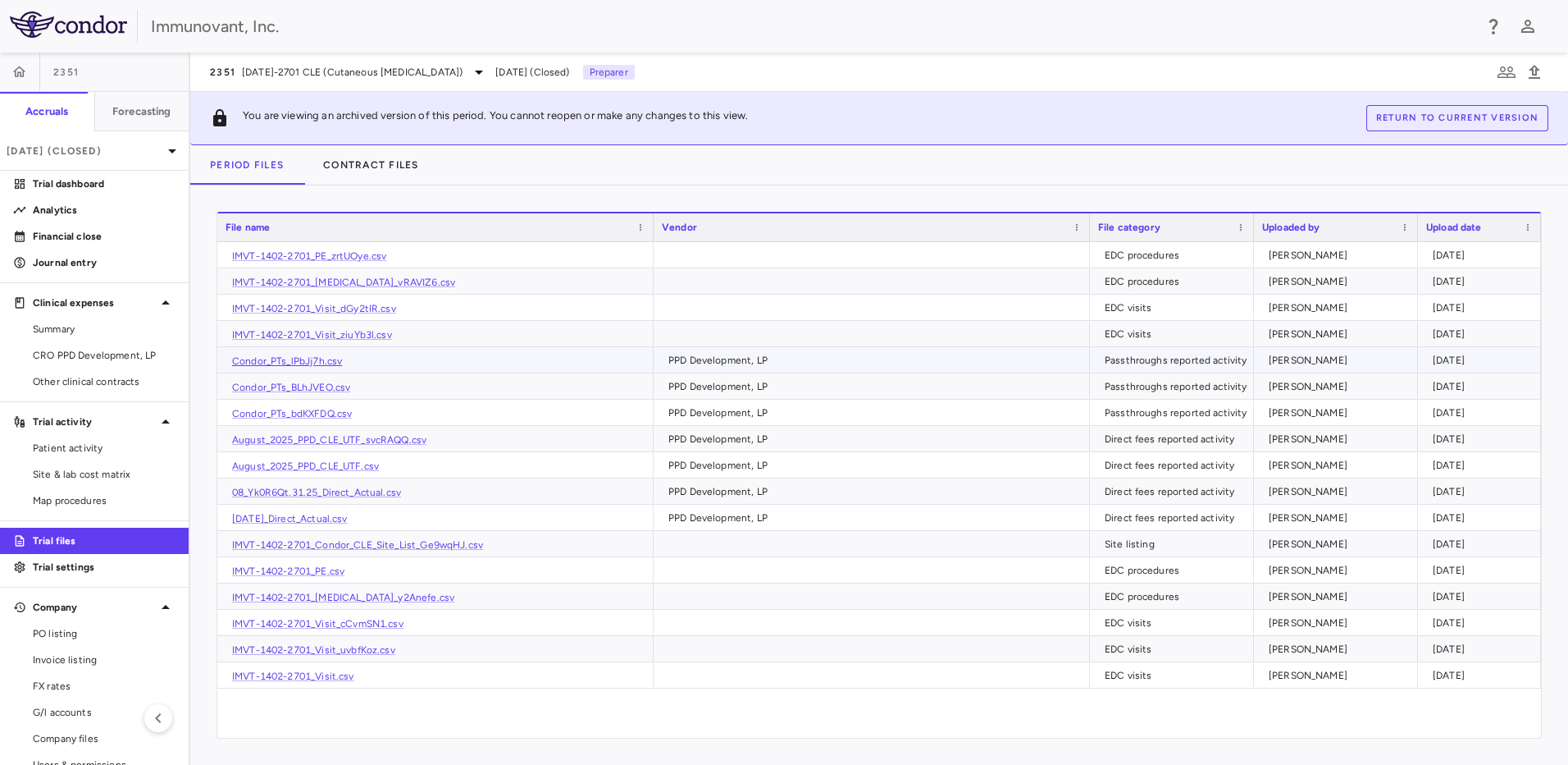
click at [313, 366] on link "Condor_PTs_lPbJj7h.csv" at bounding box center [286, 361] width 110 height 12
click at [334, 382] on link "Condor_PTs_BLhJVEO.csv" at bounding box center [291, 387] width 118 height 12
click at [77, 151] on p "Aug 2025 (Closed)" at bounding box center [85, 150] width 156 height 15
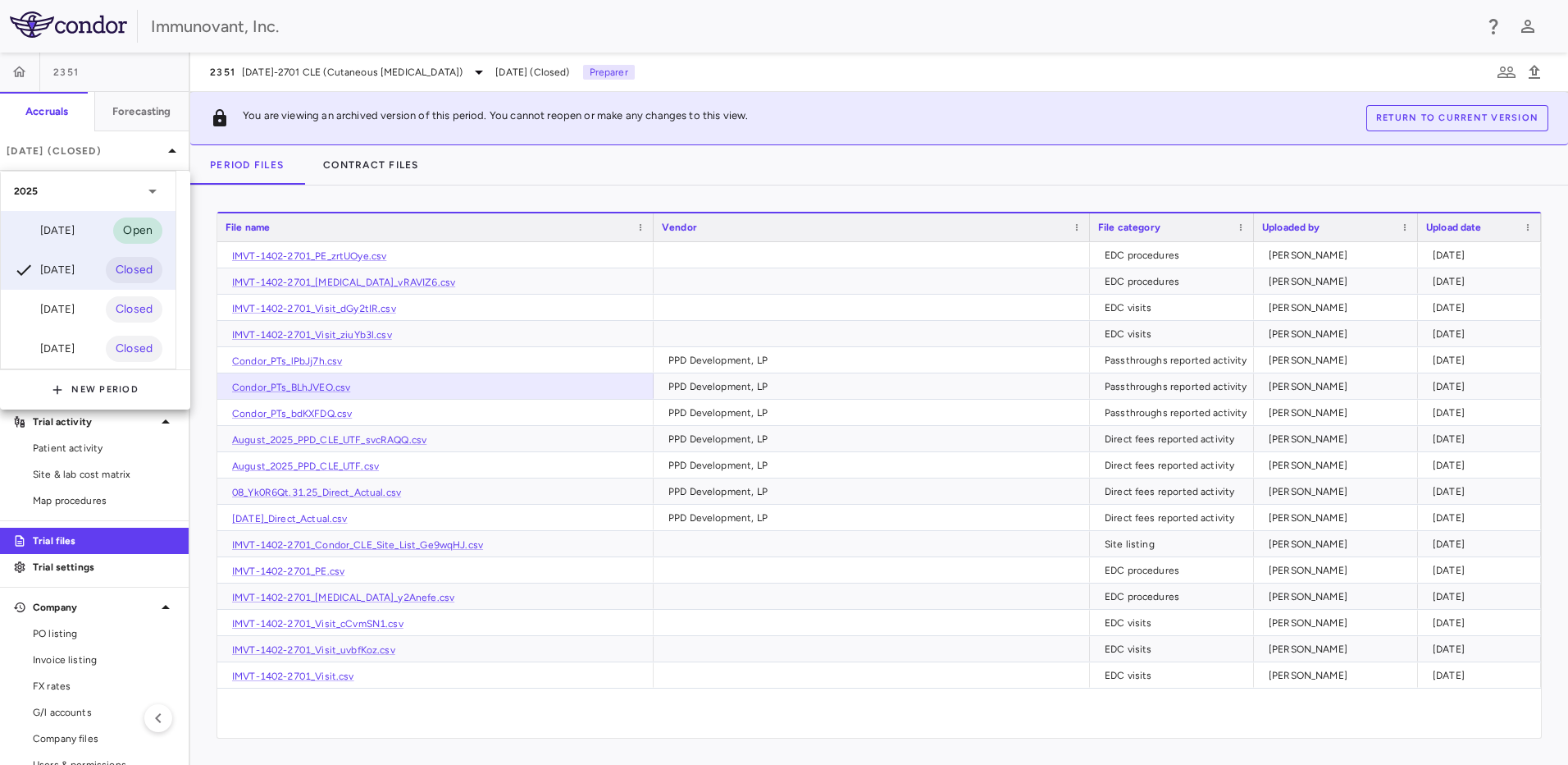
click at [75, 226] on div "[DATE]" at bounding box center [43, 231] width 60 height 20
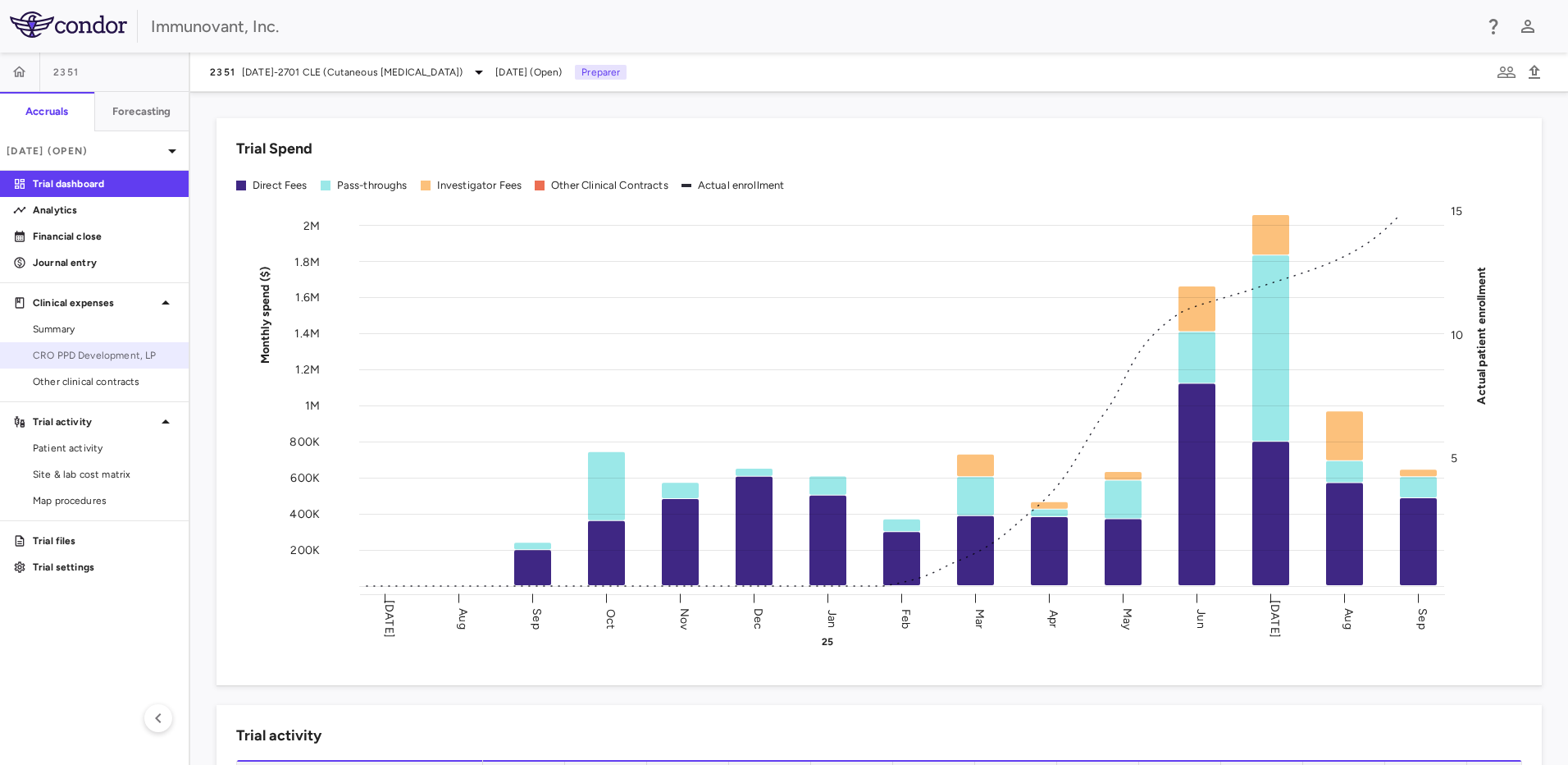
click at [77, 364] on link "CRO PPD Development, LP" at bounding box center [94, 354] width 188 height 25
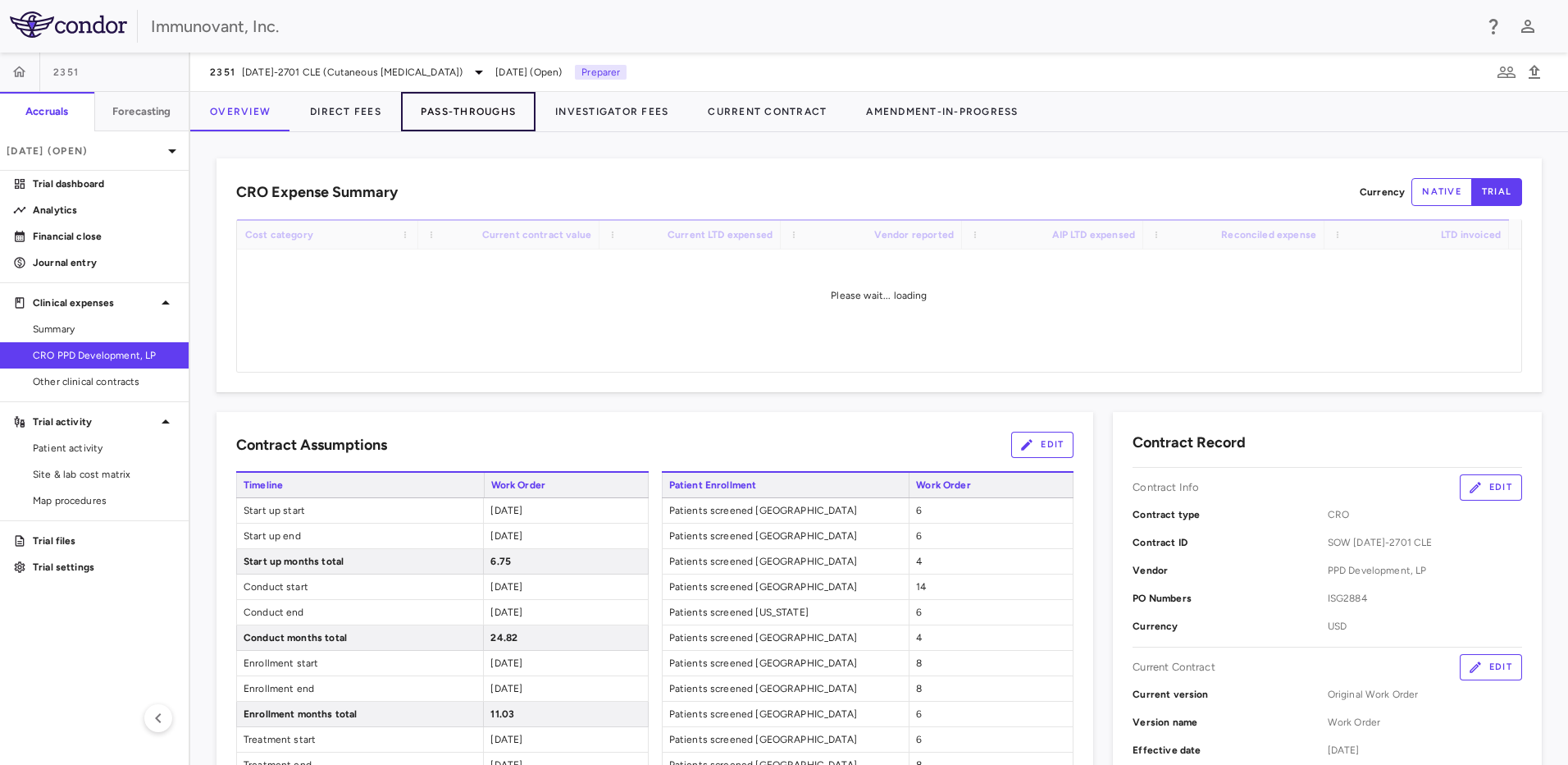
click at [454, 110] on button "Pass-Throughs" at bounding box center [468, 112] width 134 height 39
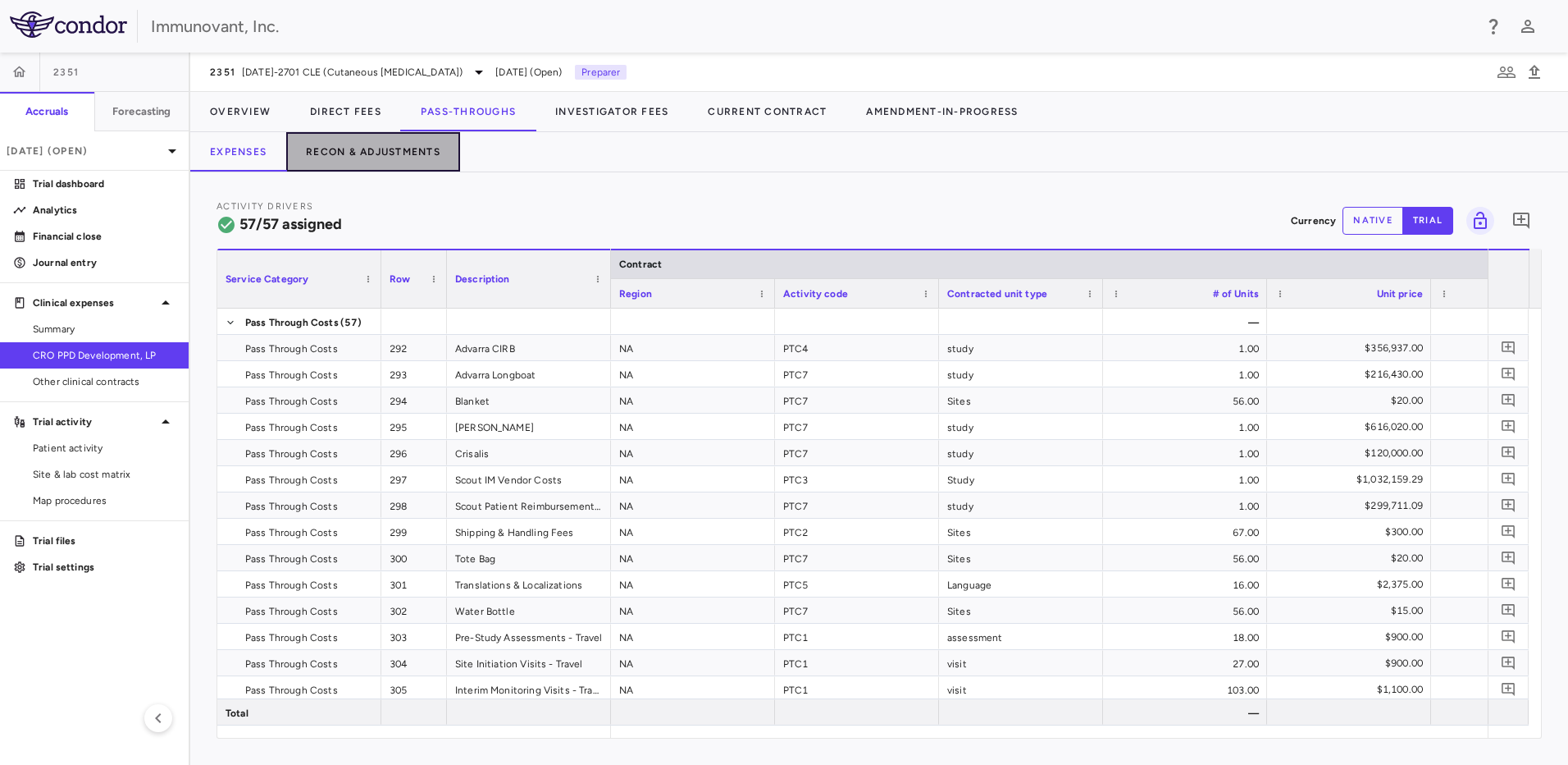
click at [369, 163] on button "Recon & Adjustments" at bounding box center [373, 152] width 174 height 39
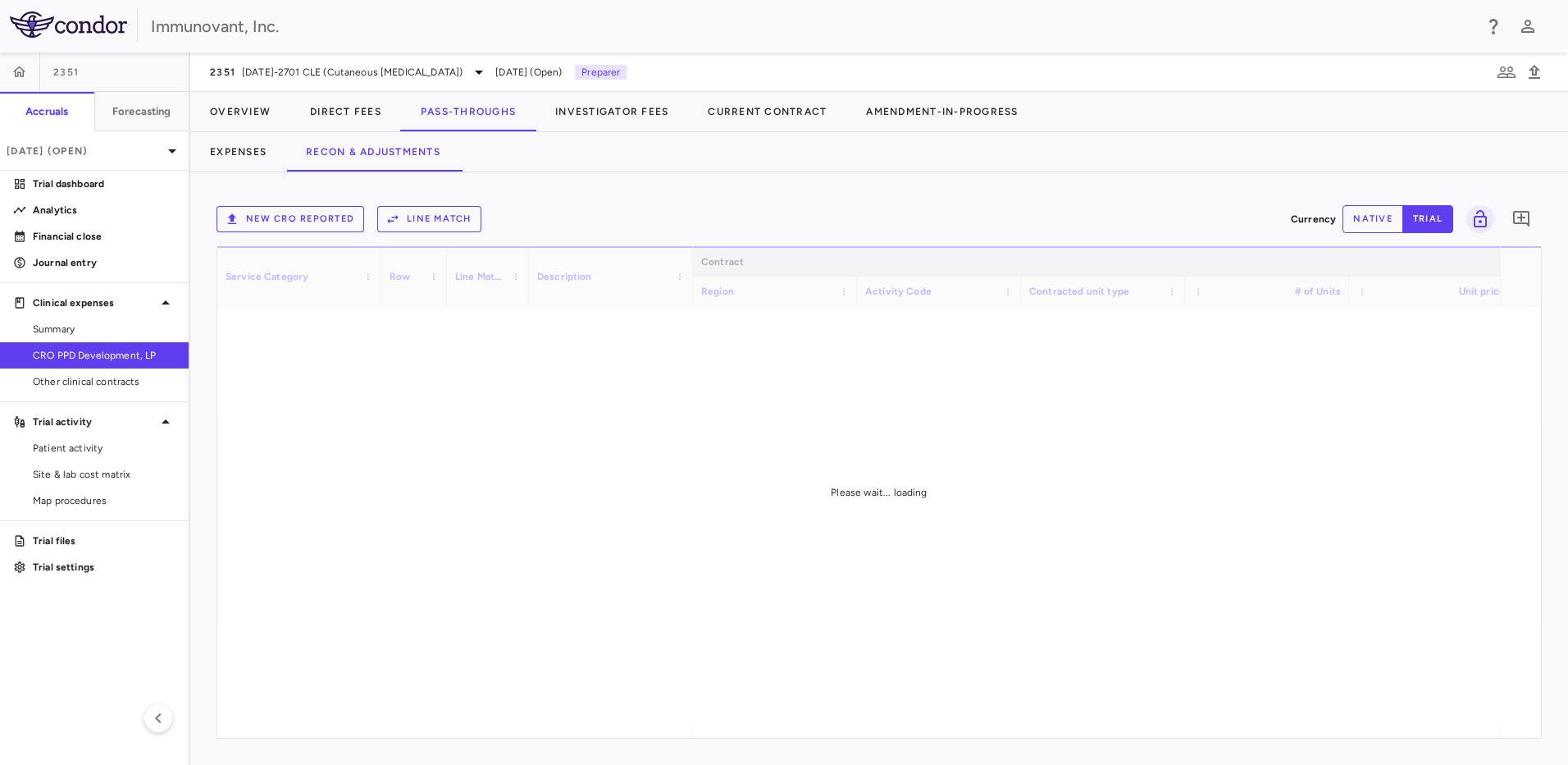
click at [259, 226] on button "New CRO reported" at bounding box center [290, 219] width 148 height 27
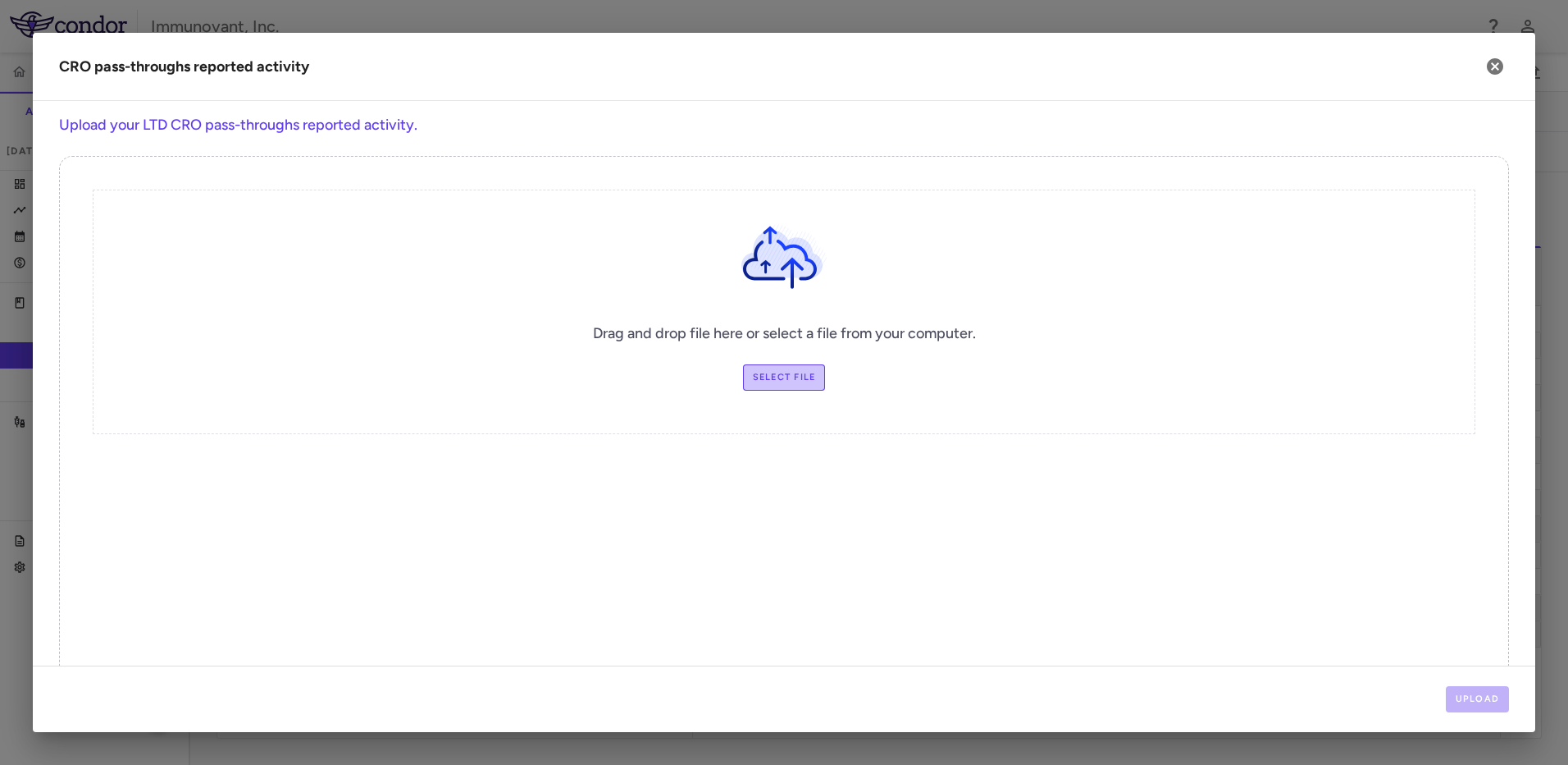
click at [760, 369] on label "Select file" at bounding box center [784, 377] width 83 height 27
click at [0, 0] on input "Select file" at bounding box center [0, 0] width 0 height 0
click at [1484, 687] on button "Upload" at bounding box center [1477, 699] width 64 height 27
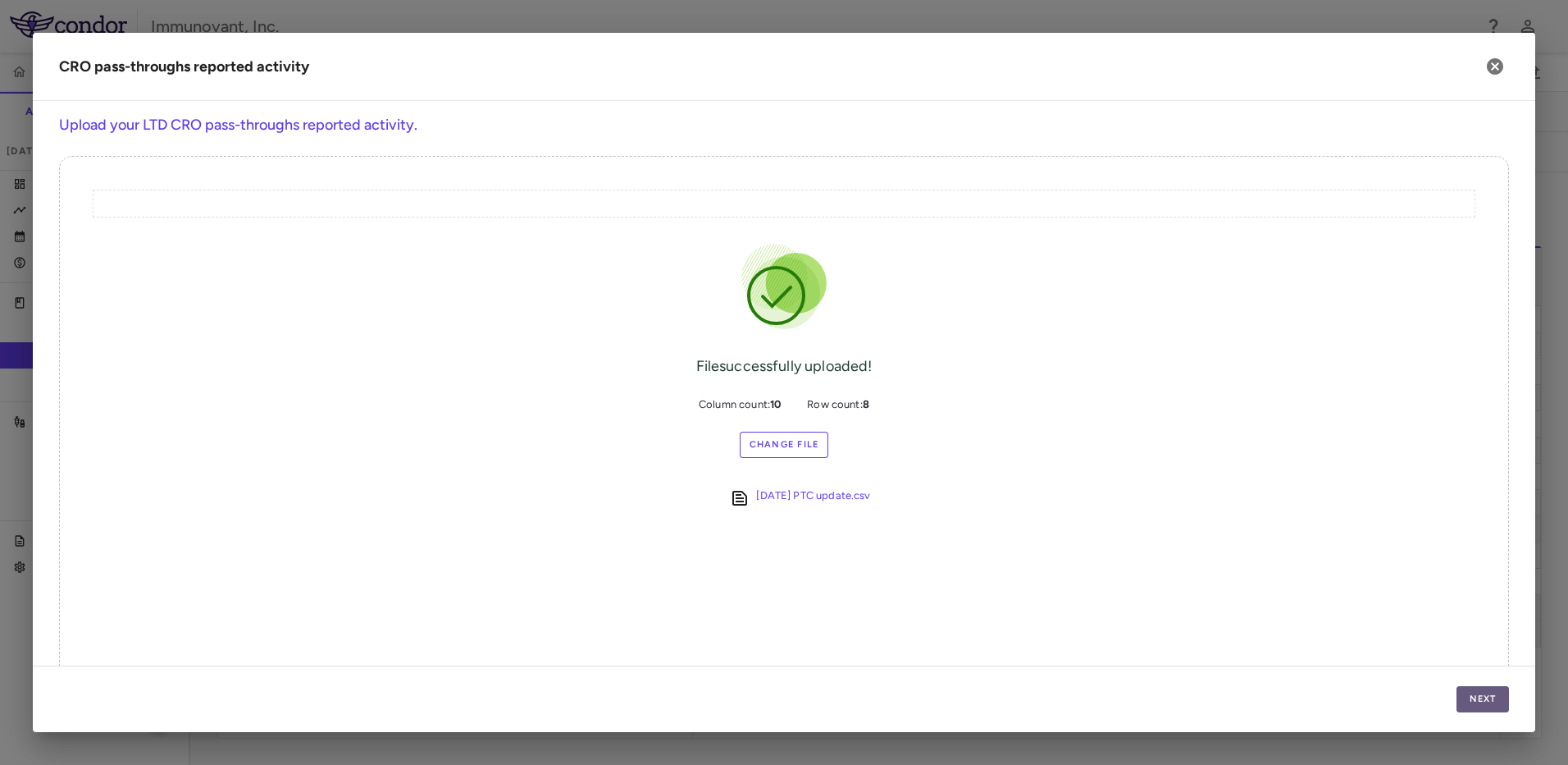
click at [1491, 698] on button "Next" at bounding box center [1482, 699] width 52 height 27
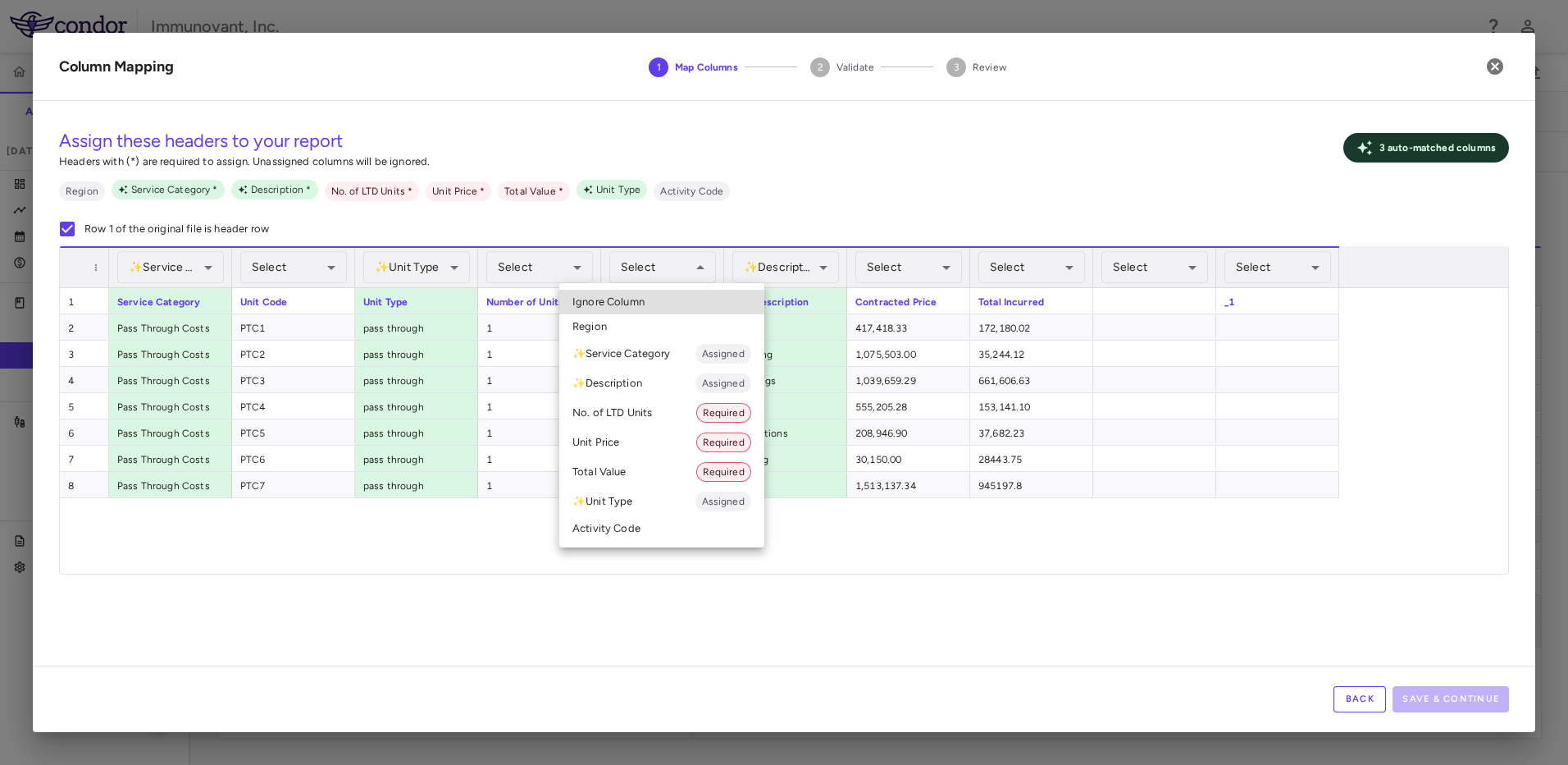
click at [682, 417] on li "No. of LTD Units Required" at bounding box center [662, 413] width 205 height 30
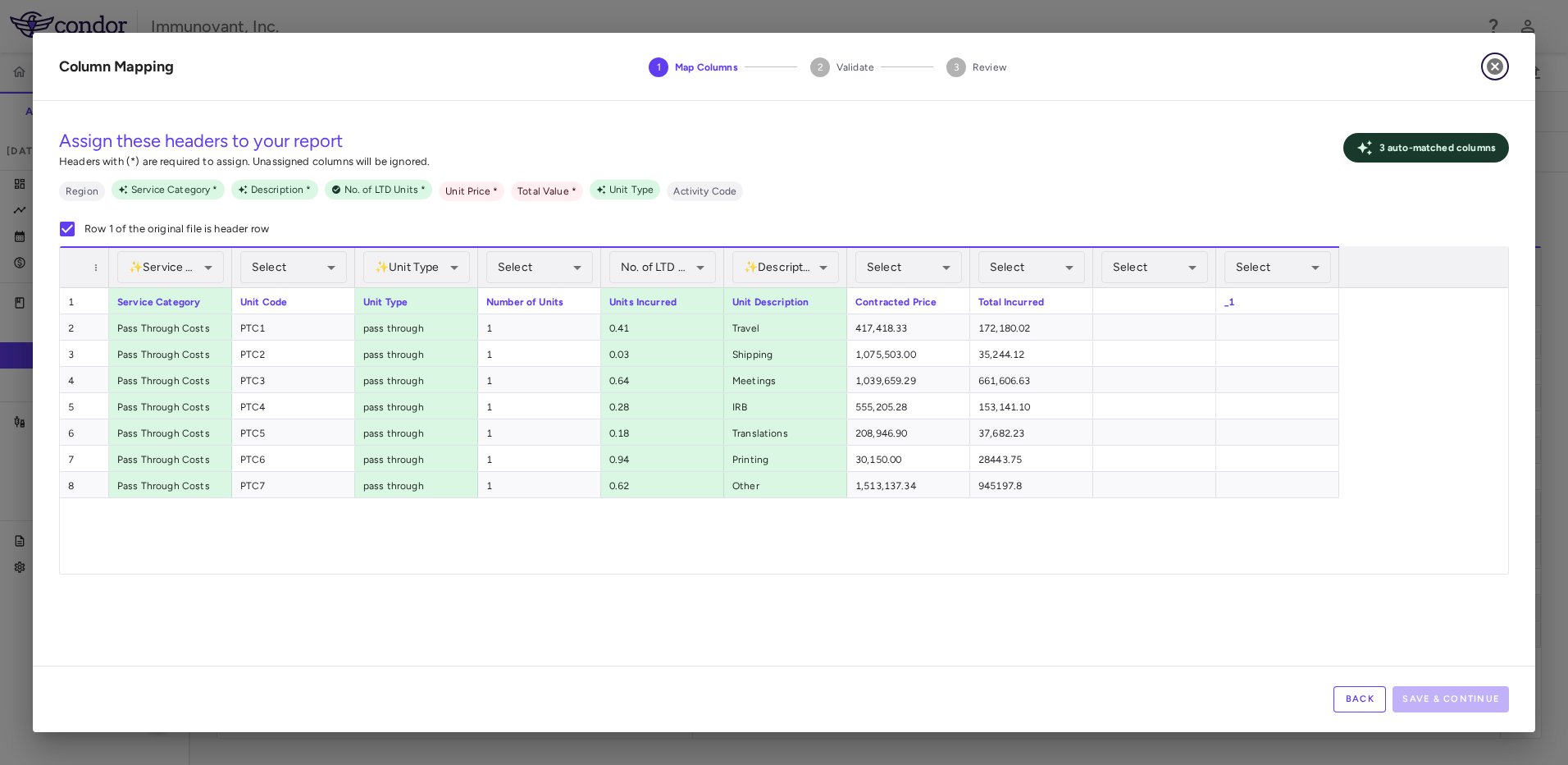
click at [1503, 61] on icon "button" at bounding box center [1495, 66] width 20 height 20
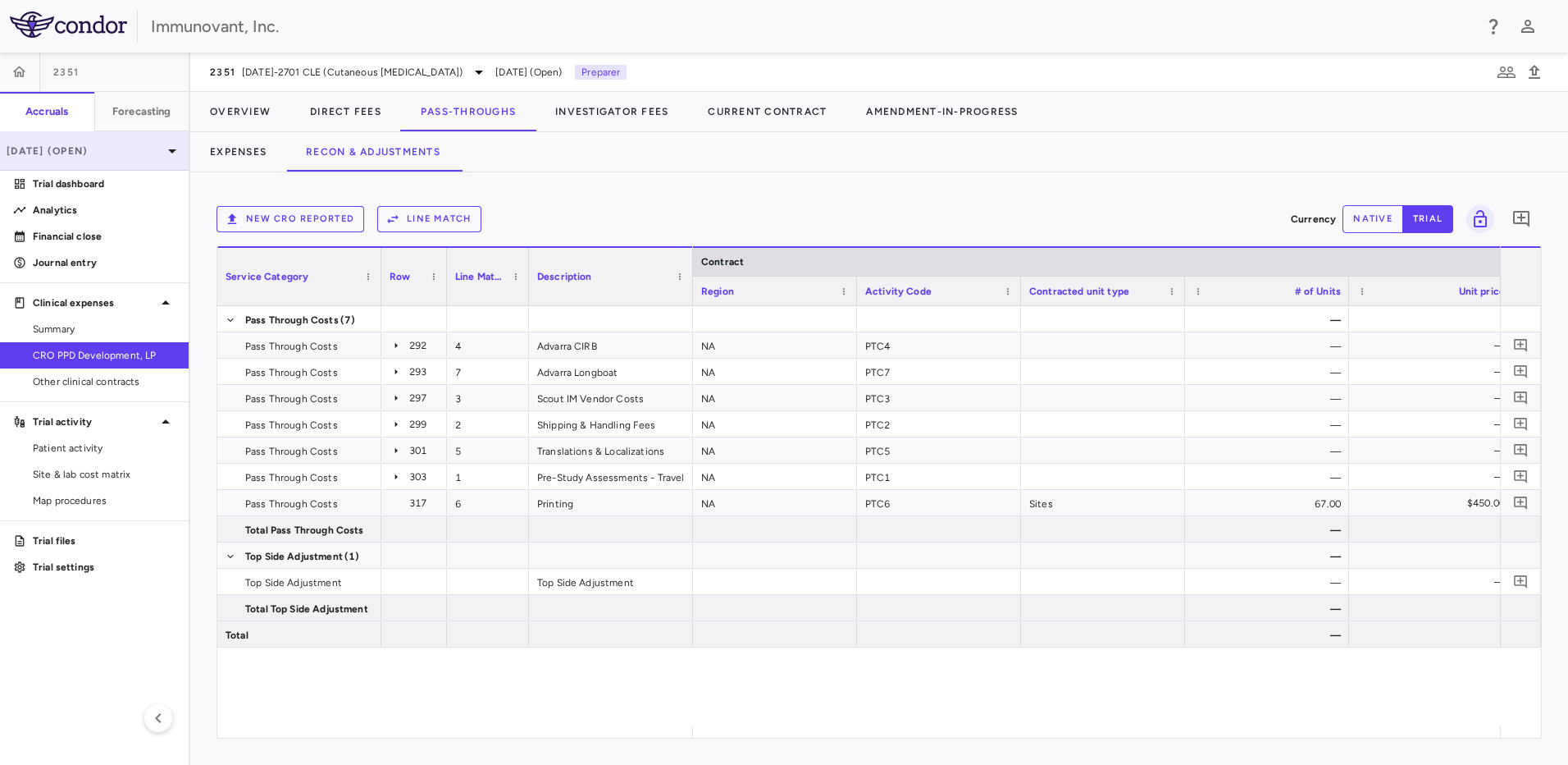
click at [153, 151] on p "[DATE] (Open)" at bounding box center [85, 150] width 156 height 15
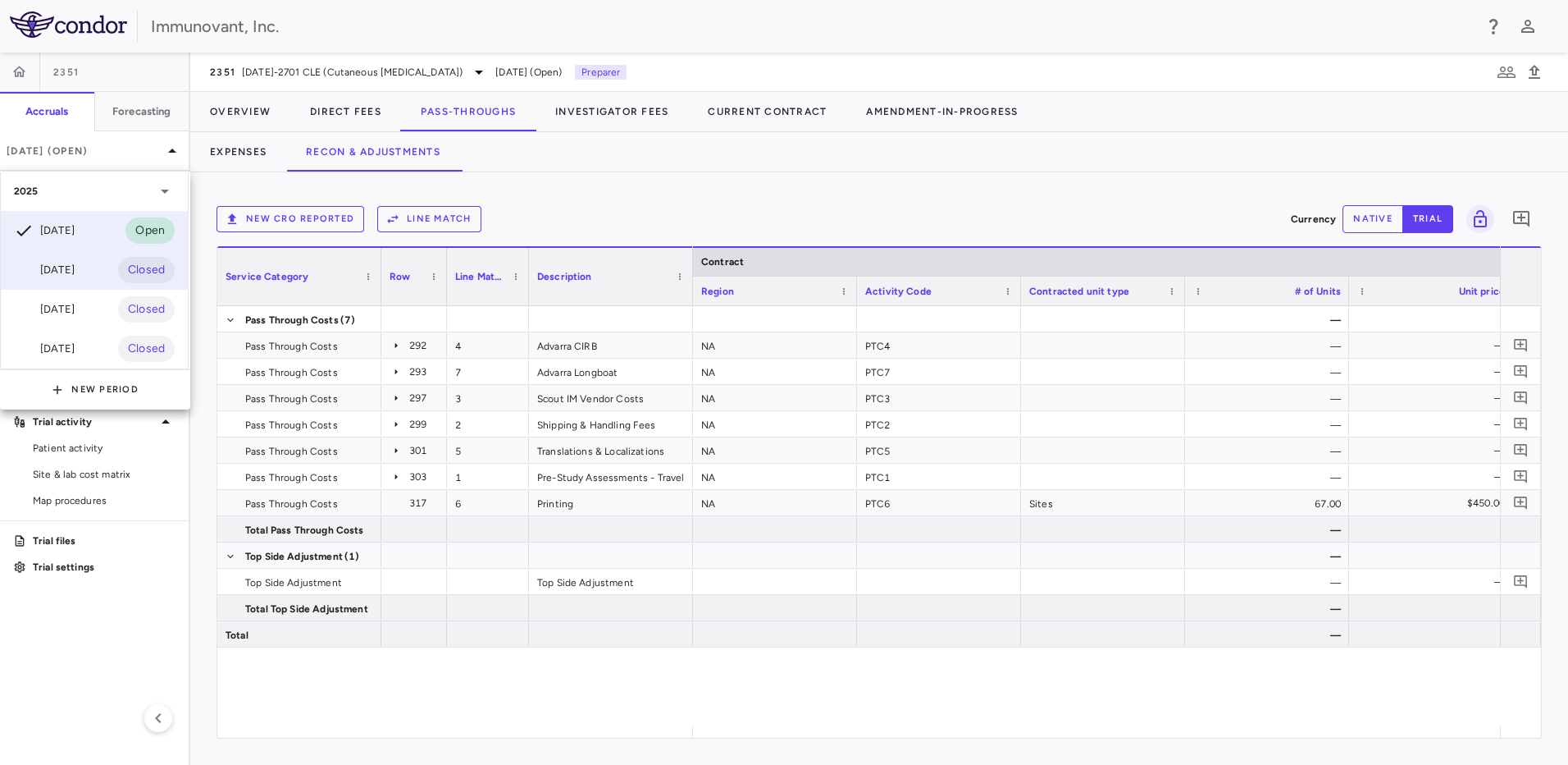
click at [111, 270] on div "Aug 2025 Closed" at bounding box center [94, 269] width 187 height 39
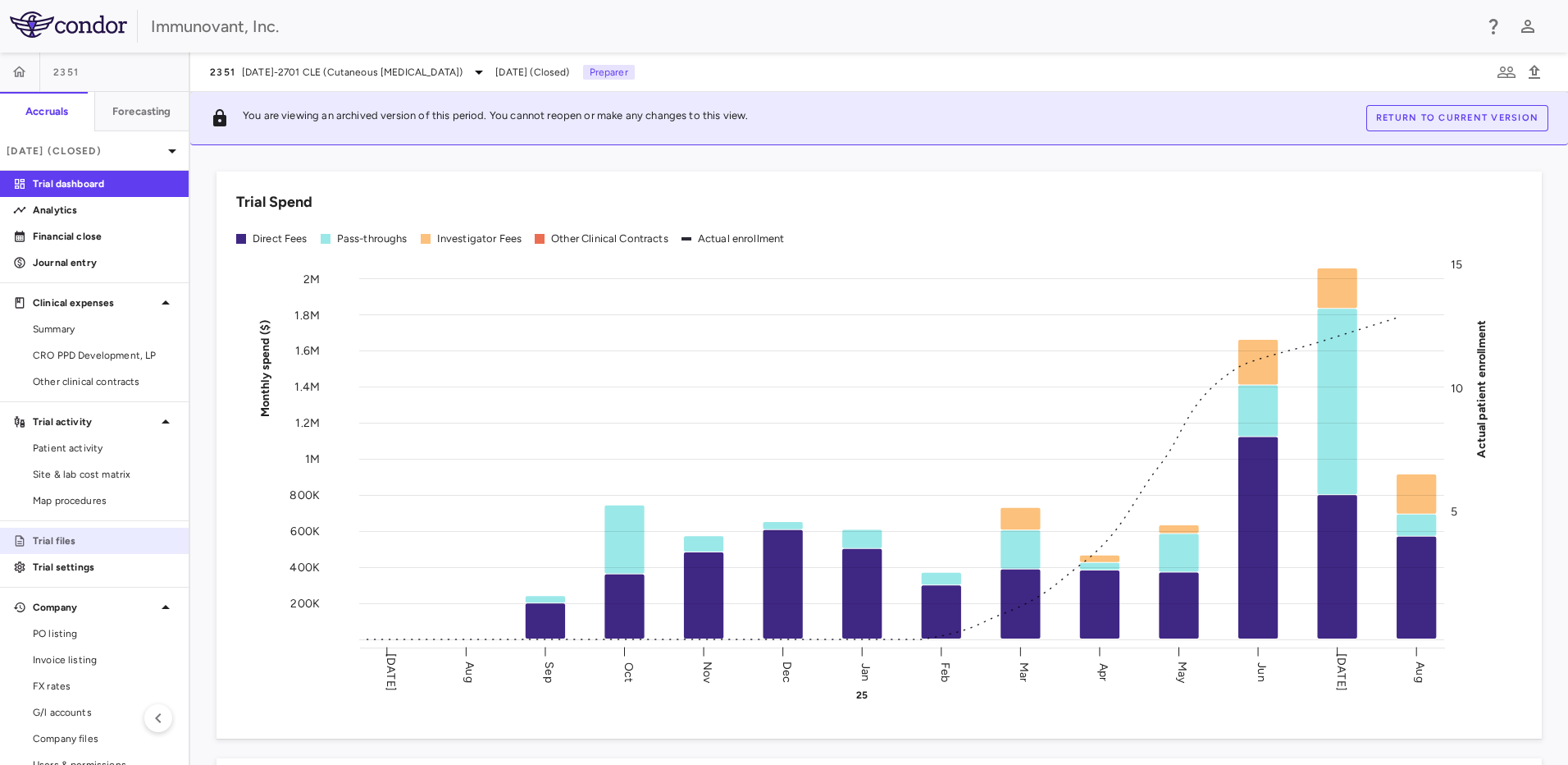
click at [80, 546] on p "Trial files" at bounding box center [104, 540] width 143 height 15
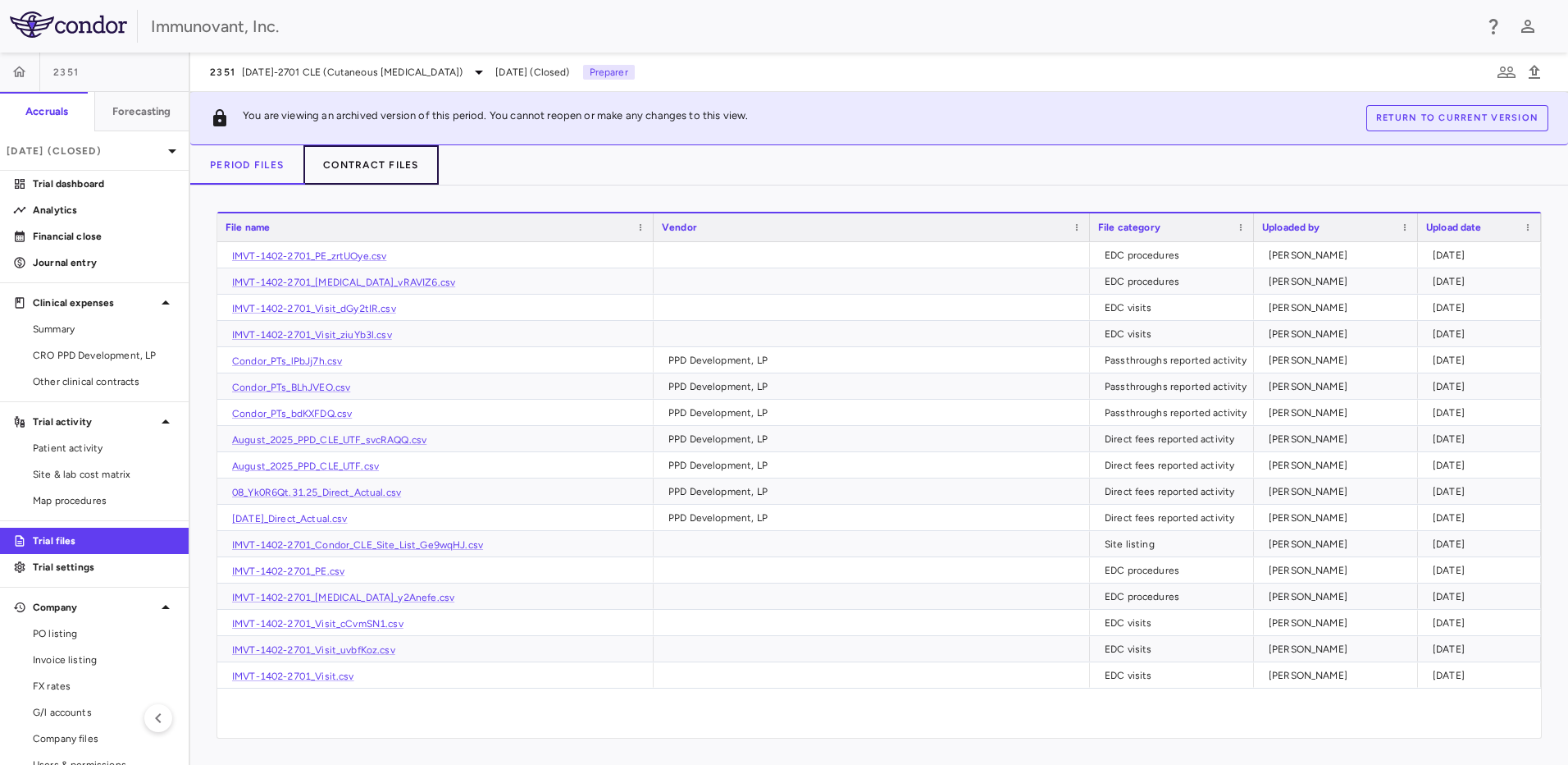
click at [372, 160] on button "Contract Files" at bounding box center [370, 165] width 135 height 39
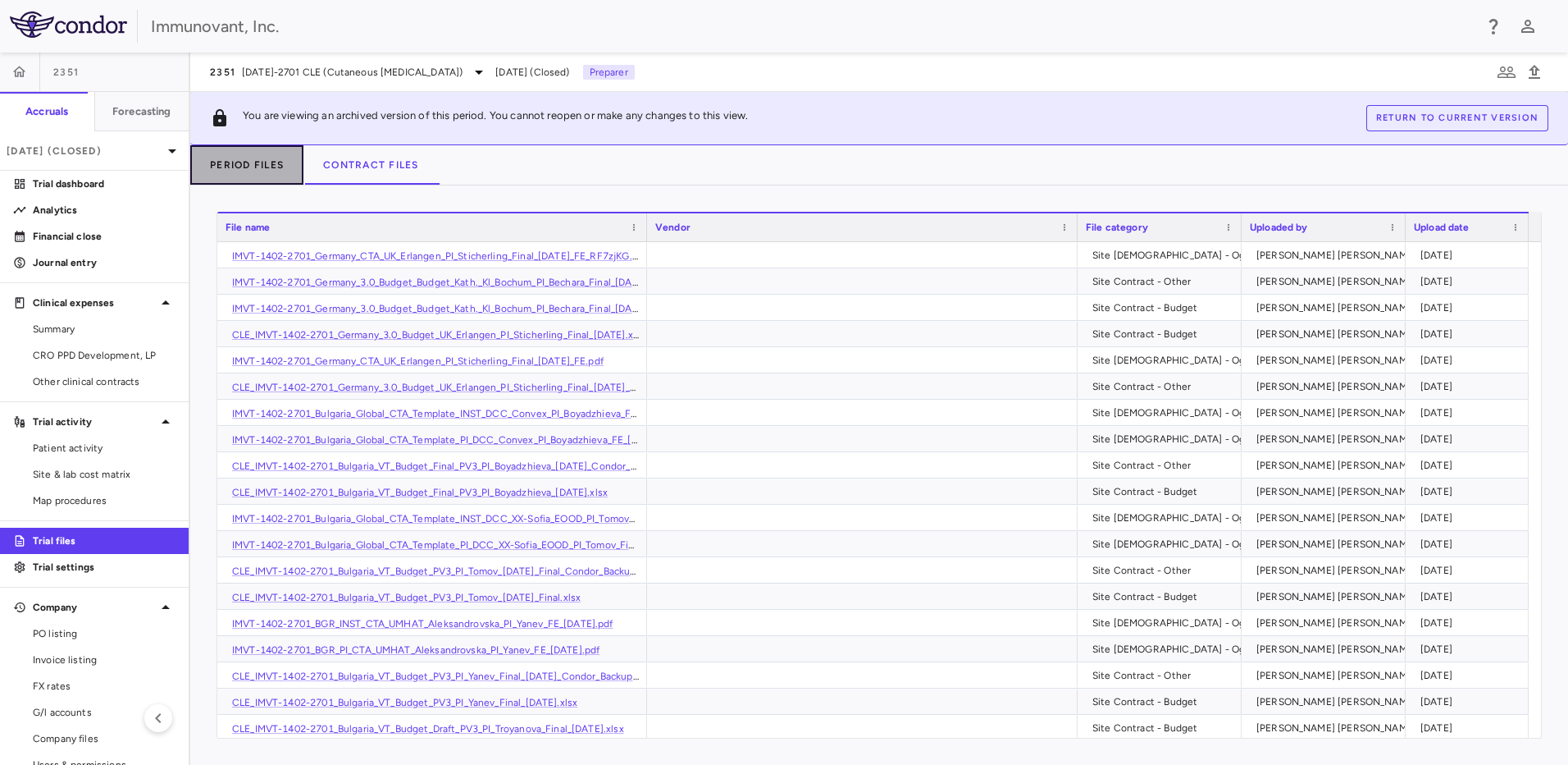
click at [275, 175] on button "Period Files" at bounding box center [247, 165] width 113 height 39
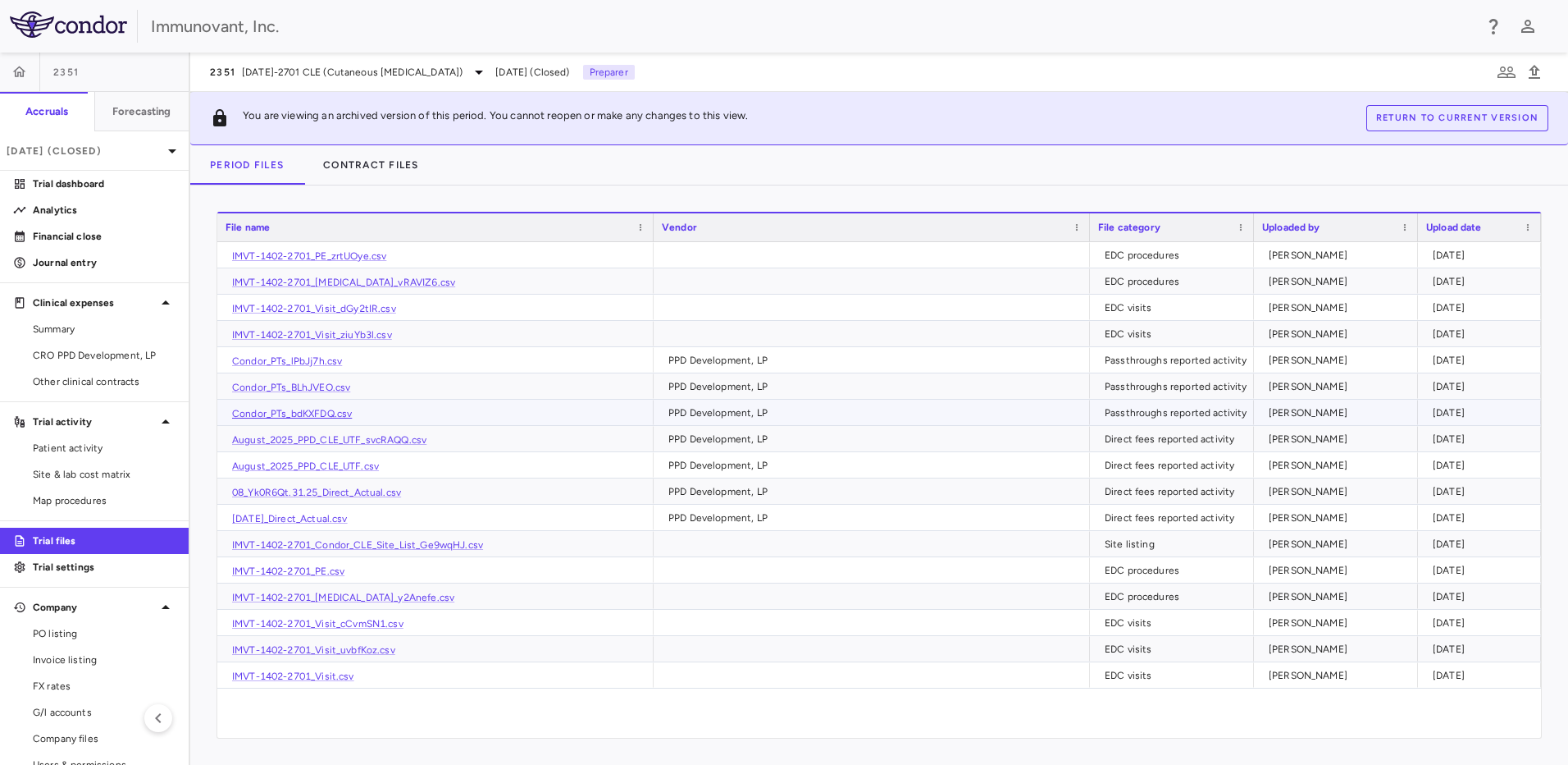
click at [321, 412] on link "Condor_PTs_bdKXFDQ.csv" at bounding box center [291, 414] width 119 height 12
click at [81, 157] on p "Aug 2025 (Closed)" at bounding box center [85, 150] width 156 height 15
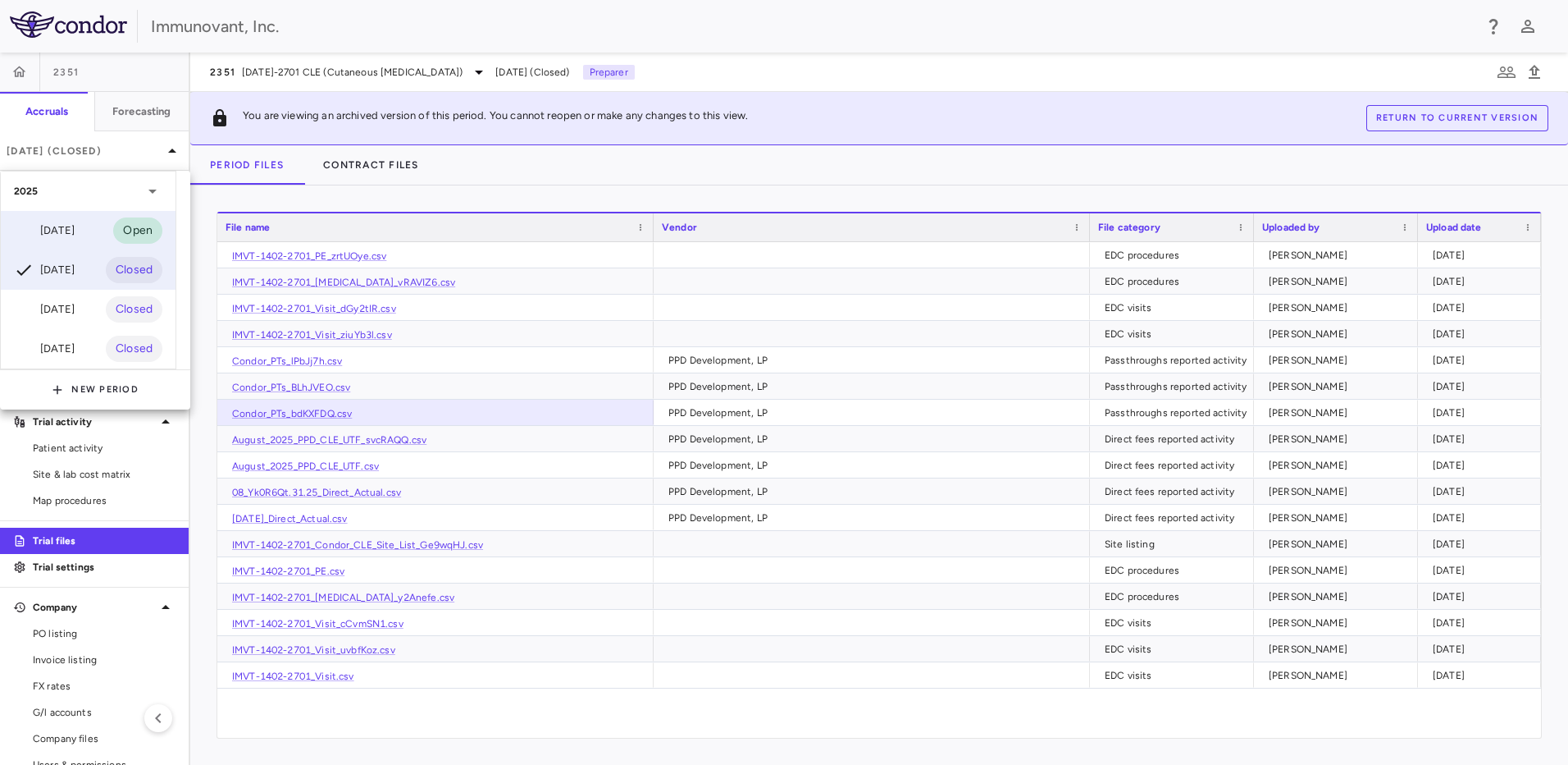
click at [75, 228] on div "[DATE]" at bounding box center [43, 231] width 60 height 20
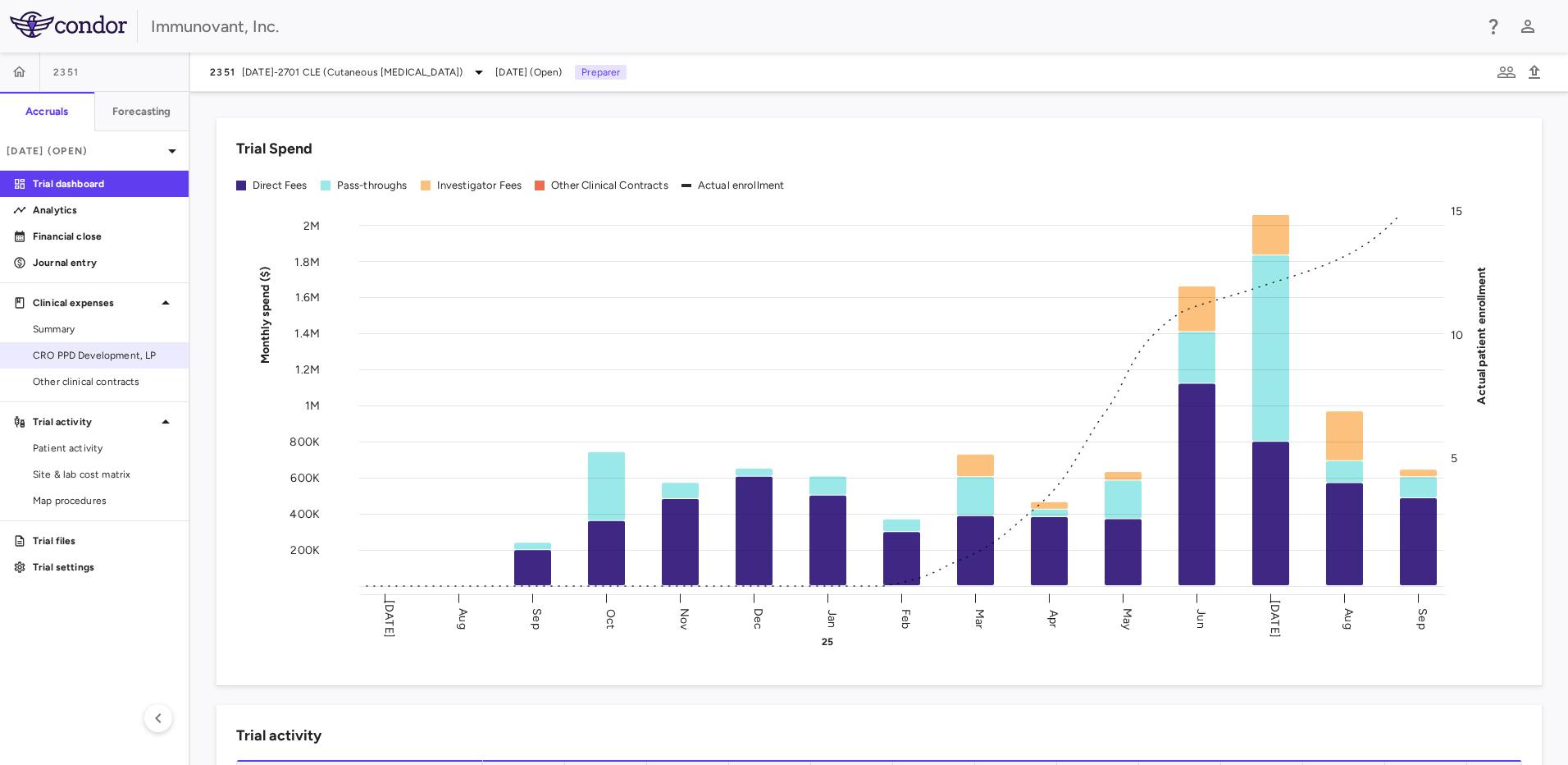
click at [92, 355] on span "CRO PPD Development, LP" at bounding box center [104, 354] width 143 height 15
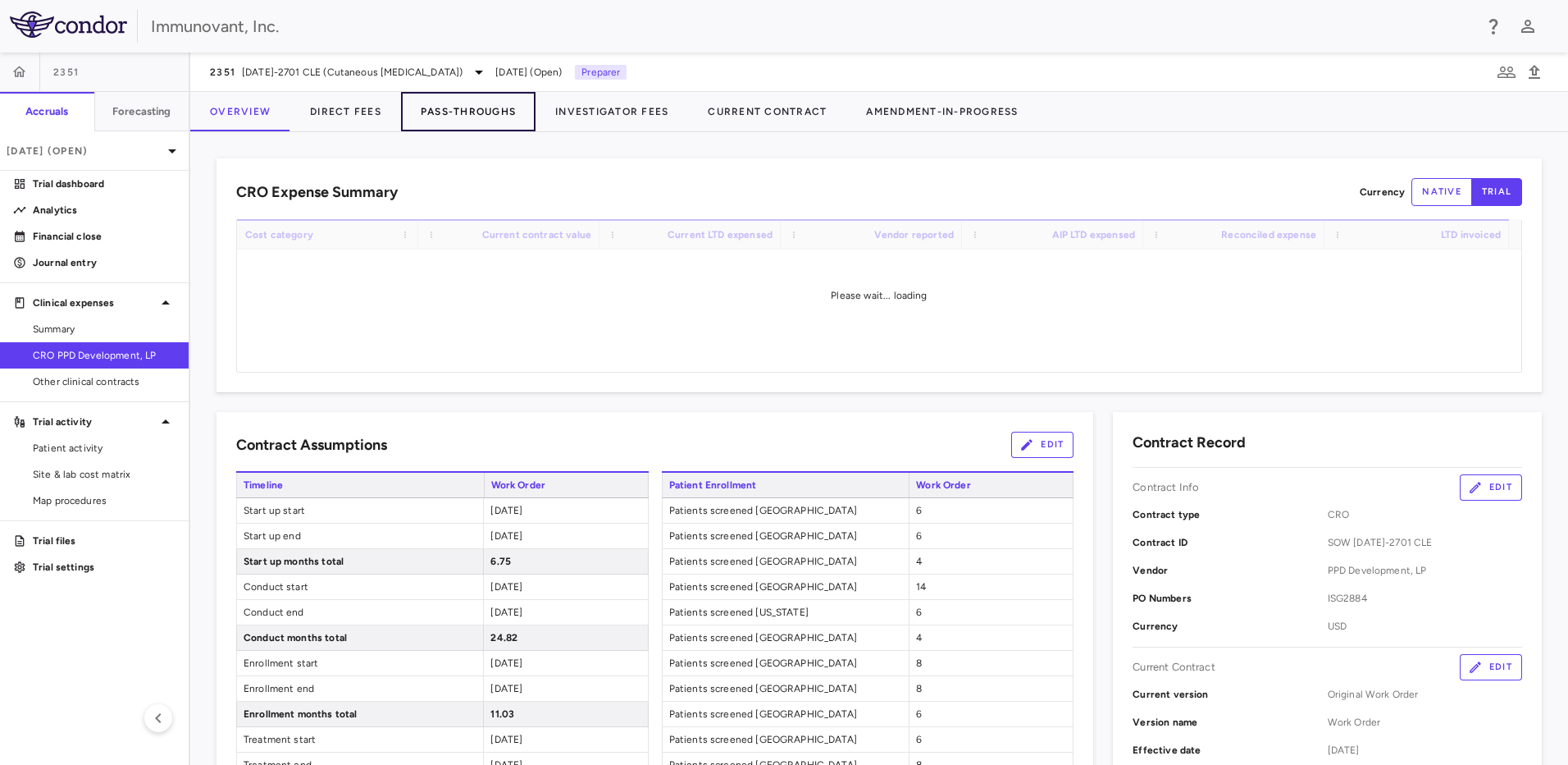
click at [434, 107] on button "Pass-Throughs" at bounding box center [468, 112] width 134 height 39
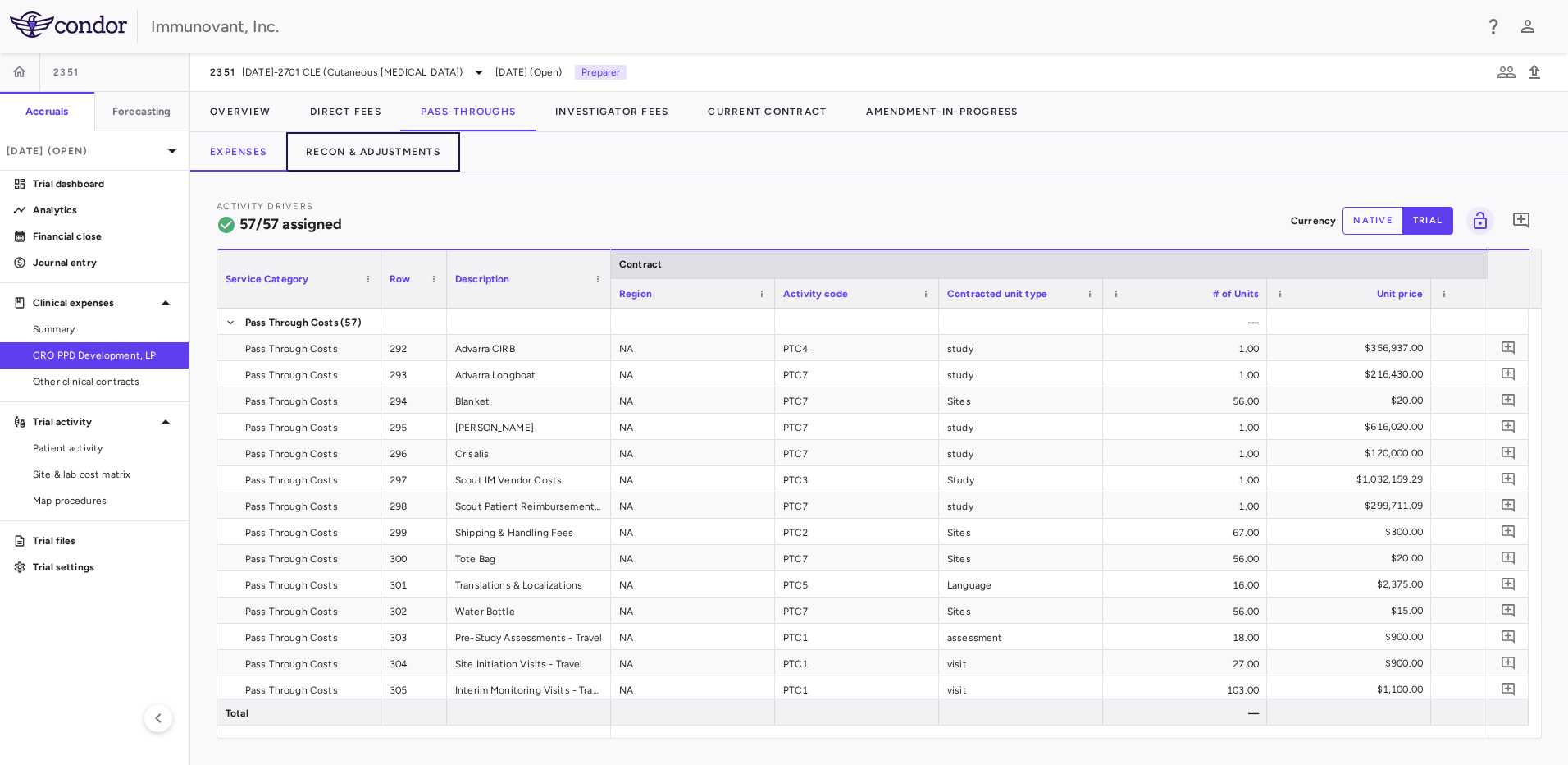
drag, startPoint x: 357, startPoint y: 154, endPoint x: 336, endPoint y: 173, distance: 28.3
click at [357, 153] on button "Recon & Adjustments" at bounding box center [373, 152] width 174 height 39
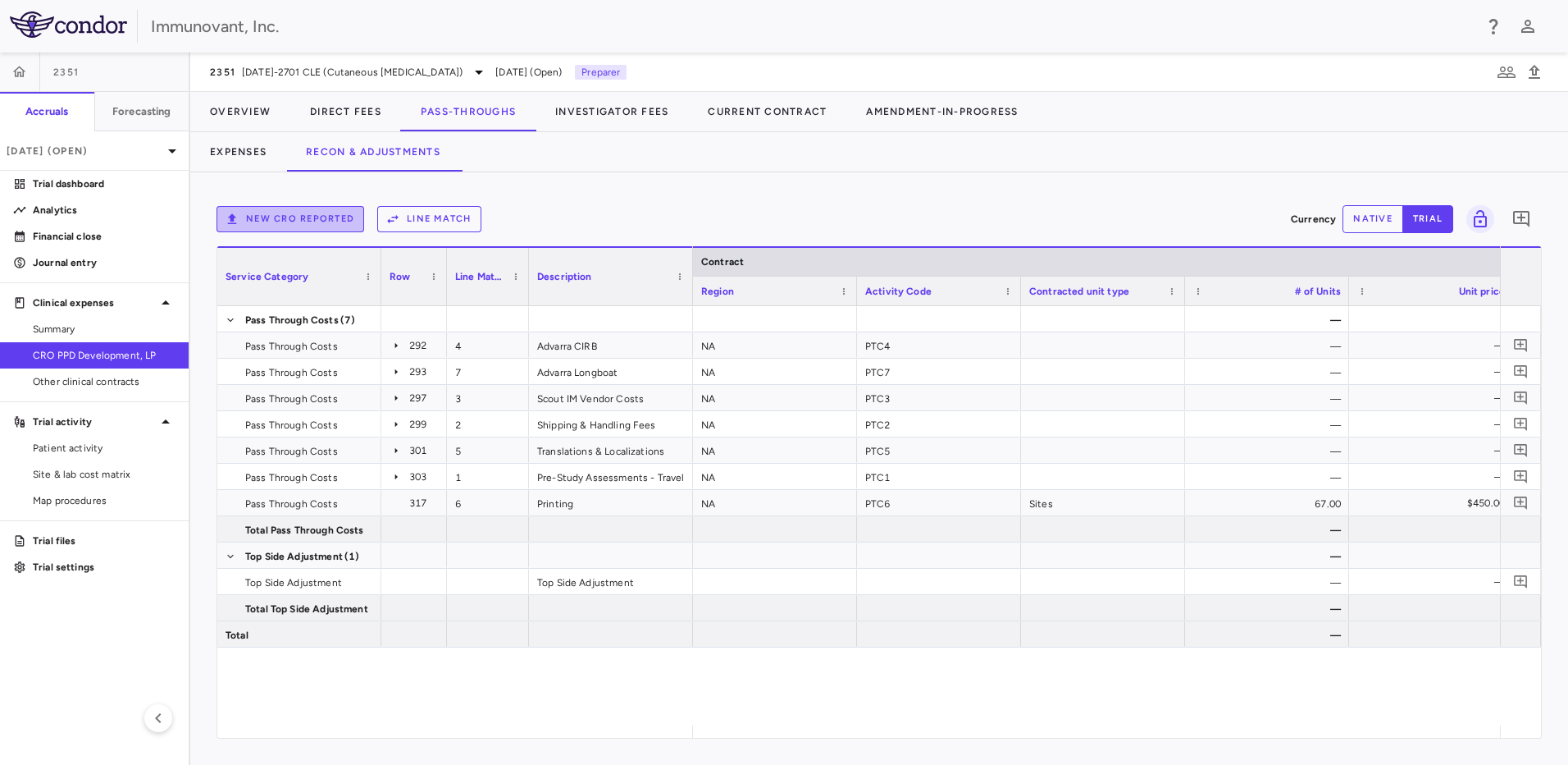
click at [286, 209] on button "New CRO reported" at bounding box center [290, 219] width 148 height 27
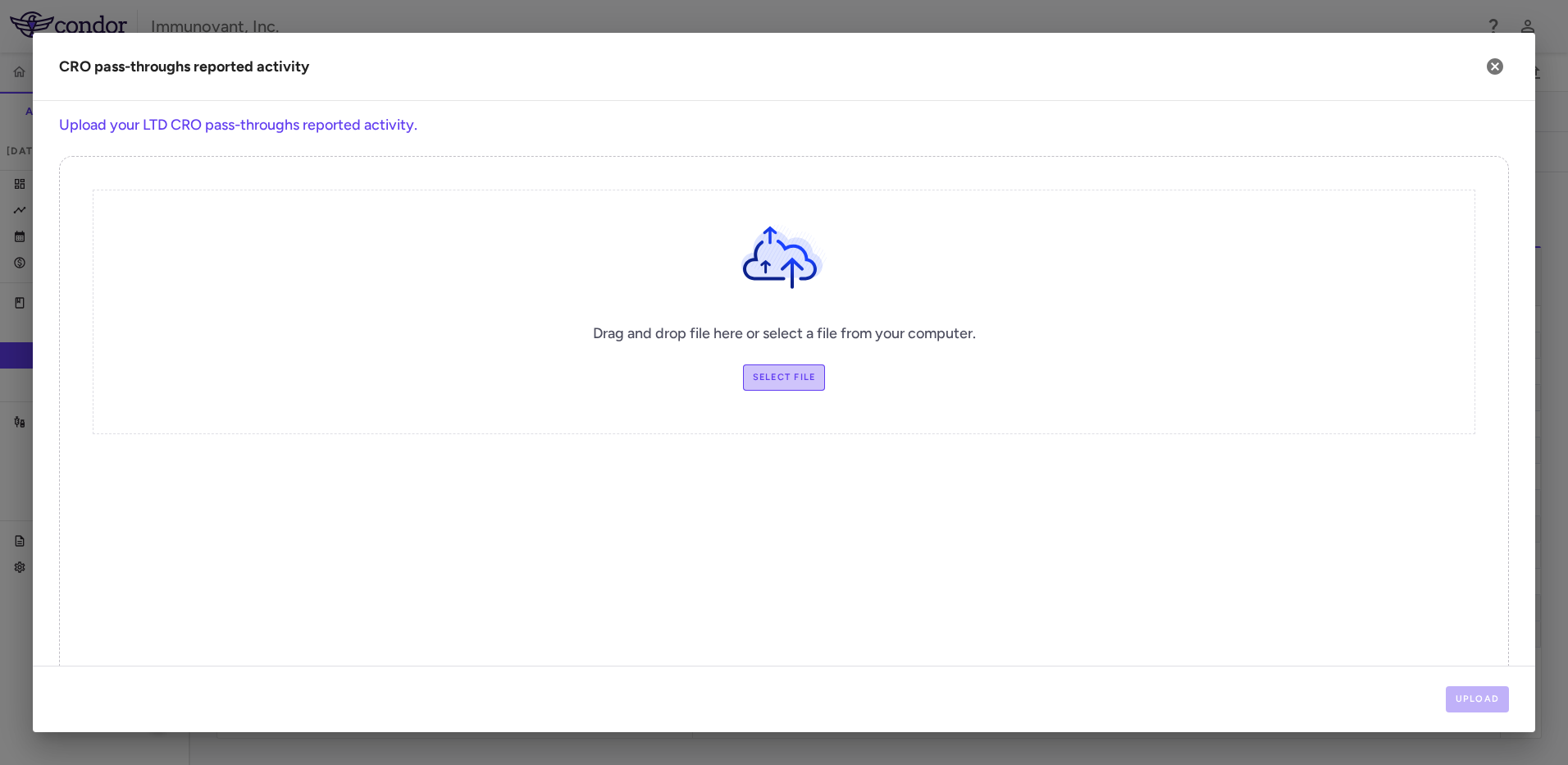
click at [777, 382] on label "Select file" at bounding box center [784, 377] width 83 height 27
click at [0, 0] on input "Select file" at bounding box center [0, 0] width 0 height 0
click at [1507, 693] on button "Upload" at bounding box center [1477, 699] width 64 height 27
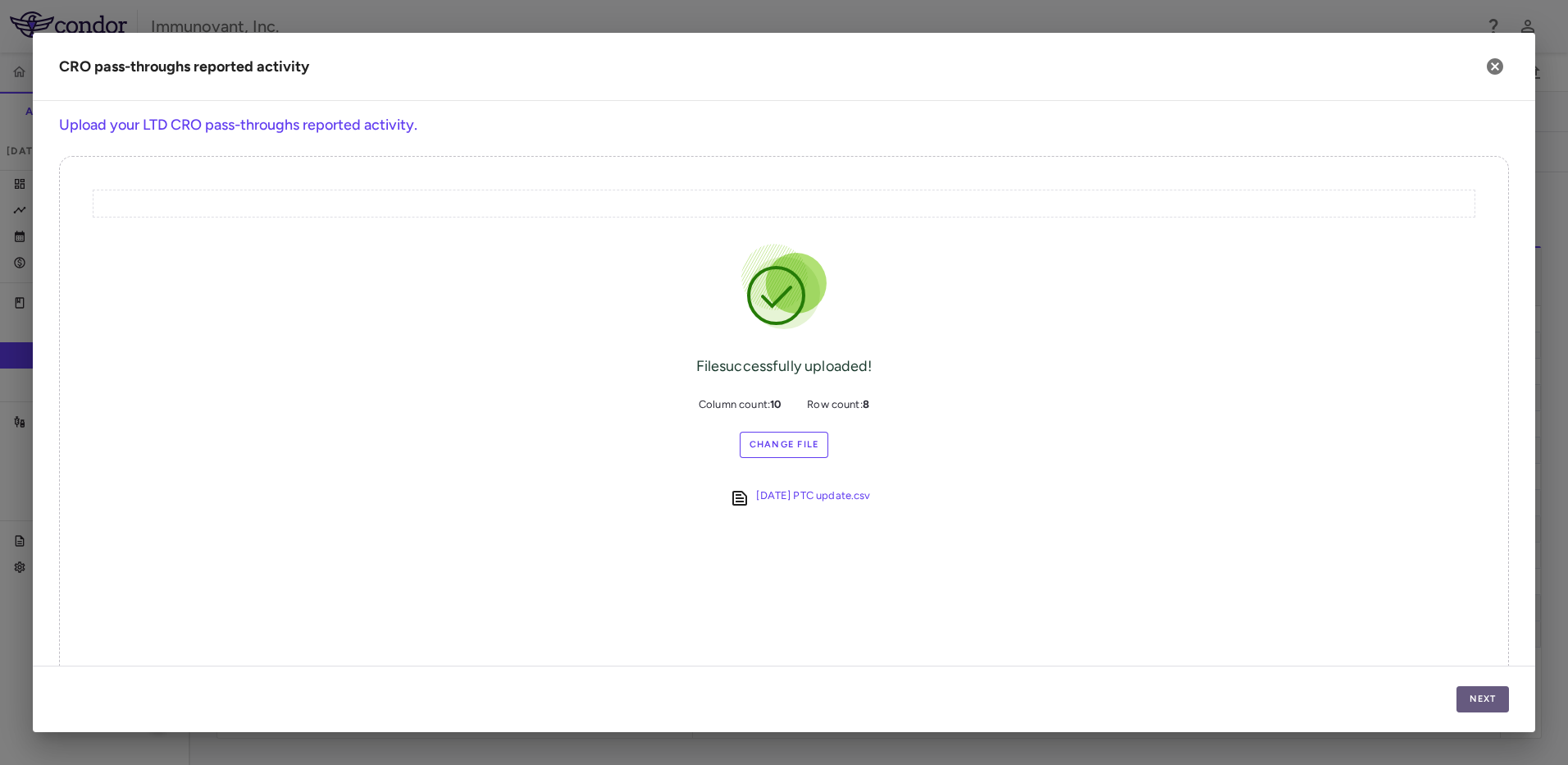
click at [1485, 692] on button "Next" at bounding box center [1482, 699] width 52 height 27
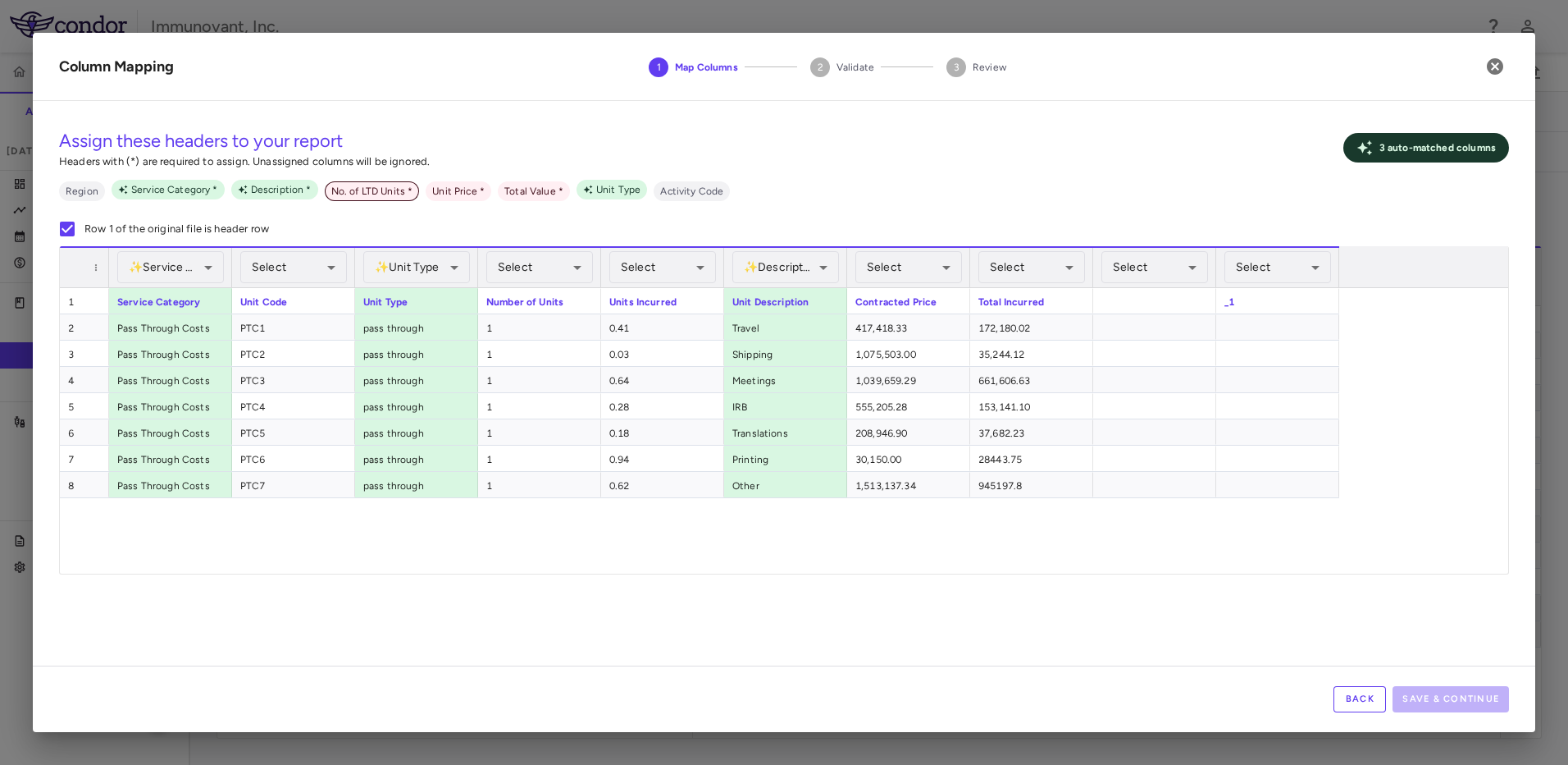
click at [380, 191] on span "No. of LTD Units *" at bounding box center [372, 191] width 95 height 15
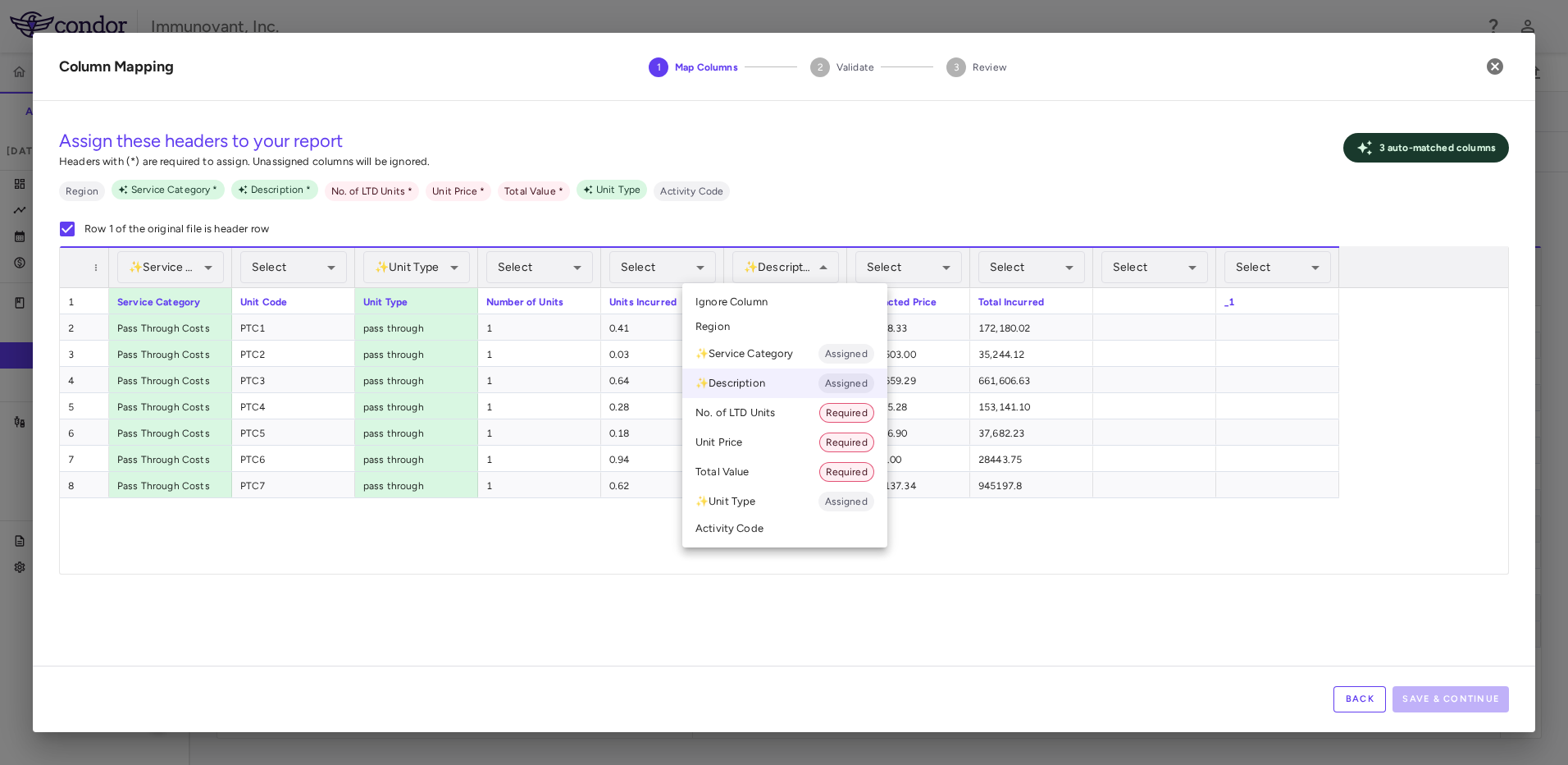
click at [631, 248] on div at bounding box center [784, 382] width 1568 height 765
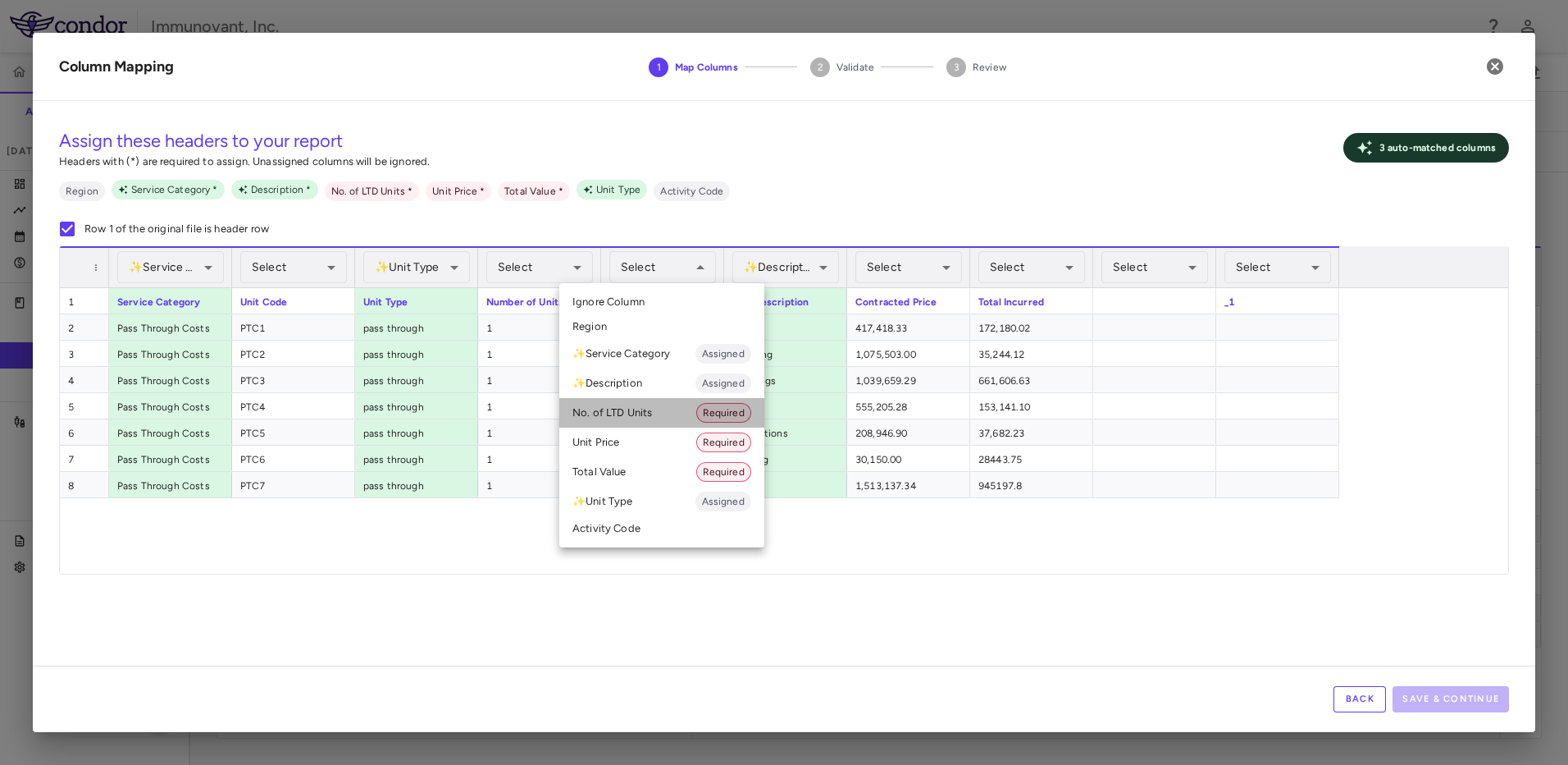
click at [697, 409] on li "No. of LTD Units Required" at bounding box center [662, 413] width 205 height 30
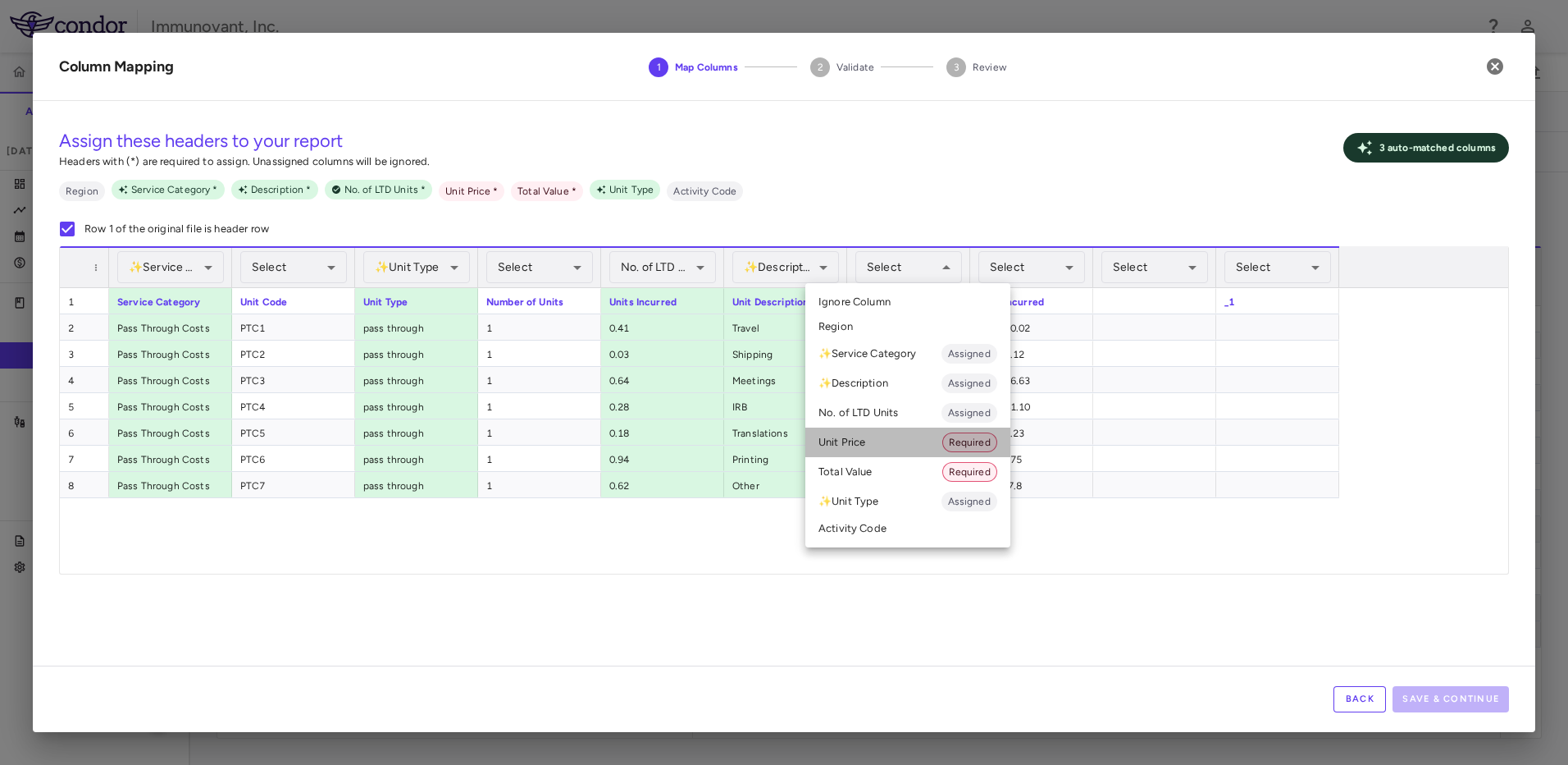
click at [898, 439] on li "Unit Price Required" at bounding box center [908, 442] width 205 height 30
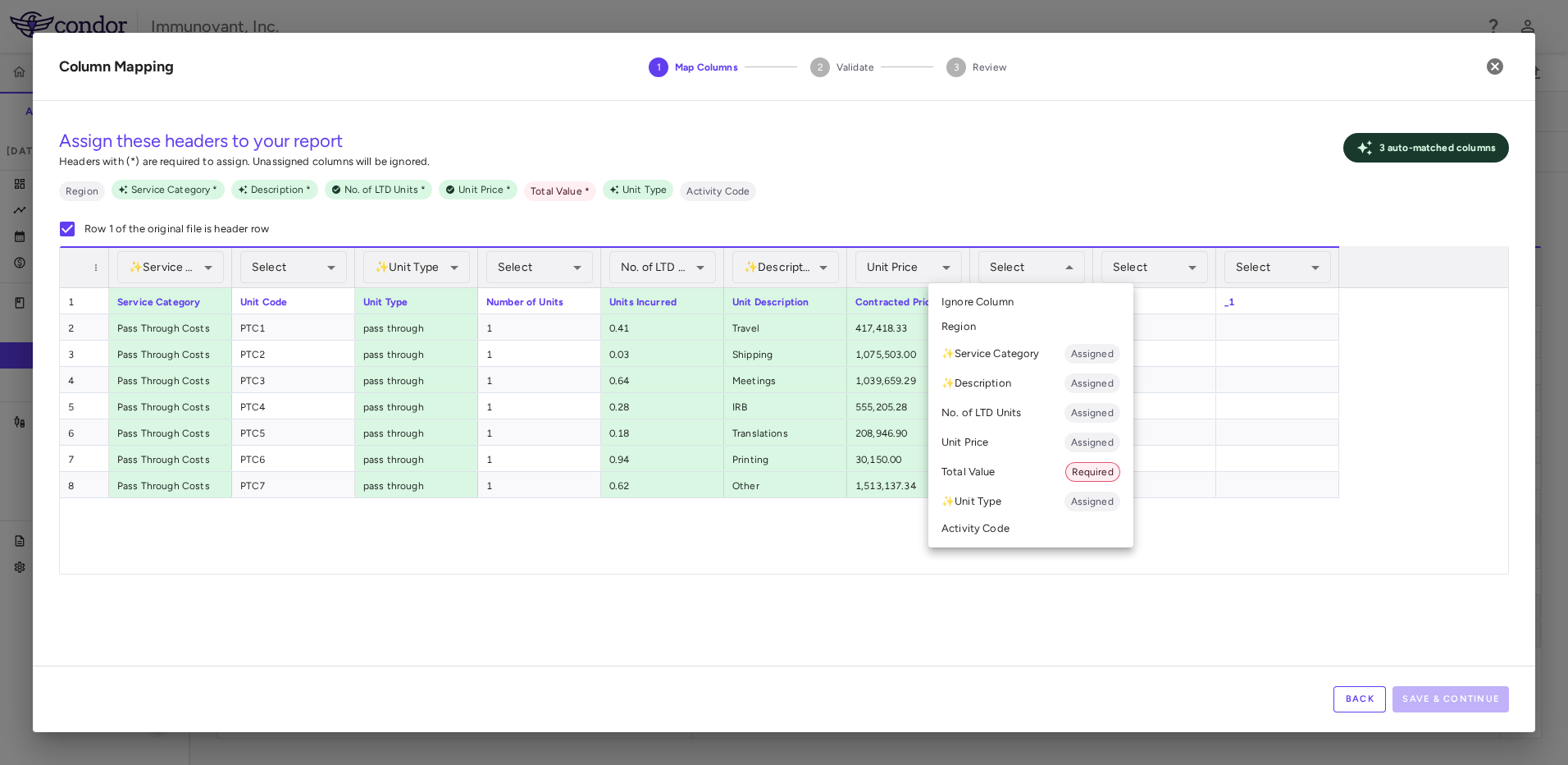
click at [1032, 469] on li "Total Value Required" at bounding box center [1031, 472] width 205 height 30
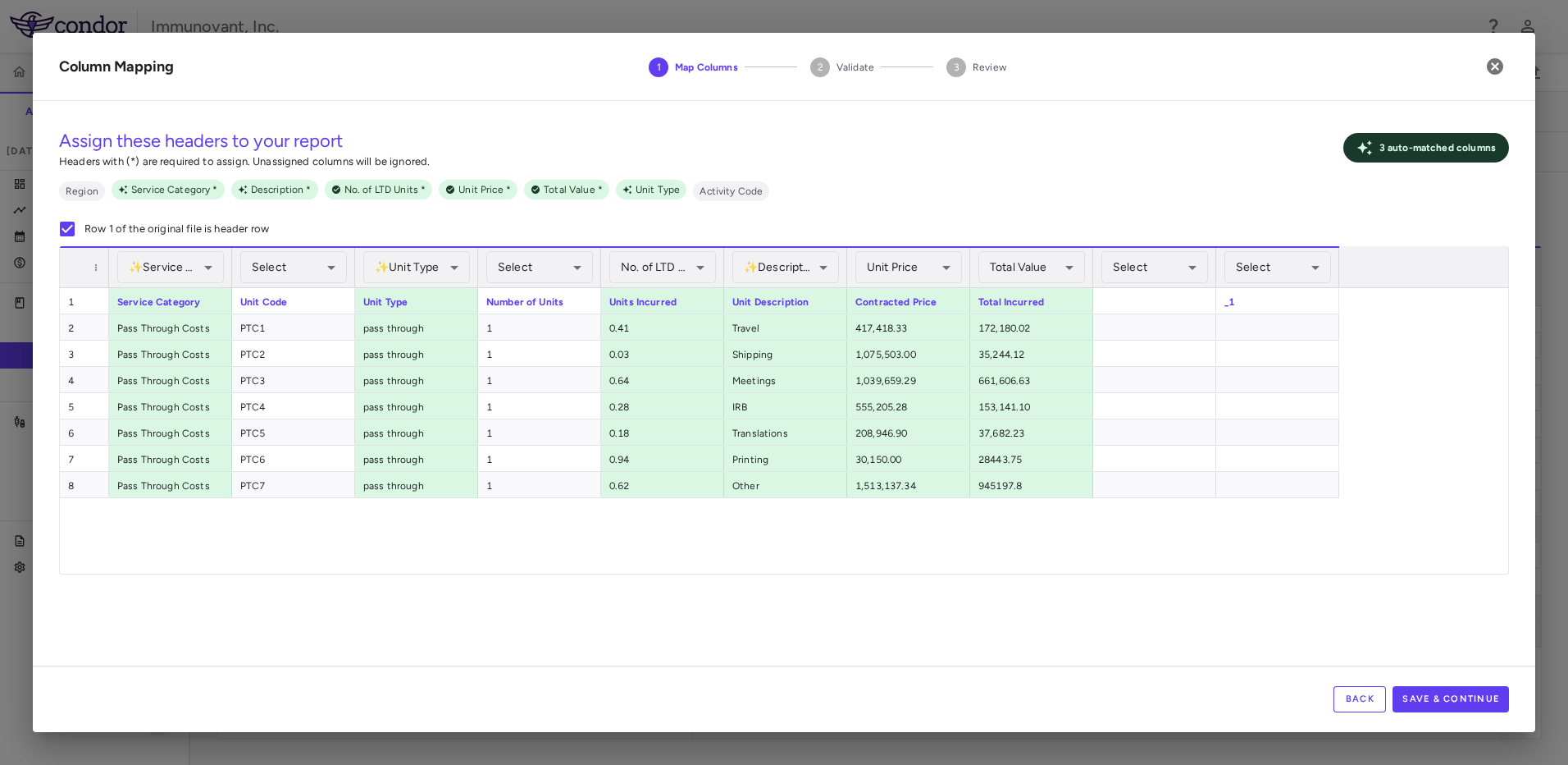
click at [1298, 284] on div "Select ​" at bounding box center [1278, 268] width 107 height 39
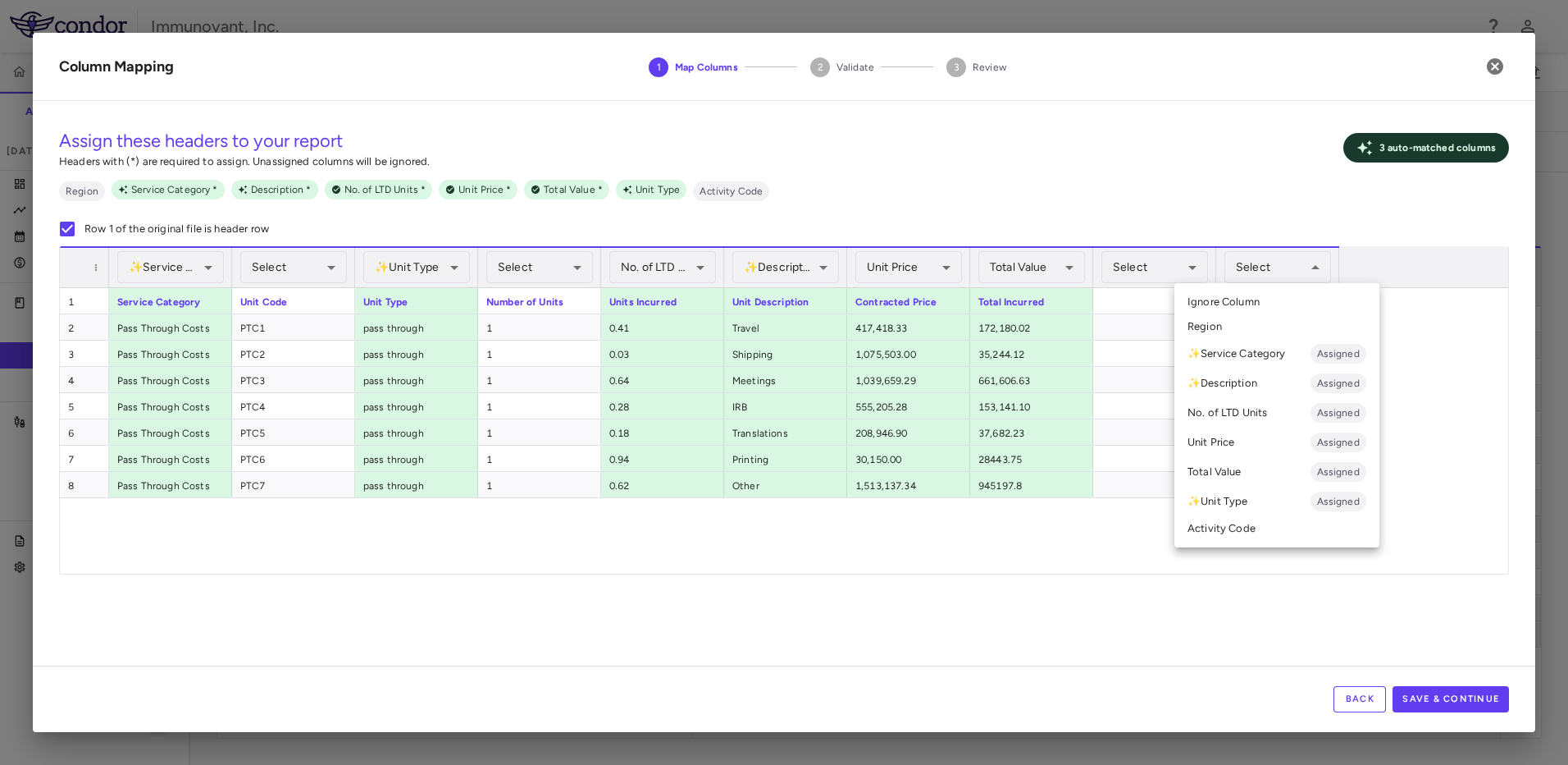
click at [1287, 308] on li "Ignore Column" at bounding box center [1277, 301] width 205 height 25
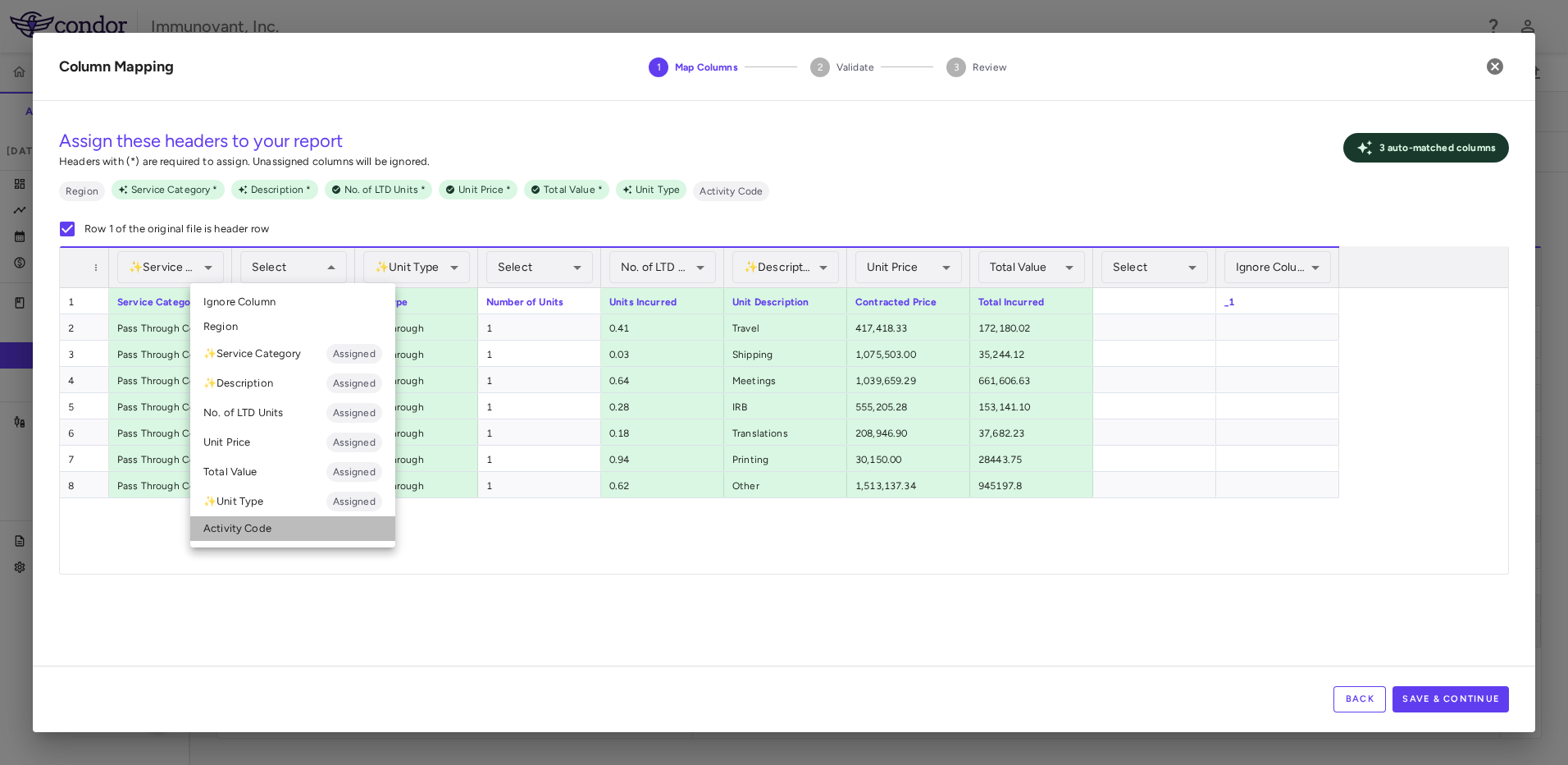
click at [283, 538] on li "Activity Code" at bounding box center [293, 528] width 205 height 25
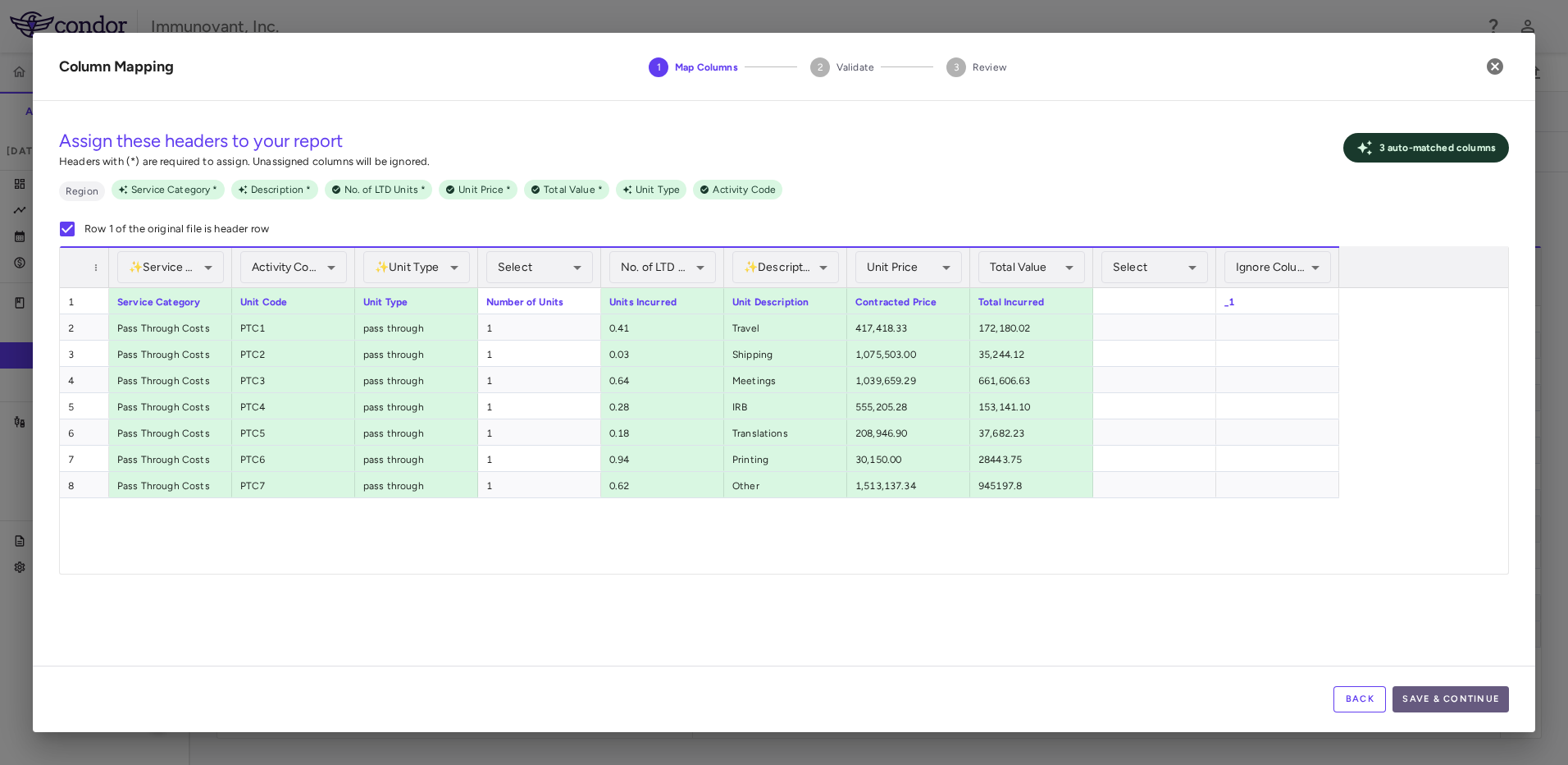
click at [1482, 700] on button "Save & Continue" at bounding box center [1451, 699] width 116 height 27
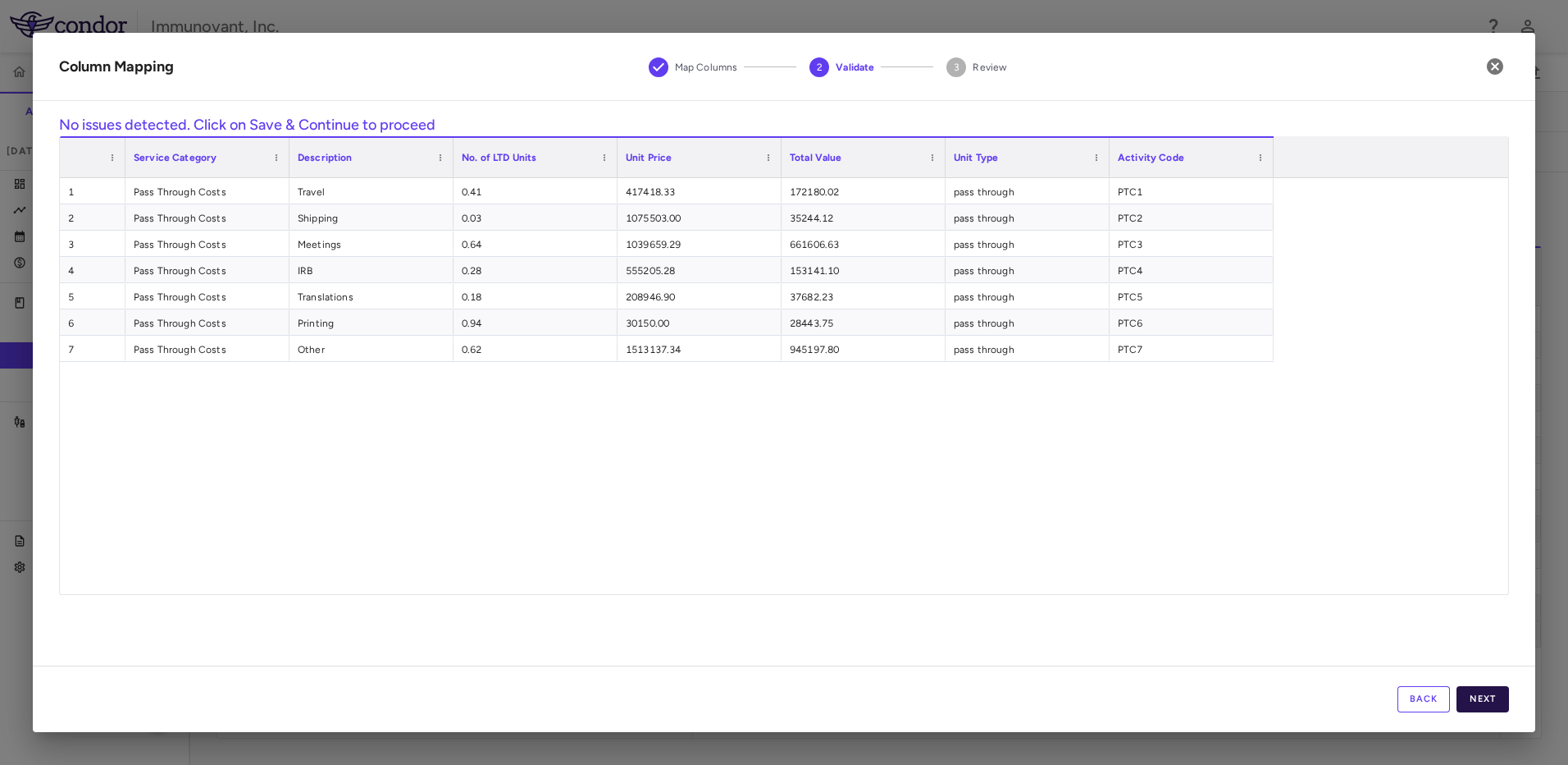
click at [1484, 703] on button "Next" at bounding box center [1482, 699] width 52 height 27
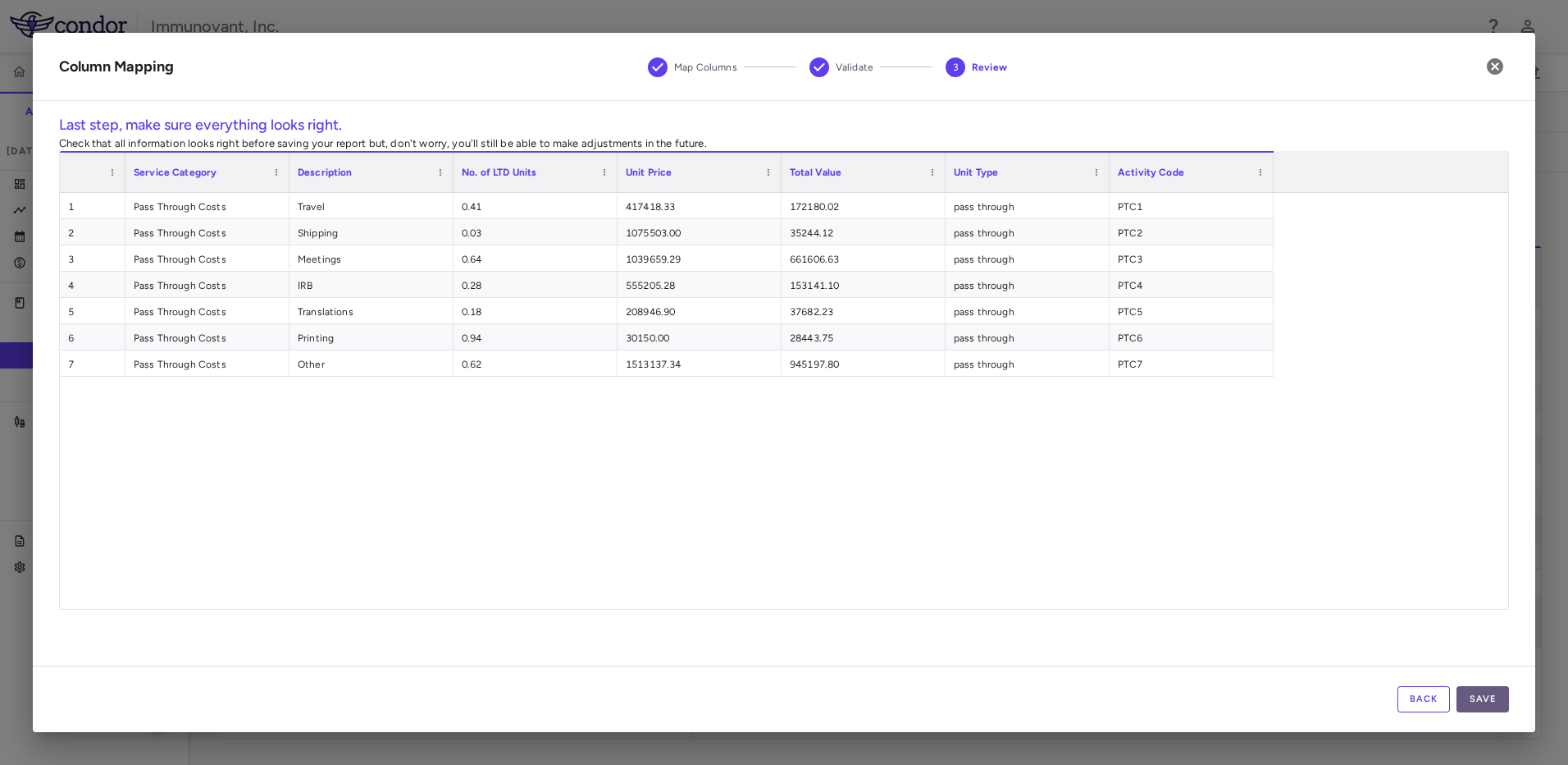
click at [1485, 698] on button "Save" at bounding box center [1482, 699] width 52 height 27
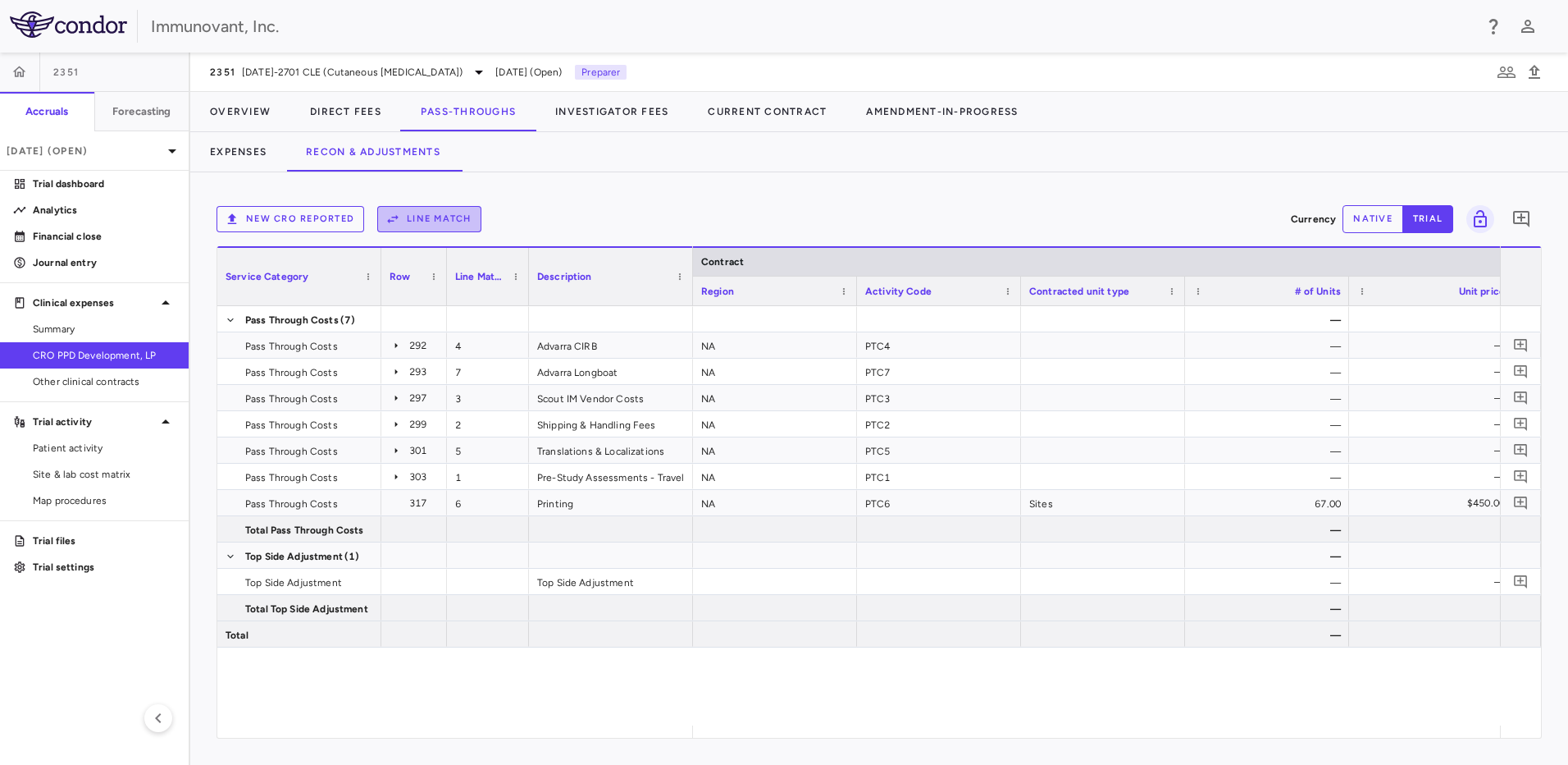
click at [470, 216] on button "Line Match" at bounding box center [429, 219] width 105 height 27
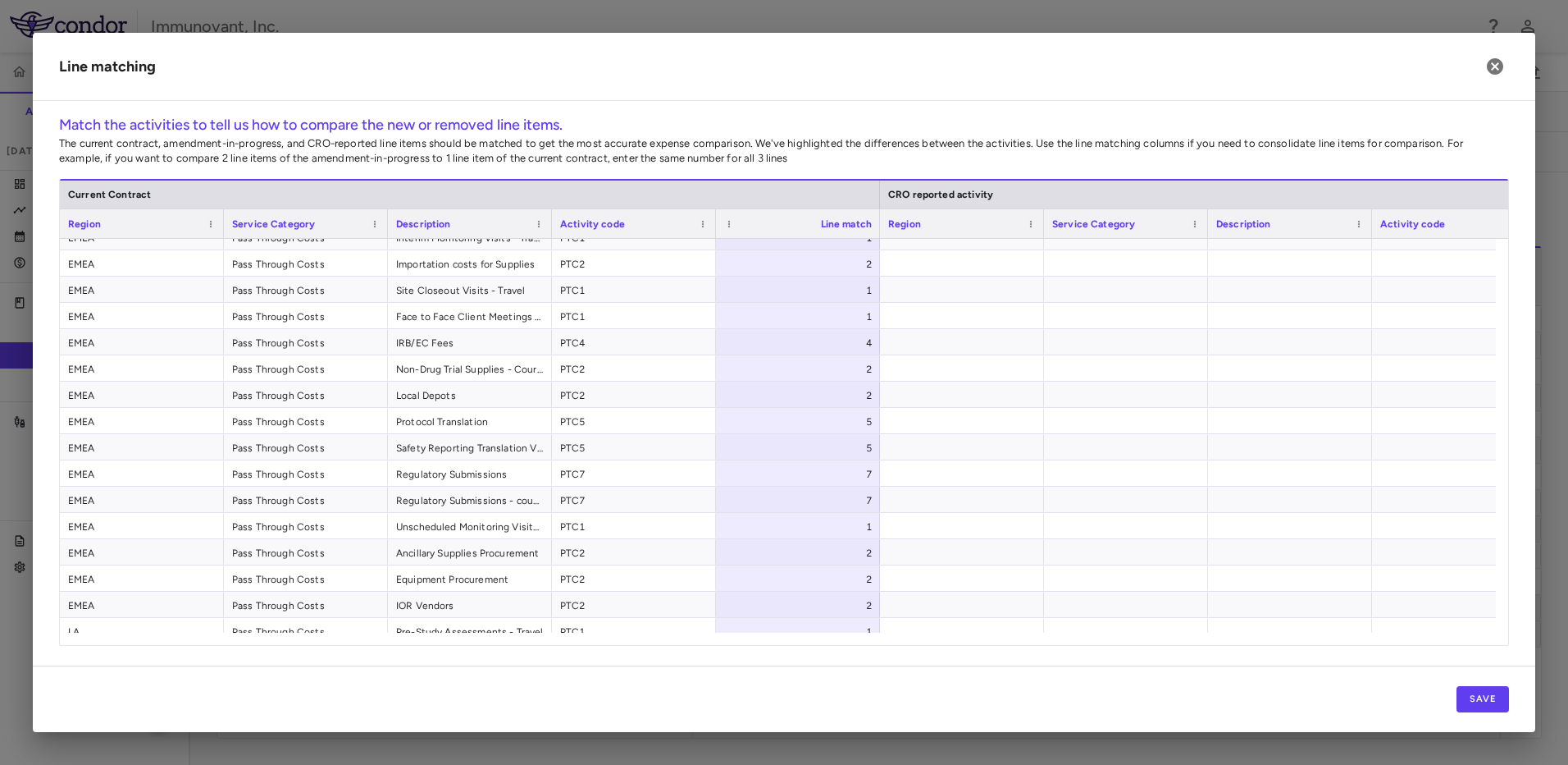
scroll to position [528, 0]
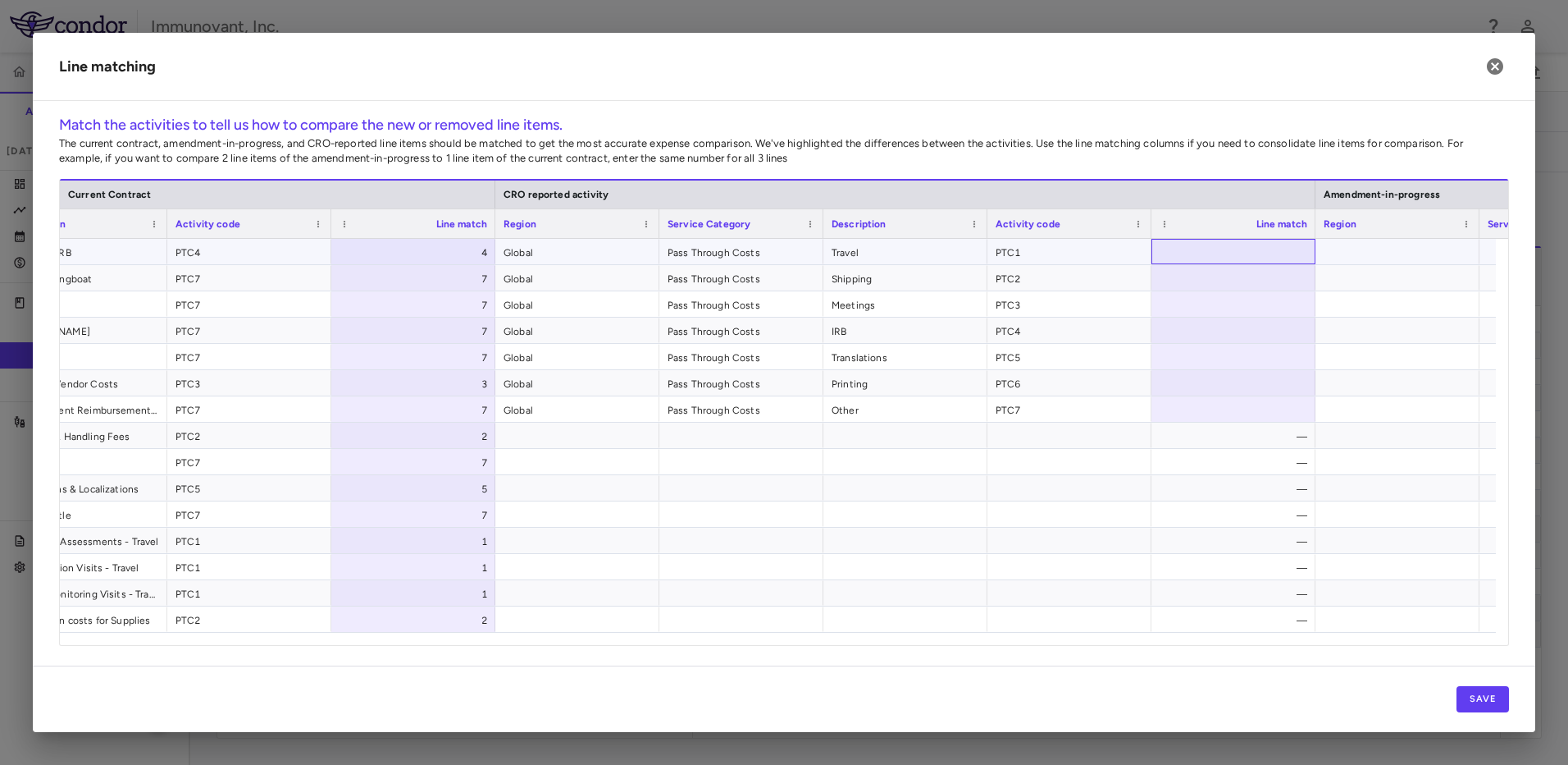
click at [1251, 249] on div at bounding box center [1233, 252] width 164 height 26
type input "*"
click at [1248, 280] on div at bounding box center [1233, 277] width 164 height 26
type input "*"
click at [1248, 306] on div at bounding box center [1233, 304] width 164 height 26
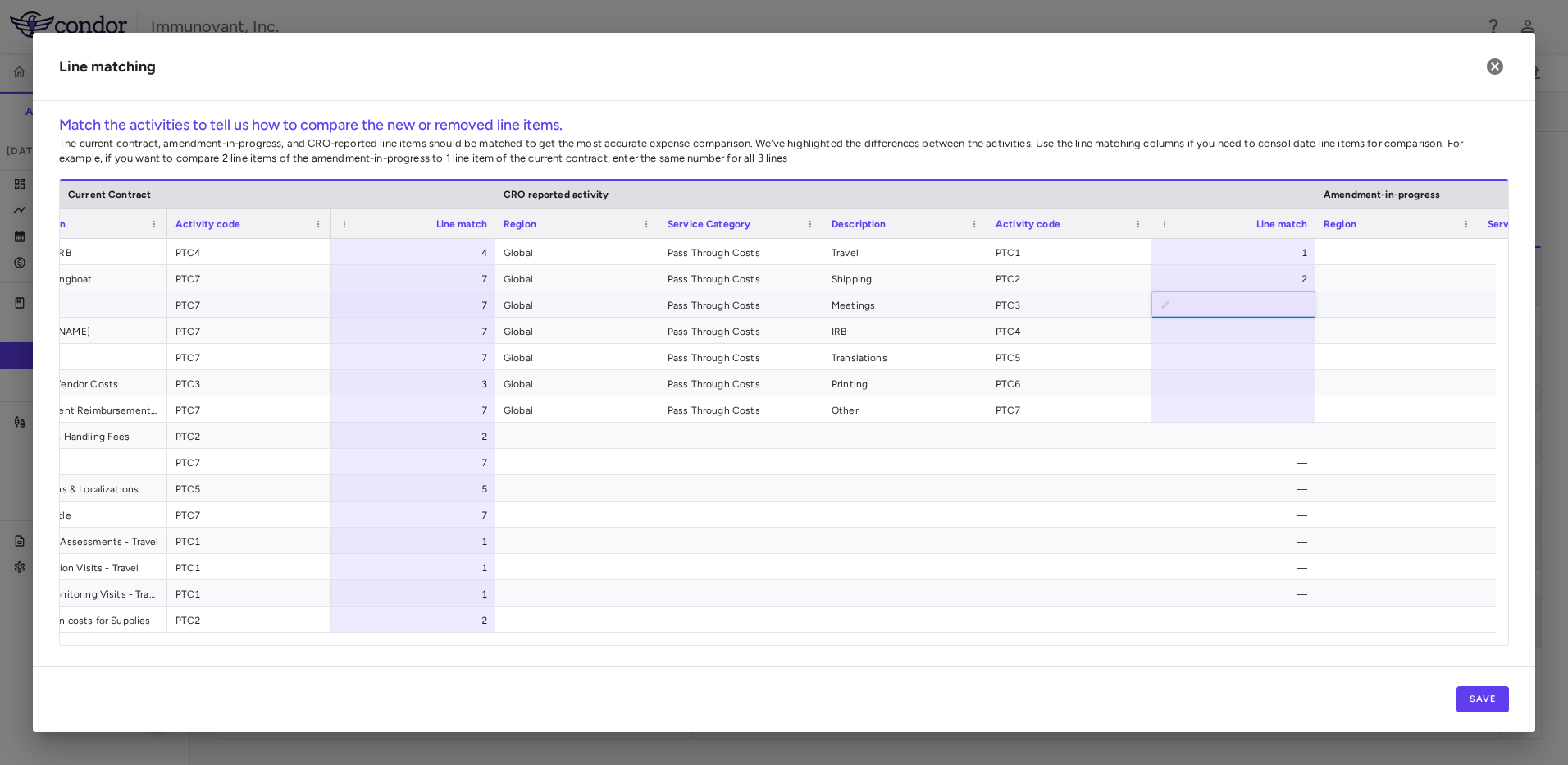
type input "*"
click at [1280, 331] on div at bounding box center [1233, 331] width 164 height 26
type input "*"
click at [1271, 355] on div at bounding box center [1233, 356] width 164 height 26
type input "*"
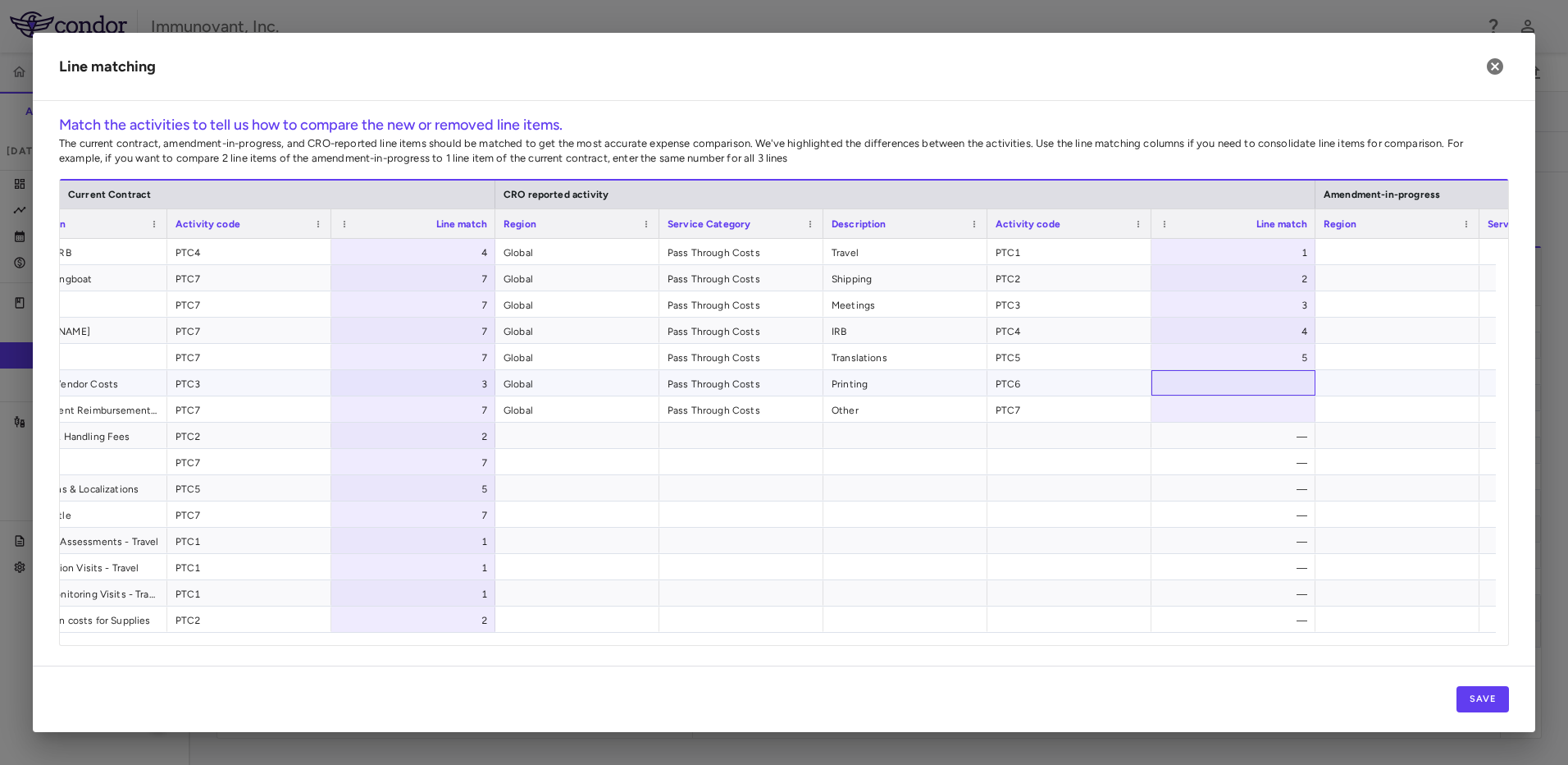
click at [1272, 383] on div at bounding box center [1233, 383] width 164 height 26
type input "*"
click at [1276, 413] on div at bounding box center [1233, 409] width 164 height 26
type input "*"
click at [1469, 703] on button "Save" at bounding box center [1482, 699] width 52 height 27
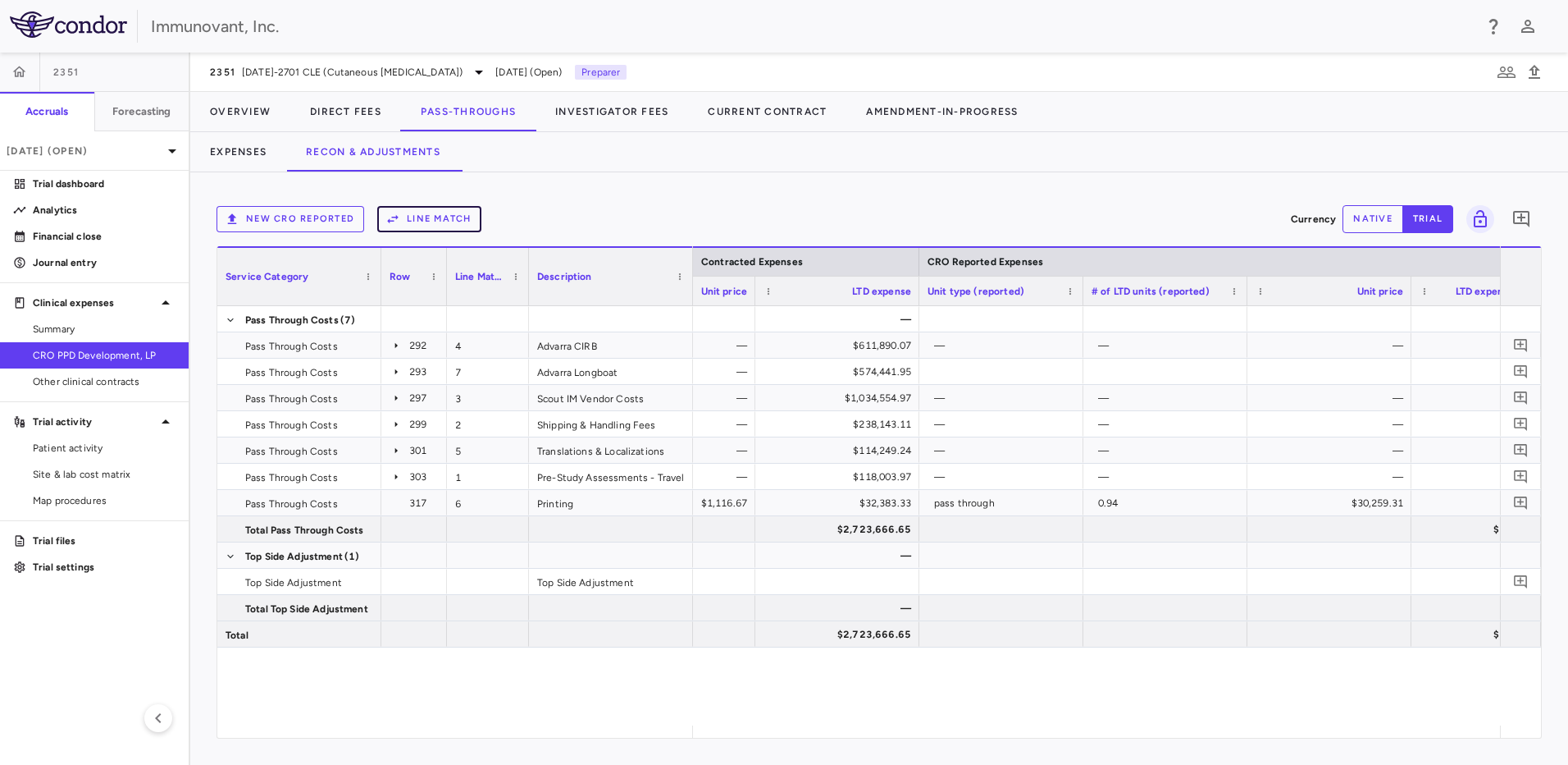
scroll to position [0, 2059]
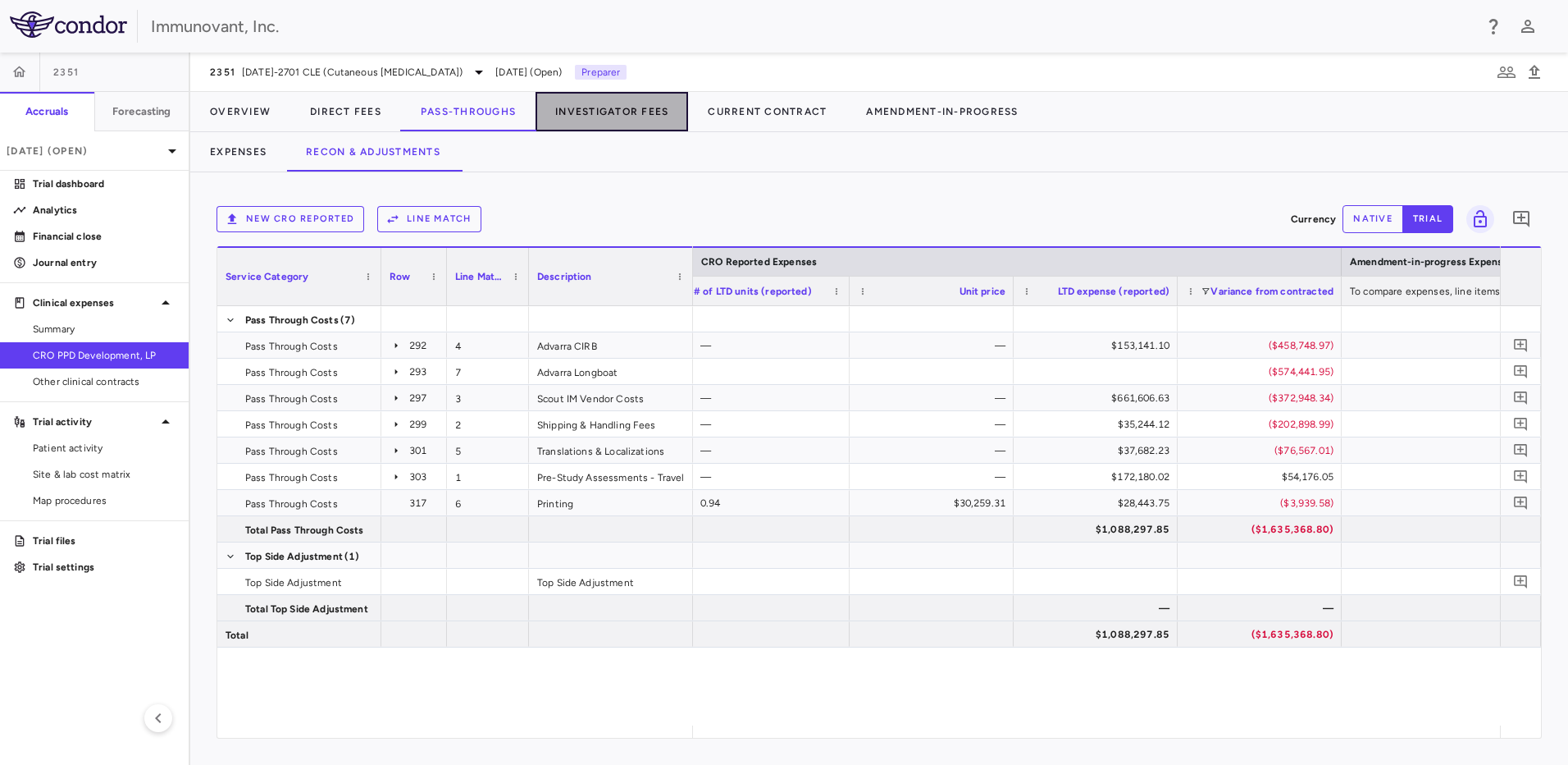
click at [575, 110] on button "Investigator Fees" at bounding box center [612, 112] width 153 height 39
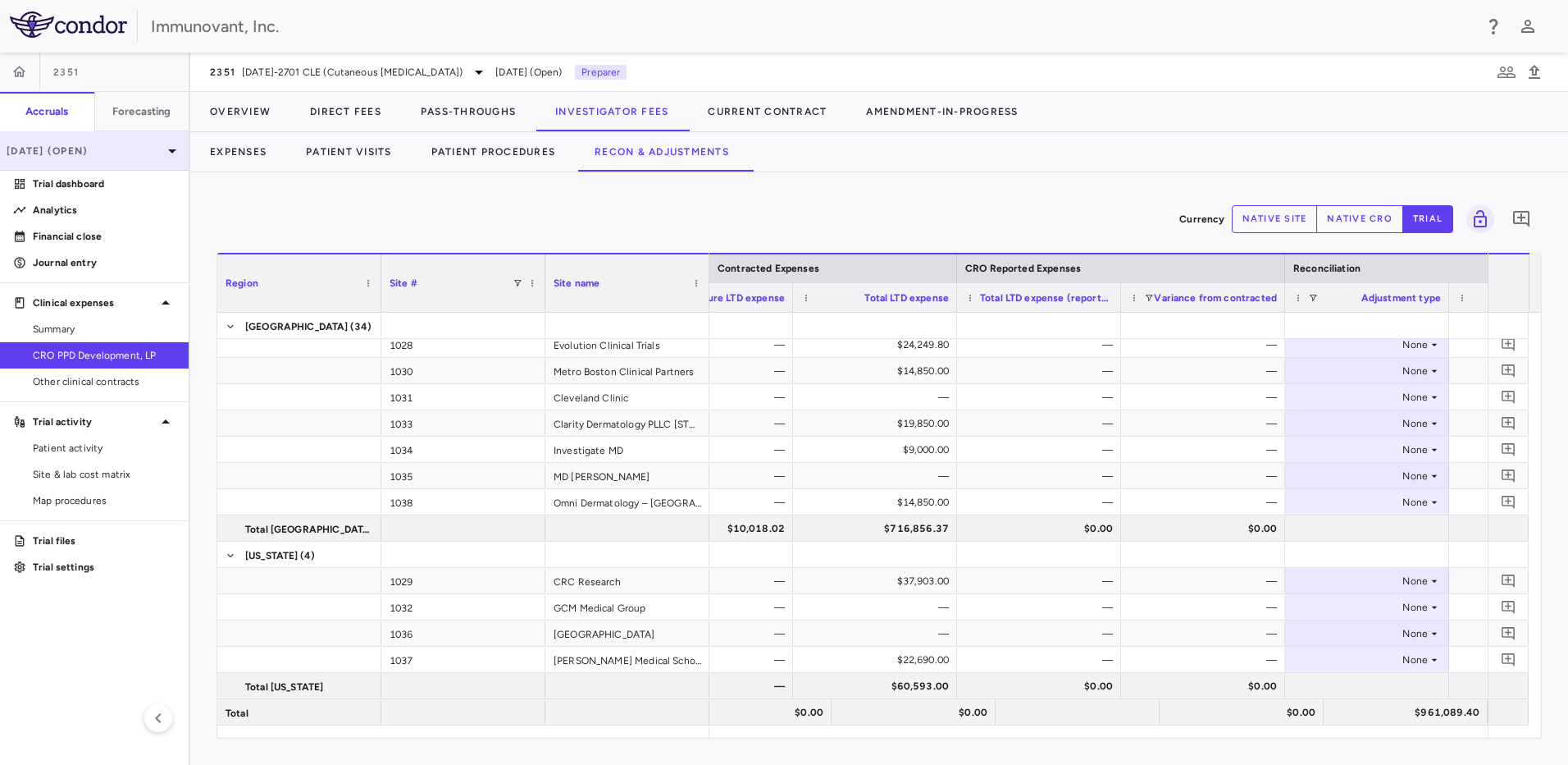
click at [100, 154] on p "[DATE] (Open)" at bounding box center [85, 150] width 156 height 15
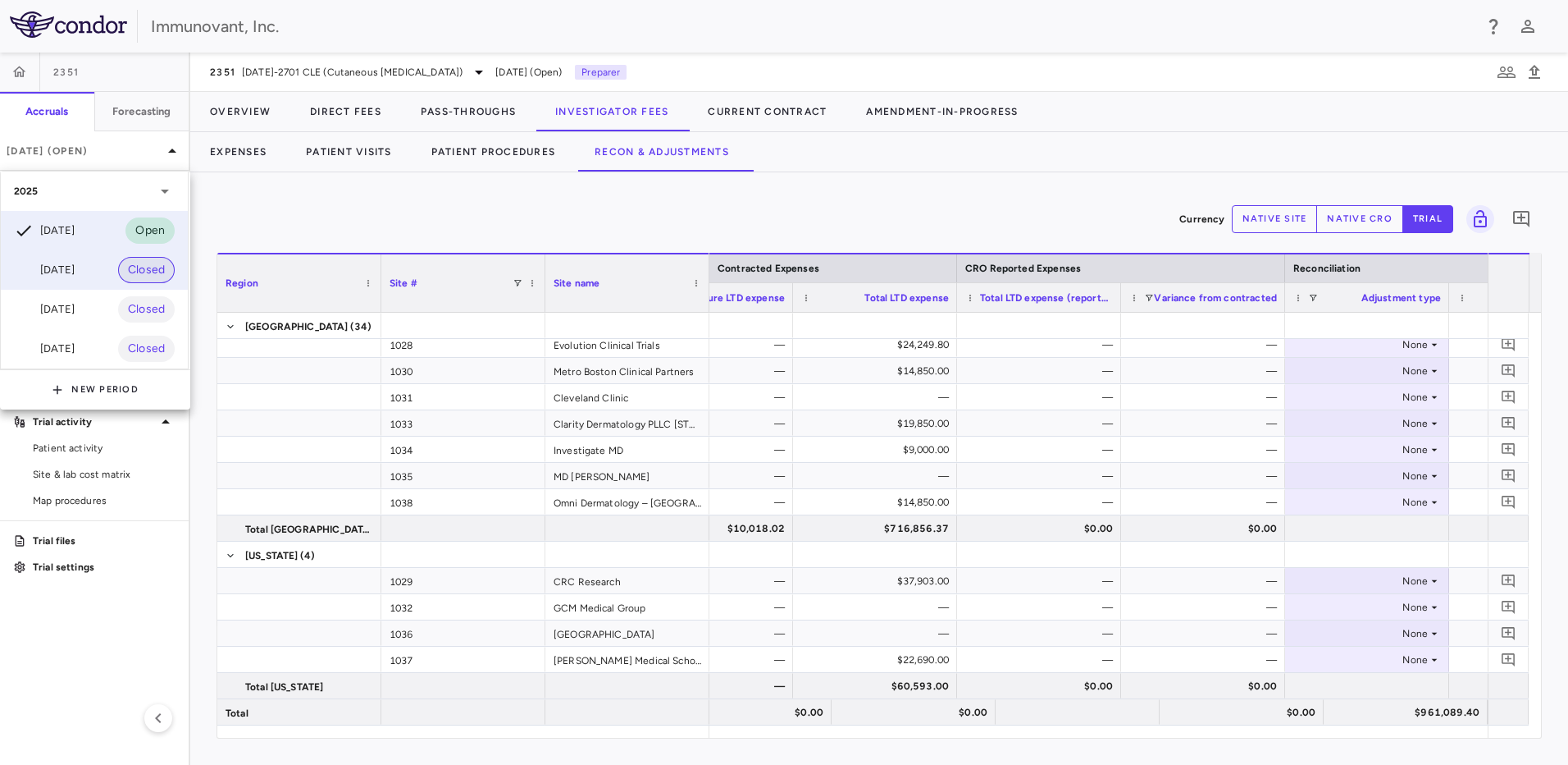
click at [121, 264] on span "Closed" at bounding box center [146, 269] width 56 height 18
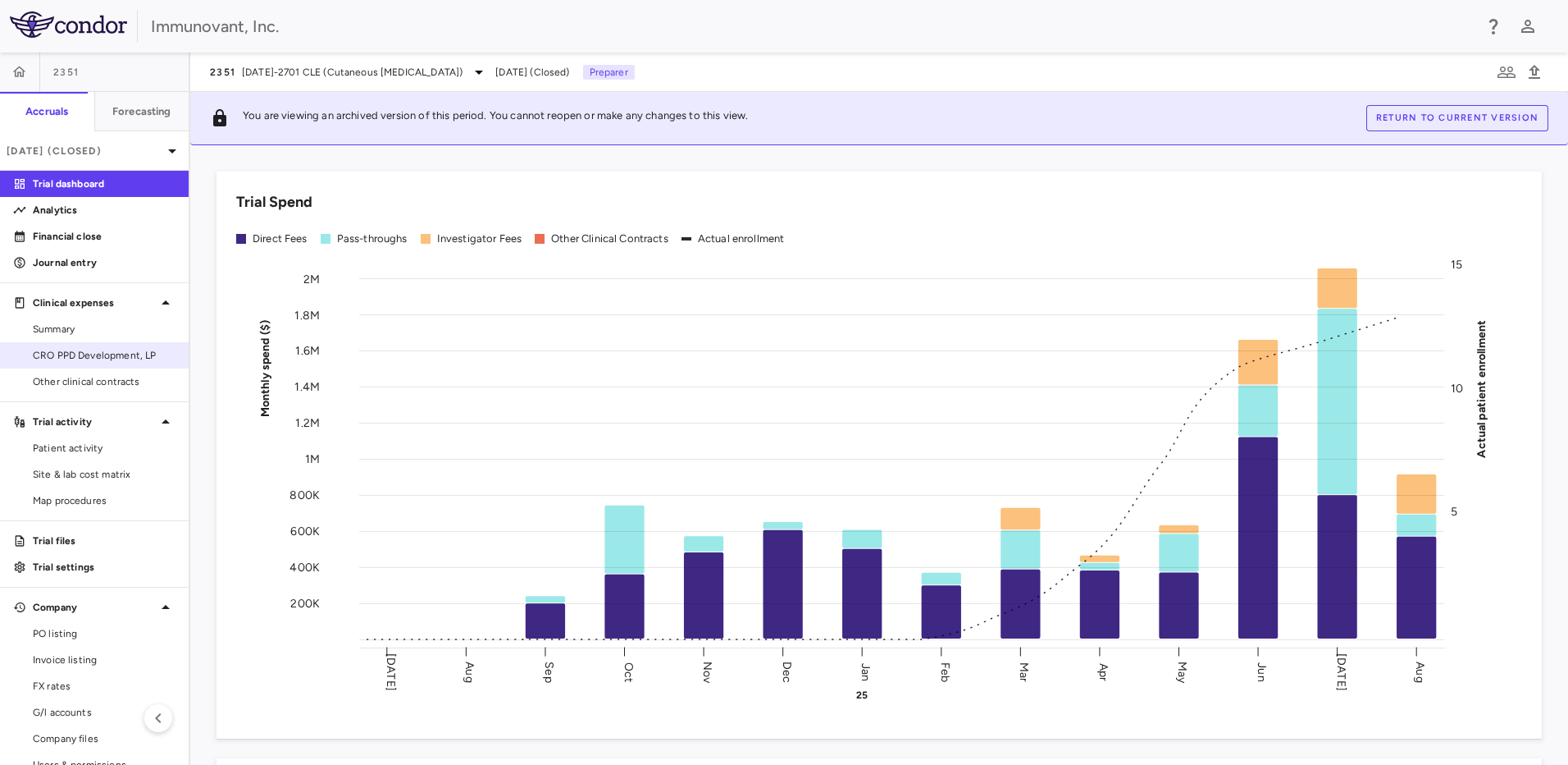
click at [103, 360] on span "CRO PPD Development, LP" at bounding box center [104, 354] width 143 height 15
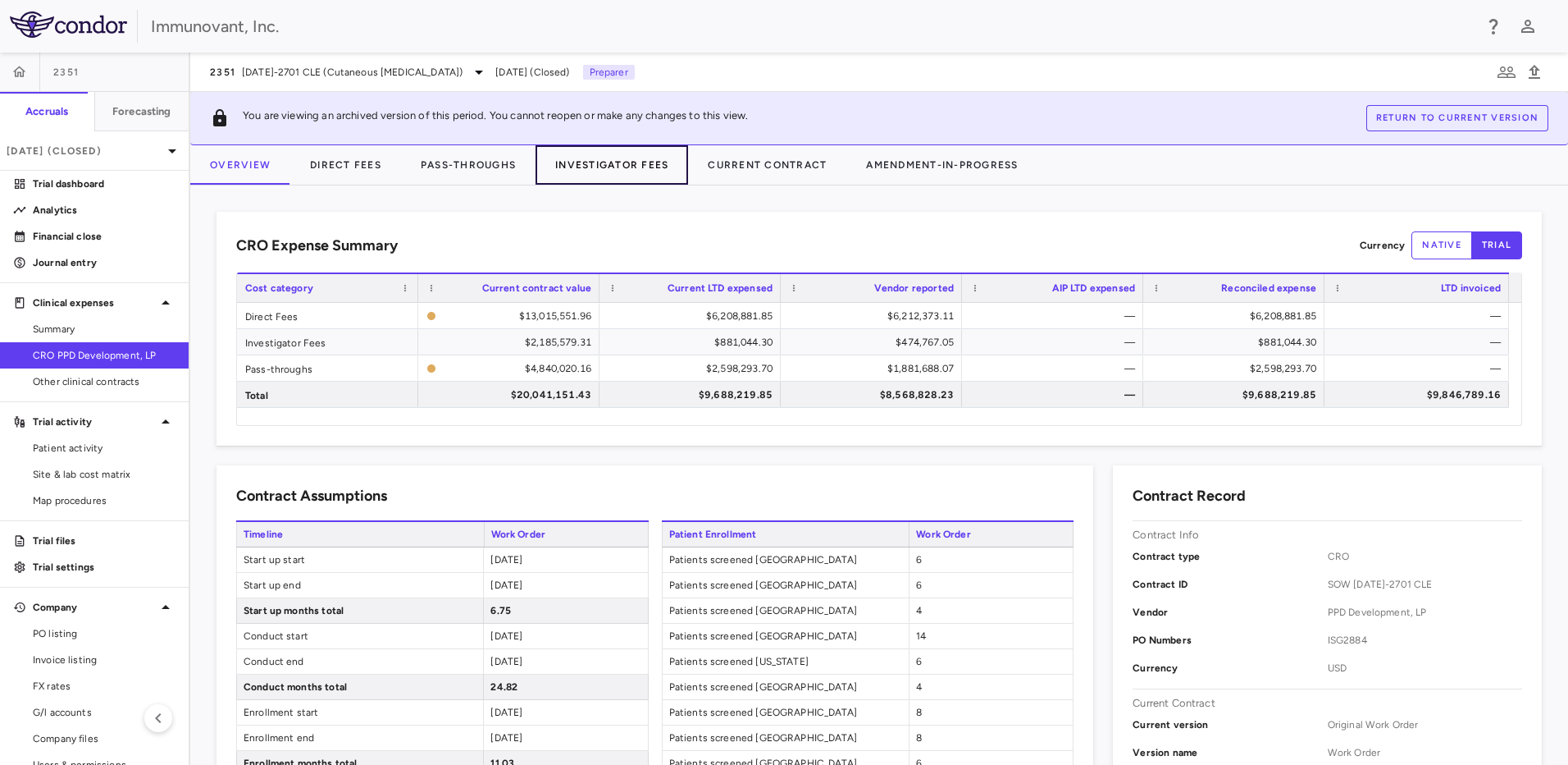
click at [582, 171] on button "Investigator Fees" at bounding box center [612, 165] width 153 height 39
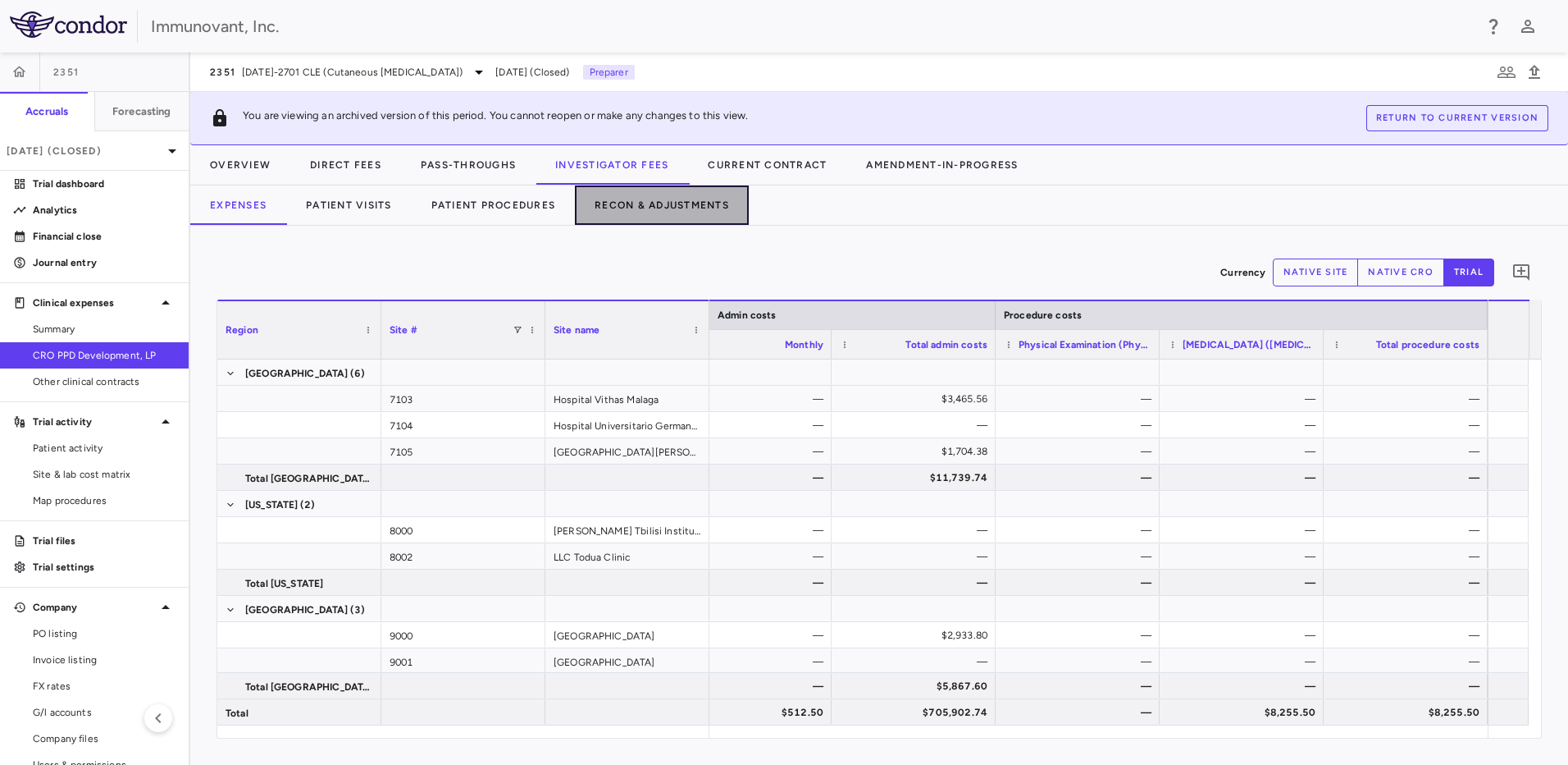
click at [710, 217] on button "Recon & Adjustments" at bounding box center [662, 205] width 174 height 39
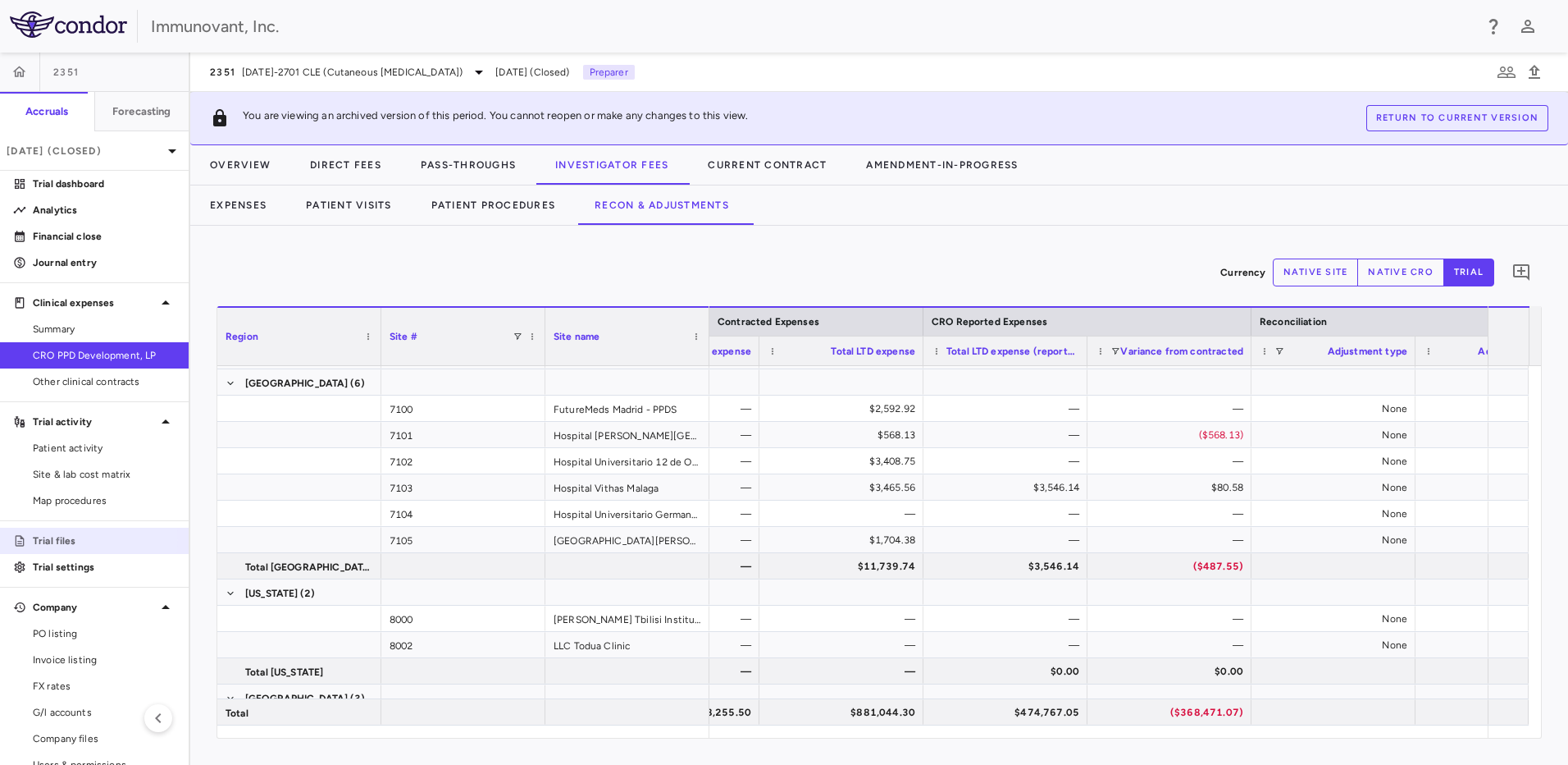
click at [83, 540] on p "Trial files" at bounding box center [104, 540] width 143 height 15
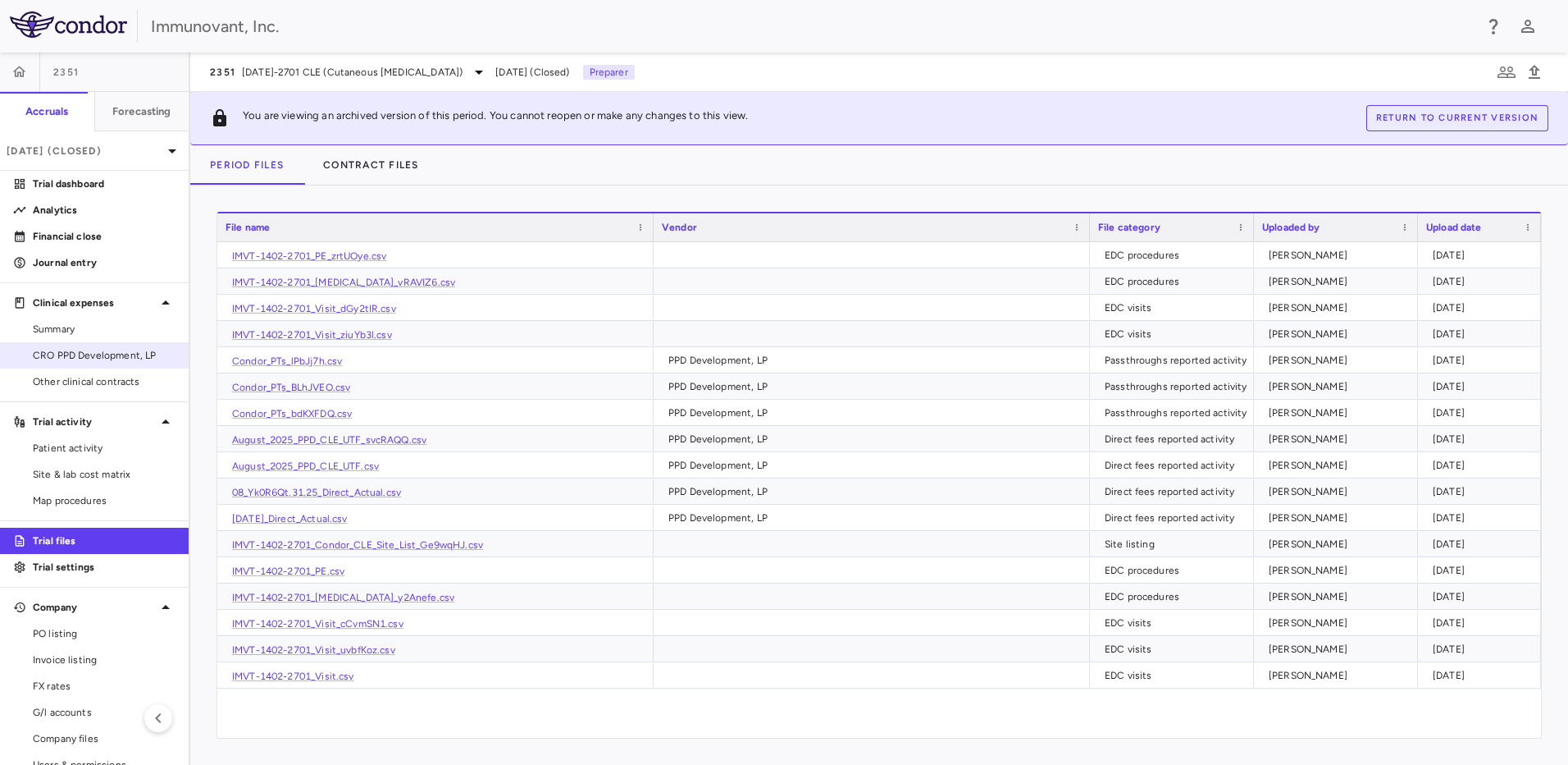
click at [105, 353] on span "CRO PPD Development, LP" at bounding box center [104, 354] width 143 height 15
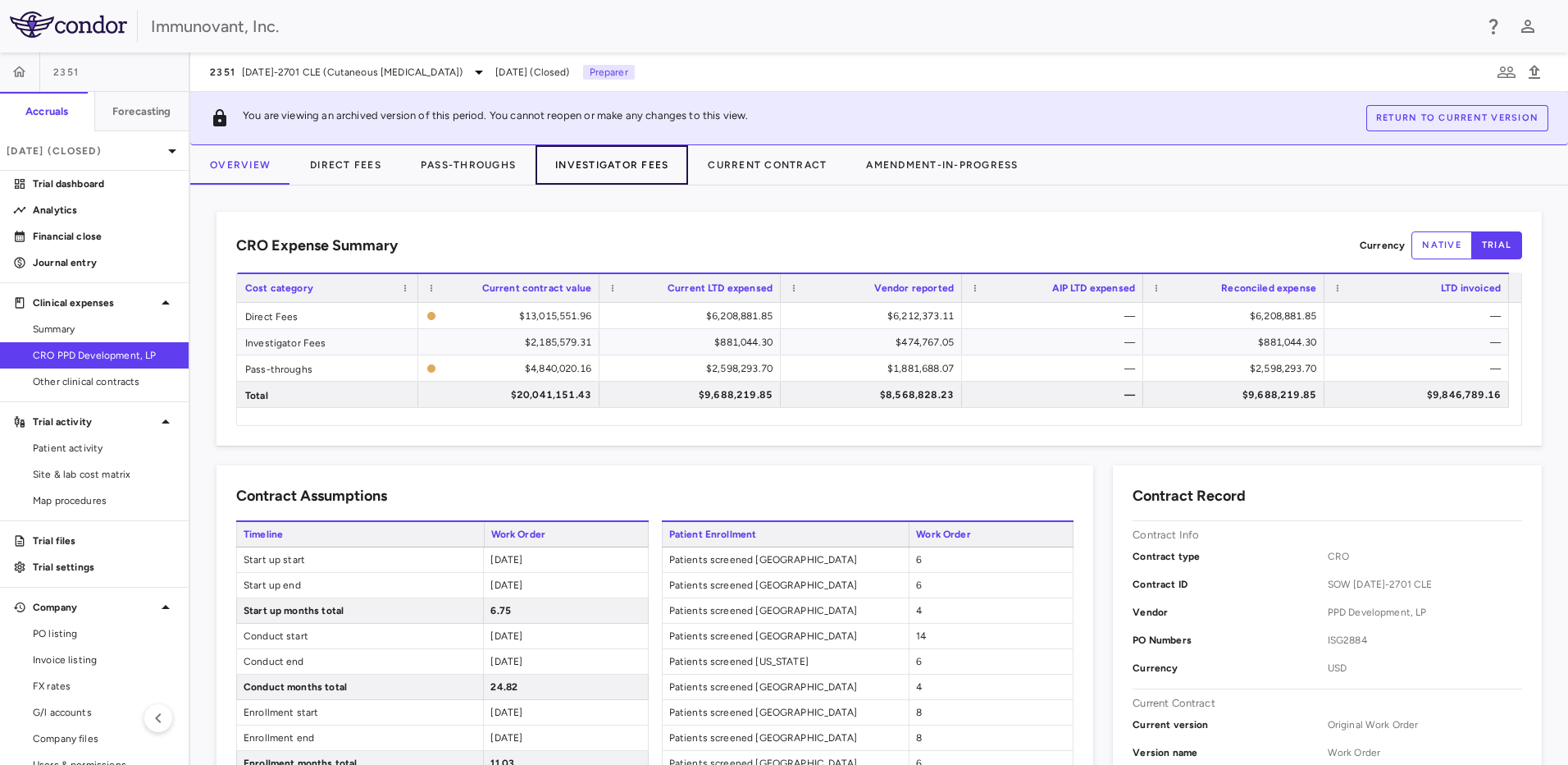
click at [620, 159] on button "Investigator Fees" at bounding box center [612, 165] width 153 height 39
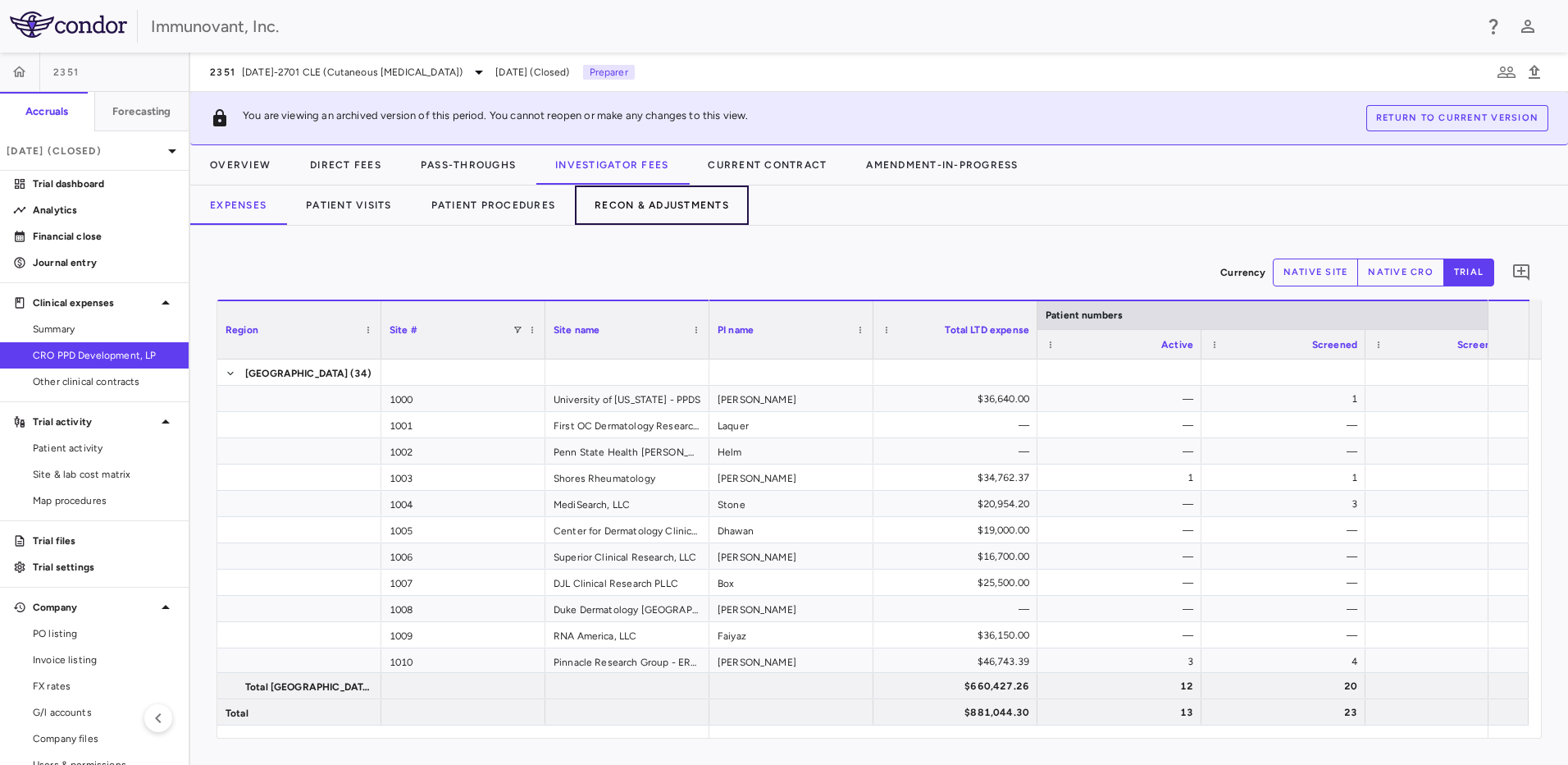
click at [663, 214] on button "Recon & Adjustments" at bounding box center [662, 205] width 174 height 39
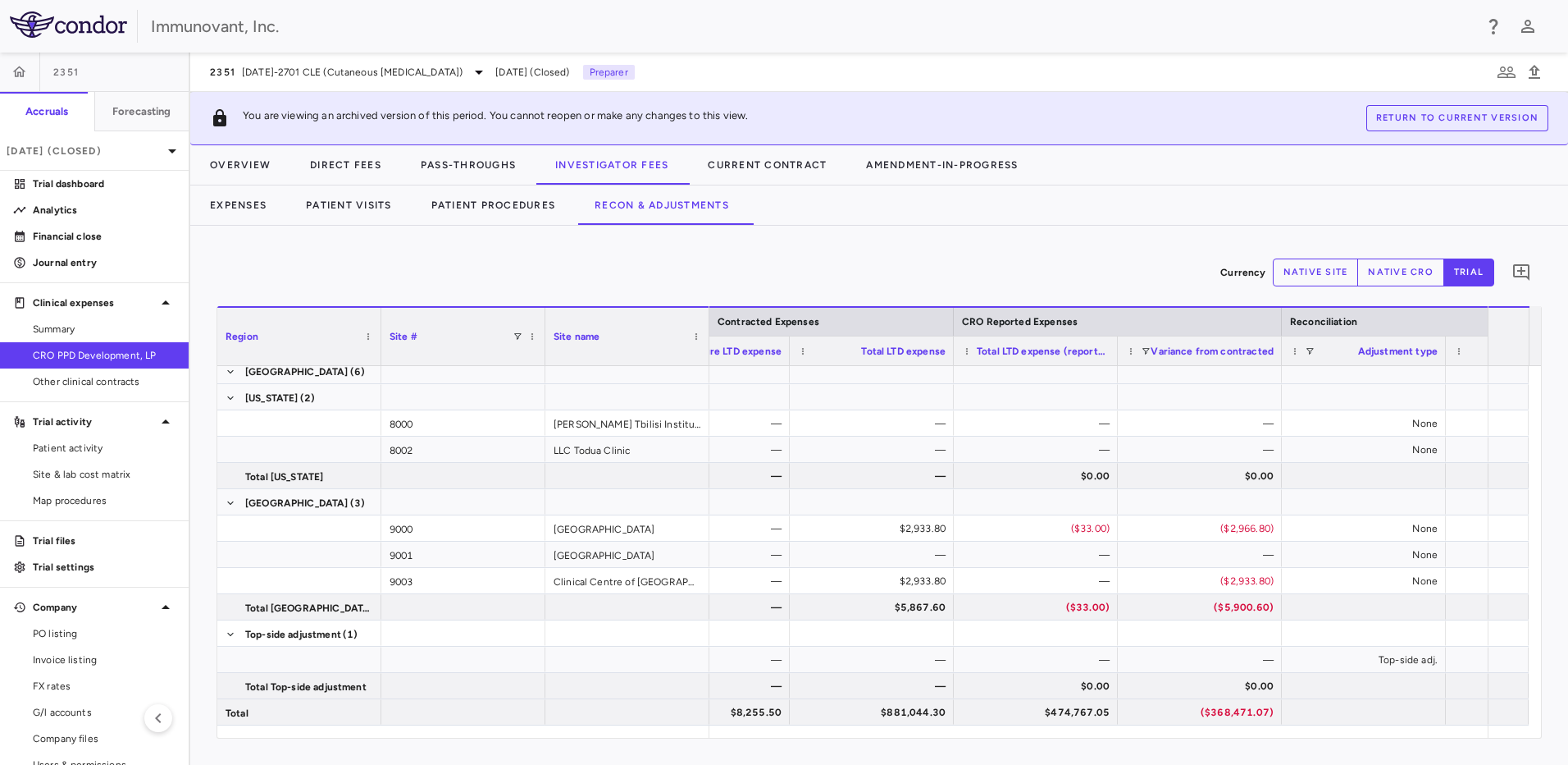
click at [1352, 275] on button "native site" at bounding box center [1315, 272] width 86 height 28
click at [1410, 274] on button "native cro" at bounding box center [1400, 272] width 87 height 28
click at [1279, 269] on button "native site" at bounding box center [1315, 272] width 86 height 28
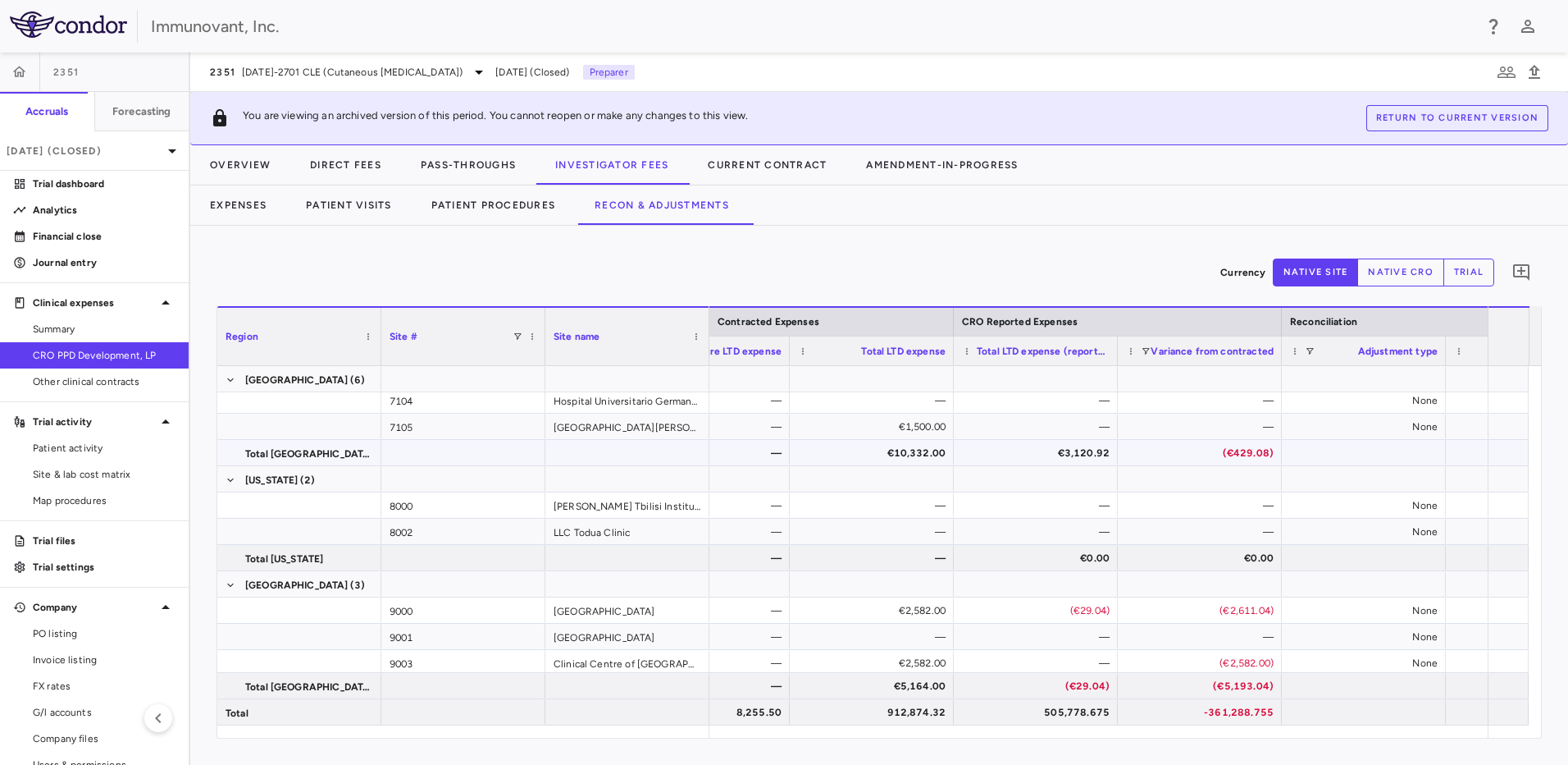
click at [1081, 459] on div "€3,120.92" at bounding box center [1038, 452] width 141 height 27
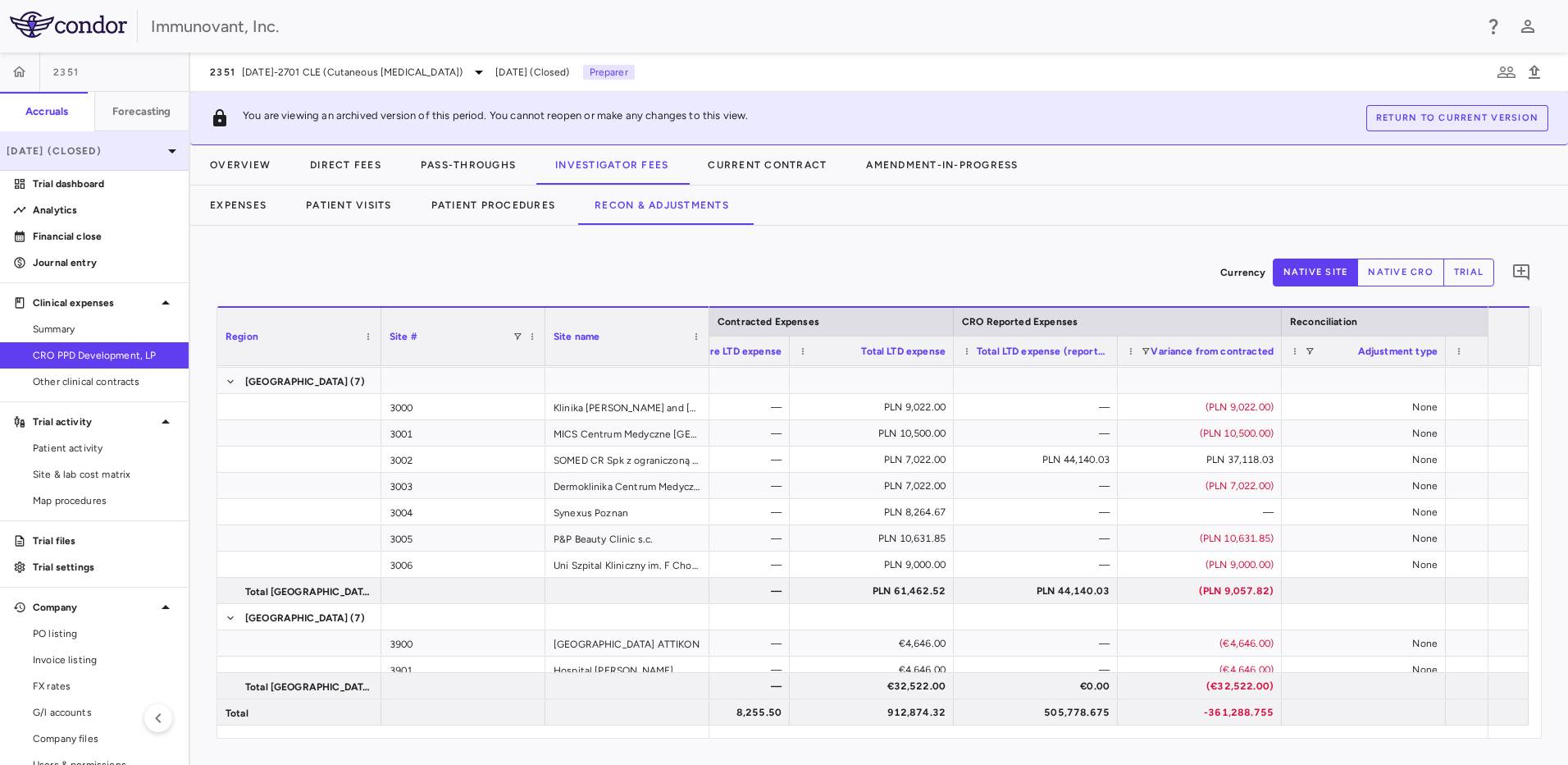
click at [114, 145] on p "Aug 2025 (Closed)" at bounding box center [85, 150] width 156 height 15
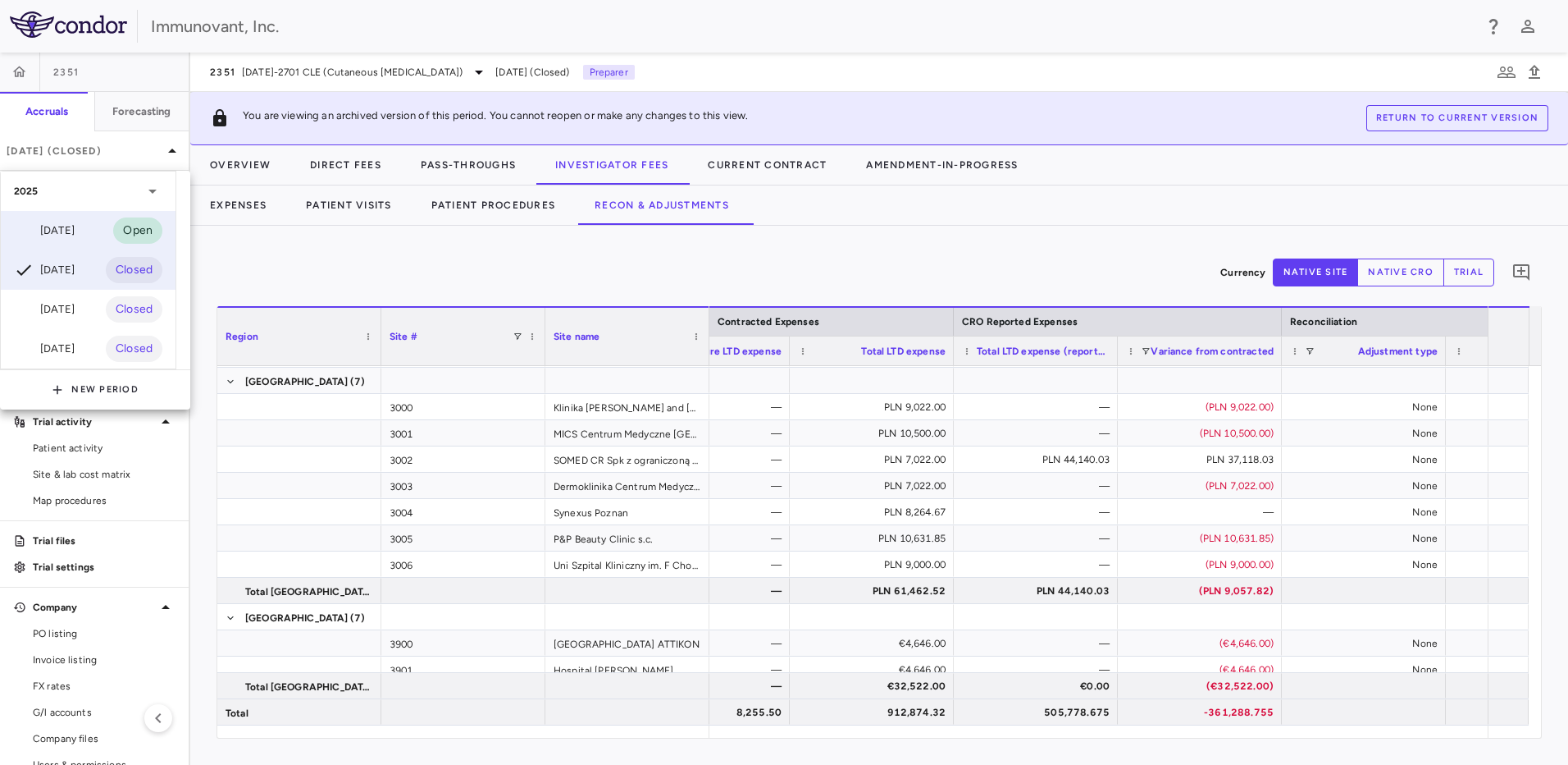
click at [113, 219] on div "Sep 2025 Open" at bounding box center [88, 231] width 175 height 39
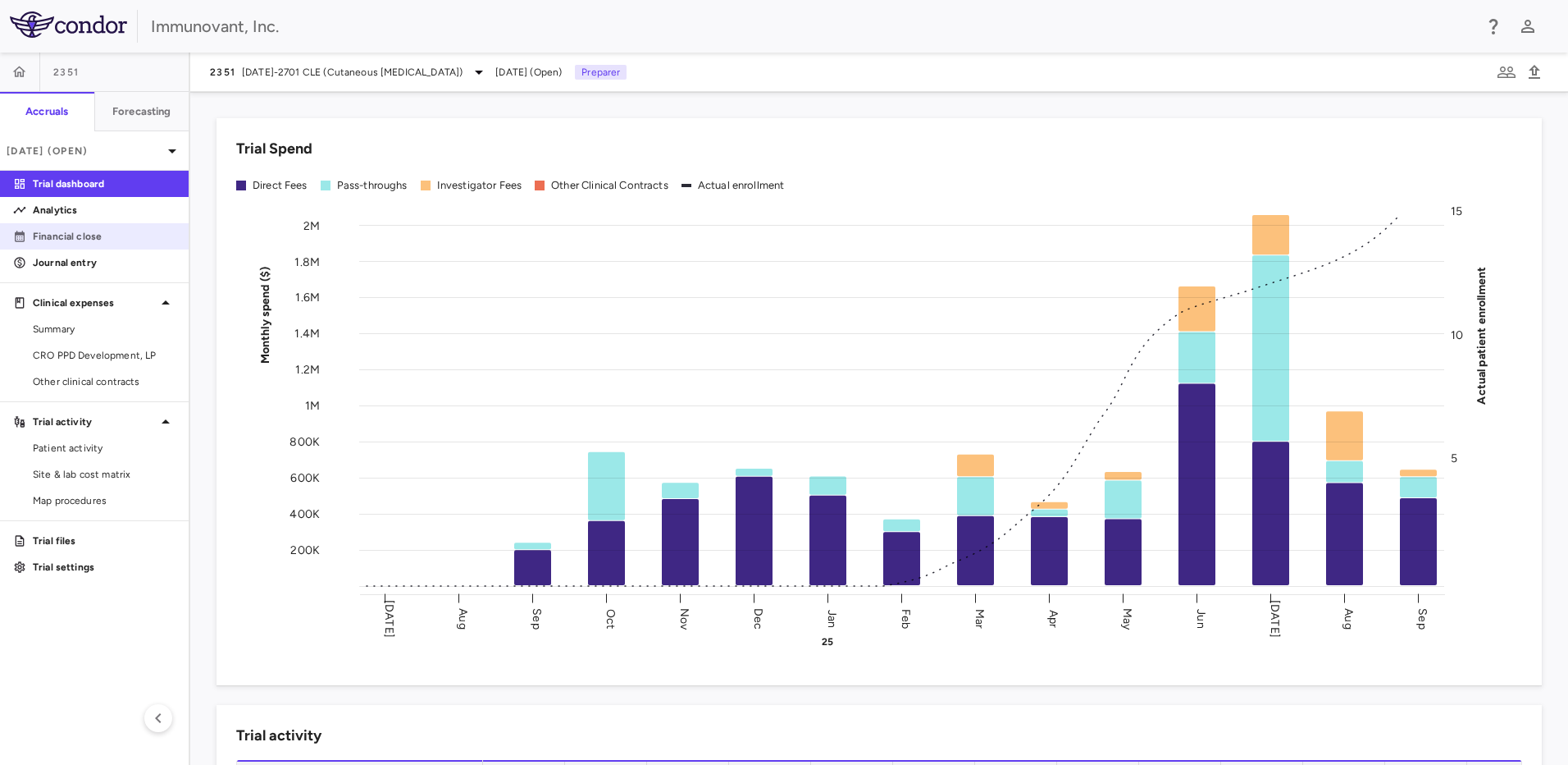
click at [100, 238] on p "Financial close" at bounding box center [104, 236] width 143 height 15
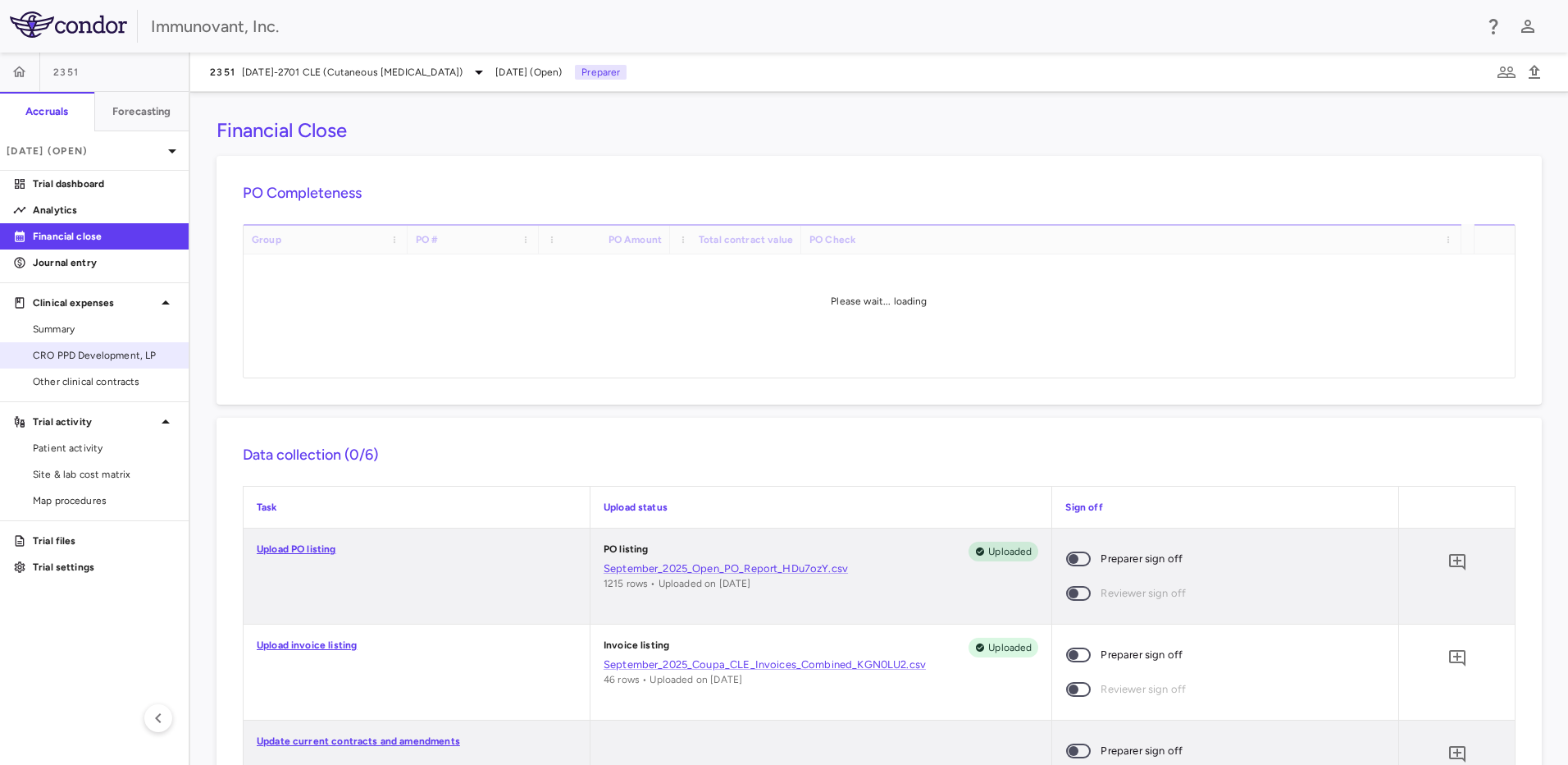
click at [122, 357] on span "CRO PPD Development, LP" at bounding box center [104, 354] width 143 height 15
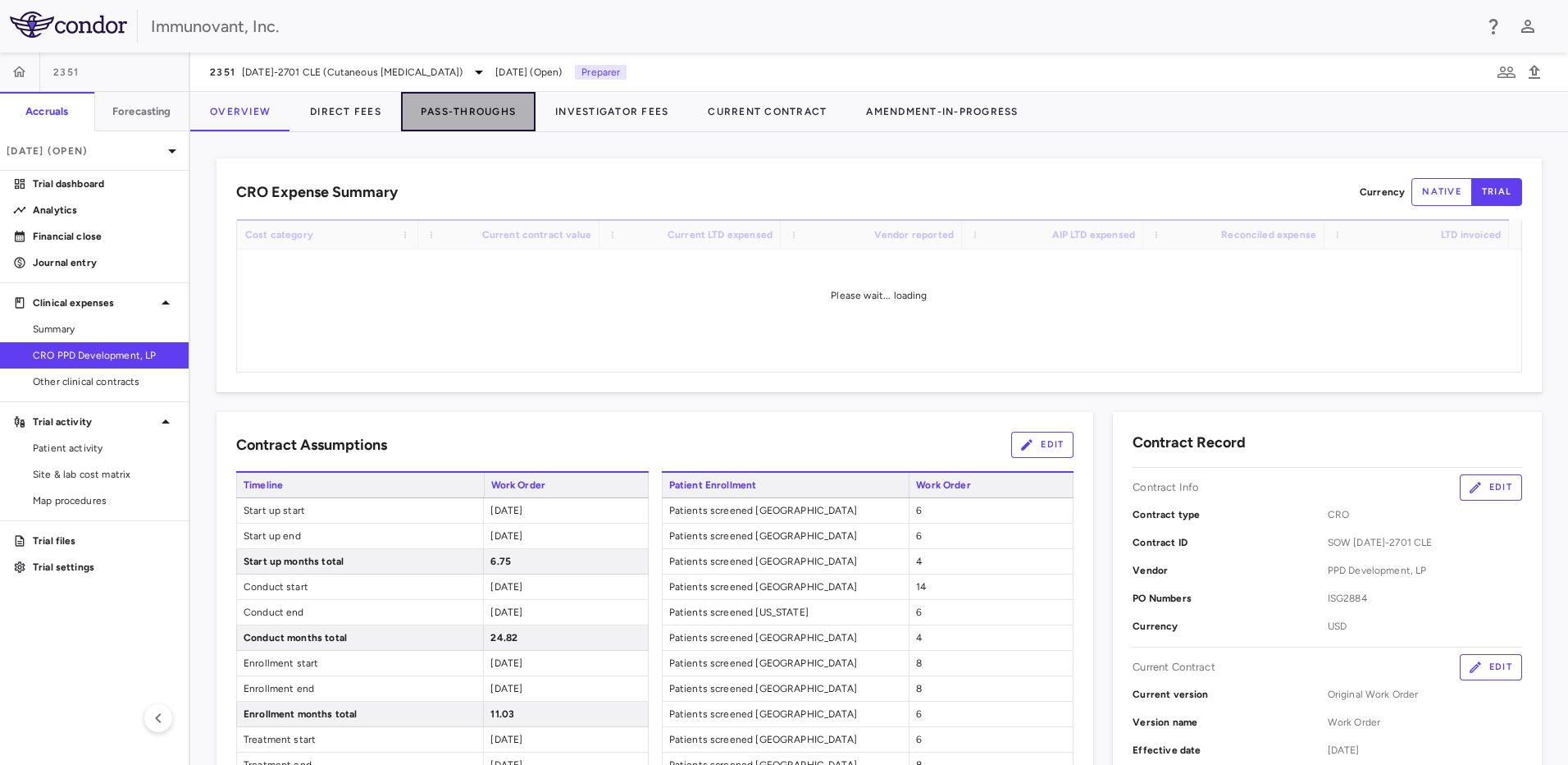
click at [450, 118] on button "Pass-Throughs" at bounding box center [468, 112] width 134 height 39
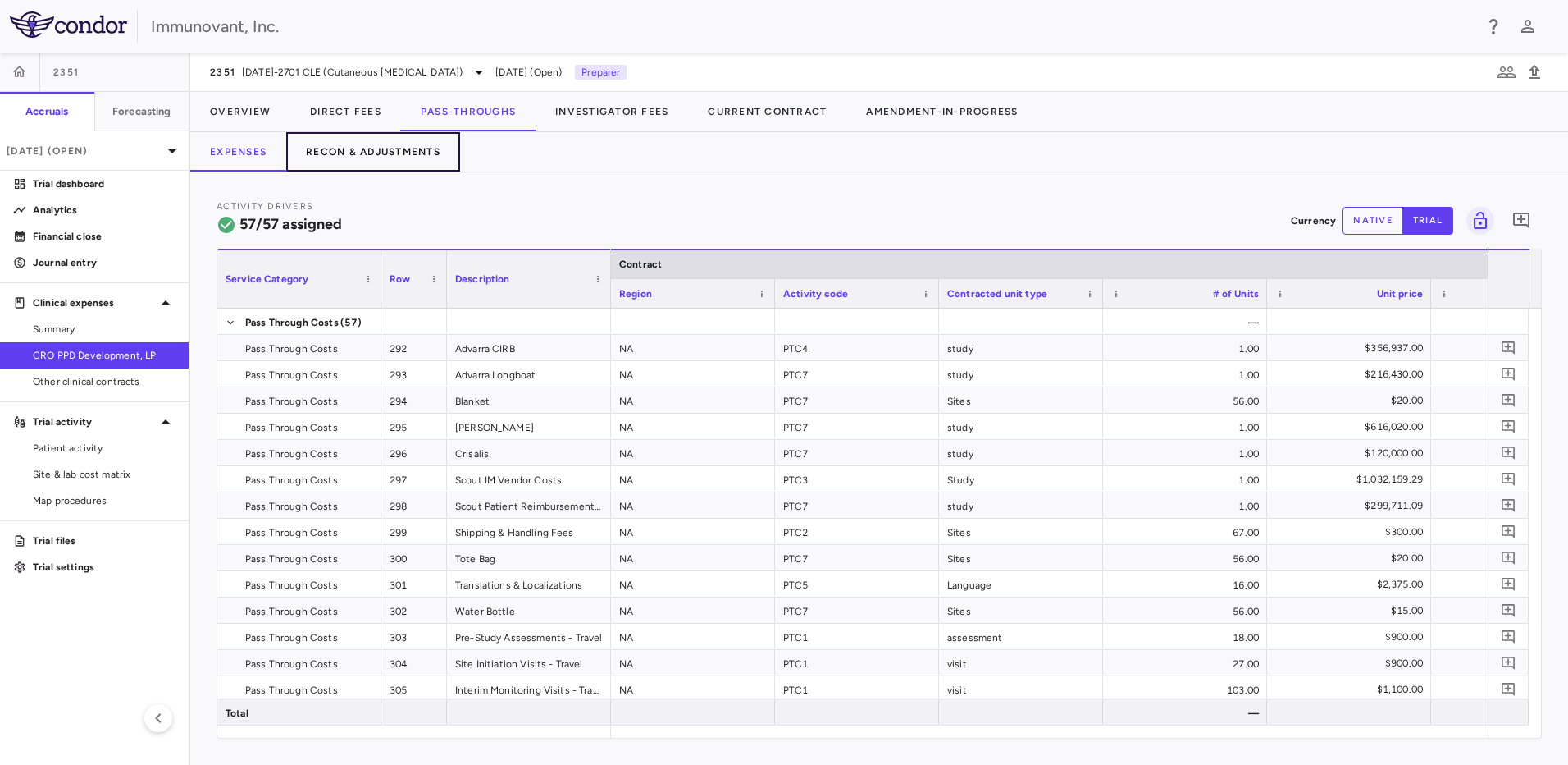
click at [415, 158] on button "Recon & Adjustments" at bounding box center [373, 152] width 174 height 39
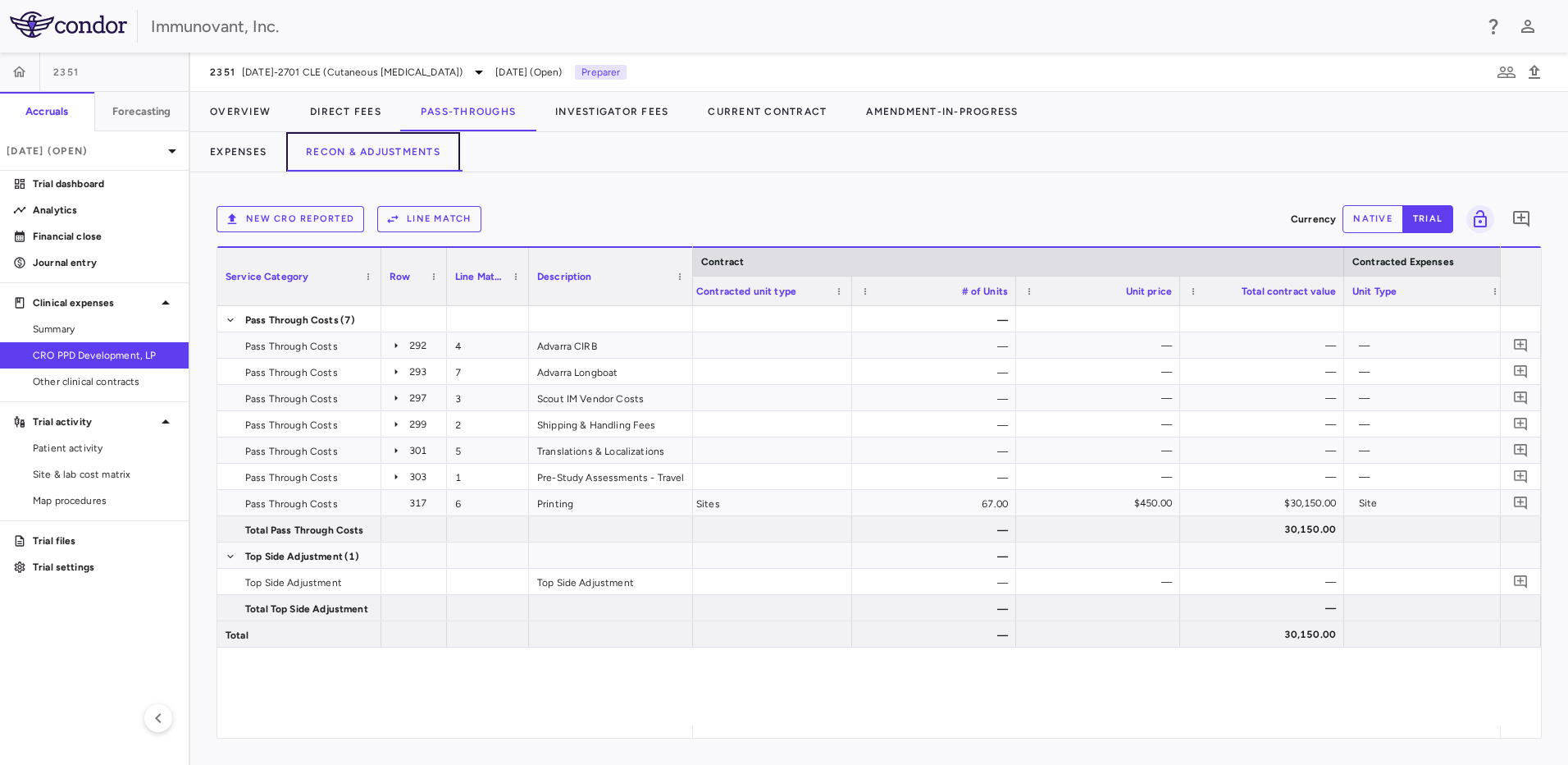
scroll to position [0, 381]
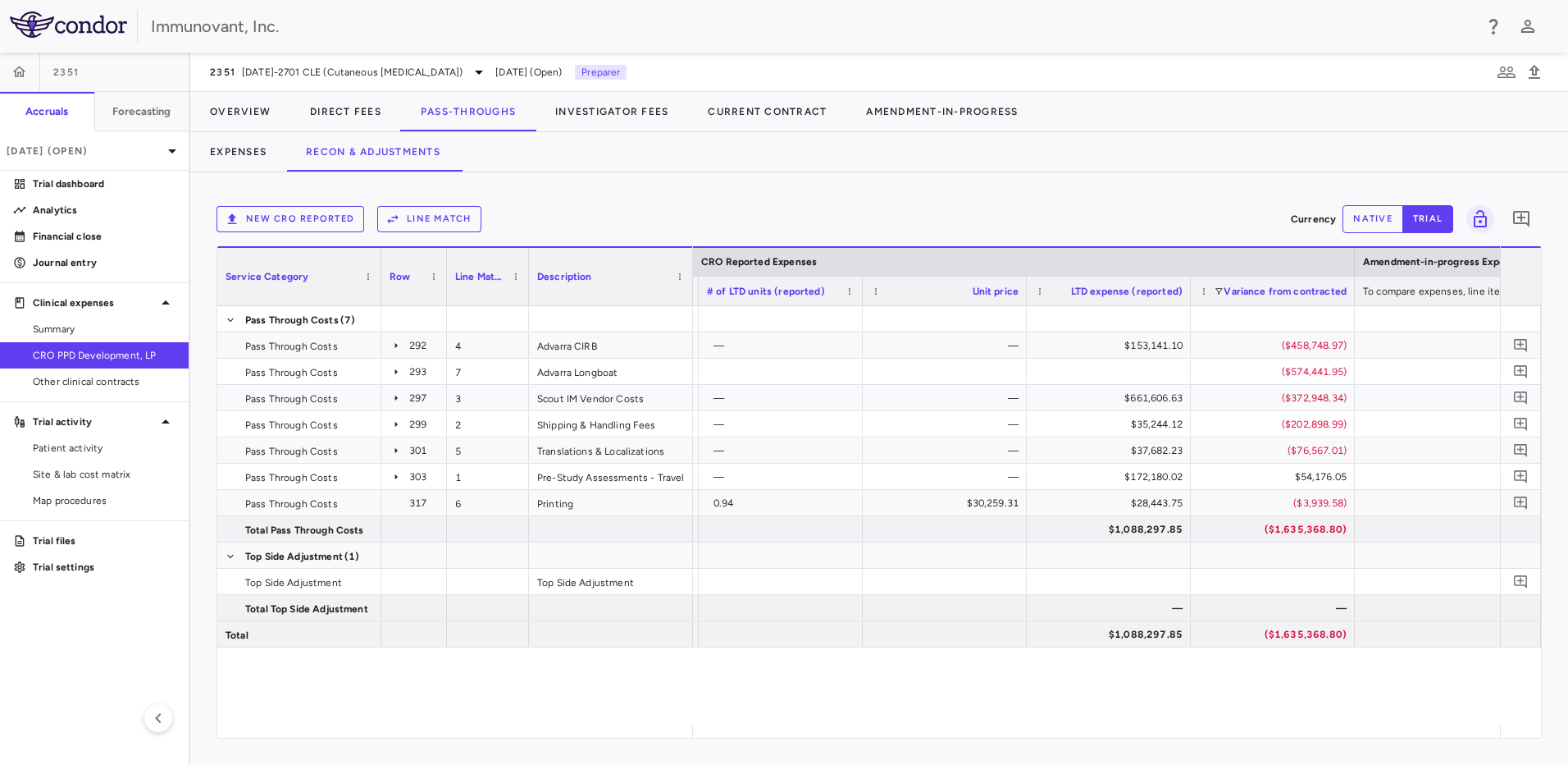
click at [464, 221] on button "Line Match" at bounding box center [429, 219] width 105 height 27
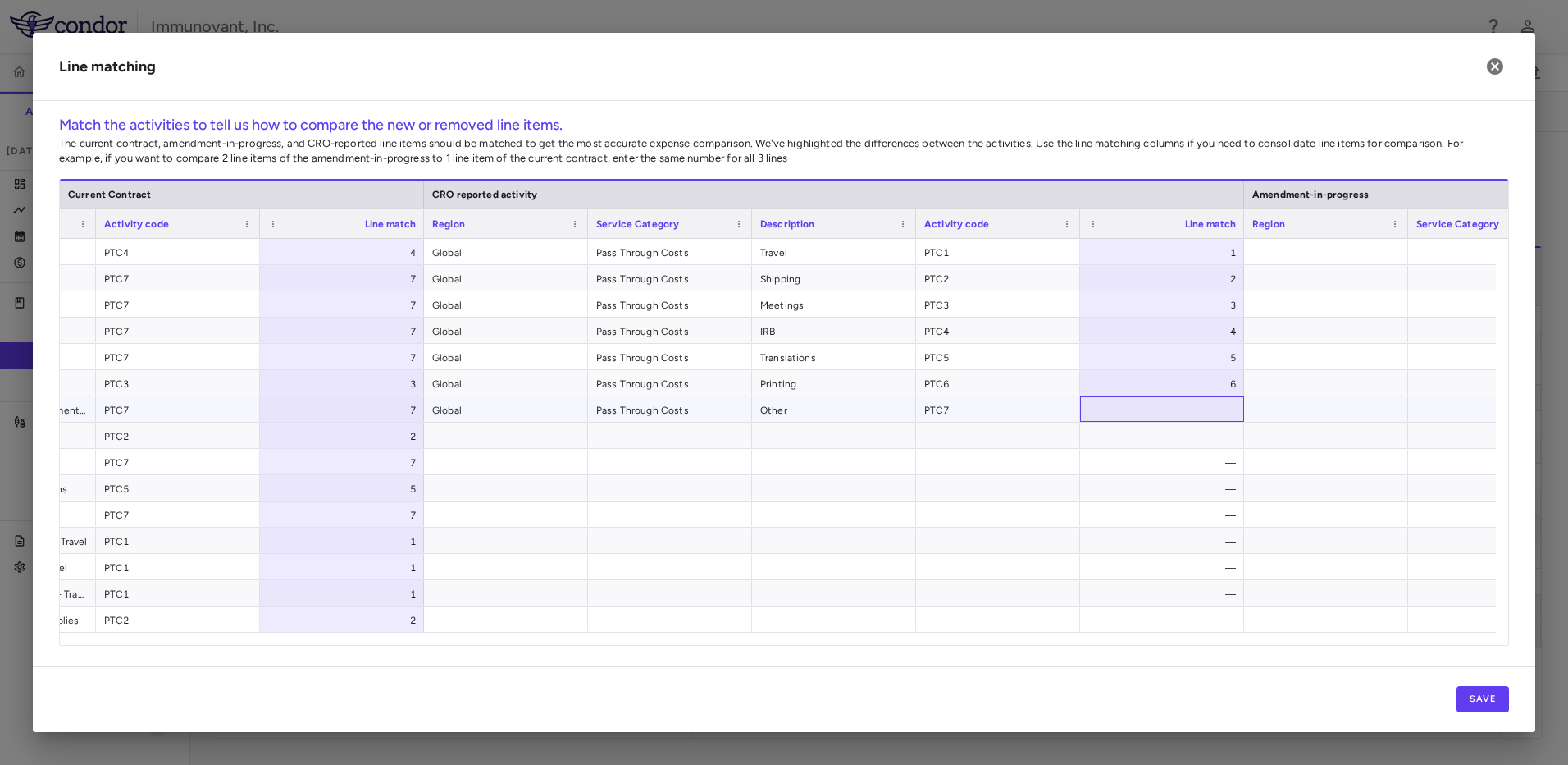
click at [1174, 413] on div at bounding box center [1162, 409] width 164 height 26
type input "*"
click at [1028, 743] on div at bounding box center [784, 382] width 1568 height 765
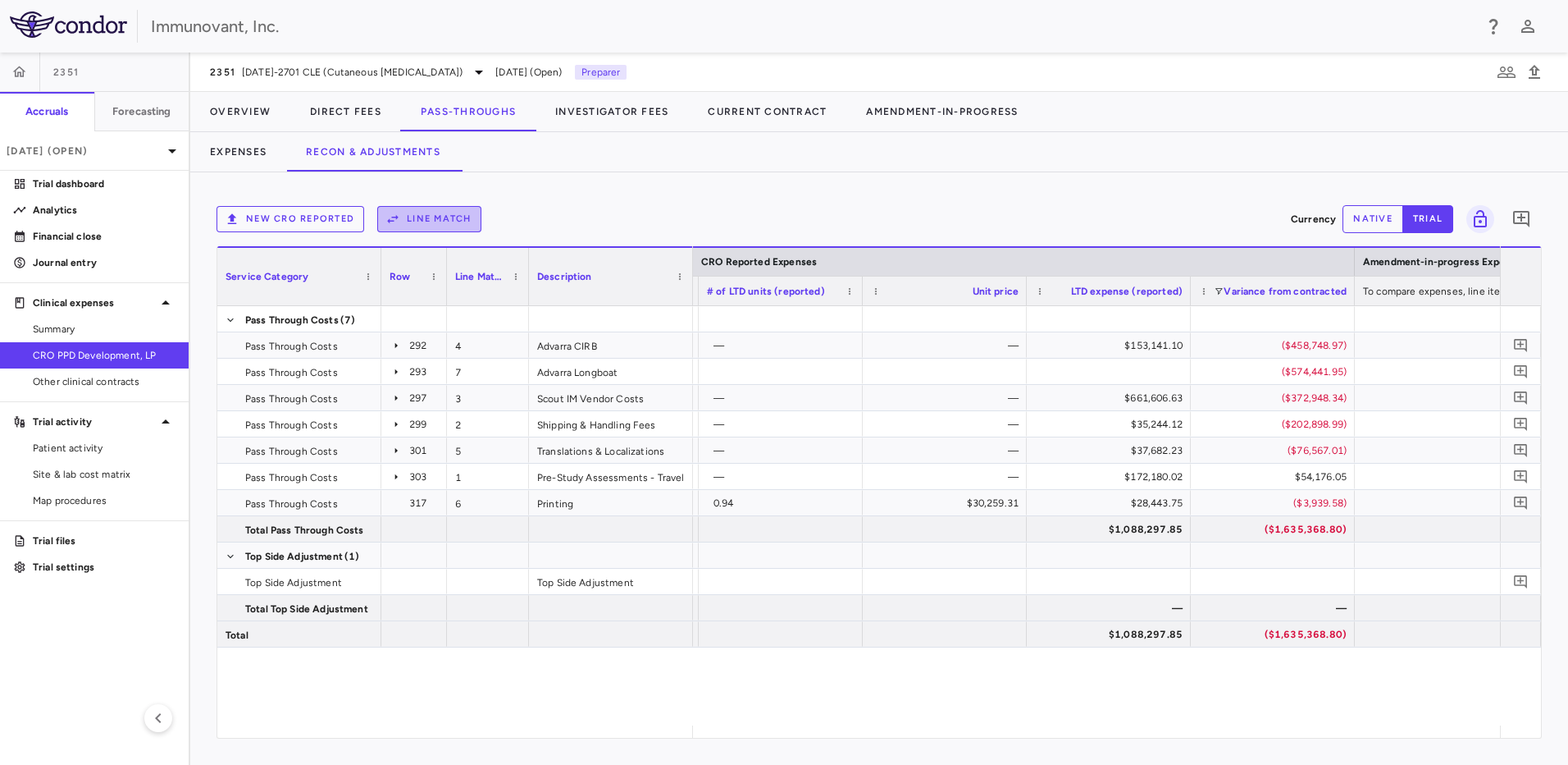
click at [428, 222] on button "Line Match" at bounding box center [429, 219] width 105 height 27
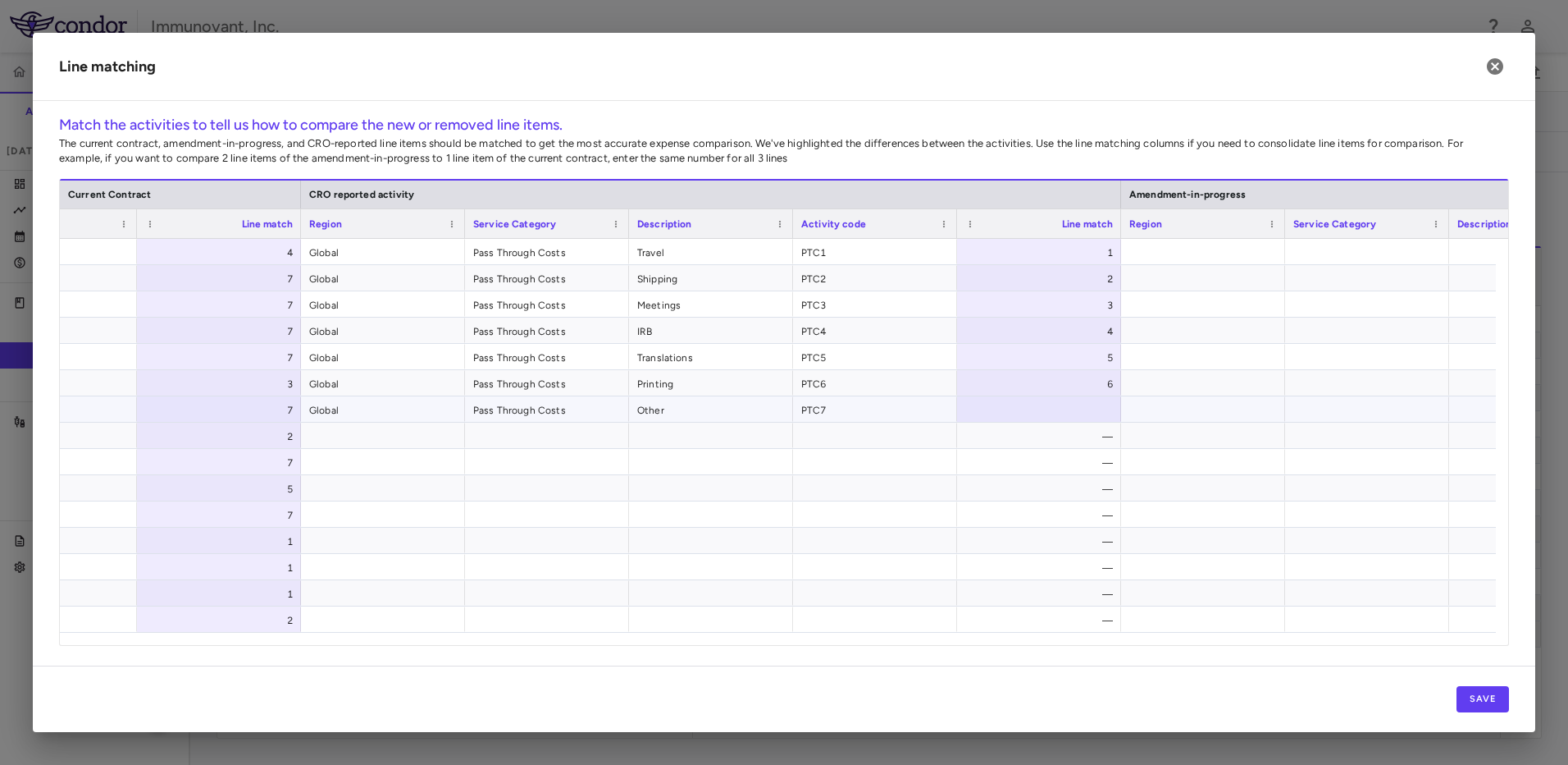
click at [1060, 416] on div at bounding box center [1039, 409] width 164 height 26
type input "*"
click at [1502, 700] on button "Save" at bounding box center [1482, 699] width 52 height 27
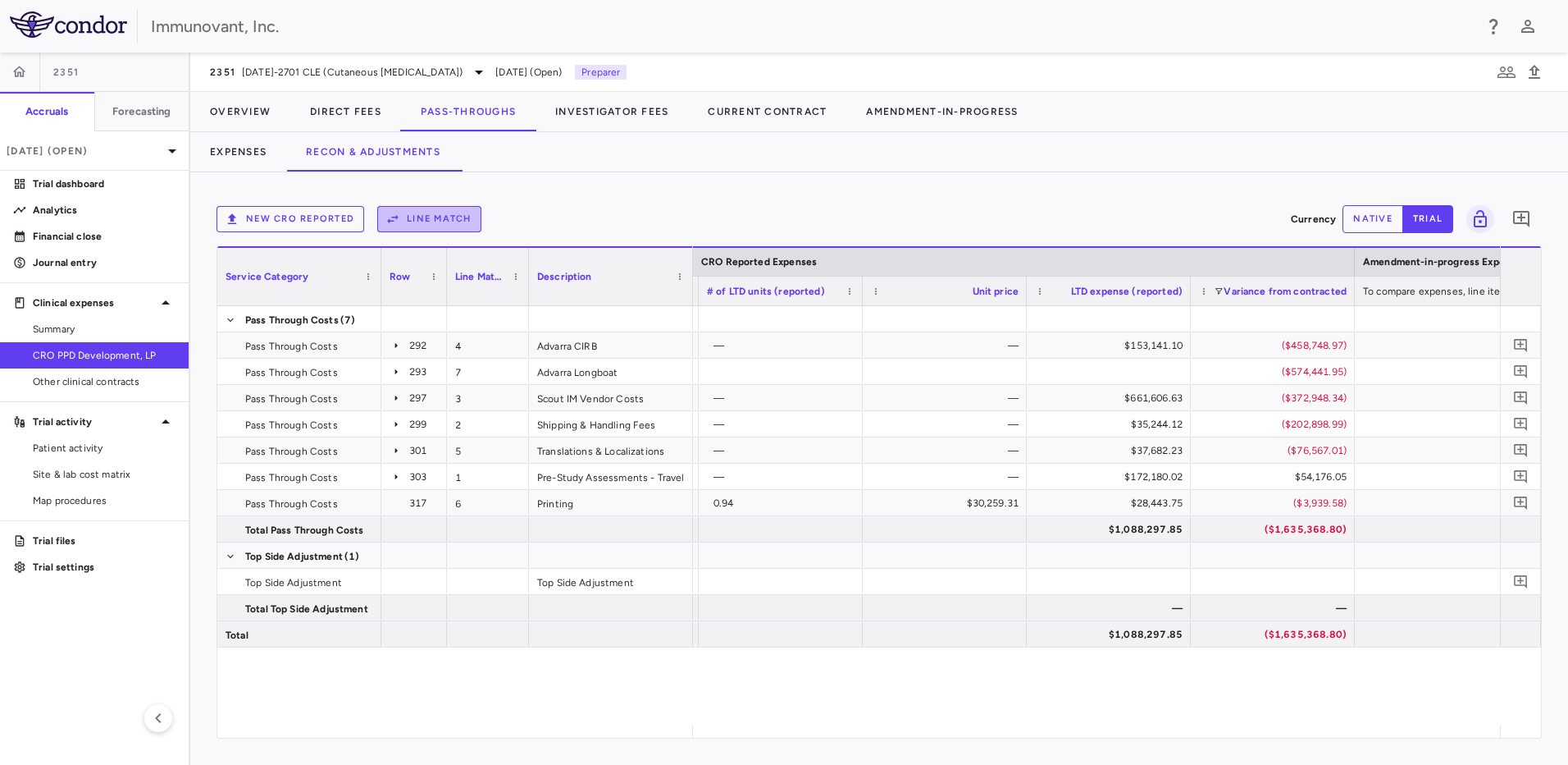
click at [434, 224] on button "Line Match" at bounding box center [429, 219] width 105 height 27
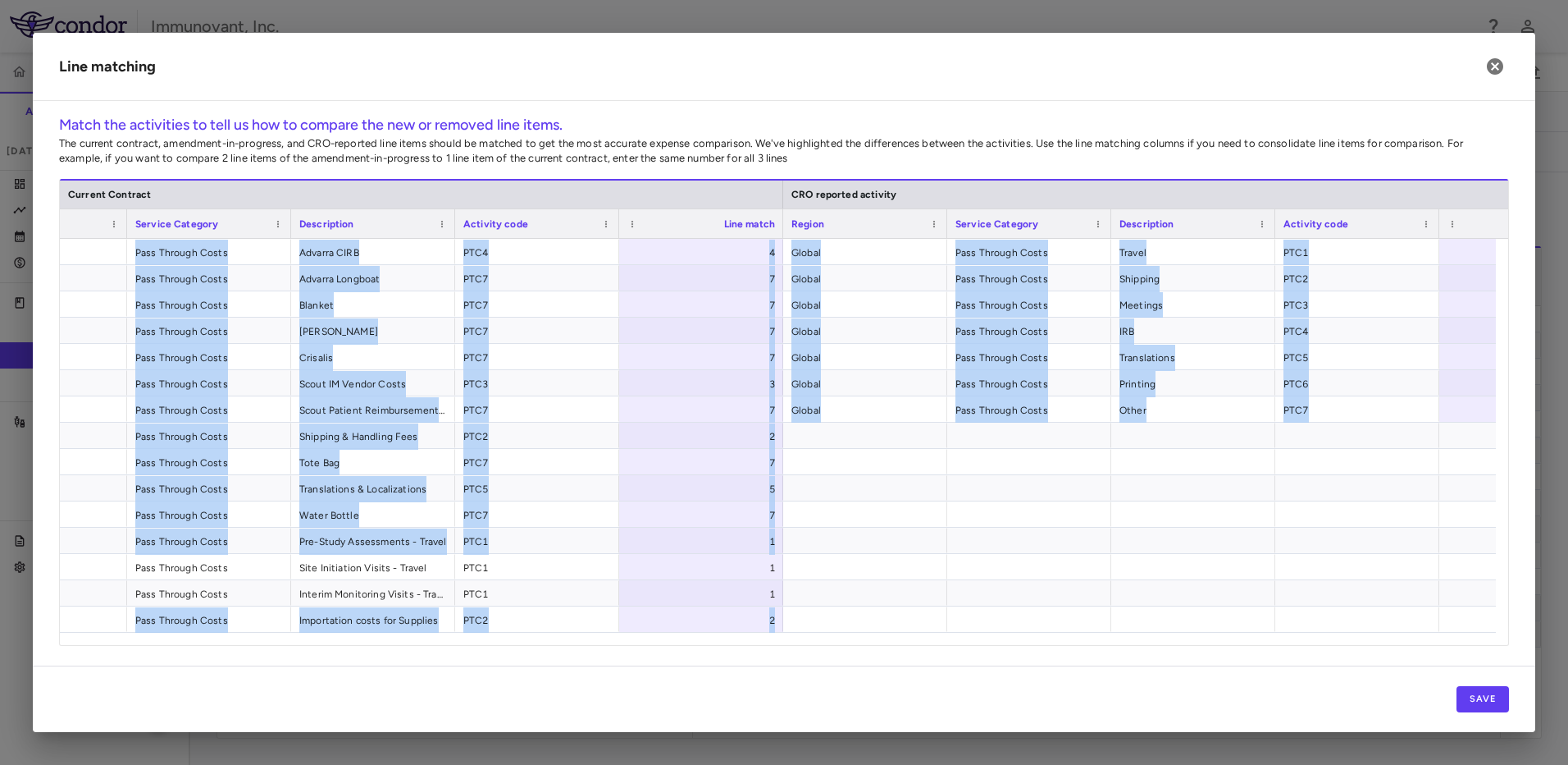
drag, startPoint x: 892, startPoint y: 632, endPoint x: 1155, endPoint y: 640, distance: 263.1
click at [1155, 640] on div "Current Contract CRO reported activity Amendment-in-progress Region Service Cat…" at bounding box center [784, 412] width 1449 height 466
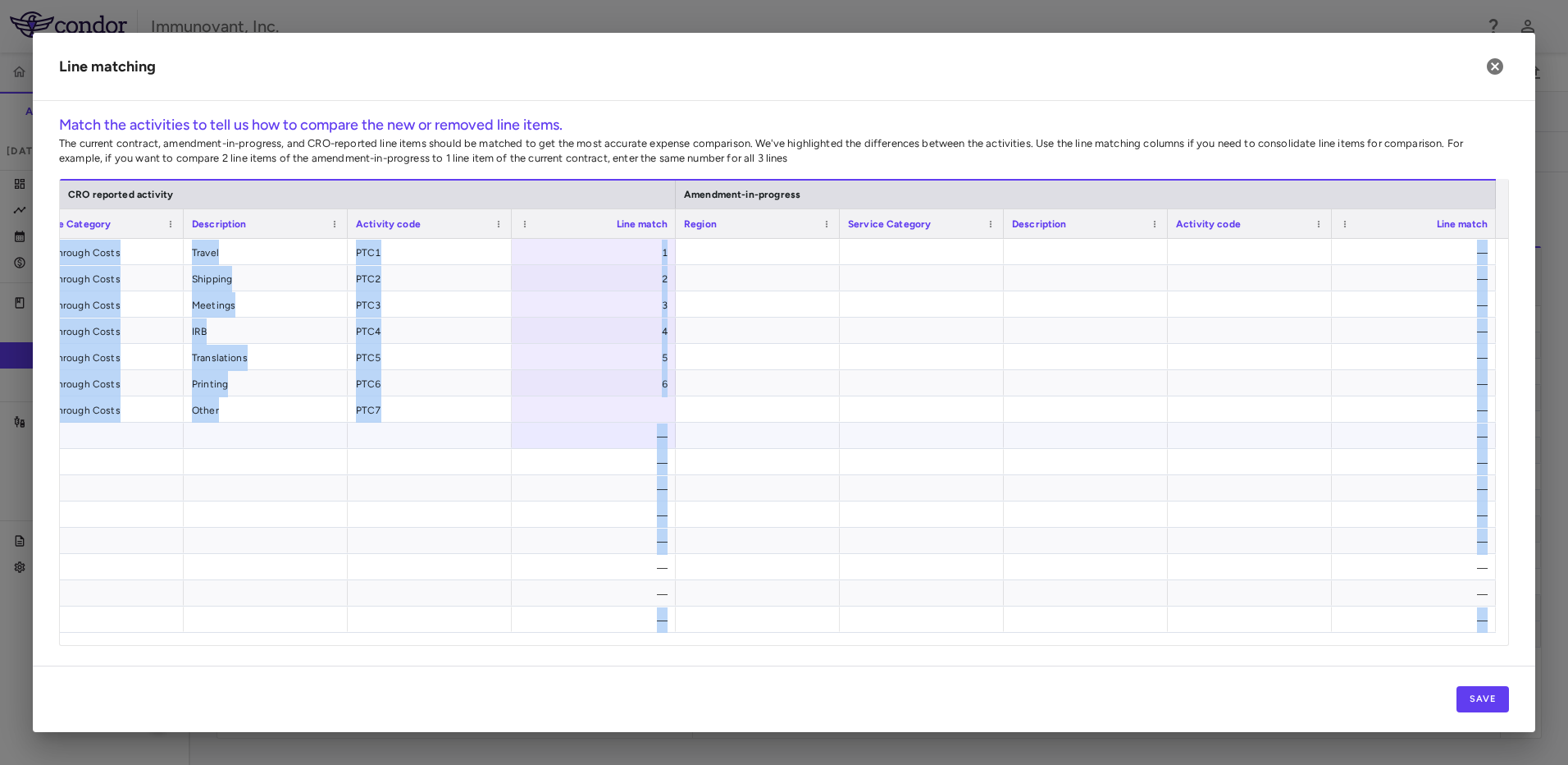
click at [580, 422] on div "—" at bounding box center [594, 435] width 164 height 26
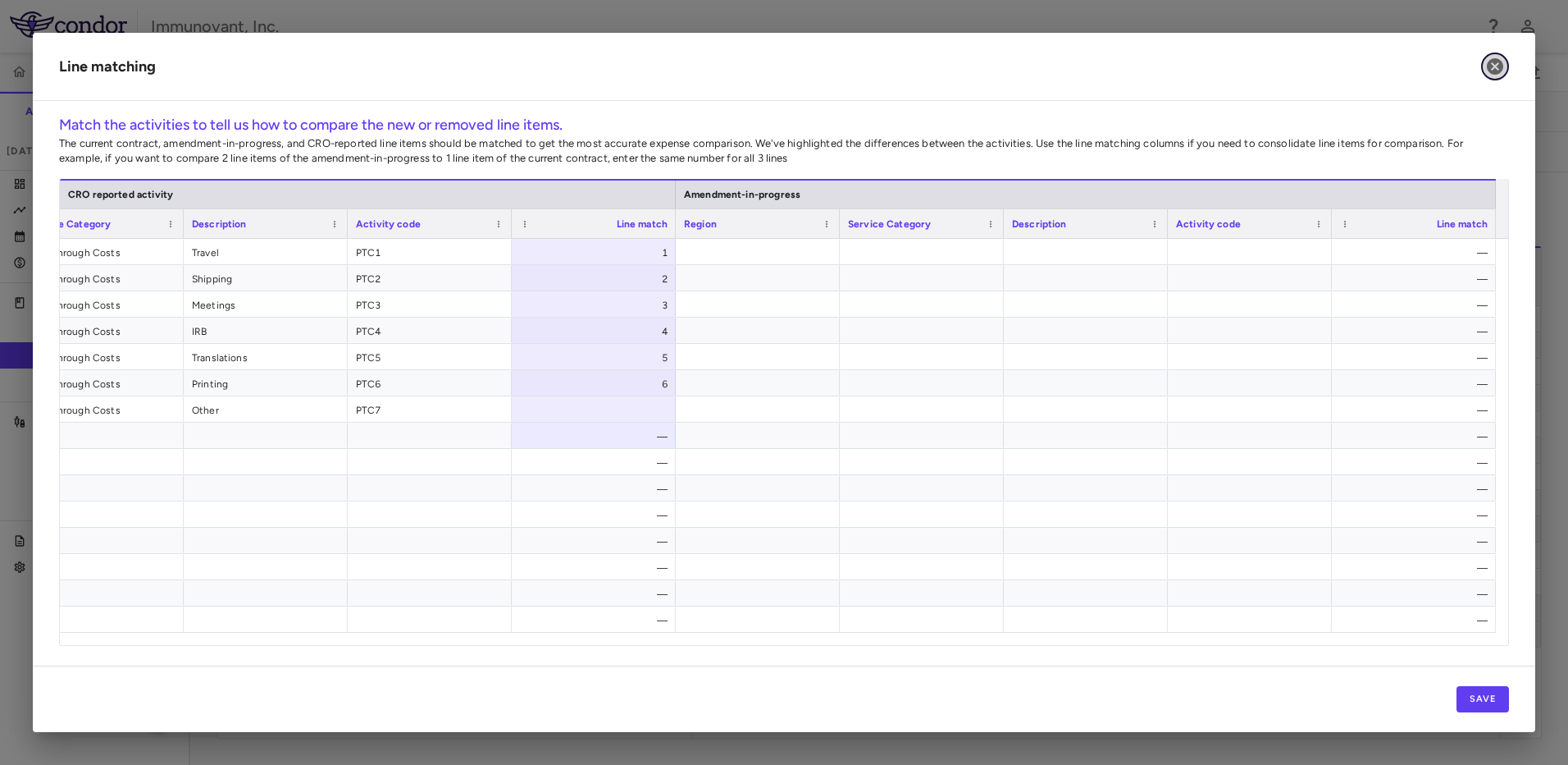
click at [1488, 65] on icon "button" at bounding box center [1495, 66] width 17 height 17
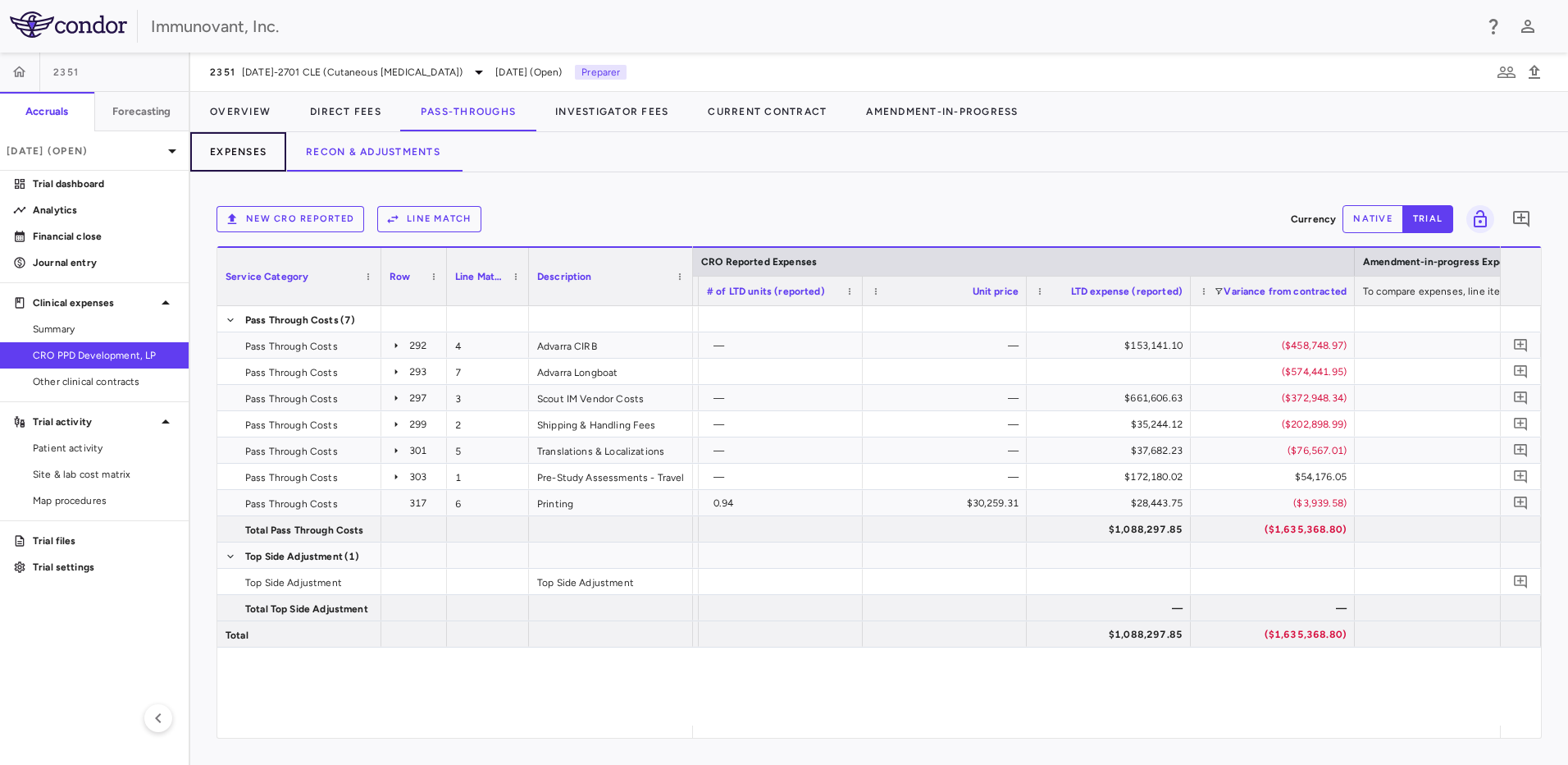
click at [221, 159] on button "Expenses" at bounding box center [238, 152] width 96 height 39
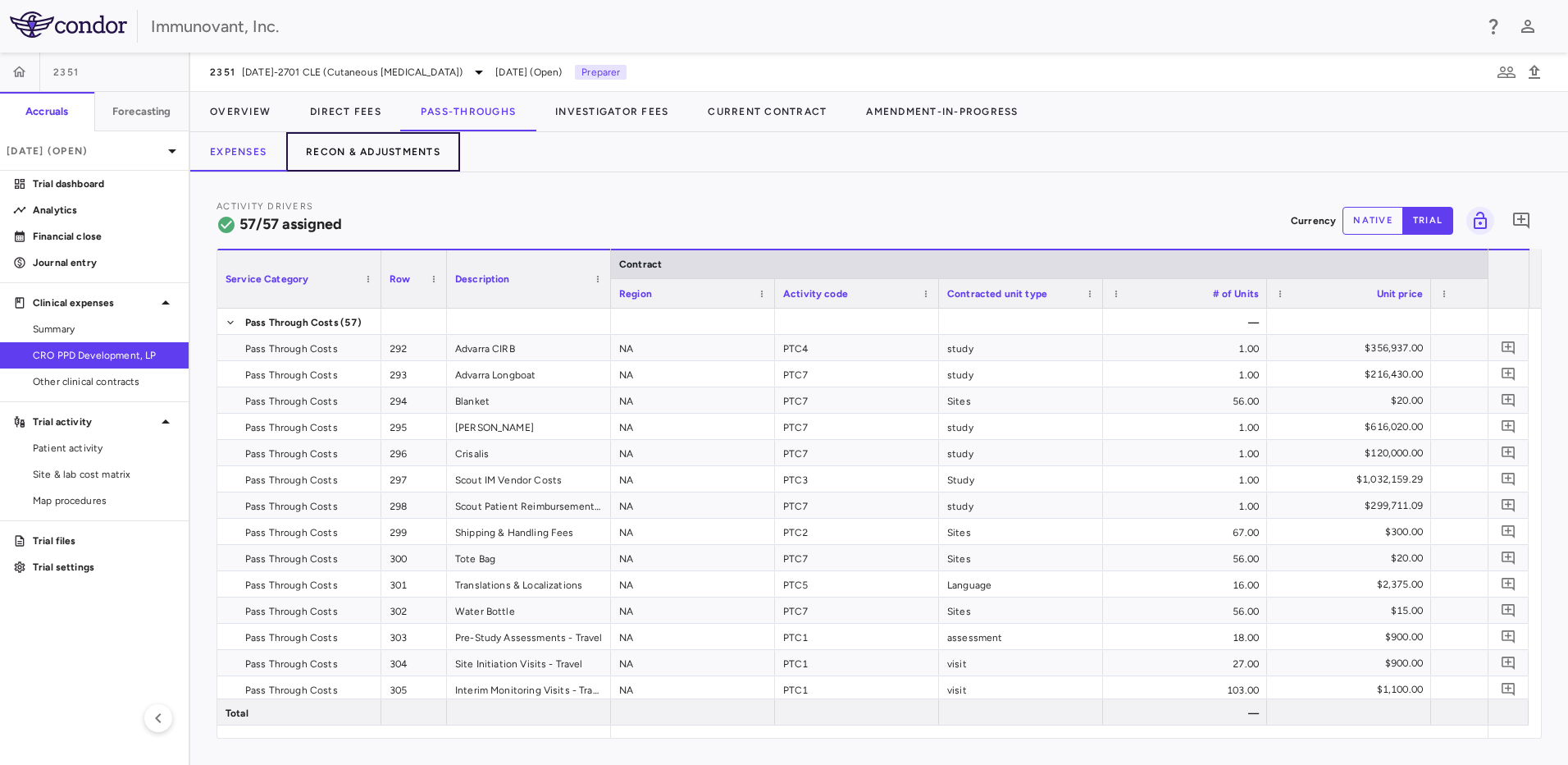
click at [379, 148] on button "Recon & Adjustments" at bounding box center [373, 152] width 174 height 39
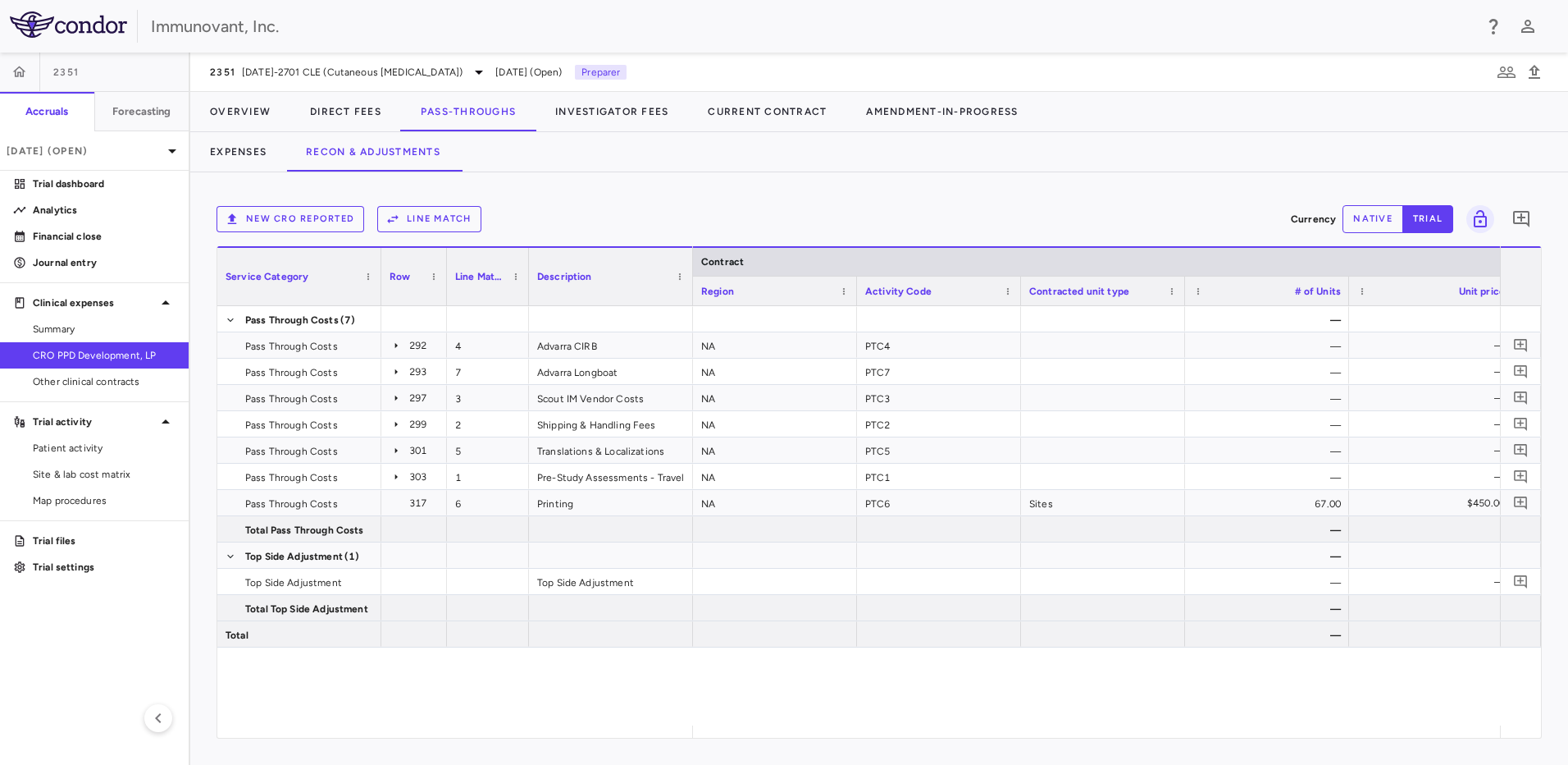
click at [282, 219] on button "New CRO reported" at bounding box center [290, 219] width 148 height 27
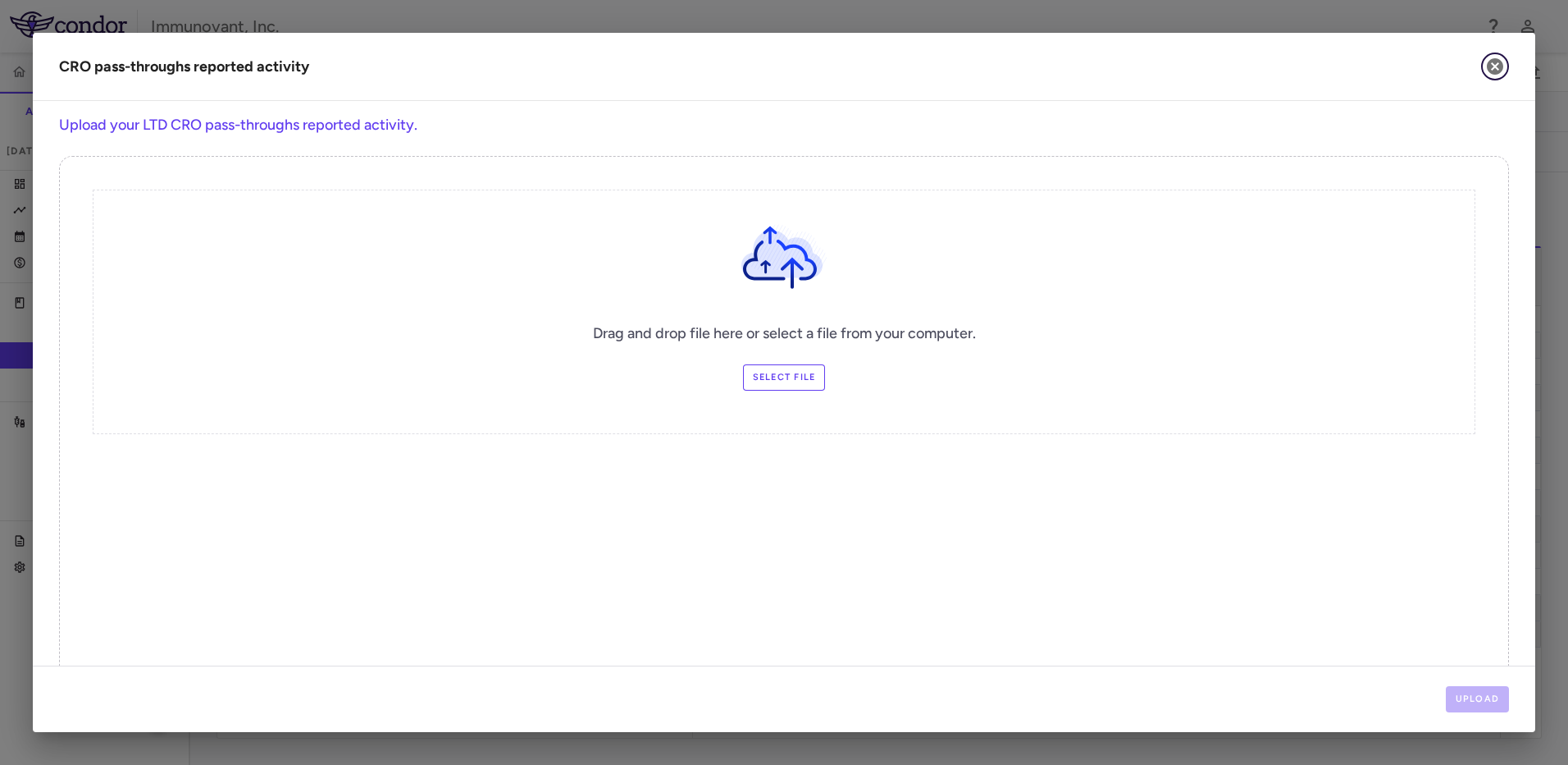
click at [1496, 62] on icon "button" at bounding box center [1495, 66] width 17 height 17
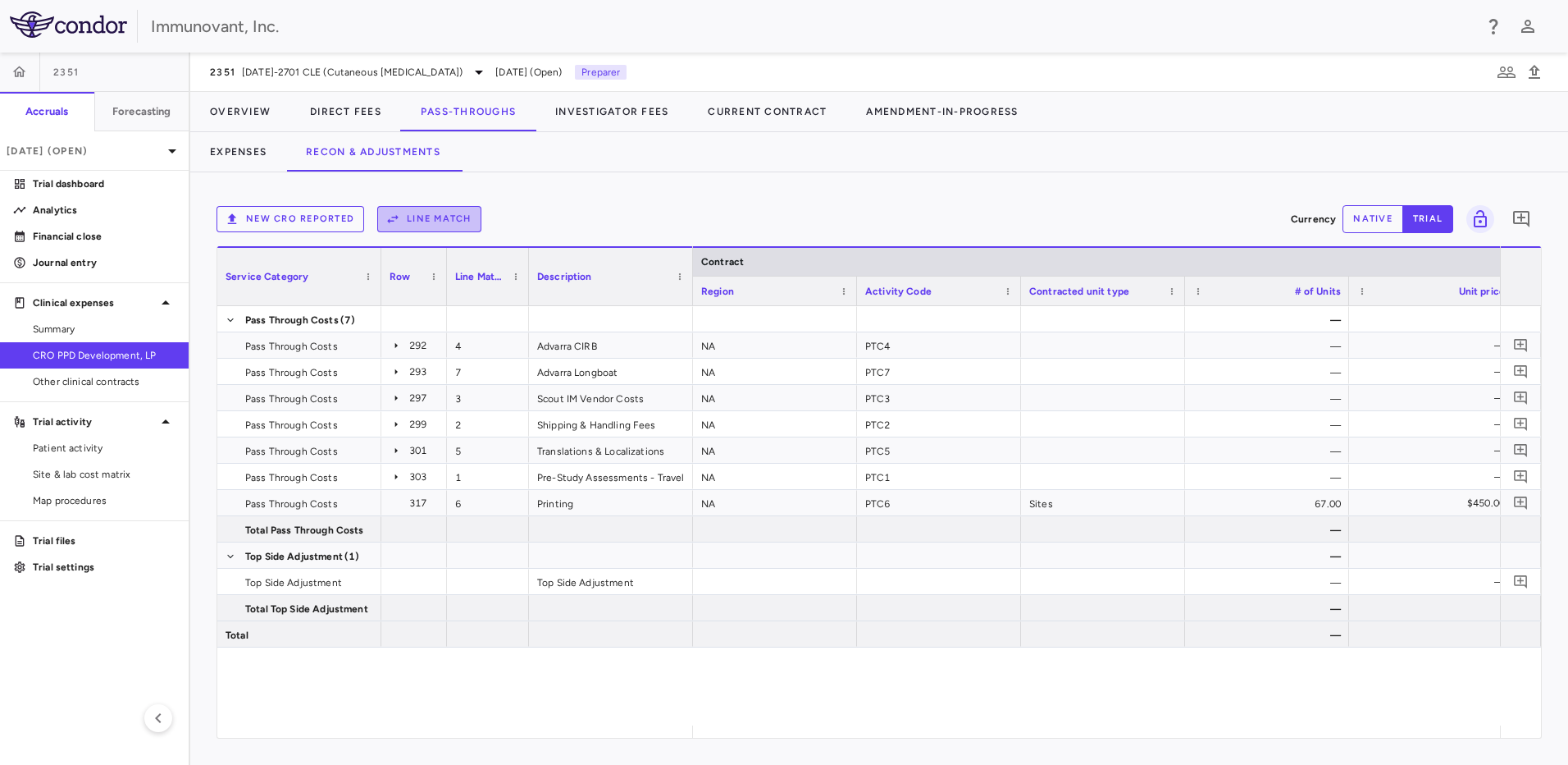
click at [399, 226] on icon "button" at bounding box center [393, 218] width 15 height 15
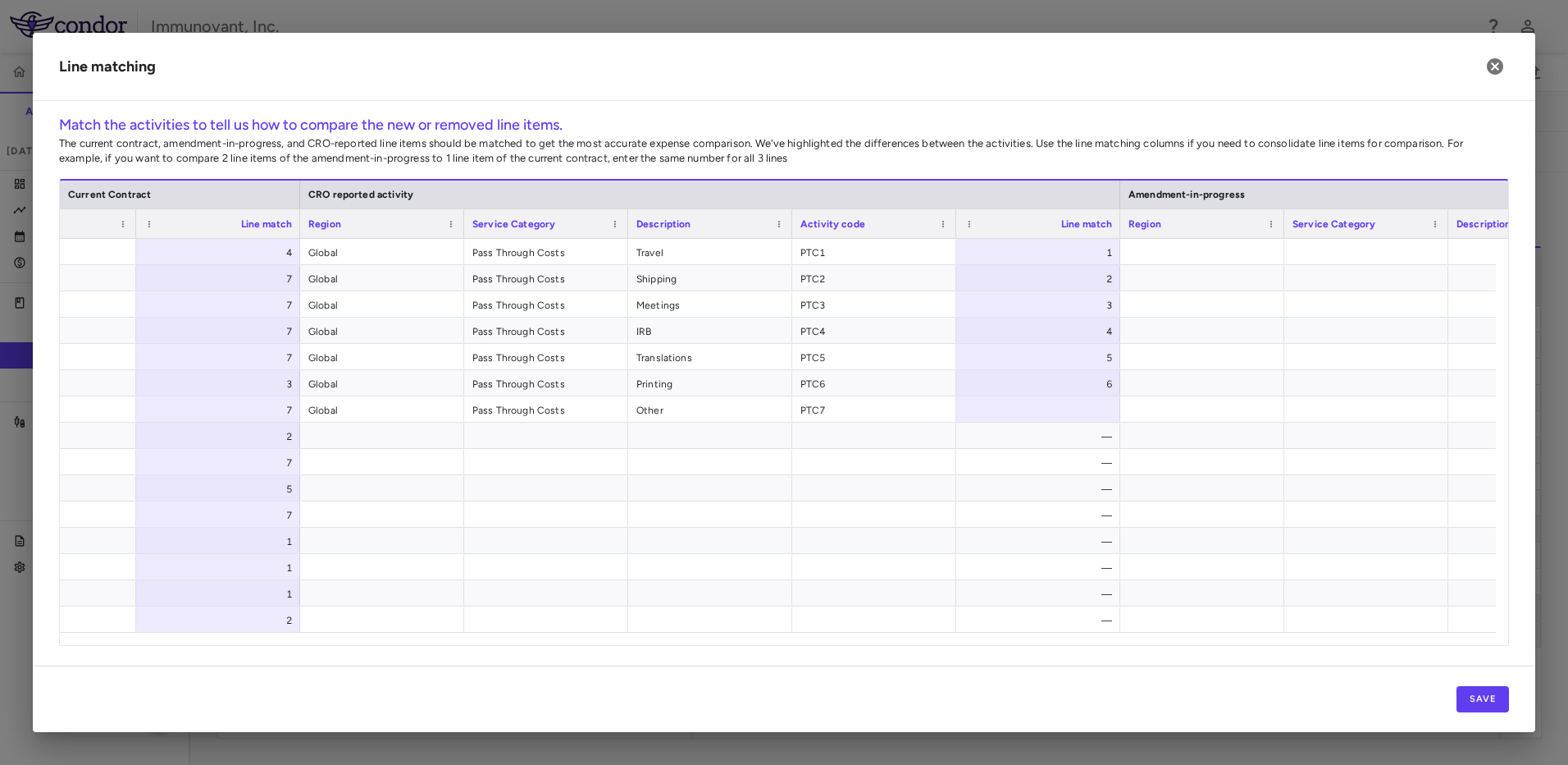
scroll to position [0, 621]
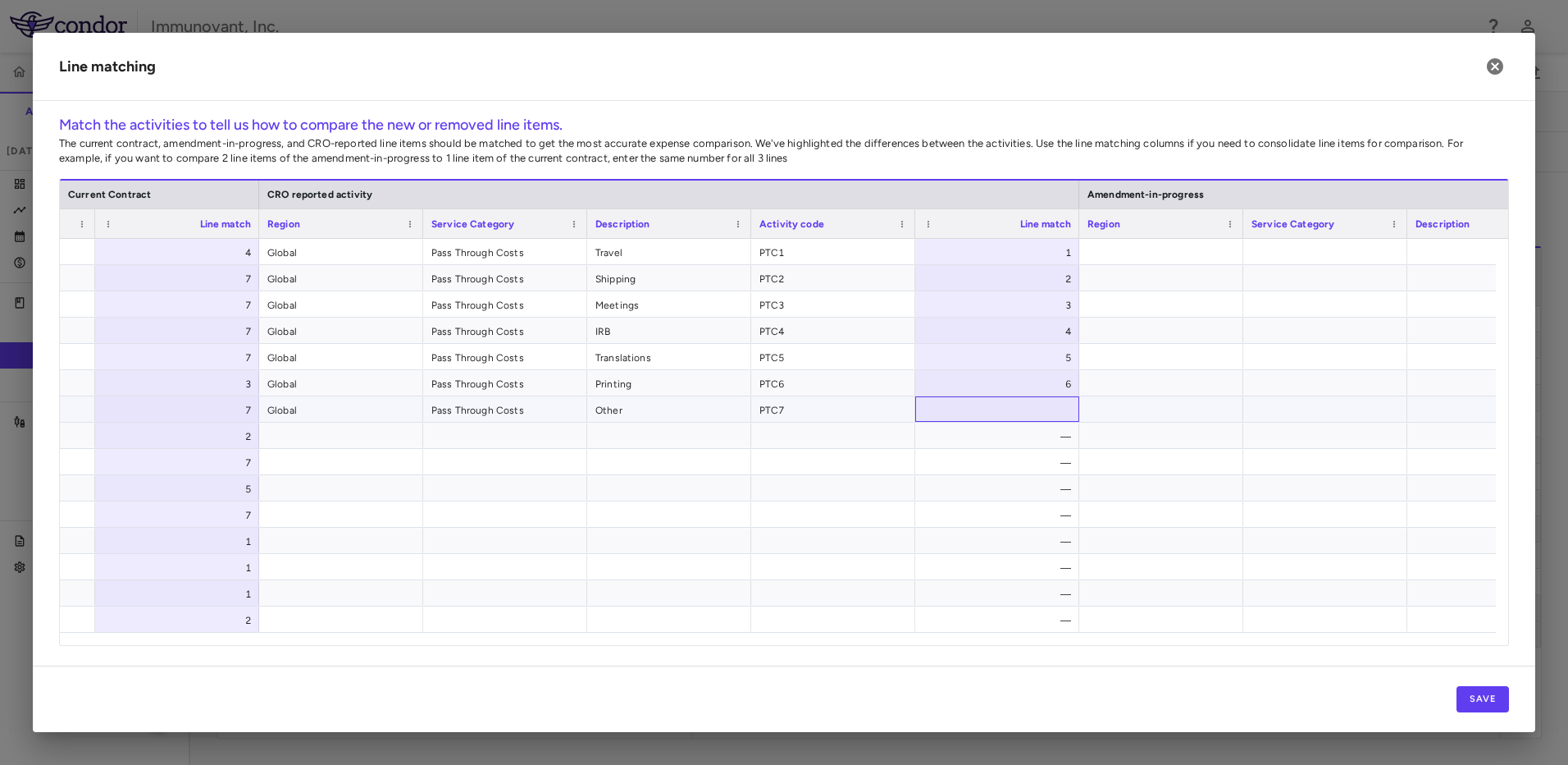
click at [1054, 402] on div at bounding box center [997, 409] width 164 height 26
click at [1058, 406] on input "*" at bounding box center [1009, 409] width 138 height 27
click at [1057, 406] on input "*" at bounding box center [1009, 409] width 138 height 27
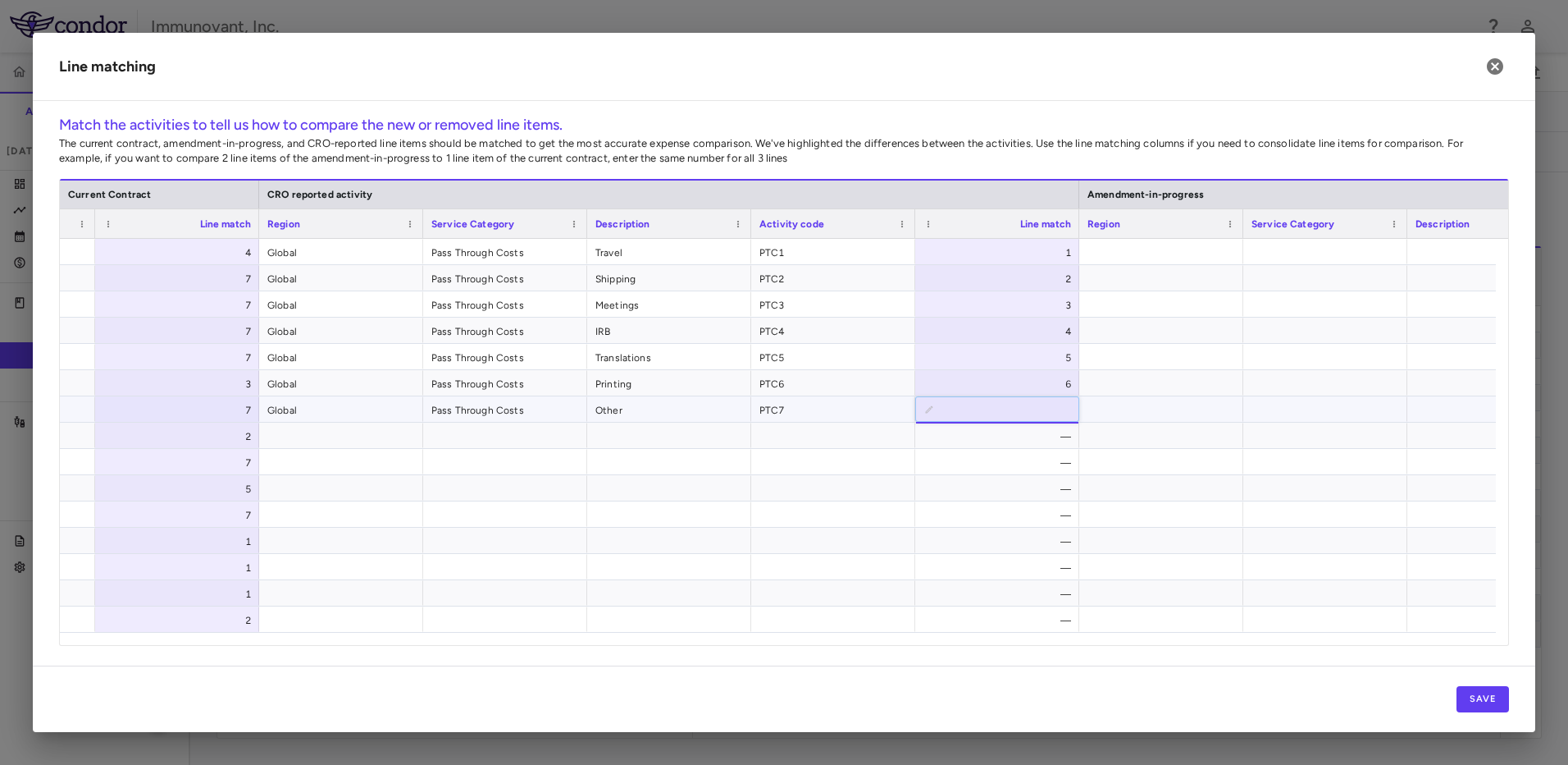
click at [1057, 406] on input "*" at bounding box center [1009, 409] width 138 height 27
type input "*"
click at [1057, 406] on input "*" at bounding box center [1009, 409] width 138 height 27
click at [1052, 440] on div "—" at bounding box center [1000, 436] width 141 height 27
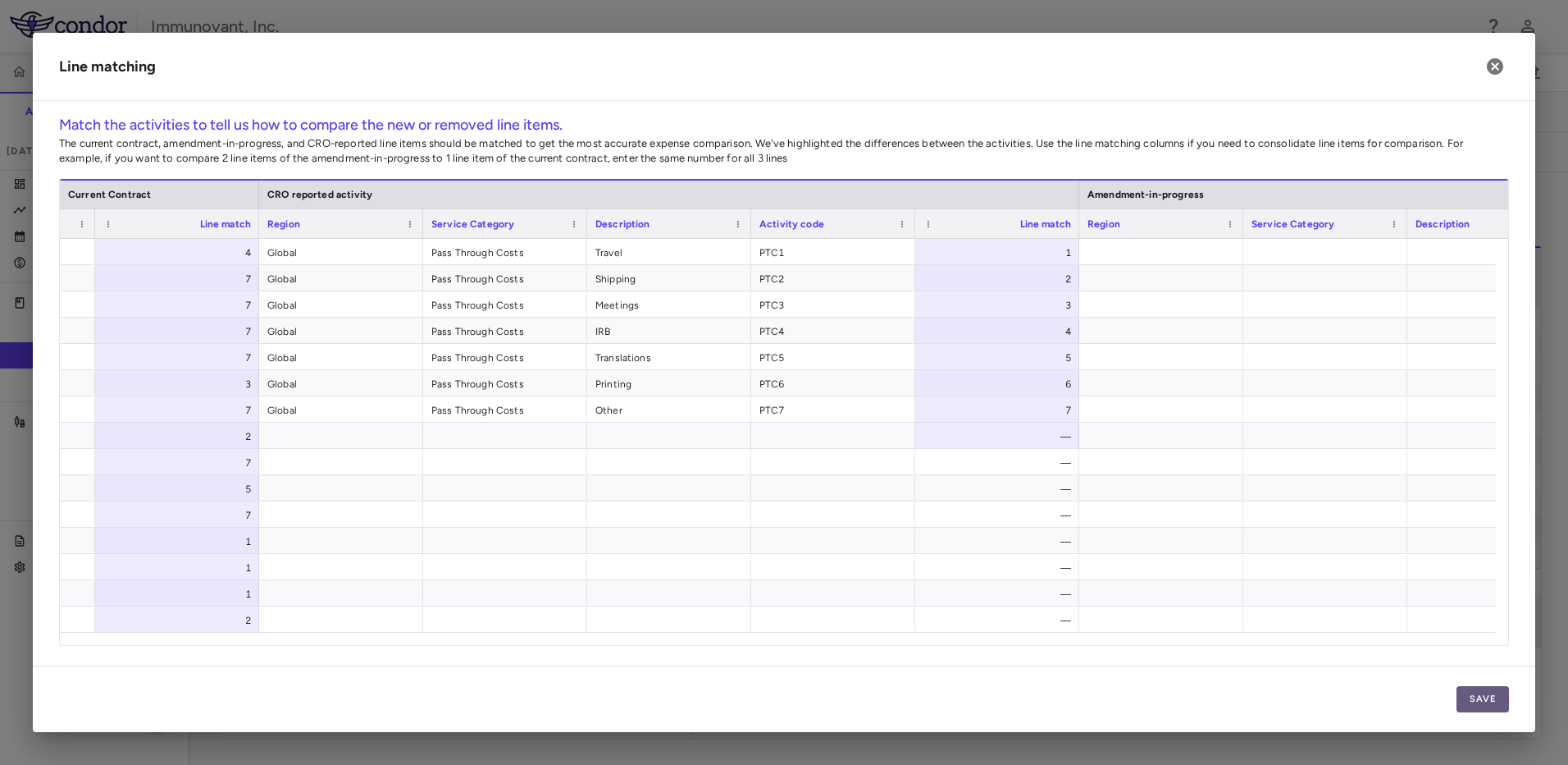
click at [1486, 702] on button "Save" at bounding box center [1482, 699] width 52 height 27
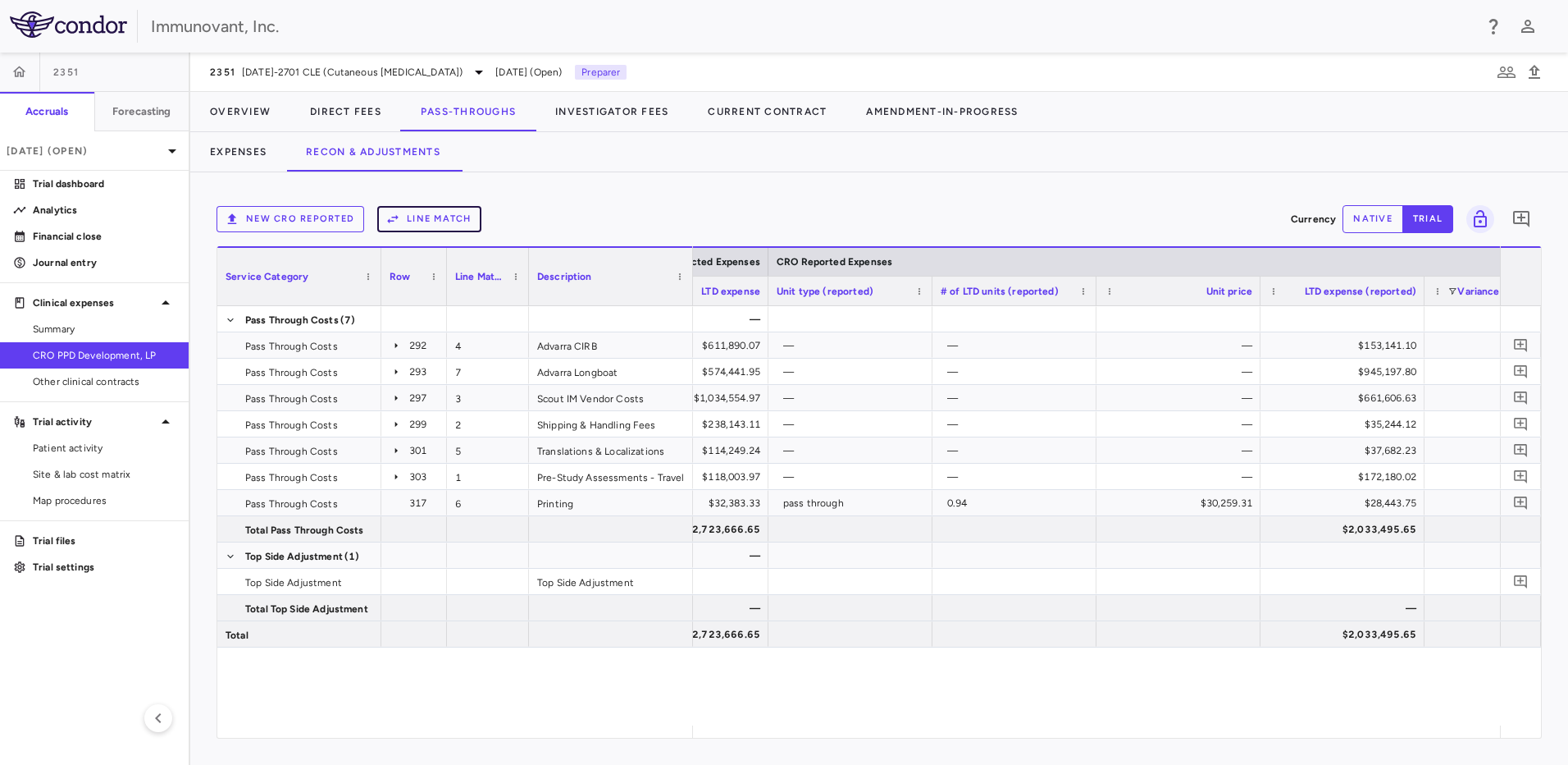
scroll to position [0, 2263]
